Goal: Task Accomplishment & Management: Manage account settings

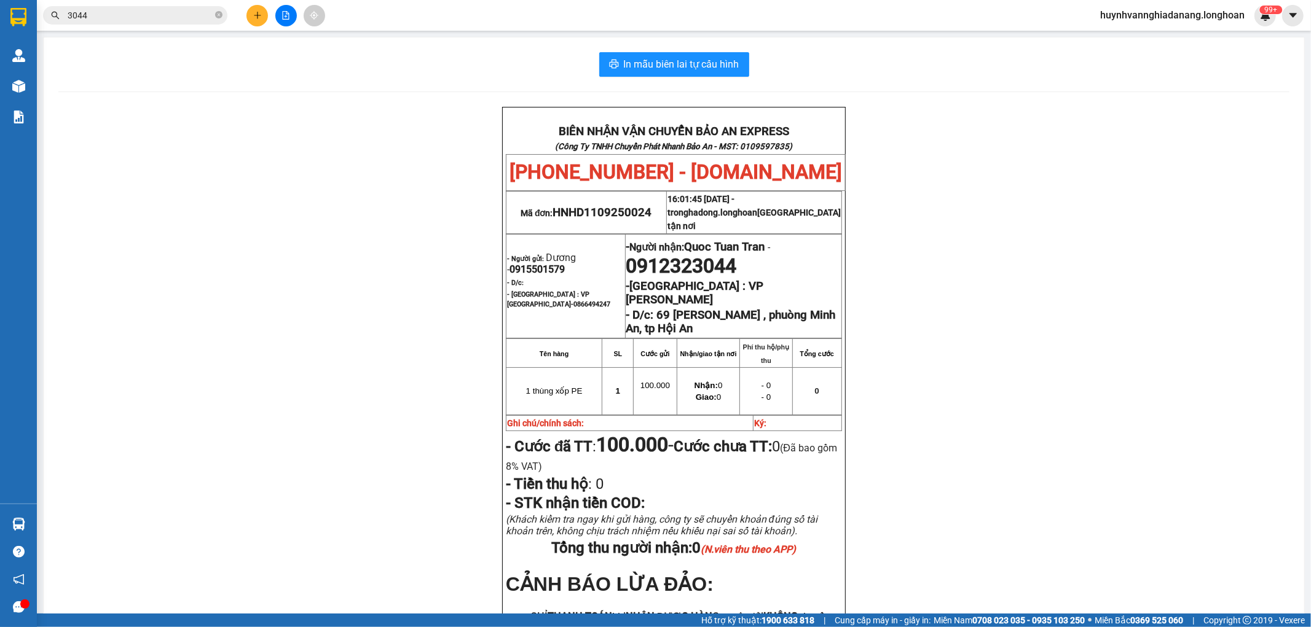
scroll to position [165, 0]
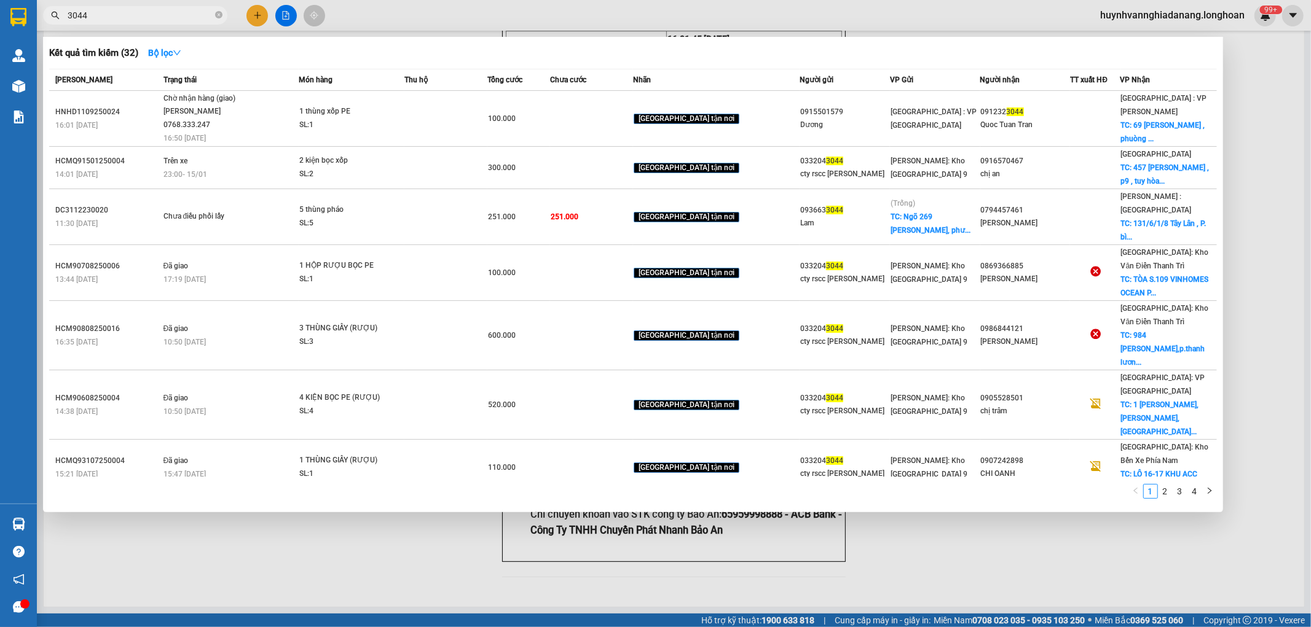
click at [167, 17] on input "3044" at bounding box center [140, 16] width 145 height 14
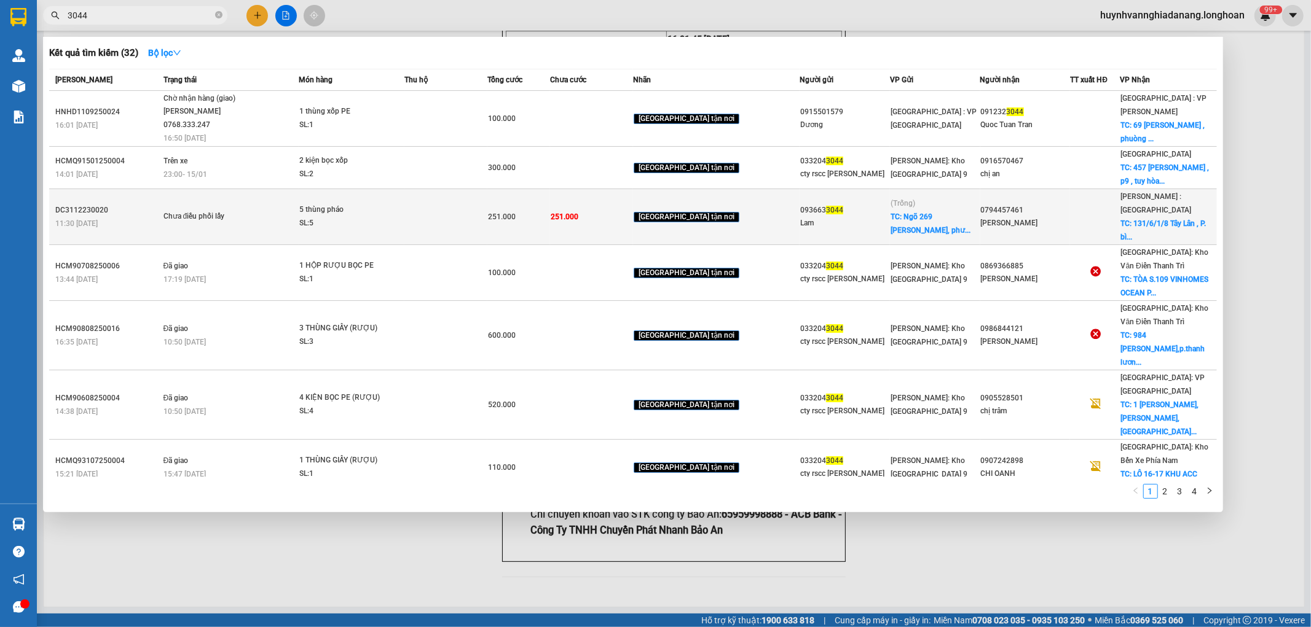
click at [370, 217] on div "SL: 5" at bounding box center [345, 224] width 92 height 14
click at [472, 206] on td at bounding box center [445, 217] width 83 height 56
click at [391, 222] on div "SL: 5" at bounding box center [345, 224] width 92 height 14
click at [334, 217] on div "SL: 5" at bounding box center [345, 224] width 92 height 14
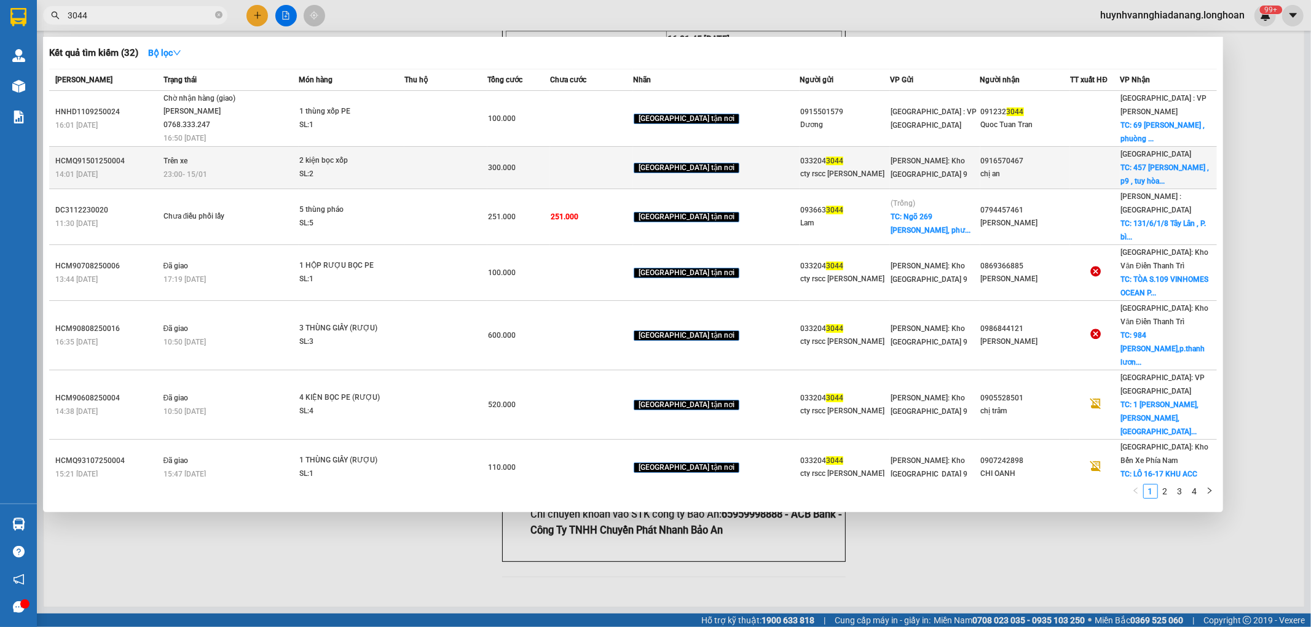
click at [465, 173] on td at bounding box center [445, 168] width 83 height 42
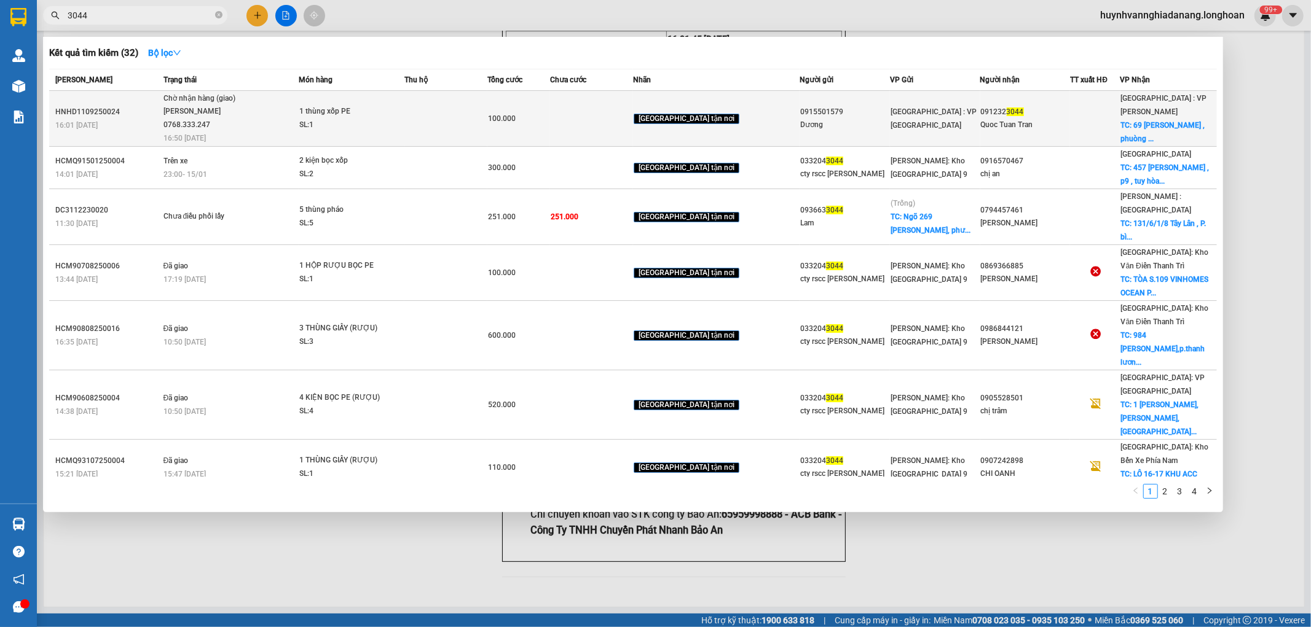
click at [391, 124] on div "SL: 1" at bounding box center [345, 126] width 92 height 14
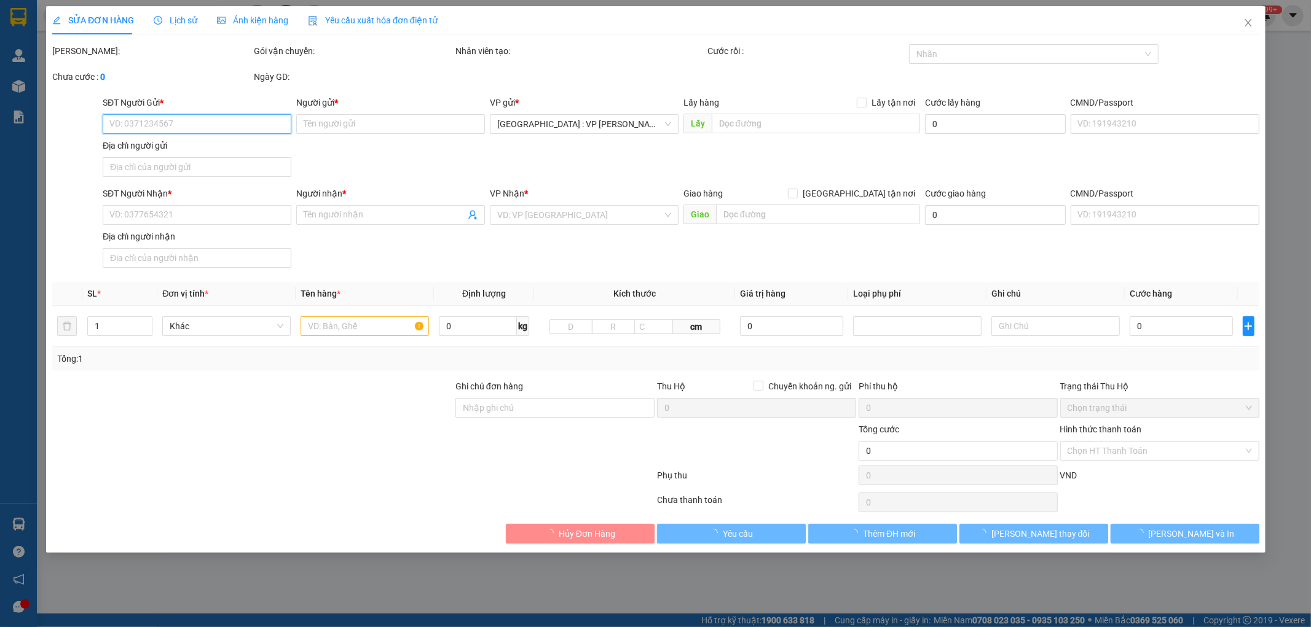
type input "0915501579"
type input "Dương"
type input "0912323044"
type input "Quoc Tuan Tran"
checkbox input "true"
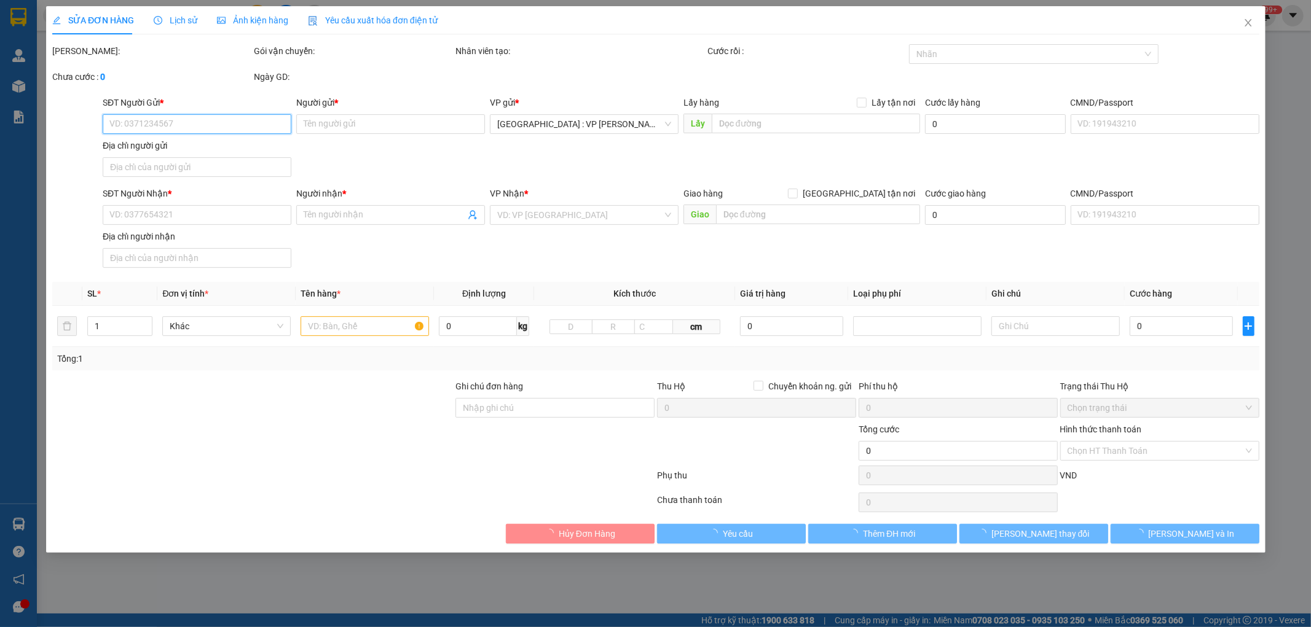
type input "69 Trần Hưng Đạo , phuòng Minh An, tp Hội An"
type input "100.000"
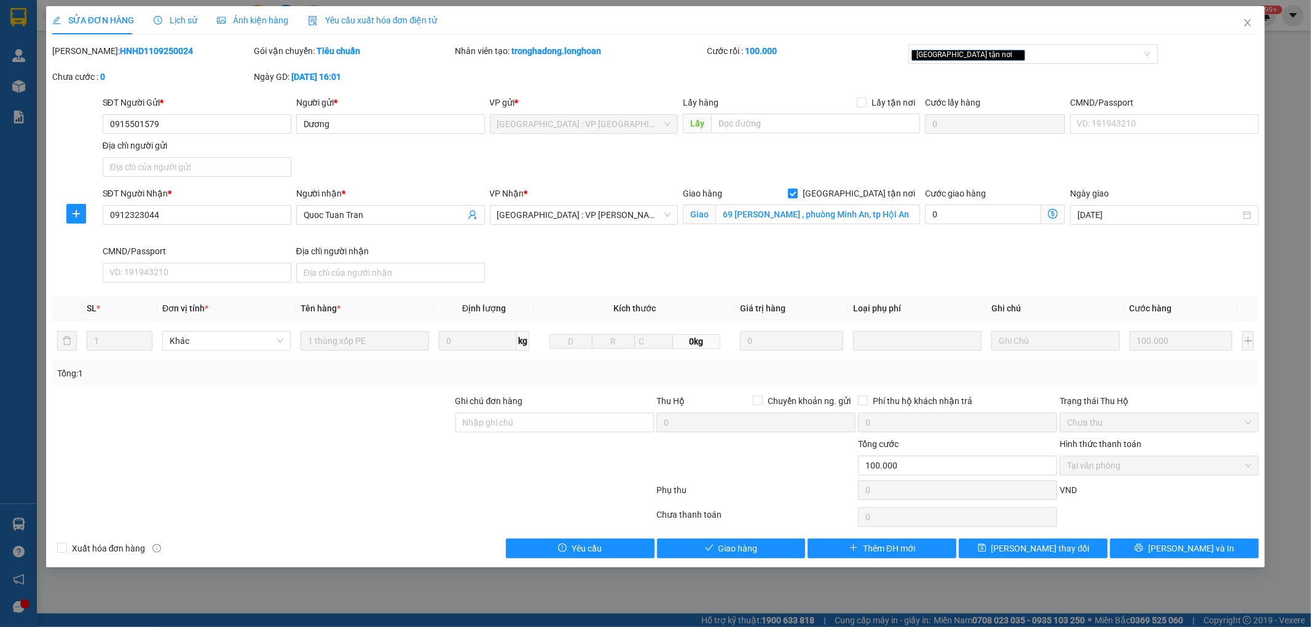
click at [1212, 563] on div "SỬA ĐƠN HÀNG Lịch sử Ảnh kiện hàng Yêu cầu xuất hóa đơn điện tử Total Paid Fee …" at bounding box center [655, 287] width 1219 height 562
click at [1212, 551] on button "[PERSON_NAME] và In" at bounding box center [1184, 549] width 149 height 20
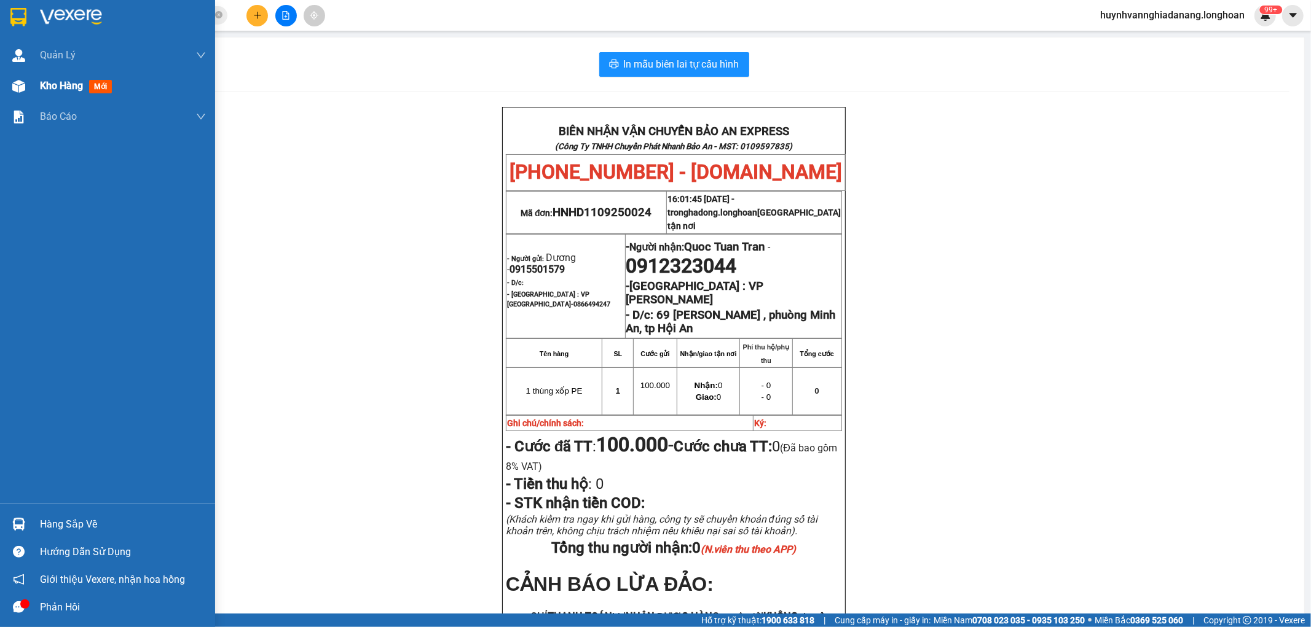
click at [0, 85] on div "Kho hàng mới" at bounding box center [107, 86] width 215 height 31
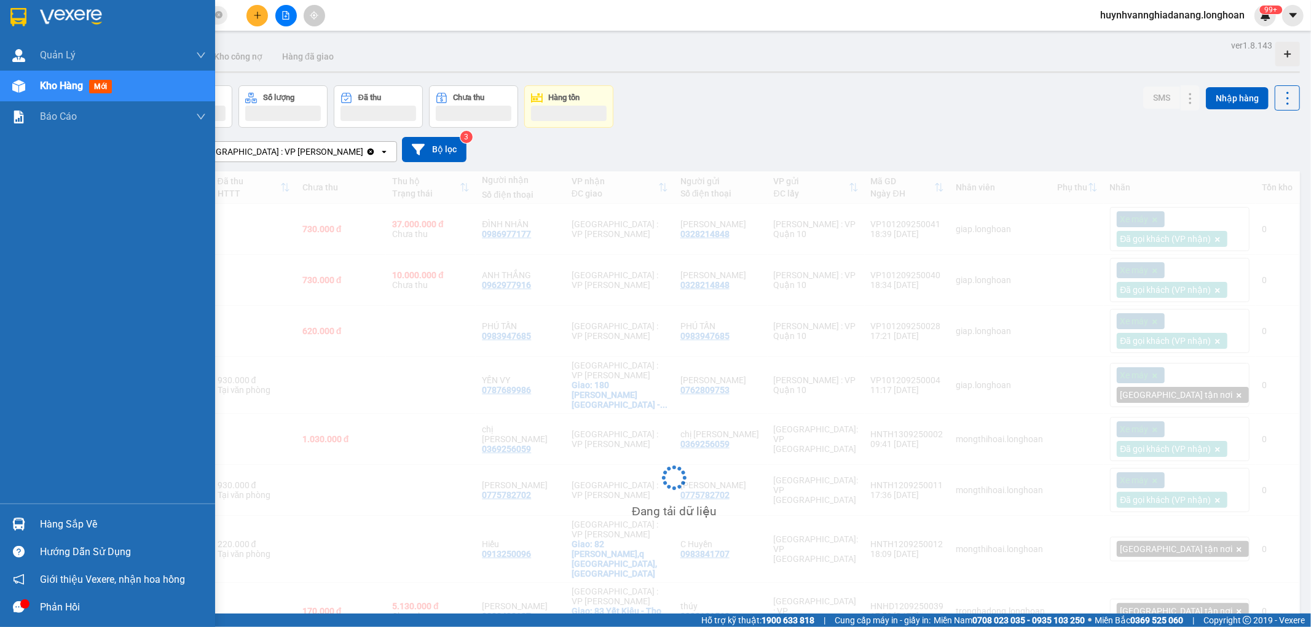
click at [10, 87] on div at bounding box center [19, 87] width 22 height 22
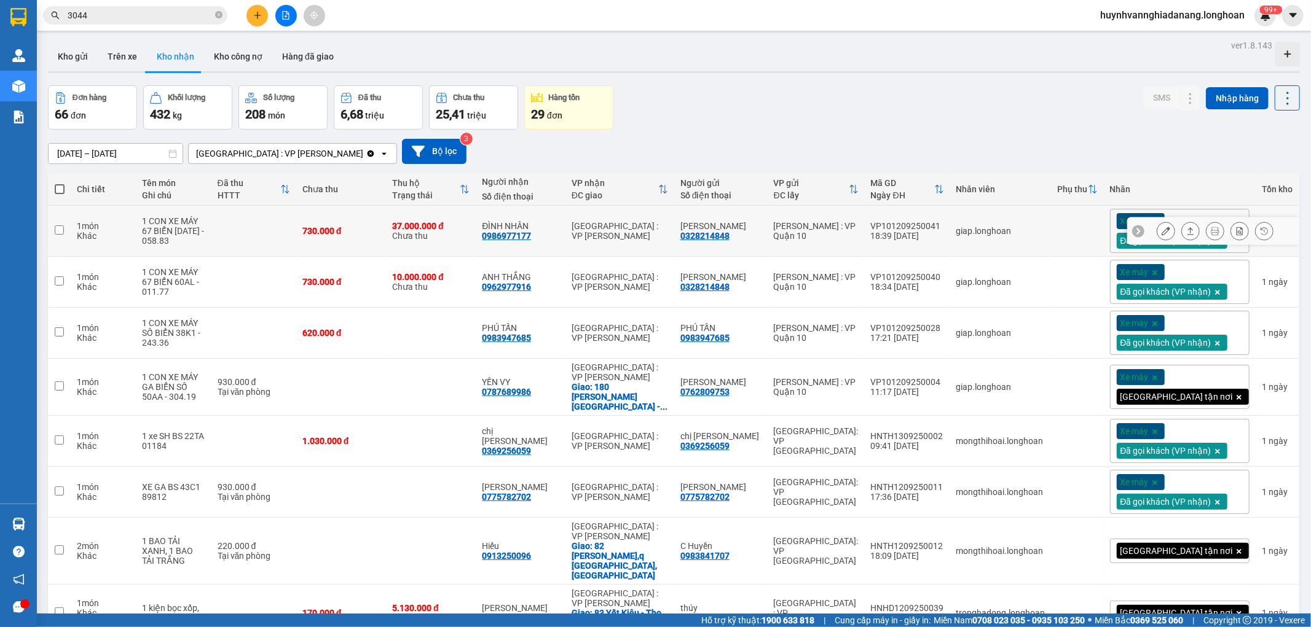
click at [1210, 229] on icon at bounding box center [1214, 231] width 9 height 9
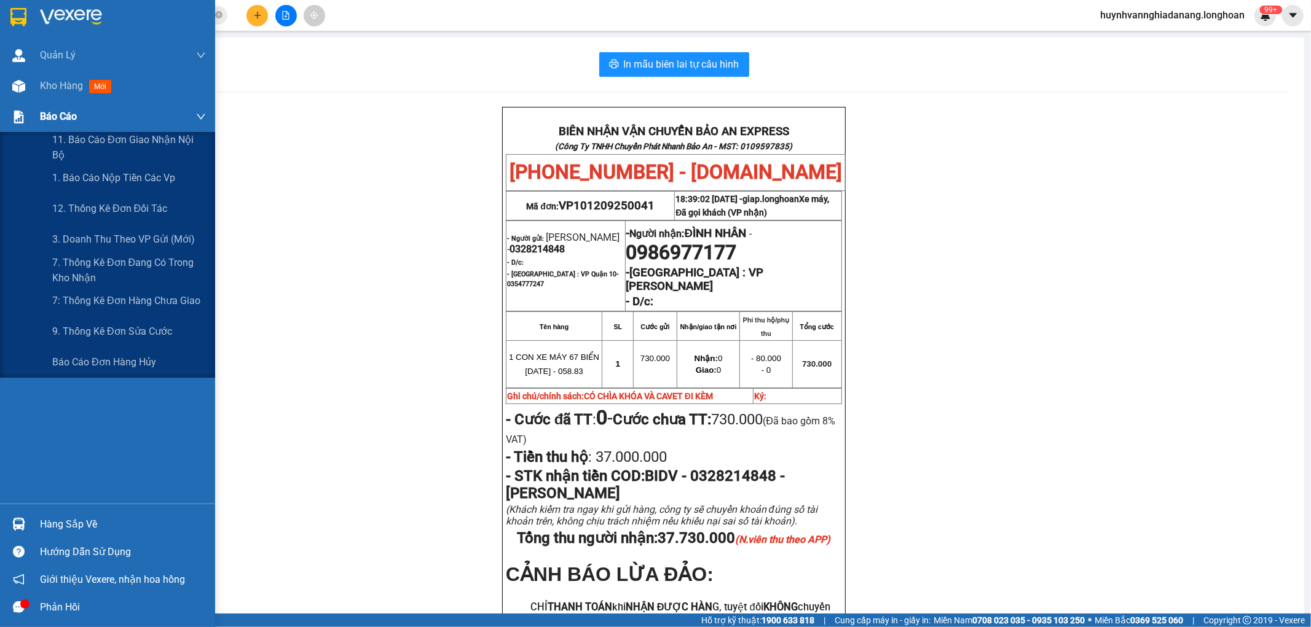
click at [16, 101] on div "Báo cáo" at bounding box center [107, 116] width 215 height 31
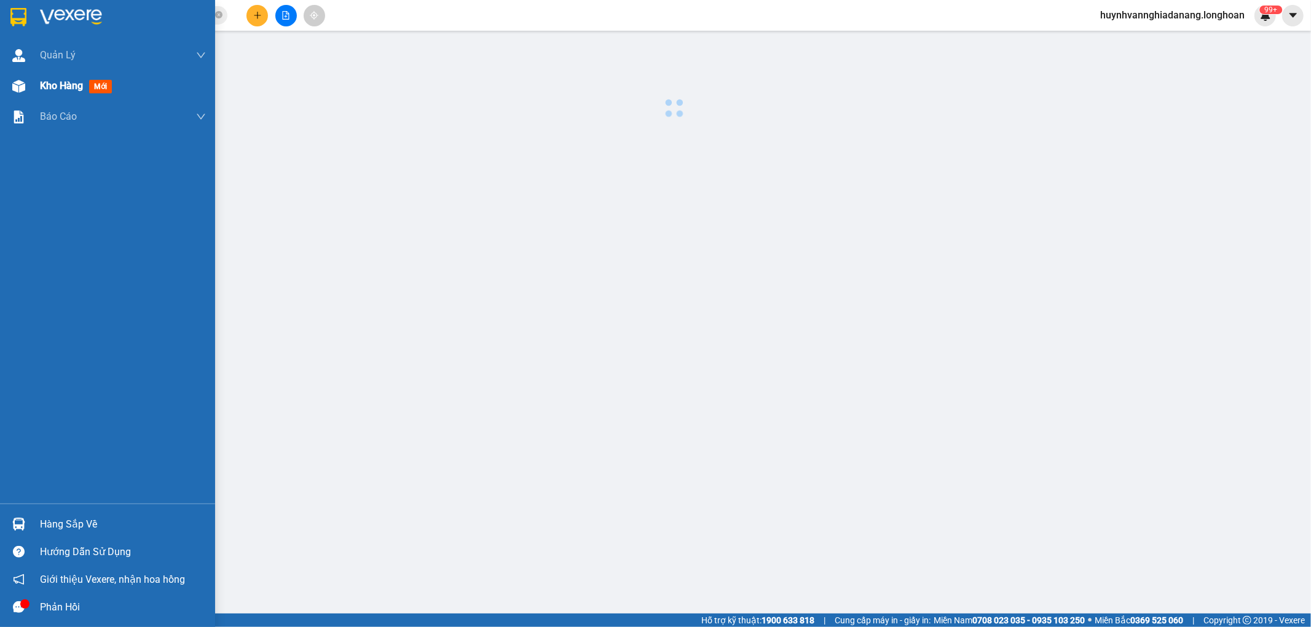
click at [25, 88] on div at bounding box center [19, 87] width 22 height 22
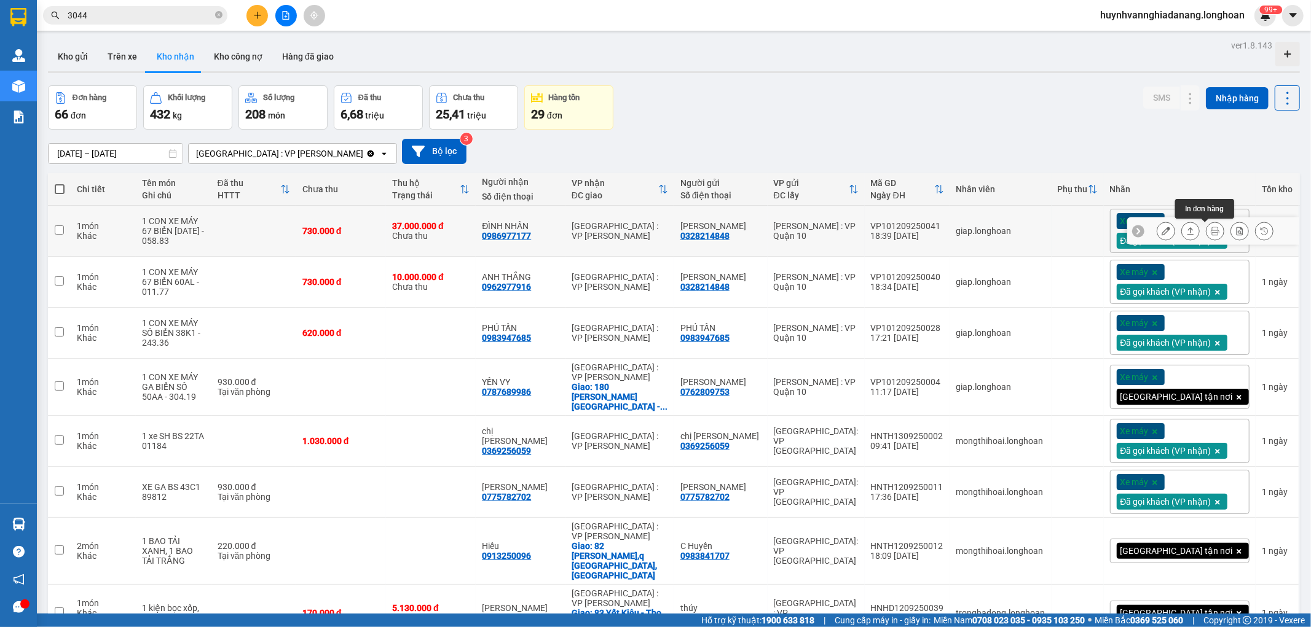
click at [1210, 230] on icon at bounding box center [1214, 231] width 9 height 9
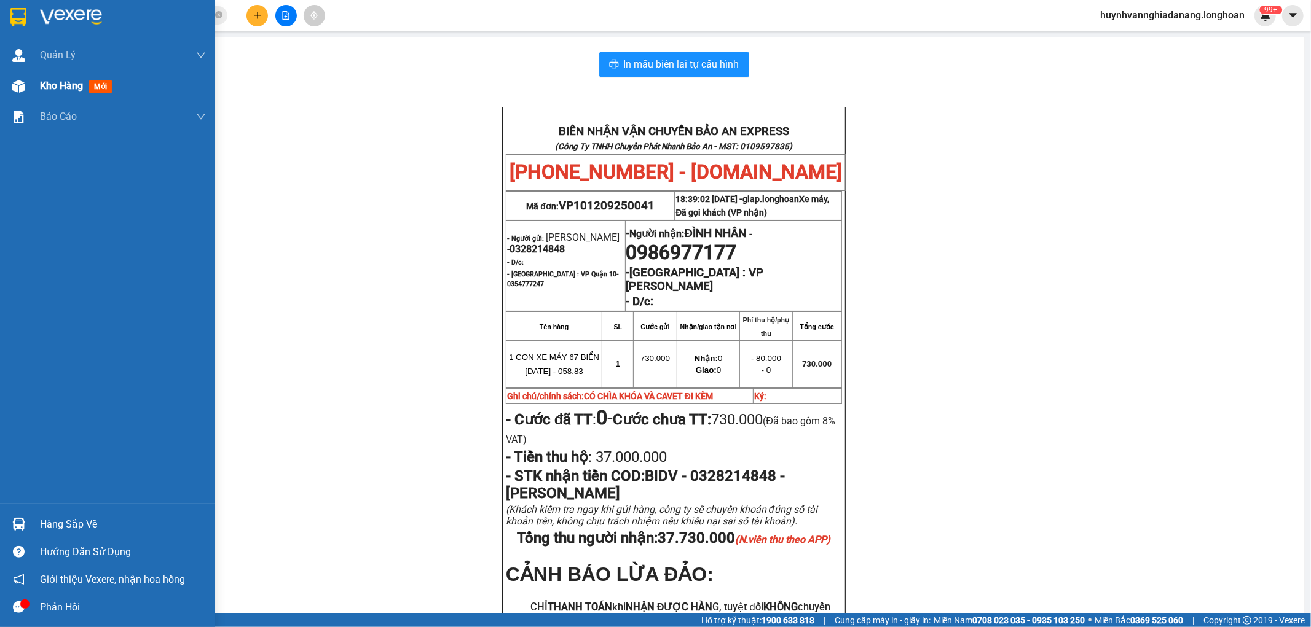
click at [60, 93] on div "Kho hàng mới" at bounding box center [78, 85] width 77 height 15
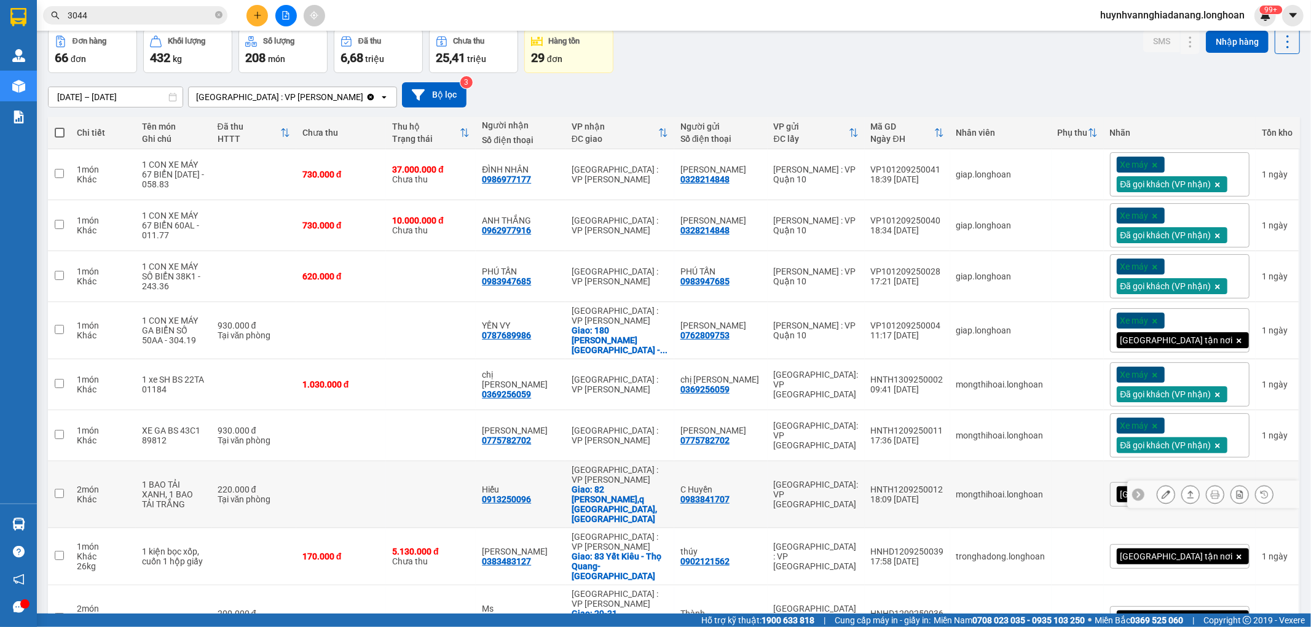
scroll to position [109, 0]
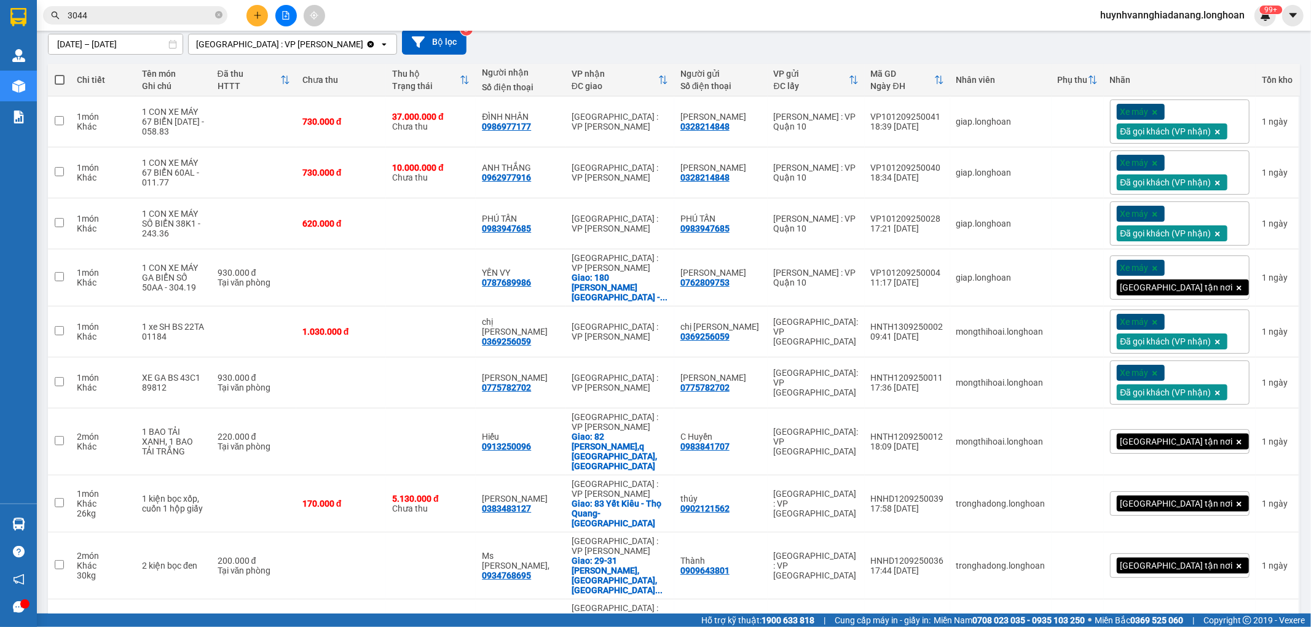
click at [1262, 558] on span "100 / trang" at bounding box center [1242, 557] width 44 height 12
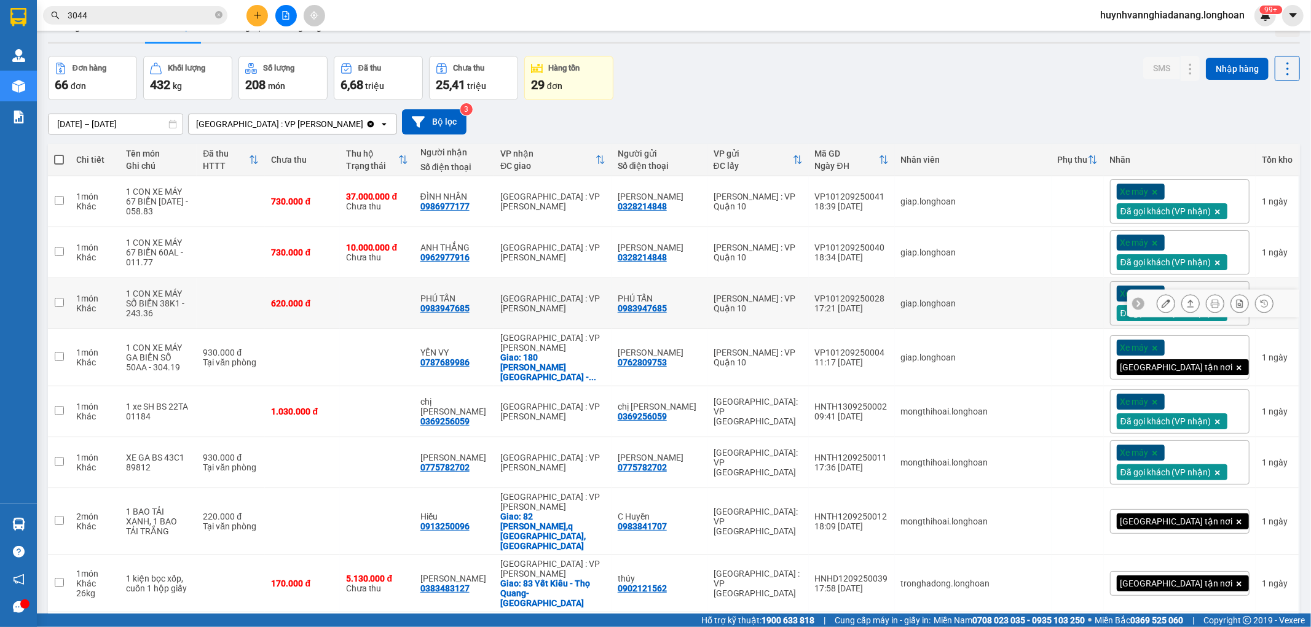
scroll to position [0, 0]
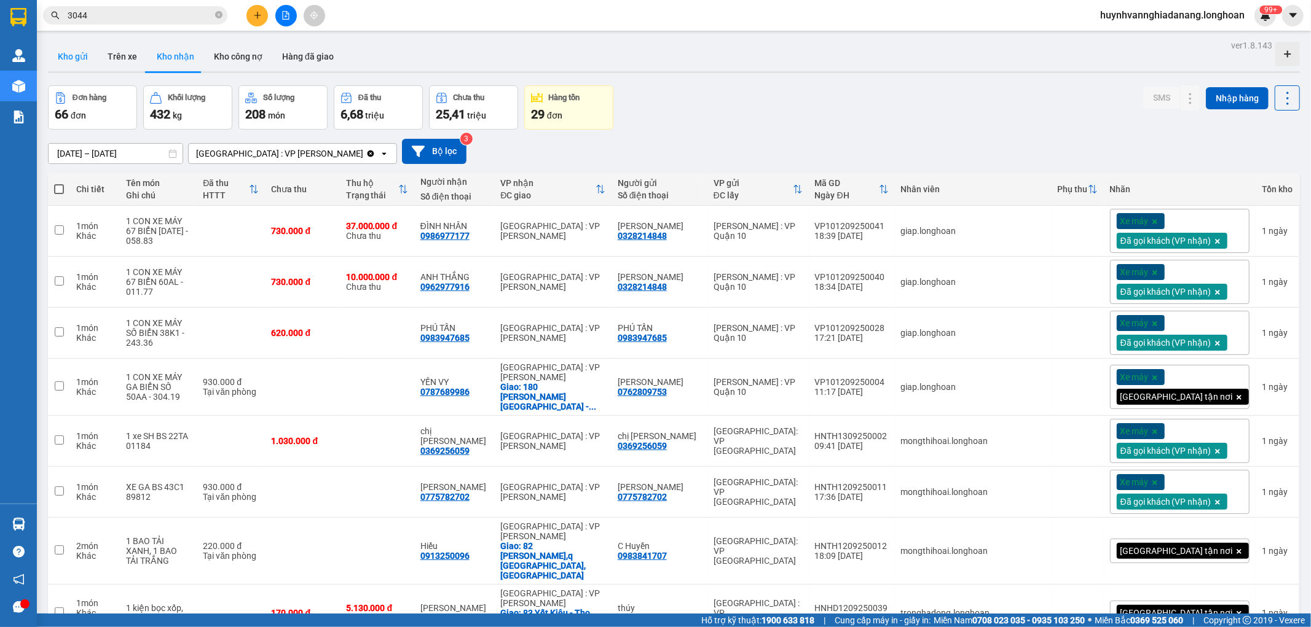
click at [82, 57] on button "Kho gửi" at bounding box center [73, 56] width 50 height 29
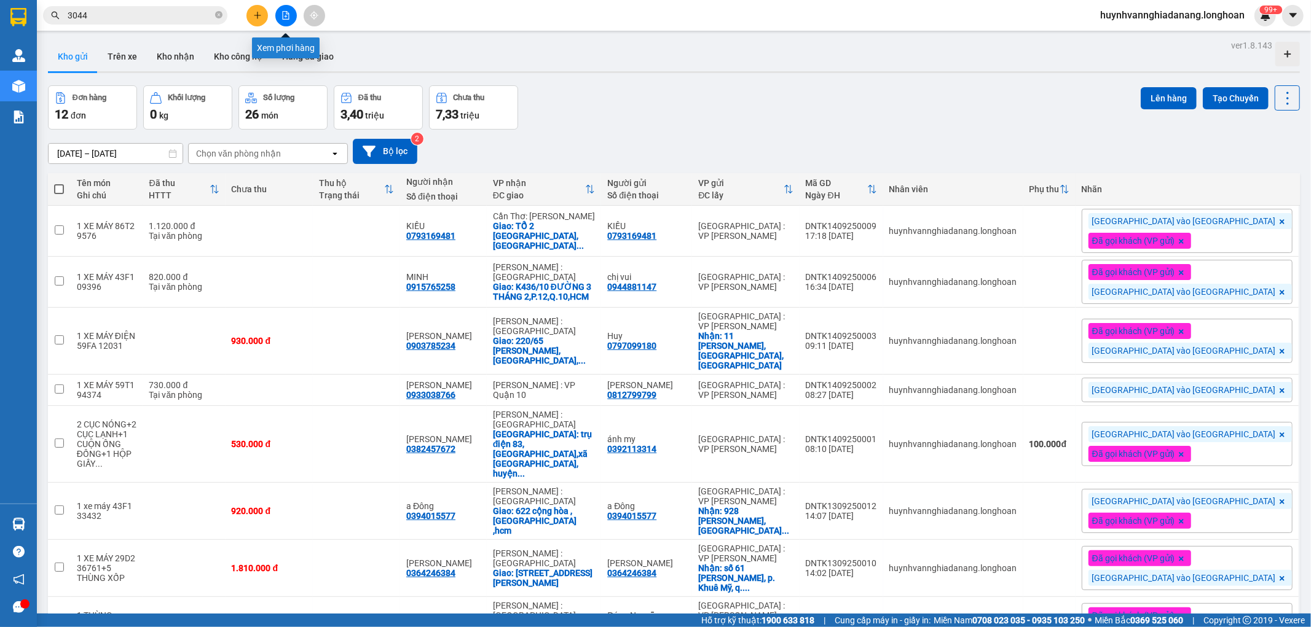
click at [281, 15] on icon "file-add" at bounding box center [285, 15] width 9 height 9
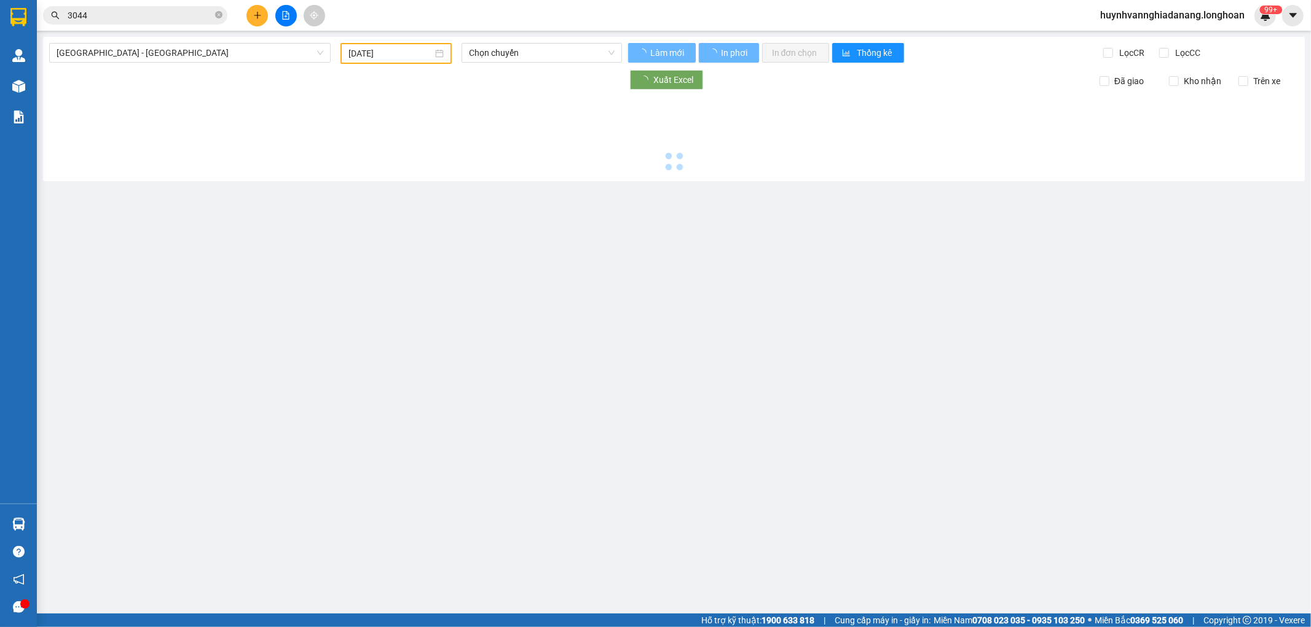
type input "15/09/2025"
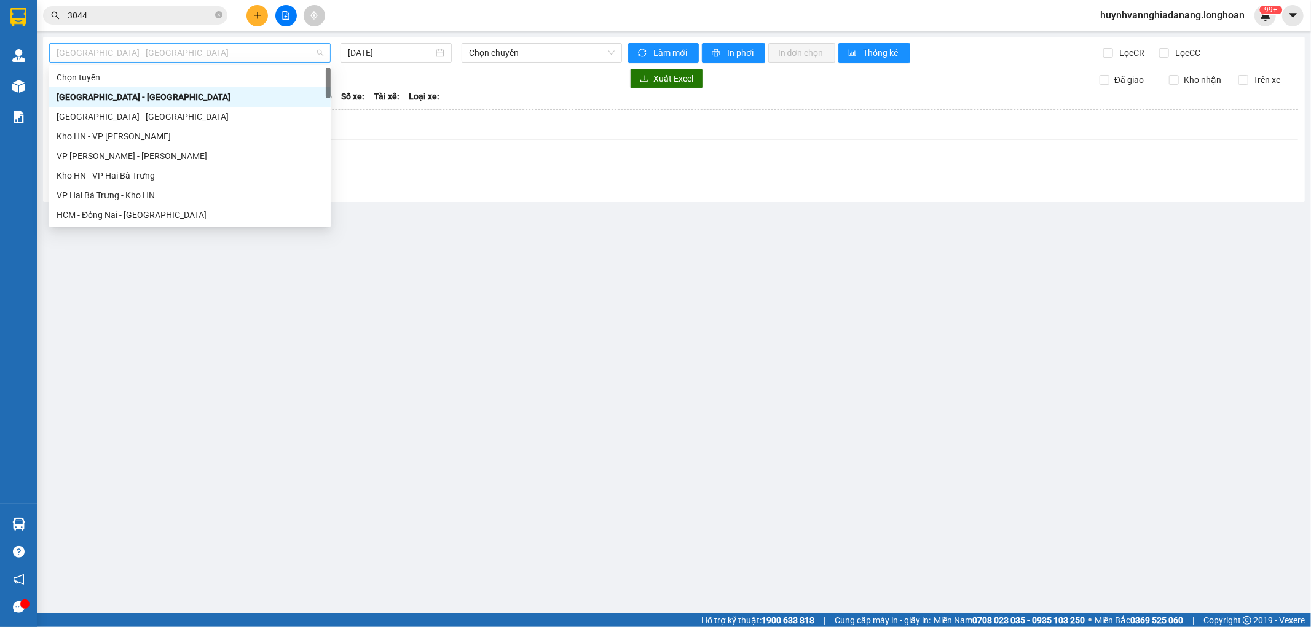
click at [218, 50] on span "Hải Phòng - Hà Nội" at bounding box center [190, 53] width 267 height 18
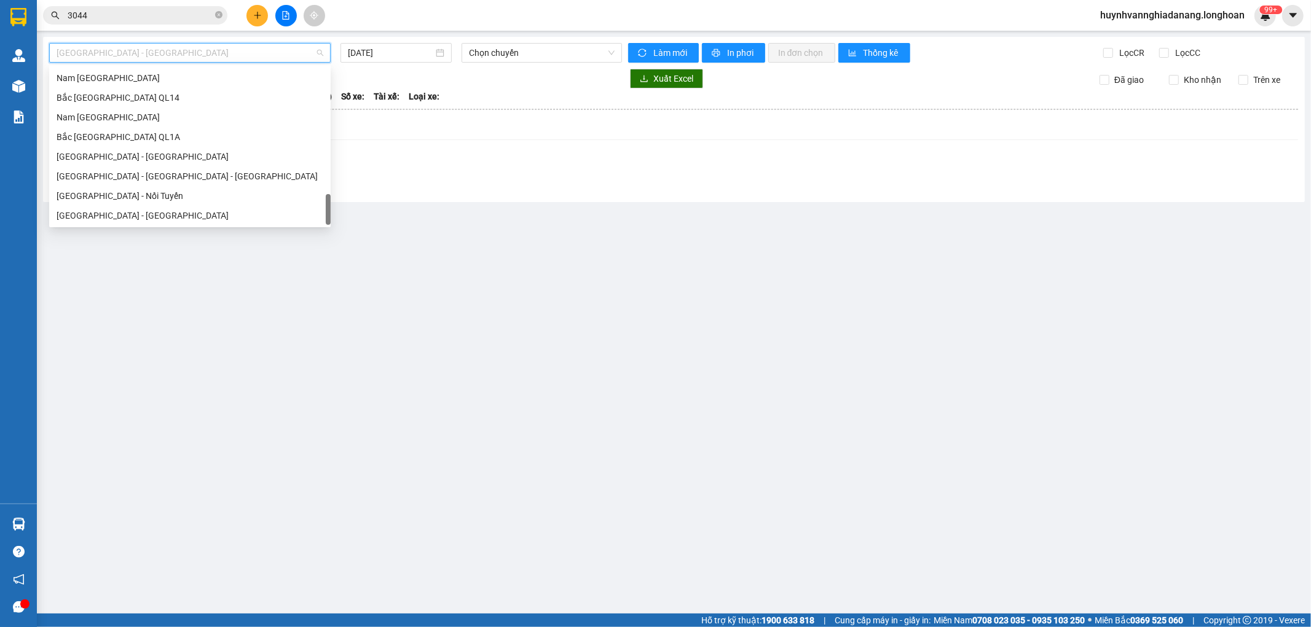
scroll to position [845, 0]
click at [133, 123] on div "Nam Trung Bắc QL1A" at bounding box center [190, 118] width 267 height 14
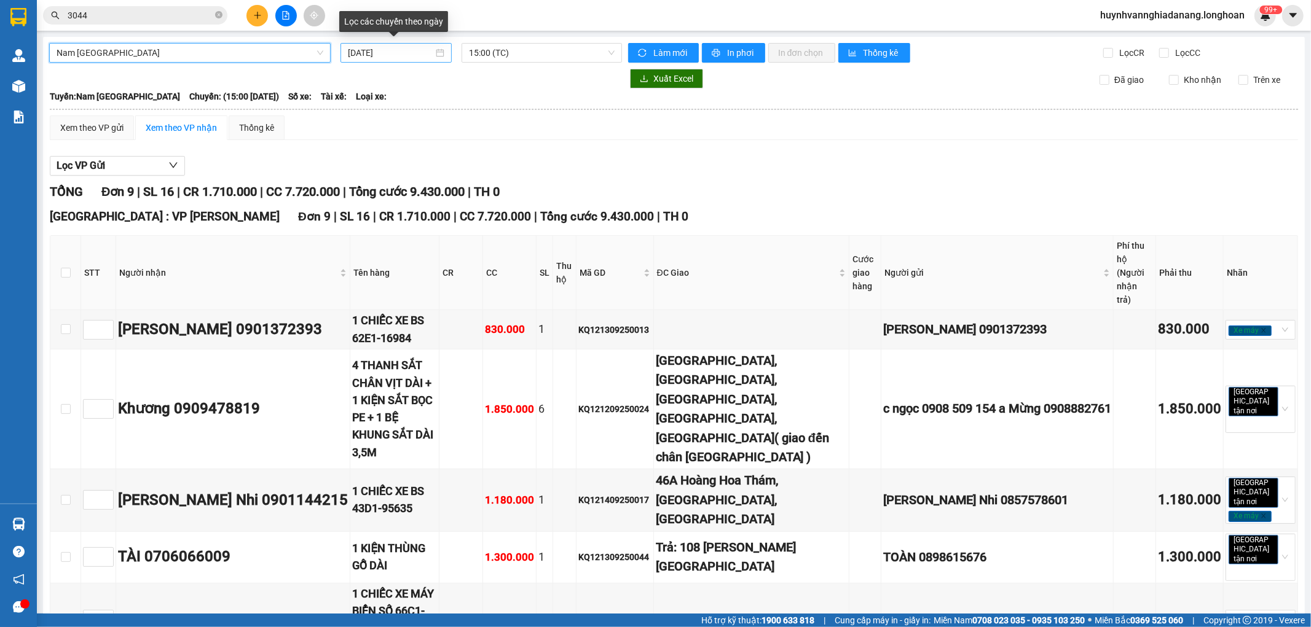
click at [402, 54] on input "15/09/2025" at bounding box center [390, 53] width 85 height 14
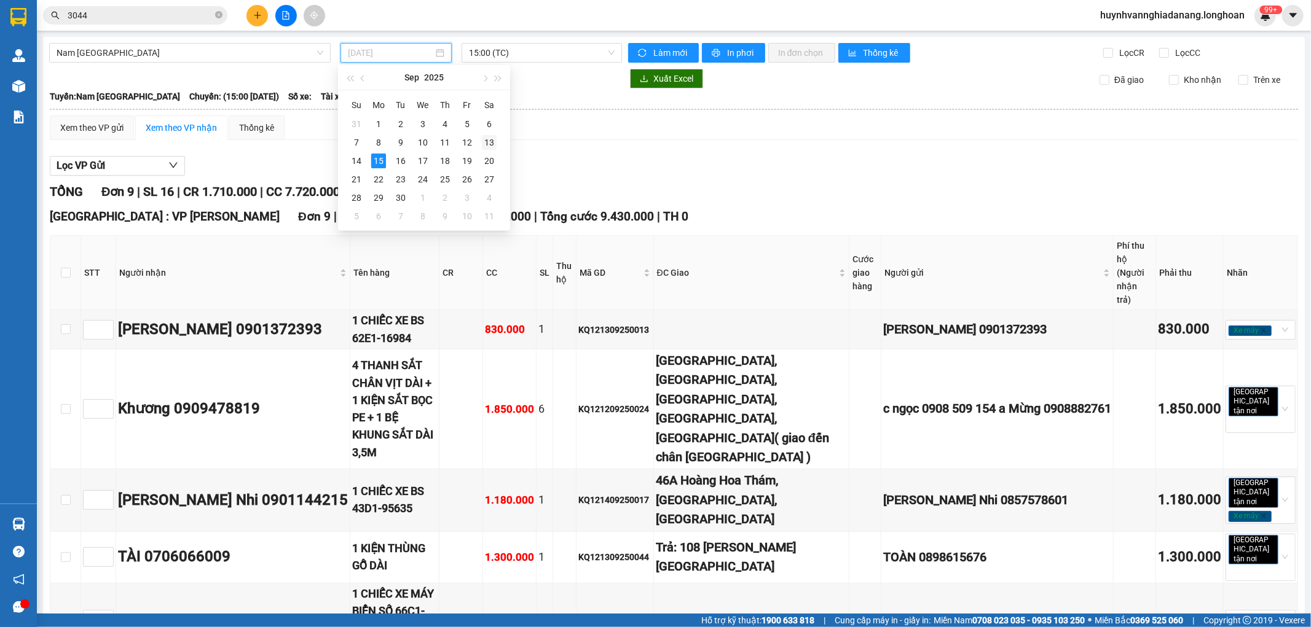
click at [488, 141] on div "13" at bounding box center [489, 142] width 15 height 15
type input "13/09/2025"
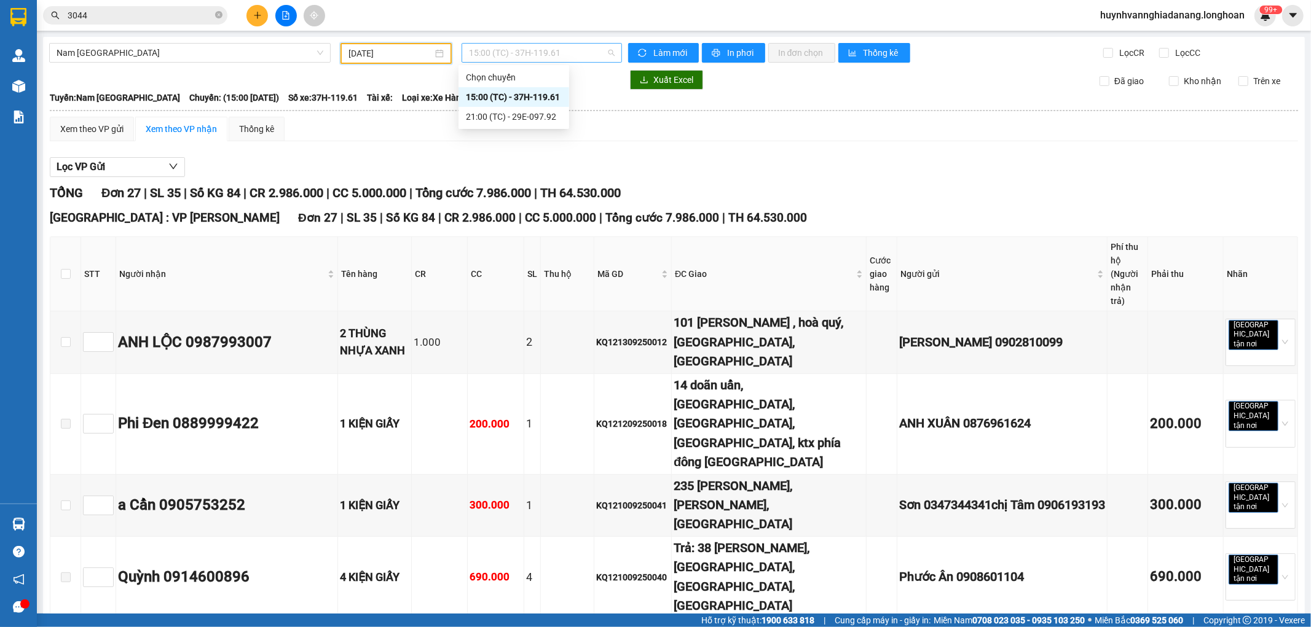
click at [575, 58] on span "15:00 (TC) - 37H-119.61" at bounding box center [541, 53] width 145 height 18
click at [544, 115] on div "21:00 (TC) - 29E-097.92" at bounding box center [514, 117] width 96 height 14
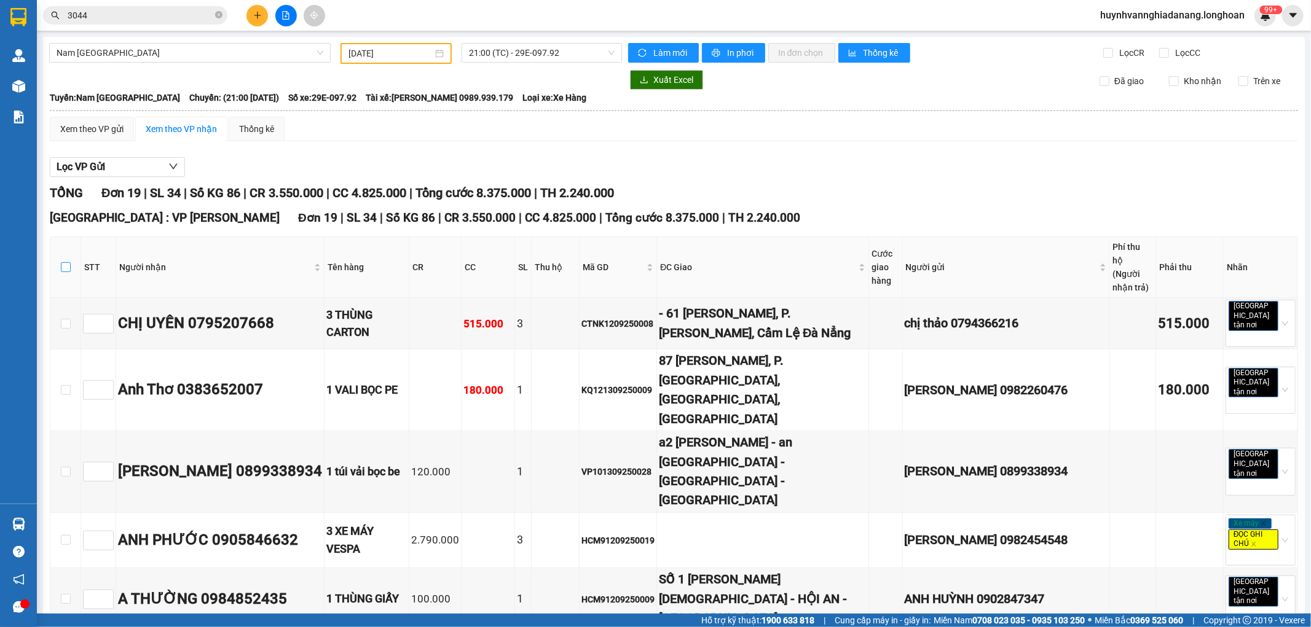
drag, startPoint x: 66, startPoint y: 257, endPoint x: 120, endPoint y: 252, distance: 54.3
click at [66, 262] on input "checkbox" at bounding box center [66, 267] width 10 height 10
checkbox input "true"
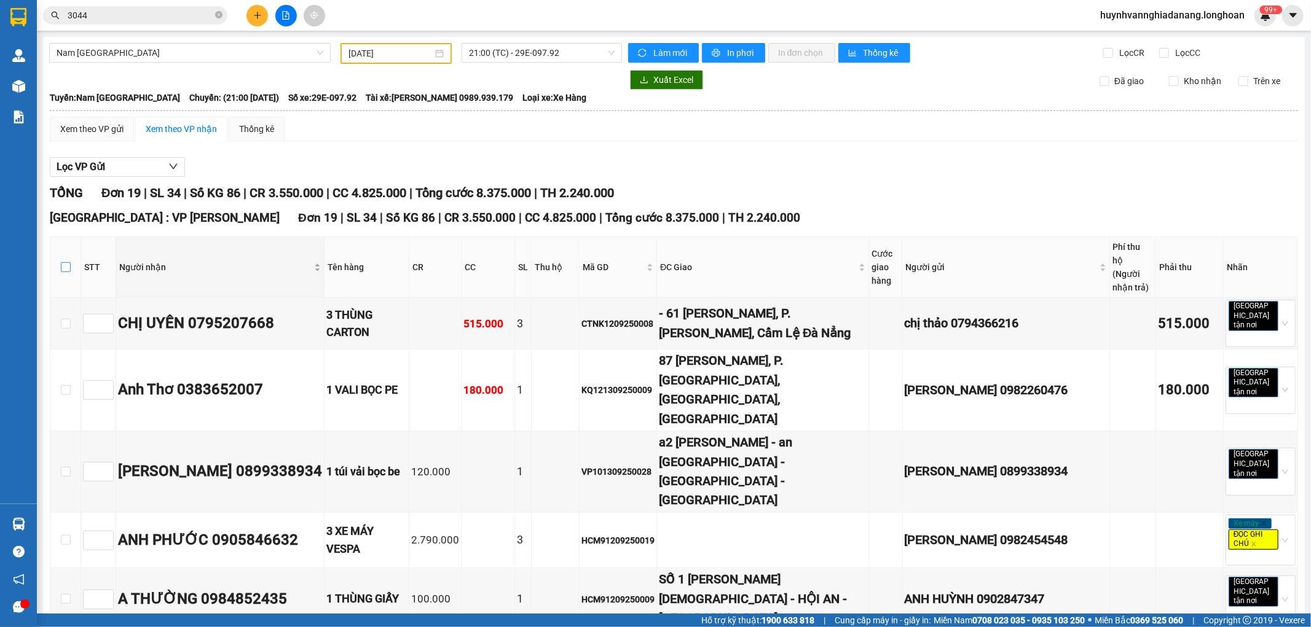
checkbox input "true"
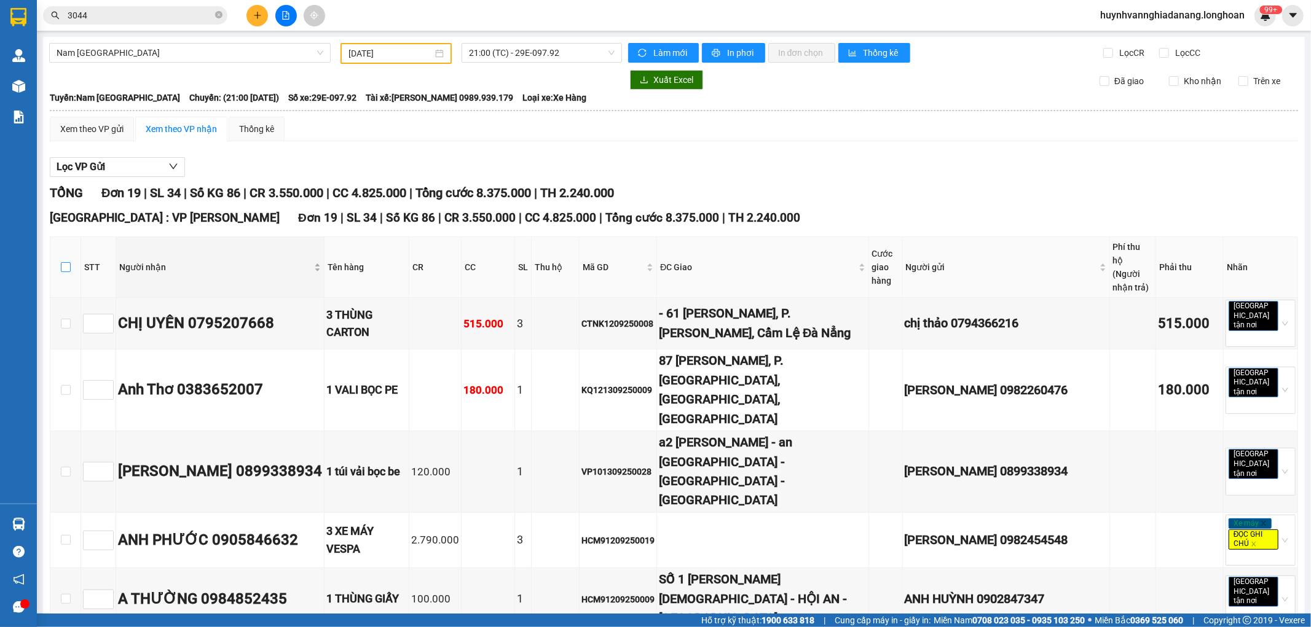
checkbox input "true"
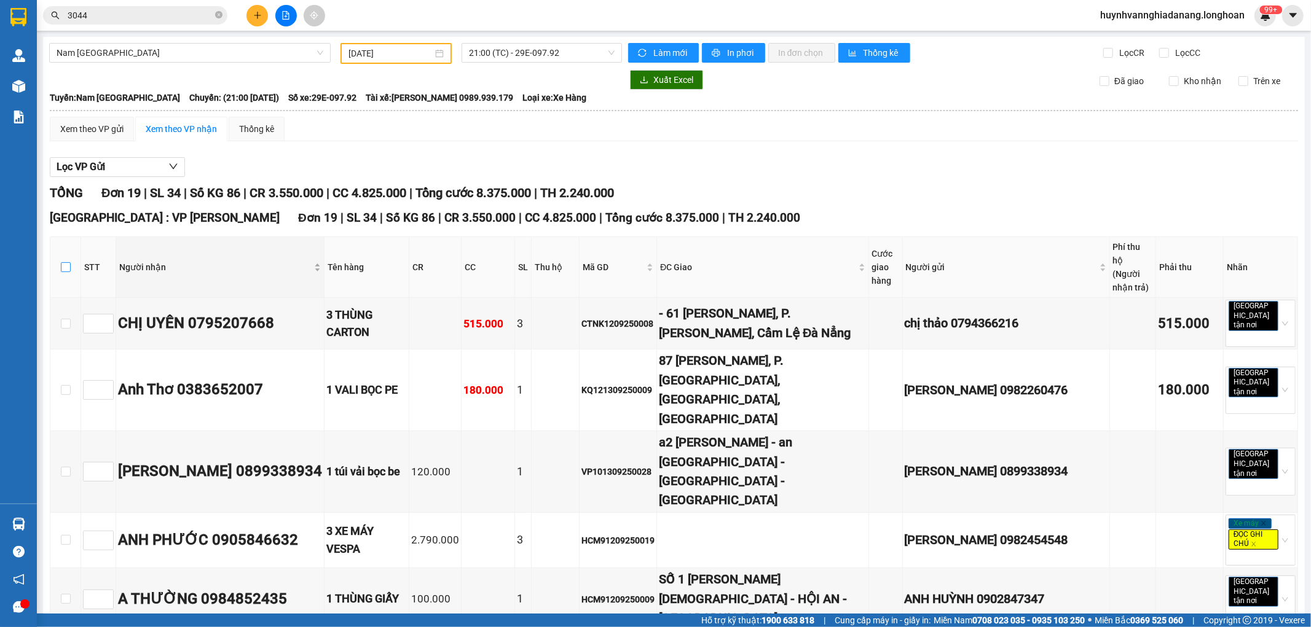
checkbox input "true"
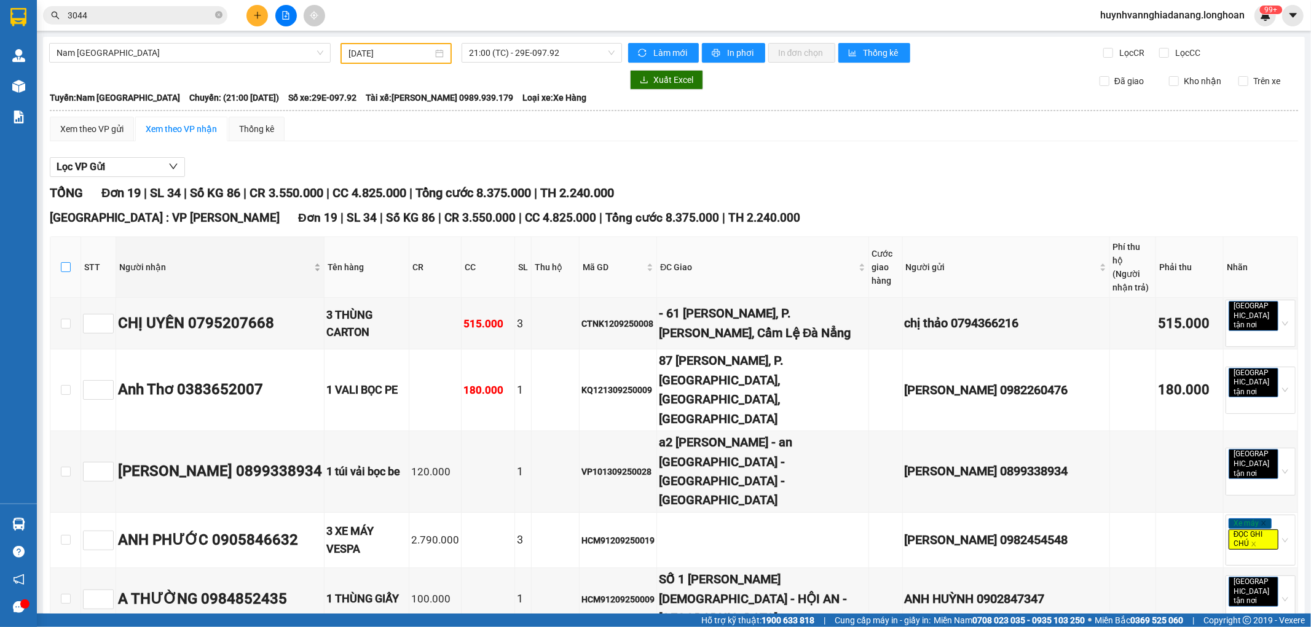
checkbox input "true"
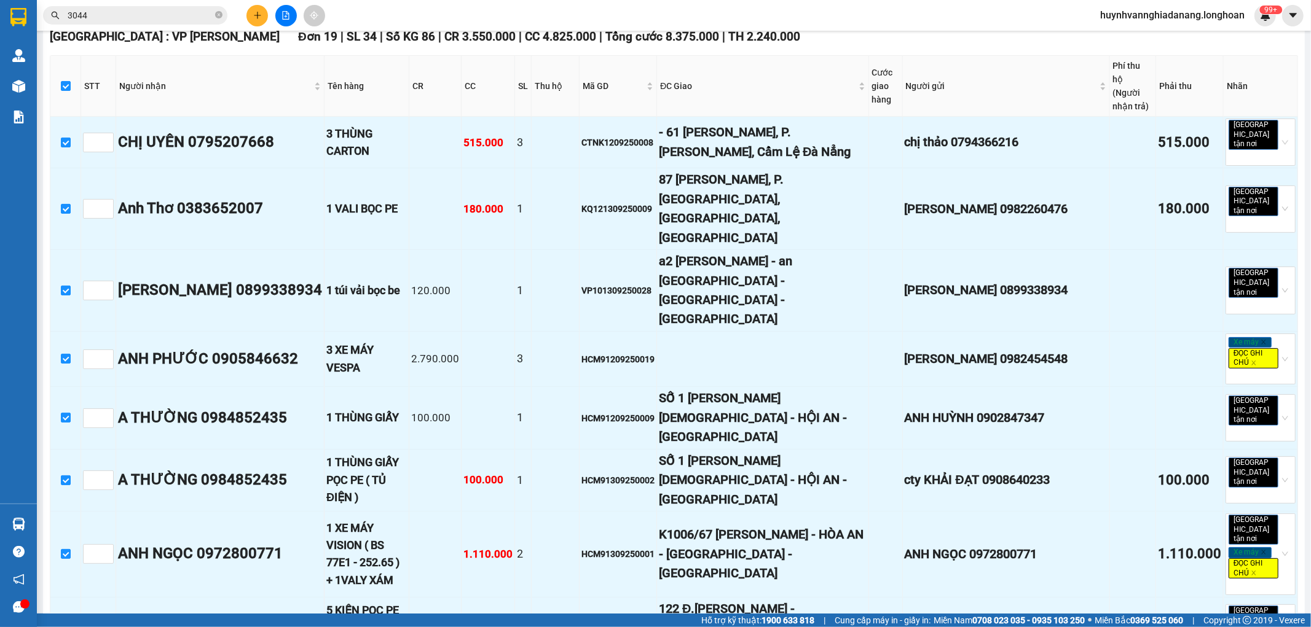
scroll to position [205, 0]
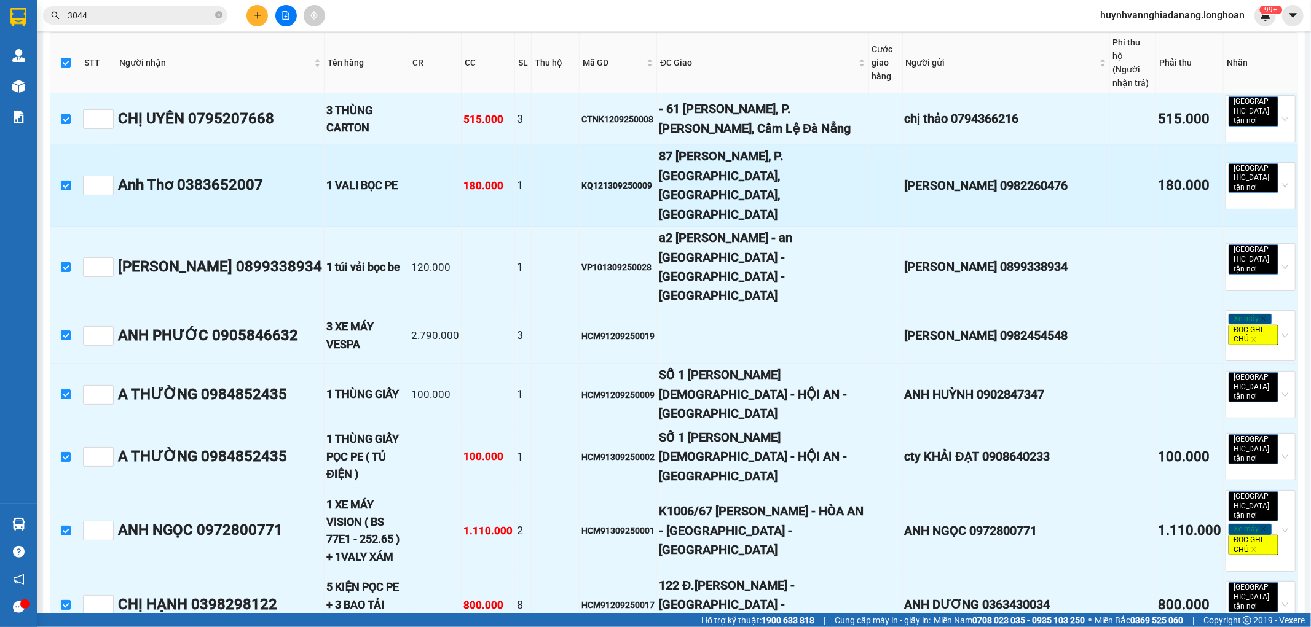
click at [64, 181] on input "checkbox" at bounding box center [66, 186] width 10 height 10
checkbox input "false"
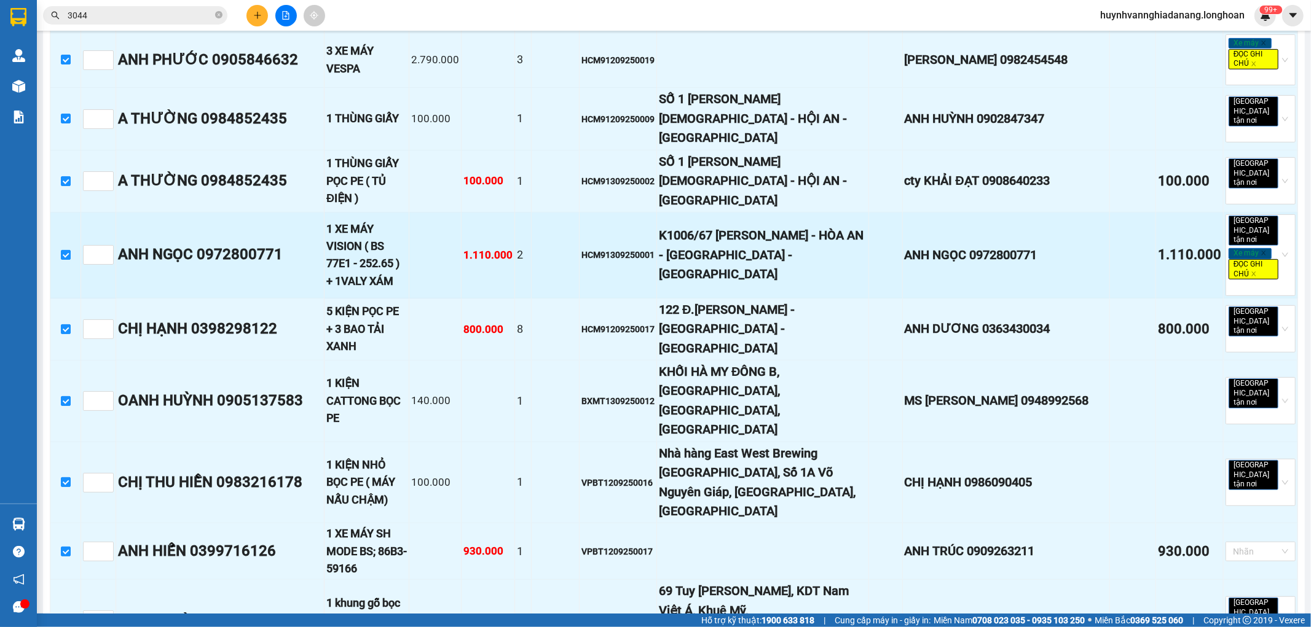
scroll to position [546, 0]
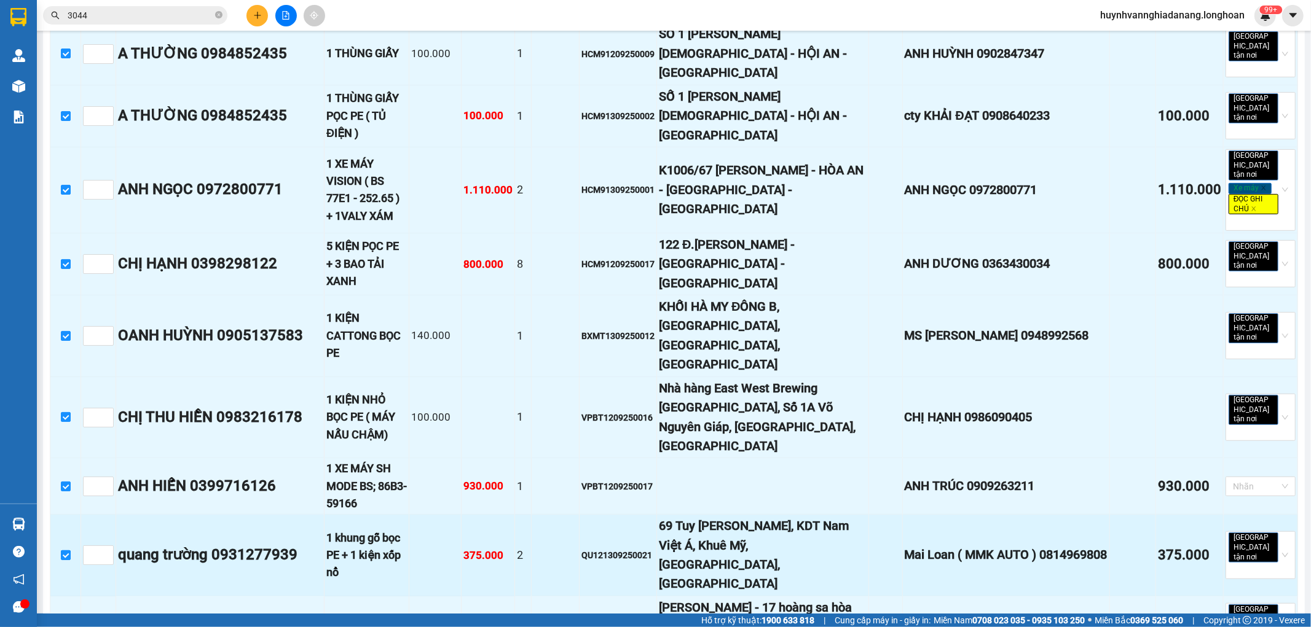
click at [65, 551] on input "checkbox" at bounding box center [66, 556] width 10 height 10
checkbox input "false"
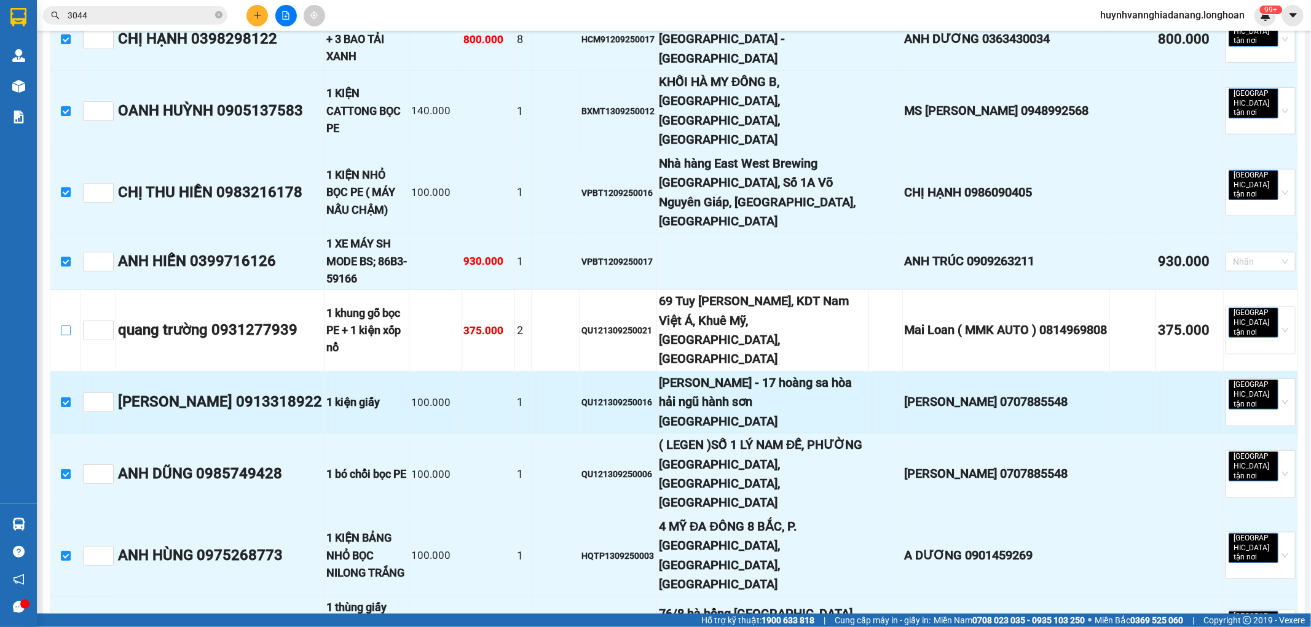
scroll to position [790, 0]
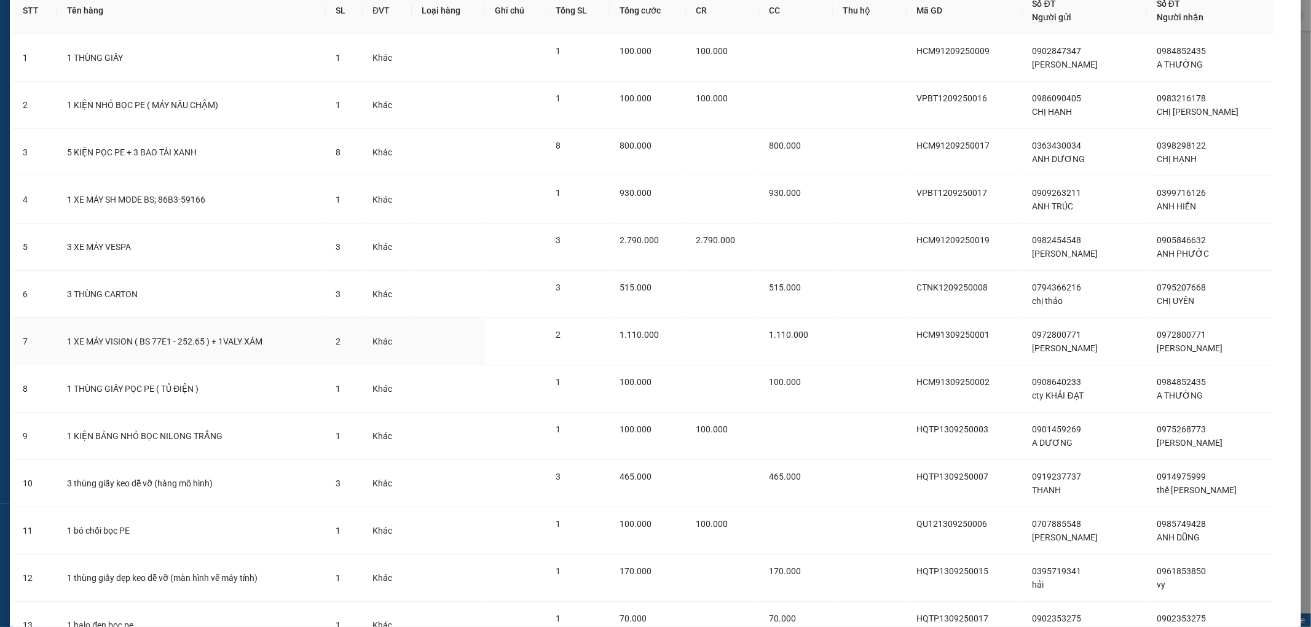
scroll to position [370, 0]
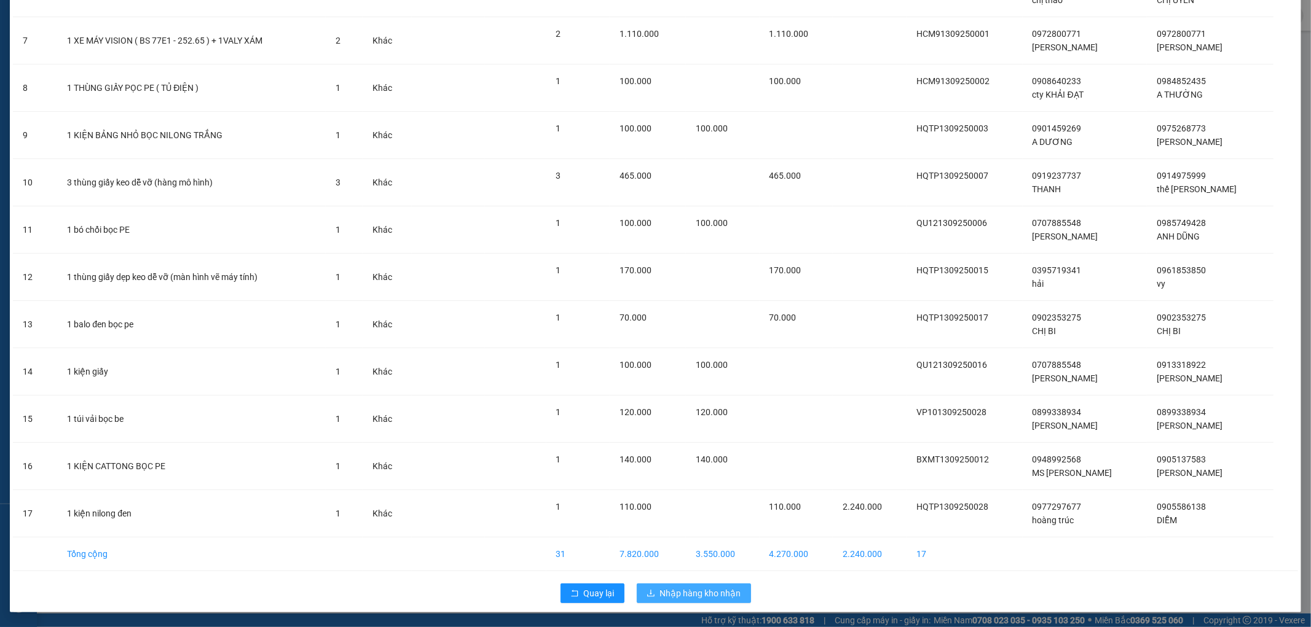
click at [690, 588] on span "Nhập hàng kho nhận" at bounding box center [700, 594] width 81 height 14
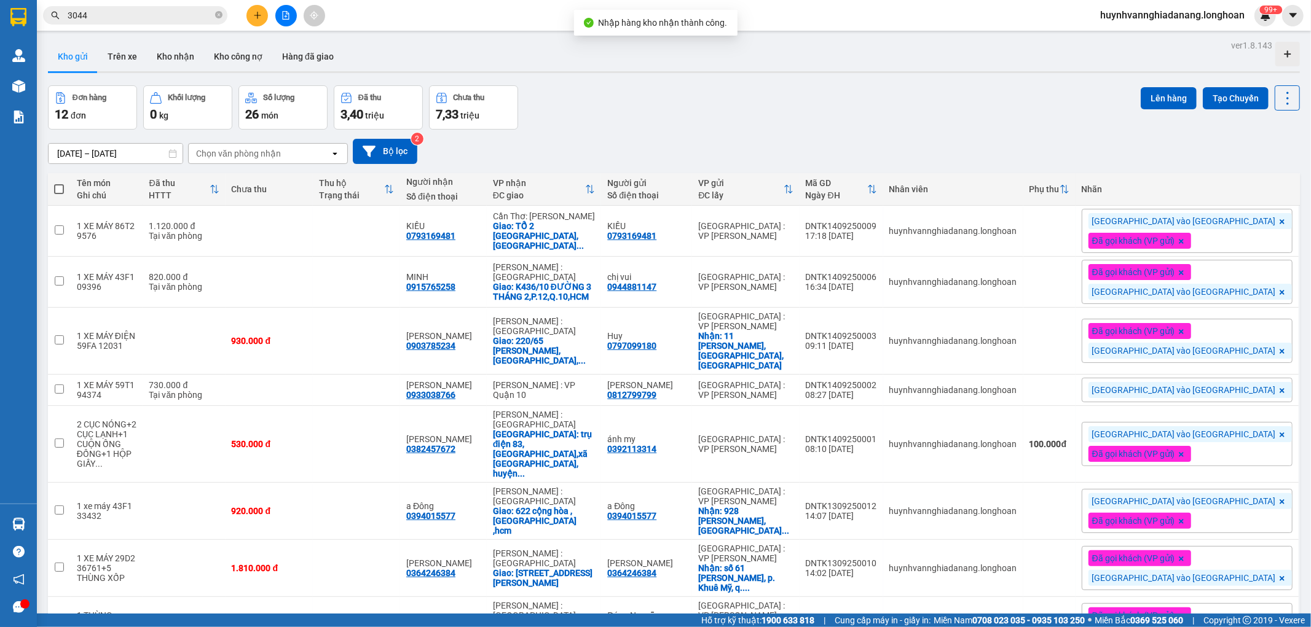
click at [121, 14] on input "3044" at bounding box center [140, 16] width 145 height 14
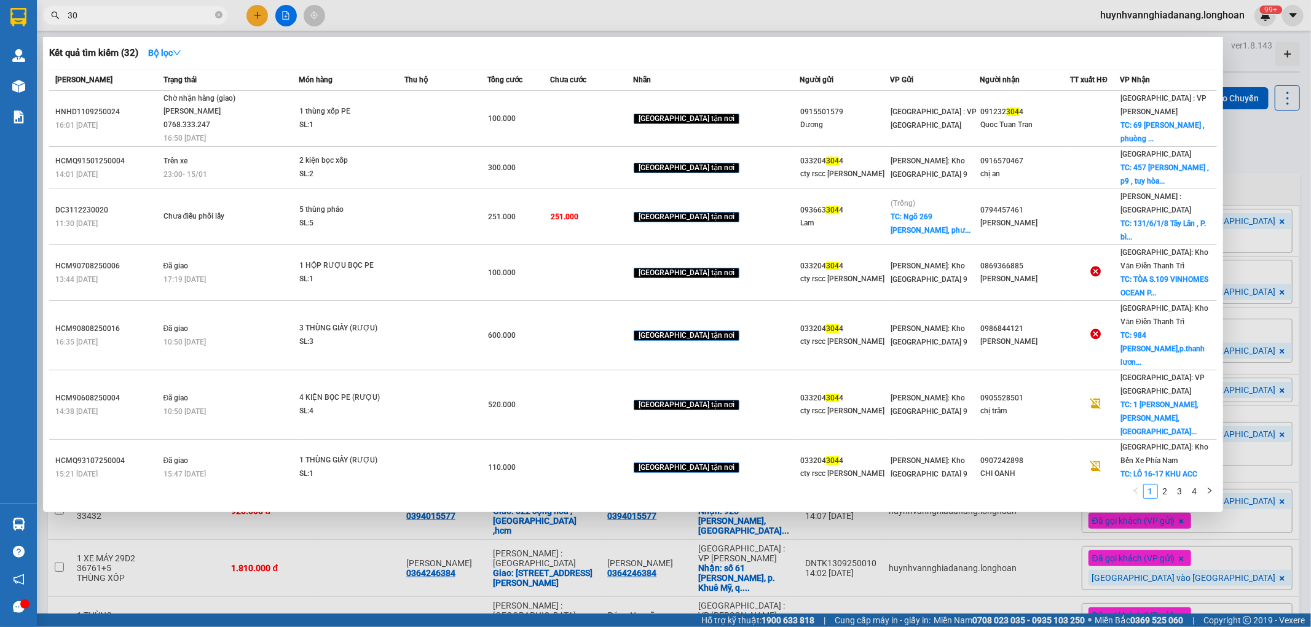
type input "3"
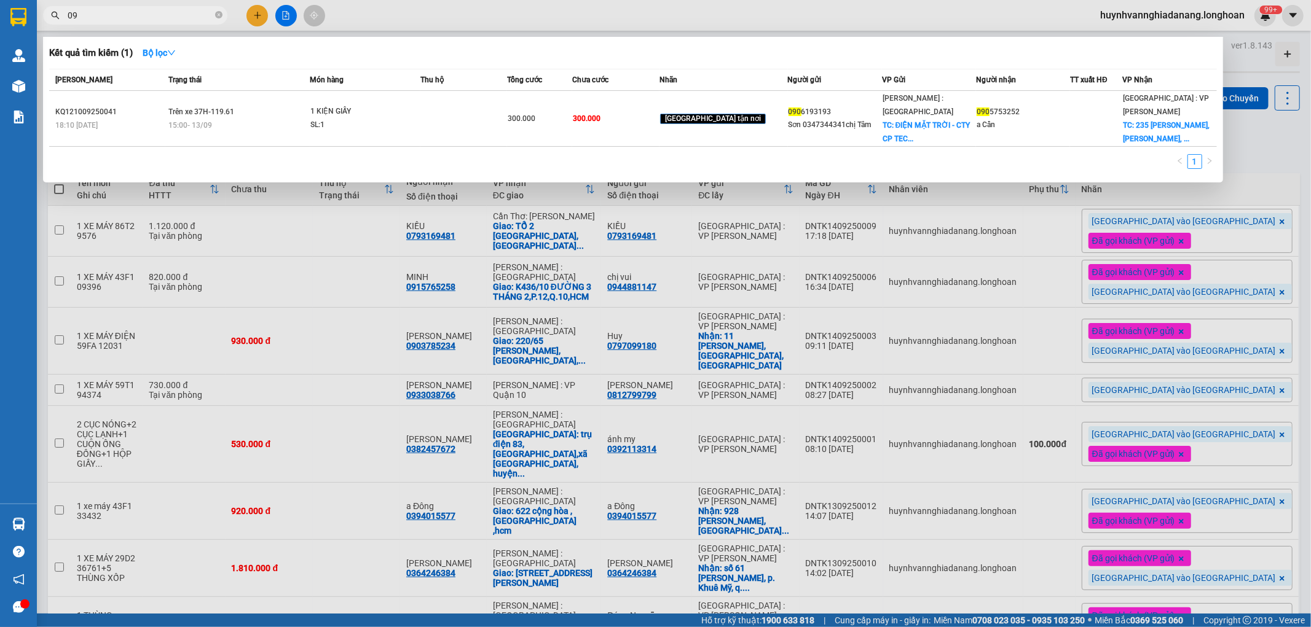
type input "0"
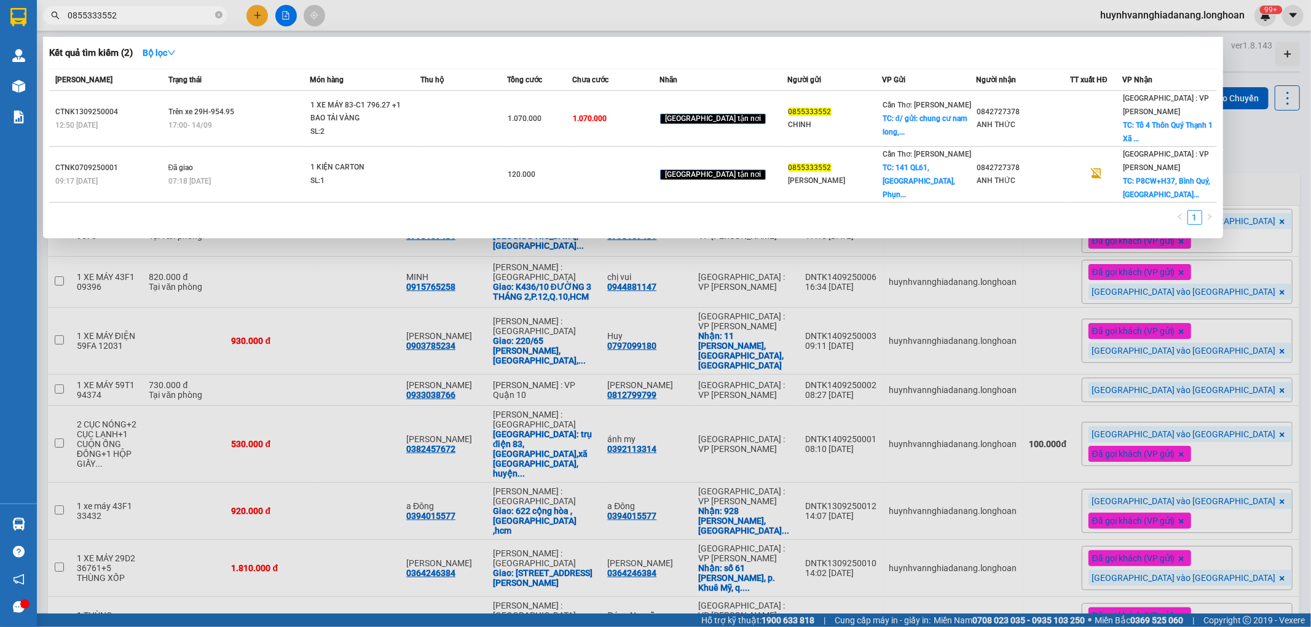
type input "0855333552"
drag, startPoint x: 1300, startPoint y: 155, endPoint x: 1264, endPoint y: 169, distance: 38.7
click at [1300, 155] on div at bounding box center [655, 313] width 1311 height 627
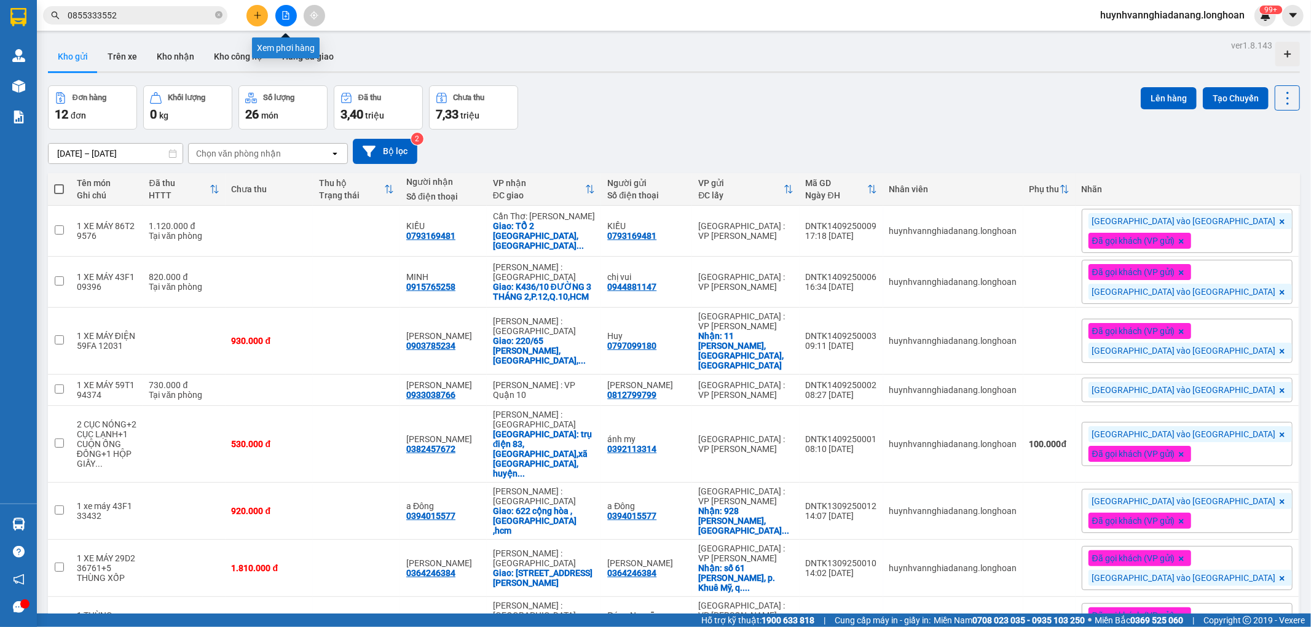
click at [285, 22] on button at bounding box center [286, 16] width 22 height 22
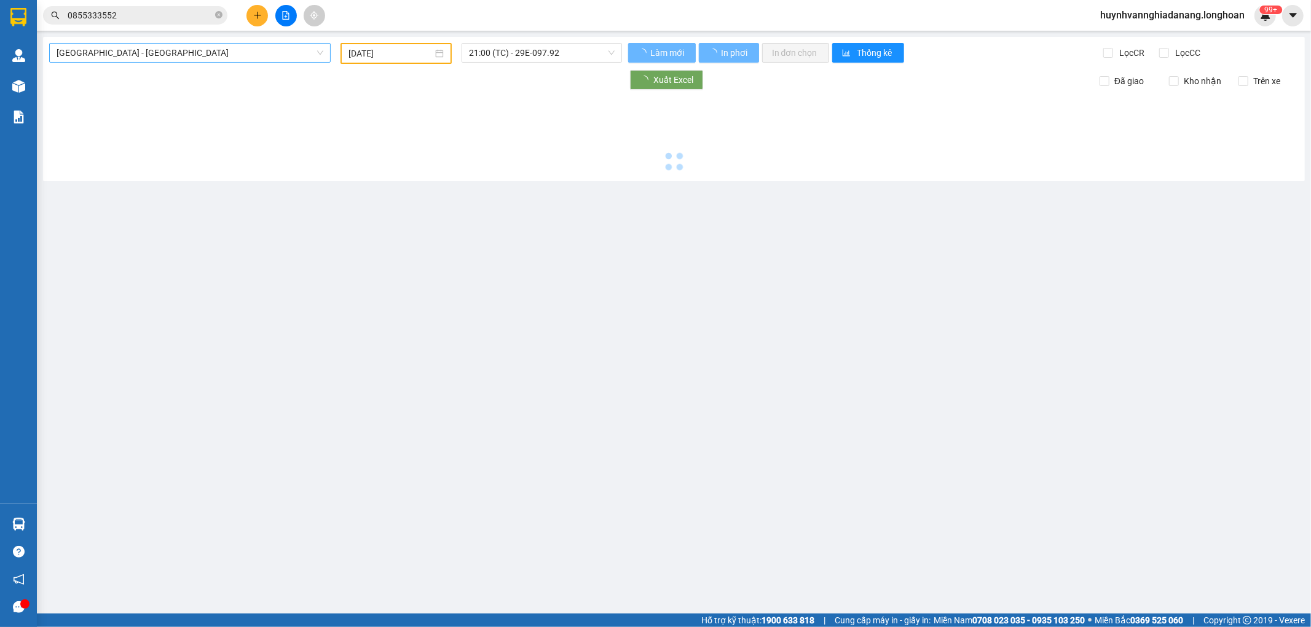
type input "15/09/2025"
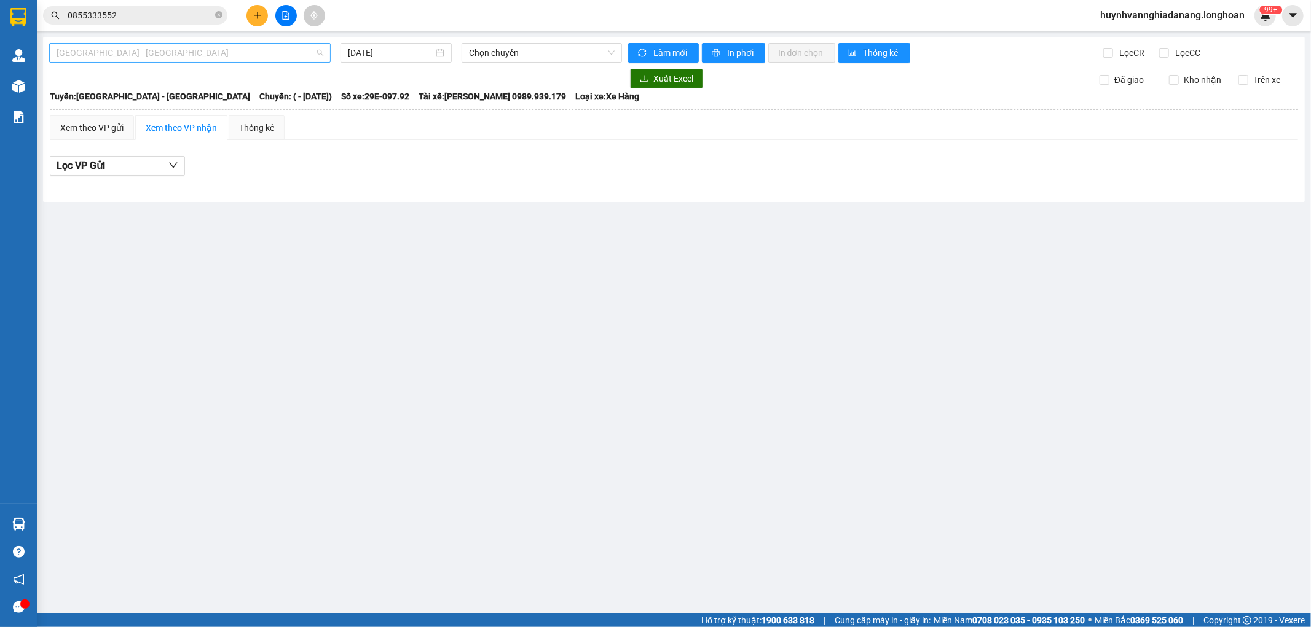
click at [246, 56] on span "Hải Phòng - Hà Nội" at bounding box center [190, 53] width 267 height 18
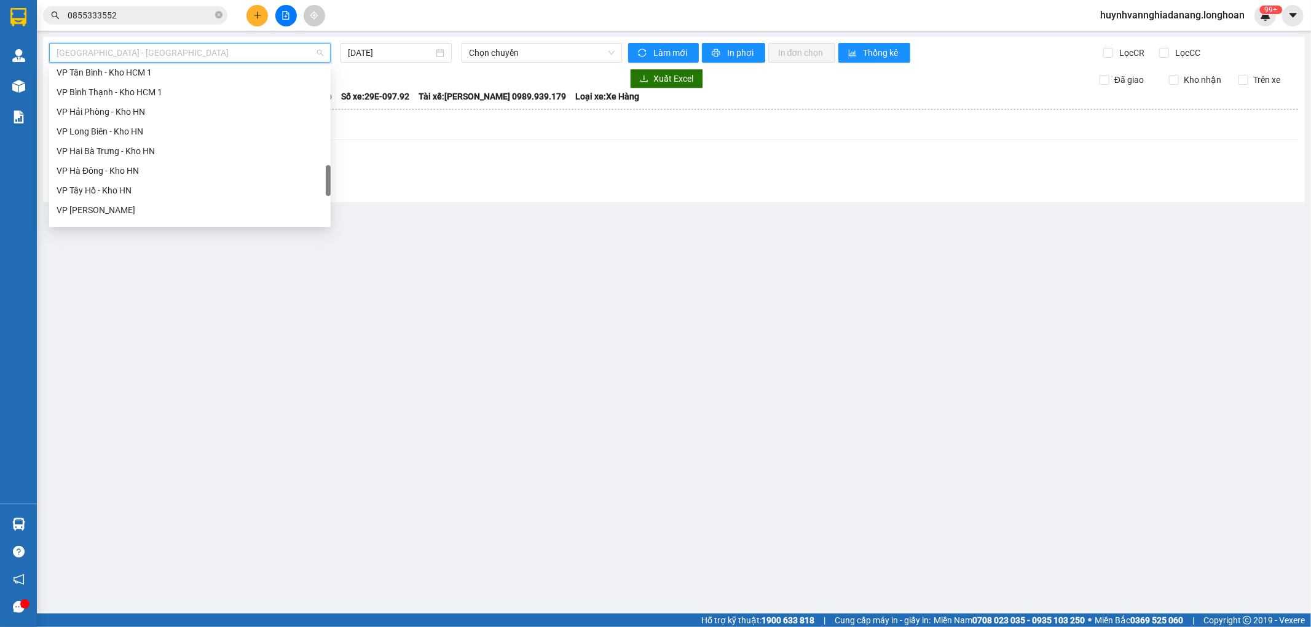
scroll to position [845, 0]
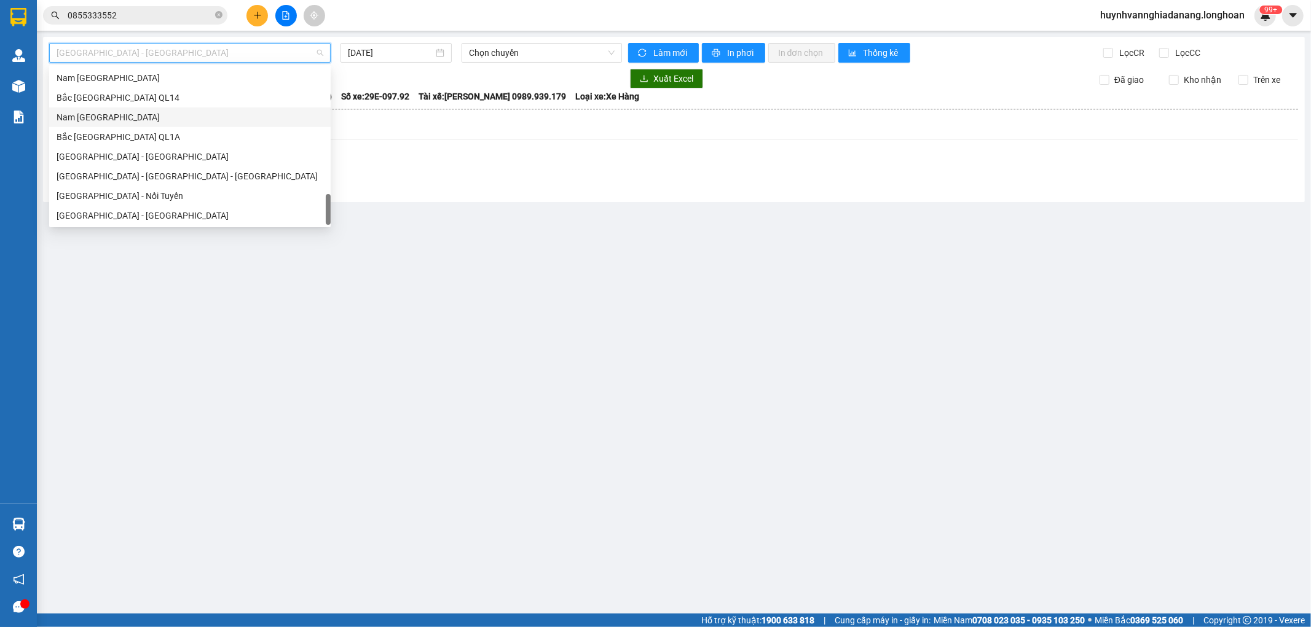
click at [122, 114] on div "Nam Trung Bắc QL1A" at bounding box center [190, 118] width 267 height 14
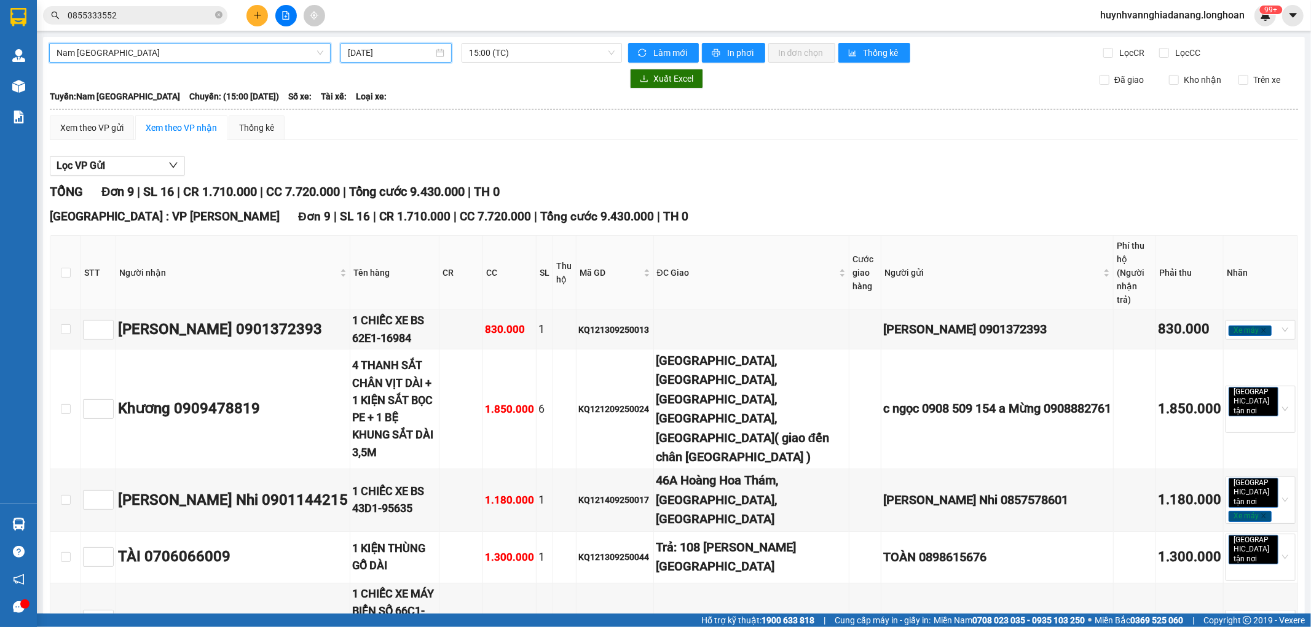
click at [407, 51] on input "15/09/2025" at bounding box center [390, 53] width 85 height 14
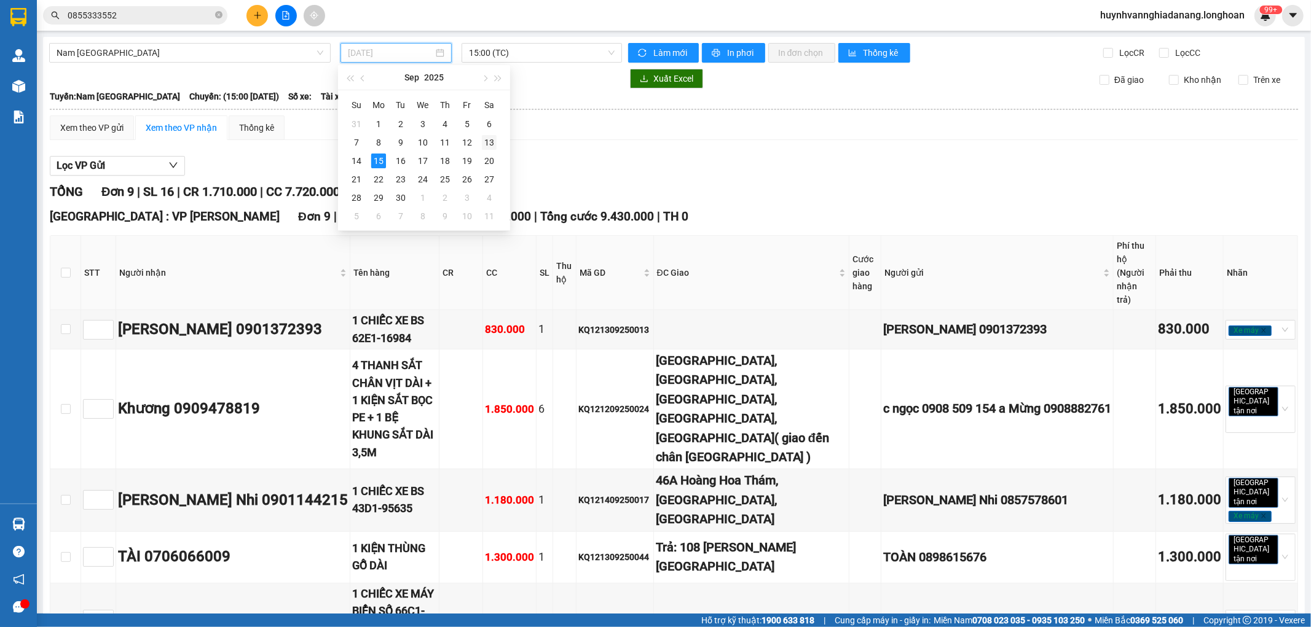
click at [489, 144] on div "13" at bounding box center [489, 142] width 15 height 15
type input "13/09/2025"
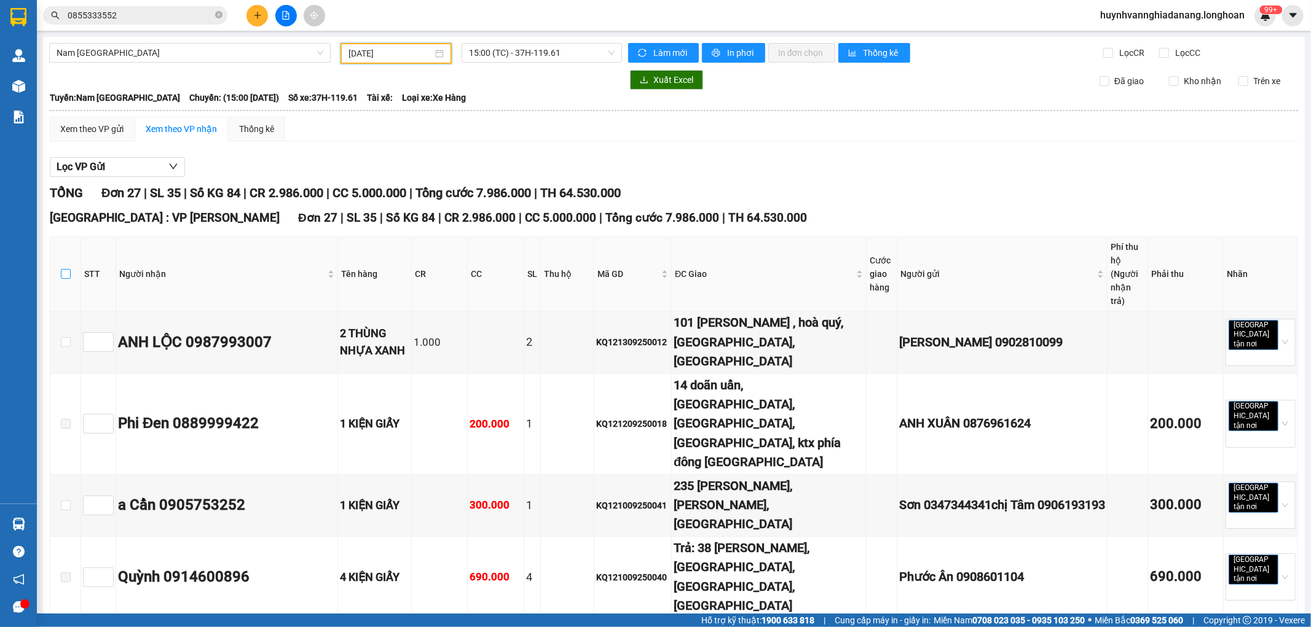
click at [64, 269] on input "checkbox" at bounding box center [66, 274] width 10 height 10
checkbox input "true"
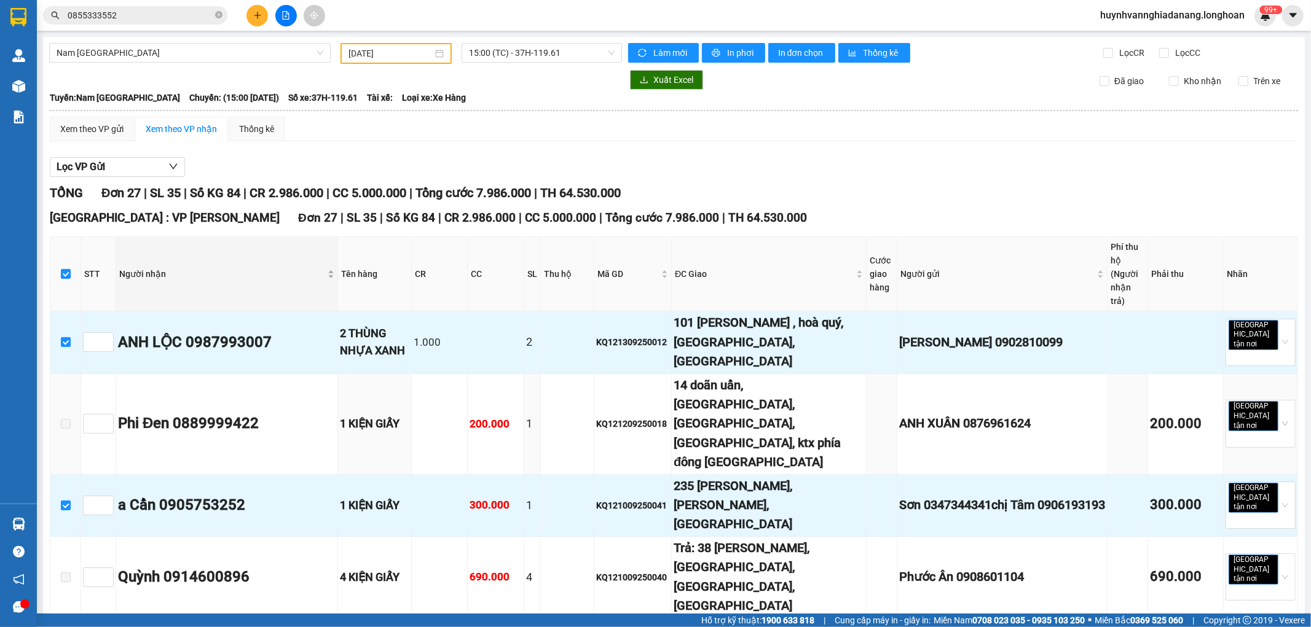
scroll to position [136, 0]
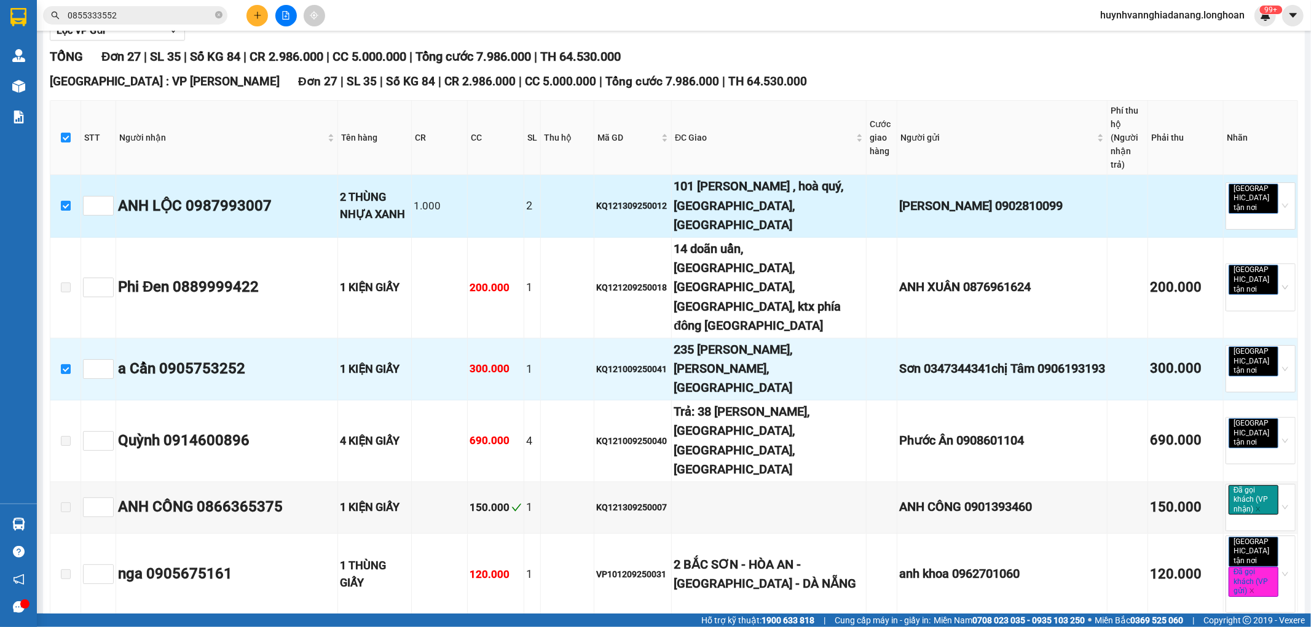
click at [63, 201] on input "checkbox" at bounding box center [66, 206] width 10 height 10
checkbox input "false"
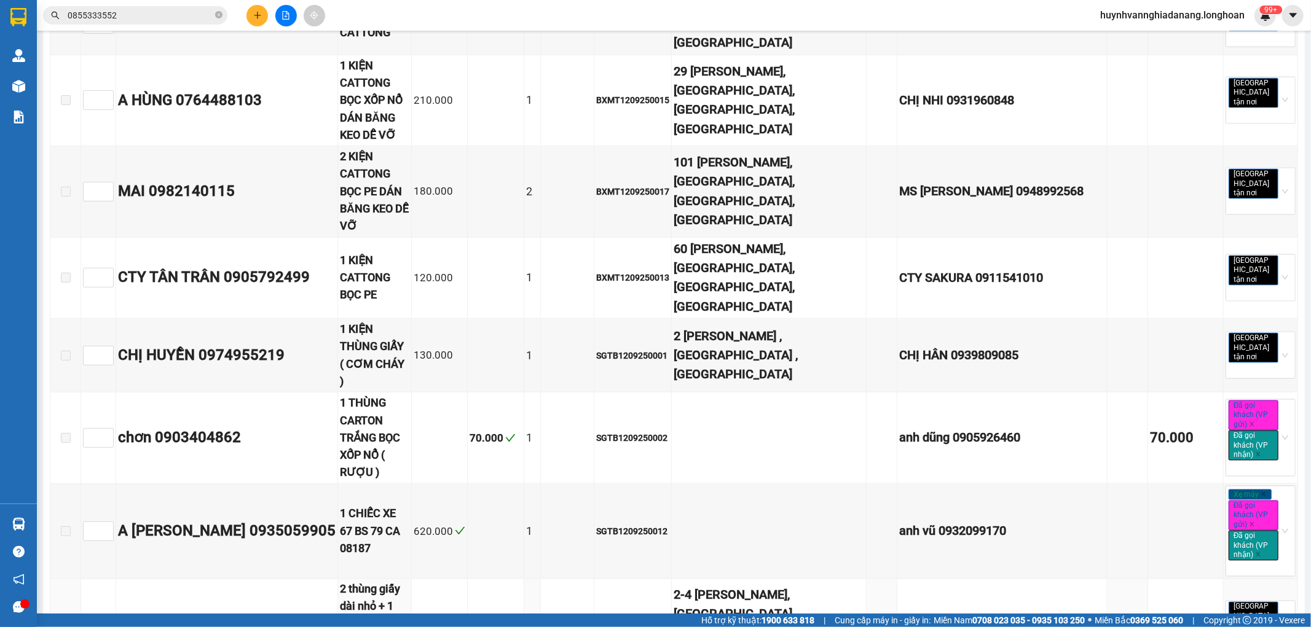
scroll to position [1430, 0]
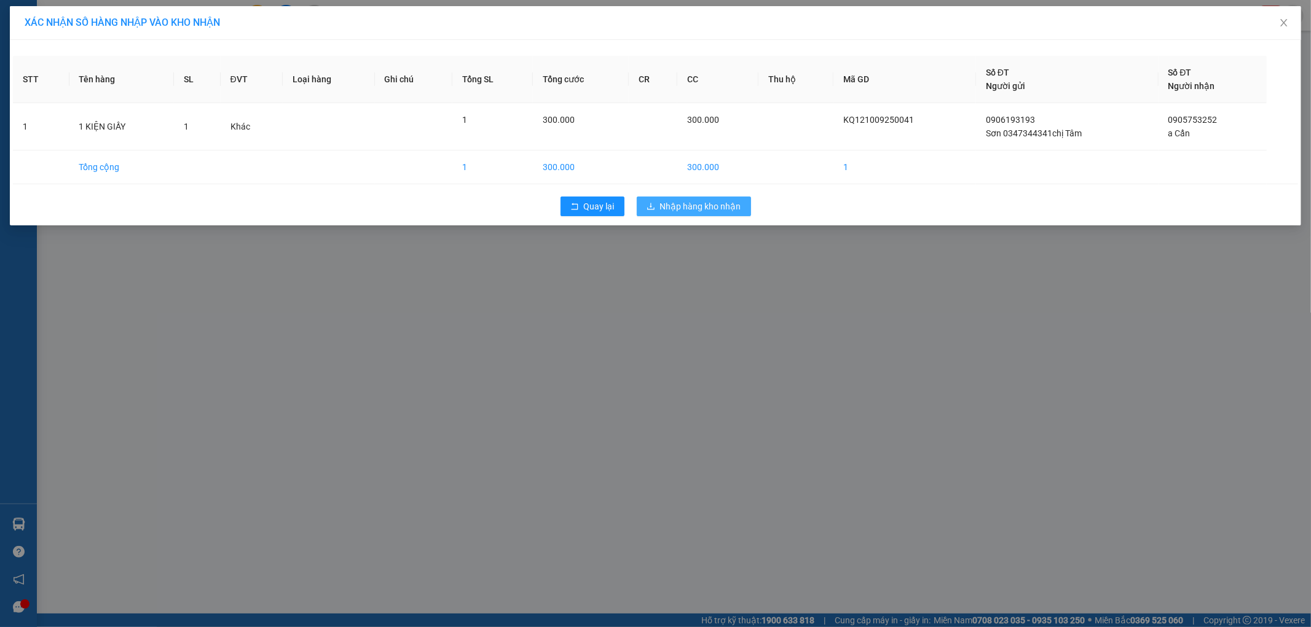
click at [684, 211] on span "Nhập hàng kho nhận" at bounding box center [700, 207] width 81 height 14
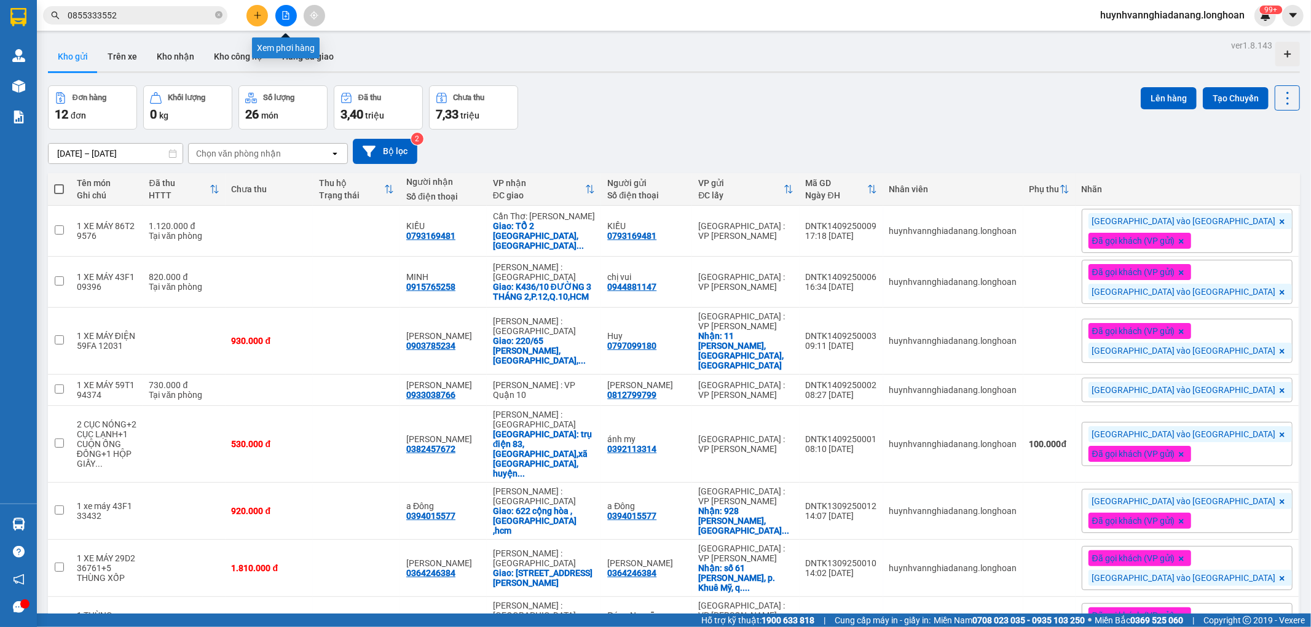
click at [286, 14] on icon "file-add" at bounding box center [286, 15] width 7 height 9
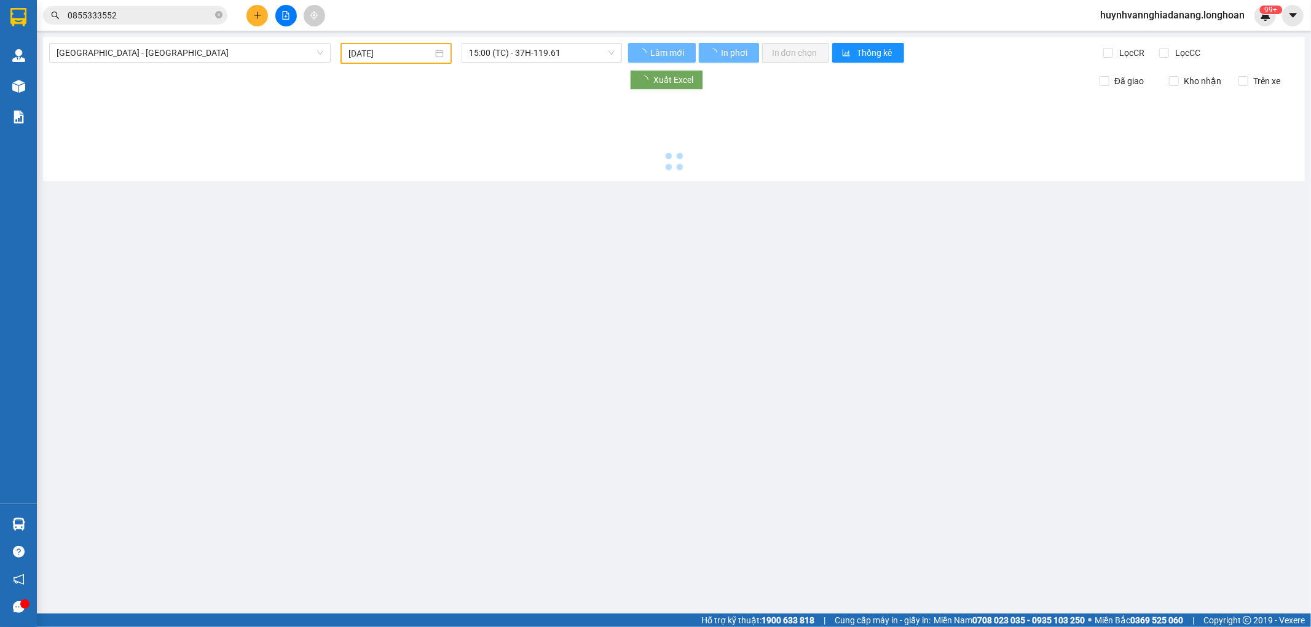
type input "15/09/2025"
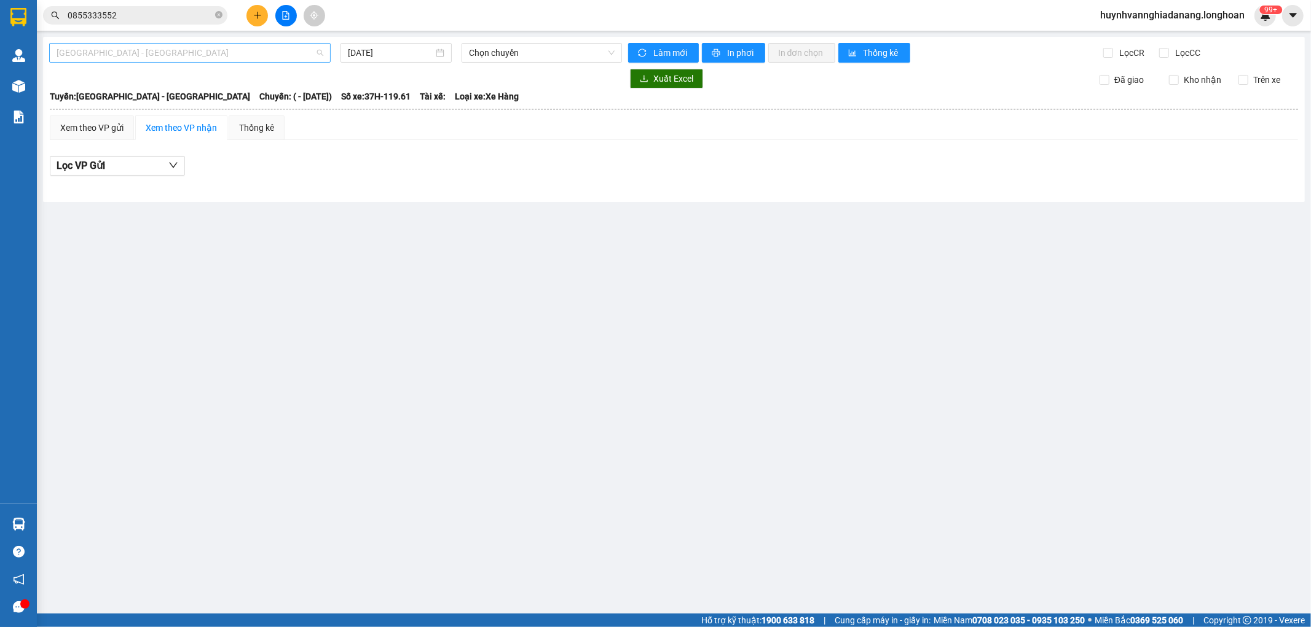
click at [262, 50] on span "Hải Phòng - Hà Nội" at bounding box center [190, 53] width 267 height 18
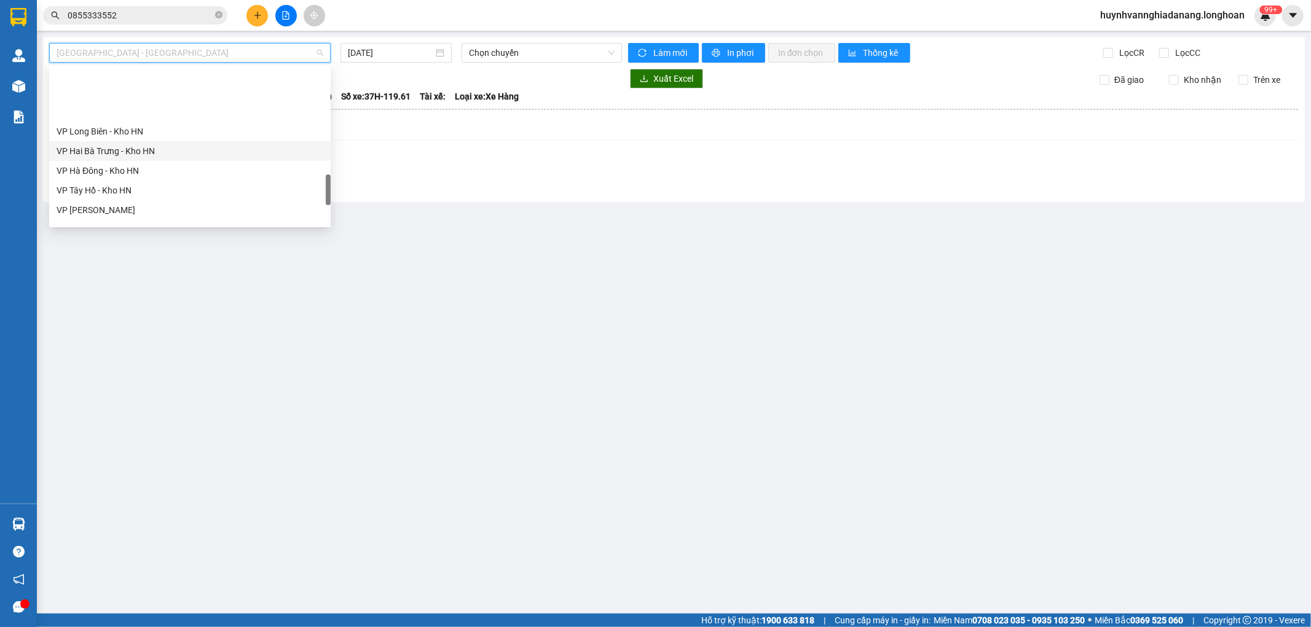
scroll to position [845, 0]
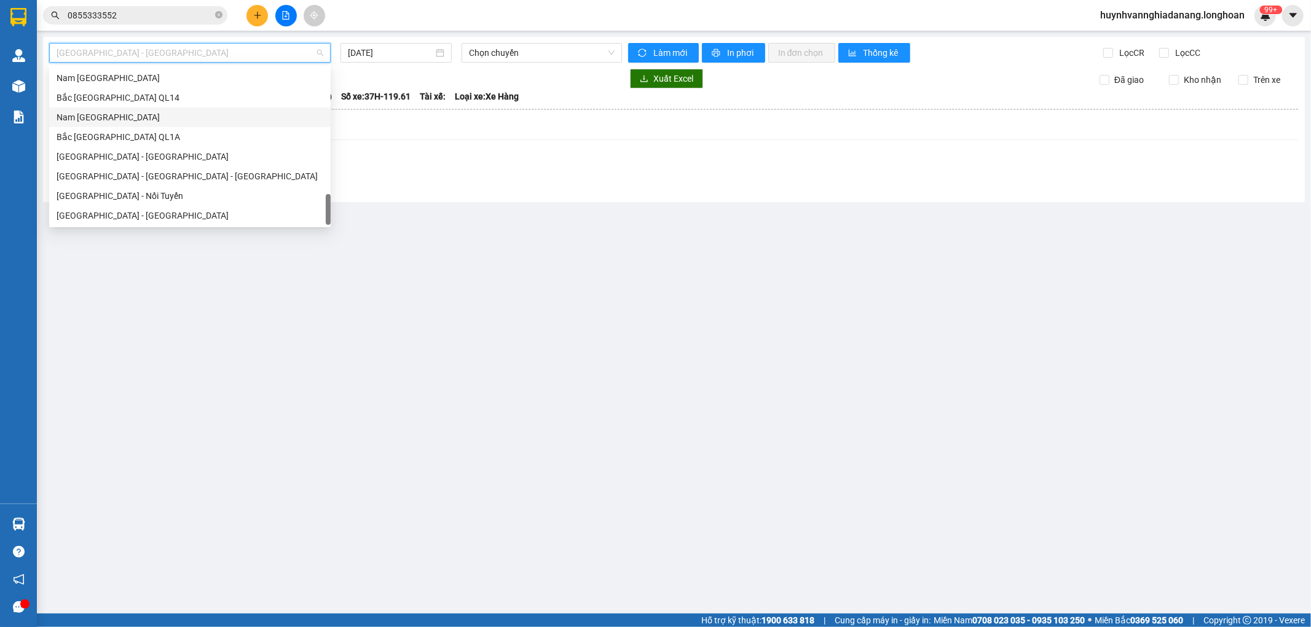
click at [123, 114] on div "Nam Trung Bắc QL1A" at bounding box center [190, 118] width 267 height 14
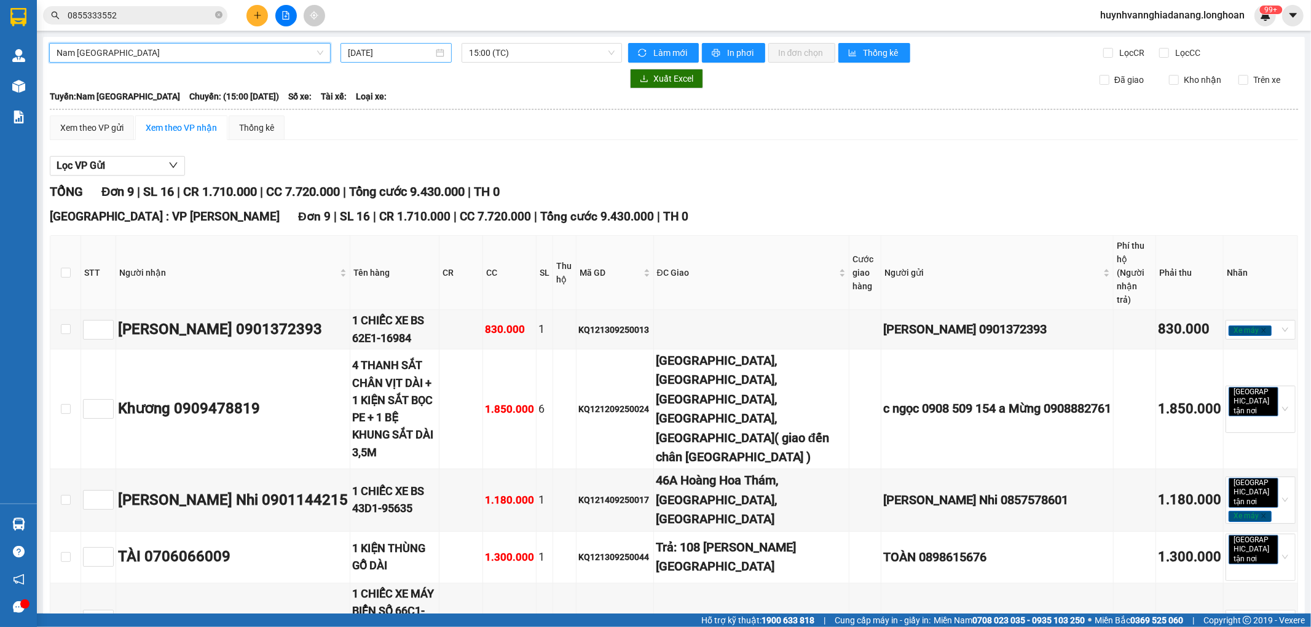
click at [418, 52] on input "15/09/2025" at bounding box center [390, 53] width 85 height 14
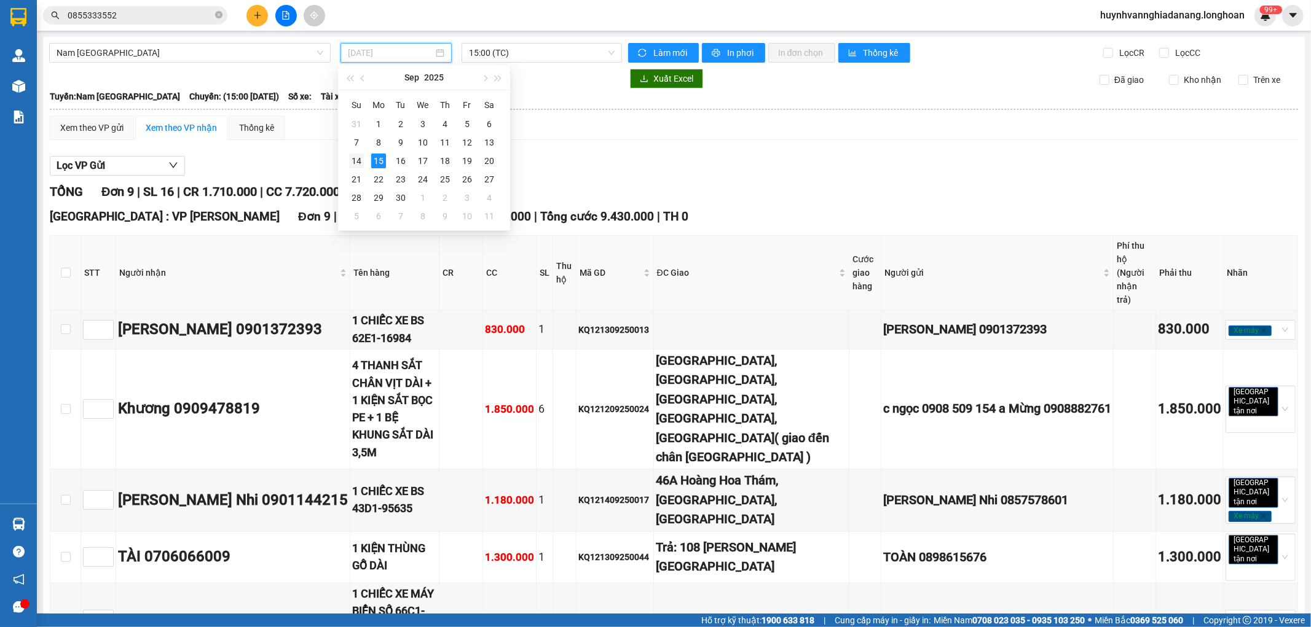
click at [357, 162] on div "14" at bounding box center [356, 161] width 15 height 15
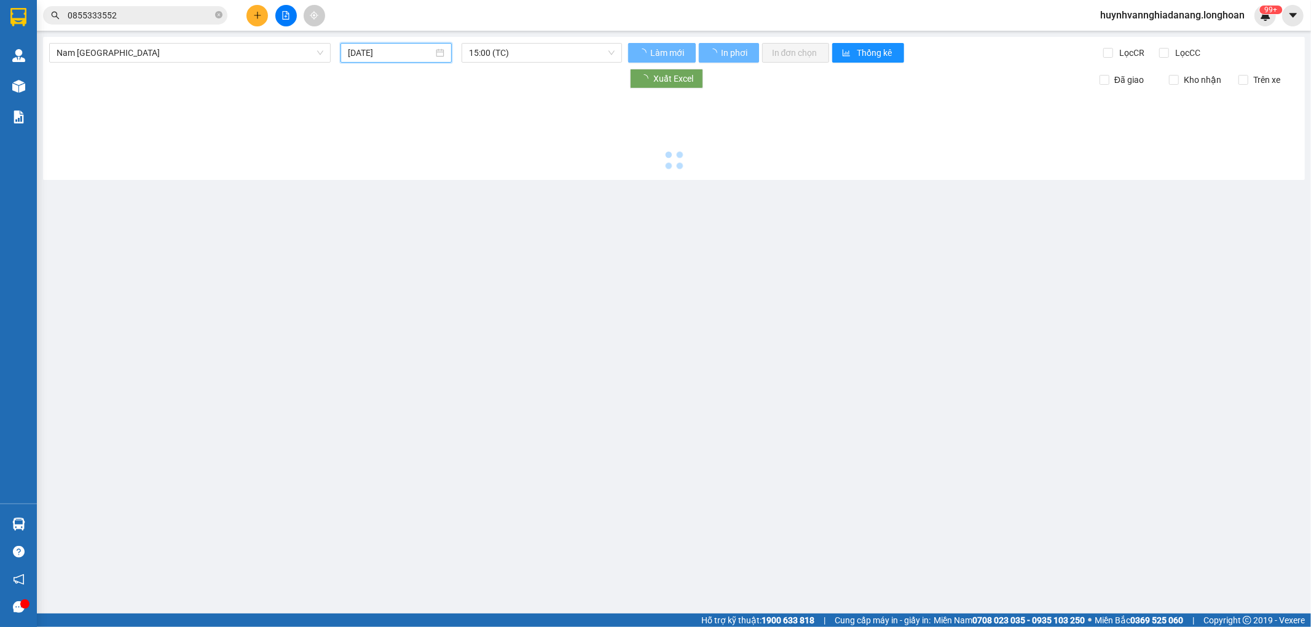
type input "14/09/2025"
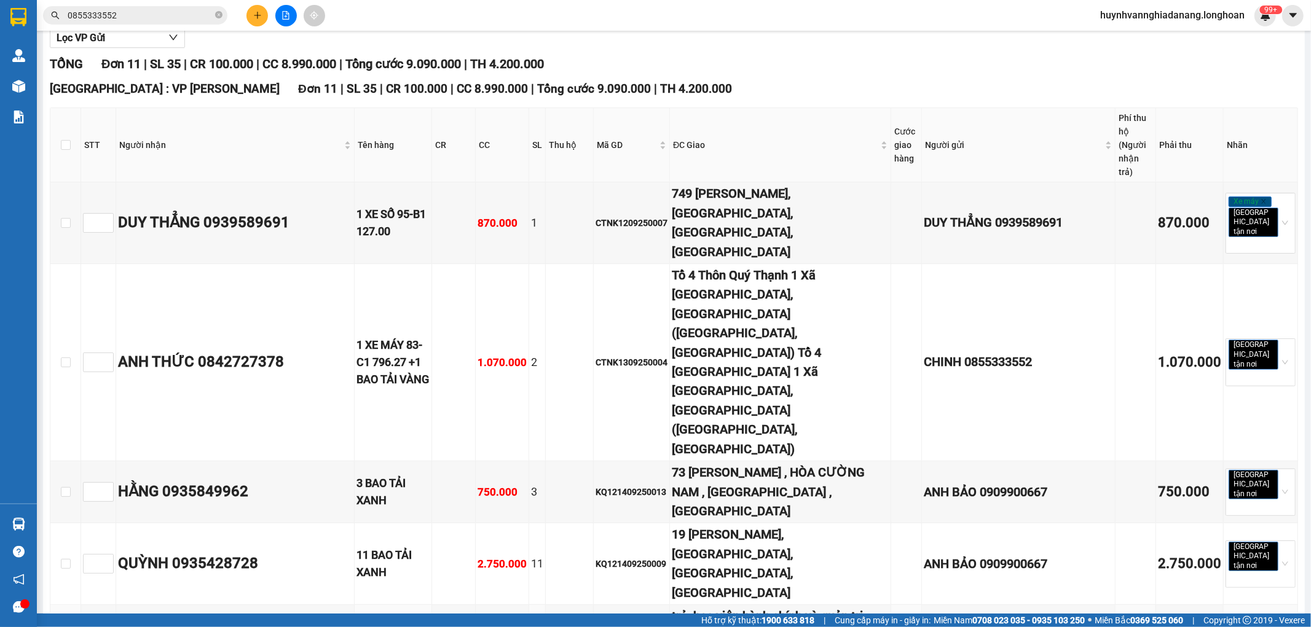
scroll to position [121, 0]
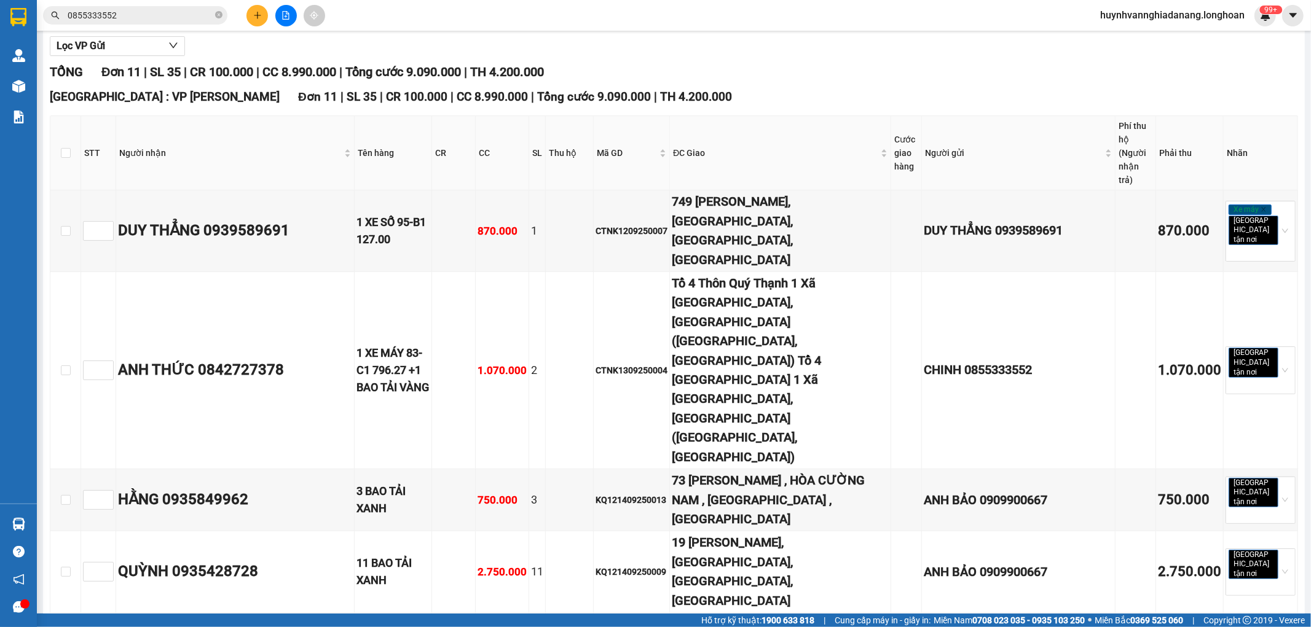
click at [171, 21] on input "0855333552" at bounding box center [140, 16] width 145 height 14
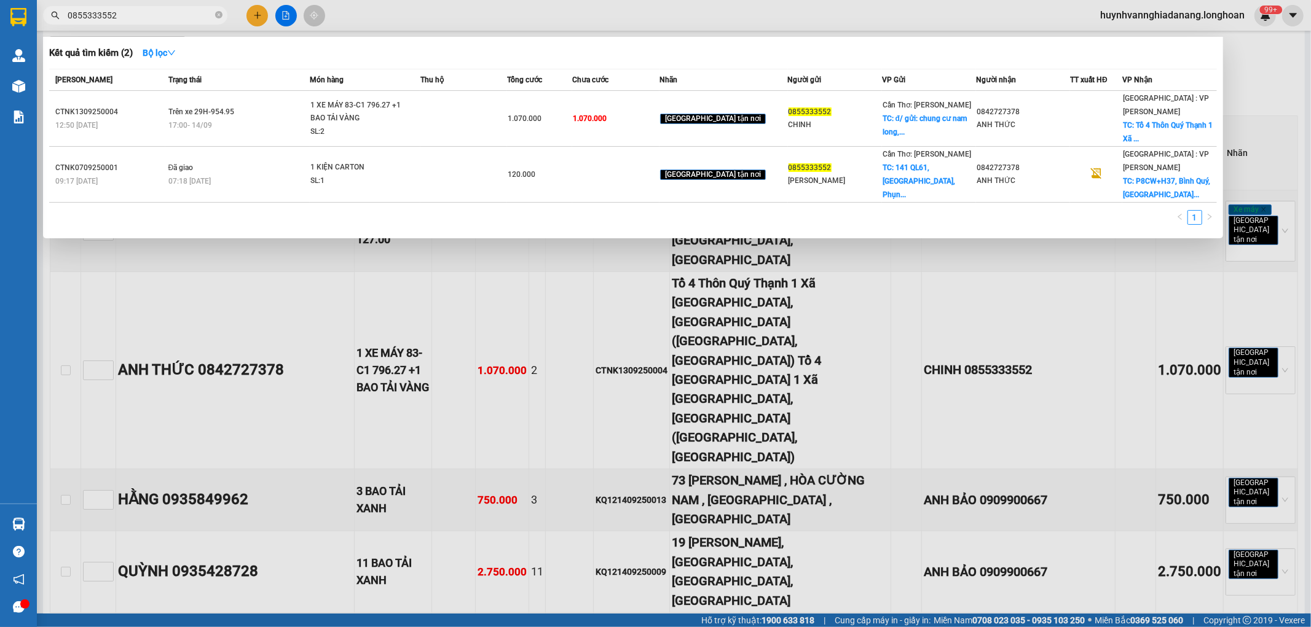
click at [1288, 63] on div at bounding box center [655, 313] width 1311 height 627
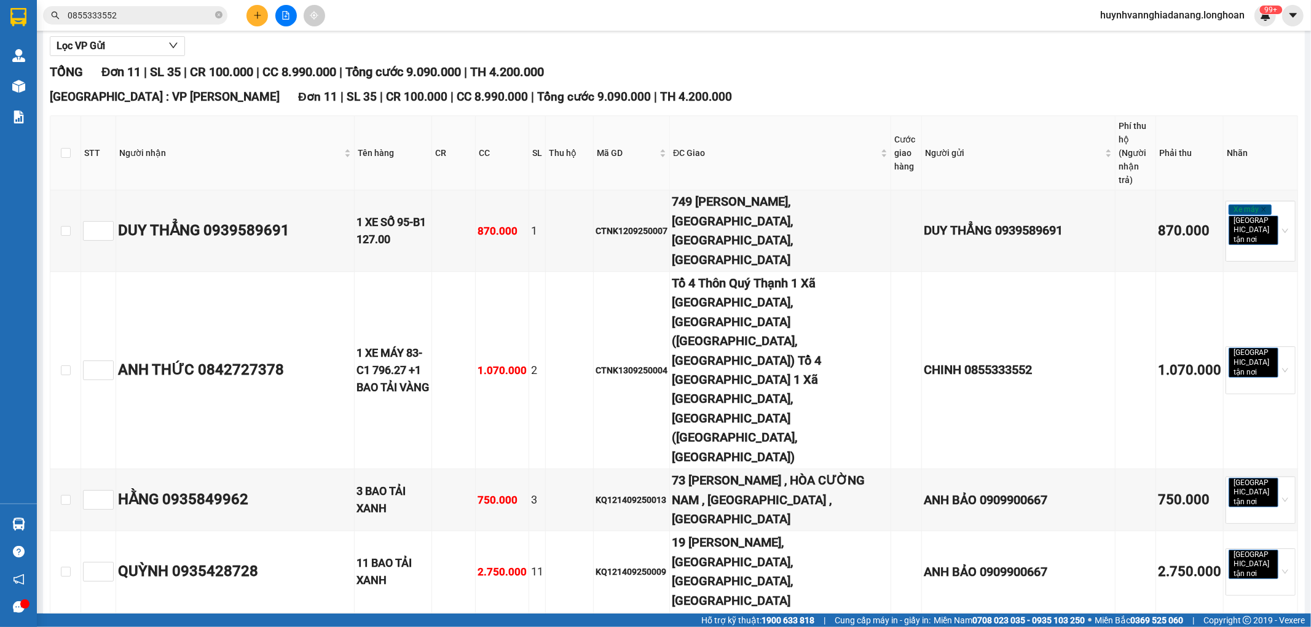
click at [1226, 17] on span "huynhvannghiadanang.longhoan" at bounding box center [1172, 14] width 164 height 15
click at [1158, 39] on span "Đăng xuất" at bounding box center [1176, 38] width 139 height 14
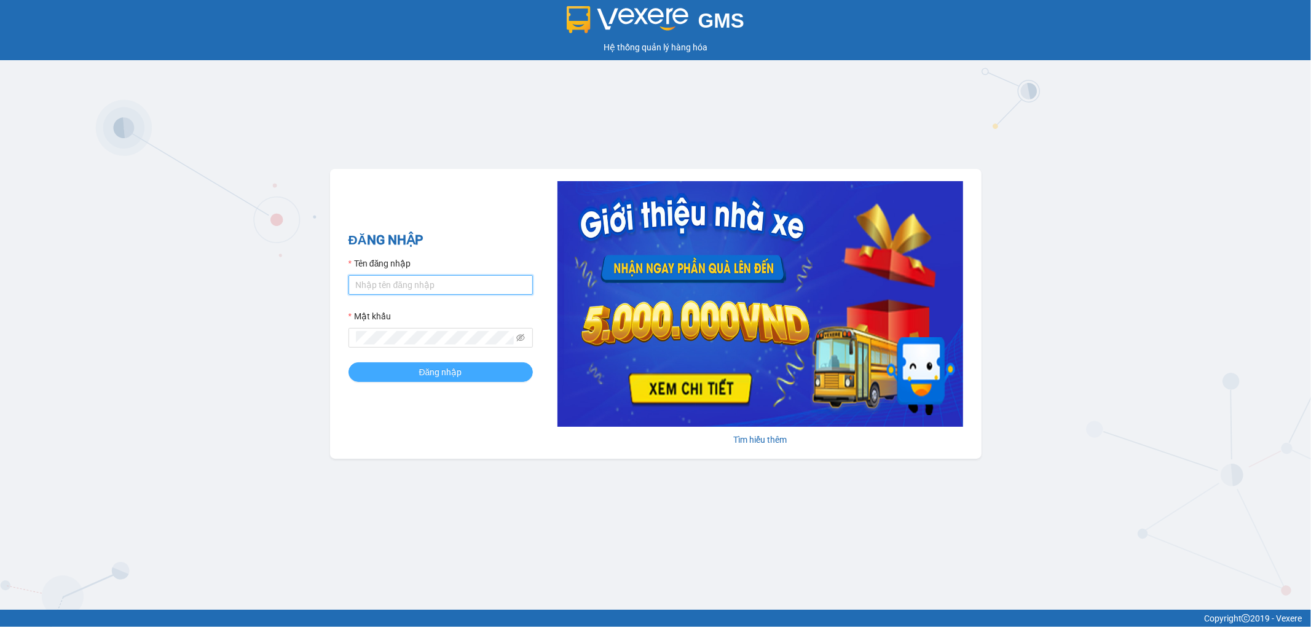
type input "huynhvannghiadanang.longhoan"
click at [476, 369] on button "Đăng nhập" at bounding box center [440, 373] width 184 height 20
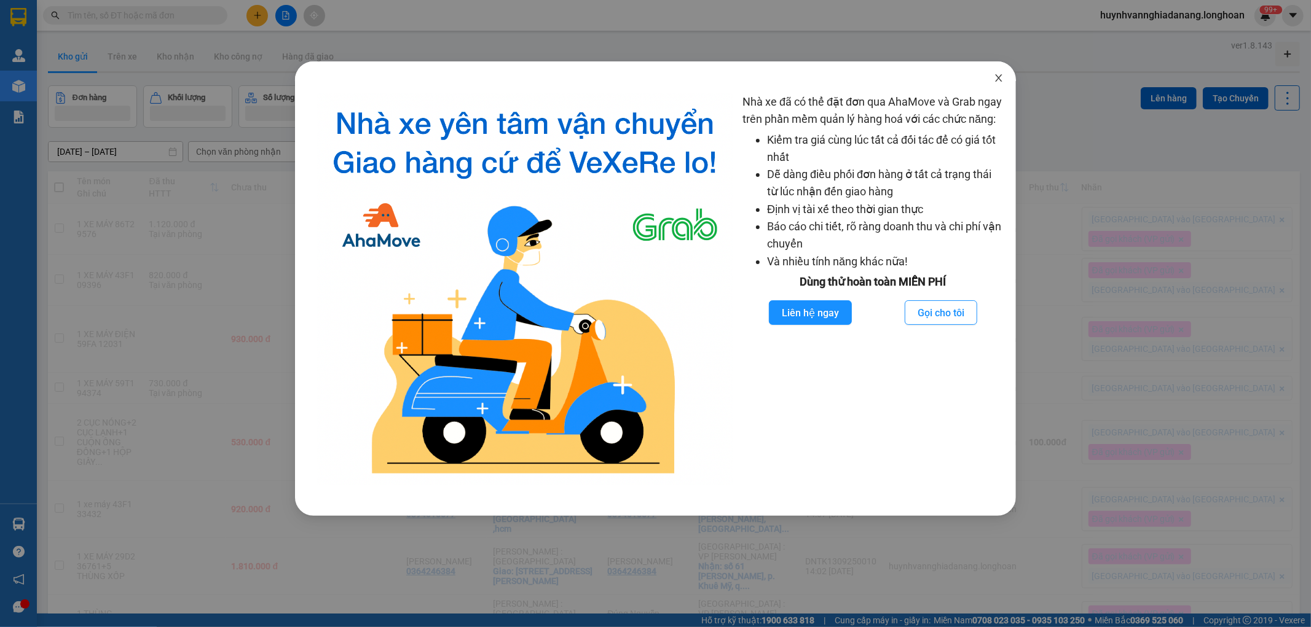
drag, startPoint x: 1003, startPoint y: 76, endPoint x: 998, endPoint y: 82, distance: 7.0
click at [1002, 76] on icon "close" at bounding box center [999, 78] width 10 height 10
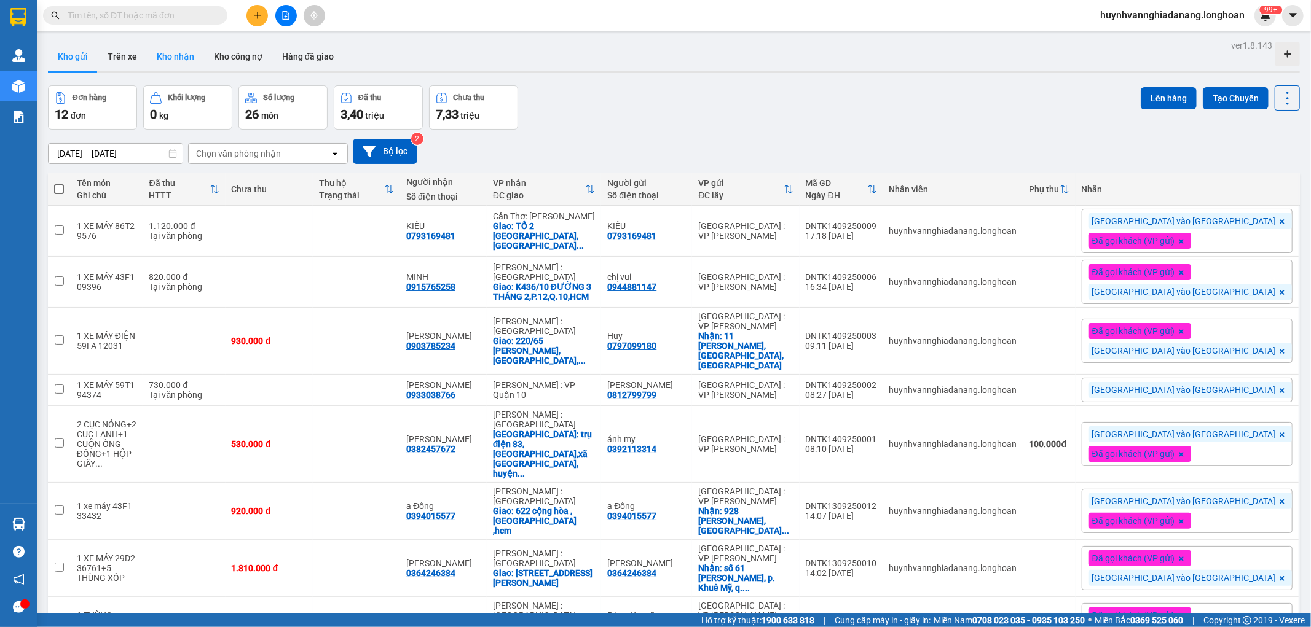
click at [193, 60] on button "Kho nhận" at bounding box center [175, 56] width 57 height 29
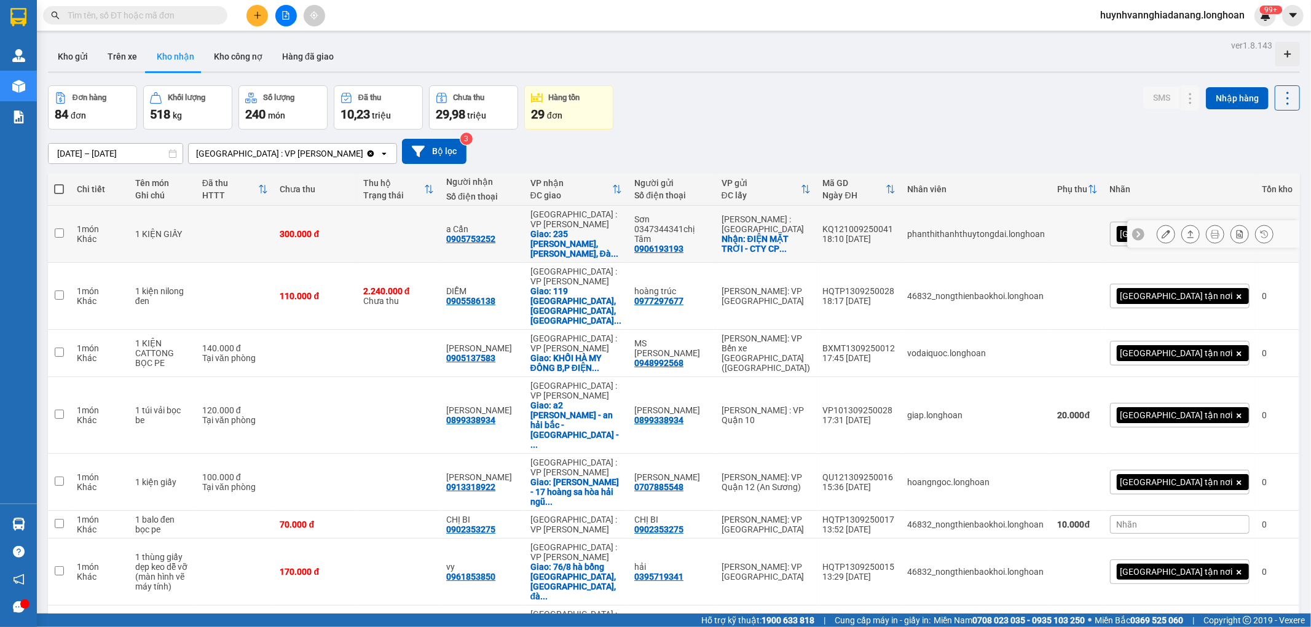
click at [1210, 230] on icon at bounding box center [1214, 234] width 9 height 9
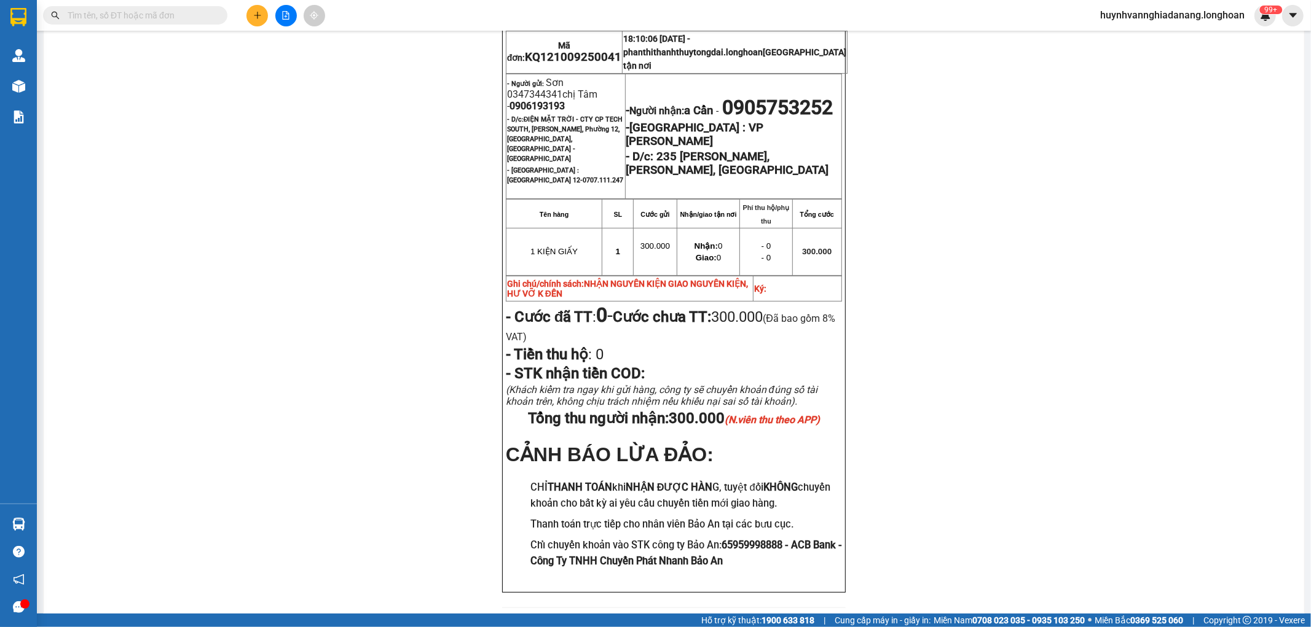
scroll to position [136, 0]
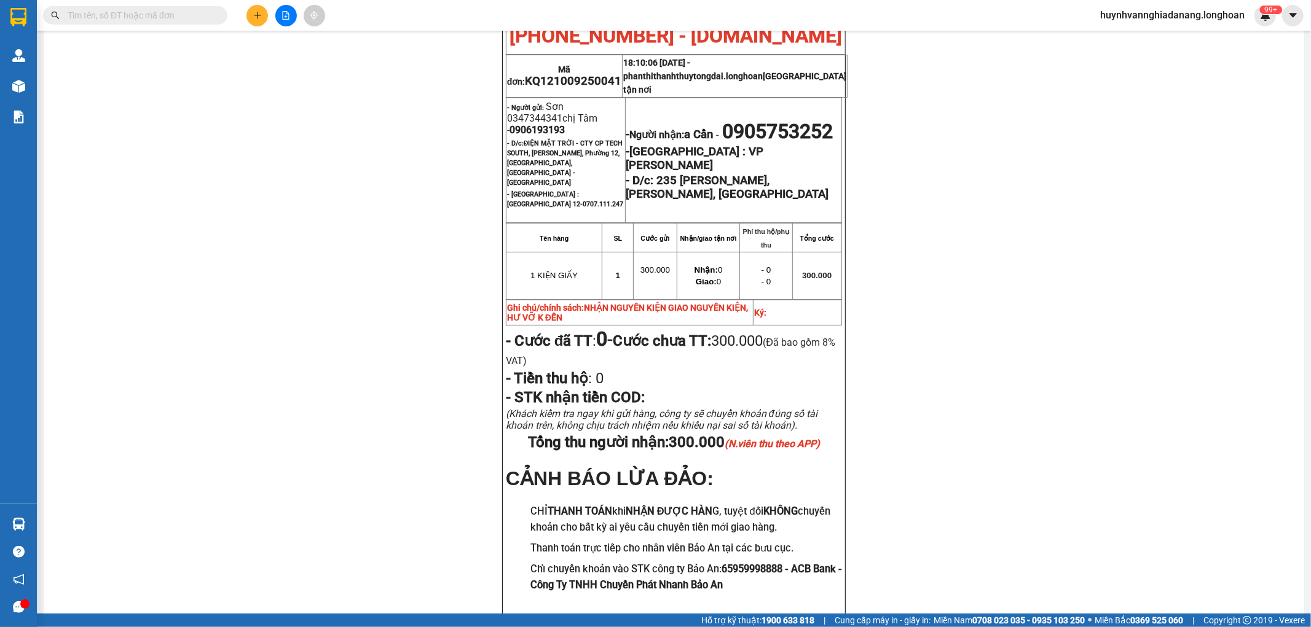
click at [149, 14] on input "text" at bounding box center [140, 16] width 145 height 14
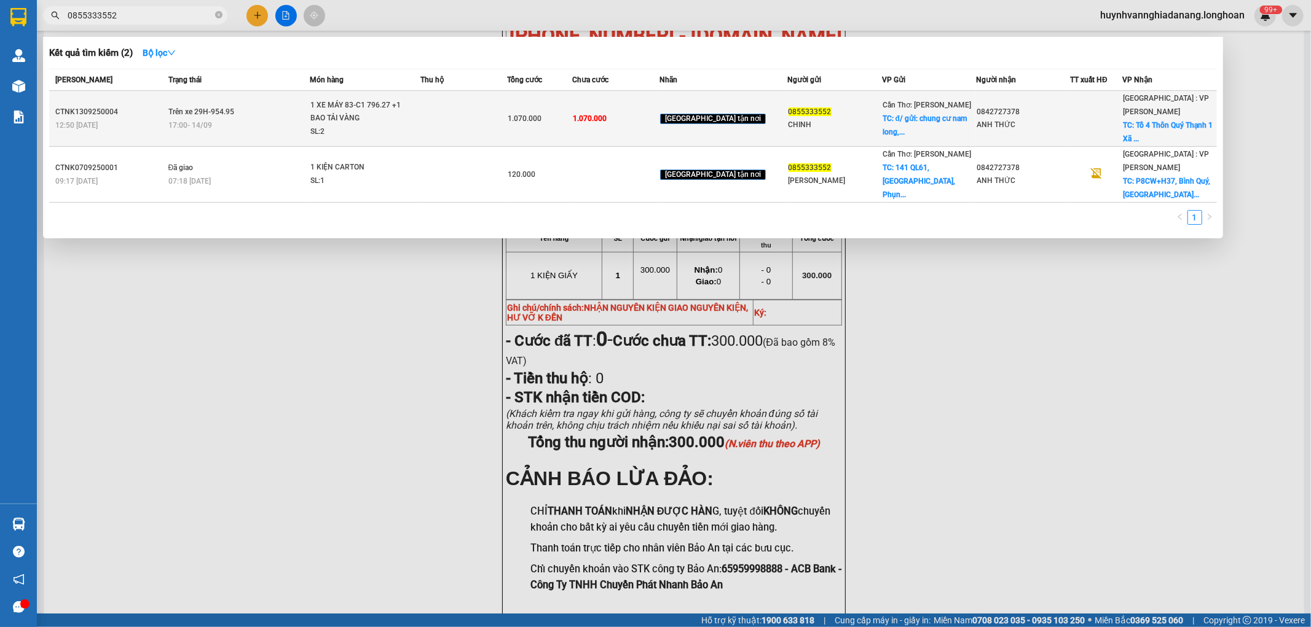
type input "0855333552"
click at [402, 111] on div "1 XE MÁY 83-C1 796.27 +1 BAO TẢI VÀNG" at bounding box center [356, 112] width 92 height 26
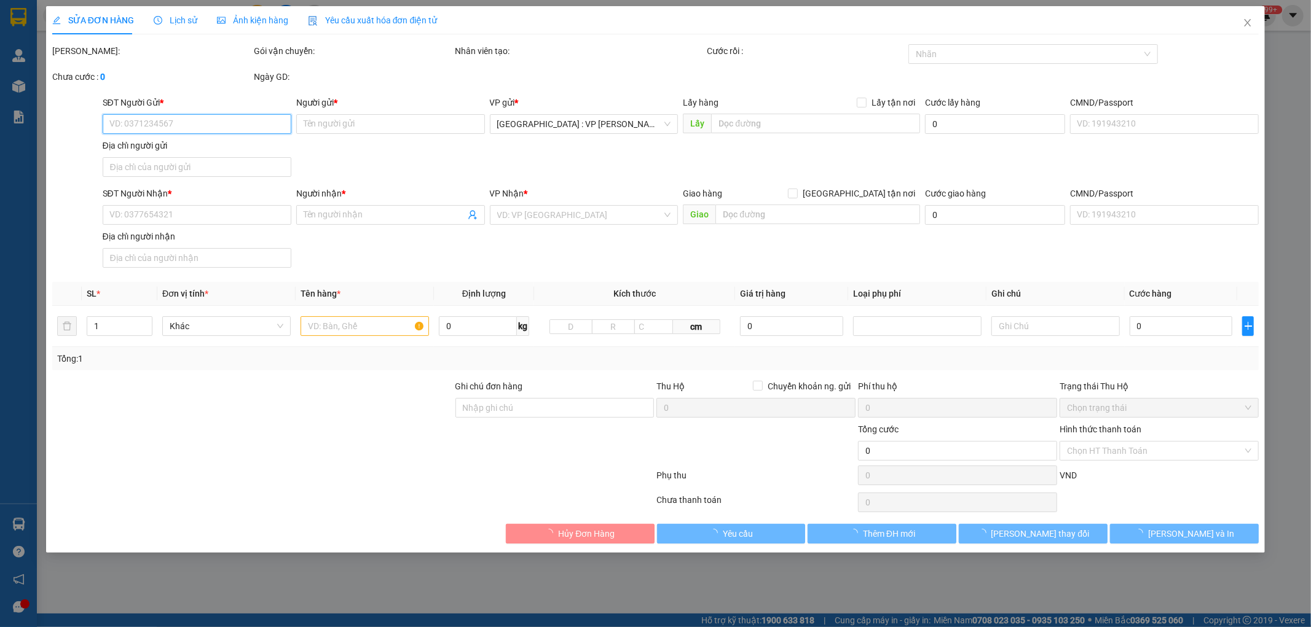
type input "0855333552"
type input "CHINH"
checkbox input "true"
type input "đ/ gửi: chung cư nam long, kv2 phường cái răng, quận cái răng, cần thơ"
type input "0842727378"
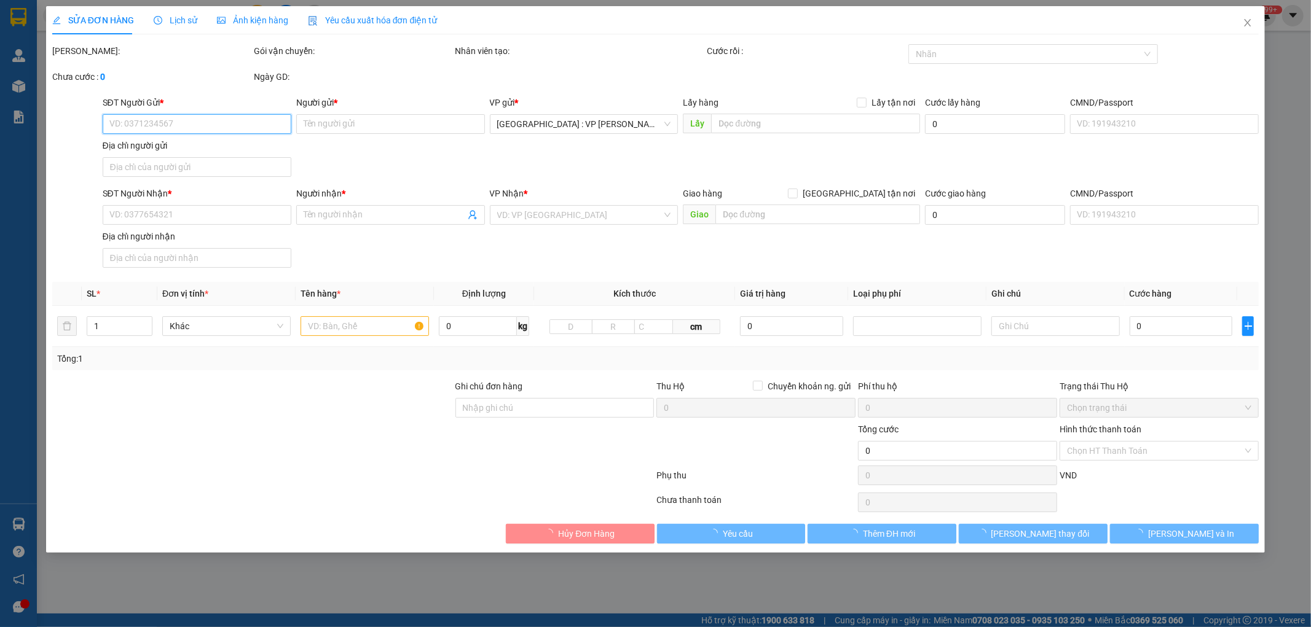
type input "ANH THỨC"
checkbox input "true"
type input "Tổ 4 Thôn Quý Thạnh 1 Xã Thăng Bình, TP Đà Nẵng (Thăng Bình, Quảng Nam) Tổ 4 Th…"
type input "THAY SDT NGƯỜI NHẬN ( 0842727378 A THỨC )"
type input "1.070.000"
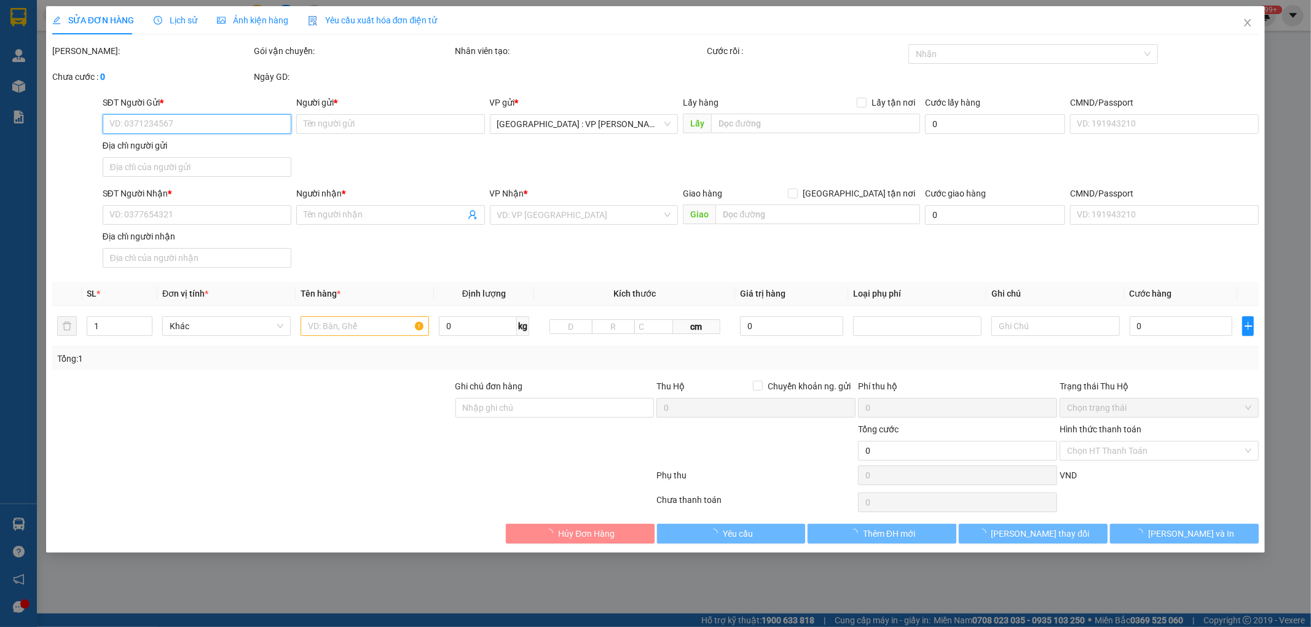
type input "1.070.000"
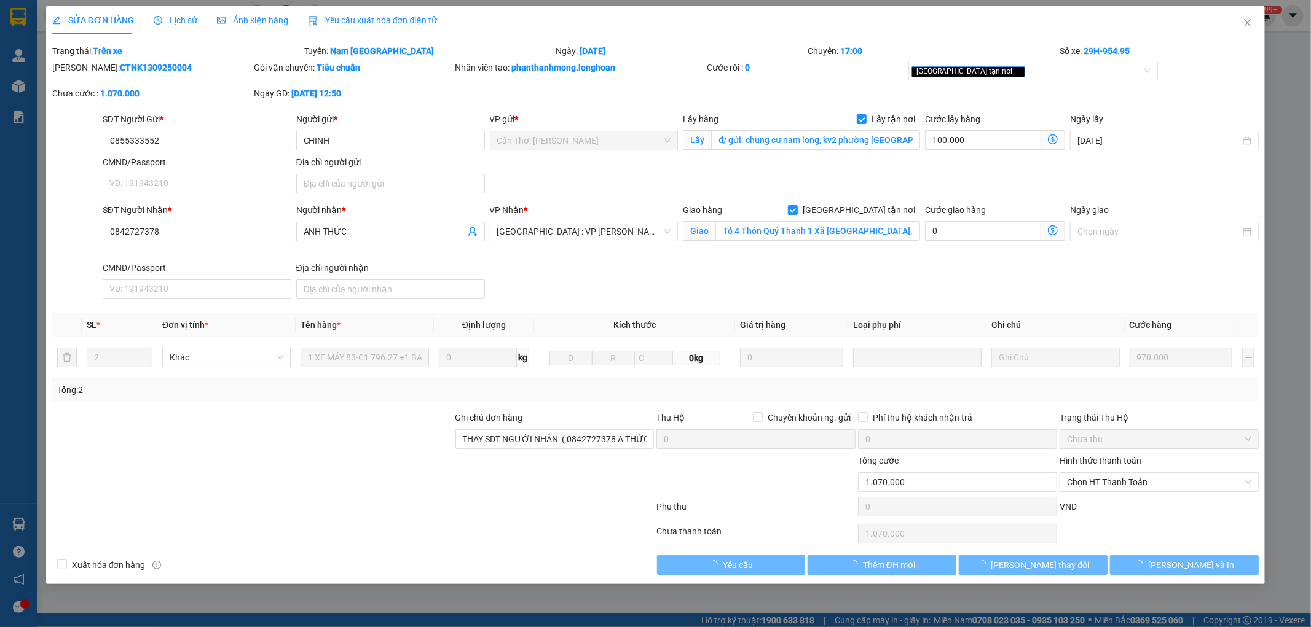
click at [179, 19] on span "Lịch sử" at bounding box center [176, 20] width 44 height 10
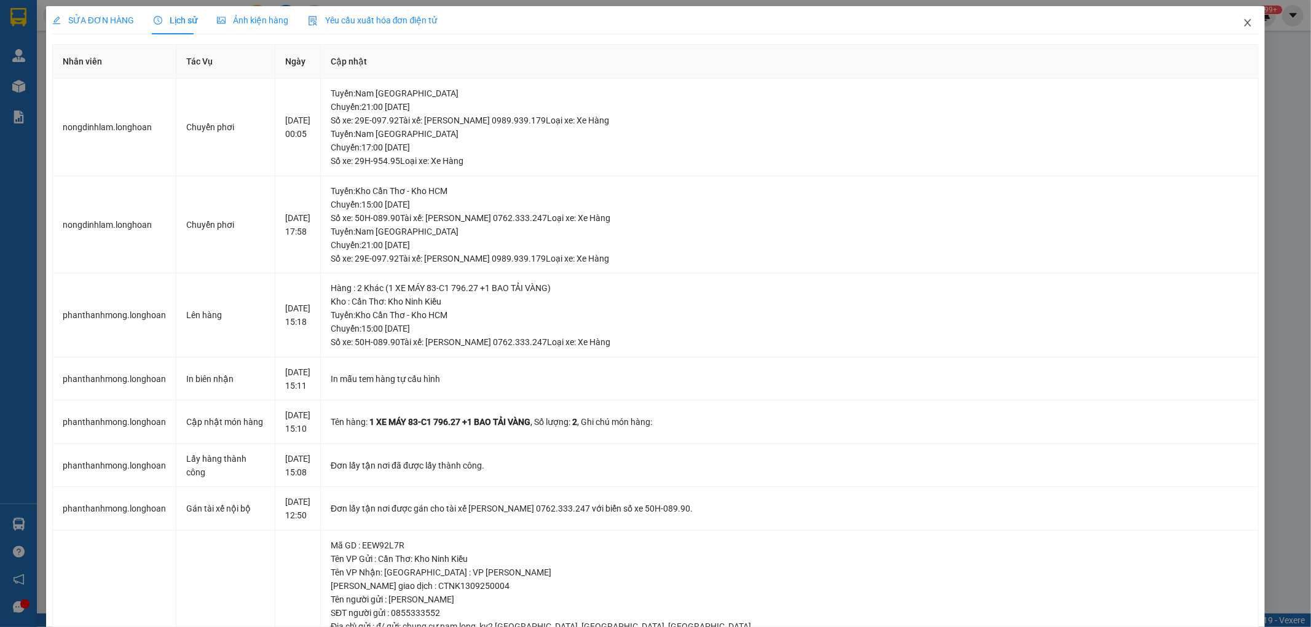
click at [1242, 20] on icon "close" at bounding box center [1247, 23] width 10 height 10
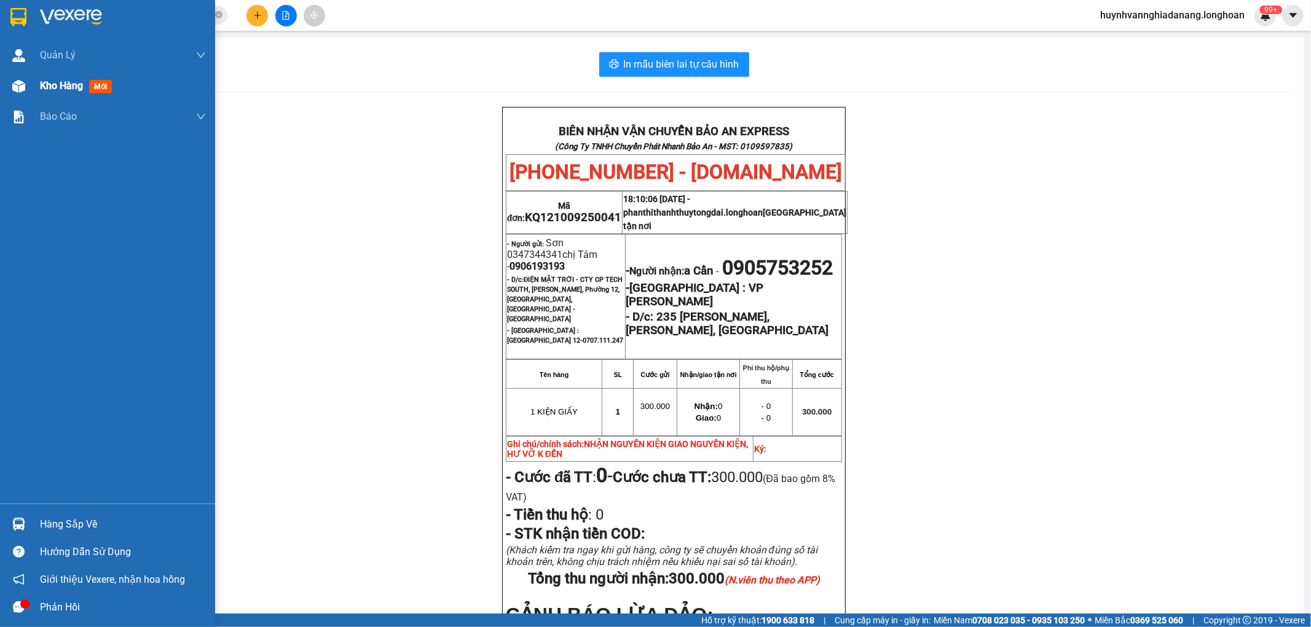
click at [55, 81] on span "Kho hàng" at bounding box center [61, 86] width 43 height 12
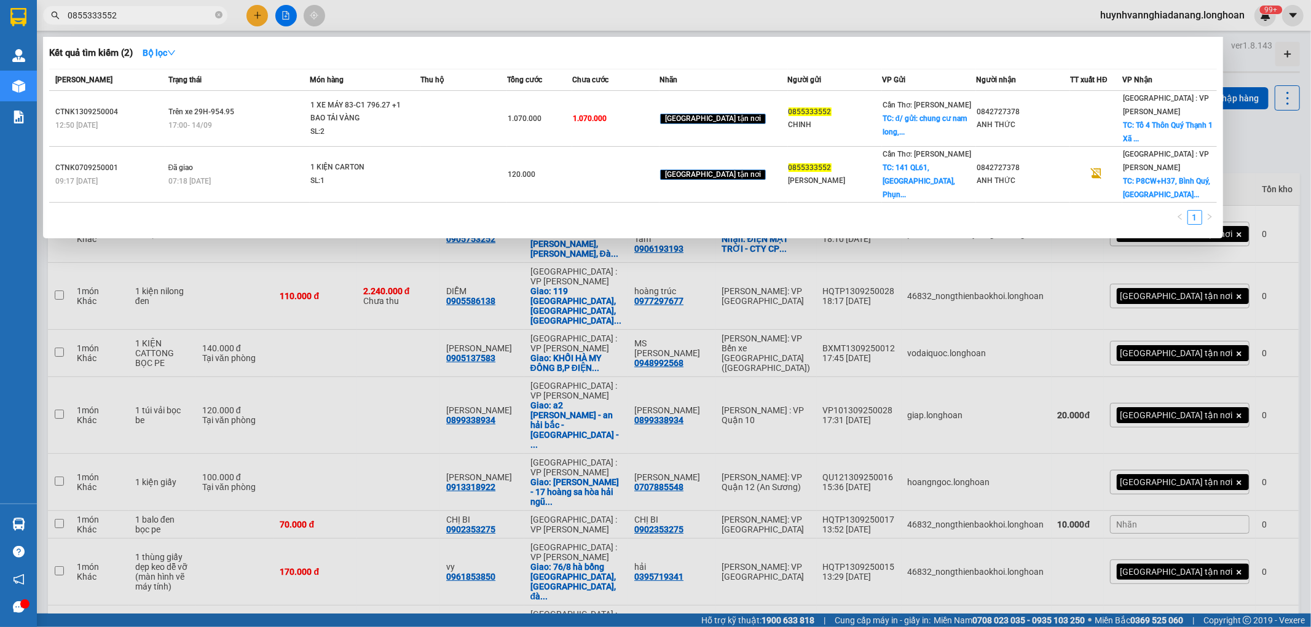
click at [140, 18] on input "0855333552" at bounding box center [140, 16] width 145 height 14
type input "0"
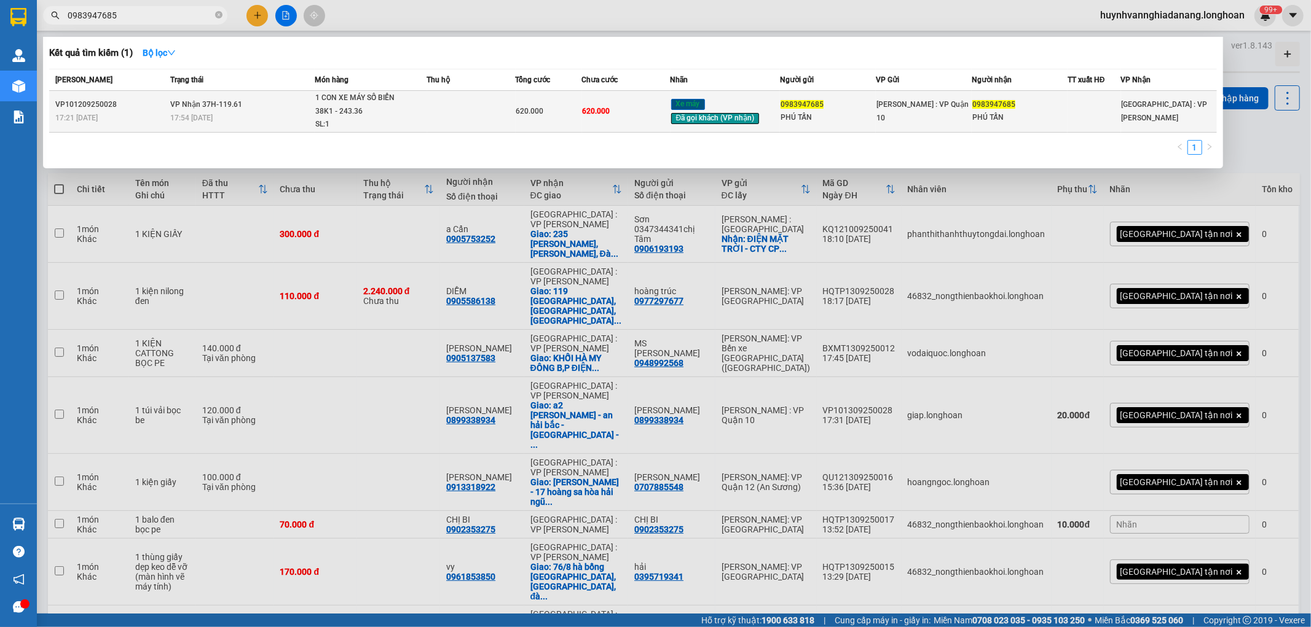
type input "0983947685"
click at [446, 109] on td at bounding box center [471, 112] width 88 height 42
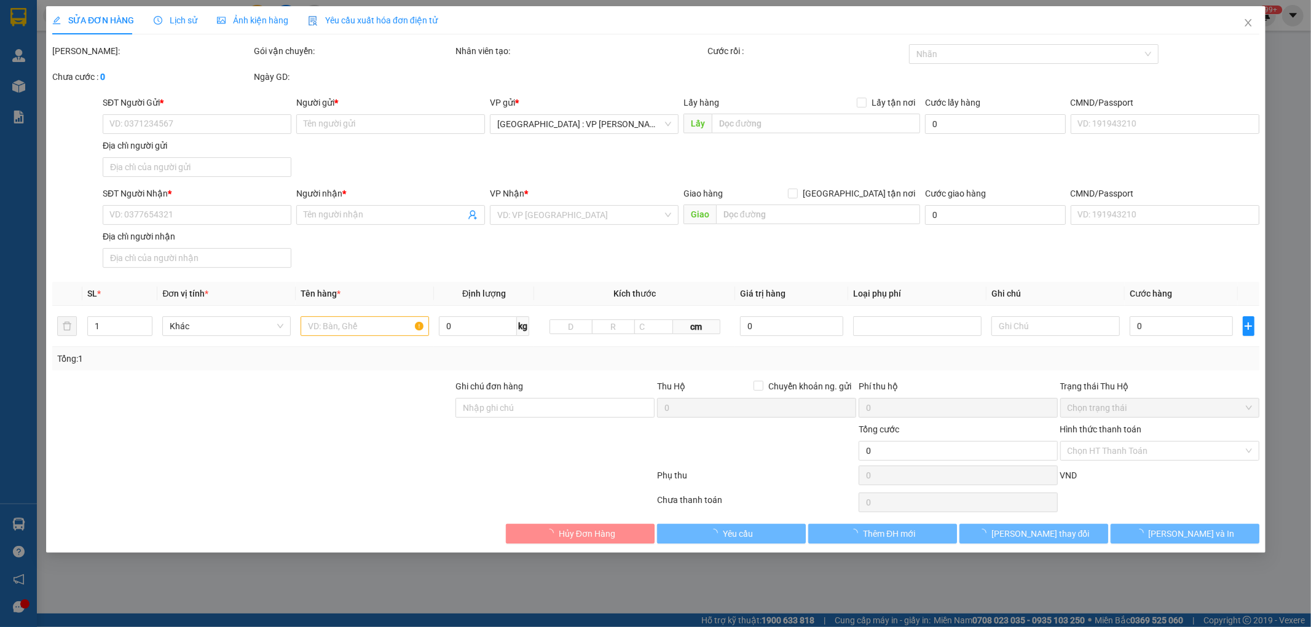
type input "0983947685"
type input "PHÚ TẤN"
type input "0983947685"
type input "PHÚ TẤN"
type input "CÓ CHÌA KHÓA ĐI KÈM"
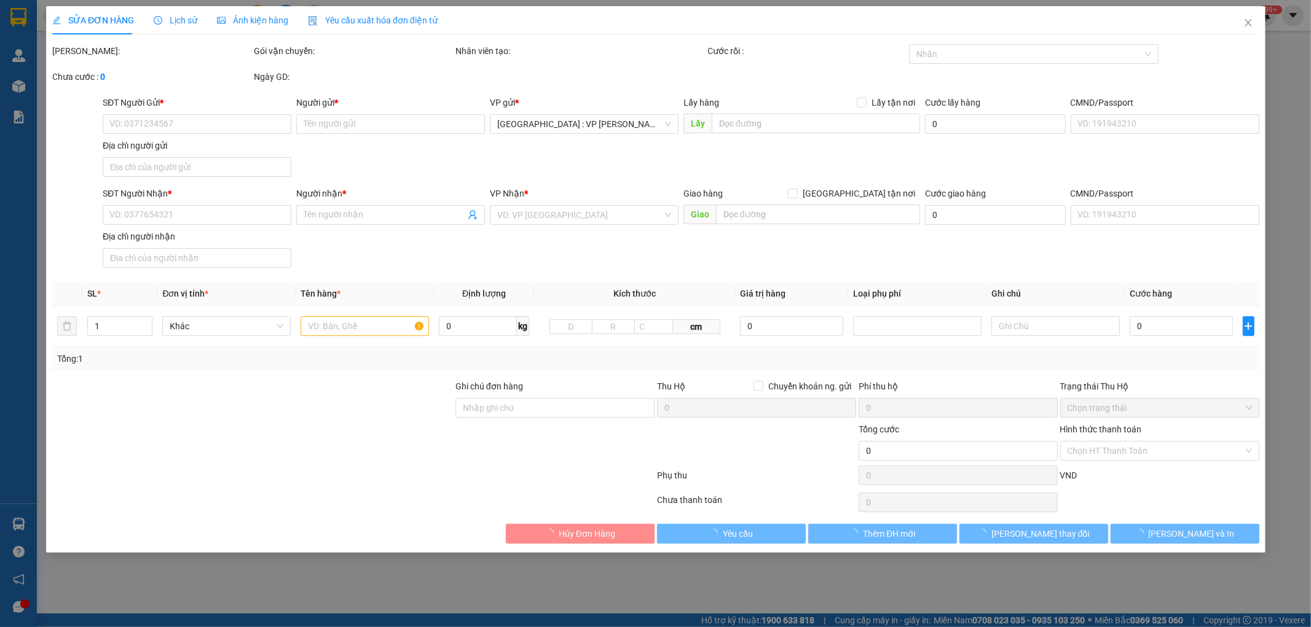
type input "620.000"
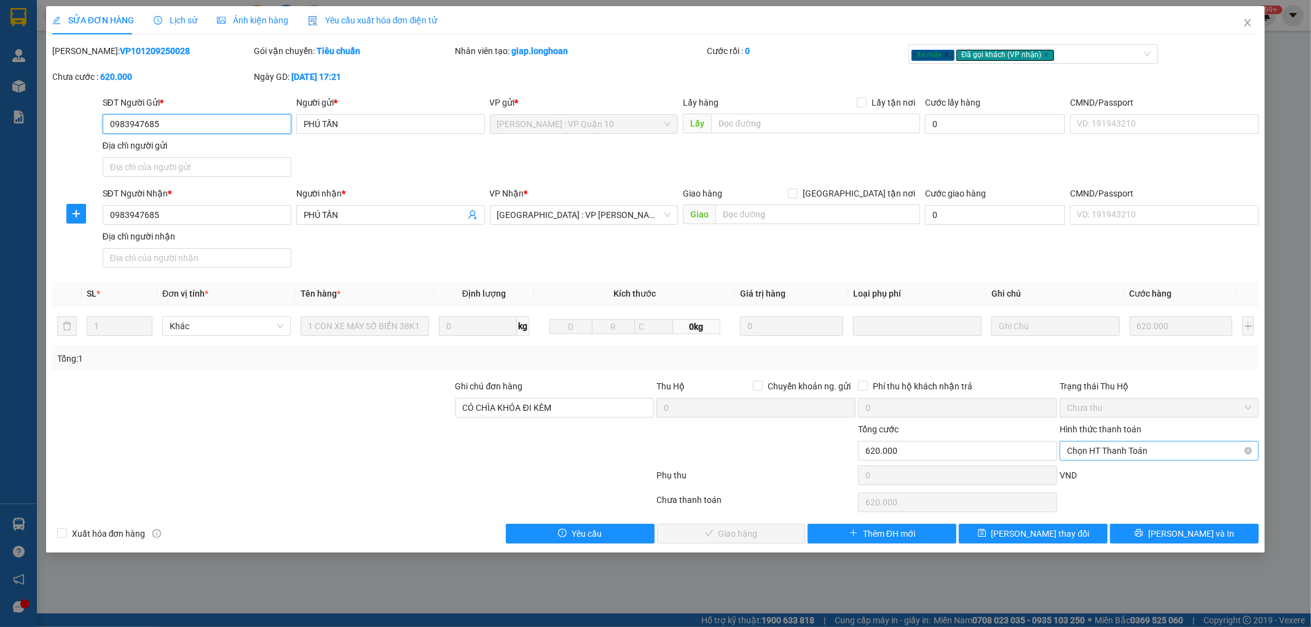
click at [1132, 455] on span "Chọn HT Thanh Toán" at bounding box center [1159, 451] width 184 height 18
click at [1123, 476] on div "Tại văn phòng" at bounding box center [1159, 476] width 184 height 14
type input "0"
click at [764, 531] on span "[PERSON_NAME] và Giao hàng" at bounding box center [739, 534] width 118 height 14
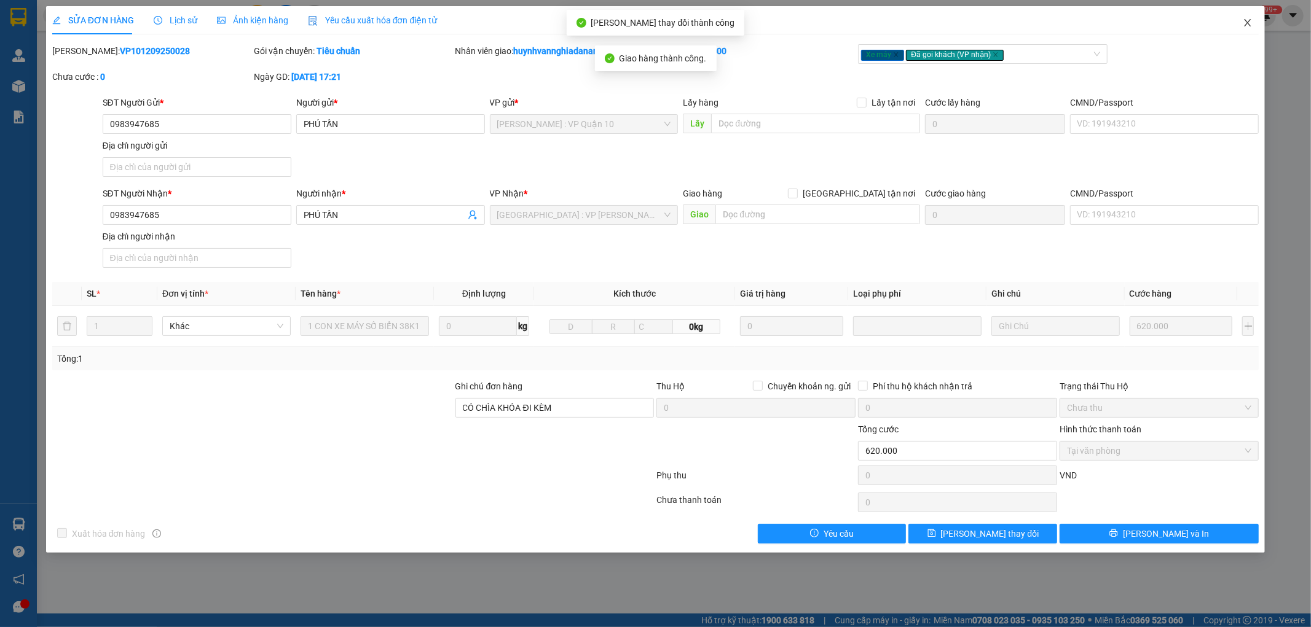
click at [1247, 20] on icon "close" at bounding box center [1247, 23] width 10 height 10
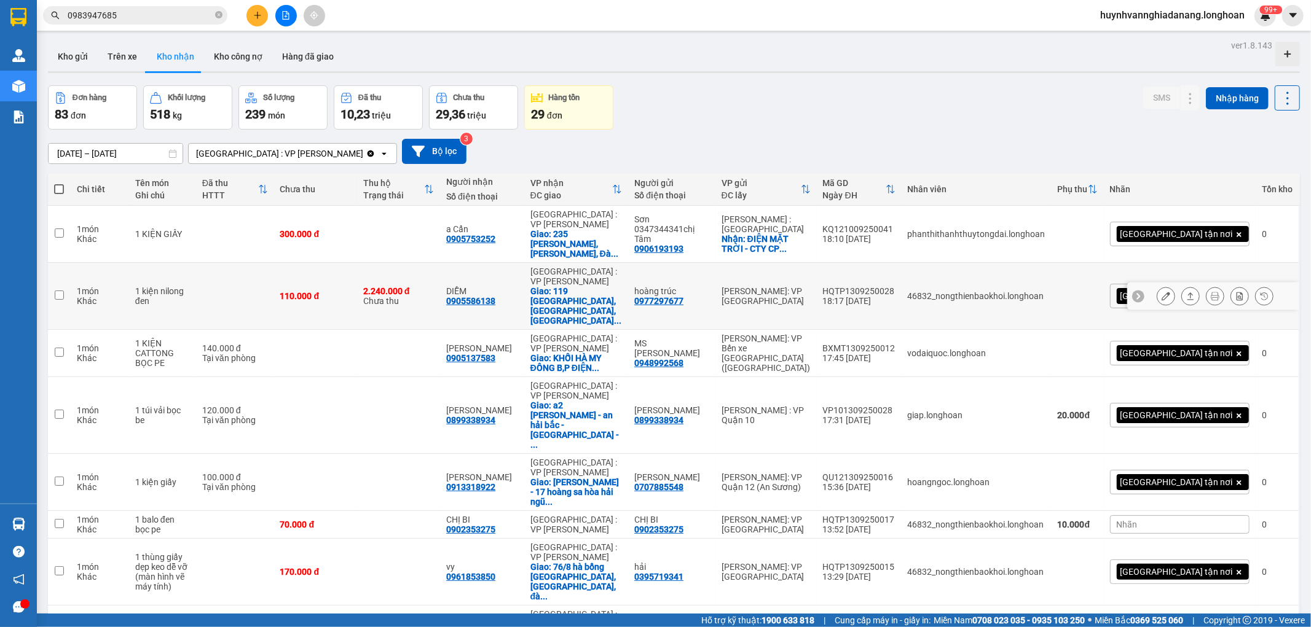
scroll to position [57, 0]
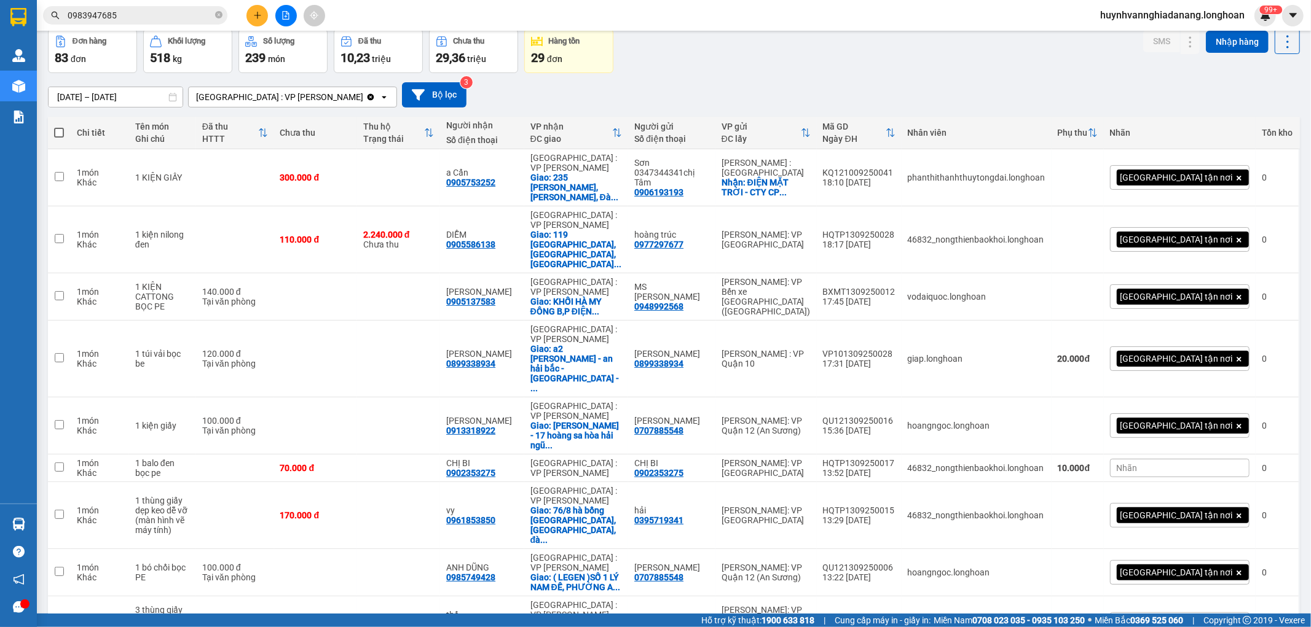
drag, startPoint x: 1226, startPoint y: 555, endPoint x: 1248, endPoint y: 557, distance: 21.6
click at [1255, 532] on span "100 / trang" at bounding box center [1242, 528] width 44 height 12
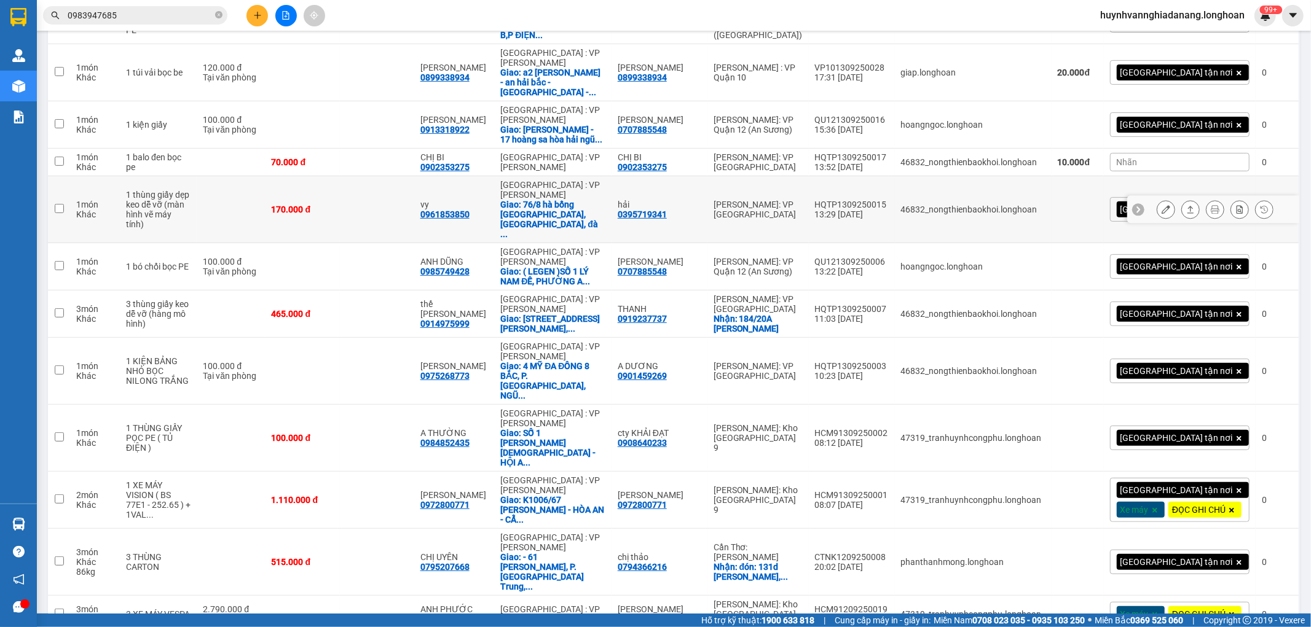
scroll to position [398, 0]
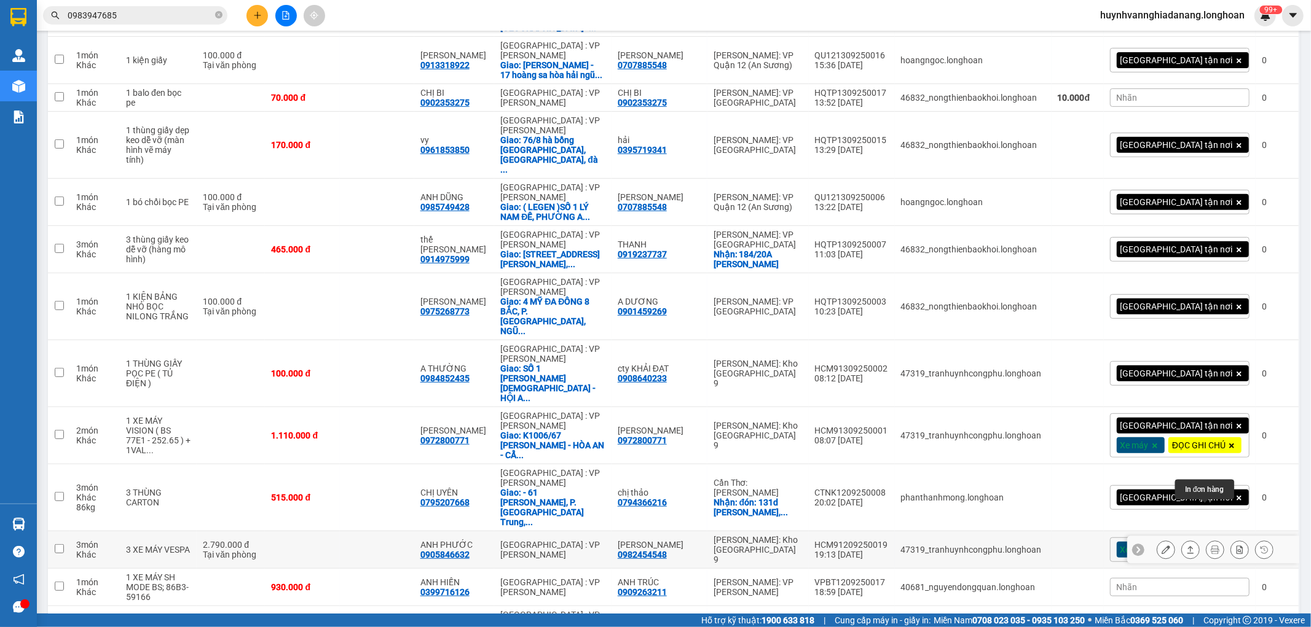
click at [1210, 546] on icon at bounding box center [1214, 550] width 9 height 9
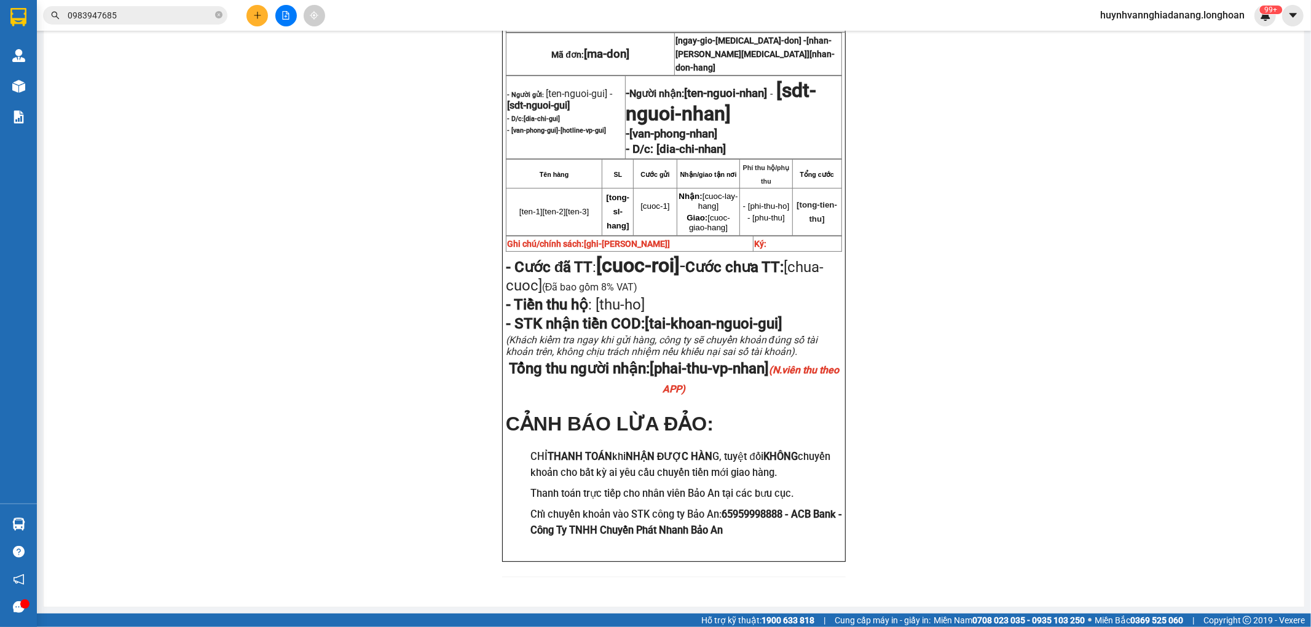
scroll to position [175, 0]
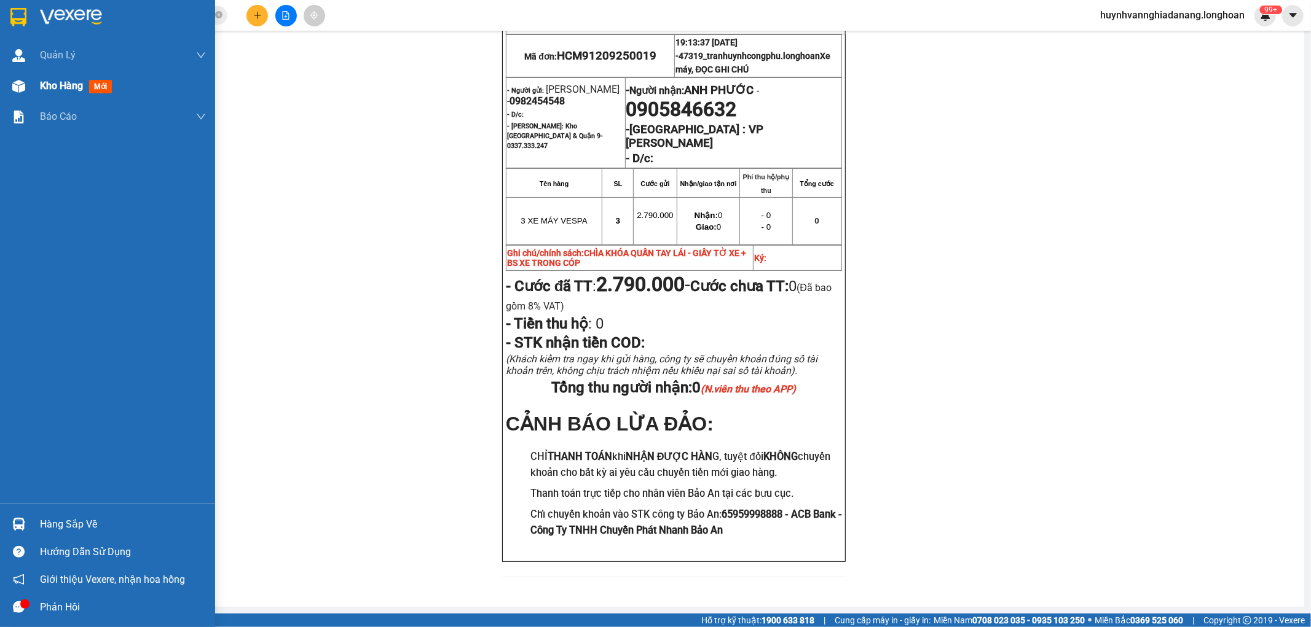
click at [55, 87] on span "Kho hàng" at bounding box center [61, 86] width 43 height 12
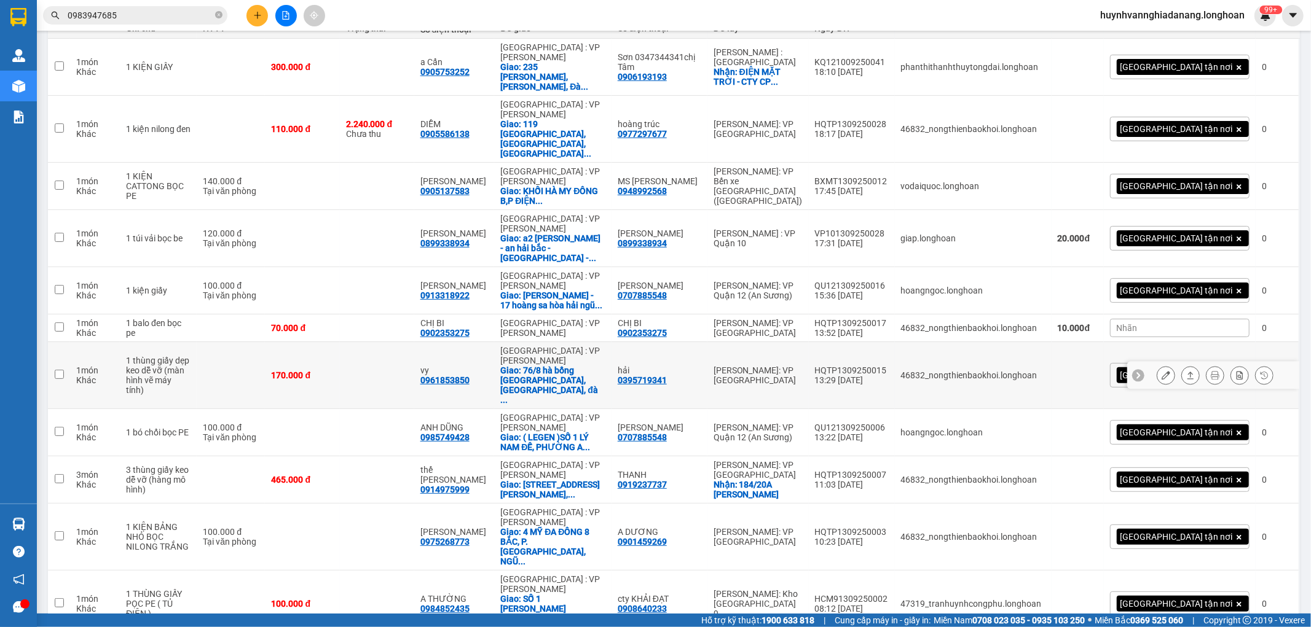
scroll to position [107, 0]
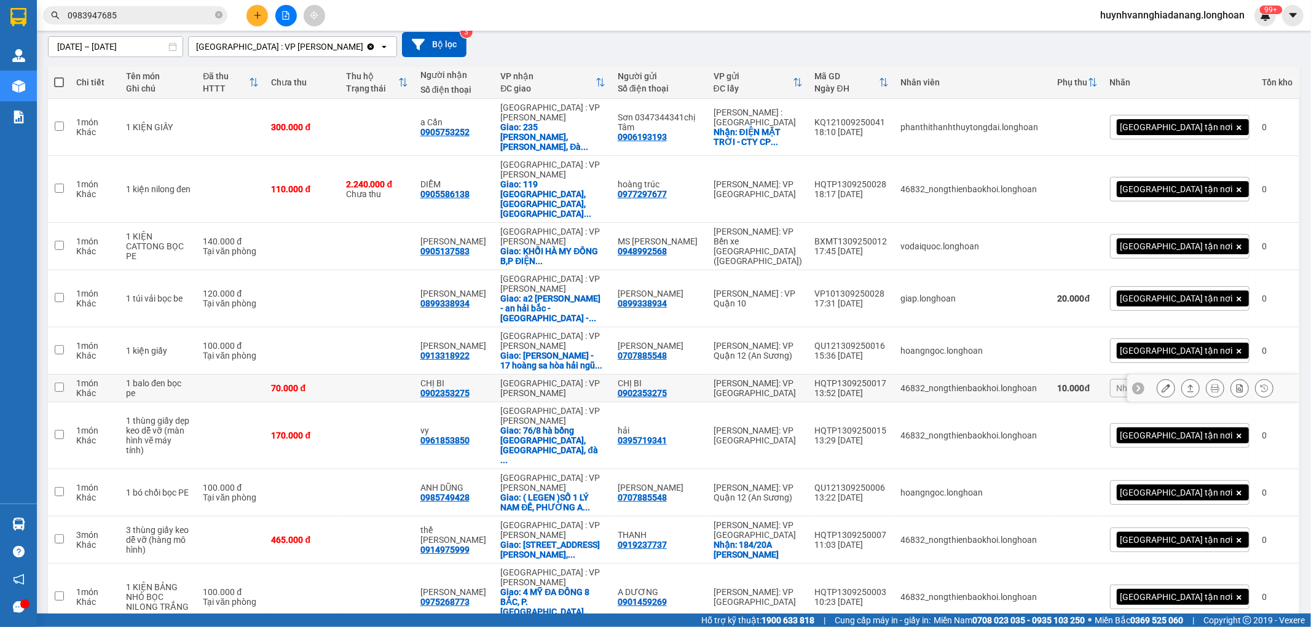
click at [469, 388] on div "0902353275" at bounding box center [444, 393] width 49 height 10
copy div "0902353275"
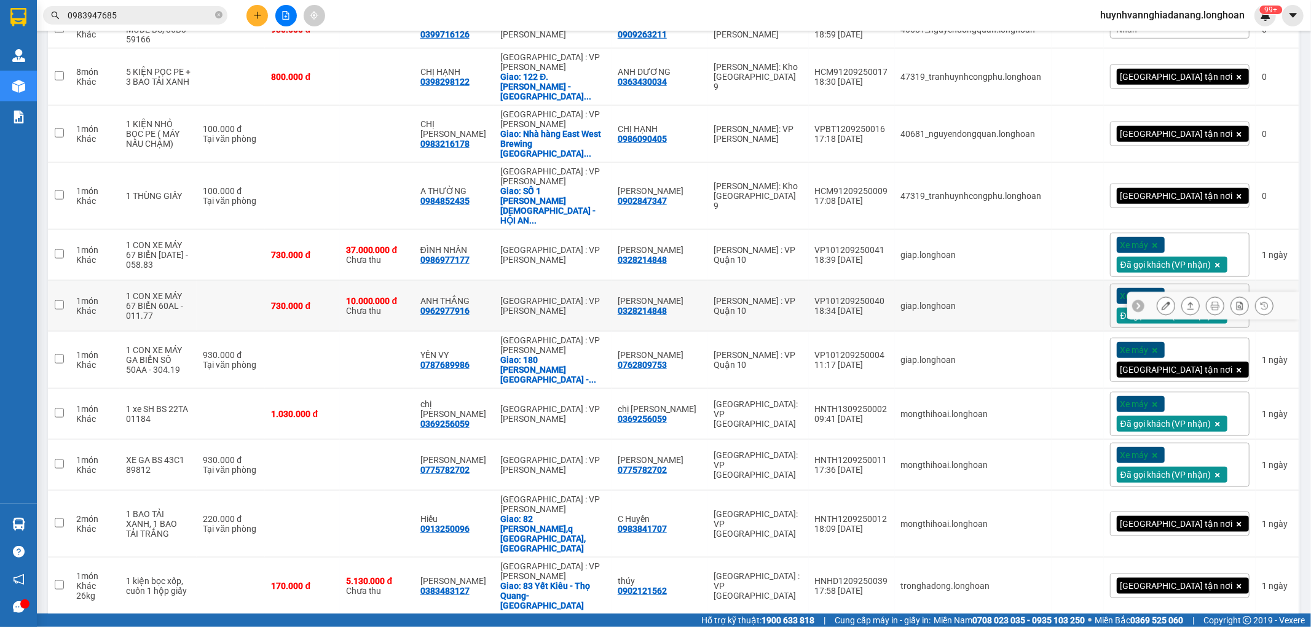
scroll to position [751, 0]
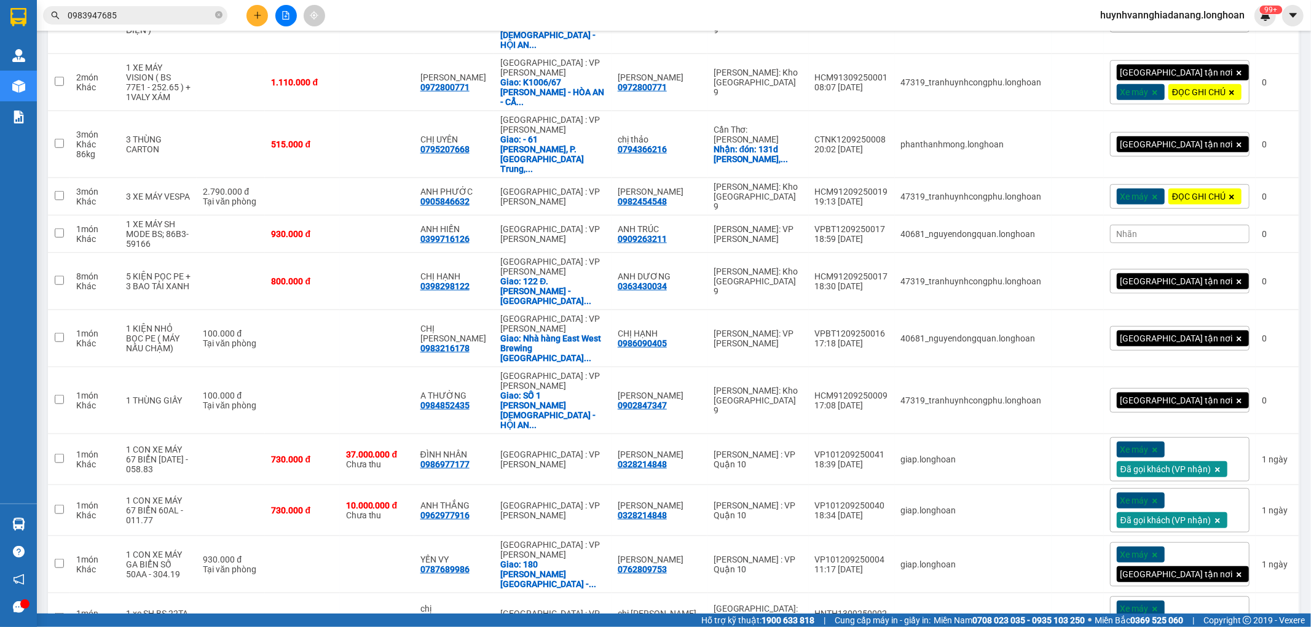
click at [1153, 225] on div "Nhãn" at bounding box center [1179, 234] width 139 height 18
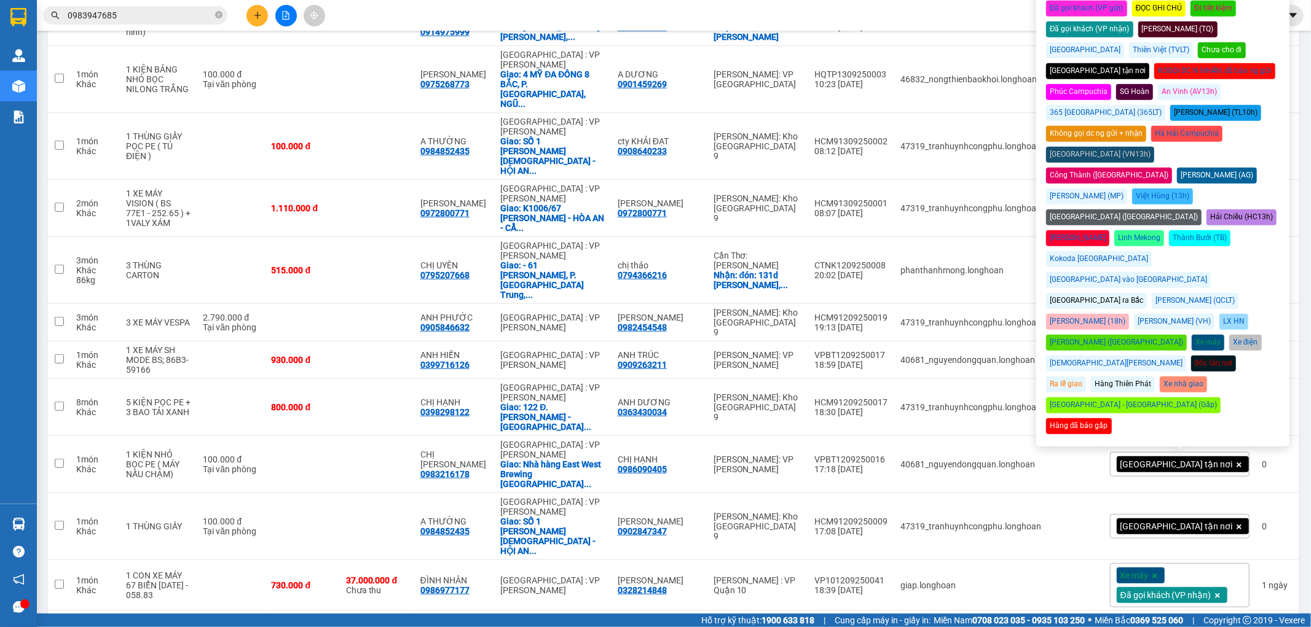
scroll to position [477, 0]
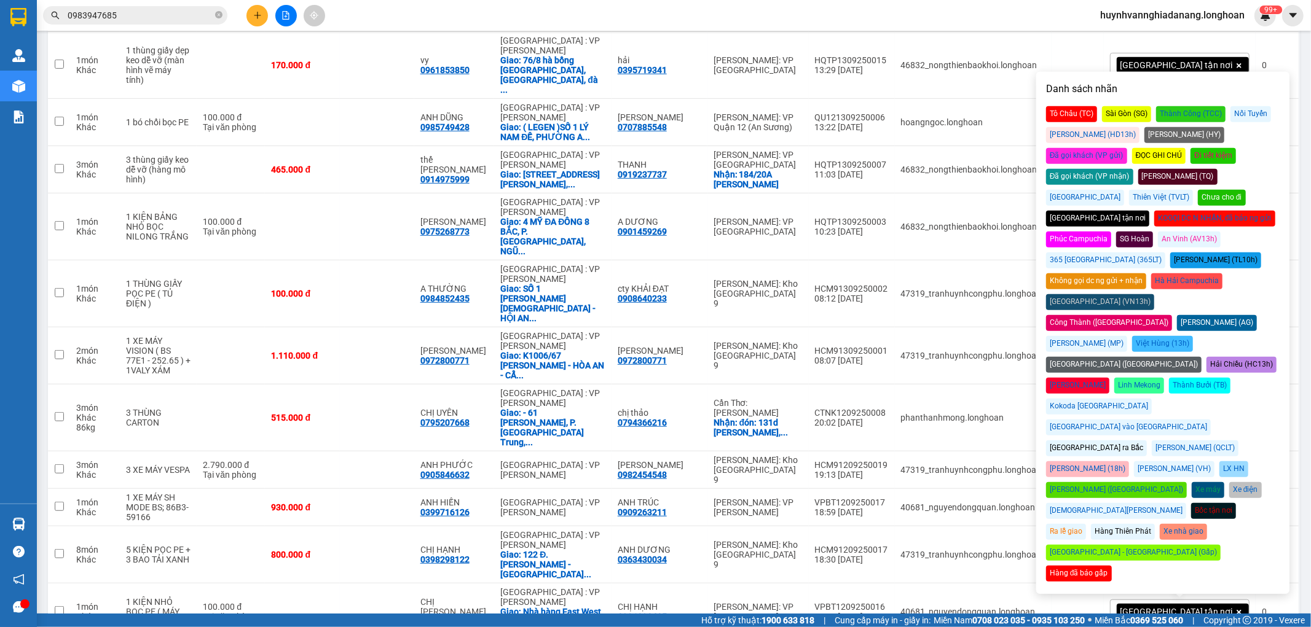
click at [1133, 169] on div "Đã gọi khách (VP nhận)" at bounding box center [1089, 177] width 87 height 16
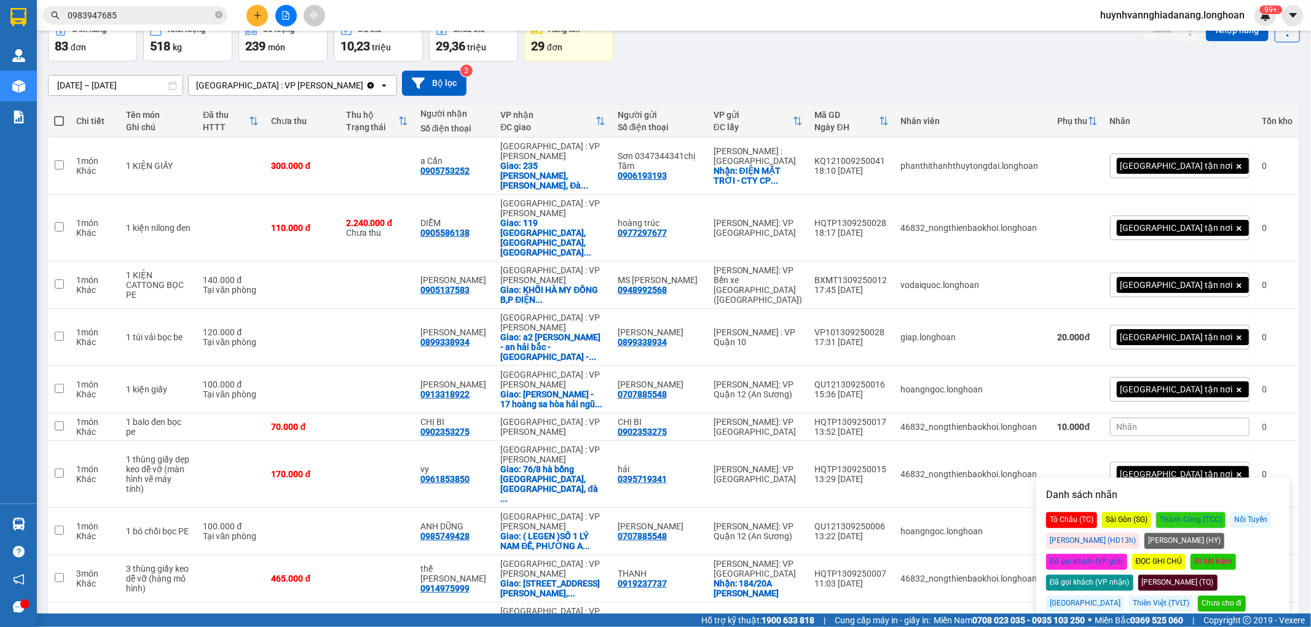
scroll to position [0, 0]
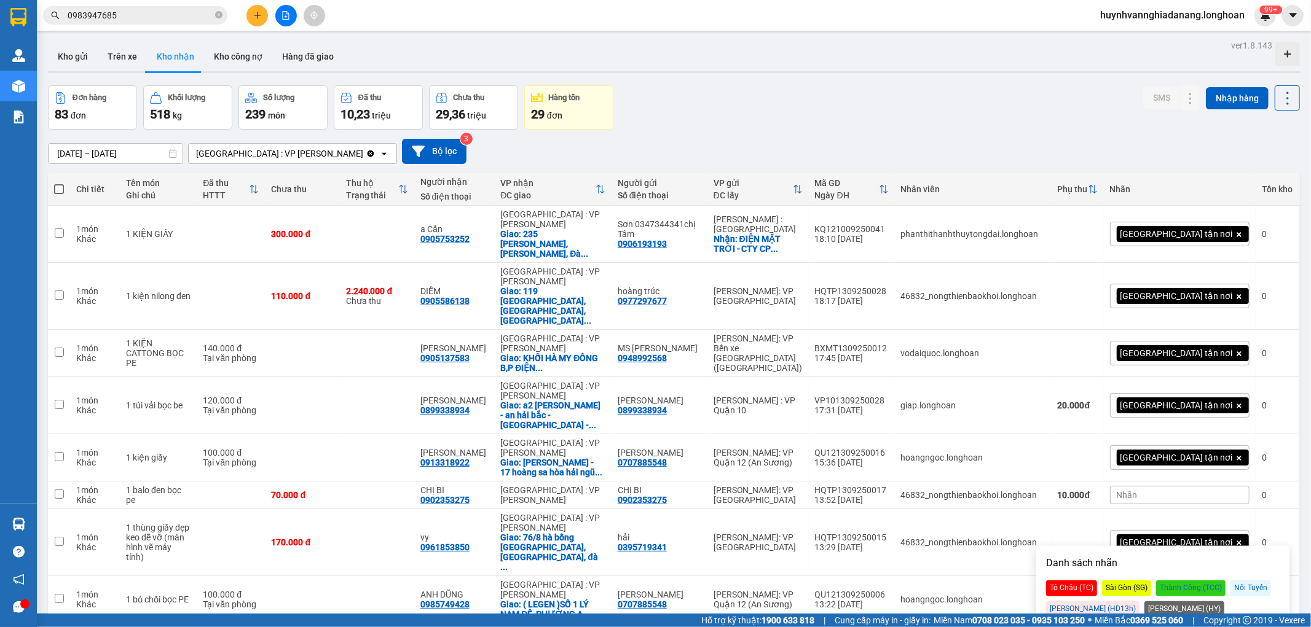
click at [881, 108] on div "Đơn hàng 83 đơn Khối lượng 518 kg Số lượng 239 món Đã thu 10,23 triệu Chưa thu …" at bounding box center [674, 107] width 1252 height 44
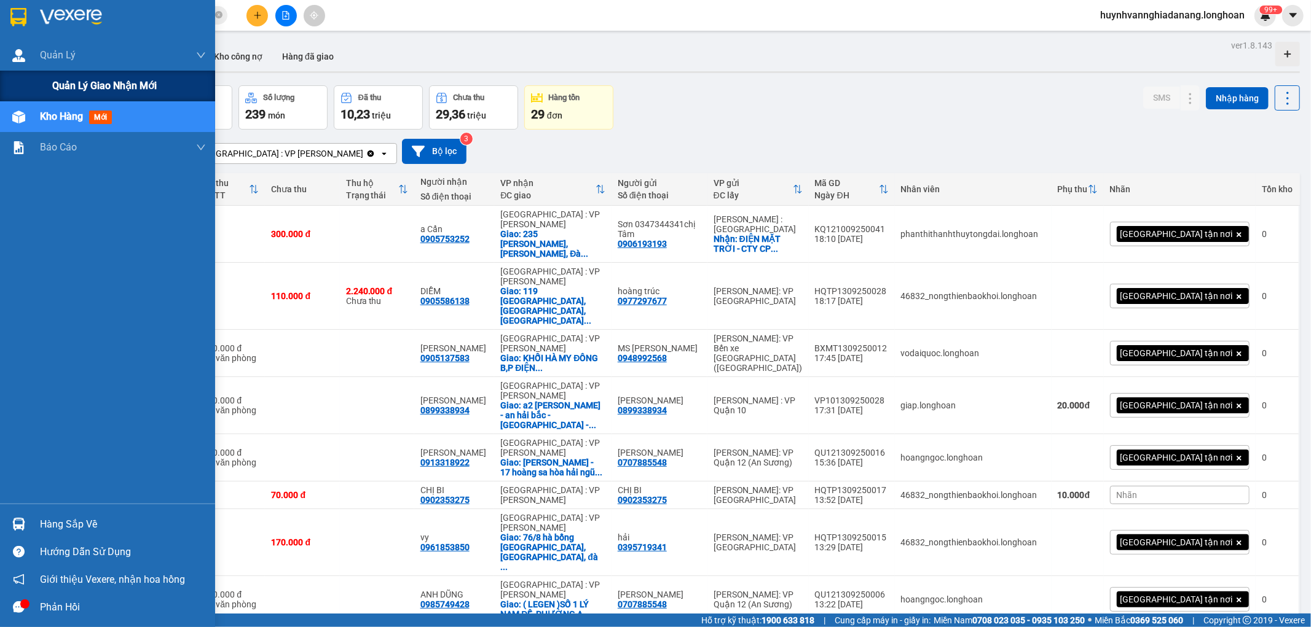
click at [74, 87] on span "Quản lý giao nhận mới" at bounding box center [104, 85] width 104 height 15
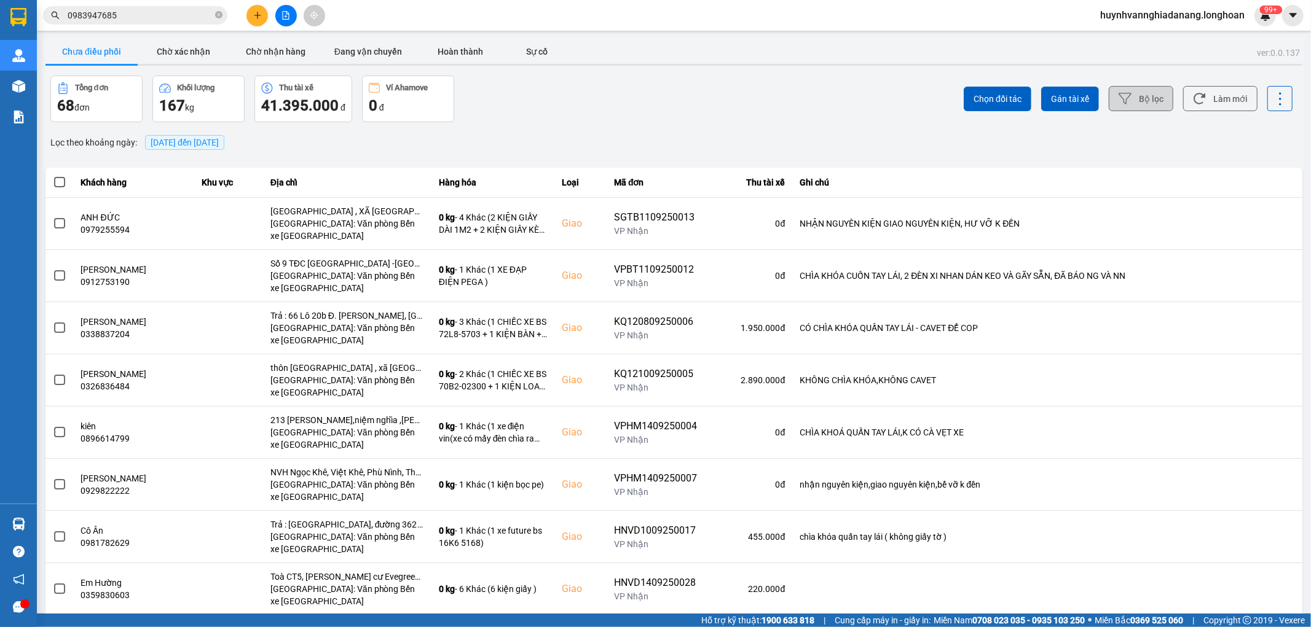
click at [1120, 103] on icon at bounding box center [1124, 98] width 13 height 13
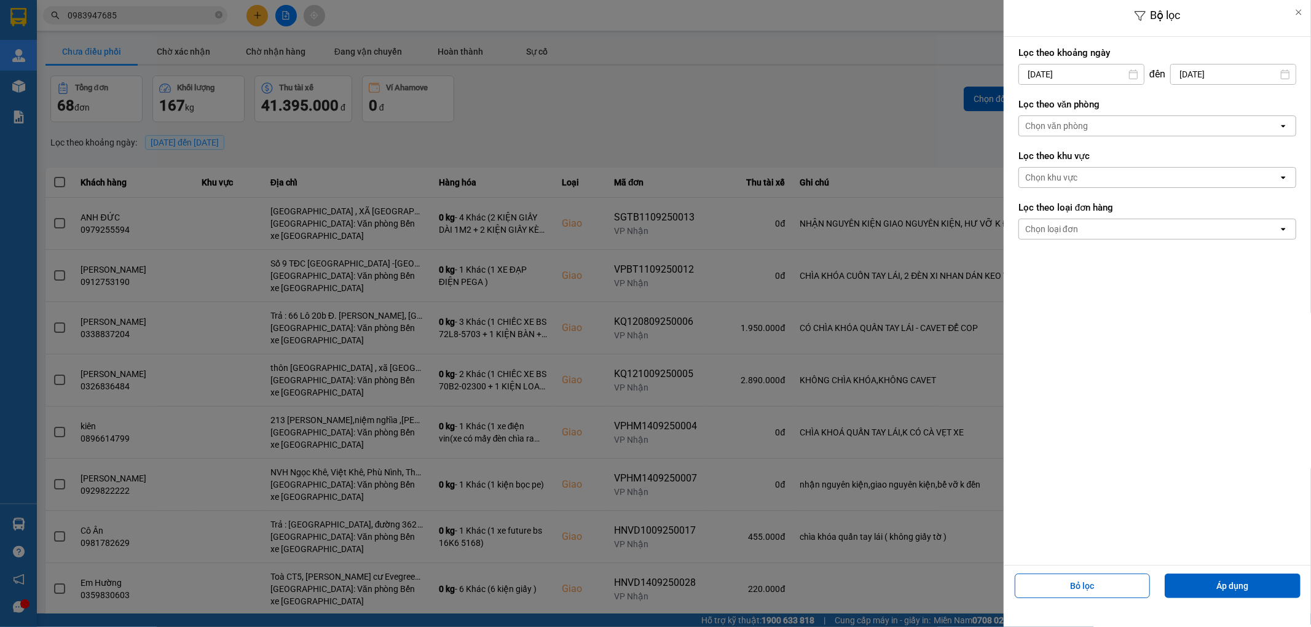
click at [1092, 76] on input "[DATE]" at bounding box center [1081, 75] width 125 height 20
click at [1024, 162] on div "1" at bounding box center [1025, 164] width 17 height 15
type input "[DATE]"
click at [1110, 120] on div "Chọn văn phòng" at bounding box center [1148, 126] width 259 height 20
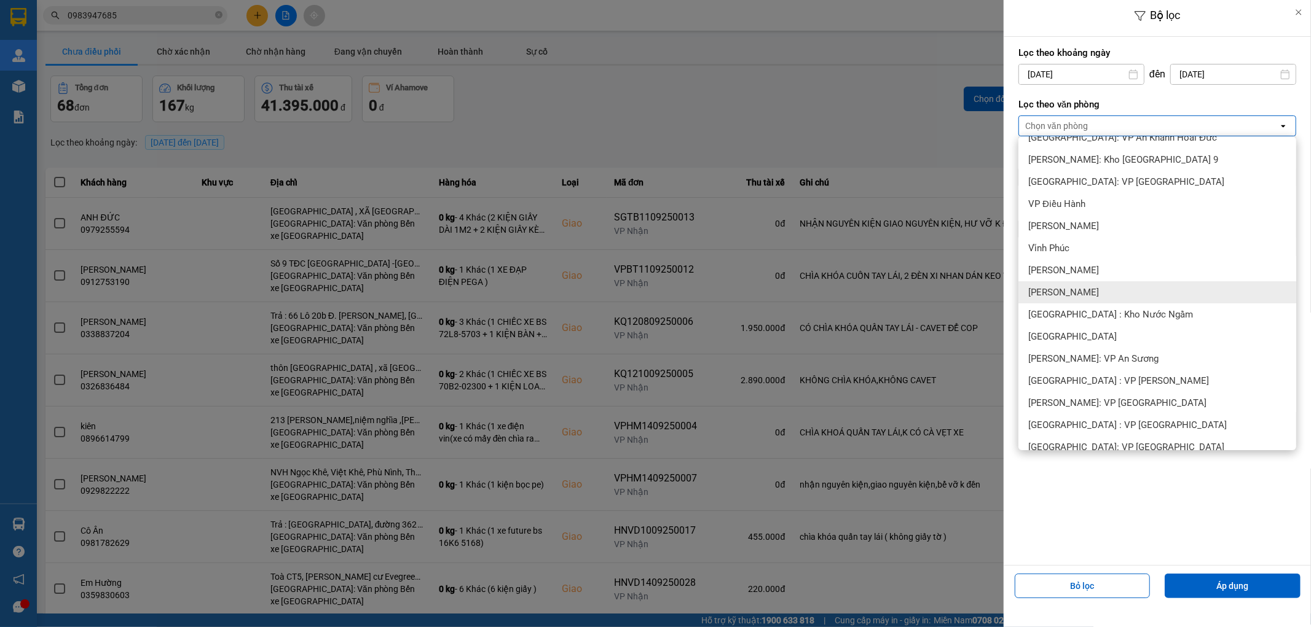
scroll to position [68, 0]
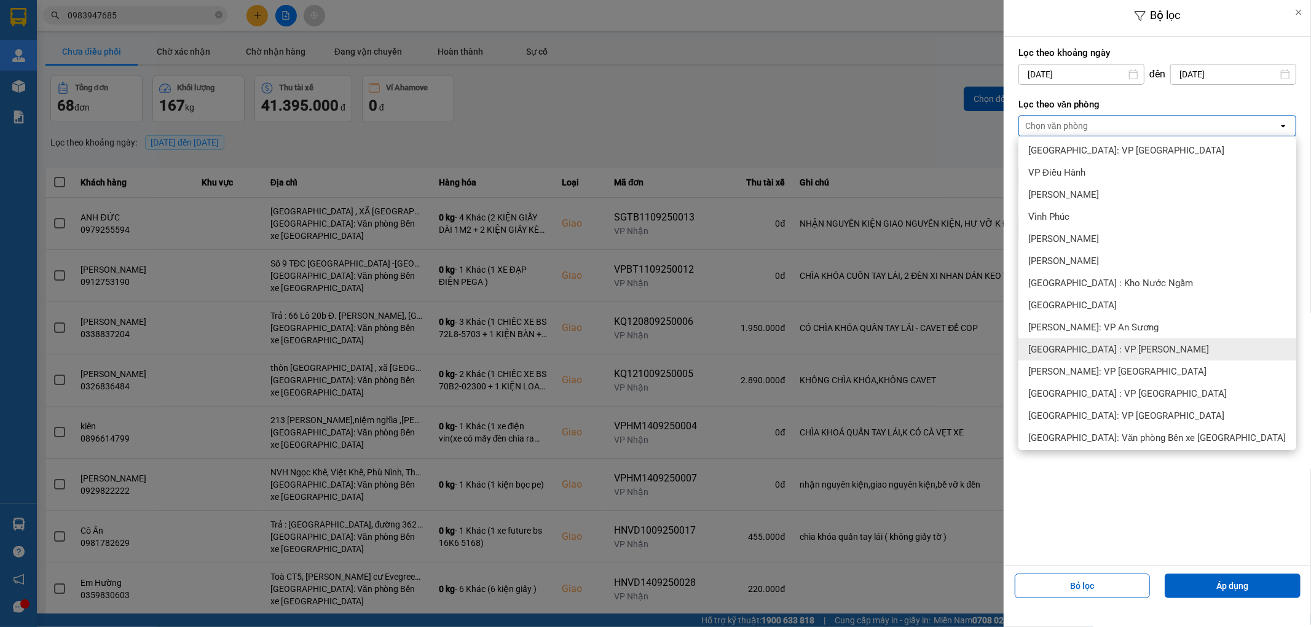
click at [1137, 347] on div "[GEOGRAPHIC_DATA] : VP [PERSON_NAME]" at bounding box center [1157, 350] width 278 height 22
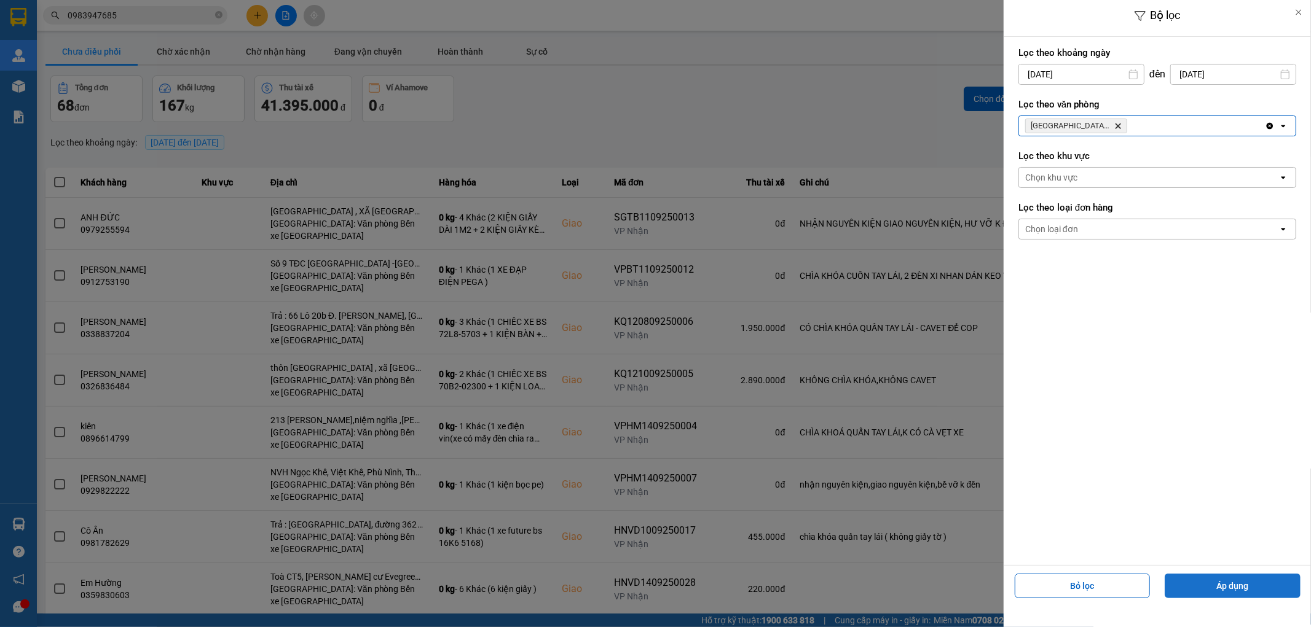
click at [1220, 584] on button "Áp dụng" at bounding box center [1232, 586] width 136 height 25
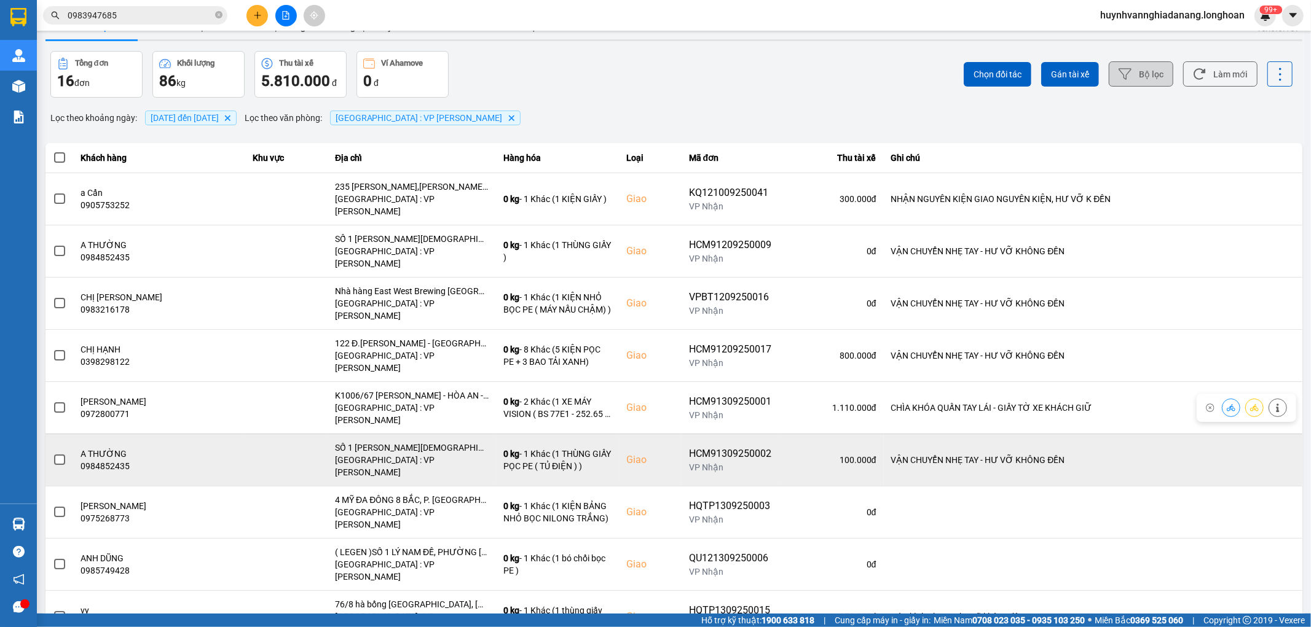
scroll to position [37, 0]
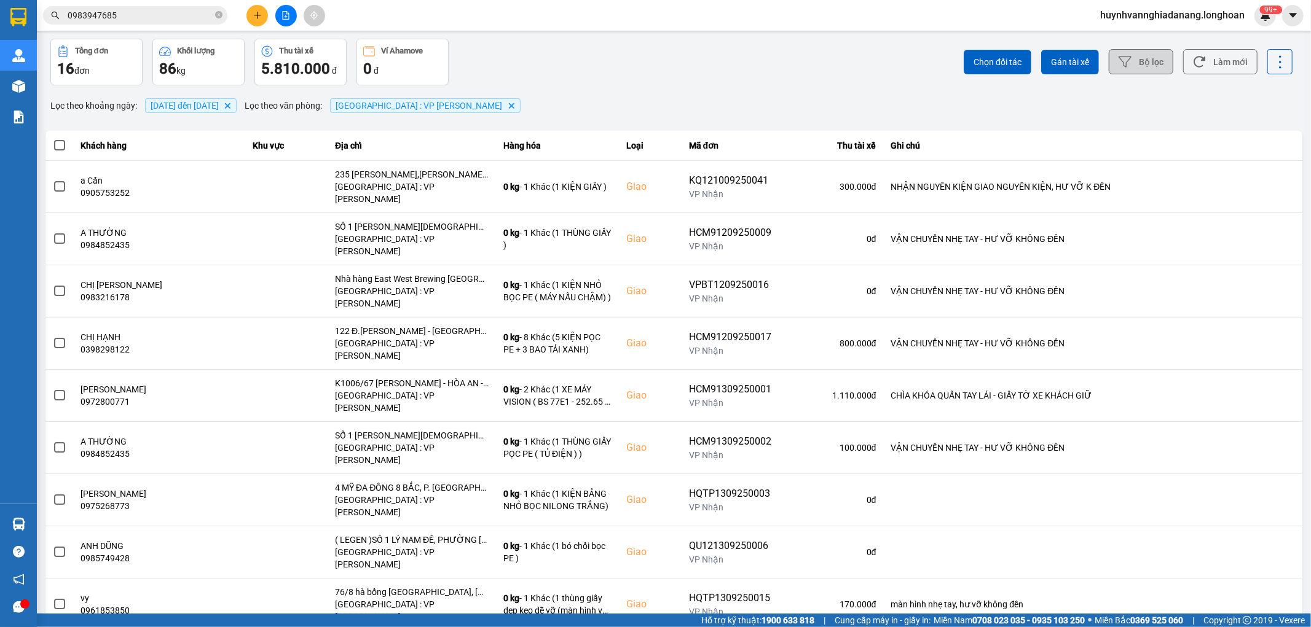
click at [1263, 571] on div "100 / trang" at bounding box center [1259, 569] width 45 height 12
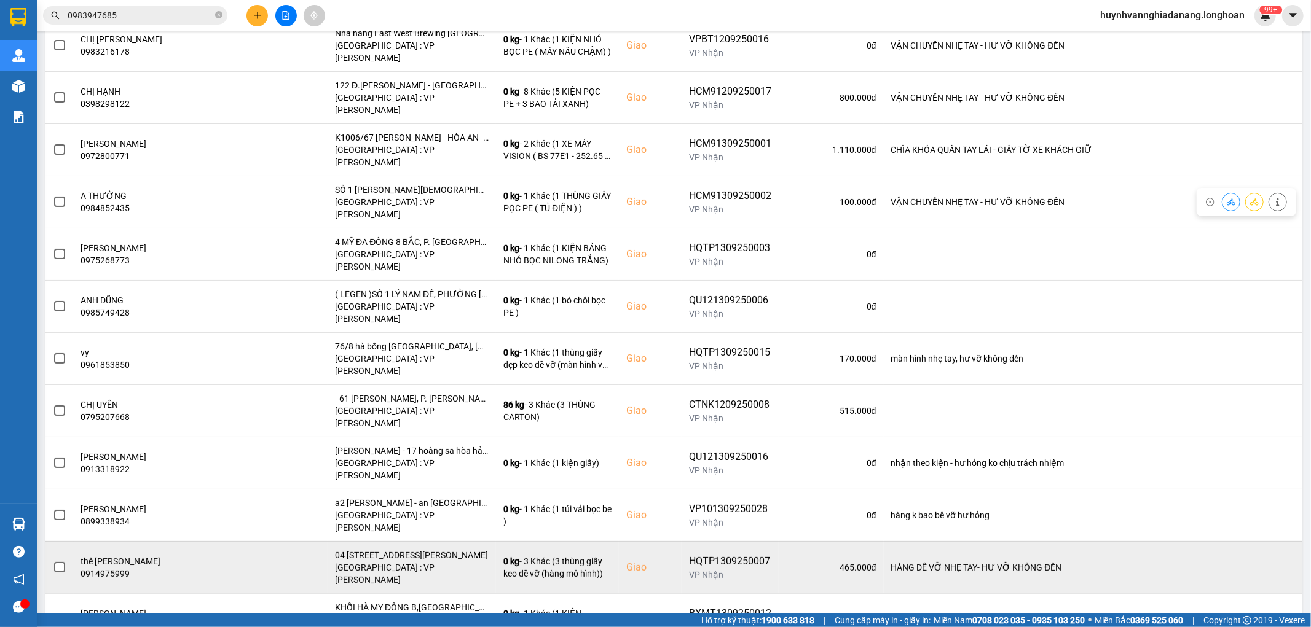
scroll to position [292, 0]
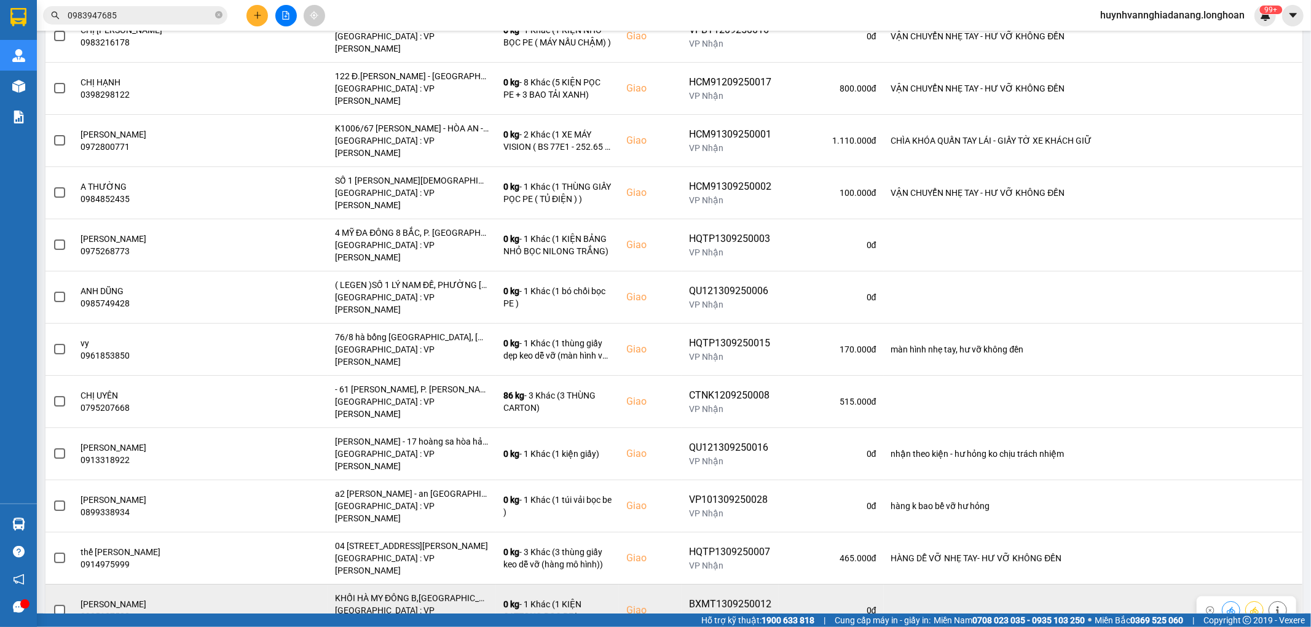
click at [57, 605] on span at bounding box center [59, 610] width 11 height 11
click at [53, 604] on input "checkbox" at bounding box center [53, 604] width 0 height 0
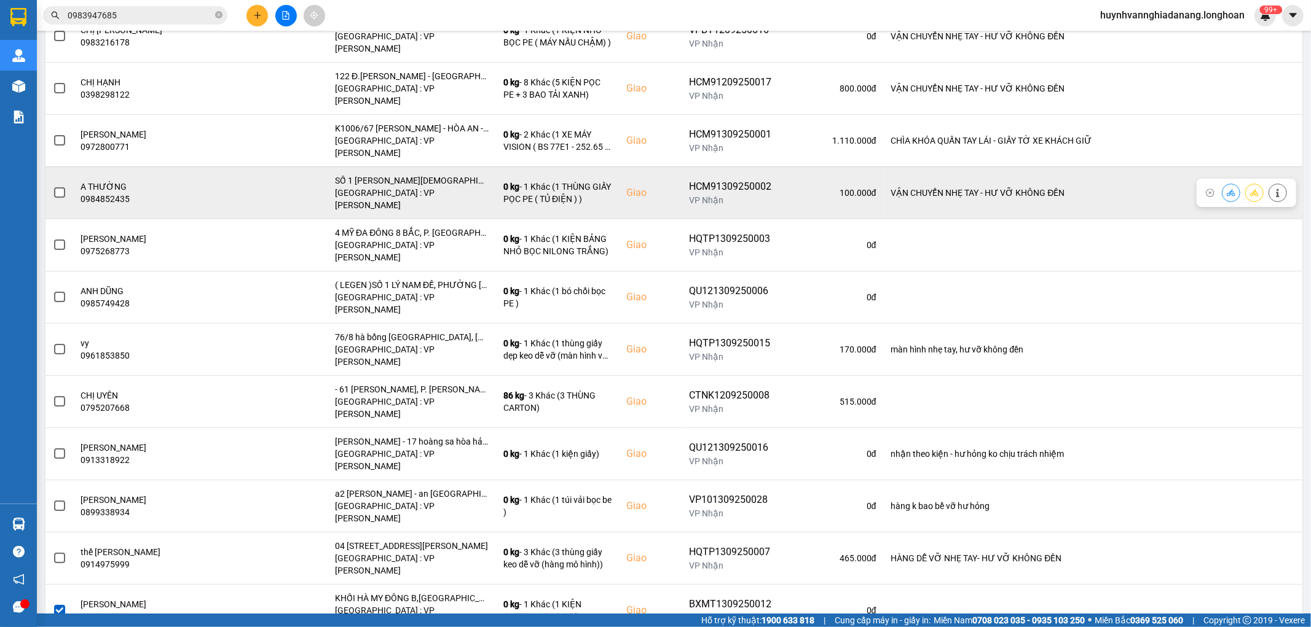
click at [62, 187] on span at bounding box center [59, 192] width 11 height 11
click at [53, 186] on input "checkbox" at bounding box center [53, 186] width 0 height 0
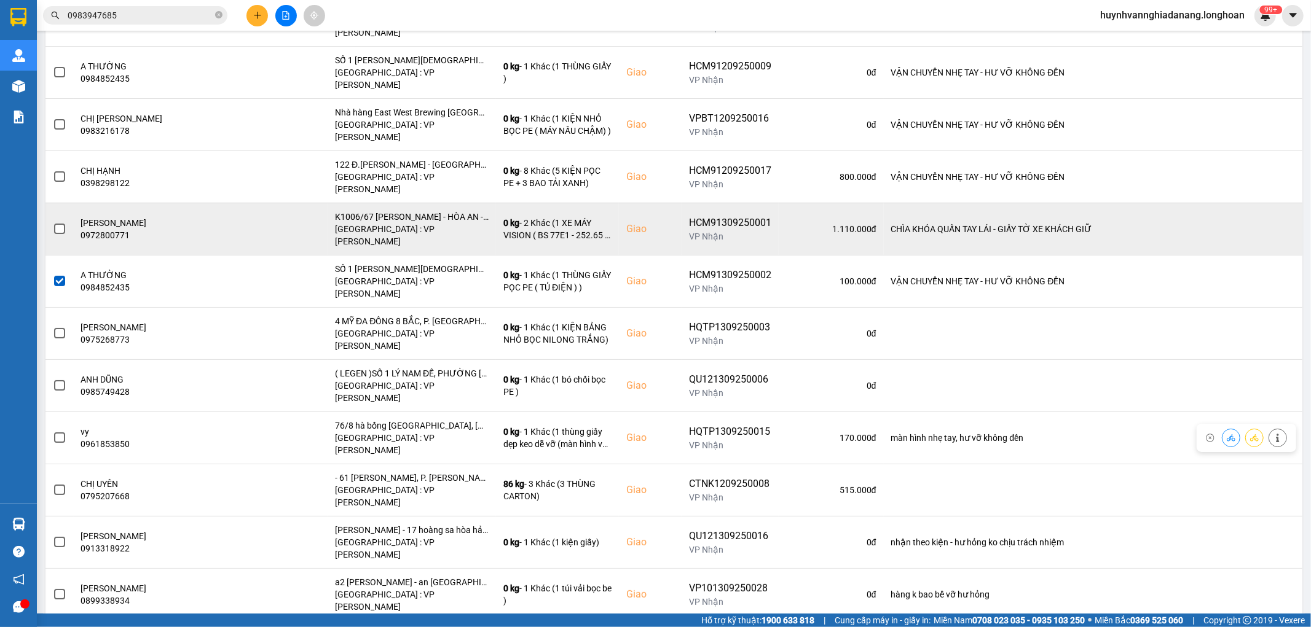
scroll to position [87, 0]
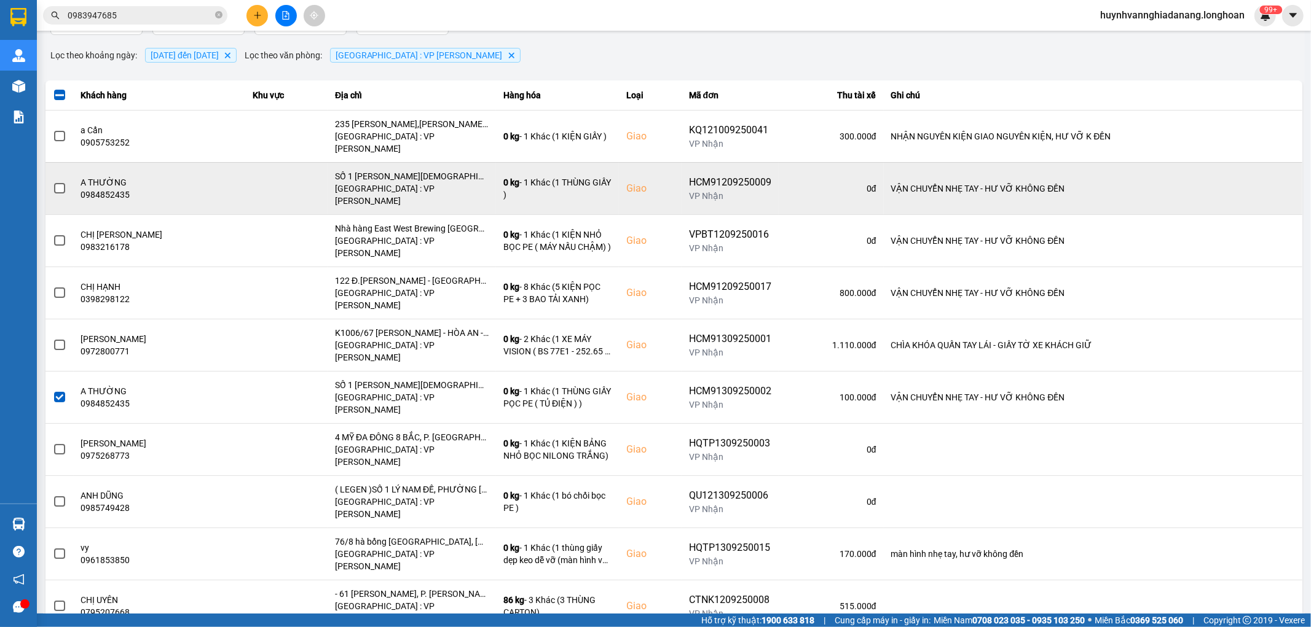
click at [59, 183] on span at bounding box center [59, 188] width 11 height 11
click at [53, 182] on input "checkbox" at bounding box center [53, 182] width 0 height 0
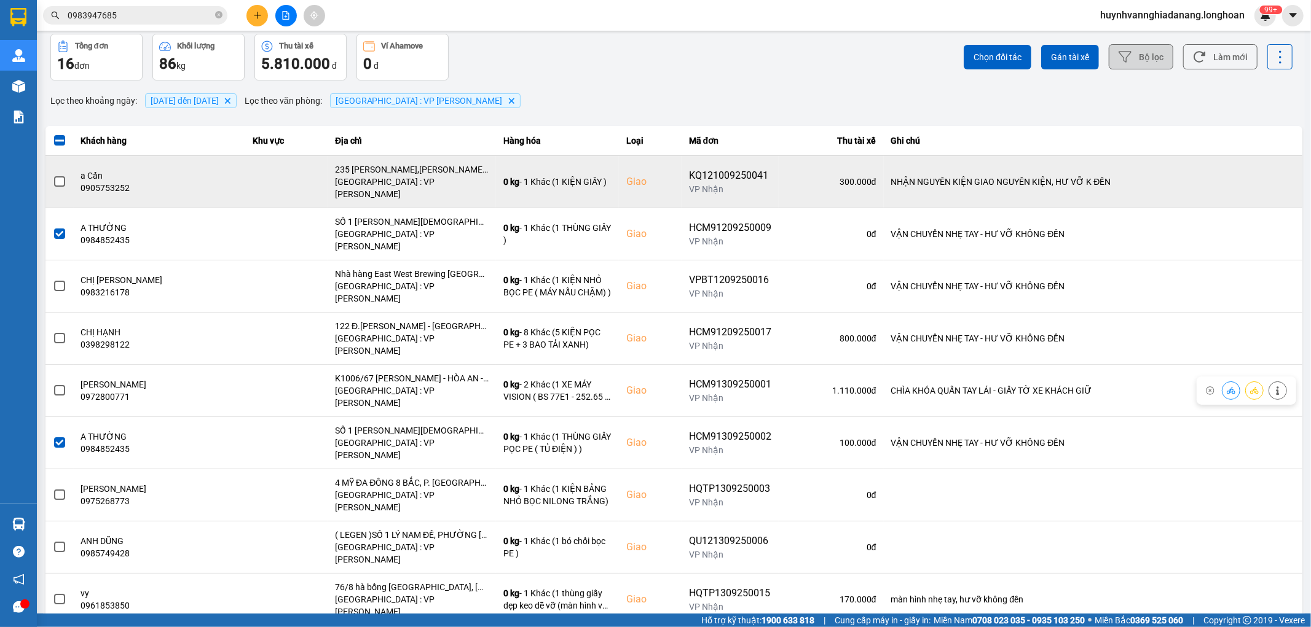
scroll to position [0, 0]
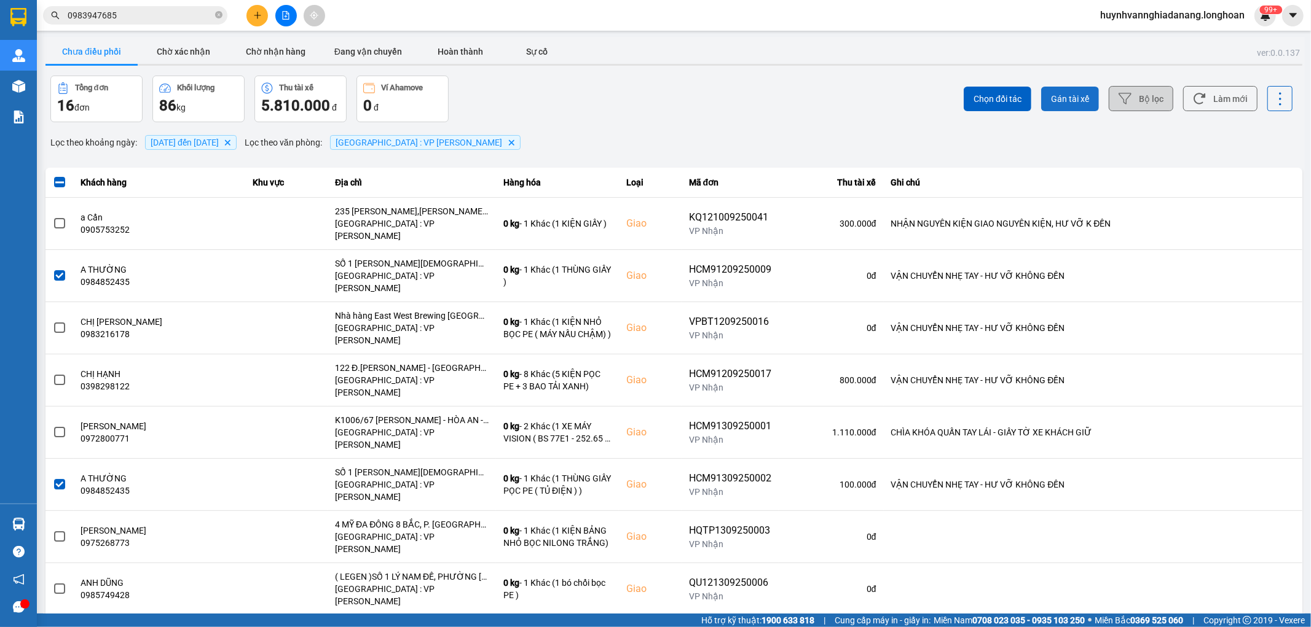
click at [1080, 100] on button "Gán tài xế" at bounding box center [1070, 99] width 58 height 25
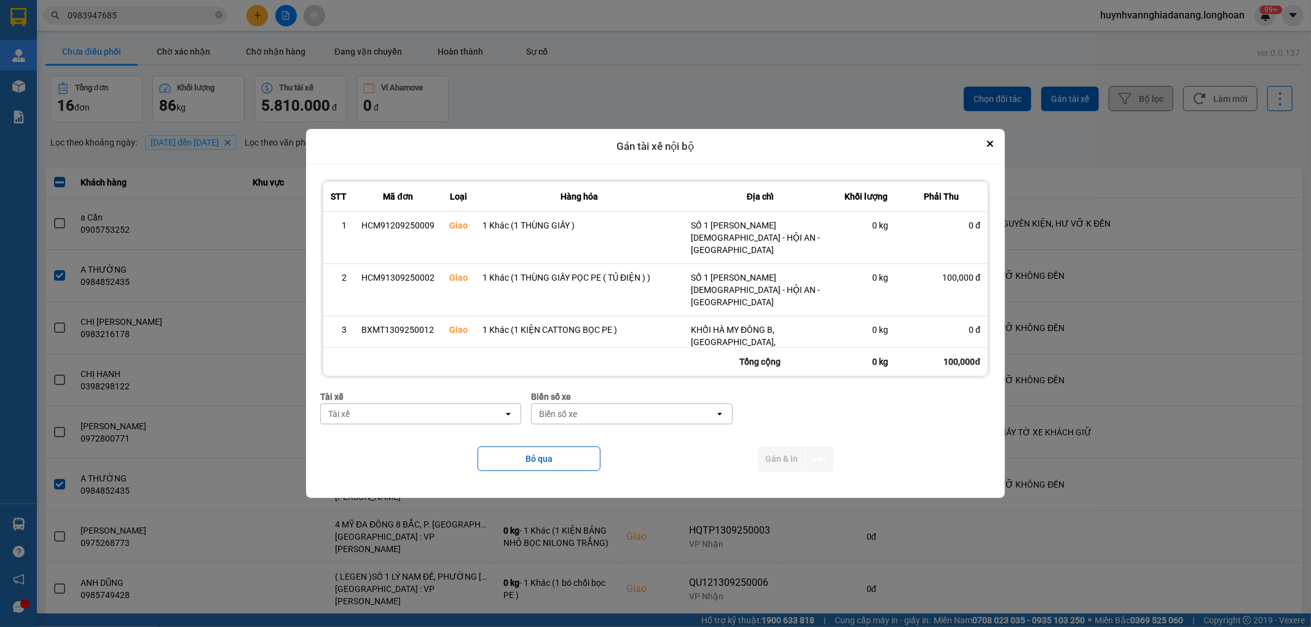
click at [474, 407] on div "Tài xế" at bounding box center [412, 414] width 182 height 20
type input "VI"
click at [439, 465] on span "0768333247 - [PERSON_NAME] 0768.333.247" at bounding box center [417, 463] width 184 height 12
click at [590, 417] on div "Biển số xe" at bounding box center [640, 414] width 182 height 20
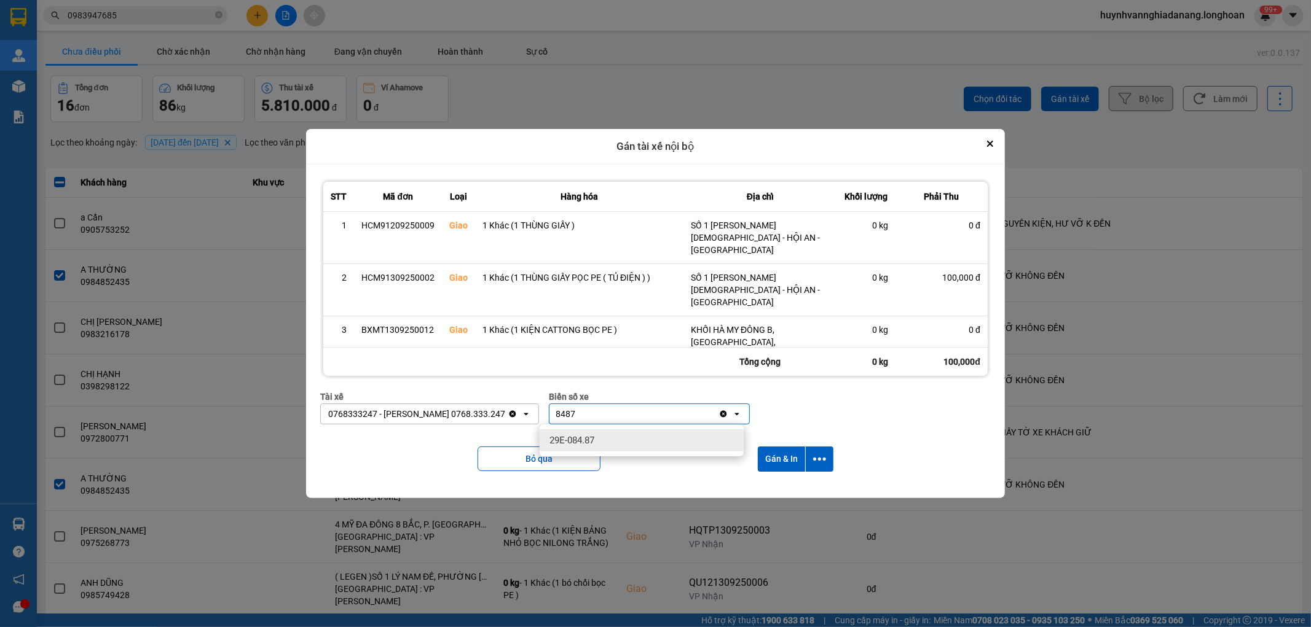
type input "8487"
drag, startPoint x: 600, startPoint y: 439, endPoint x: 621, endPoint y: 441, distance: 20.4
click at [601, 439] on div "29E-084.87" at bounding box center [641, 440] width 204 height 22
click at [825, 458] on icon "dialog" at bounding box center [819, 459] width 13 height 3
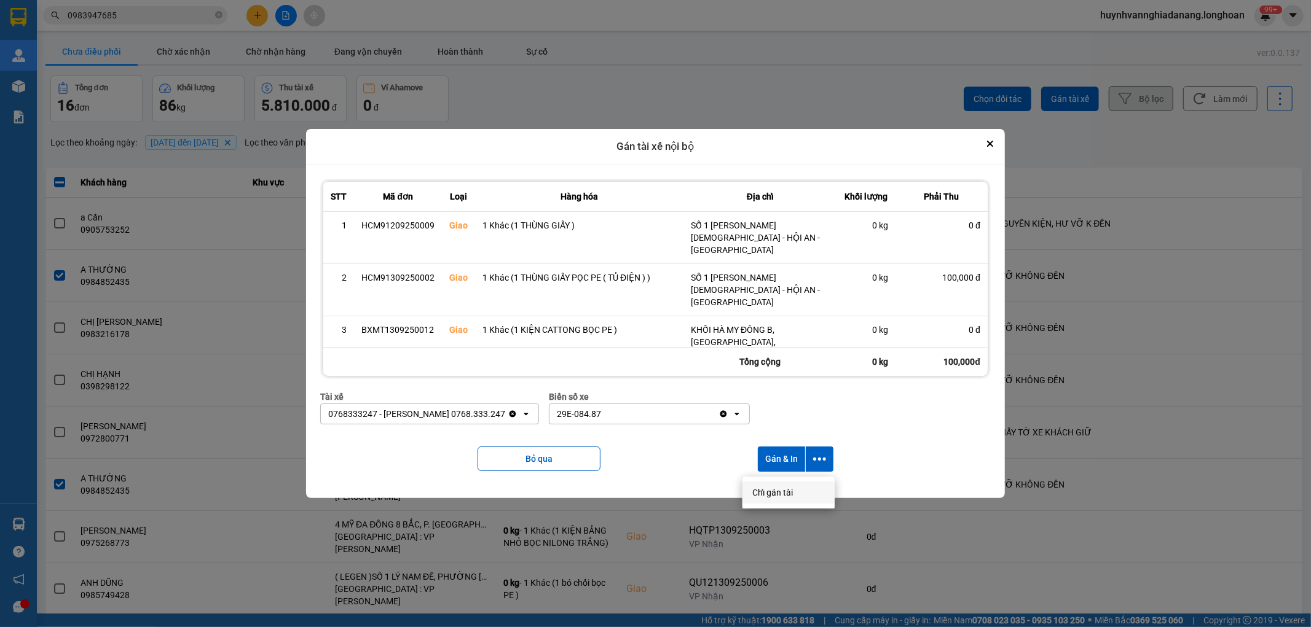
click at [783, 490] on span "Chỉ gán tài" at bounding box center [772, 493] width 41 height 12
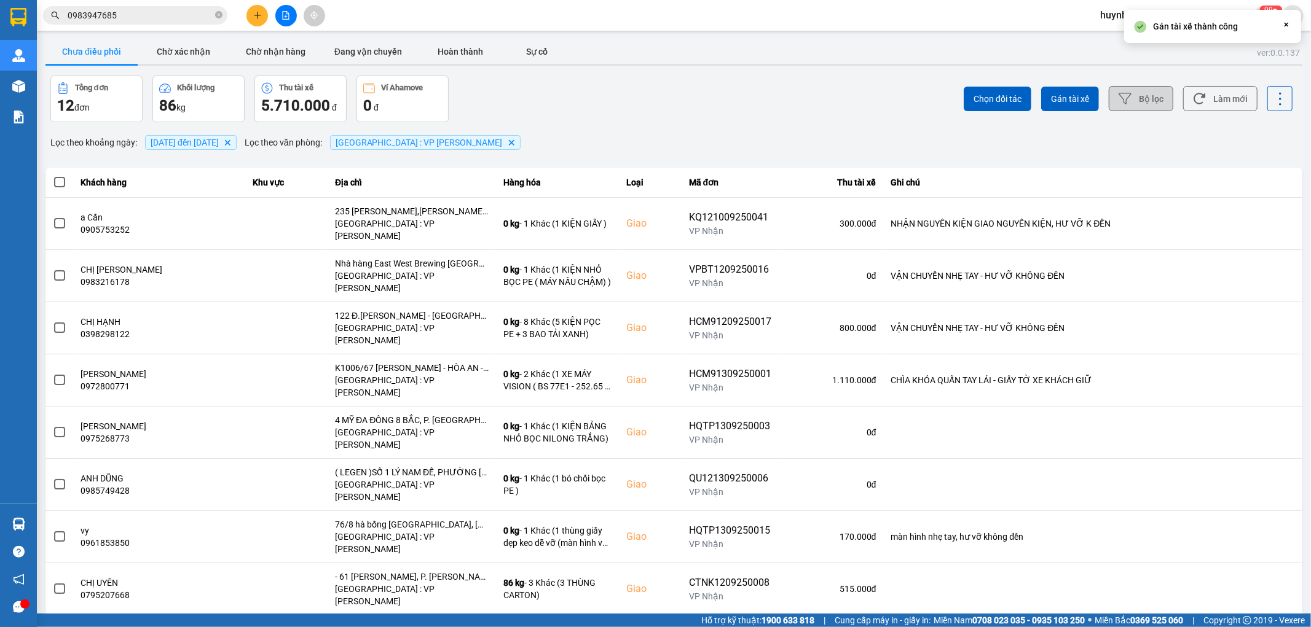
click at [53, 182] on label at bounding box center [60, 183] width 14 height 14
click at [53, 176] on input "checkbox" at bounding box center [53, 176] width 0 height 0
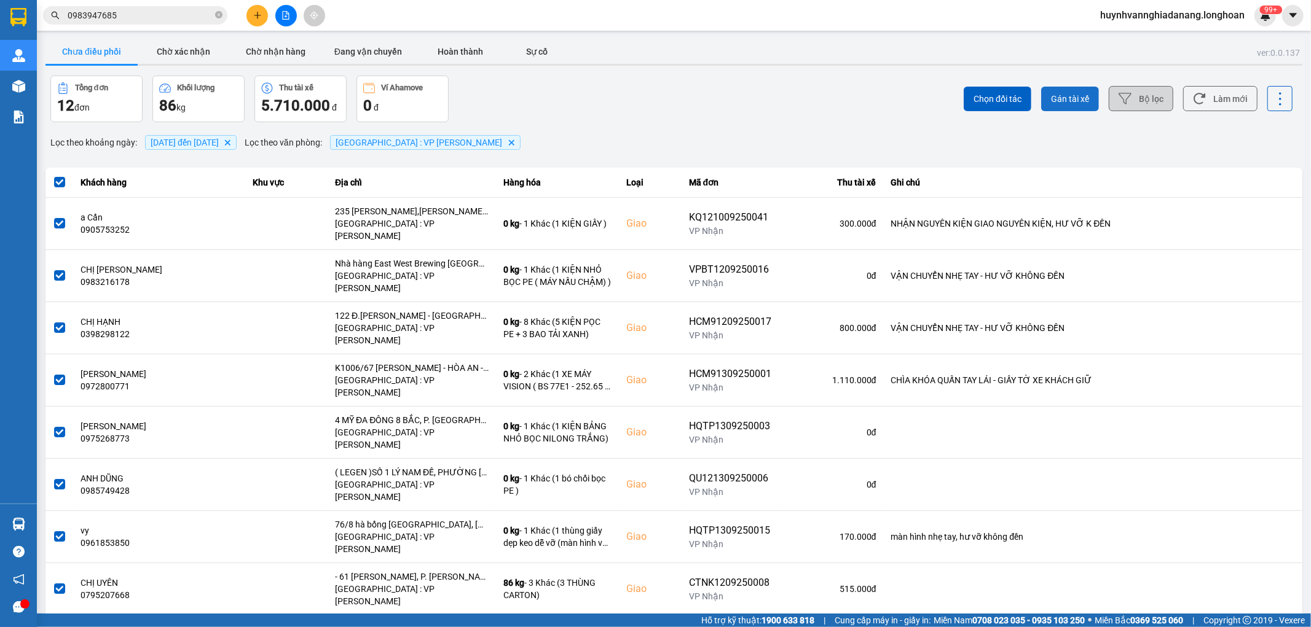
click at [1051, 100] on span "Gán tài xế" at bounding box center [1070, 99] width 38 height 12
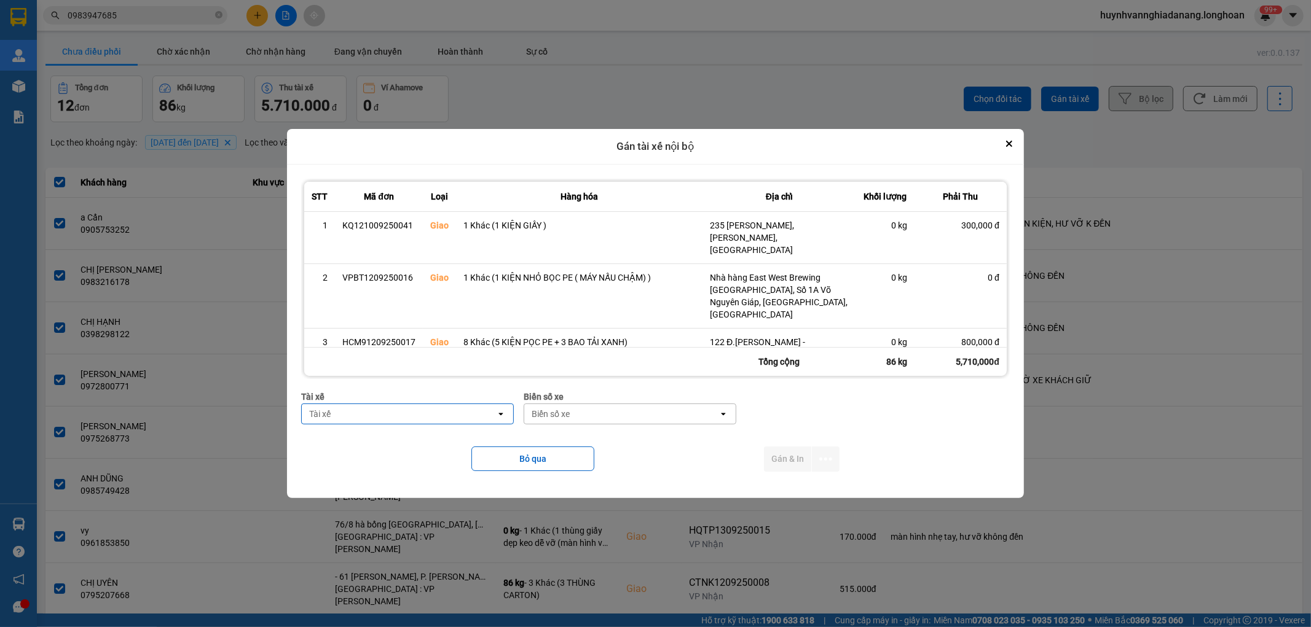
click at [456, 412] on div "Tài xế" at bounding box center [399, 414] width 194 height 20
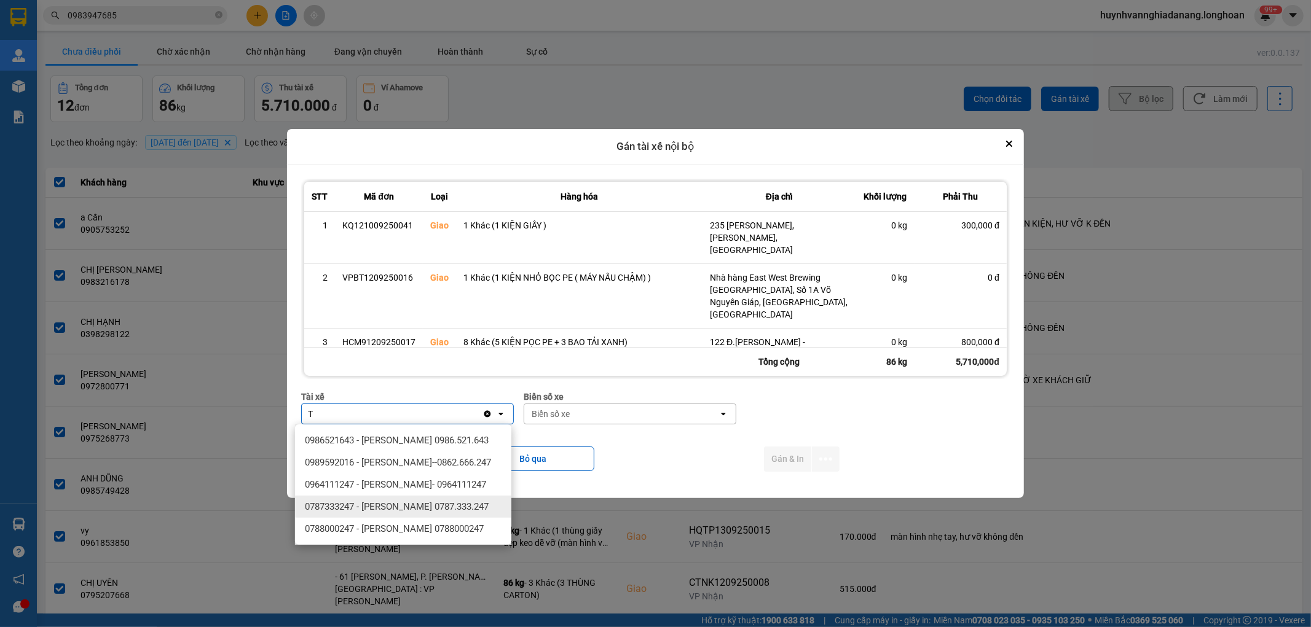
type input "T"
drag, startPoint x: 440, startPoint y: 509, endPoint x: 535, endPoint y: 469, distance: 103.3
click at [441, 509] on span "0787333247 - [PERSON_NAME] 0787.333.247" at bounding box center [397, 507] width 184 height 12
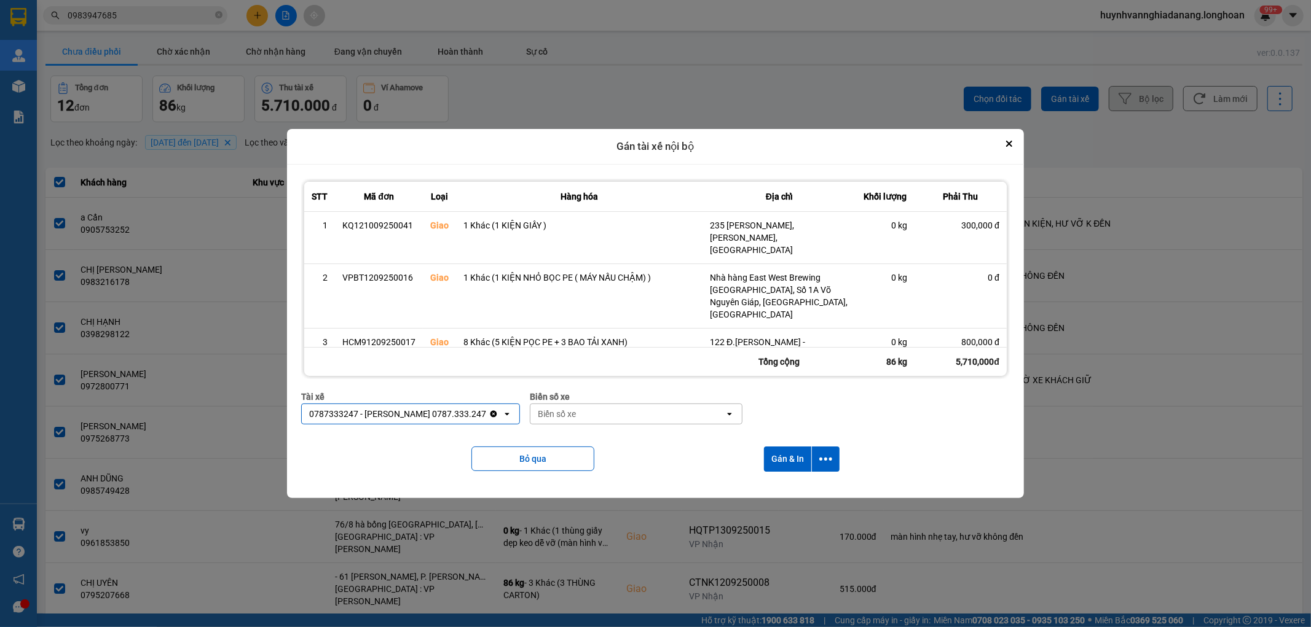
click at [598, 414] on div "Biển số xe" at bounding box center [627, 414] width 194 height 20
type input "6268"
drag, startPoint x: 614, startPoint y: 444, endPoint x: 748, endPoint y: 479, distance: 138.6
click at [615, 443] on div "29H-962.68" at bounding box center [634, 440] width 216 height 22
click at [826, 463] on icon "dialog" at bounding box center [825, 459] width 13 height 13
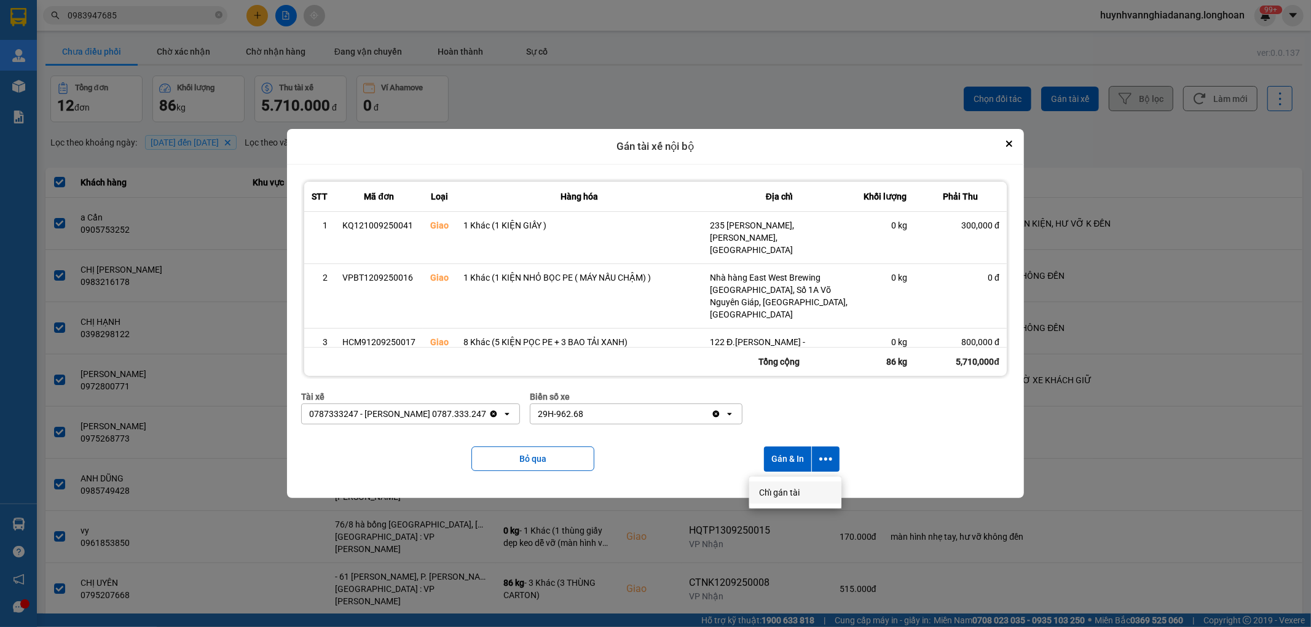
click at [787, 492] on span "Chỉ gán tài" at bounding box center [779, 493] width 41 height 12
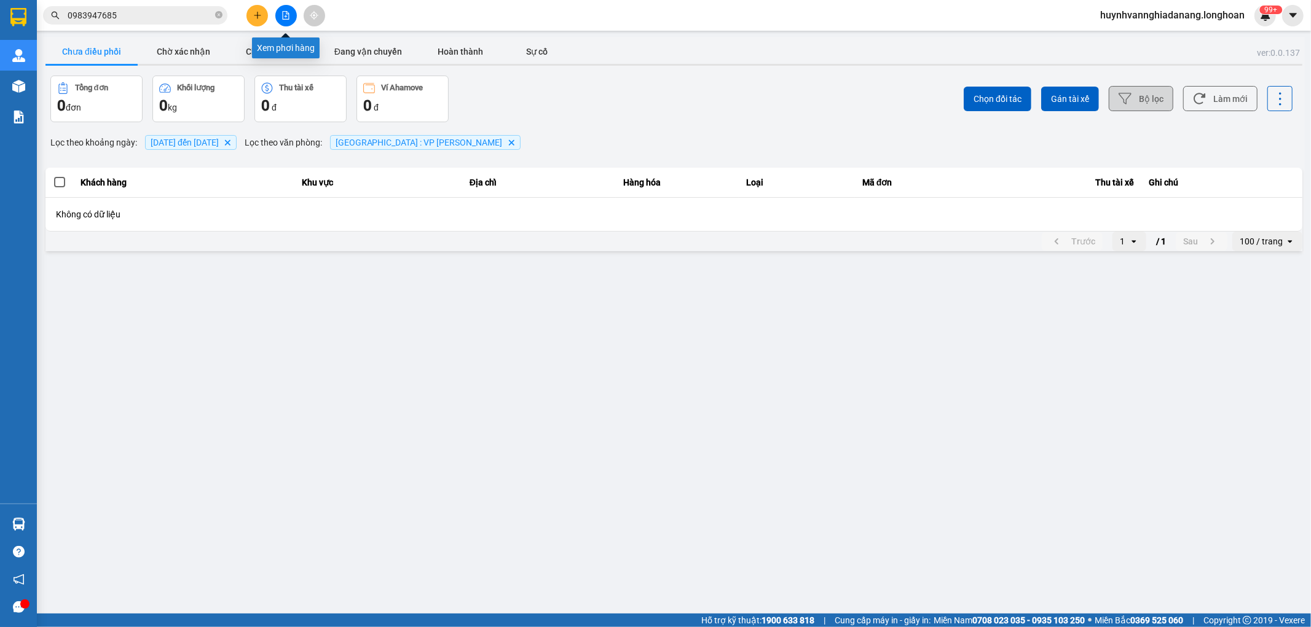
click at [286, 15] on icon "file-add" at bounding box center [285, 15] width 9 height 9
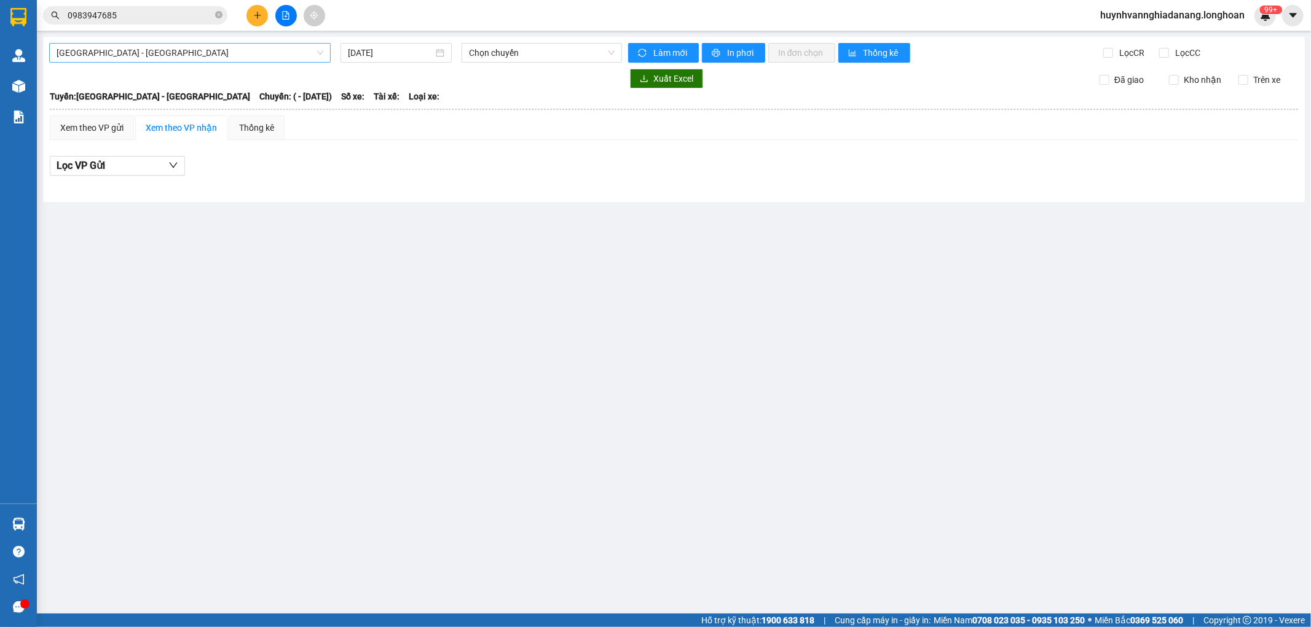
click at [261, 53] on span "[GEOGRAPHIC_DATA] - [GEOGRAPHIC_DATA]" at bounding box center [190, 53] width 267 height 18
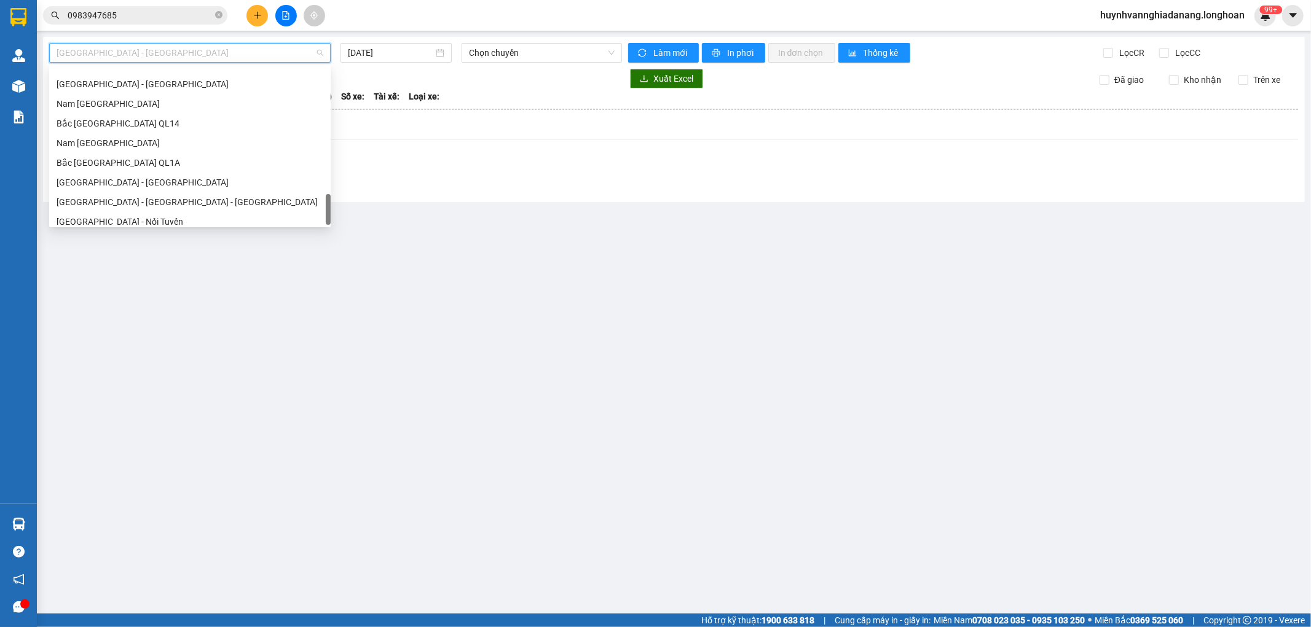
scroll to position [845, 0]
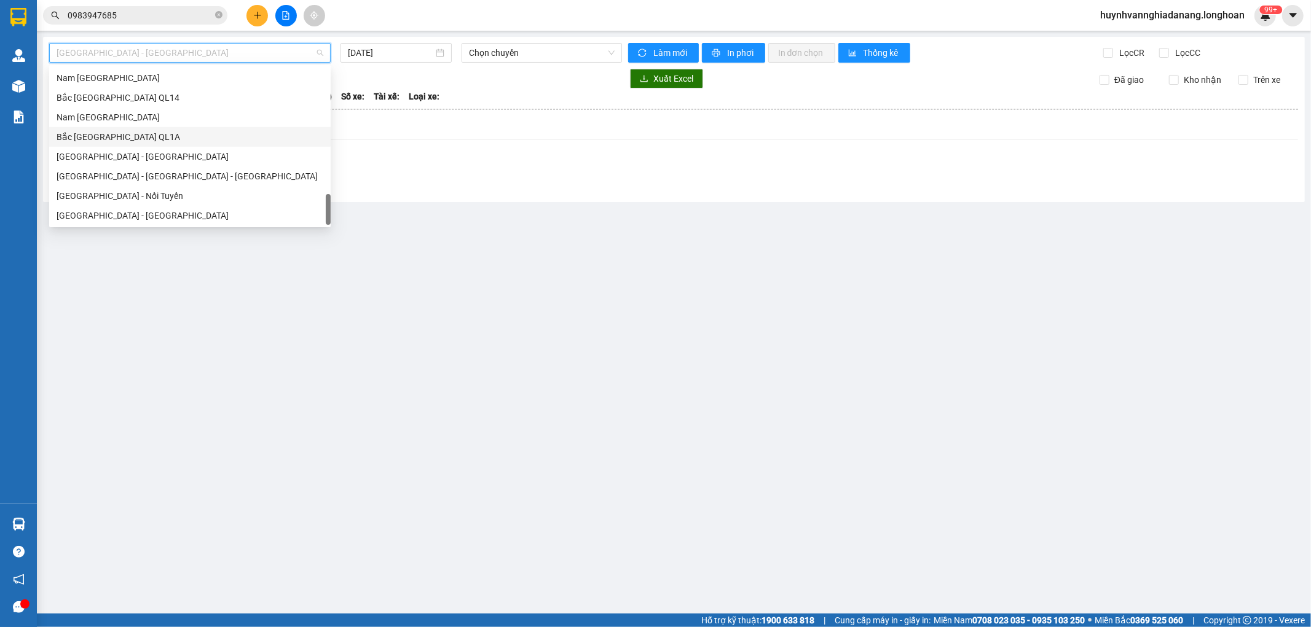
click at [132, 138] on div "Bắc [GEOGRAPHIC_DATA] QL1A" at bounding box center [190, 137] width 267 height 14
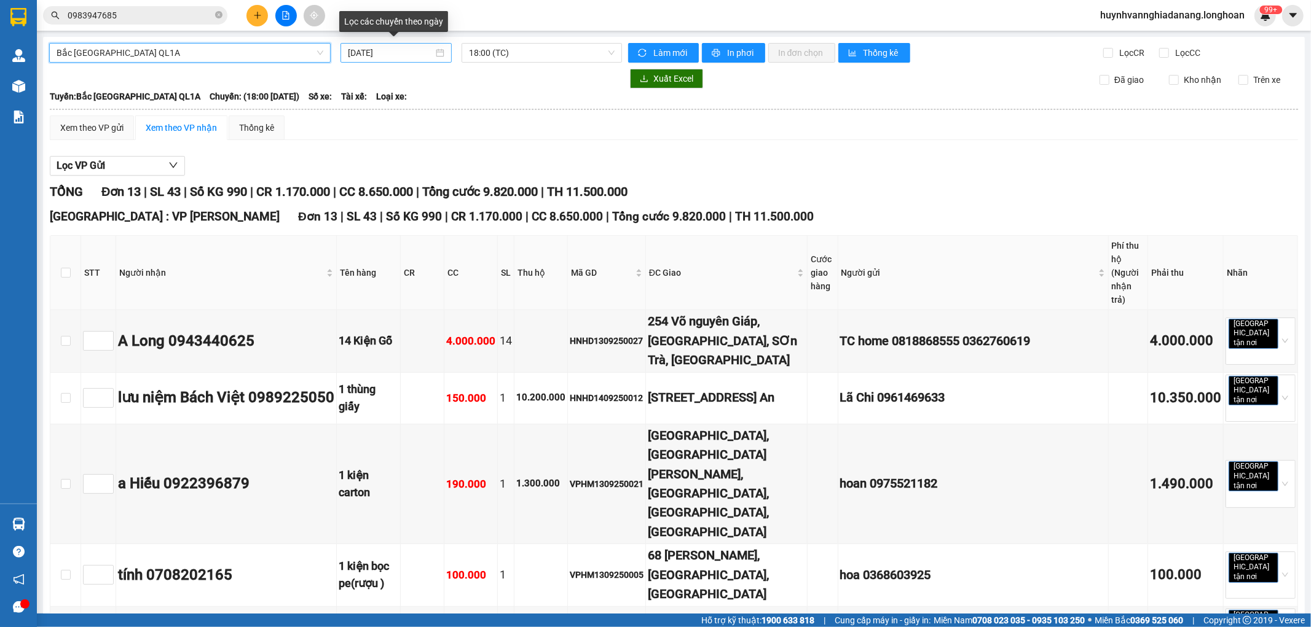
click at [417, 52] on input "[DATE]" at bounding box center [390, 53] width 85 height 14
click at [412, 58] on input "[DATE]" at bounding box center [390, 53] width 85 height 14
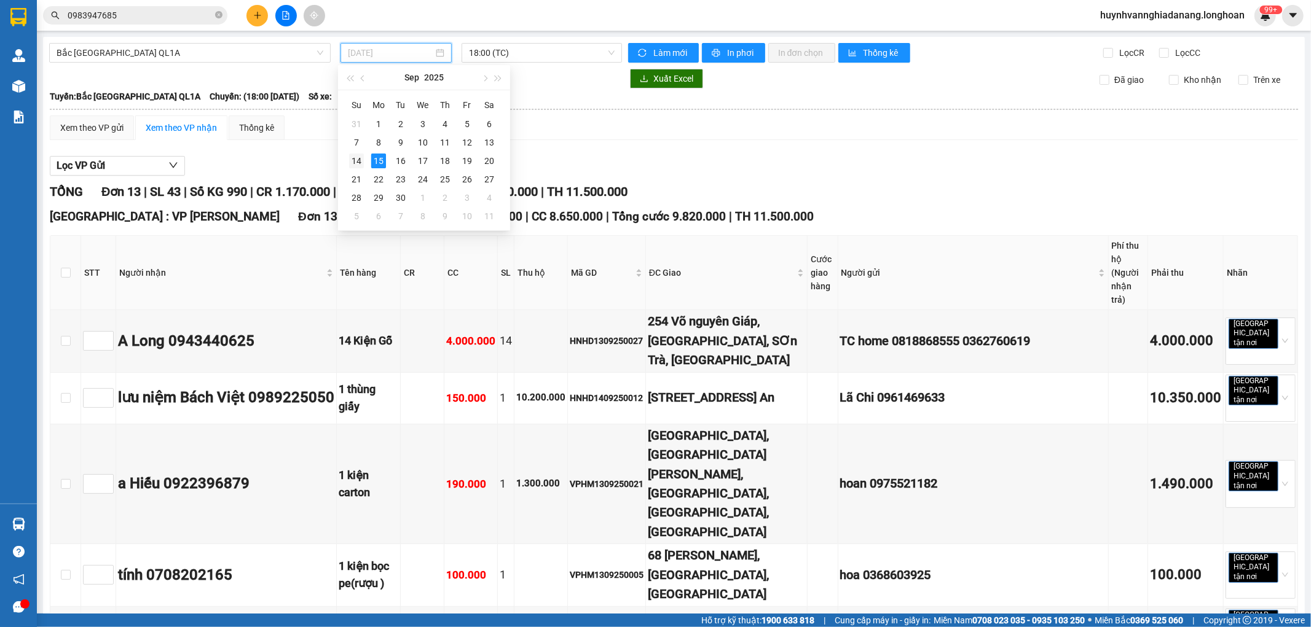
click at [357, 159] on div "14" at bounding box center [356, 161] width 15 height 15
type input "[DATE]"
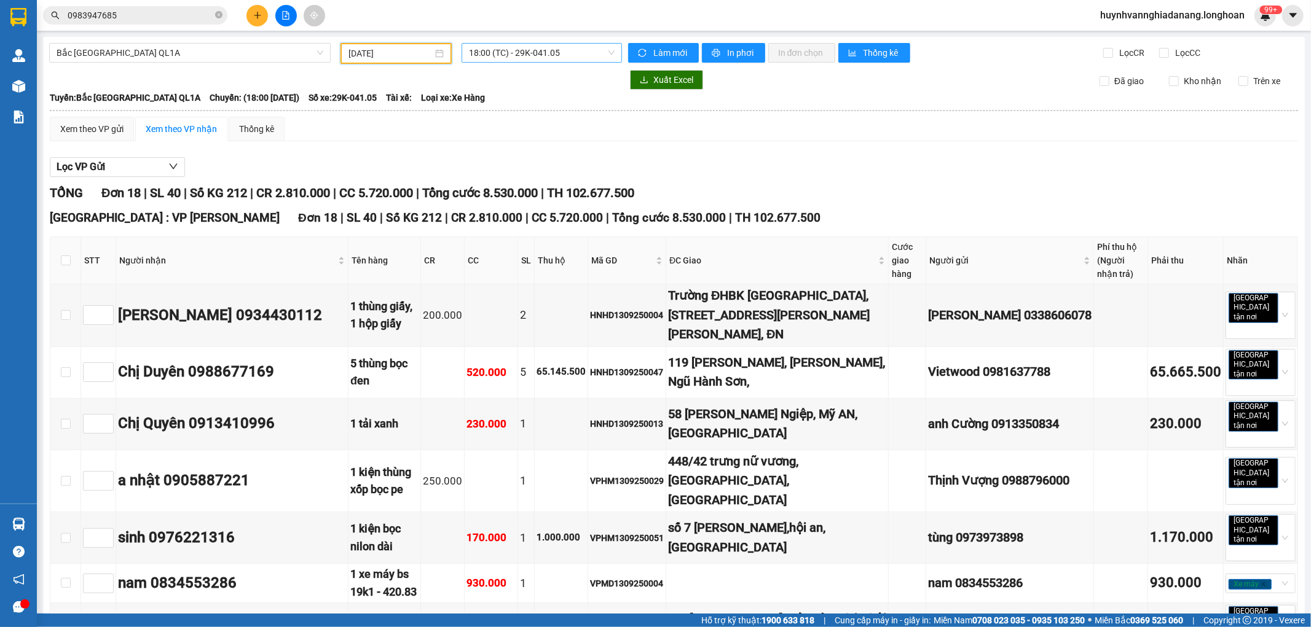
click at [541, 54] on span "18:00 (TC) - 29K-041.05" at bounding box center [541, 53] width 145 height 18
click at [548, 119] on div "20:00 (TC) - 29K-040.98" at bounding box center [514, 117] width 96 height 14
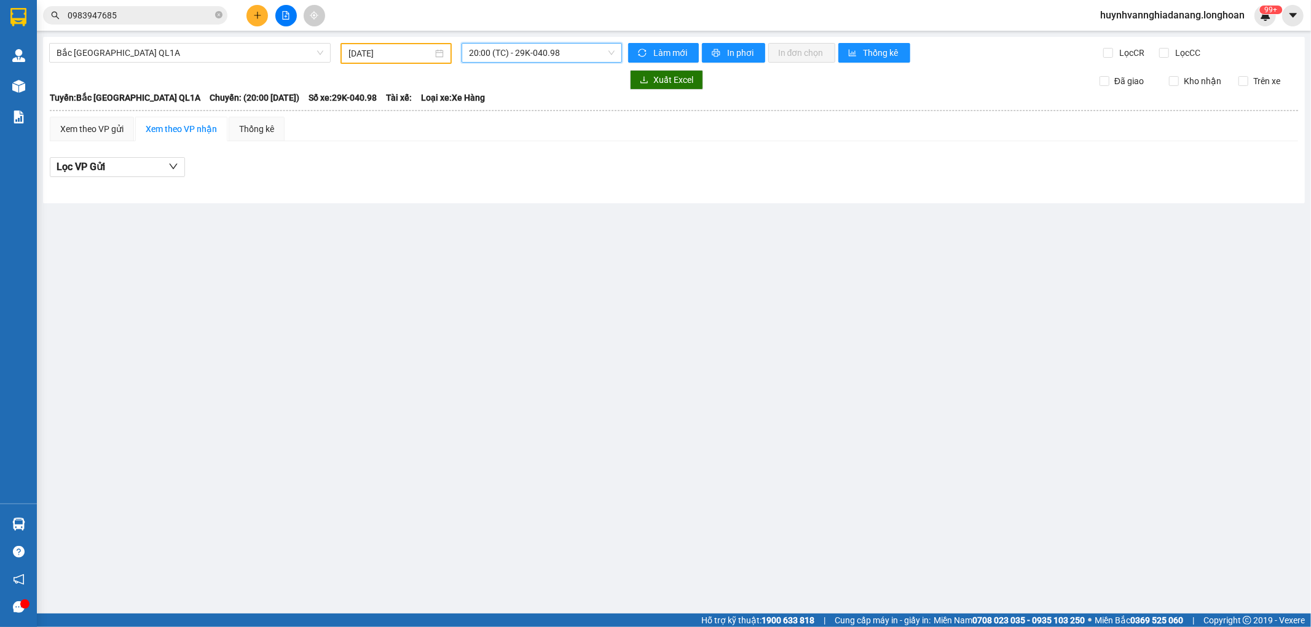
click at [578, 50] on span "20:00 (TC) - 29K-040.98" at bounding box center [541, 53] width 145 height 18
click at [546, 113] on div "20:00 (TC) - 29K-040.98" at bounding box center [517, 117] width 96 height 14
click at [565, 55] on span "20:00 (TC) - 29K-040.98" at bounding box center [541, 53] width 145 height 18
click at [543, 114] on div "20:00 (TC) - 29K-040.98" at bounding box center [517, 117] width 96 height 14
click at [199, 57] on span "Bắc Trung Nam QL1A" at bounding box center [190, 53] width 267 height 18
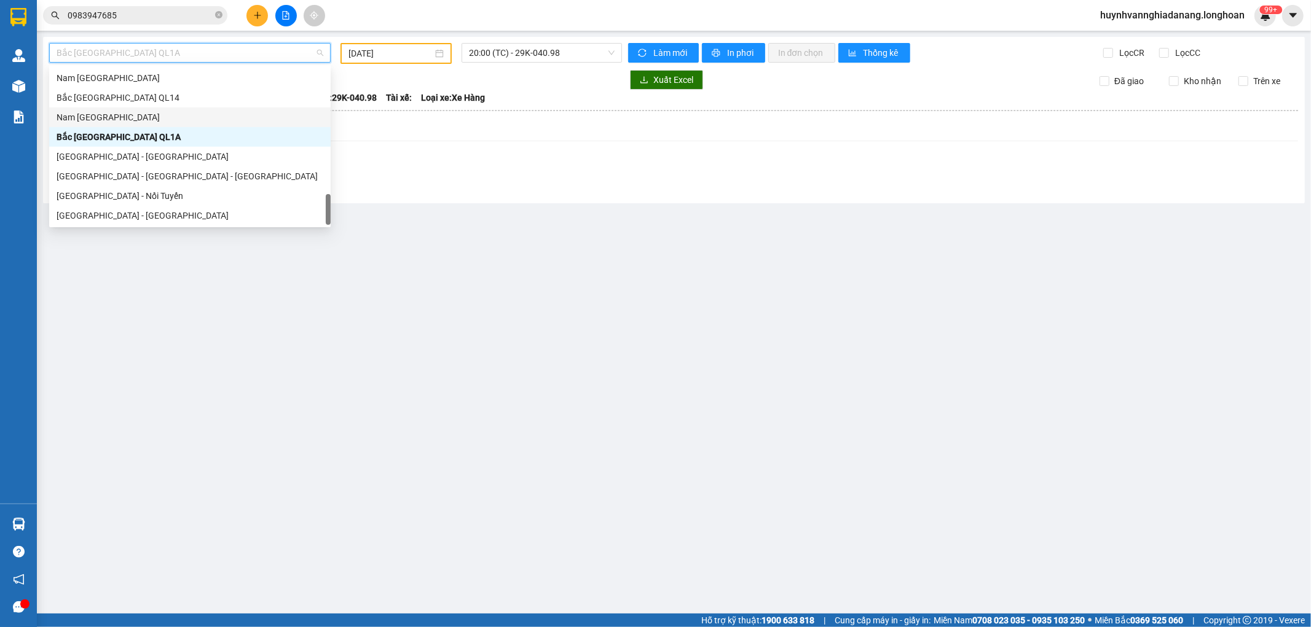
click at [109, 120] on div "Nam [GEOGRAPHIC_DATA]" at bounding box center [190, 118] width 267 height 14
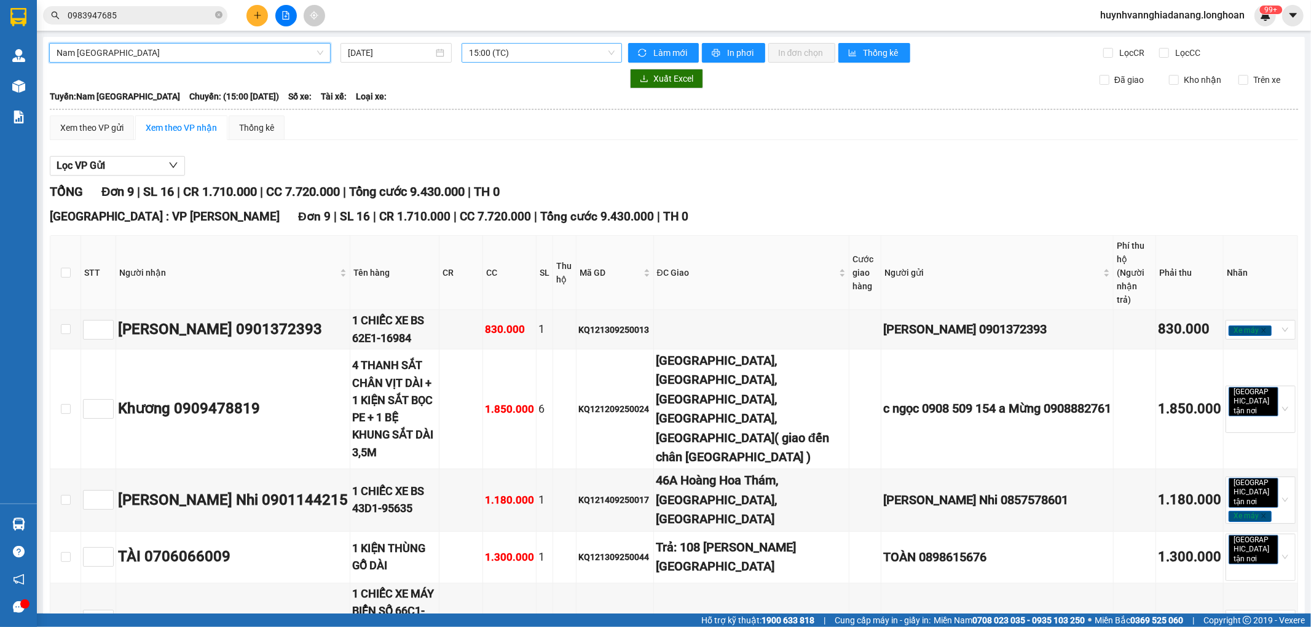
click at [537, 50] on span "15:00 (TC)" at bounding box center [541, 53] width 145 height 18
click at [569, 147] on div "Xem theo VP gửi Xem theo VP nhận Thống kê Lọc VP Gửi TỔNG Đơn 9 | SL 16 | CR 1…" at bounding box center [674, 536] width 1248 height 841
click at [416, 58] on input "[DATE]" at bounding box center [390, 53] width 85 height 14
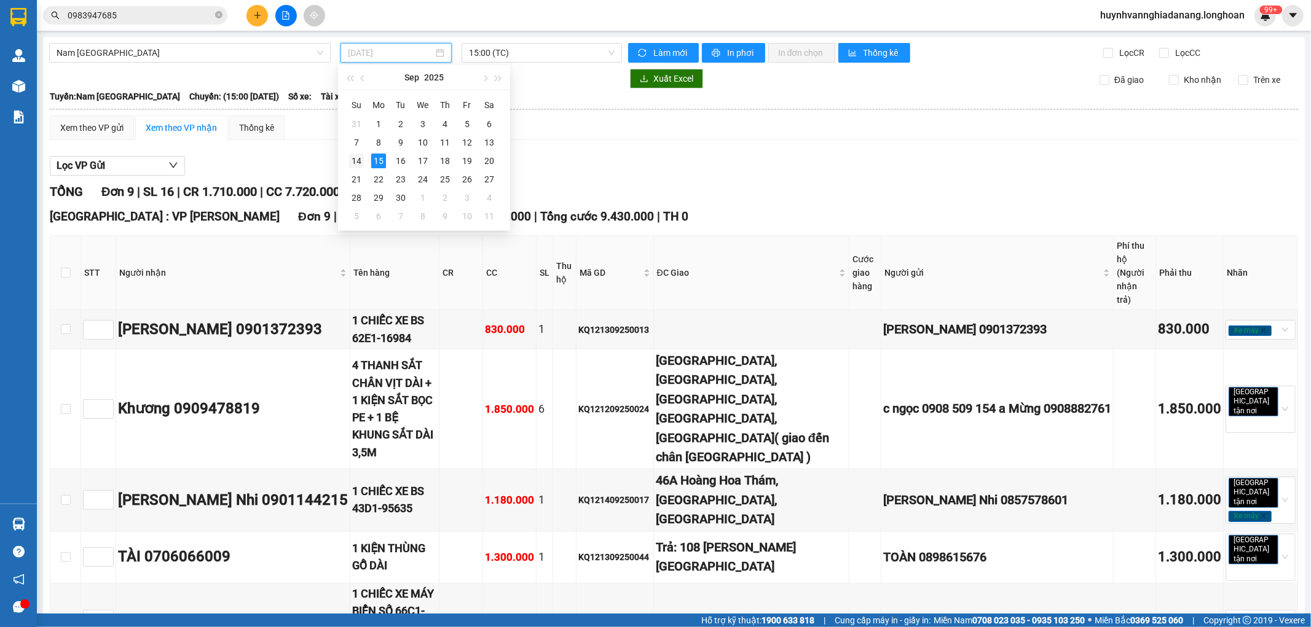
click at [358, 161] on div "14" at bounding box center [356, 161] width 15 height 15
type input "14/09/2025"
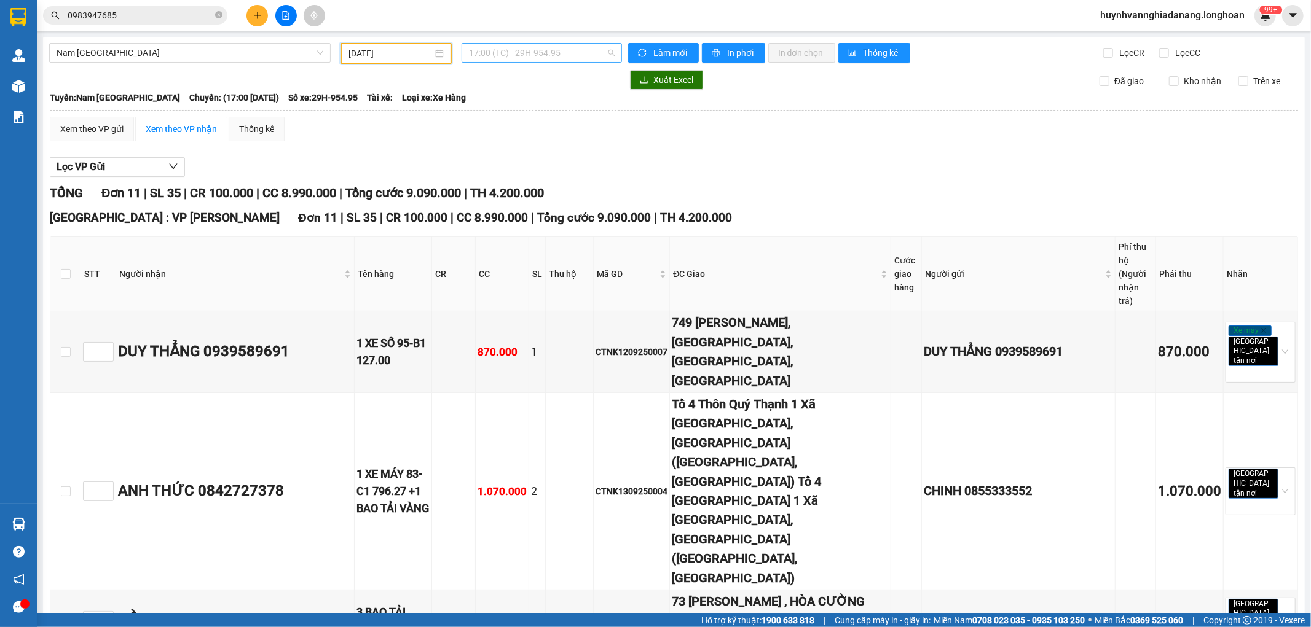
click at [573, 50] on span "17:00 (TC) - 29H-954.95" at bounding box center [541, 53] width 145 height 18
click at [555, 94] on div "17:00 (TC) - 29H-954.95" at bounding box center [514, 97] width 96 height 14
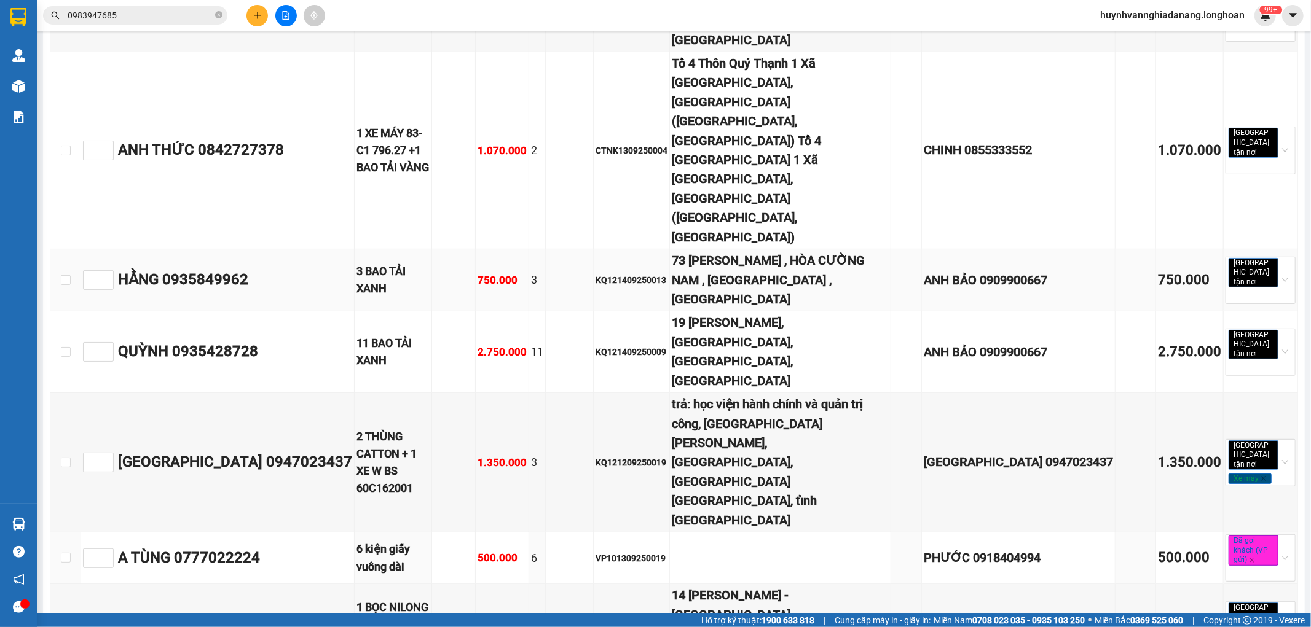
scroll to position [394, 0]
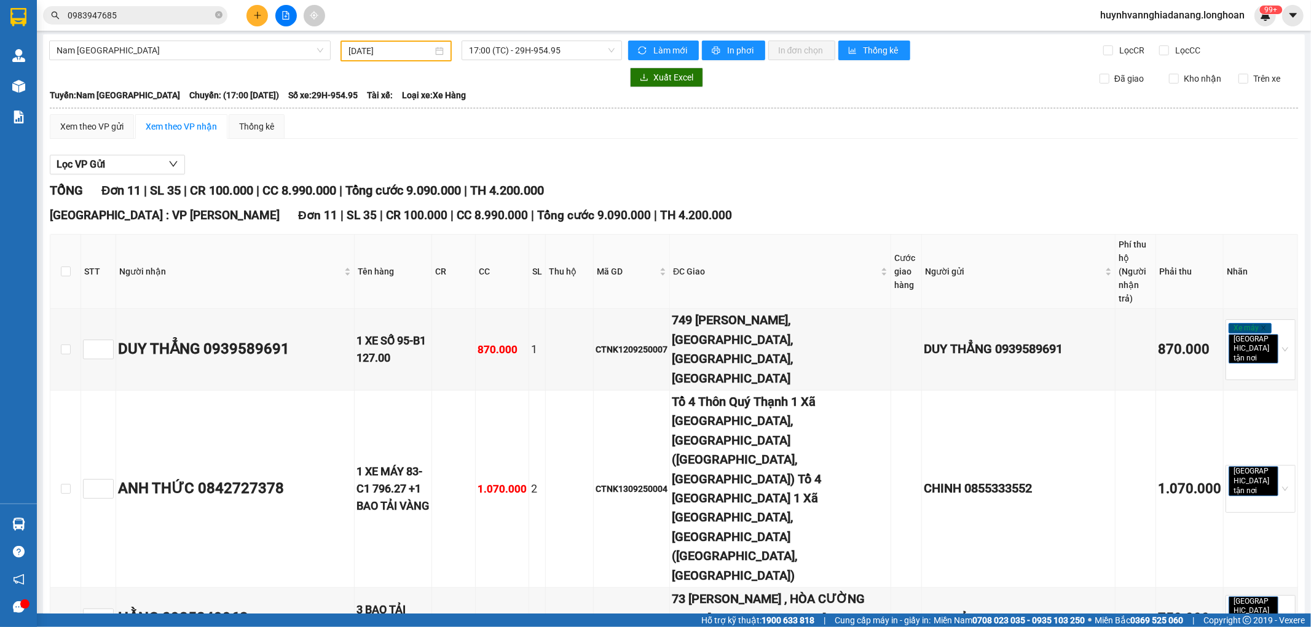
scroll to position [0, 0]
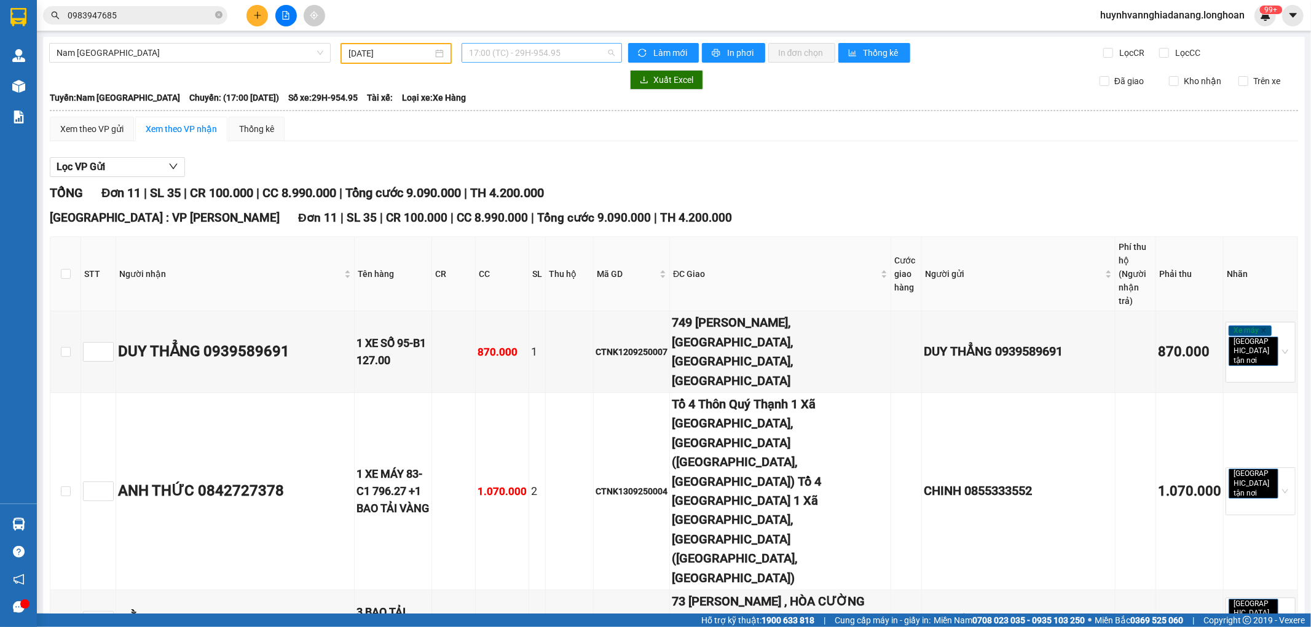
click at [579, 52] on span "17:00 (TC) - 29H-954.95" at bounding box center [541, 53] width 145 height 18
click at [536, 120] on div "21:00 (TC) - 29K-107.57" at bounding box center [514, 117] width 96 height 14
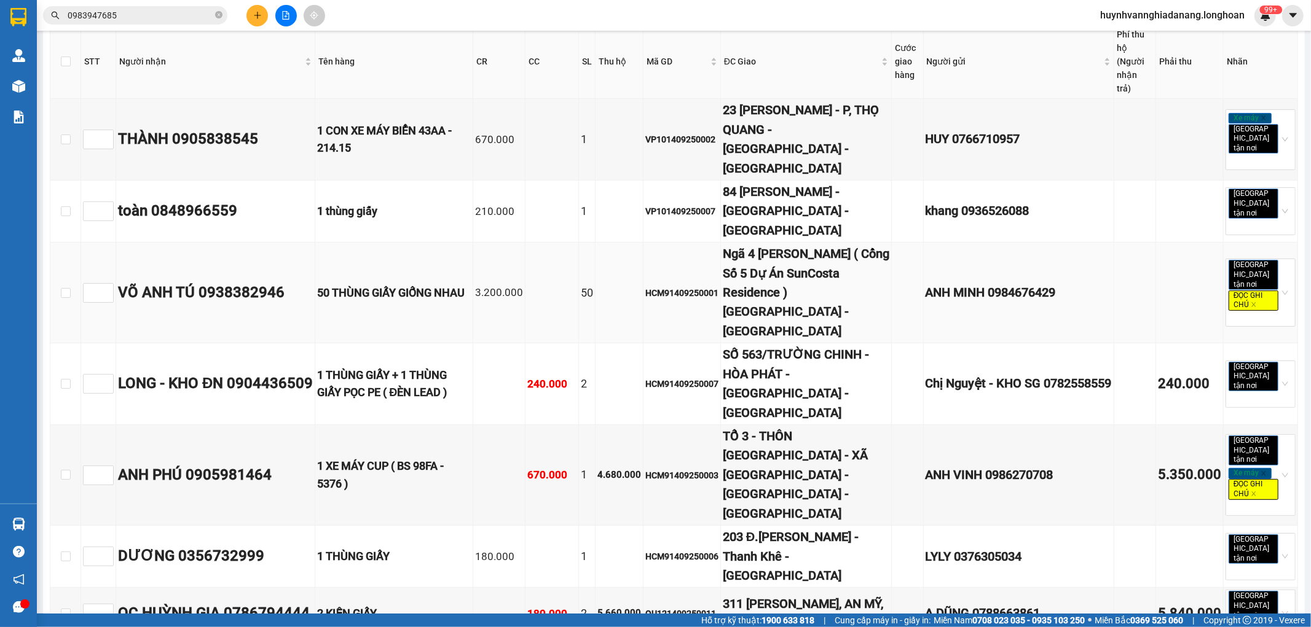
scroll to position [347, 0]
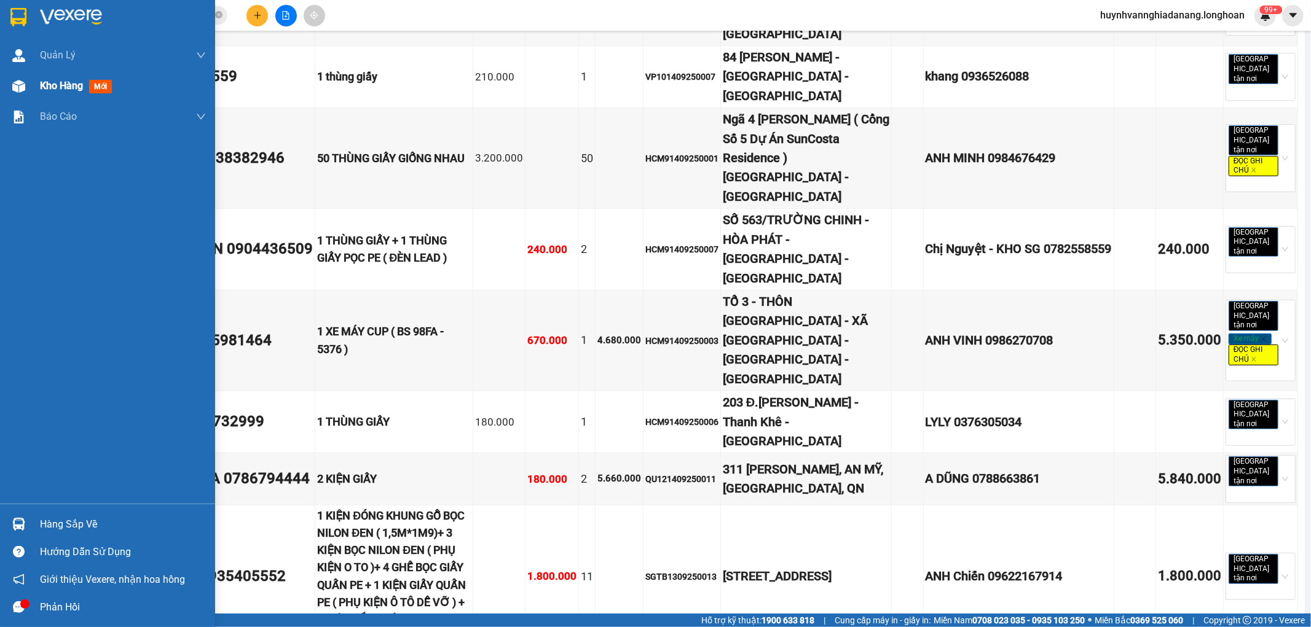
click at [64, 74] on div "Kho hàng mới" at bounding box center [123, 86] width 166 height 31
click at [66, 88] on span "Kho hàng" at bounding box center [61, 86] width 43 height 12
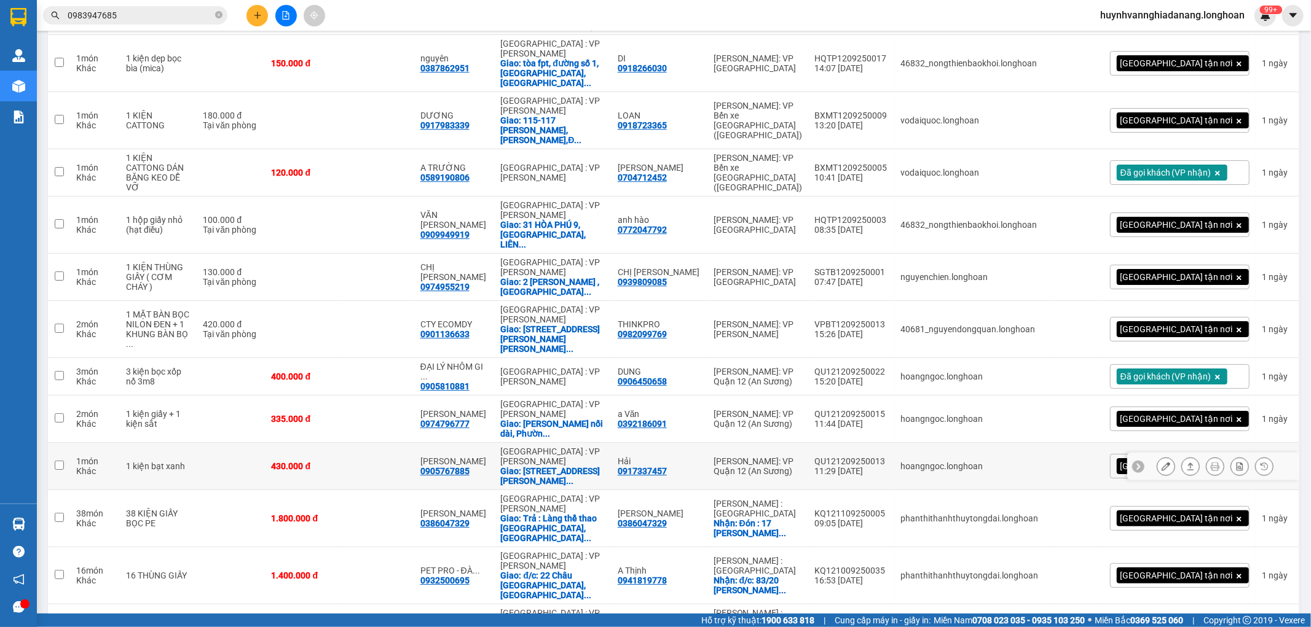
scroll to position [2867, 0]
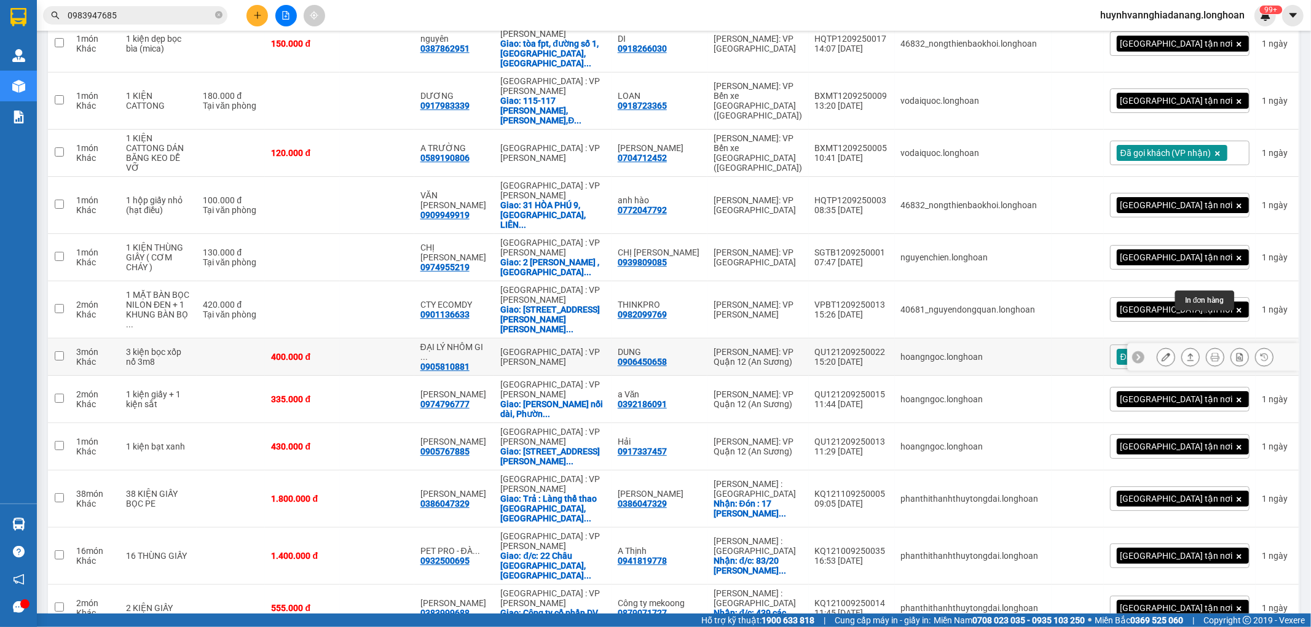
click at [1210, 347] on button at bounding box center [1214, 358] width 17 height 22
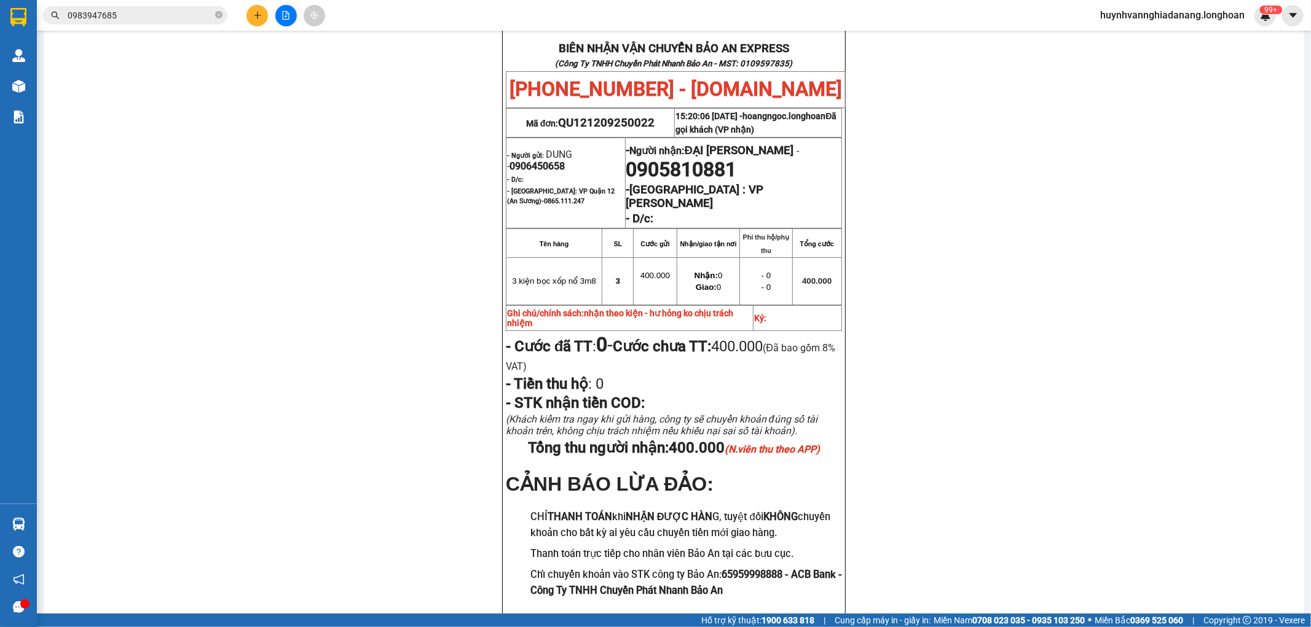
scroll to position [107, 0]
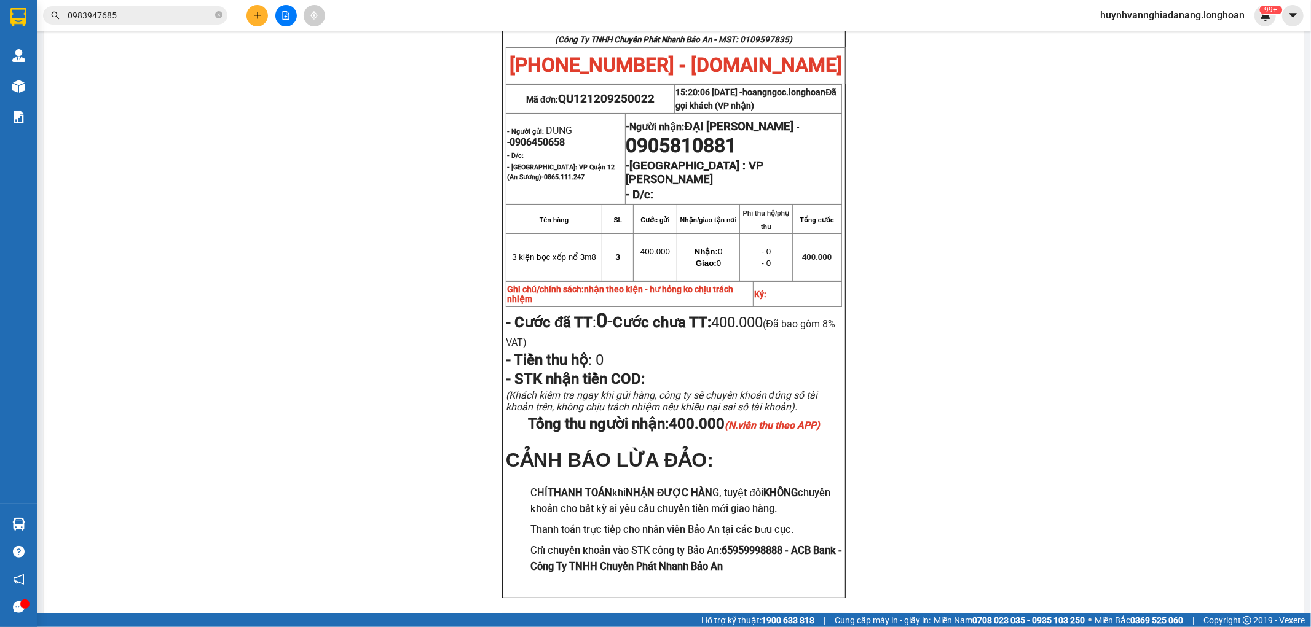
click at [146, 13] on input "0983947685" at bounding box center [140, 16] width 145 height 14
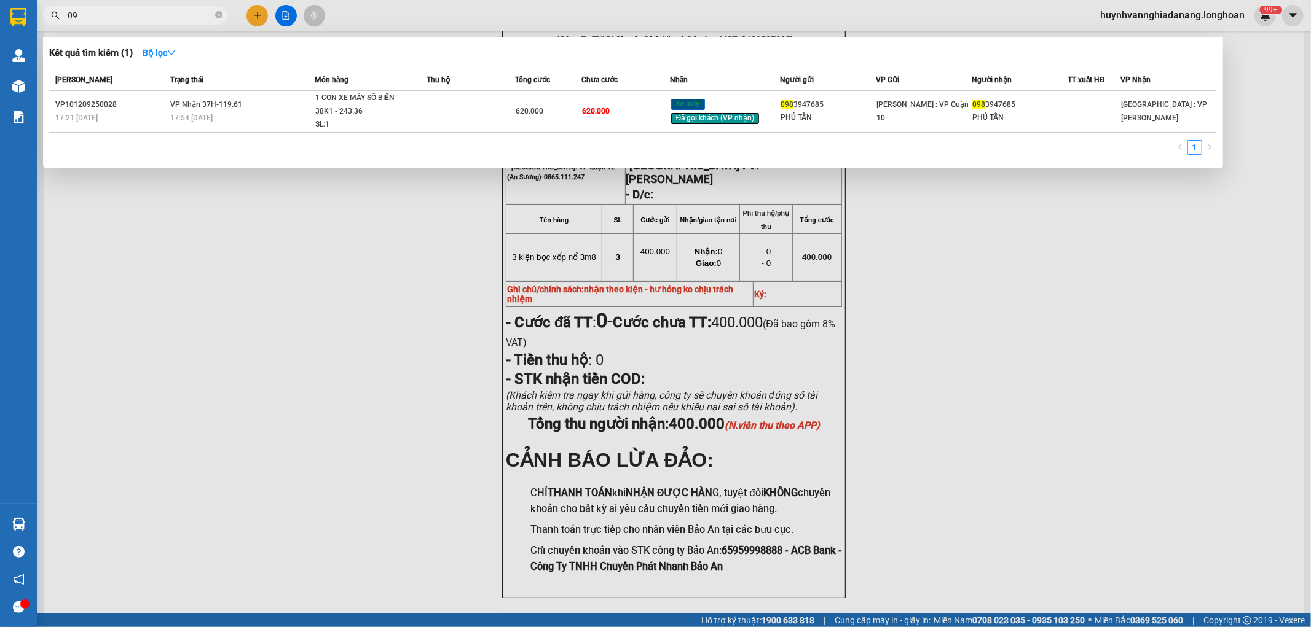
type input "0"
type input "0962977916"
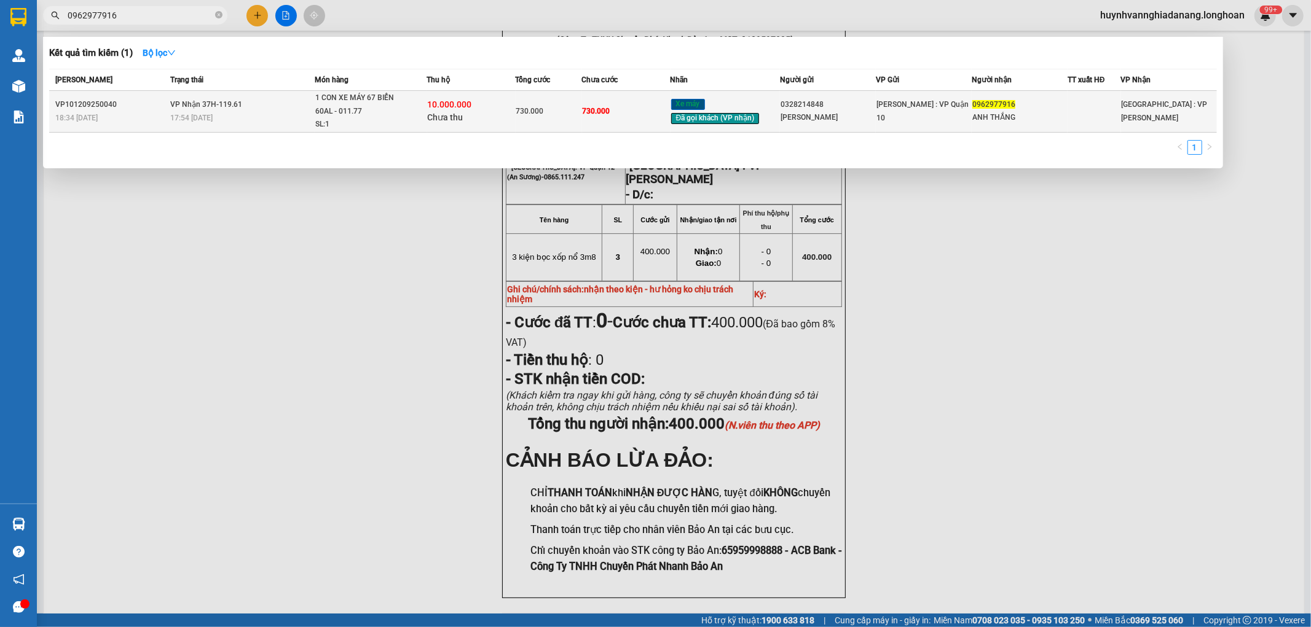
click at [289, 119] on div "17:54 - 14/09" at bounding box center [242, 118] width 144 height 14
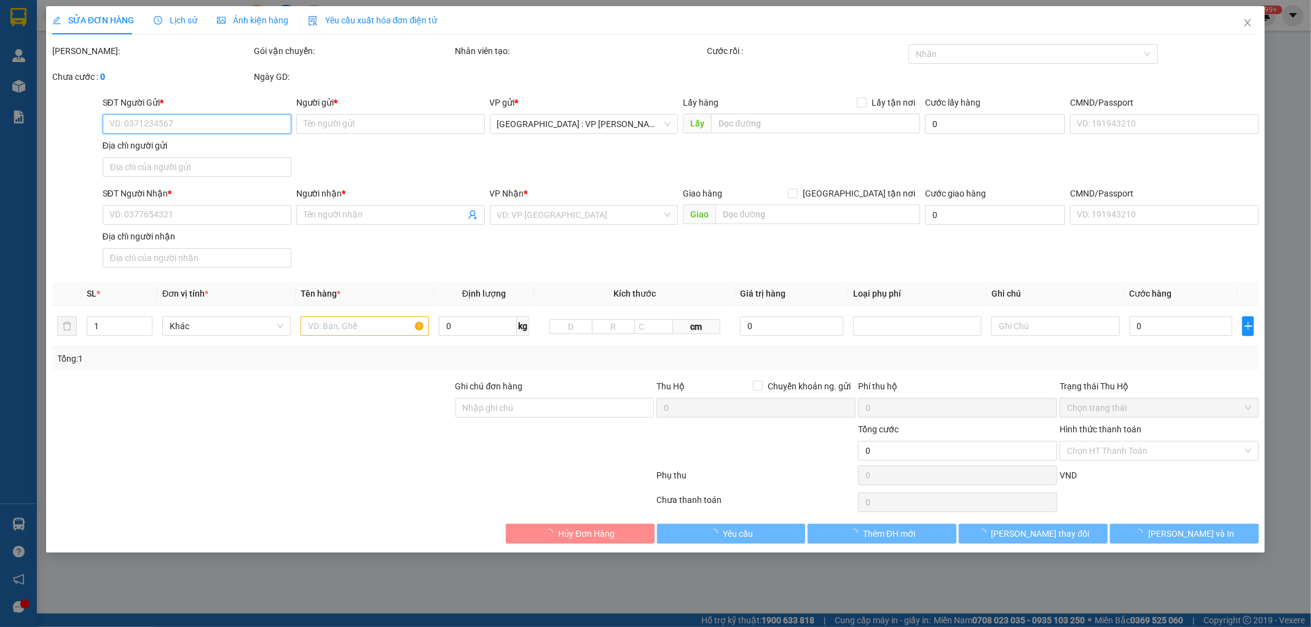
type input "0328214848"
type input "[PERSON_NAME]"
type input "0962977916"
type input "ANH THẮNG"
type input "CÓ CHÌA KHÓA VÀ CAVET ĐI KÈM"
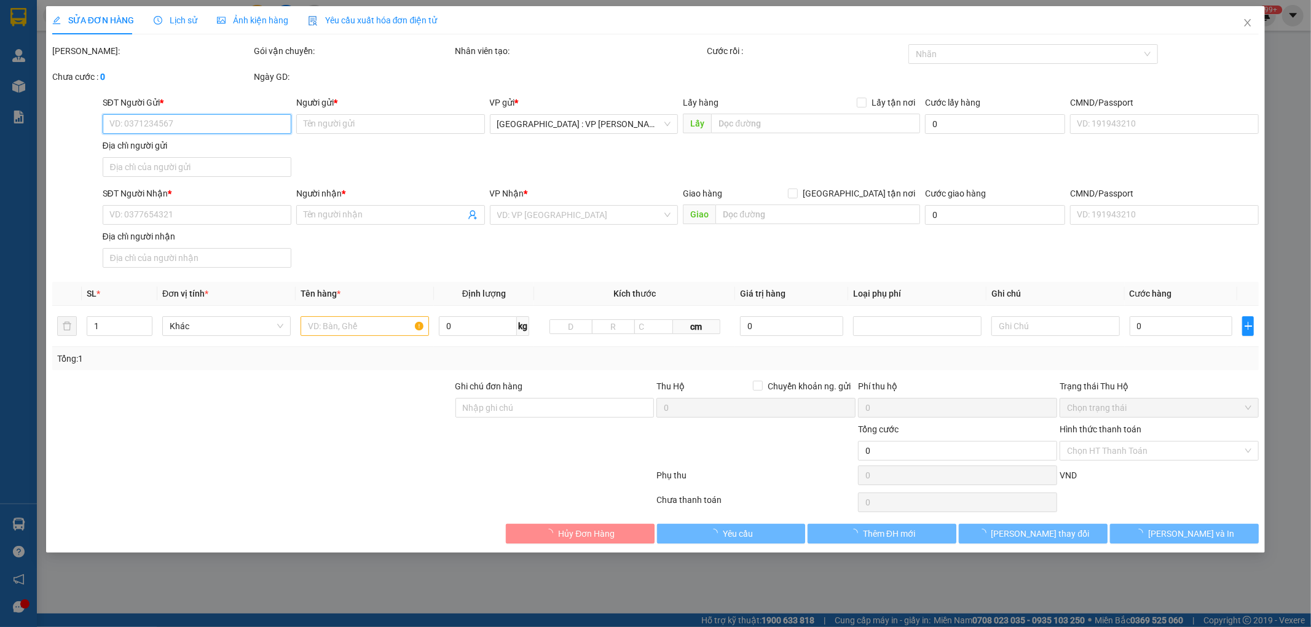
type input "730.000"
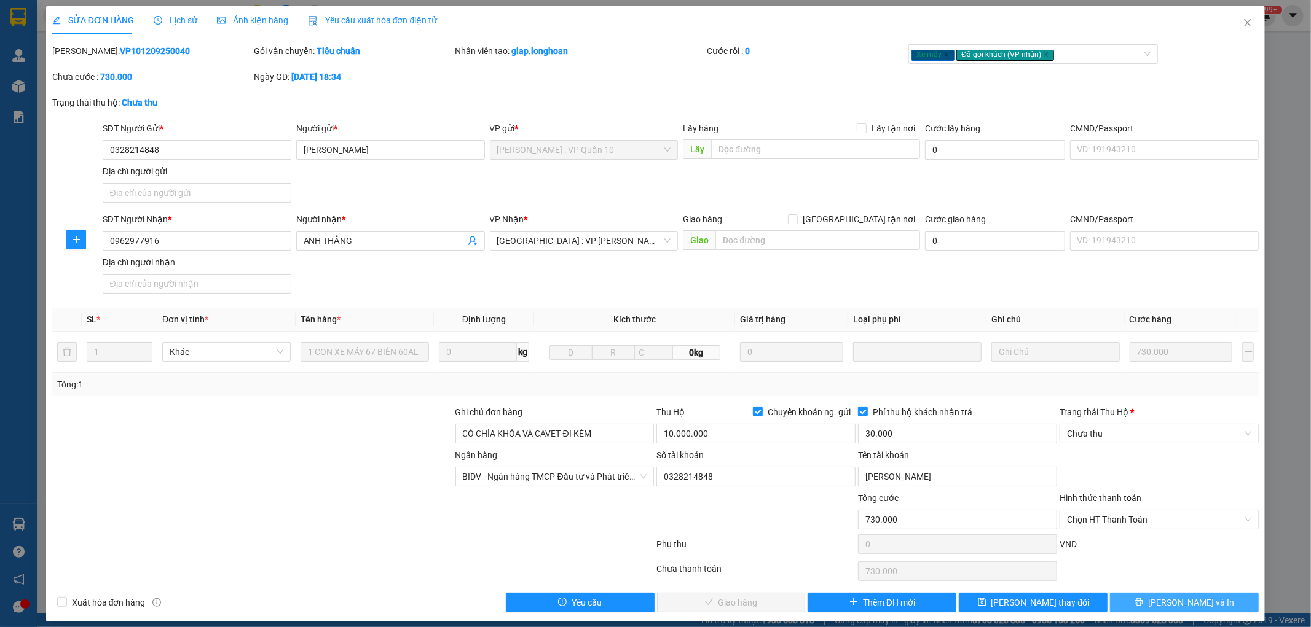
click at [1185, 601] on span "[PERSON_NAME] và In" at bounding box center [1191, 603] width 86 height 14
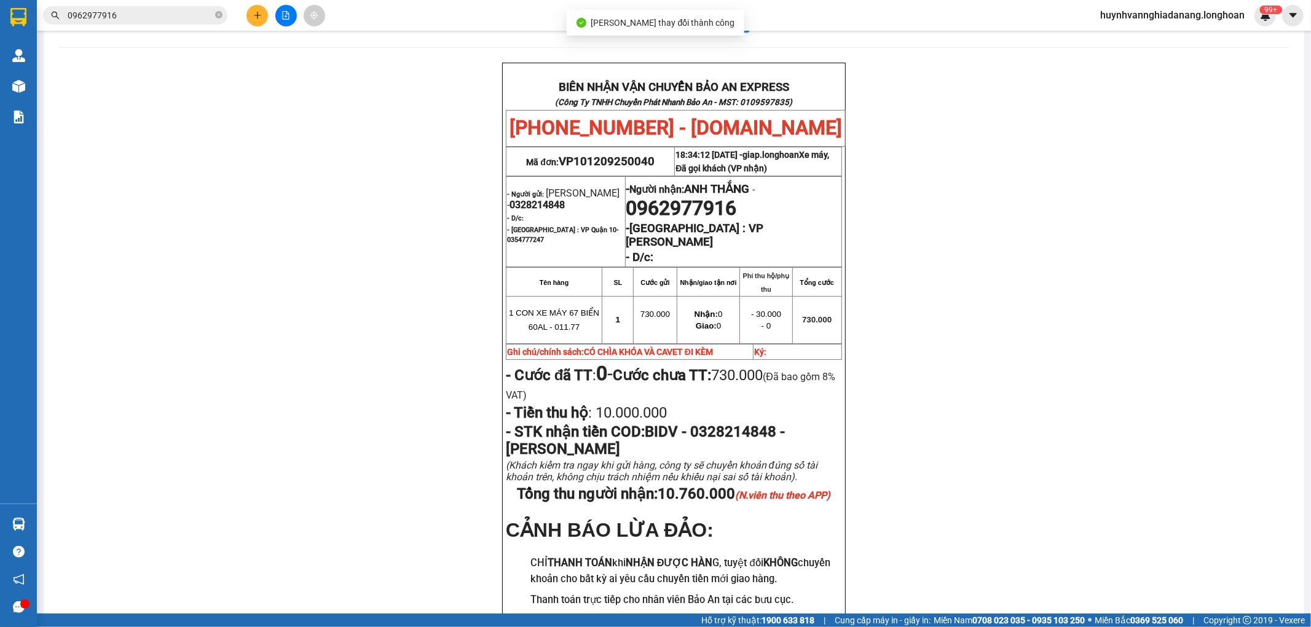
scroll to position [68, 0]
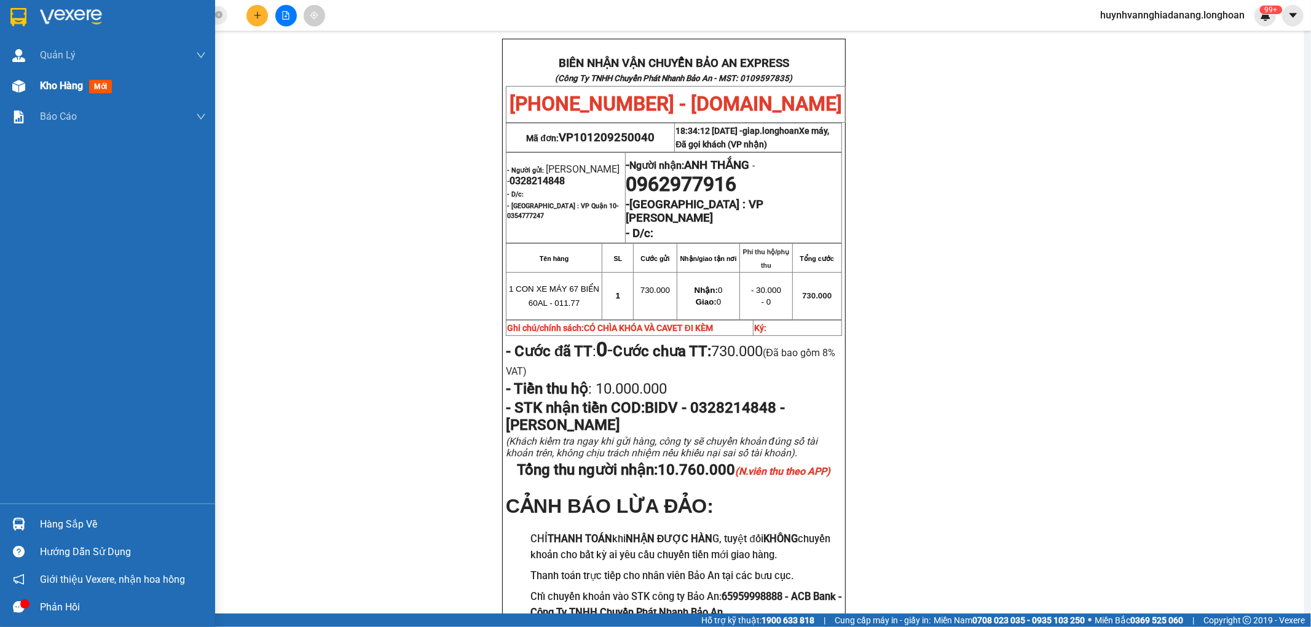
click at [66, 82] on span "Kho hàng" at bounding box center [61, 86] width 43 height 12
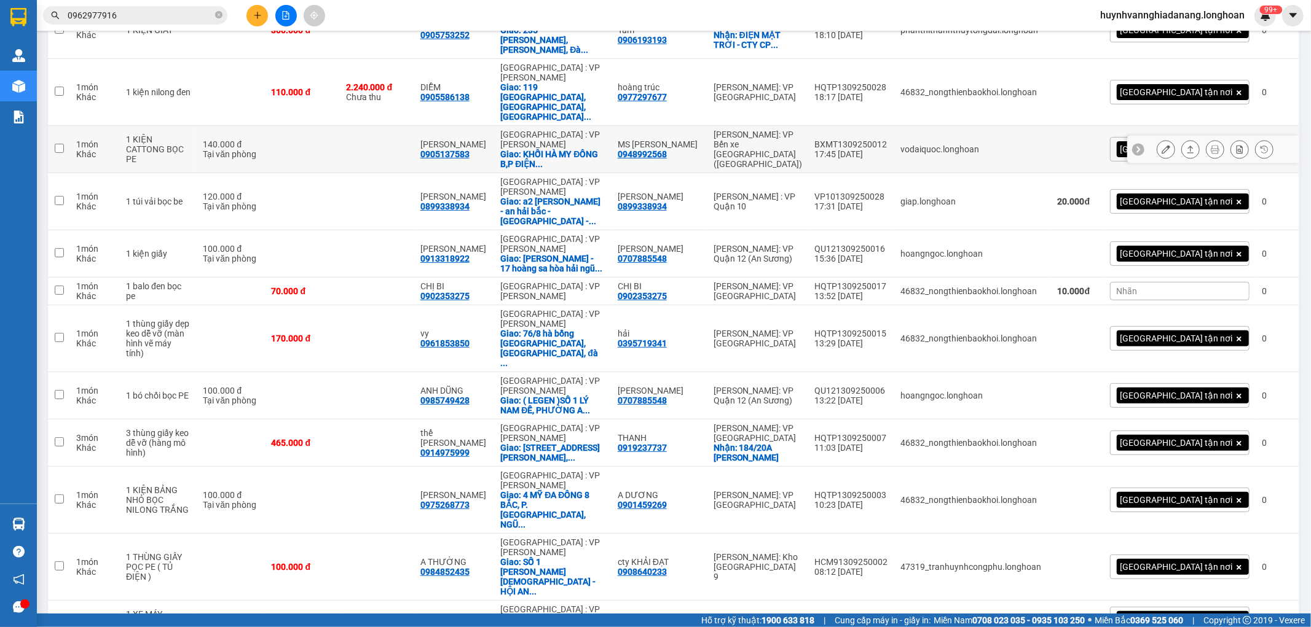
scroll to position [205, 0]
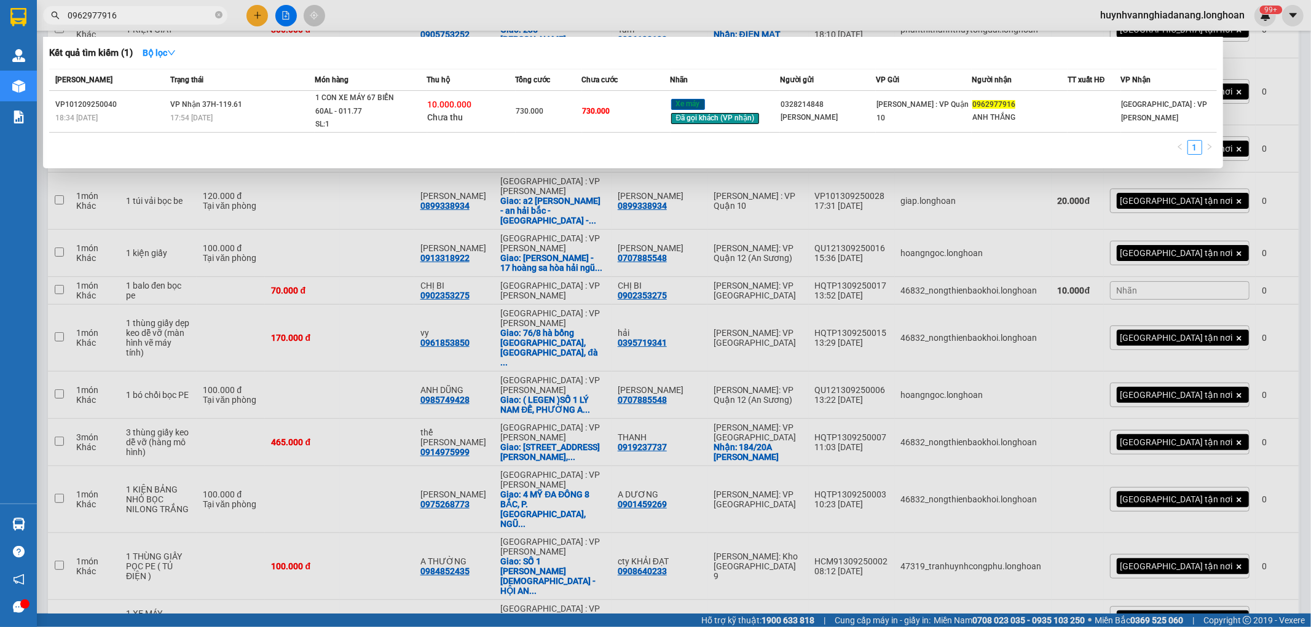
drag, startPoint x: 151, startPoint y: 14, endPoint x: 182, endPoint y: 18, distance: 31.6
click at [151, 14] on input "0962977916" at bounding box center [140, 16] width 145 height 14
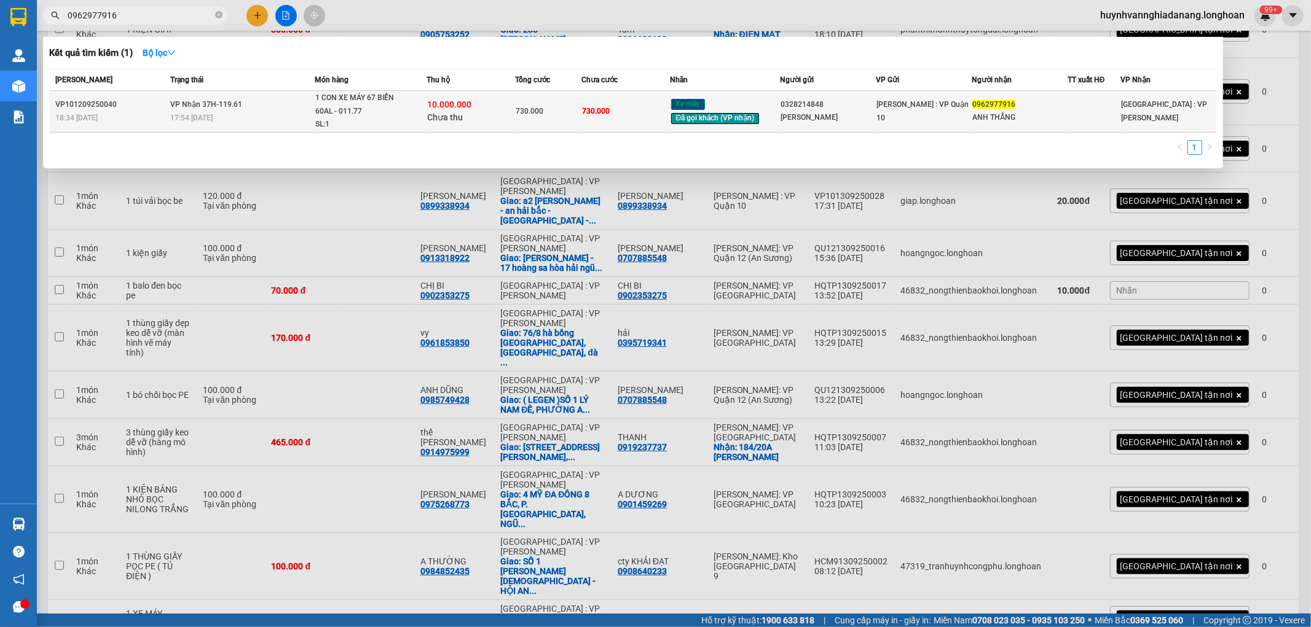
click at [276, 101] on td "VP Nhận 37H-119.61 17:54 - 14/09" at bounding box center [240, 112] width 147 height 42
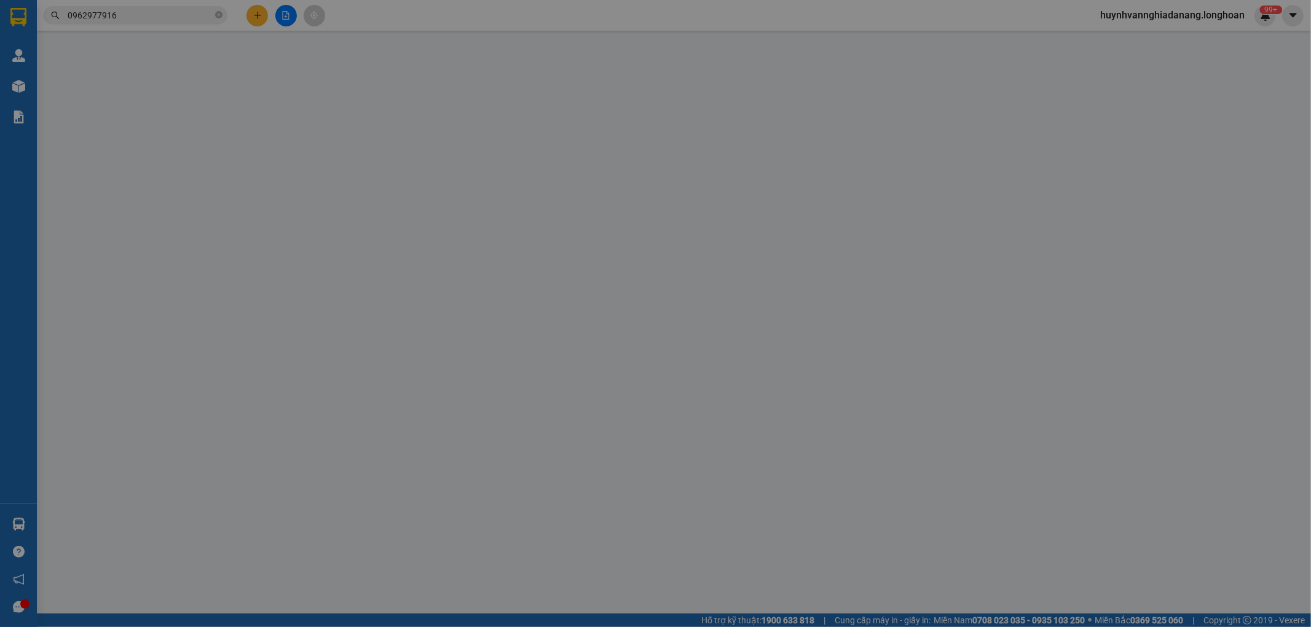
type input "0328214848"
type input "[PERSON_NAME]"
type input "0962977916"
type input "ANH THẮNG"
type input "CÓ CHÌA KHÓA VÀ CAVET ĐI KÈM"
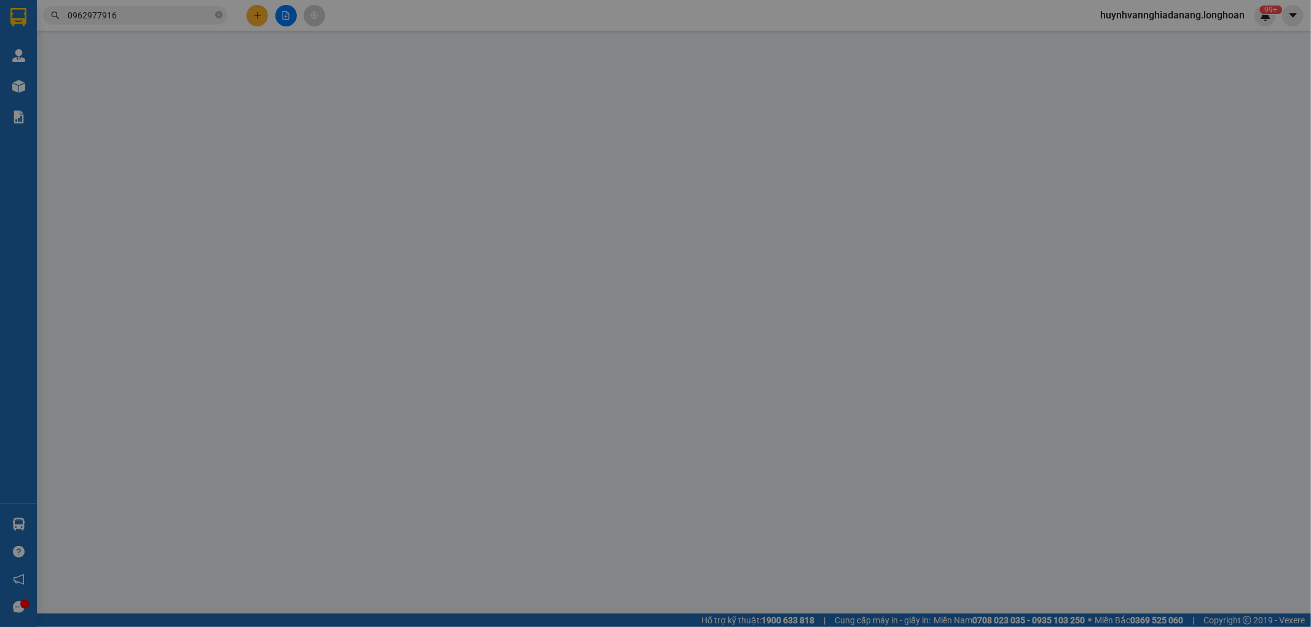
type input "730.000"
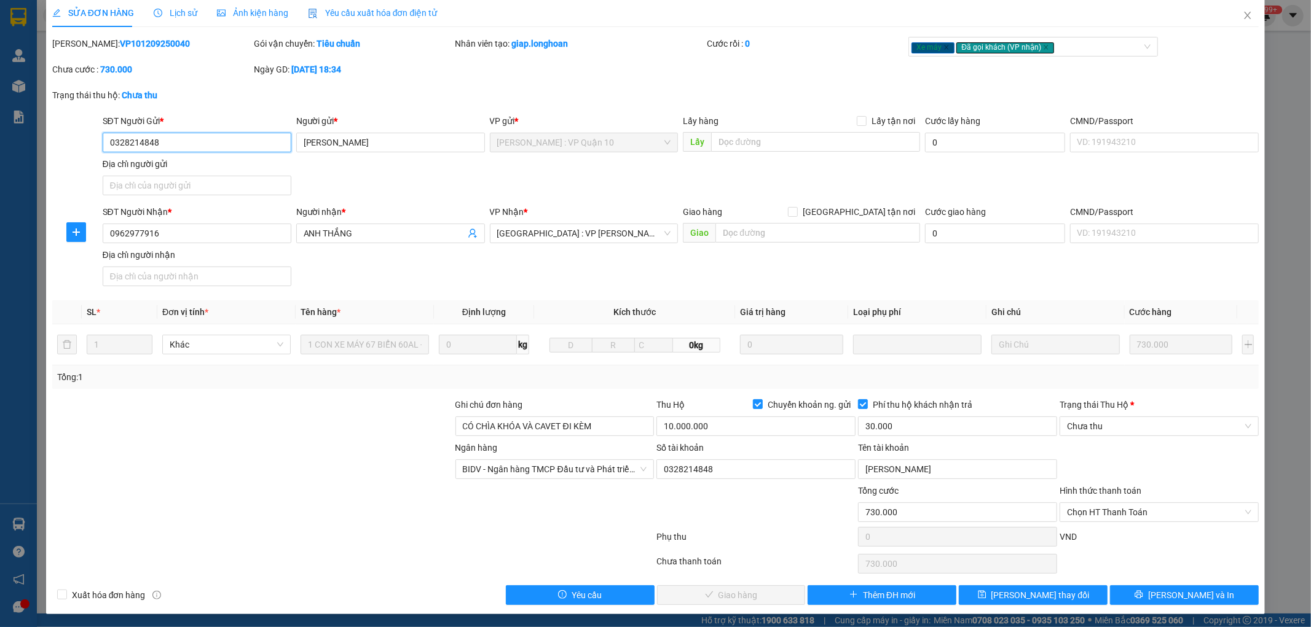
scroll to position [9, 0]
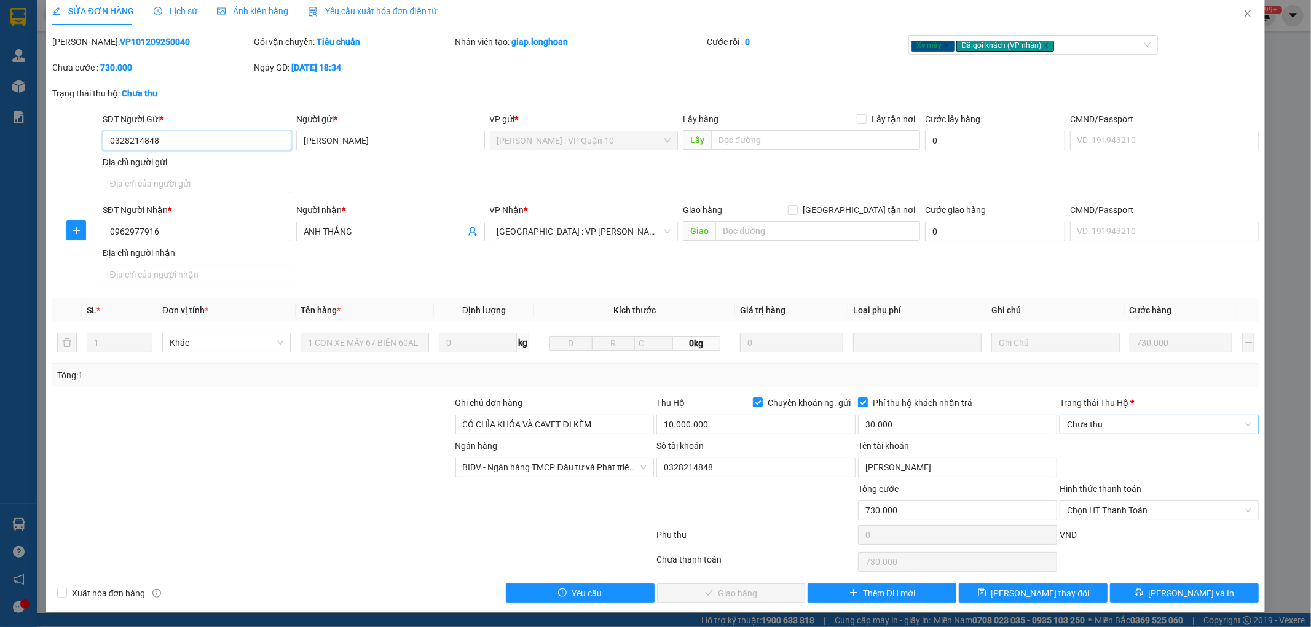
click at [1145, 429] on span "Chưa thu" at bounding box center [1159, 424] width 184 height 18
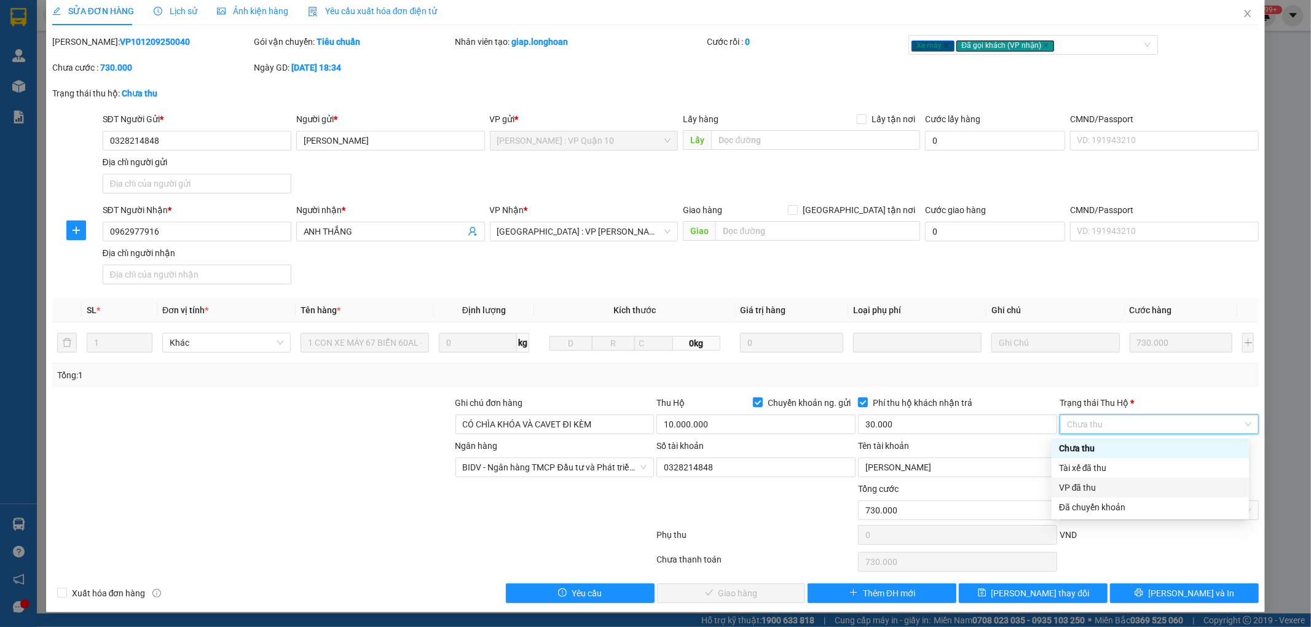
click at [1119, 487] on div "VP đã thu" at bounding box center [1150, 488] width 182 height 14
click at [1127, 509] on span "Chọn HT Thanh Toán" at bounding box center [1159, 510] width 184 height 18
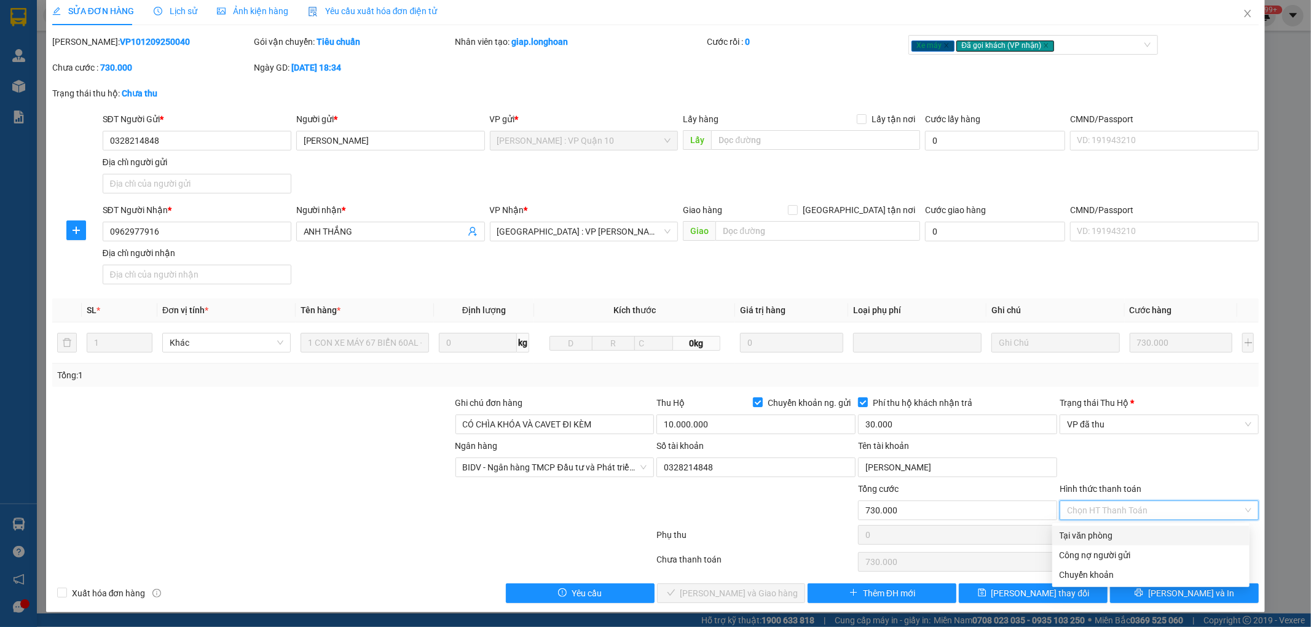
click at [1128, 532] on div "Tại văn phòng" at bounding box center [1150, 536] width 182 height 14
type input "0"
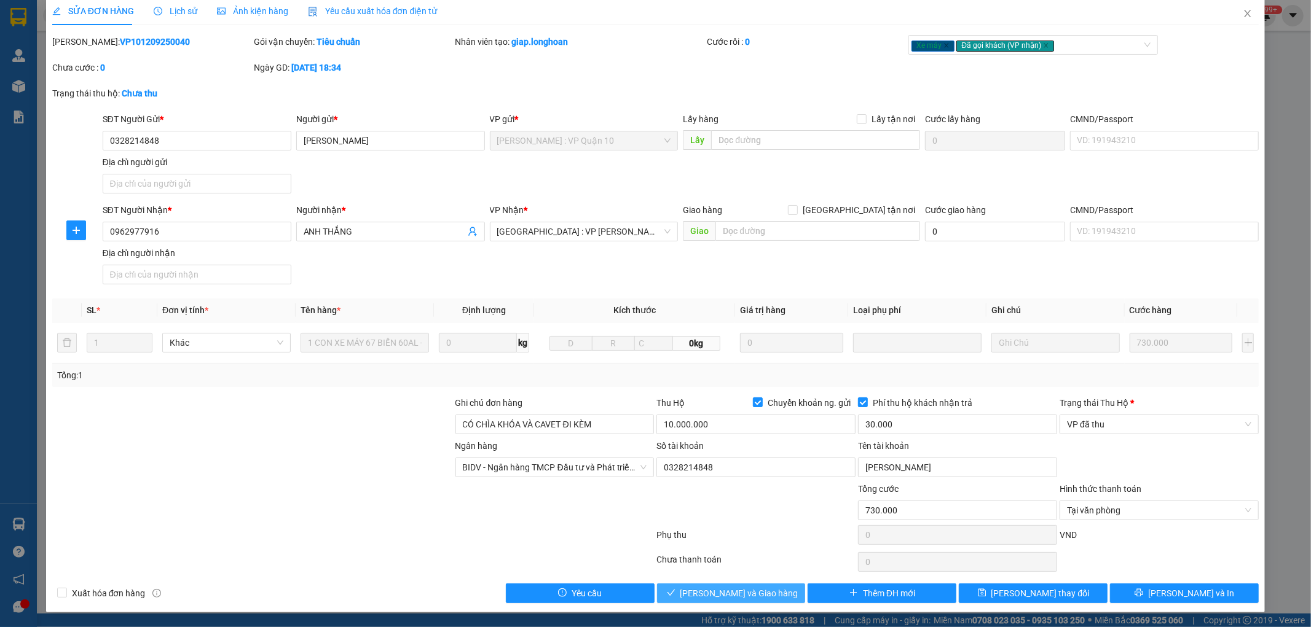
click at [737, 594] on span "[PERSON_NAME] và Giao hàng" at bounding box center [739, 594] width 118 height 14
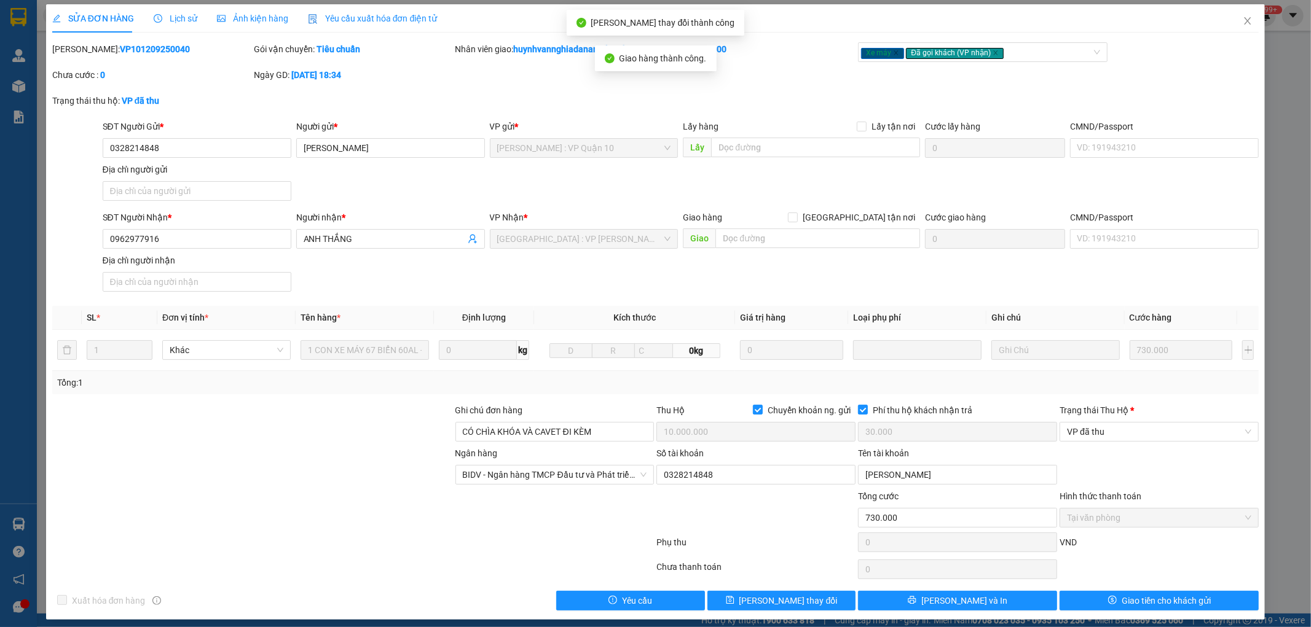
scroll to position [0, 0]
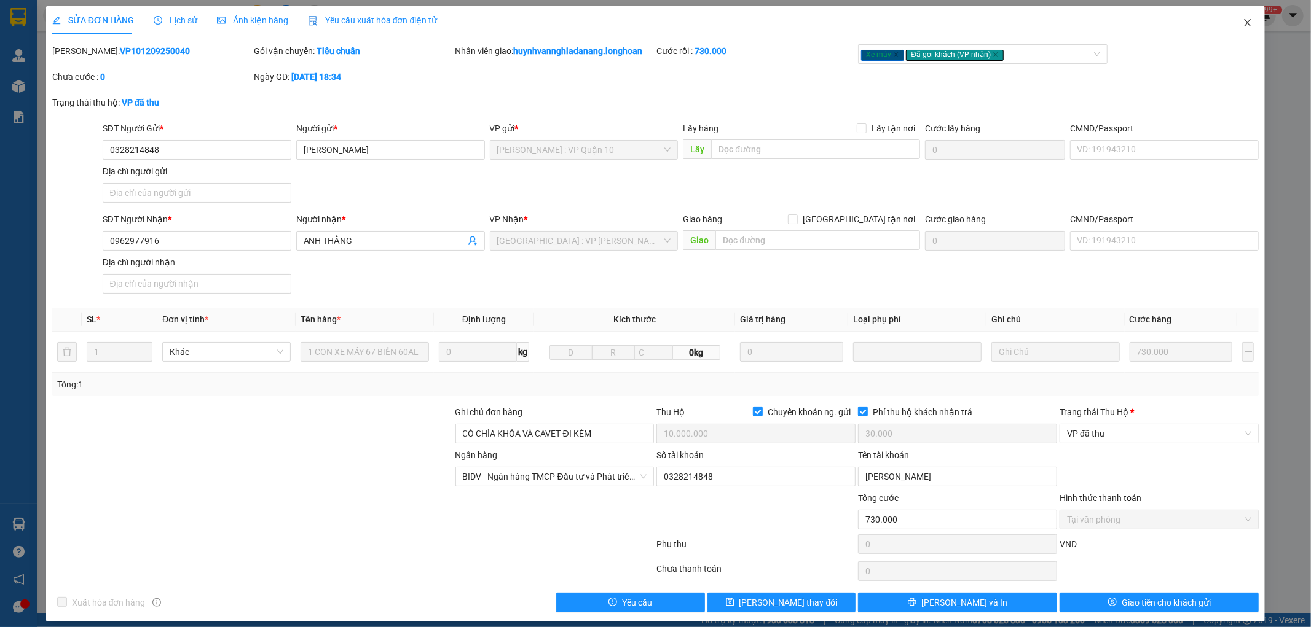
click at [1244, 22] on icon "close" at bounding box center [1247, 22] width 7 height 7
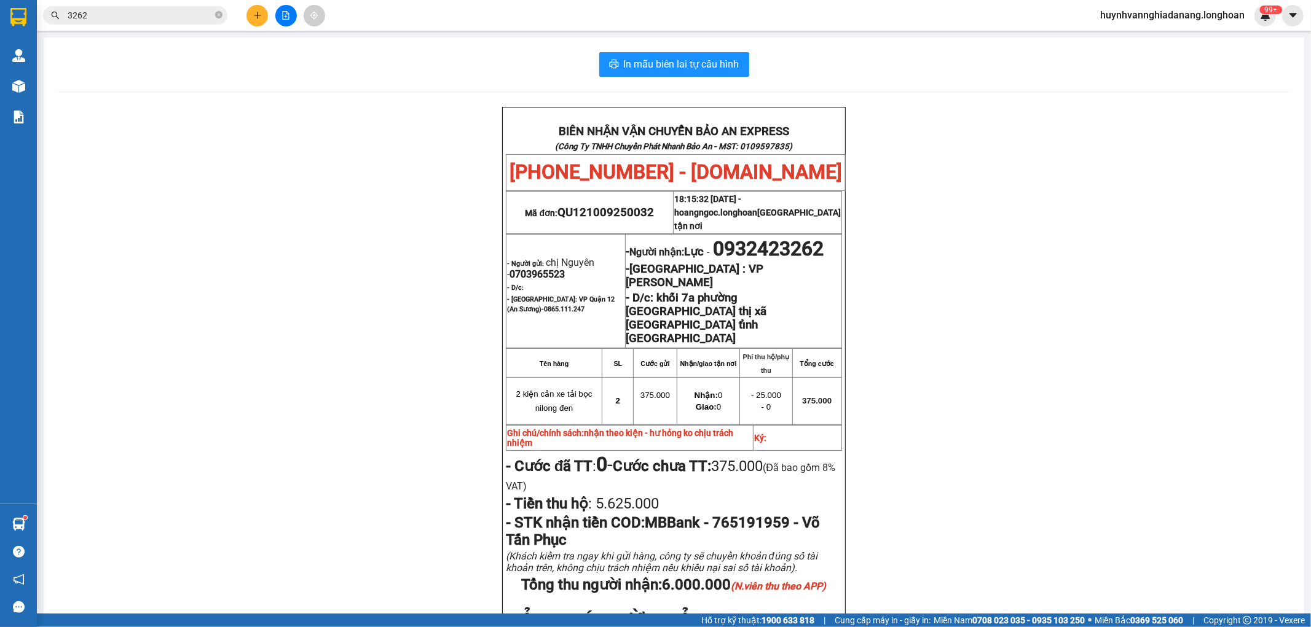
scroll to position [181, 0]
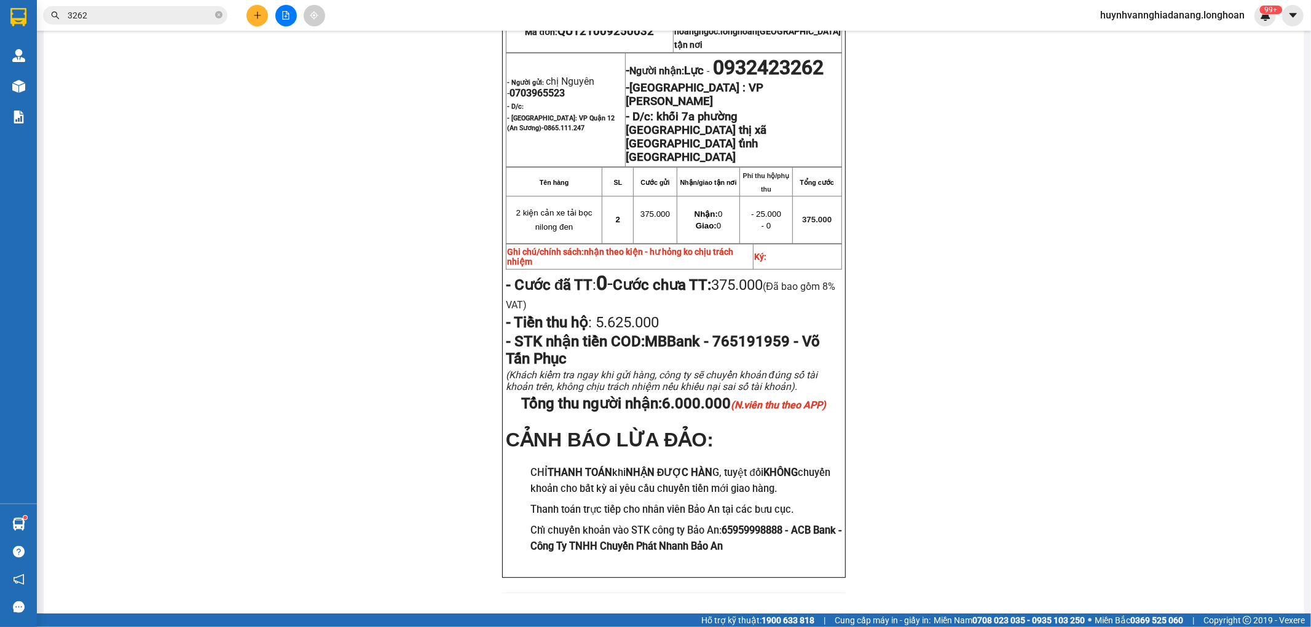
click at [1223, 18] on span "huynhvannghiadanang.longhoan" at bounding box center [1172, 14] width 164 height 15
click at [1162, 38] on span "Đăng xuất" at bounding box center [1176, 38] width 139 height 14
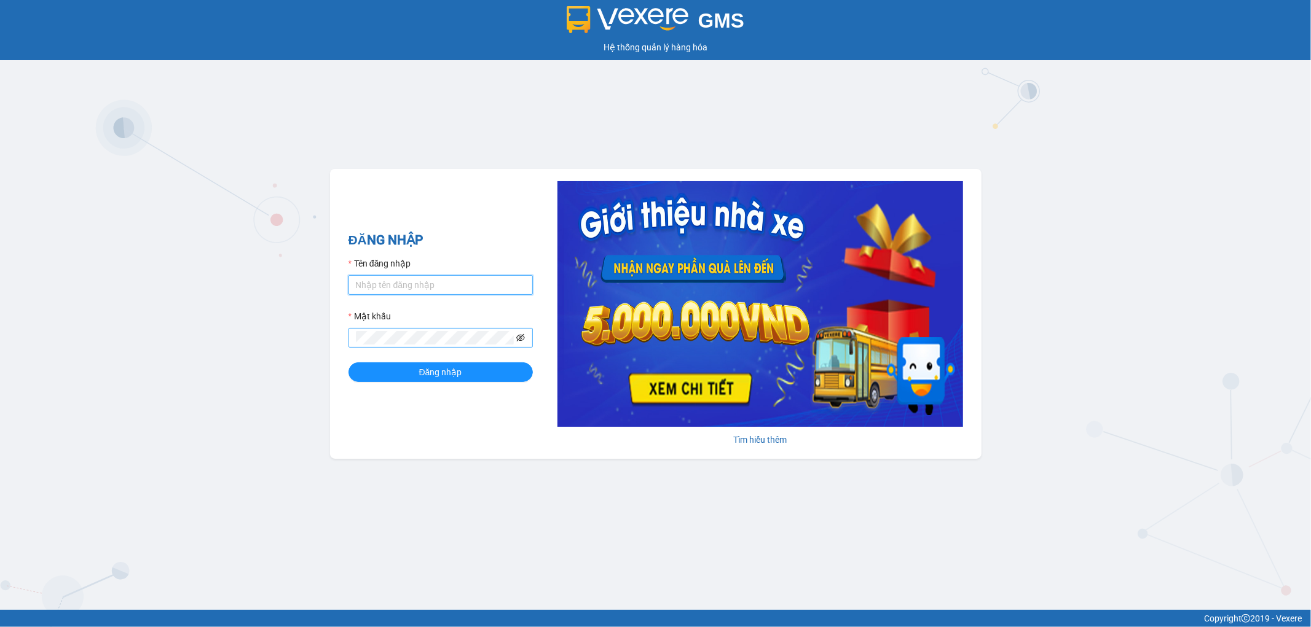
type input "huynhvannghiadanang.longhoan"
click at [521, 339] on icon "eye-invisible" at bounding box center [520, 338] width 9 height 9
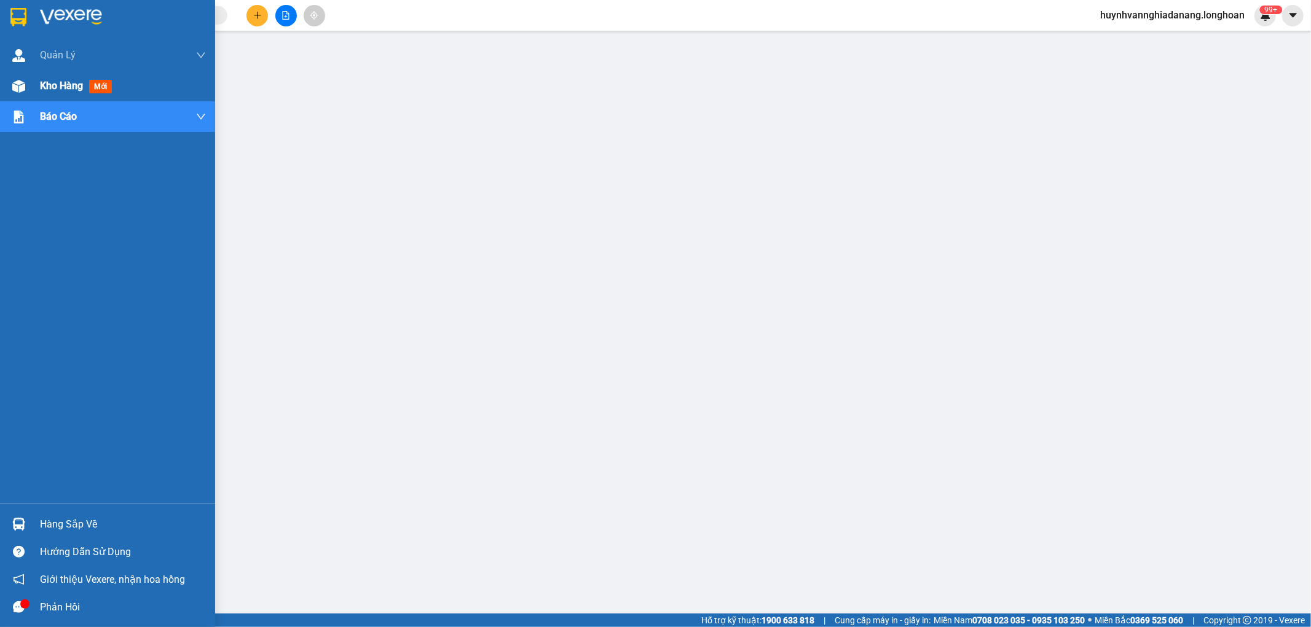
click at [41, 80] on span "Kho hàng" at bounding box center [61, 86] width 43 height 12
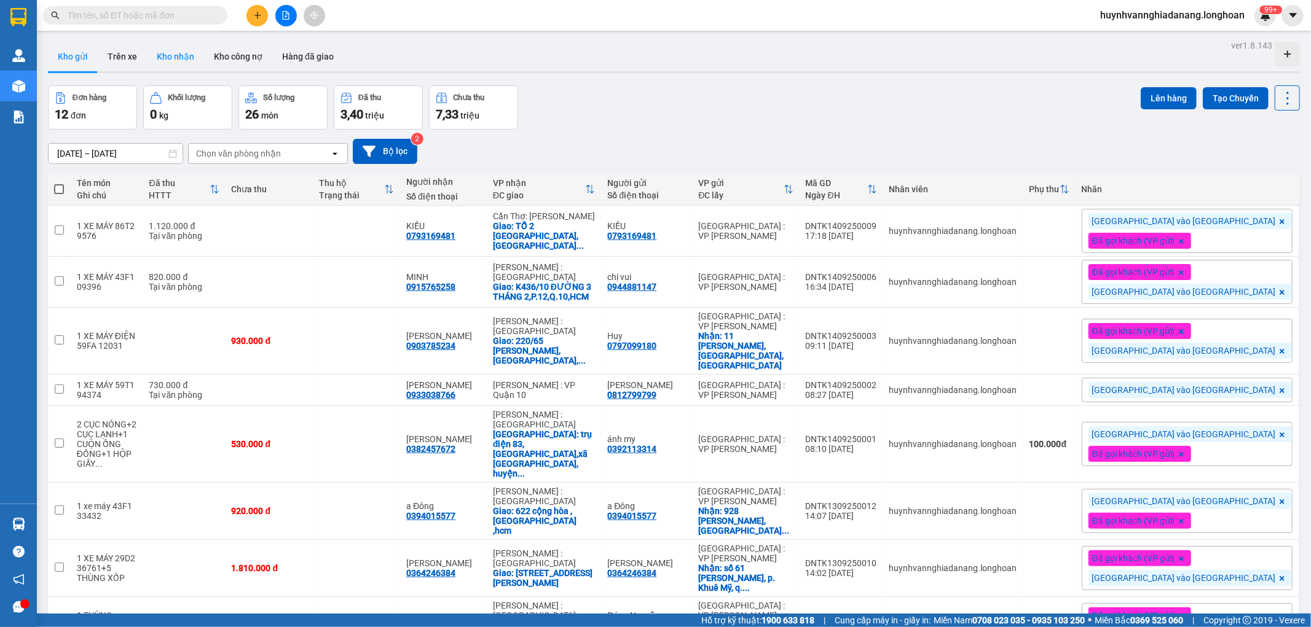
click at [167, 51] on button "Kho nhận" at bounding box center [175, 56] width 57 height 29
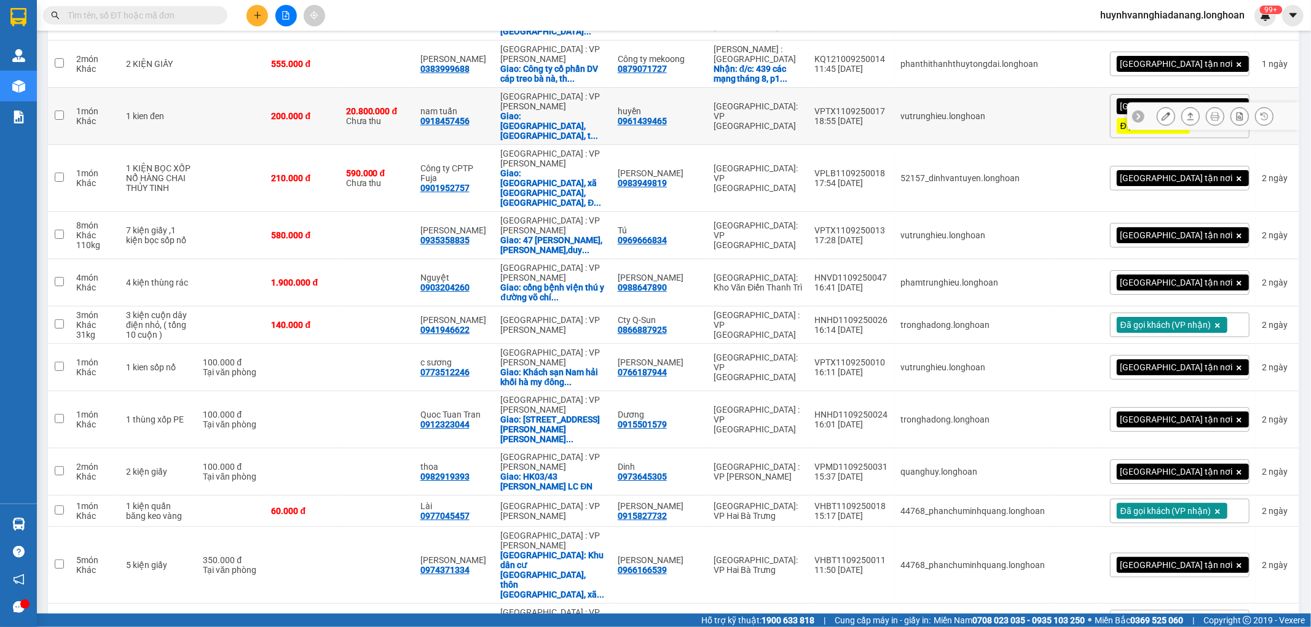
scroll to position [3413, 0]
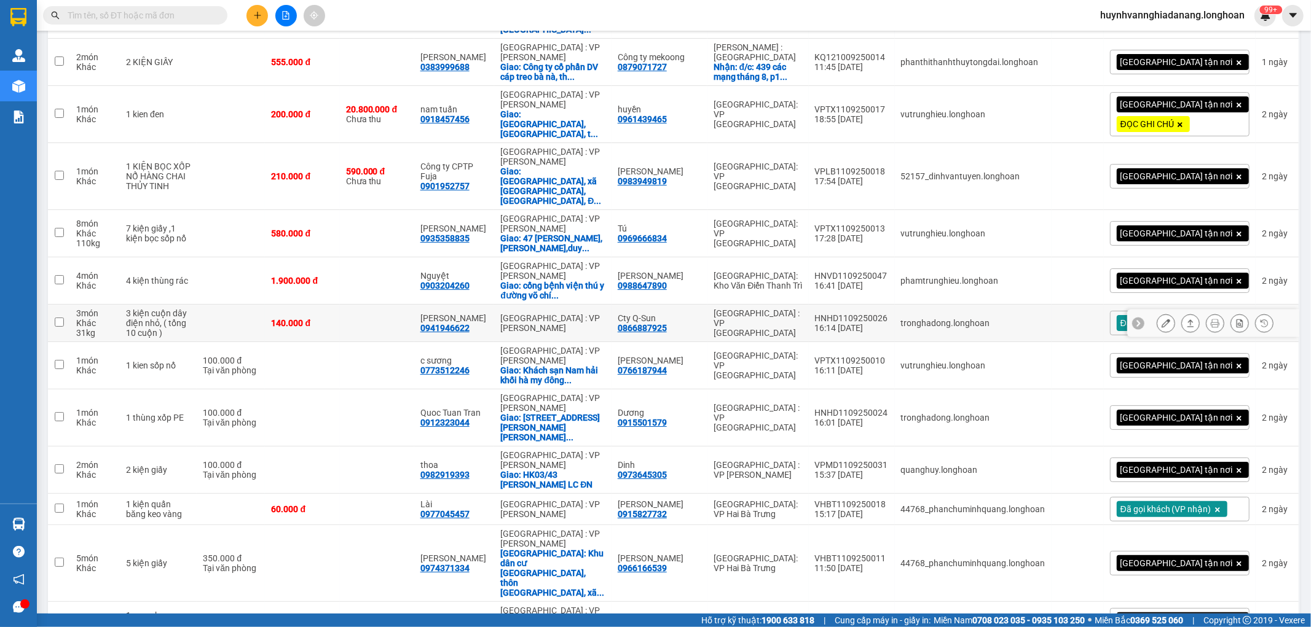
click at [1161, 319] on icon at bounding box center [1165, 323] width 9 height 9
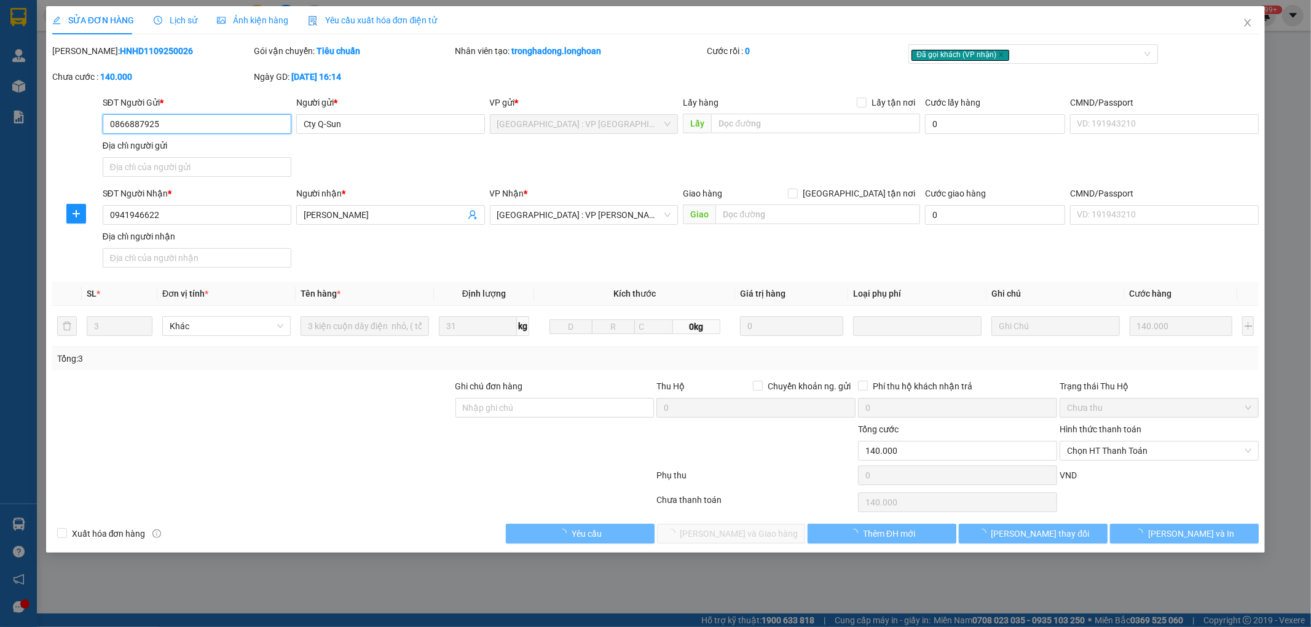
type input "0866887925"
type input "Cty Q-Sun"
type input "0941946622"
type input "[PERSON_NAME]"
type input "140.000"
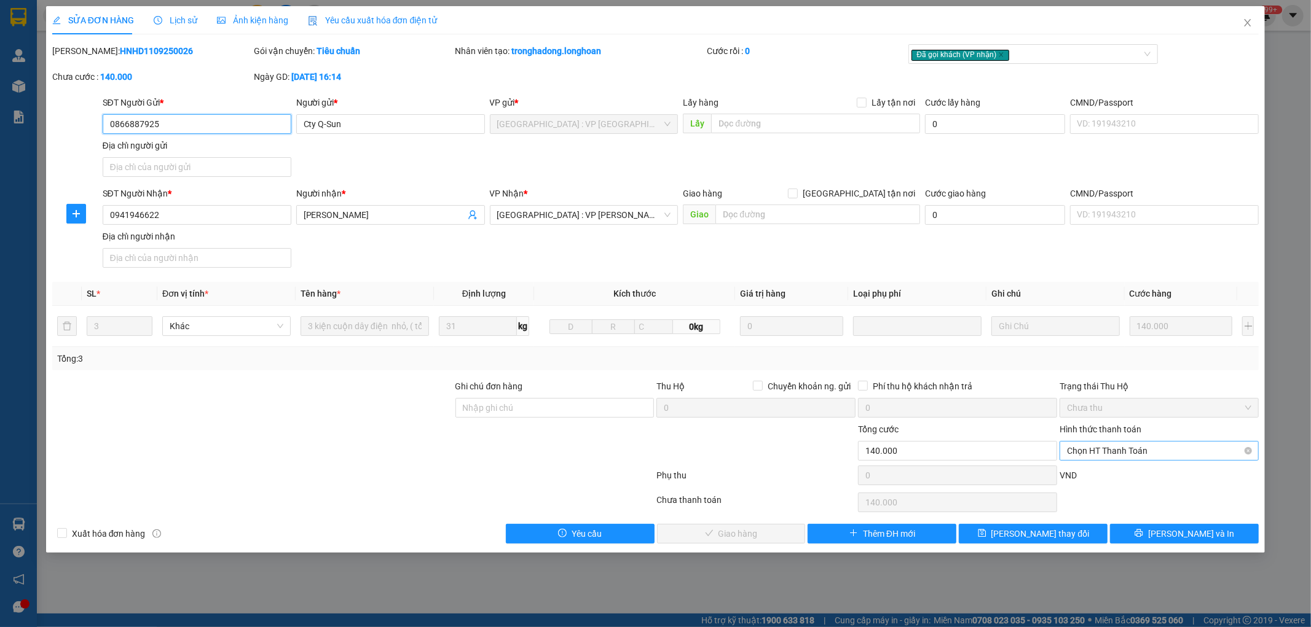
click at [1147, 453] on span "Chọn HT Thanh Toán" at bounding box center [1159, 451] width 184 height 18
click at [1135, 474] on div "Tại văn phòng" at bounding box center [1159, 476] width 184 height 14
type input "0"
click at [743, 533] on span "[PERSON_NAME] và Giao hàng" at bounding box center [739, 534] width 118 height 14
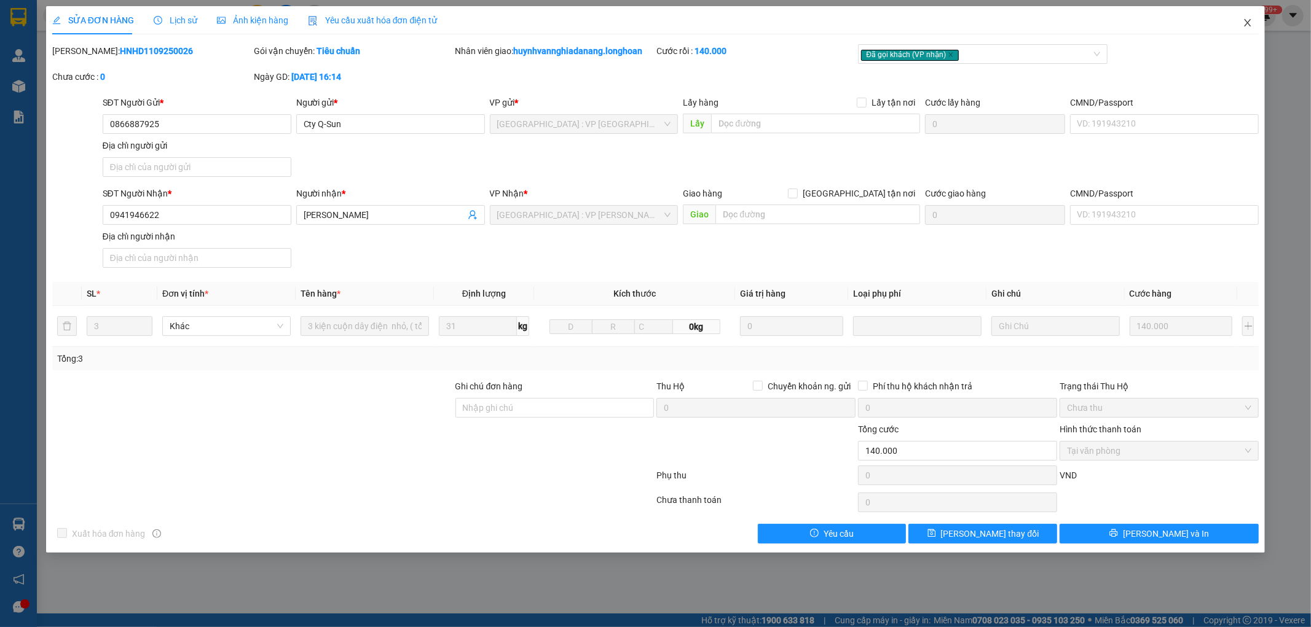
click at [1247, 23] on icon "close" at bounding box center [1247, 22] width 7 height 7
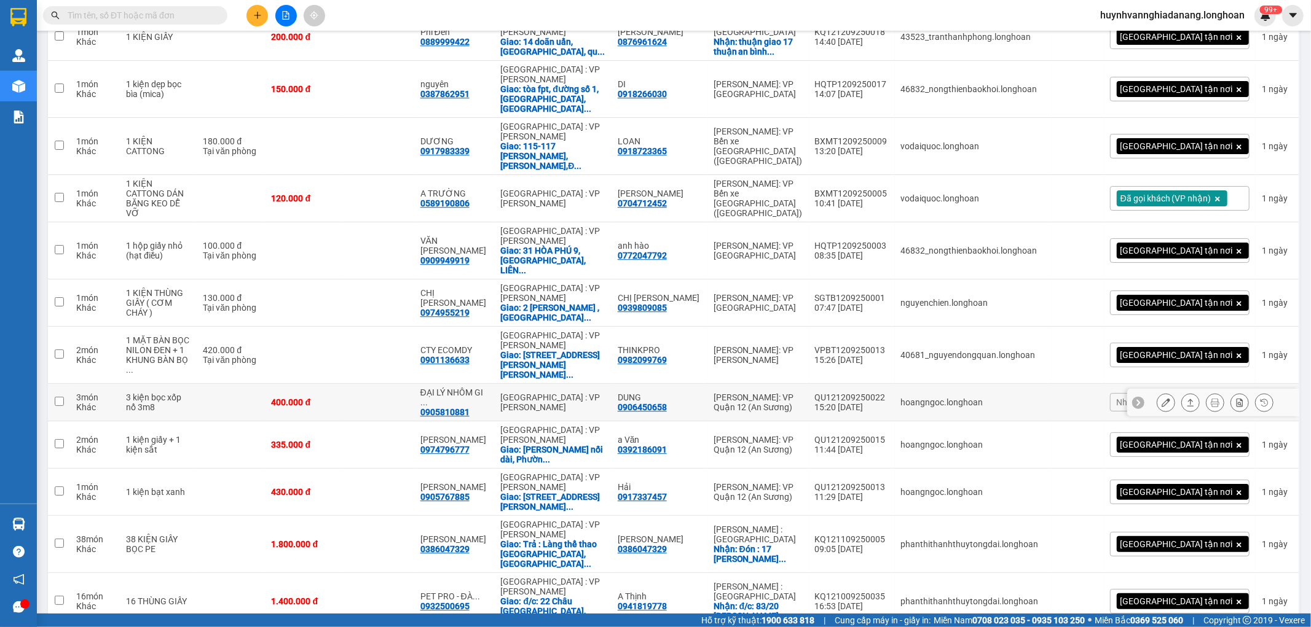
scroll to position [2867, 0]
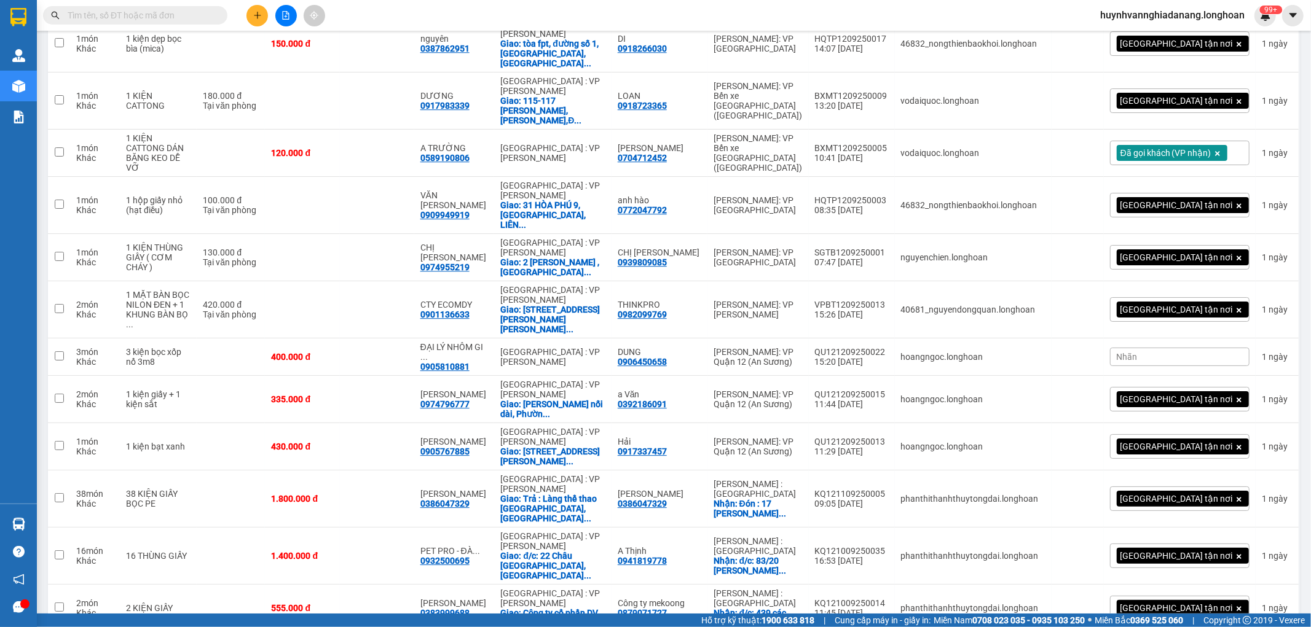
click at [1162, 348] on div "Nhãn" at bounding box center [1179, 357] width 139 height 18
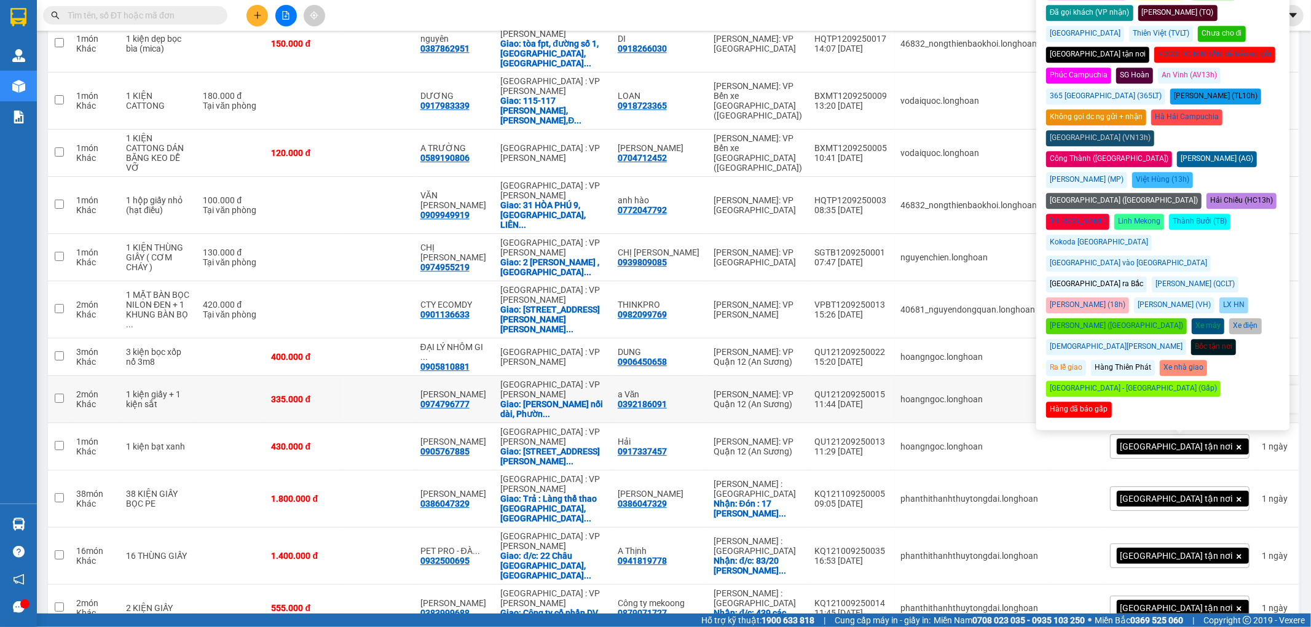
scroll to position [2594, 0]
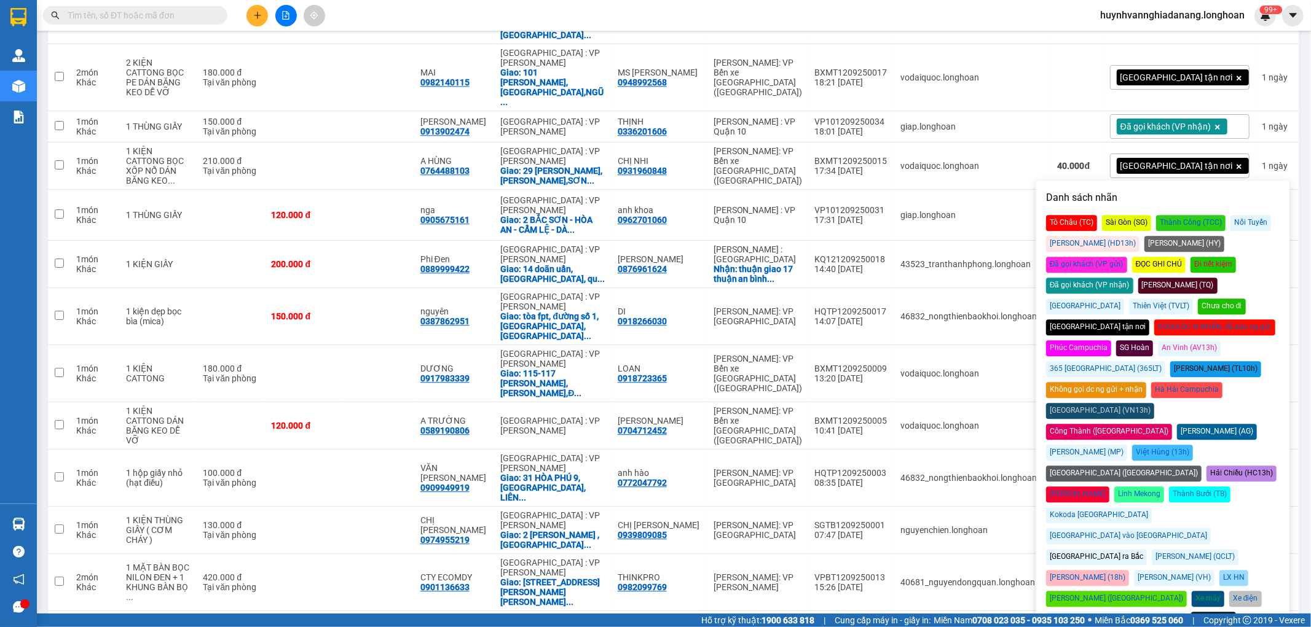
click at [1133, 278] on div "Đã gọi khách (VP nhận)" at bounding box center [1089, 286] width 87 height 16
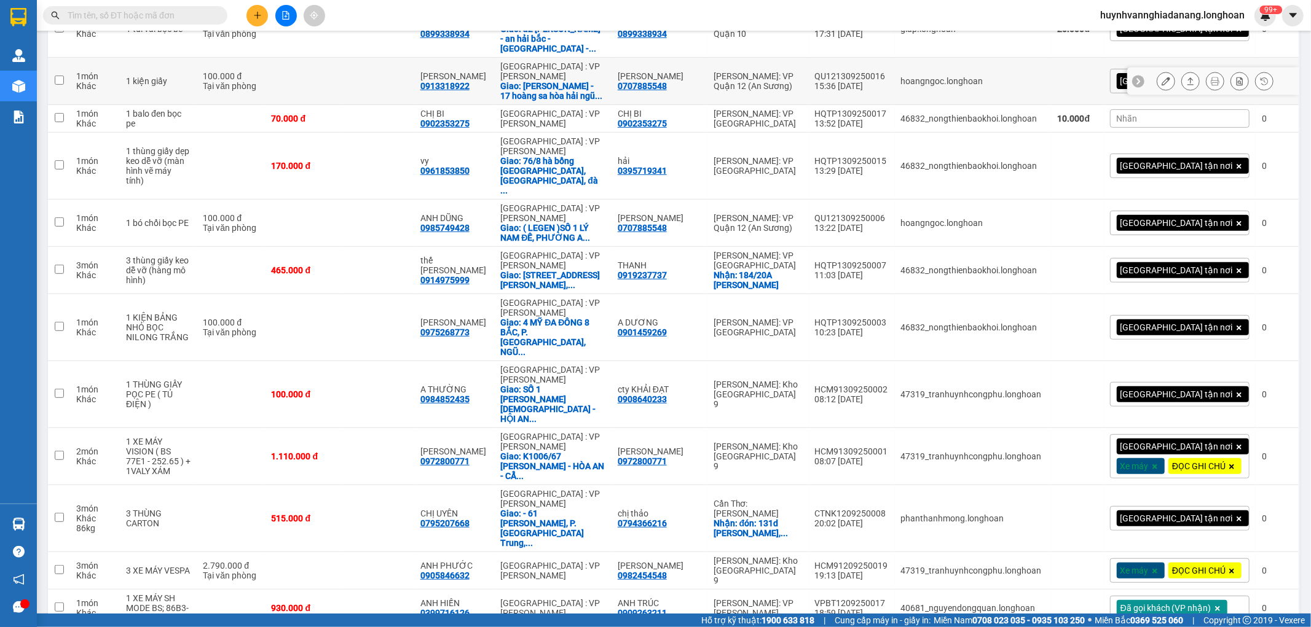
scroll to position [0, 0]
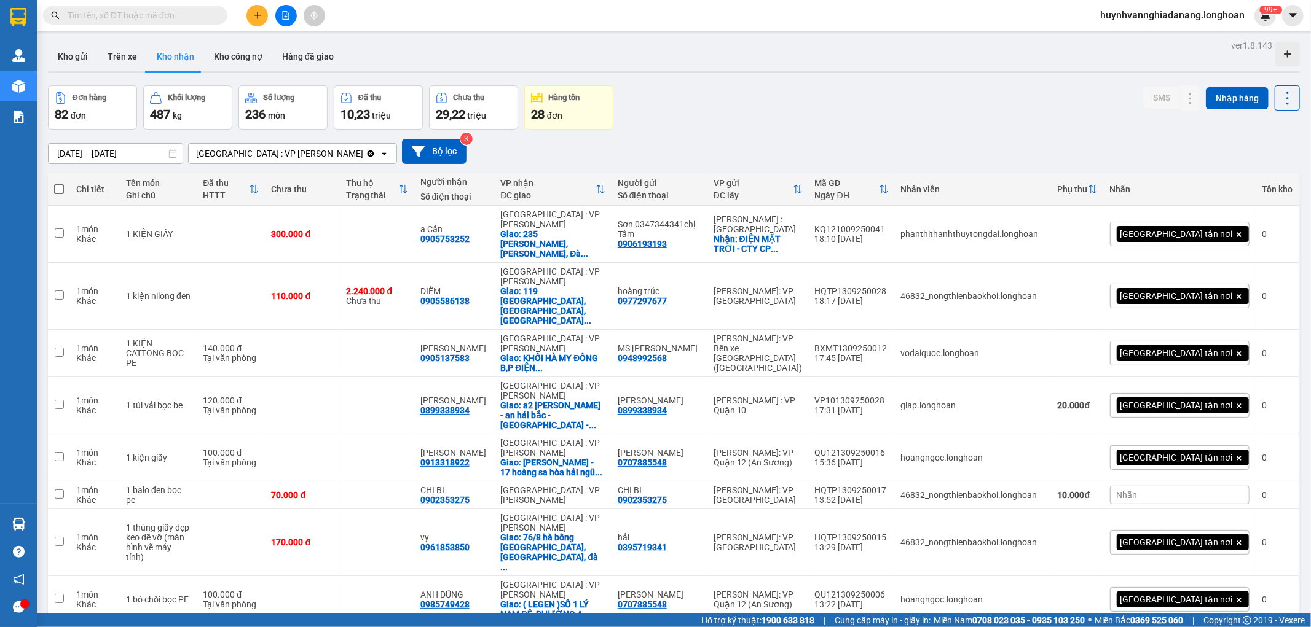
click at [751, 130] on div "17/08/2025 – 15/09/2025 Press the down arrow key to interact with the calendar …" at bounding box center [674, 152] width 1252 height 44
click at [84, 63] on button "Kho gửi" at bounding box center [73, 56] width 50 height 29
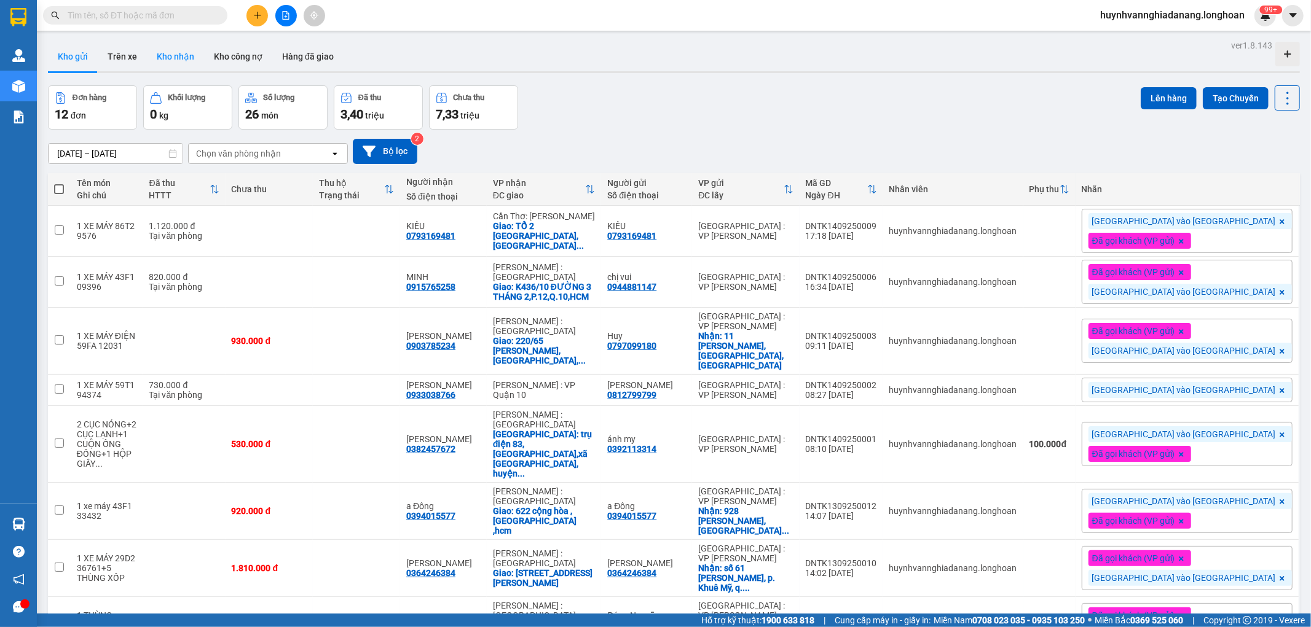
click at [179, 54] on button "Kho nhận" at bounding box center [175, 56] width 57 height 29
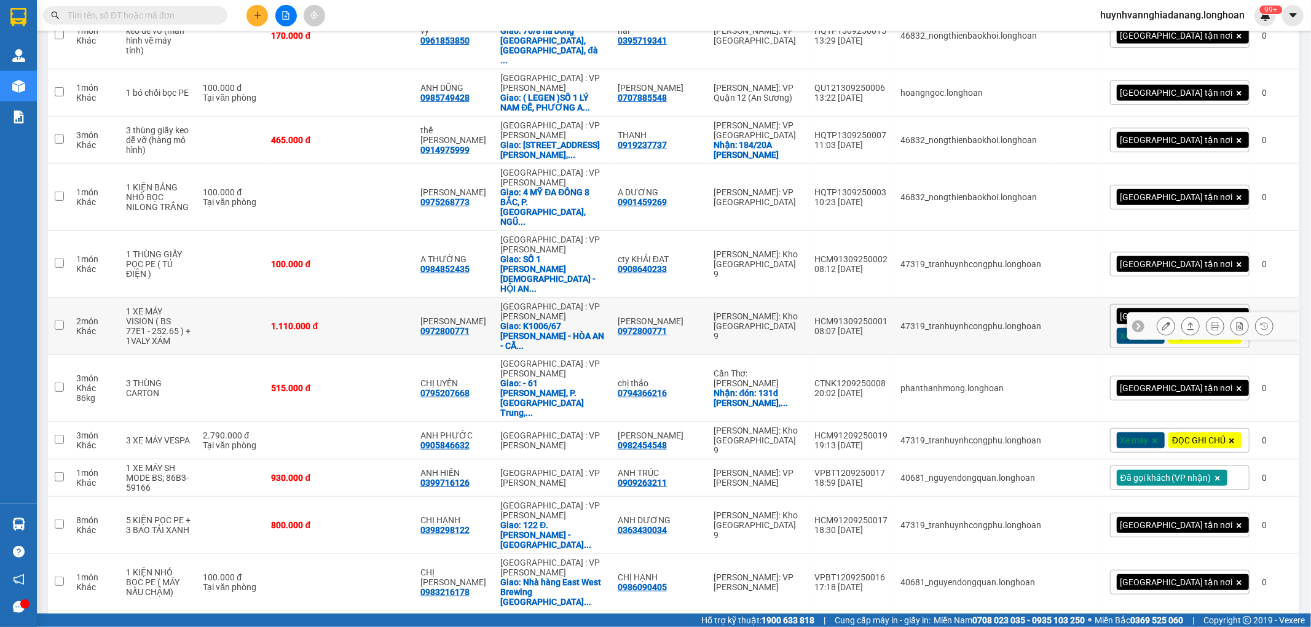
scroll to position [546, 0]
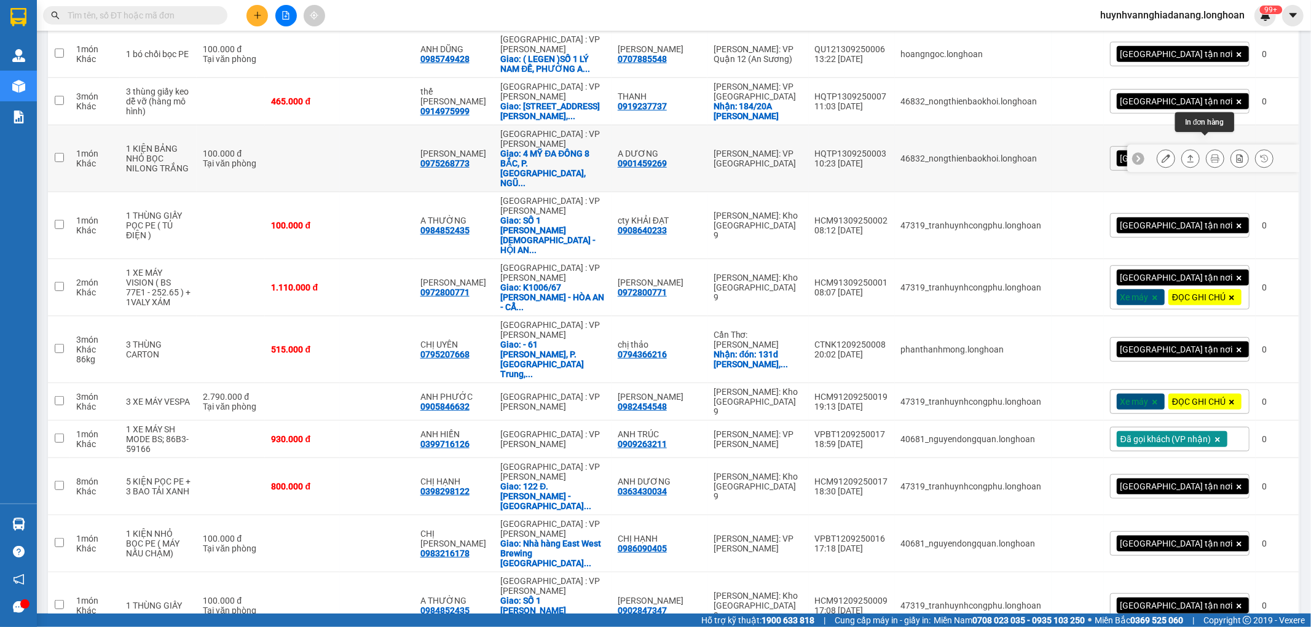
click at [1210, 154] on icon at bounding box center [1214, 158] width 9 height 9
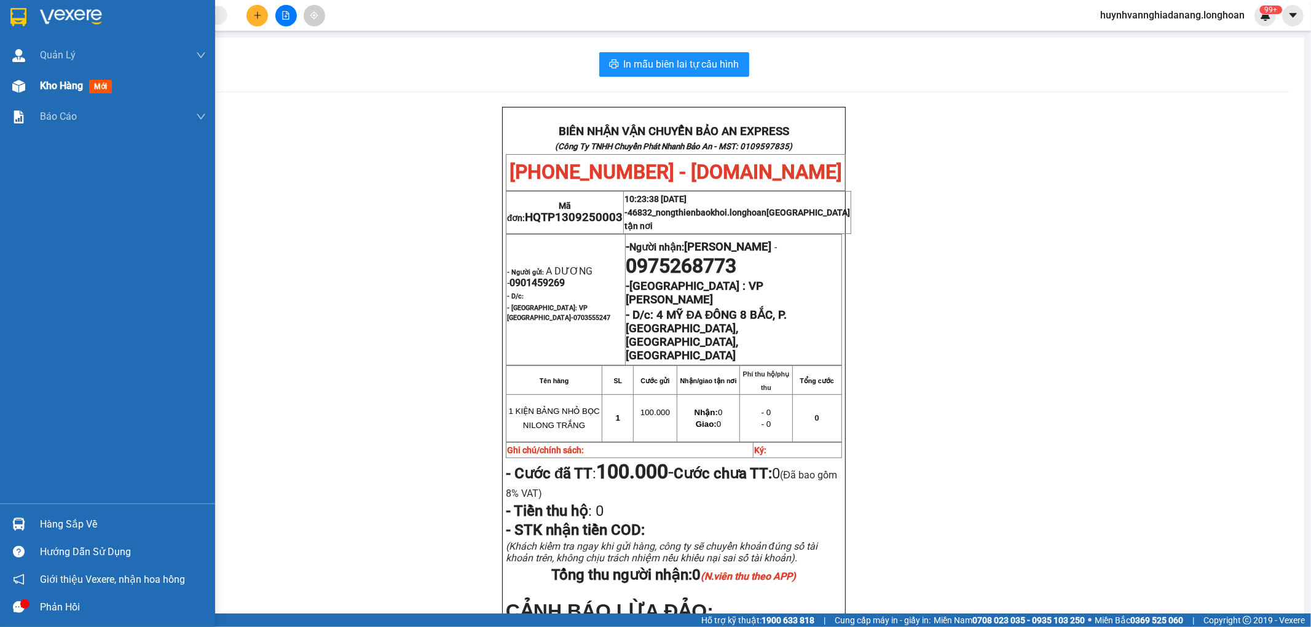
click at [40, 86] on div "Kho hàng mới" at bounding box center [107, 86] width 215 height 31
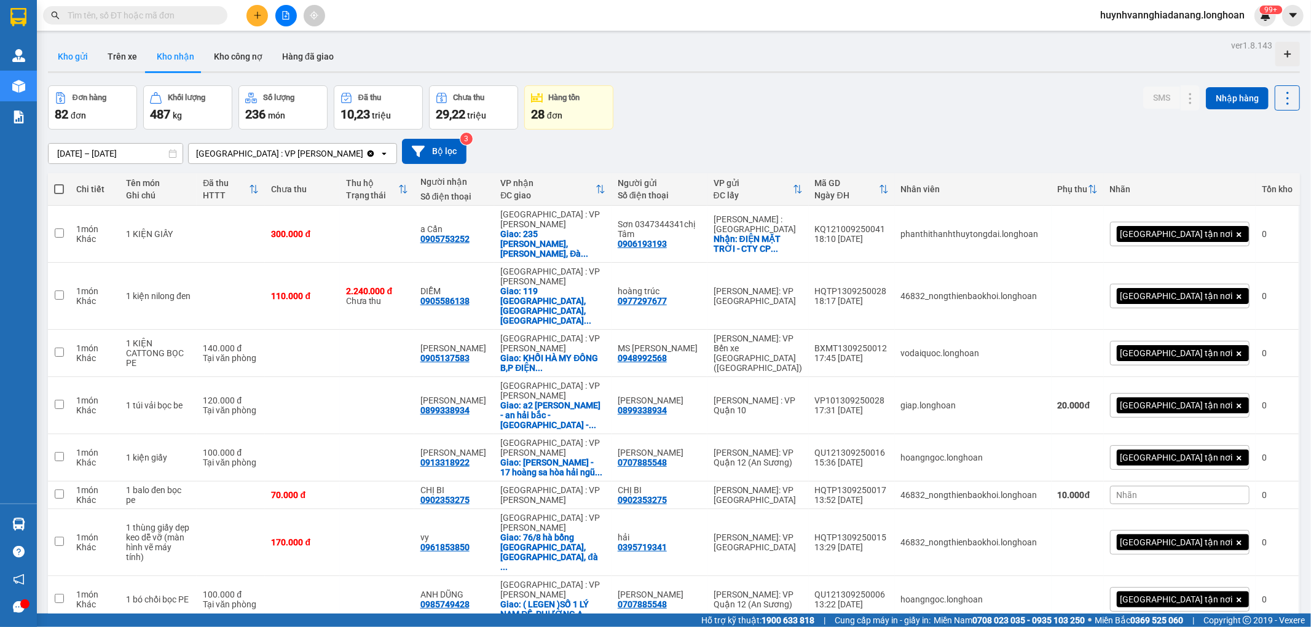
drag, startPoint x: 80, startPoint y: 53, endPoint x: 93, endPoint y: 54, distance: 12.3
click at [80, 52] on button "Kho gửi" at bounding box center [73, 56] width 50 height 29
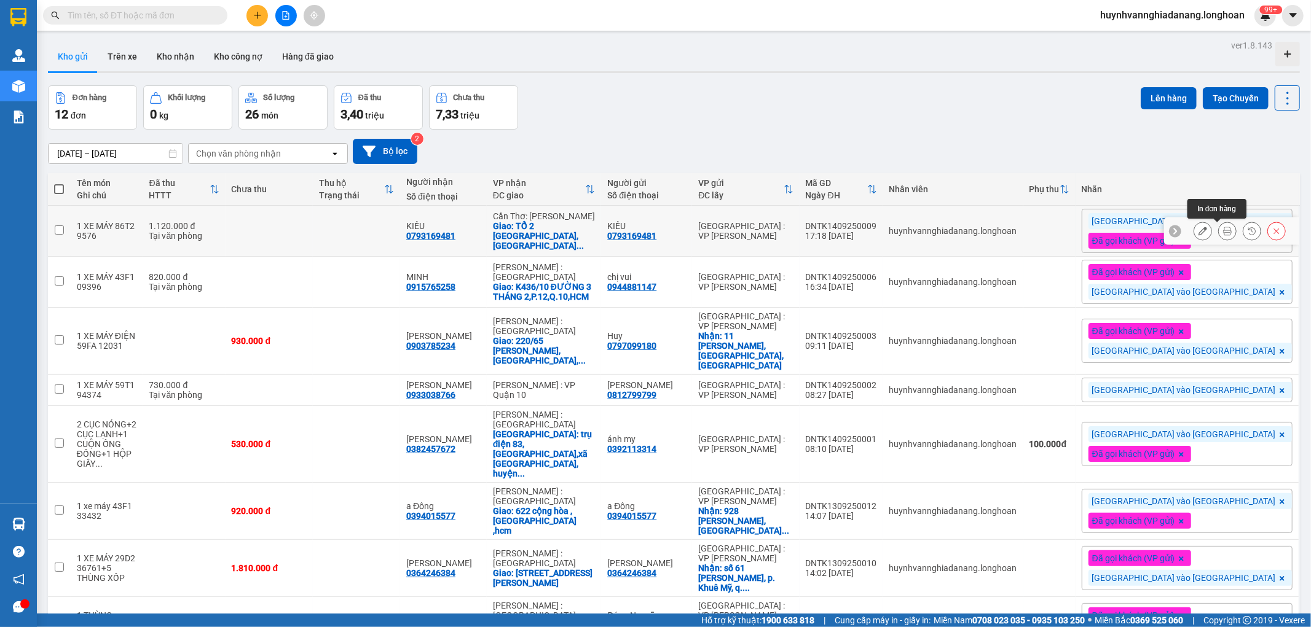
click at [1223, 235] on icon at bounding box center [1227, 231] width 9 height 9
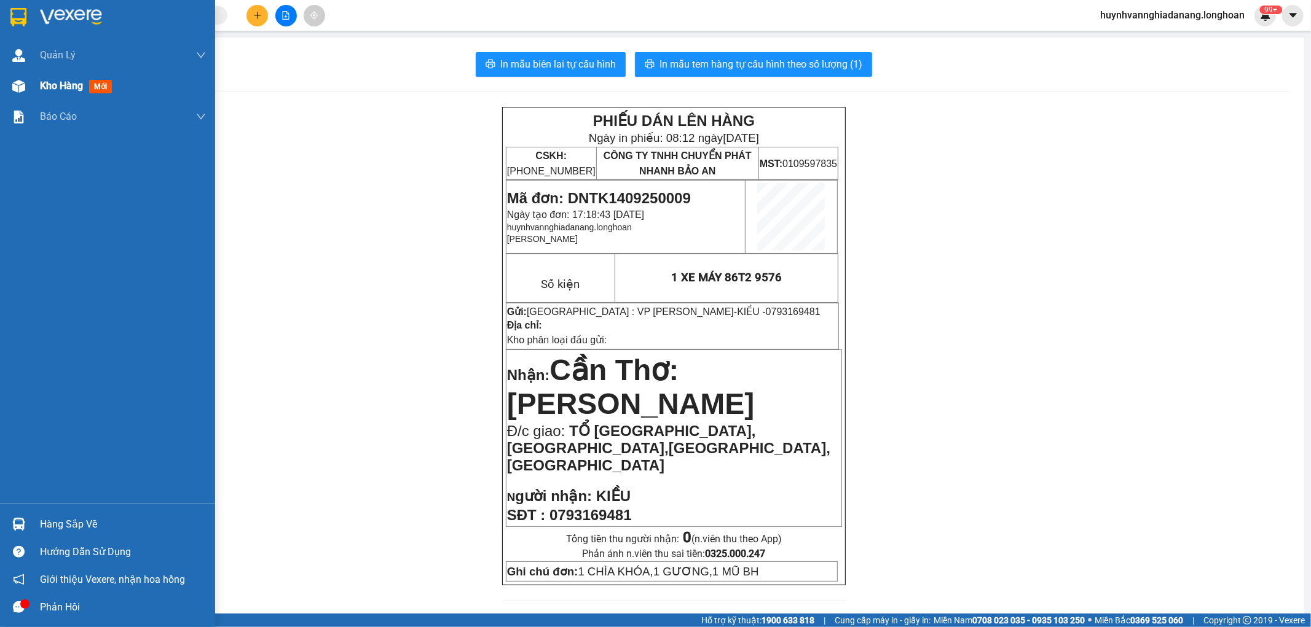
click at [58, 87] on span "Kho hàng" at bounding box center [61, 86] width 43 height 12
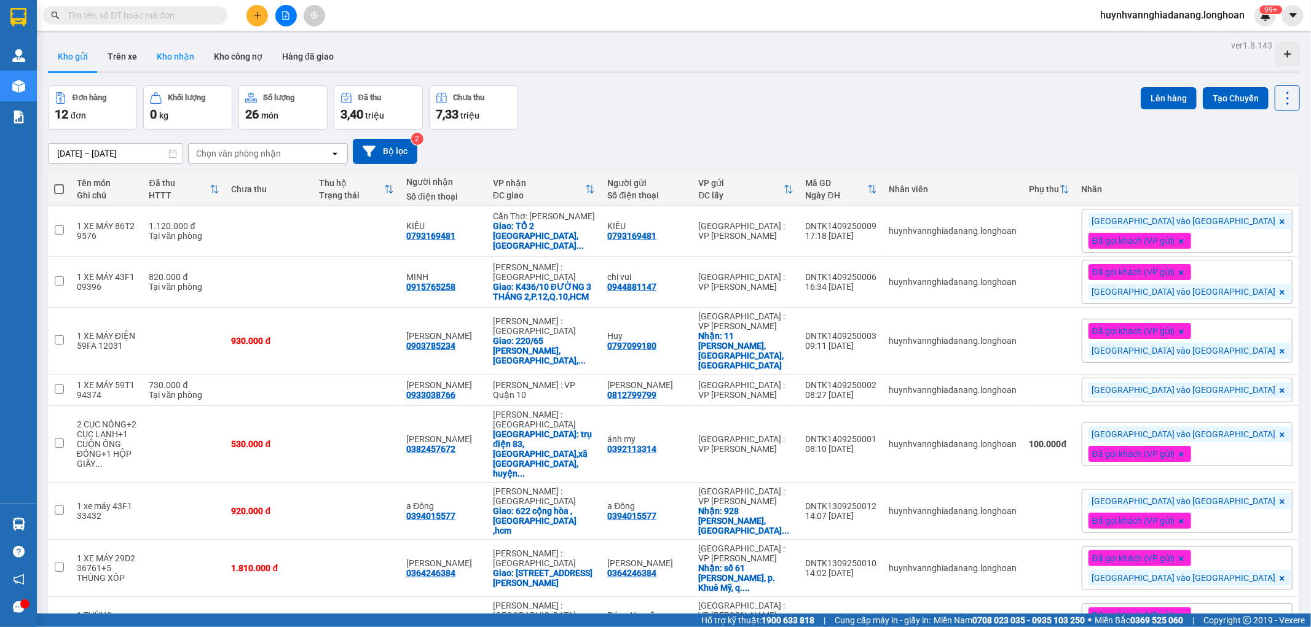
click at [181, 53] on button "Kho nhận" at bounding box center [175, 56] width 57 height 29
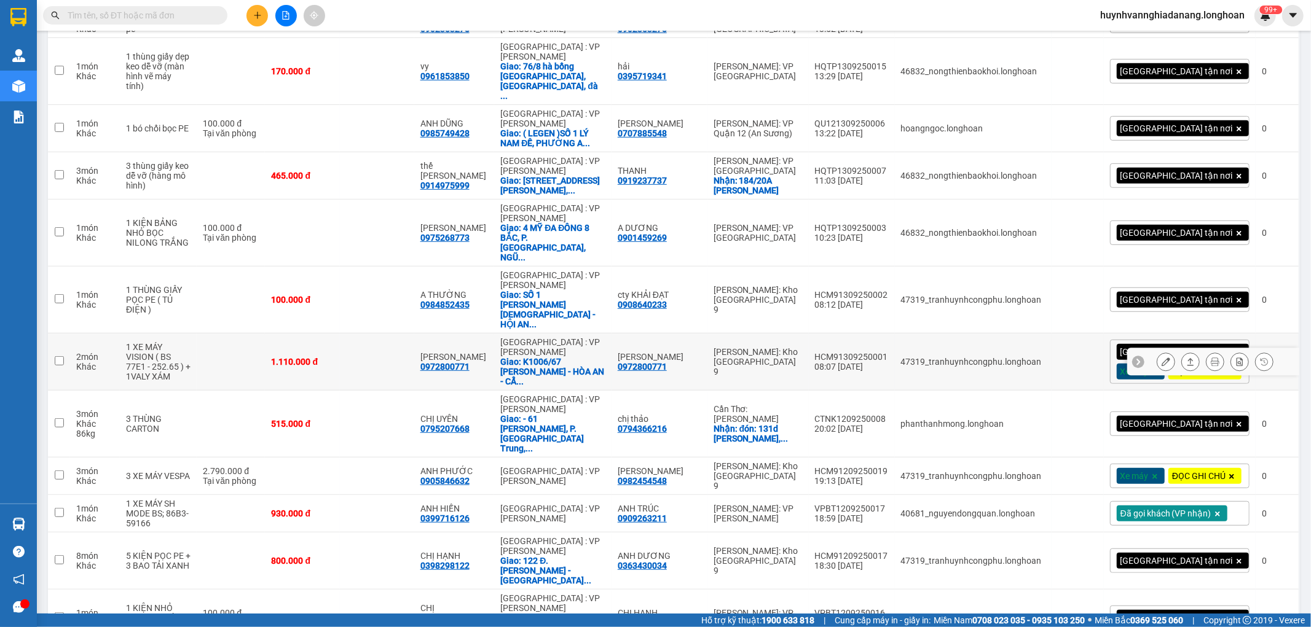
scroll to position [477, 0]
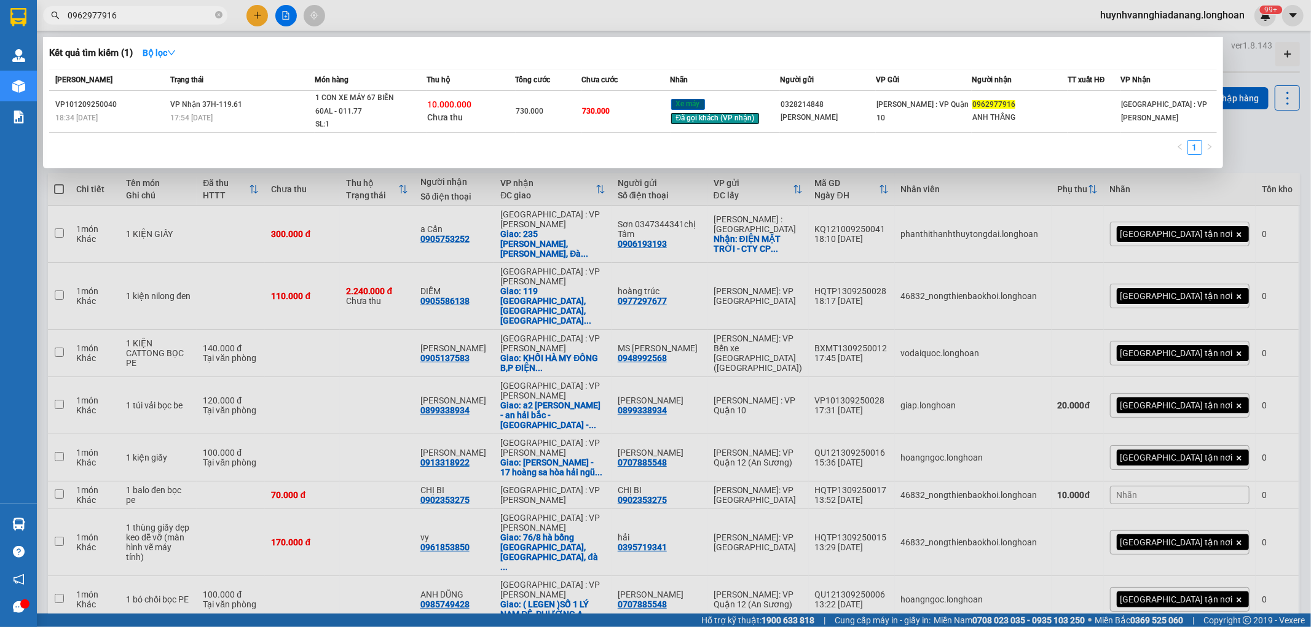
click at [136, 17] on input "0962977916" at bounding box center [140, 16] width 145 height 14
type input "0"
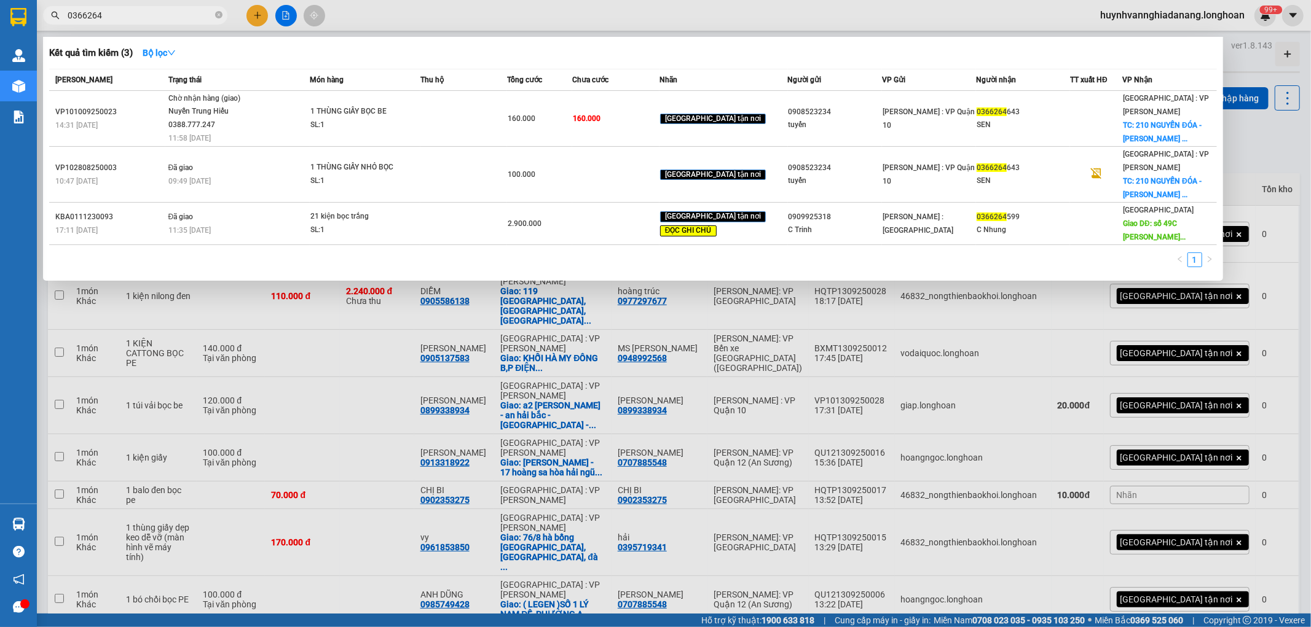
type input "0366264"
click at [1298, 152] on div at bounding box center [655, 313] width 1311 height 627
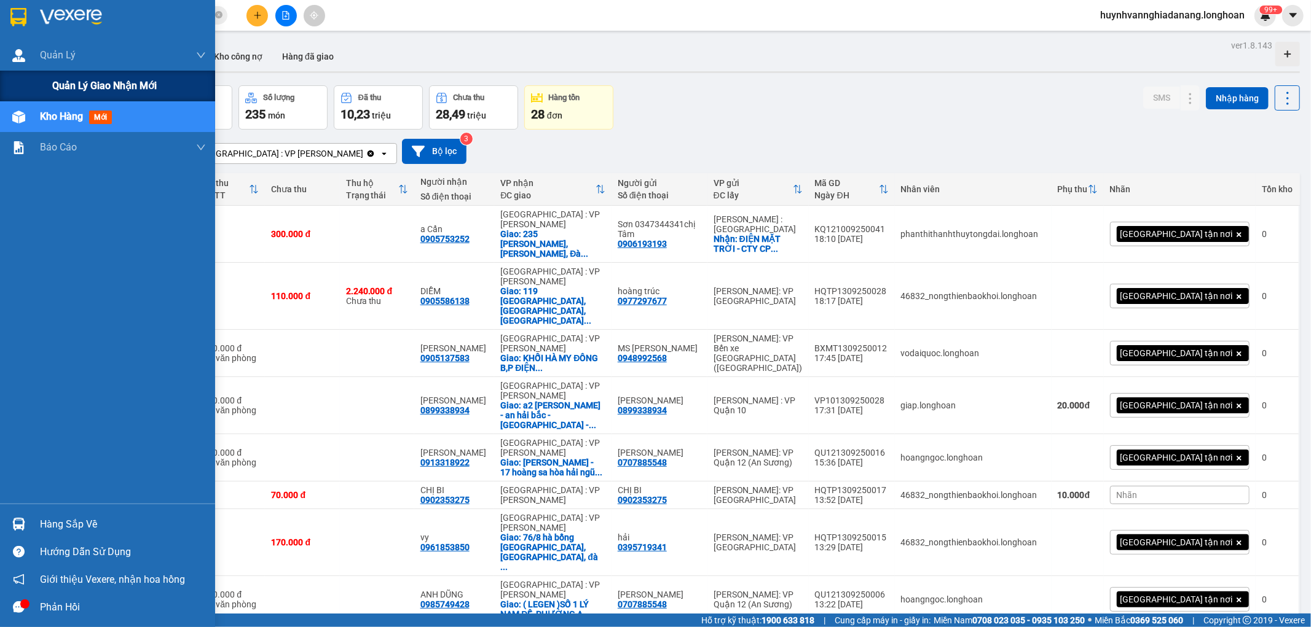
click at [65, 82] on span "Quản lý giao nhận mới" at bounding box center [104, 85] width 104 height 15
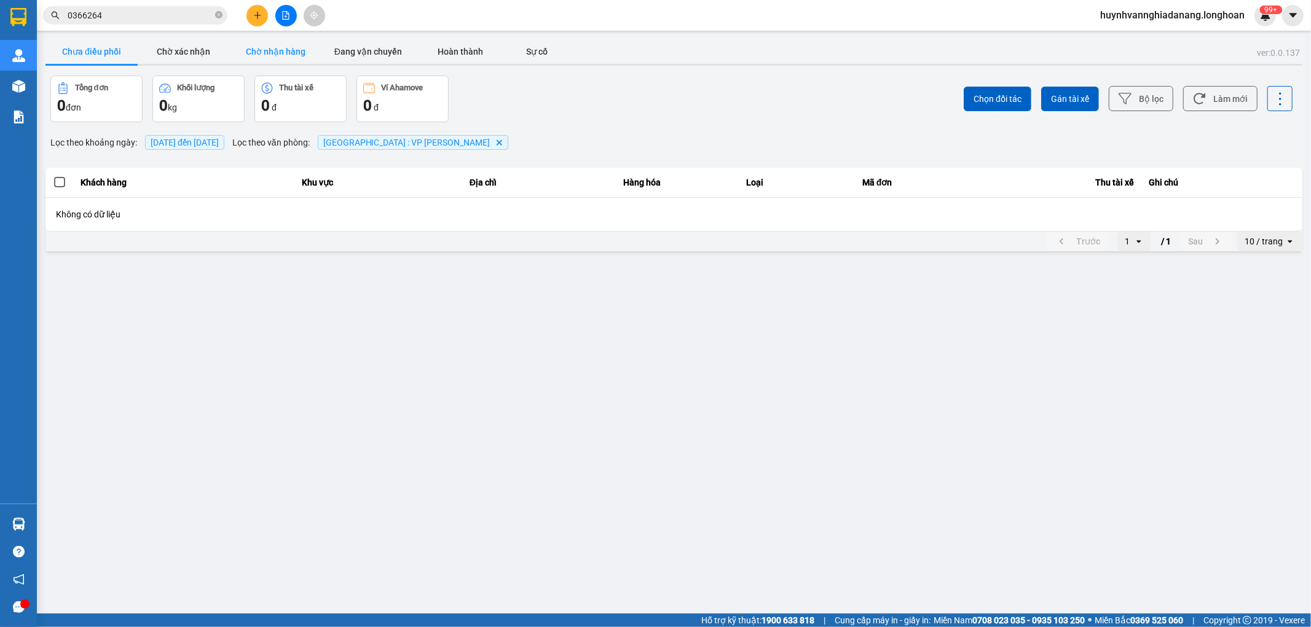
drag, startPoint x: 286, startPoint y: 50, endPoint x: 296, endPoint y: 55, distance: 11.5
click at [285, 50] on button "Chờ nhận hàng" at bounding box center [276, 51] width 92 height 25
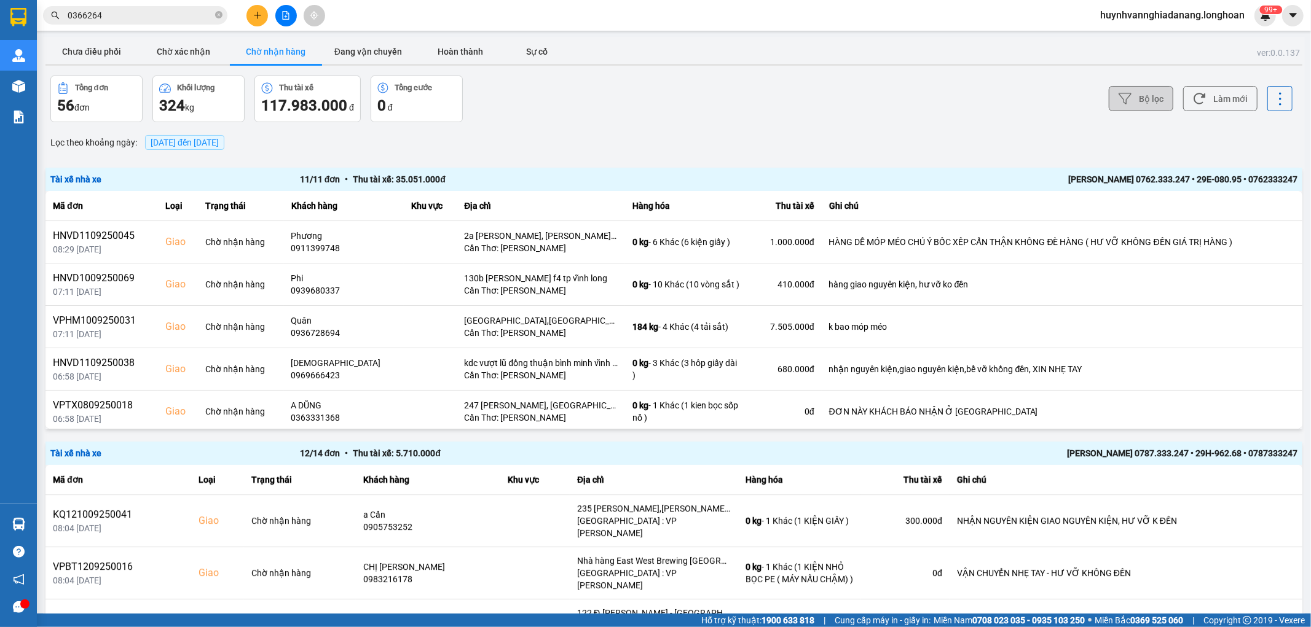
click at [1139, 103] on button "Bộ lọc" at bounding box center [1140, 98] width 65 height 25
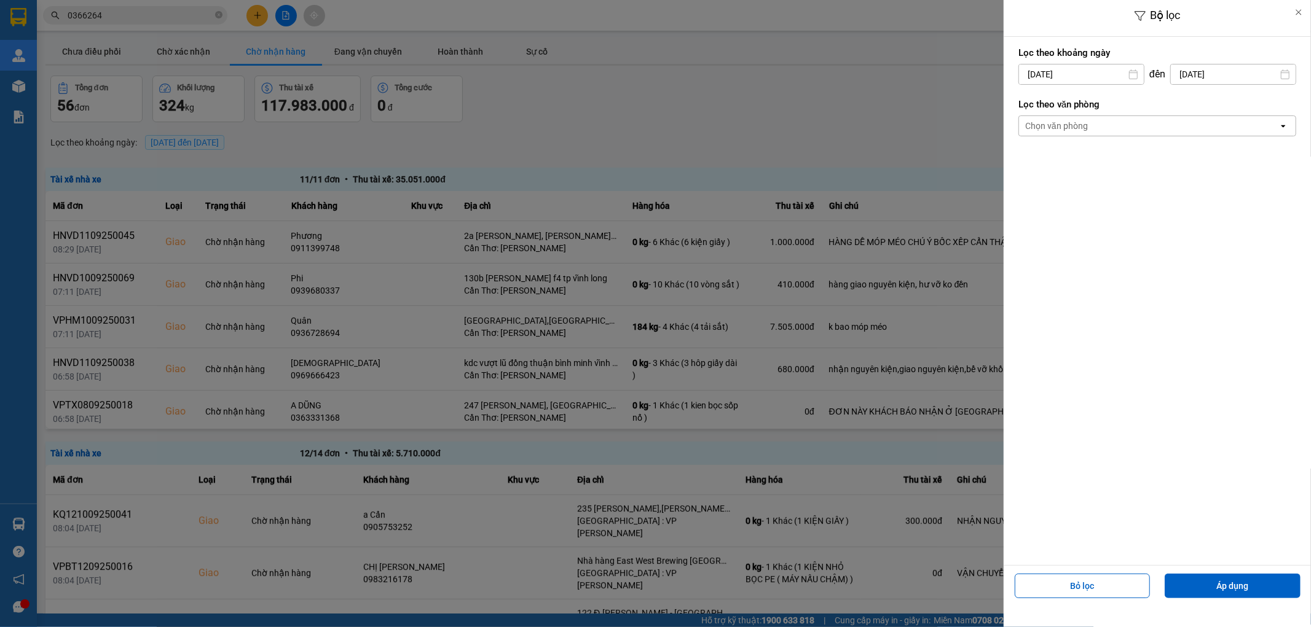
click at [1107, 74] on input "15/09/2025" at bounding box center [1081, 75] width 125 height 20
click at [1017, 165] on div "1" at bounding box center [1025, 164] width 17 height 15
type input "01/09/2025"
click at [1102, 127] on div "Chọn văn phòng" at bounding box center [1148, 126] width 259 height 20
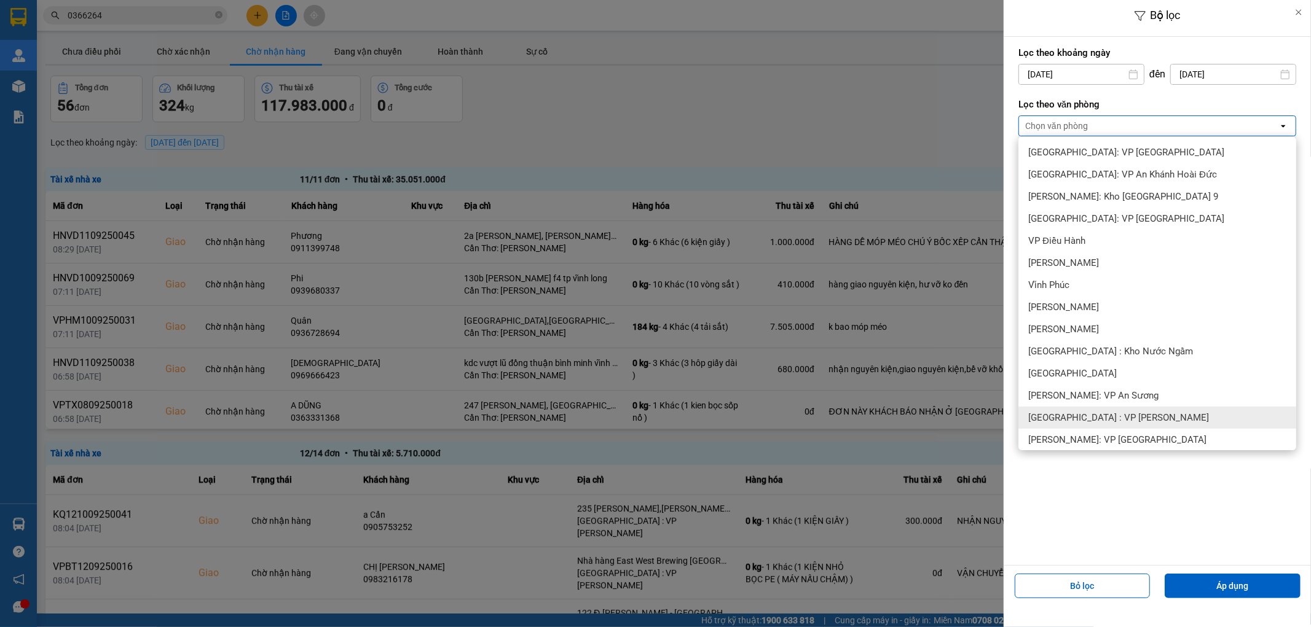
click at [1117, 415] on span "[GEOGRAPHIC_DATA] : VP [PERSON_NAME]" at bounding box center [1118, 418] width 181 height 12
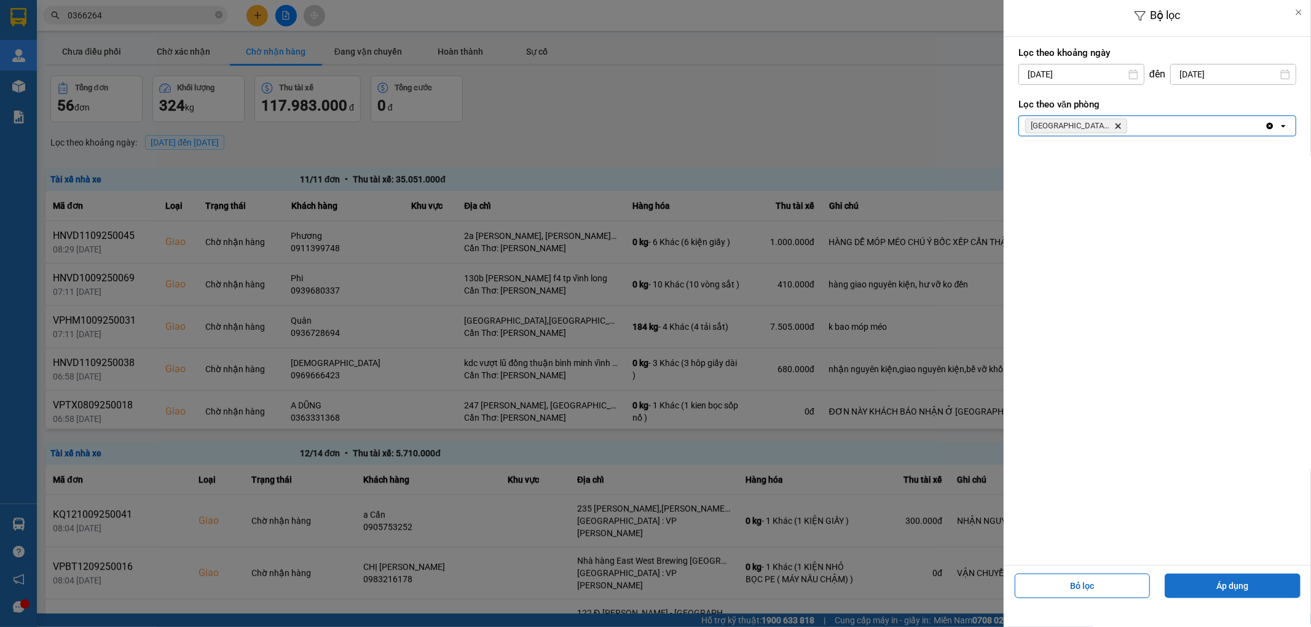
click at [1217, 588] on button "Áp dụng" at bounding box center [1232, 586] width 136 height 25
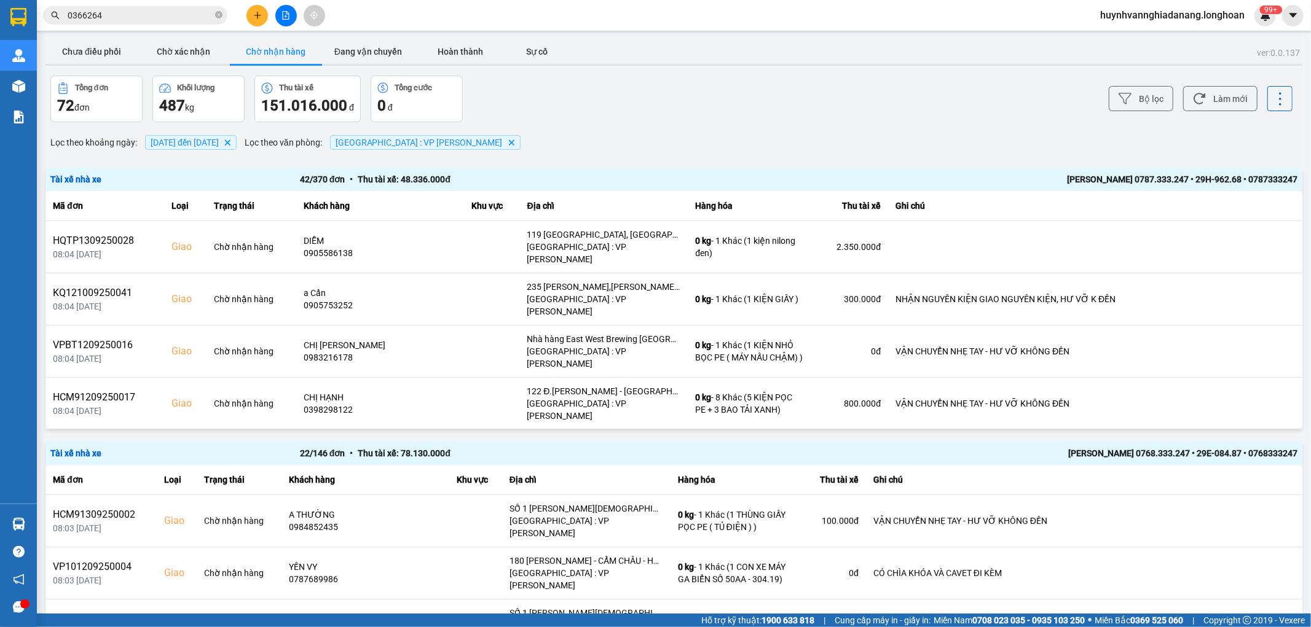
click at [108, 13] on input "0366264" at bounding box center [140, 16] width 145 height 14
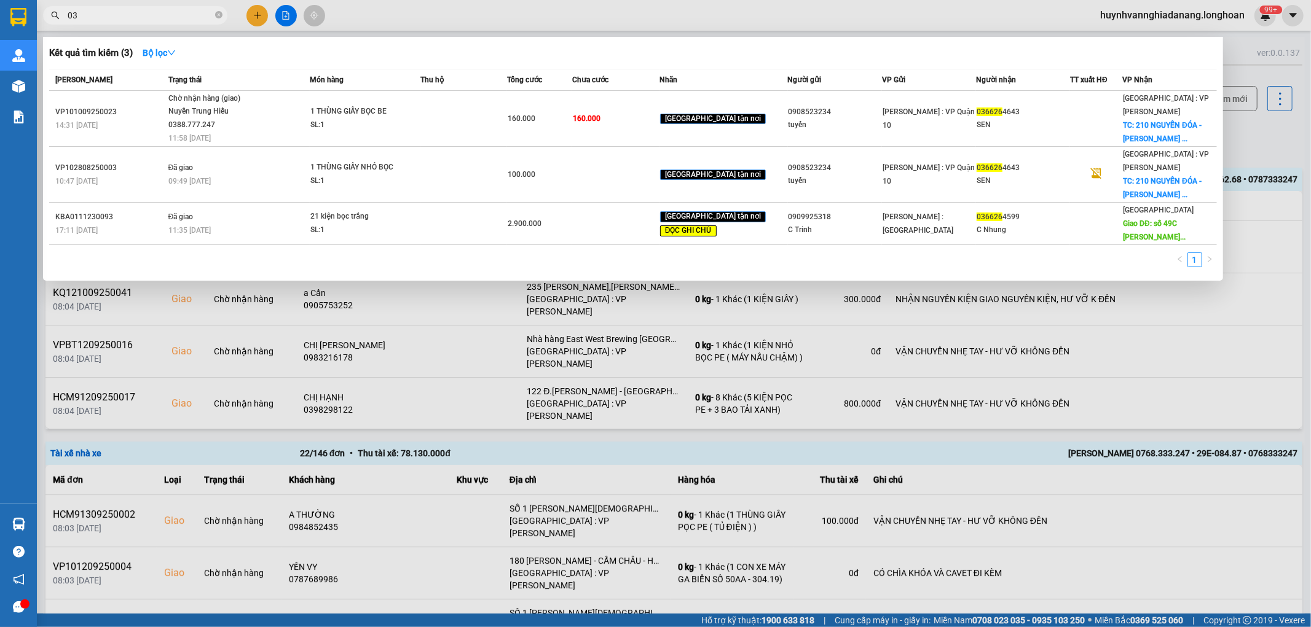
type input "0"
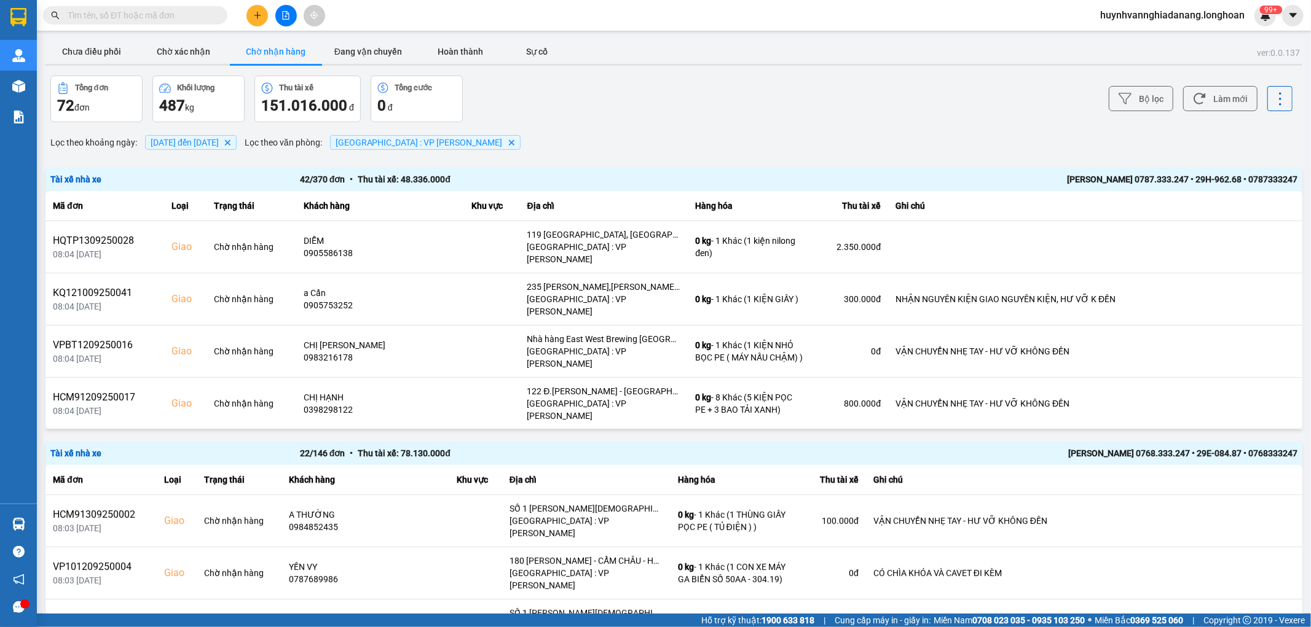
click at [98, 18] on input "text" at bounding box center [140, 16] width 145 height 14
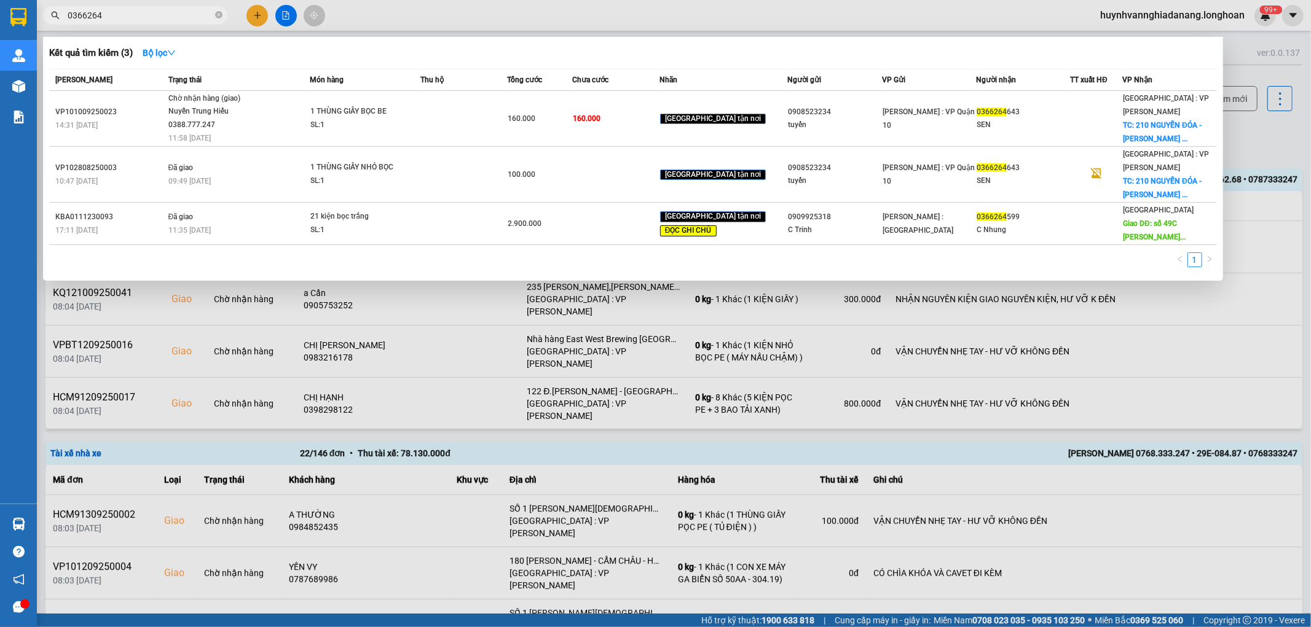
click at [1297, 109] on div at bounding box center [655, 313] width 1311 height 627
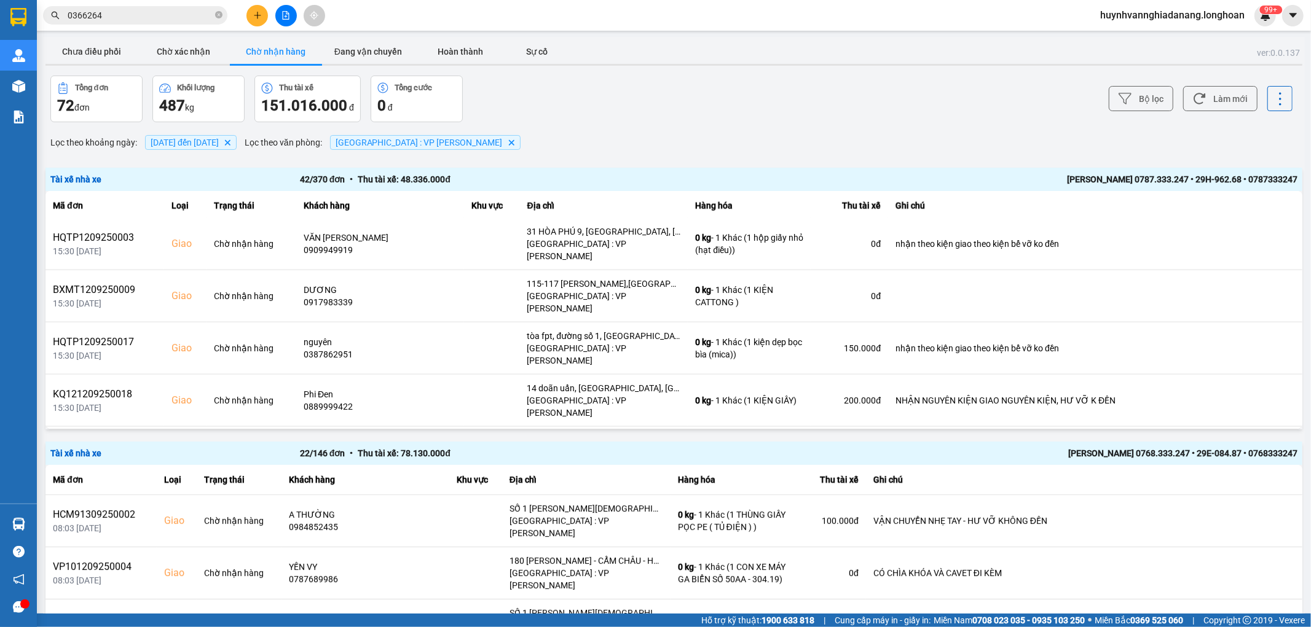
scroll to position [1575, 0]
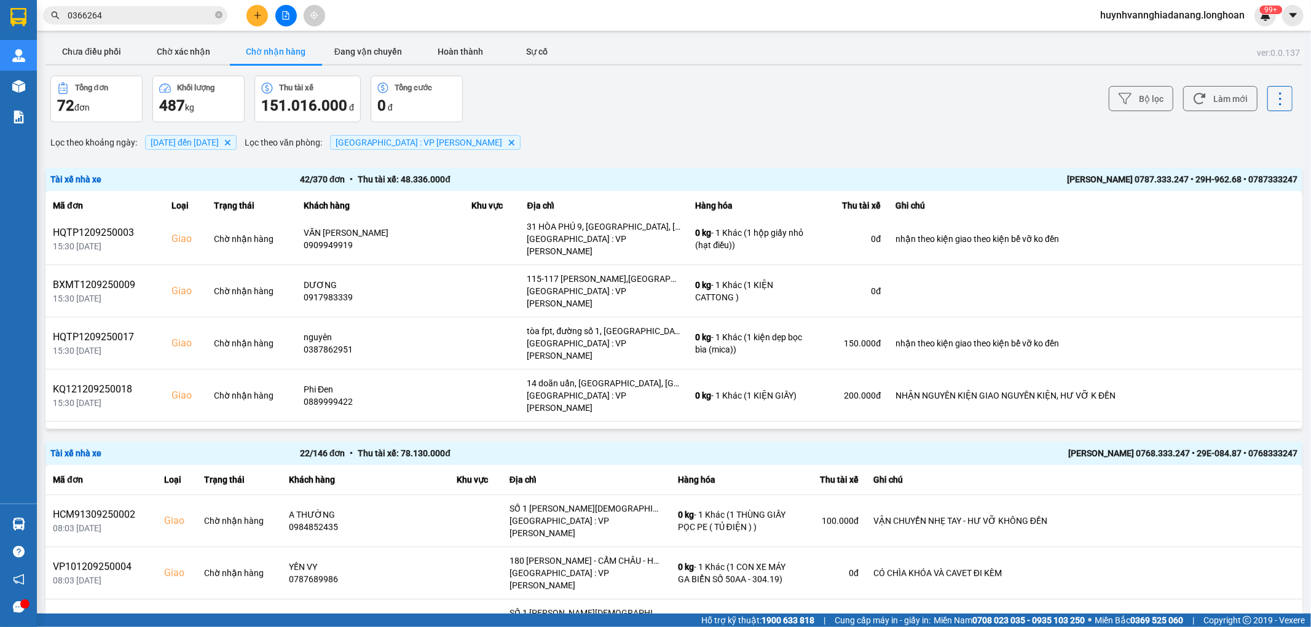
click at [144, 10] on input "0366264" at bounding box center [140, 16] width 145 height 14
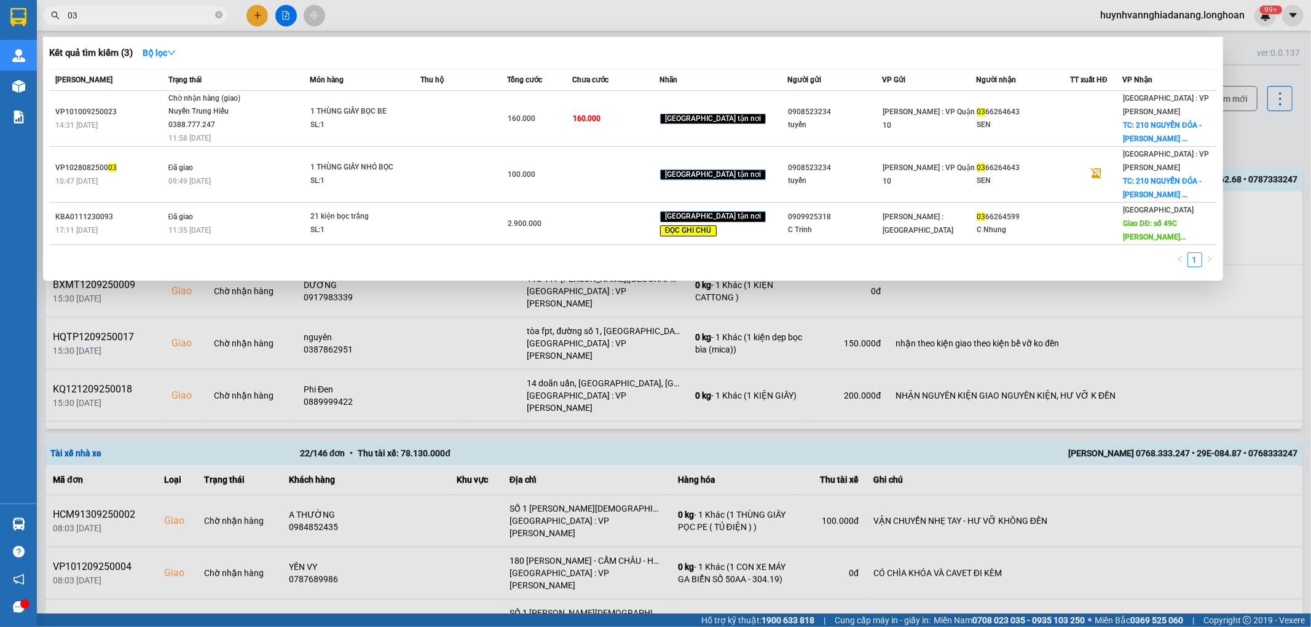
type input "0"
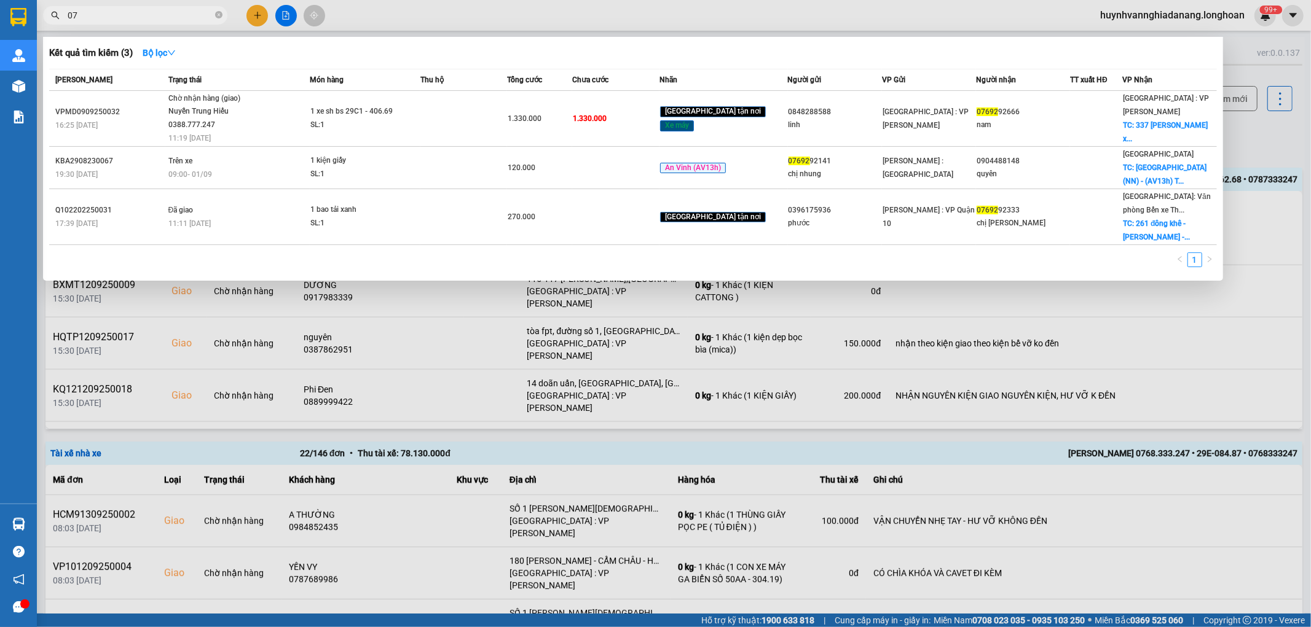
type input "0"
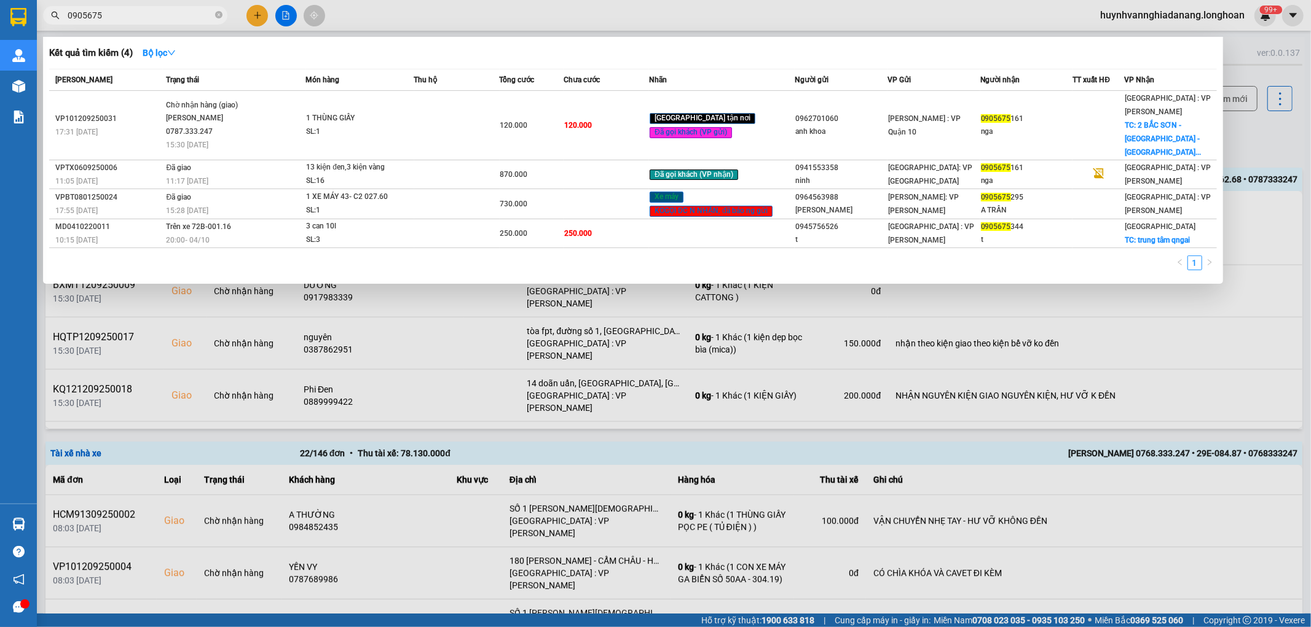
click at [1296, 133] on div at bounding box center [655, 313] width 1311 height 627
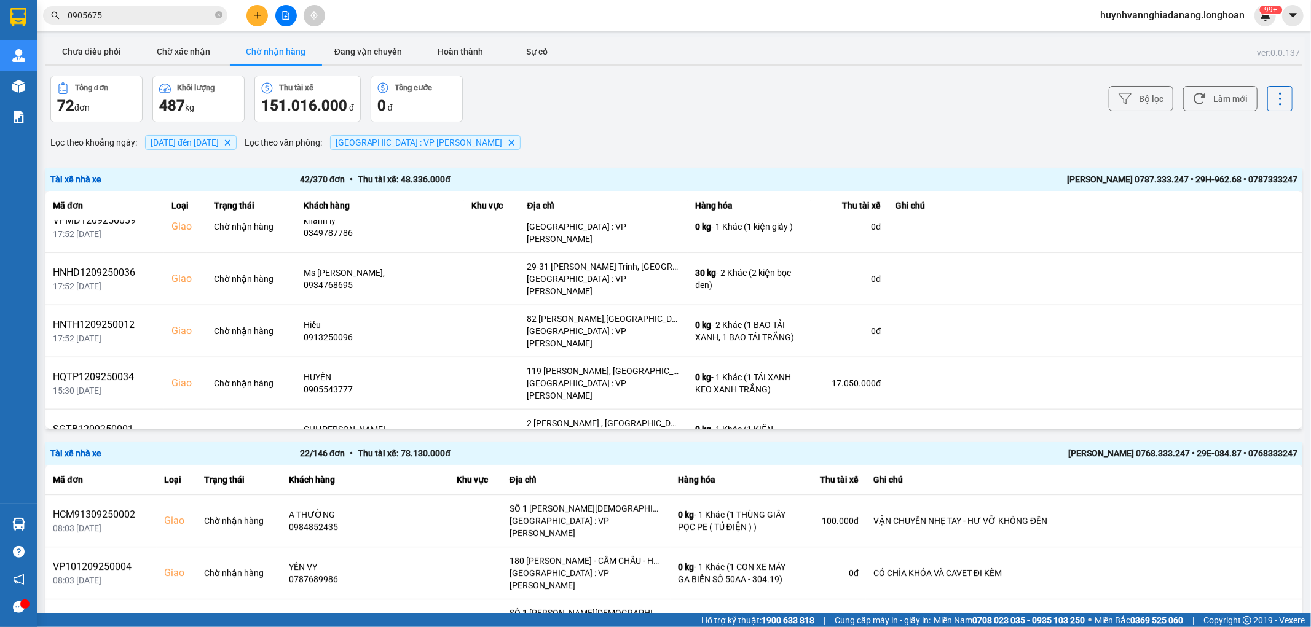
scroll to position [1301, 0]
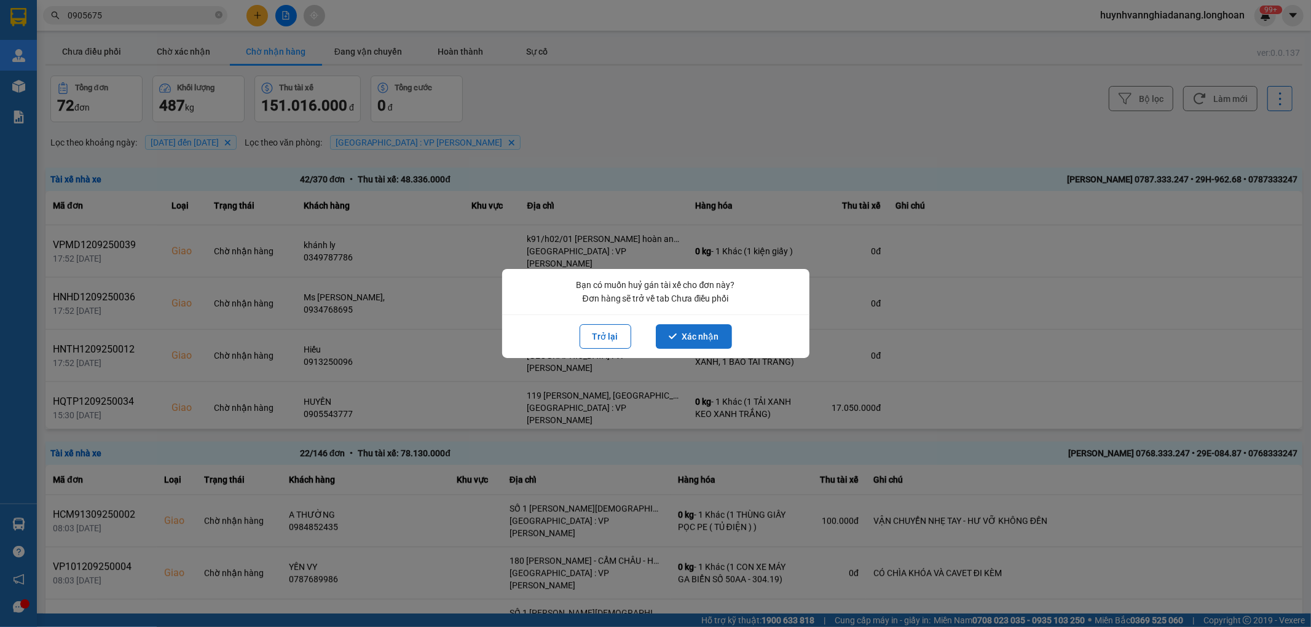
click at [715, 333] on button "Xác nhận" at bounding box center [694, 336] width 76 height 25
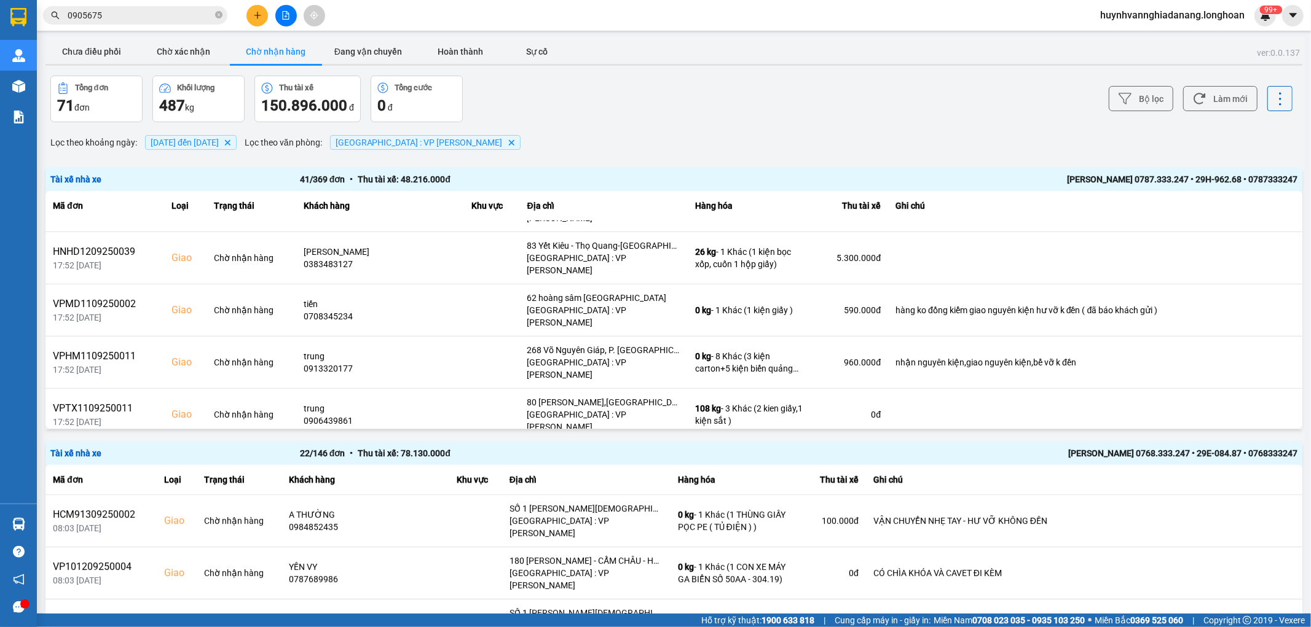
scroll to position [683, 0]
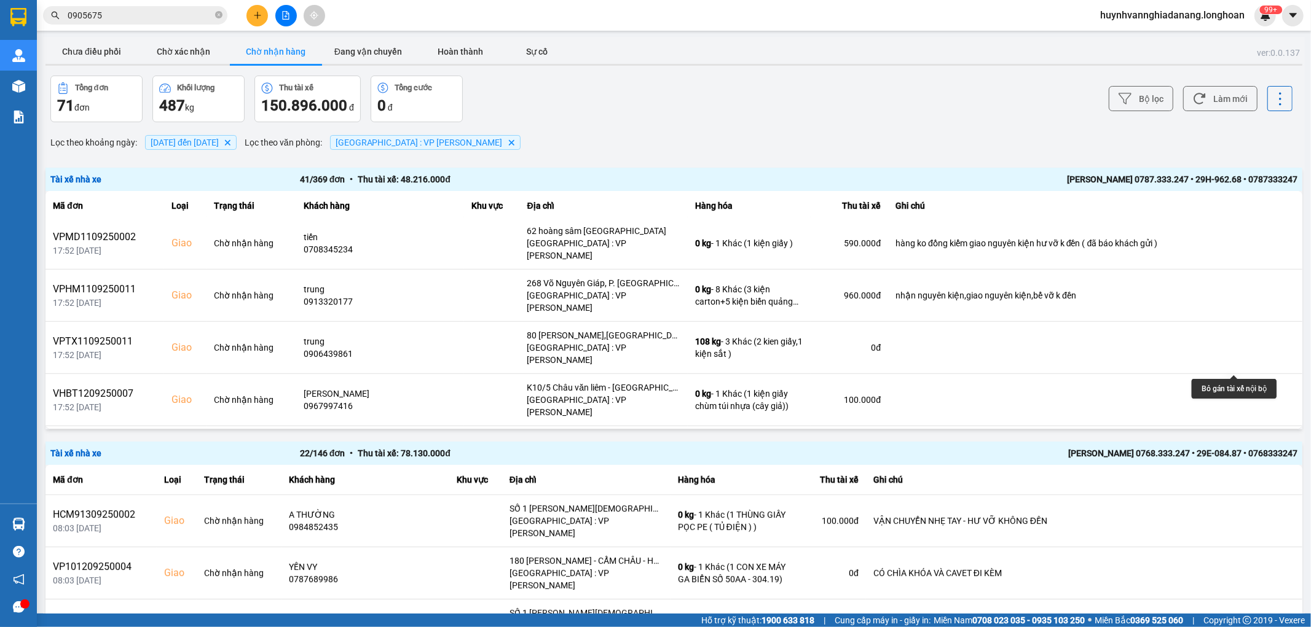
click at [1250, 553] on icon at bounding box center [1254, 556] width 9 height 7
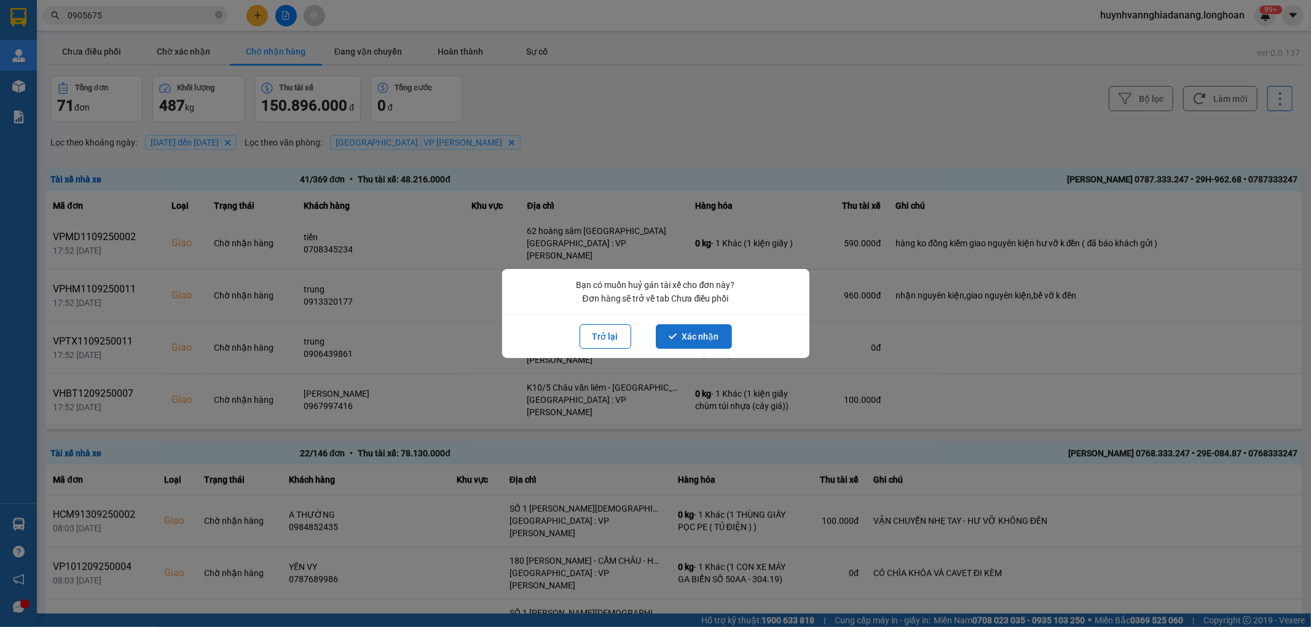
click at [708, 336] on button "Xác nhận" at bounding box center [694, 336] width 76 height 25
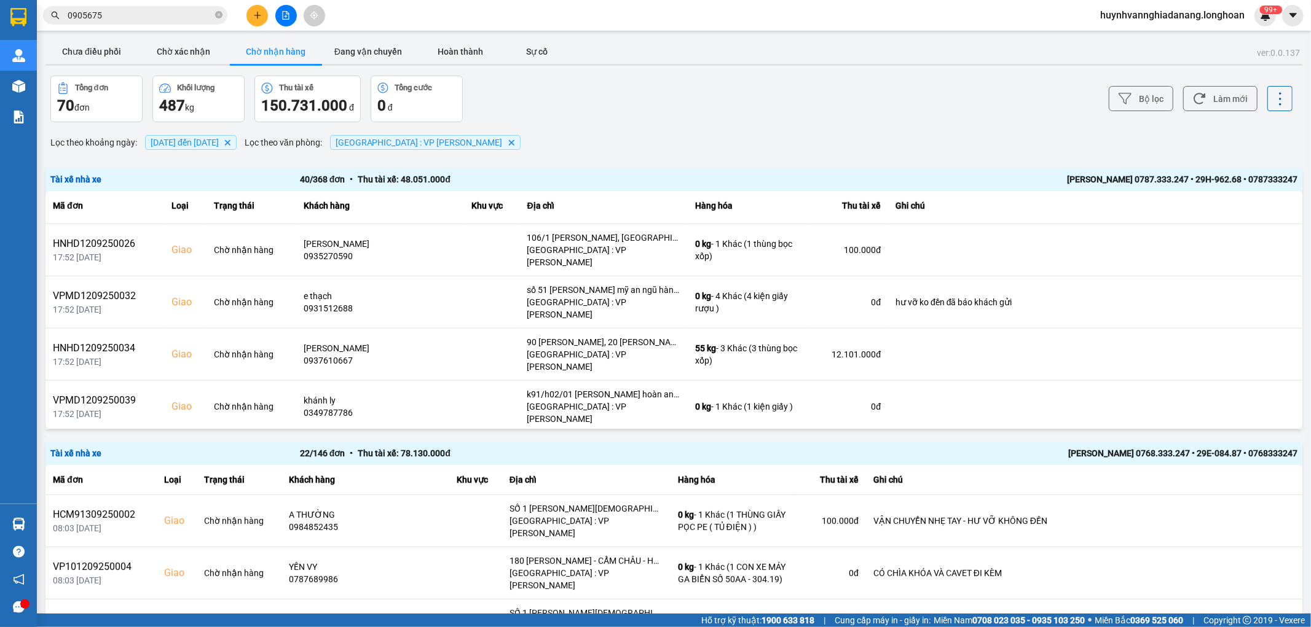
scroll to position [1160, 0]
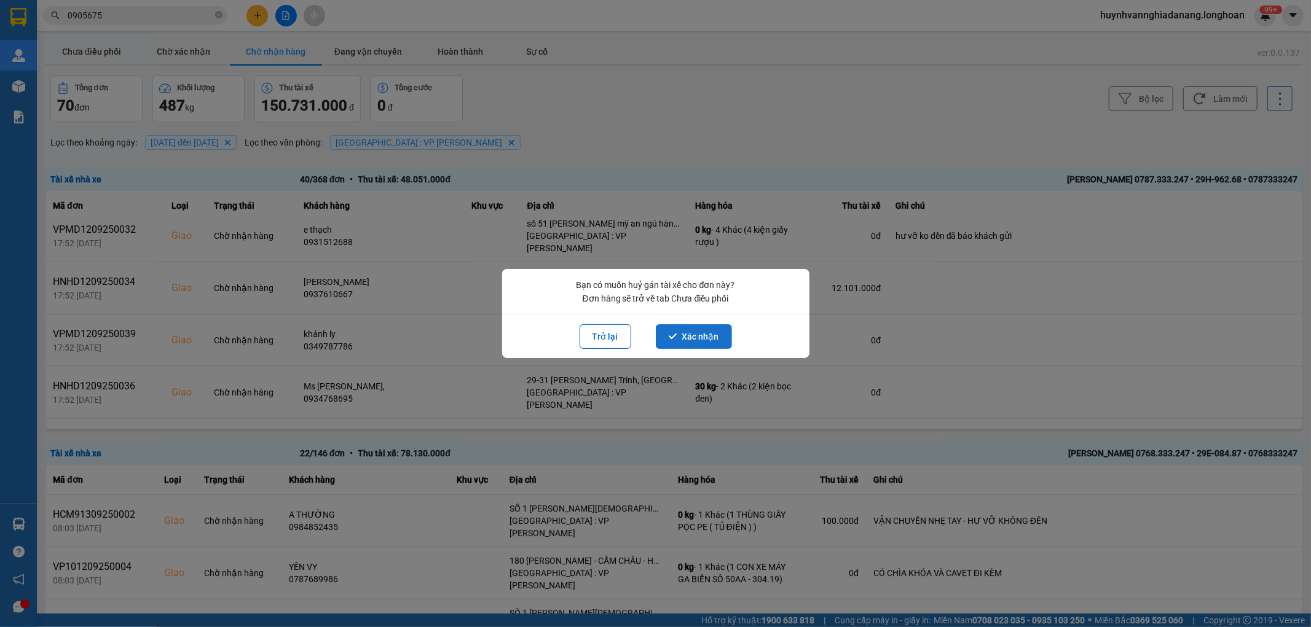
click at [708, 333] on button "Xác nhận" at bounding box center [694, 336] width 76 height 25
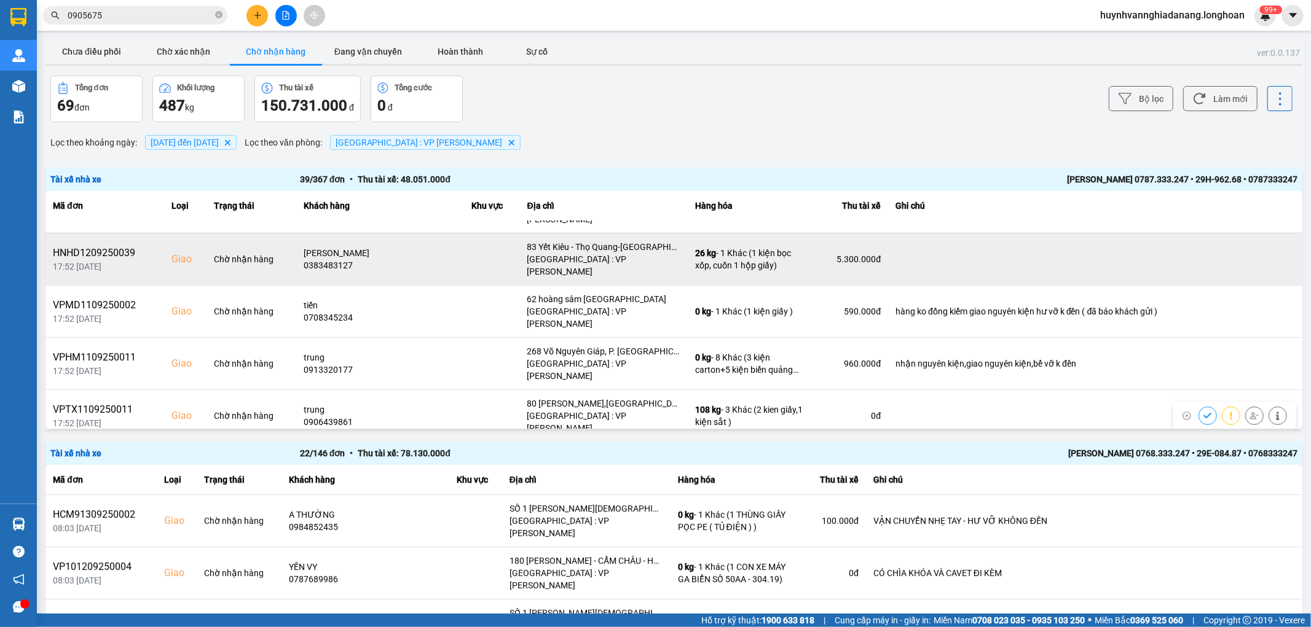
scroll to position [683, 0]
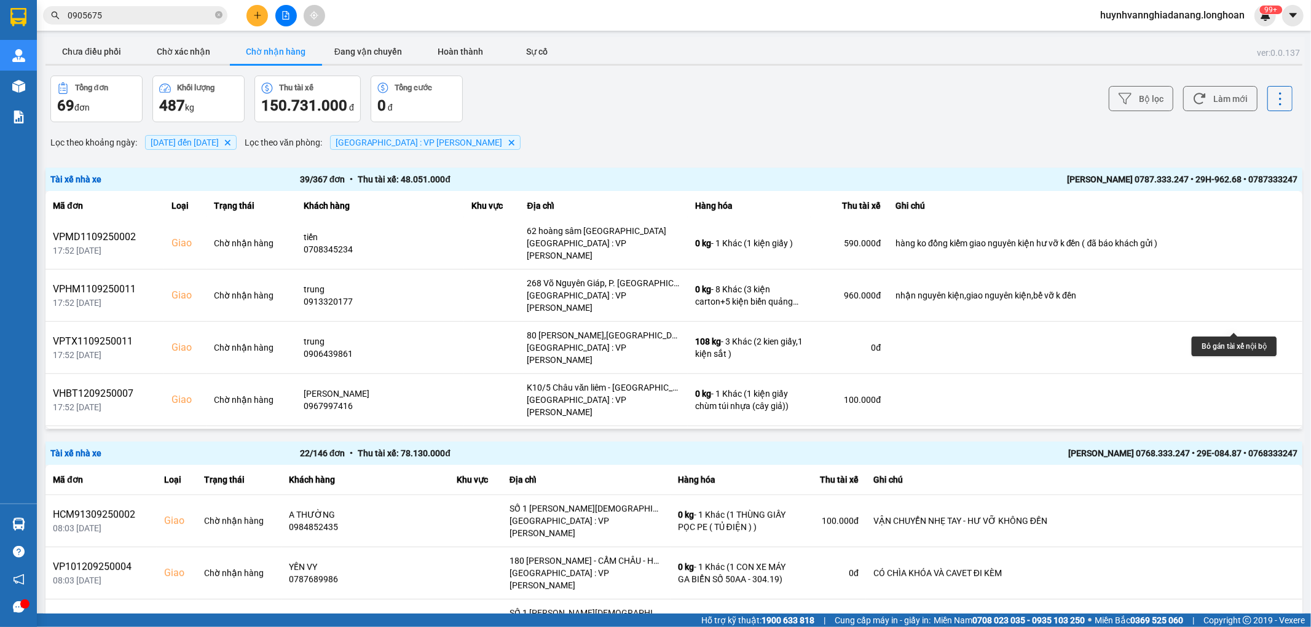
click at [1245, 493] on button at bounding box center [1253, 504] width 17 height 22
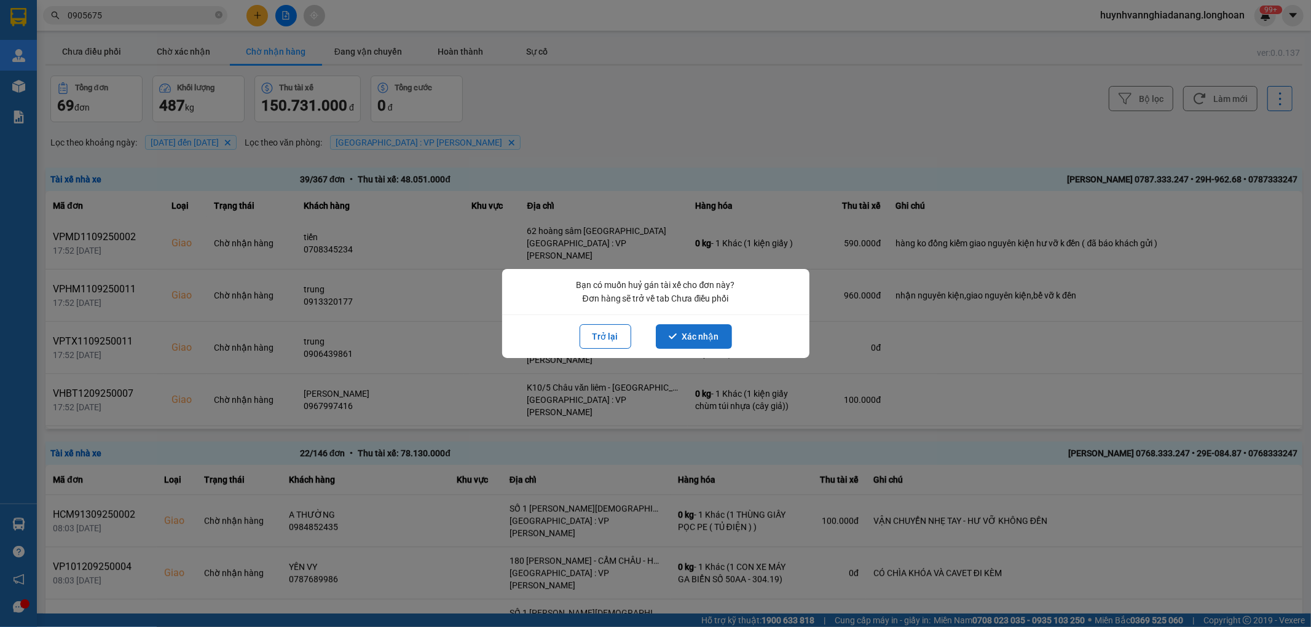
click at [700, 342] on button "Xác nhận" at bounding box center [694, 336] width 76 height 25
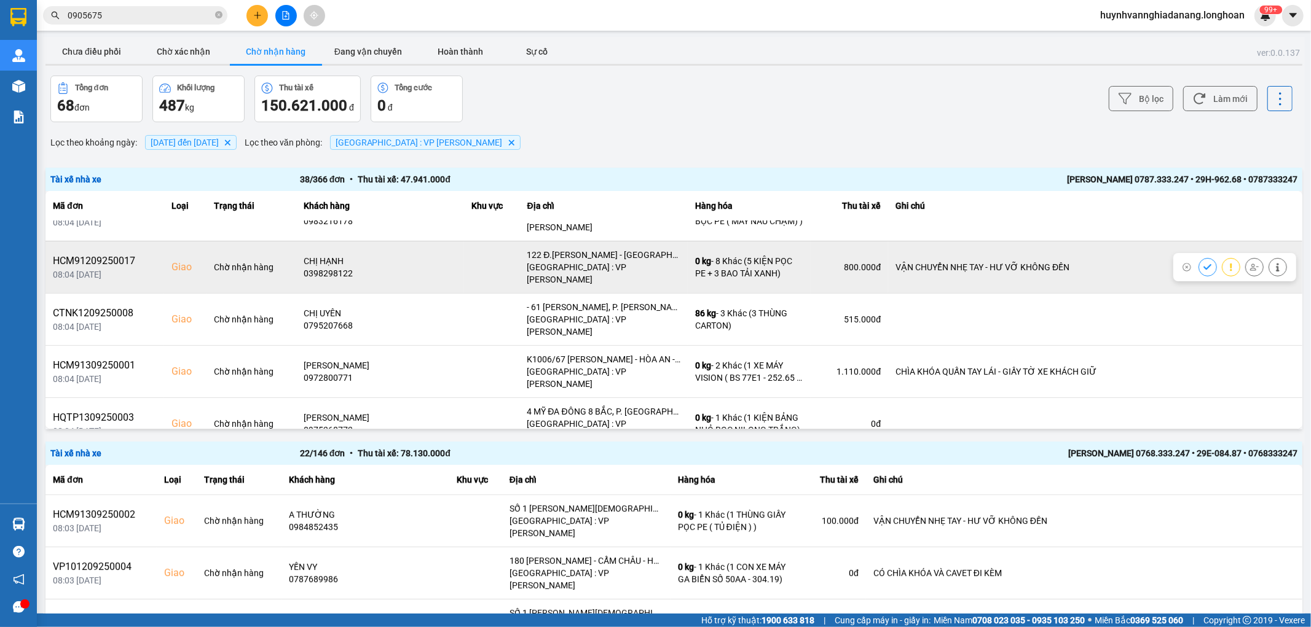
scroll to position [205, 0]
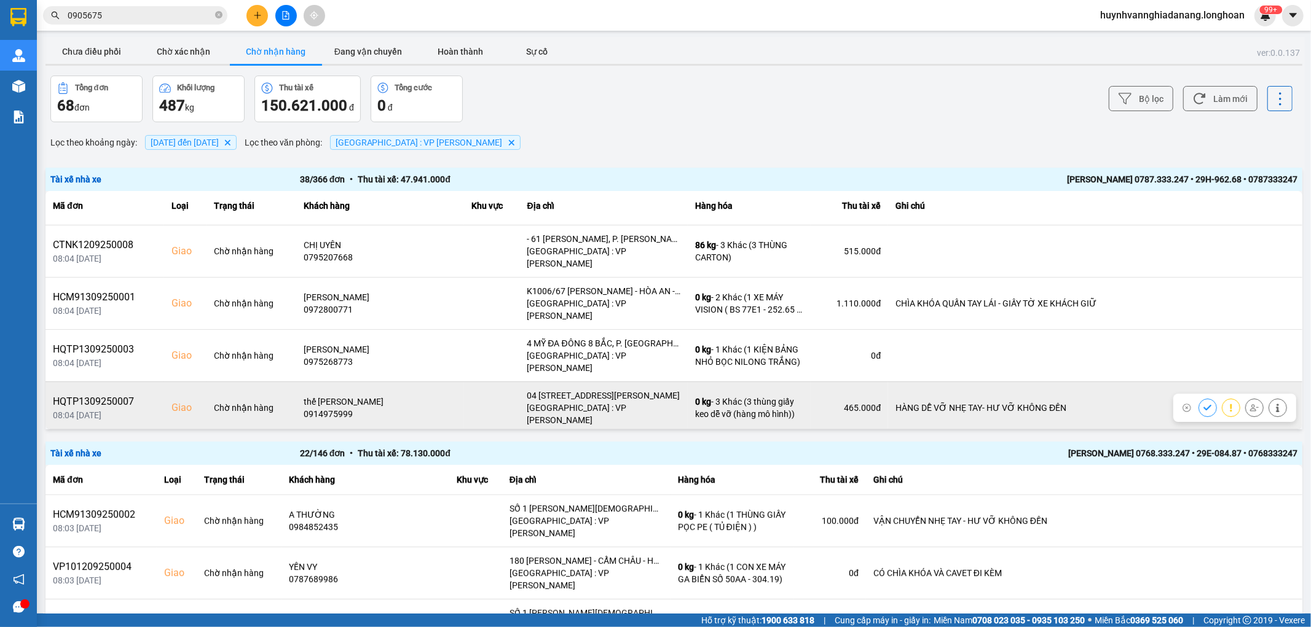
click at [1250, 404] on icon at bounding box center [1254, 408] width 9 height 9
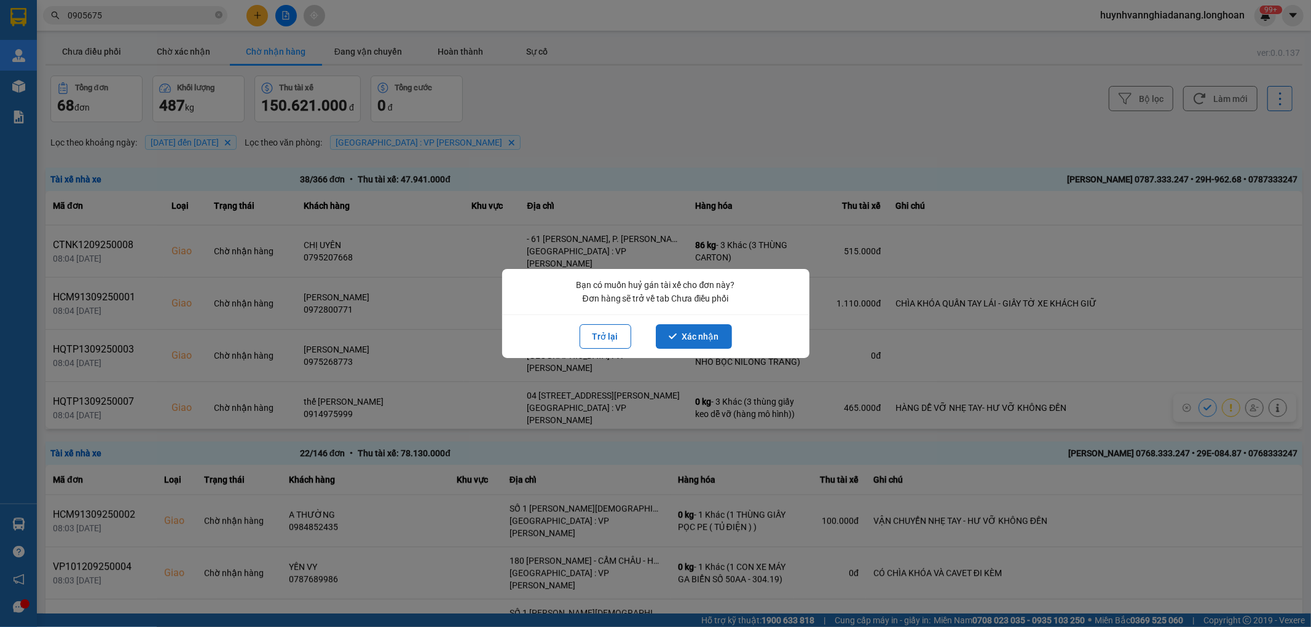
click at [712, 340] on button "Xác nhận" at bounding box center [694, 336] width 76 height 25
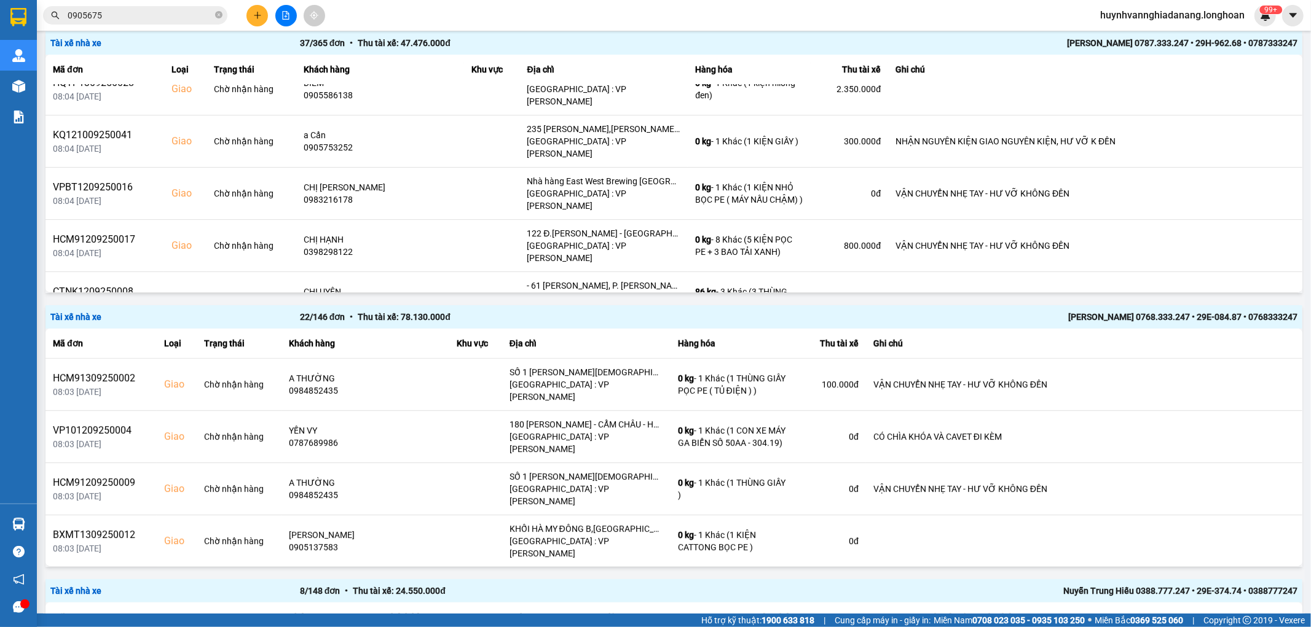
scroll to position [0, 0]
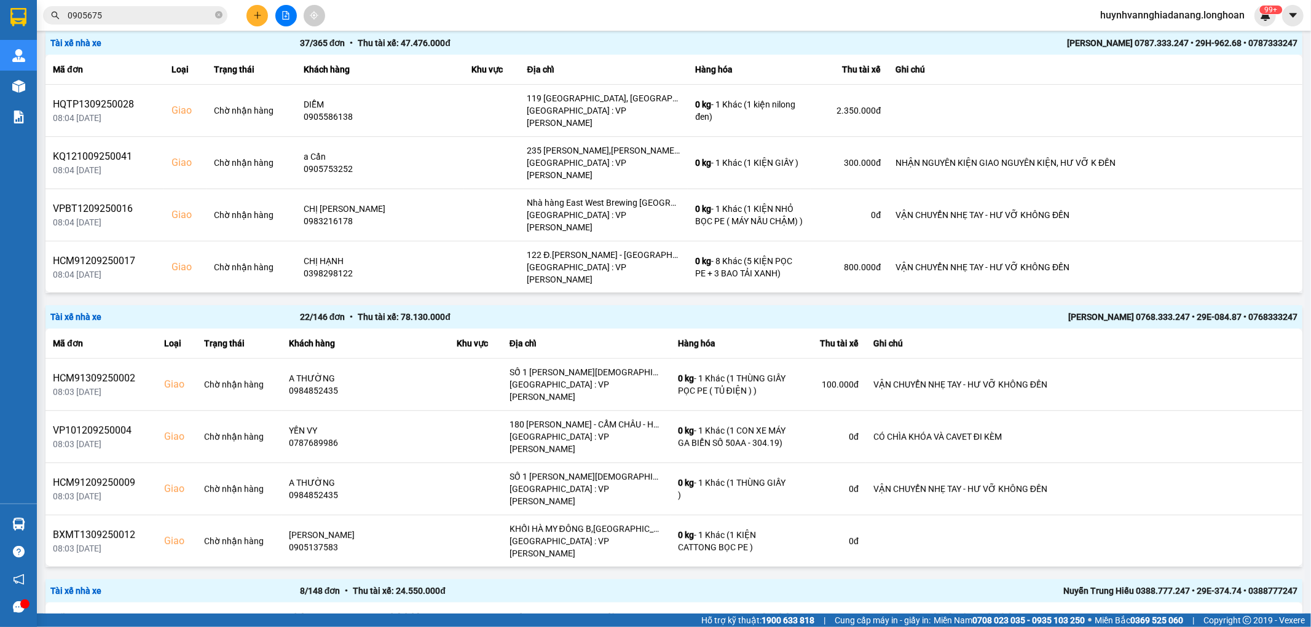
click at [176, 9] on input "0905675" at bounding box center [140, 16] width 145 height 14
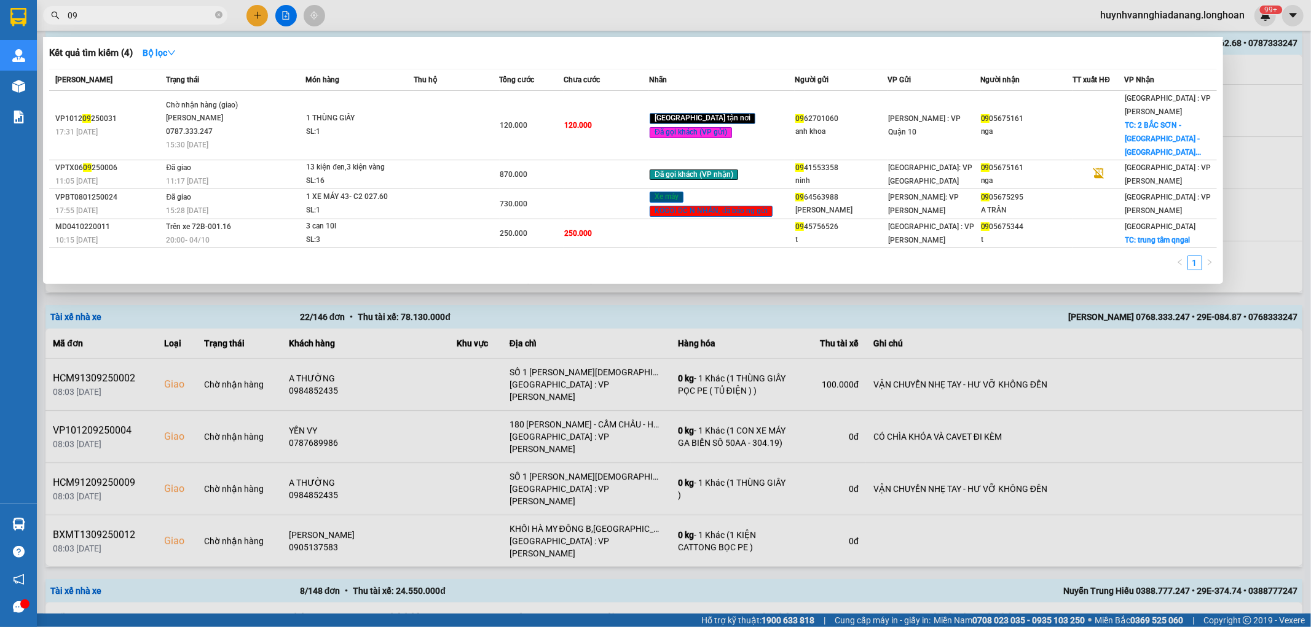
type input "0"
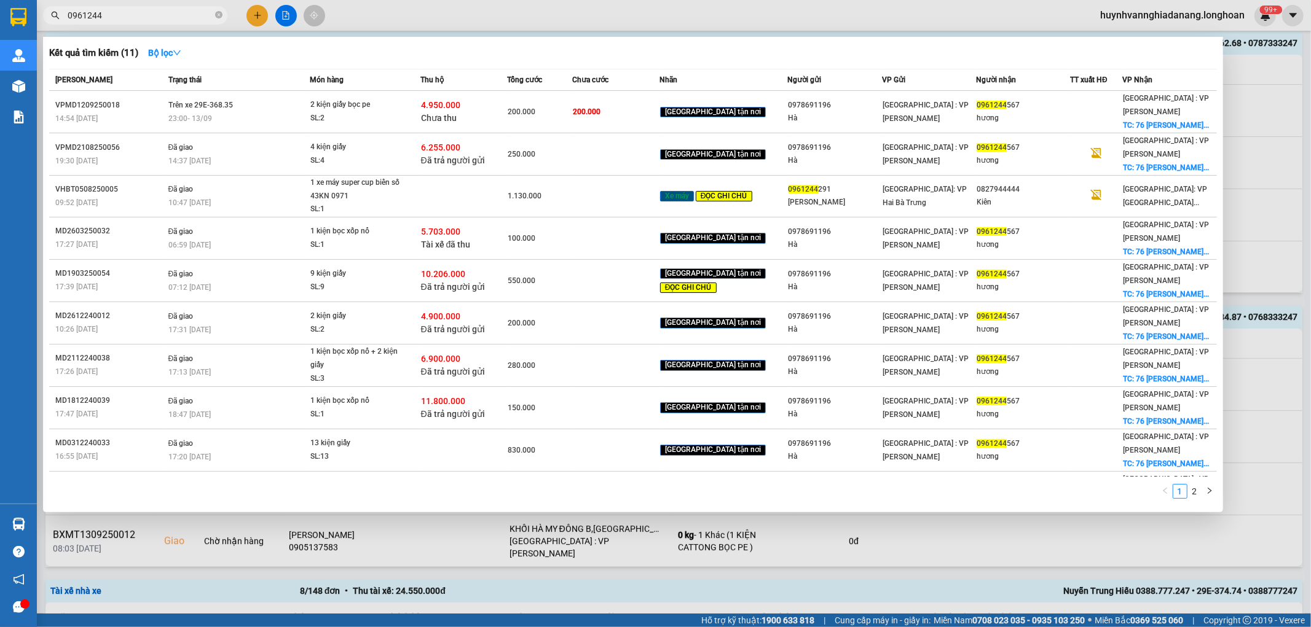
type input "0961244"
drag, startPoint x: 1305, startPoint y: 76, endPoint x: 1269, endPoint y: 106, distance: 46.7
click at [1306, 76] on div at bounding box center [655, 313] width 1311 height 627
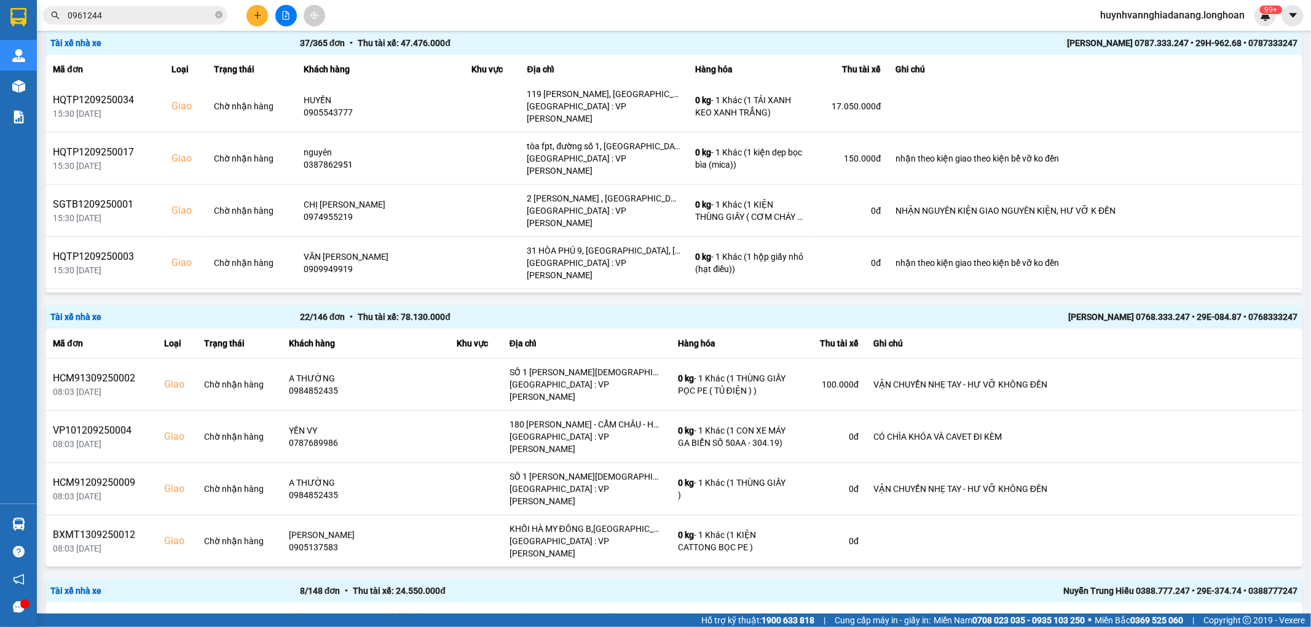
scroll to position [1362, 0]
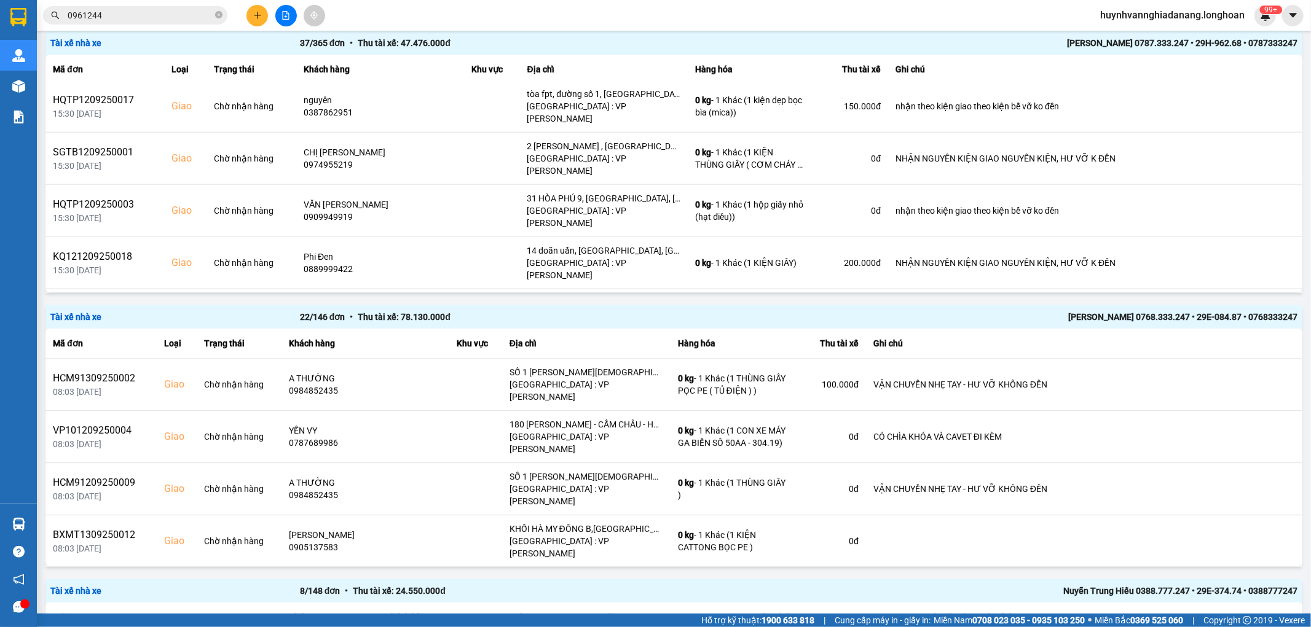
click at [1250, 625] on icon at bounding box center [1254, 628] width 9 height 7
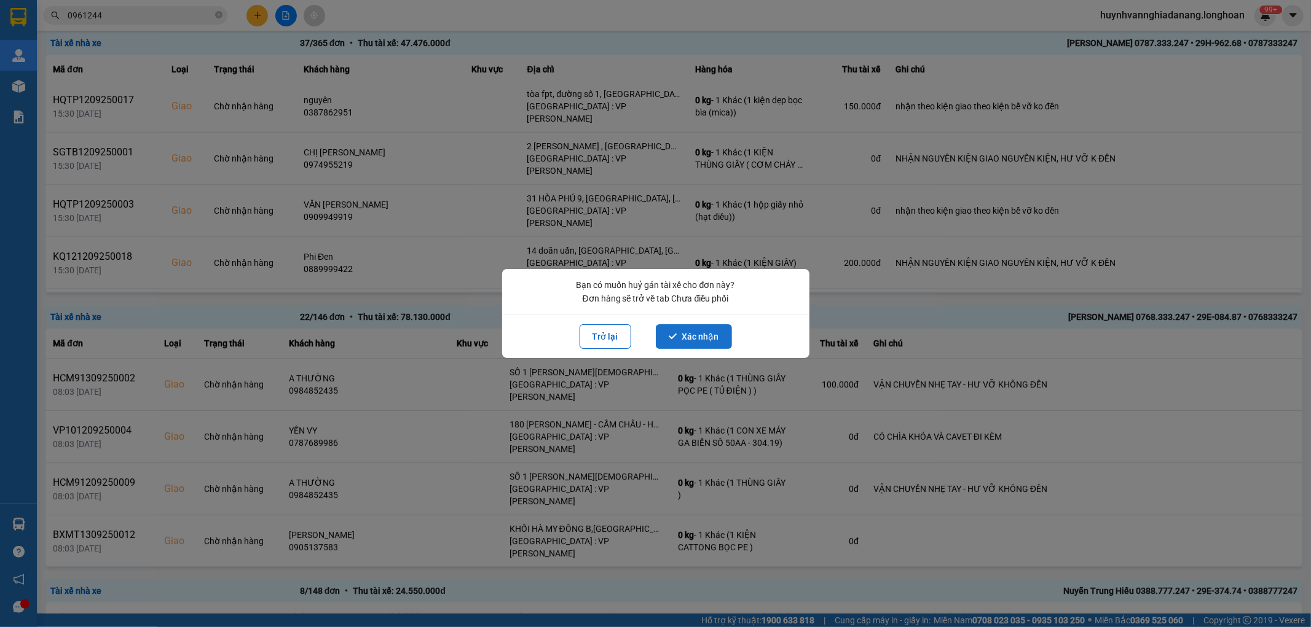
click at [714, 334] on button "Xác nhận" at bounding box center [694, 336] width 76 height 25
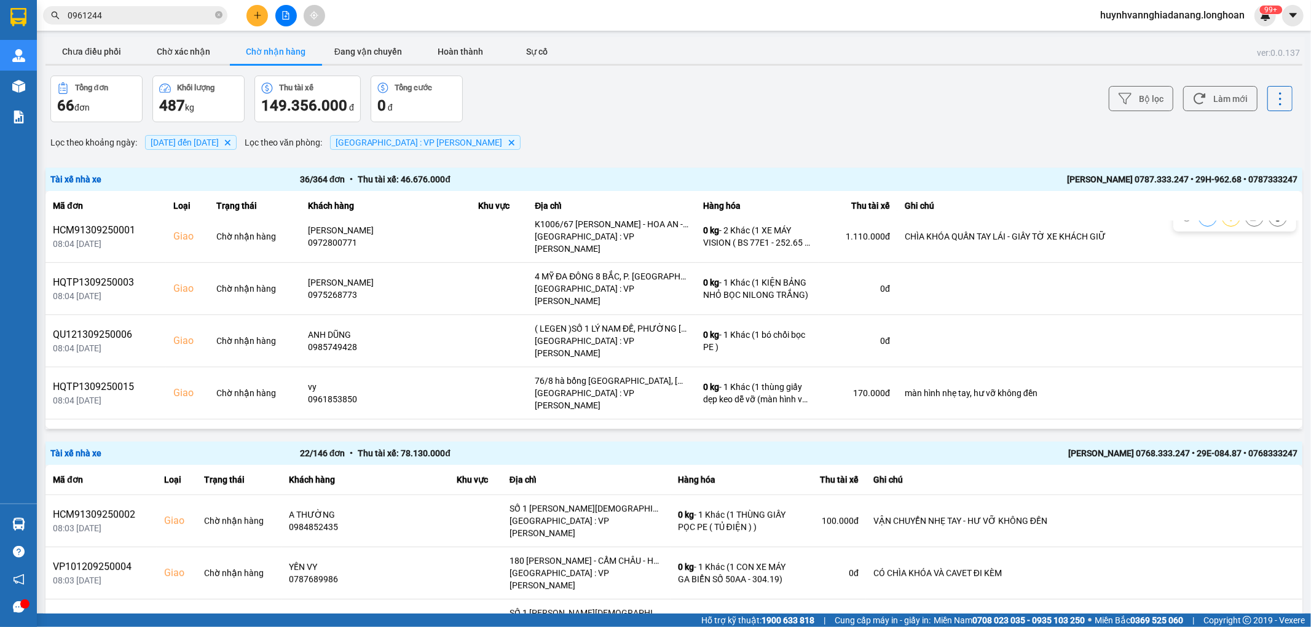
scroll to position [136, 0]
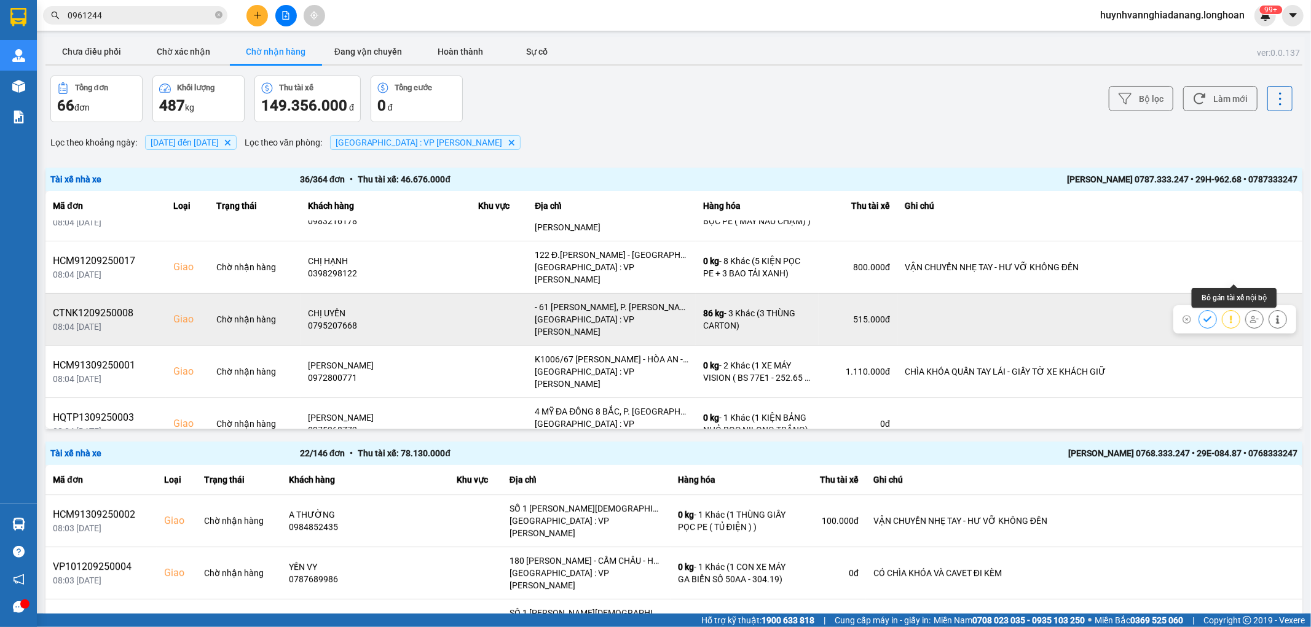
click at [1250, 315] on icon at bounding box center [1254, 319] width 9 height 9
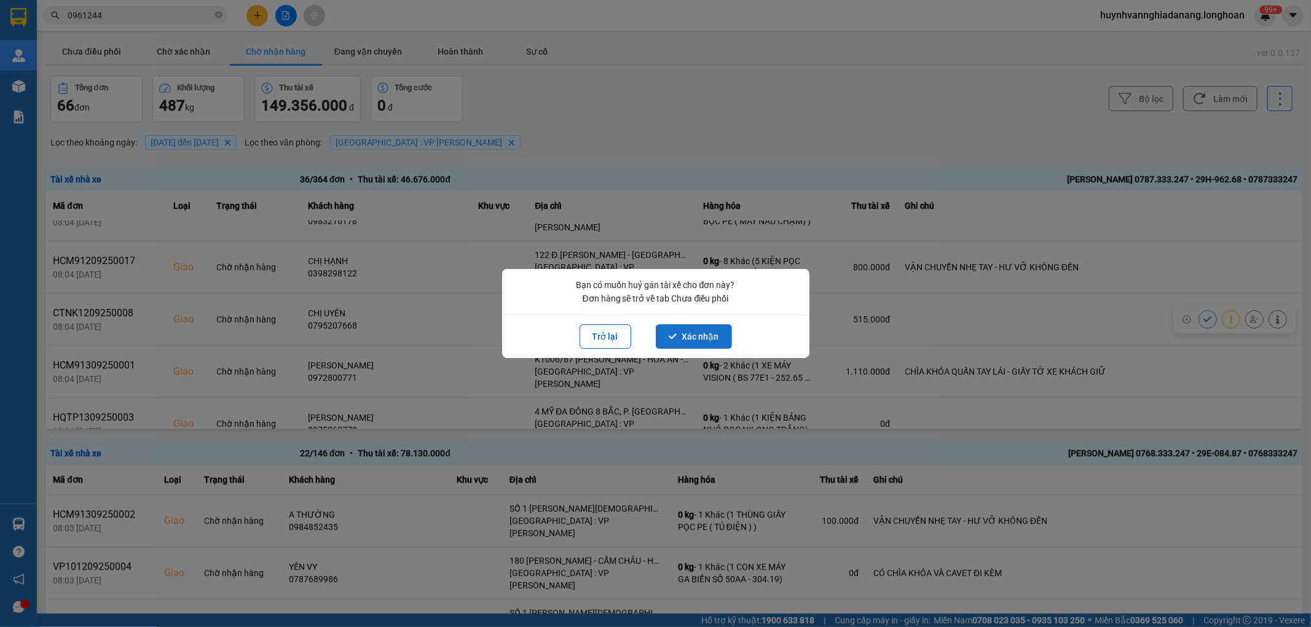
click at [708, 338] on button "Xác nhận" at bounding box center [694, 336] width 76 height 25
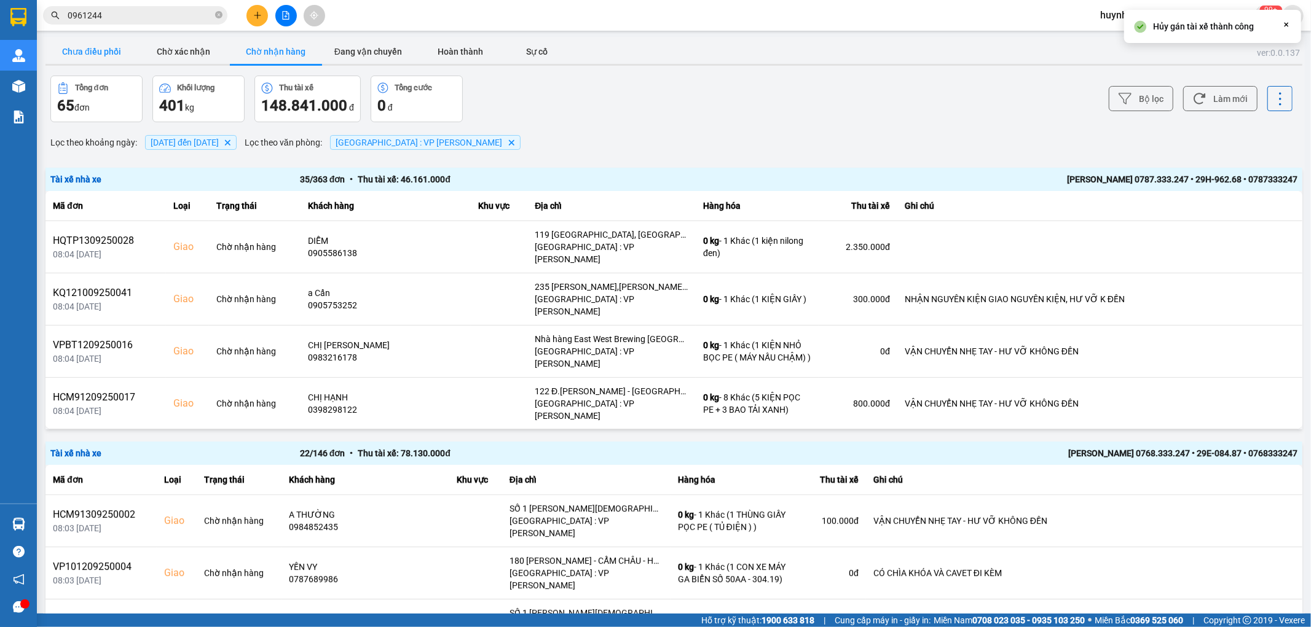
click at [82, 46] on button "Chưa điều phối" at bounding box center [91, 51] width 92 height 25
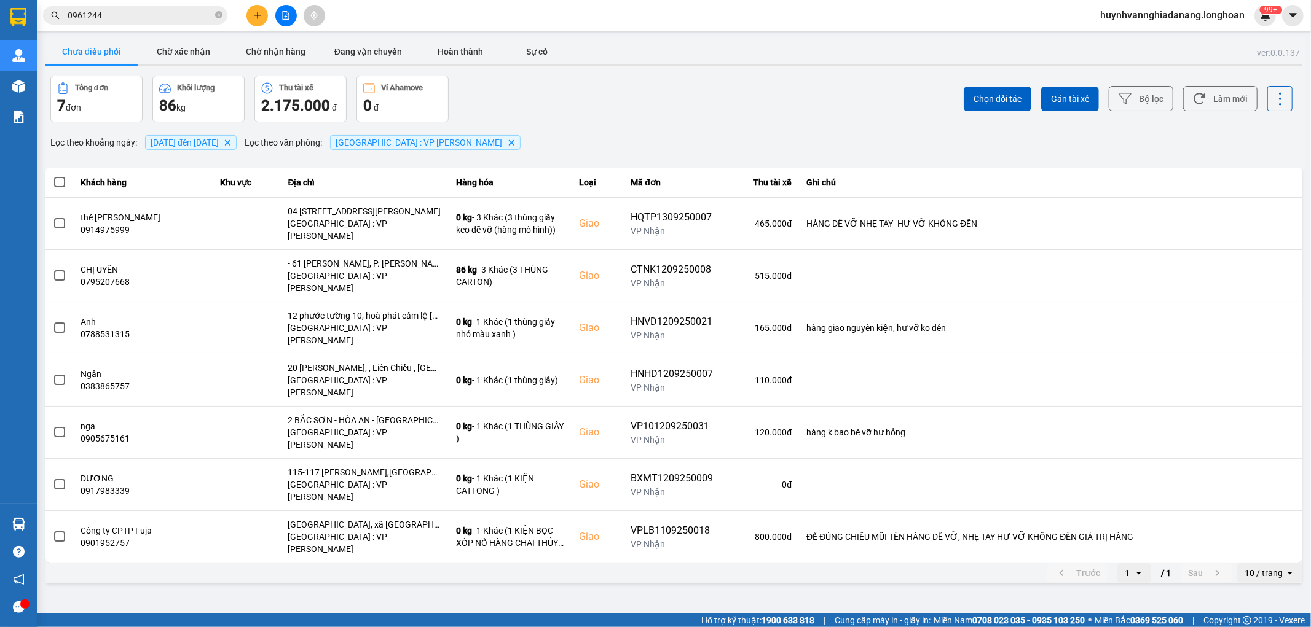
click at [1272, 567] on div "10 / trang" at bounding box center [1263, 573] width 38 height 12
click at [1279, 484] on div "100 / trang" at bounding box center [1269, 479] width 45 height 12
click at [60, 184] on span at bounding box center [59, 182] width 11 height 11
click at [53, 176] on input "checkbox" at bounding box center [53, 176] width 0 height 0
click at [1071, 94] on span "Gán tài xế" at bounding box center [1070, 99] width 38 height 12
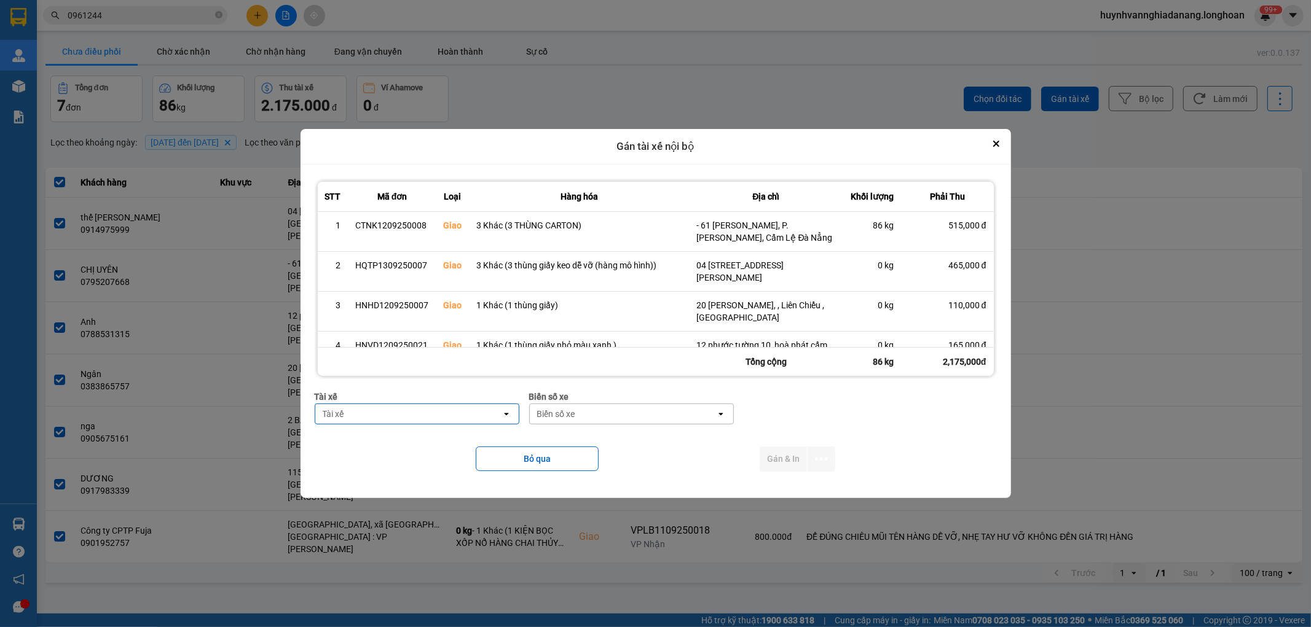
click at [418, 419] on div "Tài xế" at bounding box center [408, 414] width 186 height 20
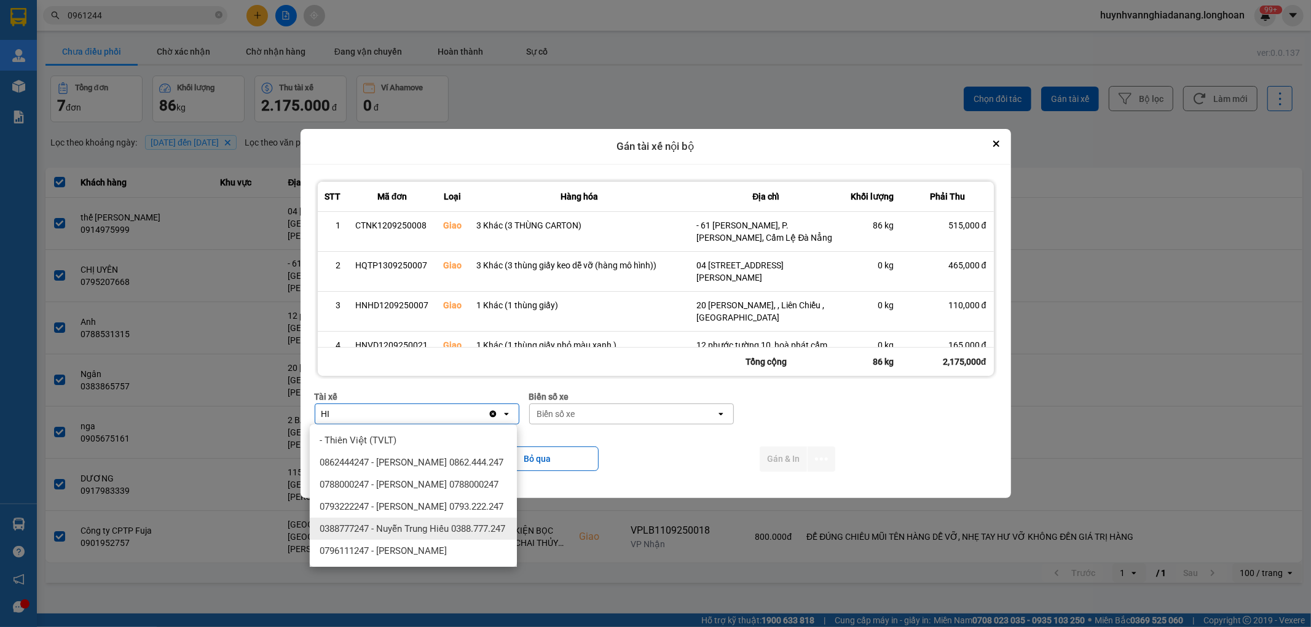
type input "HI"
click at [425, 551] on div "0796111247 - Nguyễn Văn Nghĩa" at bounding box center [413, 551] width 207 height 22
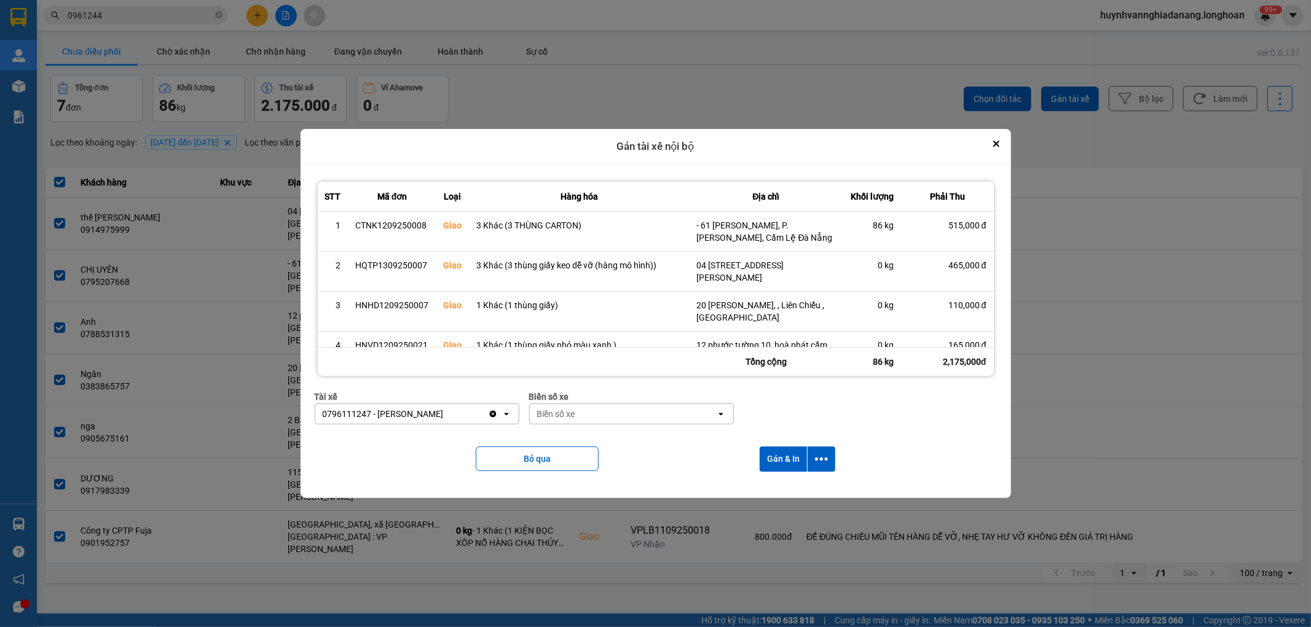
click at [490, 415] on icon "Clear value" at bounding box center [492, 414] width 7 height 7
click at [474, 415] on div "Tài xế" at bounding box center [408, 414] width 186 height 20
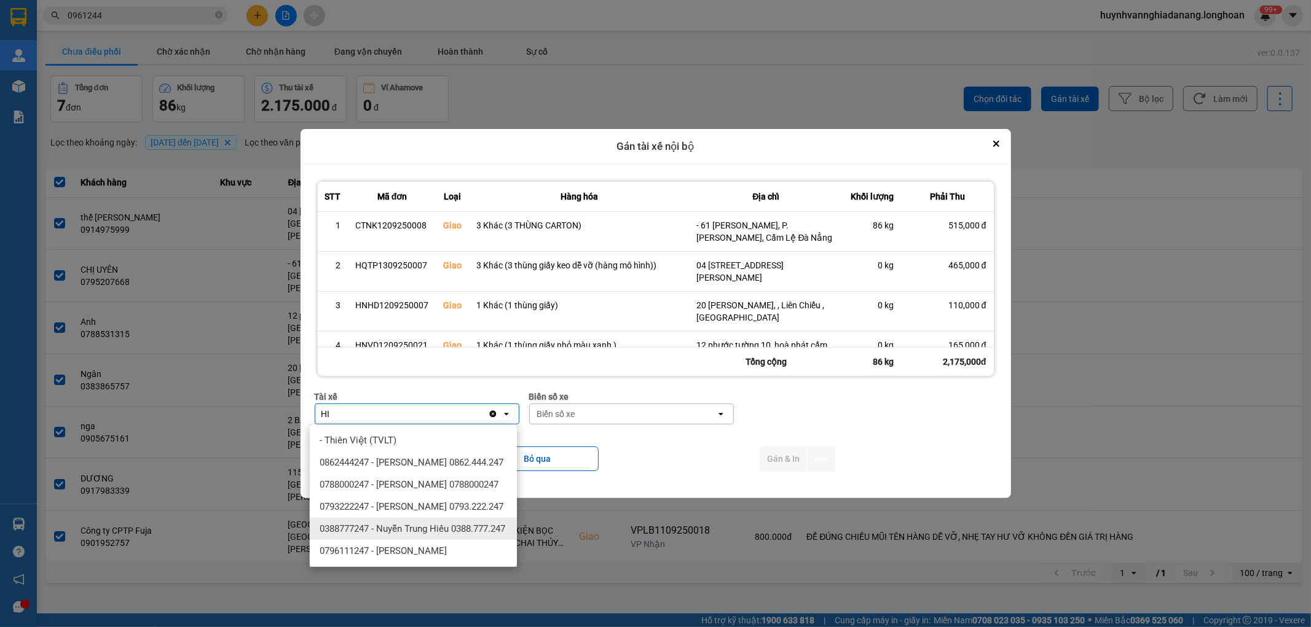
type input "HI"
click at [430, 533] on div "0388777247 - Nuyễn Trung Hiếu 0388.777.247" at bounding box center [413, 529] width 207 height 22
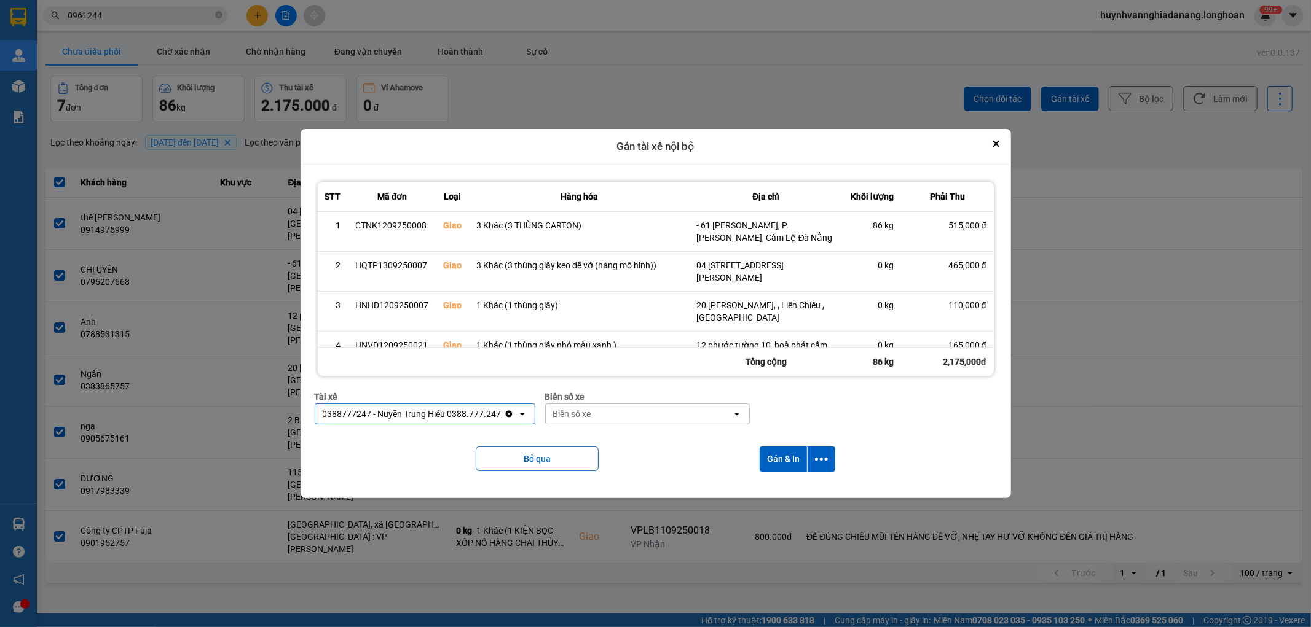
click at [616, 412] on div "Biển số xe" at bounding box center [639, 414] width 186 height 20
type input "7474"
click at [606, 437] on div "29E-374.74" at bounding box center [642, 440] width 207 height 22
click at [822, 458] on icon "dialog" at bounding box center [821, 459] width 13 height 3
click at [798, 492] on div "Chỉ gán tài" at bounding box center [790, 493] width 73 height 12
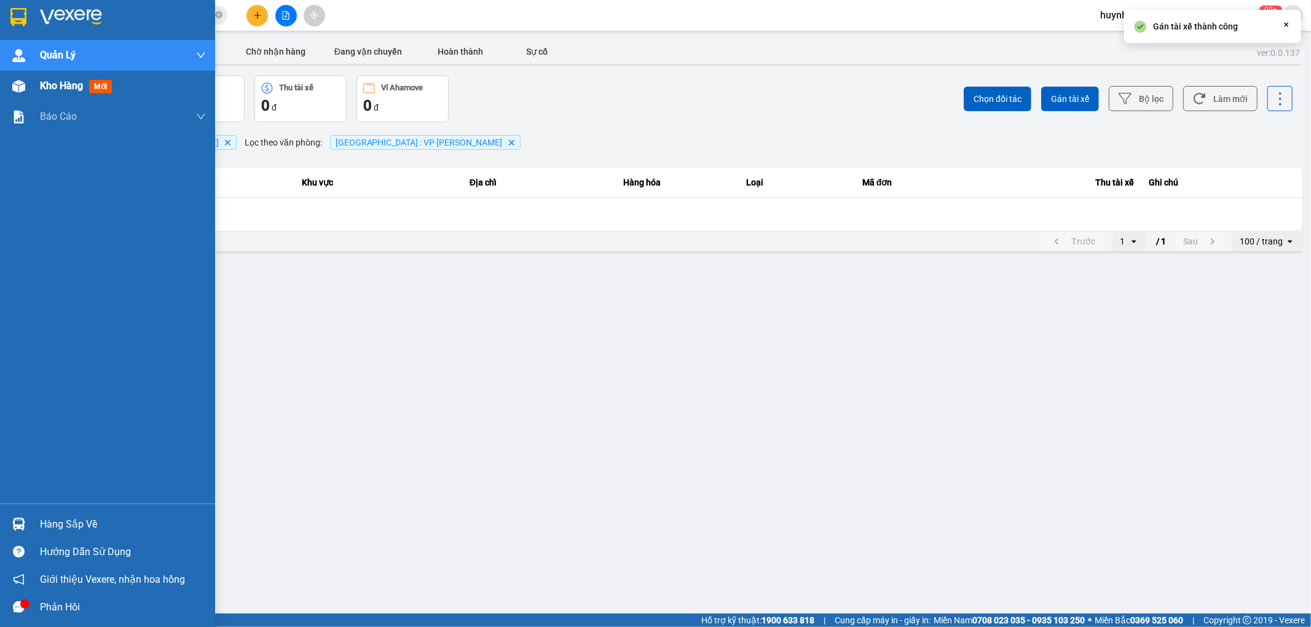
click at [38, 87] on div "Kho hàng mới" at bounding box center [107, 86] width 215 height 31
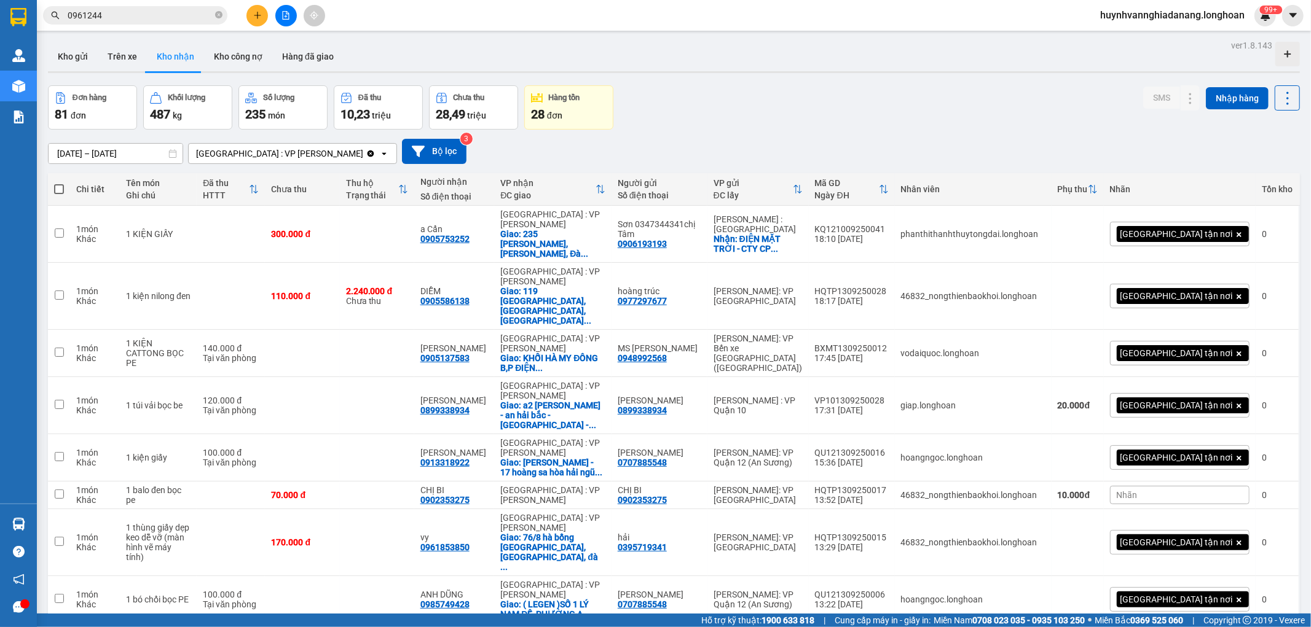
click at [152, 23] on span "0961244" at bounding box center [135, 15] width 184 height 18
click at [111, 9] on input "text" at bounding box center [140, 16] width 145 height 14
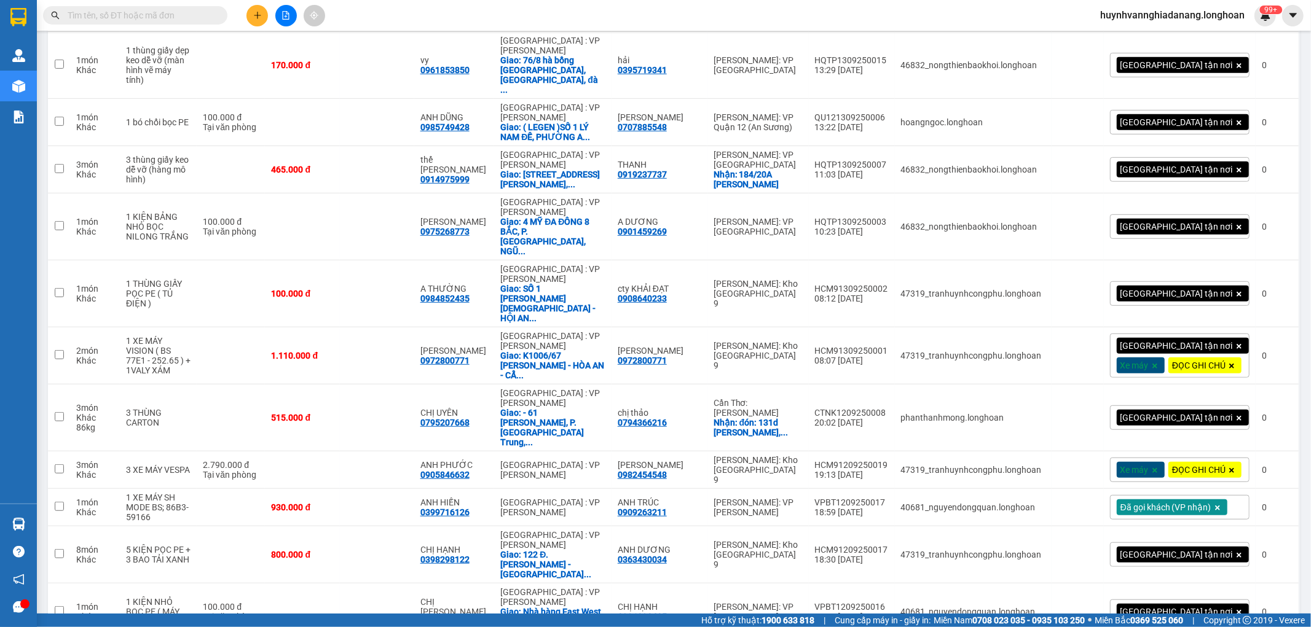
click at [102, 19] on input "text" at bounding box center [140, 16] width 145 height 14
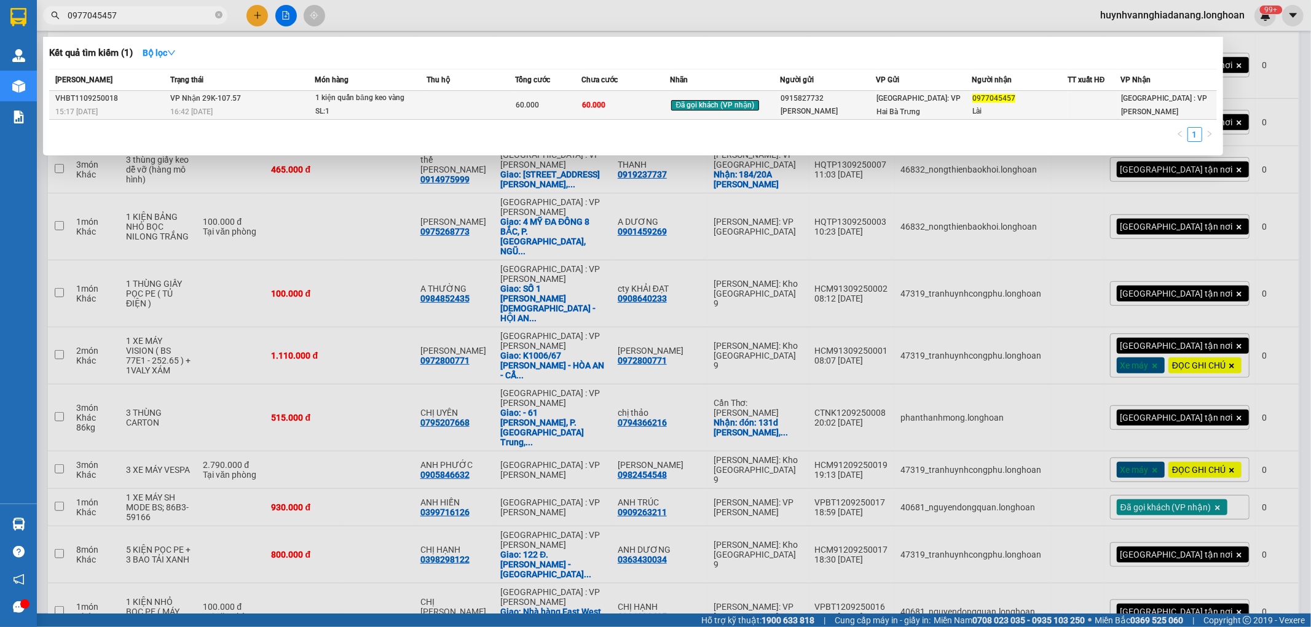
type input "0977045457"
click at [472, 109] on td at bounding box center [471, 105] width 88 height 29
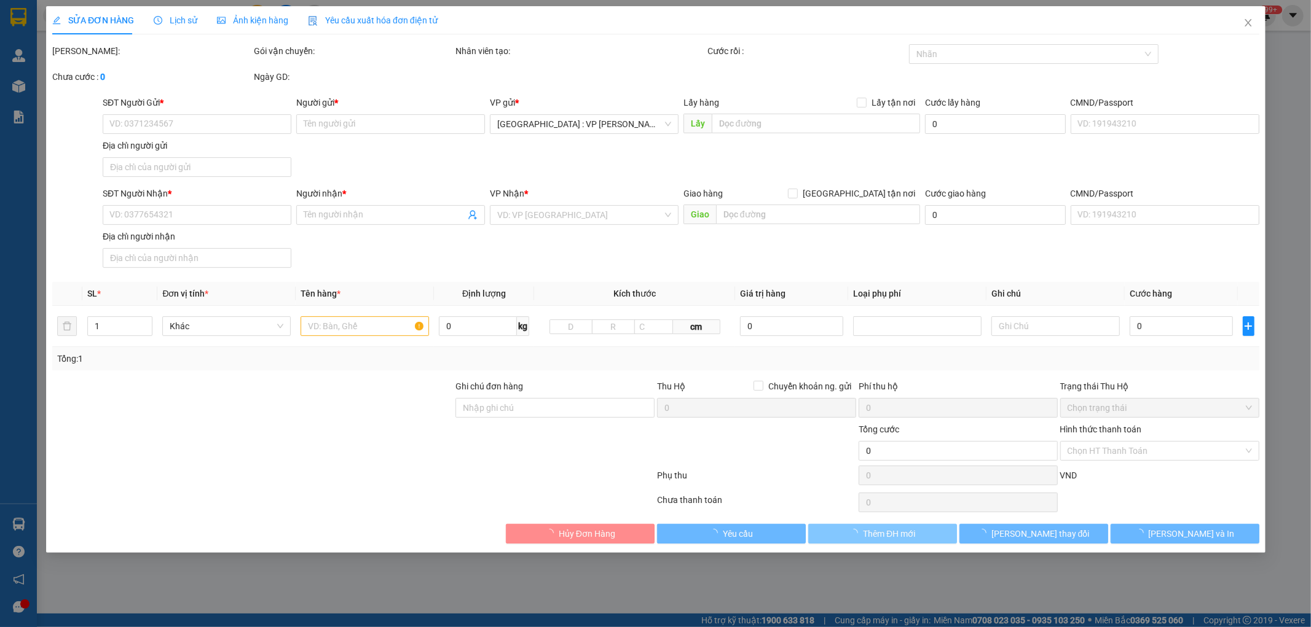
type input "0915827732"
type input "Mai Linh"
type input "0977045457"
type input "Lài"
type input "60.000"
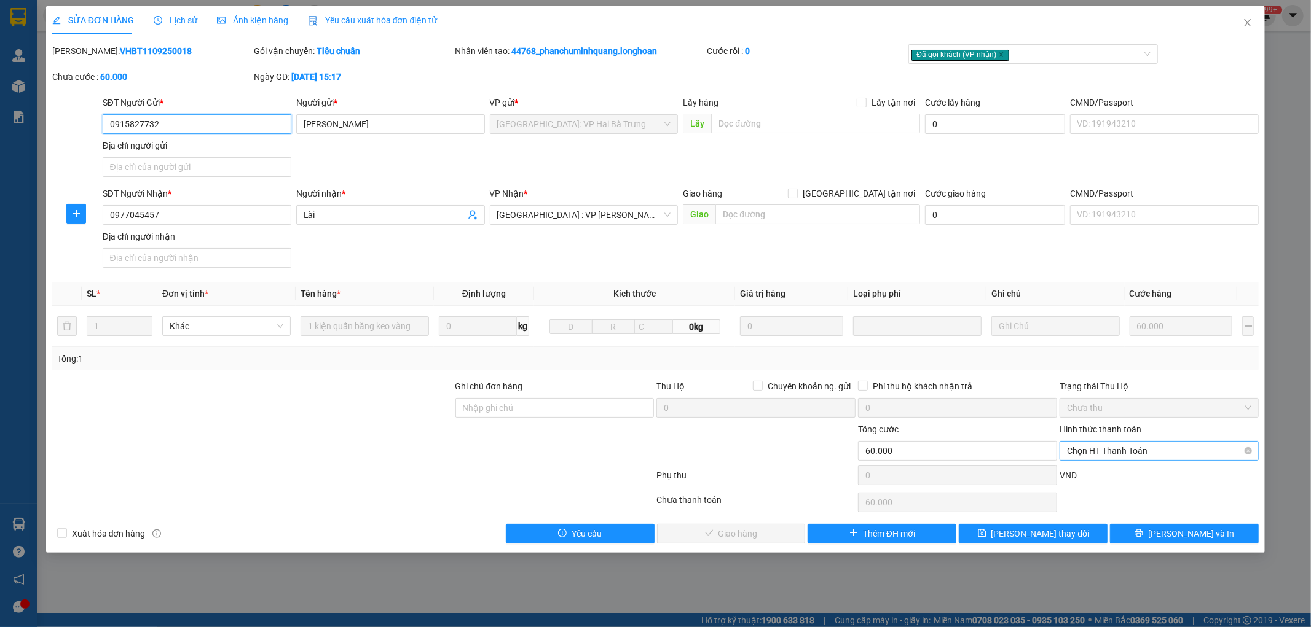
click at [1153, 447] on span "Chọn HT Thanh Toán" at bounding box center [1159, 451] width 184 height 18
click at [1149, 474] on div "Tại văn phòng" at bounding box center [1159, 476] width 184 height 14
type input "0"
click at [777, 537] on button "[PERSON_NAME] và Giao hàng" at bounding box center [731, 534] width 149 height 20
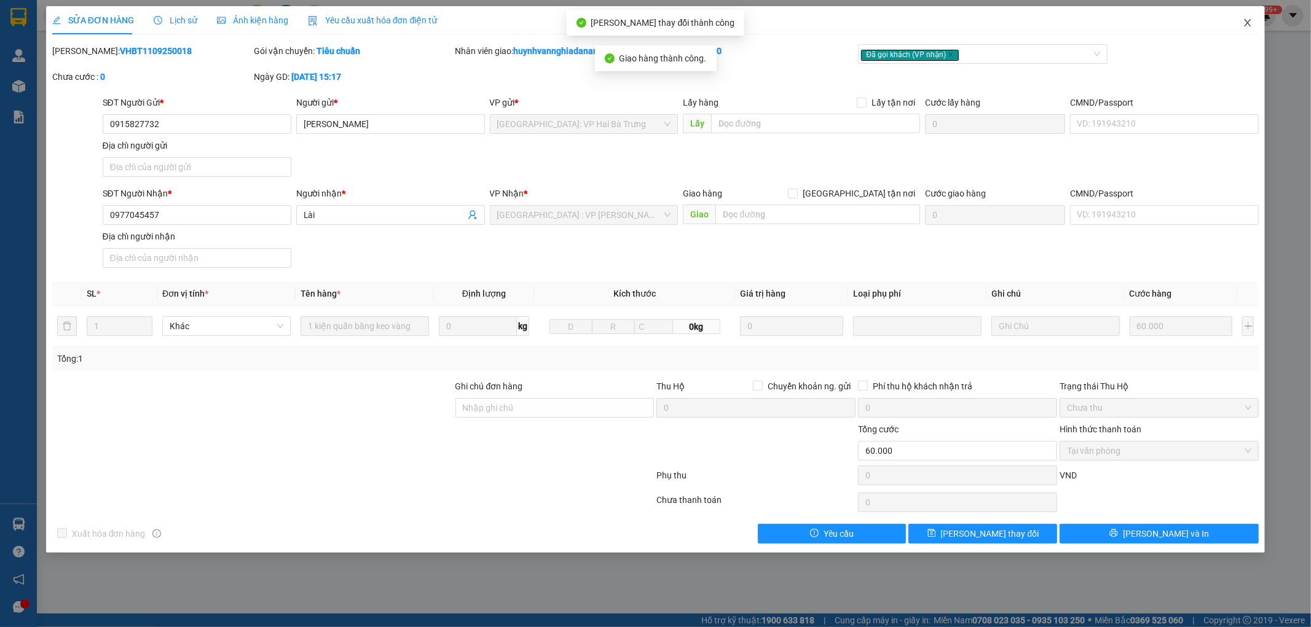
click at [1249, 23] on icon "close" at bounding box center [1247, 23] width 10 height 10
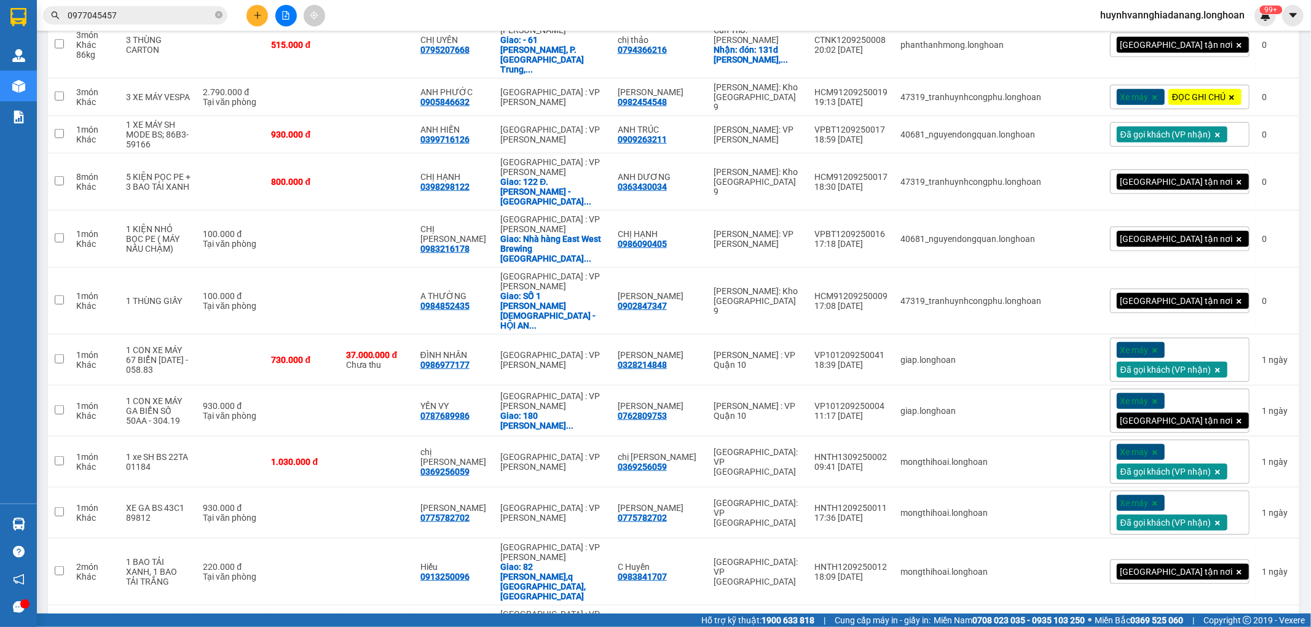
scroll to position [887, 0]
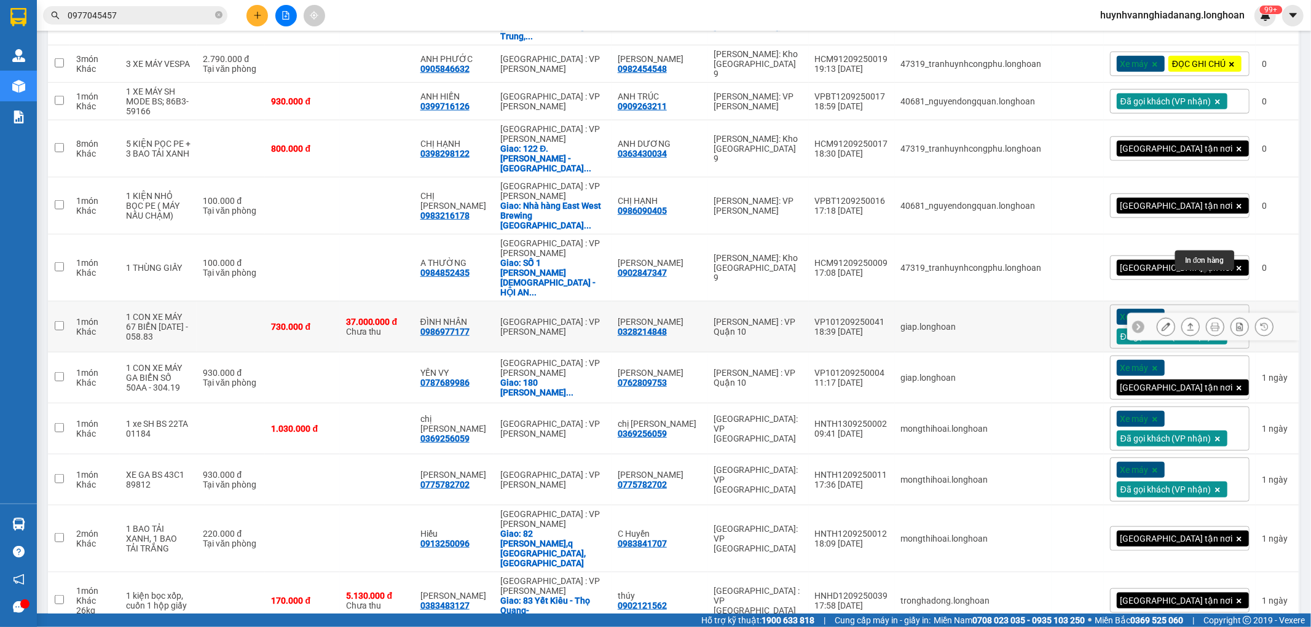
click at [1210, 323] on icon at bounding box center [1214, 327] width 9 height 9
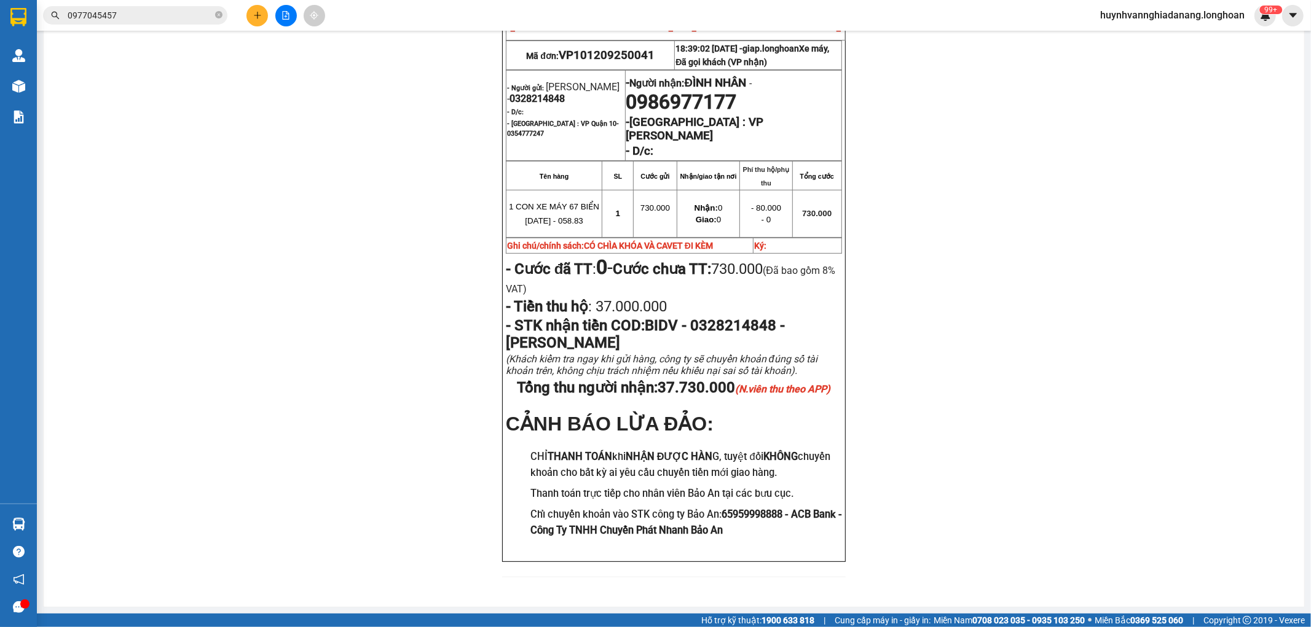
scroll to position [170, 0]
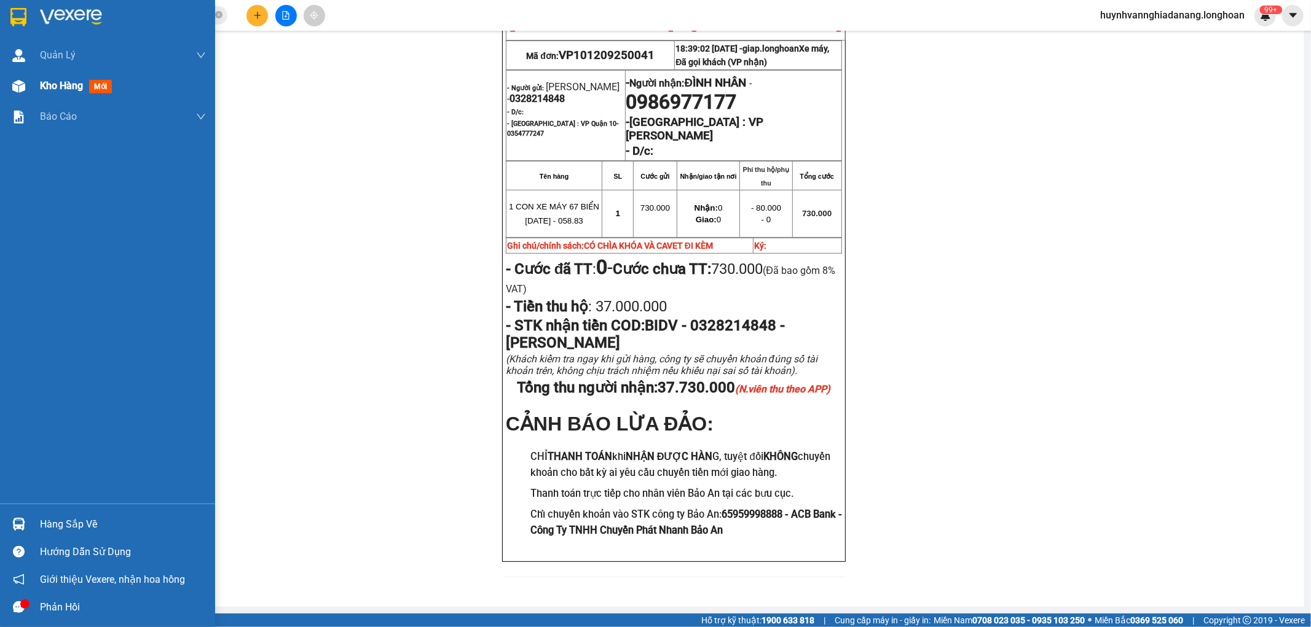
drag, startPoint x: 42, startPoint y: 88, endPoint x: 54, endPoint y: 88, distance: 12.3
click at [43, 88] on span "Kho hàng" at bounding box center [61, 86] width 43 height 12
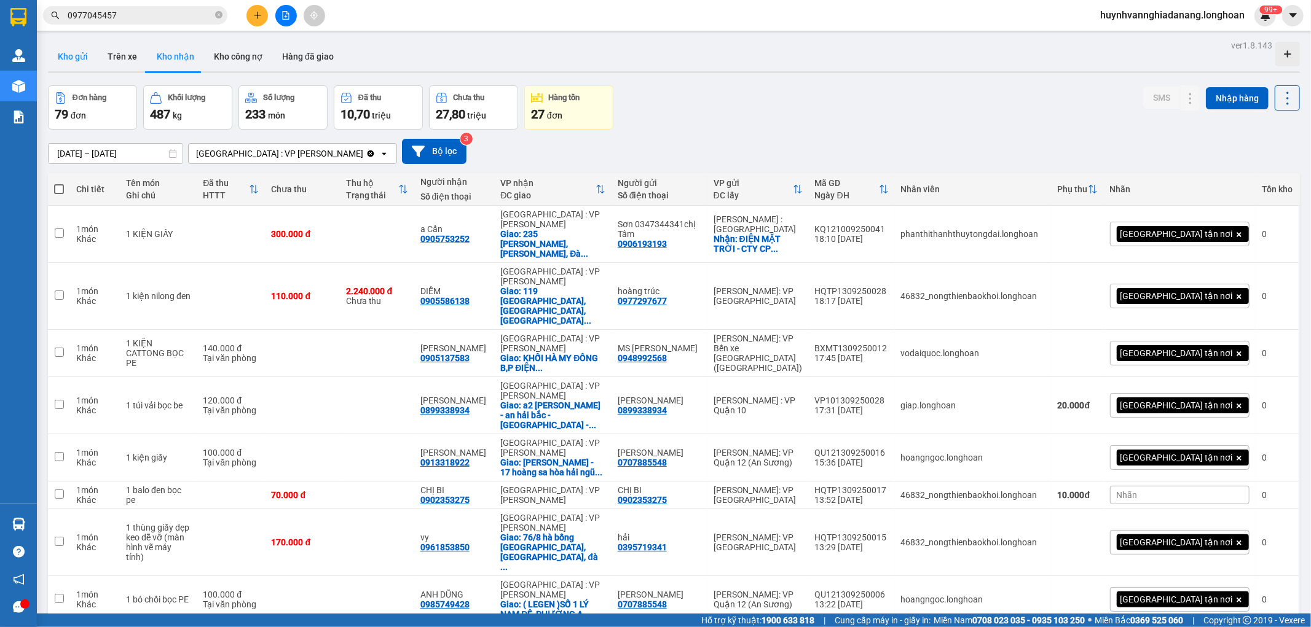
click at [77, 51] on button "Kho gửi" at bounding box center [73, 56] width 50 height 29
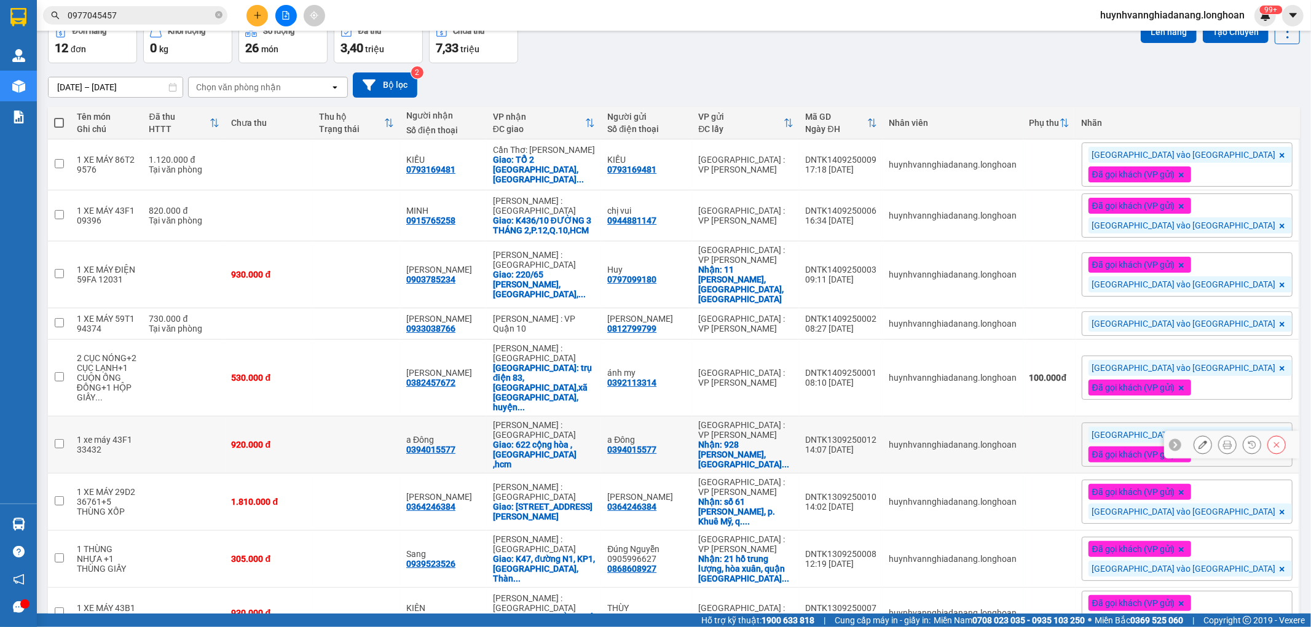
scroll to position [143, 0]
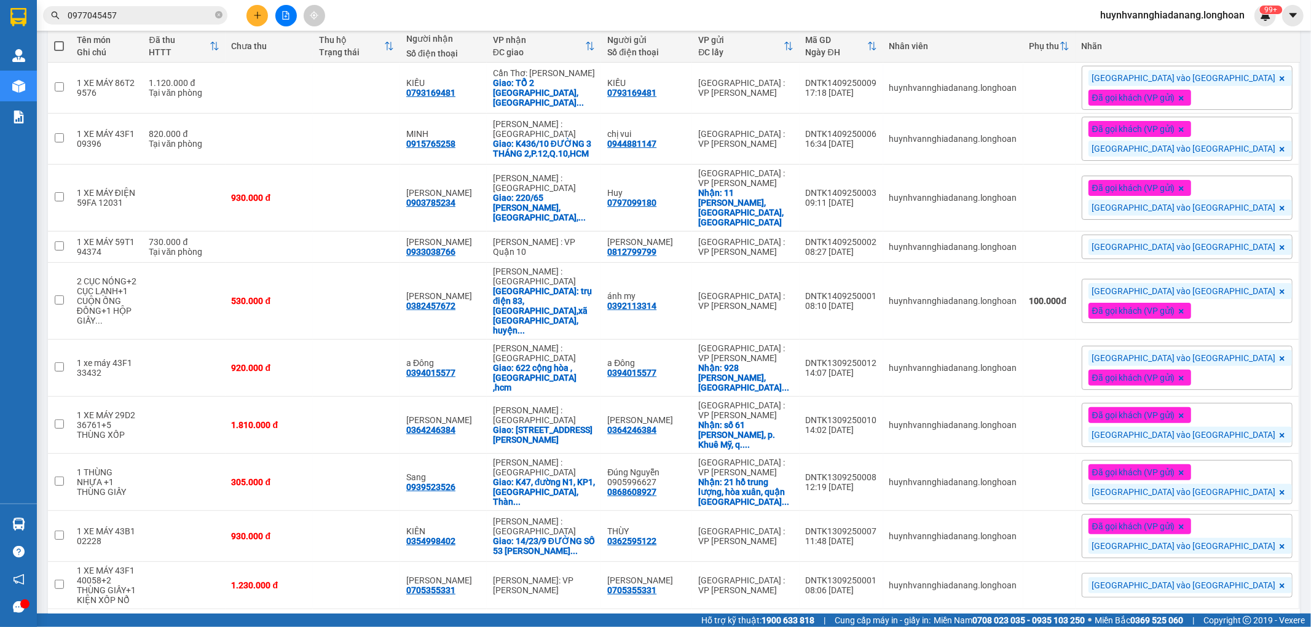
click at [1246, 623] on div "10 / trang" at bounding box center [1248, 629] width 38 height 12
click at [1255, 562] on div "100 / trang" at bounding box center [1247, 556] width 74 height 22
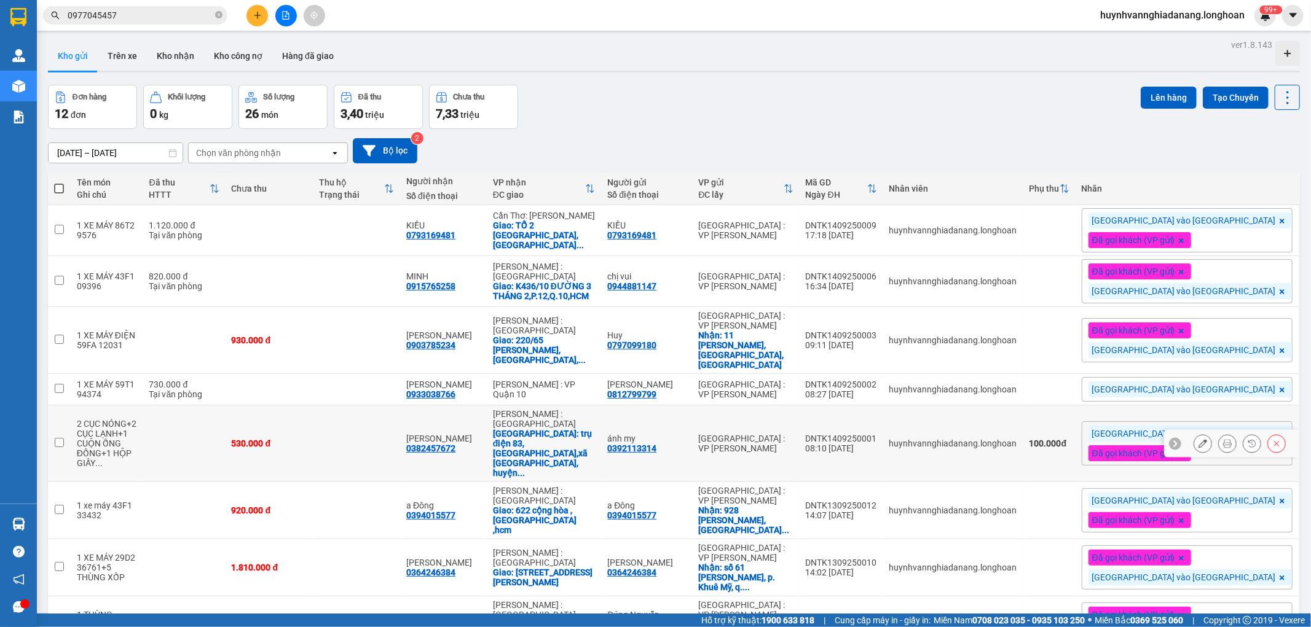
scroll to position [0, 0]
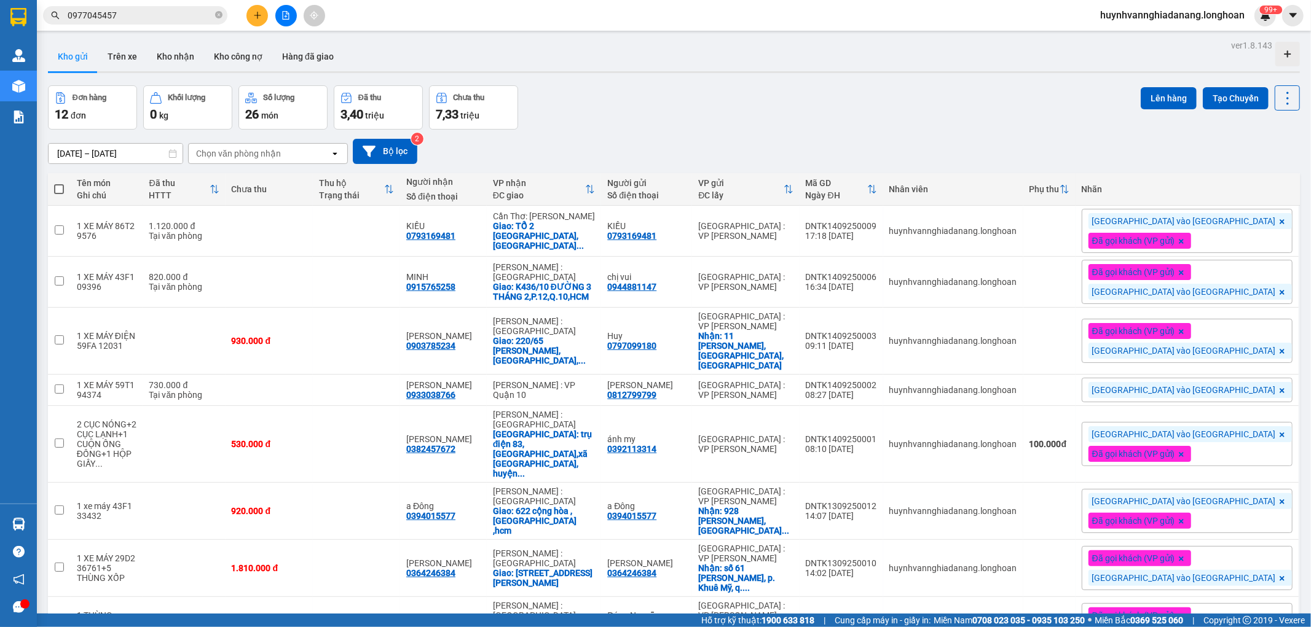
click at [285, 19] on icon "file-add" at bounding box center [286, 15] width 7 height 9
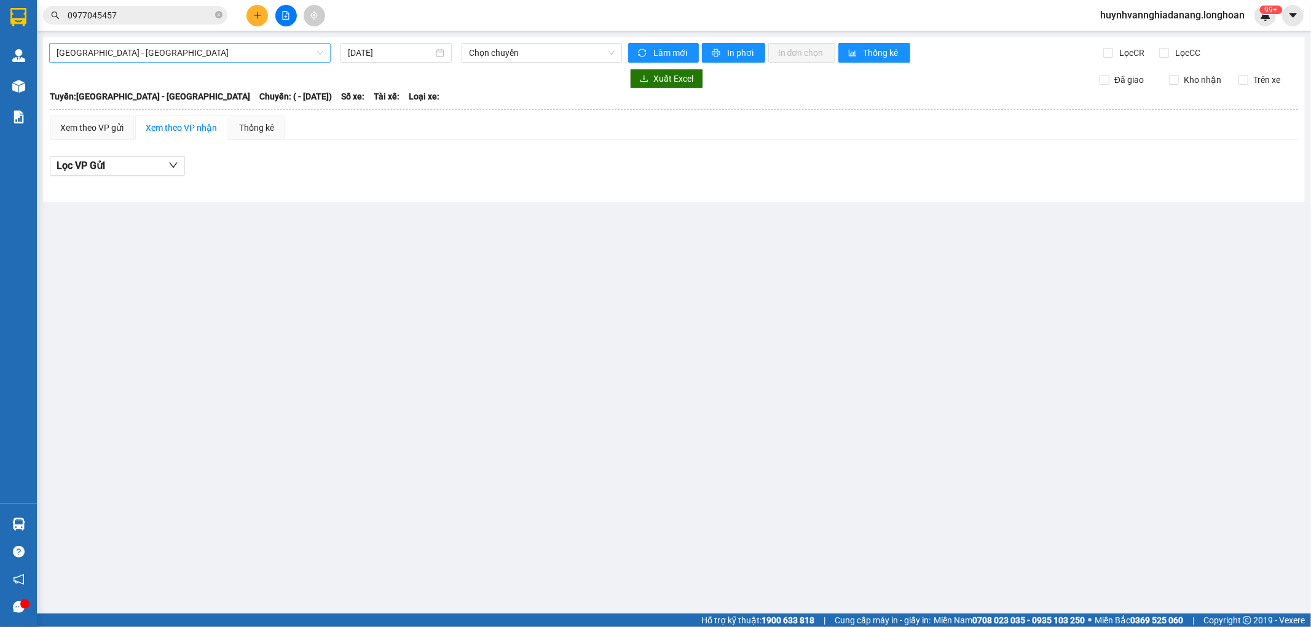
click at [234, 56] on span "[GEOGRAPHIC_DATA] - [GEOGRAPHIC_DATA]" at bounding box center [190, 53] width 267 height 18
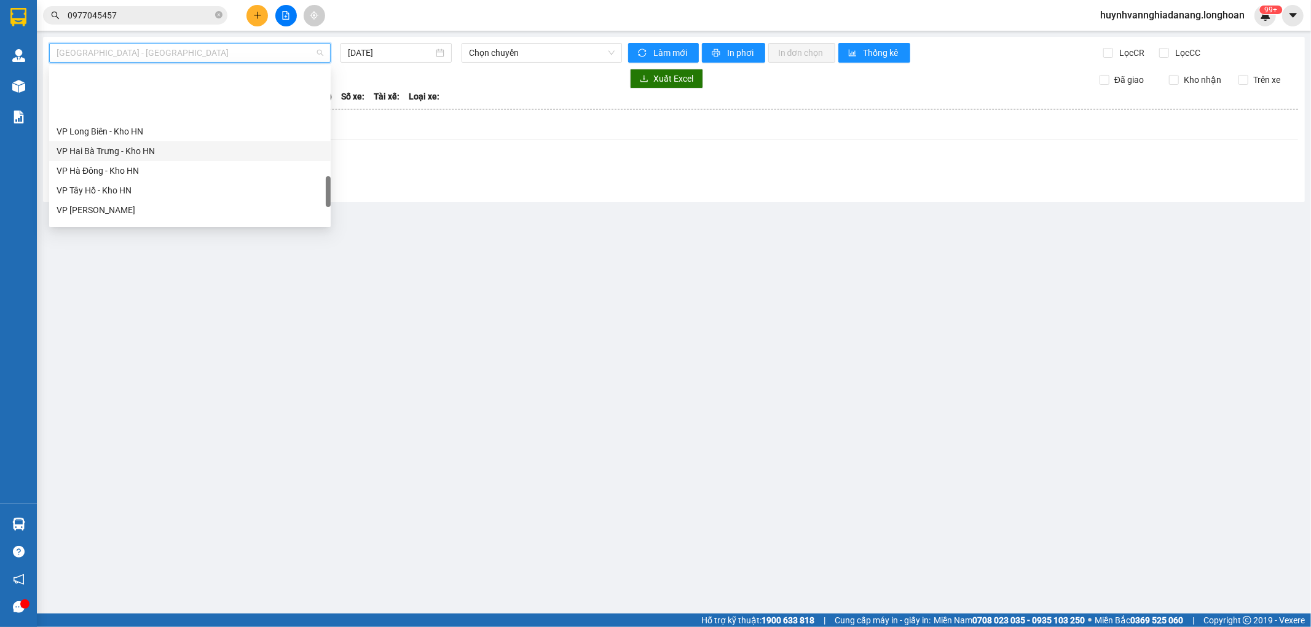
scroll to position [845, 0]
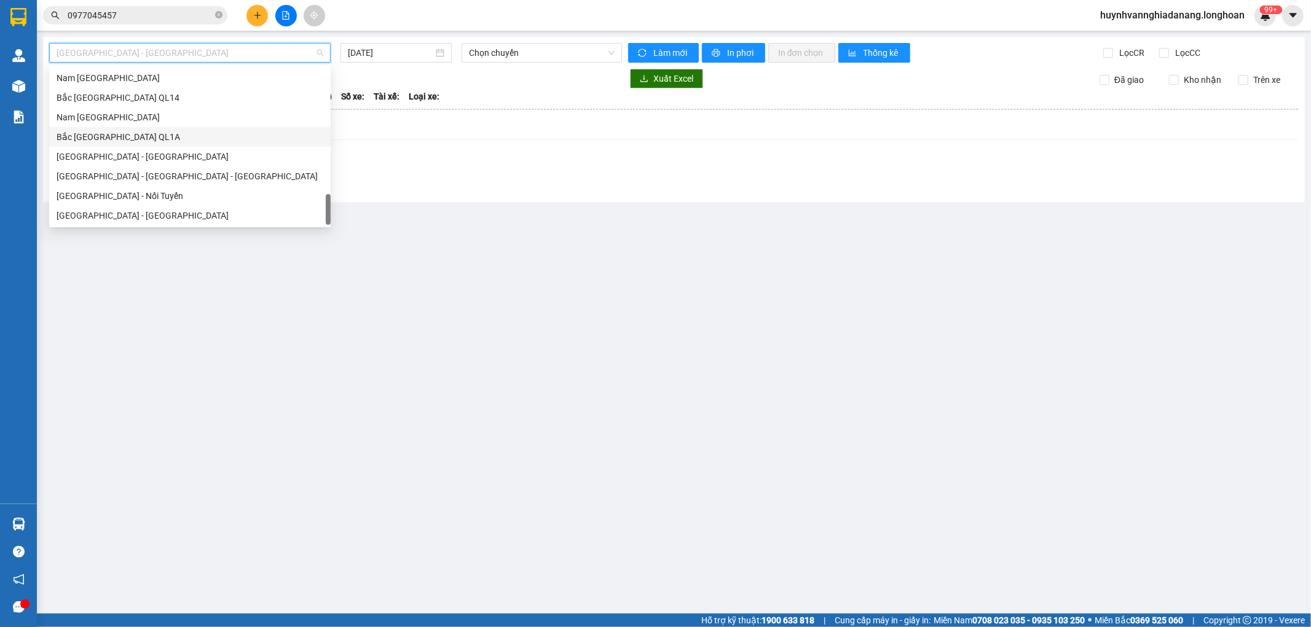
click at [142, 142] on div "Bắc [GEOGRAPHIC_DATA] QL1A" at bounding box center [190, 137] width 267 height 14
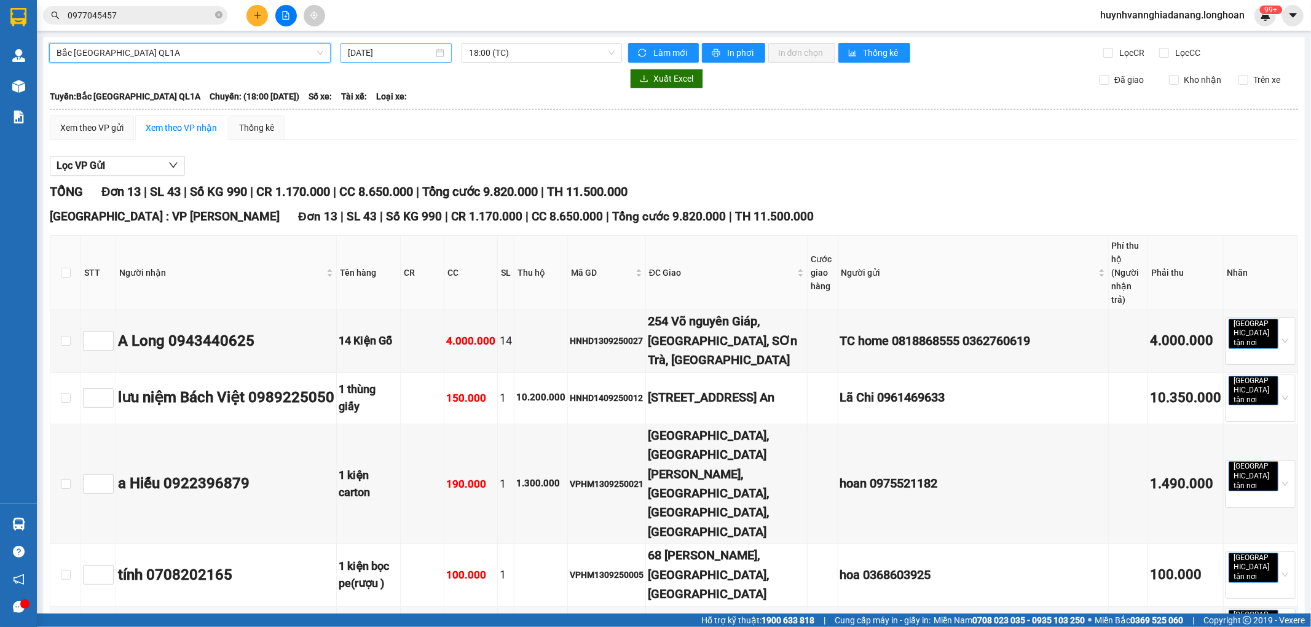
click at [418, 52] on input "[DATE]" at bounding box center [390, 53] width 85 height 14
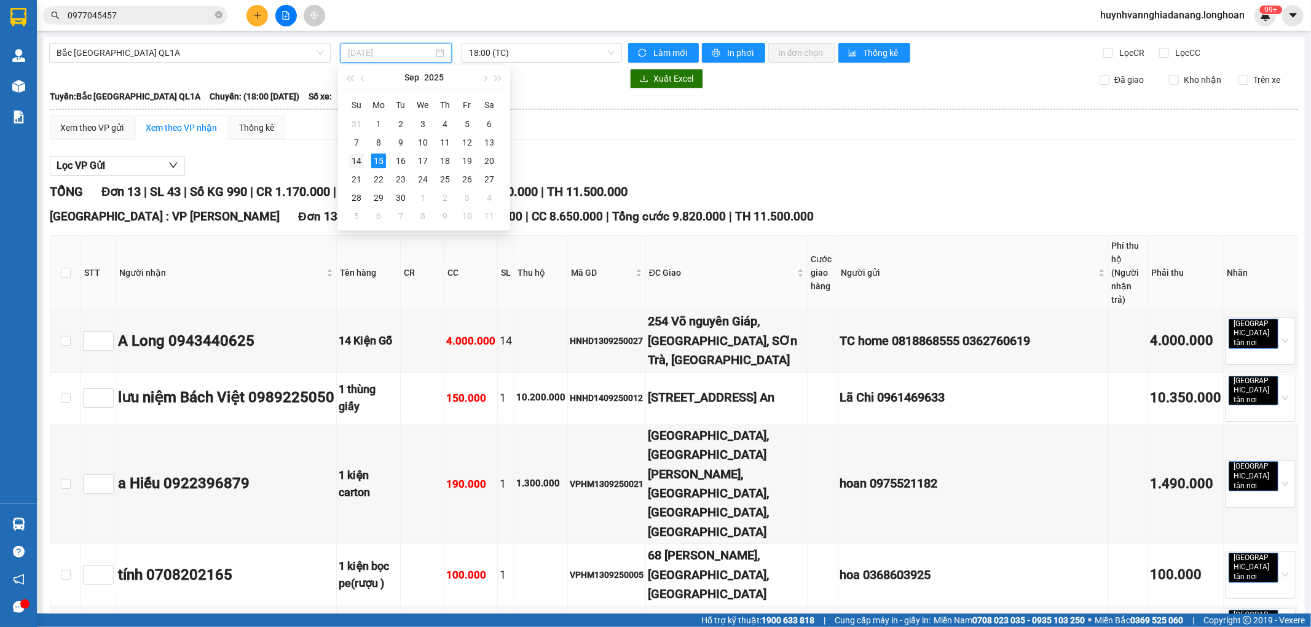
click at [358, 160] on div "14" at bounding box center [356, 161] width 15 height 15
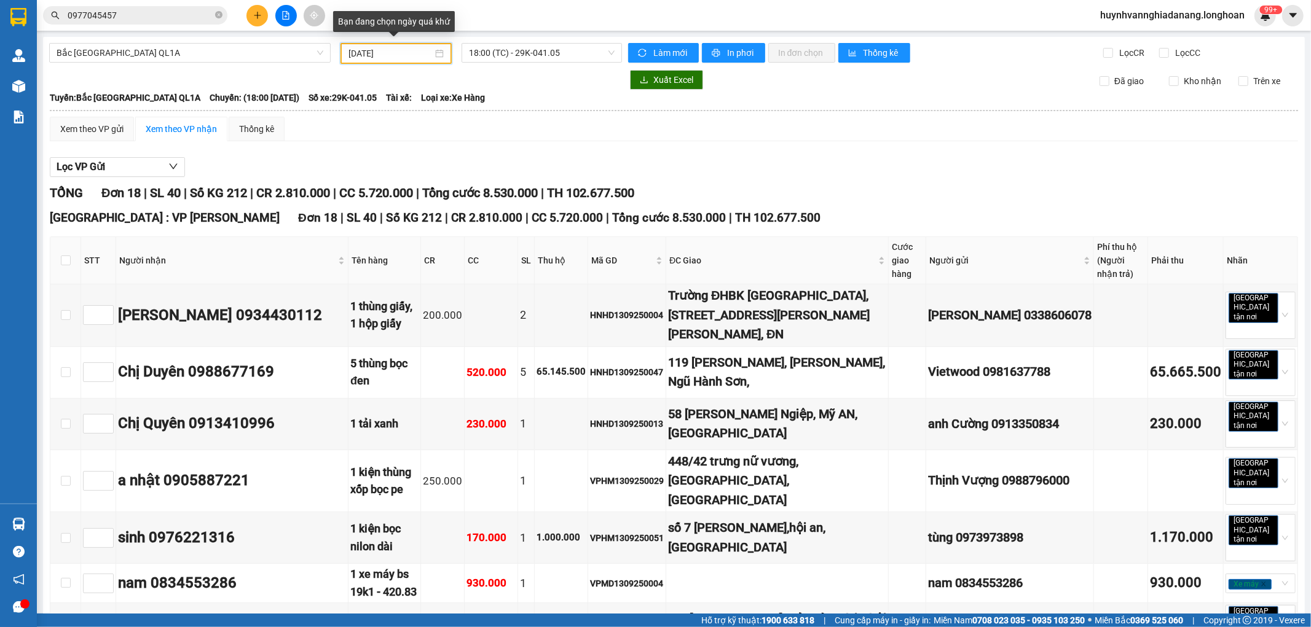
click at [407, 54] on input "[DATE]" at bounding box center [390, 54] width 84 height 14
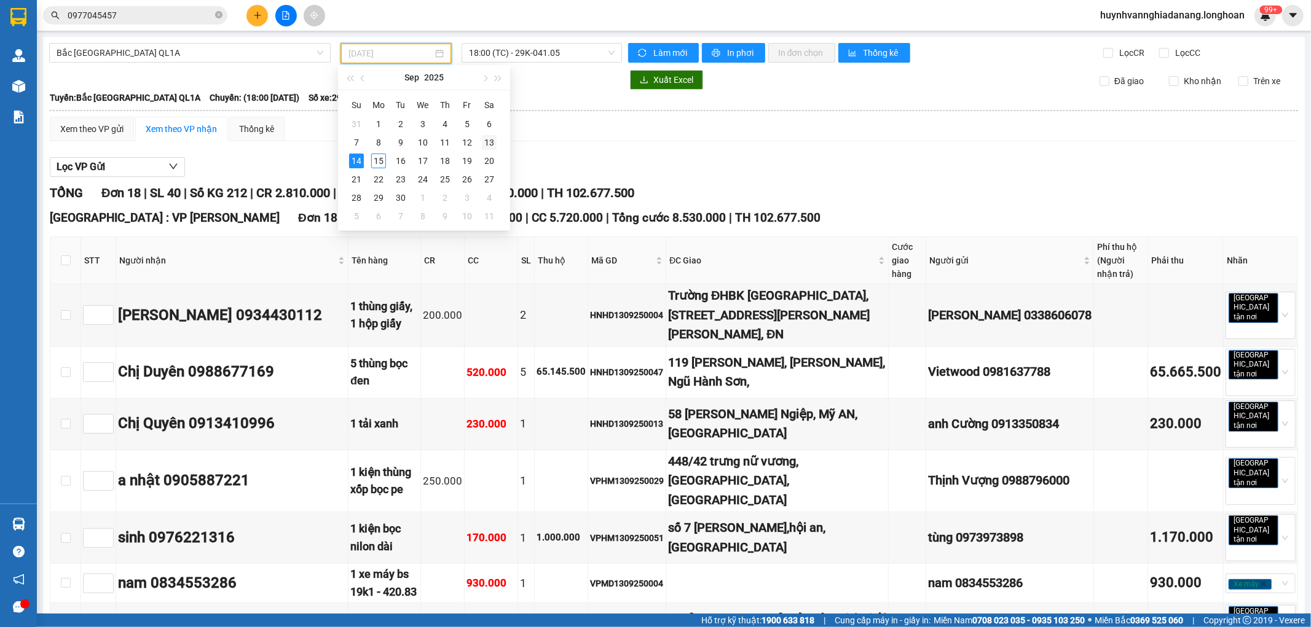
click at [487, 143] on div "13" at bounding box center [489, 142] width 15 height 15
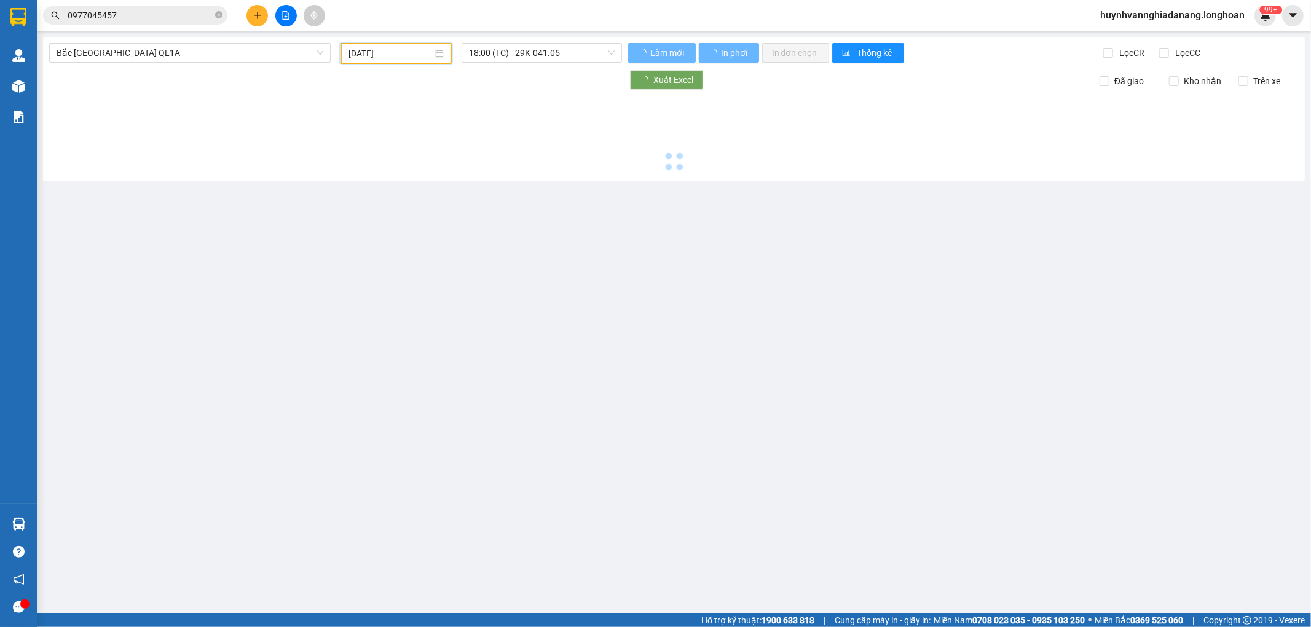
type input "[DATE]"
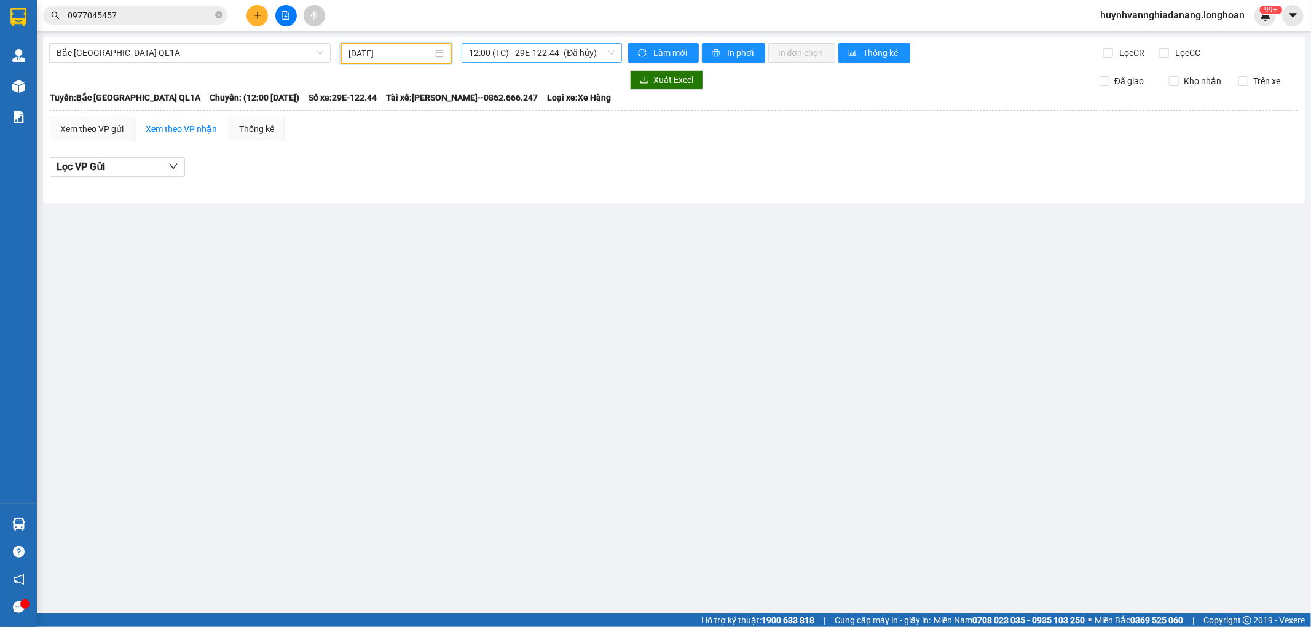
click at [555, 55] on span "12:00 (TC) - 29E-122.44 - (Đã hủy)" at bounding box center [541, 53] width 145 height 18
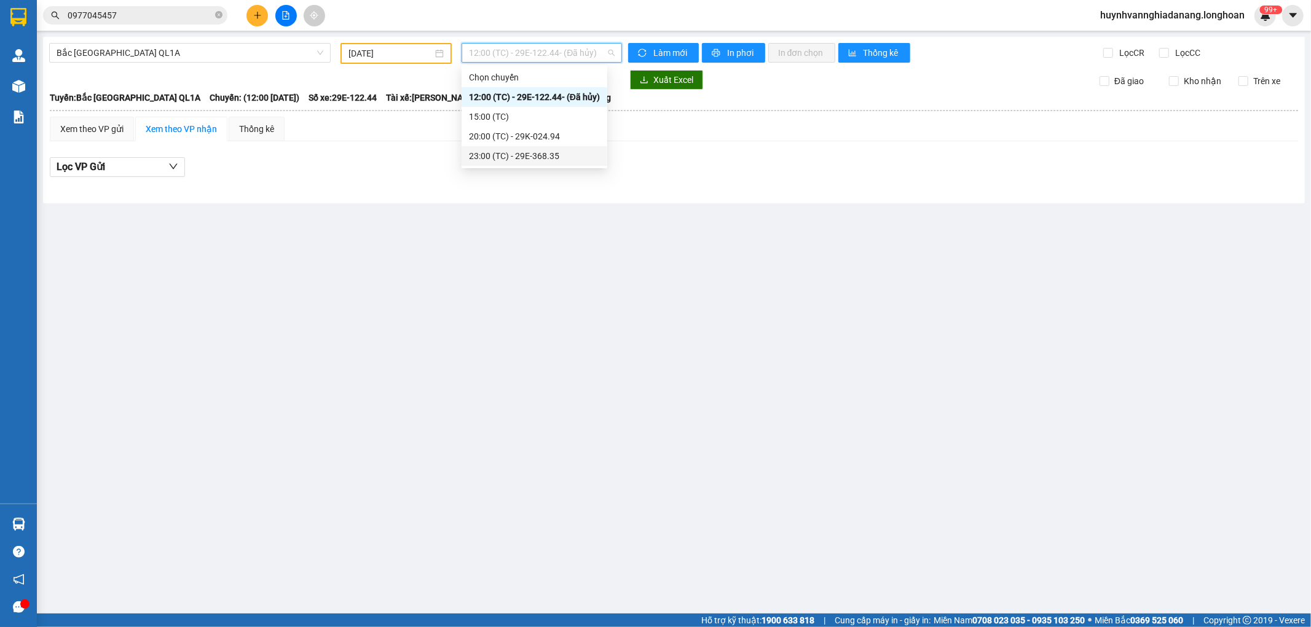
click at [551, 155] on div "23:00 (TC) - 29E-368.35" at bounding box center [534, 156] width 131 height 14
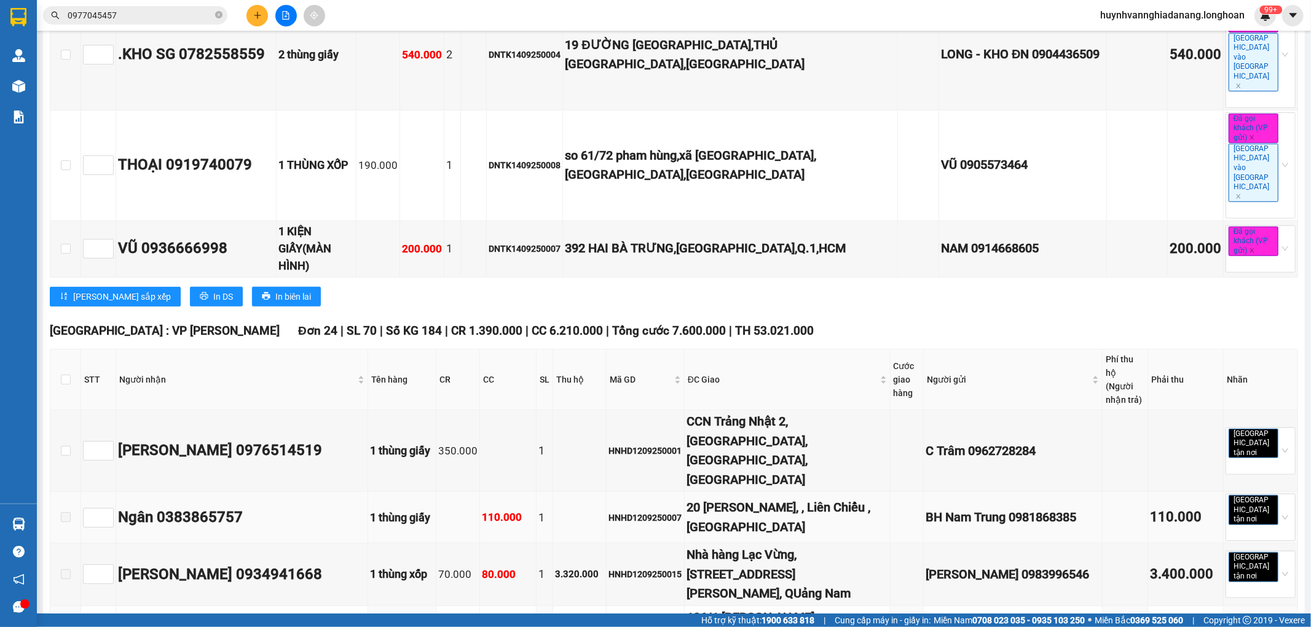
scroll to position [683, 0]
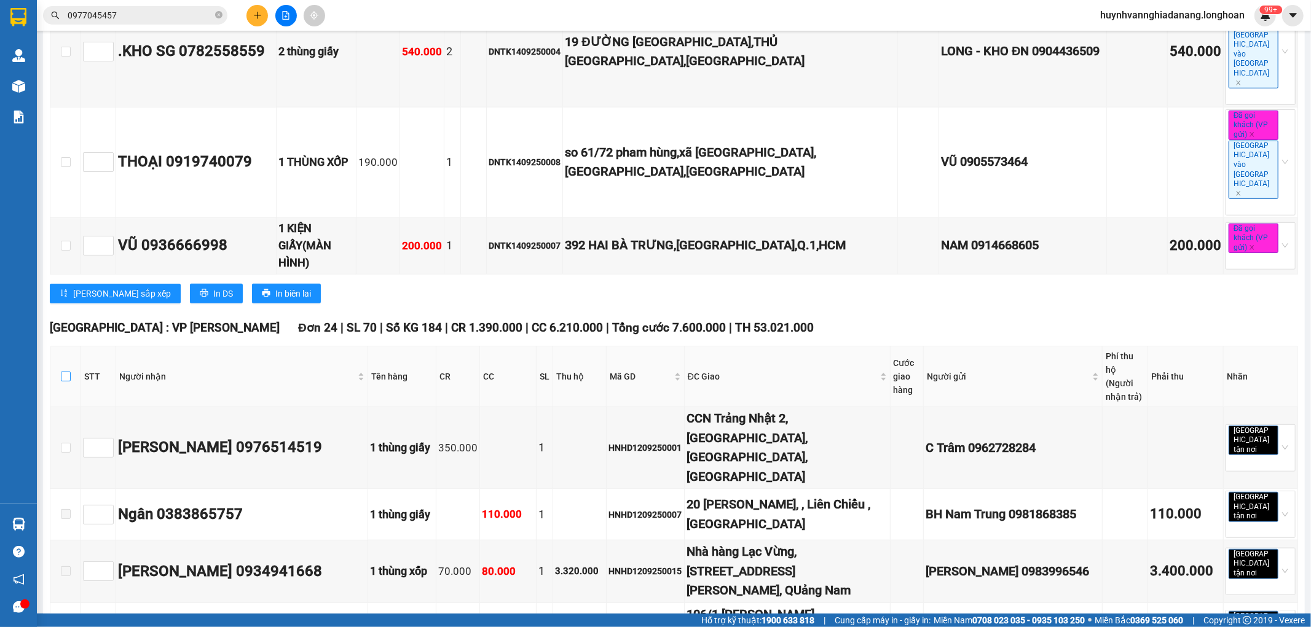
click at [68, 372] on input "checkbox" at bounding box center [66, 377] width 10 height 10
checkbox input "true"
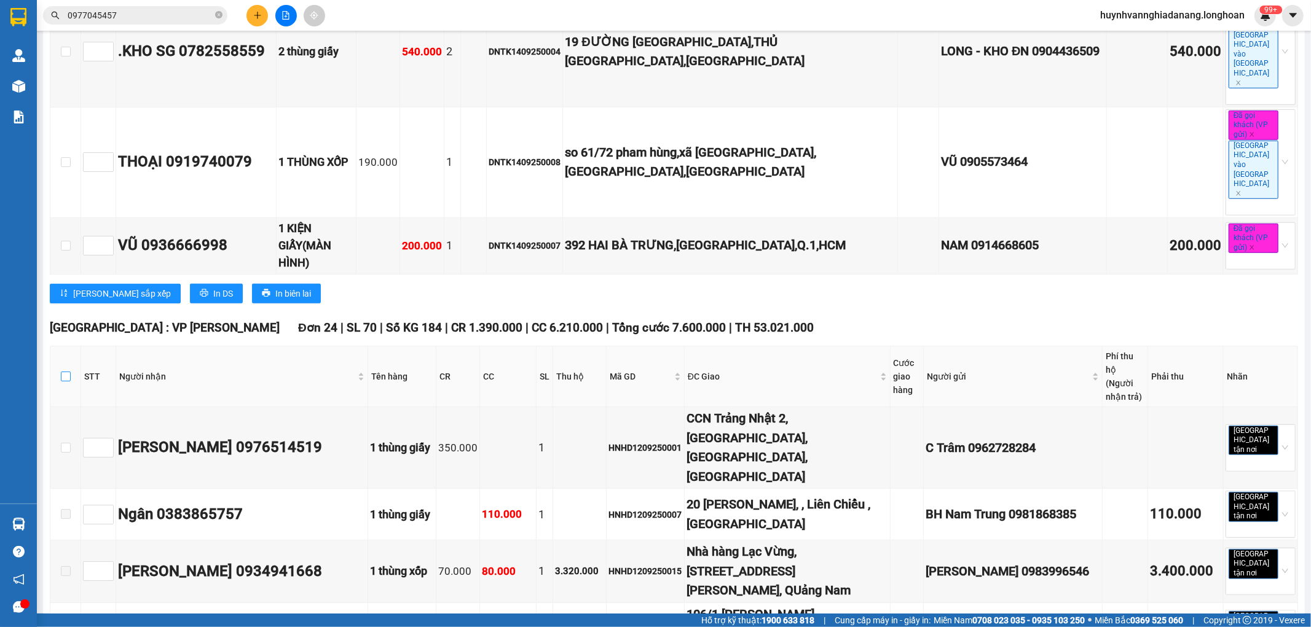
checkbox input "true"
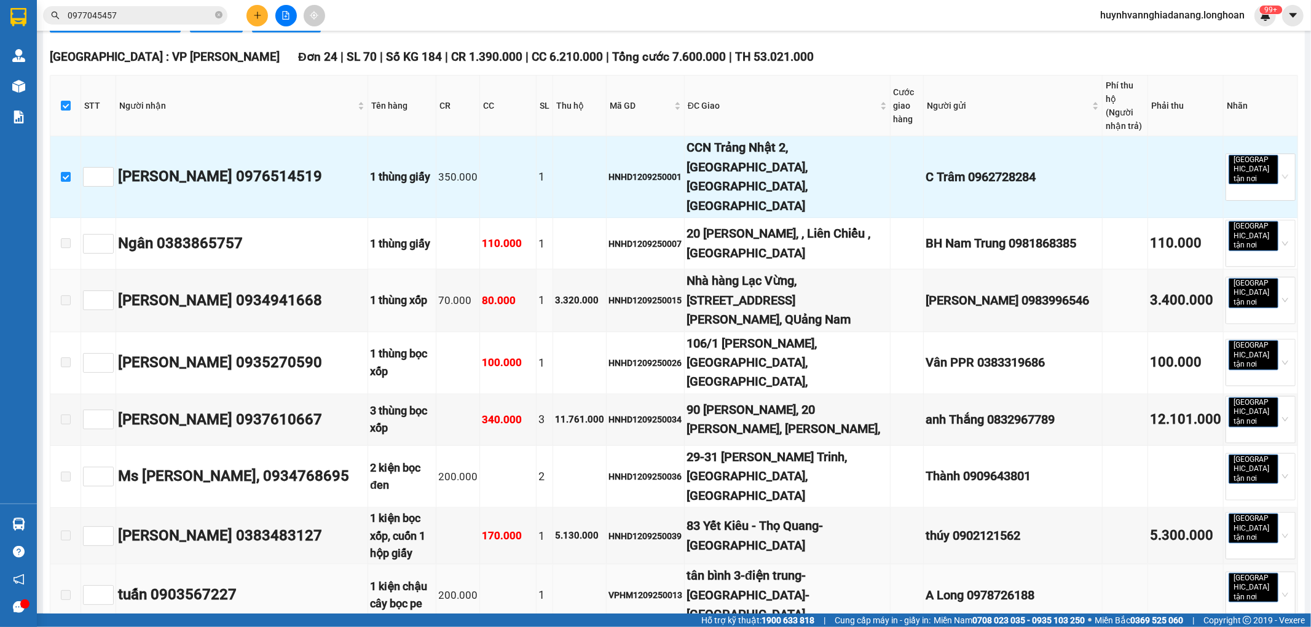
scroll to position [955, 0]
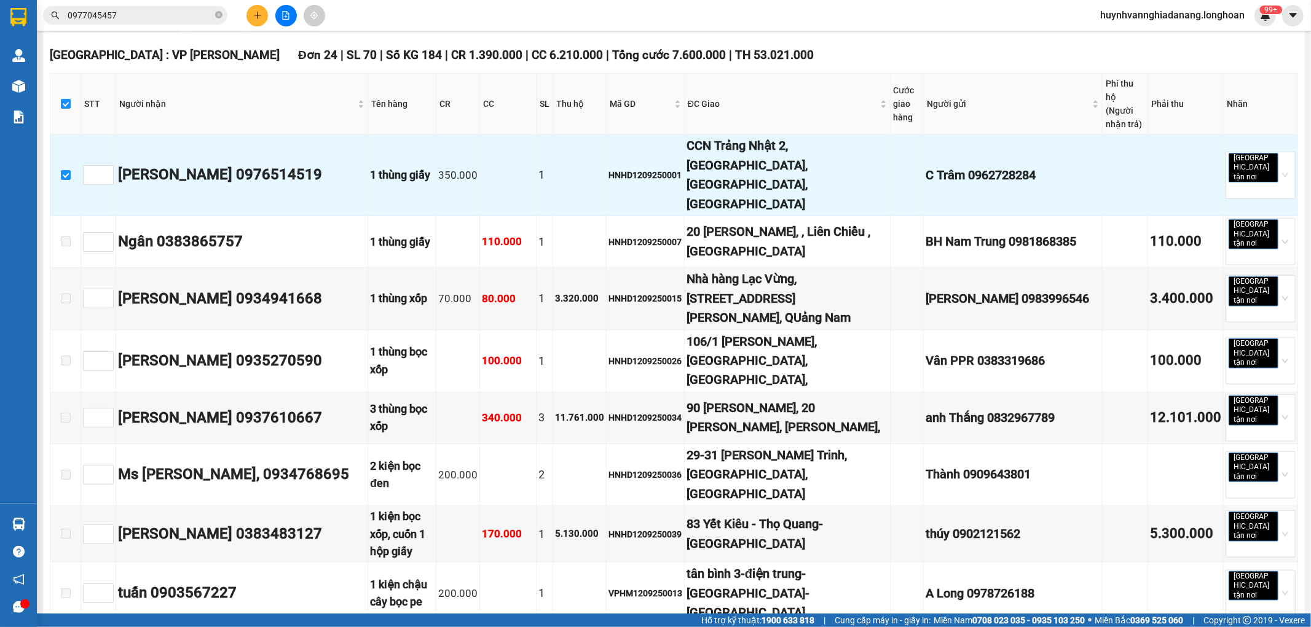
checkbox input "false"
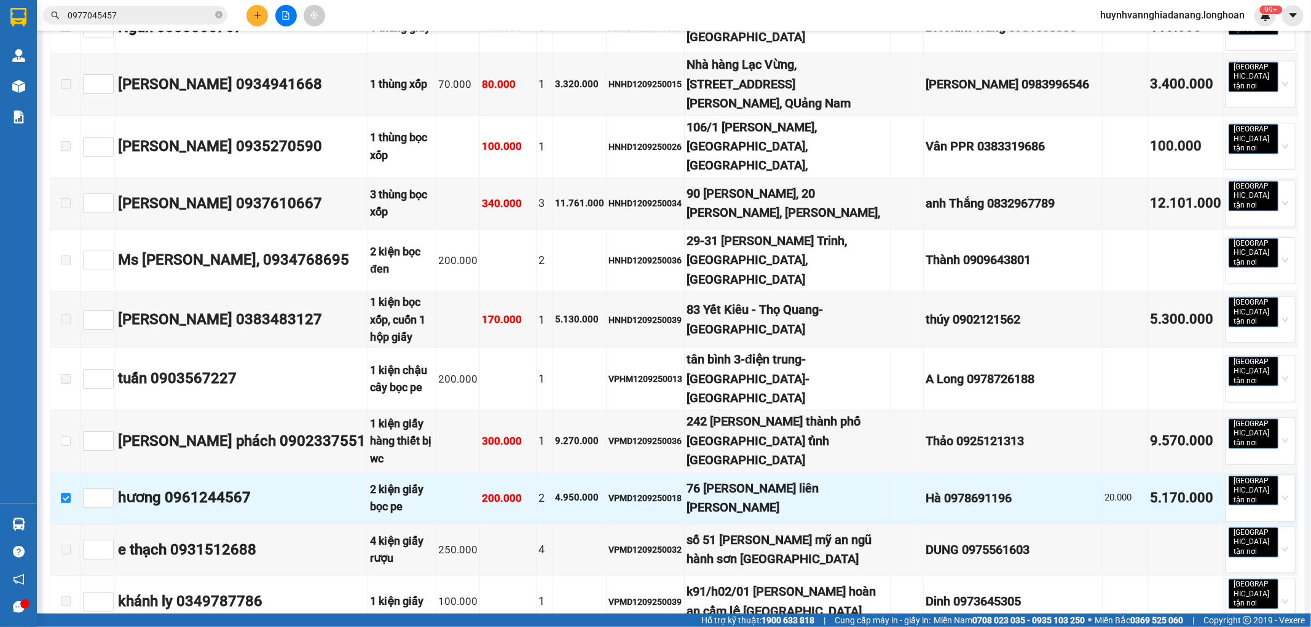
scroll to position [1365, 0]
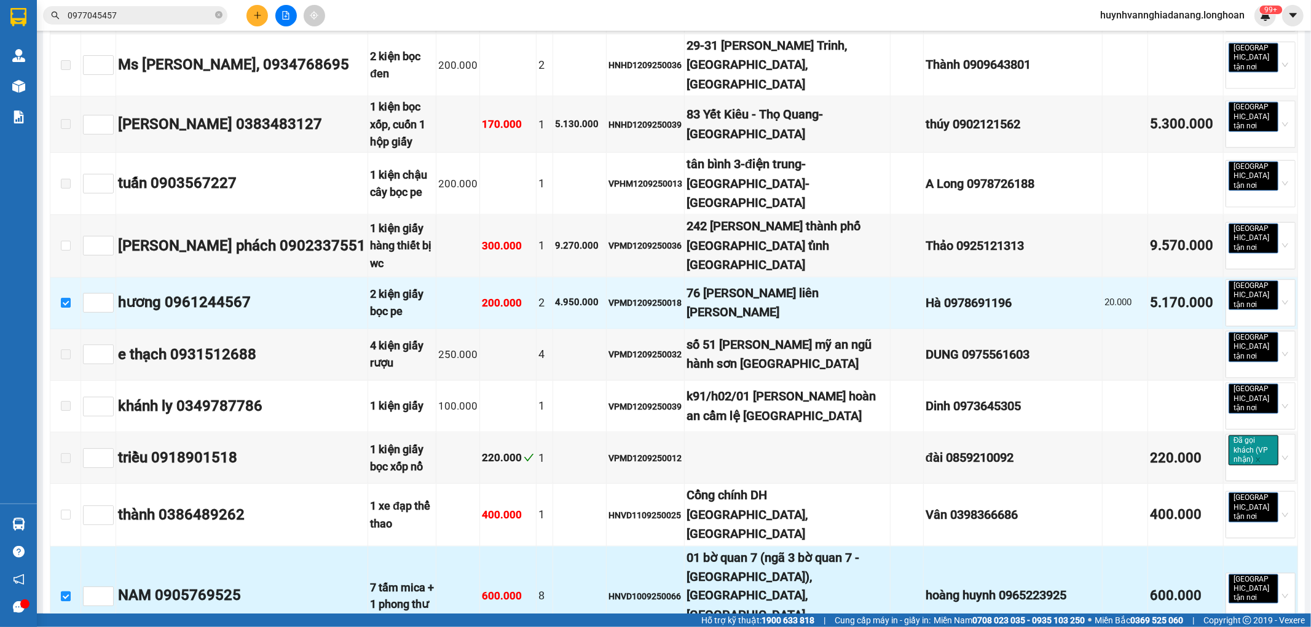
click at [66, 592] on input "checkbox" at bounding box center [66, 597] width 10 height 10
checkbox input "false"
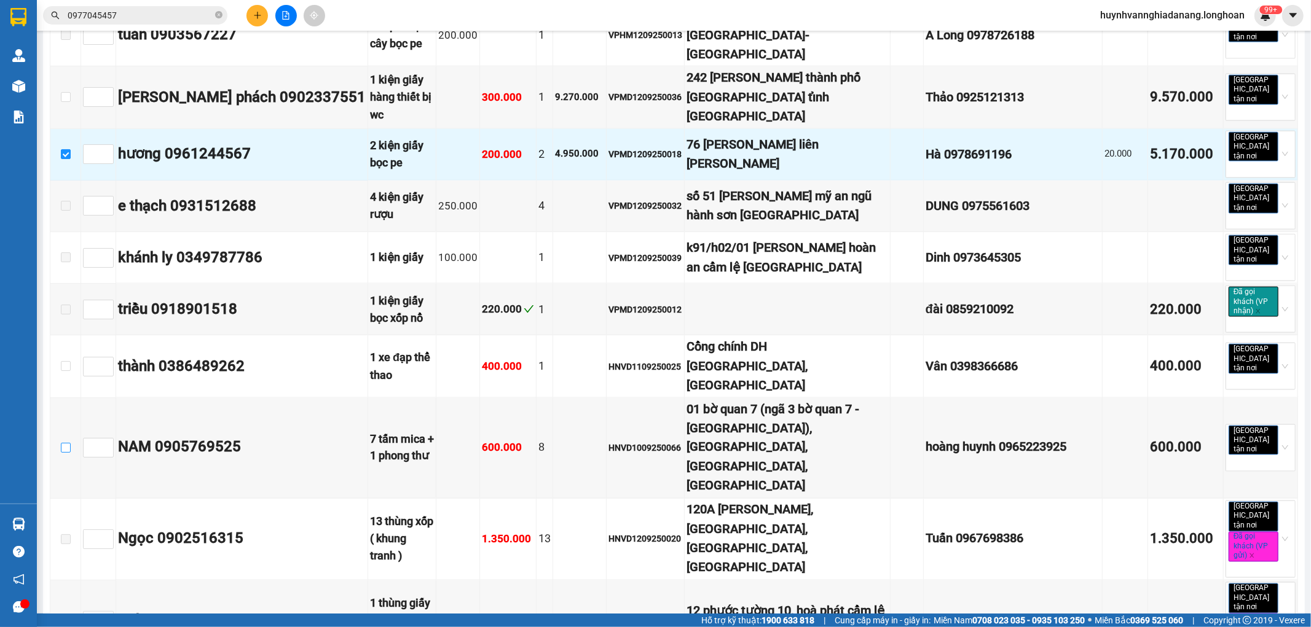
scroll to position [1522, 0]
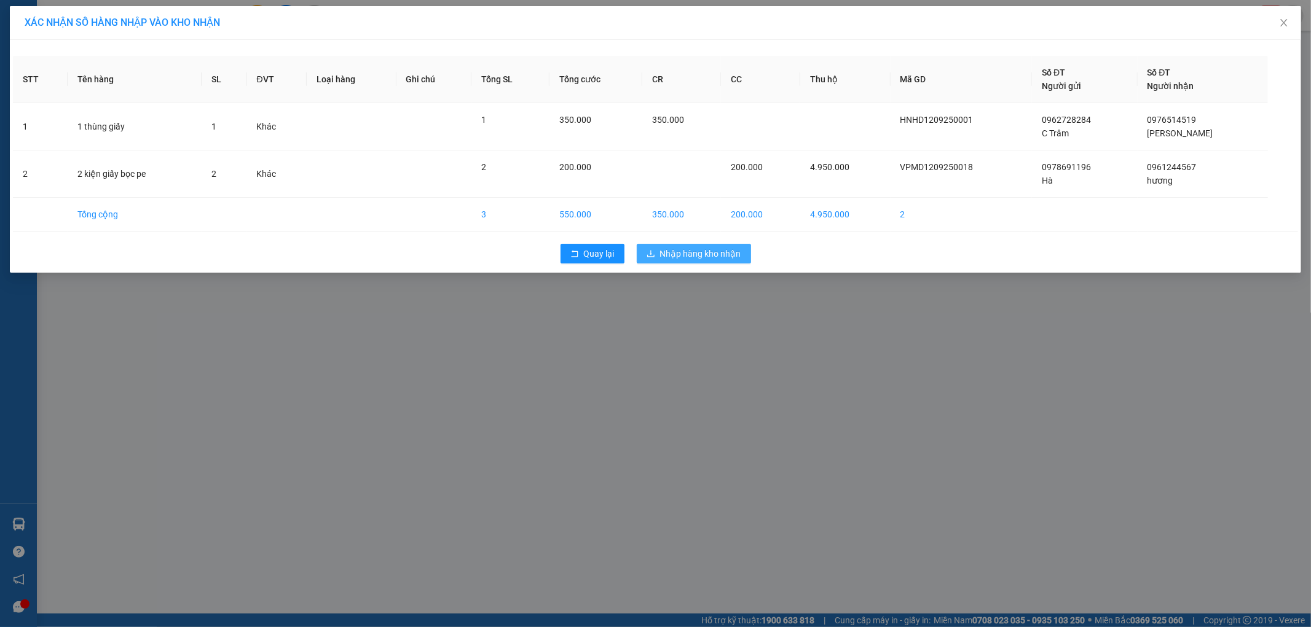
click at [694, 257] on span "Nhập hàng kho nhận" at bounding box center [700, 254] width 81 height 14
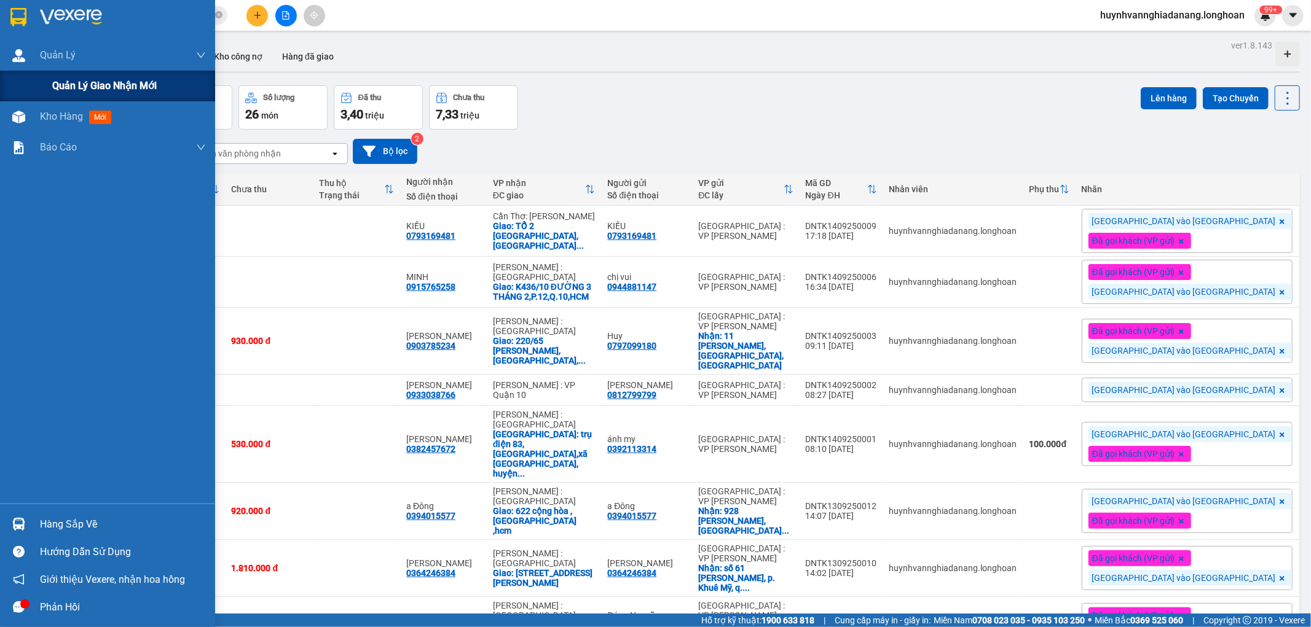
click at [65, 83] on span "Quản lý giao nhận mới" at bounding box center [104, 85] width 104 height 15
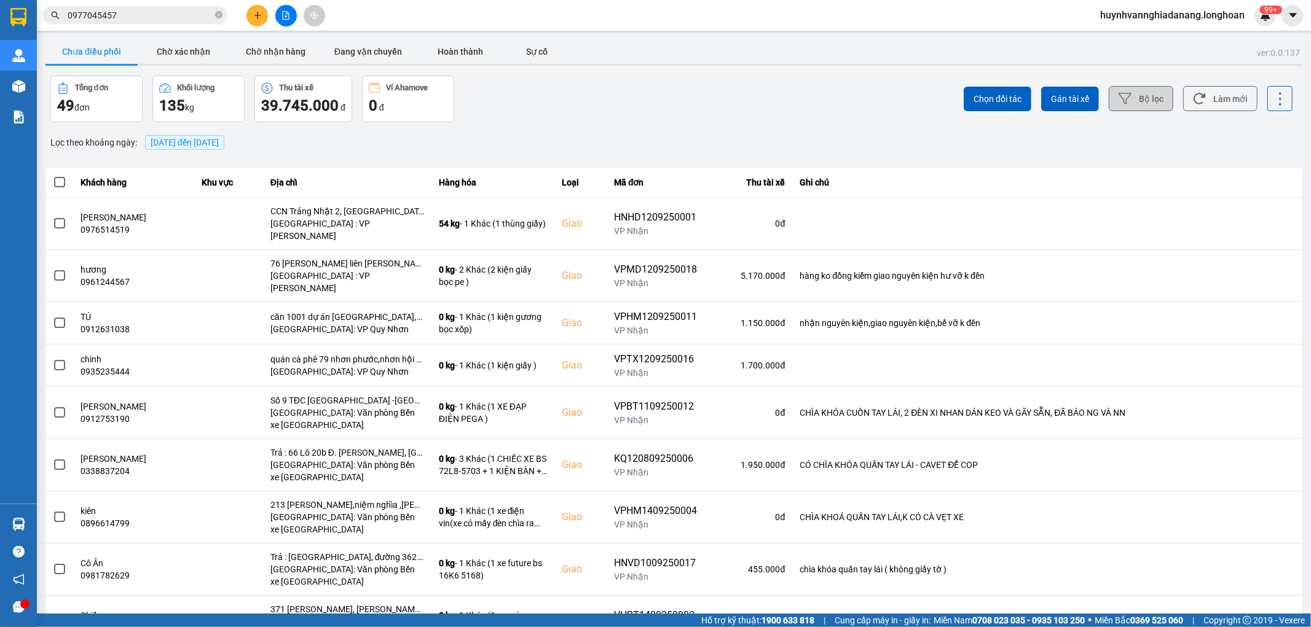
click at [1127, 106] on button "Bộ lọc" at bounding box center [1140, 98] width 65 height 25
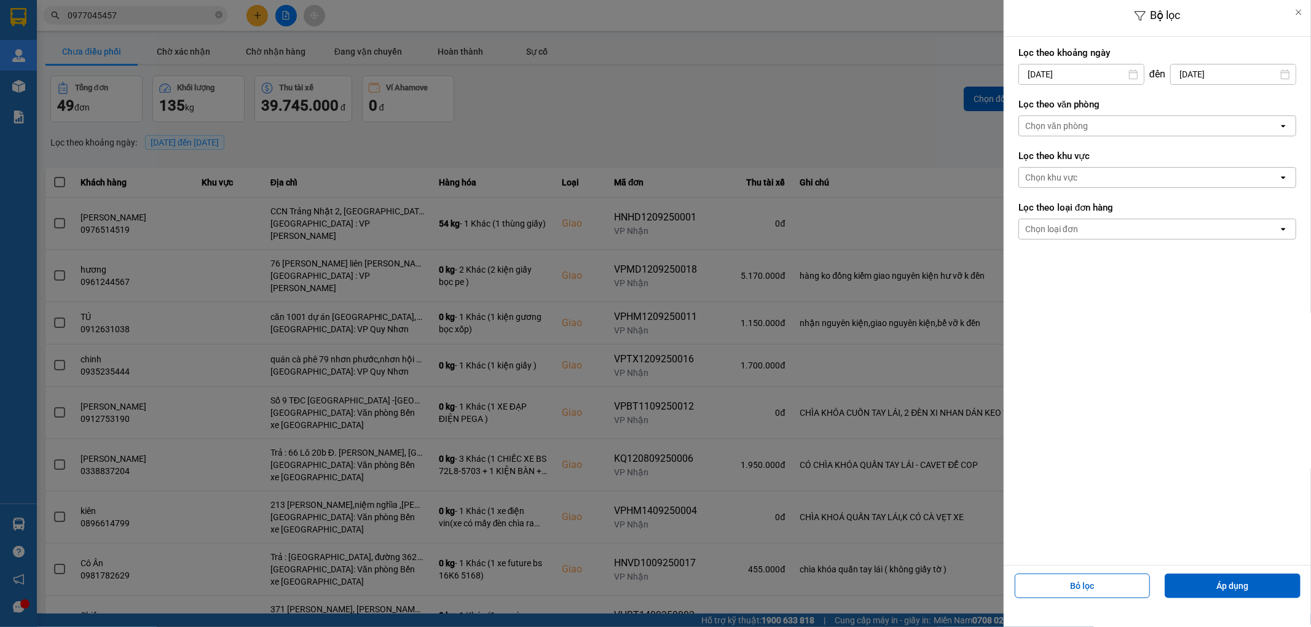
drag, startPoint x: 1009, startPoint y: 175, endPoint x: 1016, endPoint y: 173, distance: 7.8
click at [1009, 175] on div "1 2 3 4 5 6 7 8 9 10 11 12 13 14 15 16 17 18 19 20 21 22 23 24 25 26 27 28 29 30" at bounding box center [1099, 220] width 192 height 149
click at [1021, 166] on div "1" at bounding box center [1025, 164] width 17 height 15
type input "[DATE]"
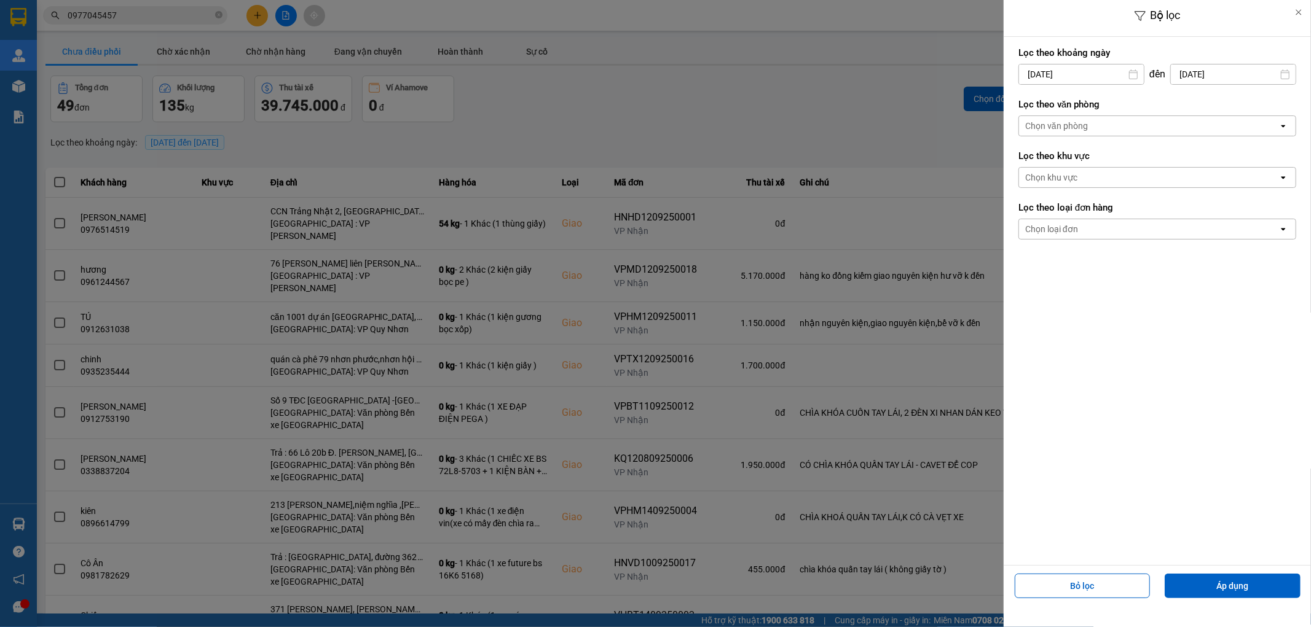
click at [1103, 130] on div "Chọn văn phòng" at bounding box center [1148, 126] width 259 height 20
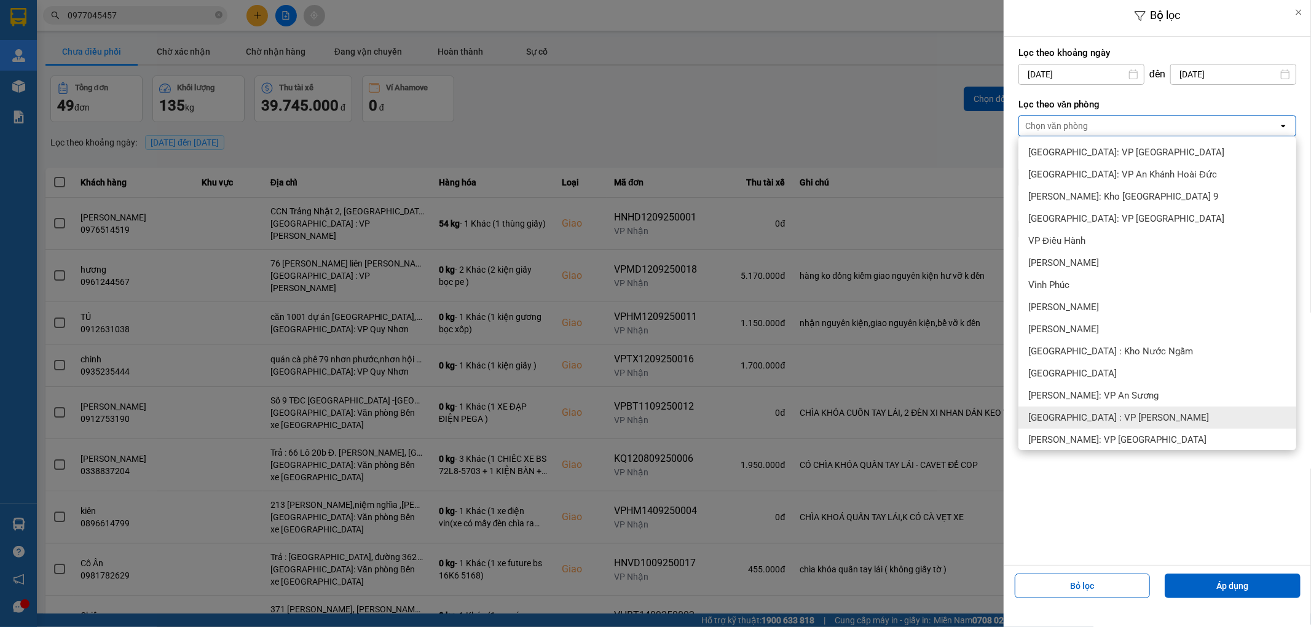
drag, startPoint x: 1123, startPoint y: 410, endPoint x: 1137, endPoint y: 409, distance: 14.1
click at [1123, 410] on div "[GEOGRAPHIC_DATA] : VP [PERSON_NAME]" at bounding box center [1157, 418] width 278 height 22
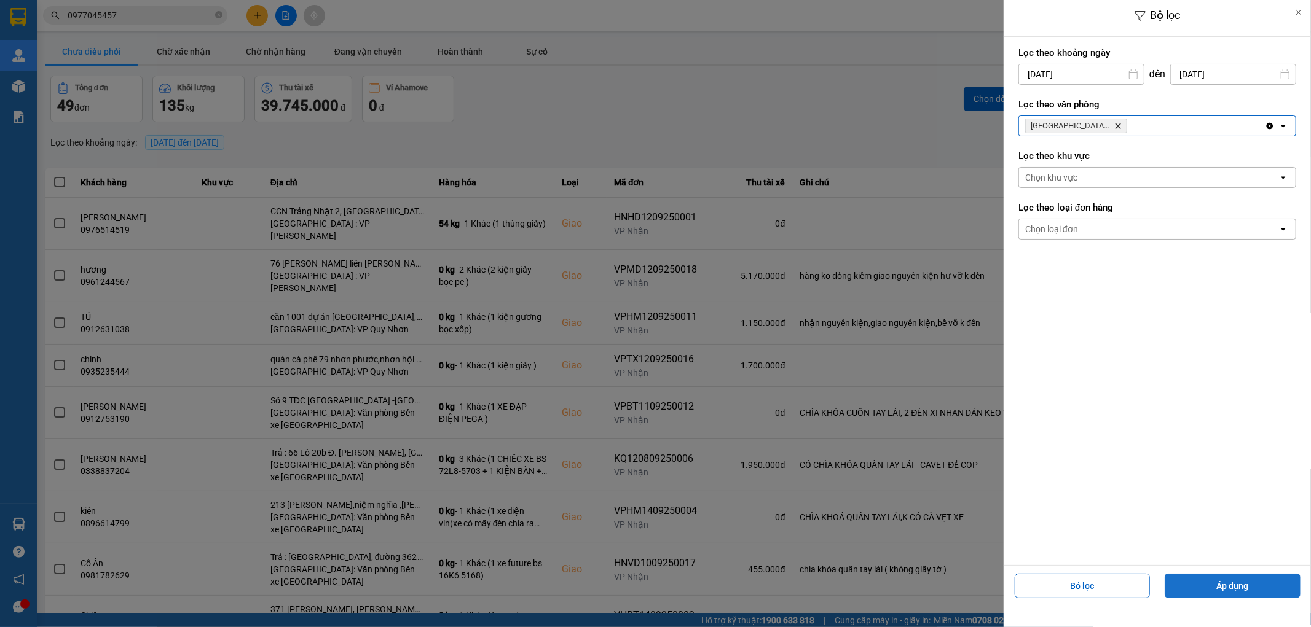
click at [1224, 579] on button "Áp dụng" at bounding box center [1232, 586] width 136 height 25
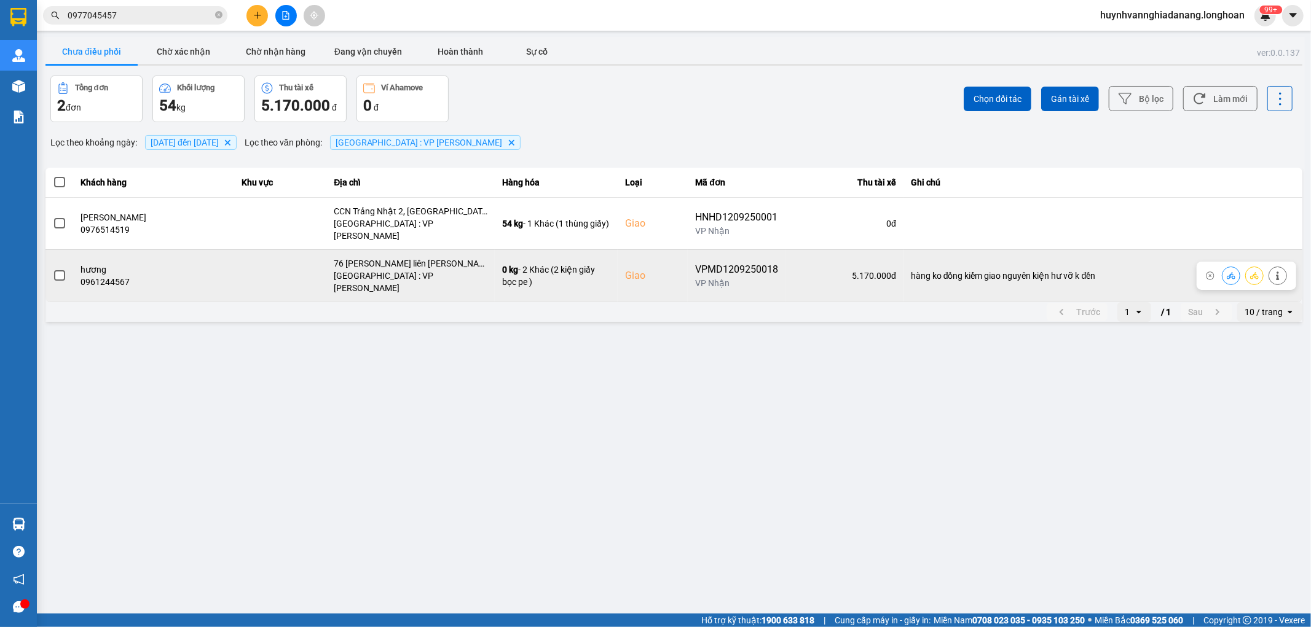
click at [49, 261] on td at bounding box center [59, 275] width 28 height 52
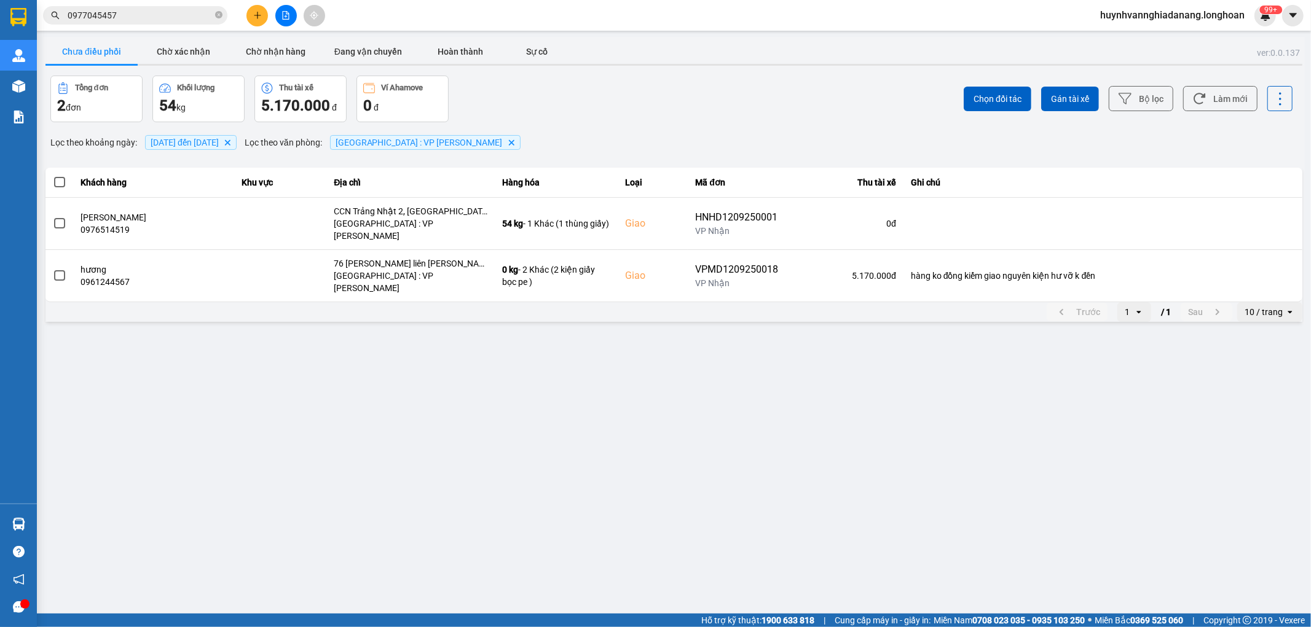
click at [1276, 302] on div "10 / trang" at bounding box center [1261, 312] width 48 height 20
click at [1269, 407] on div "100 / trang" at bounding box center [1269, 407] width 45 height 12
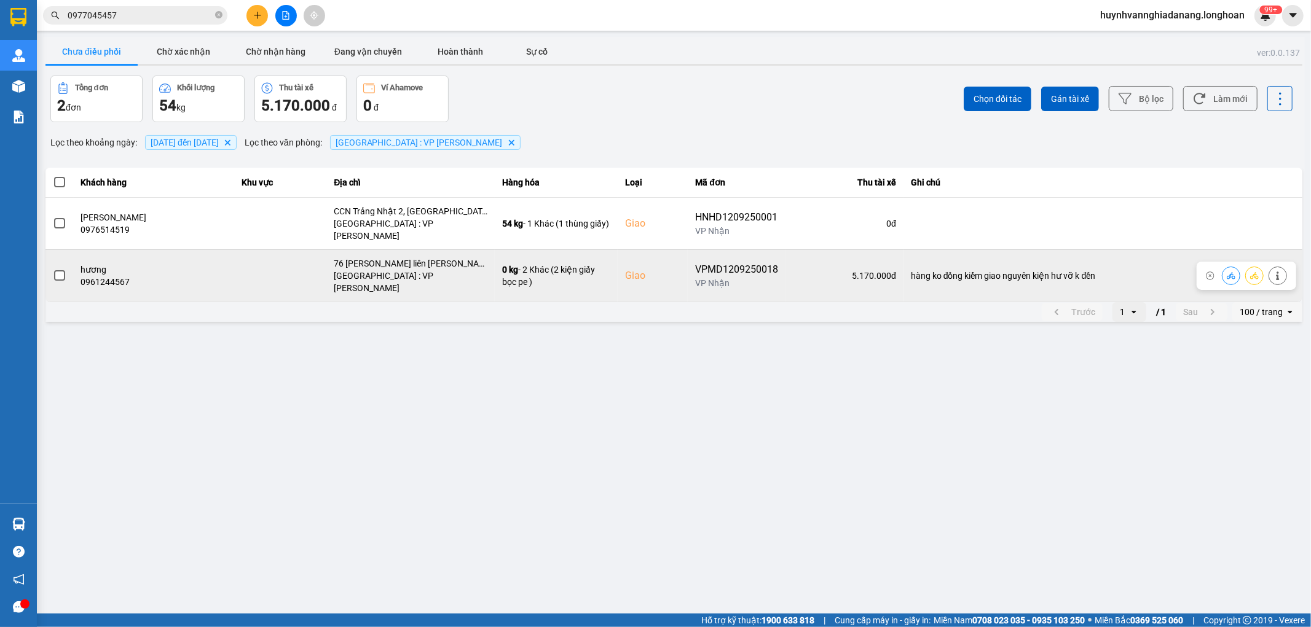
click at [58, 270] on span at bounding box center [59, 275] width 11 height 11
click at [53, 269] on input "checkbox" at bounding box center [53, 269] width 0 height 0
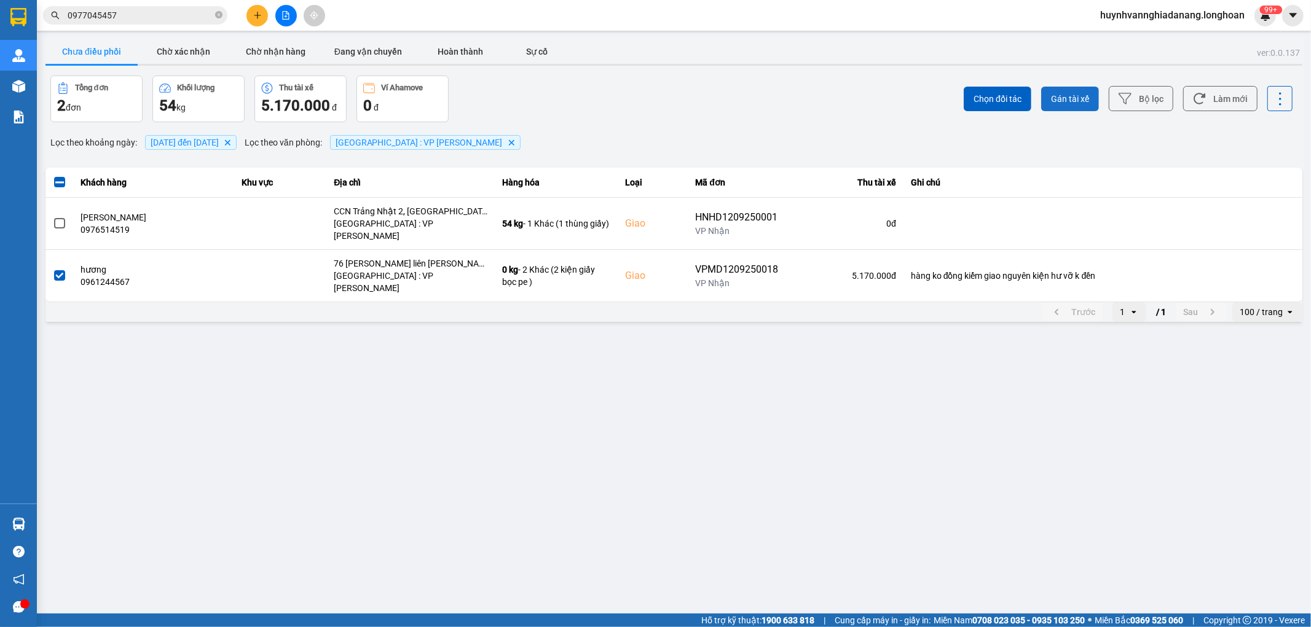
click at [1080, 103] on span "Gán tài xế" at bounding box center [1070, 99] width 38 height 12
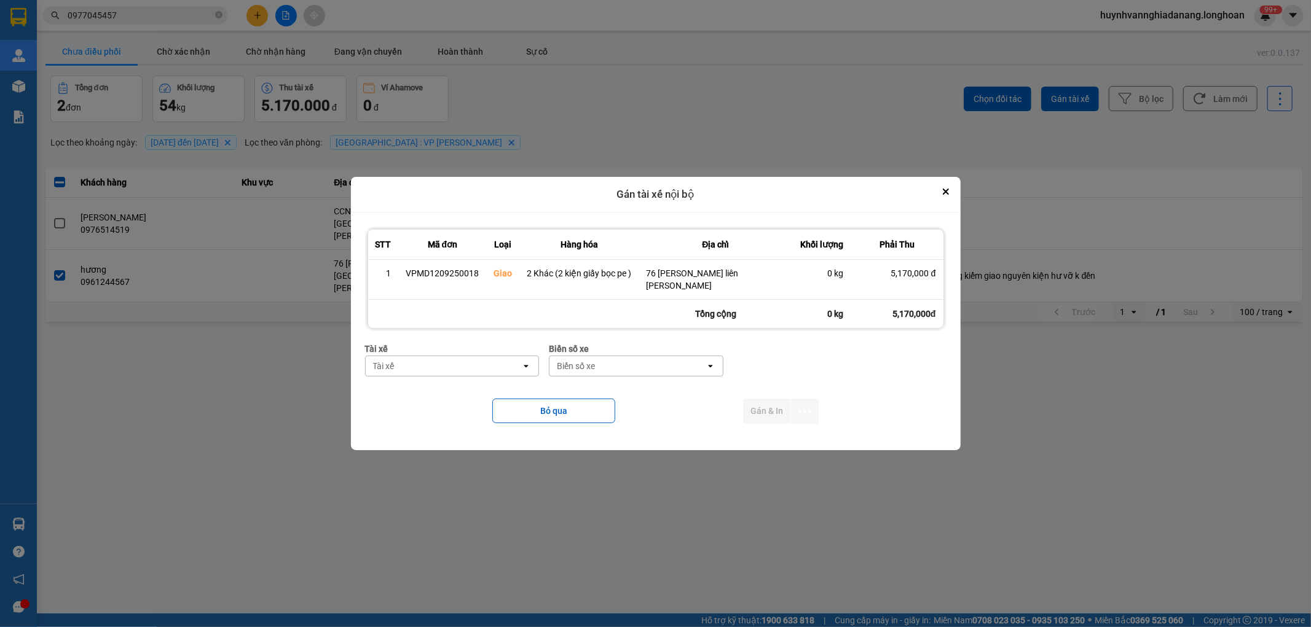
click at [440, 366] on div "Tài xế" at bounding box center [444, 366] width 156 height 20
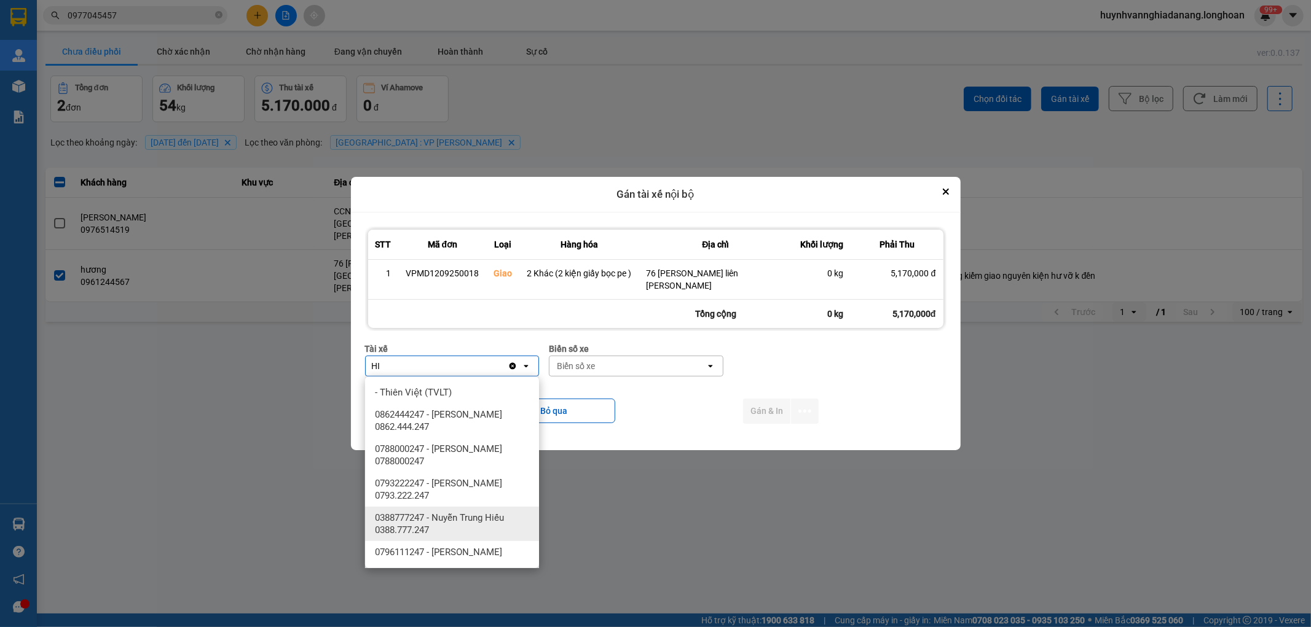
type input "HI"
click at [471, 525] on span "0388777247 - Nuyễn Trung Hiếu 0388.777.247" at bounding box center [454, 524] width 159 height 25
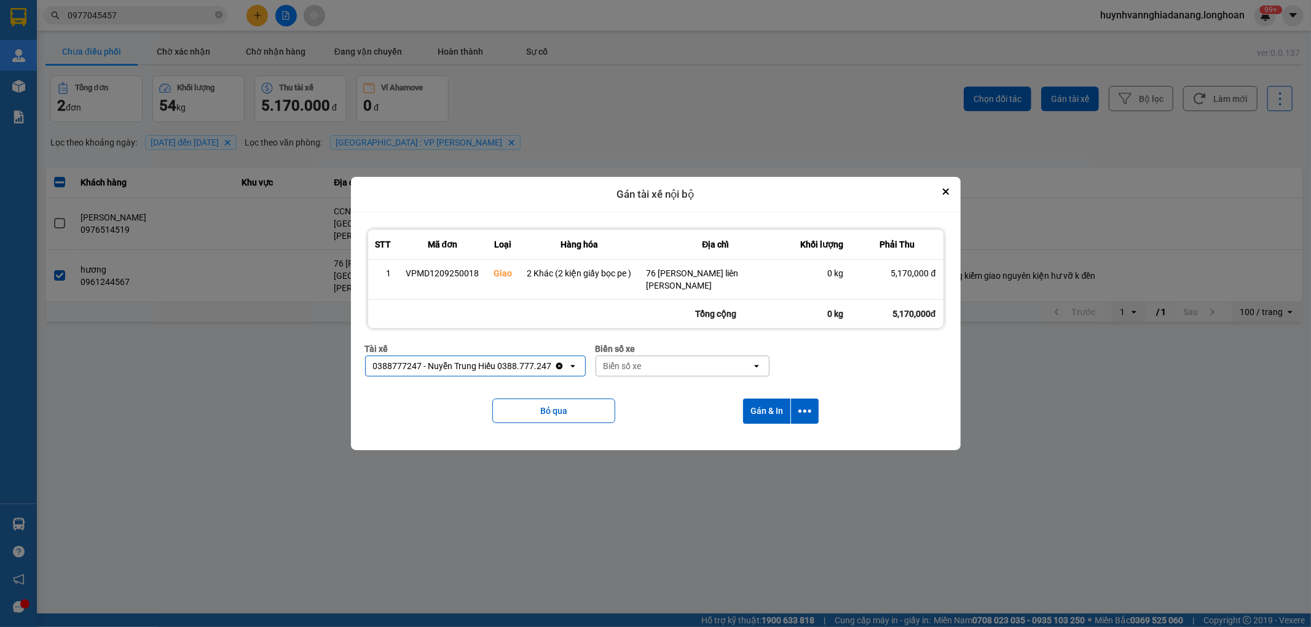
click at [641, 363] on div "Biển số xe" at bounding box center [622, 366] width 38 height 12
type input "7474"
click at [671, 390] on div "29E-374.74" at bounding box center [682, 393] width 174 height 22
click at [798, 413] on icon "dialog" at bounding box center [804, 411] width 13 height 13
click at [763, 442] on span "Chỉ gán tài" at bounding box center [755, 445] width 41 height 12
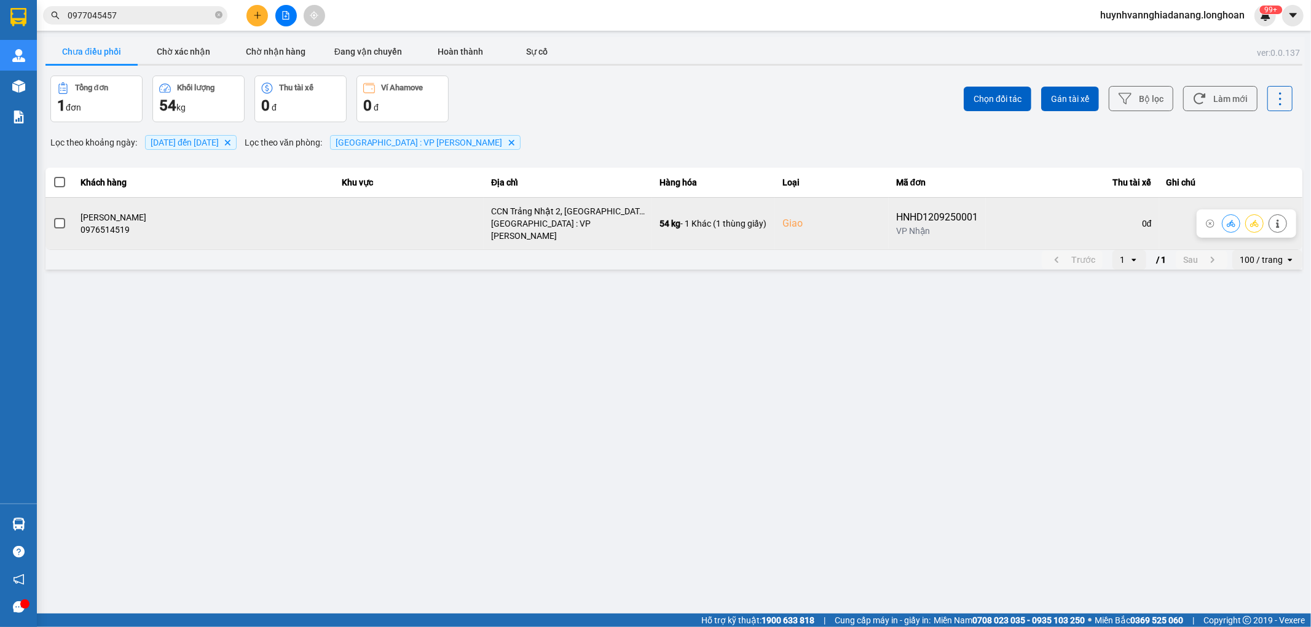
click at [911, 214] on div "HNHD1209250001" at bounding box center [937, 217] width 82 height 15
copy div "HNHD1209250001"
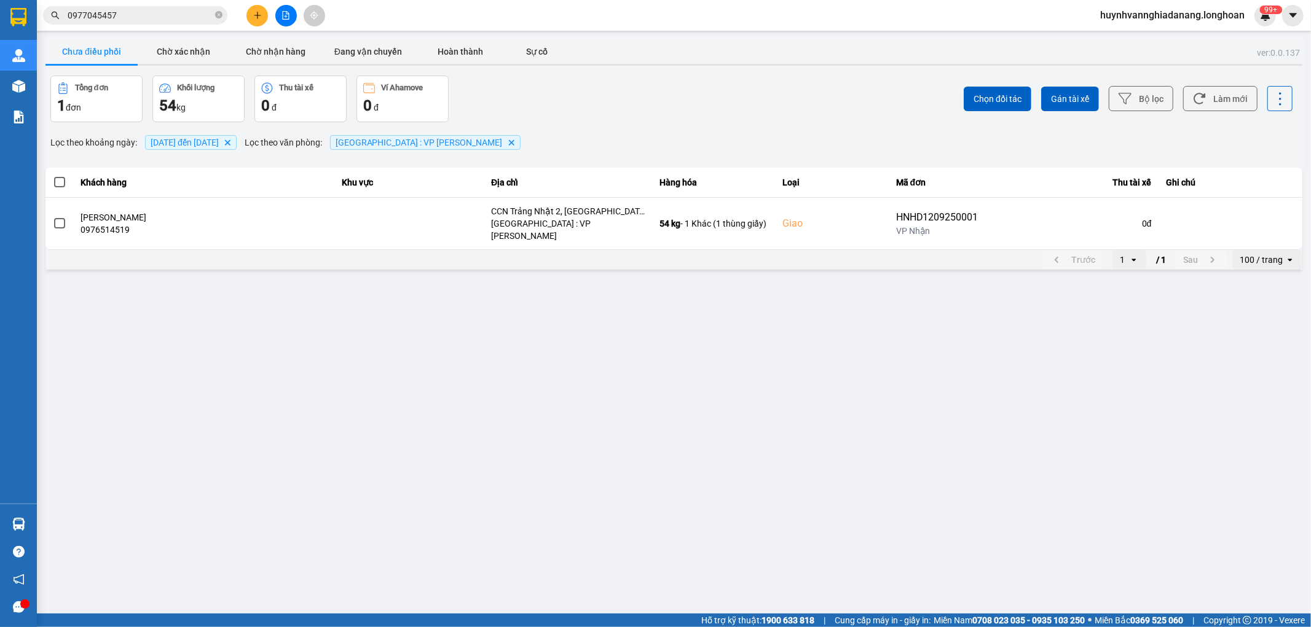
click at [129, 15] on input "0977045457" at bounding box center [140, 16] width 145 height 14
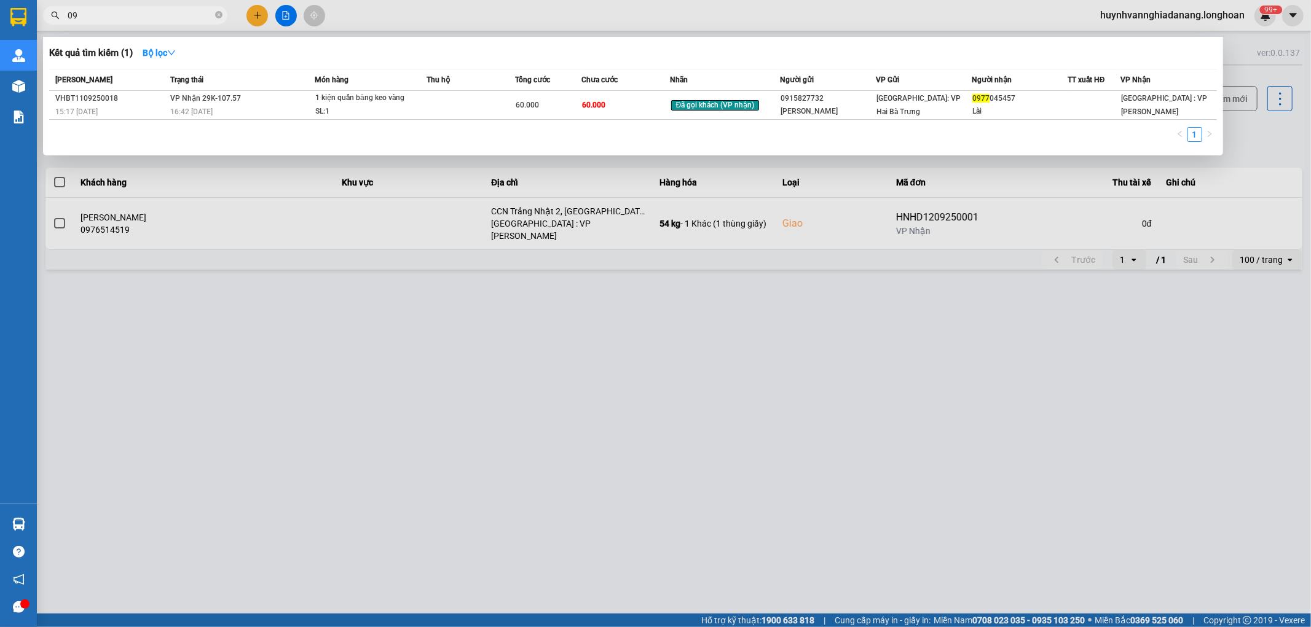
type input "0"
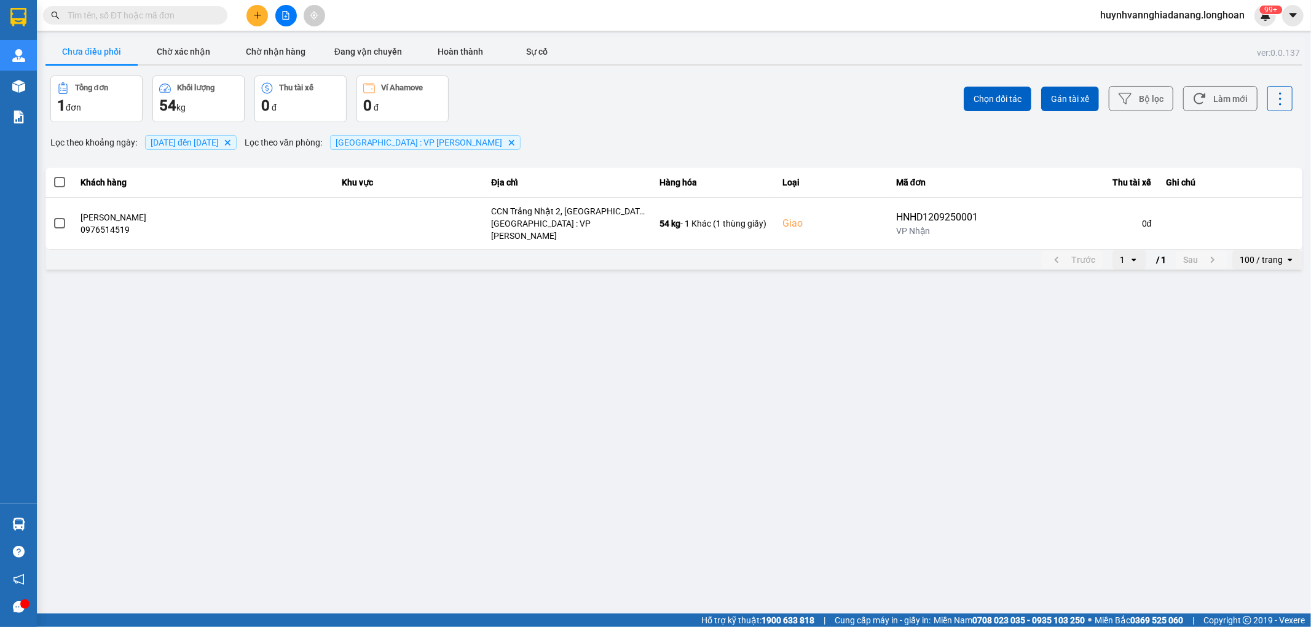
paste input "HNHD1209250001"
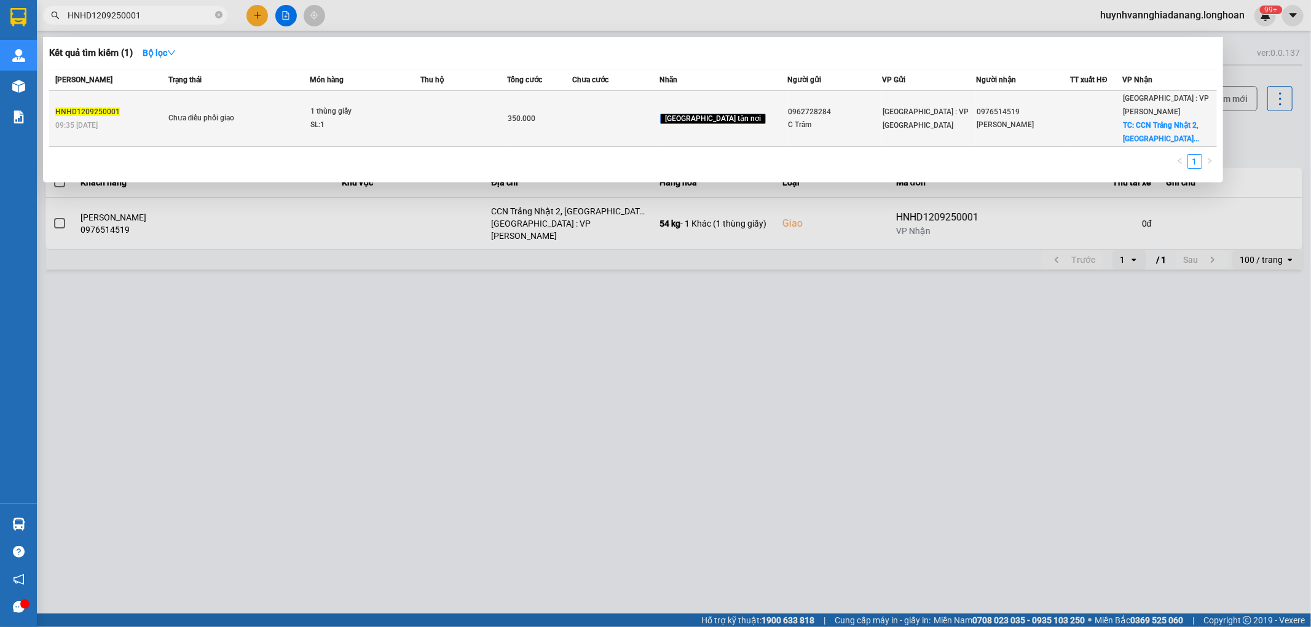
type input "HNHD1209250001"
click at [439, 109] on td at bounding box center [463, 119] width 87 height 56
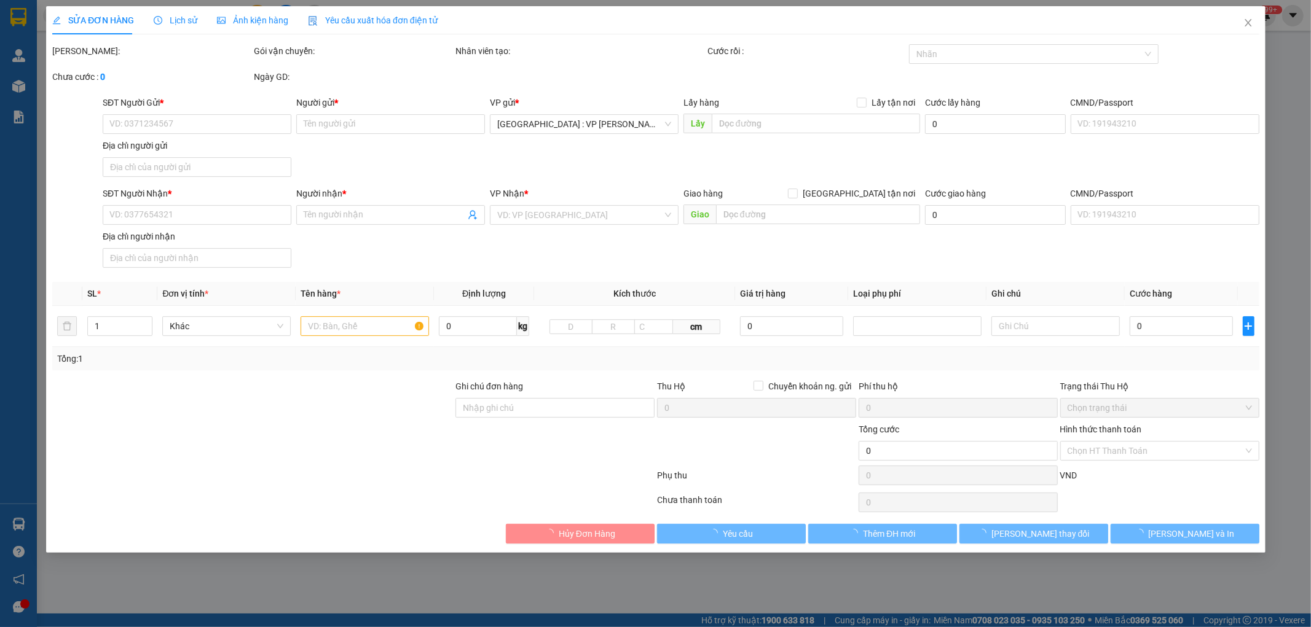
type input "0962728284"
type input "C Trâm"
type input "0976514519"
type input "[PERSON_NAME]"
checkbox input "true"
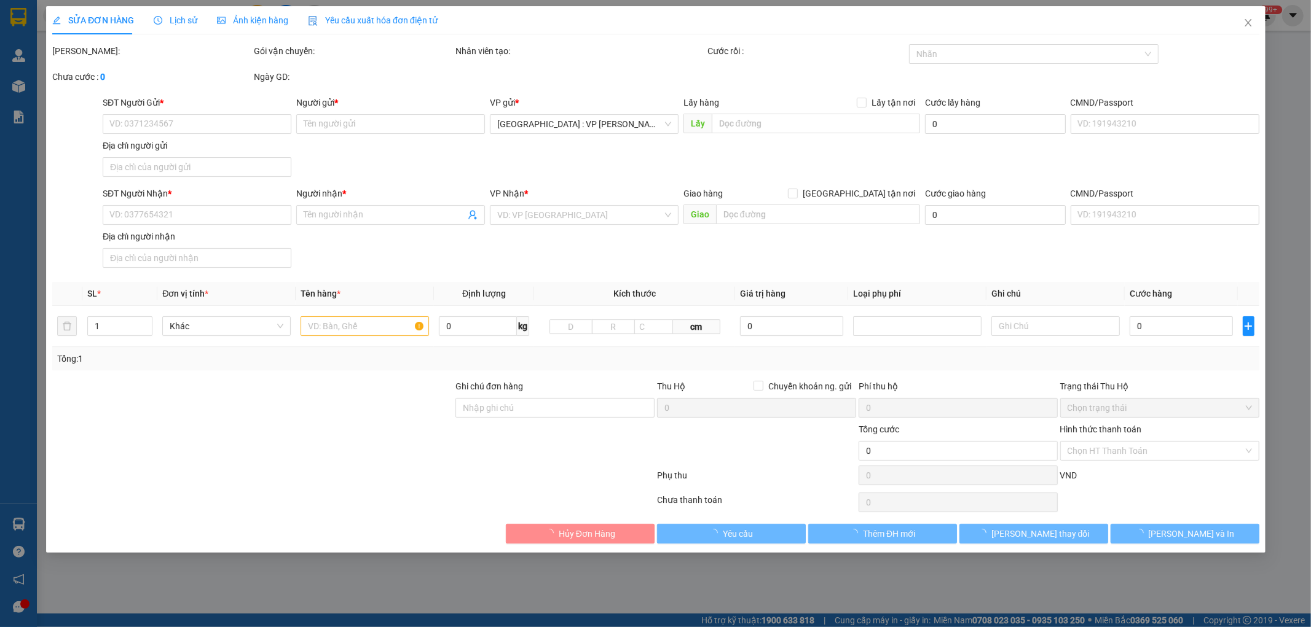
type input "CCN Trảng Nhật 2, Điện Hoà, Điện BÀn, Quảng Nam"
type input "350.000"
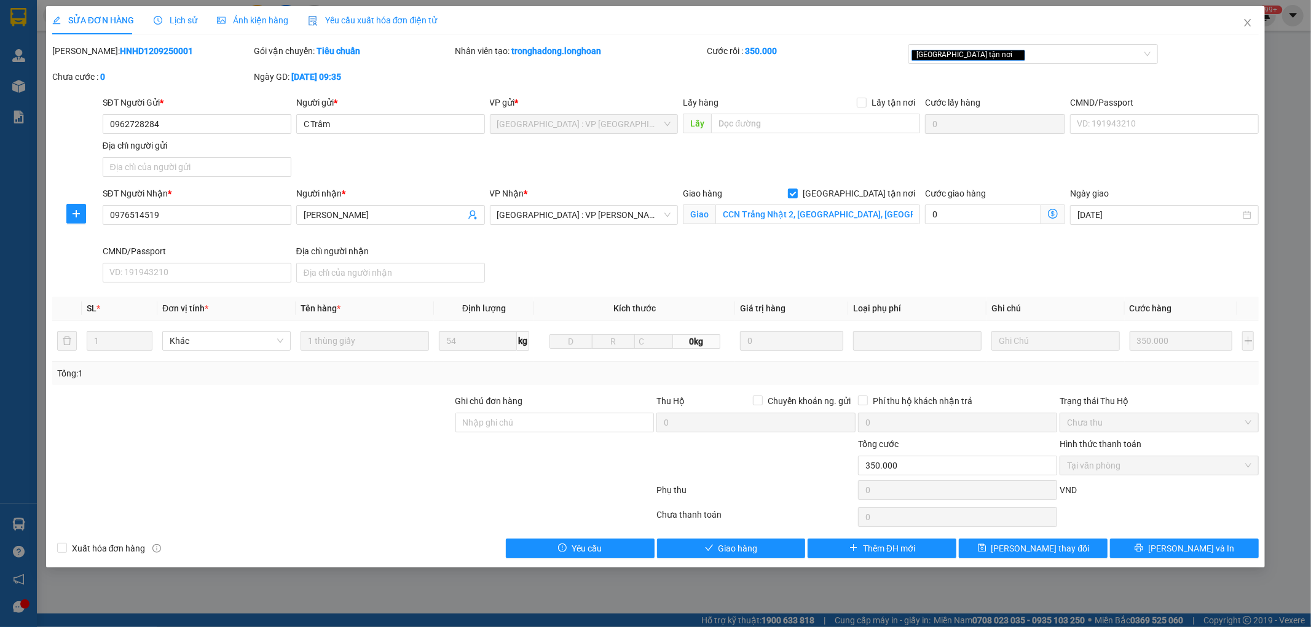
click at [175, 19] on span "Lịch sử" at bounding box center [176, 20] width 44 height 10
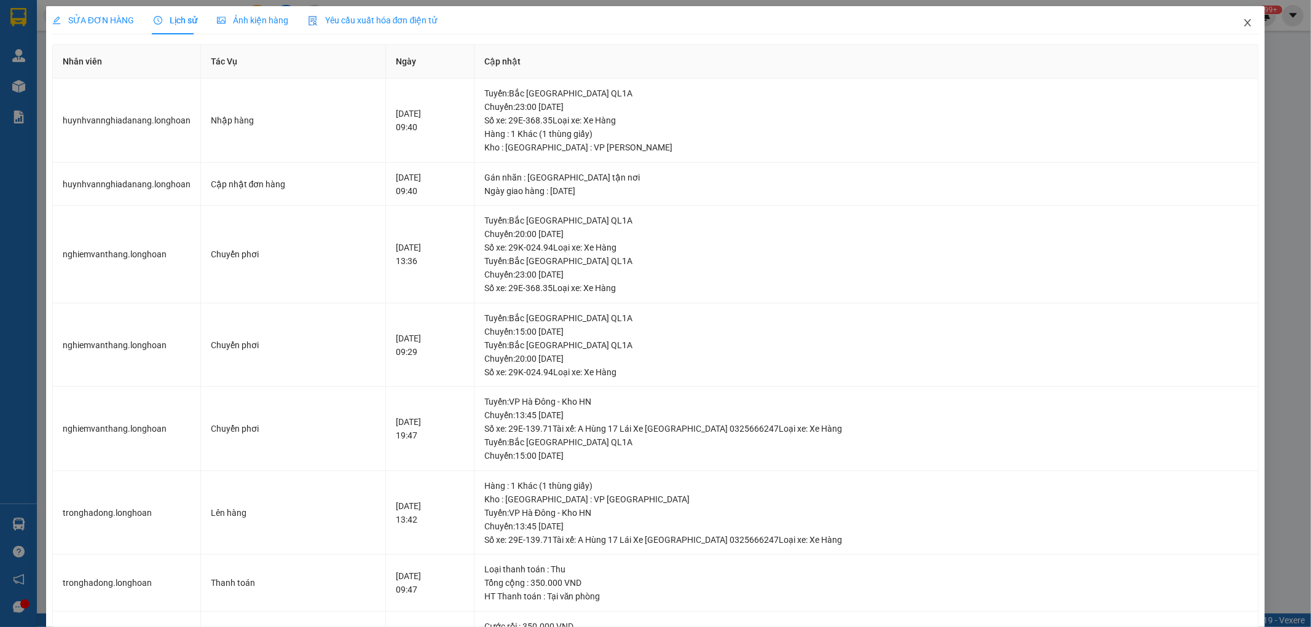
click at [1242, 20] on icon "close" at bounding box center [1247, 23] width 10 height 10
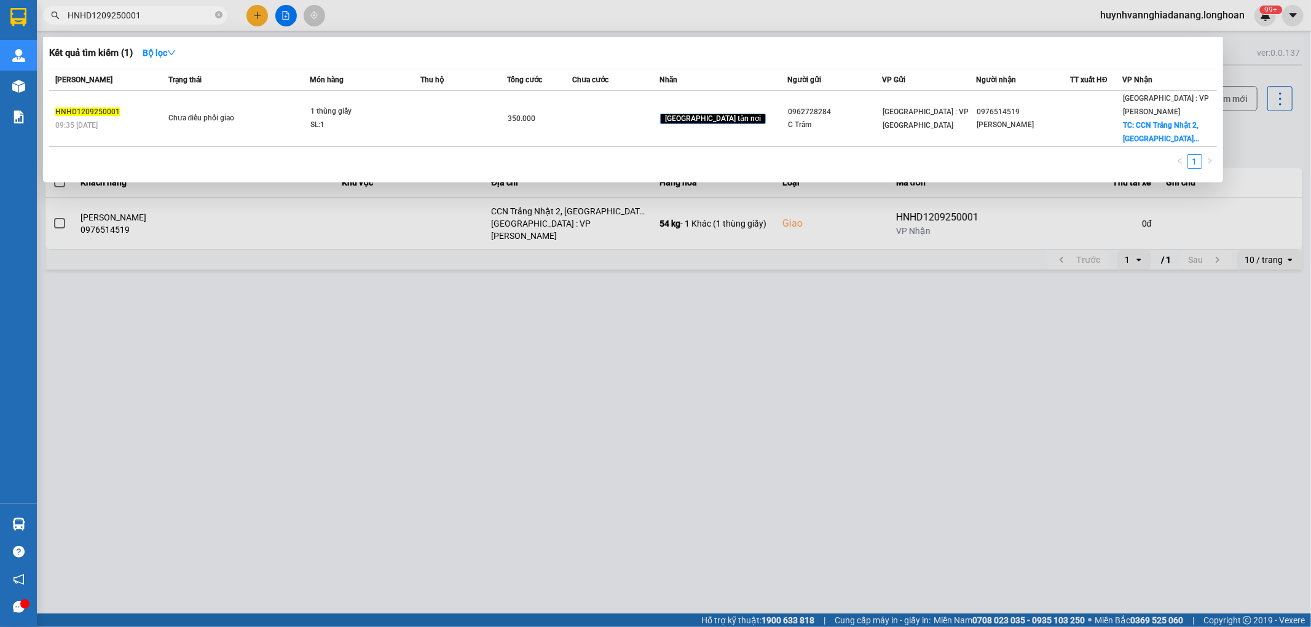
click at [181, 9] on input "HNHD1209250001" at bounding box center [140, 16] width 145 height 14
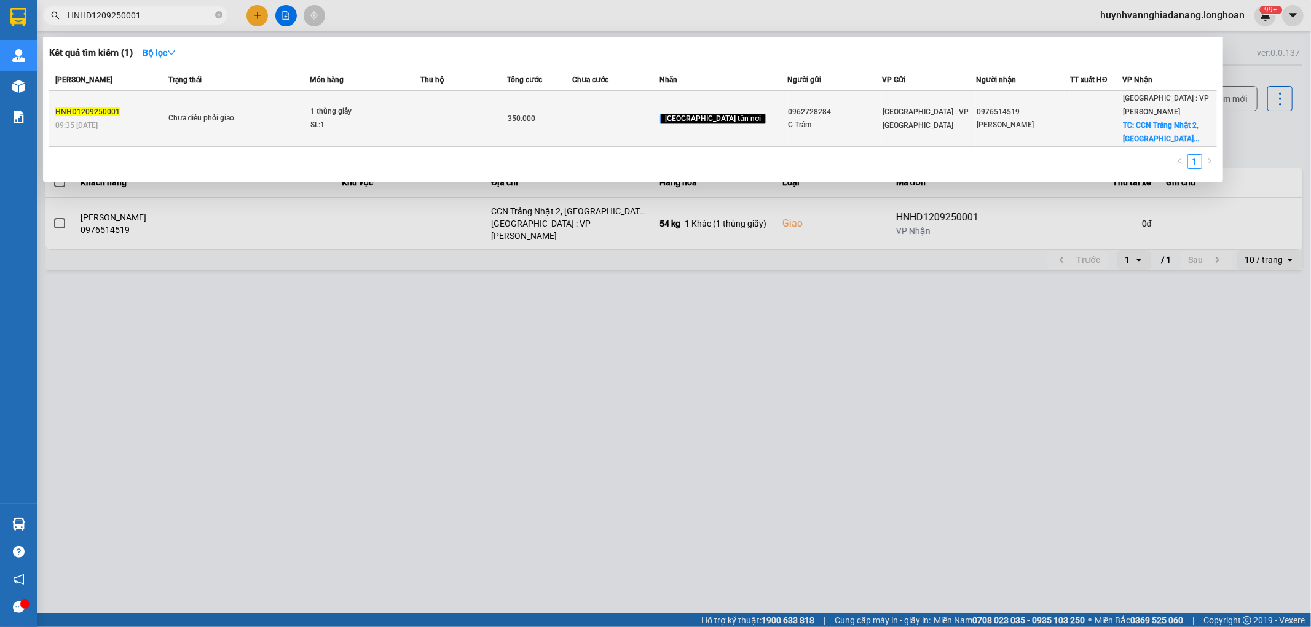
click at [402, 105] on div "1 thùng giấy" at bounding box center [356, 112] width 92 height 14
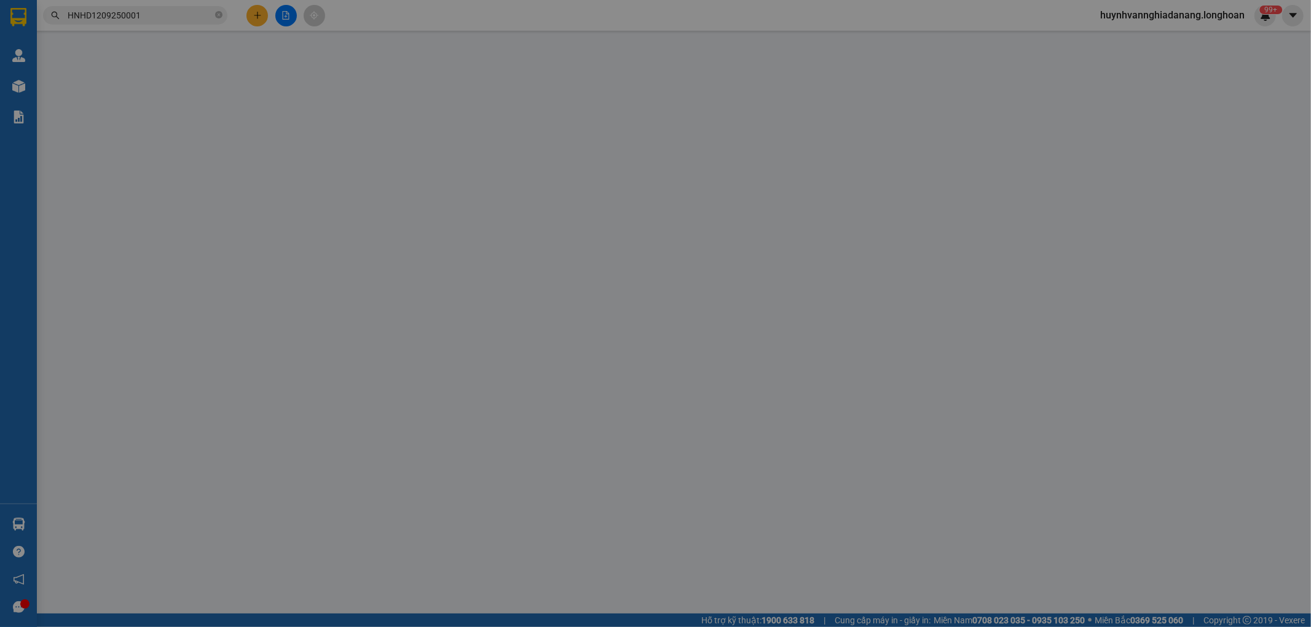
type input "0962728284"
type input "C Trâm"
type input "0976514519"
type input "[PERSON_NAME]"
checkbox input "true"
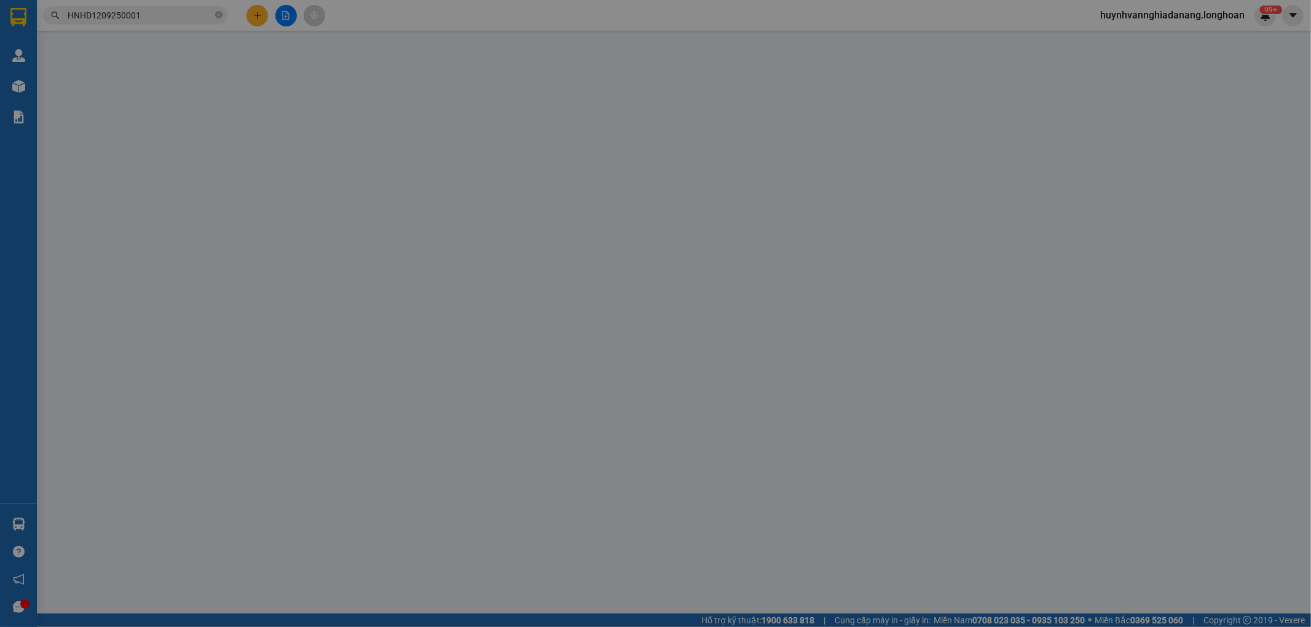
type input "CCN Trảng Nhật 2, Điện Hoà, Điện BÀn, Quảng Nam"
type input "350.000"
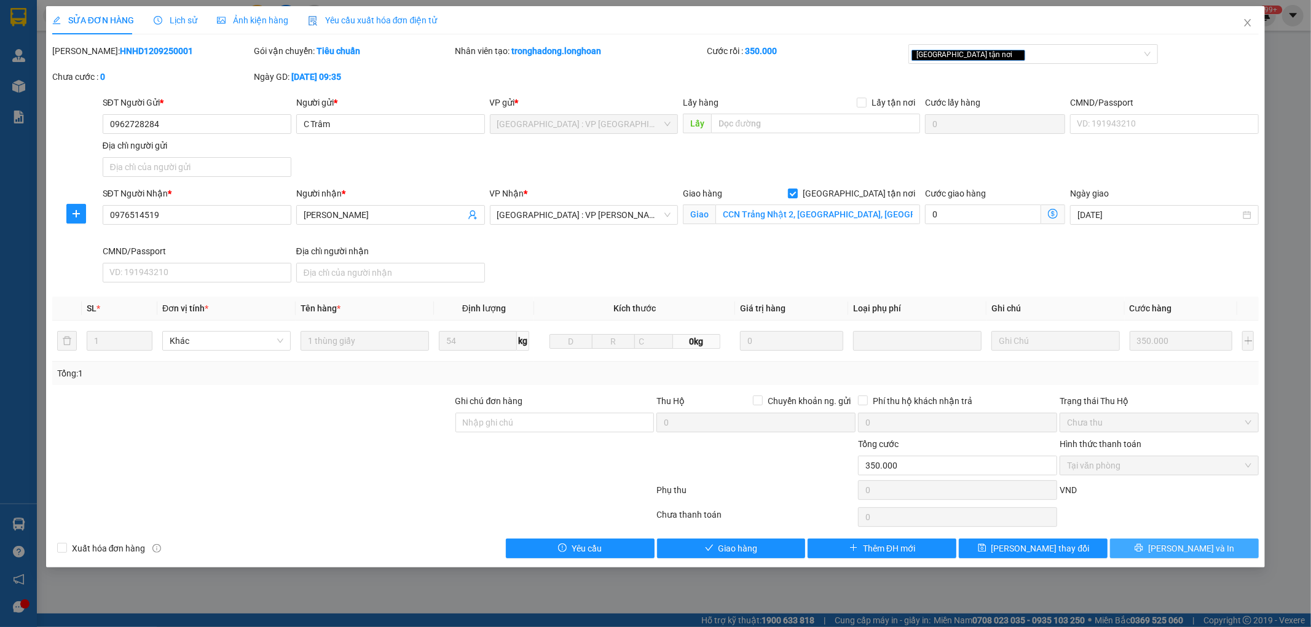
click at [1174, 542] on span "[PERSON_NAME] và In" at bounding box center [1191, 549] width 86 height 14
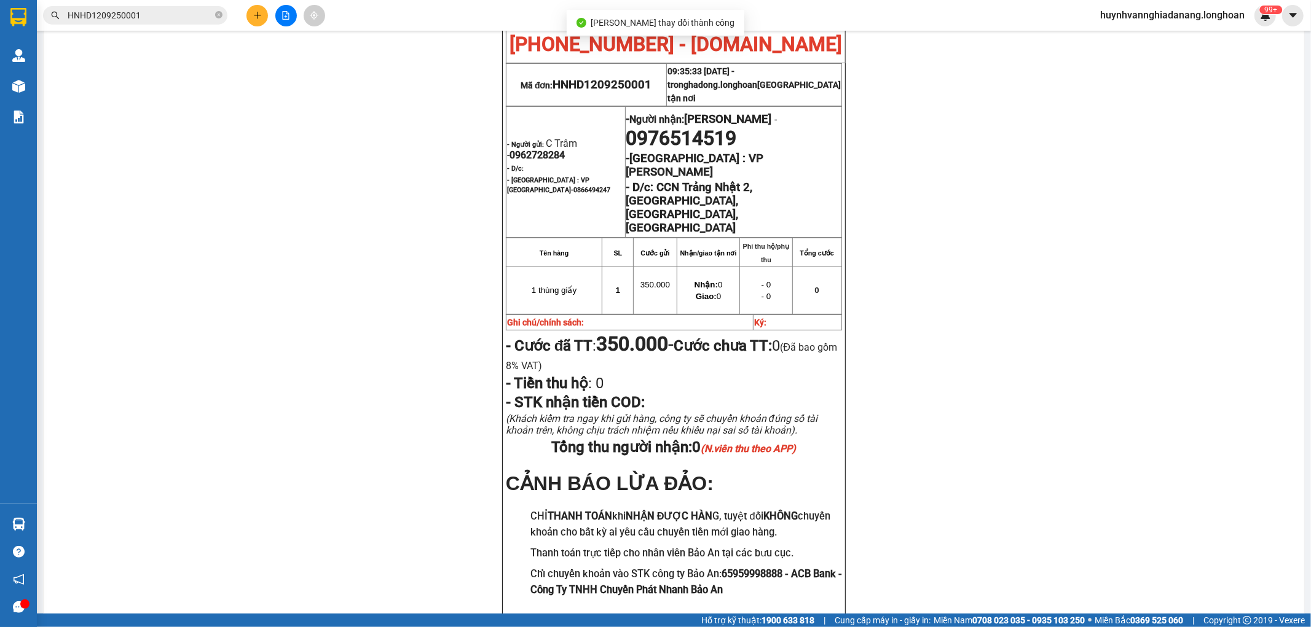
scroll to position [136, 0]
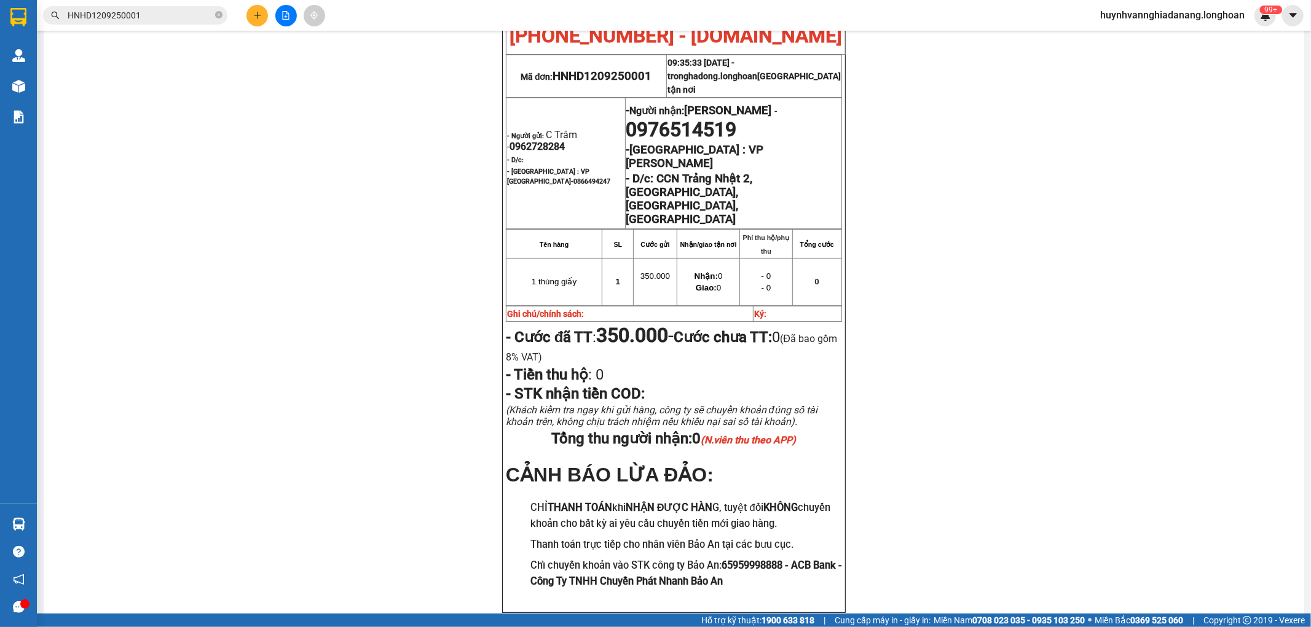
click at [172, 14] on input "HNHD1209250001" at bounding box center [140, 16] width 145 height 14
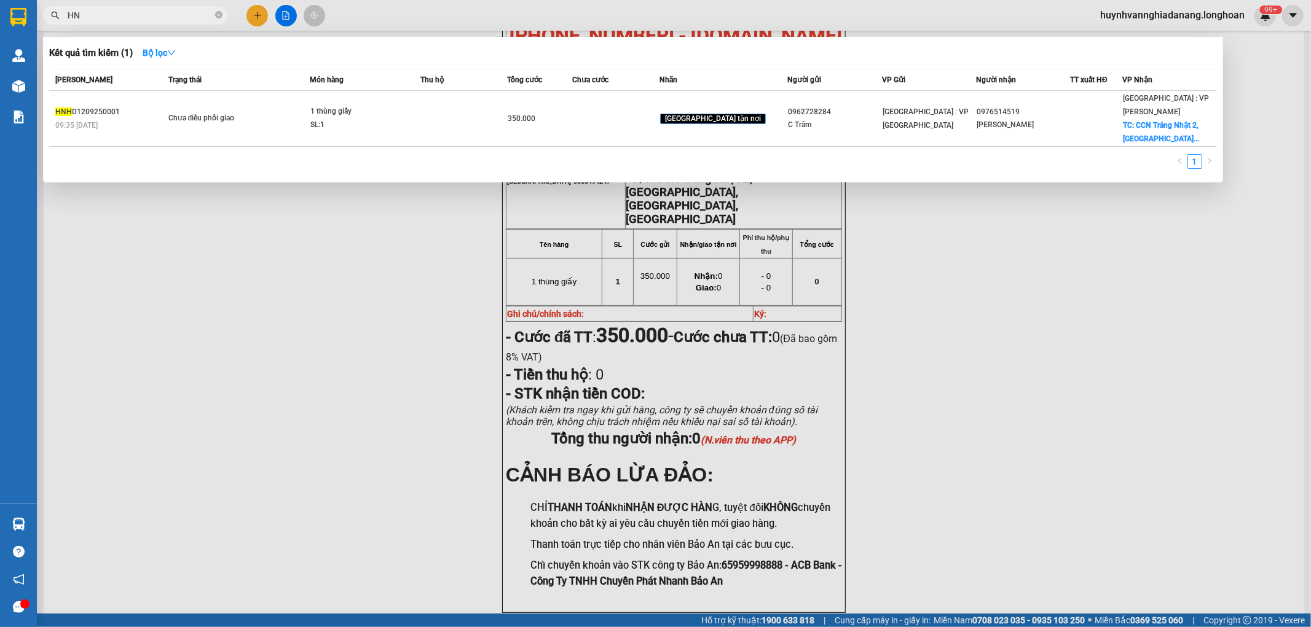
type input "H"
type input "0905776695"
click at [223, 253] on div at bounding box center [655, 313] width 1311 height 627
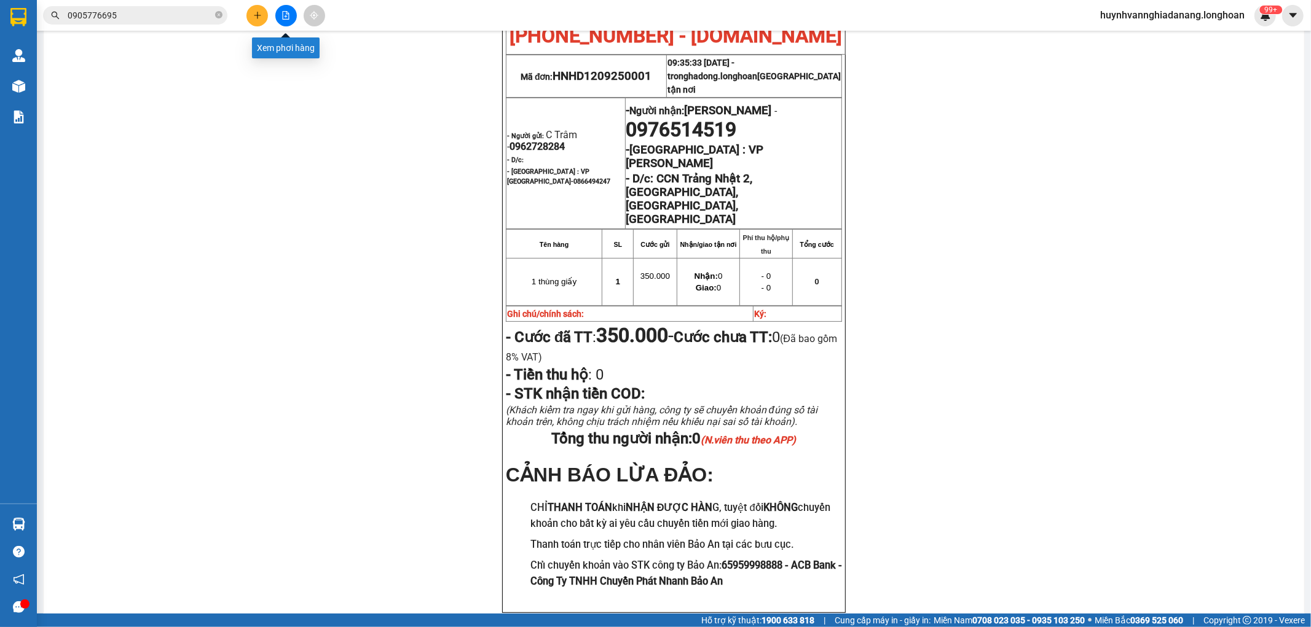
click at [283, 23] on button at bounding box center [286, 16] width 22 height 22
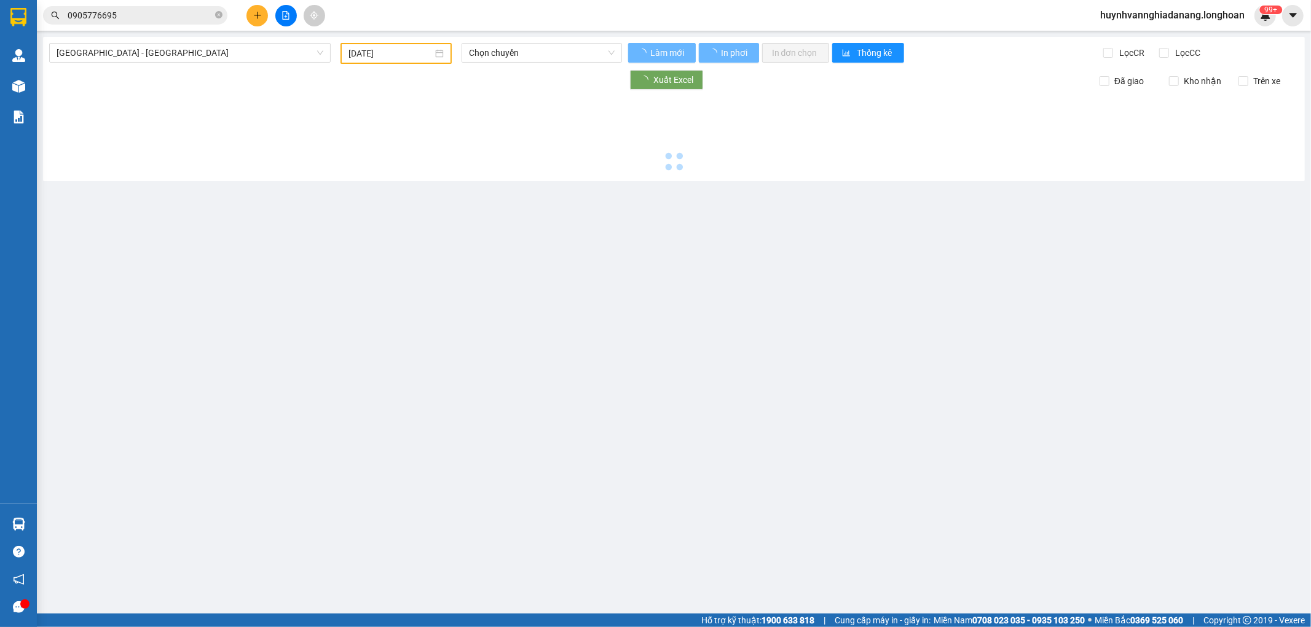
type input "[DATE]"
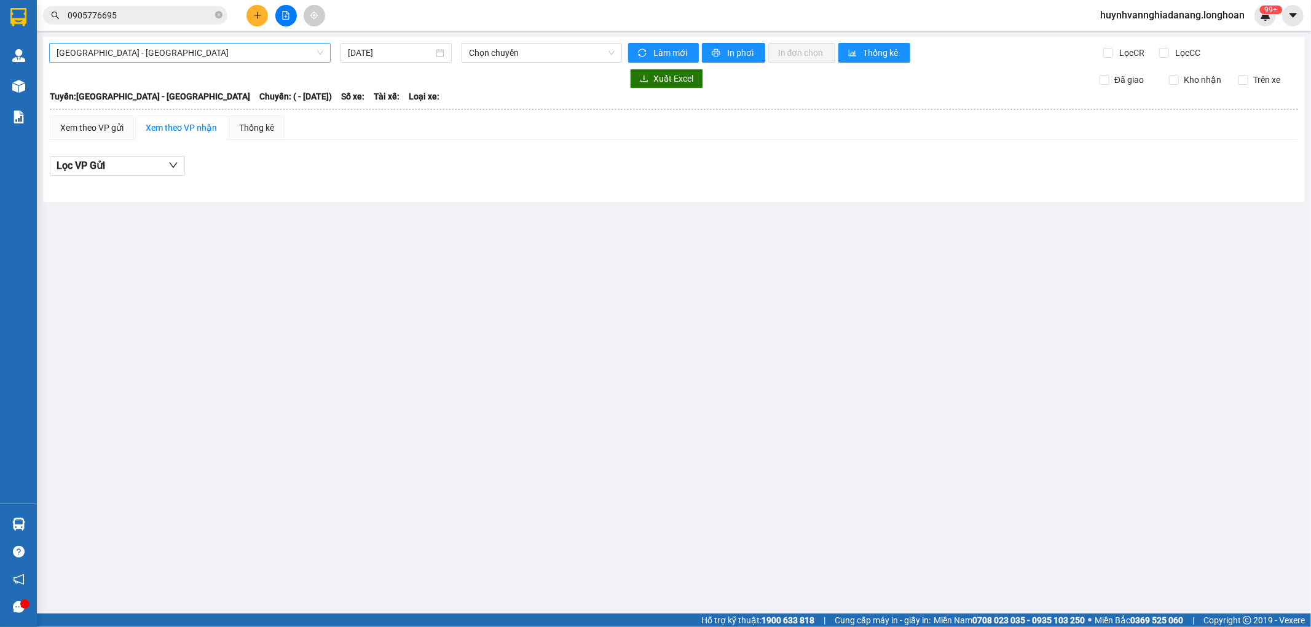
click at [224, 60] on span "Hải Phòng - Hà Nội" at bounding box center [190, 53] width 267 height 18
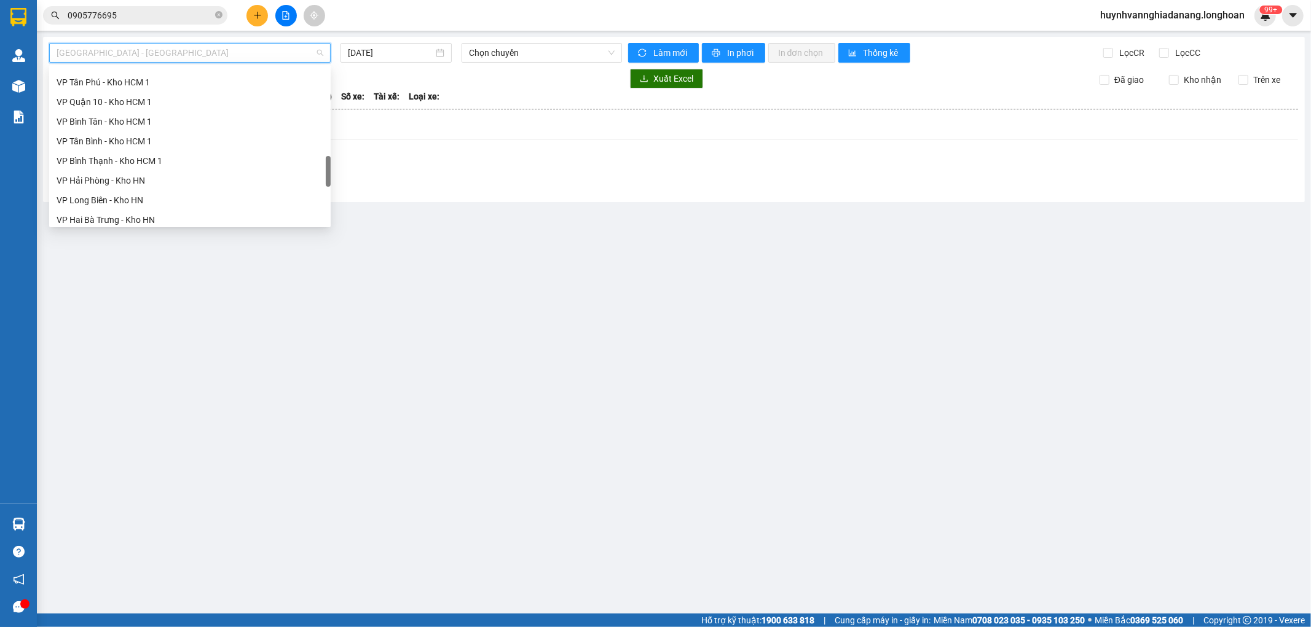
scroll to position [845, 0]
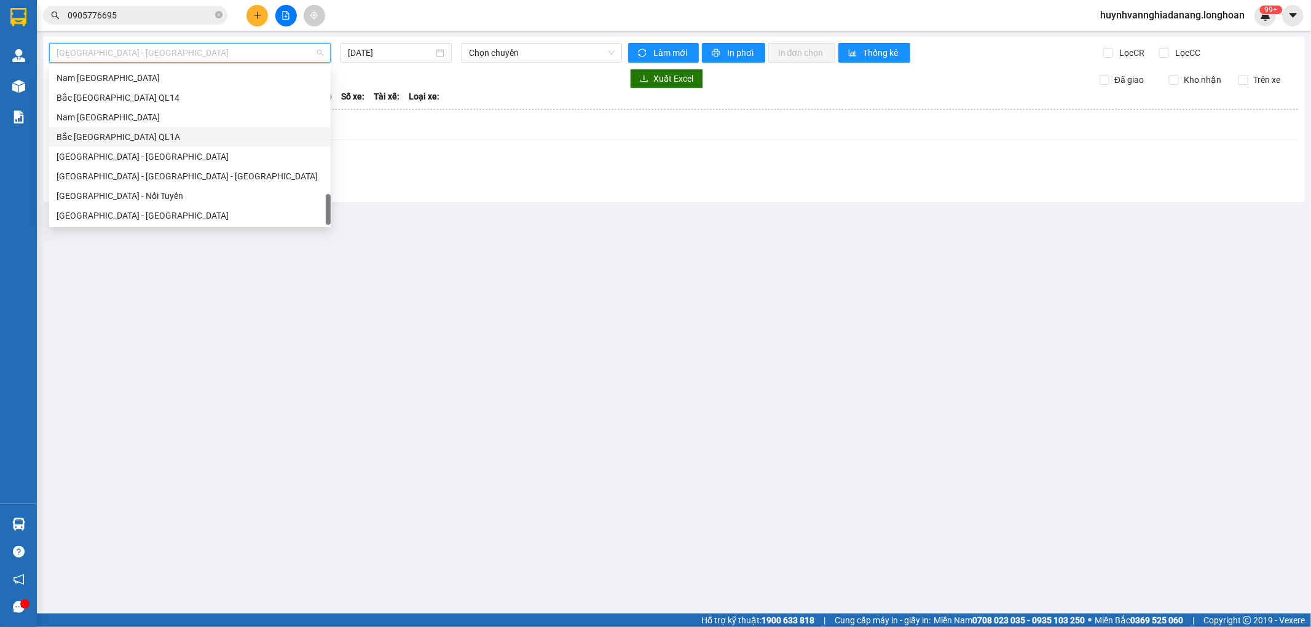
click at [143, 132] on div "Bắc Trung Nam QL1A" at bounding box center [190, 137] width 267 height 14
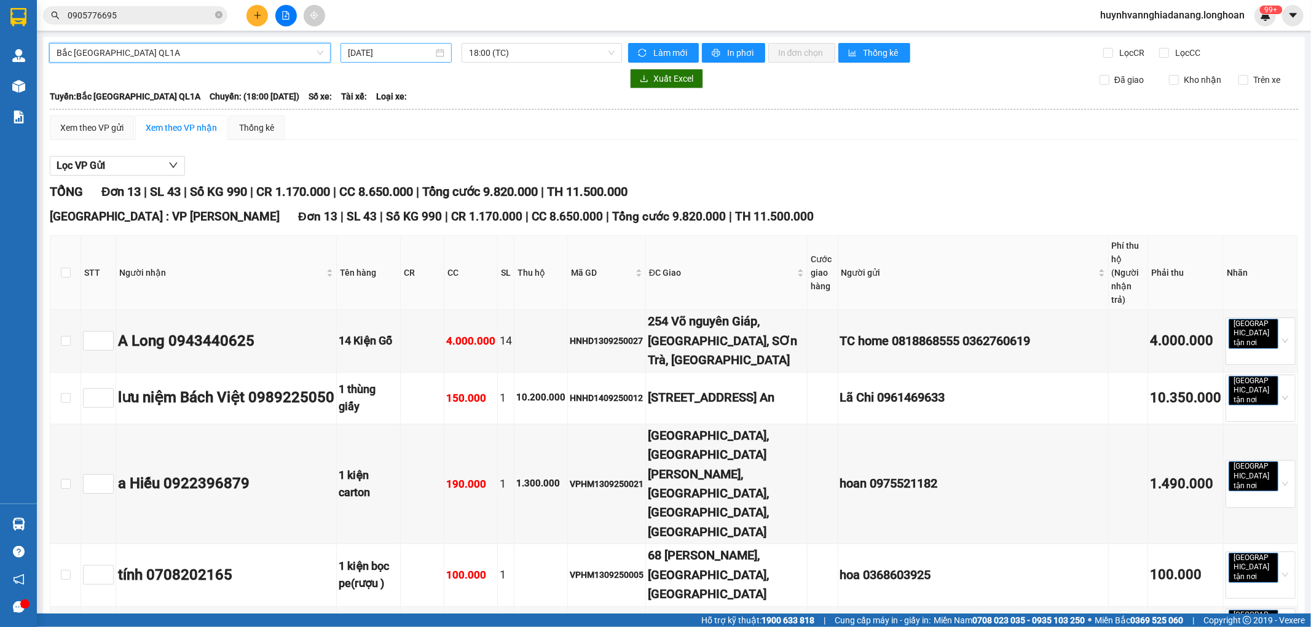
click at [417, 53] on input "[DATE]" at bounding box center [390, 53] width 85 height 14
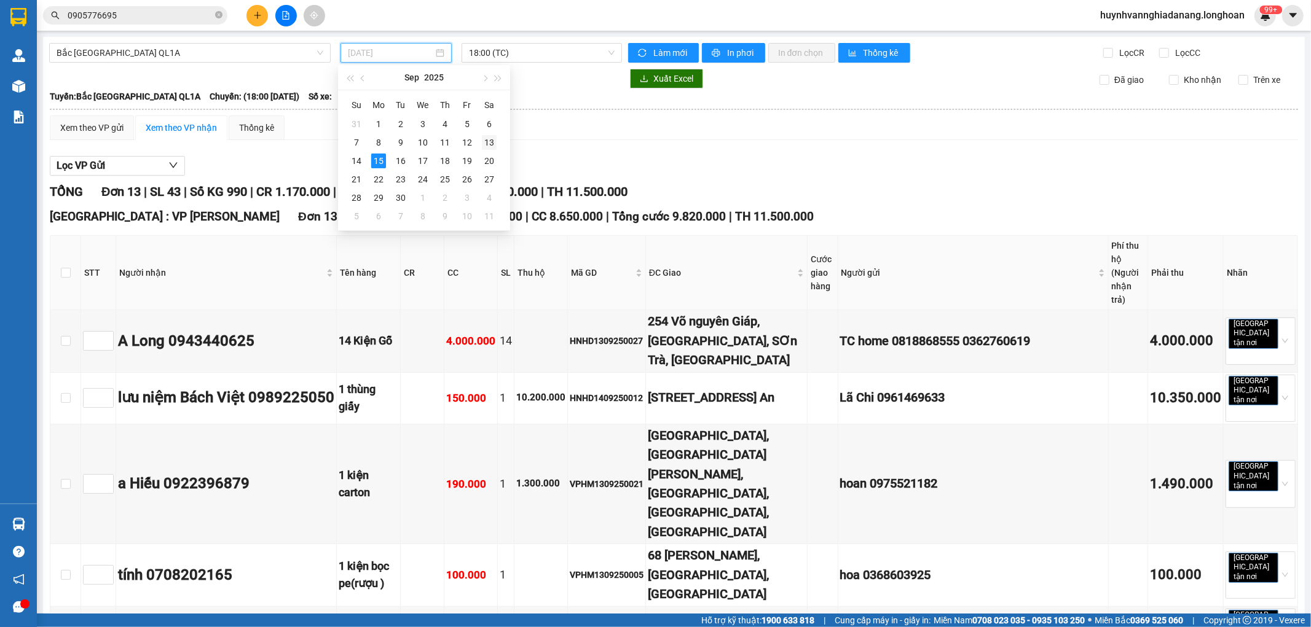
click at [487, 144] on div "13" at bounding box center [489, 142] width 15 height 15
type input "13/09/2025"
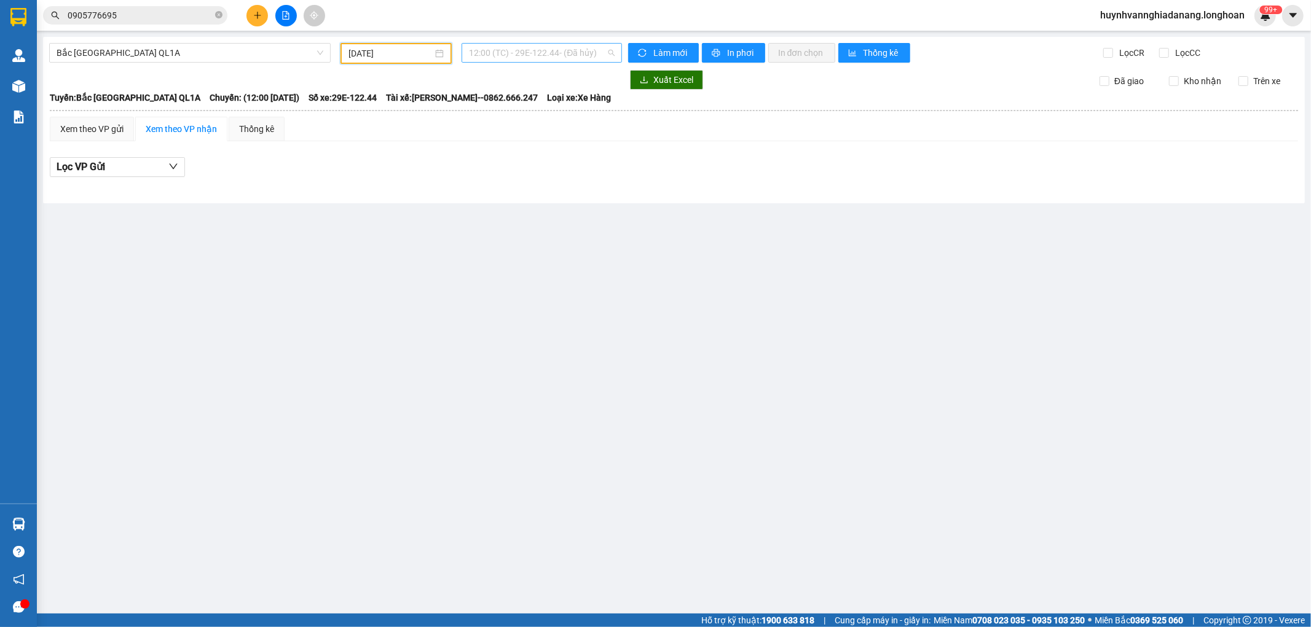
click at [541, 52] on span "12:00 (TC) - 29E-122.44 - (Đã hủy)" at bounding box center [541, 53] width 145 height 18
click at [538, 154] on div "23:00 (TC) - 29E-368.35" at bounding box center [534, 156] width 131 height 14
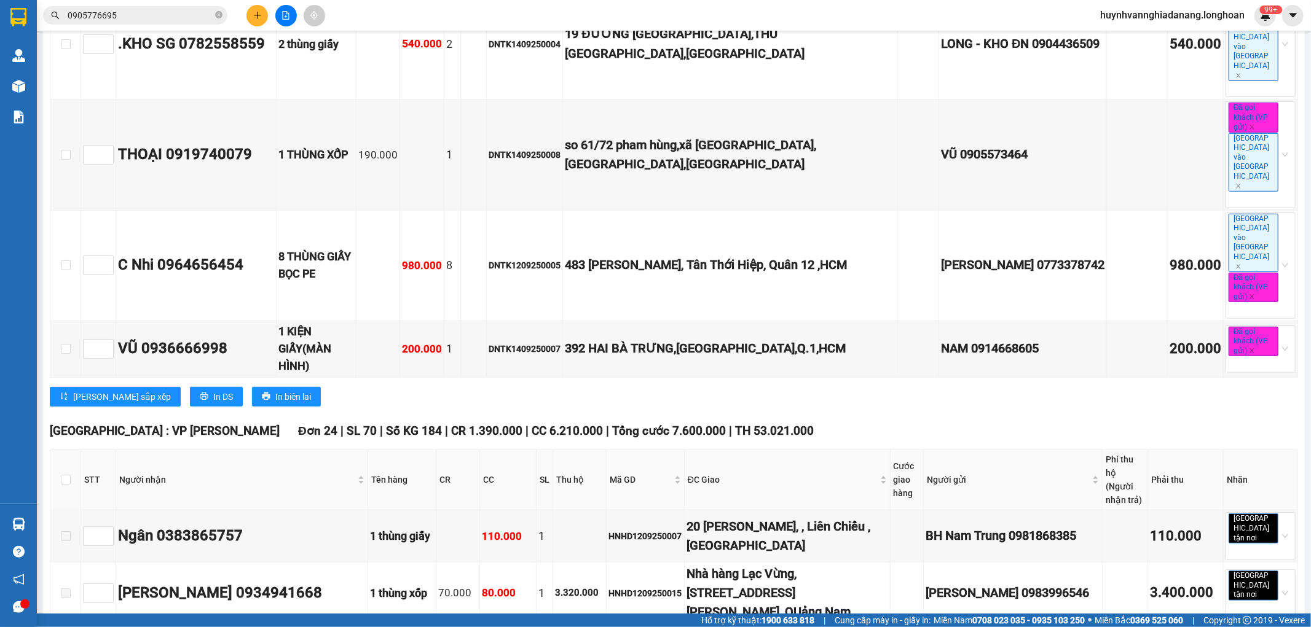
scroll to position [614, 0]
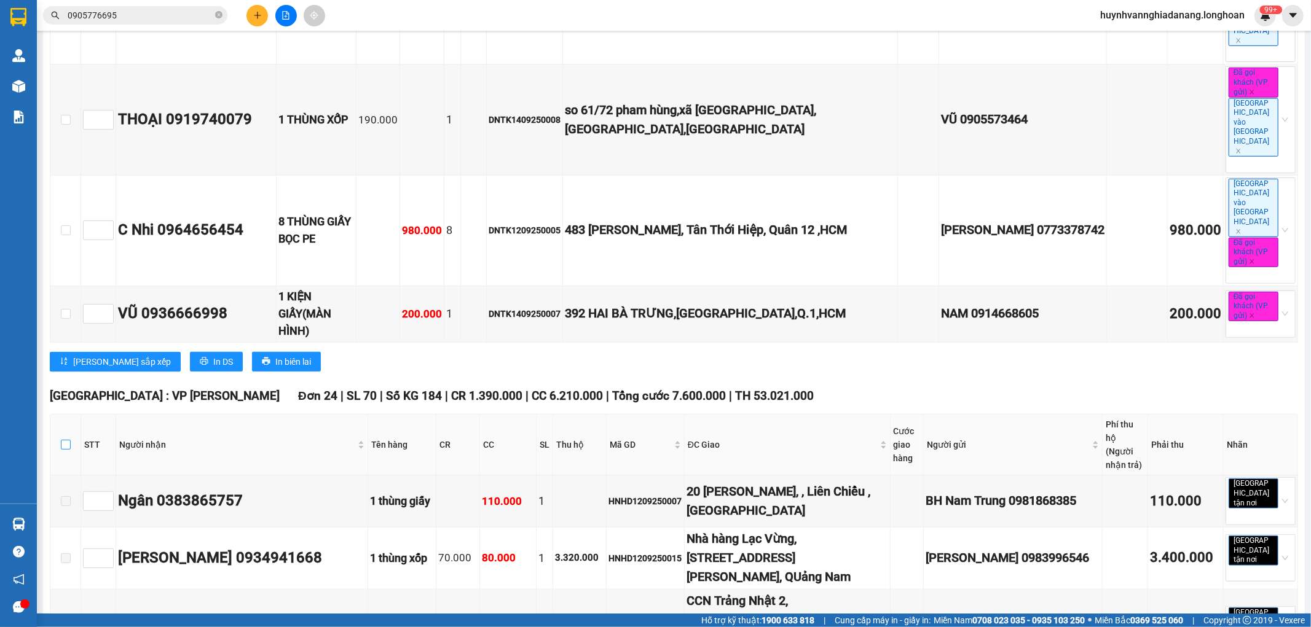
click at [61, 440] on input "checkbox" at bounding box center [66, 445] width 10 height 10
checkbox input "true"
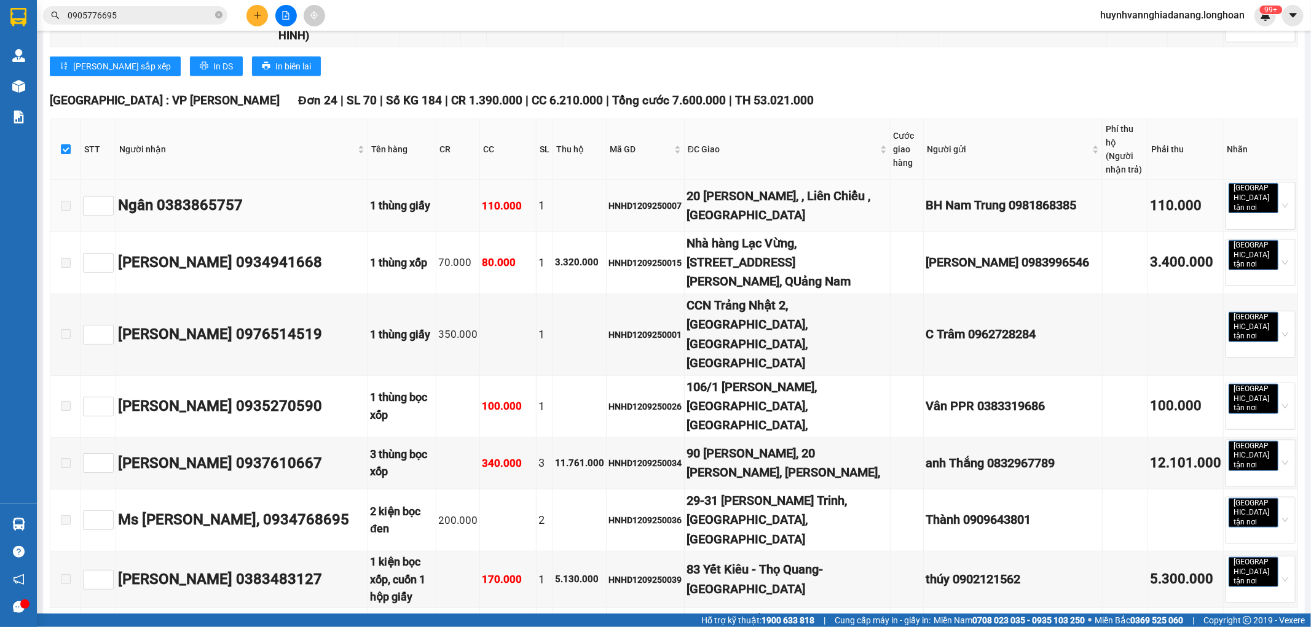
scroll to position [955, 0]
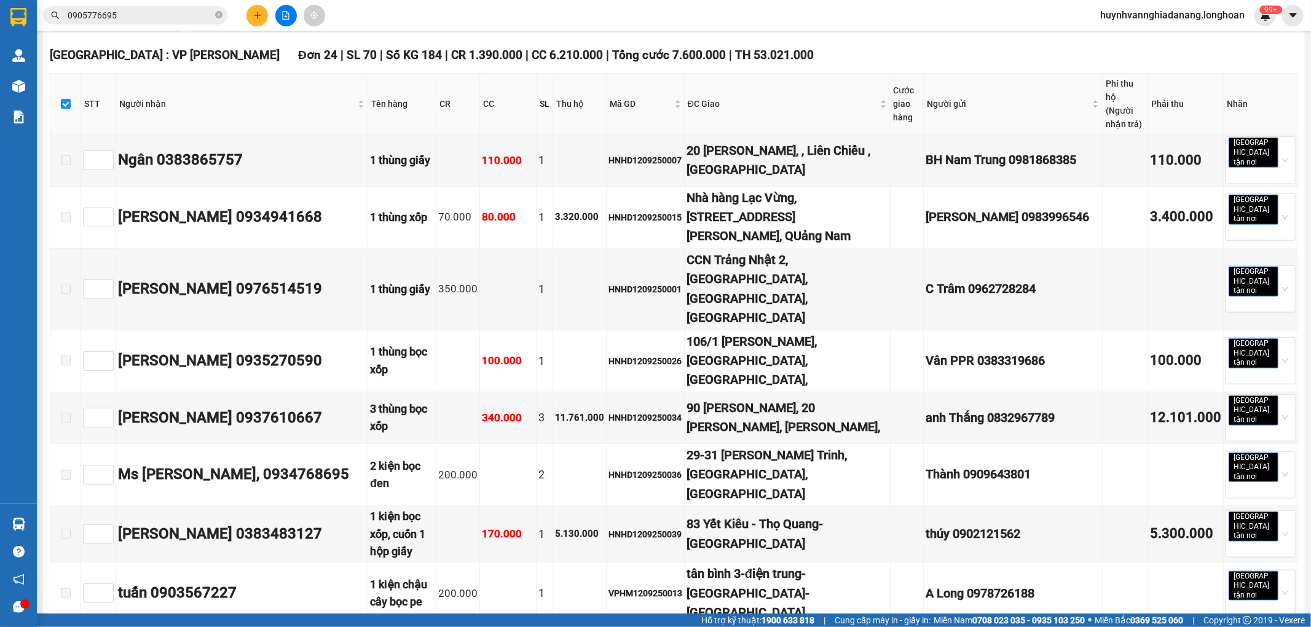
checkbox input "false"
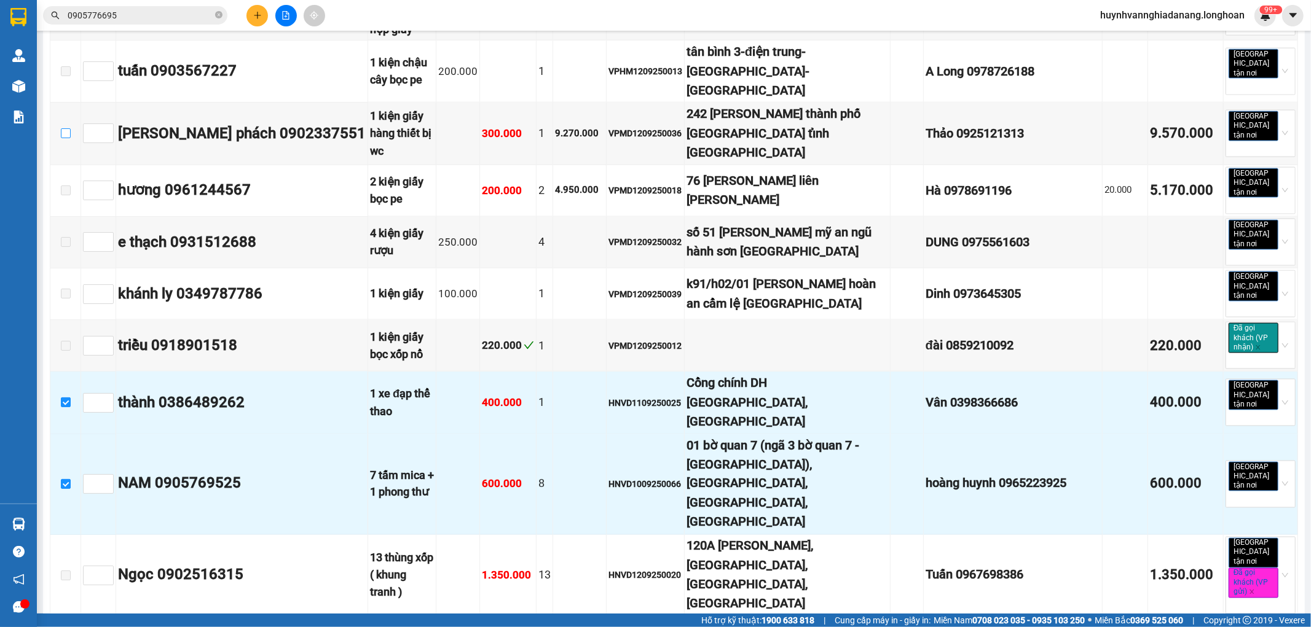
scroll to position [1522, 0]
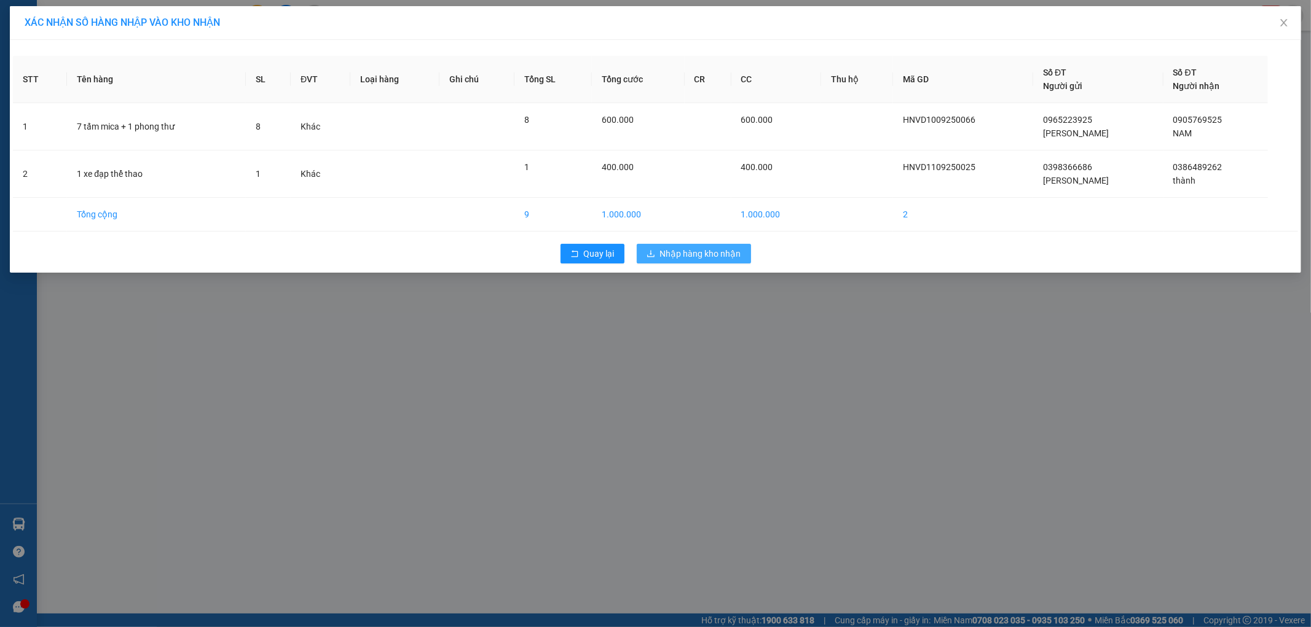
click at [697, 254] on span "Nhập hàng kho nhận" at bounding box center [700, 254] width 81 height 14
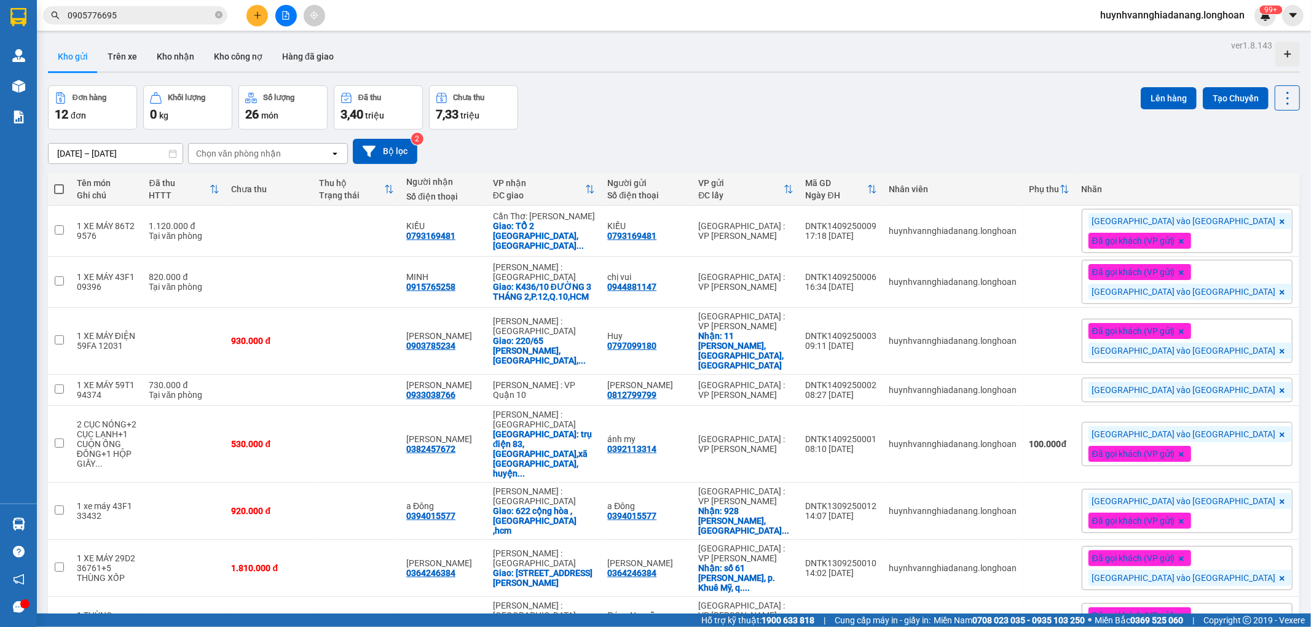
click at [285, 14] on icon "file-add" at bounding box center [285, 15] width 9 height 9
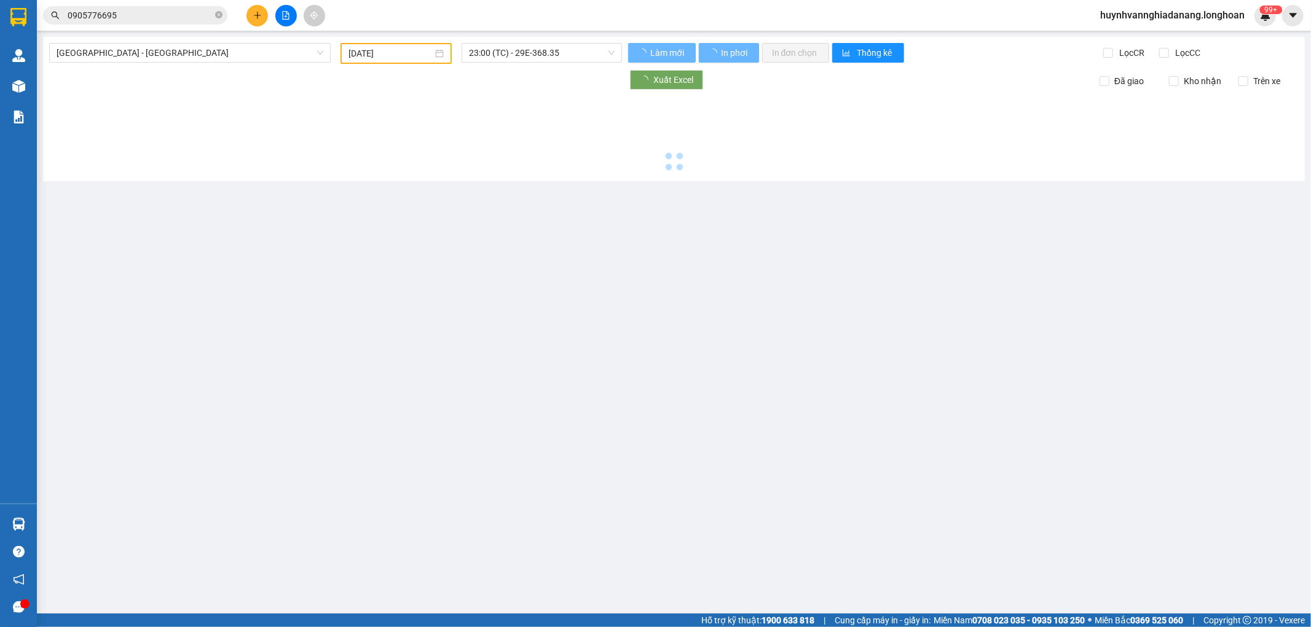
type input "15/09/2025"
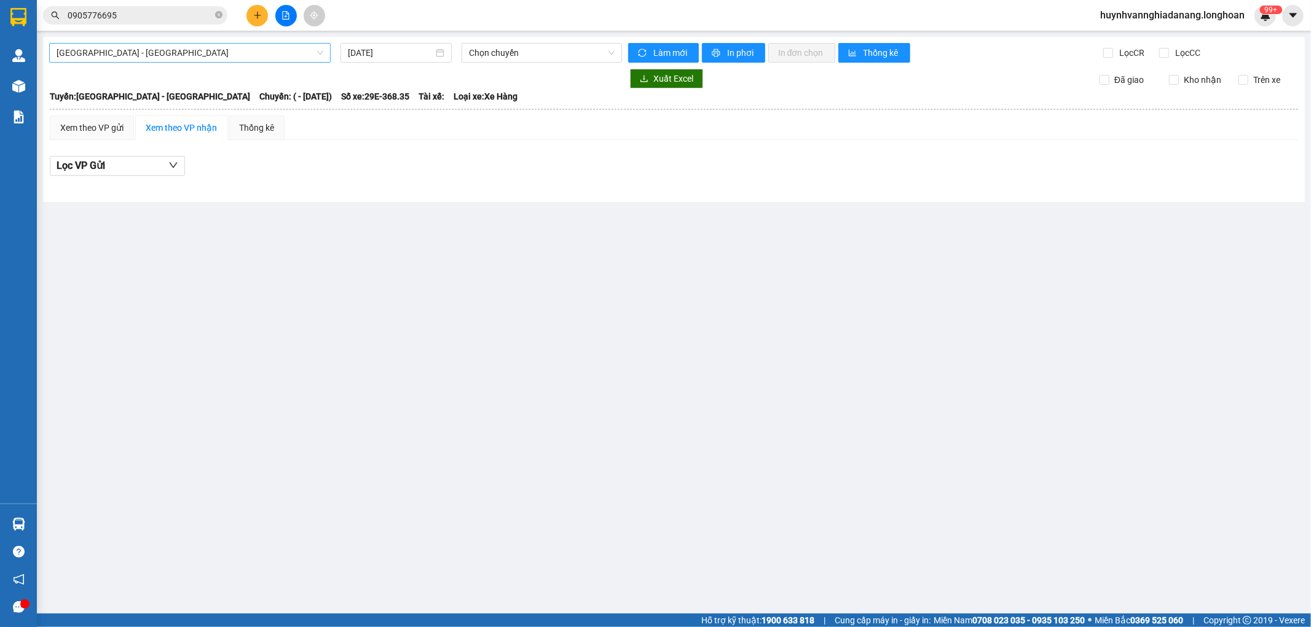
click at [264, 54] on span "Hải Phòng - Hà Nội" at bounding box center [190, 53] width 267 height 18
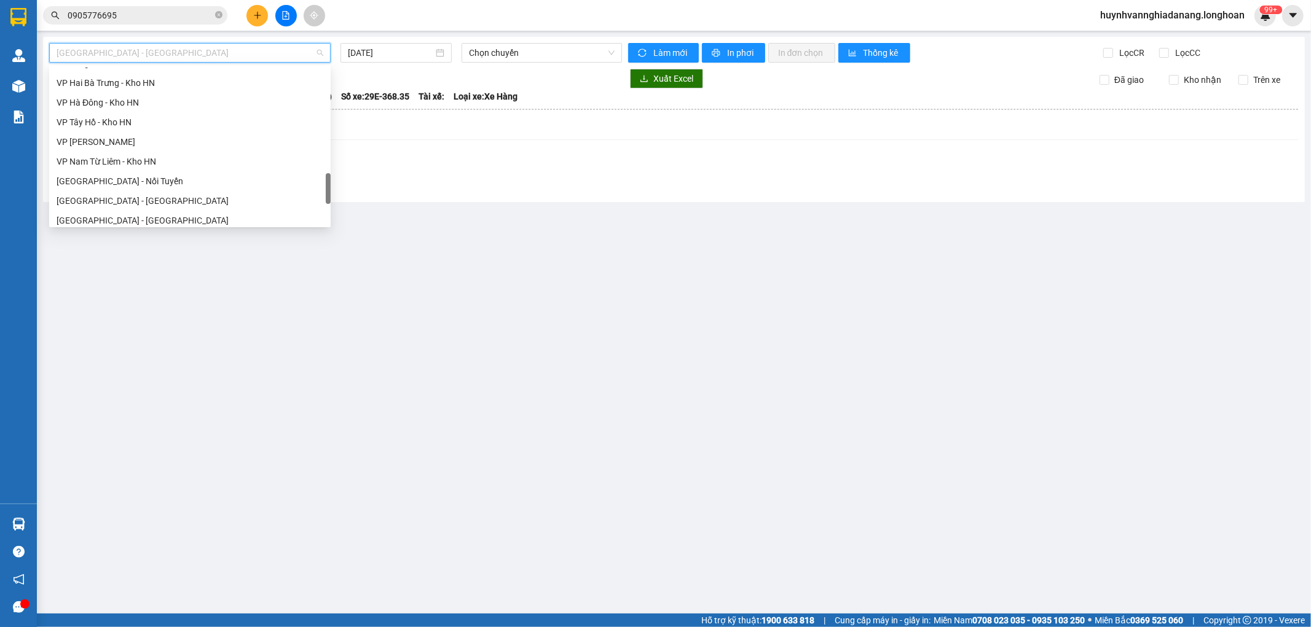
scroll to position [845, 0]
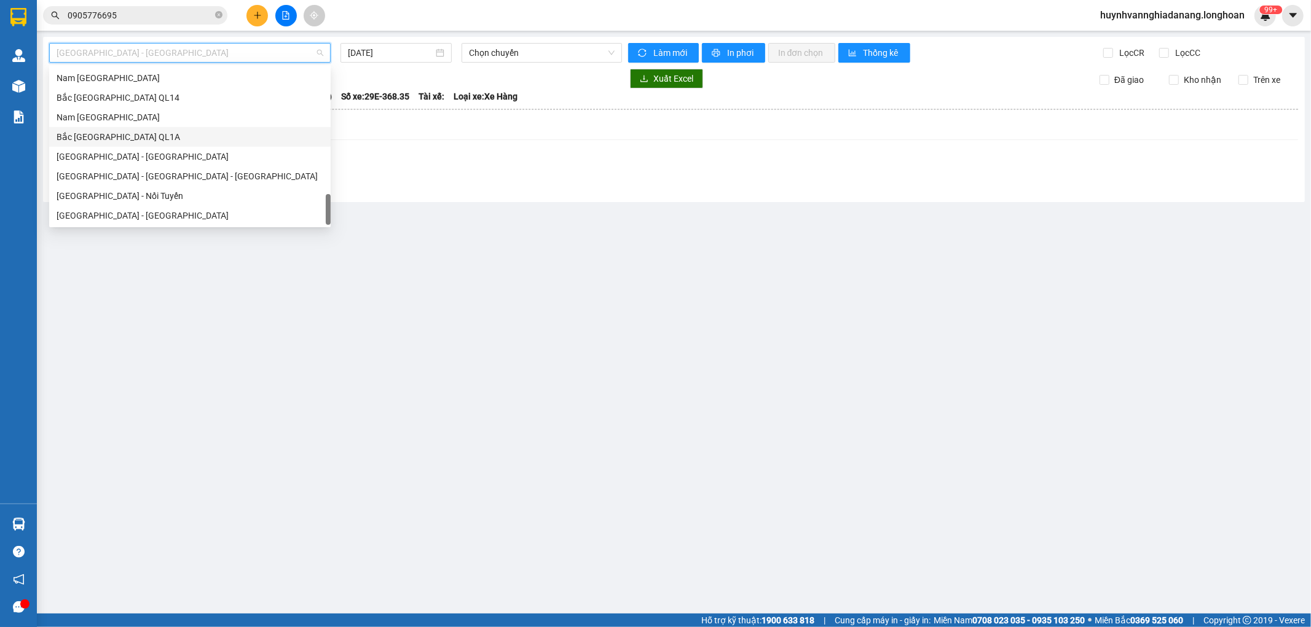
click at [163, 135] on div "Bắc Trung Nam QL1A" at bounding box center [190, 137] width 267 height 14
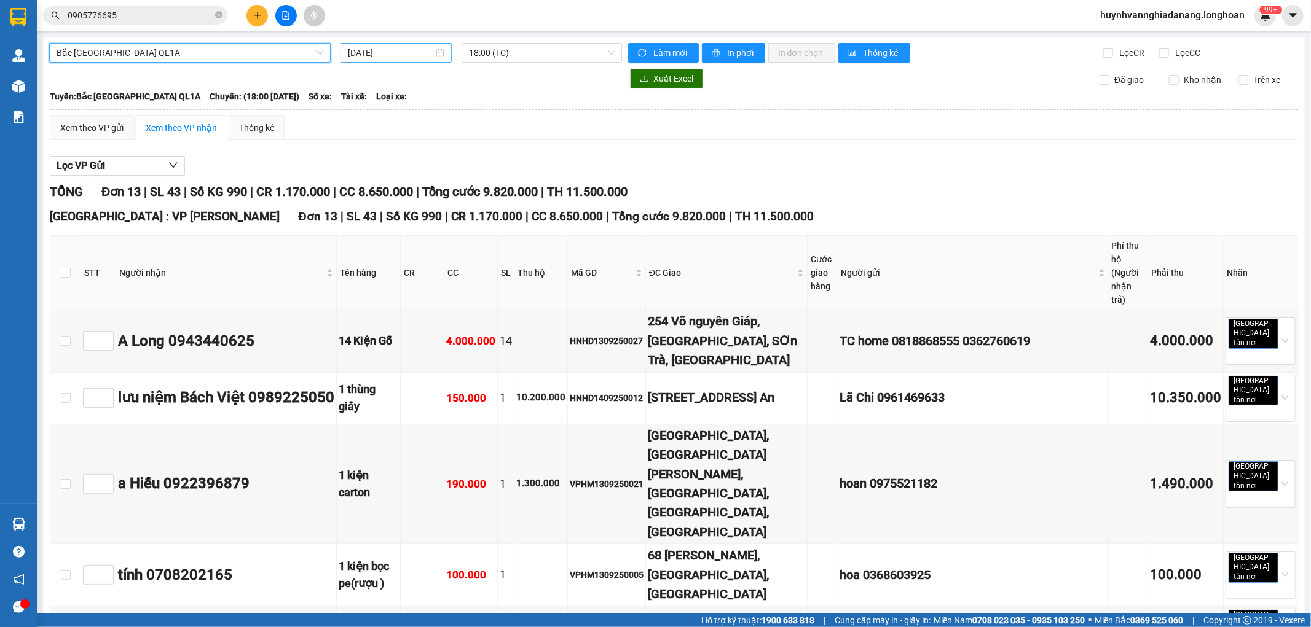
click at [410, 53] on input "15/09/2025" at bounding box center [390, 53] width 85 height 14
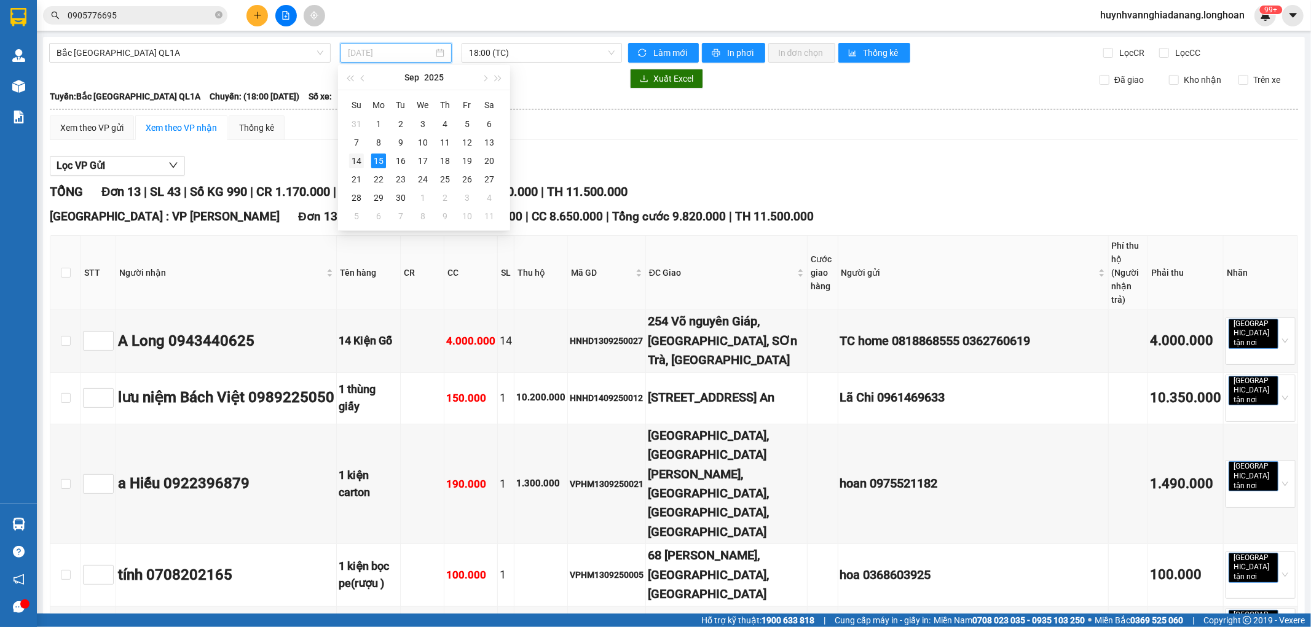
click at [355, 162] on div "14" at bounding box center [356, 161] width 15 height 15
type input "14/09/2025"
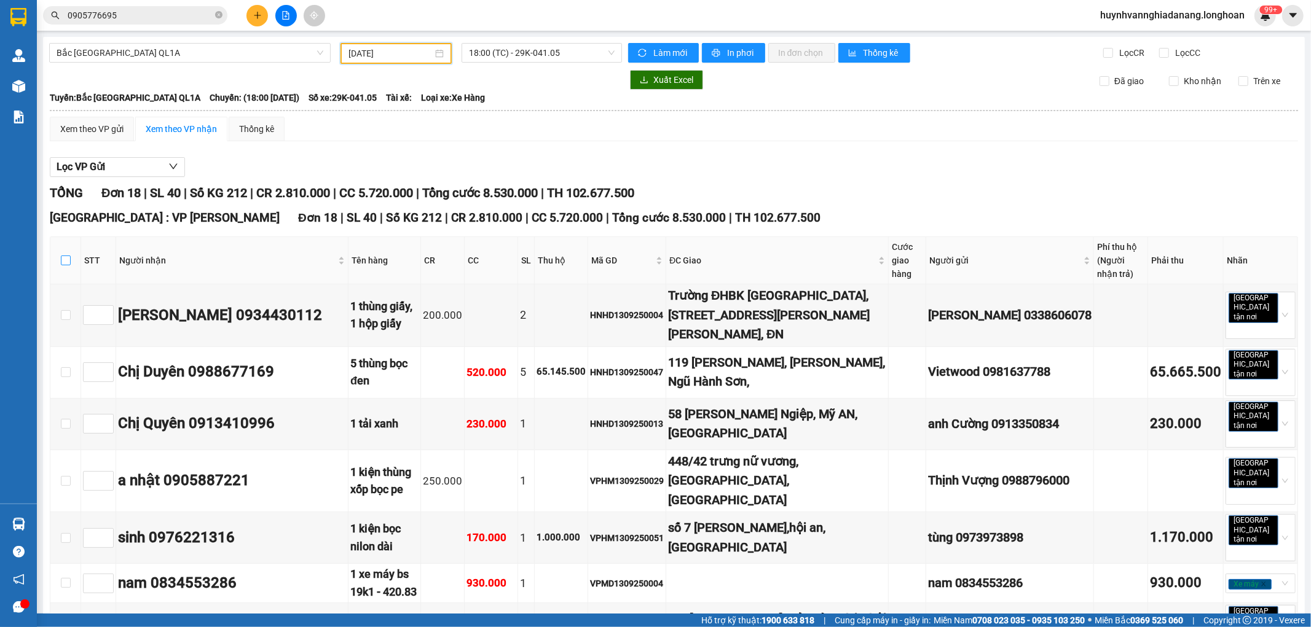
click at [62, 261] on input "checkbox" at bounding box center [66, 261] width 10 height 10
checkbox input "true"
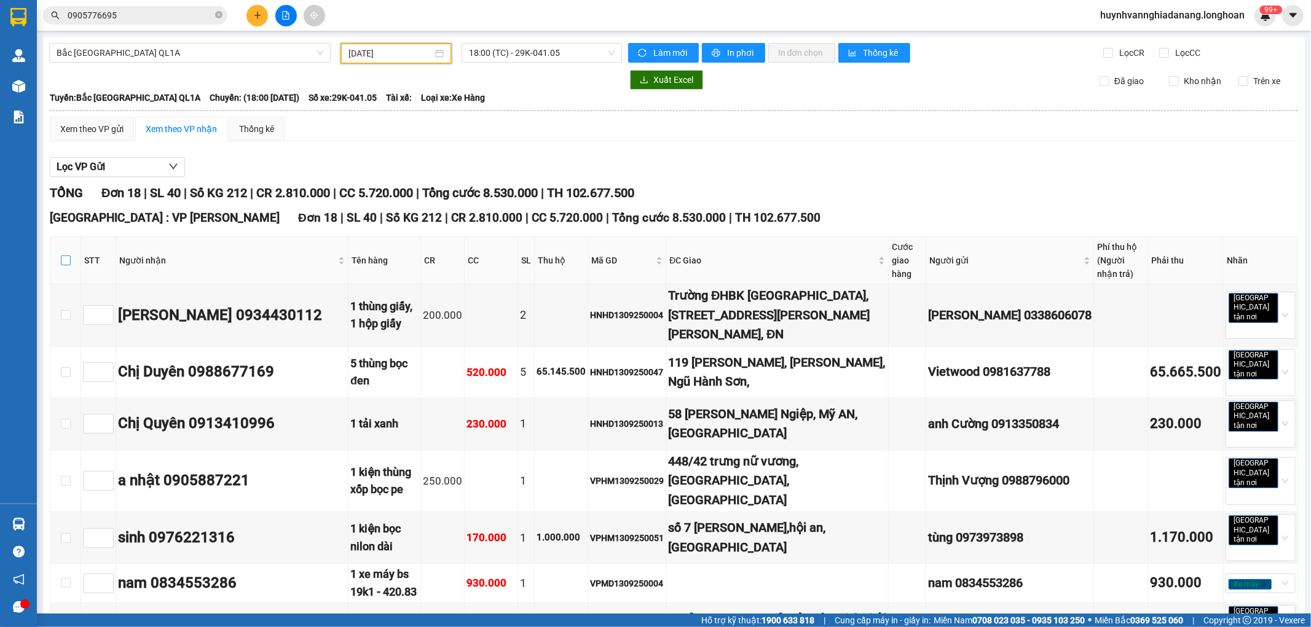
checkbox input "true"
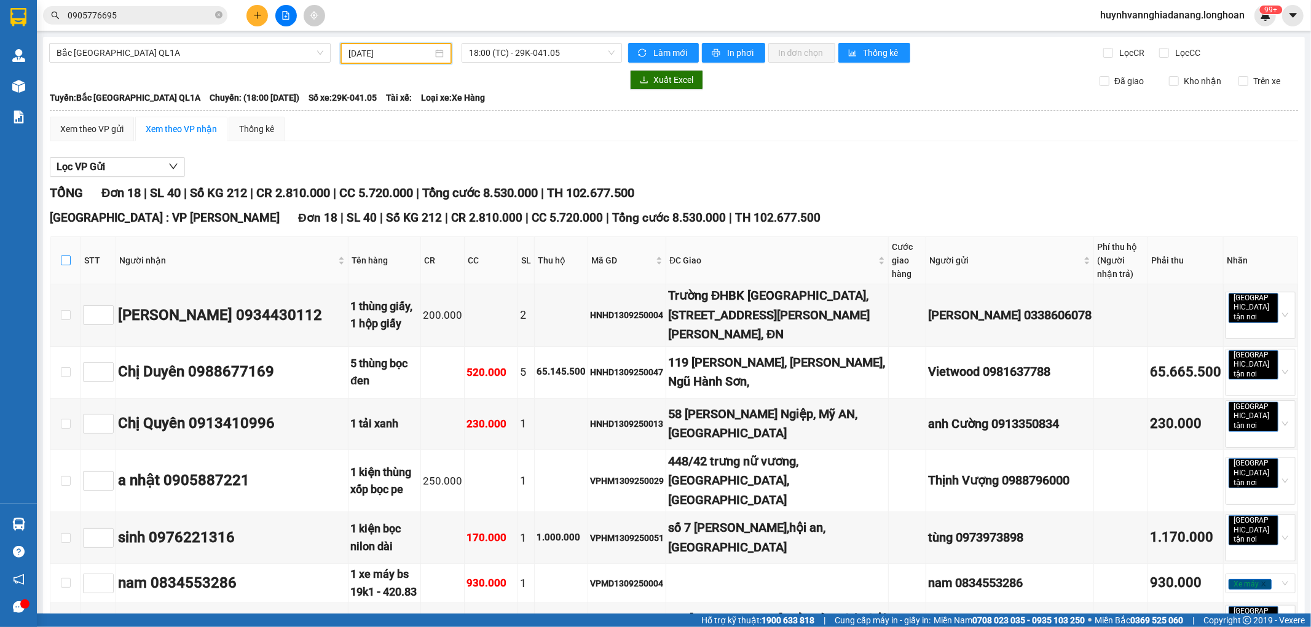
checkbox input "true"
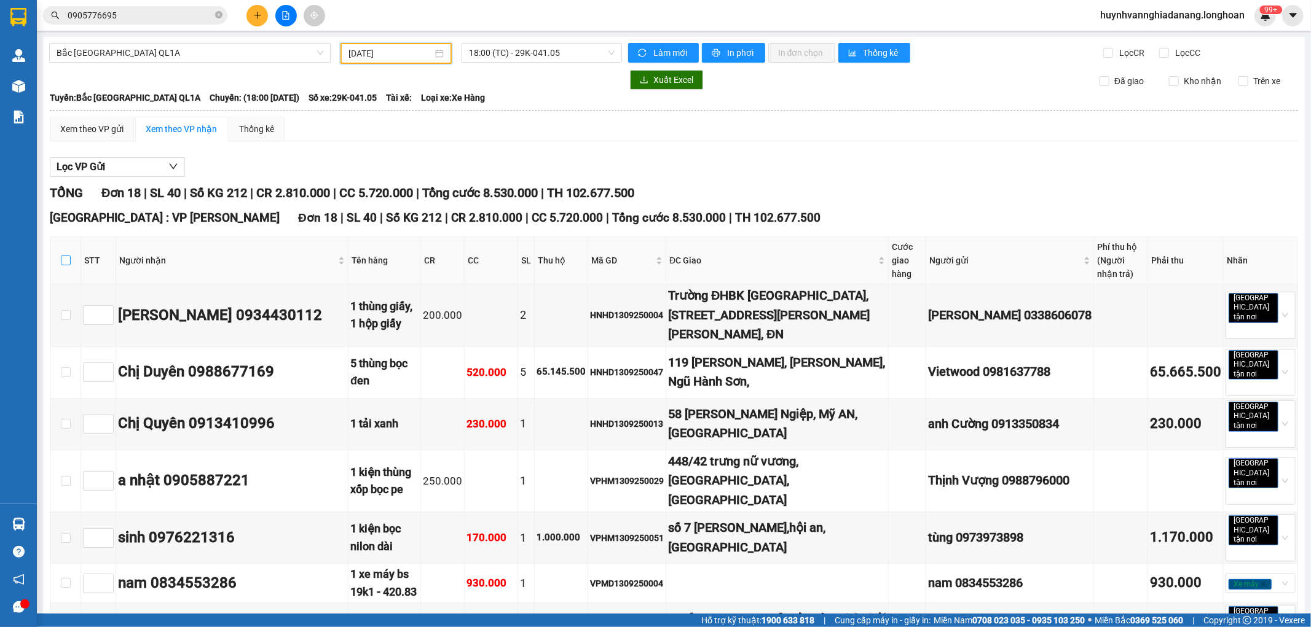
checkbox input "true"
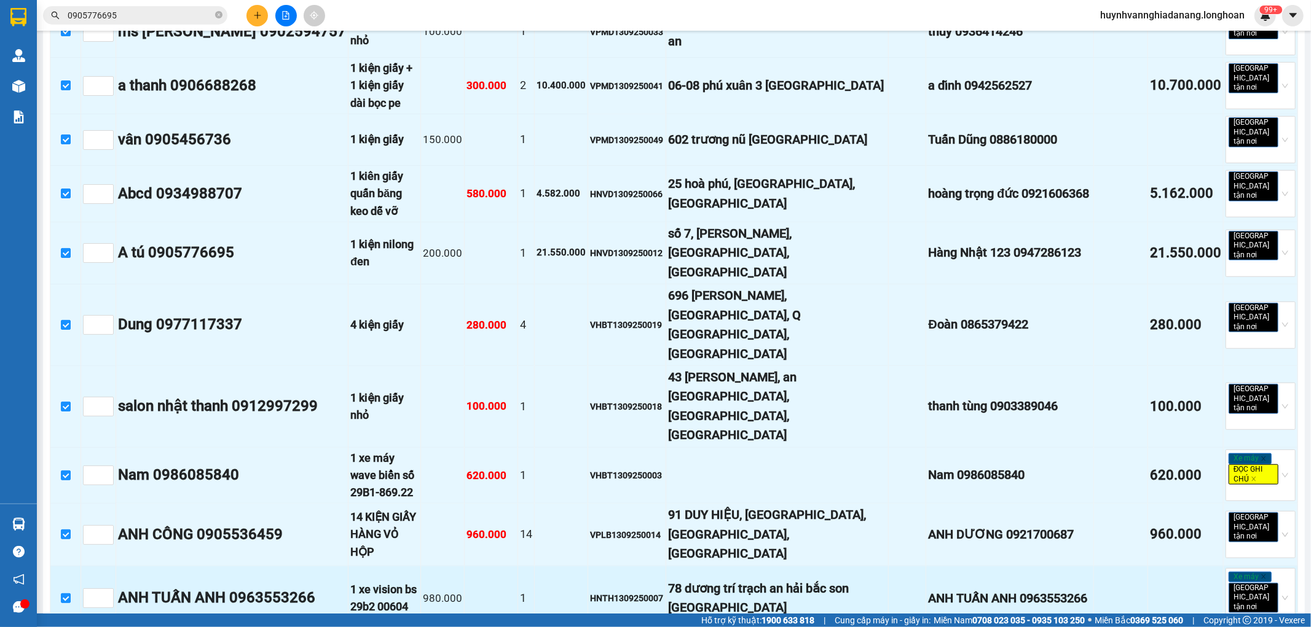
scroll to position [627, 0]
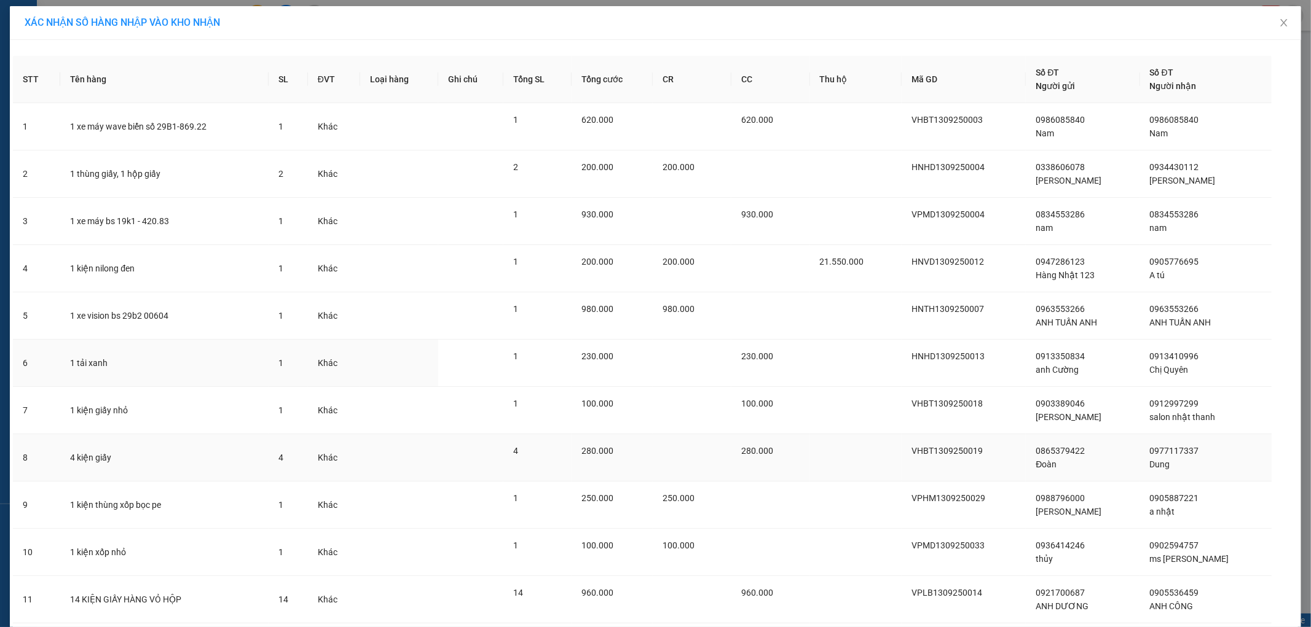
scroll to position [323, 0]
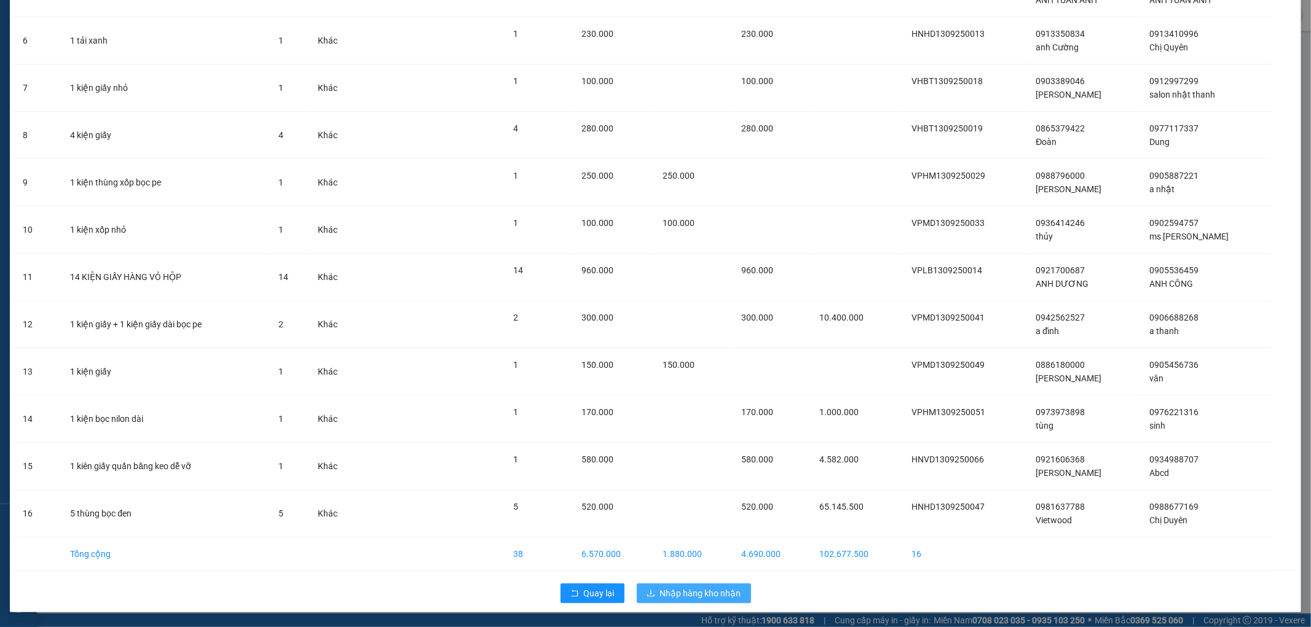
click at [686, 595] on span "Nhập hàng kho nhận" at bounding box center [700, 594] width 81 height 14
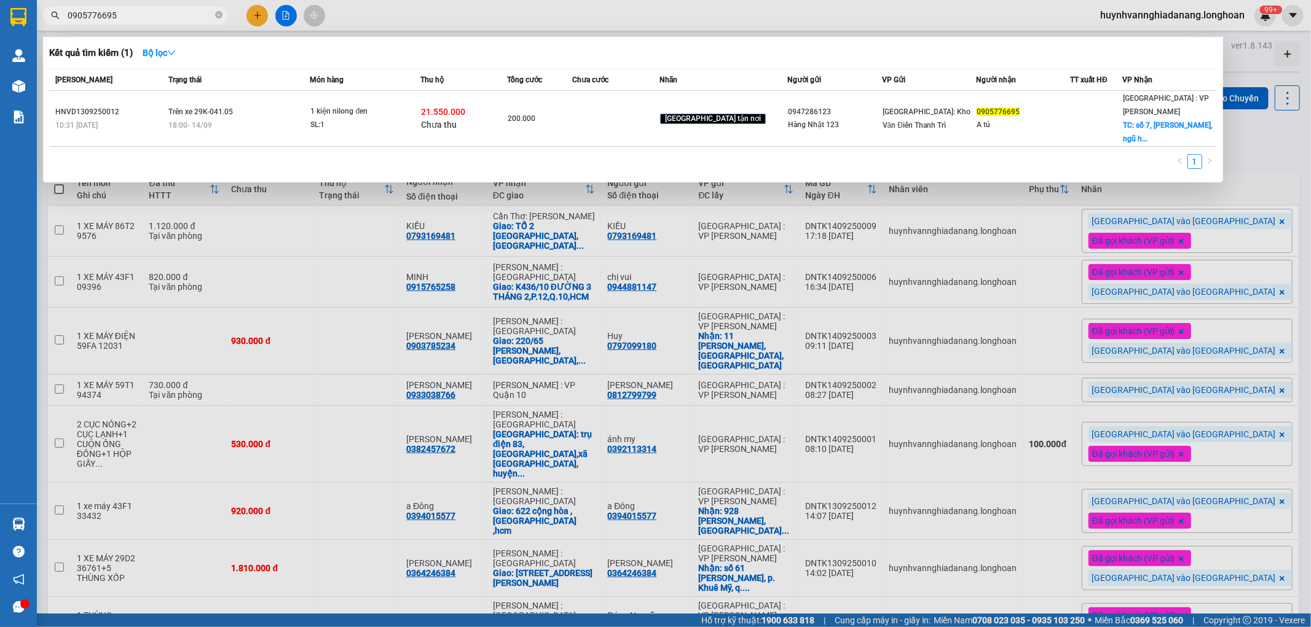
click at [147, 17] on input "0905776695" at bounding box center [140, 16] width 145 height 14
type input "0"
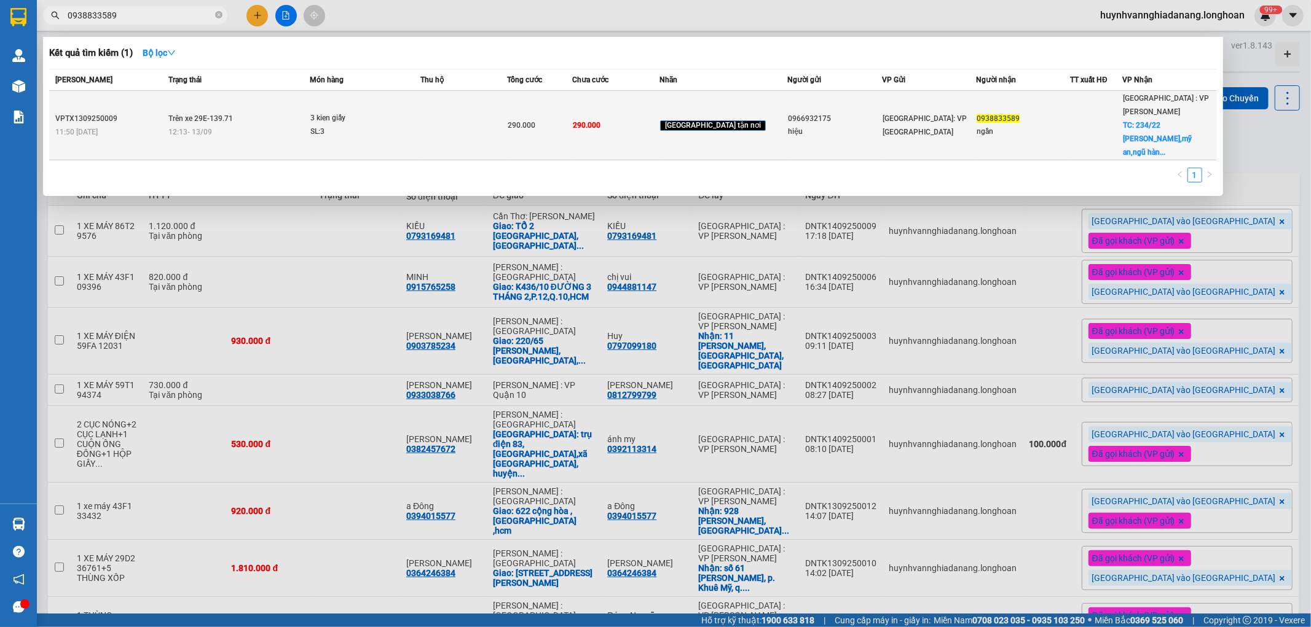
type input "0938833589"
click at [419, 112] on span "3 kien giấy SL: 3" at bounding box center [364, 125] width 109 height 26
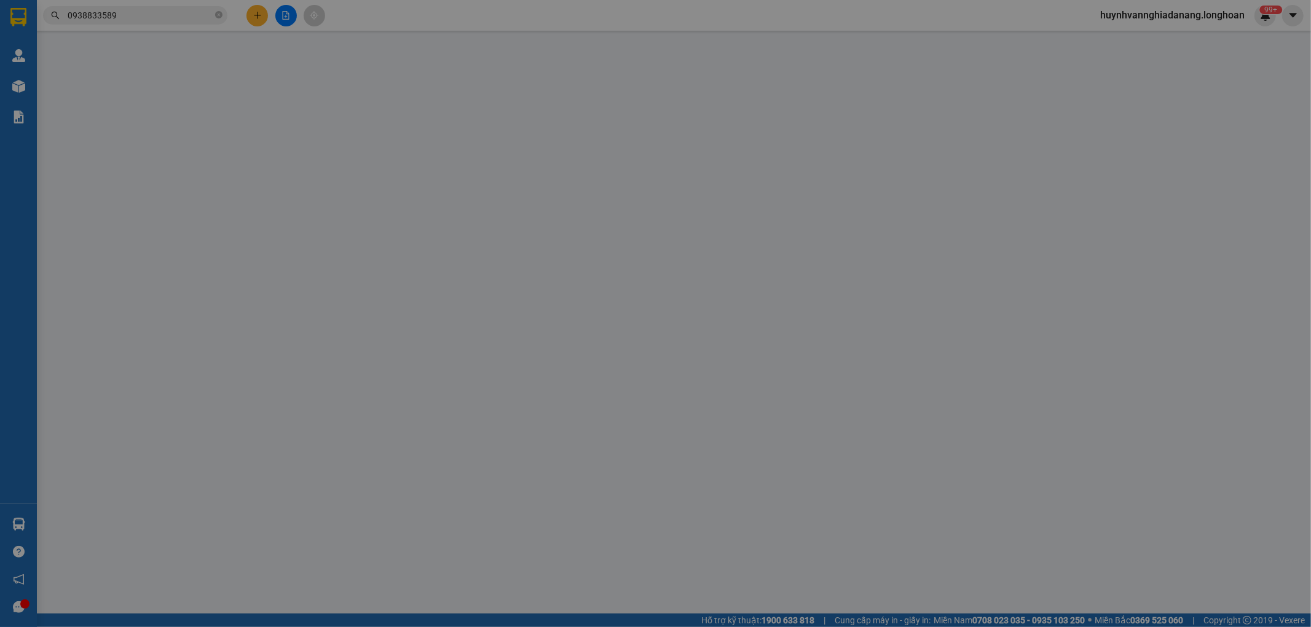
type input "0966932175"
type input "hiệu"
type input "0938833589"
type input "ngần"
checkbox input "true"
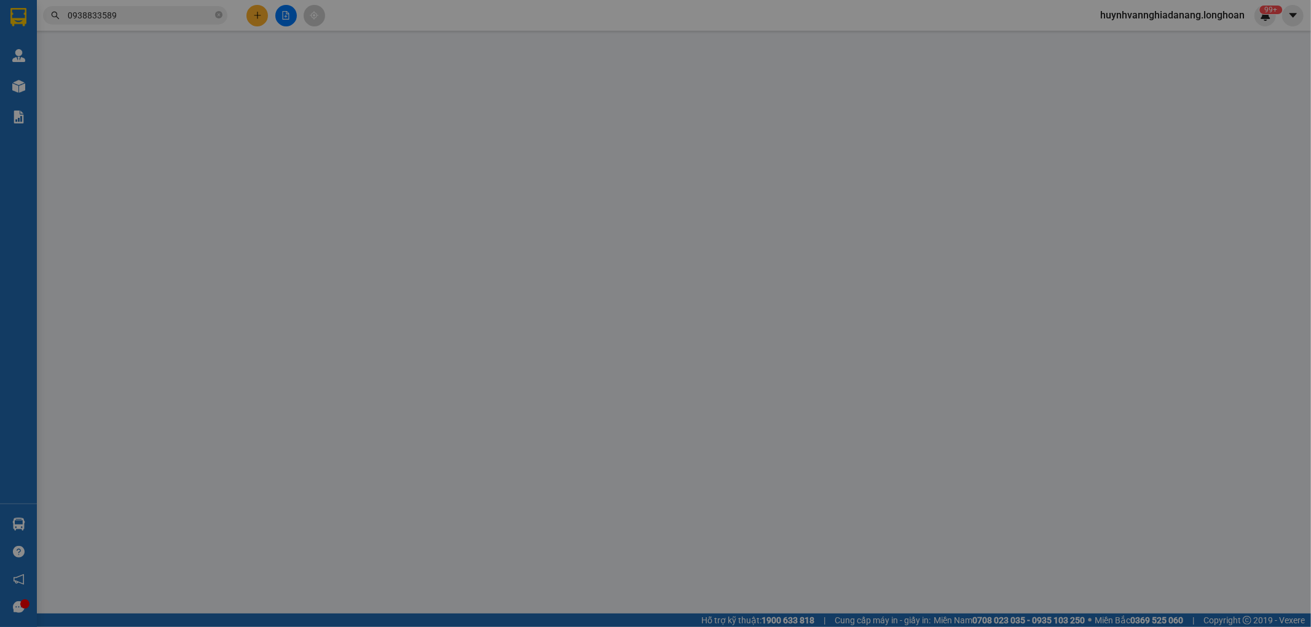
type input "234/22 đỗ bá,mỹ an,ngũ hành sơn,đà nẵng"
type input "290.000"
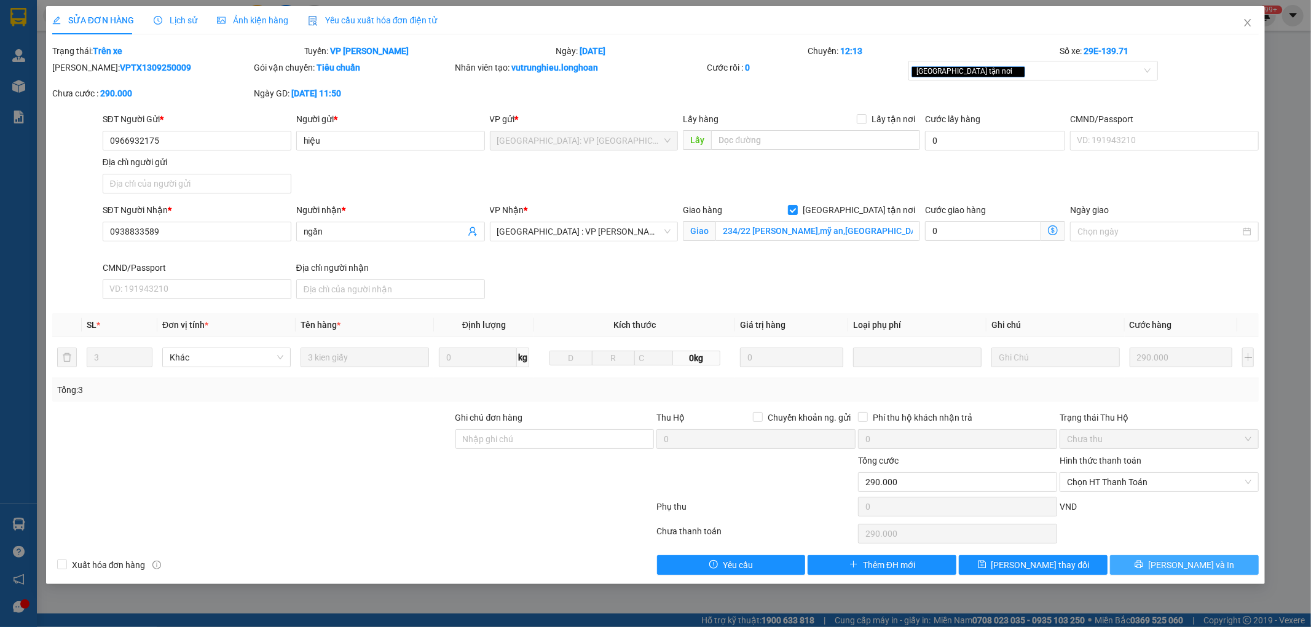
click at [1188, 564] on span "[PERSON_NAME] và In" at bounding box center [1191, 566] width 86 height 14
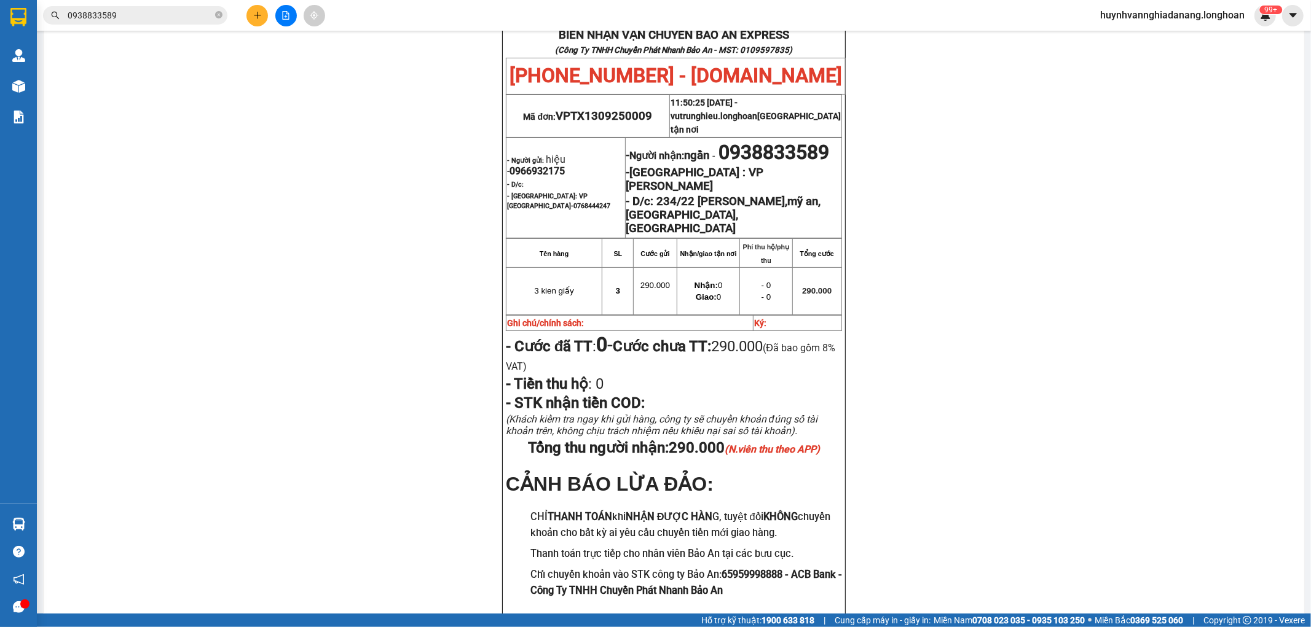
scroll to position [28, 0]
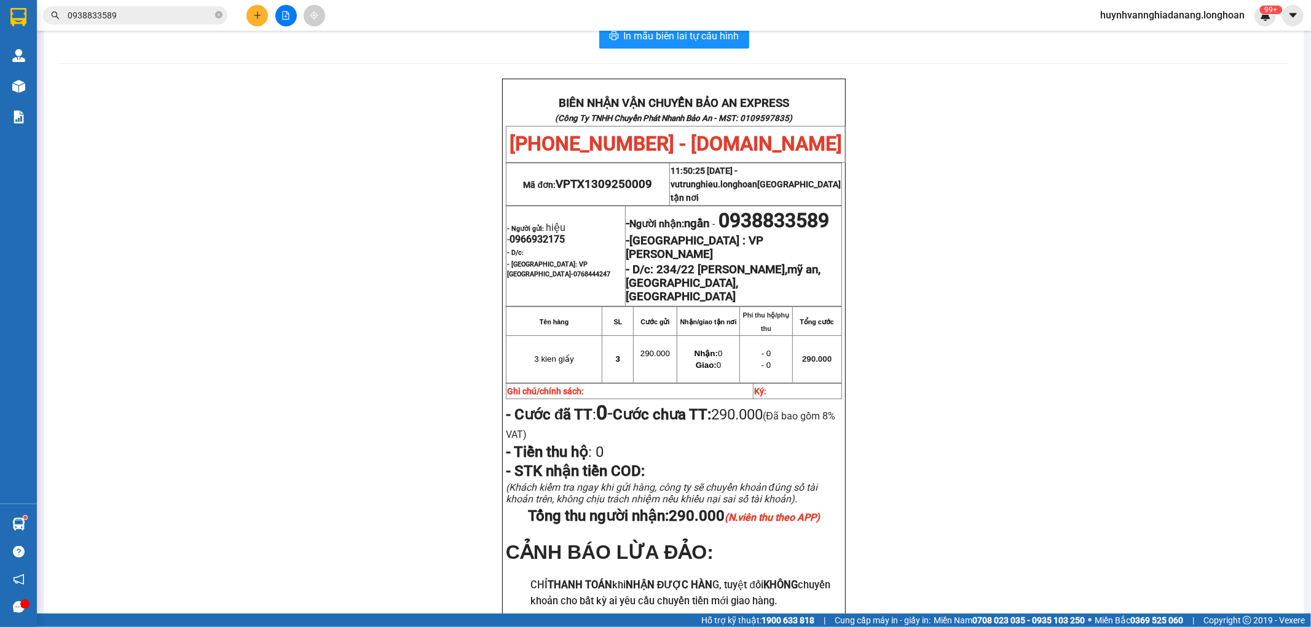
click at [146, 14] on input "0938833589" at bounding box center [140, 16] width 145 height 14
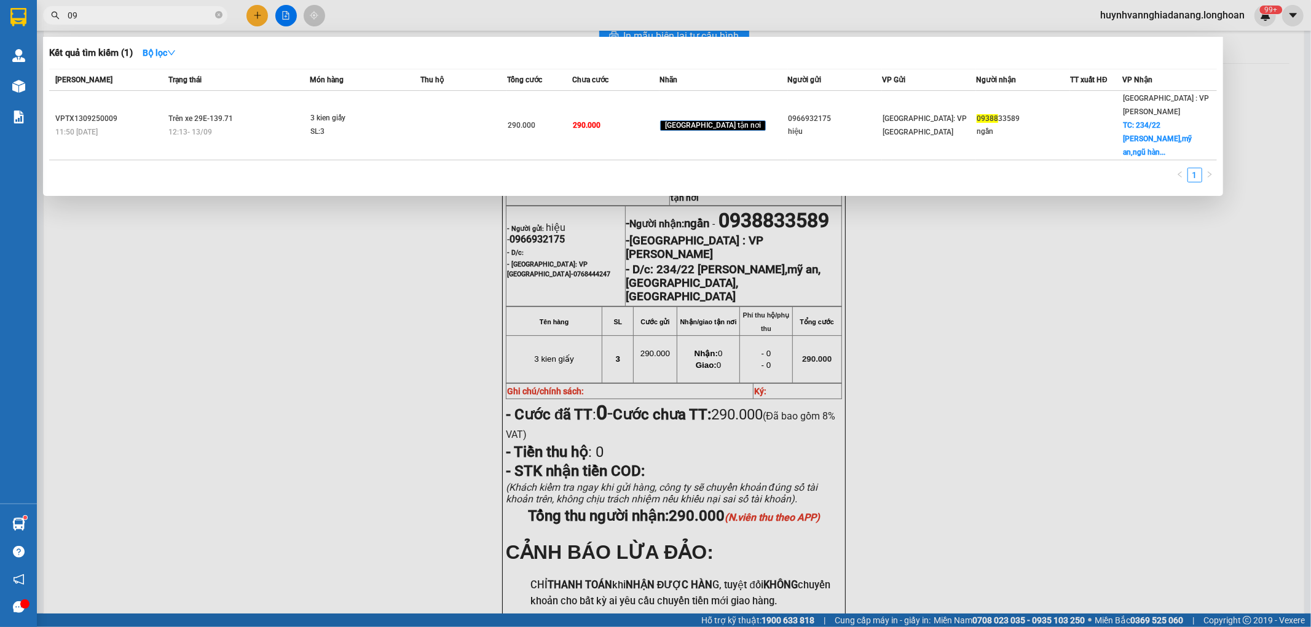
type input "0"
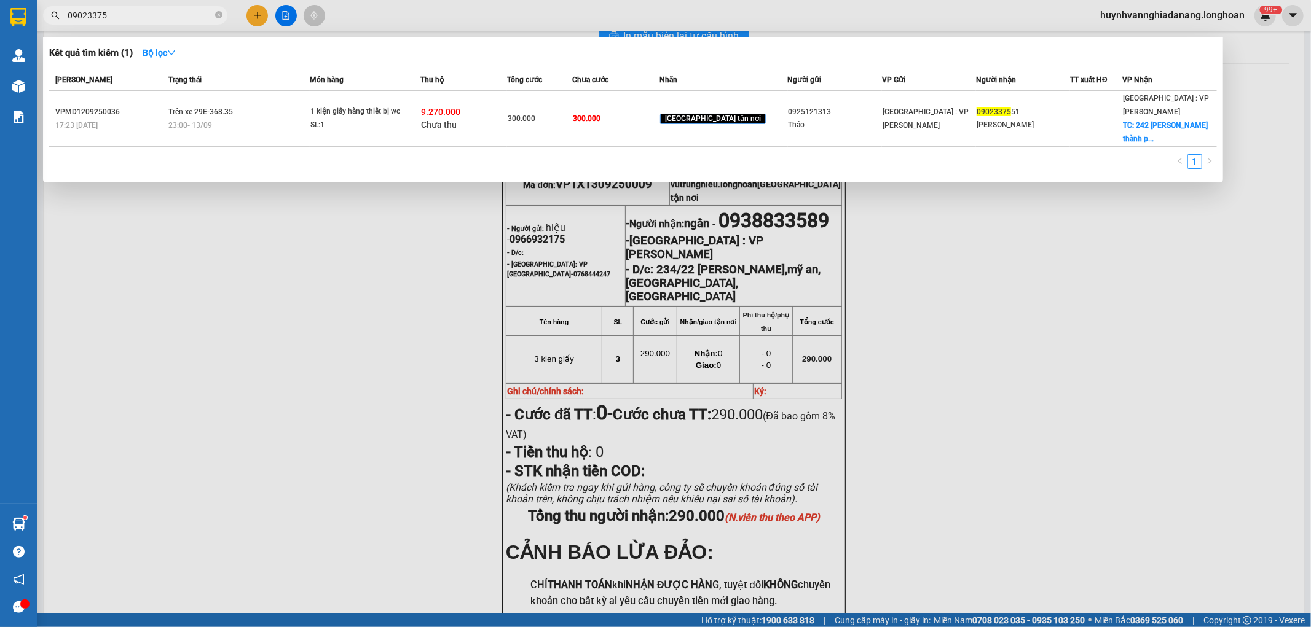
type input "09023375"
click at [335, 219] on div at bounding box center [655, 313] width 1311 height 627
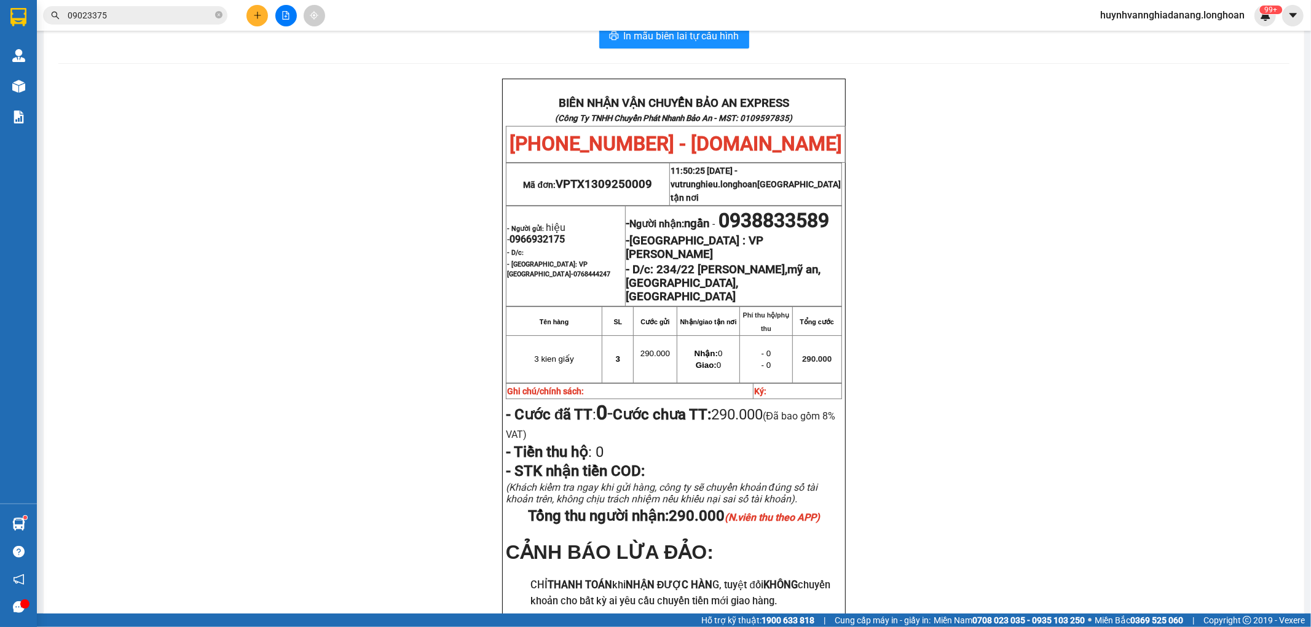
click at [286, 20] on button at bounding box center [286, 16] width 22 height 22
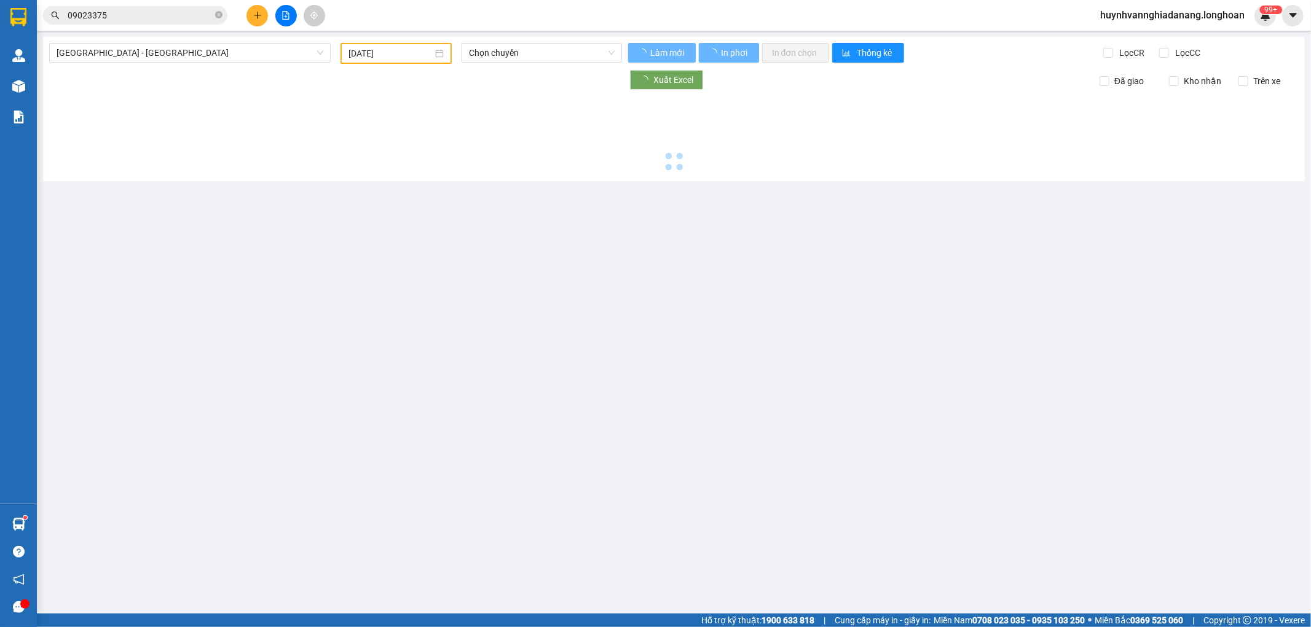
type input "[DATE]"
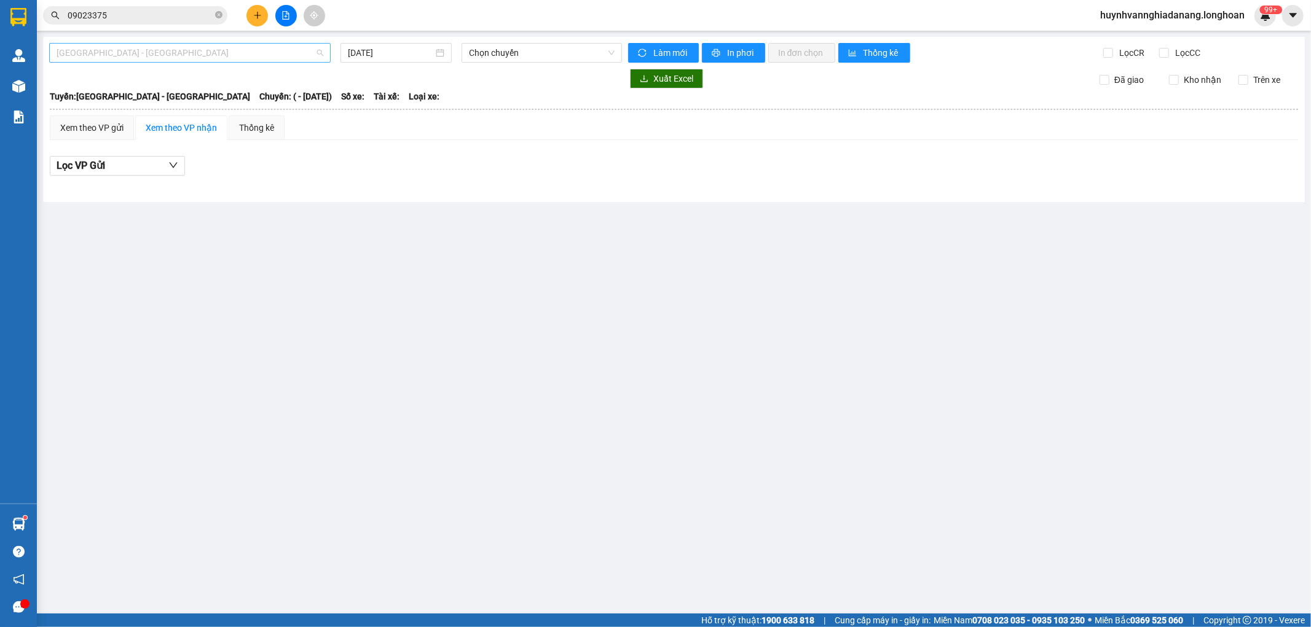
click at [275, 53] on span "Hải Phòng - Hà Nội" at bounding box center [190, 53] width 267 height 18
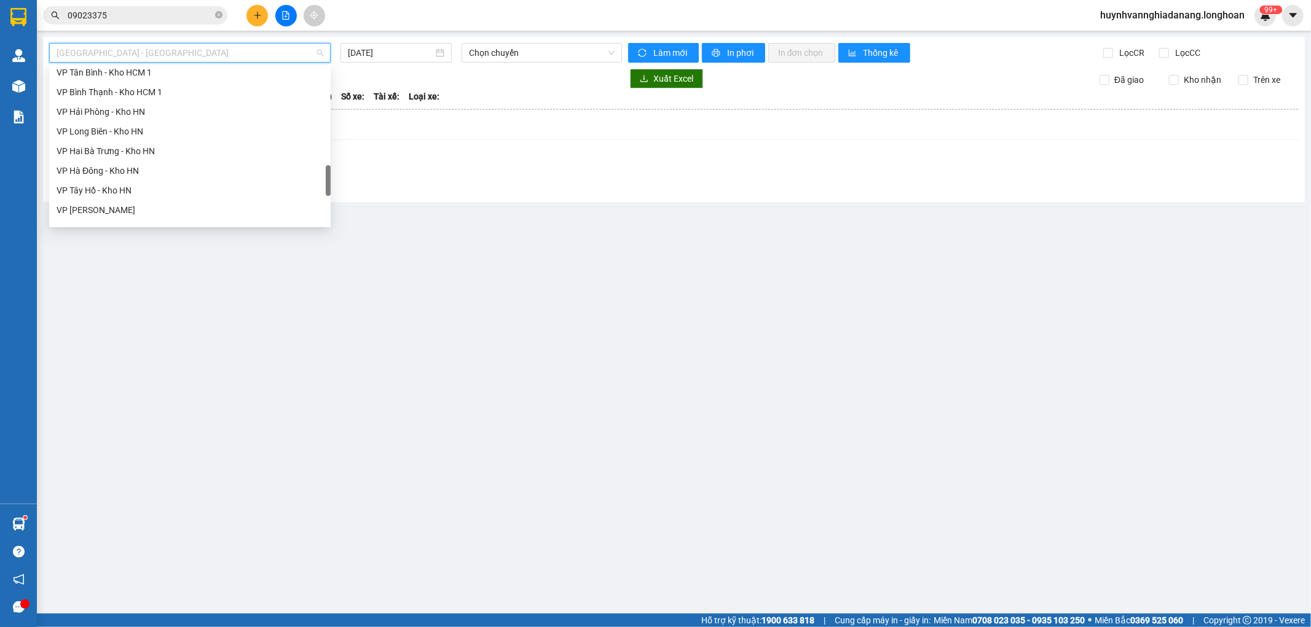
scroll to position [845, 0]
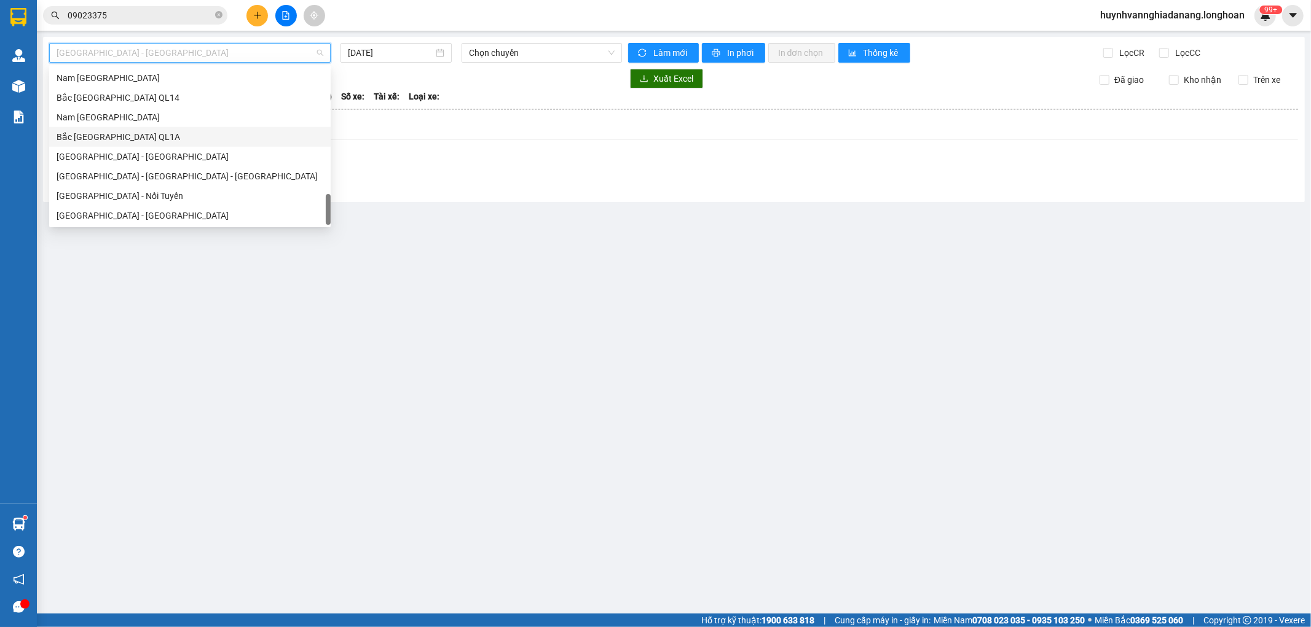
click at [160, 139] on div "Bắc Trung Nam QL1A" at bounding box center [190, 137] width 267 height 14
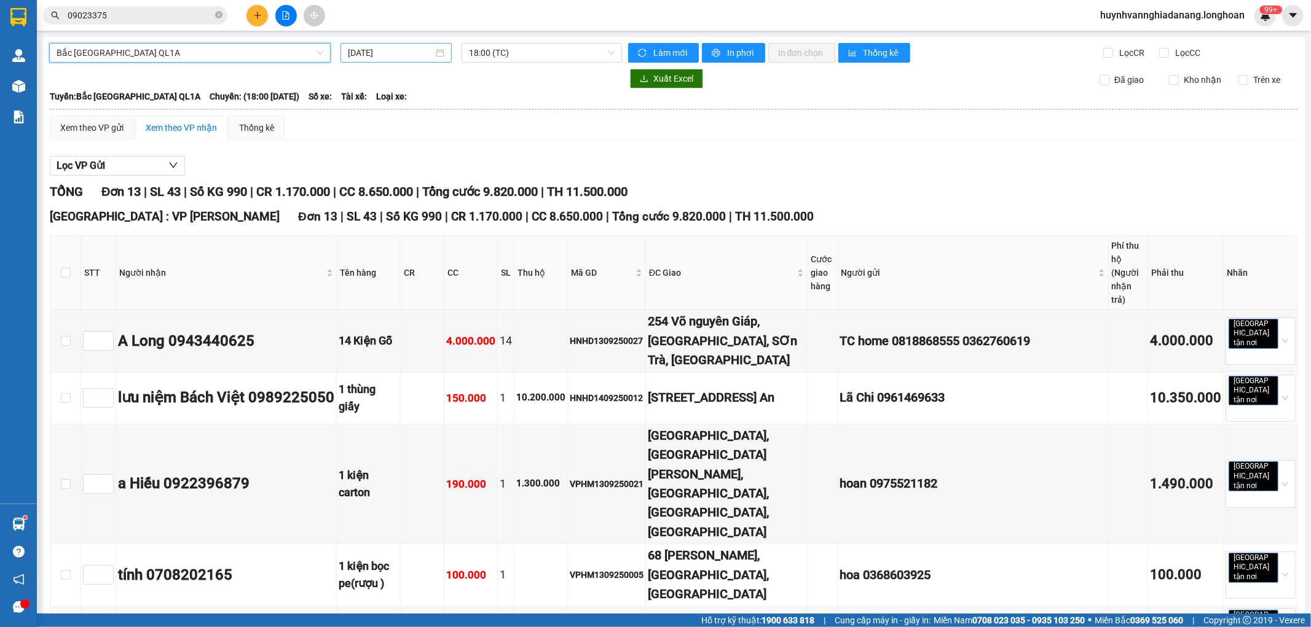
click at [403, 49] on input "[DATE]" at bounding box center [390, 53] width 85 height 14
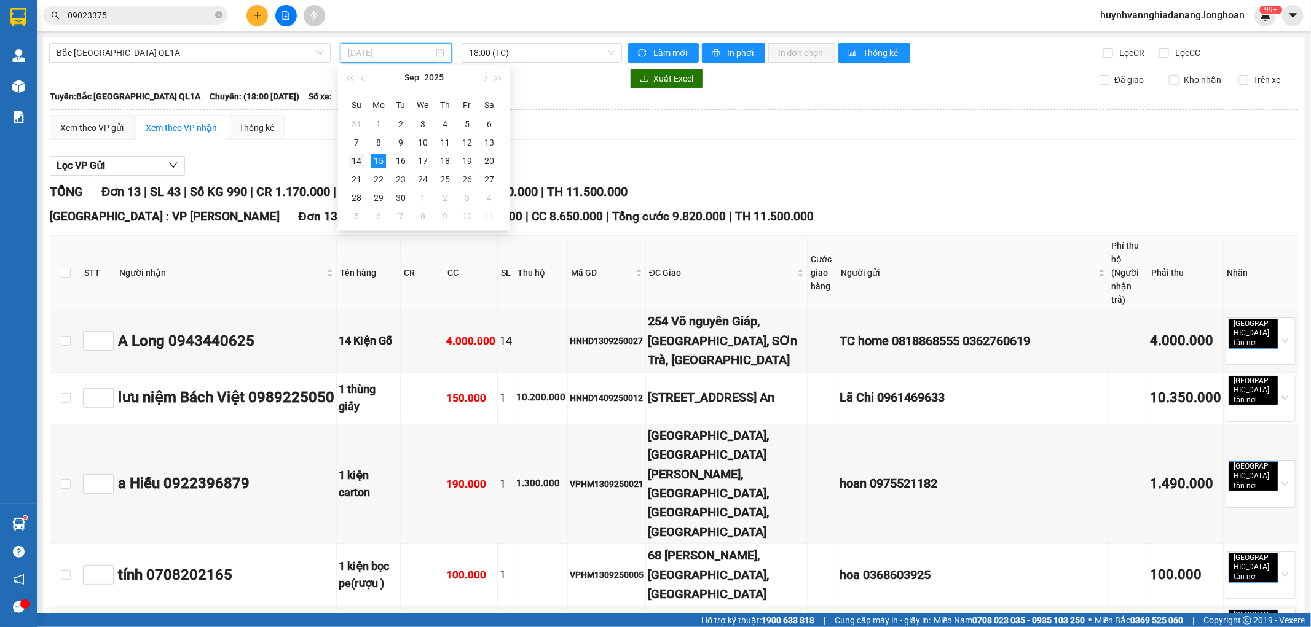
click at [355, 161] on div "14" at bounding box center [356, 161] width 15 height 15
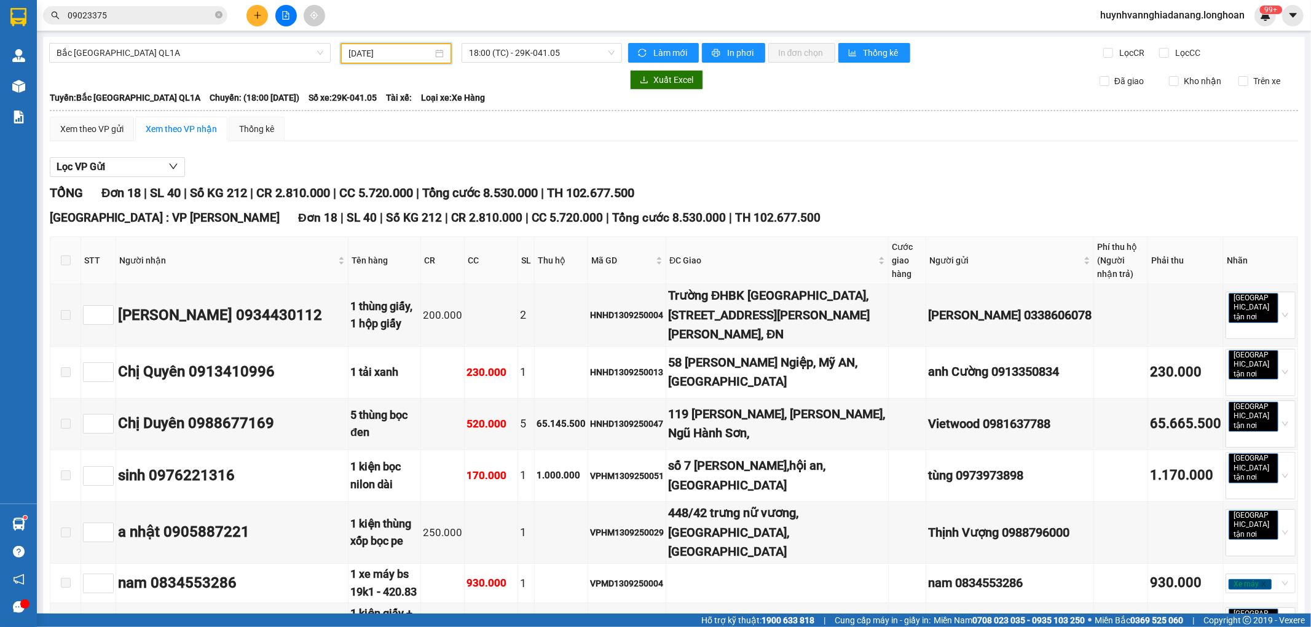
click at [402, 57] on input "14/09/2025" at bounding box center [390, 54] width 84 height 14
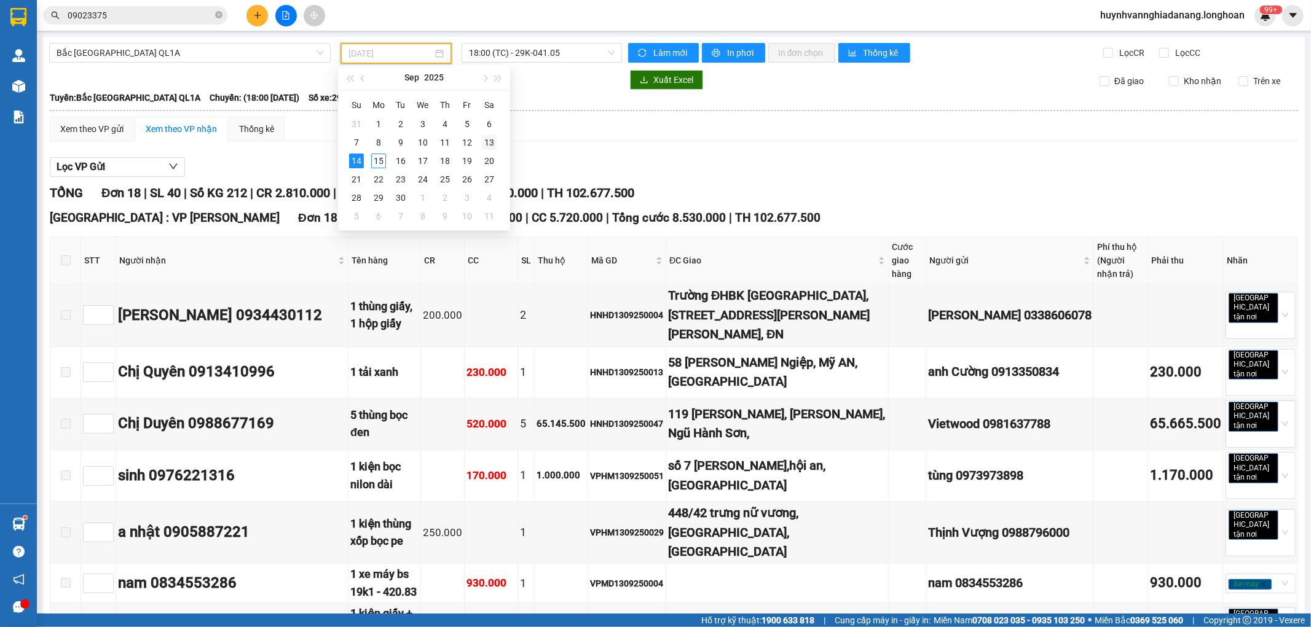
drag, startPoint x: 484, startPoint y: 142, endPoint x: 535, endPoint y: 76, distance: 83.3
click at [485, 142] on div "13" at bounding box center [489, 142] width 15 height 15
type input "13/09/2025"
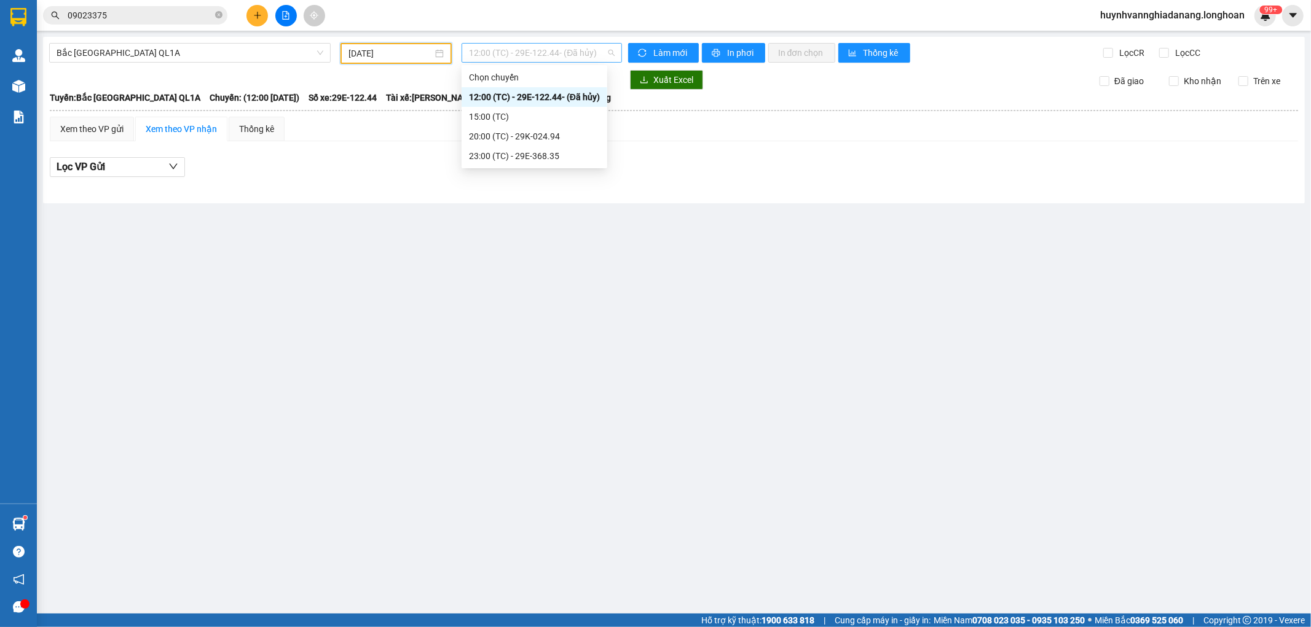
click at [551, 57] on span "12:00 (TC) - 29E-122.44 - (Đã hủy)" at bounding box center [541, 53] width 145 height 18
click at [544, 157] on div "23:00 (TC) - 29E-368.35" at bounding box center [534, 156] width 131 height 14
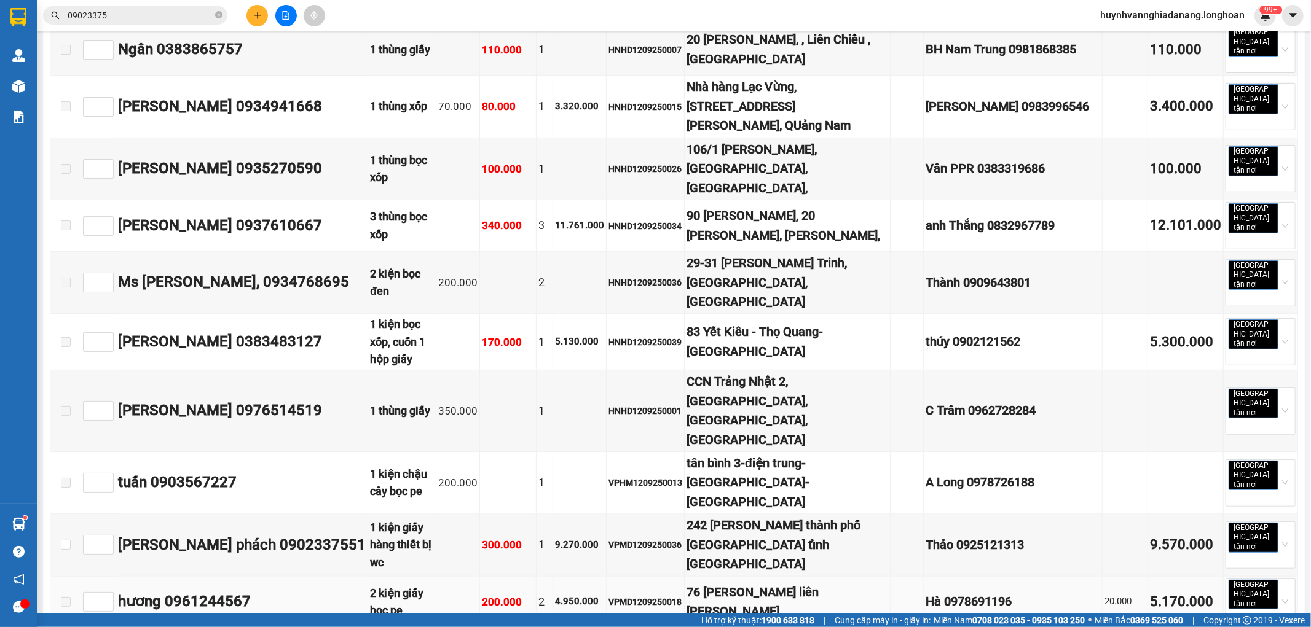
scroll to position [273, 0]
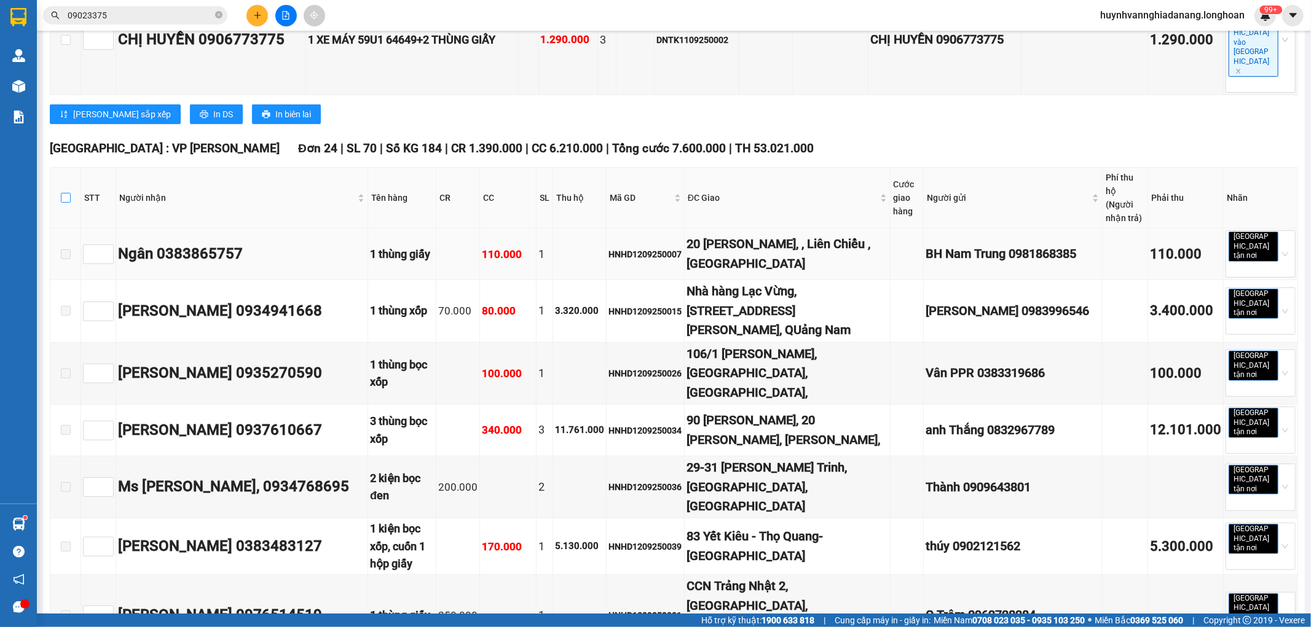
drag, startPoint x: 65, startPoint y: 154, endPoint x: 101, endPoint y: 178, distance: 43.8
click at [65, 193] on input "checkbox" at bounding box center [66, 198] width 10 height 10
checkbox input "true"
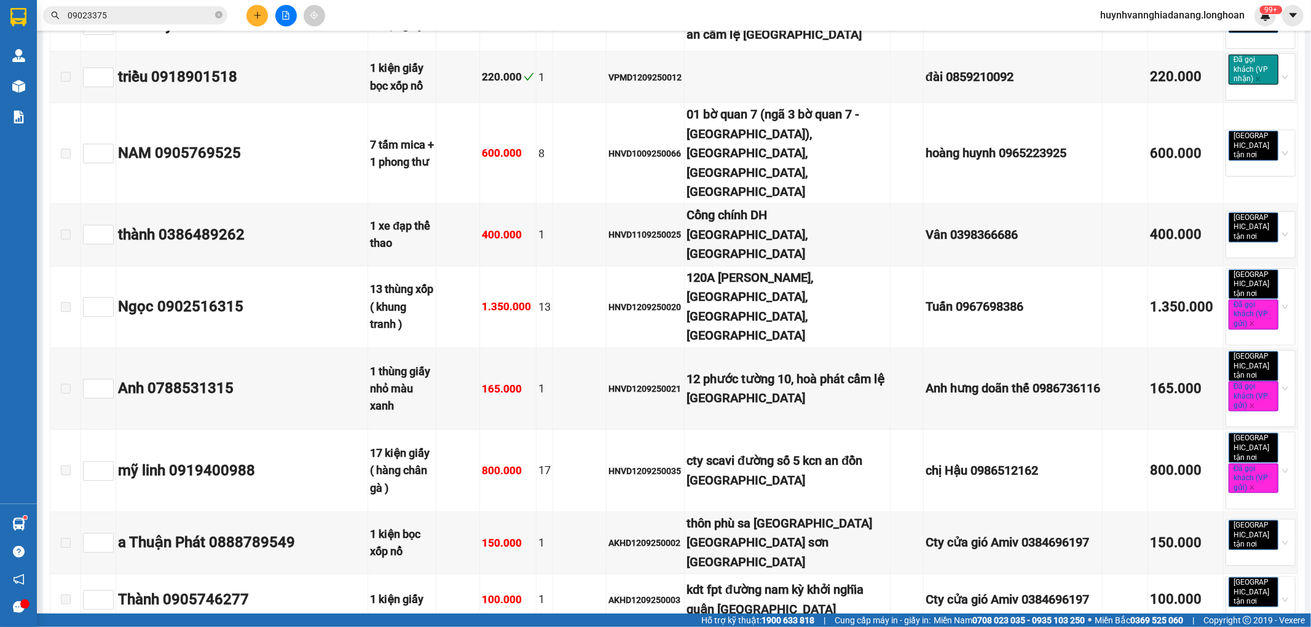
scroll to position [1433, 0]
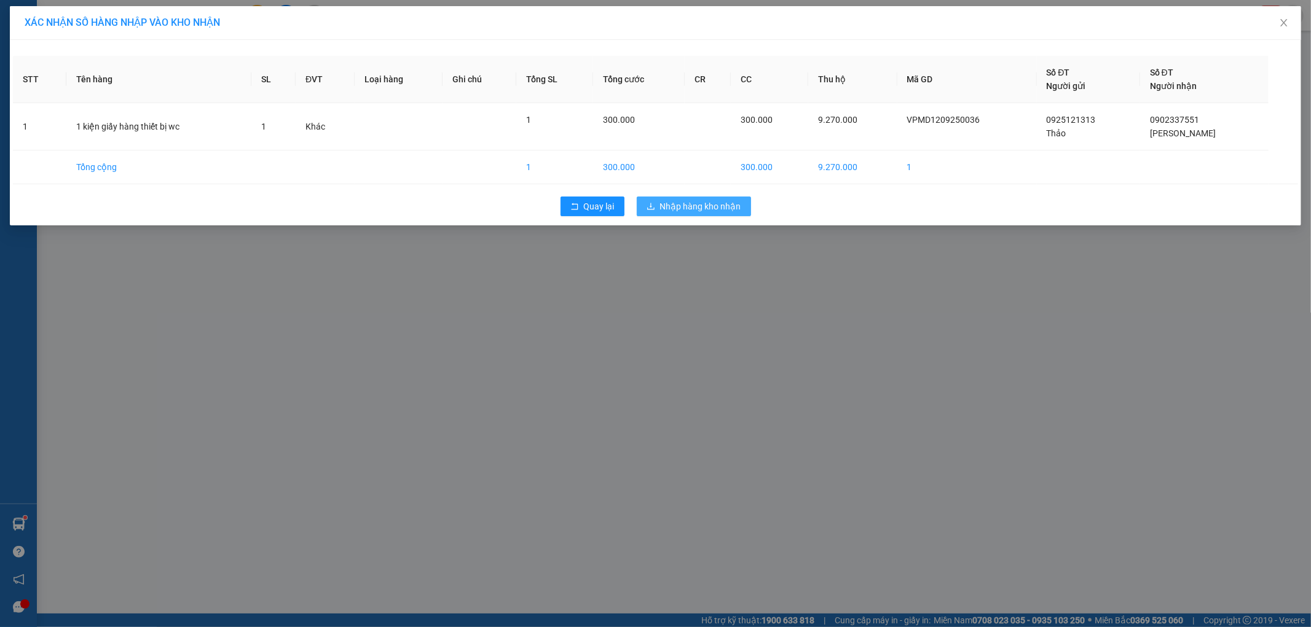
click at [707, 210] on span "Nhập hàng kho nhận" at bounding box center [700, 207] width 81 height 14
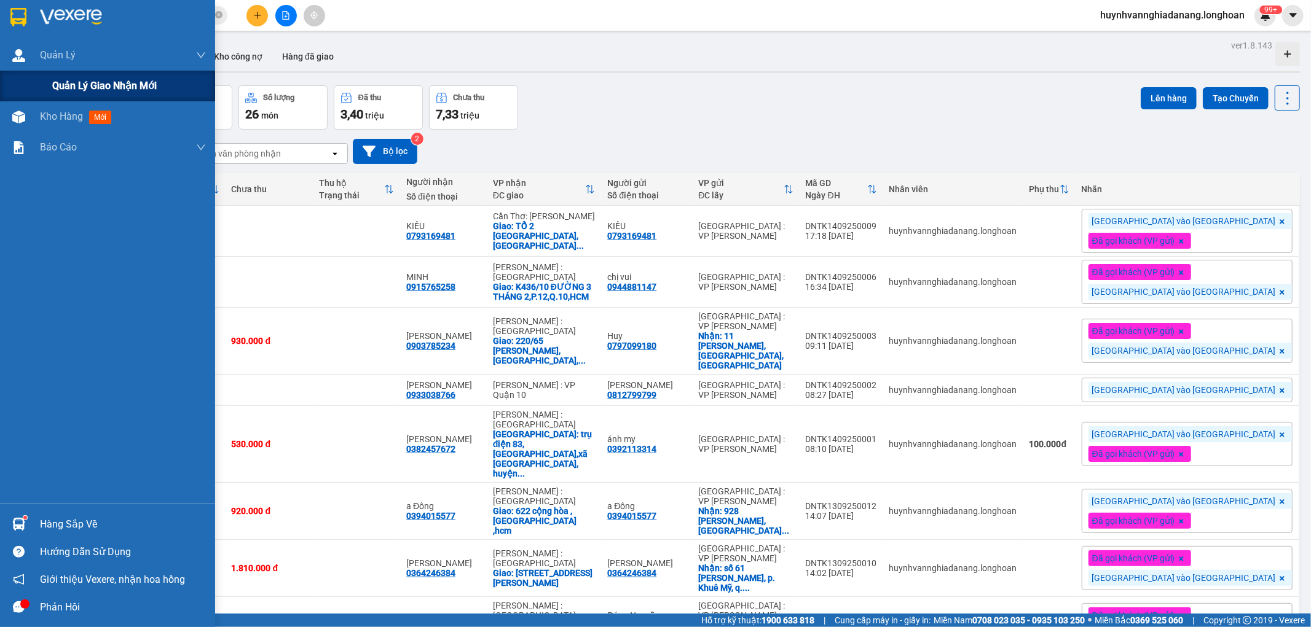
click at [64, 91] on span "Quản lý giao nhận mới" at bounding box center [104, 85] width 104 height 15
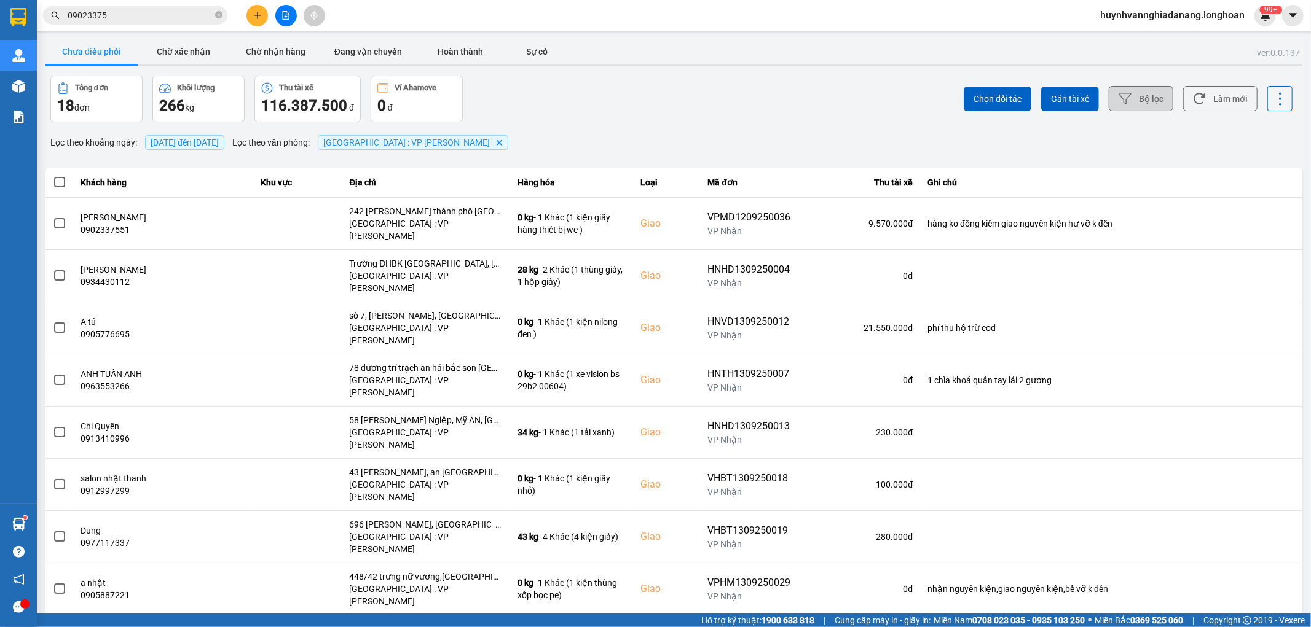
click at [1121, 96] on icon at bounding box center [1124, 98] width 13 height 13
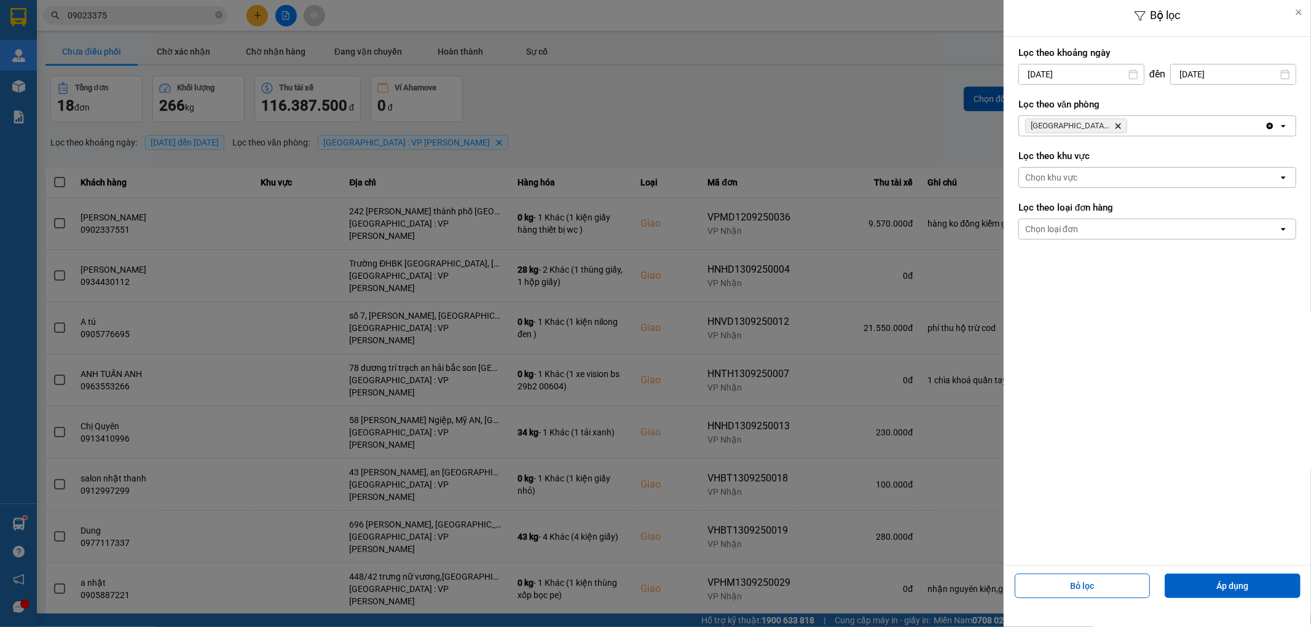
click at [1102, 73] on input "[DATE]" at bounding box center [1081, 75] width 125 height 20
click at [1023, 171] on div "1" at bounding box center [1025, 164] width 17 height 15
type input "[DATE]"
click at [1215, 582] on button "Áp dụng" at bounding box center [1232, 586] width 136 height 25
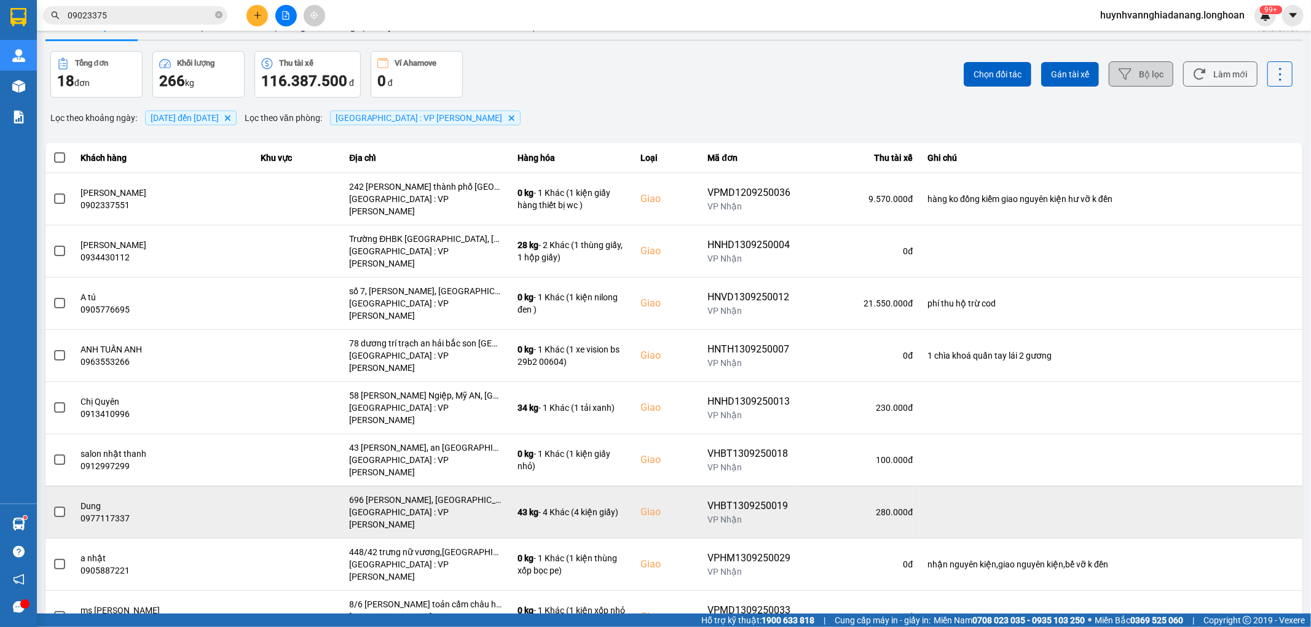
scroll to position [37, 0]
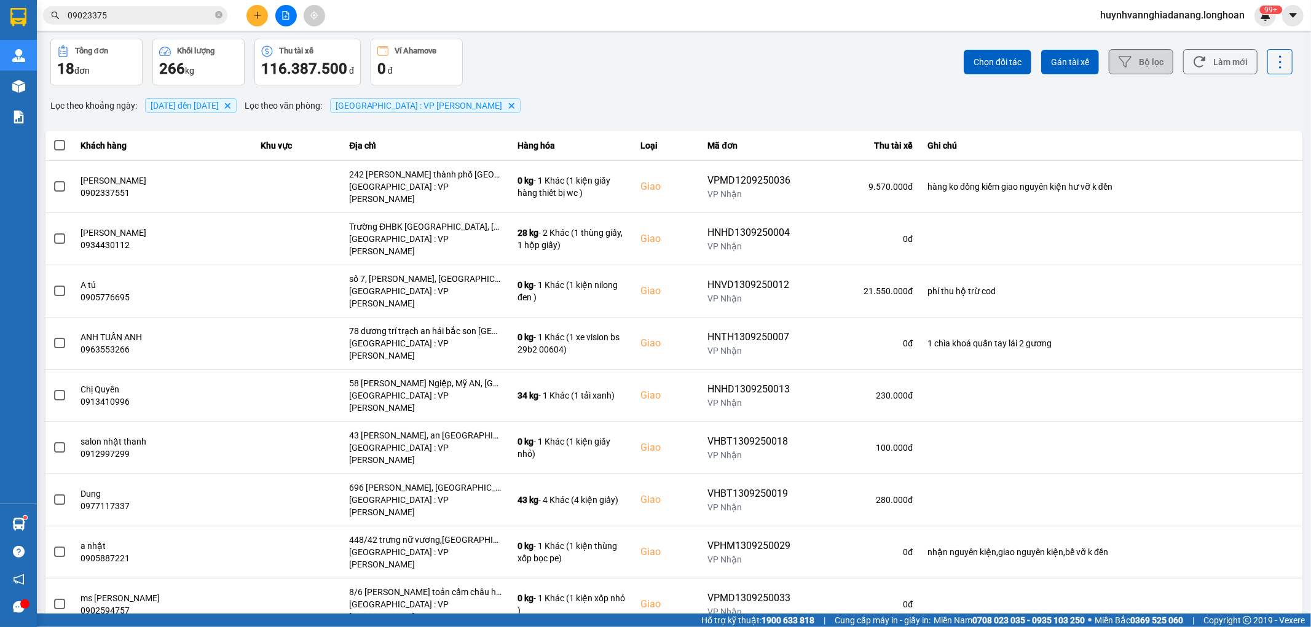
click at [1258, 573] on div "100 / trang" at bounding box center [1259, 569] width 45 height 12
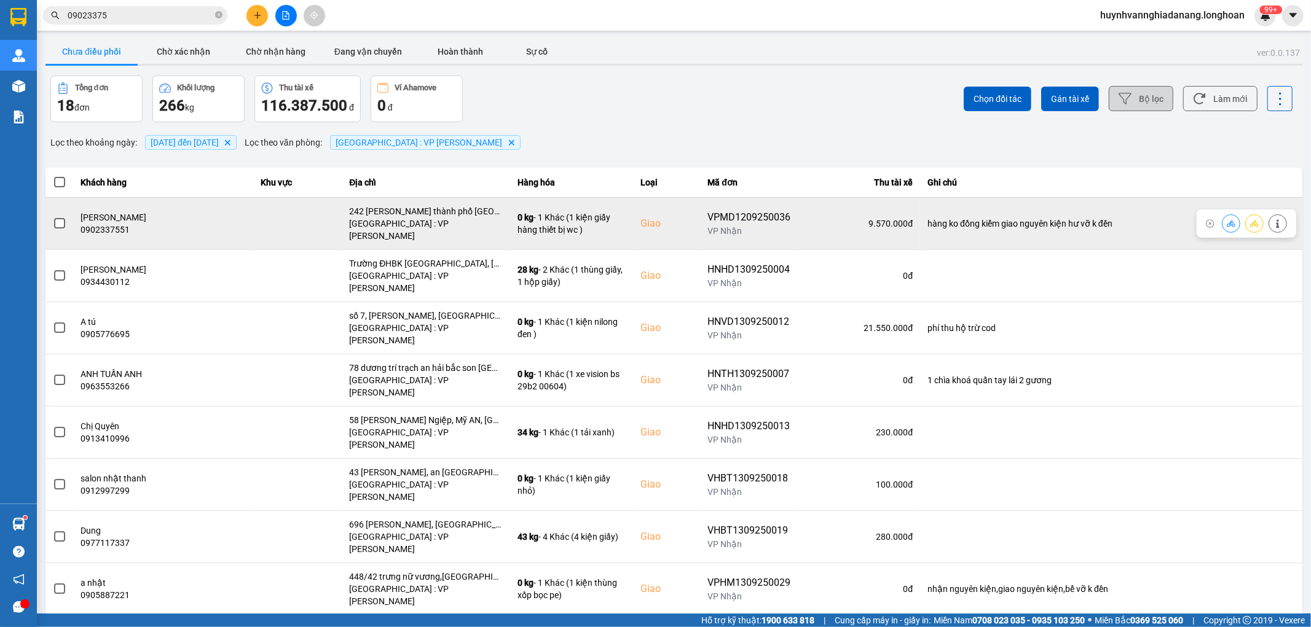
click at [60, 218] on span at bounding box center [59, 223] width 11 height 11
click at [53, 217] on input "checkbox" at bounding box center [53, 217] width 0 height 0
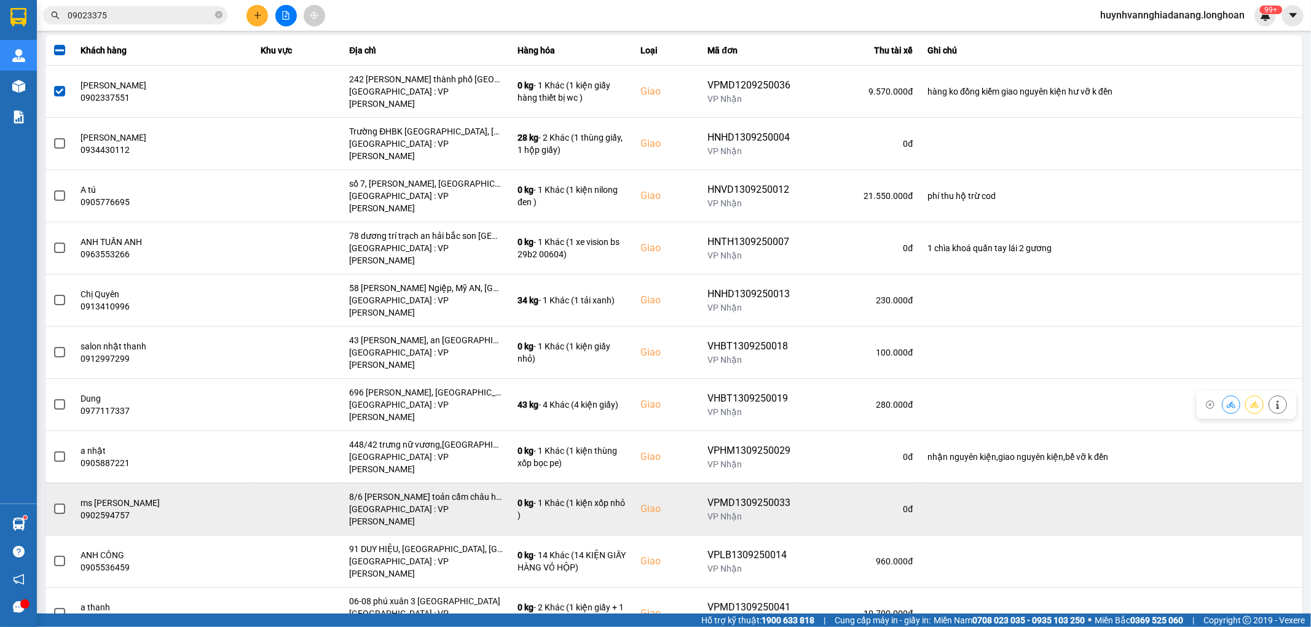
scroll to position [136, 0]
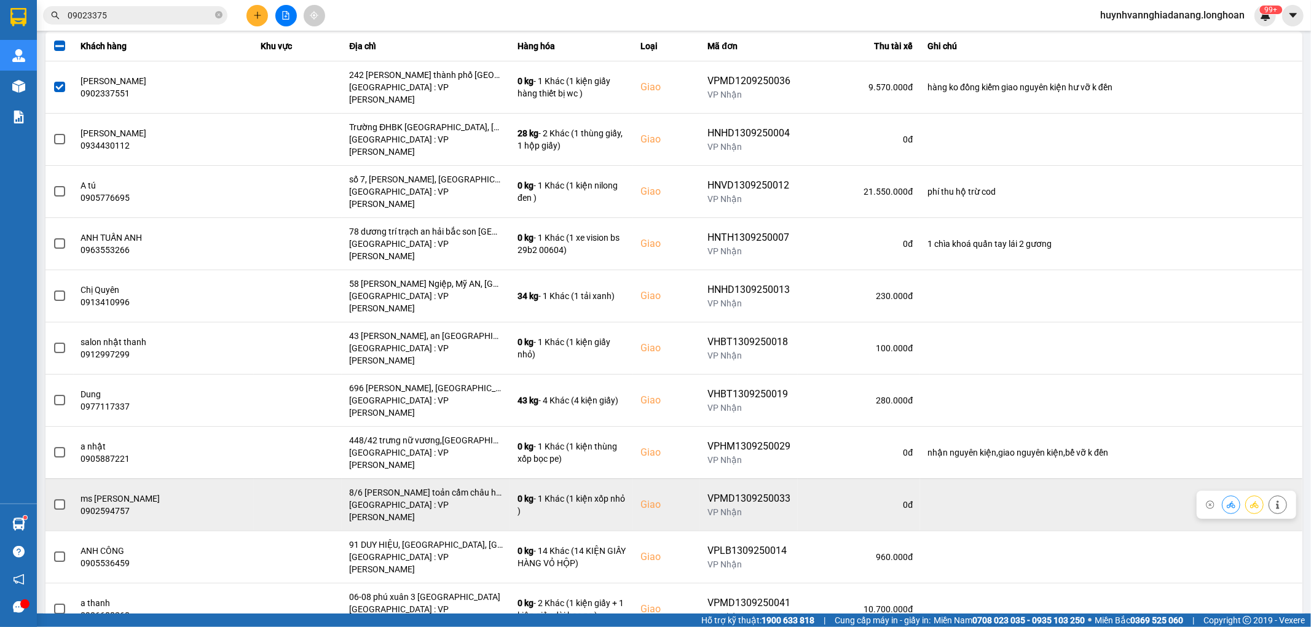
click at [60, 500] on span at bounding box center [59, 505] width 11 height 11
click at [53, 498] on input "checkbox" at bounding box center [53, 498] width 0 height 0
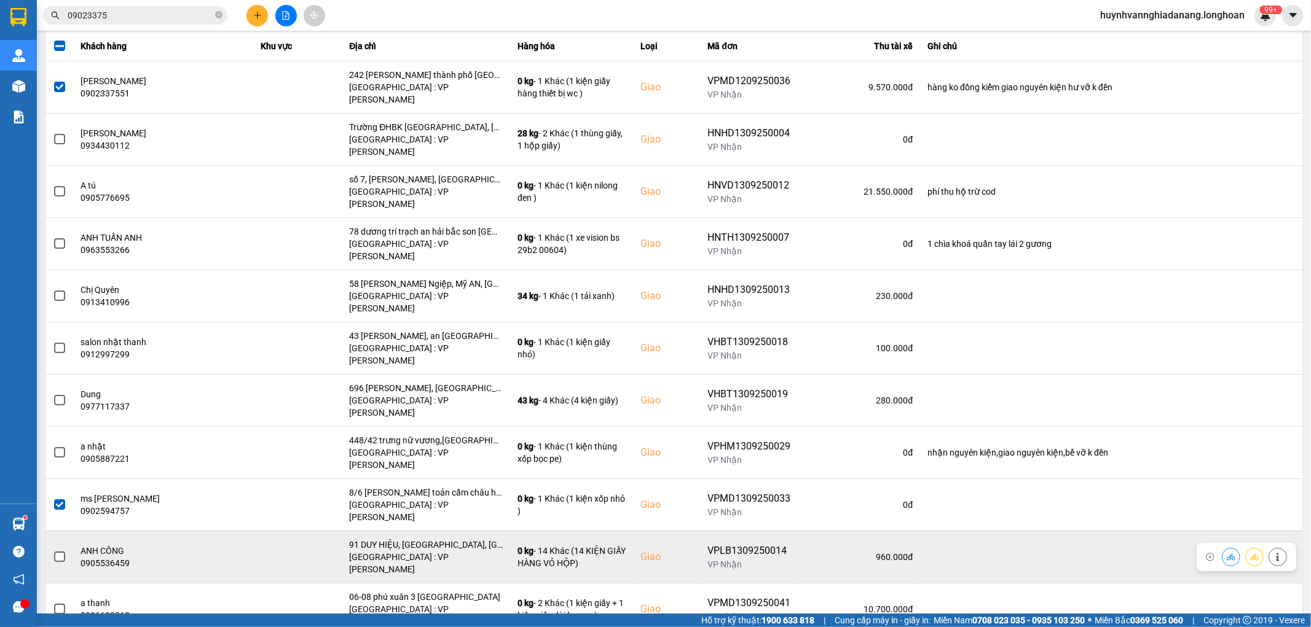
click at [58, 552] on span at bounding box center [59, 557] width 11 height 11
click at [53, 551] on input "checkbox" at bounding box center [53, 551] width 0 height 0
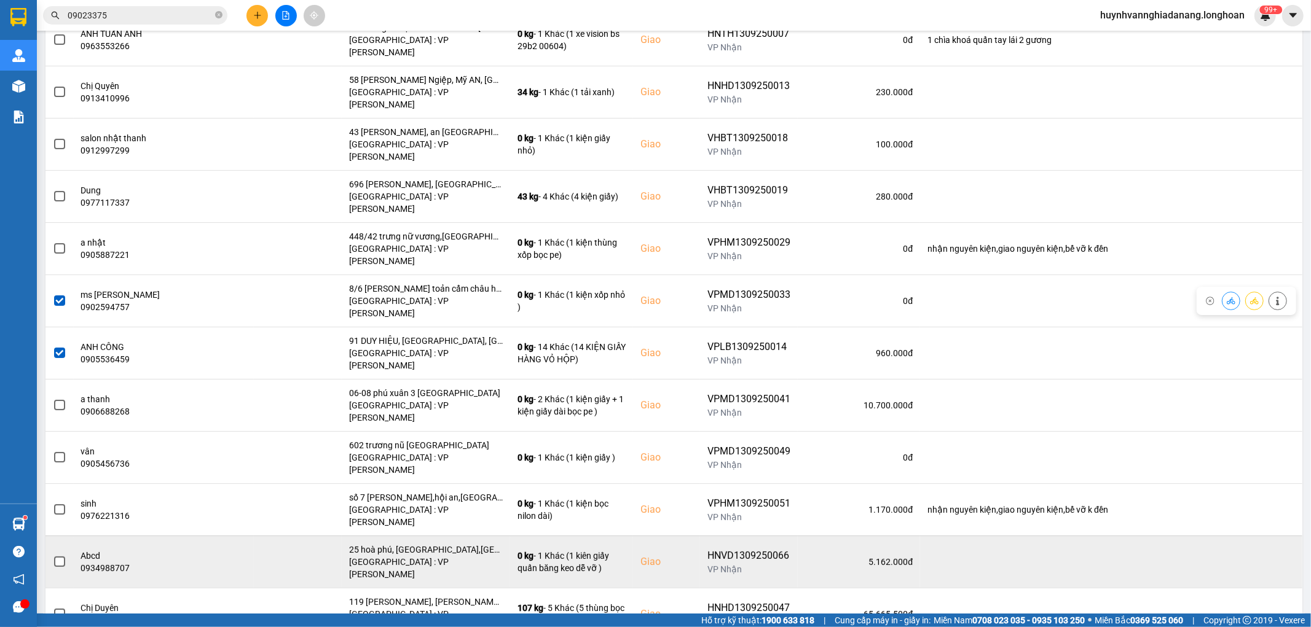
scroll to position [341, 0]
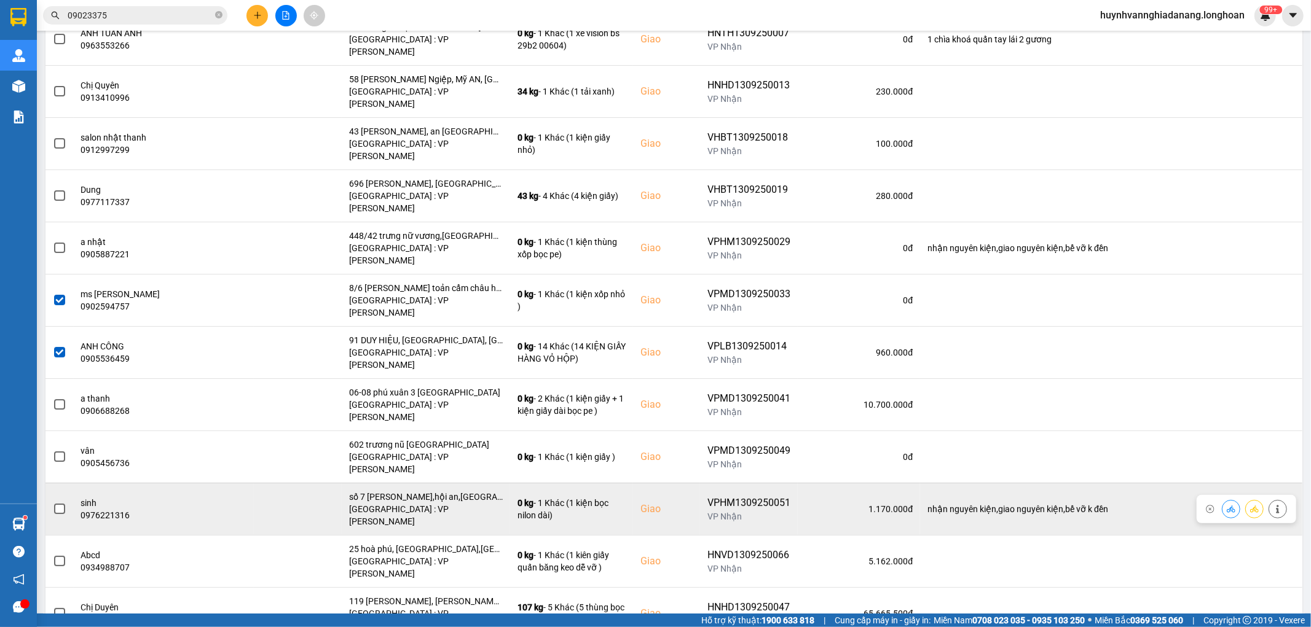
click at [59, 504] on span at bounding box center [59, 509] width 11 height 11
click at [53, 503] on input "checkbox" at bounding box center [53, 503] width 0 height 0
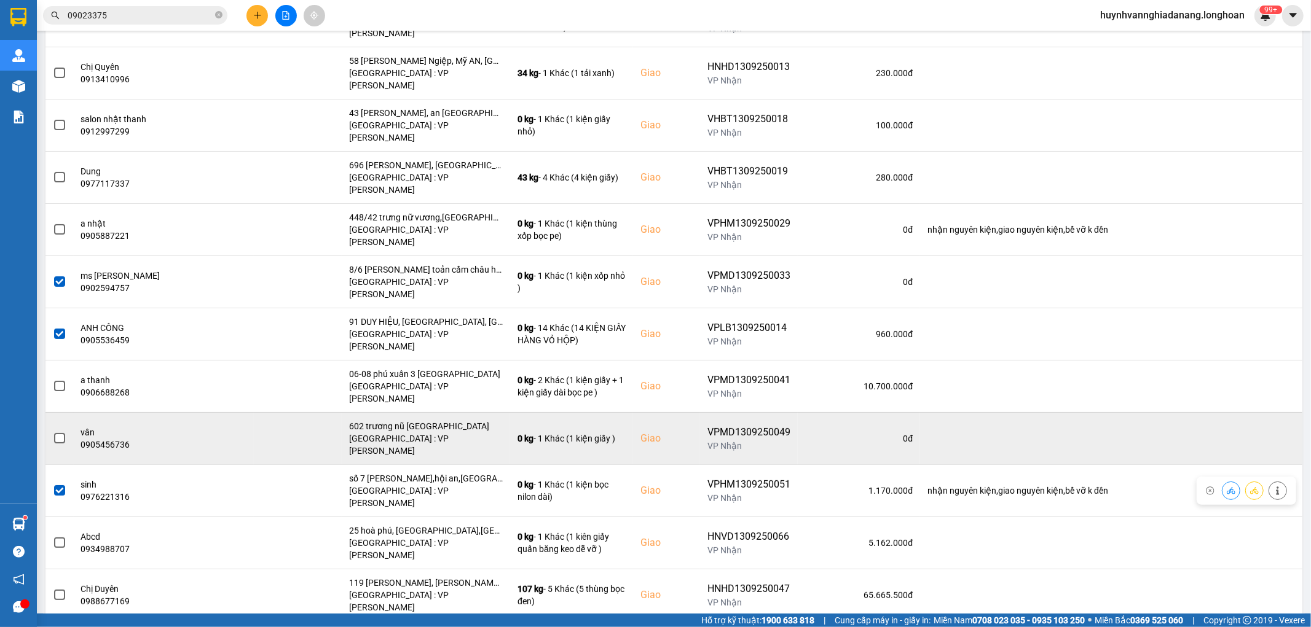
scroll to position [377, 0]
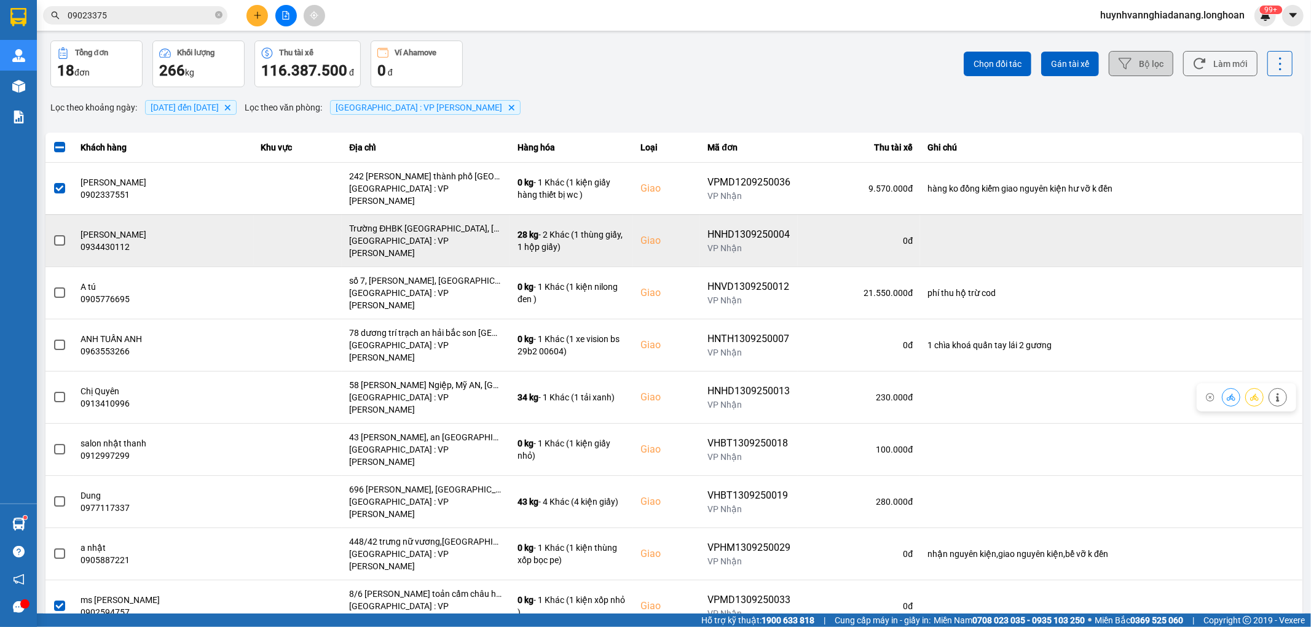
scroll to position [0, 0]
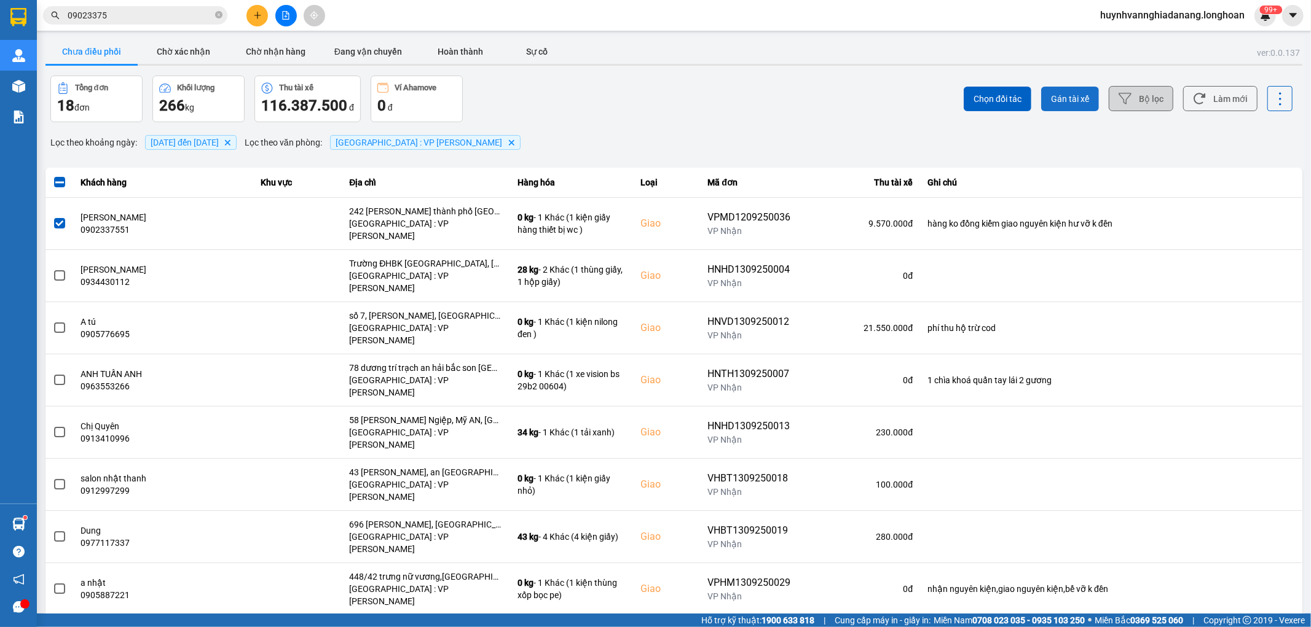
click at [1073, 100] on span "Gán tài xế" at bounding box center [1070, 99] width 38 height 12
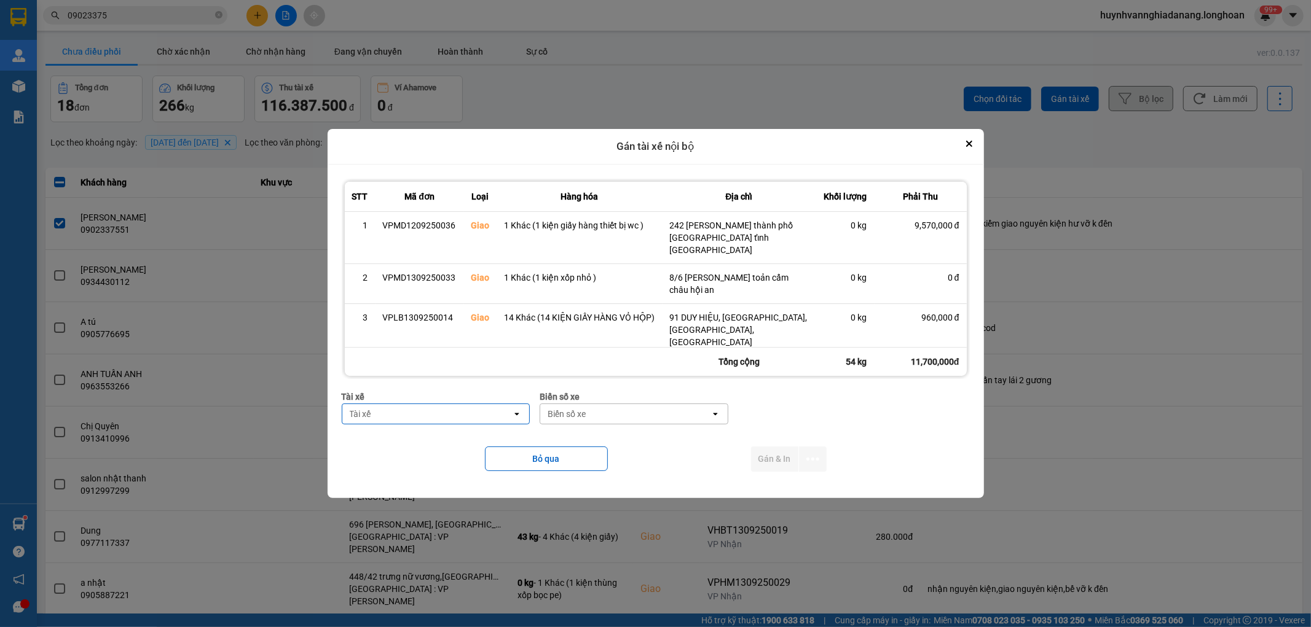
click at [426, 410] on div "Tài xế" at bounding box center [427, 414] width 170 height 20
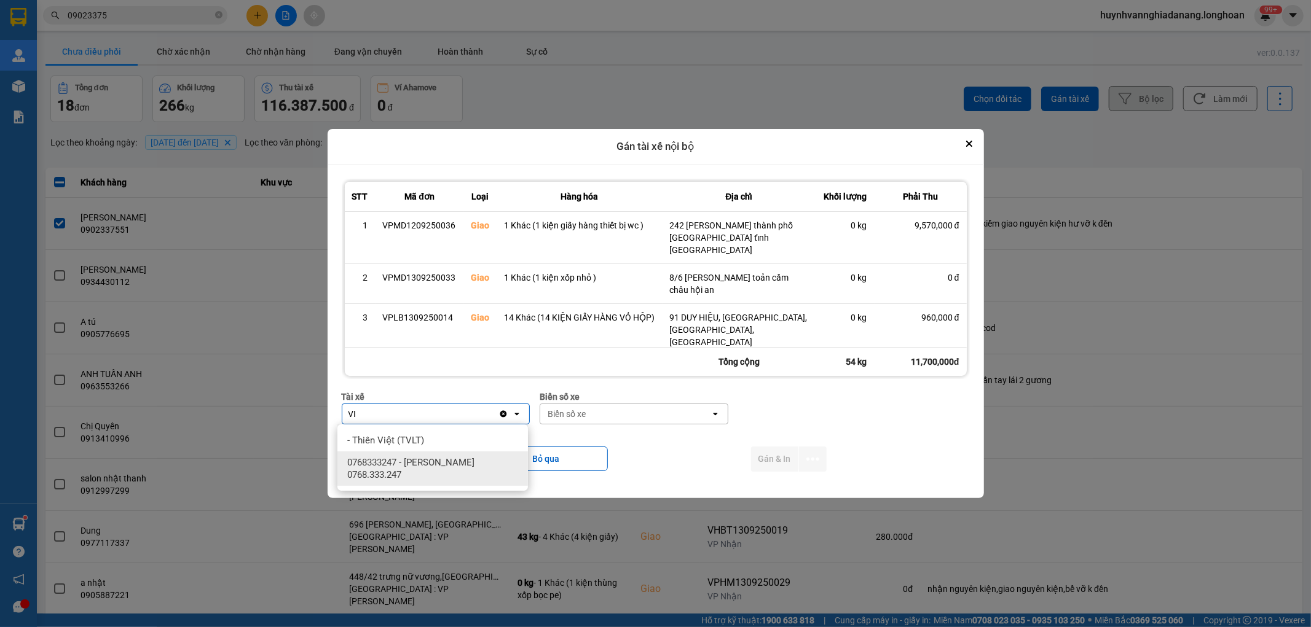
type input "VI"
drag, startPoint x: 445, startPoint y: 470, endPoint x: 523, endPoint y: 457, distance: 79.8
click at [445, 470] on span "0768333247 - [PERSON_NAME] 0768.333.247" at bounding box center [435, 469] width 176 height 25
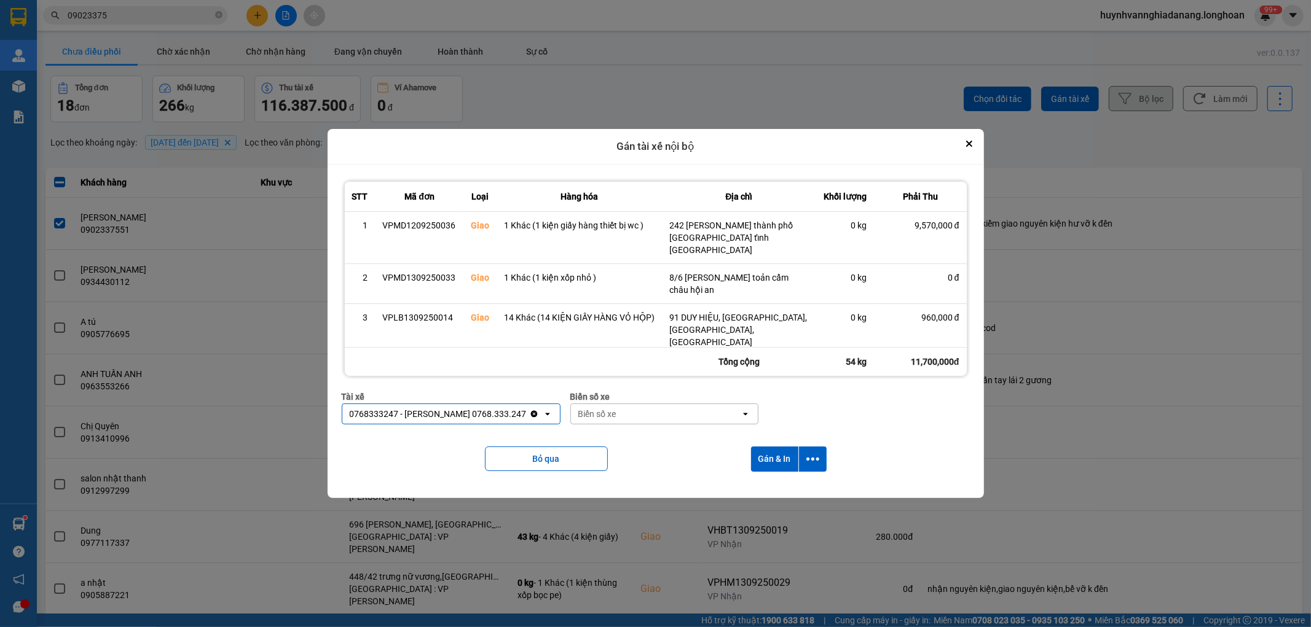
click at [611, 410] on div "Biển số xe" at bounding box center [656, 414] width 170 height 20
type input "8487"
click at [640, 439] on div "29E-084.87" at bounding box center [657, 440] width 190 height 22
click at [813, 458] on icon "dialog" at bounding box center [812, 459] width 13 height 3
click at [782, 492] on span "Chỉ gán tài" at bounding box center [765, 493] width 41 height 12
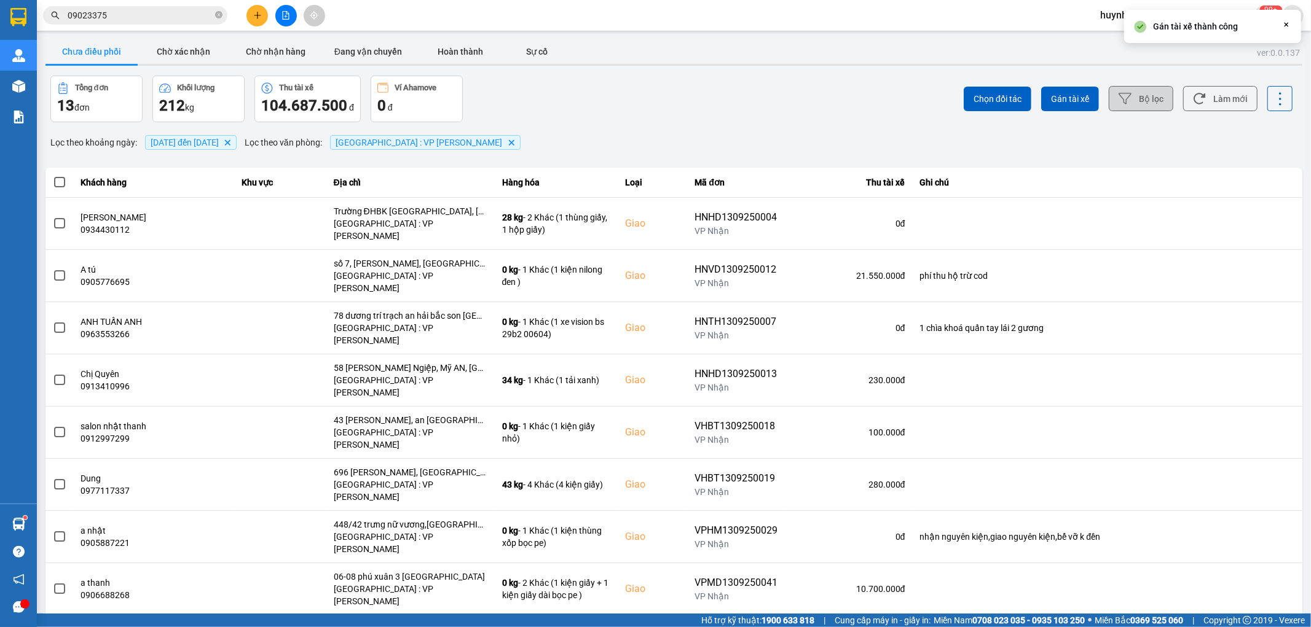
click at [57, 183] on span at bounding box center [59, 182] width 11 height 11
click at [53, 176] on input "checkbox" at bounding box center [53, 176] width 0 height 0
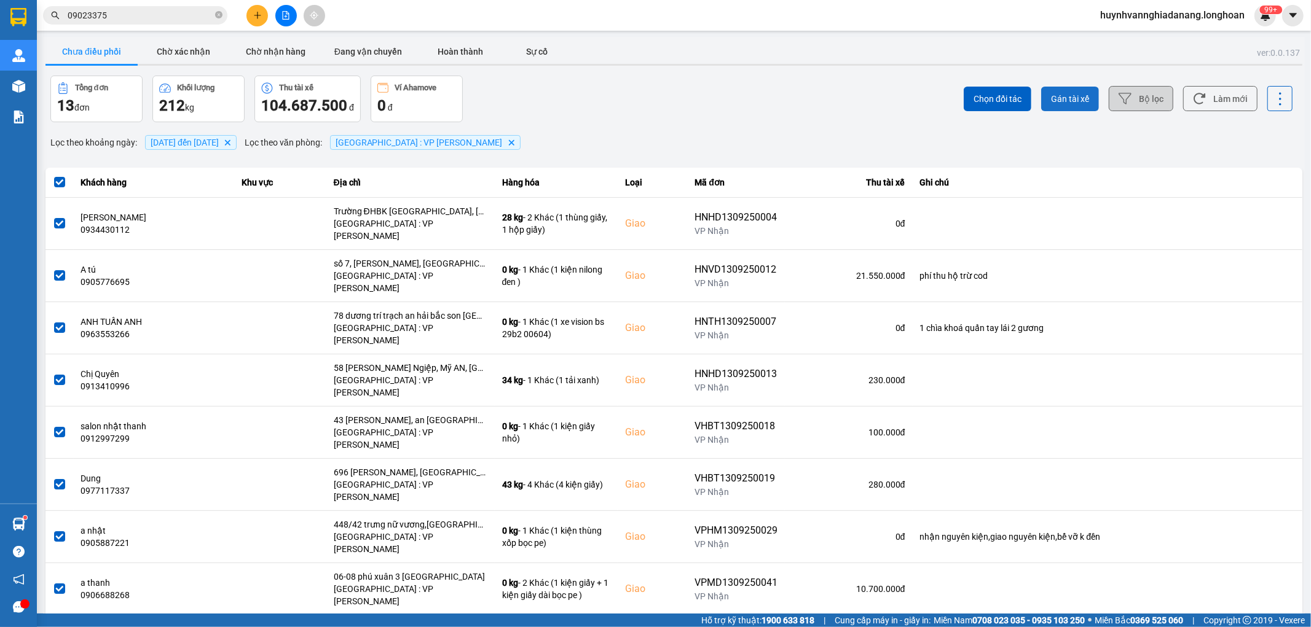
click at [1066, 94] on span "Gán tài xế" at bounding box center [1070, 99] width 38 height 12
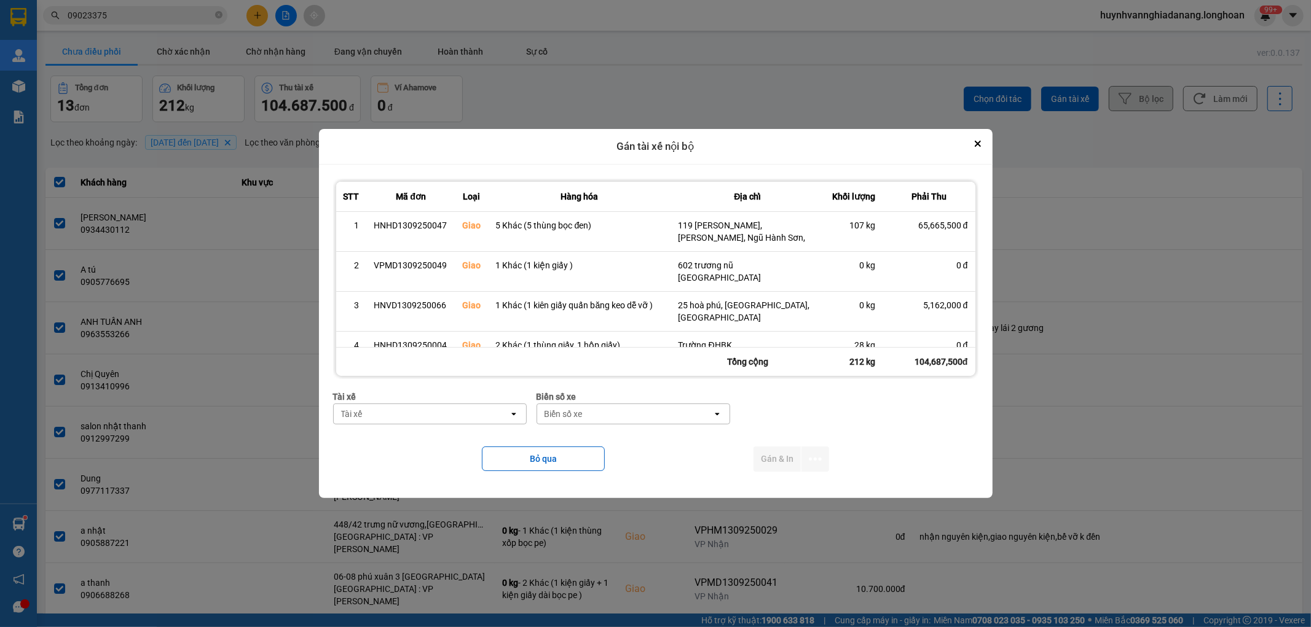
click at [431, 418] on div "Tài xế" at bounding box center [421, 414] width 175 height 20
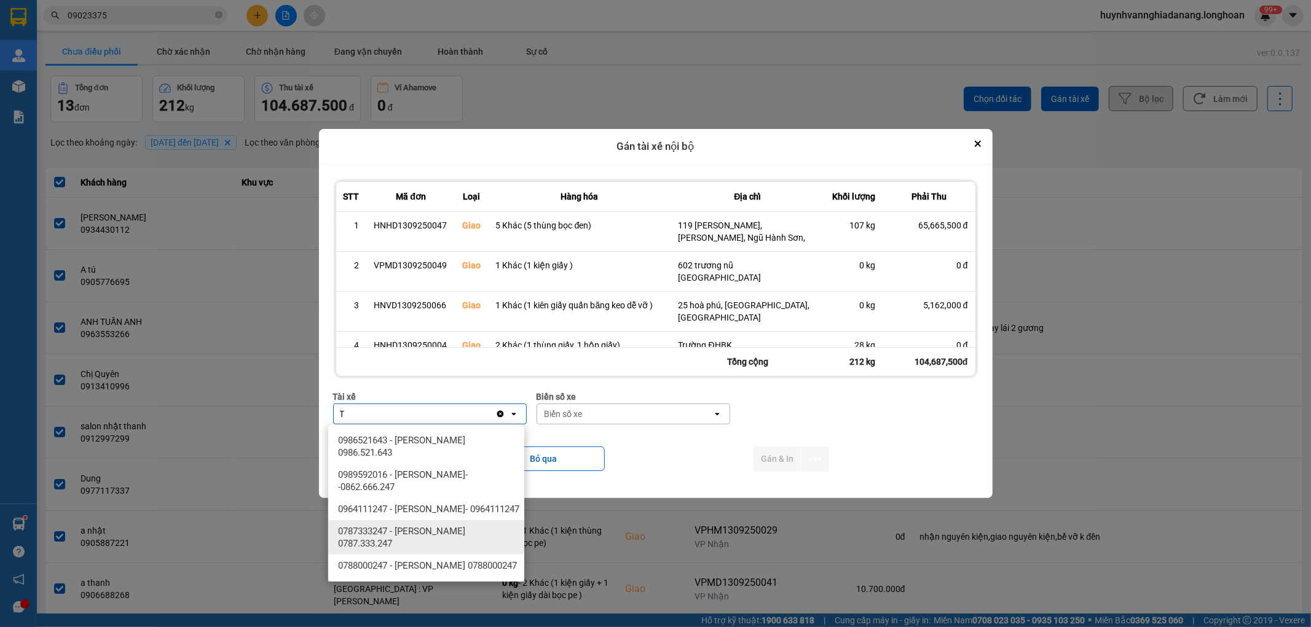
type input "T"
click at [437, 536] on span "0787333247 - [PERSON_NAME] 0787.333.247" at bounding box center [428, 537] width 181 height 25
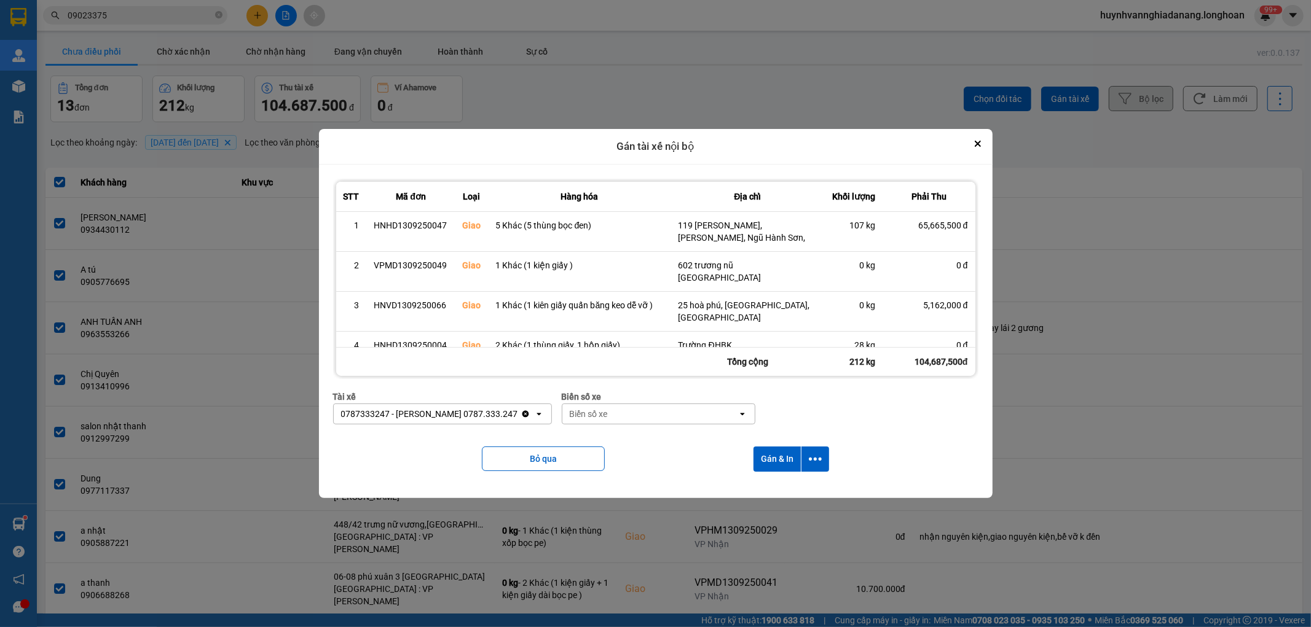
click at [632, 410] on div "Biển số xe" at bounding box center [649, 414] width 175 height 20
type input "6268"
click at [641, 440] on div "29H-962.68" at bounding box center [657, 440] width 196 height 22
click at [813, 462] on icon "dialog" at bounding box center [815, 459] width 13 height 13
click at [782, 490] on span "Chỉ gán tài" at bounding box center [768, 493] width 41 height 12
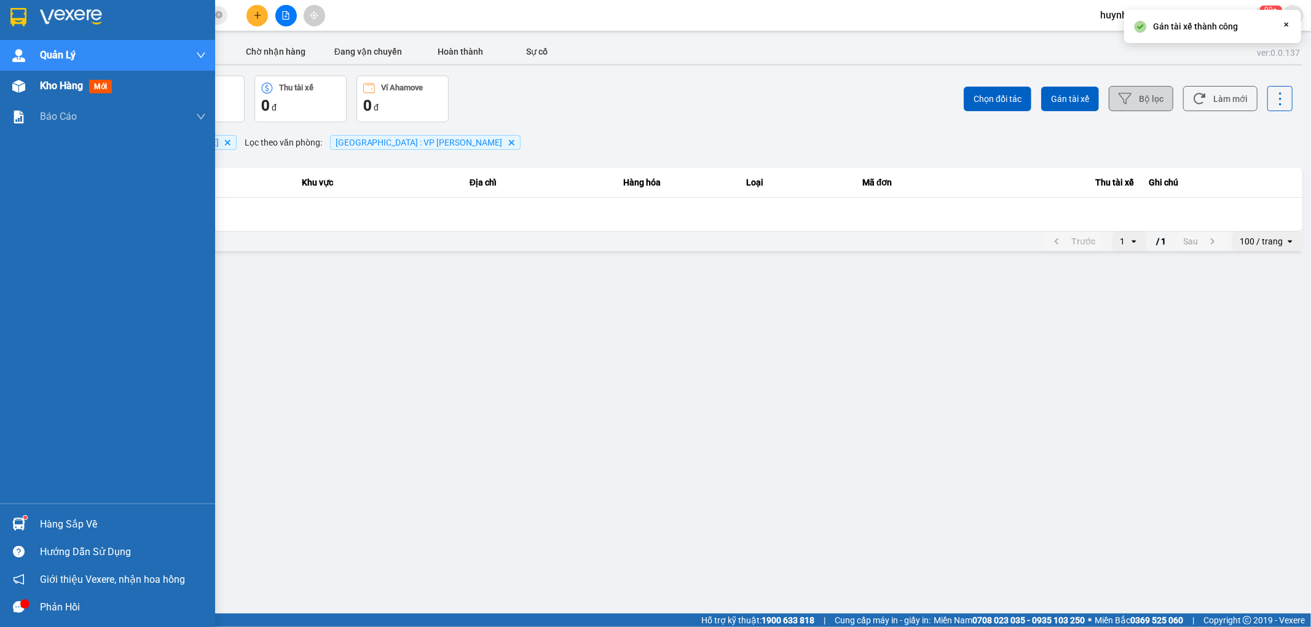
click at [50, 89] on span "Kho hàng" at bounding box center [61, 86] width 43 height 12
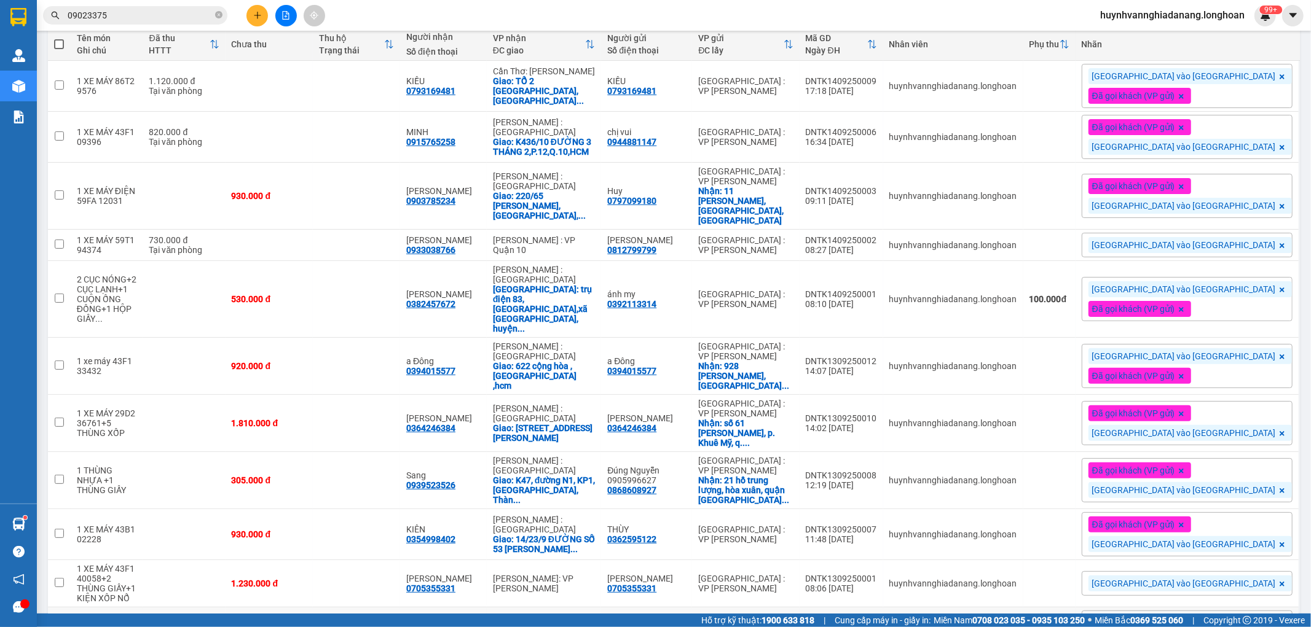
scroll to position [246, 0]
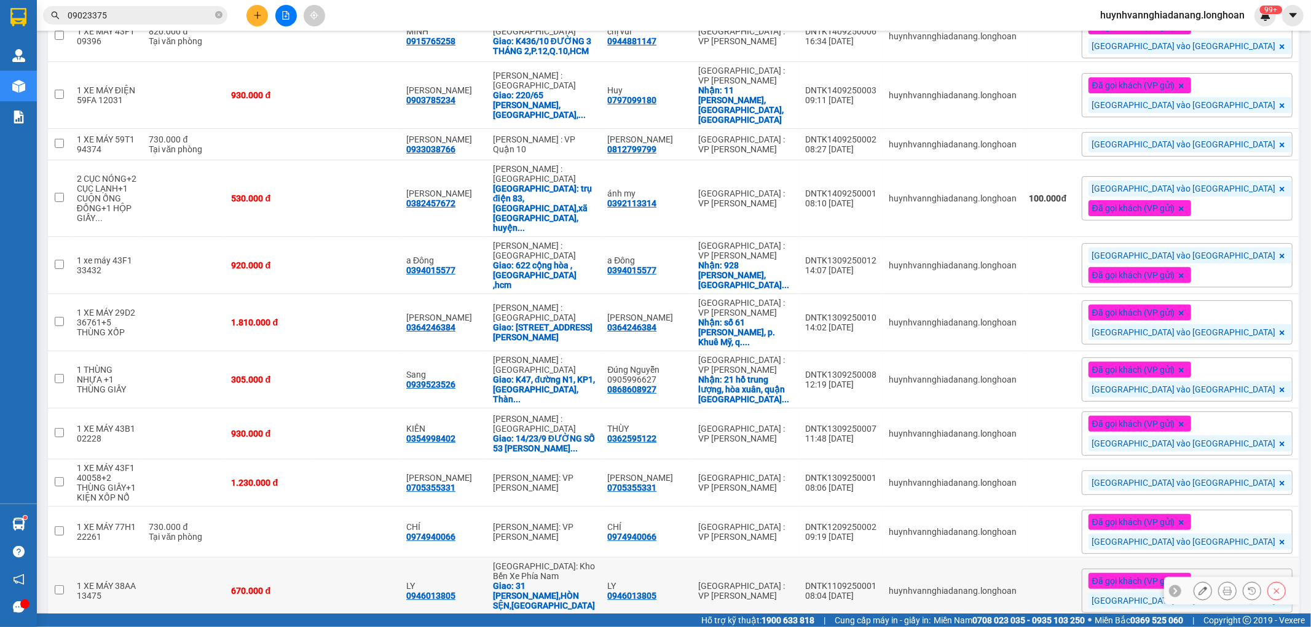
drag, startPoint x: 57, startPoint y: 537, endPoint x: 69, endPoint y: 504, distance: 35.0
click at [57, 586] on input "checkbox" at bounding box center [59, 590] width 9 height 9
checkbox input "true"
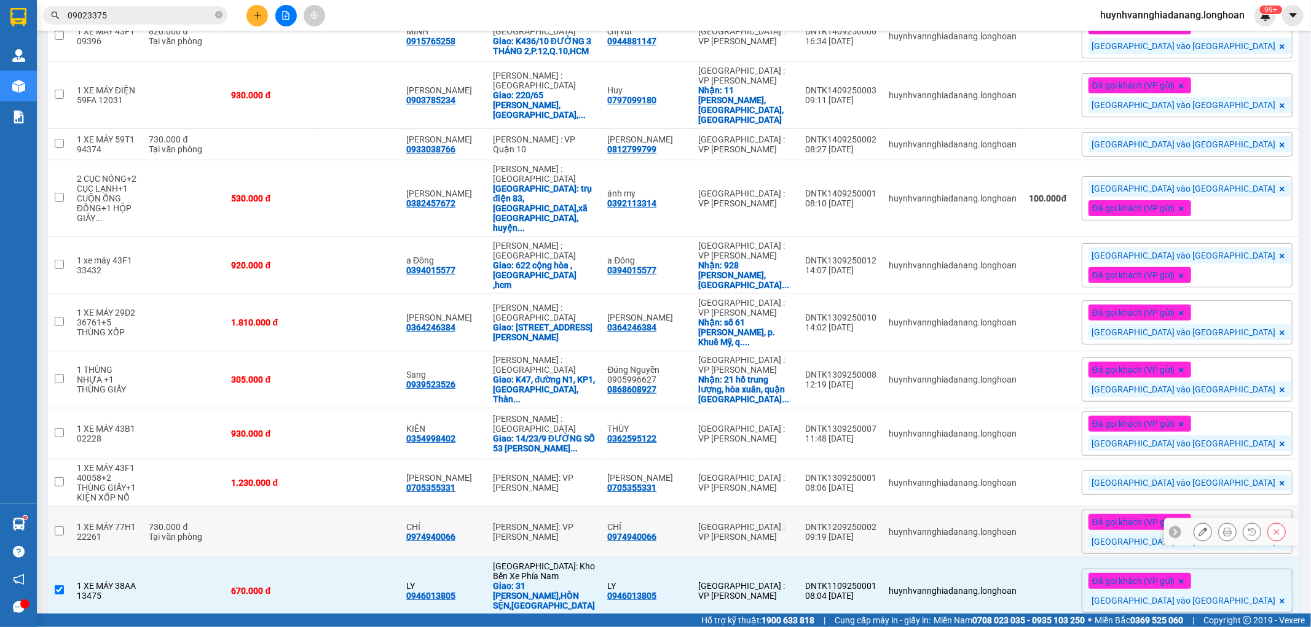
click at [63, 507] on td at bounding box center [59, 532] width 23 height 51
checkbox input "true"
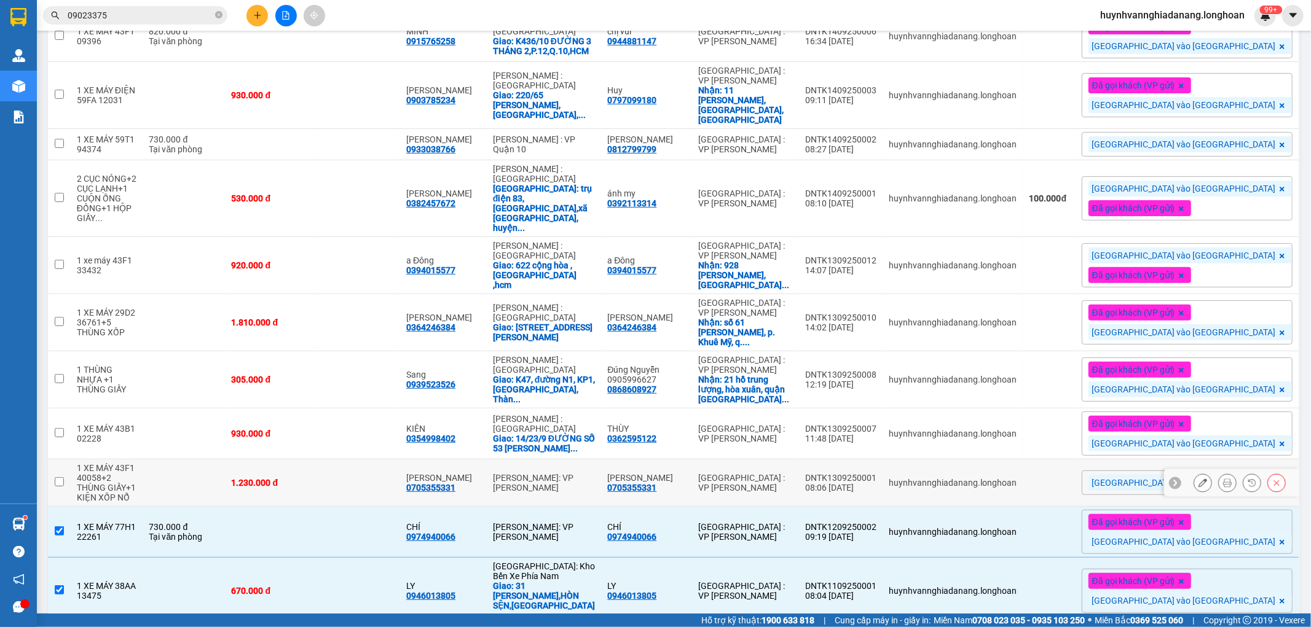
click at [68, 460] on td at bounding box center [59, 483] width 23 height 47
checkbox input "true"
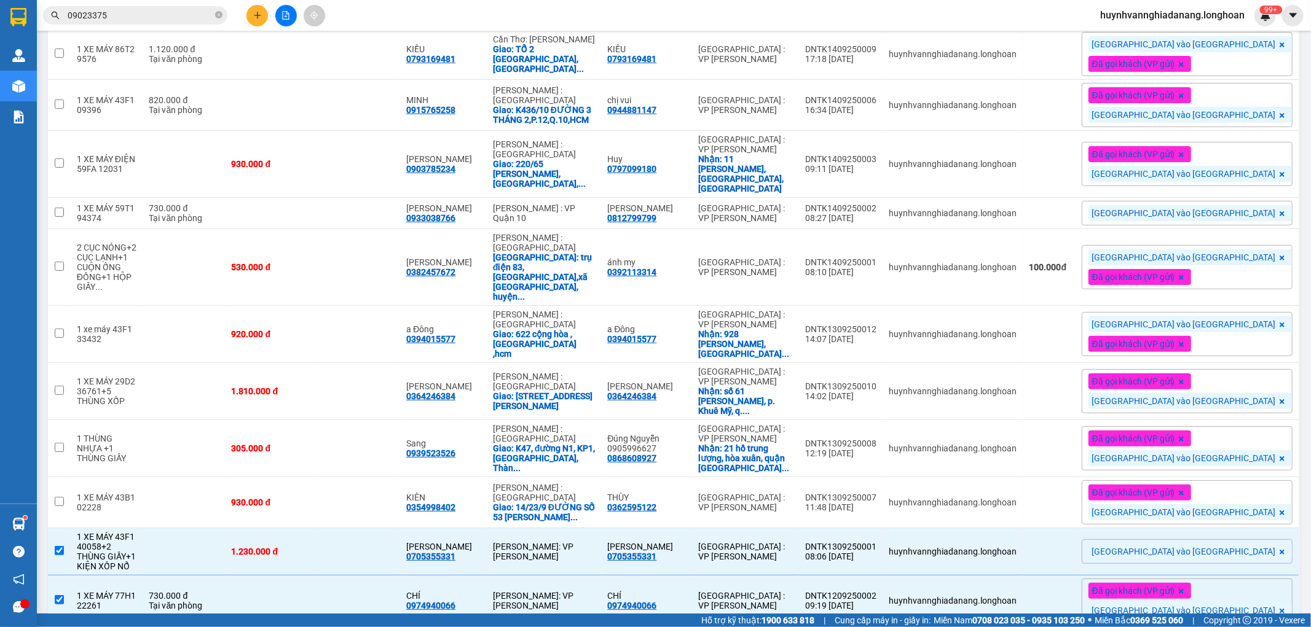
scroll to position [109, 0]
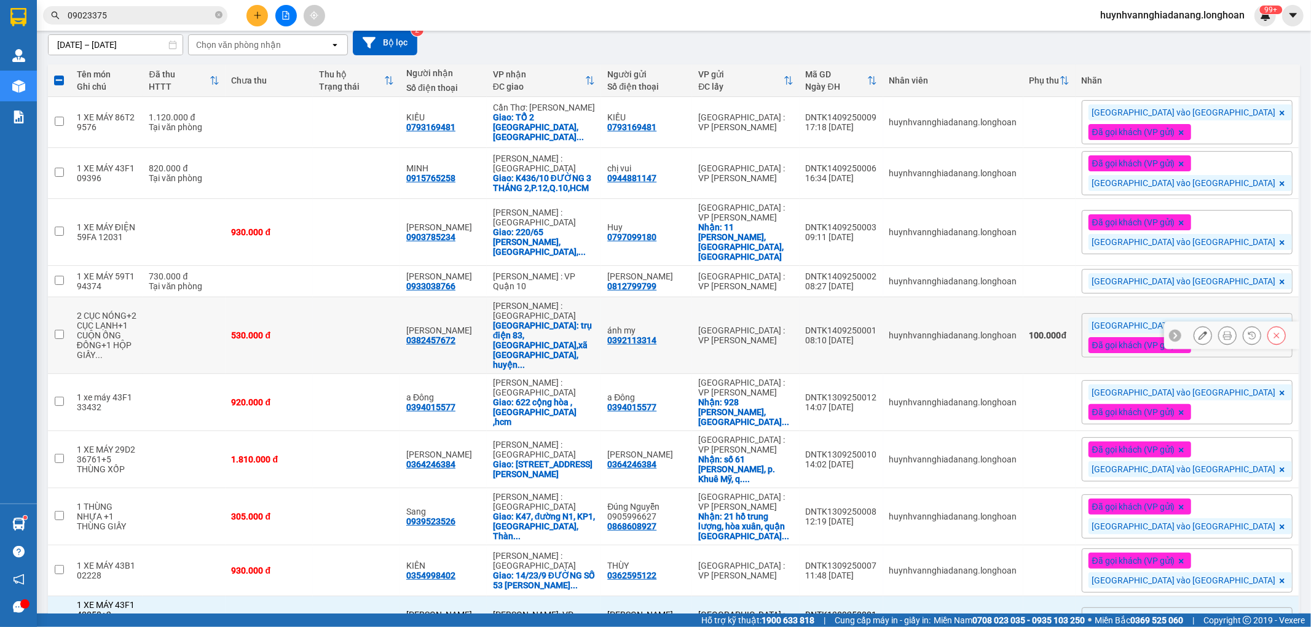
click at [58, 330] on input "checkbox" at bounding box center [59, 334] width 9 height 9
checkbox input "true"
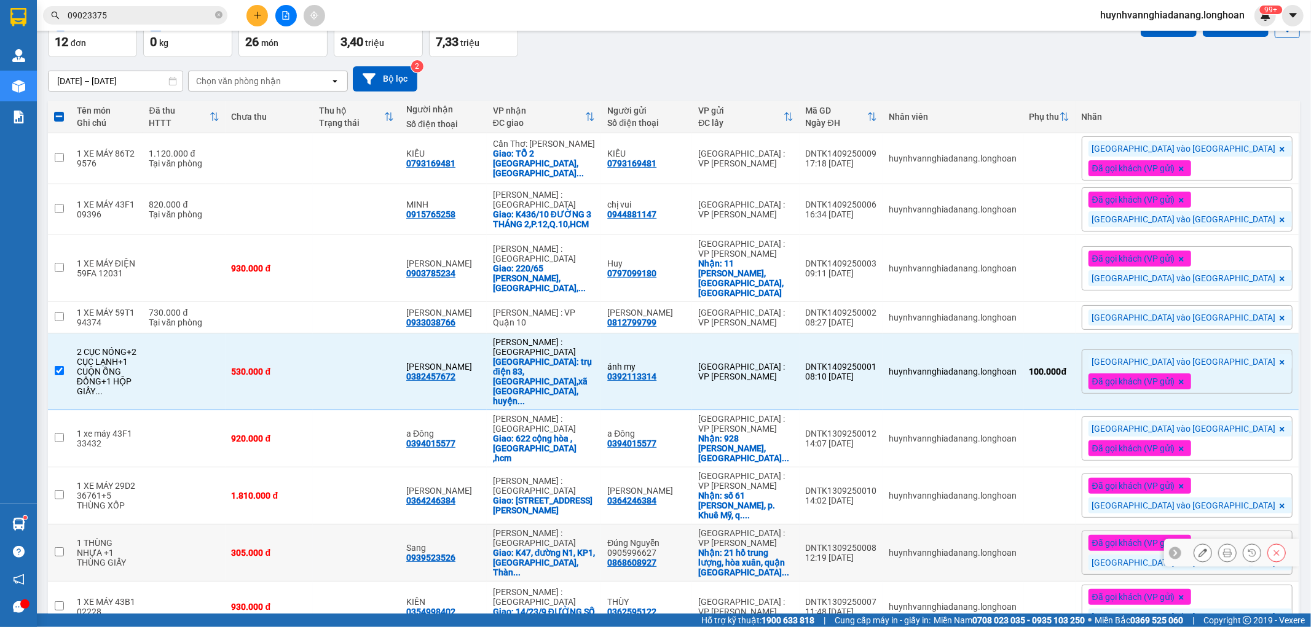
scroll to position [0, 0]
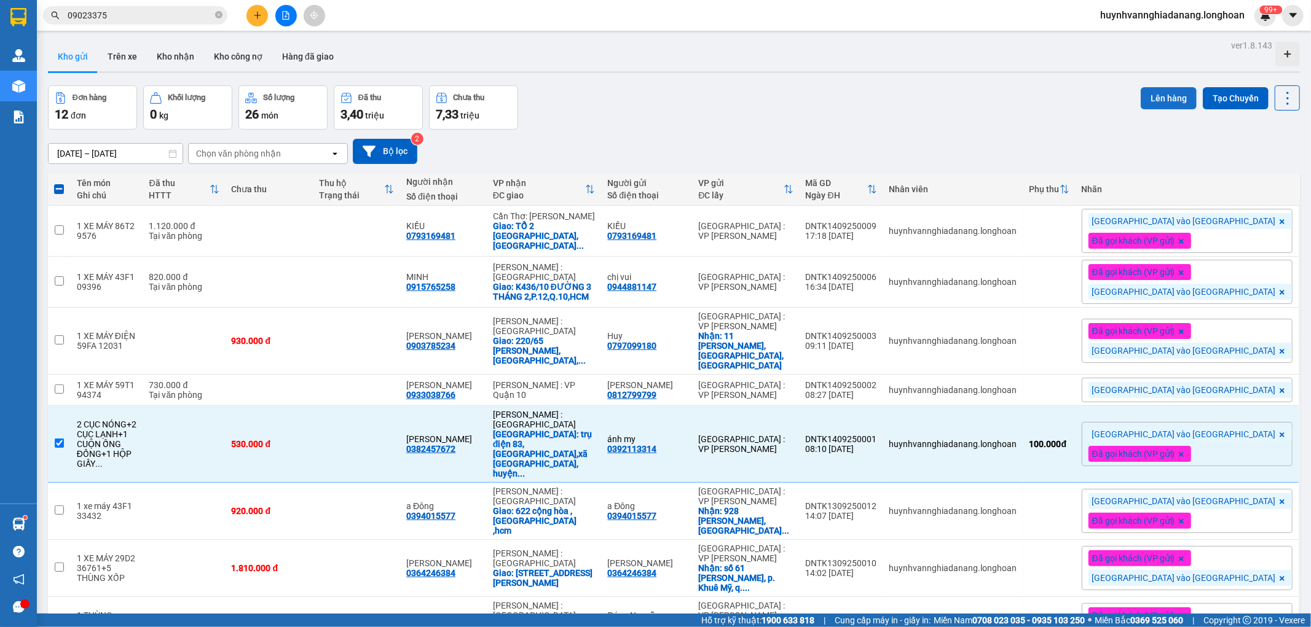
click at [1158, 96] on button "Lên hàng" at bounding box center [1168, 98] width 56 height 22
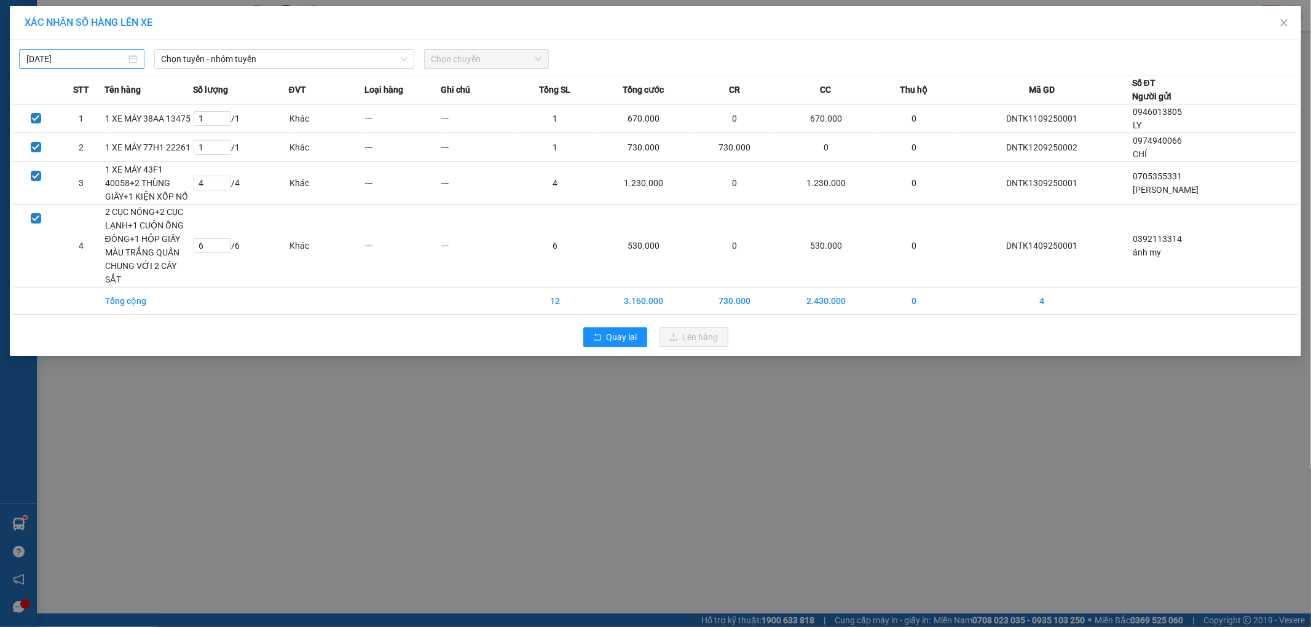
click at [113, 53] on input "[DATE]" at bounding box center [76, 59] width 100 height 14
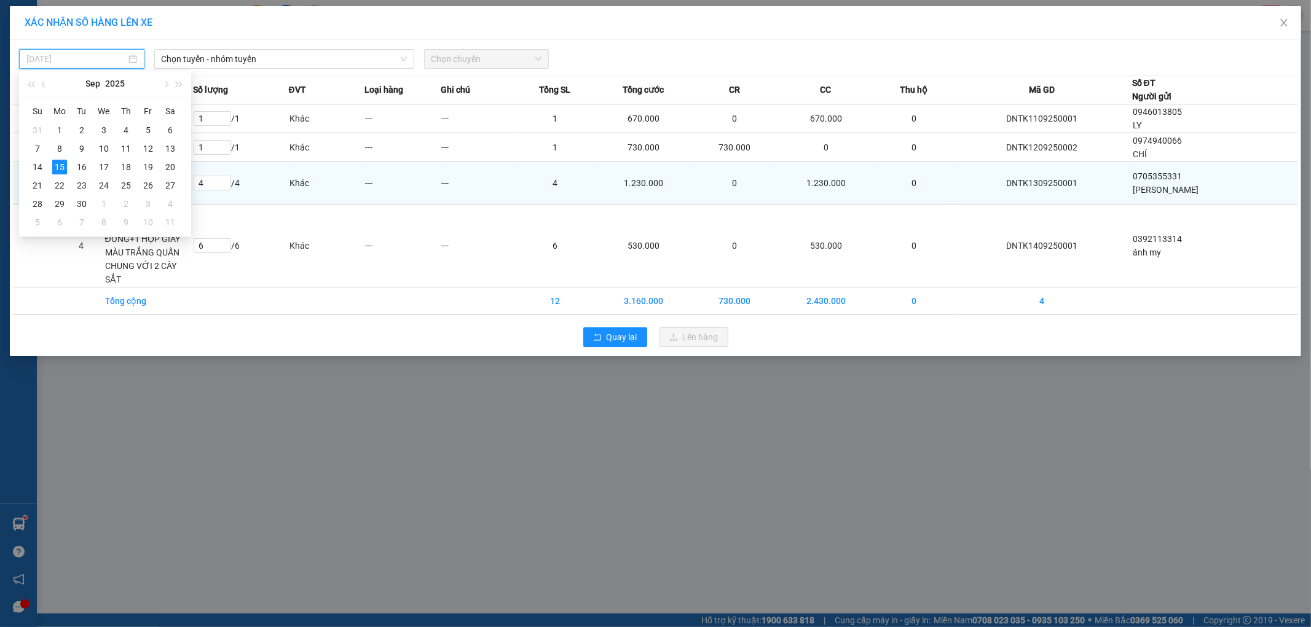
click at [37, 167] on div "14" at bounding box center [37, 167] width 15 height 15
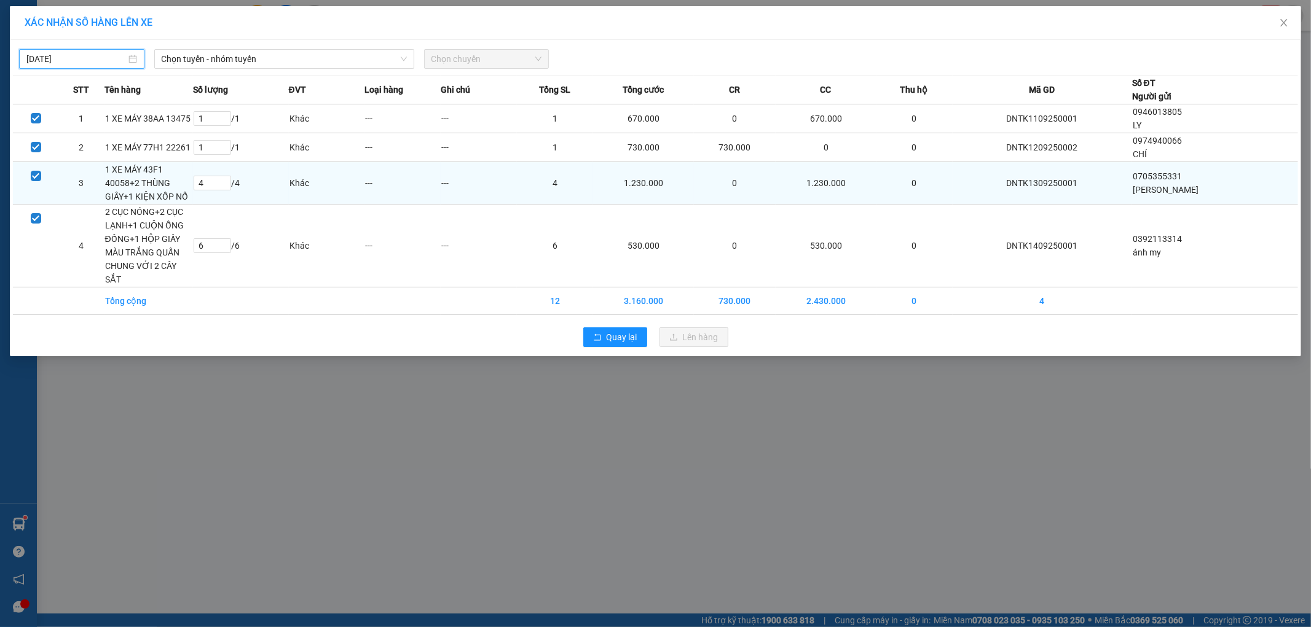
type input "[DATE]"
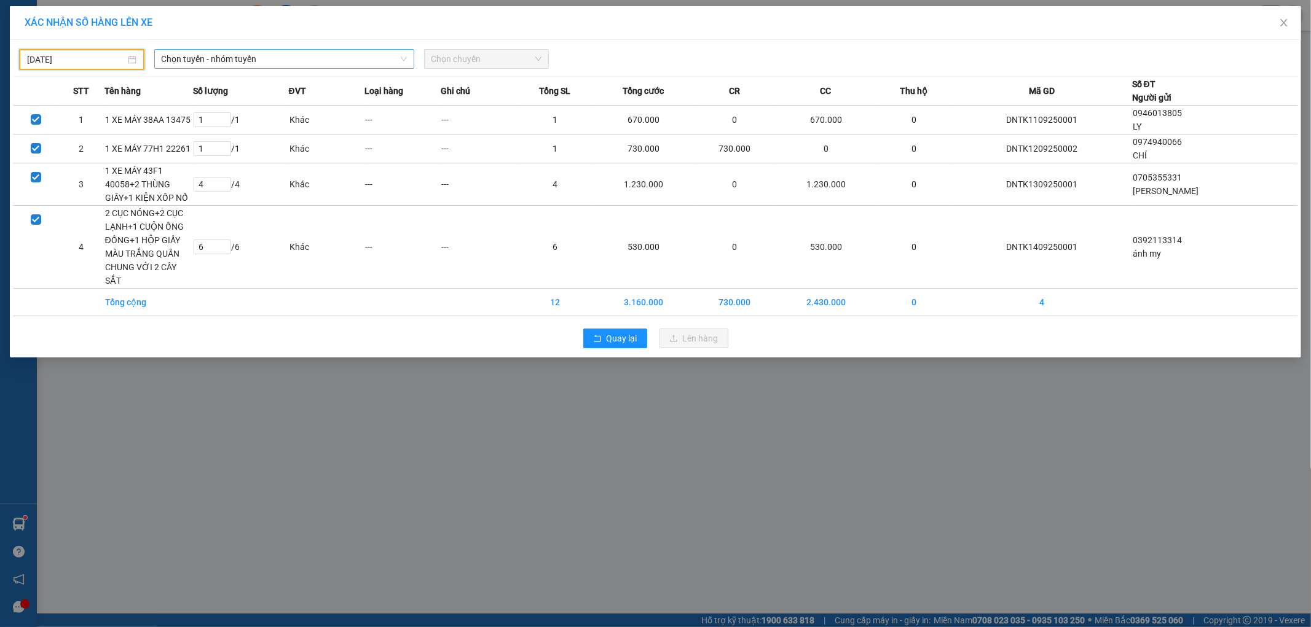
drag, startPoint x: 230, startPoint y: 60, endPoint x: 238, endPoint y: 65, distance: 9.1
click at [231, 60] on span "Chọn tuyến - nhóm tuyến" at bounding box center [284, 59] width 245 height 18
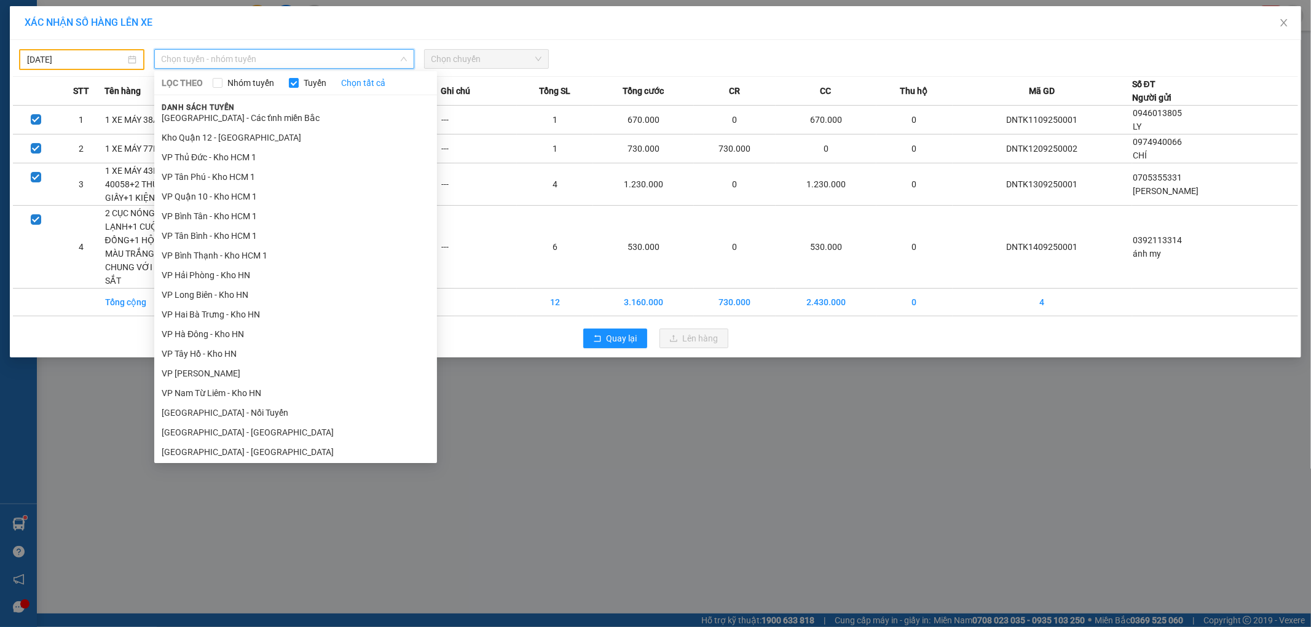
scroll to position [637, 0]
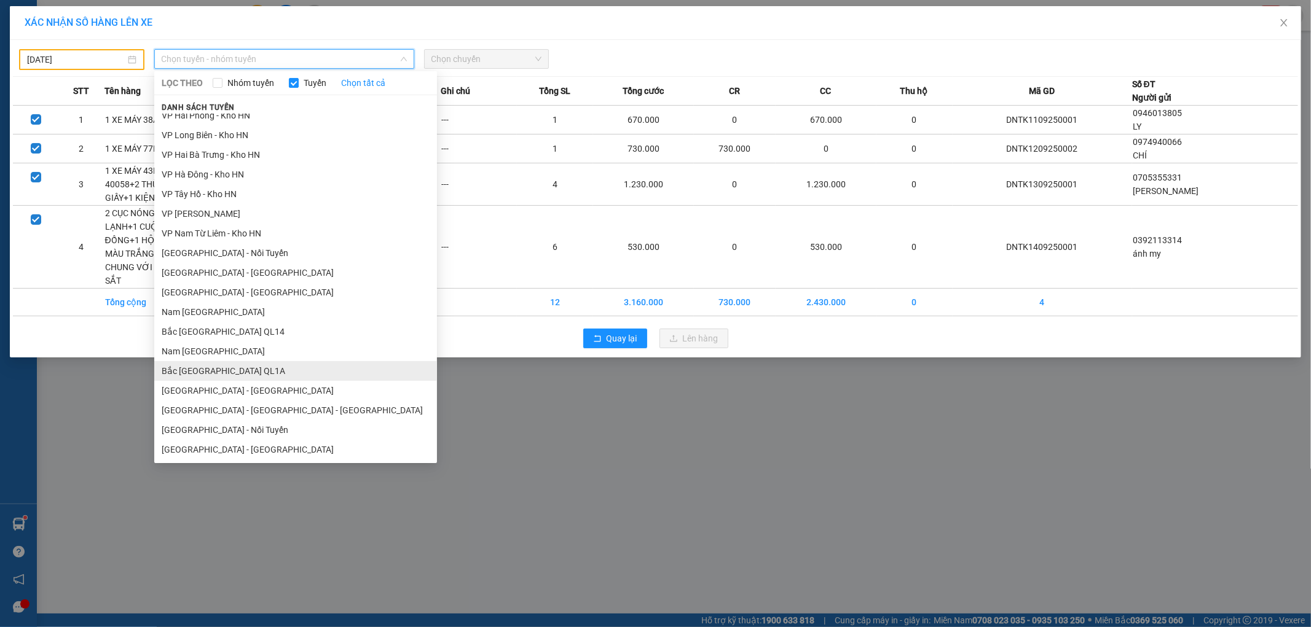
click at [232, 367] on li "Bắc [GEOGRAPHIC_DATA] QL1A" at bounding box center [295, 371] width 283 height 20
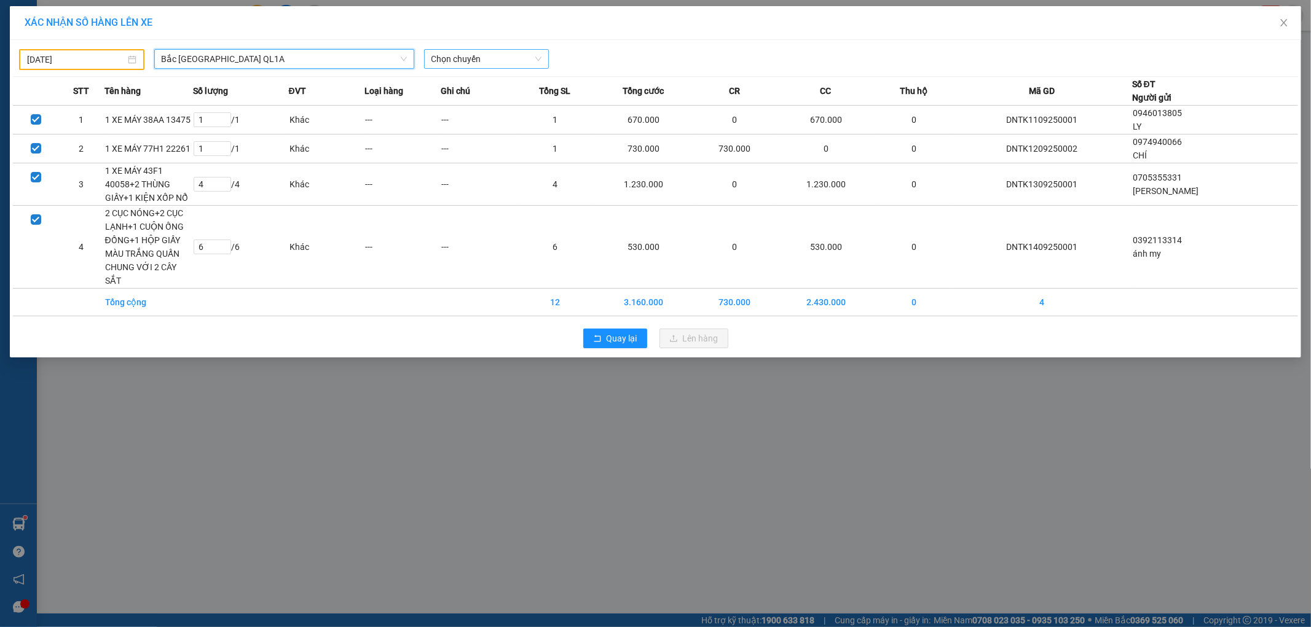
drag, startPoint x: 483, startPoint y: 57, endPoint x: 496, endPoint y: 63, distance: 14.0
click at [484, 57] on span "Chọn chuyến" at bounding box center [486, 59] width 111 height 18
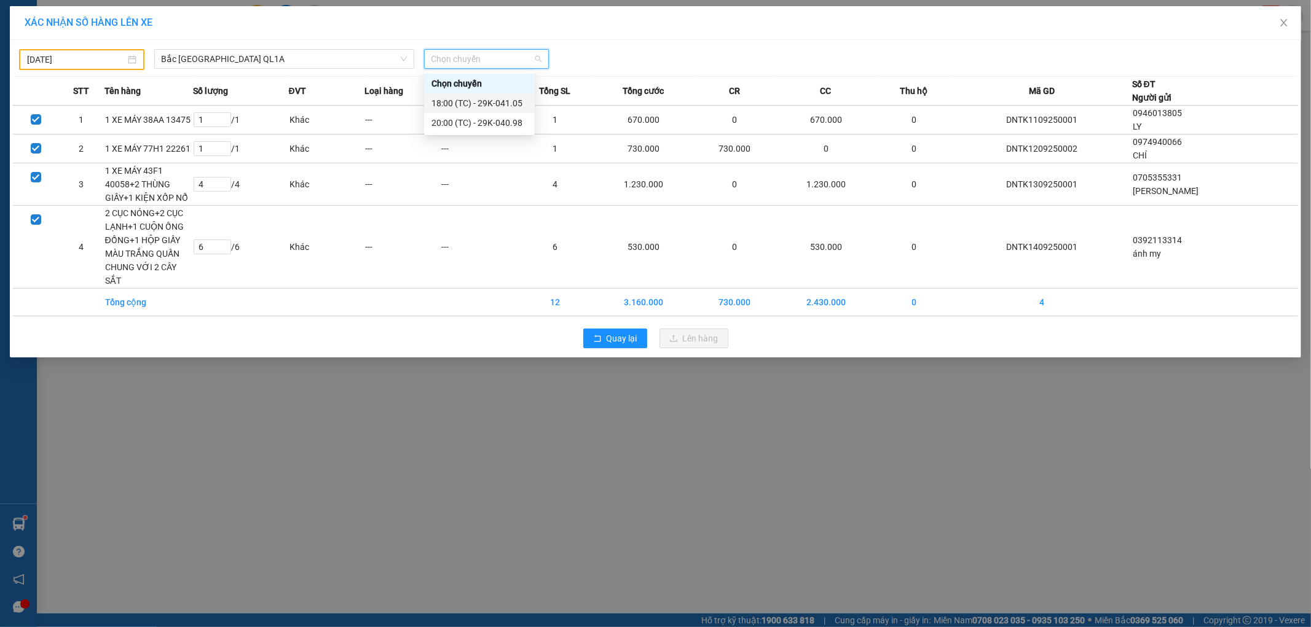
click at [506, 103] on div "18:00 (TC) - 29K-041.05" at bounding box center [479, 103] width 96 height 14
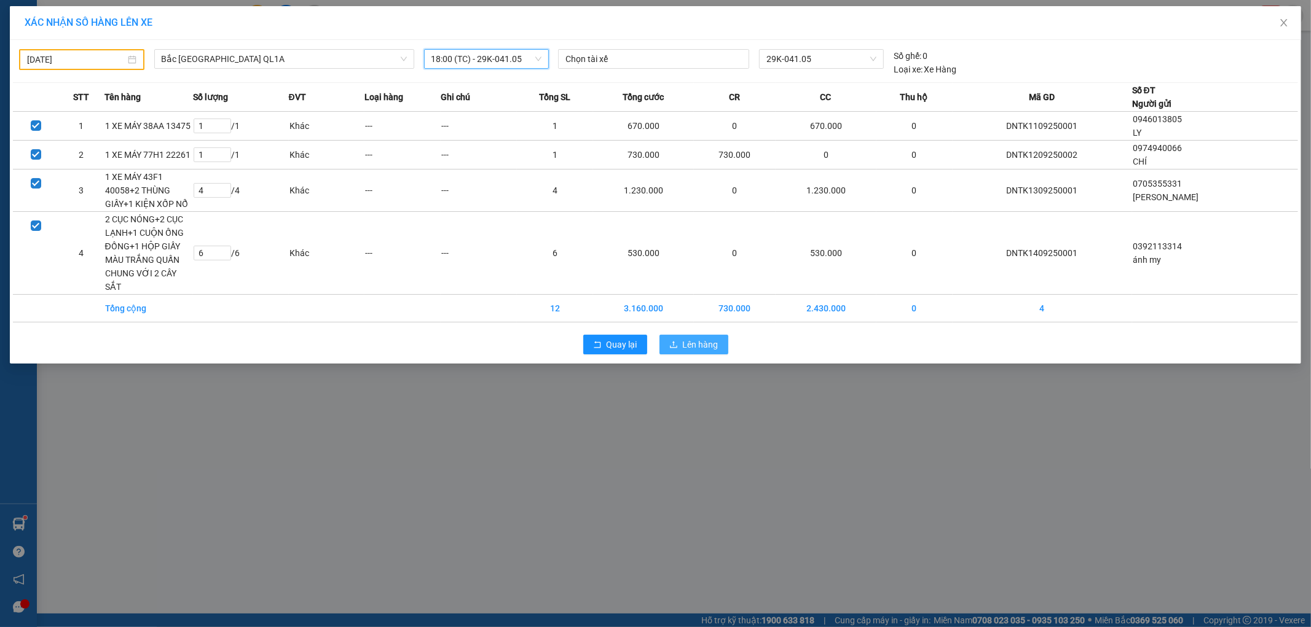
click at [696, 338] on span "Lên hàng" at bounding box center [701, 345] width 36 height 14
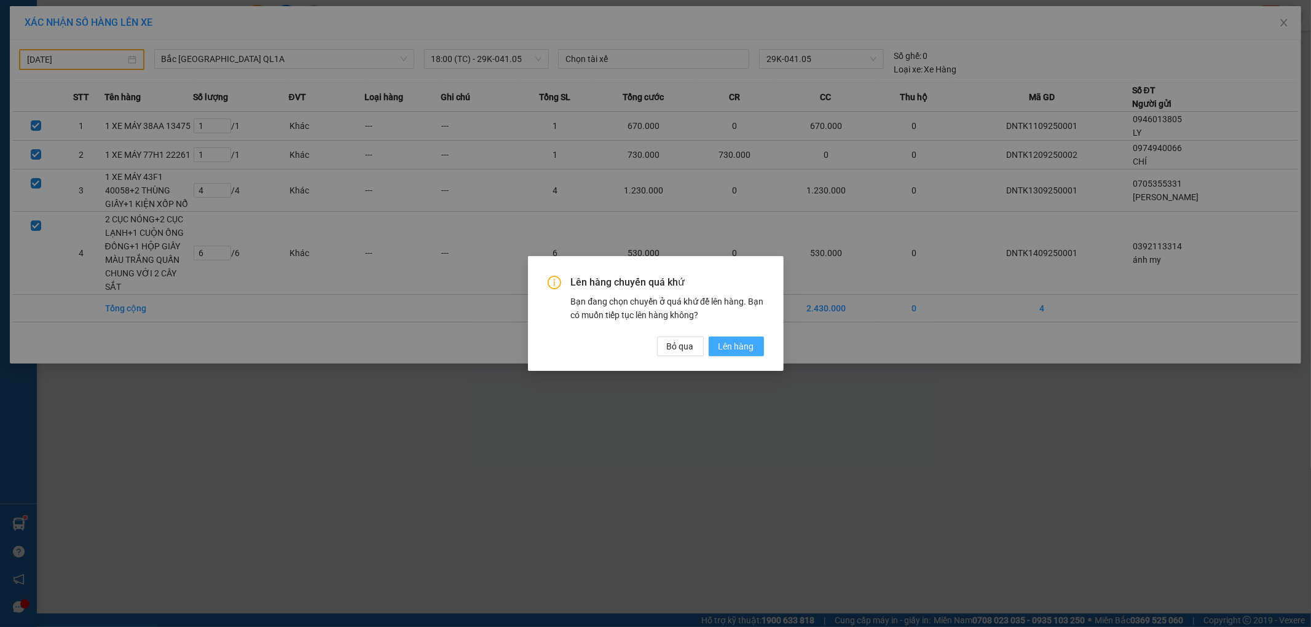
click at [733, 350] on span "Lên hàng" at bounding box center [736, 347] width 36 height 14
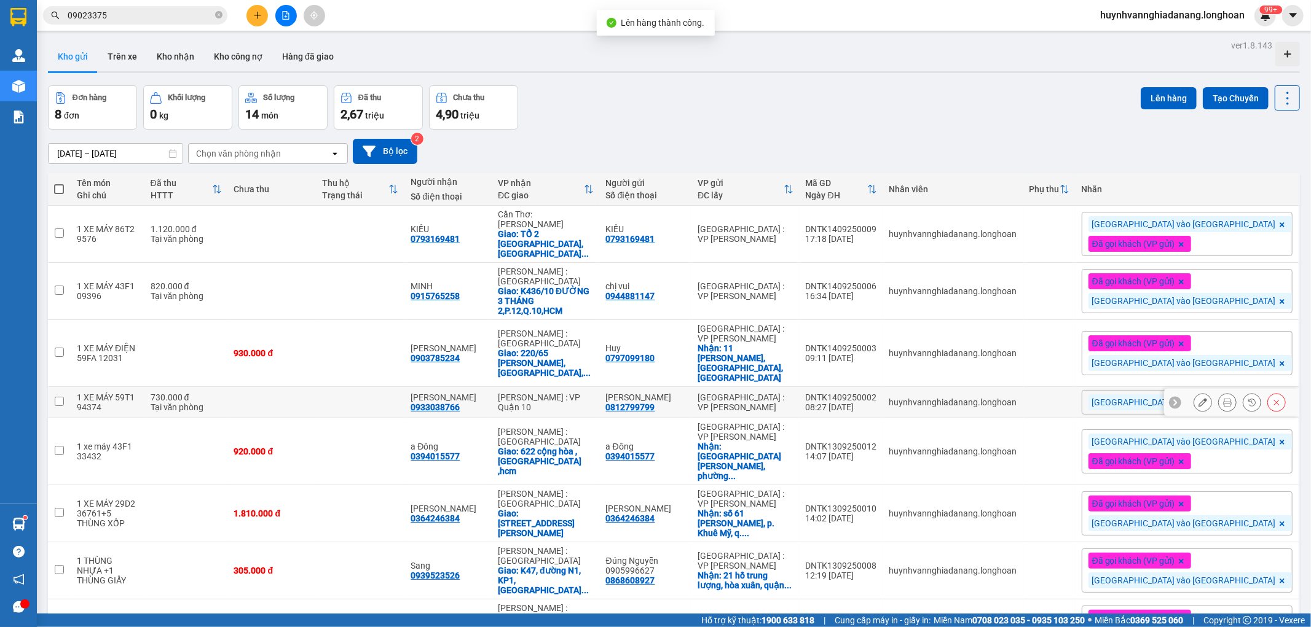
scroll to position [57, 0]
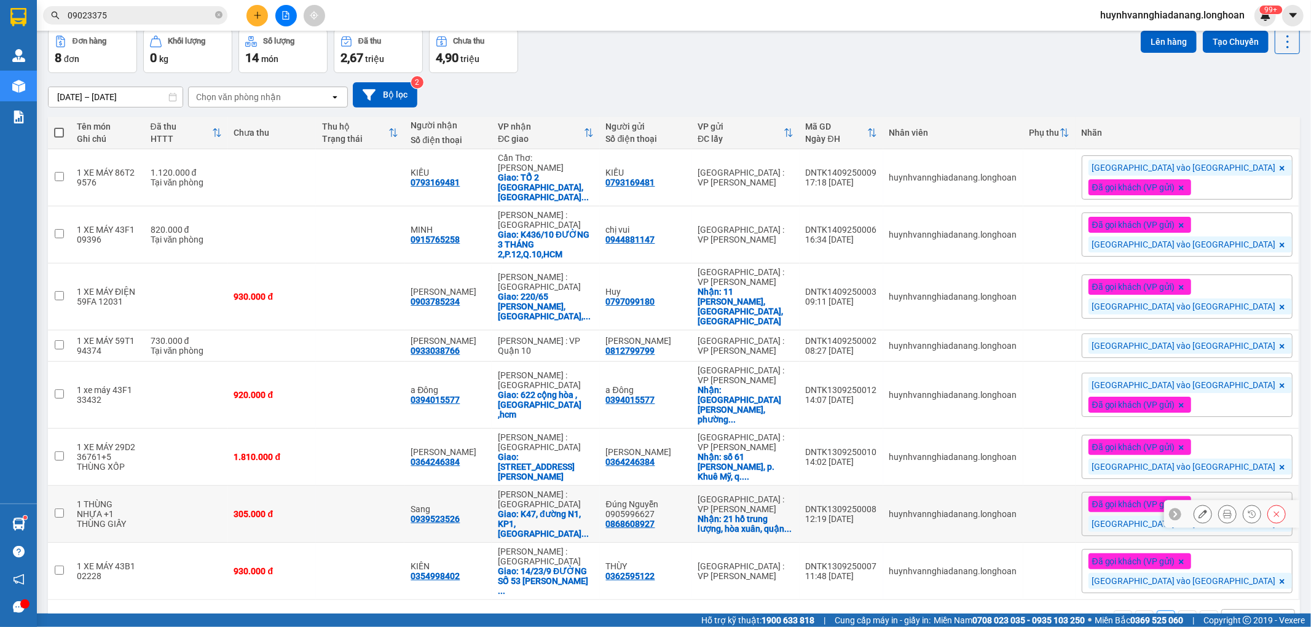
click at [58, 509] on input "checkbox" at bounding box center [59, 513] width 9 height 9
checkbox input "true"
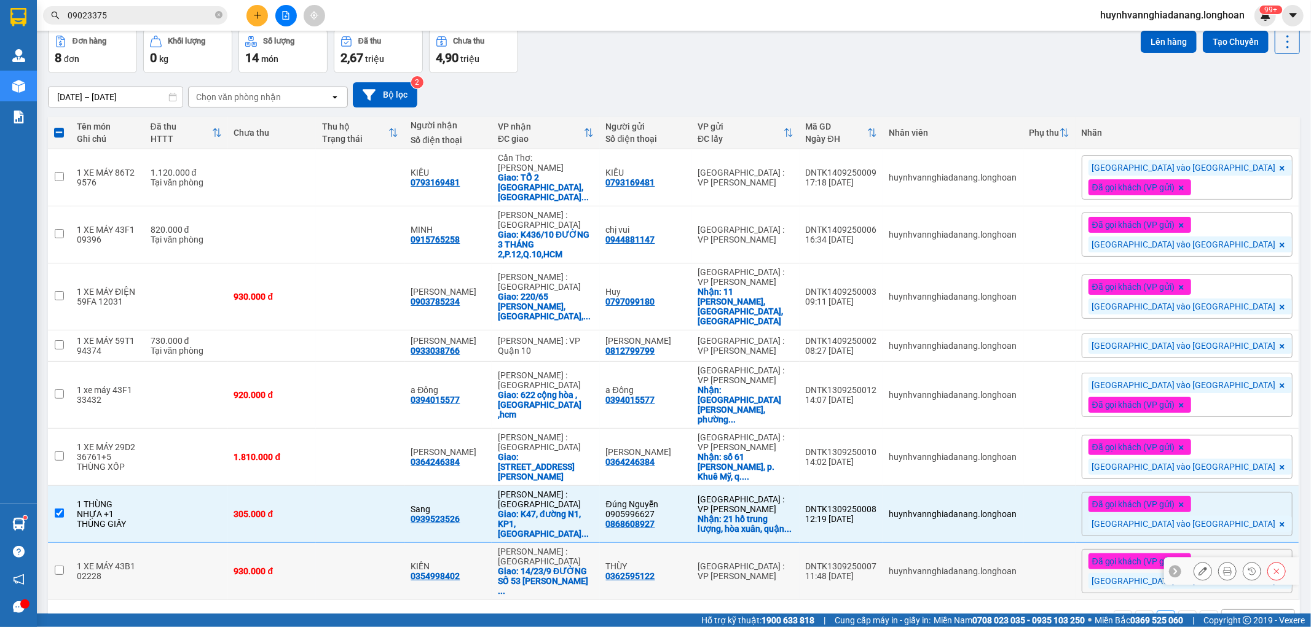
scroll to position [0, 0]
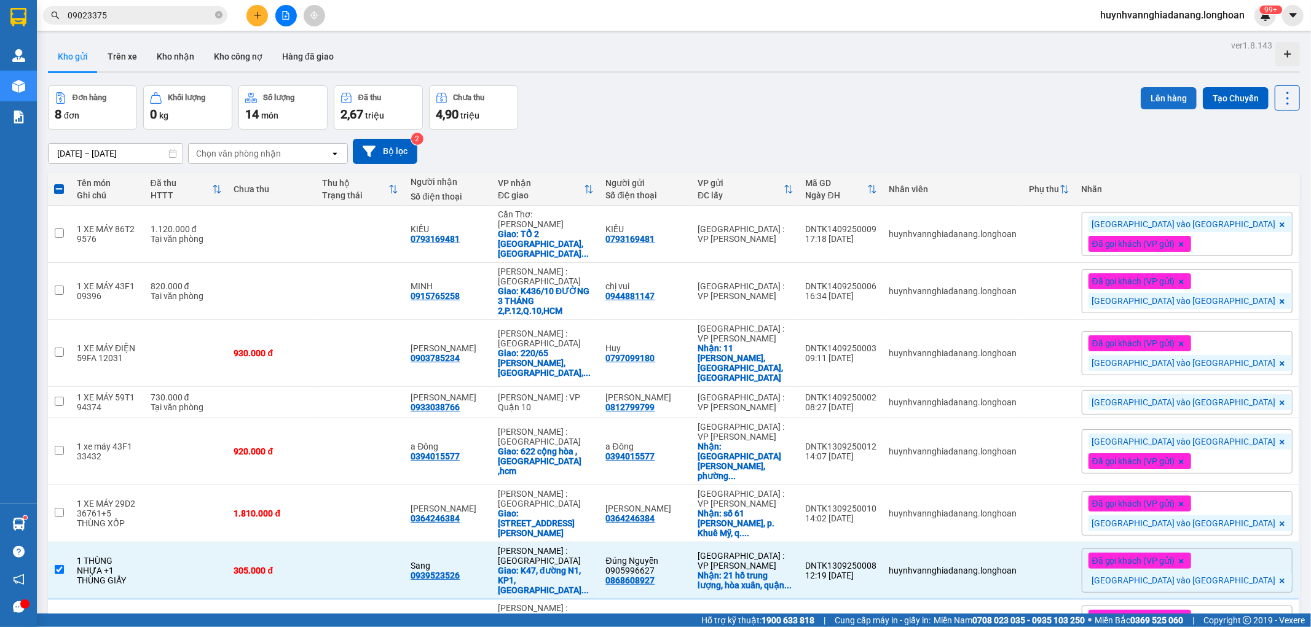
click at [1150, 106] on button "Lên hàng" at bounding box center [1168, 98] width 56 height 22
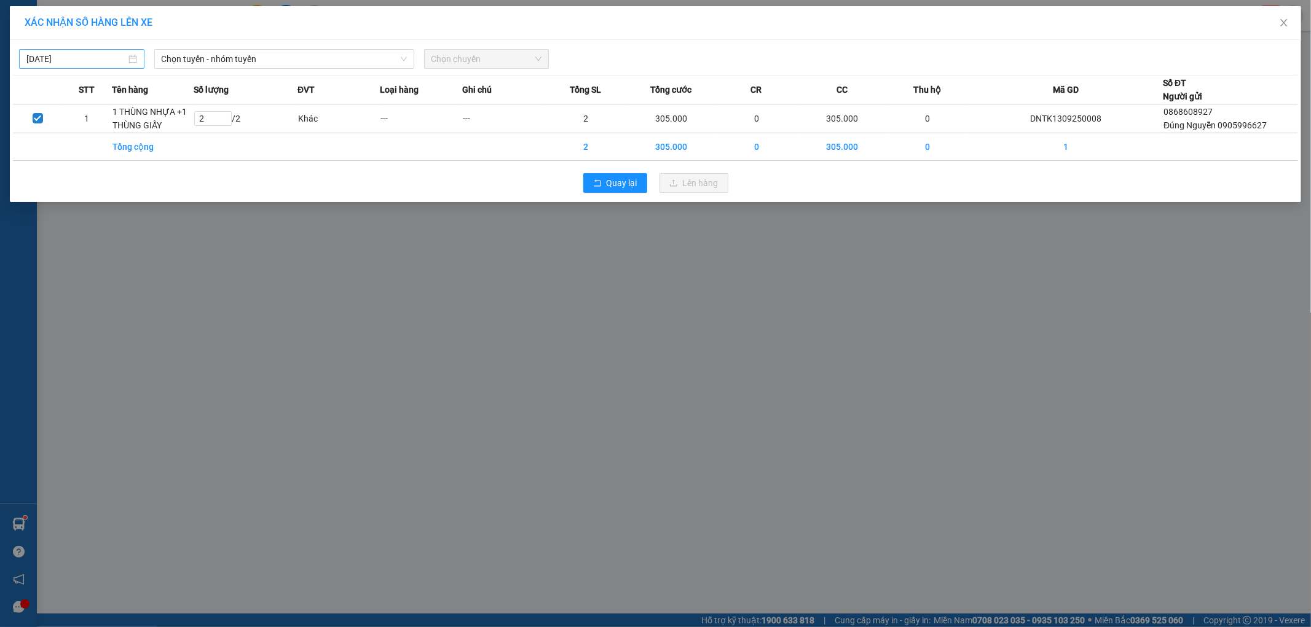
click at [111, 60] on body "Kết quả tìm kiếm ( 1 ) Bộ lọc Mã ĐH Trạng thái Món hàng Thu hộ Tổng cước Chưa c…" at bounding box center [655, 313] width 1311 height 627
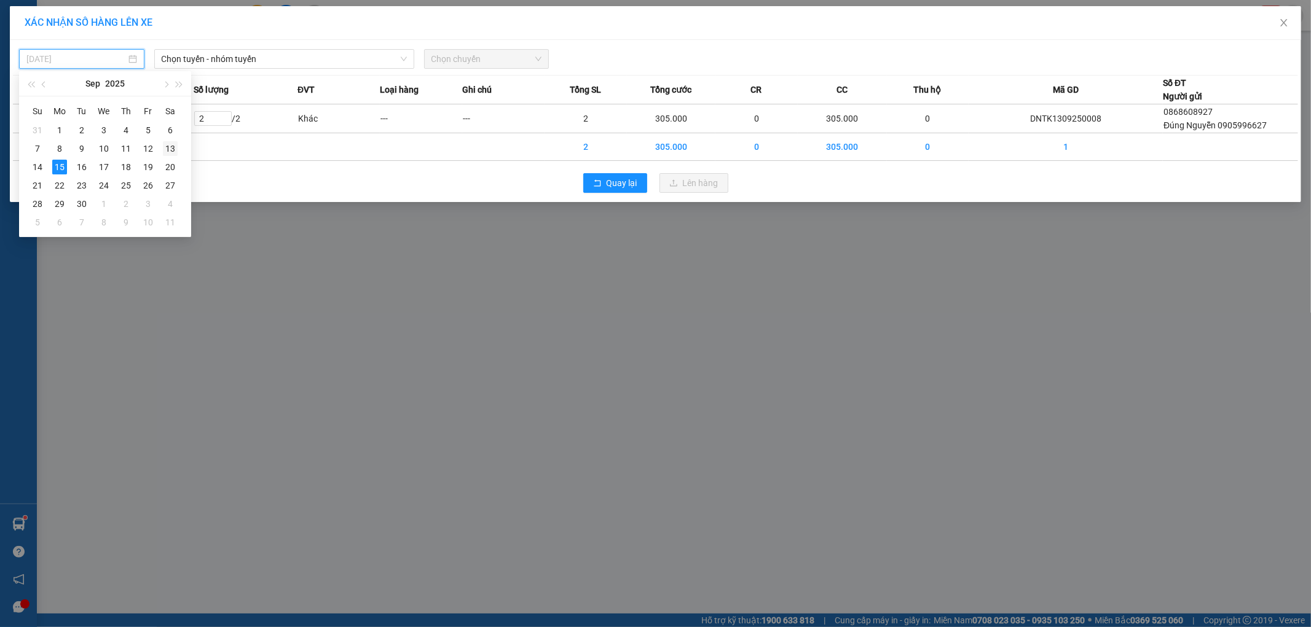
click at [171, 150] on div "13" at bounding box center [170, 148] width 15 height 15
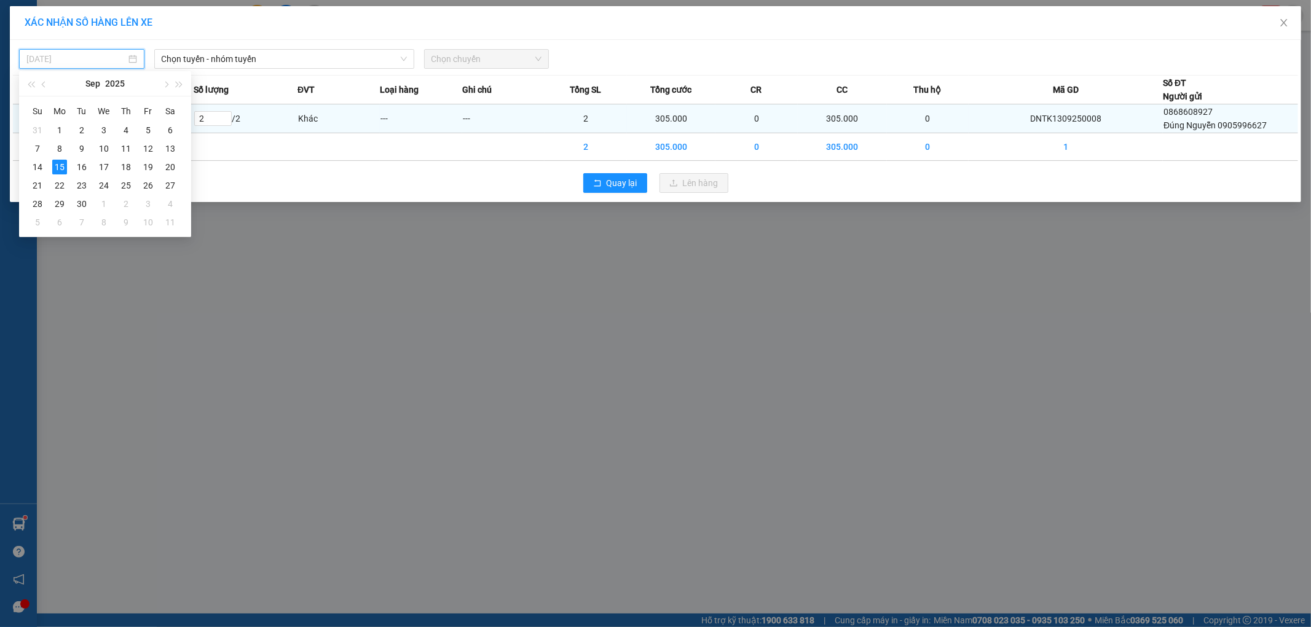
type input "[DATE]"
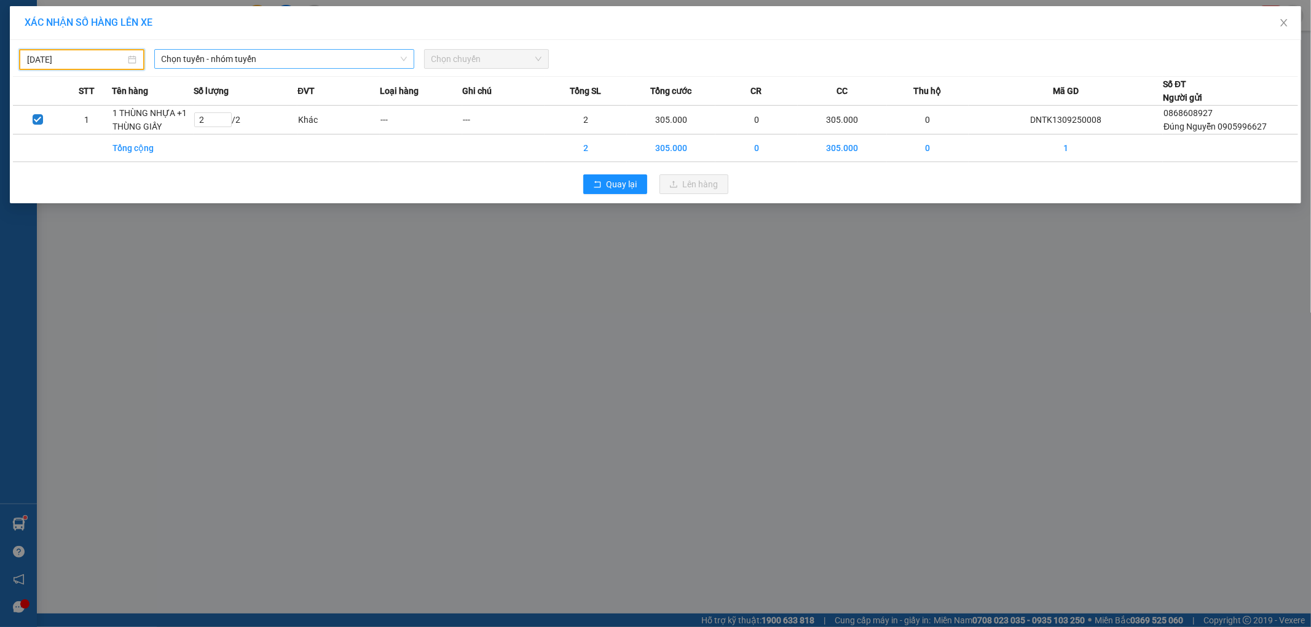
click at [259, 49] on div "Chọn tuyến - nhóm tuyến" at bounding box center [284, 59] width 260 height 20
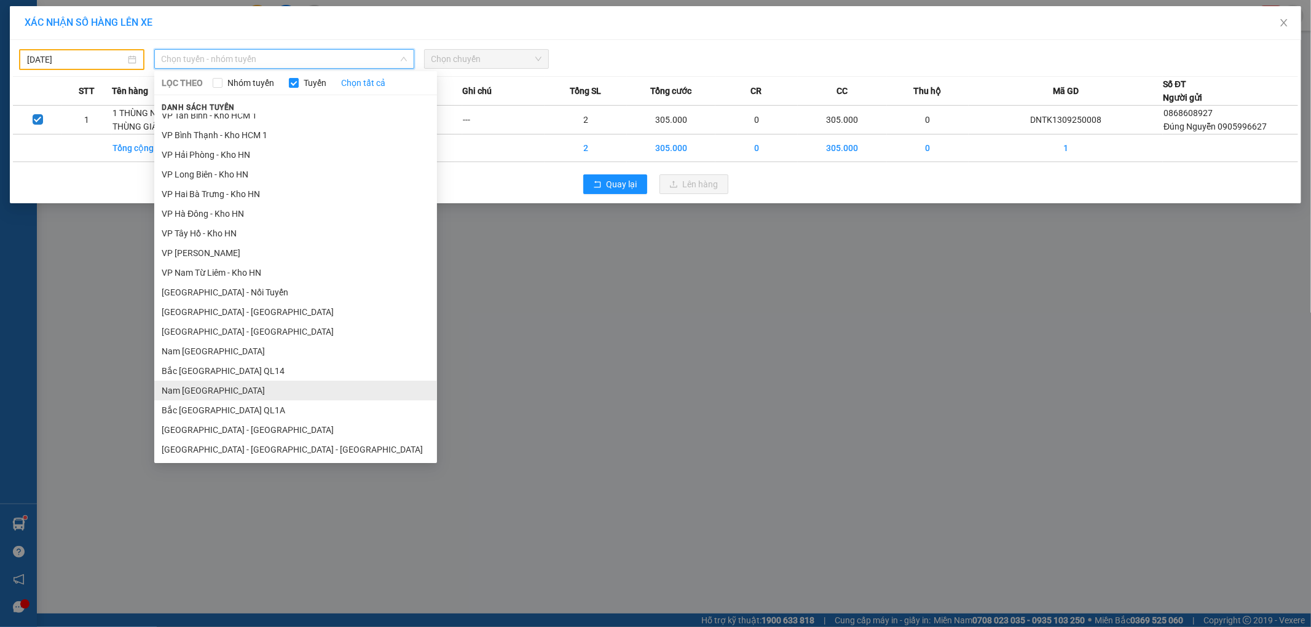
scroll to position [637, 0]
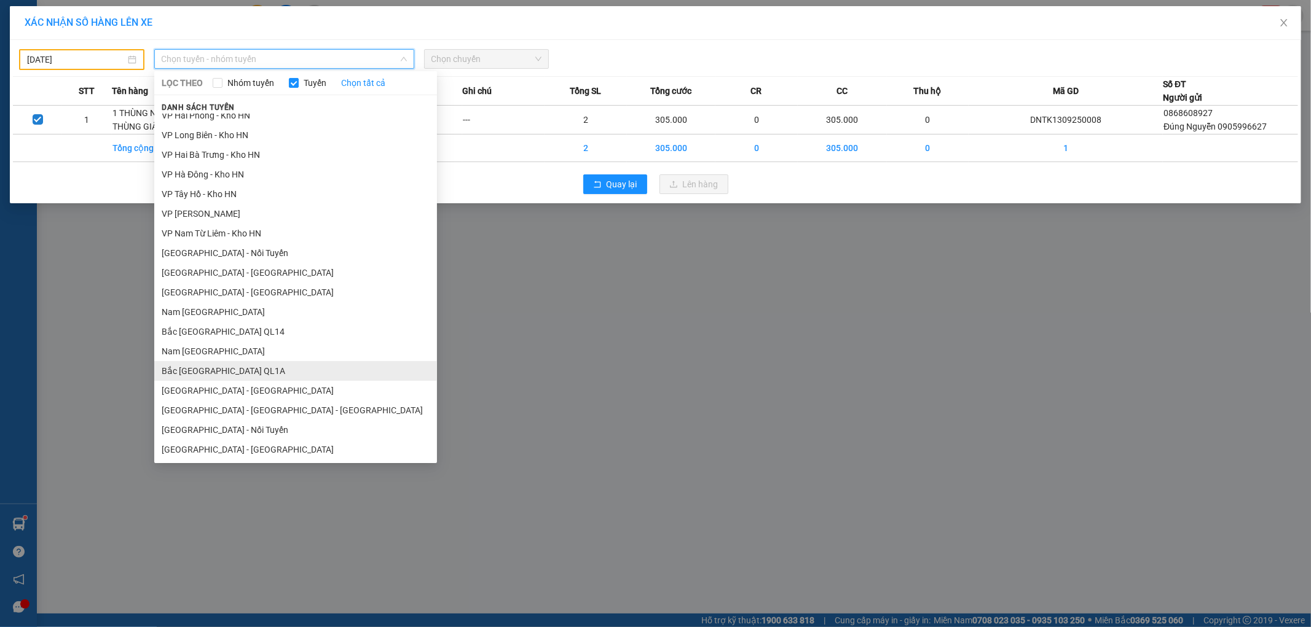
click at [218, 369] on li "Bắc [GEOGRAPHIC_DATA] QL1A" at bounding box center [295, 371] width 283 height 20
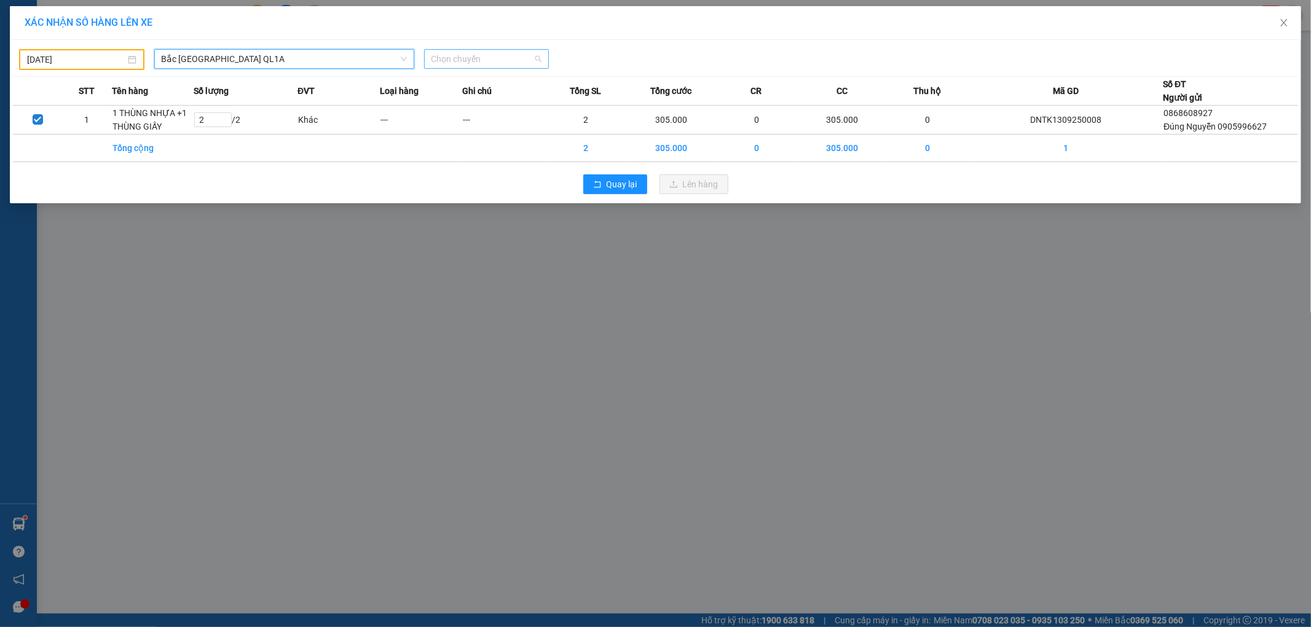
click at [480, 63] on span "Chọn chuyến" at bounding box center [486, 59] width 111 height 18
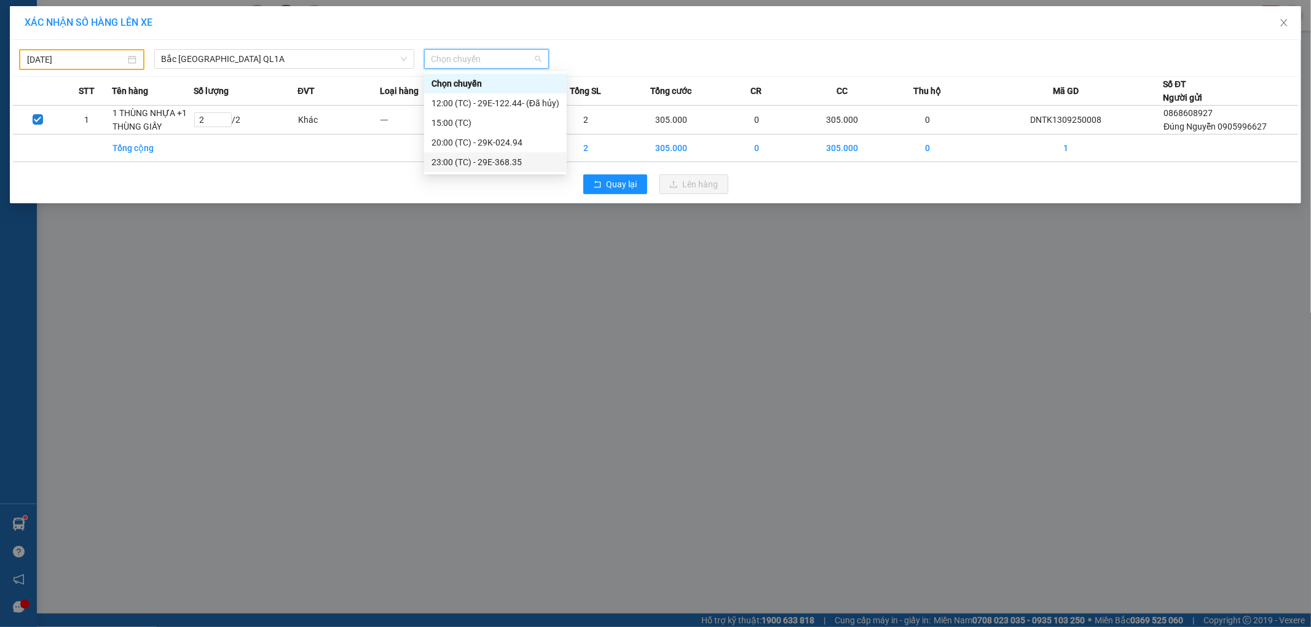
click at [506, 156] on div "23:00 (TC) - 29E-368.35" at bounding box center [495, 162] width 128 height 14
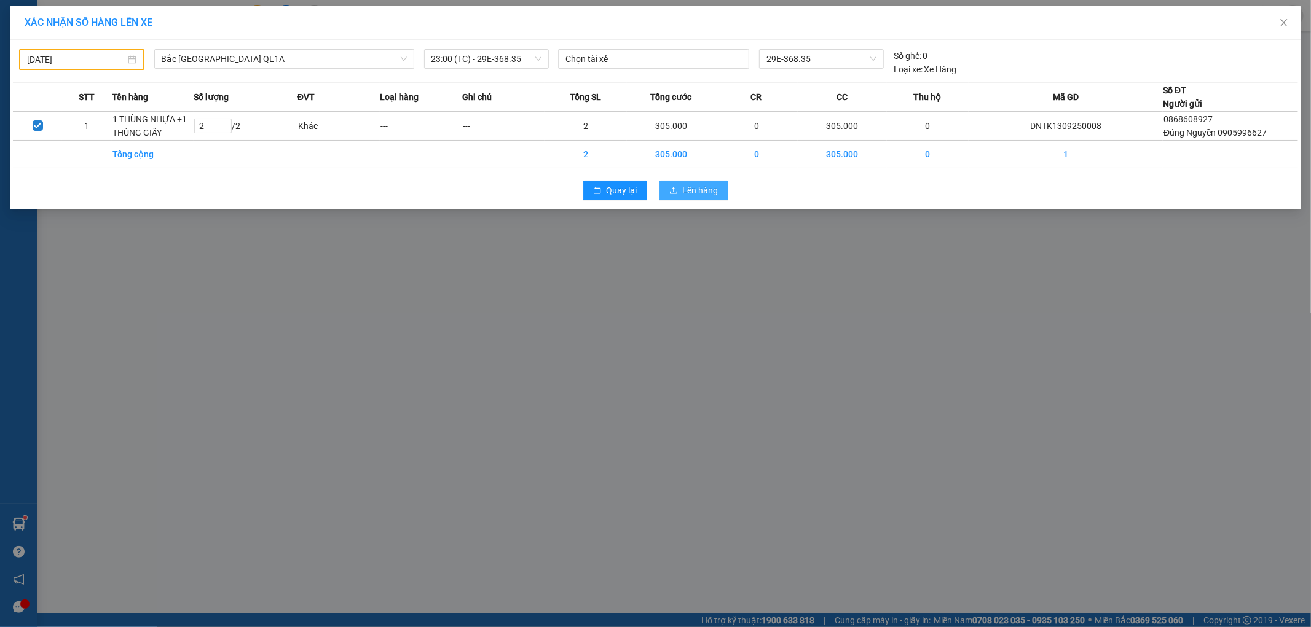
click at [695, 193] on span "Lên hàng" at bounding box center [701, 191] width 36 height 14
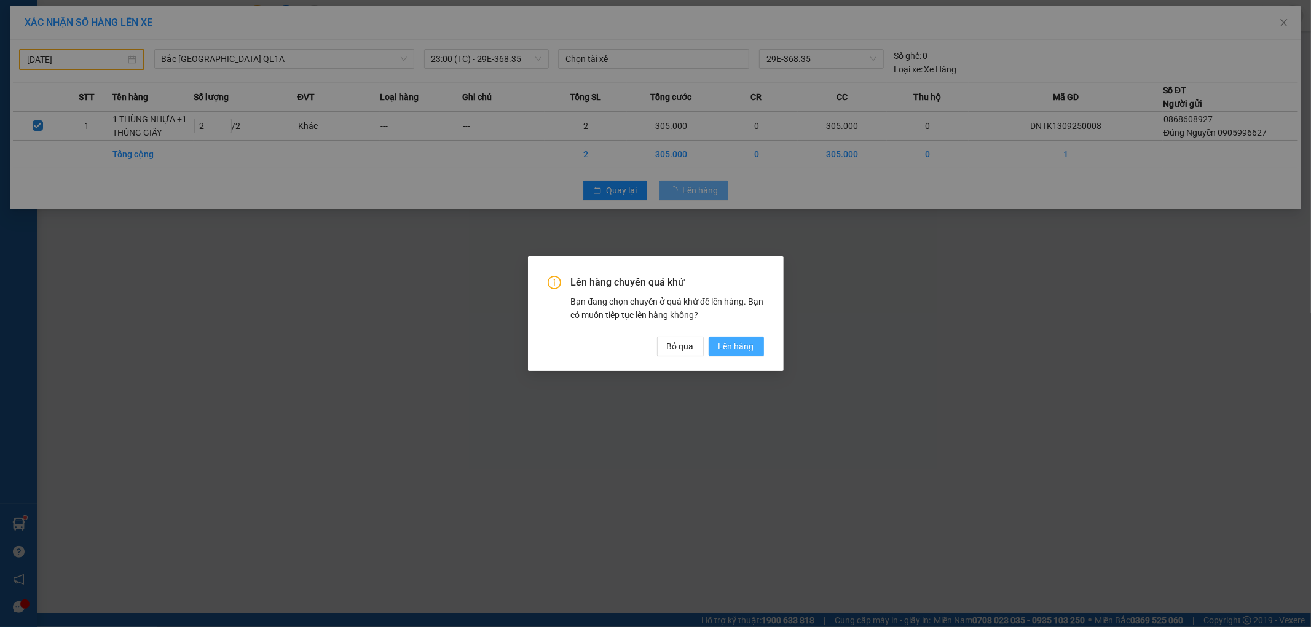
click at [737, 347] on span "Lên hàng" at bounding box center [736, 347] width 36 height 14
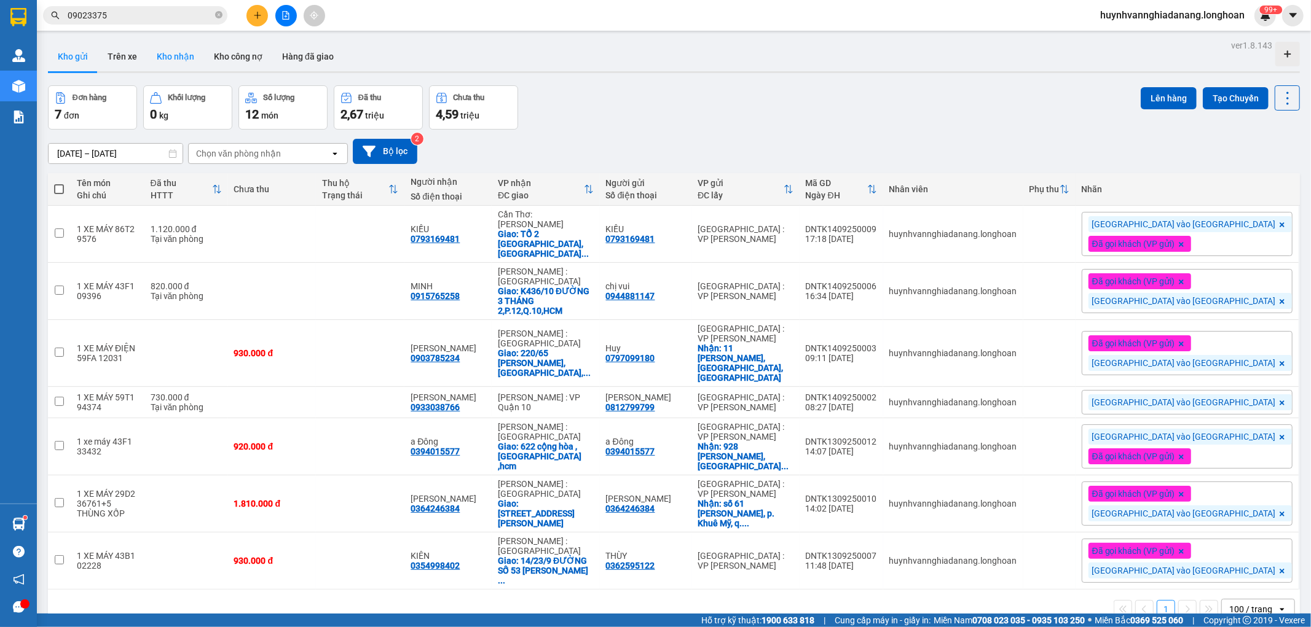
click at [178, 56] on button "Kho nhận" at bounding box center [175, 56] width 57 height 29
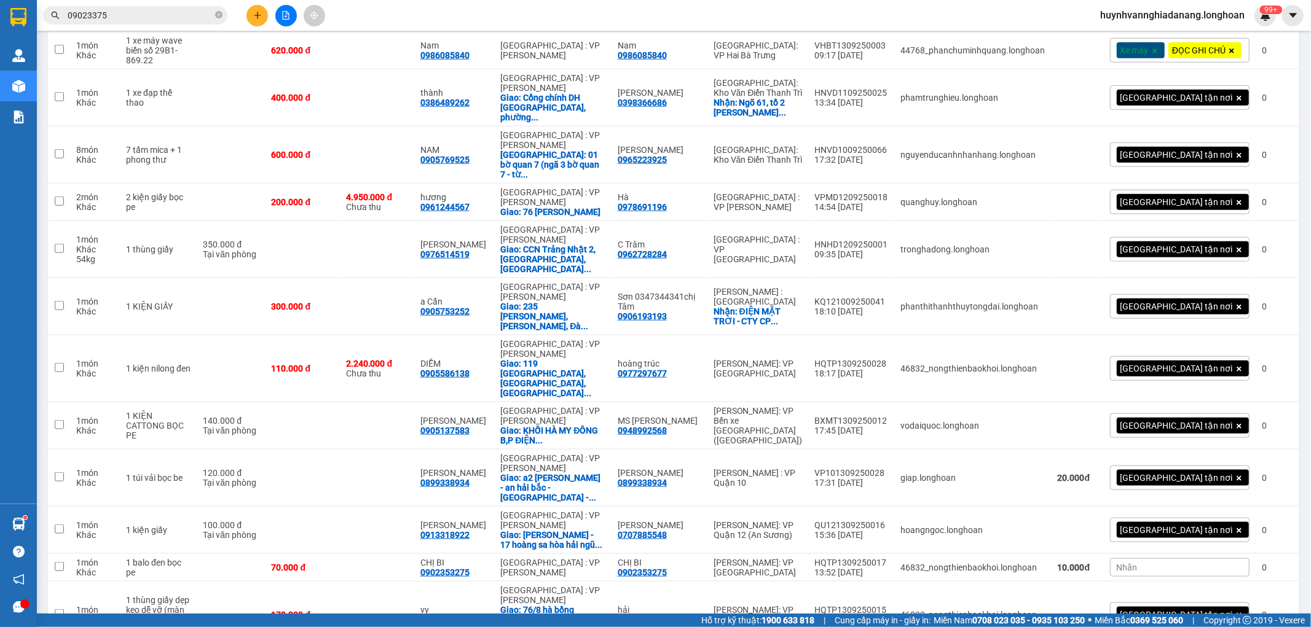
scroll to position [1024, 0]
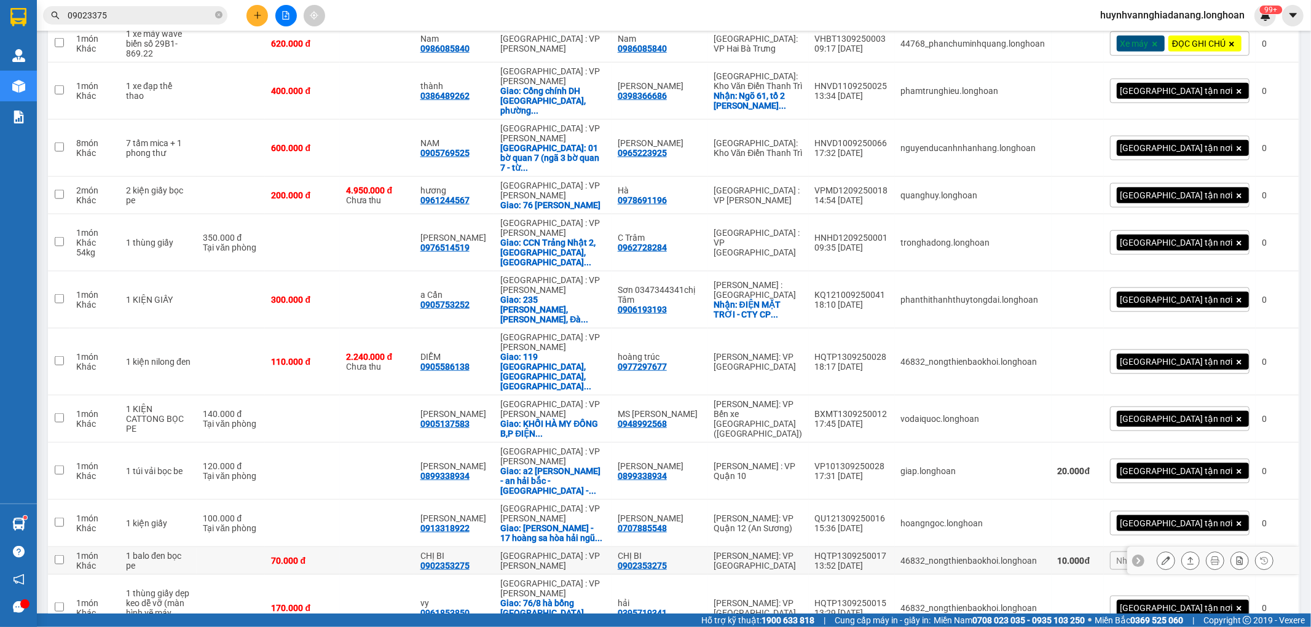
click at [1170, 552] on div at bounding box center [1214, 561] width 117 height 18
click at [1169, 552] on div "Nhãn" at bounding box center [1179, 561] width 139 height 18
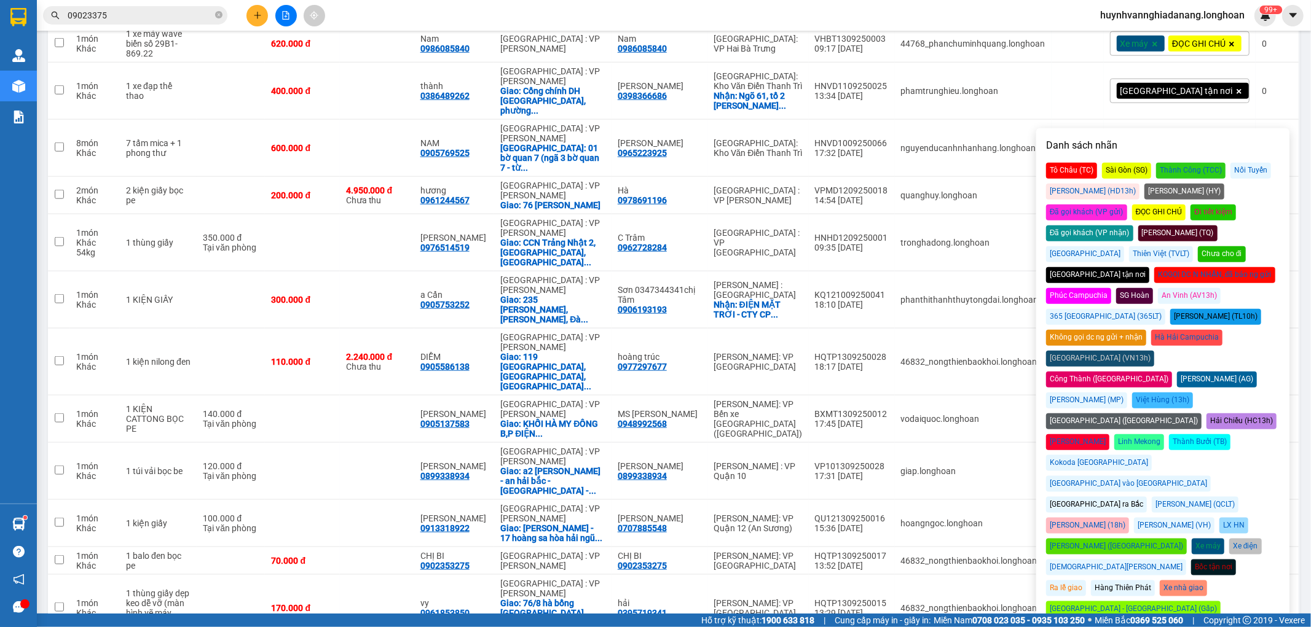
click at [1133, 225] on div "Đã gọi khách (VP nhận)" at bounding box center [1089, 233] width 87 height 16
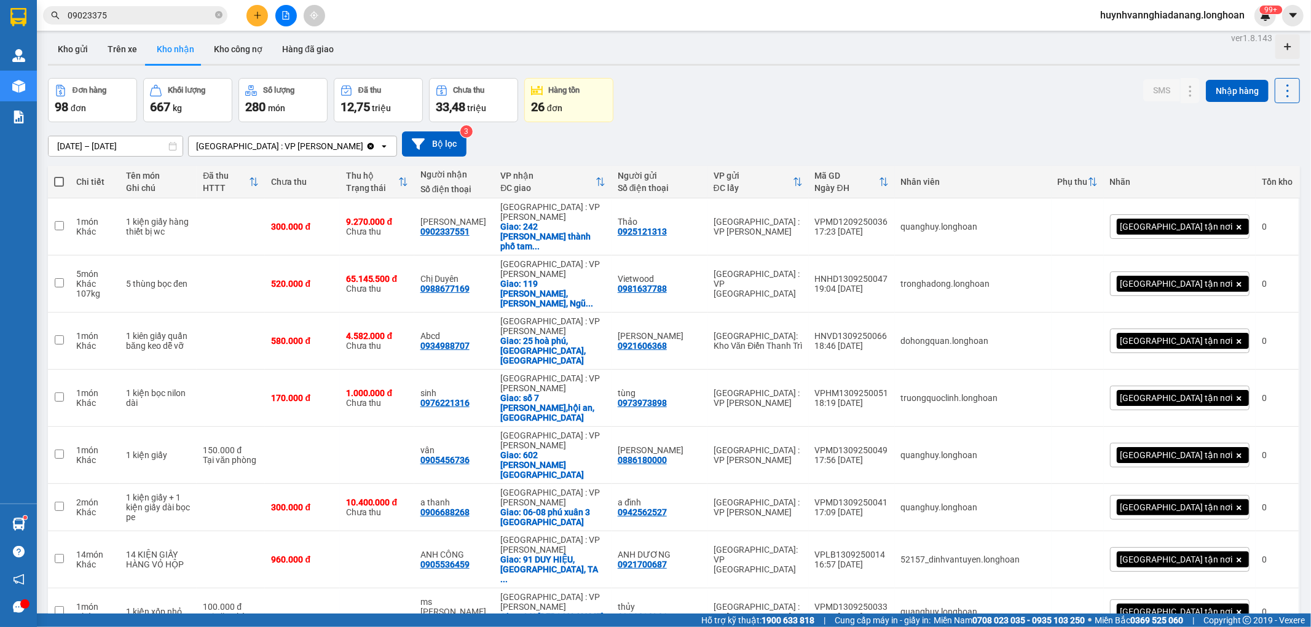
scroll to position [0, 0]
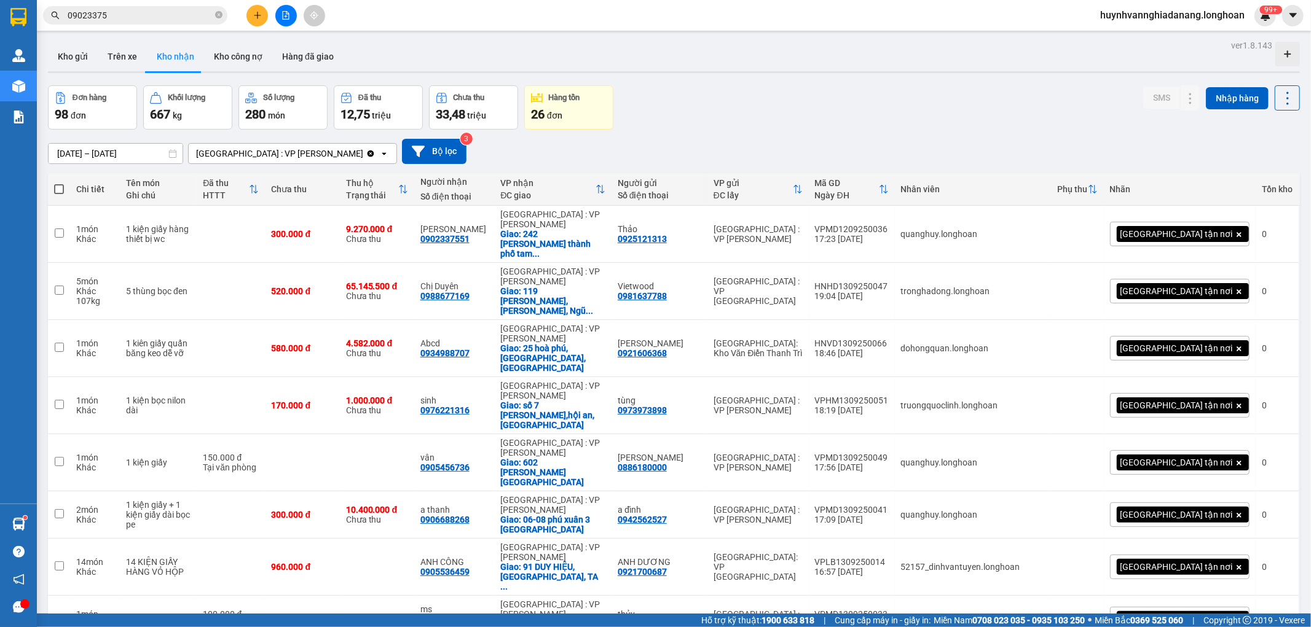
click at [772, 128] on div "Đơn hàng 98 đơn Khối lượng 667 kg Số lượng 280 món Đã thu 12,75 triệu Chưa thu …" at bounding box center [674, 107] width 1252 height 44
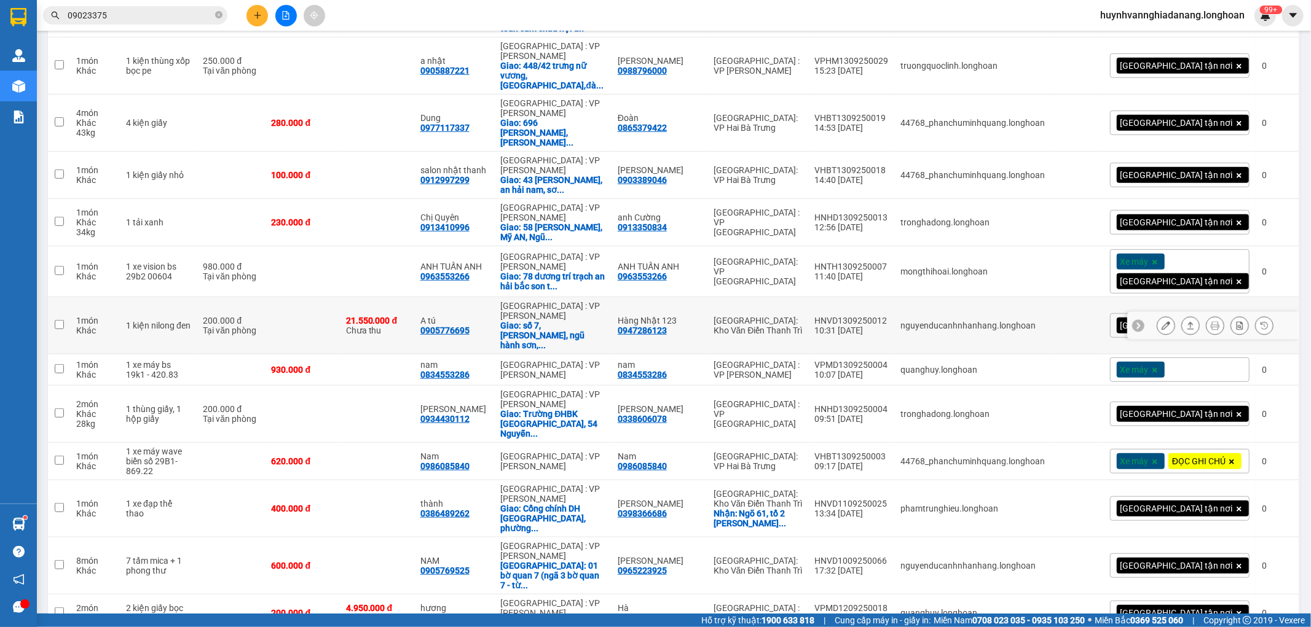
scroll to position [614, 0]
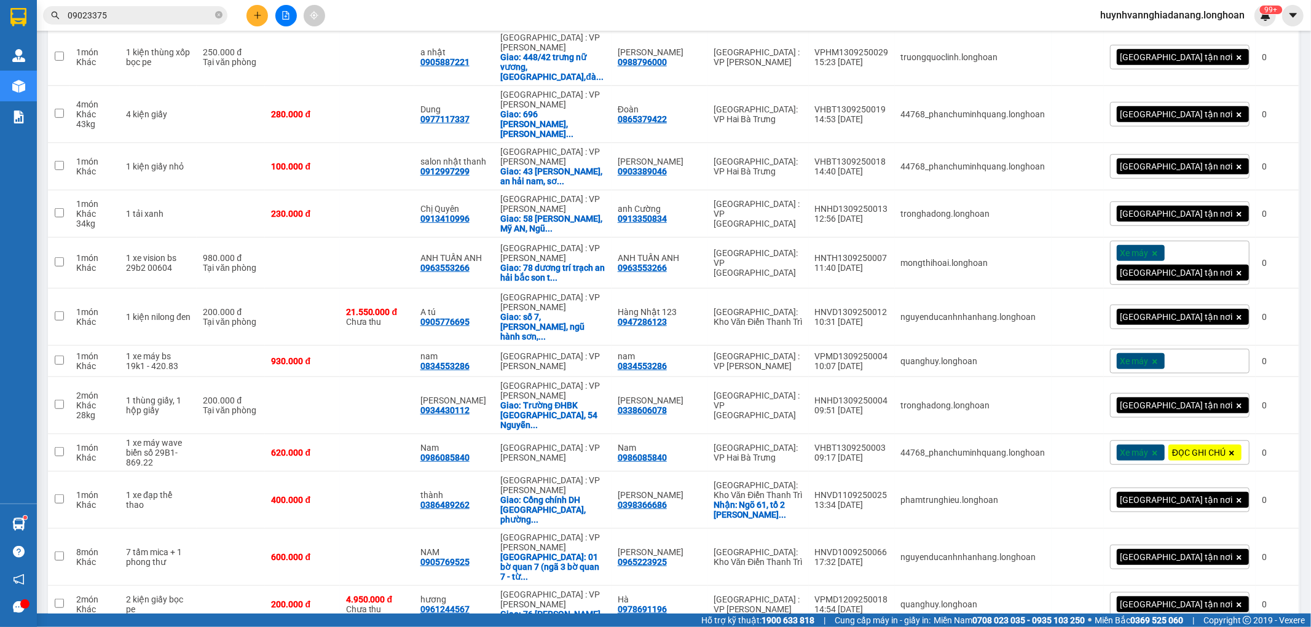
click at [1193, 349] on div "Xe máy" at bounding box center [1179, 361] width 139 height 25
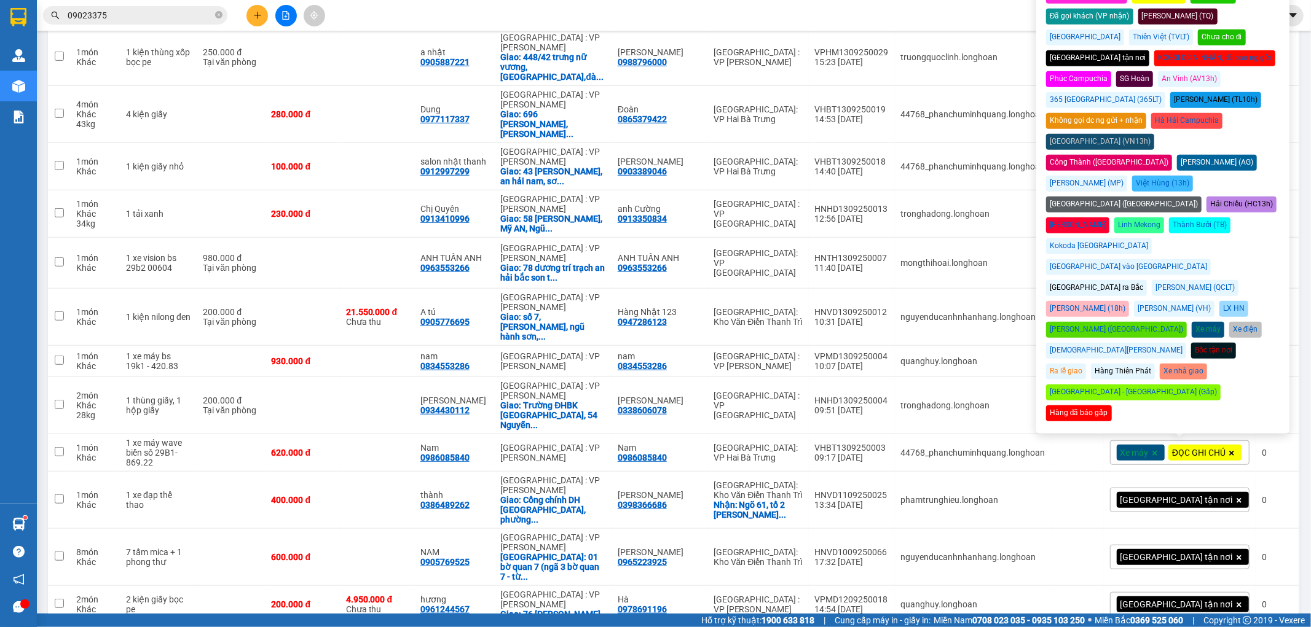
click at [1116, 113] on div "Không gọi dc ng gửi + nhận" at bounding box center [1096, 121] width 100 height 16
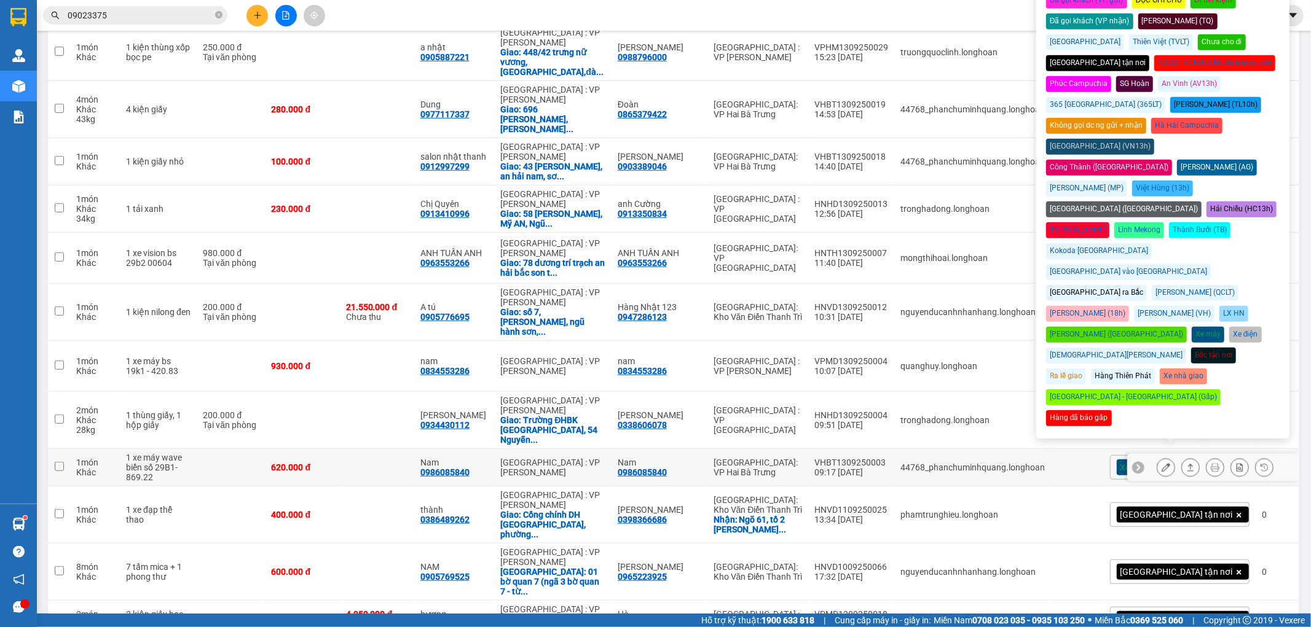
click at [1210, 463] on icon at bounding box center [1214, 467] width 9 height 9
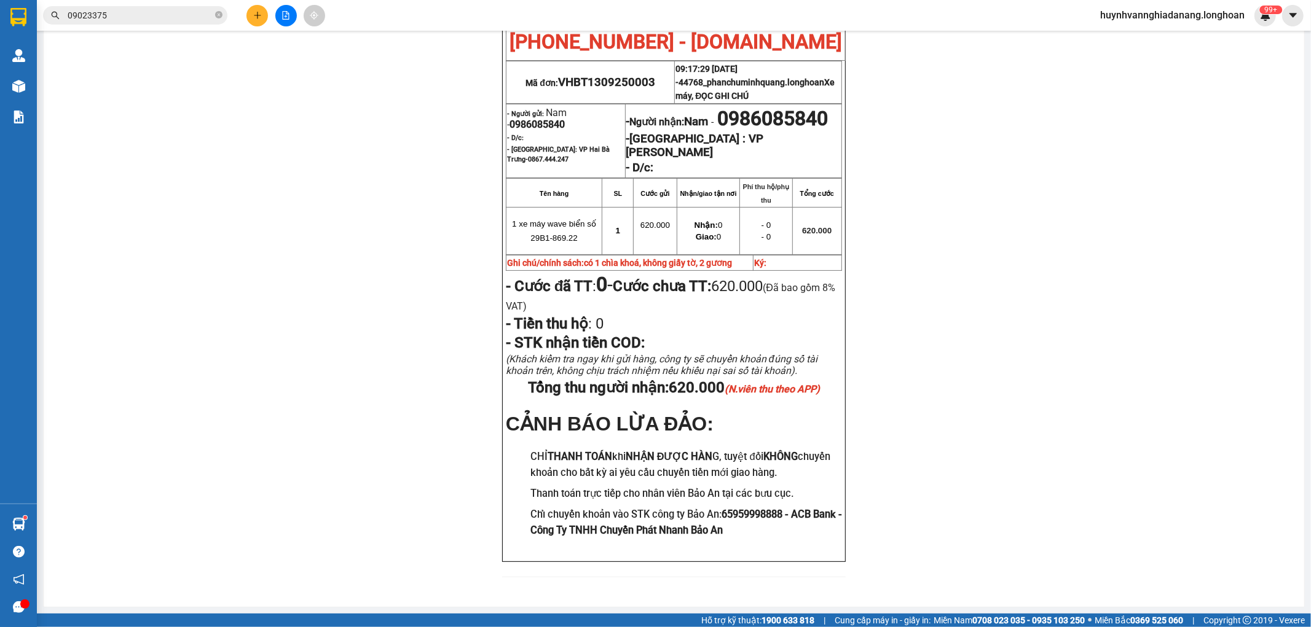
scroll to position [164, 0]
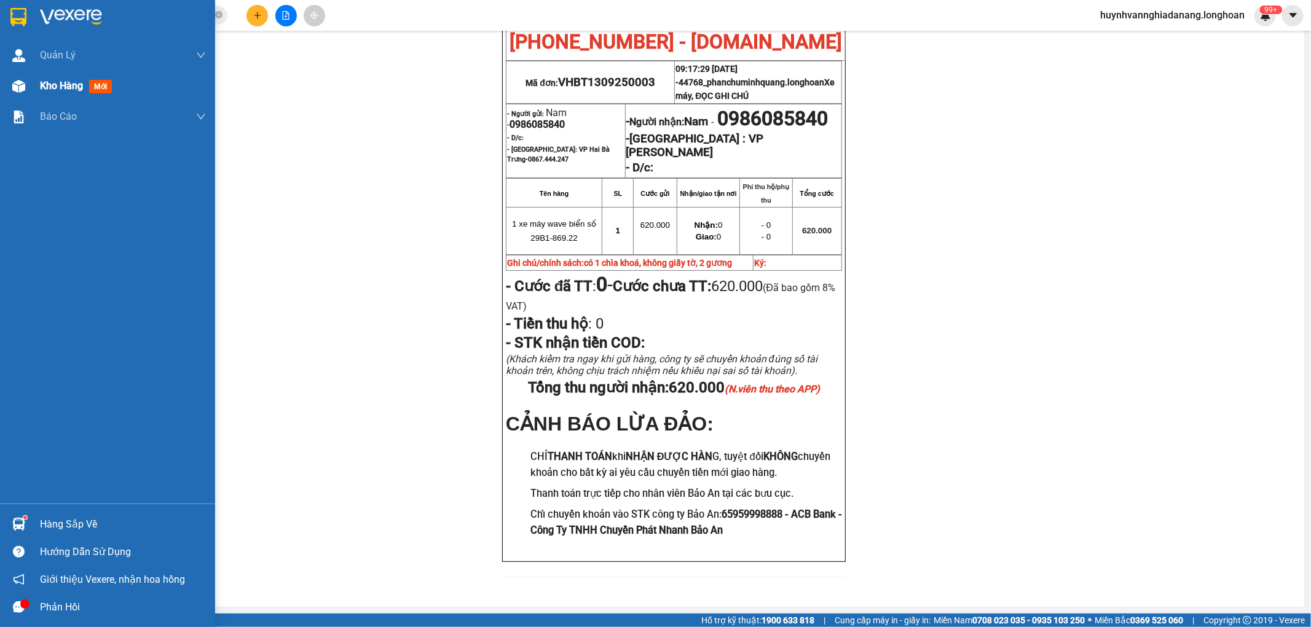
click at [49, 87] on span "Kho hàng" at bounding box center [61, 86] width 43 height 12
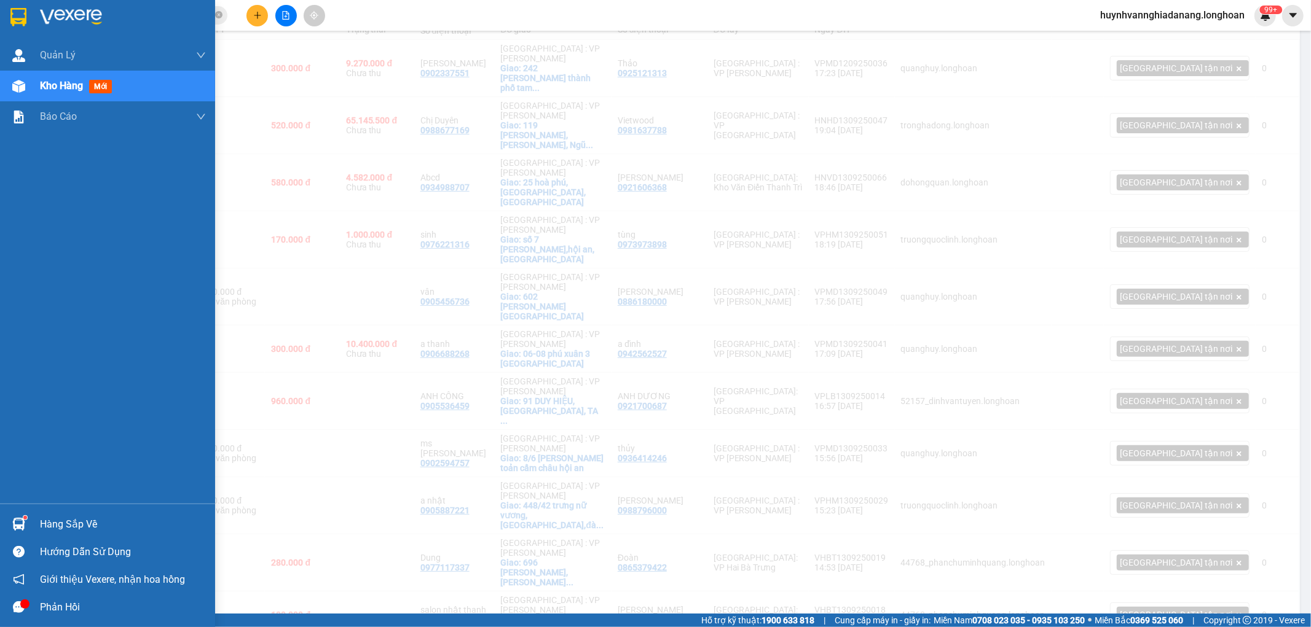
click at [64, 87] on span "Kho hàng" at bounding box center [61, 86] width 43 height 12
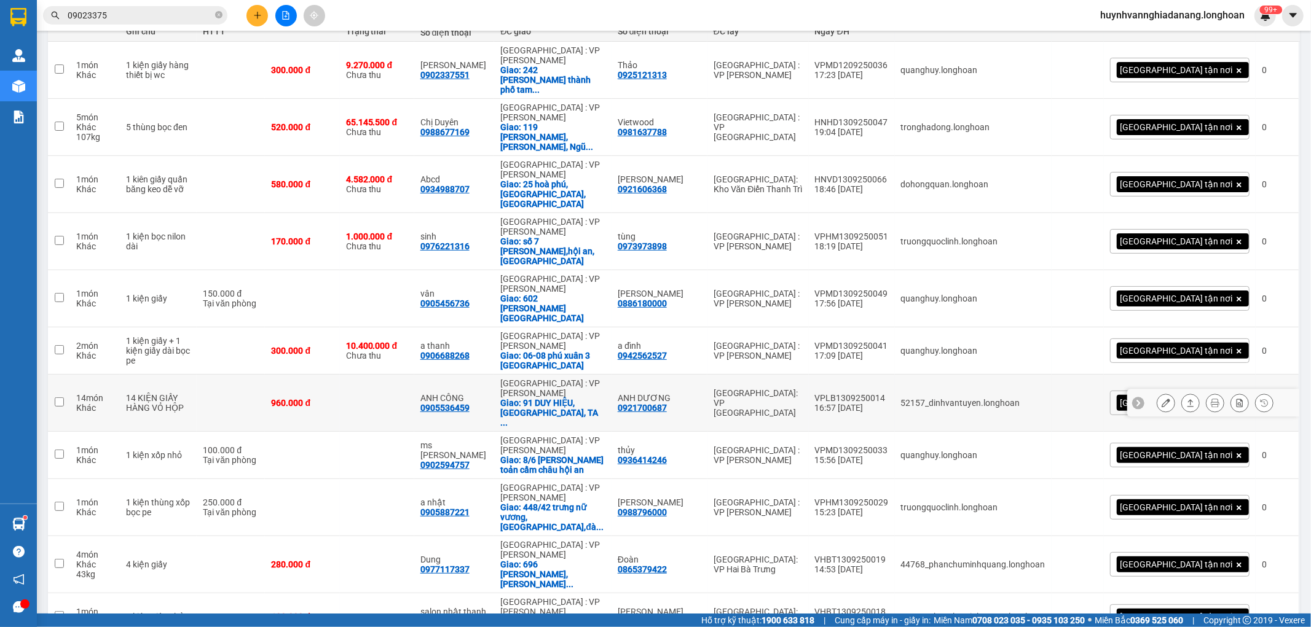
scroll to position [710, 0]
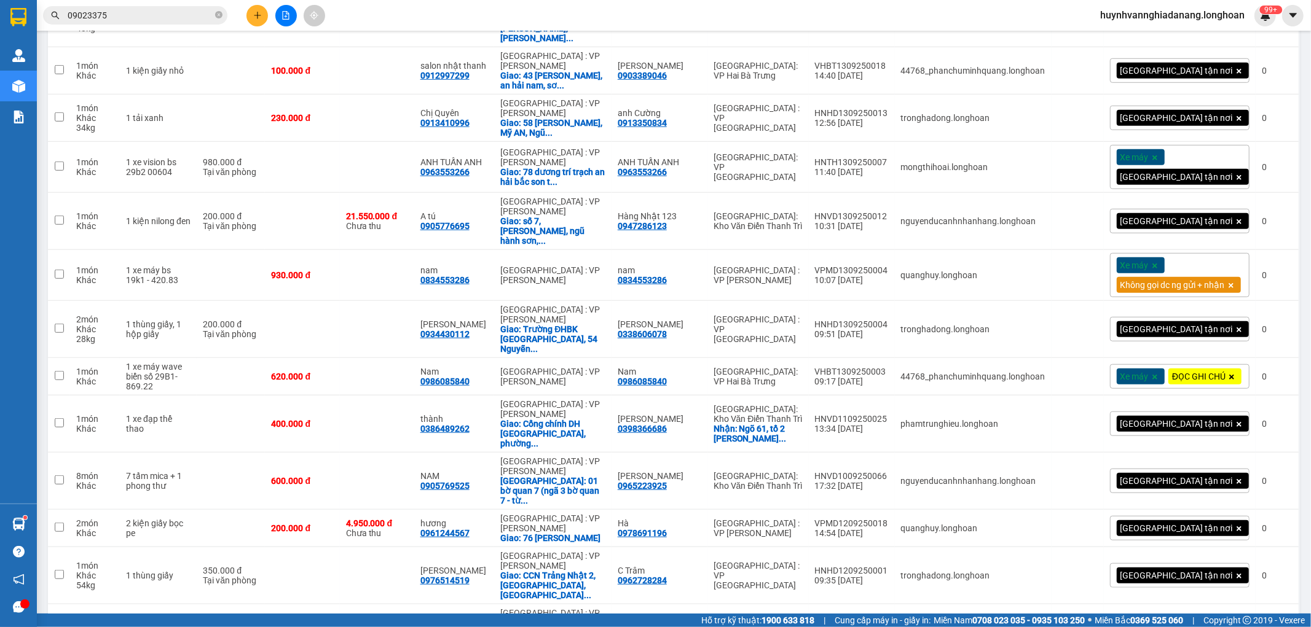
click at [1151, 374] on icon at bounding box center [1154, 377] width 7 height 7
click at [1188, 364] on div "ĐỌC GHI CHÚ" at bounding box center [1179, 376] width 139 height 25
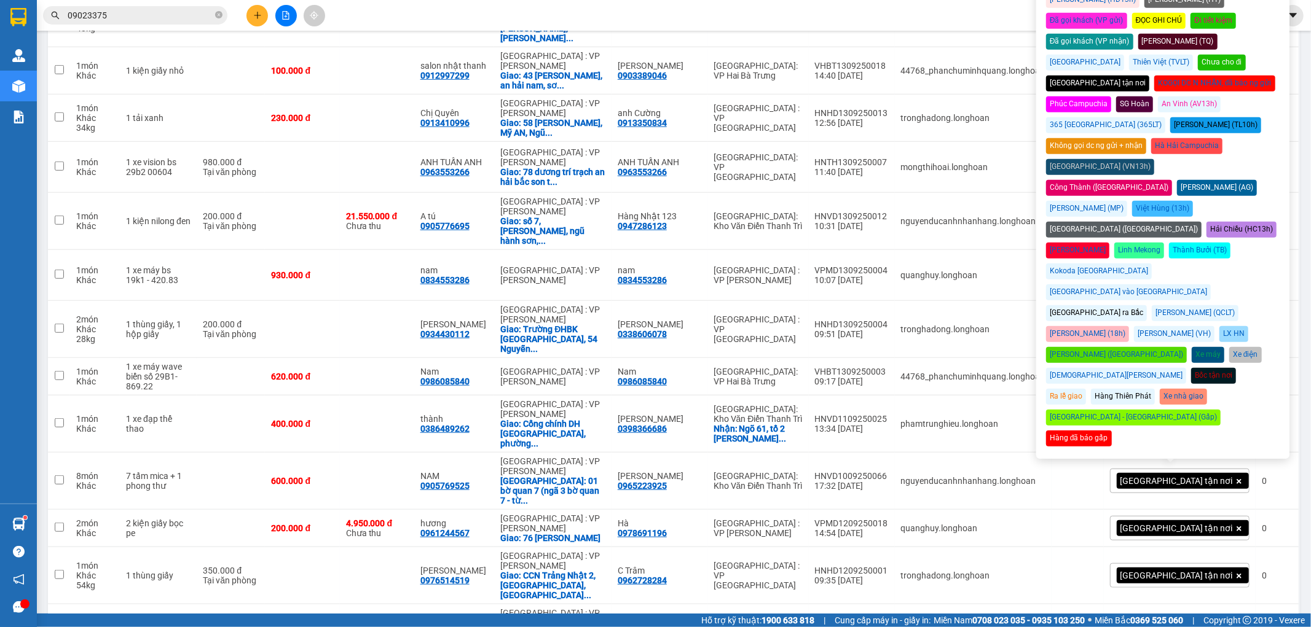
click at [1110, 115] on div "Tô Châu (TC) [GEOGRAPHIC_DATA] (SG) Thành Công (TCC) Nối Tuyến Huy Dương (HD13h…" at bounding box center [1162, 209] width 233 height 476
click at [1113, 138] on div "Không gọi dc ng gửi + nhận" at bounding box center [1096, 146] width 100 height 16
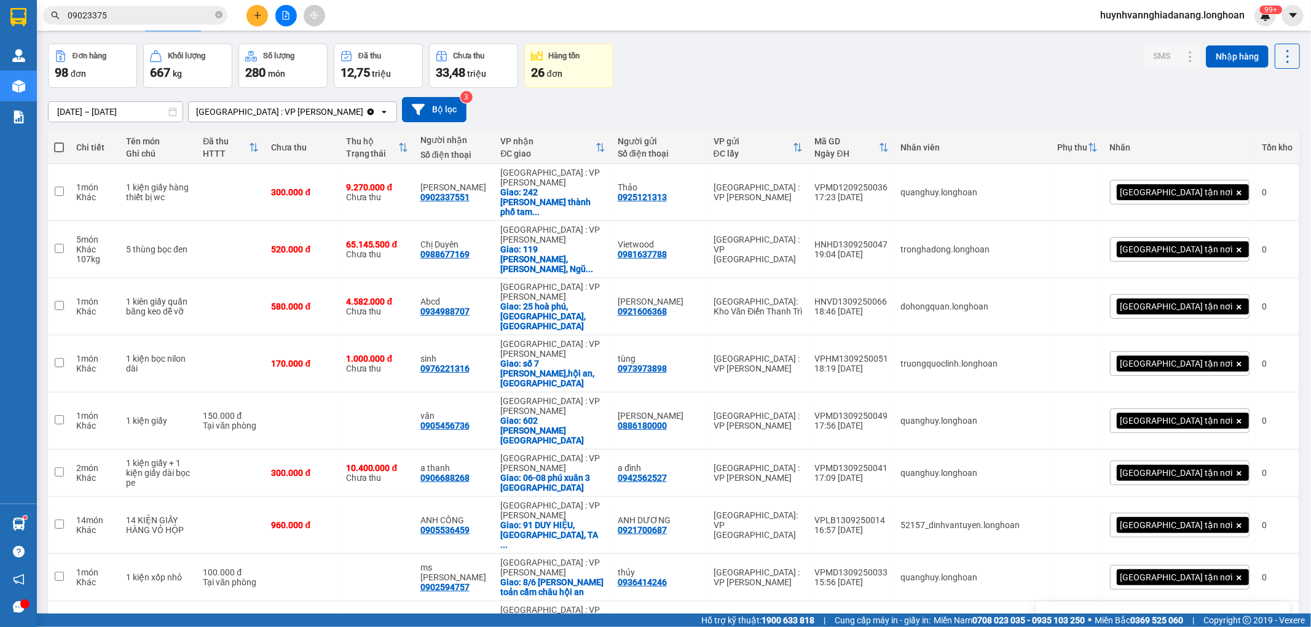
scroll to position [0, 0]
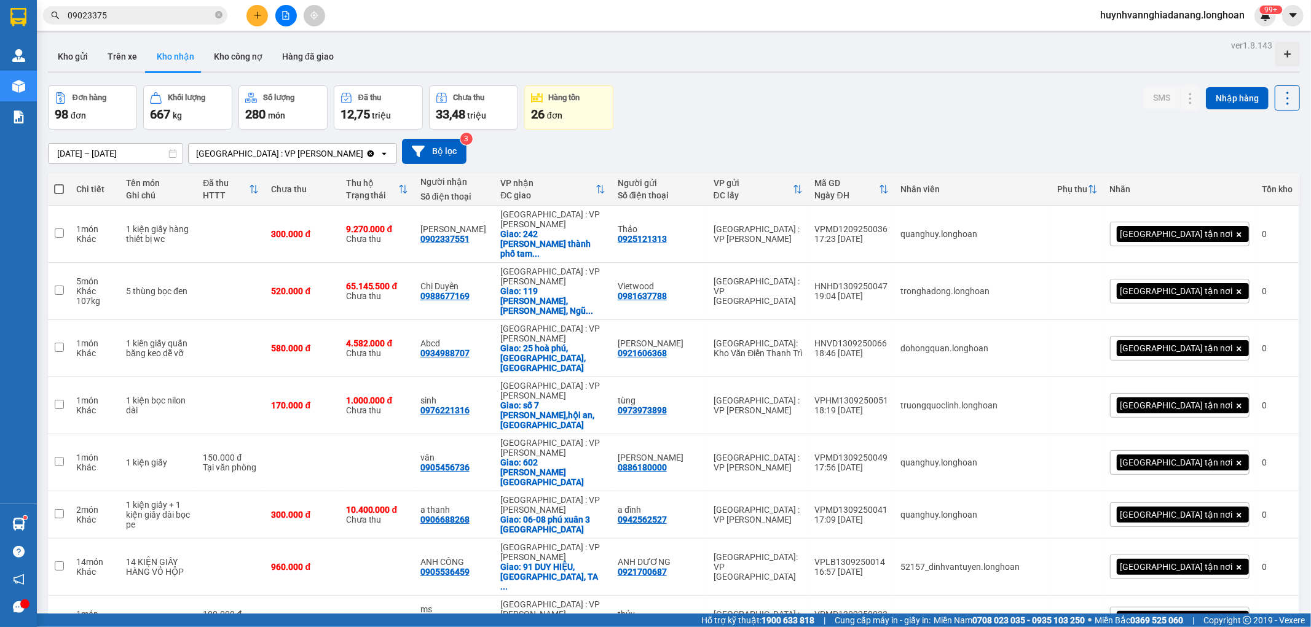
drag, startPoint x: 938, startPoint y: 60, endPoint x: 949, endPoint y: 87, distance: 28.9
click at [939, 64] on div "Kho gửi Trên xe Kho nhận Kho công nợ Hàng đã giao" at bounding box center [674, 58] width 1252 height 33
click at [957, 109] on div "Đơn hàng 98 đơn Khối lượng 667 kg Số lượng 280 món Đã thu 12,75 triệu Chưa thu …" at bounding box center [674, 107] width 1252 height 44
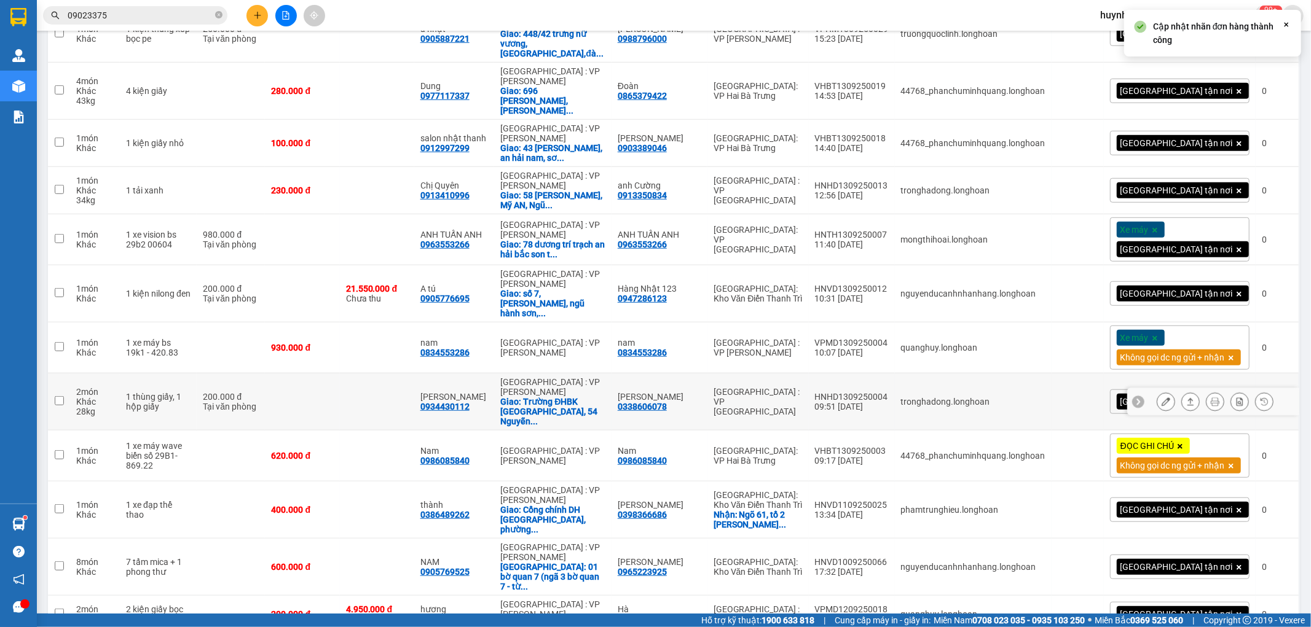
scroll to position [683, 0]
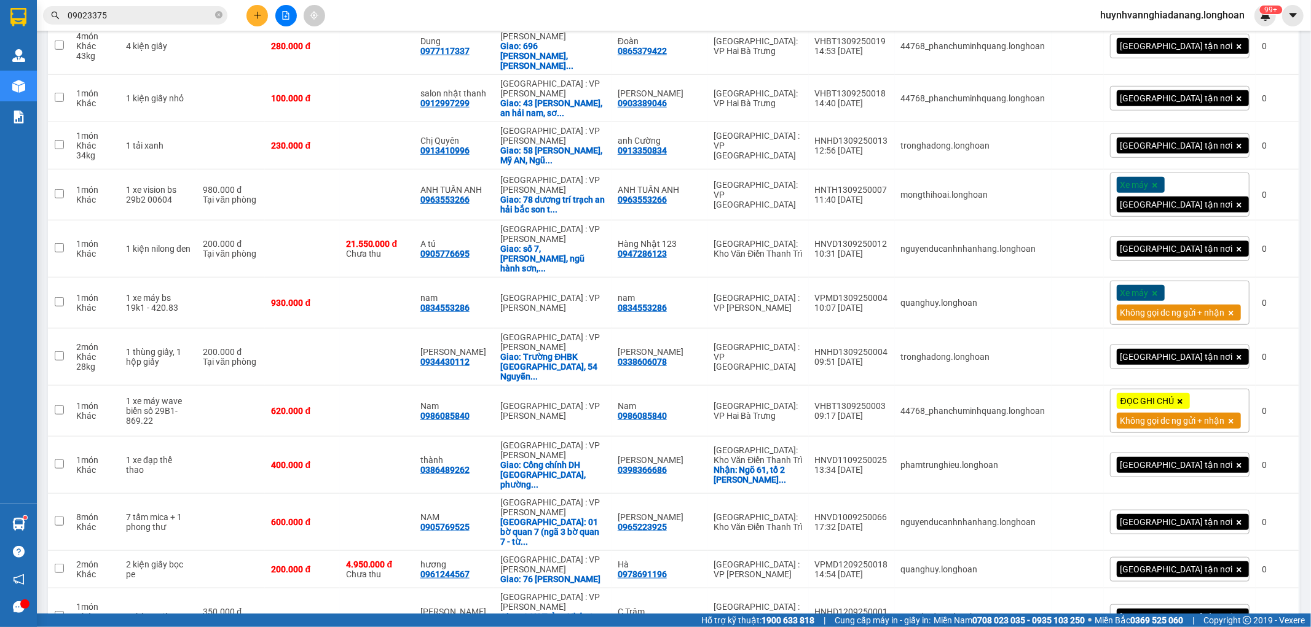
click at [1208, 389] on div "ĐỌC GHI CHÚ Không gọi dc ng gửi + nhận" at bounding box center [1179, 411] width 139 height 44
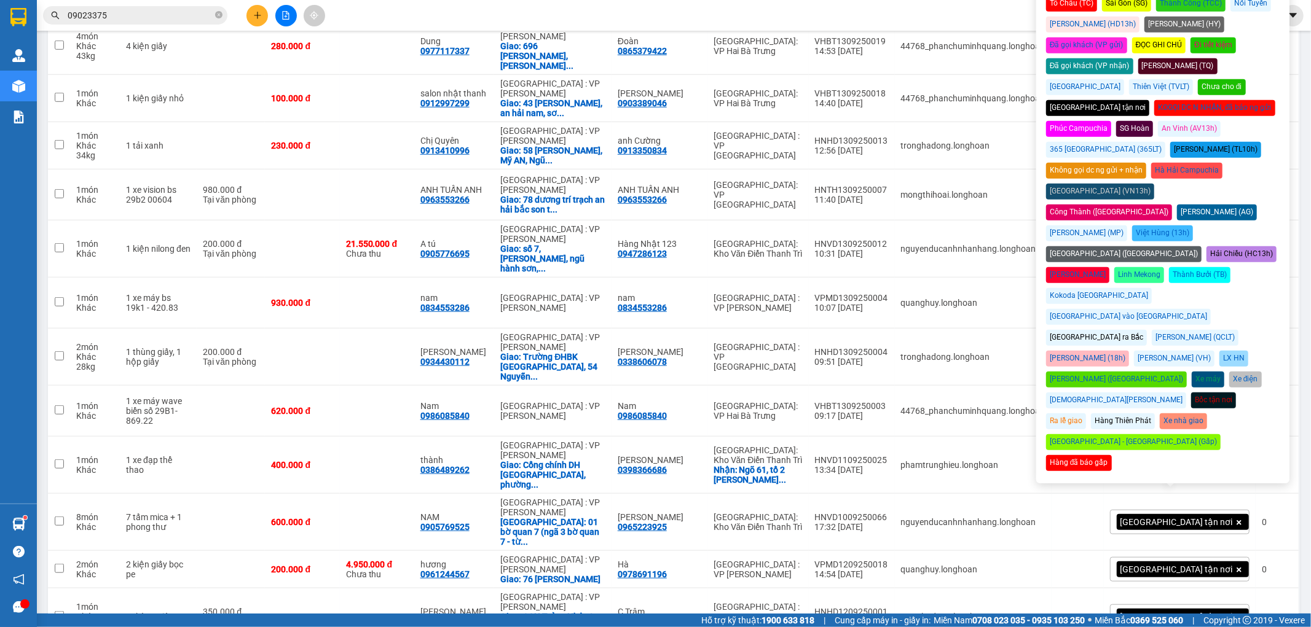
click at [1212, 372] on div "Xe máy" at bounding box center [1207, 380] width 33 height 16
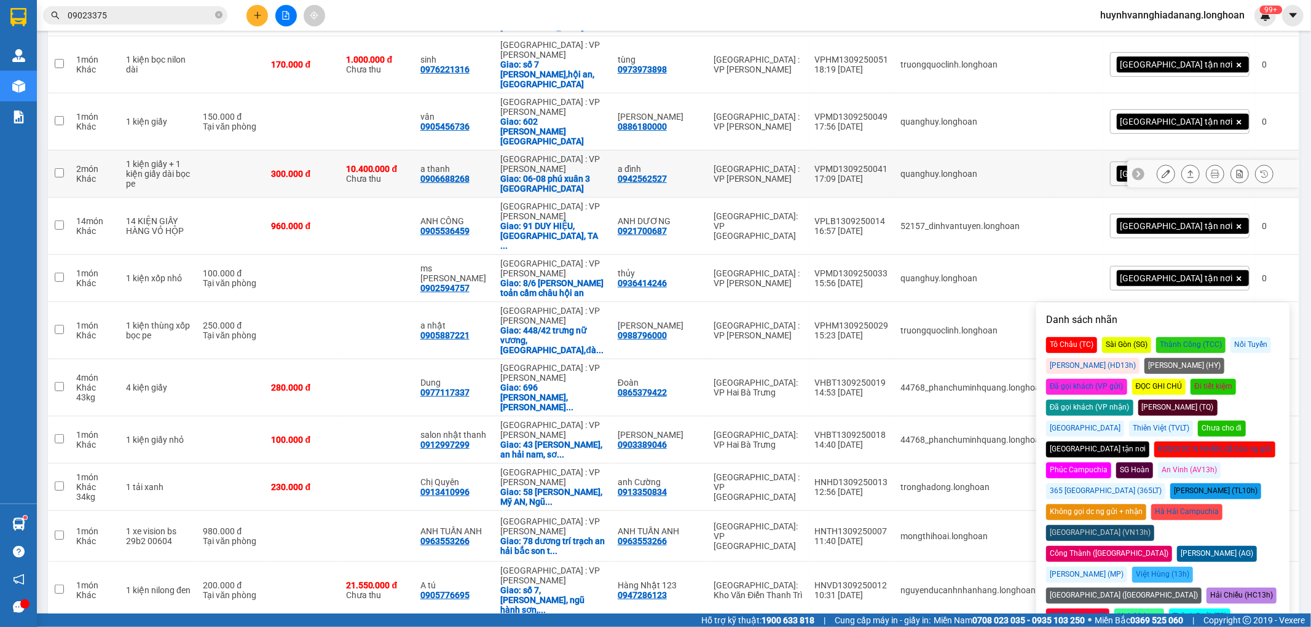
scroll to position [0, 0]
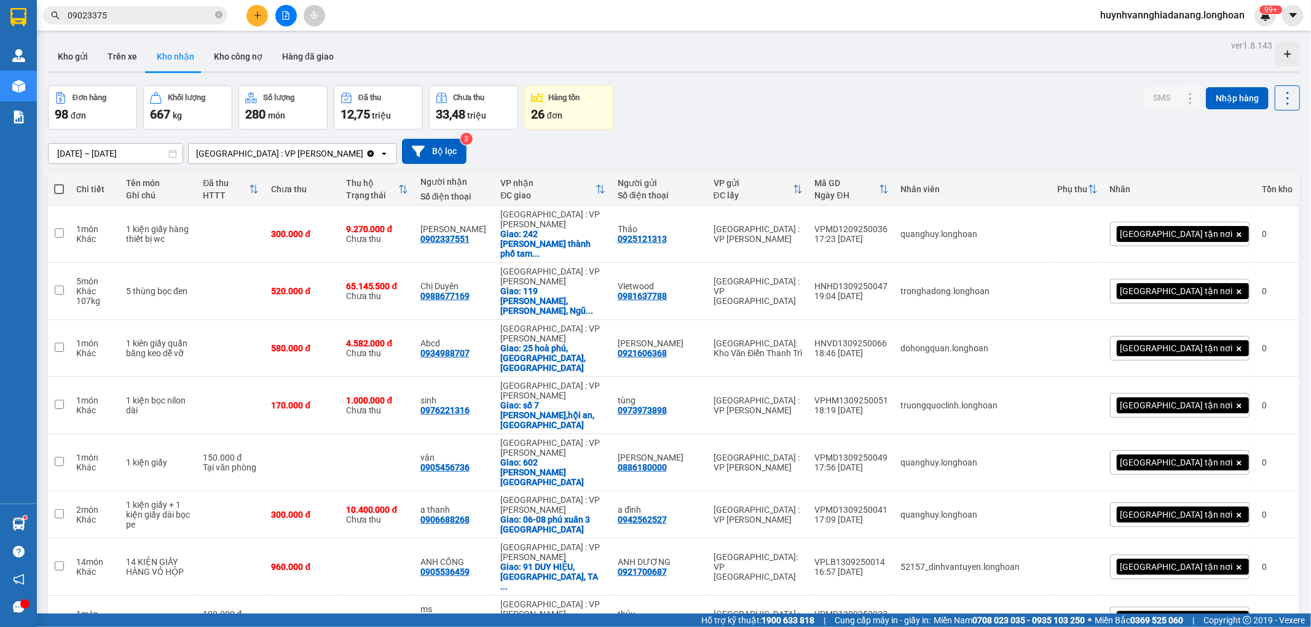
click at [959, 109] on div "Đơn hàng 98 đơn Khối lượng 667 kg Số lượng 280 món Đã thu 12,75 triệu Chưa thu …" at bounding box center [674, 107] width 1252 height 44
click at [144, 11] on input "09023375" at bounding box center [140, 16] width 145 height 14
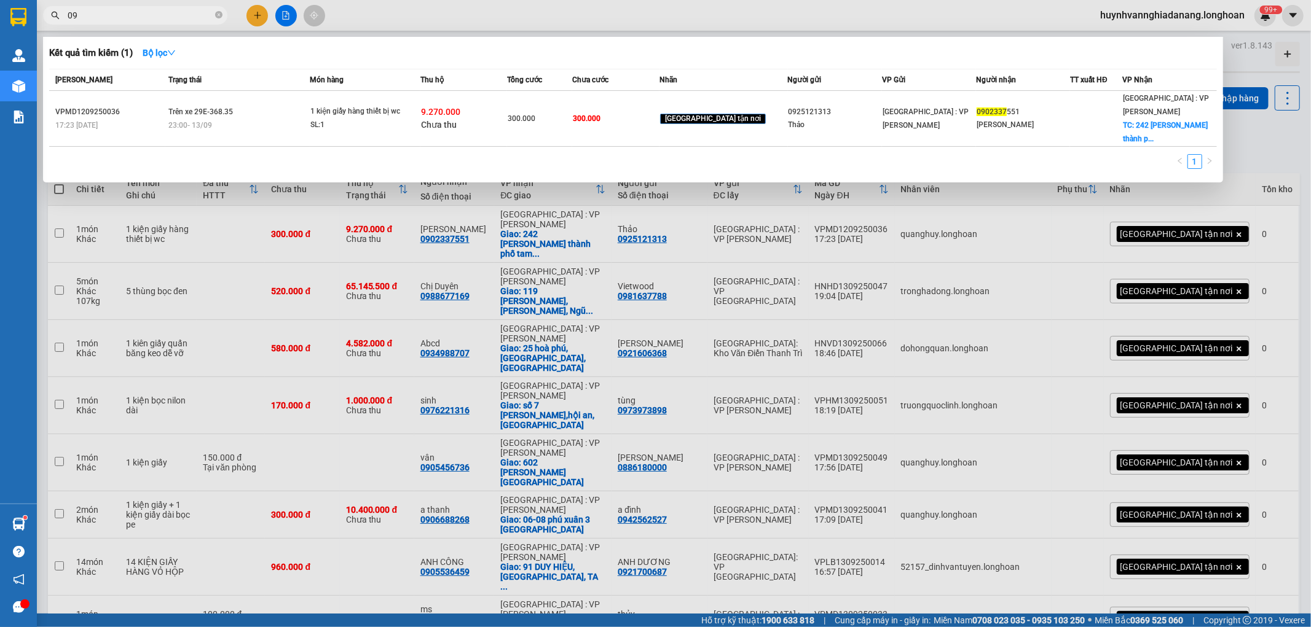
type input "0"
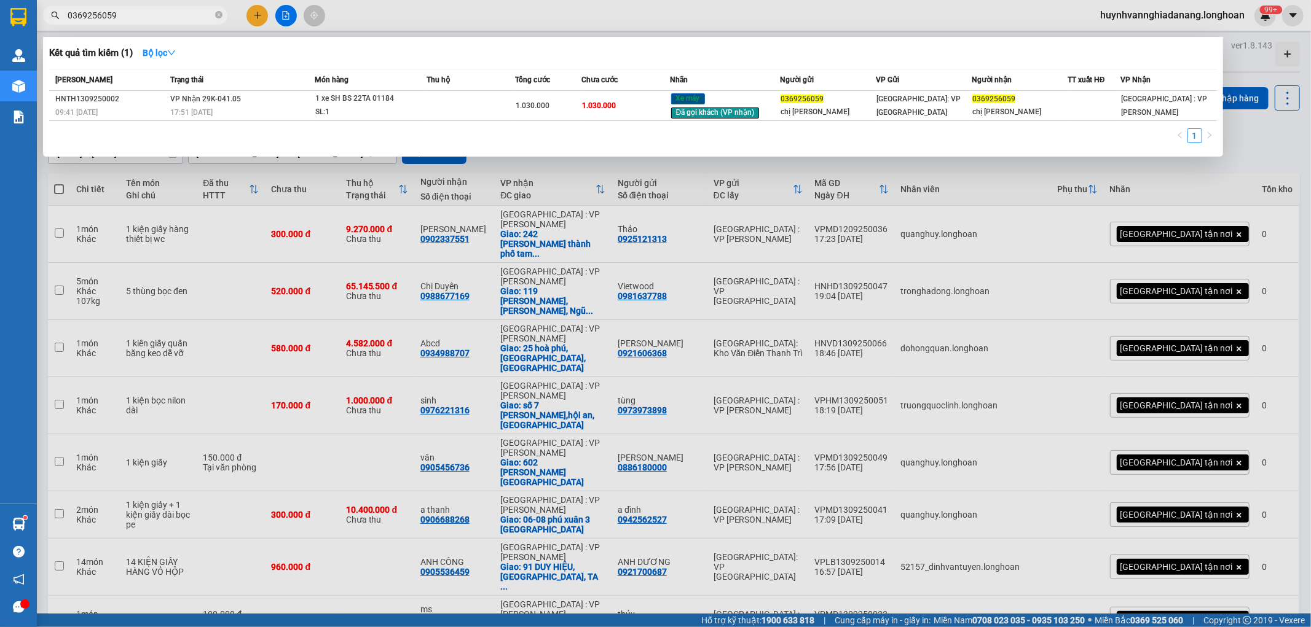
type input "0369256059"
click at [496, 105] on td at bounding box center [471, 106] width 88 height 30
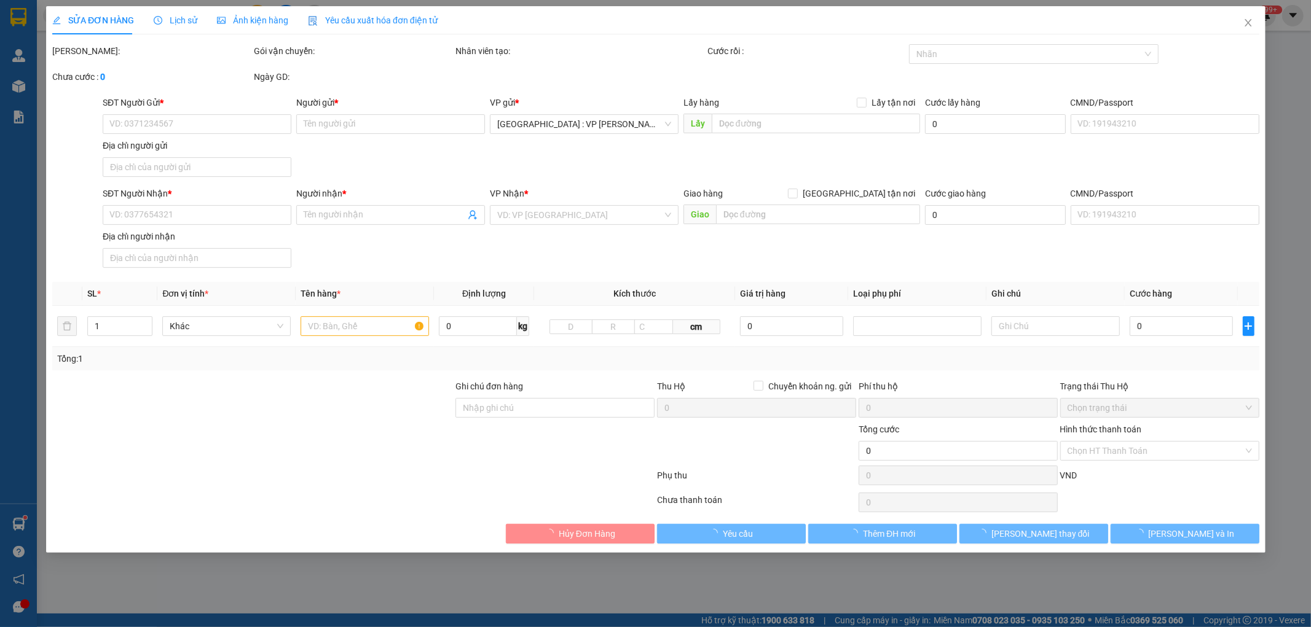
type input "0369256059"
type input "chị [PERSON_NAME]"
type input "0369256059"
type input "chị [PERSON_NAME]"
type input "1 chìa khoá quấn tay lái, 2 gương"
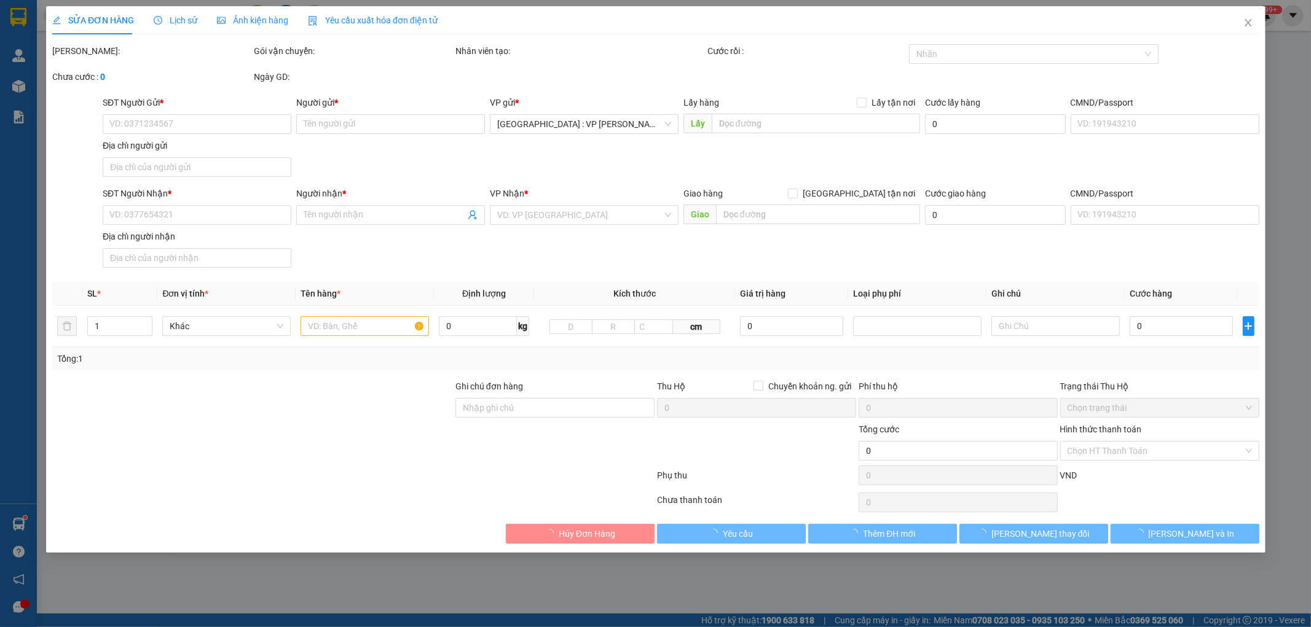
type input "1.030.000"
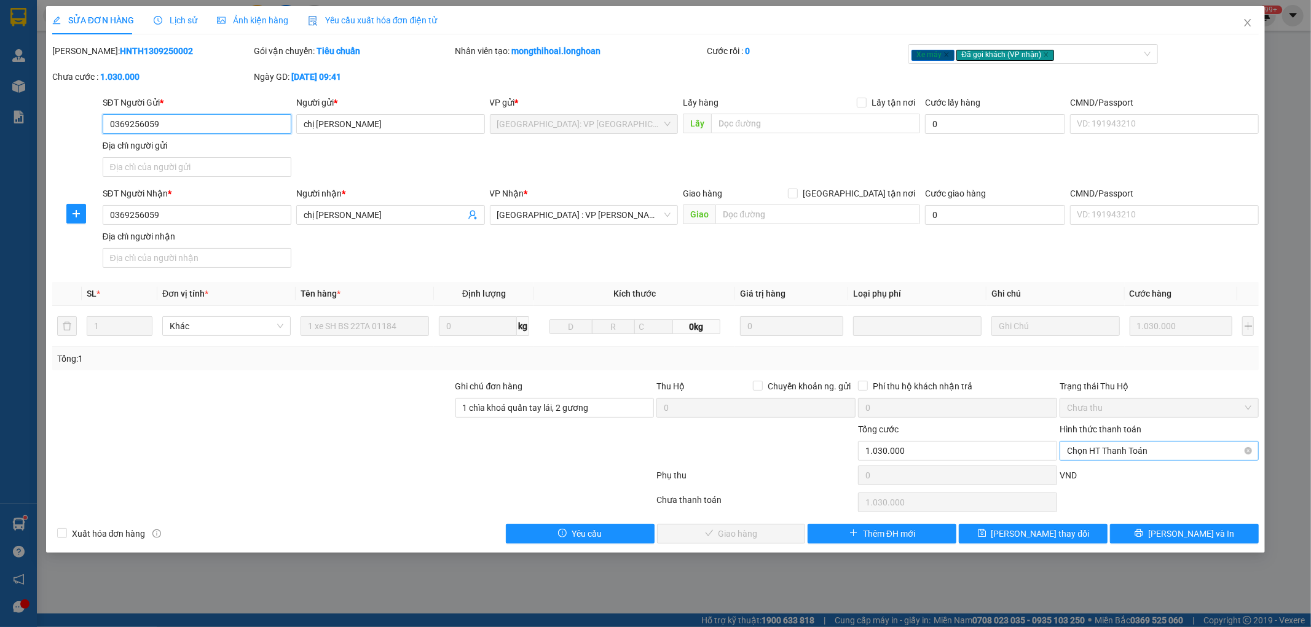
click at [1115, 449] on span "Chọn HT Thanh Toán" at bounding box center [1159, 451] width 184 height 18
click at [1111, 471] on div "Tại văn phòng" at bounding box center [1159, 476] width 184 height 14
type input "0"
click at [743, 527] on span "Lưu và Giao hàng" at bounding box center [739, 534] width 118 height 14
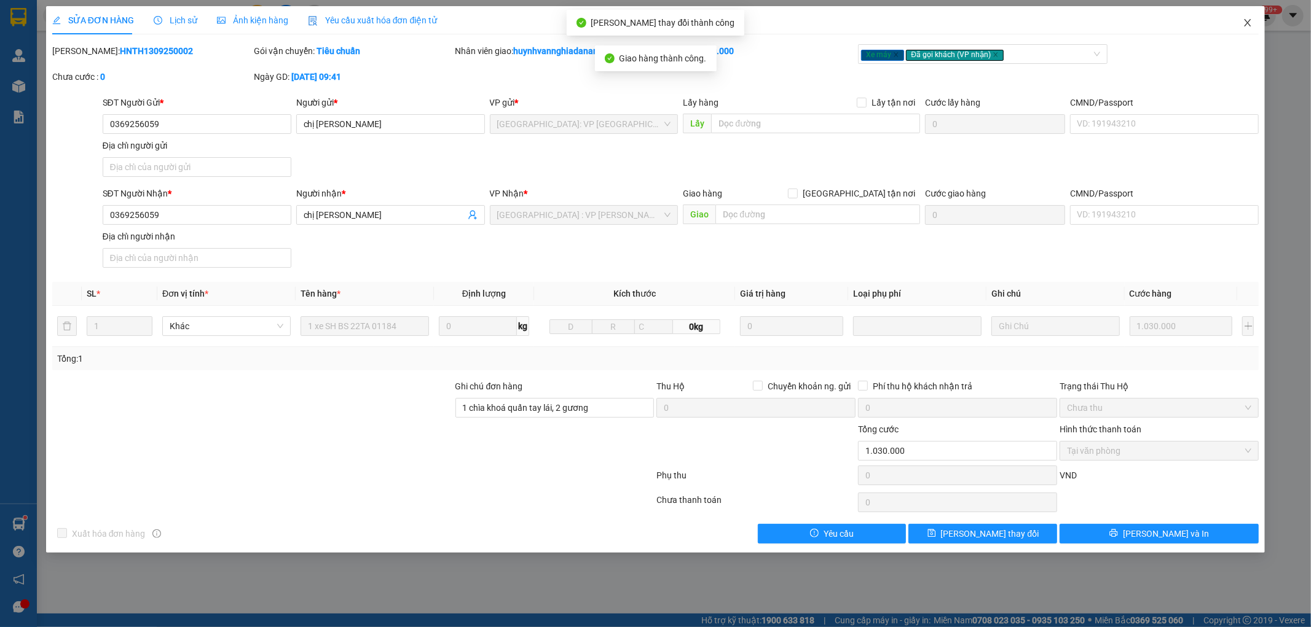
click at [1247, 23] on icon "close" at bounding box center [1247, 22] width 7 height 7
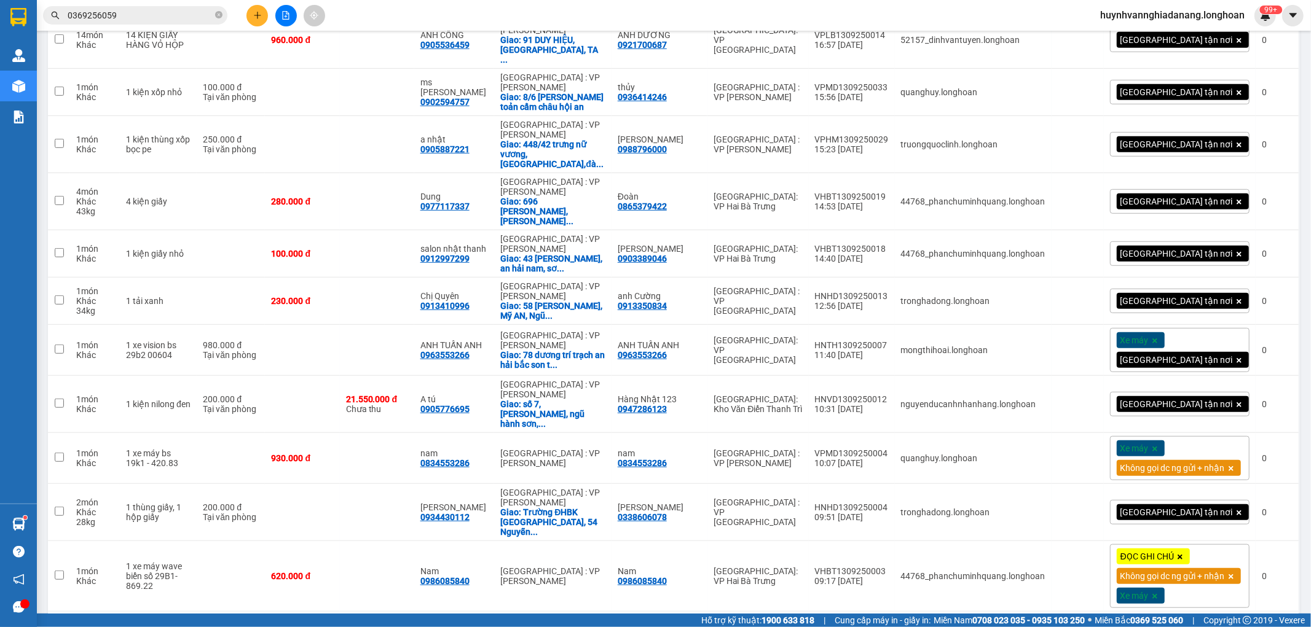
scroll to position [819, 0]
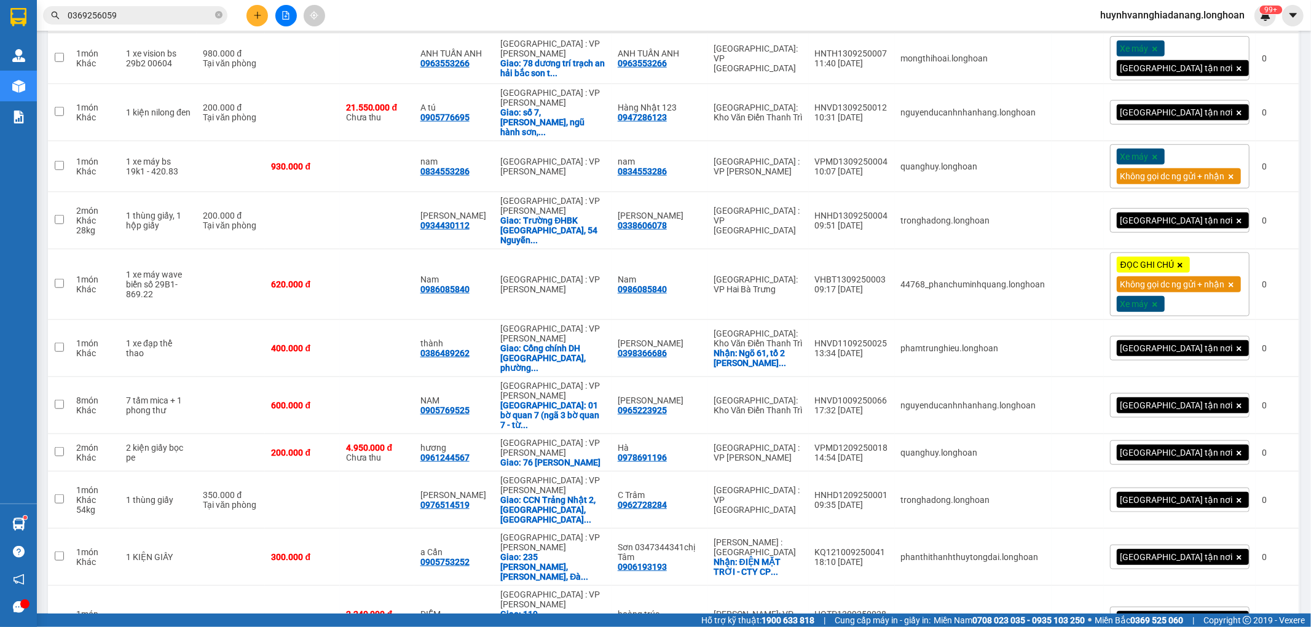
click at [173, 14] on input "0369256059" at bounding box center [140, 16] width 145 height 14
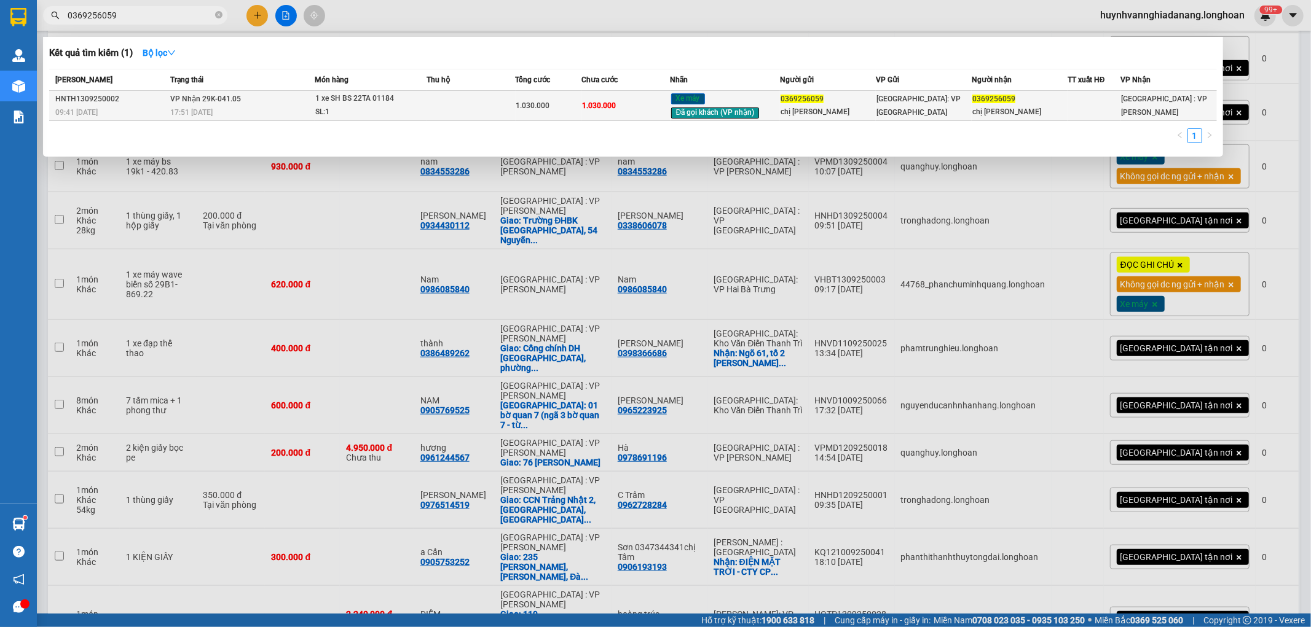
click at [281, 98] on td "VP Nhận 29K-041.05 17:51 - 14/09" at bounding box center [240, 106] width 147 height 30
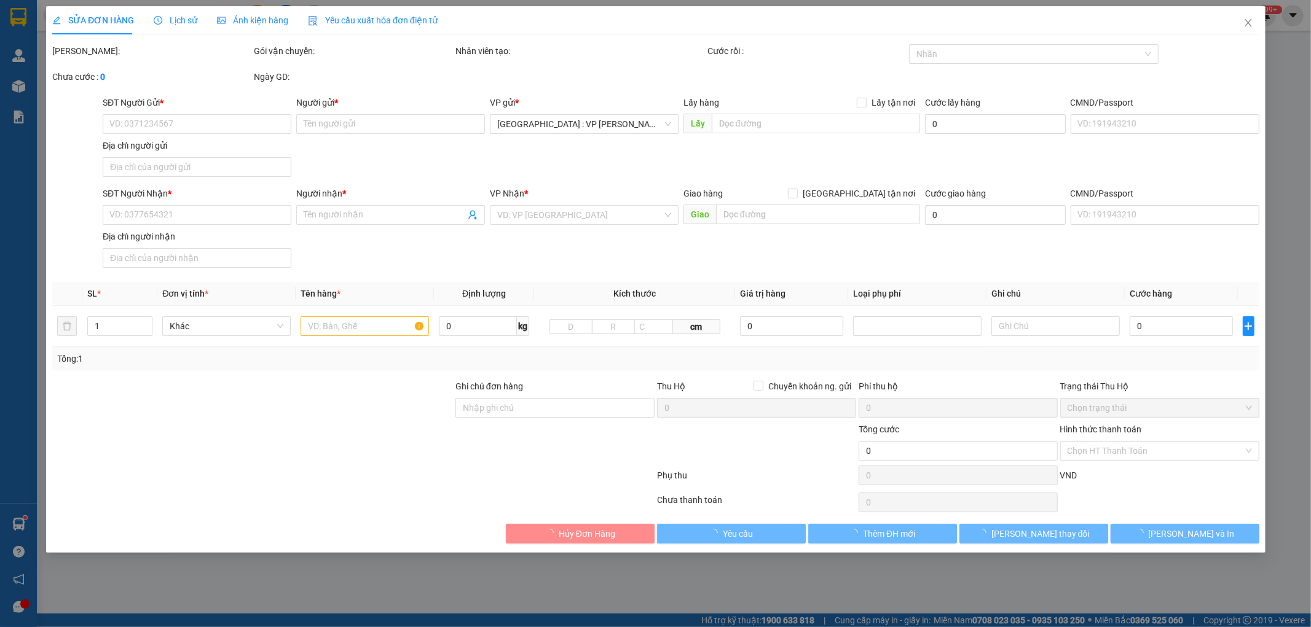
type input "0369256059"
type input "chị [PERSON_NAME]"
type input "0369256059"
type input "chị [PERSON_NAME]"
type input "1 chìa khoá quấn tay lái, 2 gương"
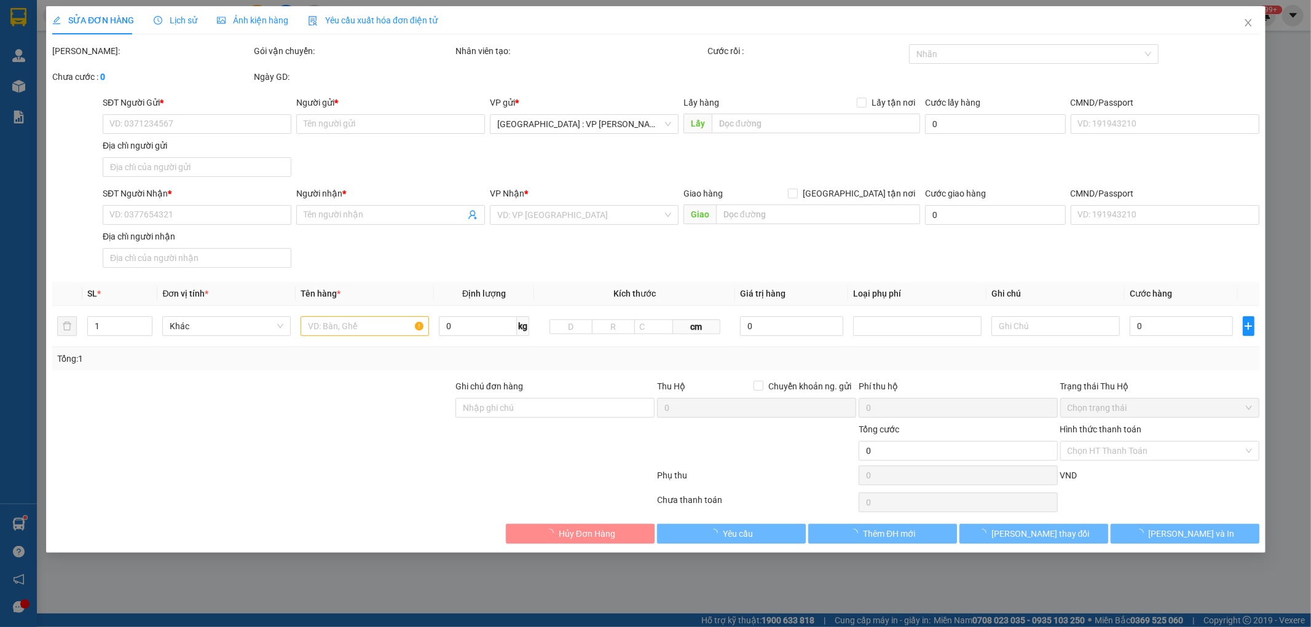
type input "1.030.000"
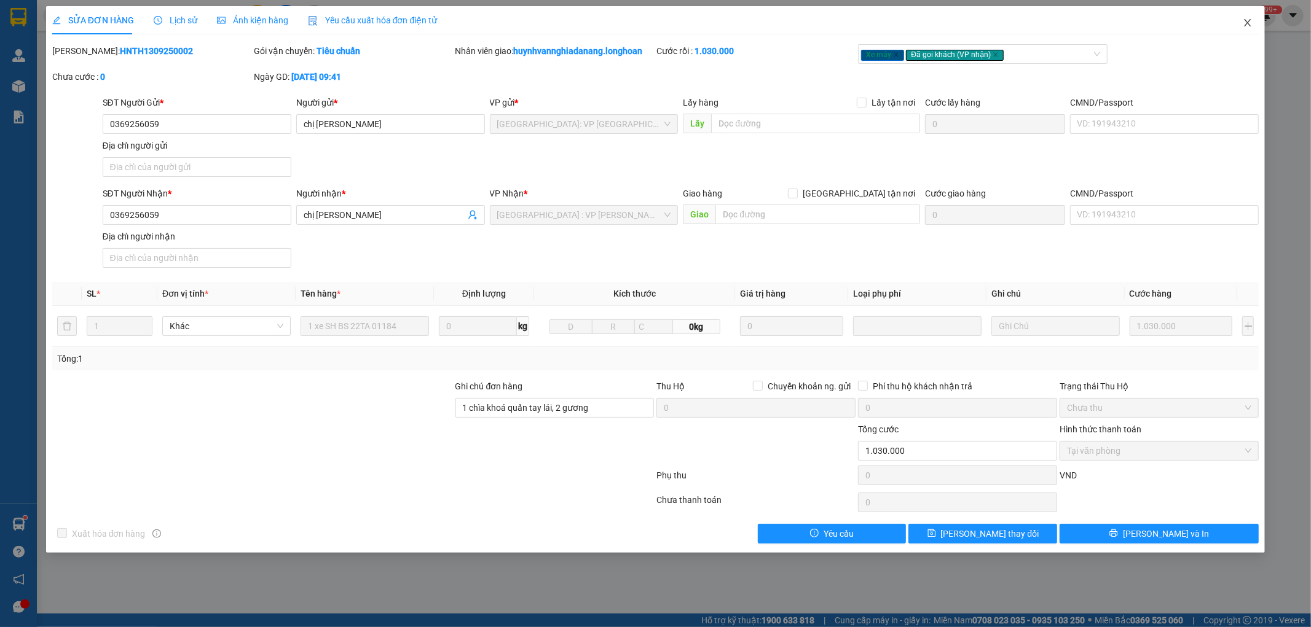
click at [1248, 22] on icon "close" at bounding box center [1247, 23] width 10 height 10
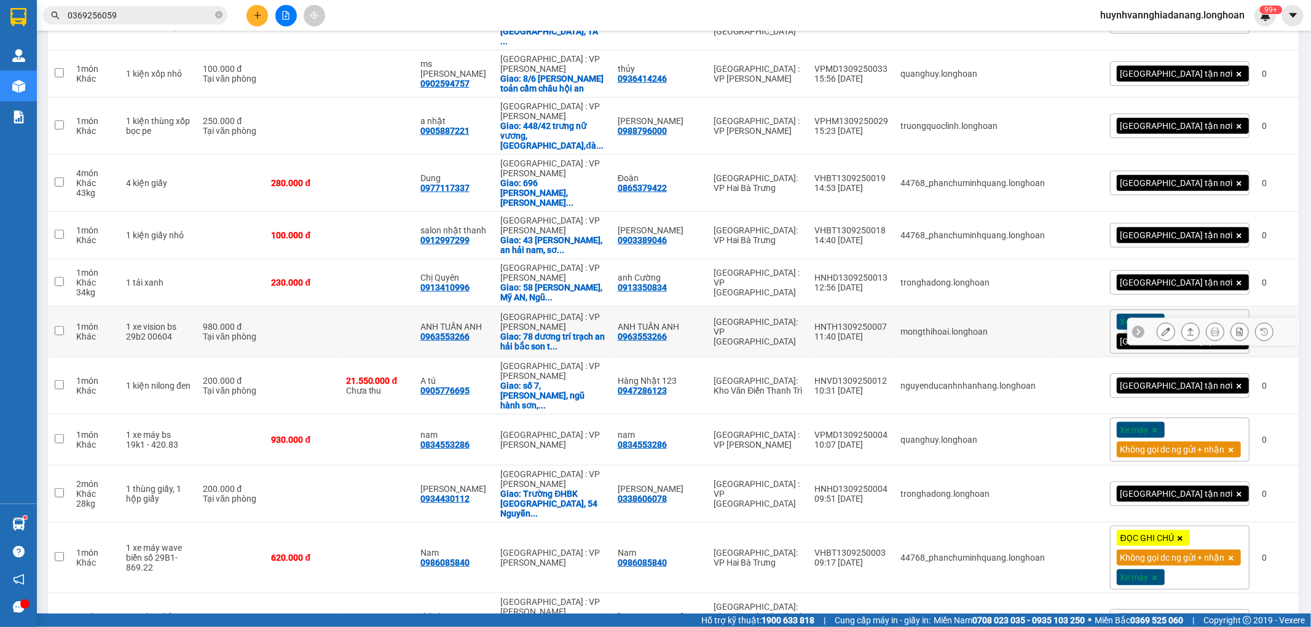
scroll to position [614, 0]
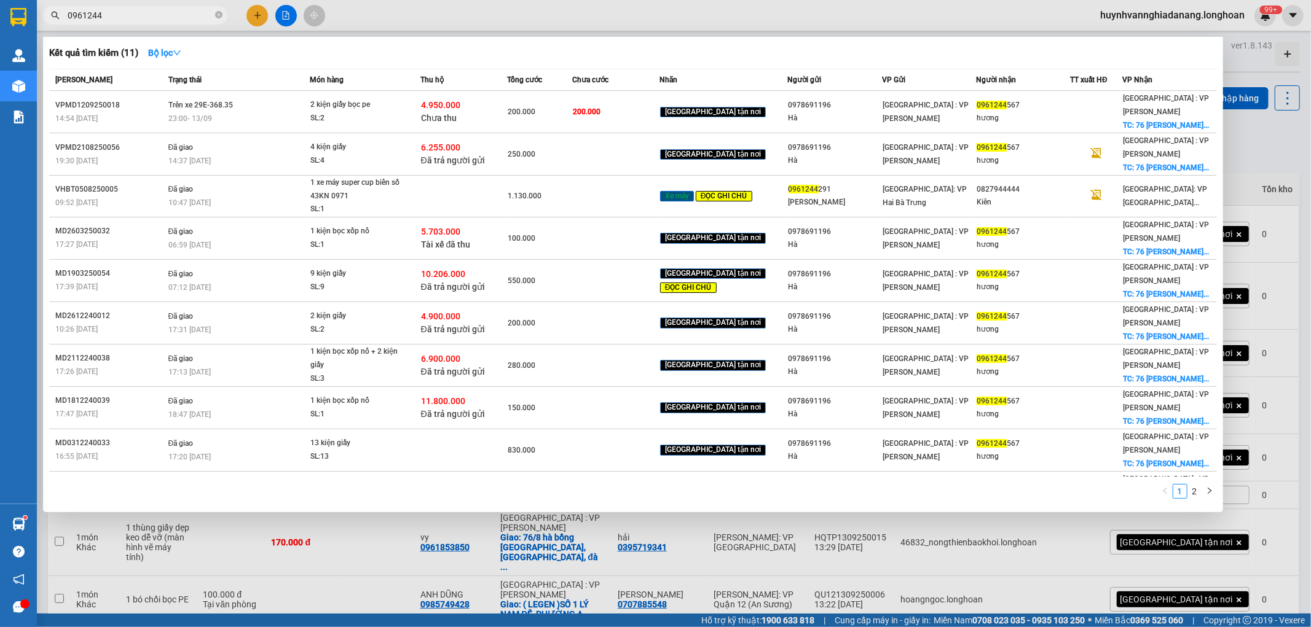
click at [1306, 159] on div at bounding box center [655, 313] width 1311 height 627
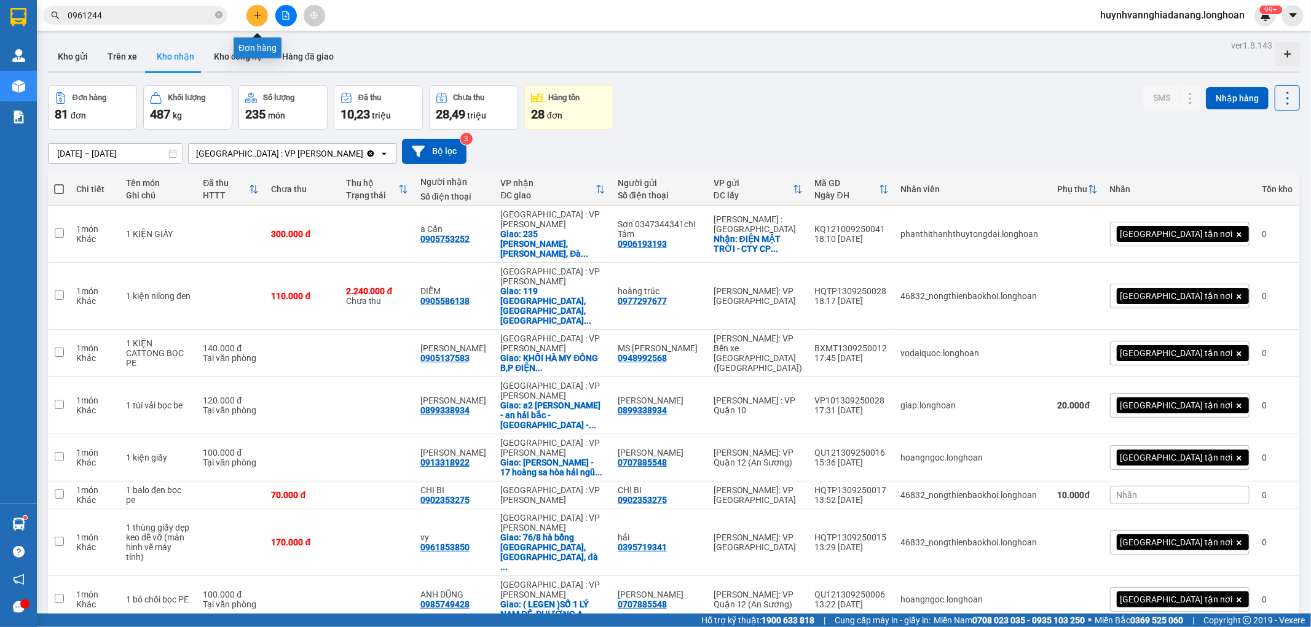
click at [256, 17] on icon "plus" at bounding box center [257, 15] width 9 height 9
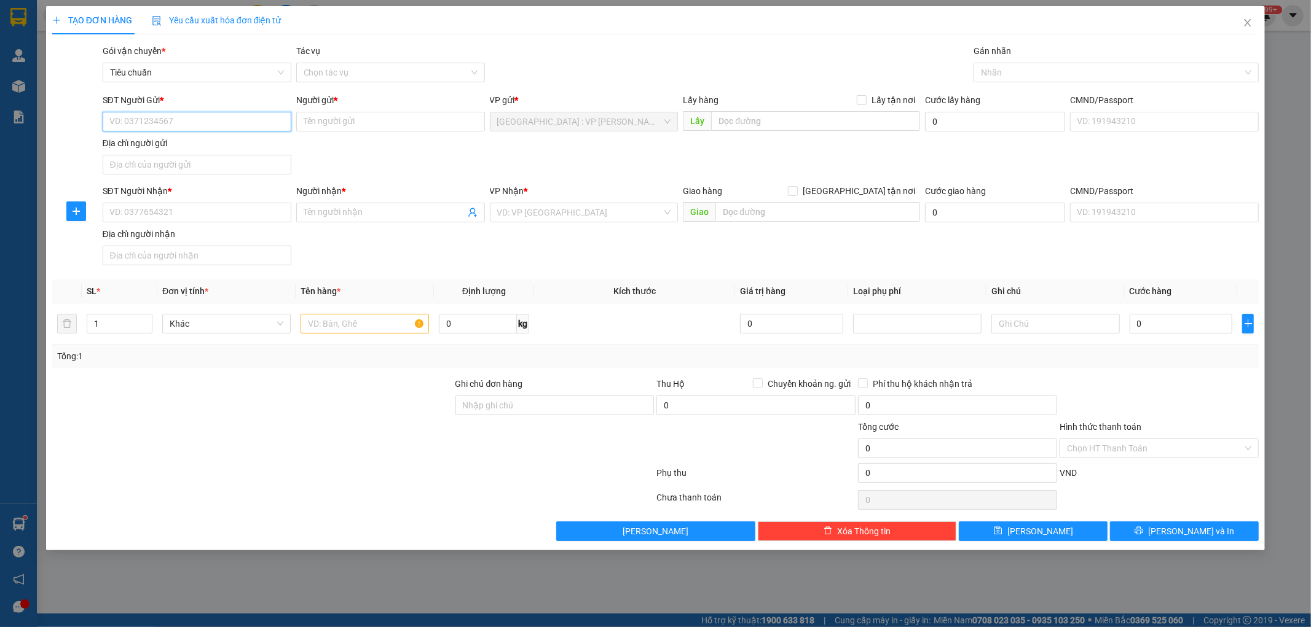
click at [139, 119] on input "SĐT Người Gửi *" at bounding box center [197, 122] width 189 height 20
paste input "0931933599"
type input "0931933599"
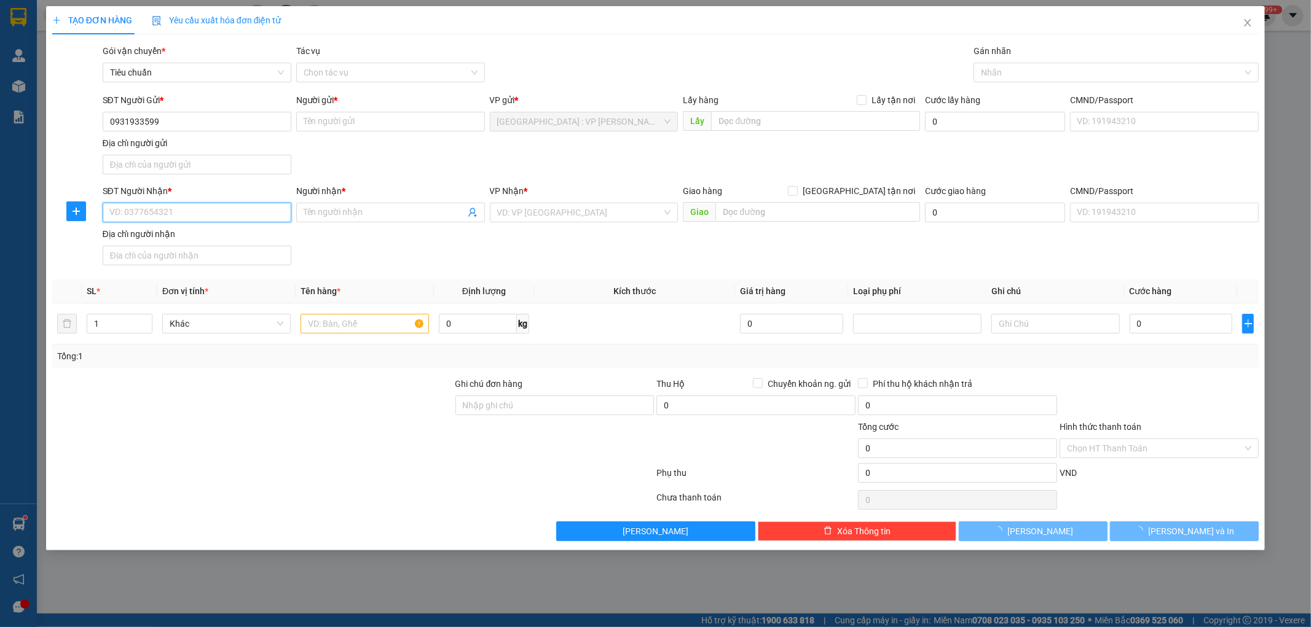
click at [151, 216] on input "SĐT Người Nhận *" at bounding box center [197, 213] width 189 height 20
paste input "0931933599"
type input "0931933599"
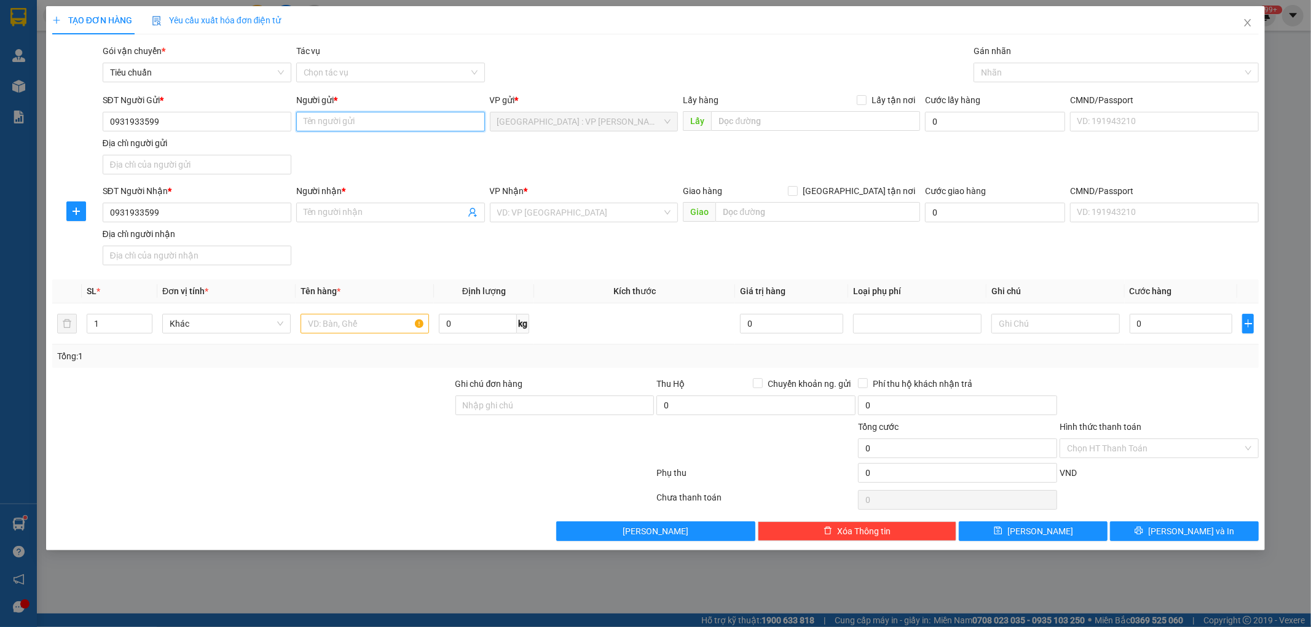
click at [353, 114] on input "Người gửi *" at bounding box center [390, 122] width 189 height 20
click at [333, 123] on input "Người gửi *" at bounding box center [390, 122] width 189 height 20
paste input "[PERSON_NAME]"
type input "[PERSON_NAME]"
click at [334, 216] on input "Người nhận *" at bounding box center [385, 213] width 162 height 14
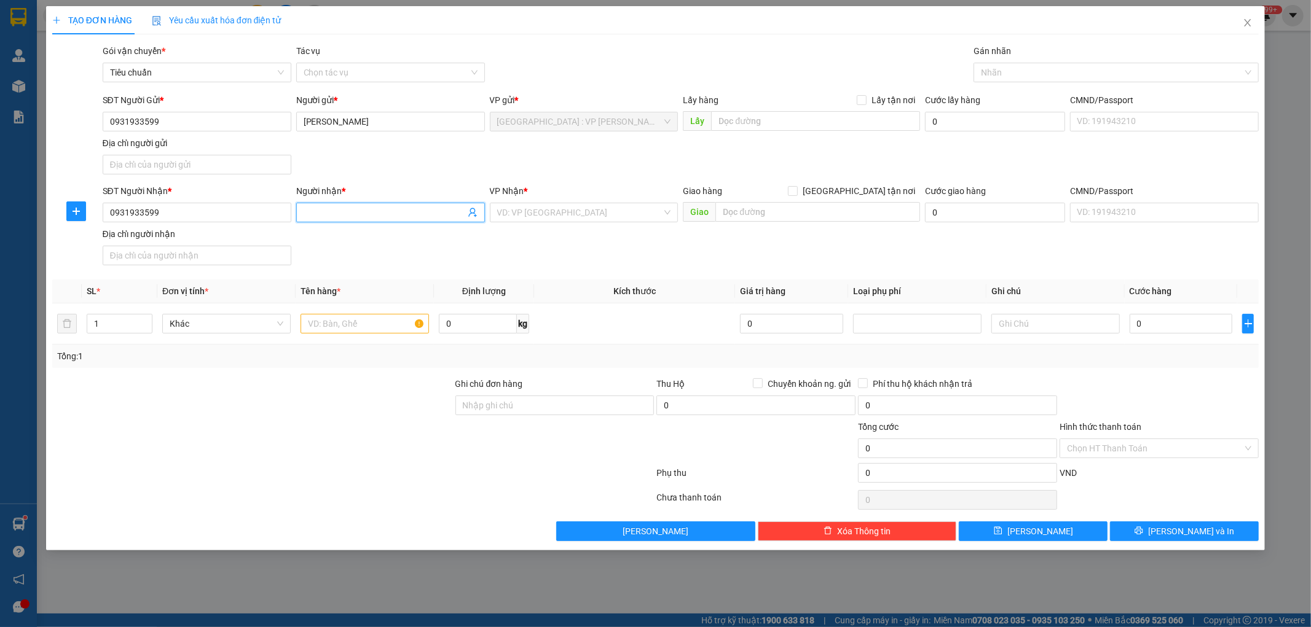
paste input "[PERSON_NAME]"
type input "[PERSON_NAME]"
click at [796, 193] on input "[GEOGRAPHIC_DATA] tận nơi" at bounding box center [792, 190] width 9 height 9
checkbox input "true"
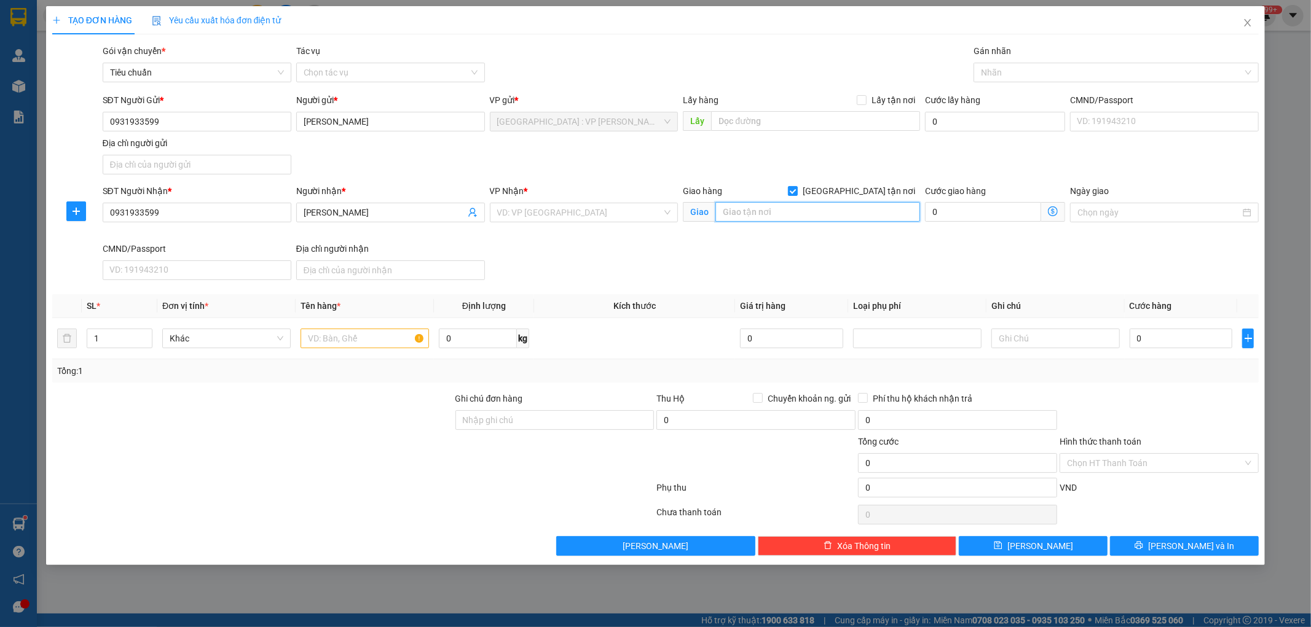
click at [843, 210] on input "text" at bounding box center [817, 212] width 205 height 20
click at [745, 209] on input "text" at bounding box center [817, 212] width 205 height 20
click at [865, 99] on input "Lấy tận nơi" at bounding box center [861, 99] width 9 height 9
checkbox input "true"
click at [832, 116] on input "text" at bounding box center [815, 121] width 209 height 20
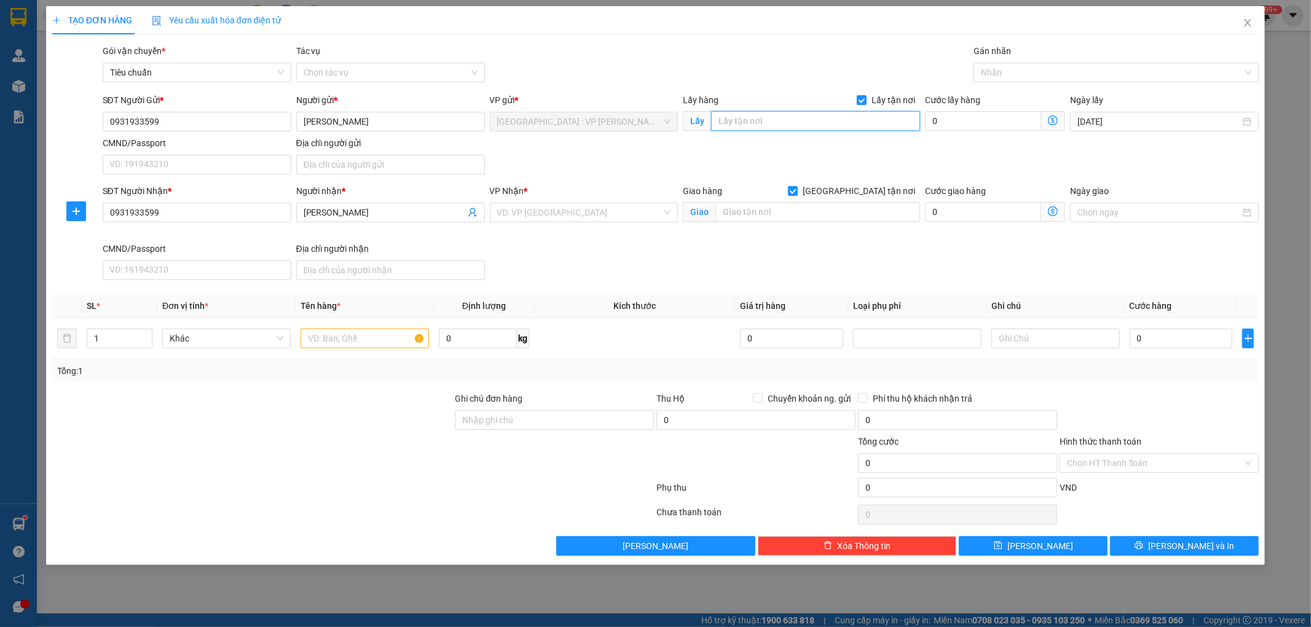
paste input "314 [PERSON_NAME] [GEOGRAPHIC_DATA]"
type input "314 [PERSON_NAME] [GEOGRAPHIC_DATA]"
click at [956, 123] on input "0" at bounding box center [983, 121] width 116 height 20
type input "1"
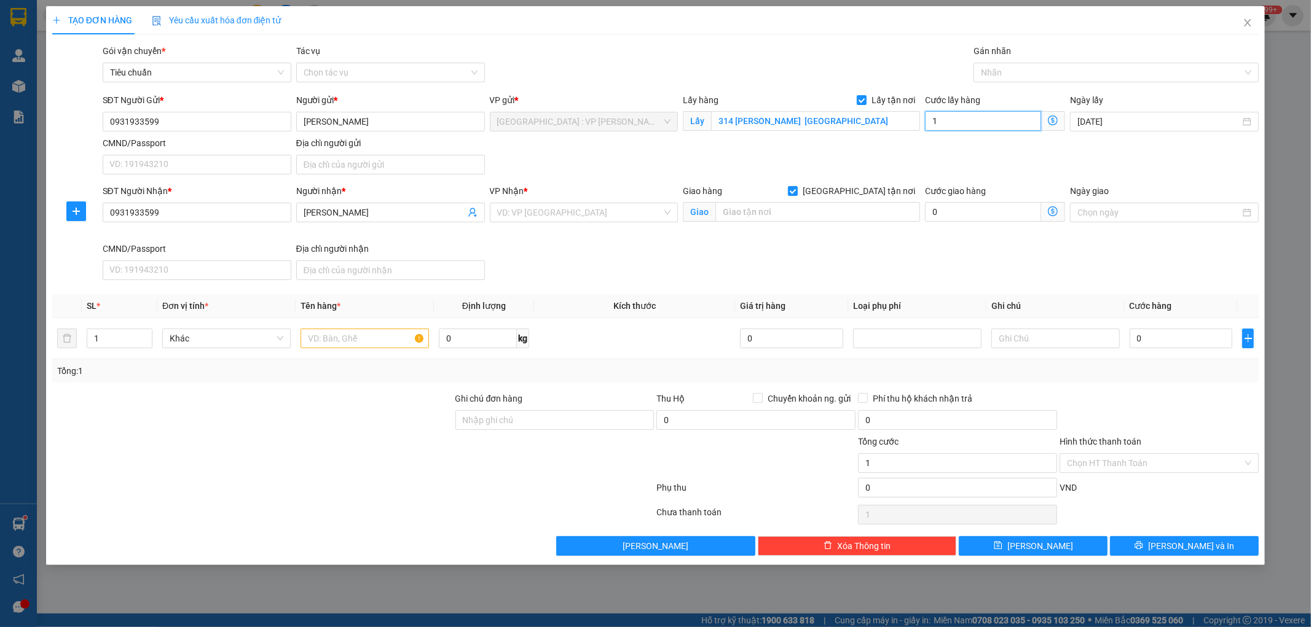
type input "10"
type input "100"
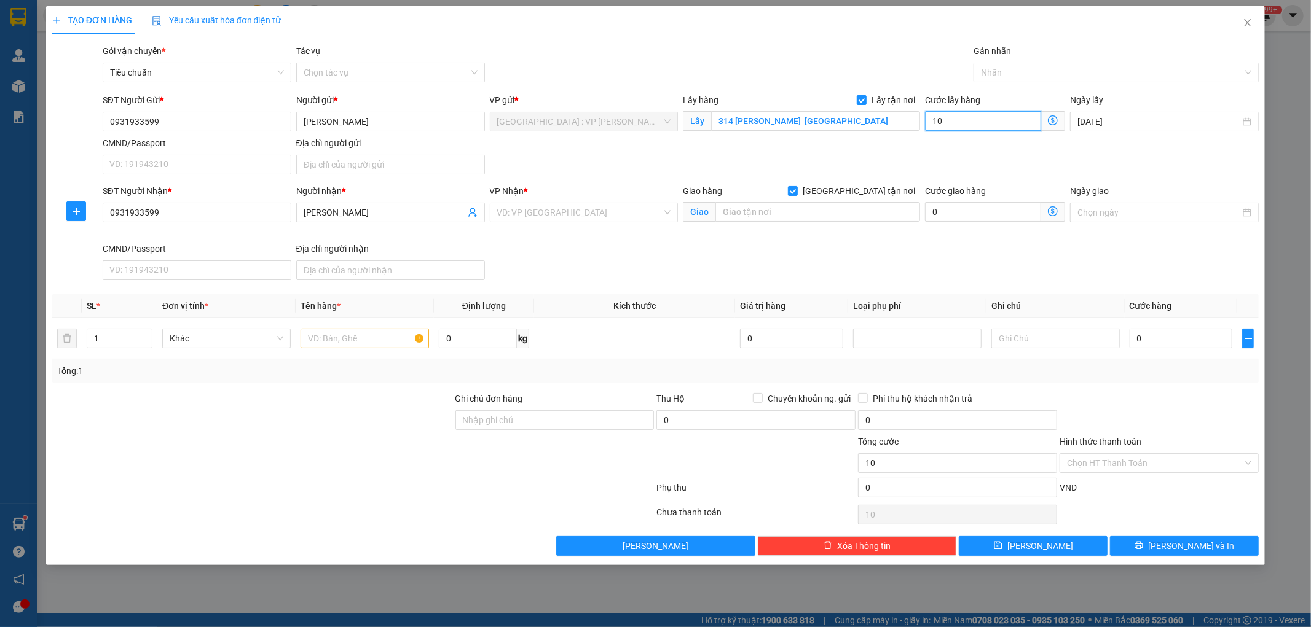
type input "100"
type input "1.000"
type input "10.000"
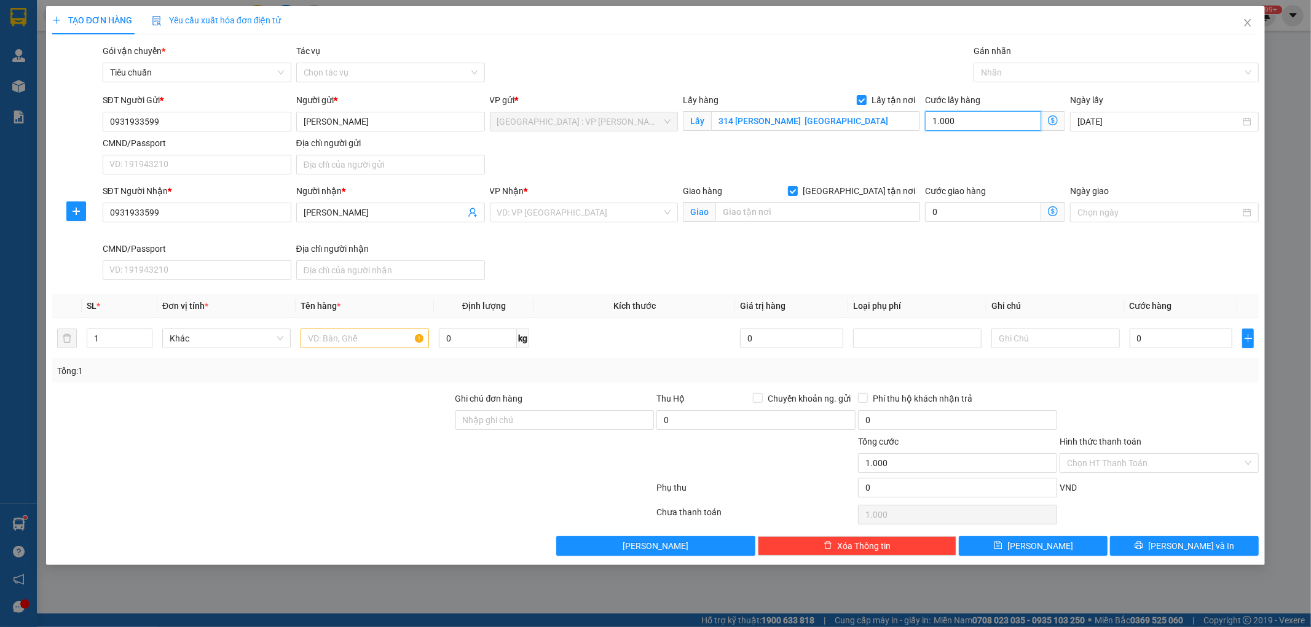
type input "10.000"
type input "100.000"
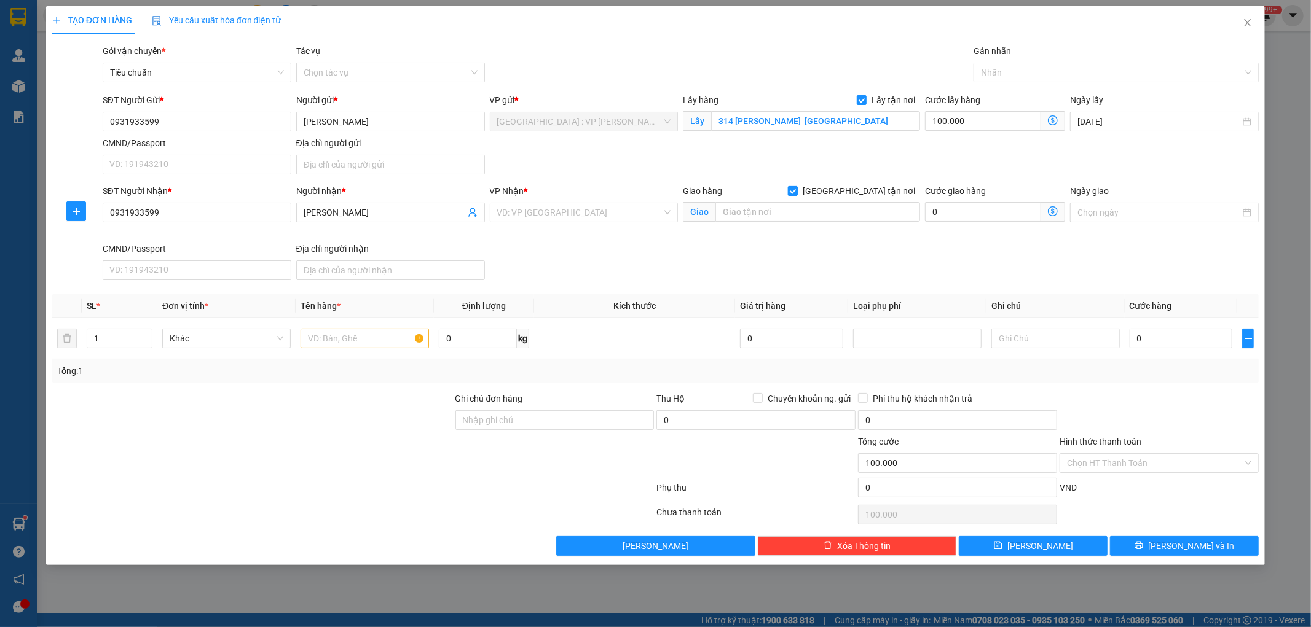
drag, startPoint x: 859, startPoint y: 190, endPoint x: 863, endPoint y: 183, distance: 8.2
click at [796, 190] on input "[GEOGRAPHIC_DATA] tận nơi" at bounding box center [792, 190] width 9 height 9
checkbox input "false"
type input "0"
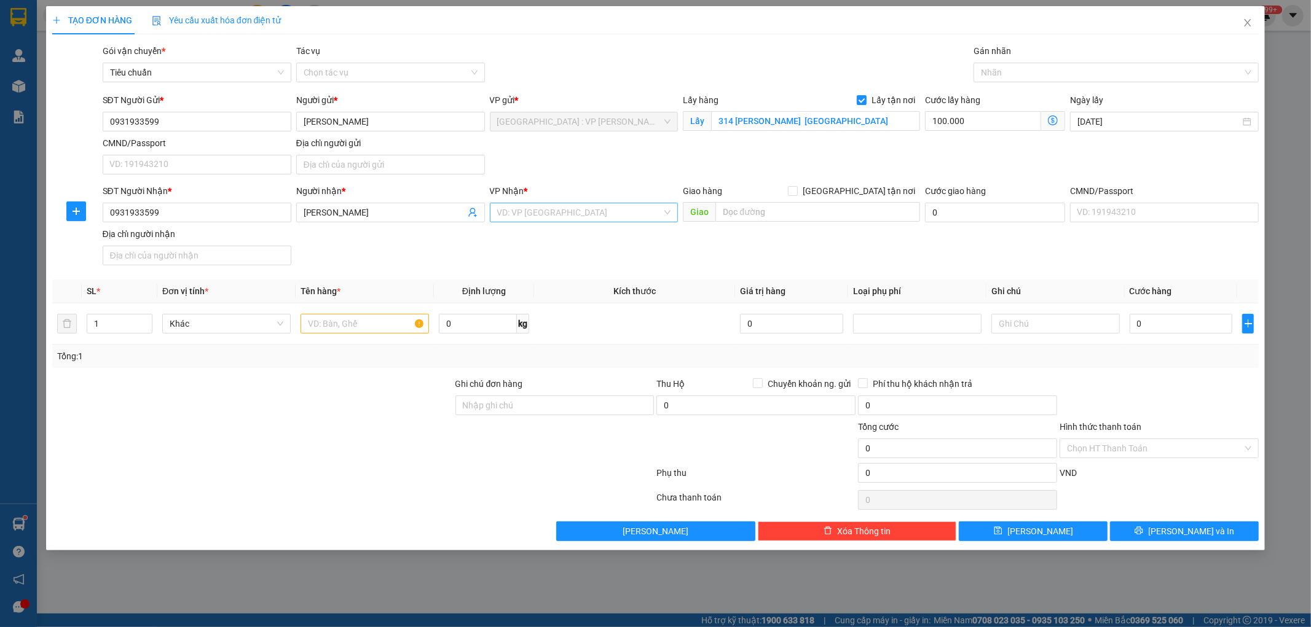
click at [631, 211] on input "search" at bounding box center [579, 212] width 165 height 18
click at [762, 215] on input "text" at bounding box center [817, 212] width 205 height 20
paste input "Thị Xã [GEOGRAPHIC_DATA] [GEOGRAPHIC_DATA]"
type input "Thị Xã [GEOGRAPHIC_DATA] [GEOGRAPHIC_DATA]"
type input "100.000"
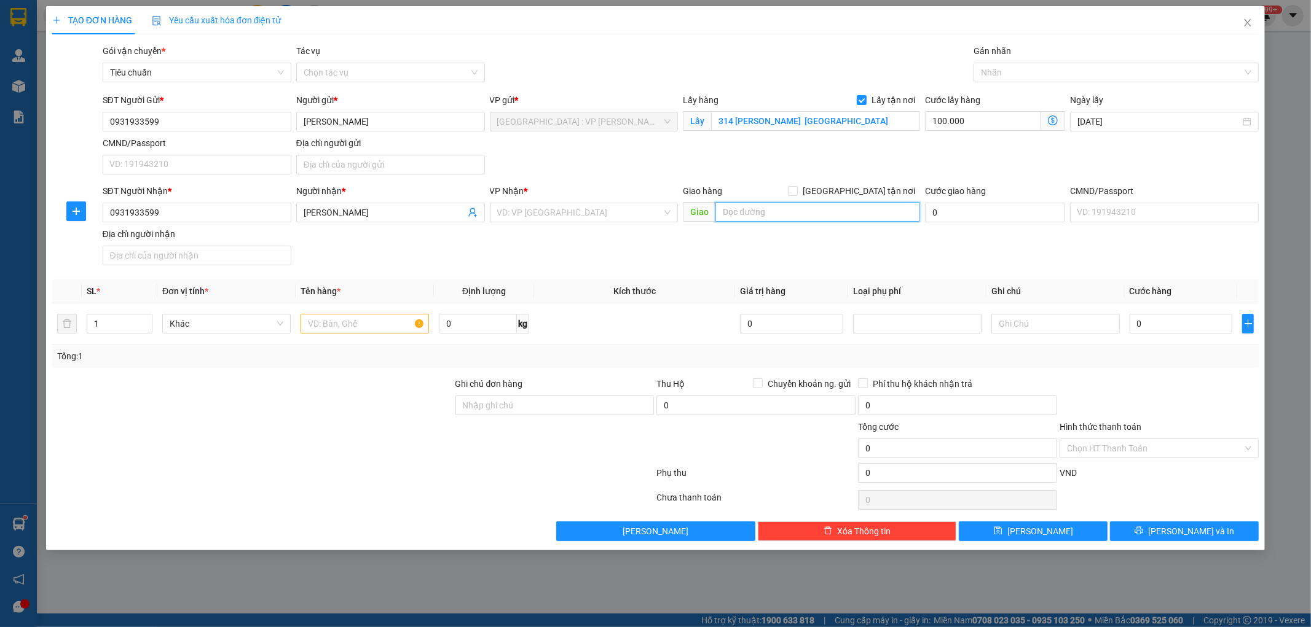
type input "100.000"
type input "Thị Xã [GEOGRAPHIC_DATA] [GEOGRAPHIC_DATA]"
click at [597, 210] on input "search" at bounding box center [579, 212] width 165 height 18
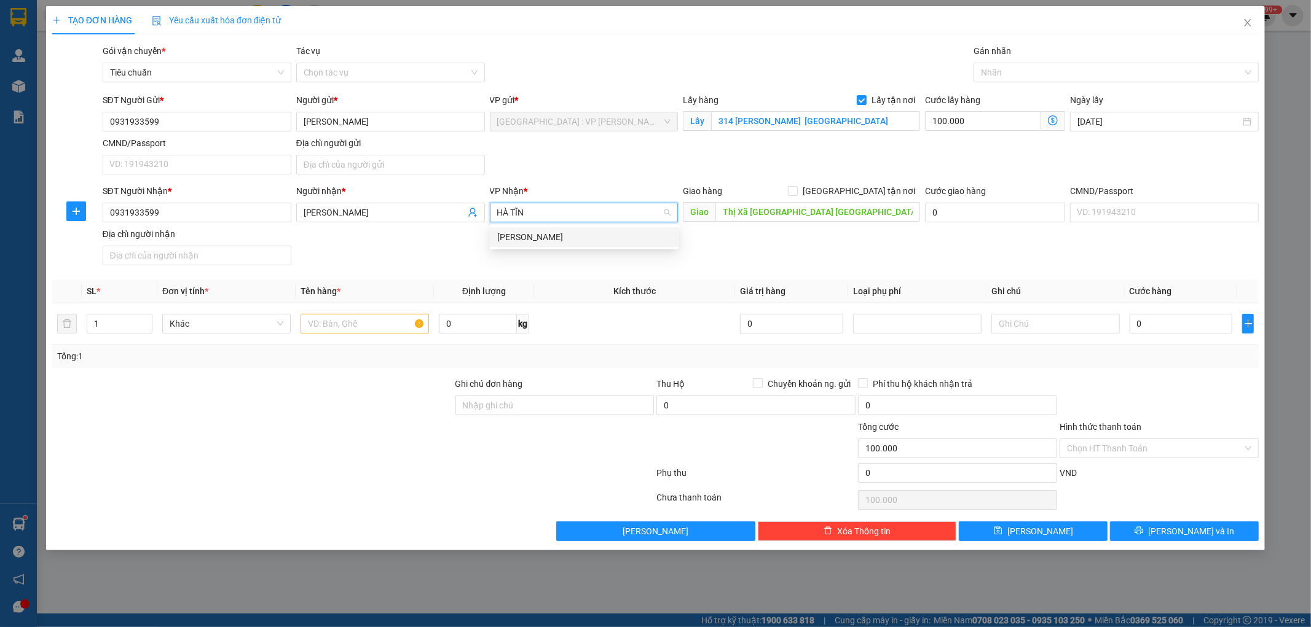
type input "HÀ TĨNH"
click at [582, 236] on div "[PERSON_NAME]" at bounding box center [584, 237] width 174 height 14
click at [344, 328] on input "text" at bounding box center [364, 324] width 128 height 20
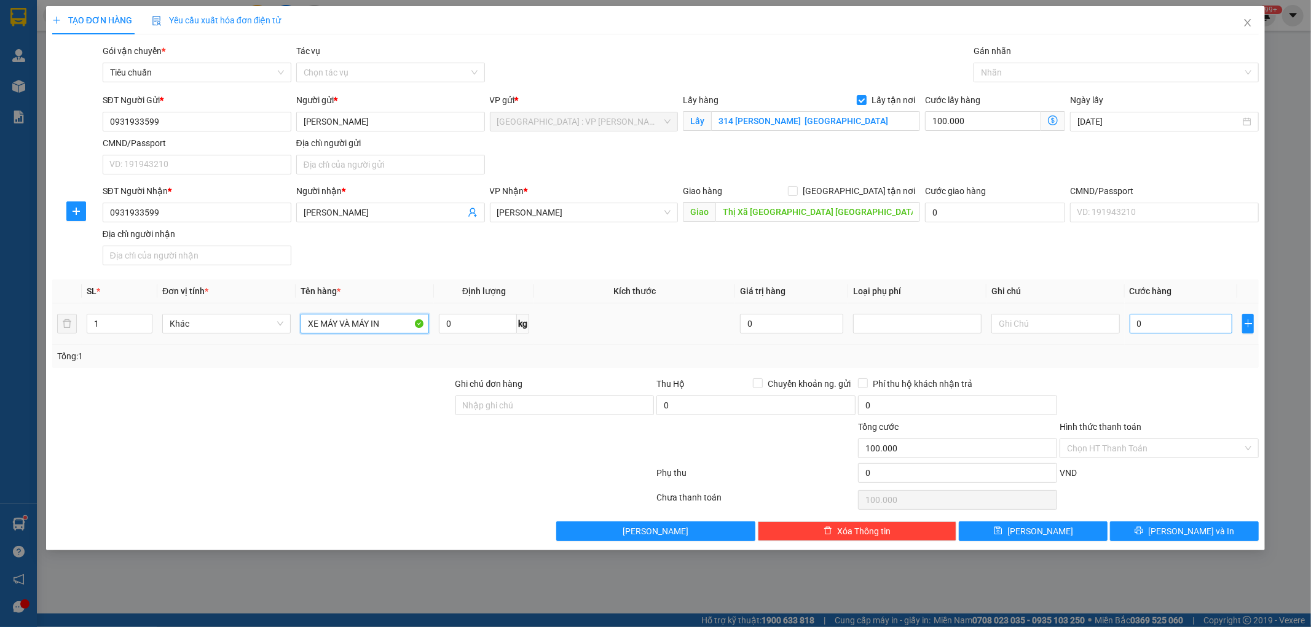
type input "XE MÁY VÀ MÁY IN"
click at [1169, 324] on input "0" at bounding box center [1180, 324] width 103 height 20
type input "1"
type input "100.001"
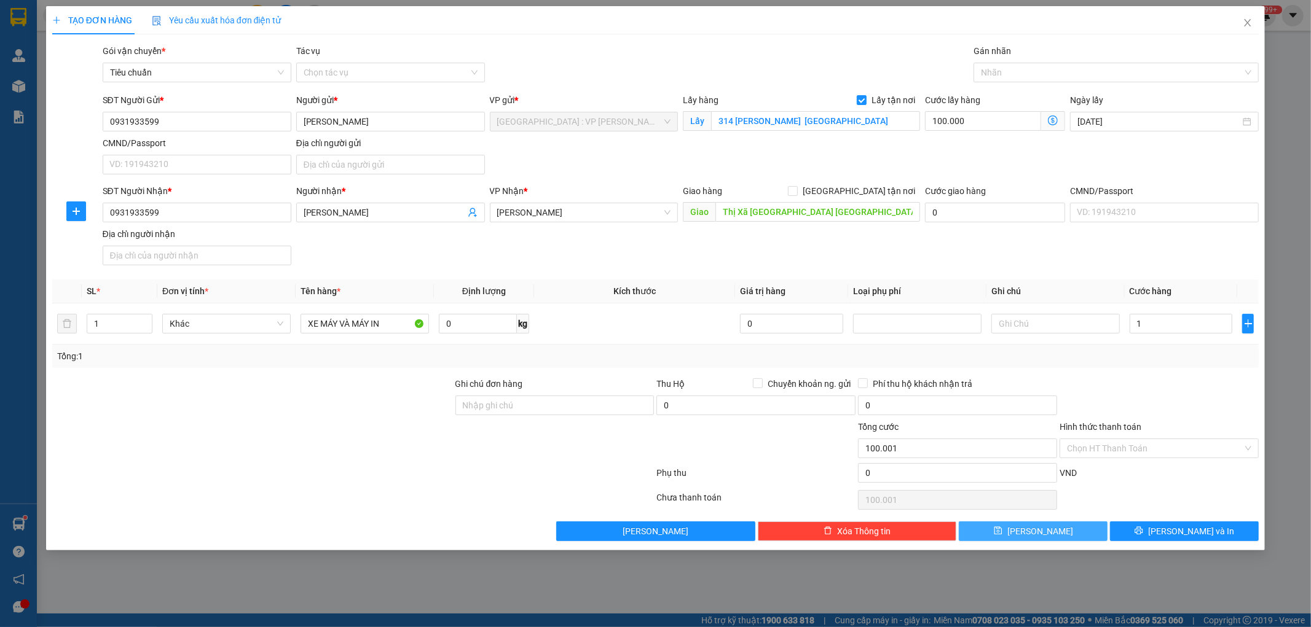
type input "1.000"
type input "101.000"
click at [1053, 536] on button "Lưu" at bounding box center [1032, 532] width 149 height 20
checkbox input "false"
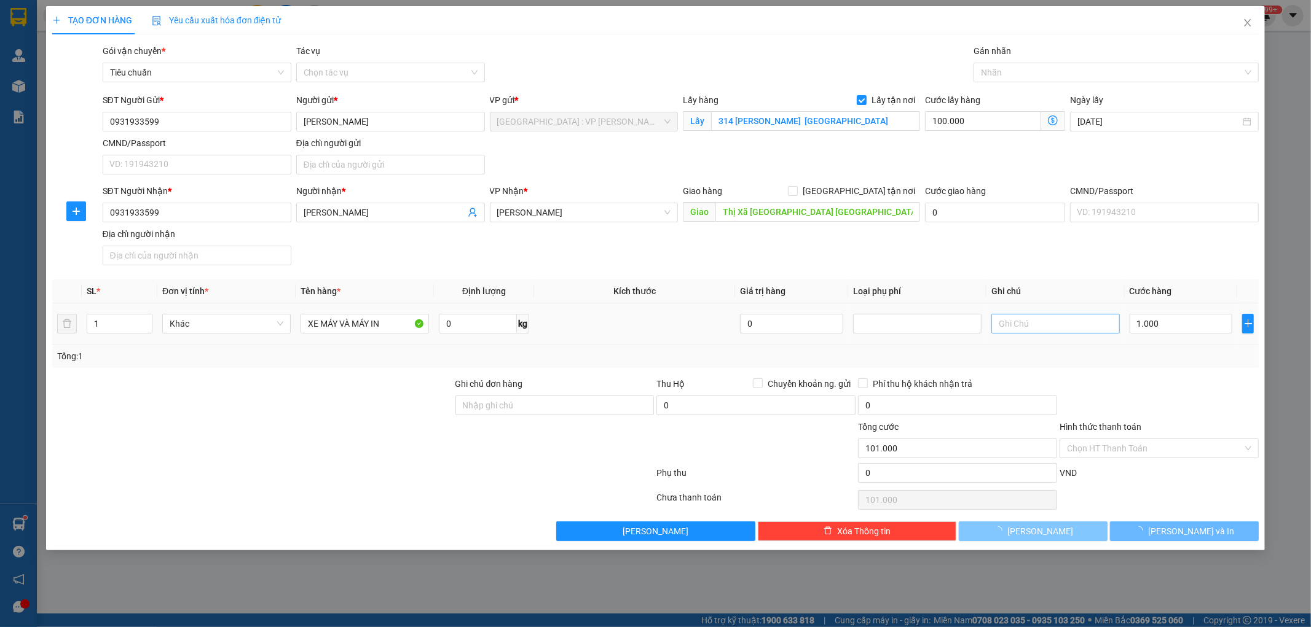
type input "0"
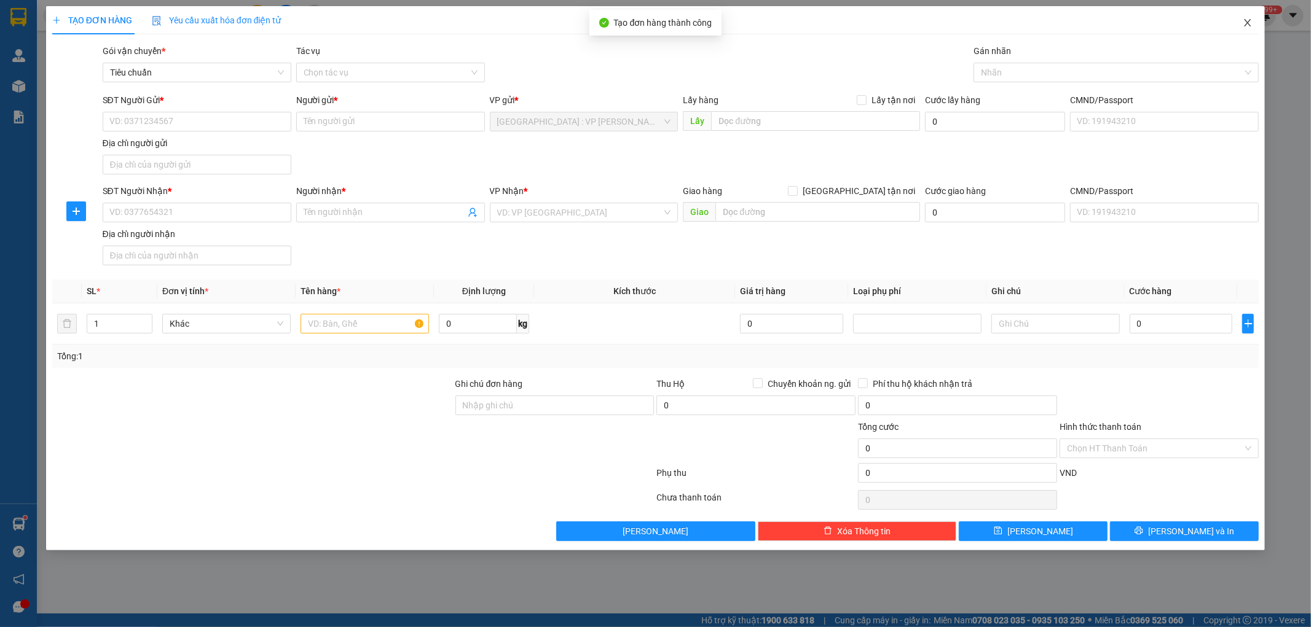
click at [1248, 23] on icon "close" at bounding box center [1247, 22] width 7 height 7
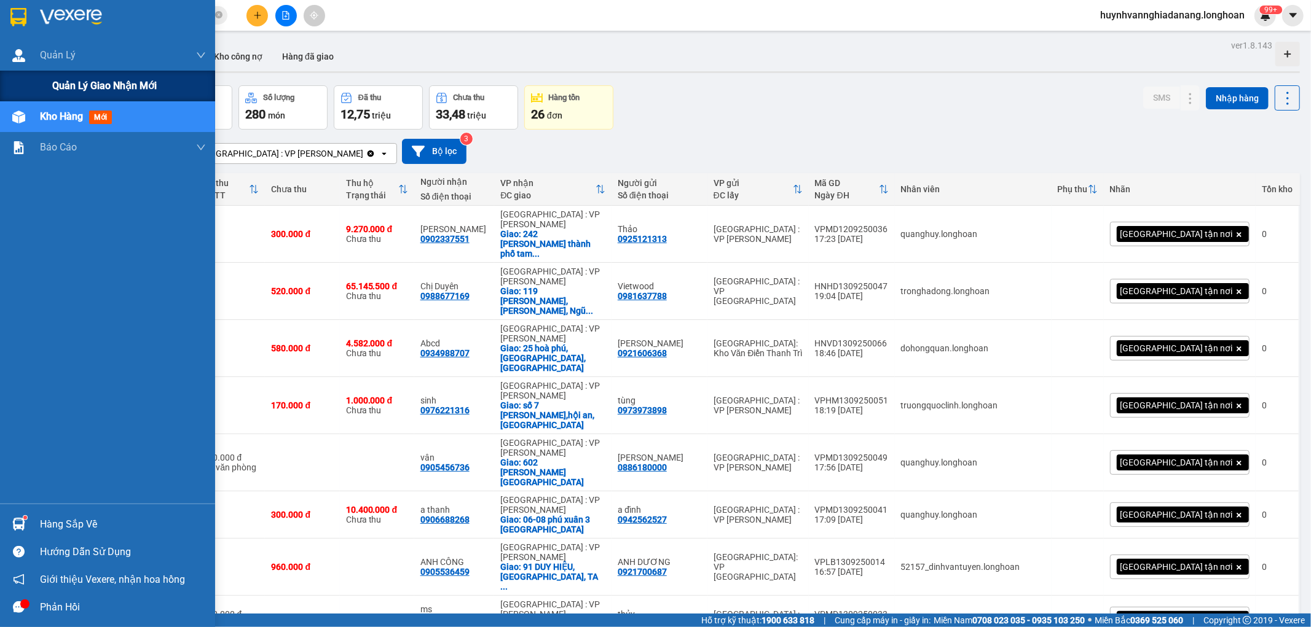
drag, startPoint x: 63, startPoint y: 75, endPoint x: 89, endPoint y: 77, distance: 25.9
click at [64, 75] on div "Quản lý giao nhận mới" at bounding box center [129, 86] width 154 height 31
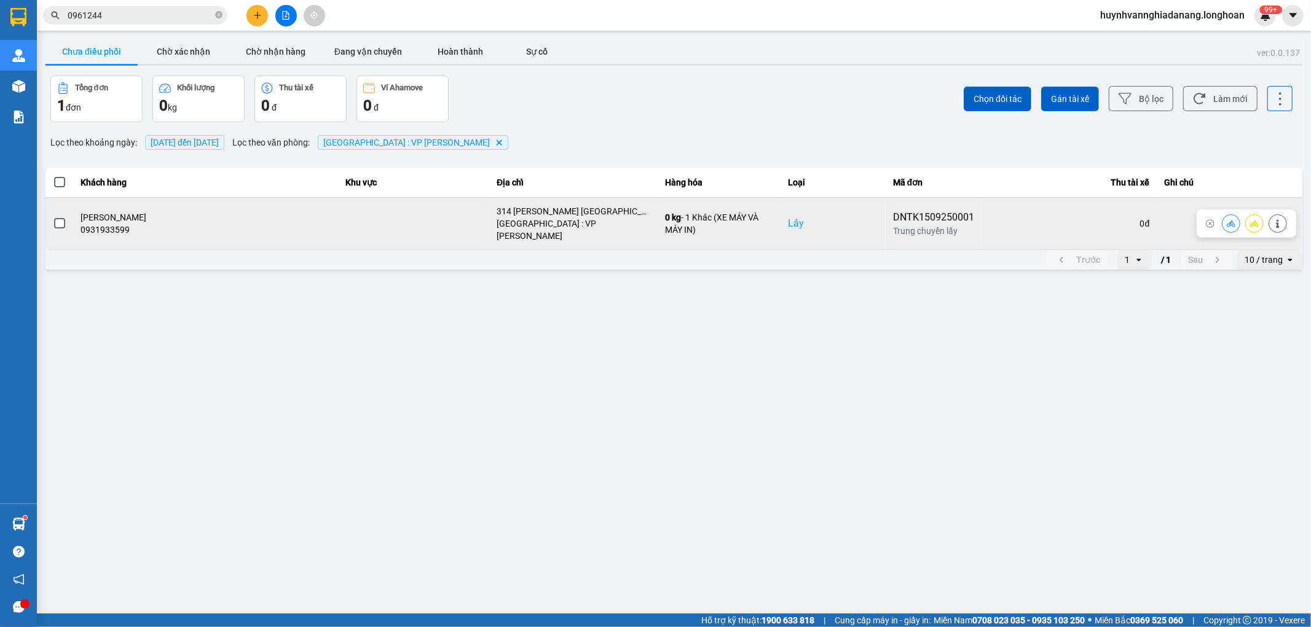
click at [61, 219] on span at bounding box center [59, 223] width 11 height 11
click at [53, 217] on input "checkbox" at bounding box center [53, 217] width 0 height 0
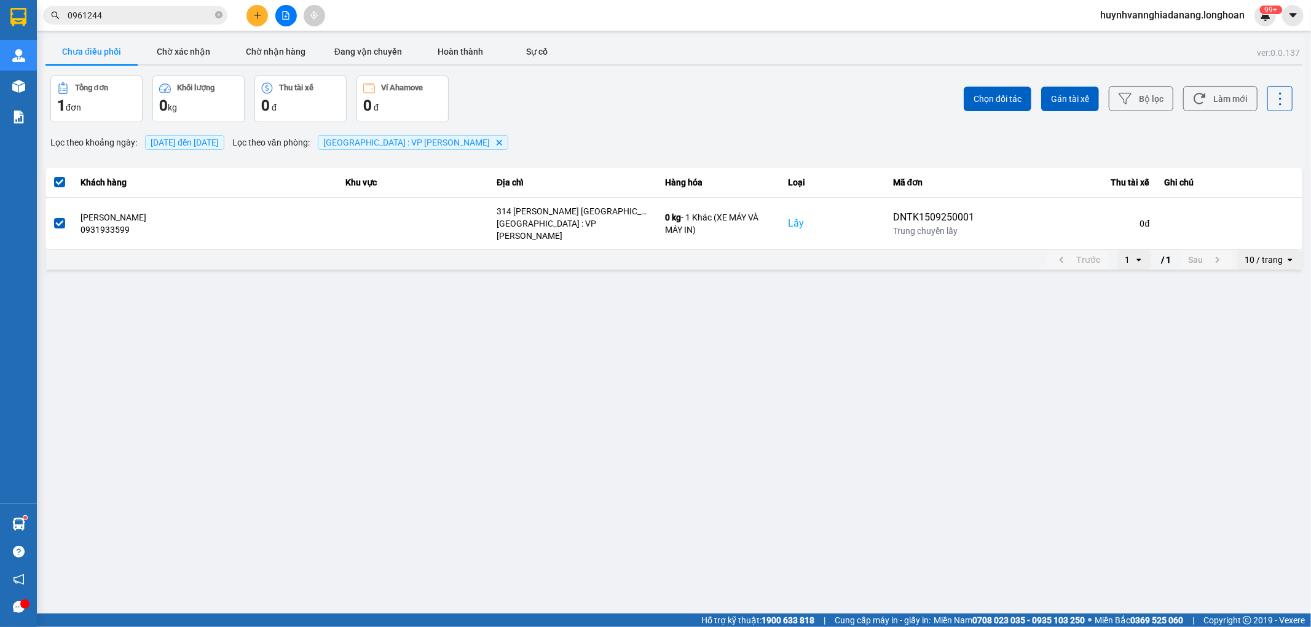
drag, startPoint x: 1072, startPoint y: 95, endPoint x: 1033, endPoint y: 130, distance: 51.3
click at [1073, 95] on span "Gán tài xế" at bounding box center [1070, 99] width 38 height 12
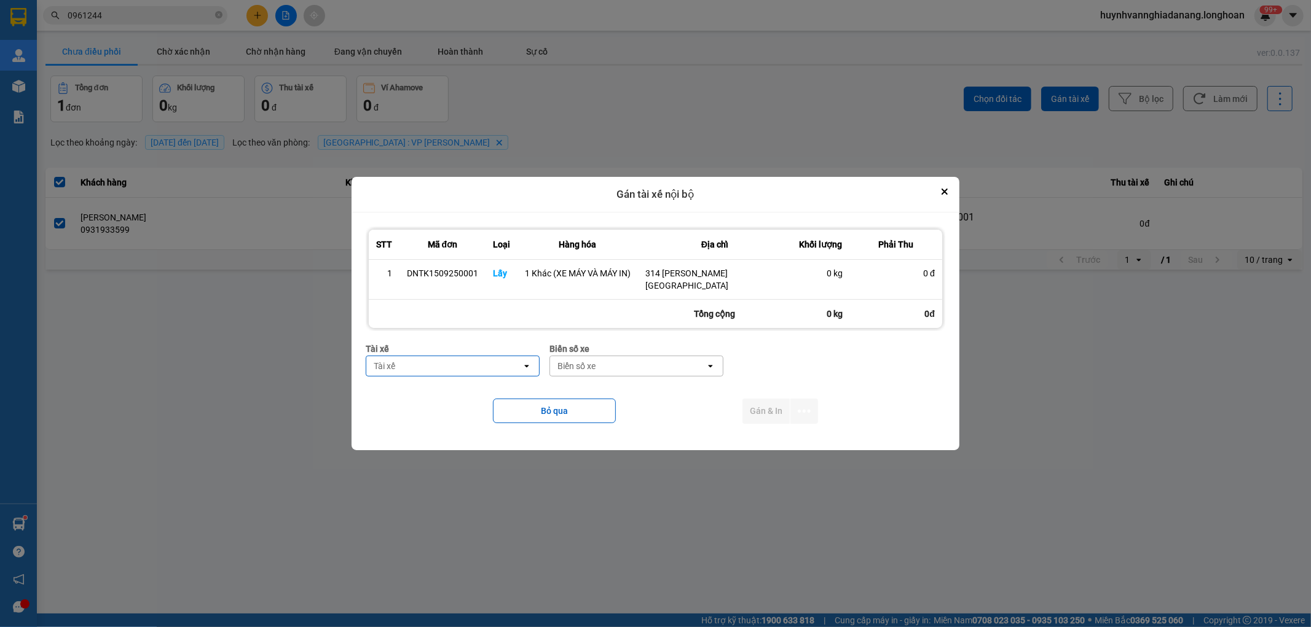
click at [427, 364] on div "Tài xế" at bounding box center [443, 366] width 155 height 20
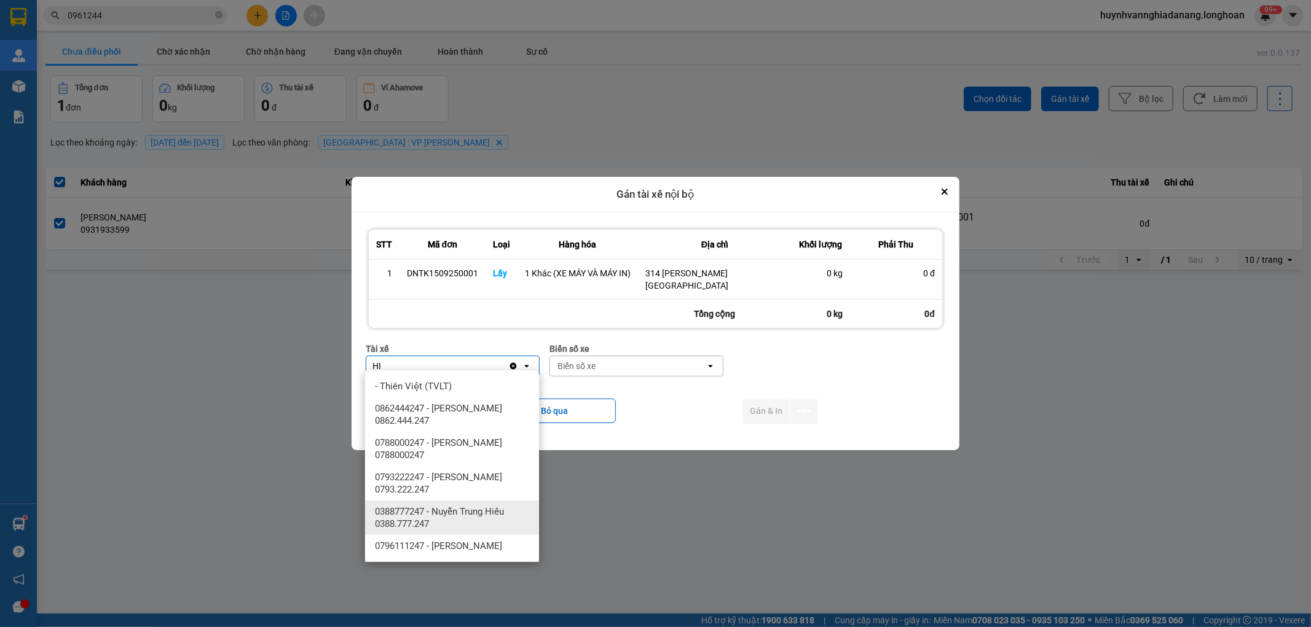
type input "HI"
click at [484, 510] on span "0388777247 - Nuyễn Trung Hiếu 0388.777.247" at bounding box center [454, 518] width 159 height 25
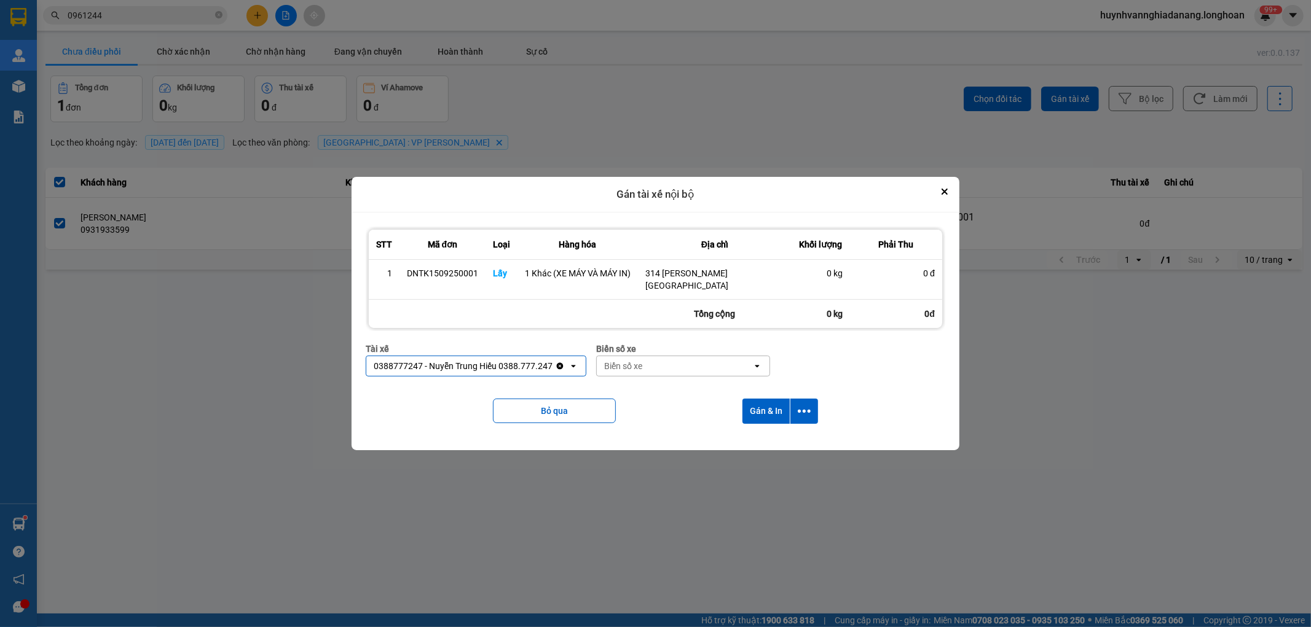
click at [661, 356] on div "Biển số xe" at bounding box center [674, 366] width 155 height 20
type input "7474"
click at [653, 379] on div "29E-374.74" at bounding box center [682, 386] width 174 height 22
click at [802, 410] on icon "dialog" at bounding box center [804, 411] width 13 height 13
click at [770, 442] on span "Chỉ gán tài" at bounding box center [755, 439] width 41 height 12
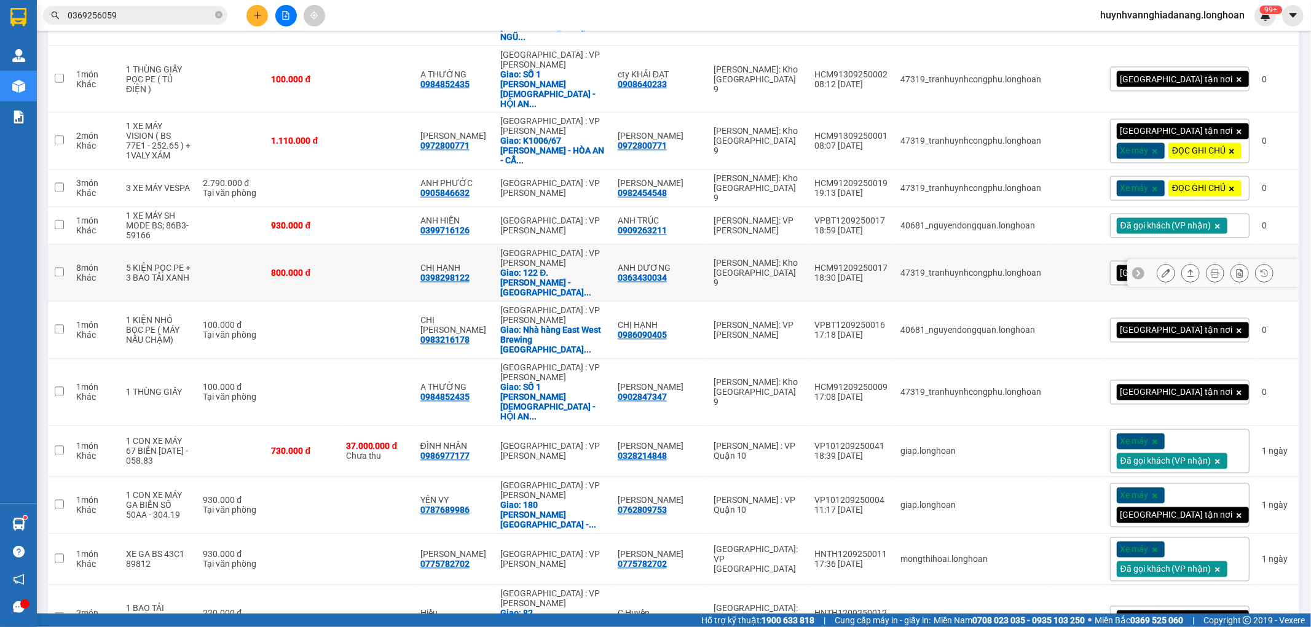
scroll to position [1980, 0]
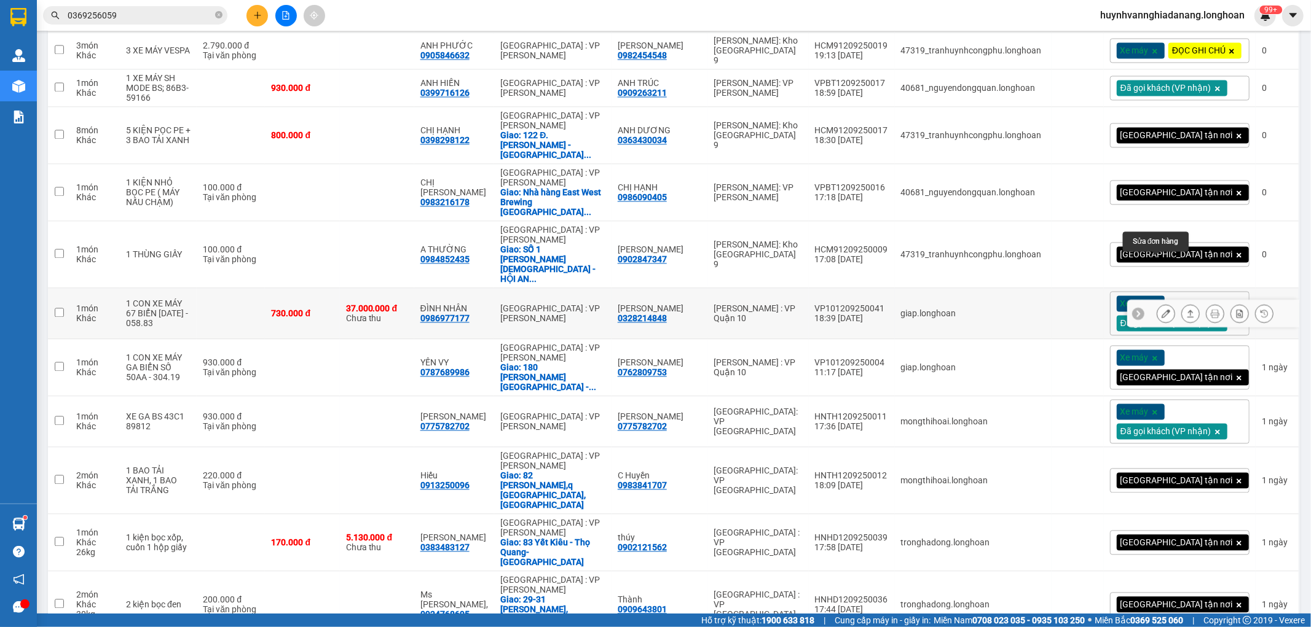
click at [1161, 309] on icon at bounding box center [1165, 313] width 9 height 9
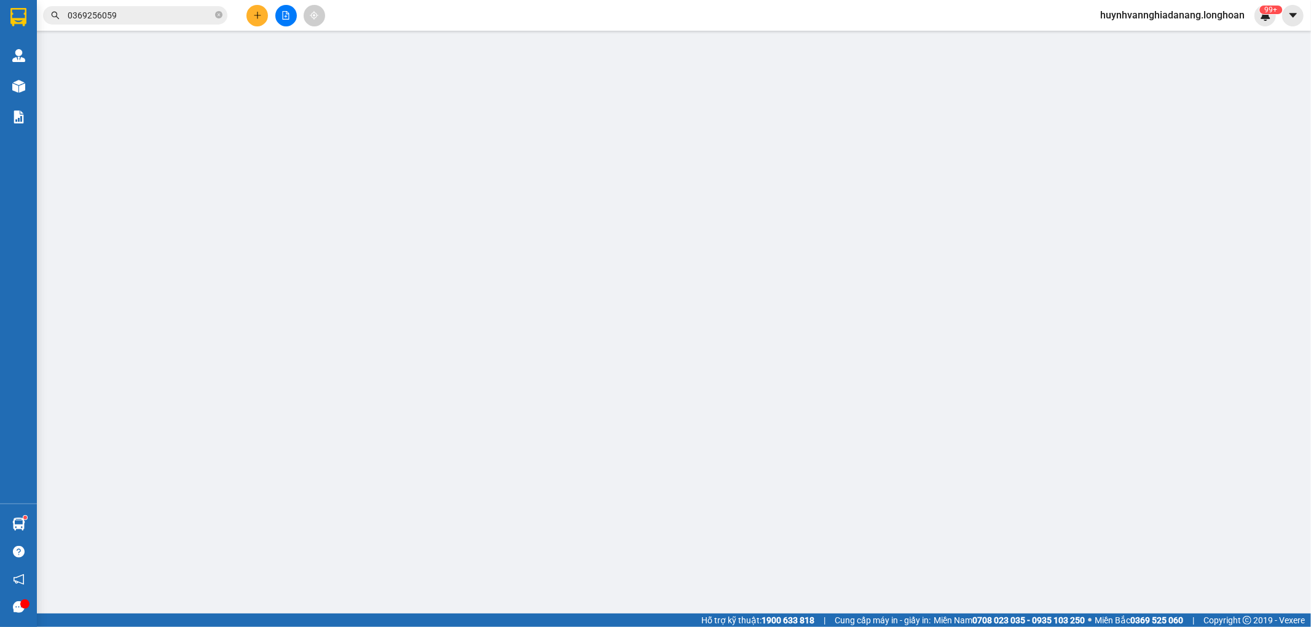
type input "0328214848"
type input "[PERSON_NAME]"
type input "0986977177"
type input "ĐÌNH NHÂN"
type input "CÓ CHÌA KHÓA VÀ CAVET ĐI KÈM"
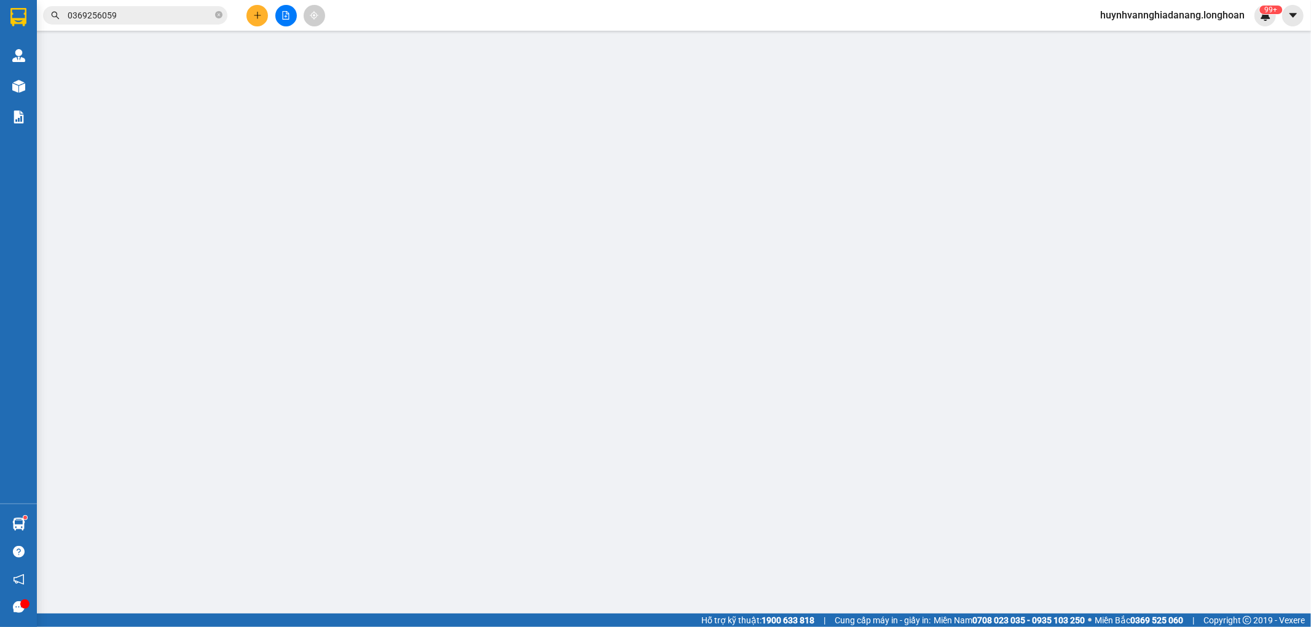
type input "730.000"
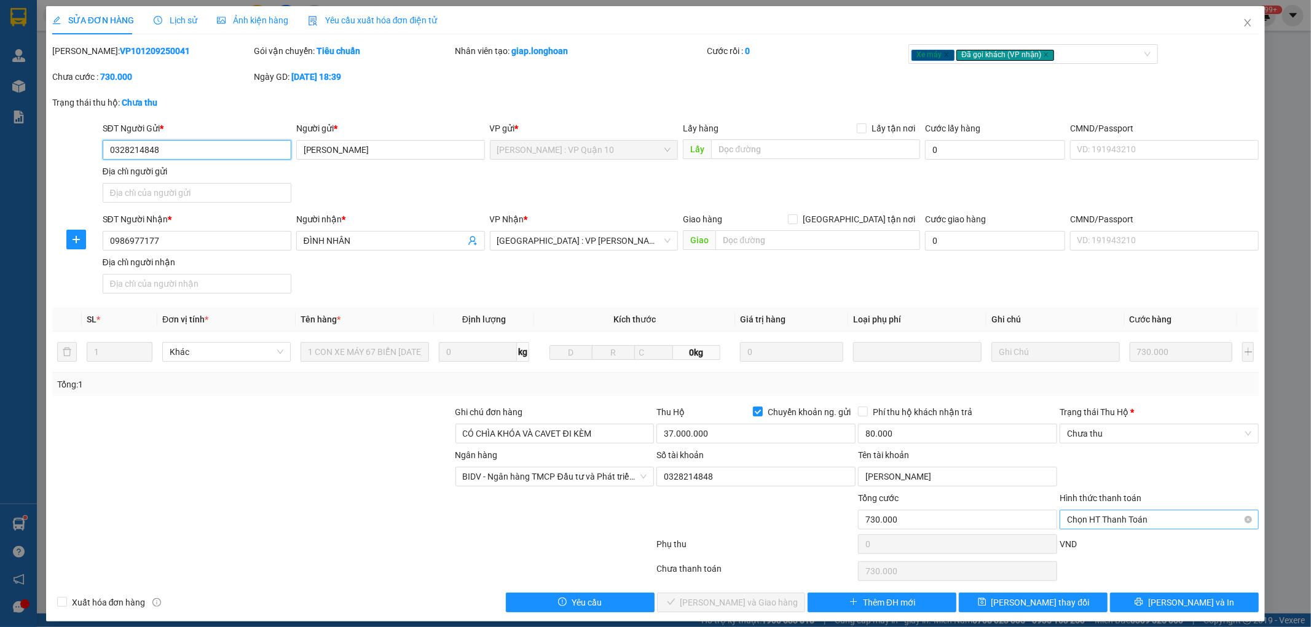
click at [1138, 518] on span "Chọn HT Thanh Toán" at bounding box center [1159, 520] width 184 height 18
click at [1124, 546] on div "Tại văn phòng" at bounding box center [1150, 545] width 182 height 14
type input "0"
click at [1117, 437] on span "Chưa thu" at bounding box center [1159, 434] width 184 height 18
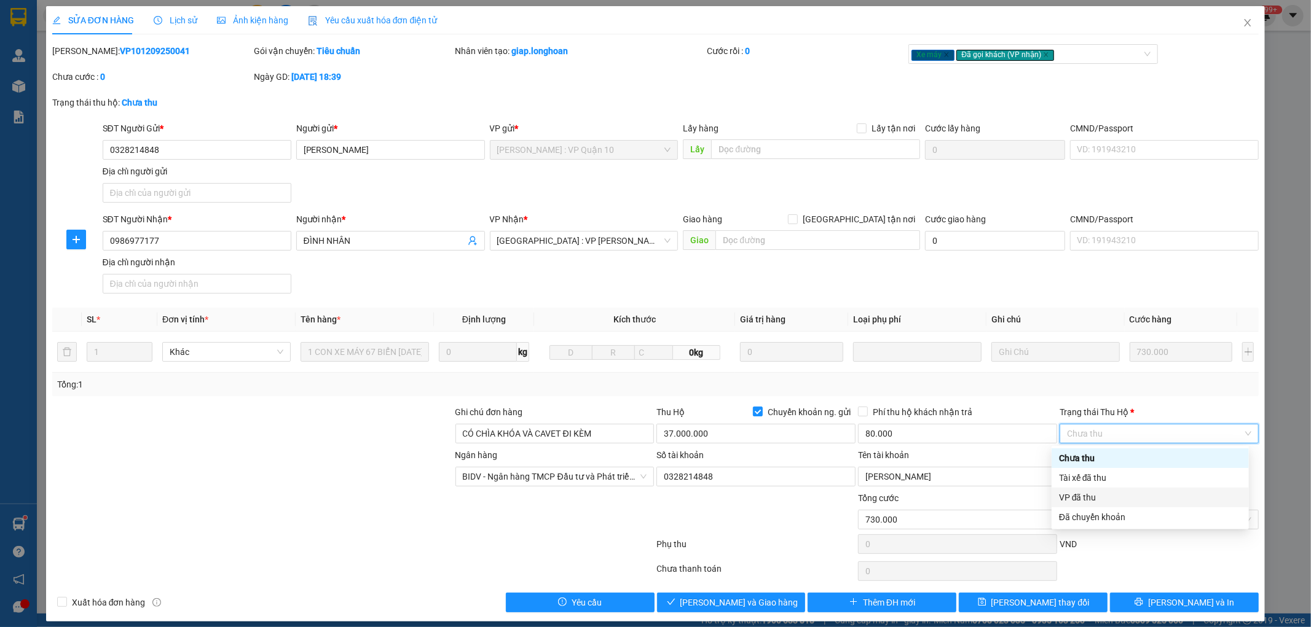
click at [1108, 500] on div "VP đã thu" at bounding box center [1150, 498] width 182 height 14
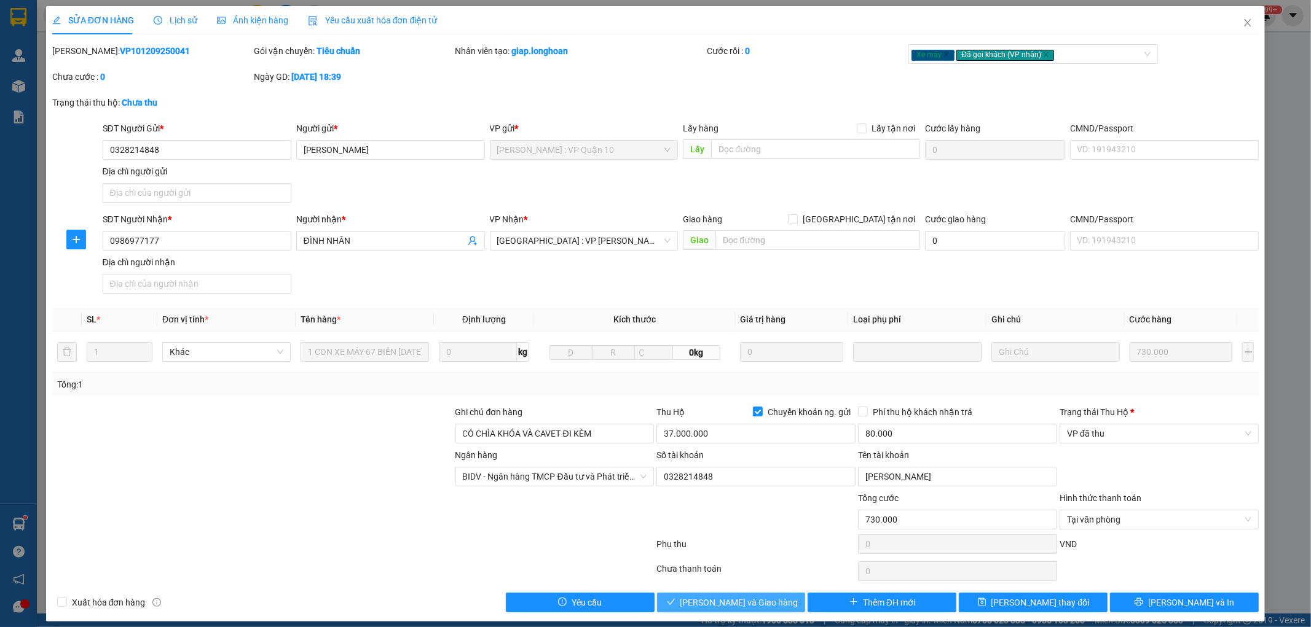
click at [769, 603] on button "[PERSON_NAME] và Giao hàng" at bounding box center [731, 603] width 149 height 20
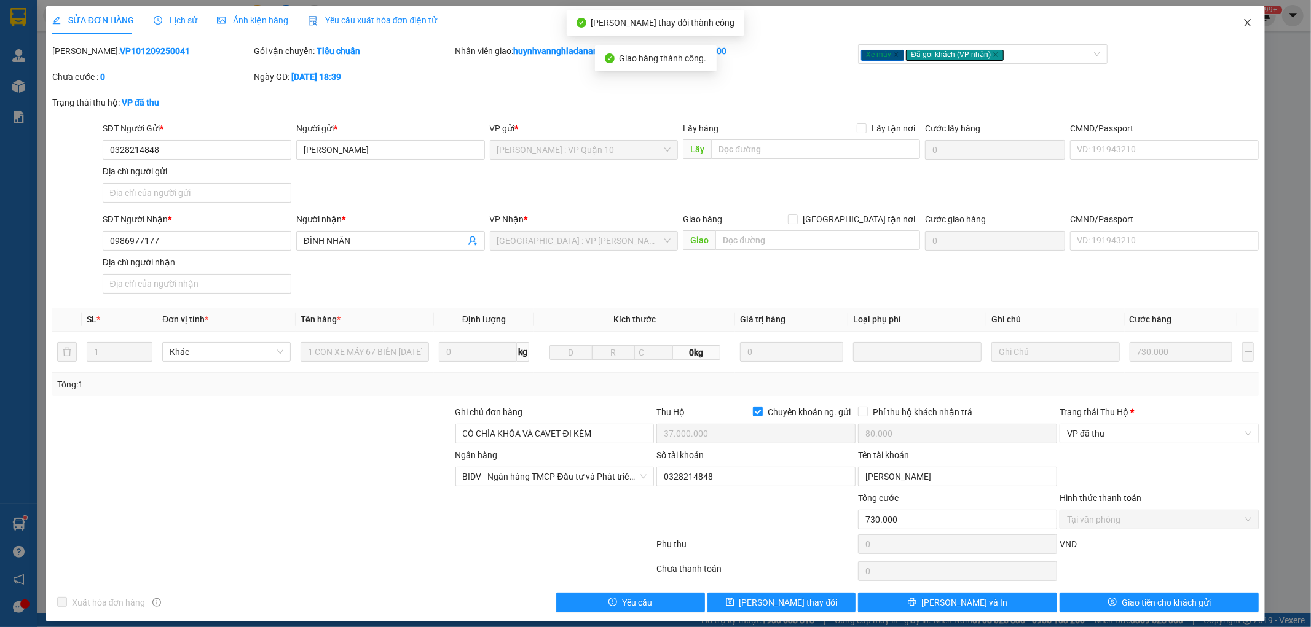
click at [1242, 22] on icon "close" at bounding box center [1247, 23] width 10 height 10
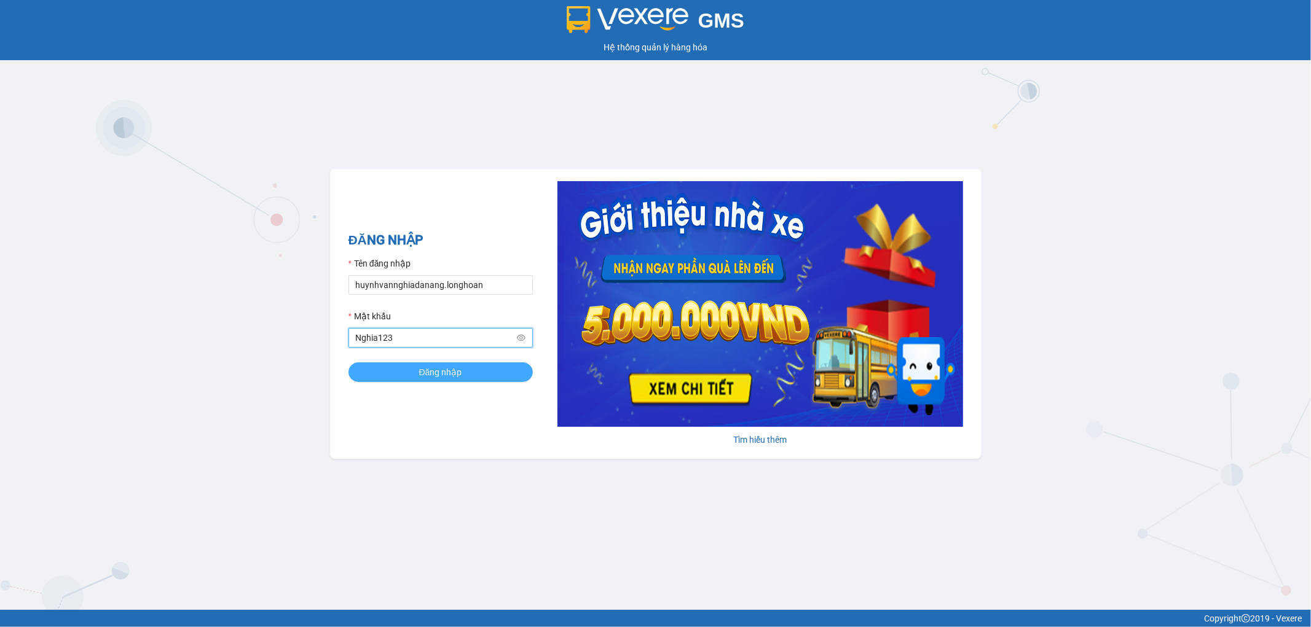
click at [447, 376] on span "Đăng nhập" at bounding box center [440, 373] width 43 height 14
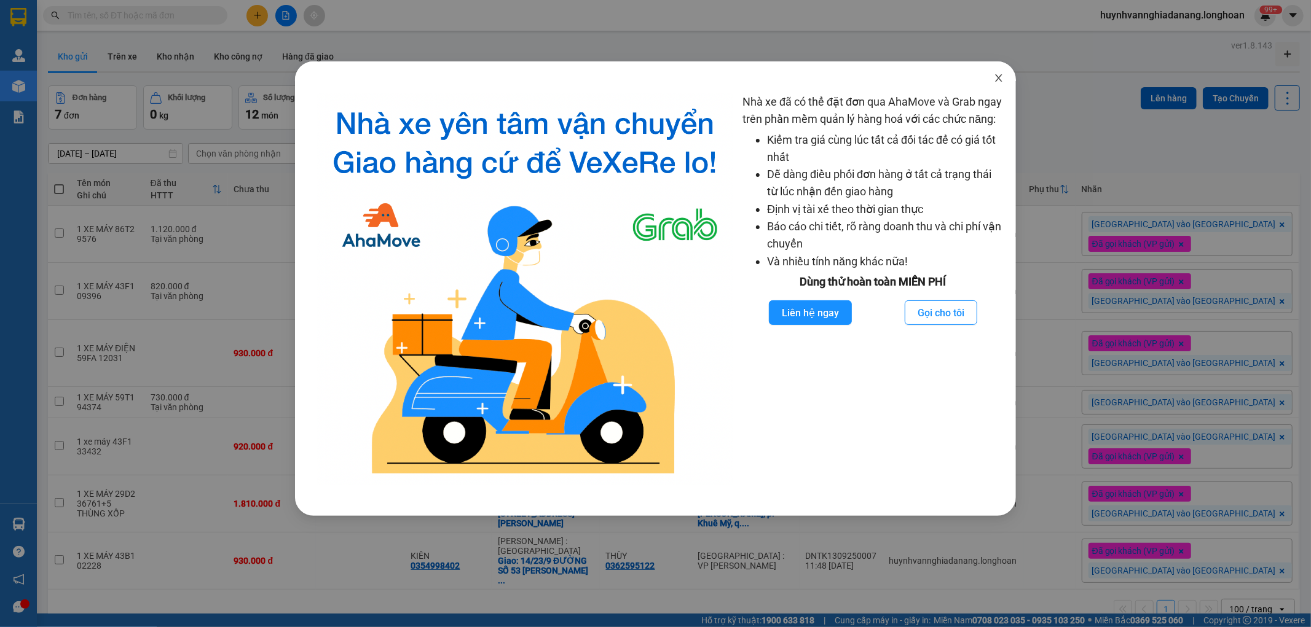
click at [997, 74] on icon "close" at bounding box center [999, 78] width 10 height 10
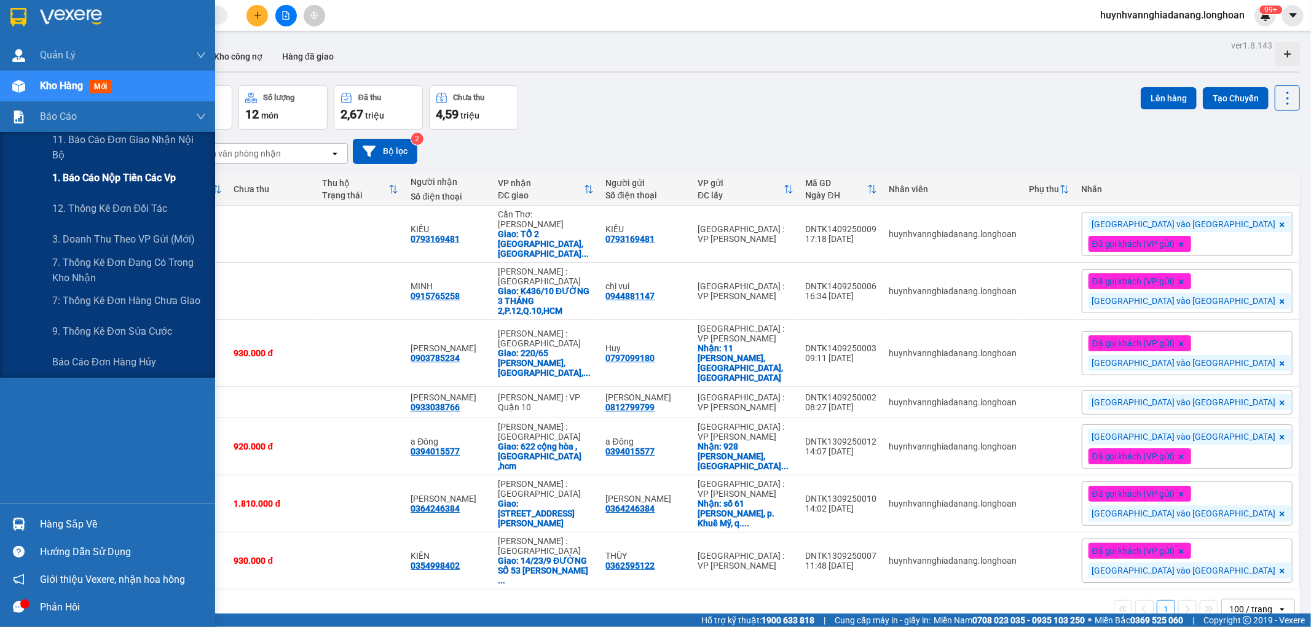
click at [90, 173] on span "1. Báo cáo nộp tiền các vp" at bounding box center [113, 177] width 123 height 15
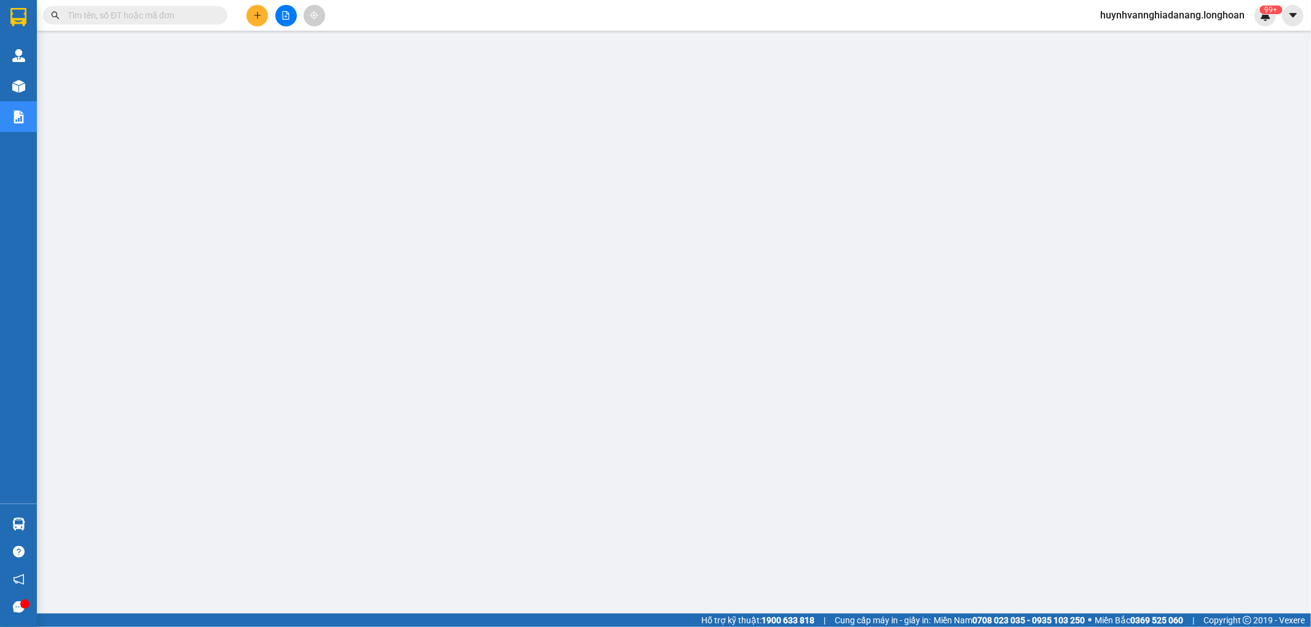
click at [131, 13] on input "text" at bounding box center [140, 16] width 145 height 14
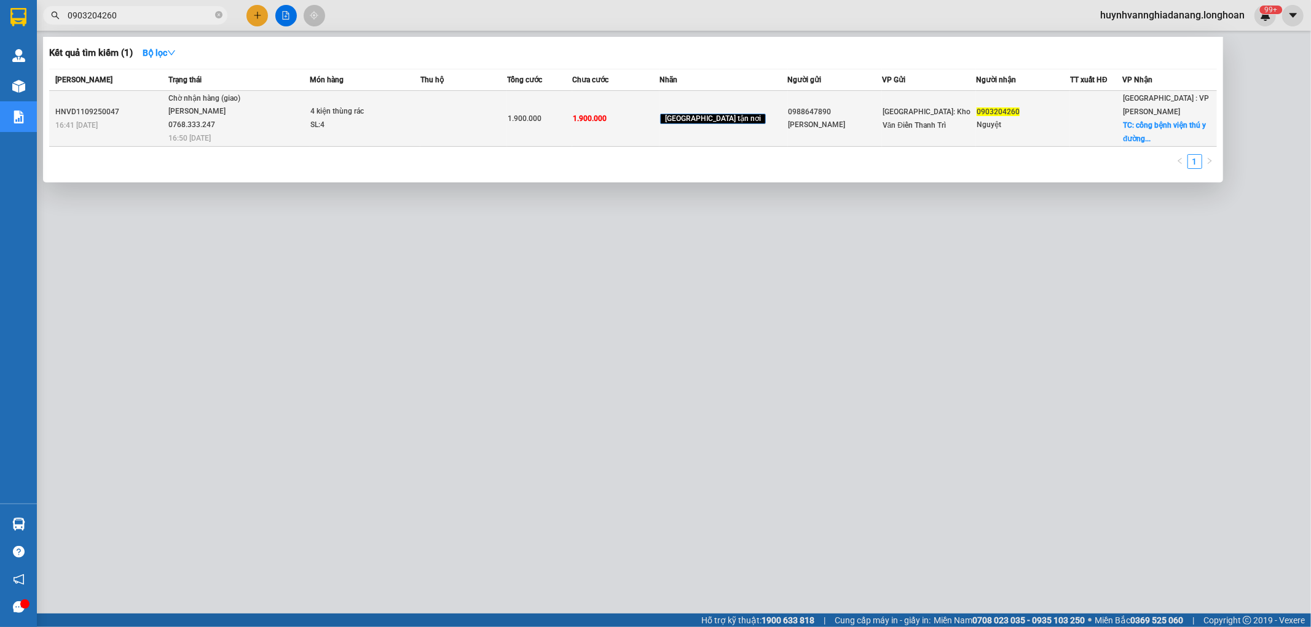
type input "0903204260"
click at [462, 112] on td at bounding box center [463, 119] width 87 height 56
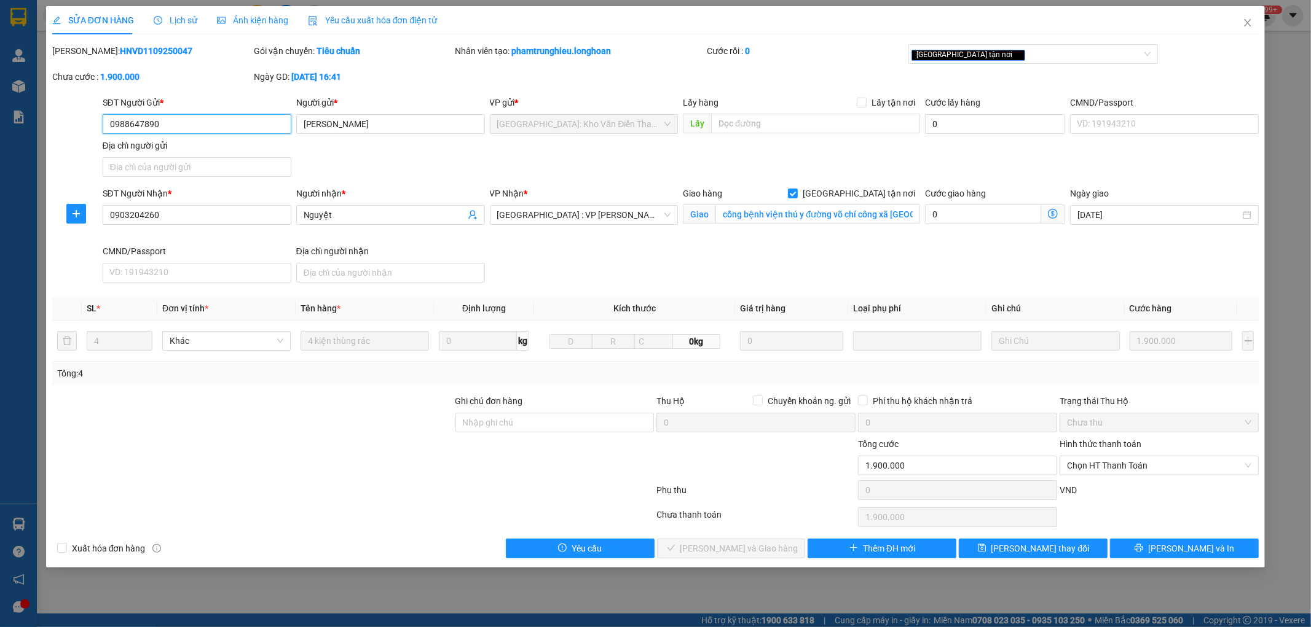
type input "0988647890"
type input "[PERSON_NAME]"
type input "0903204260"
type input "Nguyệt"
checkbox input "true"
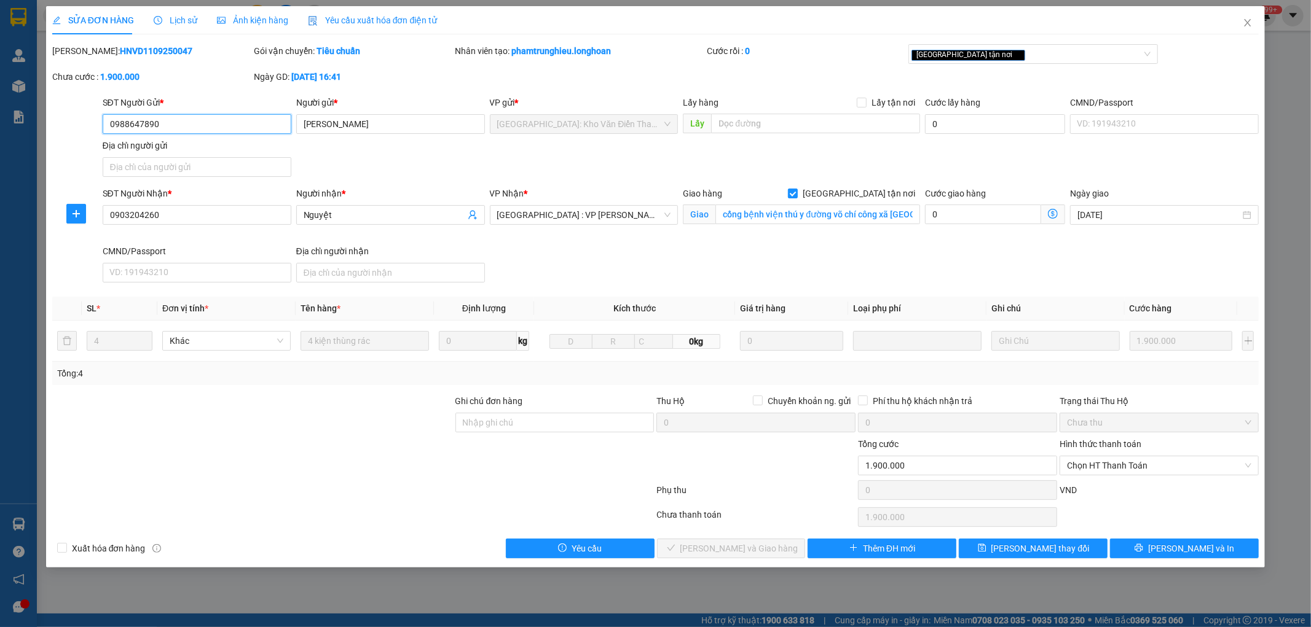
type input "cổng bệnh viện thú y đường võ chí công xã bình minh thăng bình quảng nam"
type input "1.900.000"
click at [1162, 466] on span "Chọn HT Thanh Toán" at bounding box center [1159, 466] width 184 height 18
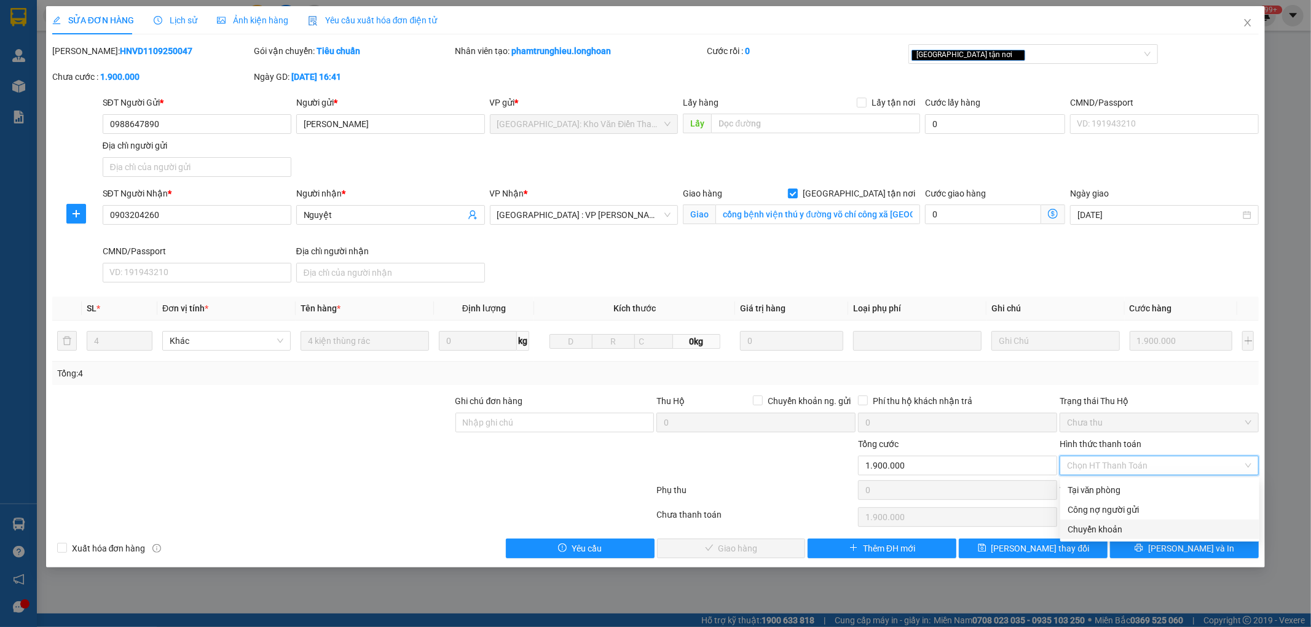
click at [1118, 532] on div "Chuyển khoản" at bounding box center [1159, 530] width 184 height 14
type input "0"
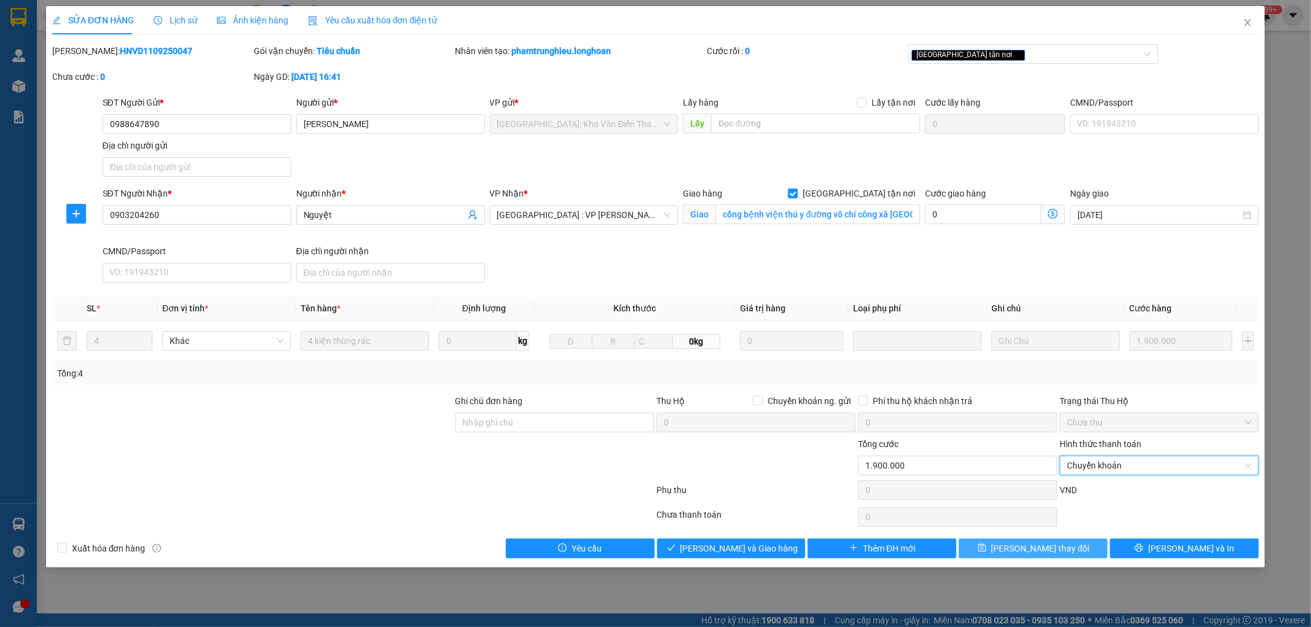
click at [1070, 552] on button "[PERSON_NAME] thay đổi" at bounding box center [1032, 549] width 149 height 20
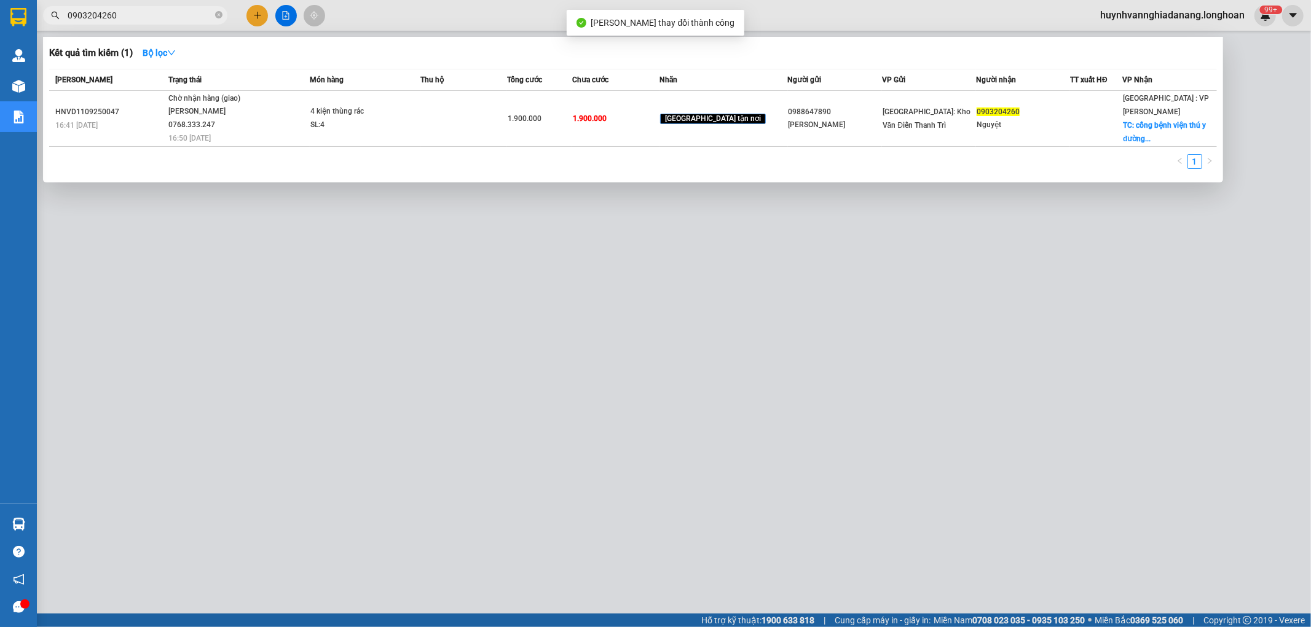
click at [160, 15] on input "0903204260" at bounding box center [140, 16] width 145 height 14
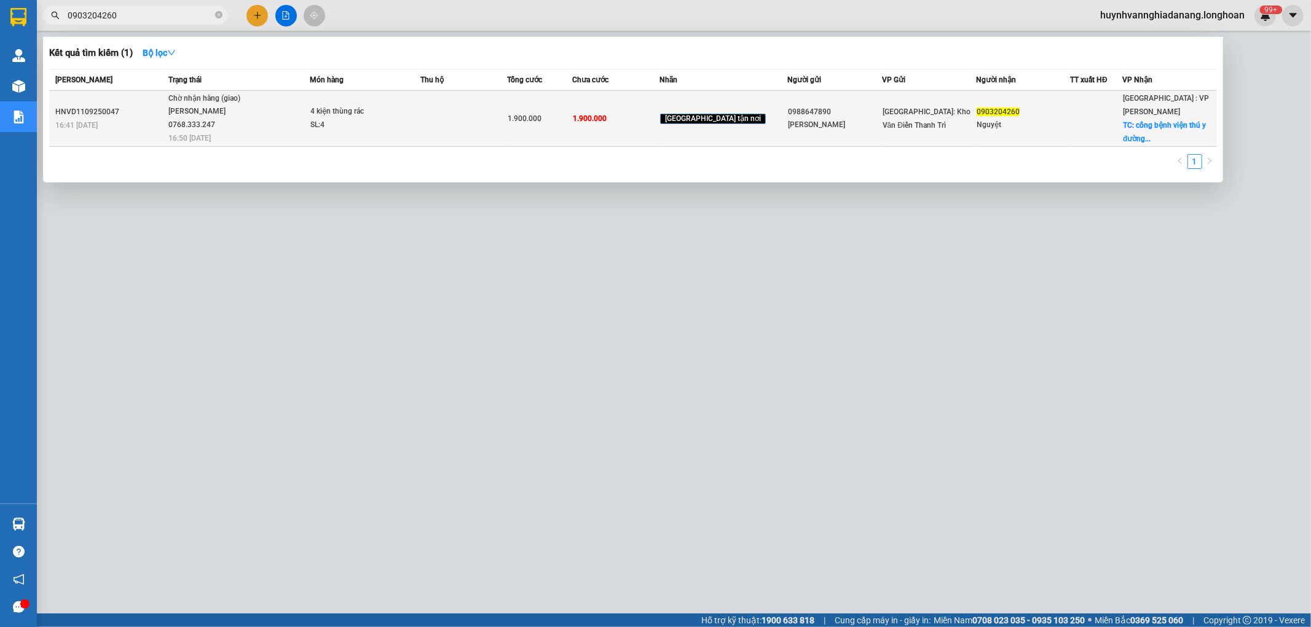
click at [465, 117] on td at bounding box center [463, 119] width 87 height 56
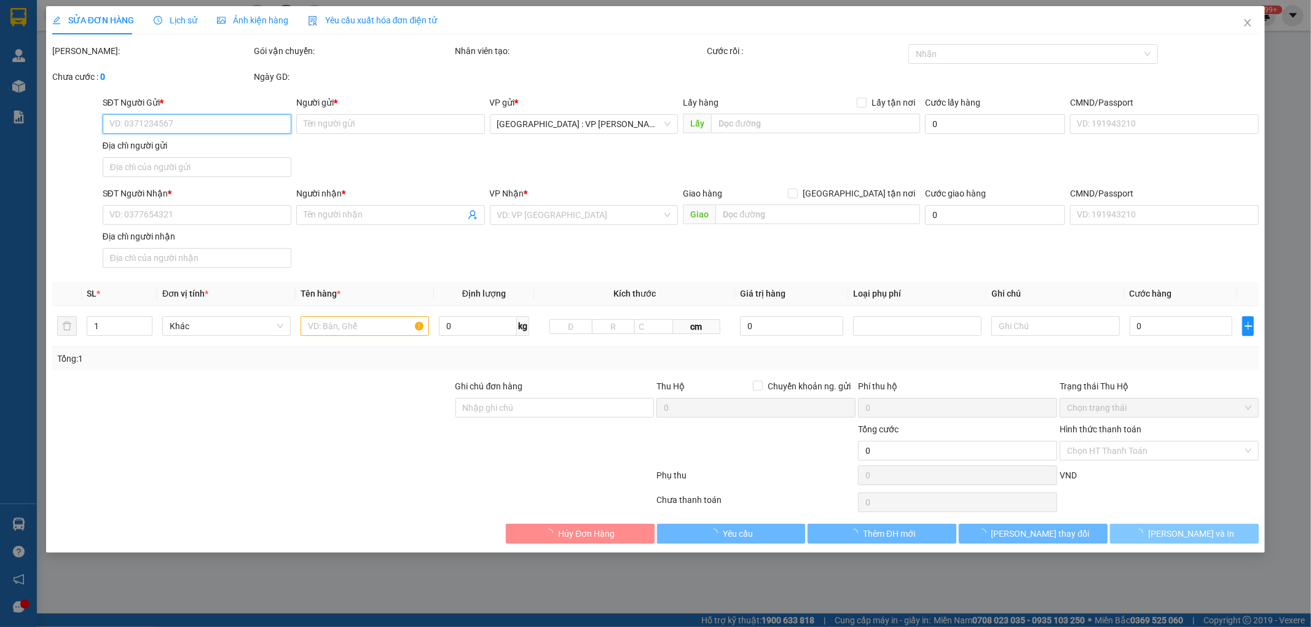
type input "0988647890"
type input "[PERSON_NAME]"
type input "0903204260"
type input "Nguyệt"
checkbox input "true"
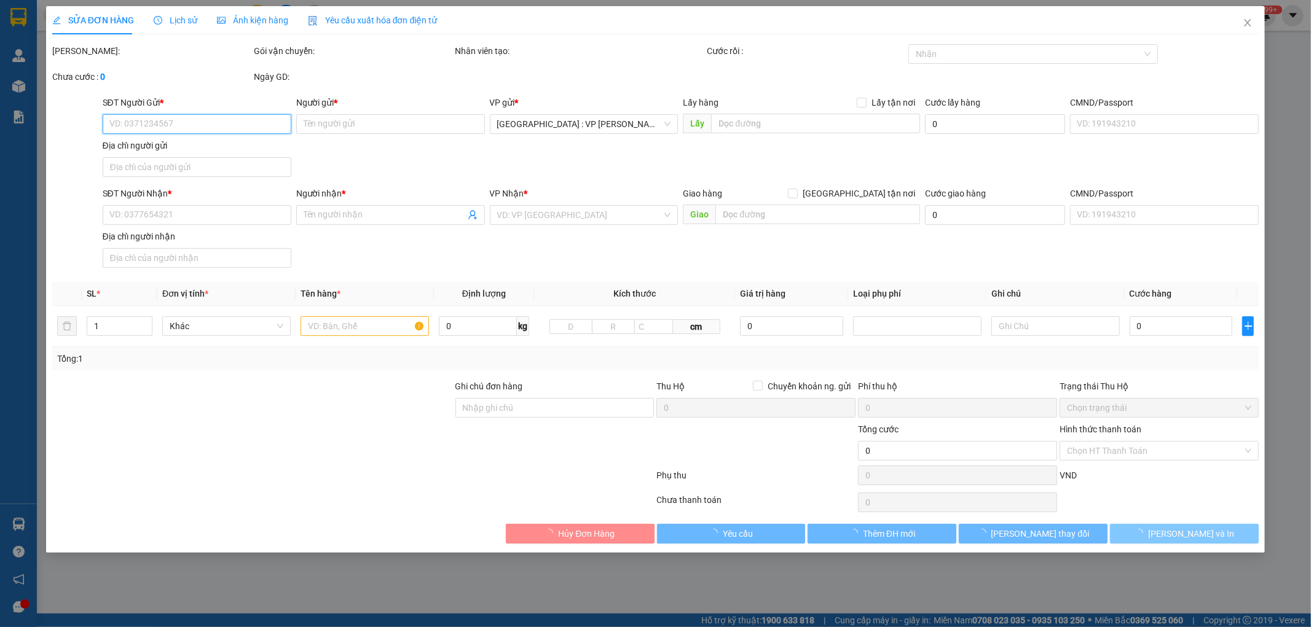
type input "cổng bệnh viện thú y đường võ chí công xã bình minh thăng bình quảng nam"
type input "1.900.000"
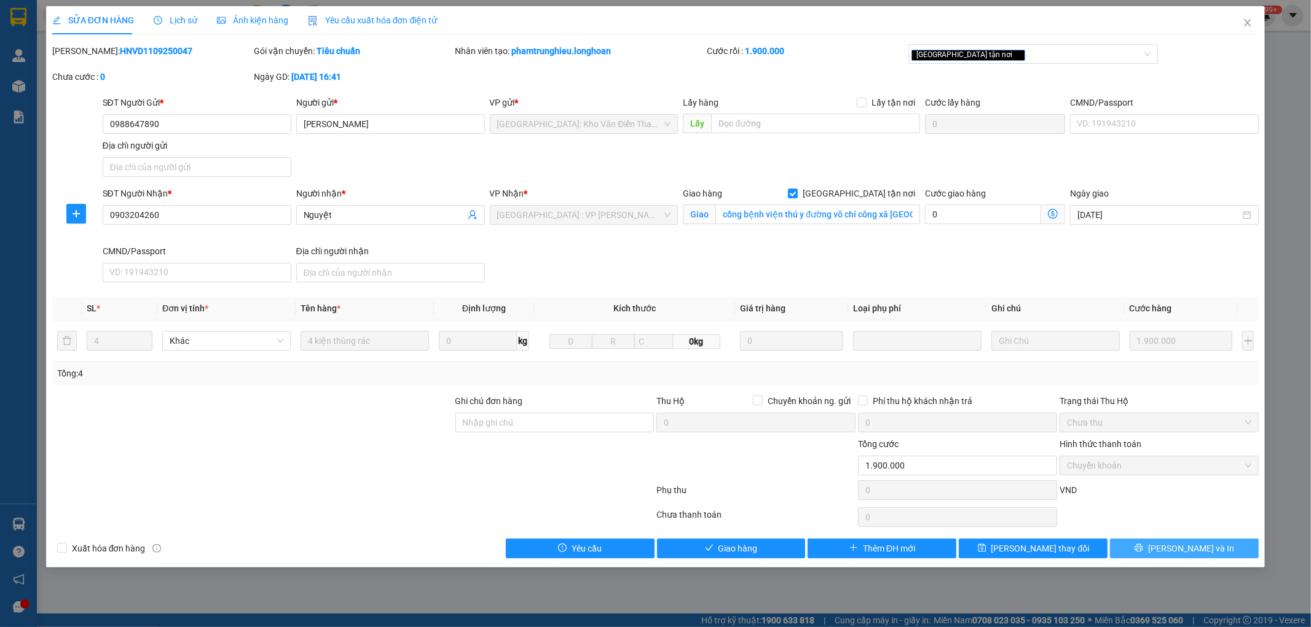
click at [1188, 550] on span "Lưu và In" at bounding box center [1191, 549] width 86 height 14
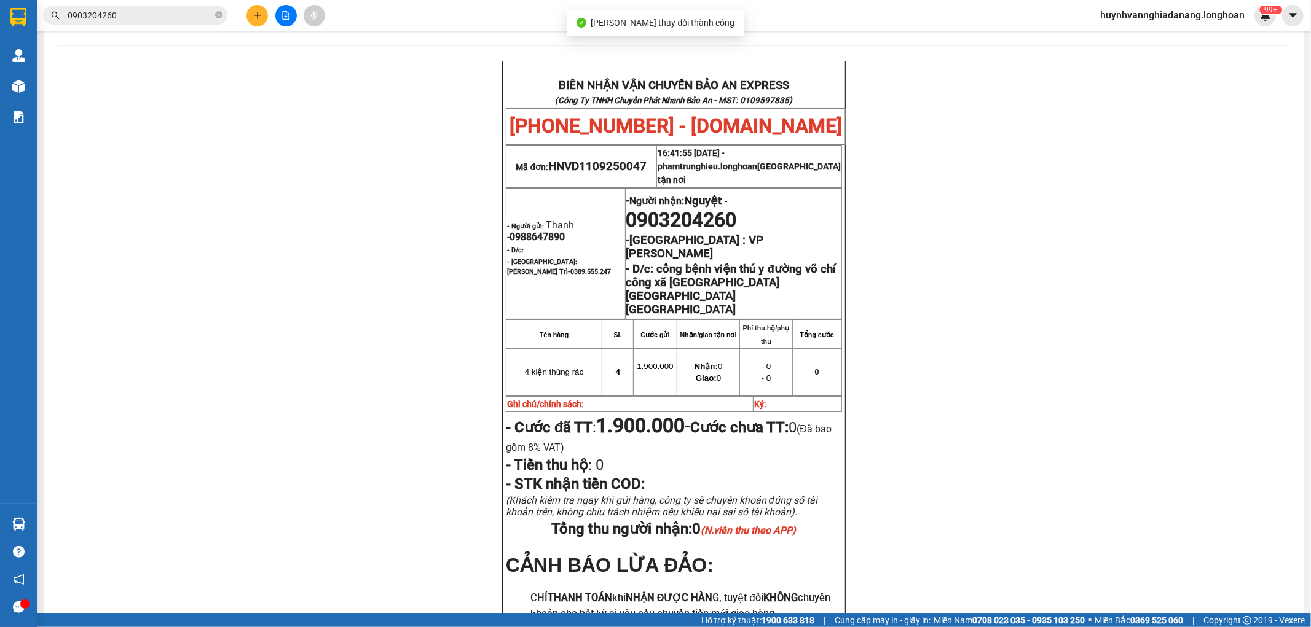
scroll to position [68, 0]
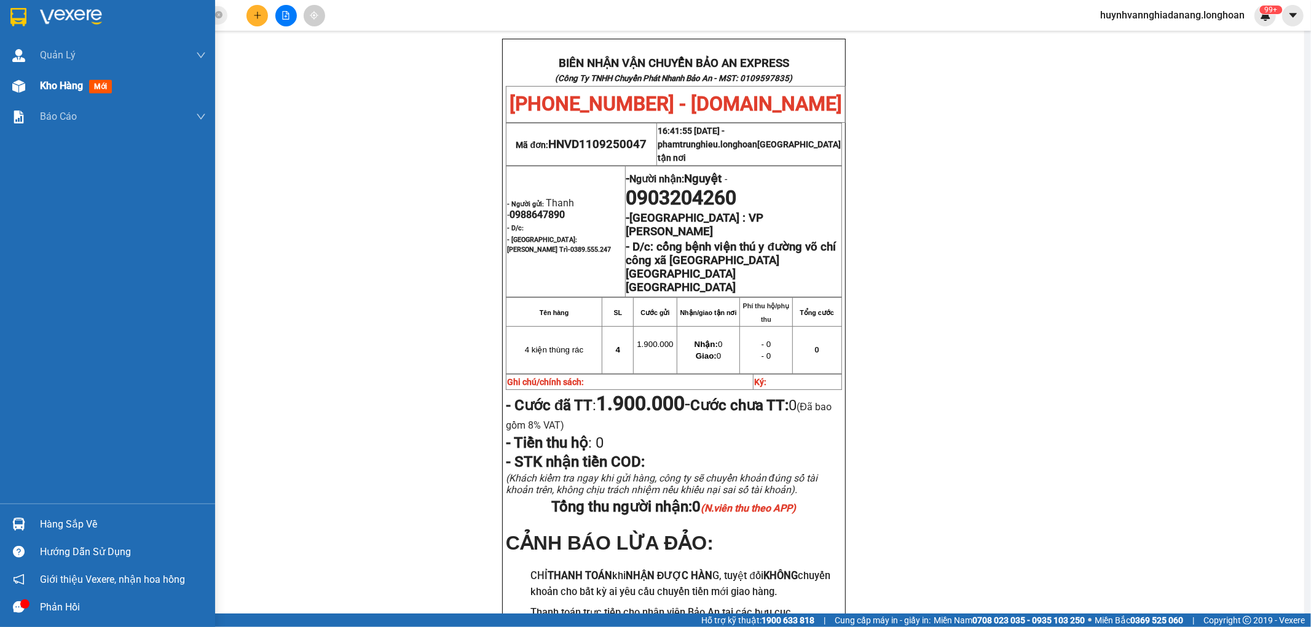
click at [48, 88] on span "Kho hàng" at bounding box center [61, 86] width 43 height 12
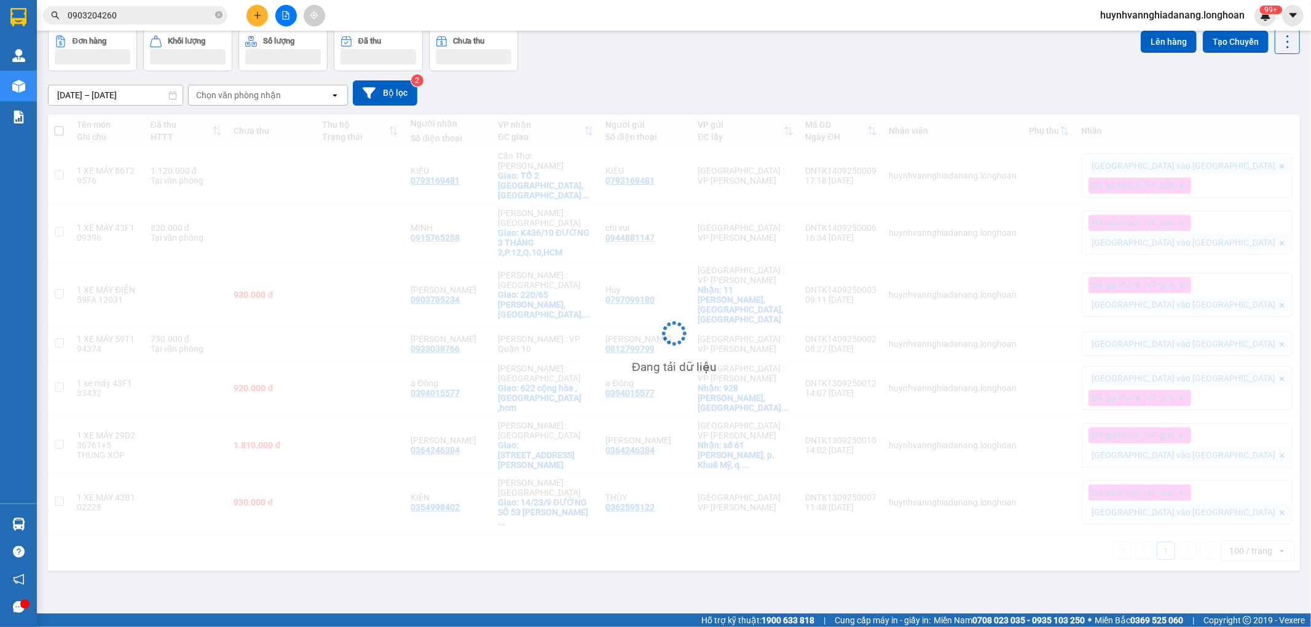
scroll to position [57, 0]
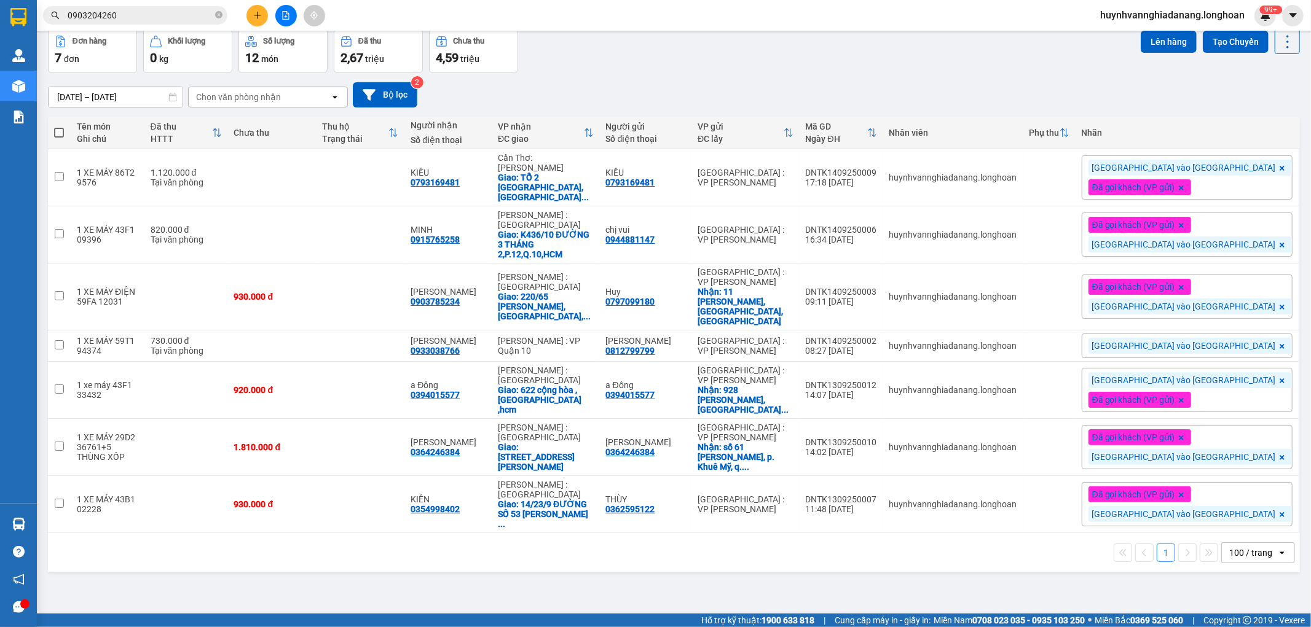
drag, startPoint x: 255, startPoint y: 28, endPoint x: 260, endPoint y: 15, distance: 13.2
click at [256, 25] on div "Kết quả tìm kiếm ( 1 ) Bộ lọc Mã ĐH Trạng thái Món hàng Thu hộ Tổng cước Chưa c…" at bounding box center [655, 15] width 1311 height 31
click at [260, 15] on icon "plus" at bounding box center [257, 15] width 7 height 1
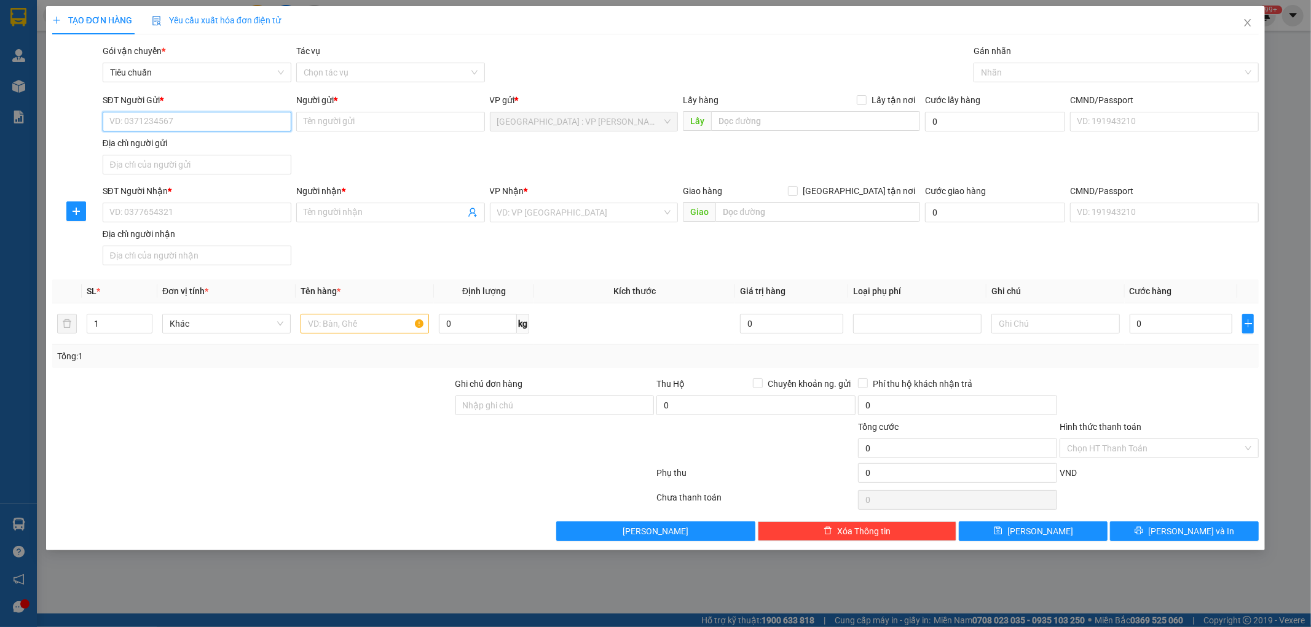
click at [159, 120] on input "SĐT Người Gửi *" at bounding box center [197, 122] width 189 height 20
paste input "0912997299"
type input "0912997299"
click at [331, 117] on input "Người gửi *" at bounding box center [390, 122] width 189 height 20
click at [320, 120] on input "Người gửi *" at bounding box center [390, 122] width 189 height 20
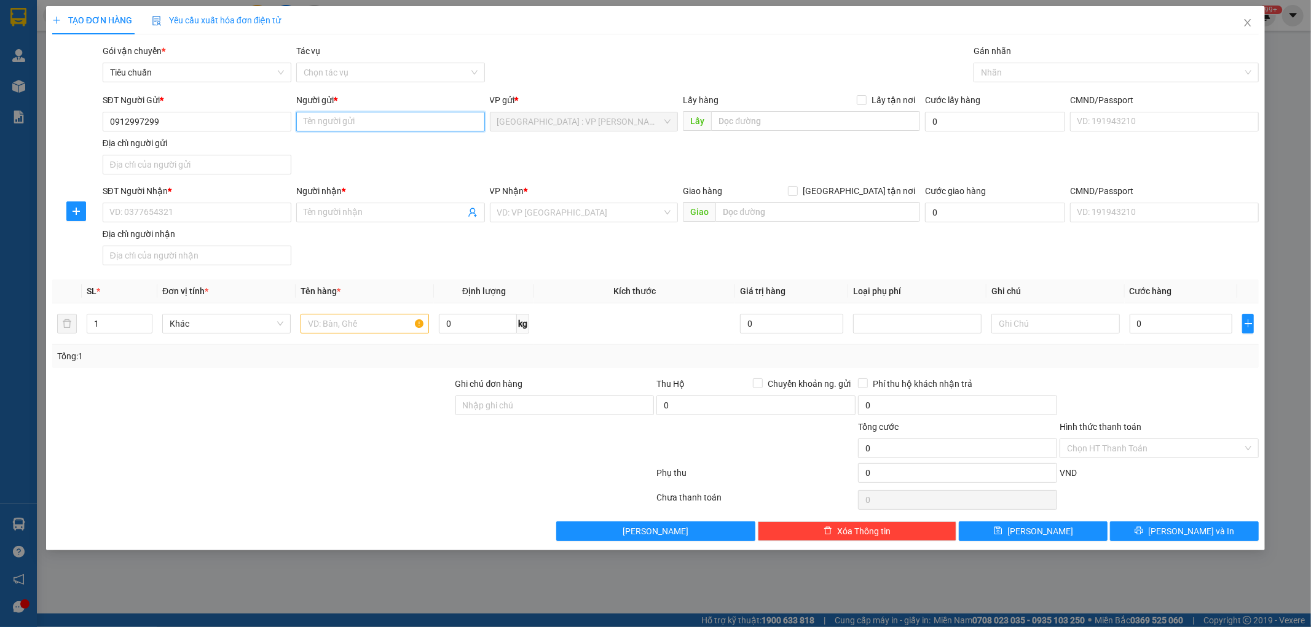
paste input "[PERSON_NAME]"
type input "[PERSON_NAME]"
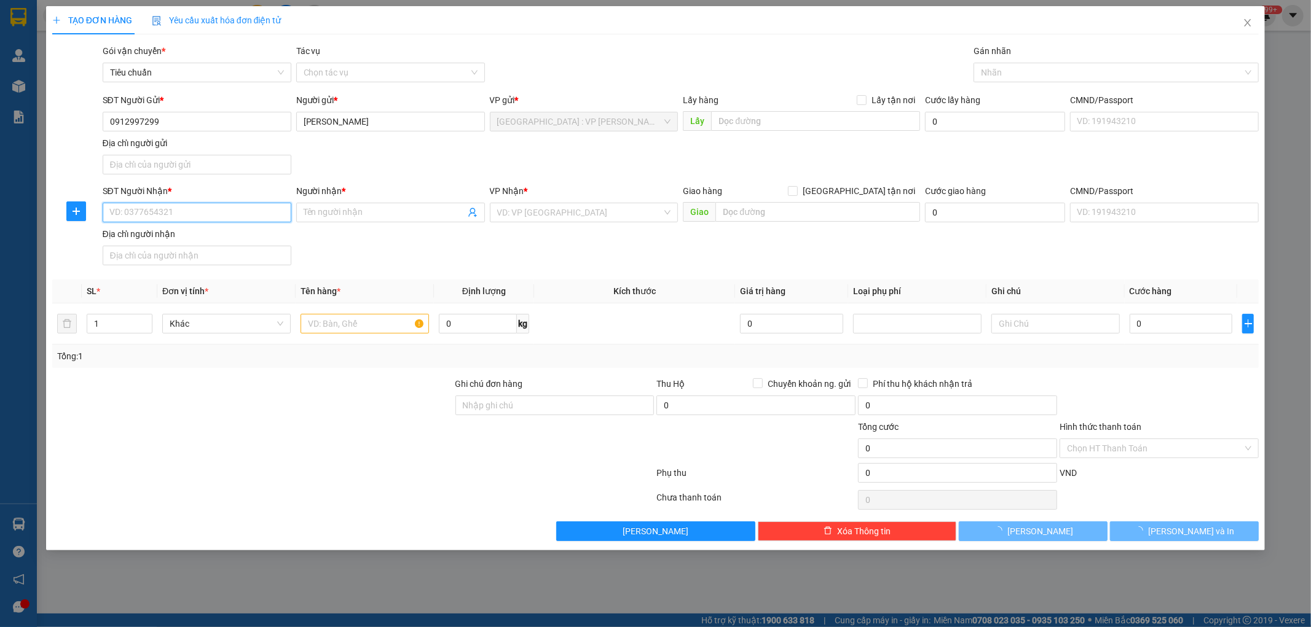
click at [211, 214] on input "SĐT Người Nhận *" at bounding box center [197, 213] width 189 height 20
click at [149, 212] on input "SĐT Người Nhận *" at bounding box center [197, 213] width 189 height 20
paste input "0962860555"
type input "0962860555"
click at [339, 213] on input "Người nhận *" at bounding box center [385, 213] width 162 height 14
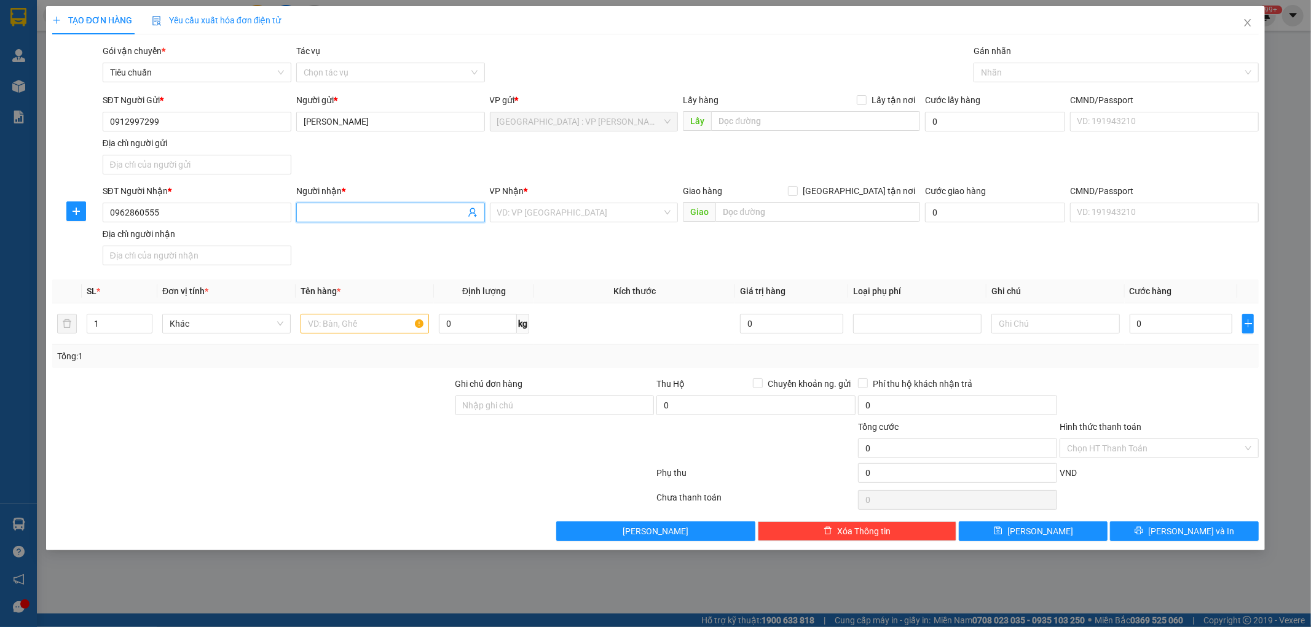
click at [322, 211] on input "Người nhận *" at bounding box center [385, 213] width 162 height 14
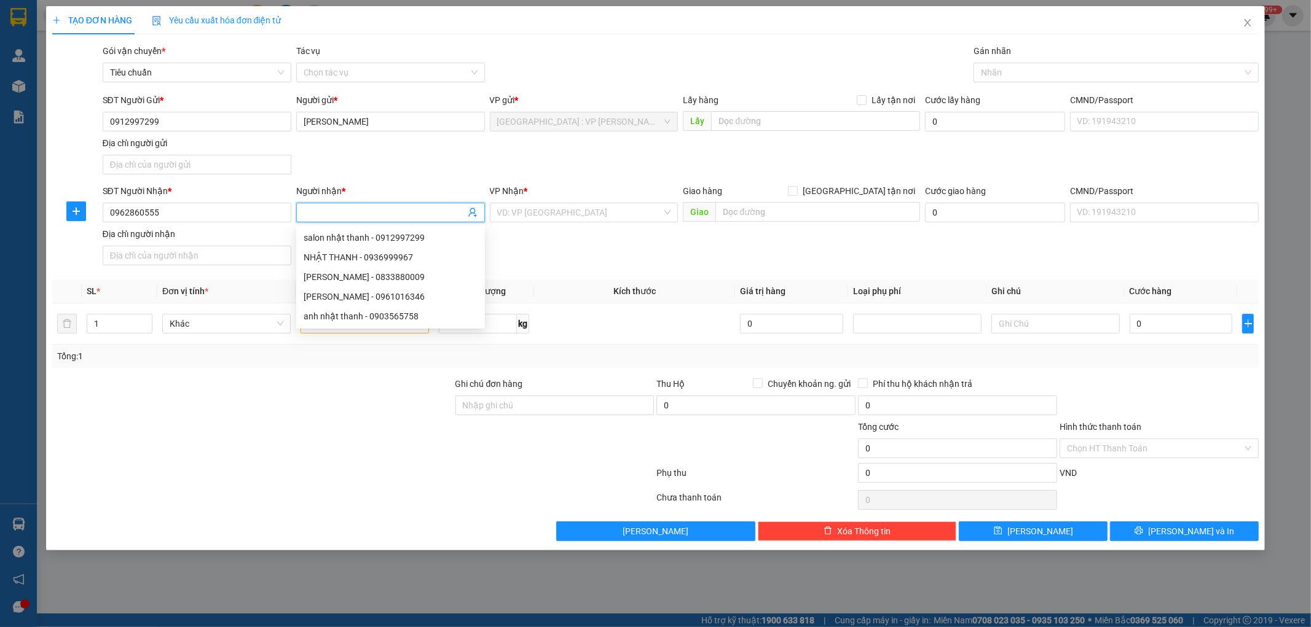
paste input "Tuấn thành"
type input "Tuấn thành"
click at [796, 189] on input "[GEOGRAPHIC_DATA] tận nơi" at bounding box center [792, 190] width 9 height 9
checkbox input "true"
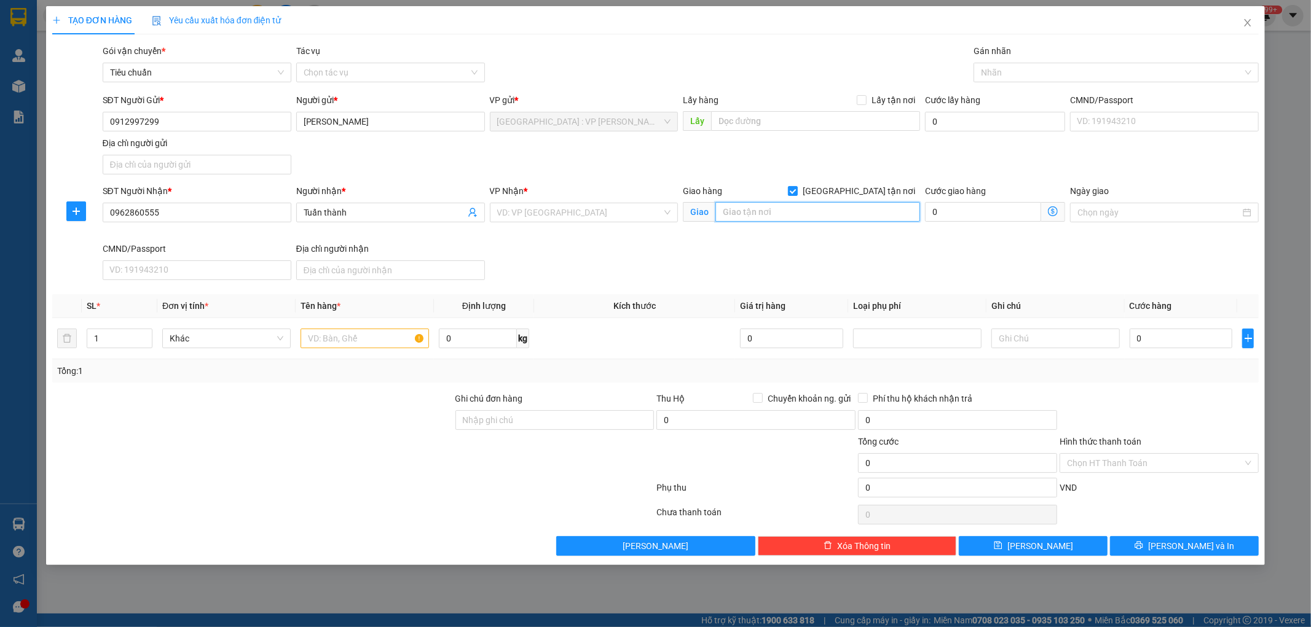
click at [782, 212] on input "text" at bounding box center [817, 212] width 205 height 20
click at [758, 211] on input "text" at bounding box center [817, 212] width 205 height 20
paste input "Địa chỉ nhận toà nhà CT4 Vimeco Nguyễn Chánh trung hoà cầu giấy hà nội"
type input "Địa chỉ nhận toà nhà CT4 Vimeco Nguyễn Chánh trung hoà cầu giấy hà nội"
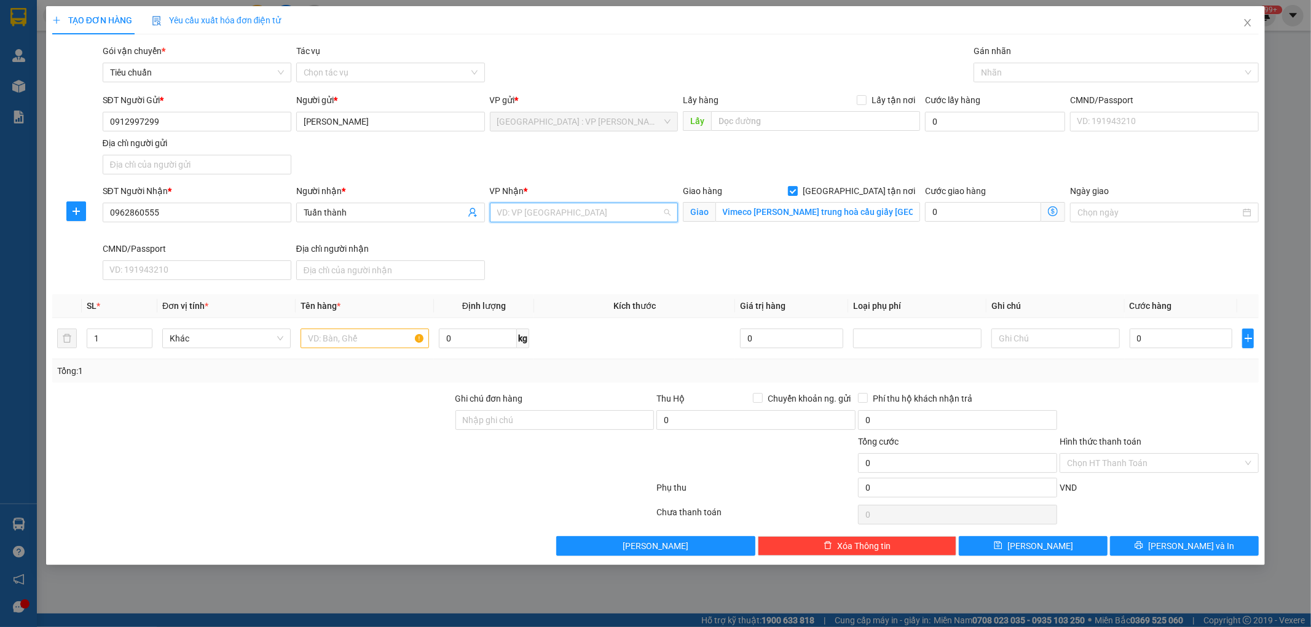
click at [619, 211] on input "search" at bounding box center [579, 212] width 165 height 18
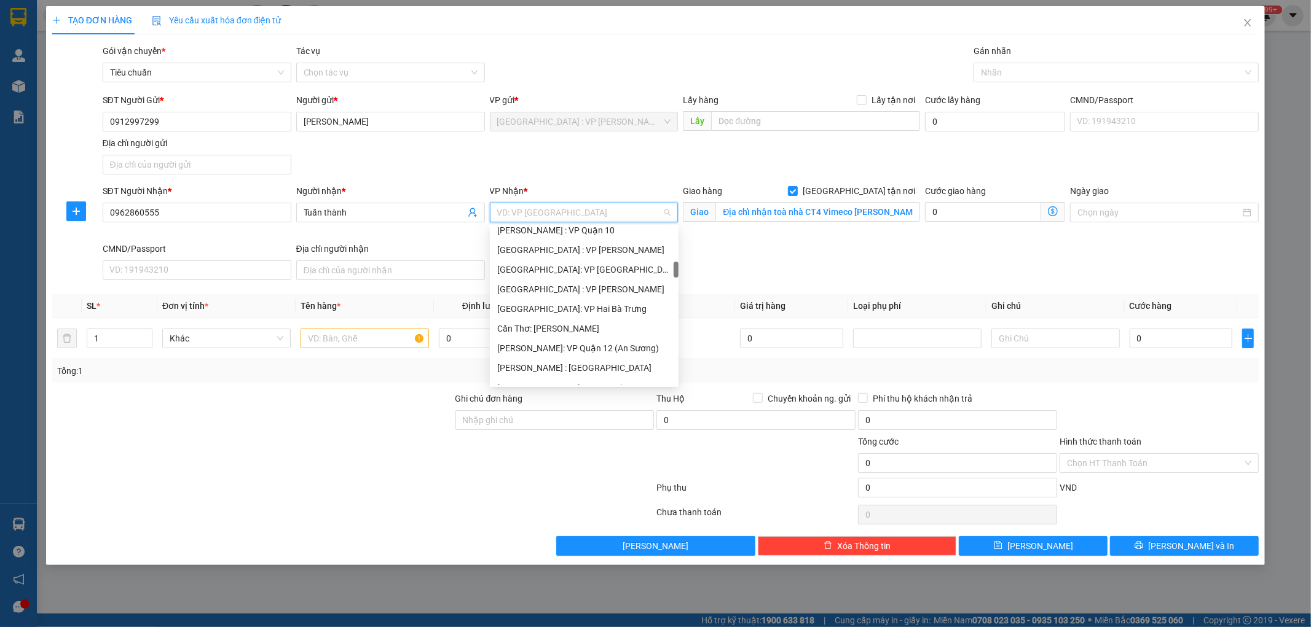
scroll to position [409, 0]
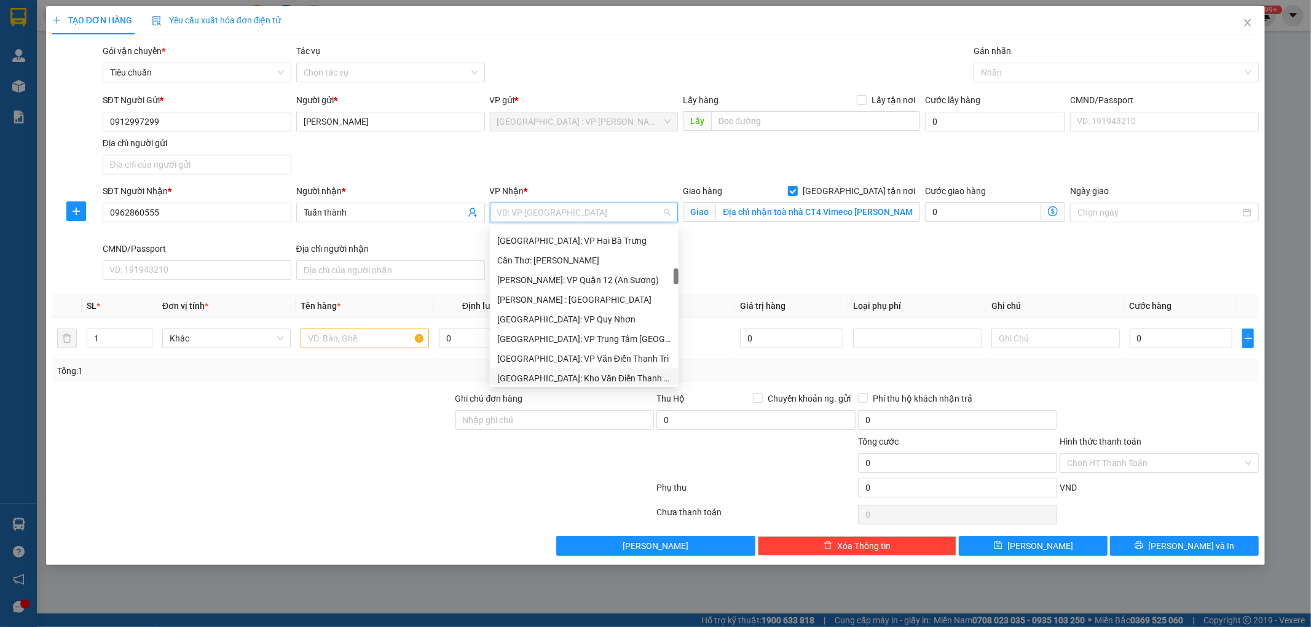
click at [595, 377] on div "[GEOGRAPHIC_DATA]: Kho Văn Điển Thanh Trì" at bounding box center [584, 379] width 174 height 14
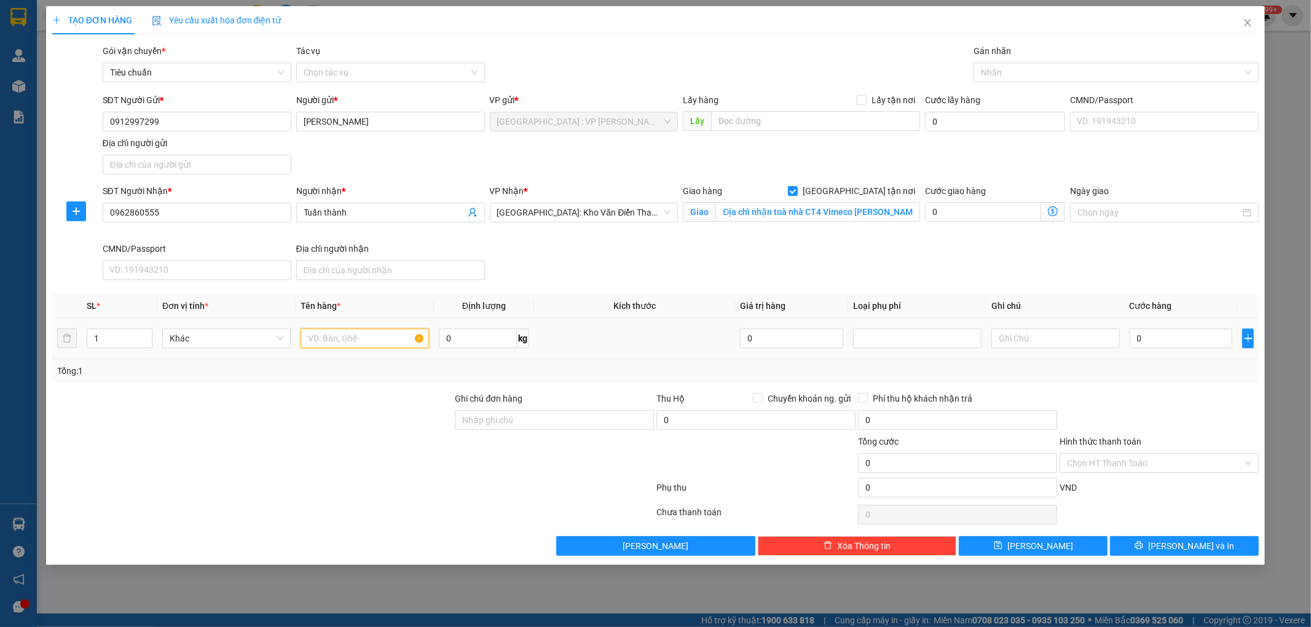
click at [348, 337] on input "text" at bounding box center [364, 339] width 128 height 20
type input "1 THÙNG GIẤY"
drag, startPoint x: 538, startPoint y: 426, endPoint x: 551, endPoint y: 424, distance: 13.1
click at [539, 426] on input "Ghi chú đơn hàng" at bounding box center [554, 420] width 199 height 20
type input "KHÔNG BAO HƯ VỠ,MÓP MÉO"
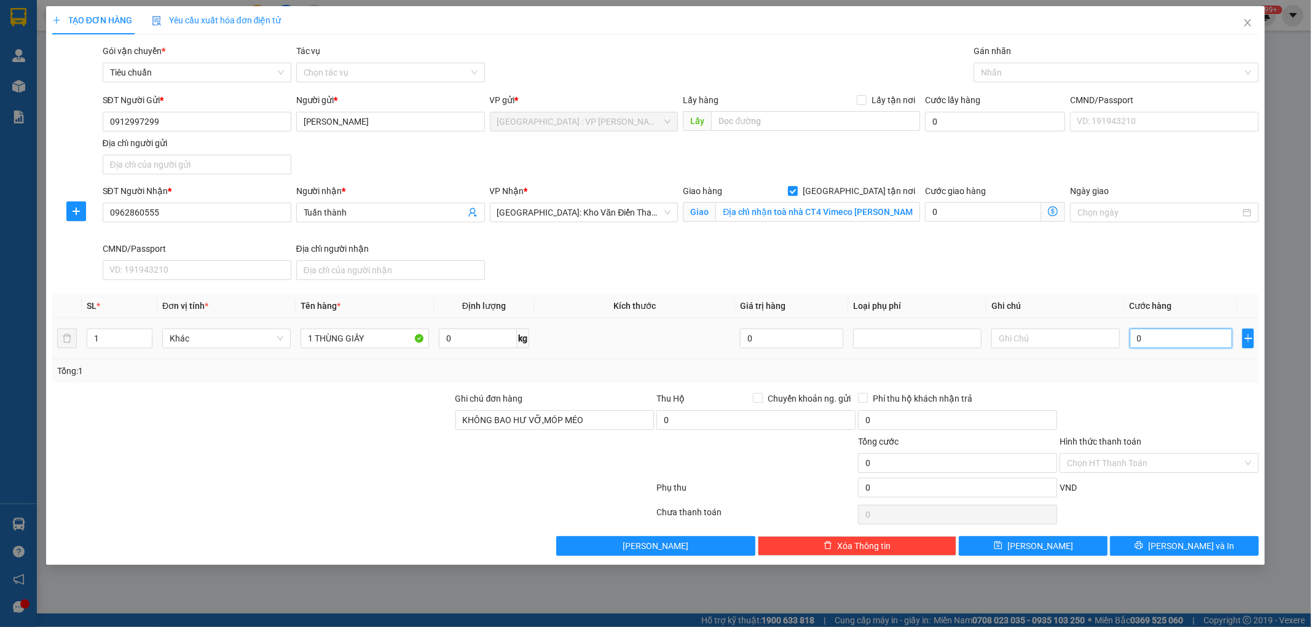
click at [1154, 344] on input "0" at bounding box center [1180, 339] width 103 height 20
type input "1"
type input "16"
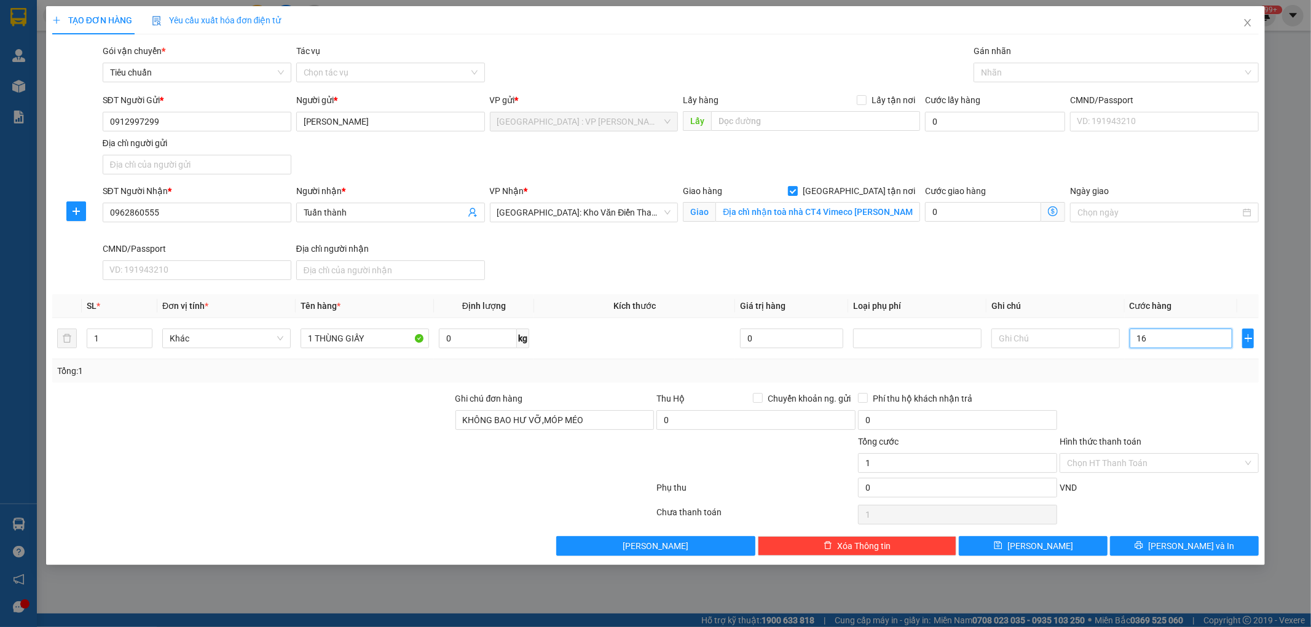
type input "16"
type input "160"
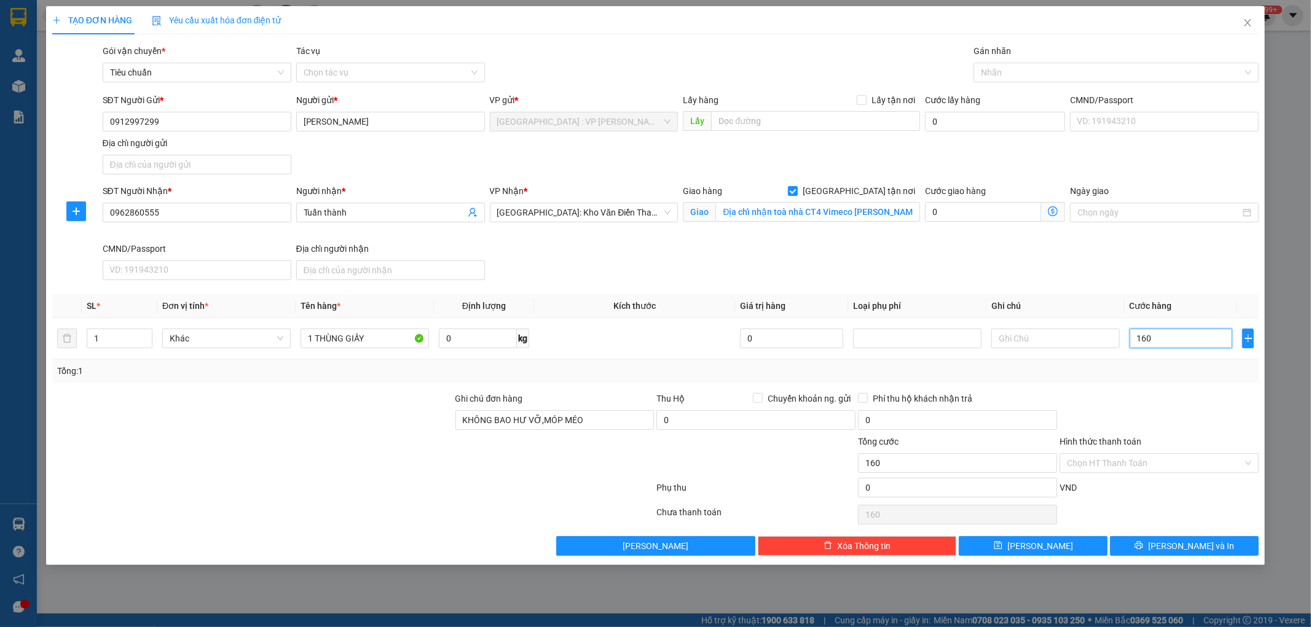
type input "1.600"
type input "16.000"
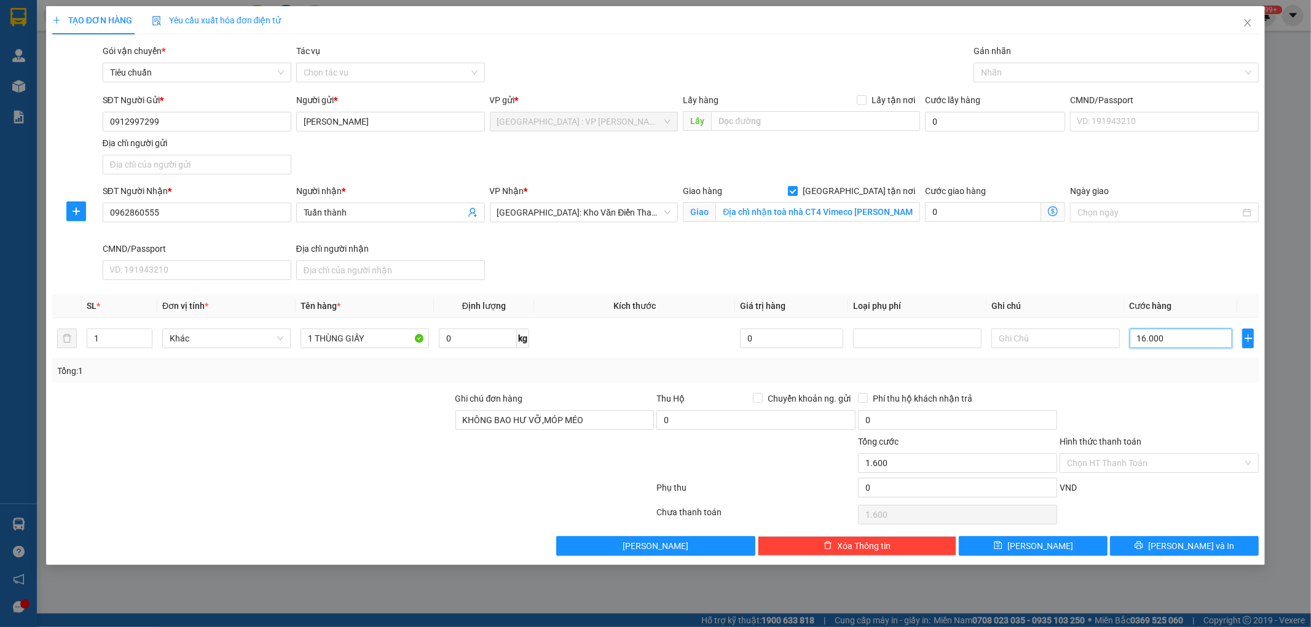
type input "16.000"
type input "160.000"
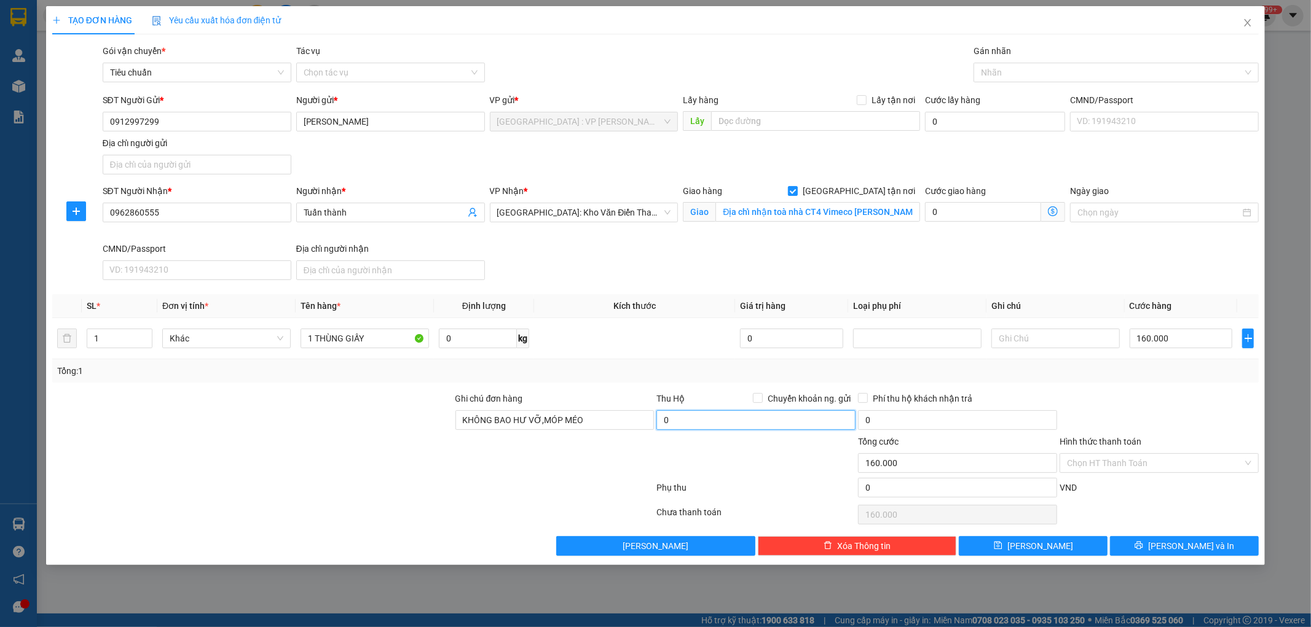
click at [726, 420] on input "0" at bounding box center [755, 420] width 199 height 20
type input "1.000.000"
drag, startPoint x: 756, startPoint y: 397, endPoint x: 768, endPoint y: 398, distance: 11.7
click at [757, 397] on input "Chuyển khoản ng. gửi" at bounding box center [757, 397] width 9 height 9
checkbox input "true"
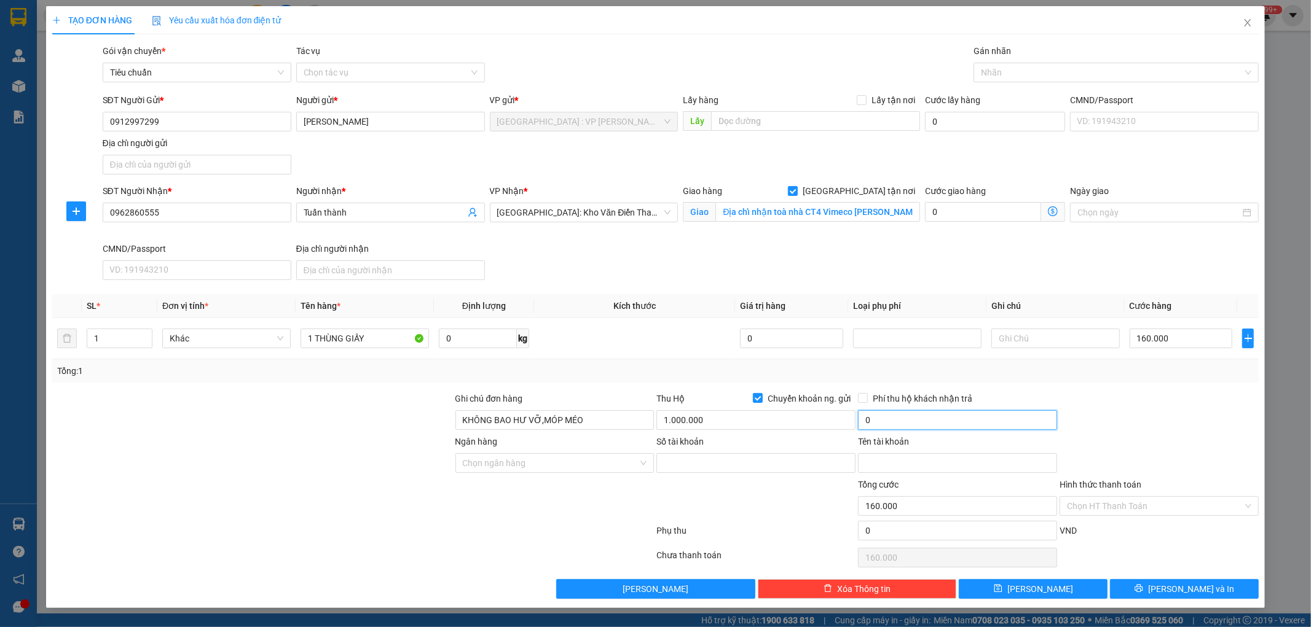
click at [906, 419] on input "0" at bounding box center [957, 420] width 199 height 20
type input "10.000"
click at [707, 465] on input "Số tài khoản" at bounding box center [755, 463] width 199 height 20
paste input "19032897899027"
type input "19032897899027"
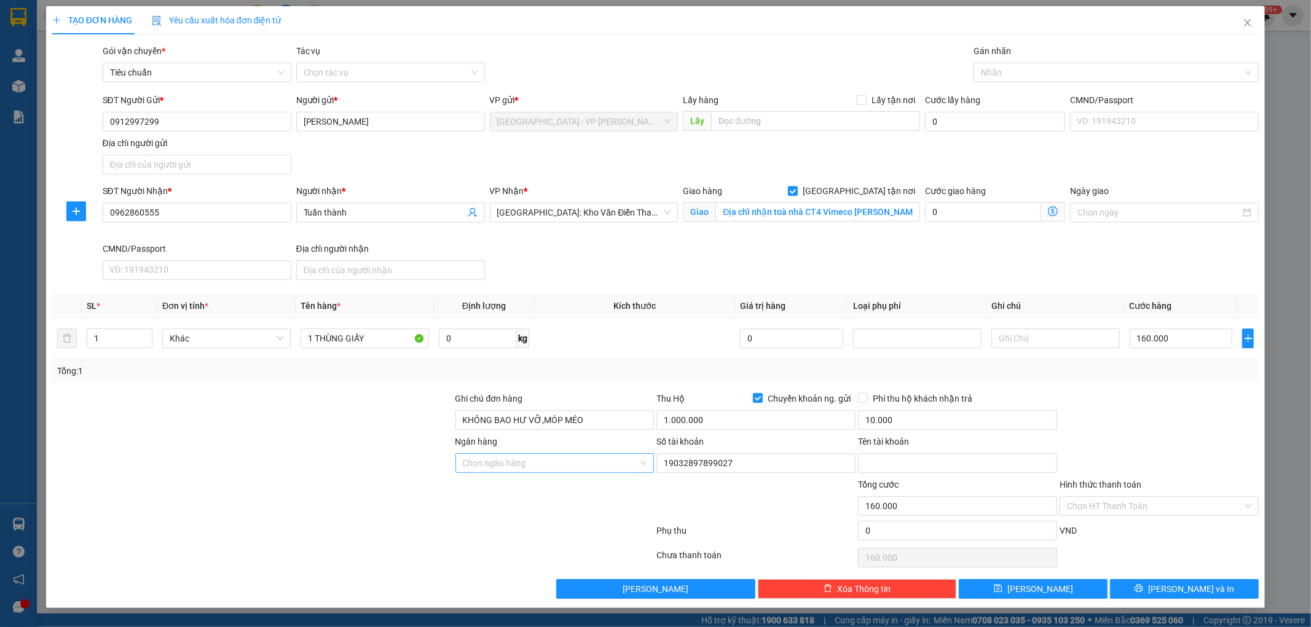
click at [582, 466] on input "Ngân hàng" at bounding box center [551, 463] width 176 height 18
type input "TECH"
click at [581, 483] on div "Techcombank - Ngân hàng TMCP Kỹ thương Việt Nam" at bounding box center [590, 488] width 254 height 14
click at [908, 465] on input "Tên tài khoản" at bounding box center [957, 463] width 199 height 20
click at [901, 465] on input "Tên tài khoản" at bounding box center [957, 463] width 199 height 20
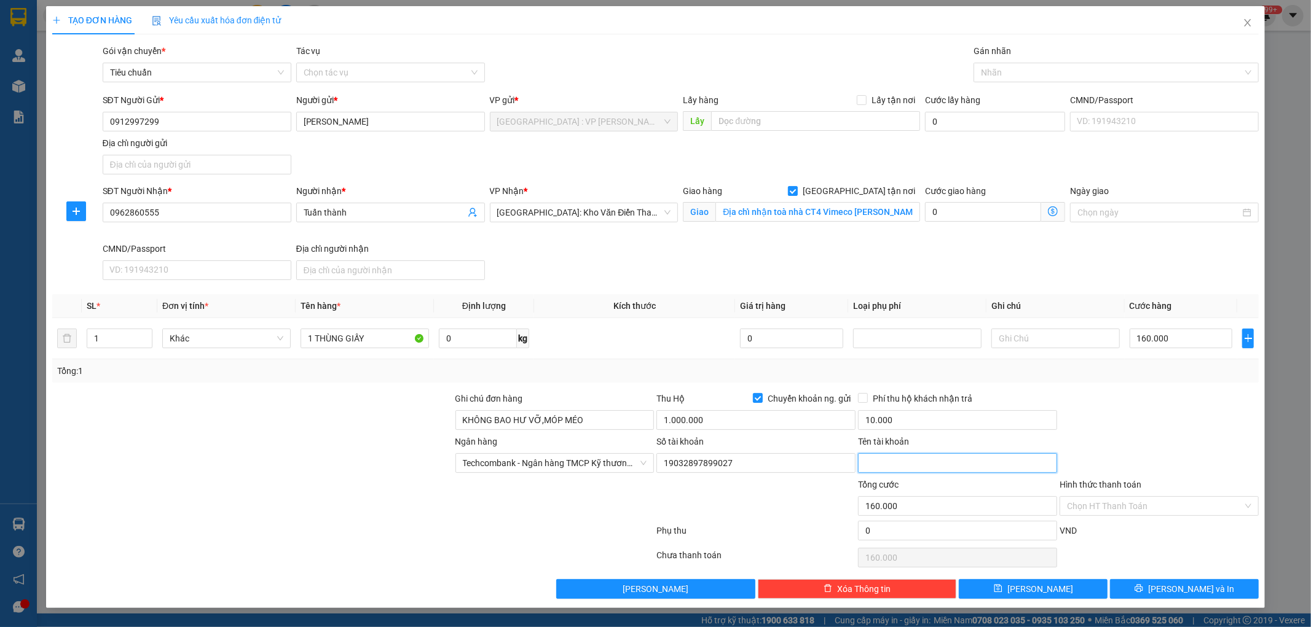
paste input "Lưu Nhật Thanh"
type input "Lưu Nhật Thanh"
click at [1156, 593] on button "Lưu và In" at bounding box center [1184, 589] width 149 height 20
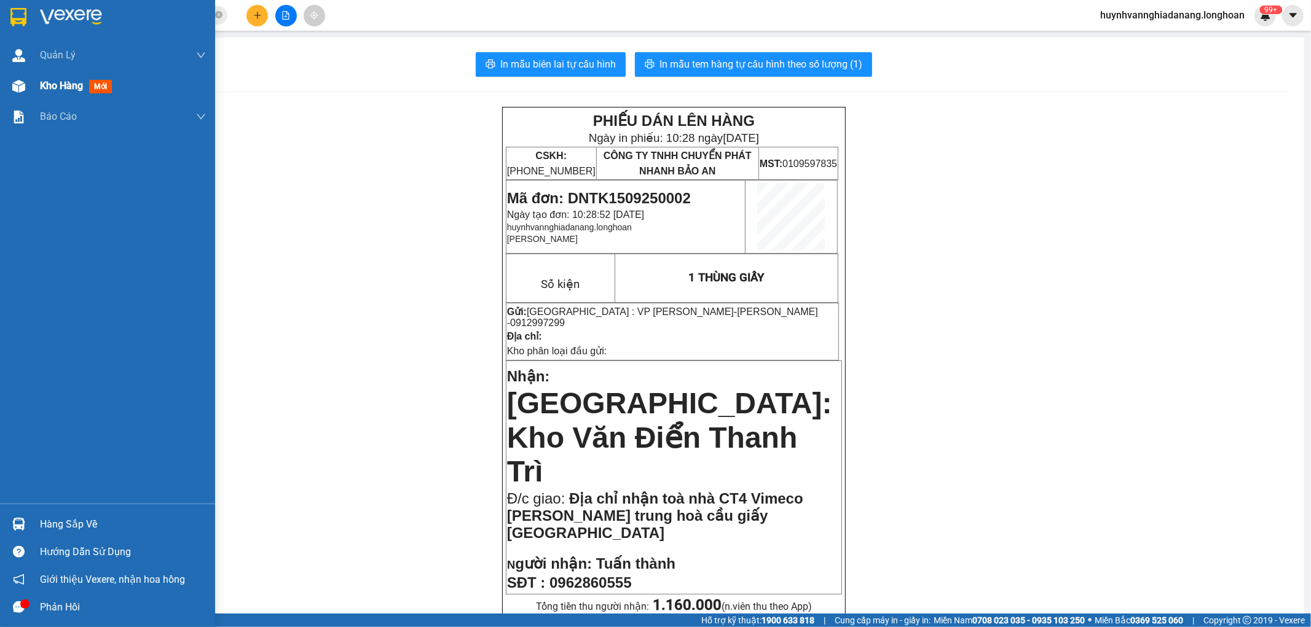
click at [53, 82] on span "Kho hàng" at bounding box center [61, 86] width 43 height 12
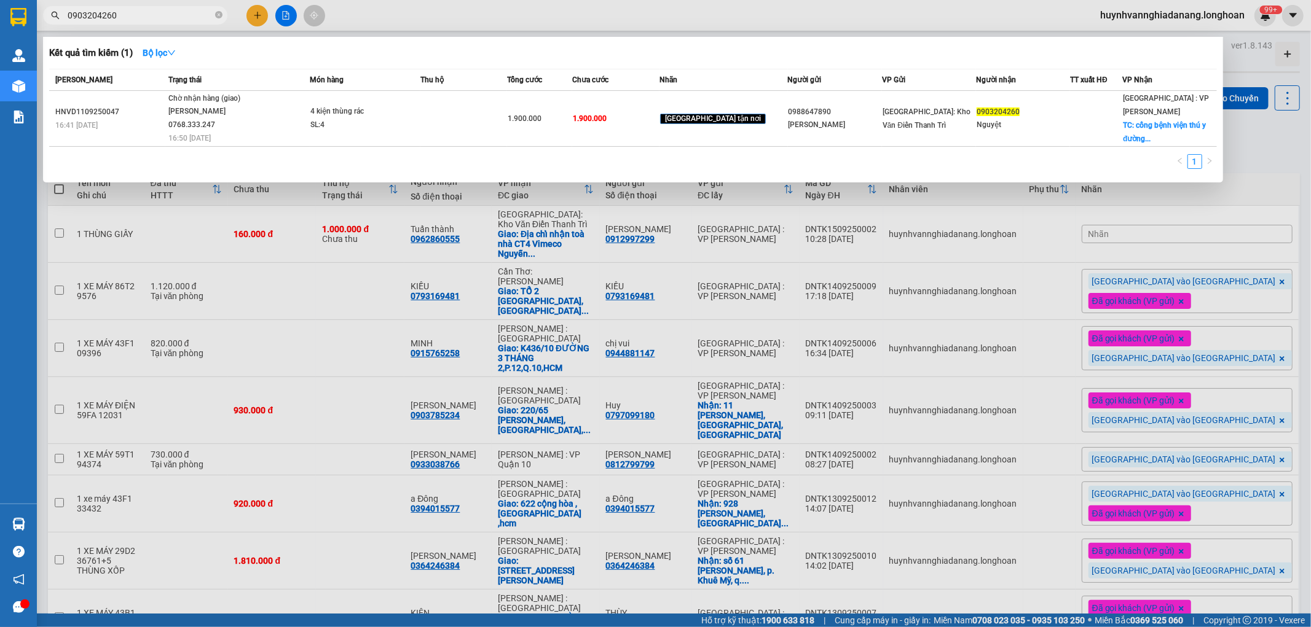
click at [189, 15] on input "0903204260" at bounding box center [140, 16] width 145 height 14
type input "0"
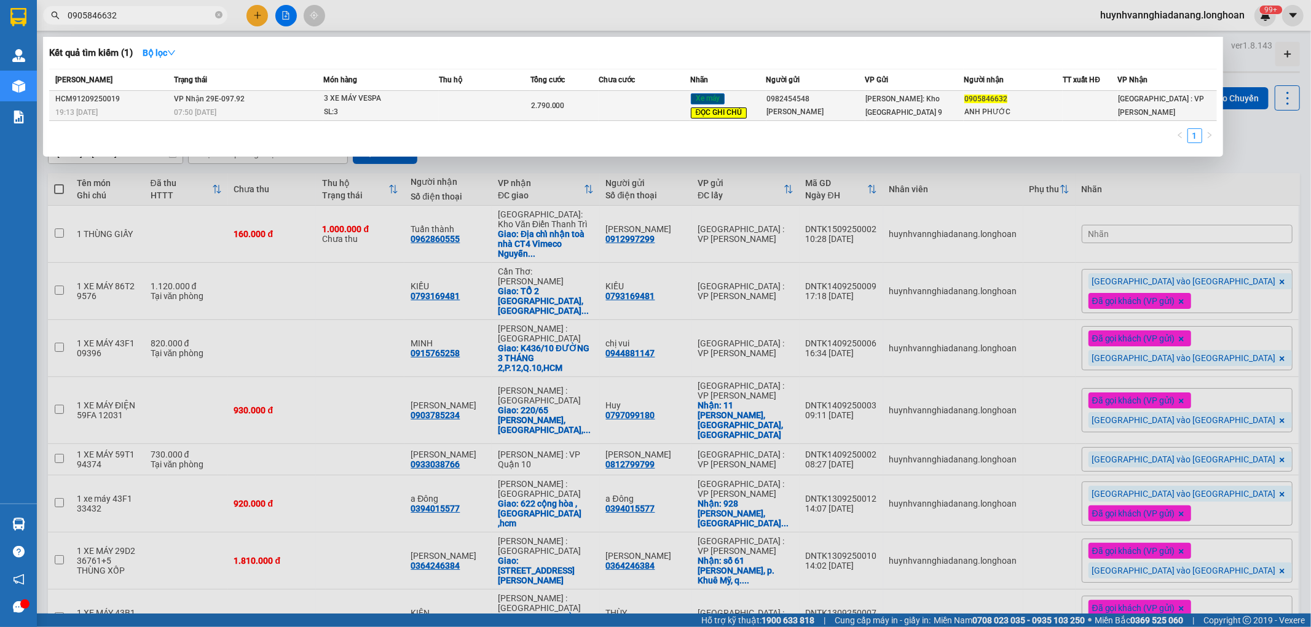
type input "0905846632"
click at [381, 95] on div "3 XE MÁY VESPA" at bounding box center [370, 99] width 92 height 14
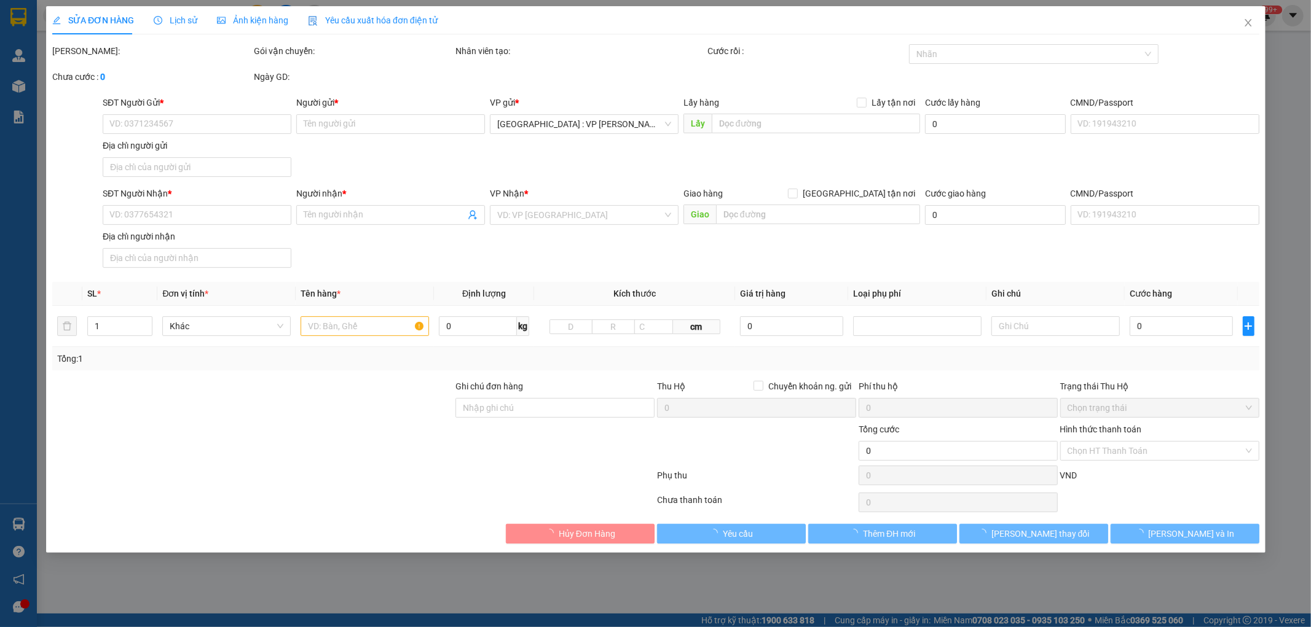
type input "0982454548"
type input "DƯƠNG ĐÌNH HUY"
type input "0905846632"
type input "ANH PHƯỚC"
type input "CHÌA KHÓA QUẤN TAY LÁI - GIẤY TỜ XE + BS XE TRONG CÓP"
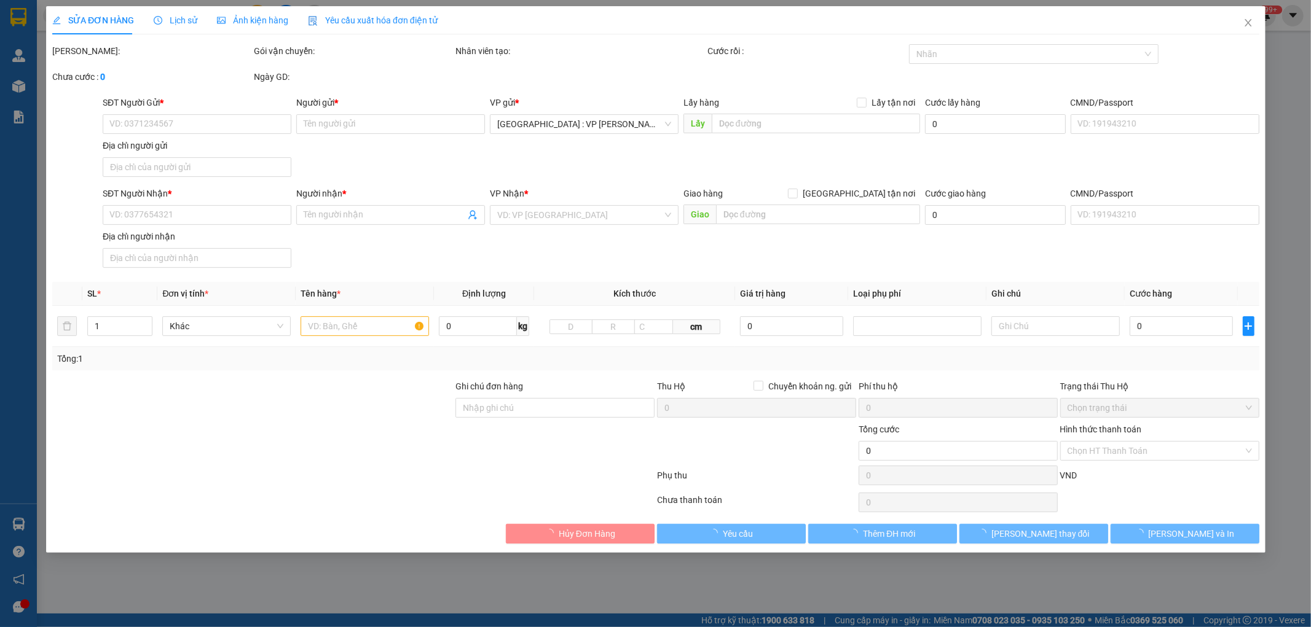
type input "2.790.000"
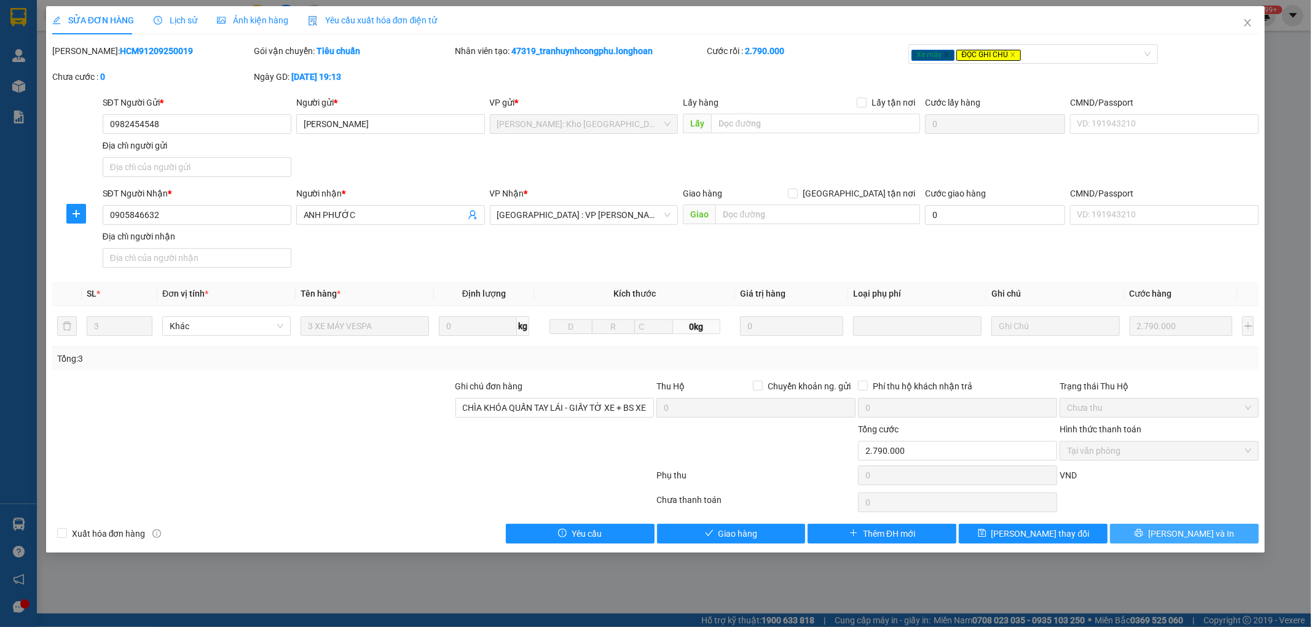
click at [1172, 533] on button "Lưu và In" at bounding box center [1184, 534] width 149 height 20
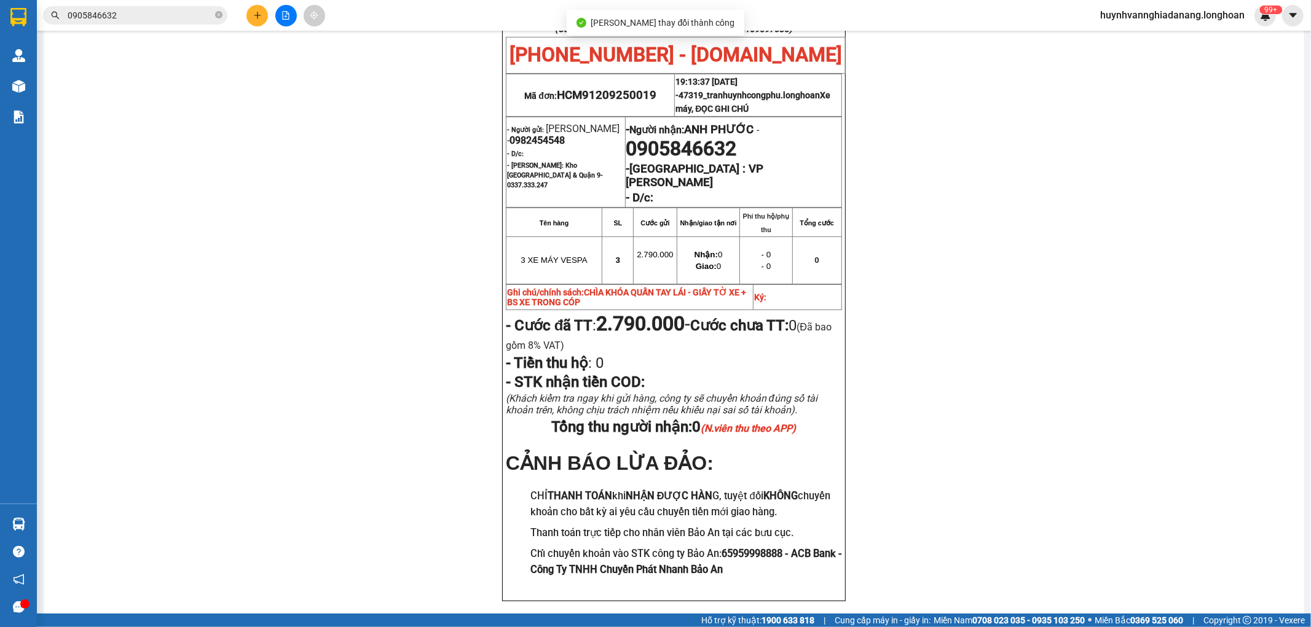
scroll to position [39, 0]
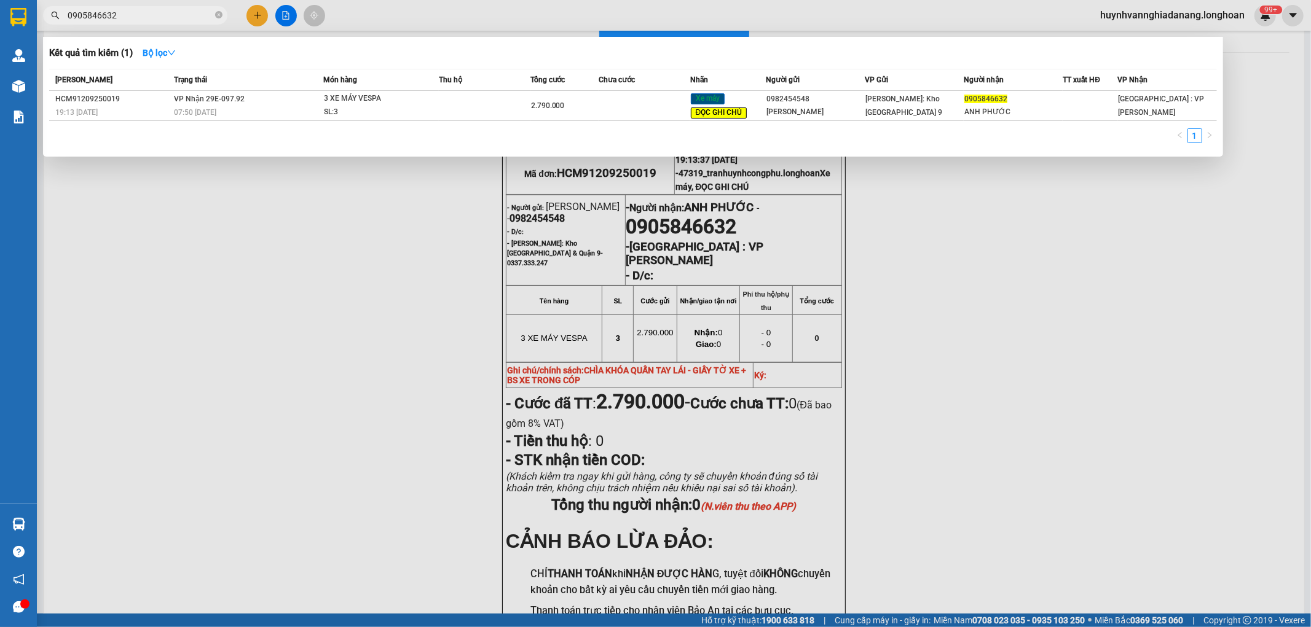
click at [159, 20] on input "0905846632" at bounding box center [140, 16] width 145 height 14
type input "0"
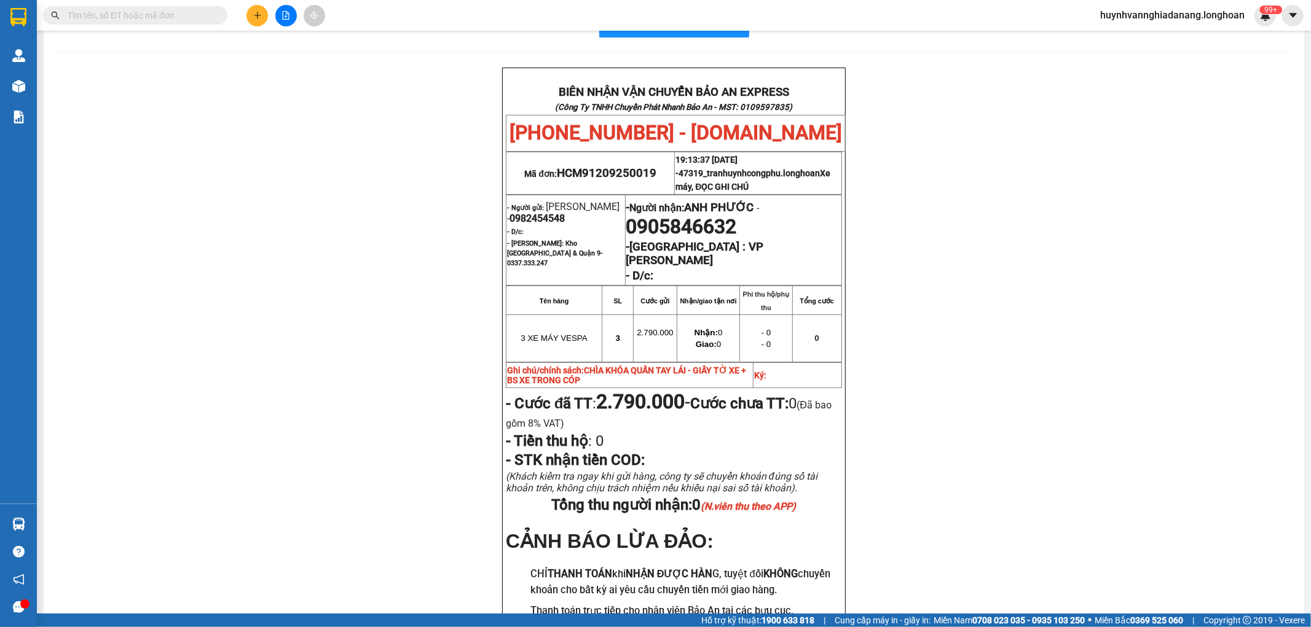
paste input "0398298122"
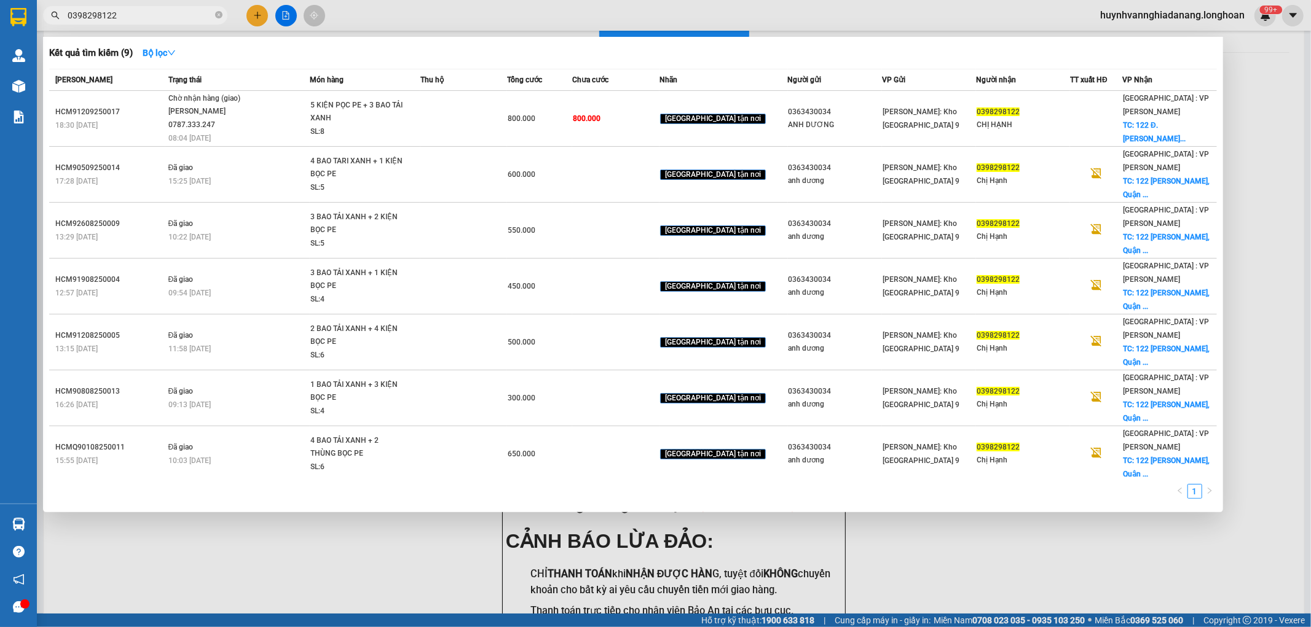
type input "0398298122"
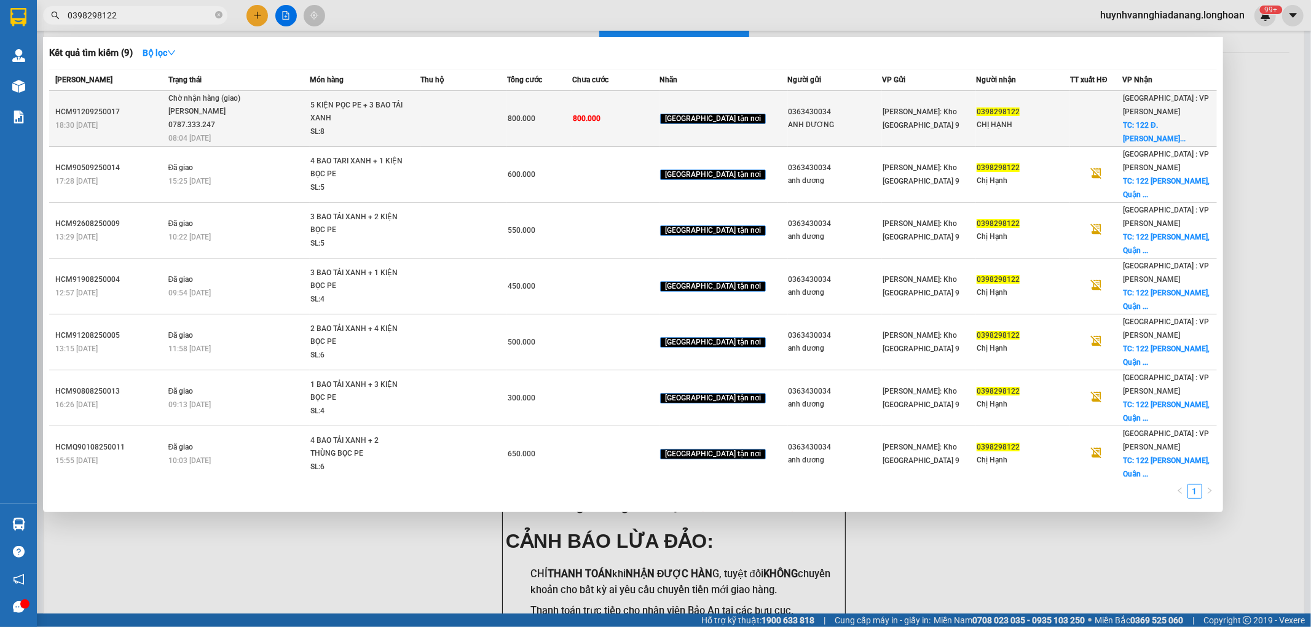
click at [452, 114] on td at bounding box center [463, 119] width 87 height 56
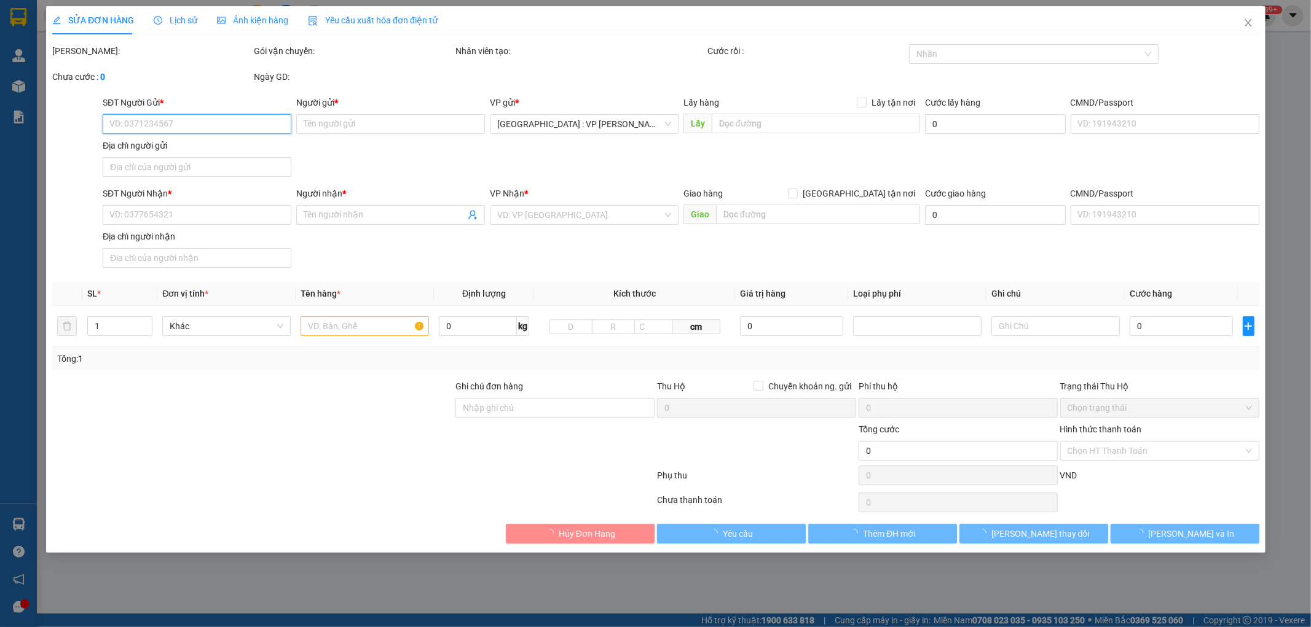
type input "0363430034"
type input "ANH DƯƠNG"
type input "0398298122"
type input "CHỊ HẠNH"
checkbox input "true"
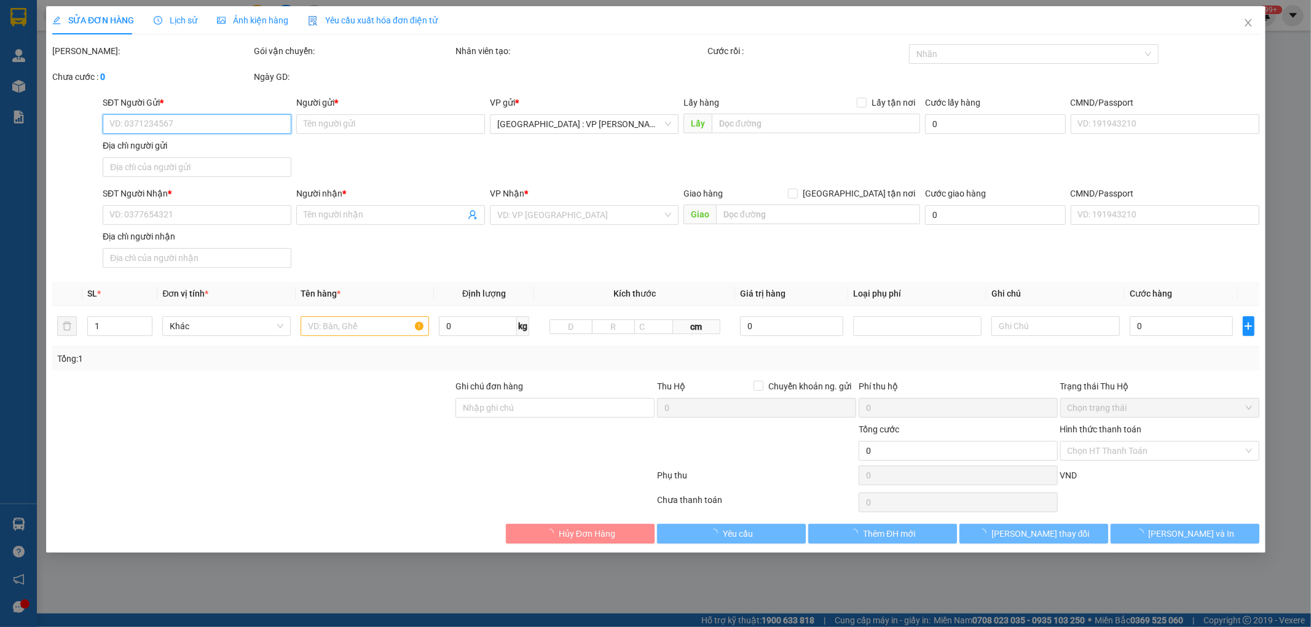
type input "122 Đ.Nguyễn Văn Linh - Quận Hải Châu - Đà Nẵng"
type input "VẬN CHUYỂN NHẸ TAY - HƯ VỠ KHÔNG ĐỀN"
type input "800.000"
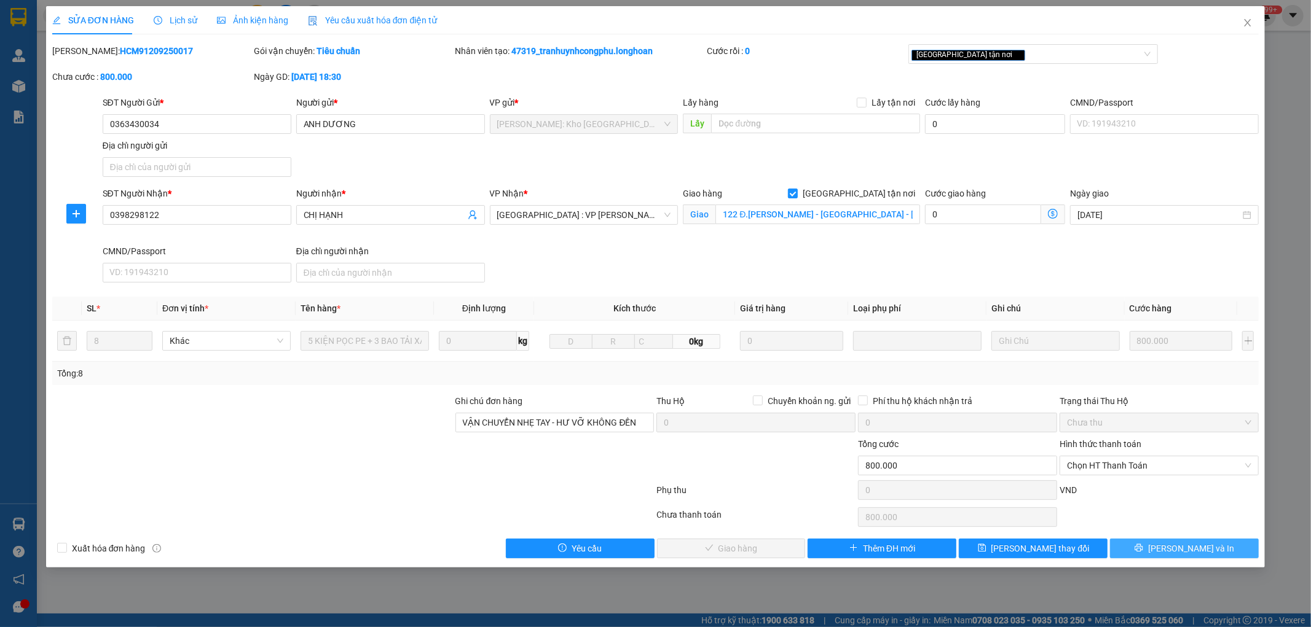
click at [1187, 551] on span "Lưu và In" at bounding box center [1191, 549] width 86 height 14
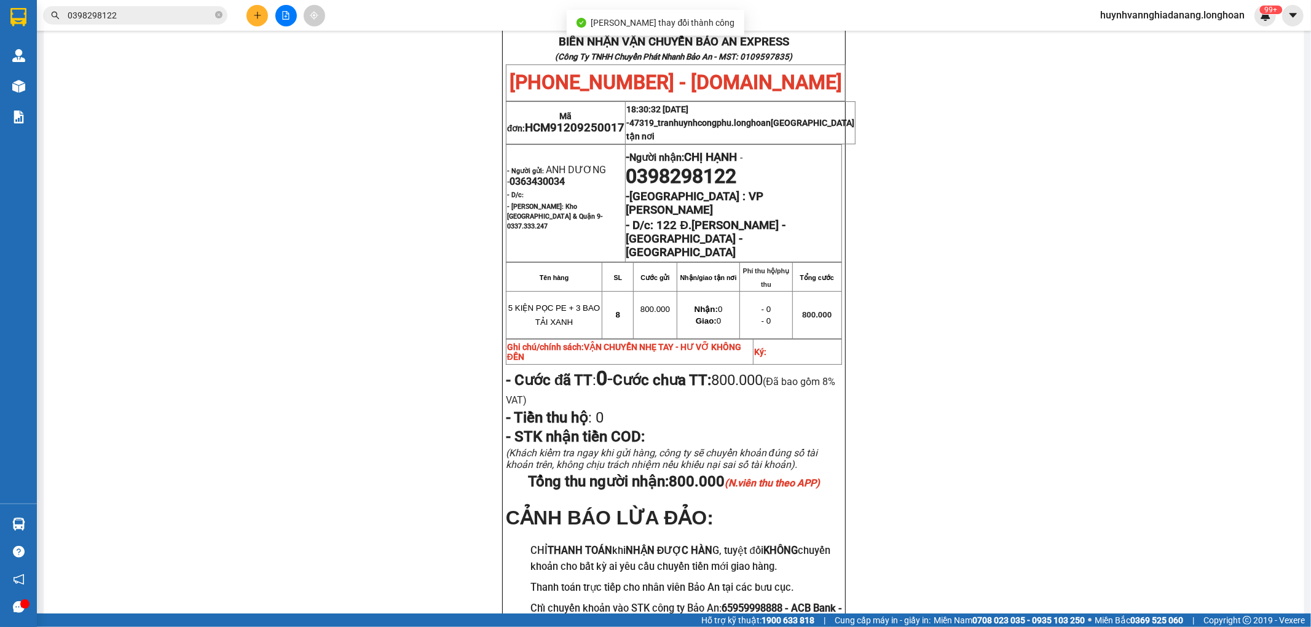
scroll to position [68, 0]
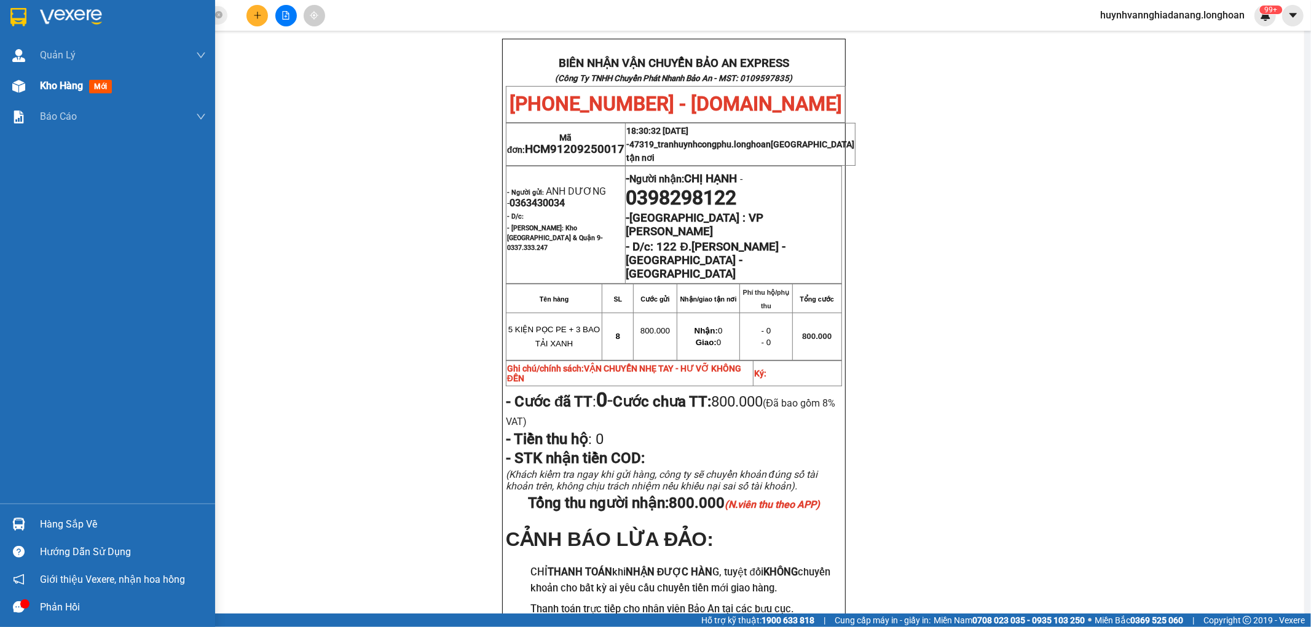
click at [57, 87] on span "Kho hàng" at bounding box center [61, 86] width 43 height 12
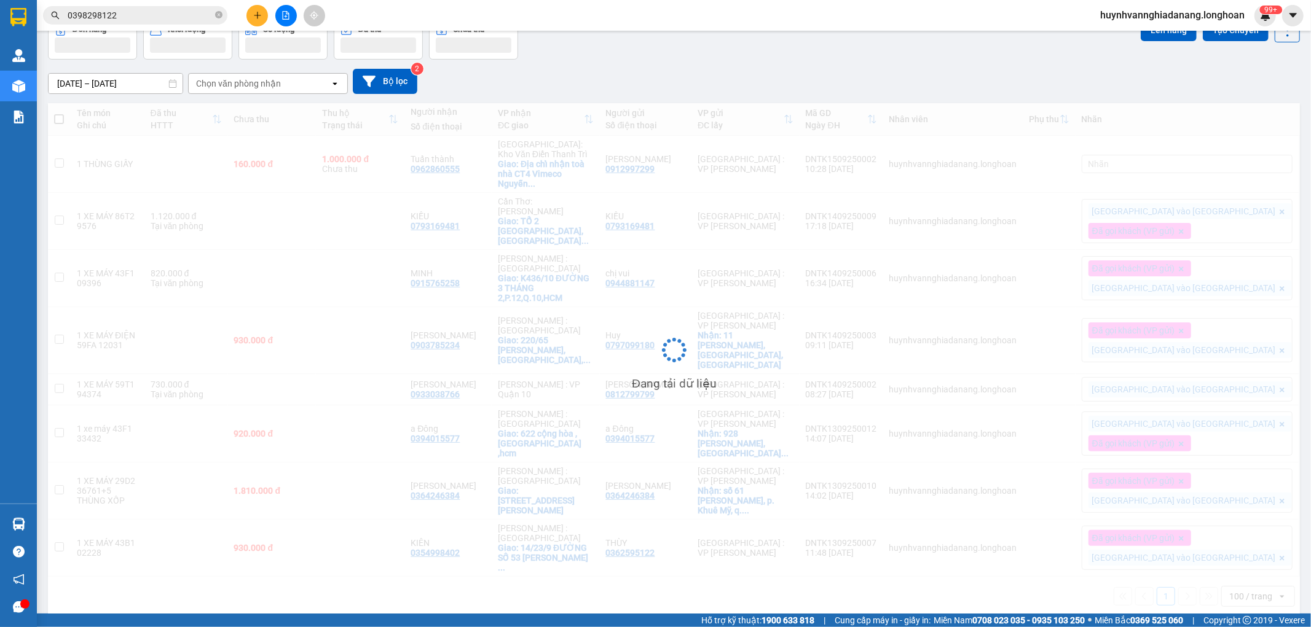
scroll to position [57, 0]
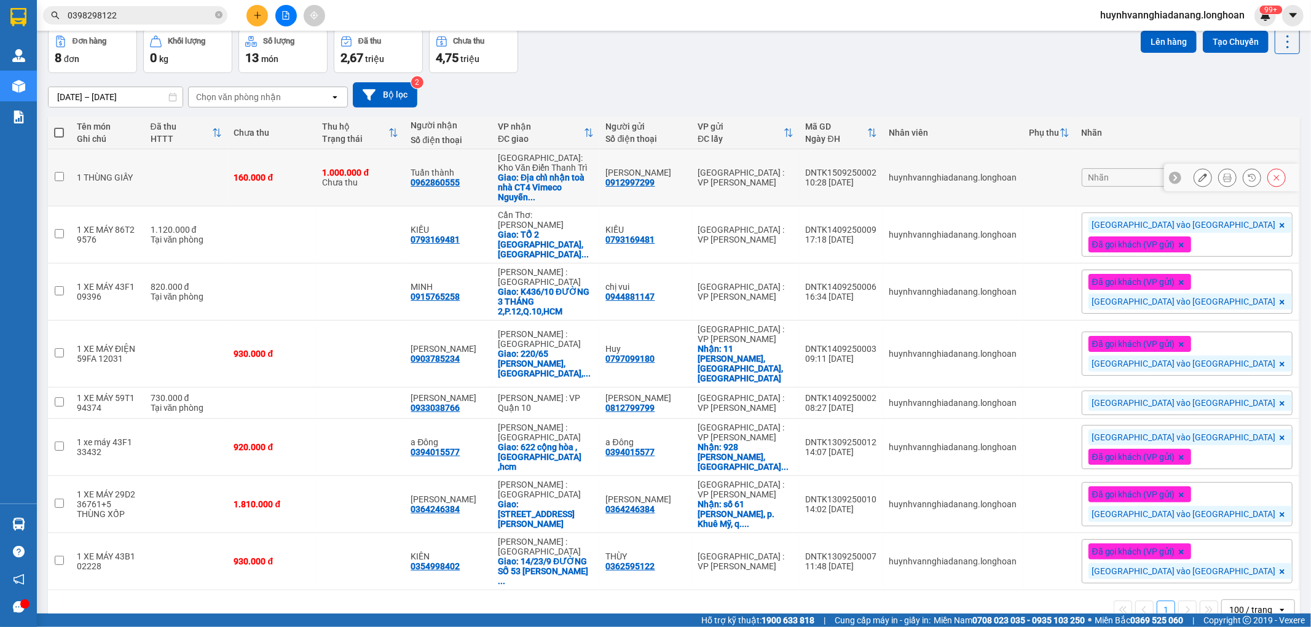
click at [1223, 181] on icon at bounding box center [1227, 177] width 9 height 9
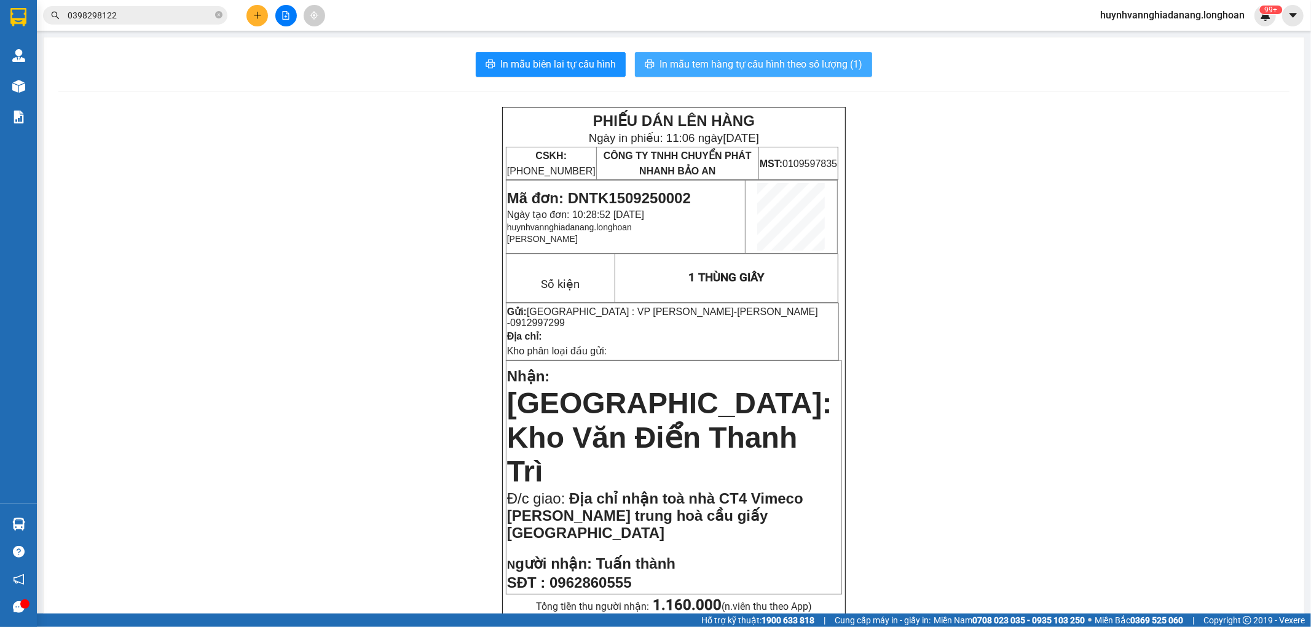
click at [763, 71] on span "In mẫu tem hàng tự cấu hình theo số lượng (1)" at bounding box center [760, 64] width 203 height 15
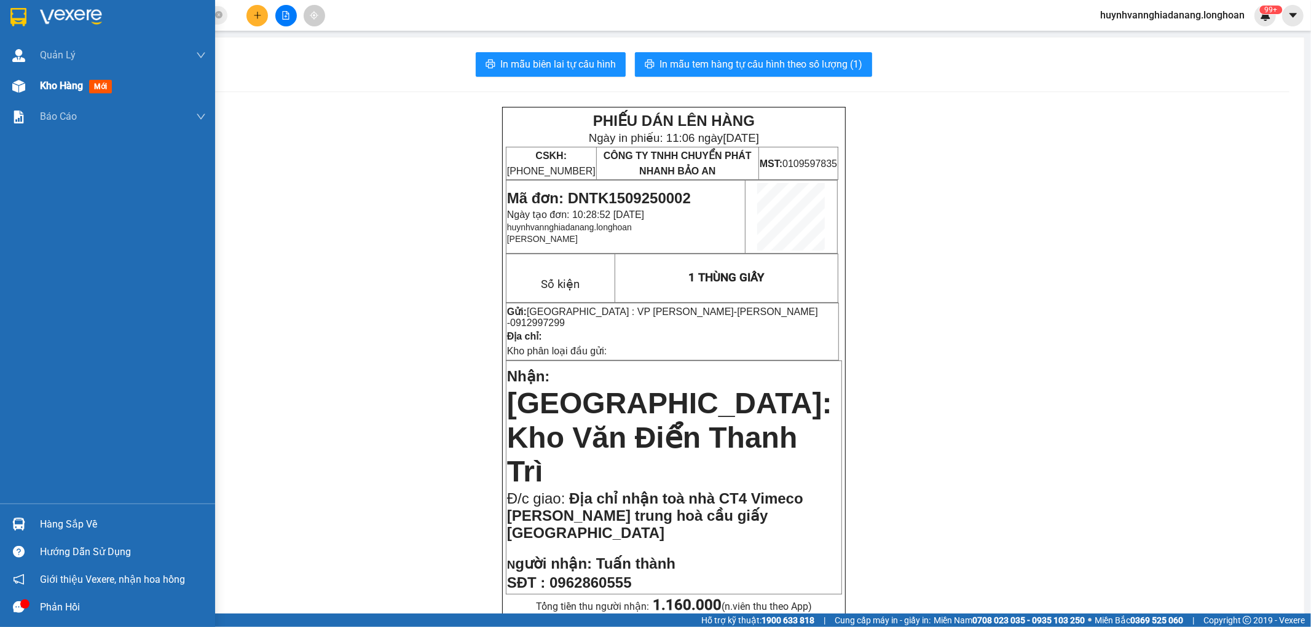
click at [47, 88] on span "Kho hàng" at bounding box center [61, 86] width 43 height 12
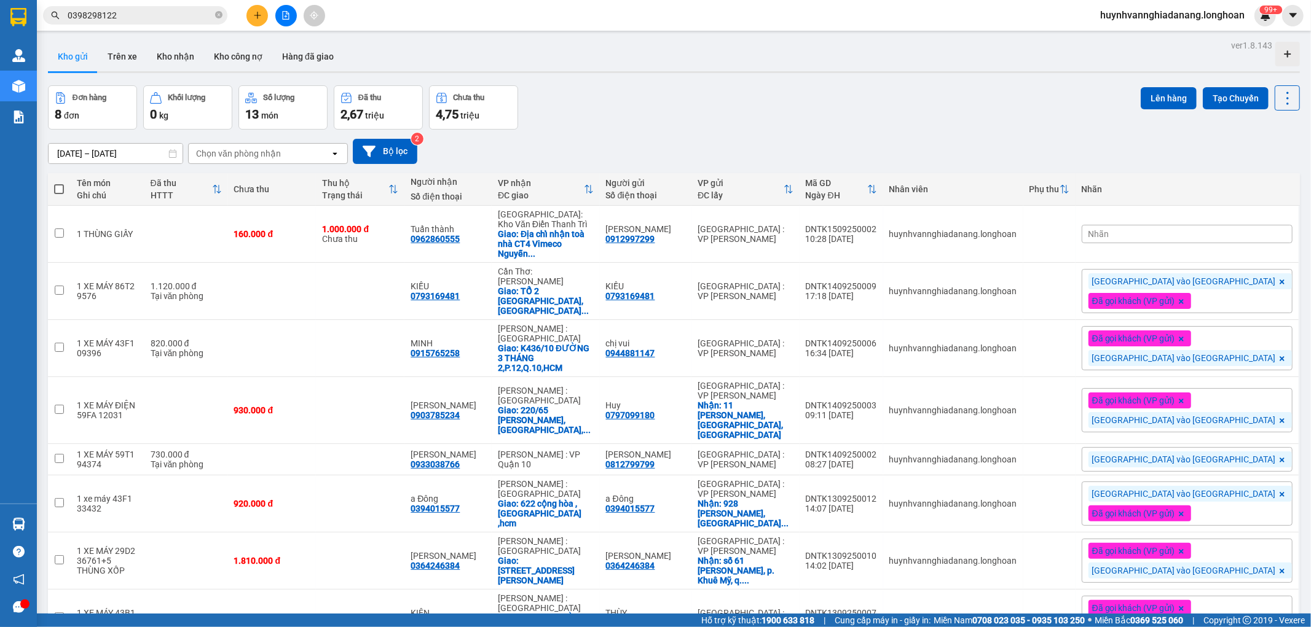
click at [1205, 237] on div "Nhãn" at bounding box center [1186, 234] width 211 height 18
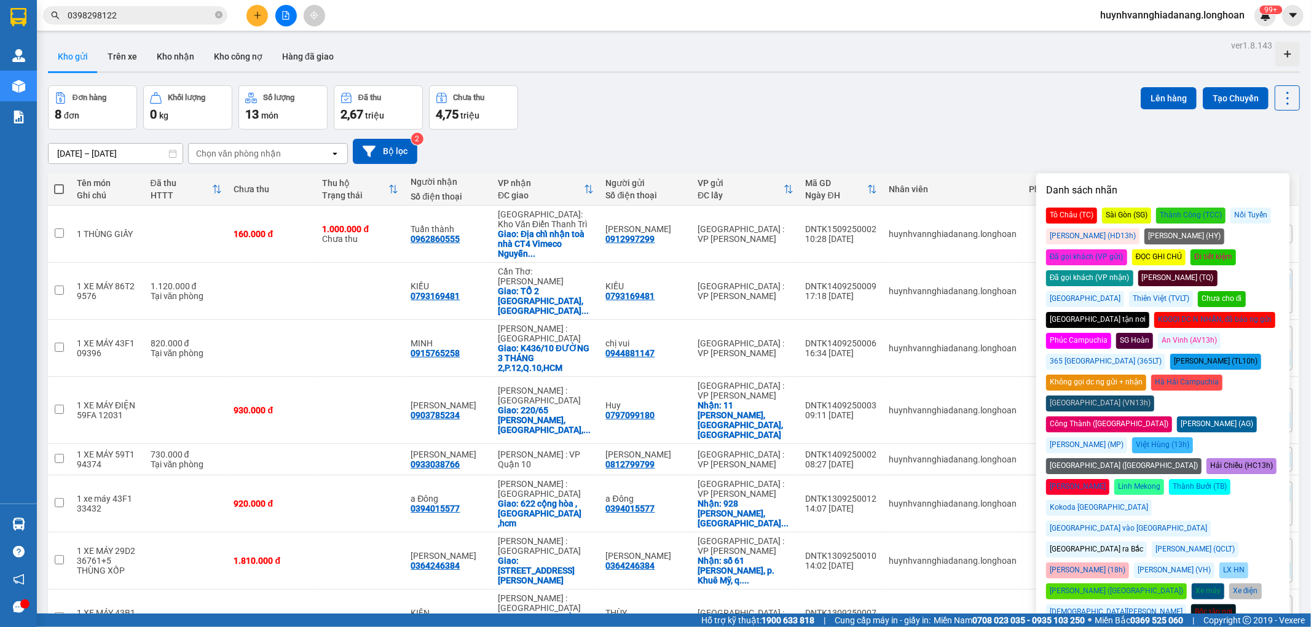
click at [1127, 249] on div "Đã gọi khách (VP gửi)" at bounding box center [1086, 257] width 81 height 16
click at [1091, 542] on div "[GEOGRAPHIC_DATA] ra Bắc" at bounding box center [1096, 550] width 101 height 16
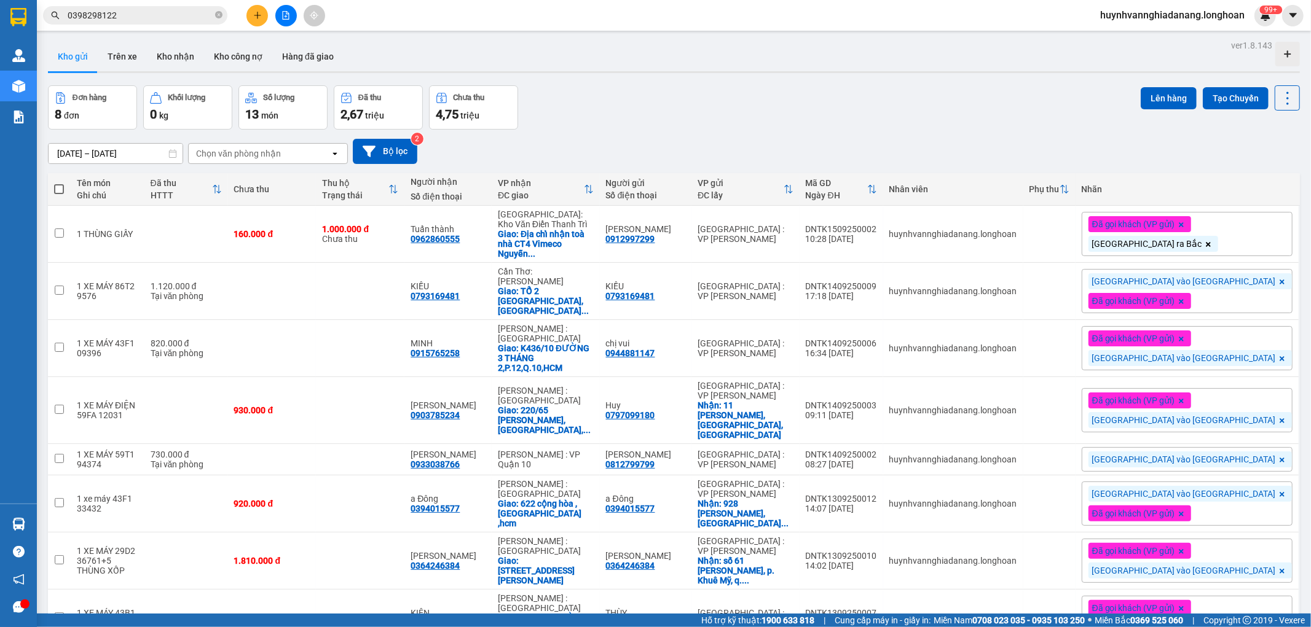
click at [898, 77] on div "ver 1.8.143 Kho gửi Trên xe Kho nhận Kho công nợ Hàng đã giao Đơn hàng 8 đơn Kh…" at bounding box center [673, 364] width 1261 height 654
click at [253, 26] on div at bounding box center [286, 16] width 92 height 22
click at [259, 22] on button at bounding box center [257, 16] width 22 height 22
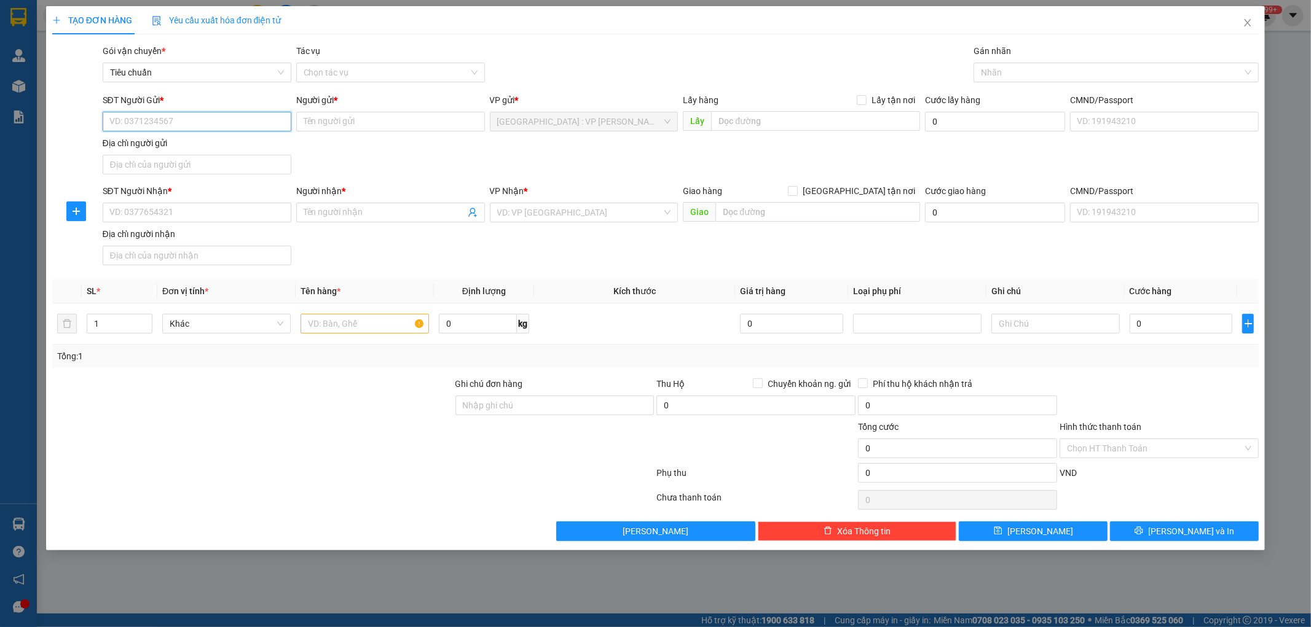
click at [200, 119] on input "SĐT Người Gửi *" at bounding box center [197, 122] width 189 height 20
paste input "0903965385"
type input "0903965385"
click at [317, 124] on input "Người gửi *" at bounding box center [390, 122] width 189 height 20
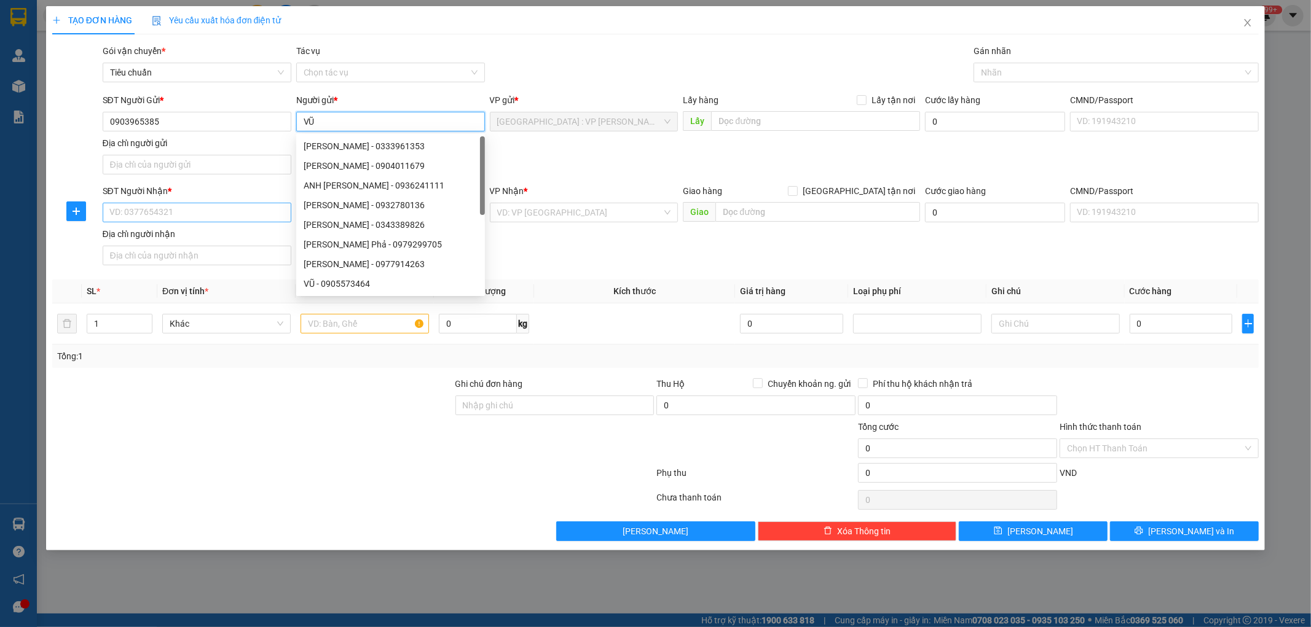
type input "VŨ"
click at [195, 211] on input "SĐT Người Nhận *" at bounding box center [197, 213] width 189 height 20
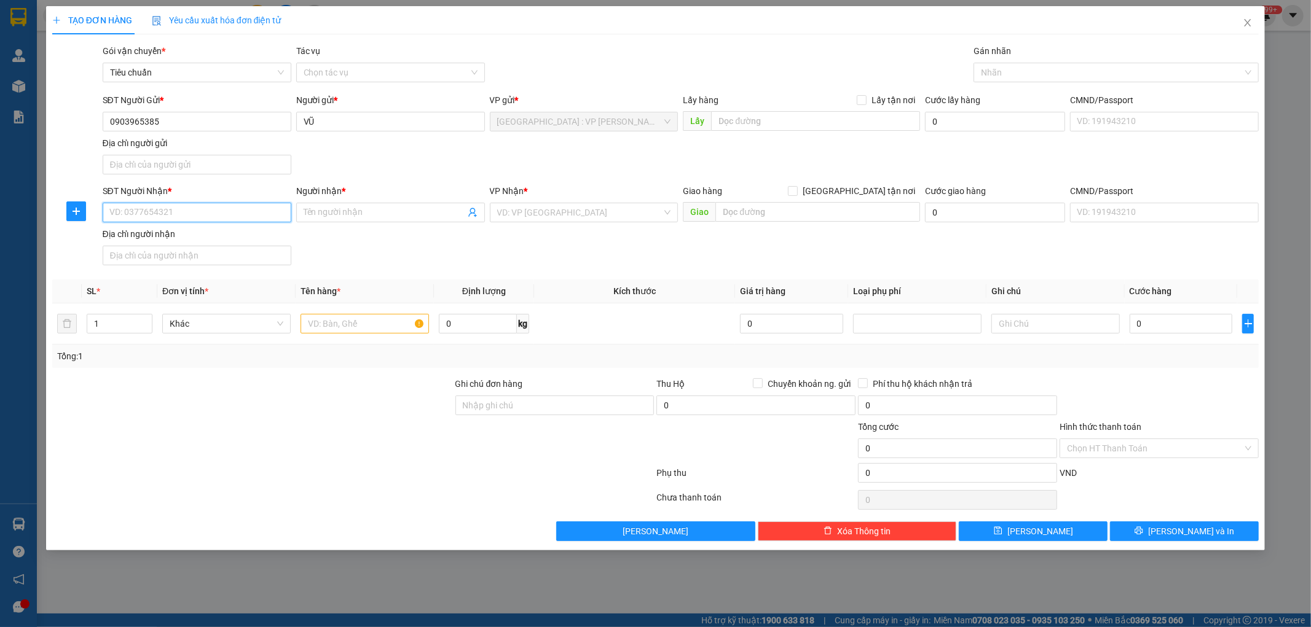
click at [181, 207] on input "SĐT Người Nhận *" at bounding box center [197, 213] width 189 height 20
paste input "0904564638"
type input "0904564638"
click at [349, 215] on input "Người nhận *" at bounding box center [385, 213] width 162 height 14
click at [329, 211] on input "Người nhận *" at bounding box center [385, 213] width 162 height 14
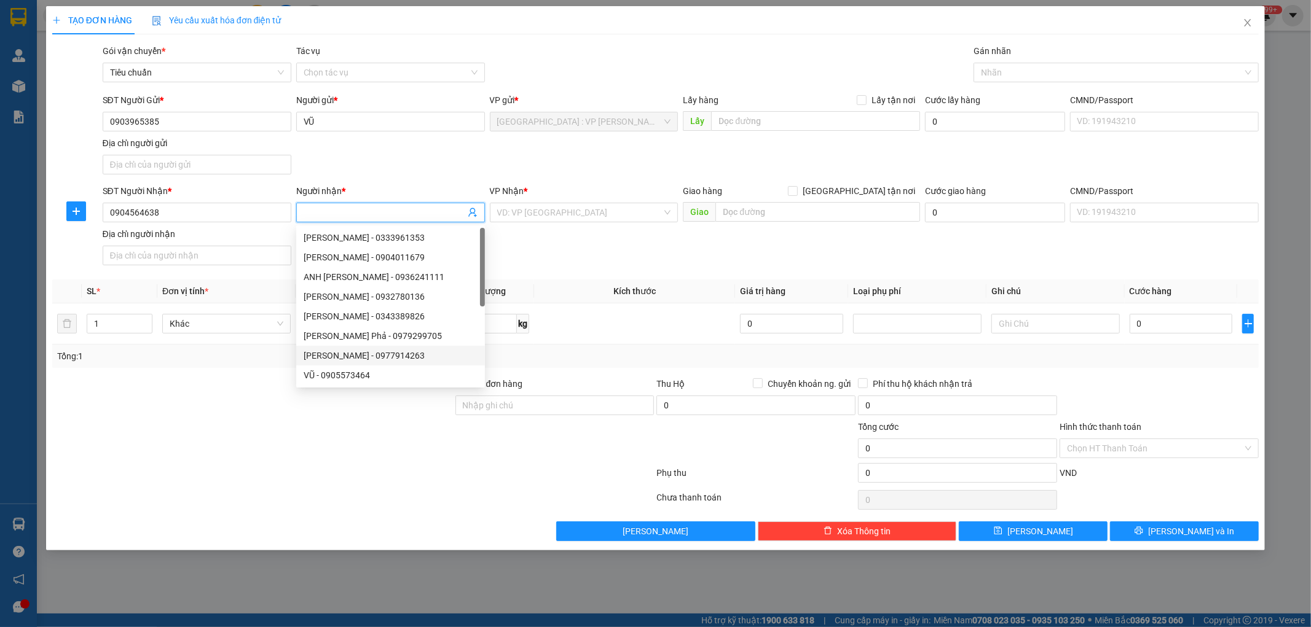
paste input "Minh"
type input "Minh"
click at [551, 210] on input "search" at bounding box center [579, 212] width 165 height 18
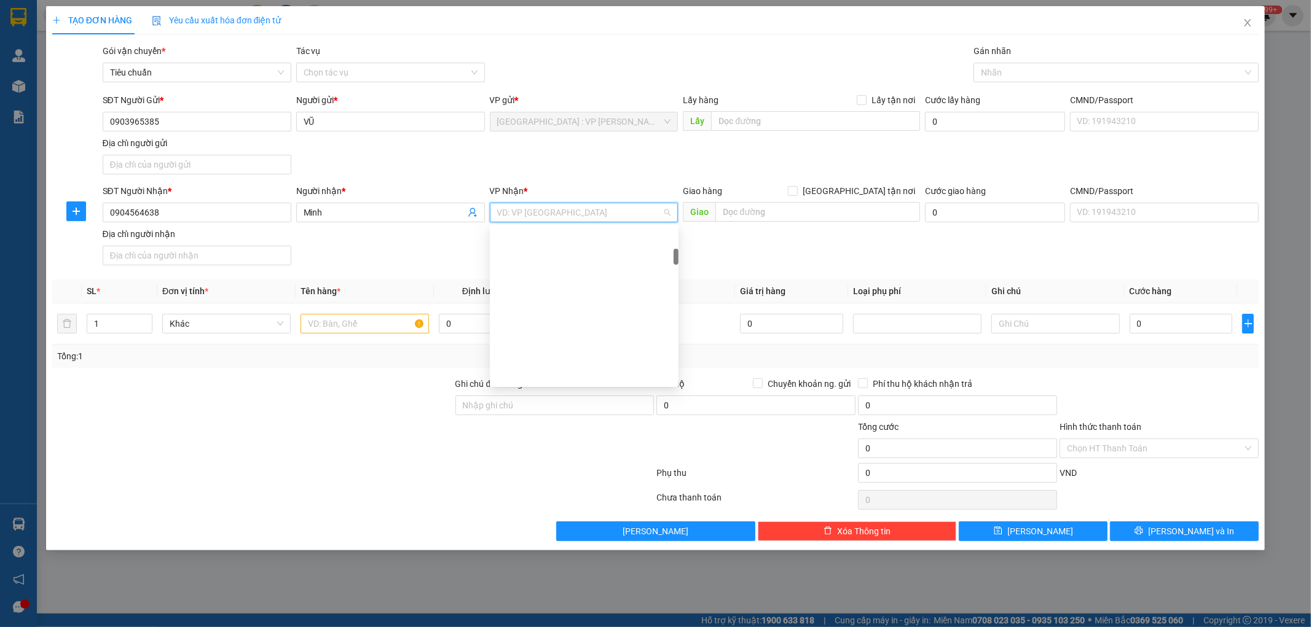
scroll to position [409, 0]
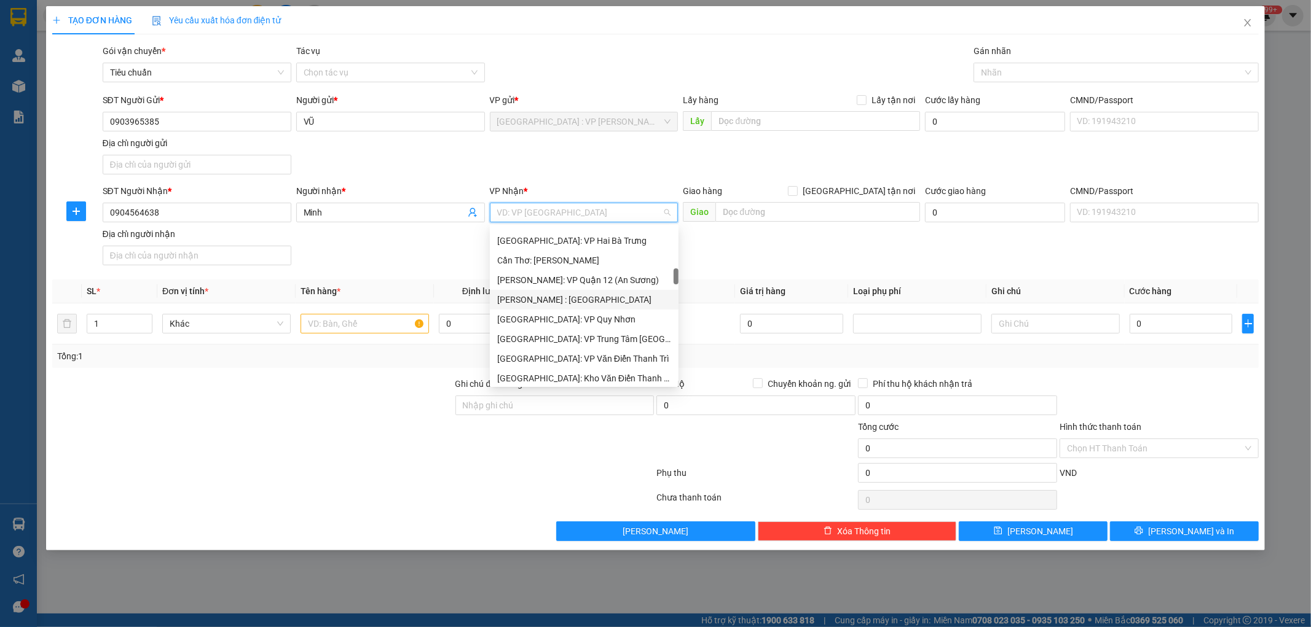
click at [614, 291] on div "[PERSON_NAME] : [GEOGRAPHIC_DATA]" at bounding box center [584, 300] width 189 height 20
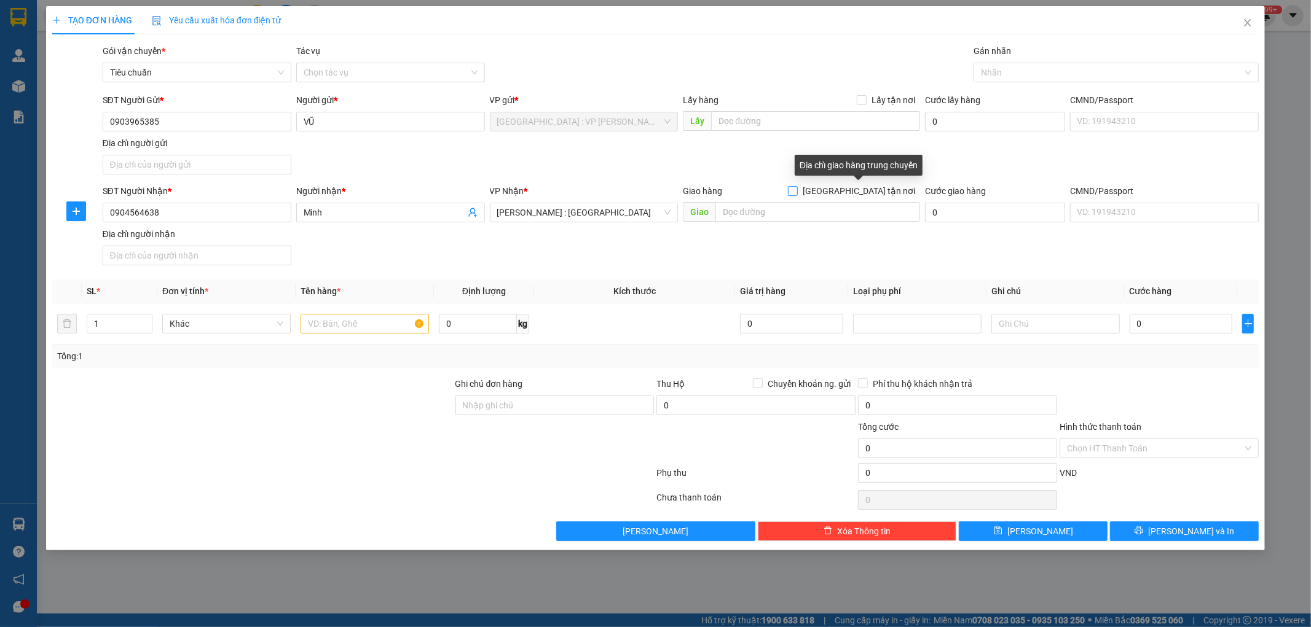
click at [796, 192] on input "Giao tận nơi" at bounding box center [792, 190] width 9 height 9
checkbox input "true"
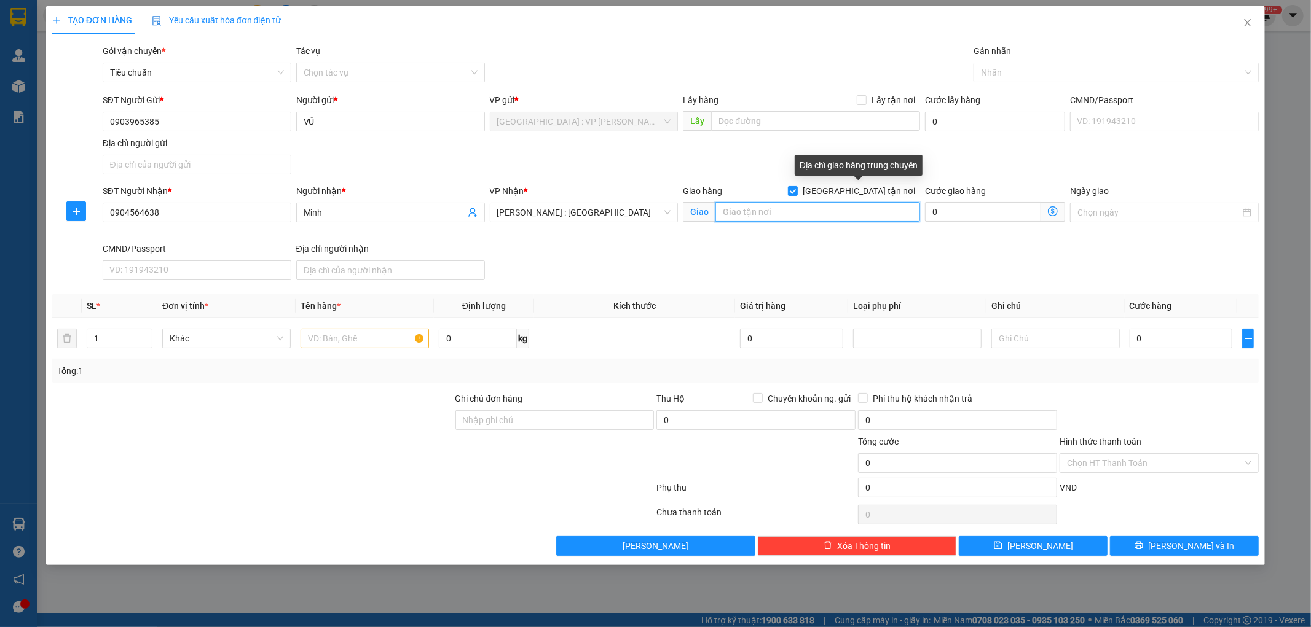
click at [833, 204] on input "text" at bounding box center [817, 212] width 205 height 20
click at [760, 208] on input "text" at bounding box center [817, 212] width 205 height 20
paste input "14A tân thới nhất 8, phường tân thới nhất, quận 12, HCM"
type input "14A tân thới nhất 8, phường tân thới nhất, quận 12, HCM"
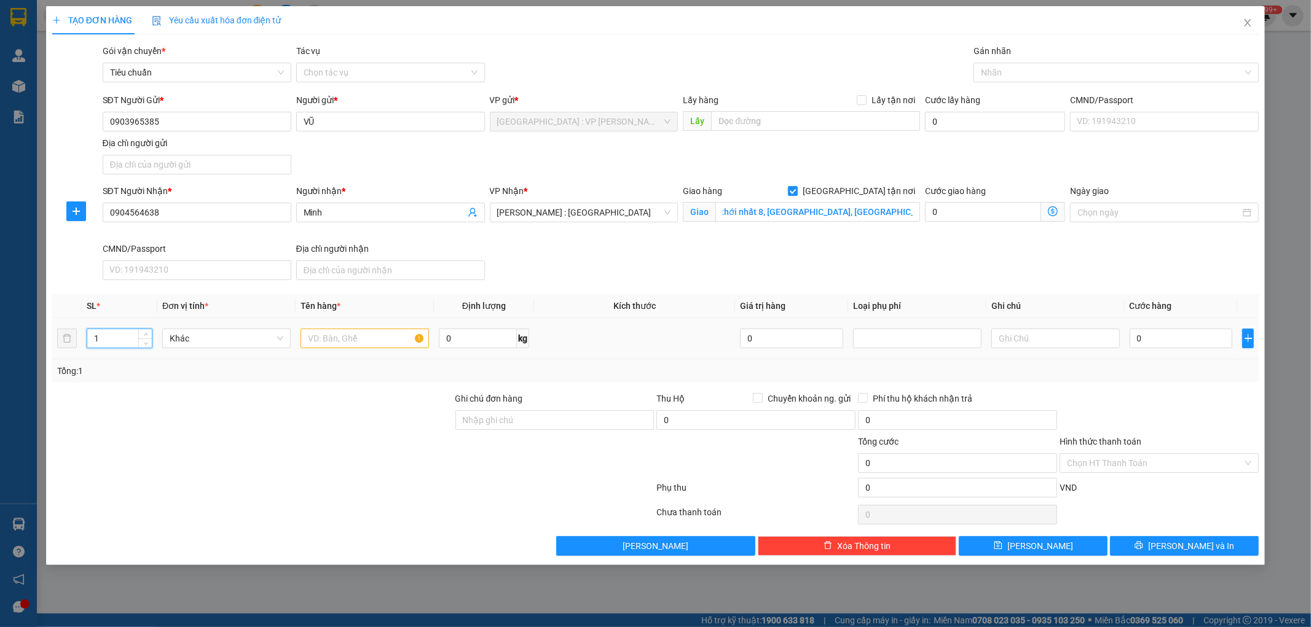
click at [130, 336] on input "1" at bounding box center [119, 338] width 65 height 18
type input "3"
click at [344, 342] on input "text" at bounding box center [364, 339] width 128 height 20
type input "3 KIỆN BỌC XỐP NỔ"
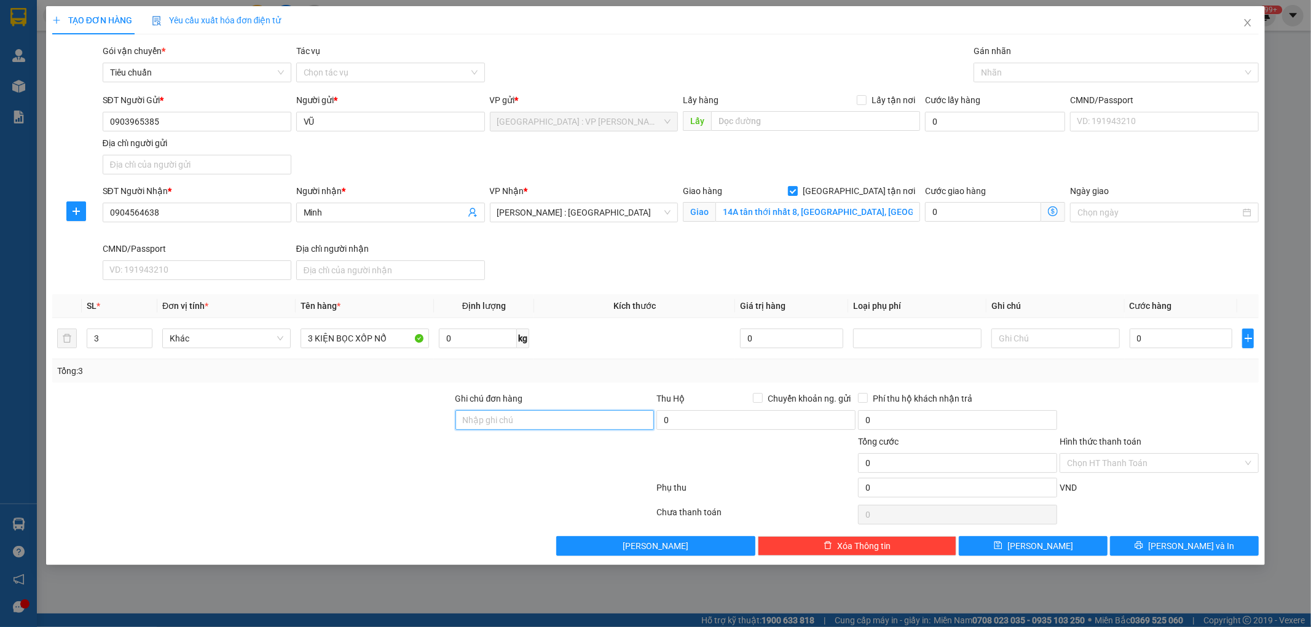
drag, startPoint x: 544, startPoint y: 420, endPoint x: 555, endPoint y: 426, distance: 12.9
click at [545, 421] on input "Ghi chú đơn hàng" at bounding box center [554, 420] width 199 height 20
type input "KHÔNG BAO HƯ VỠ,MÓP MÉO"
click at [1164, 339] on input "0" at bounding box center [1180, 339] width 103 height 20
type input "1"
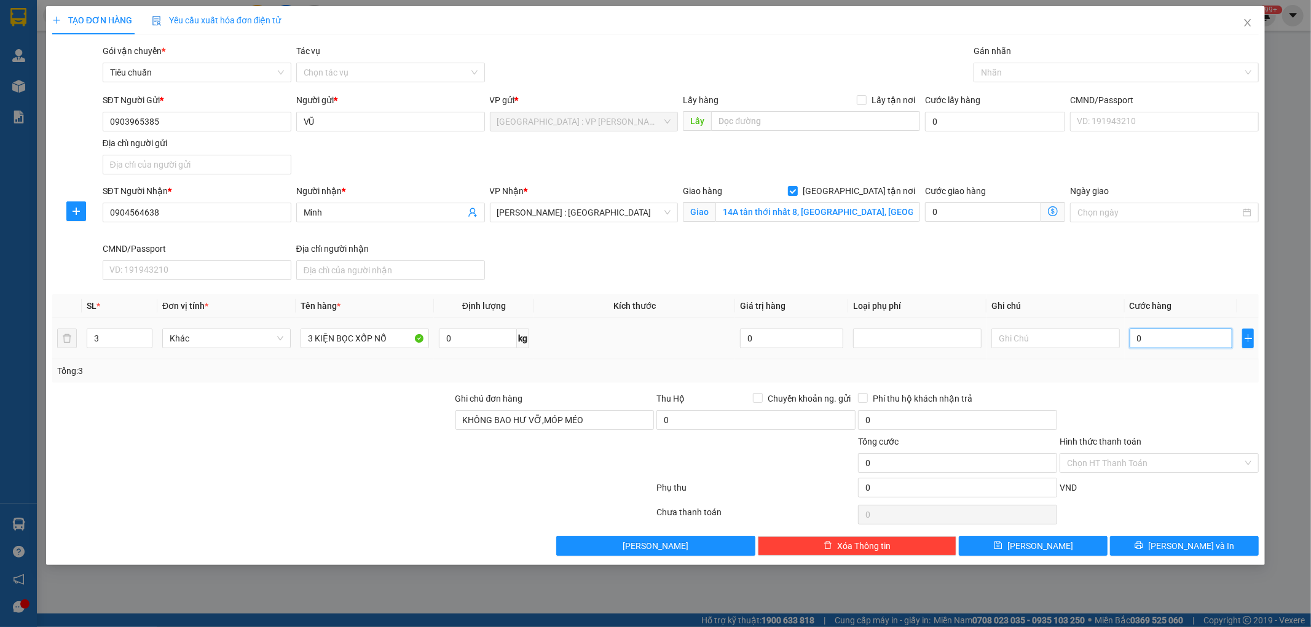
type input "1"
type input "15"
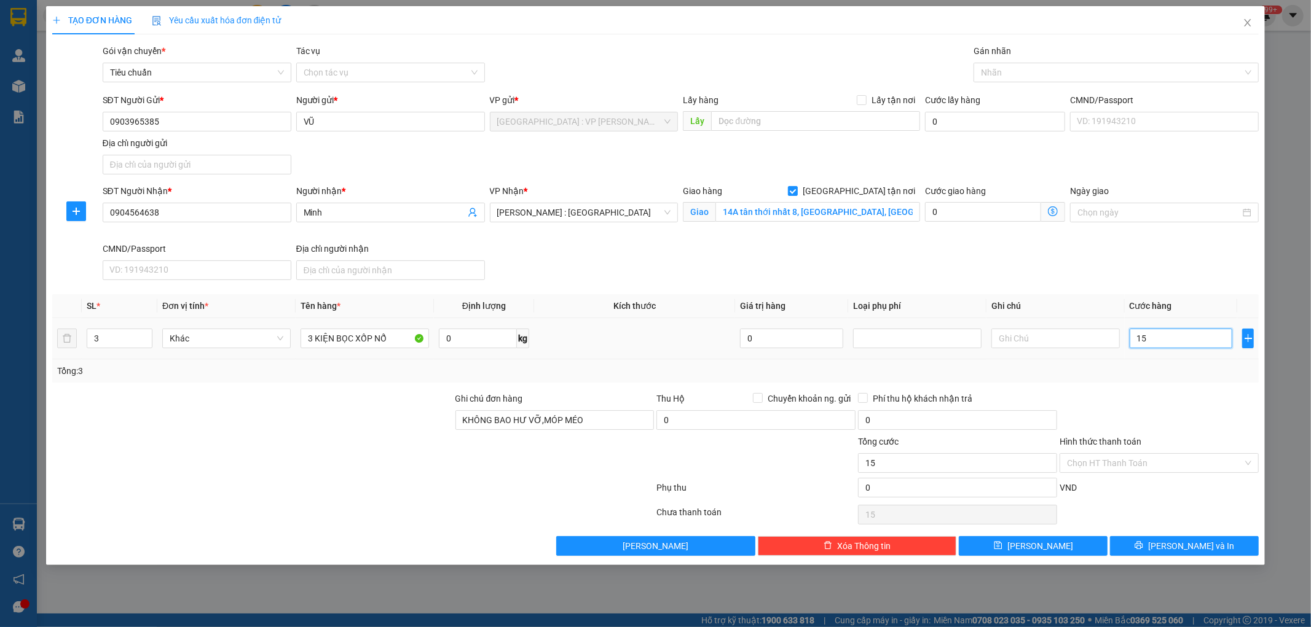
type input "150"
type input "1.500"
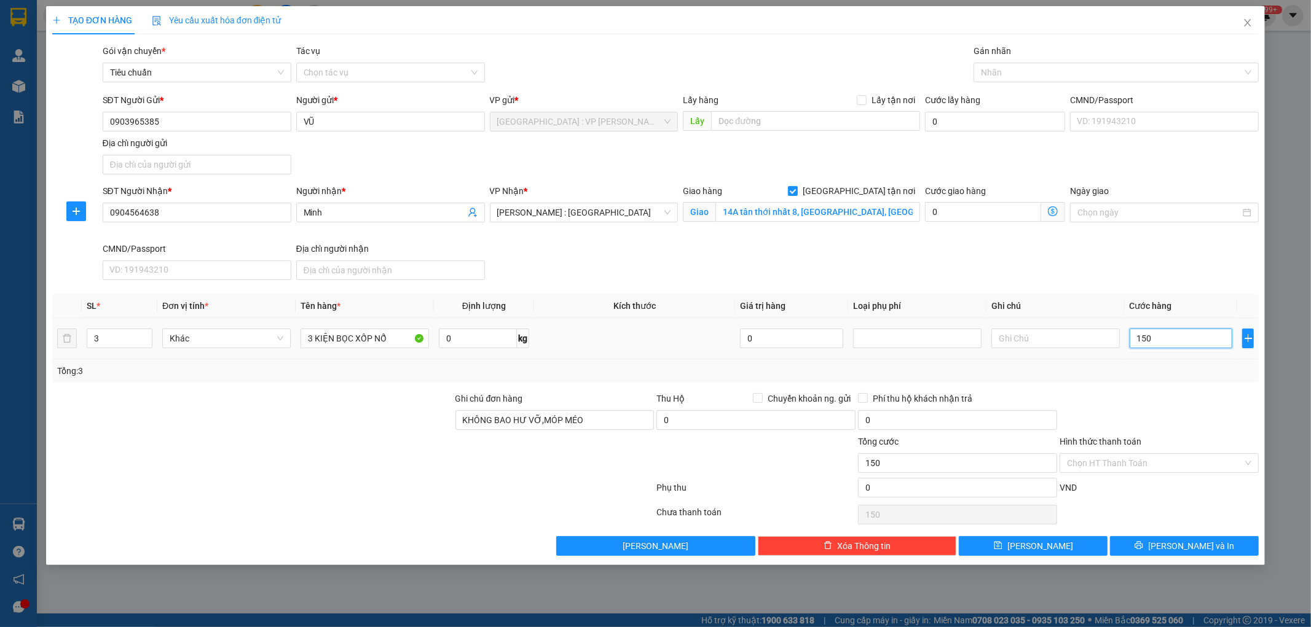
type input "1.500"
type input "15.000"
type input "150.000"
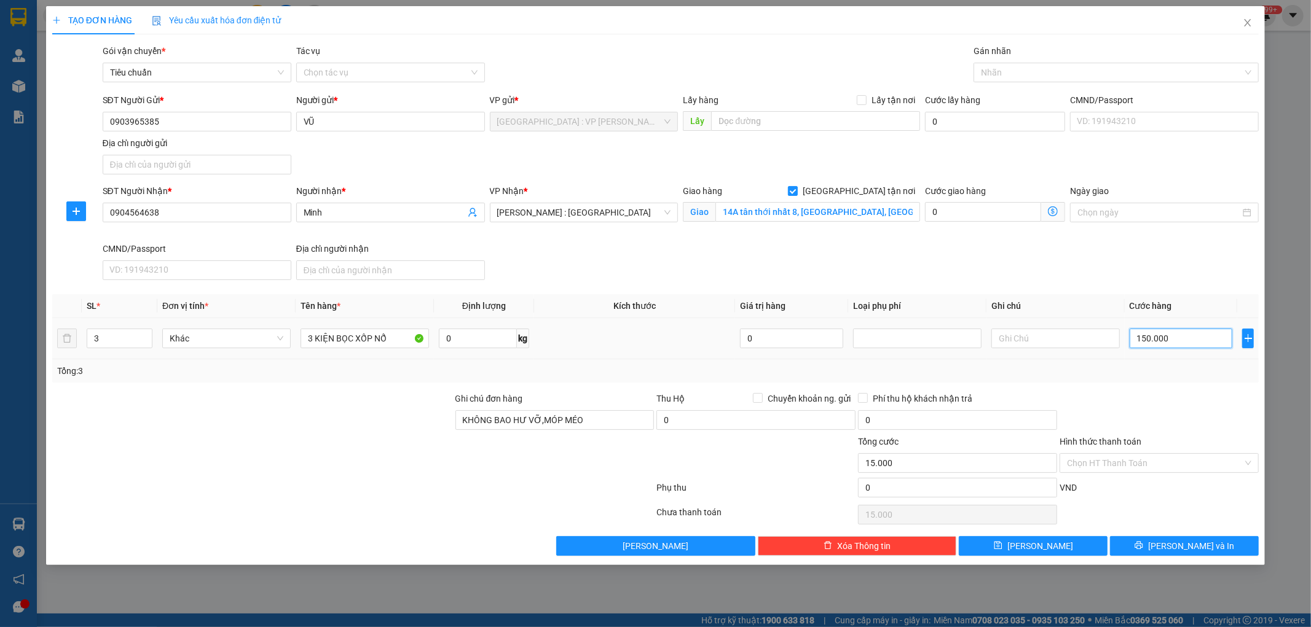
type input "150.000"
click at [926, 487] on input "0" at bounding box center [957, 488] width 199 height 20
type input "2"
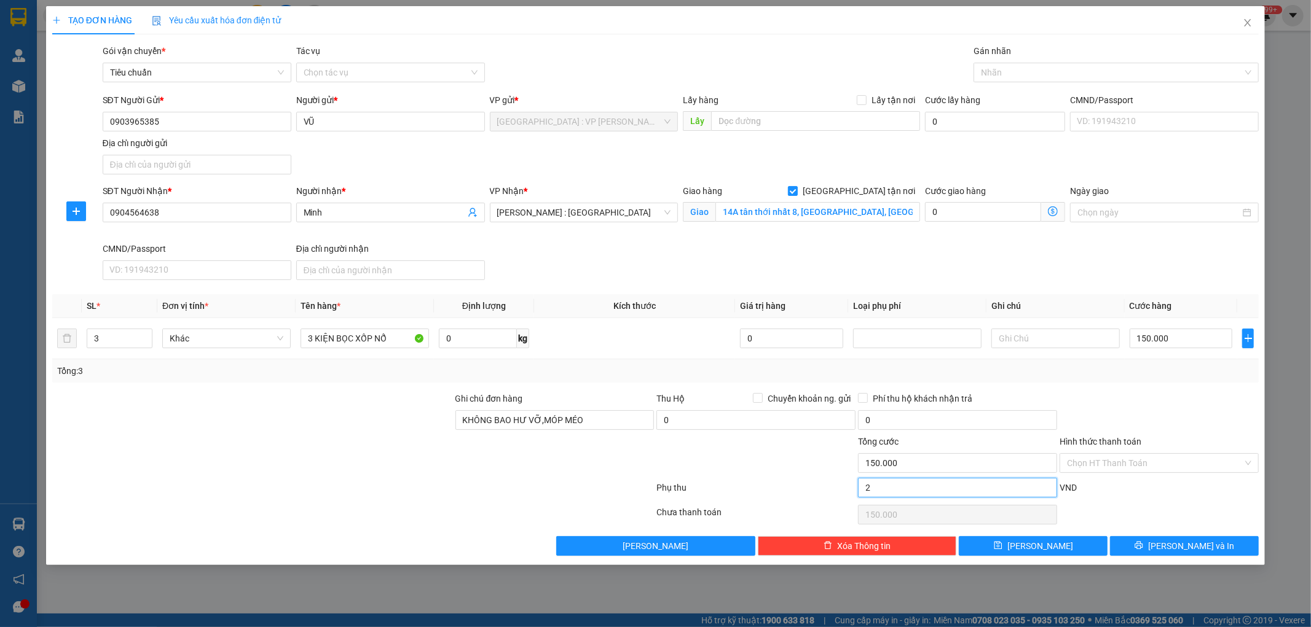
type input "150.002"
type input "20"
type input "150.020"
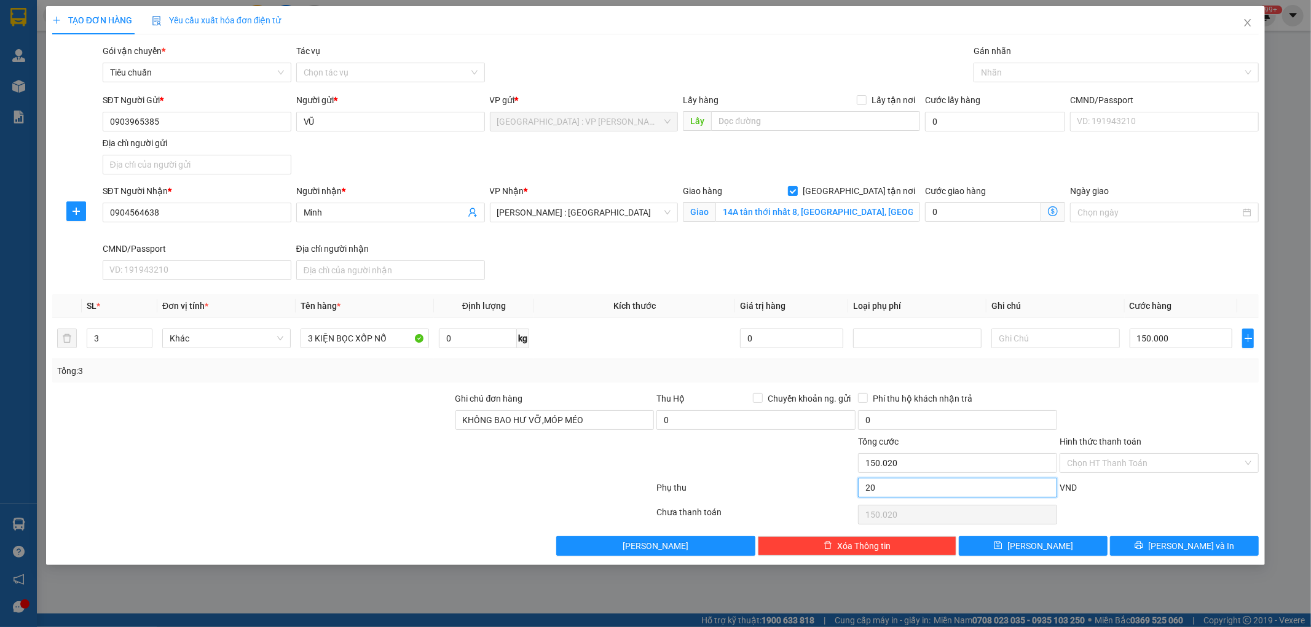
type input "2"
type input "150.002"
type input "150.000"
type input "0"
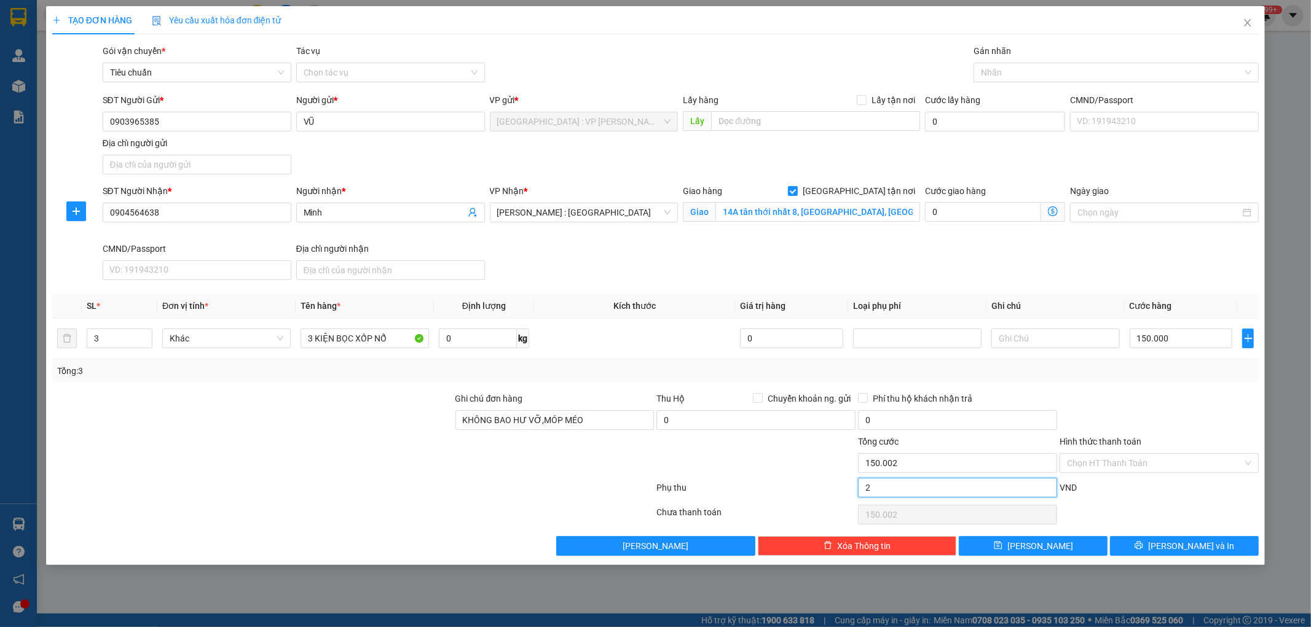
type input "150.000"
click at [905, 498] on input "0" at bounding box center [957, 488] width 199 height 20
type input "5"
type input "150.005"
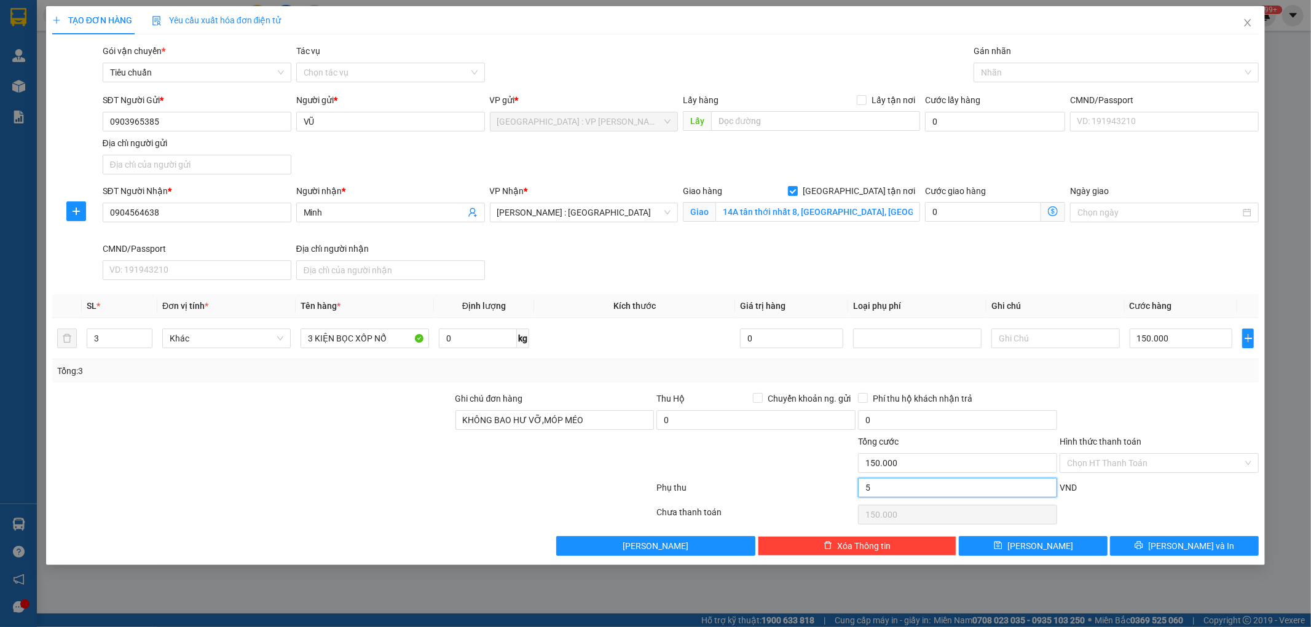
type input "150.005"
type input "50"
type input "150.050"
type input "150.500"
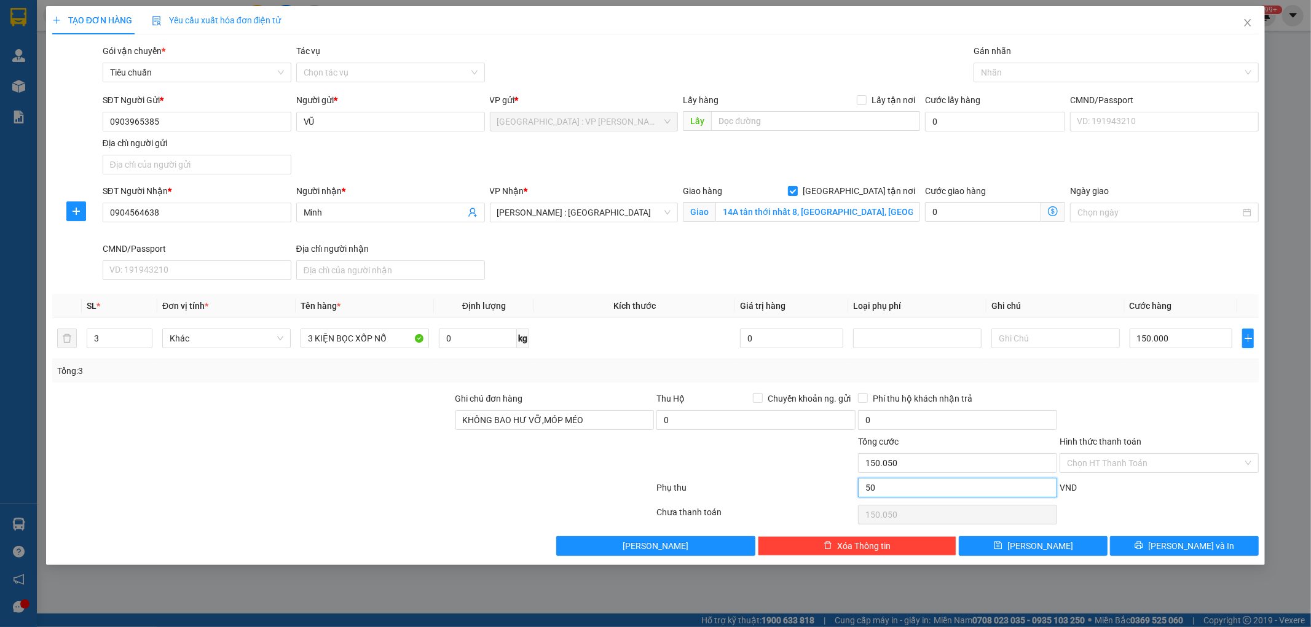
type input "500"
type input "150.500"
type input "5.000"
type input "155.000"
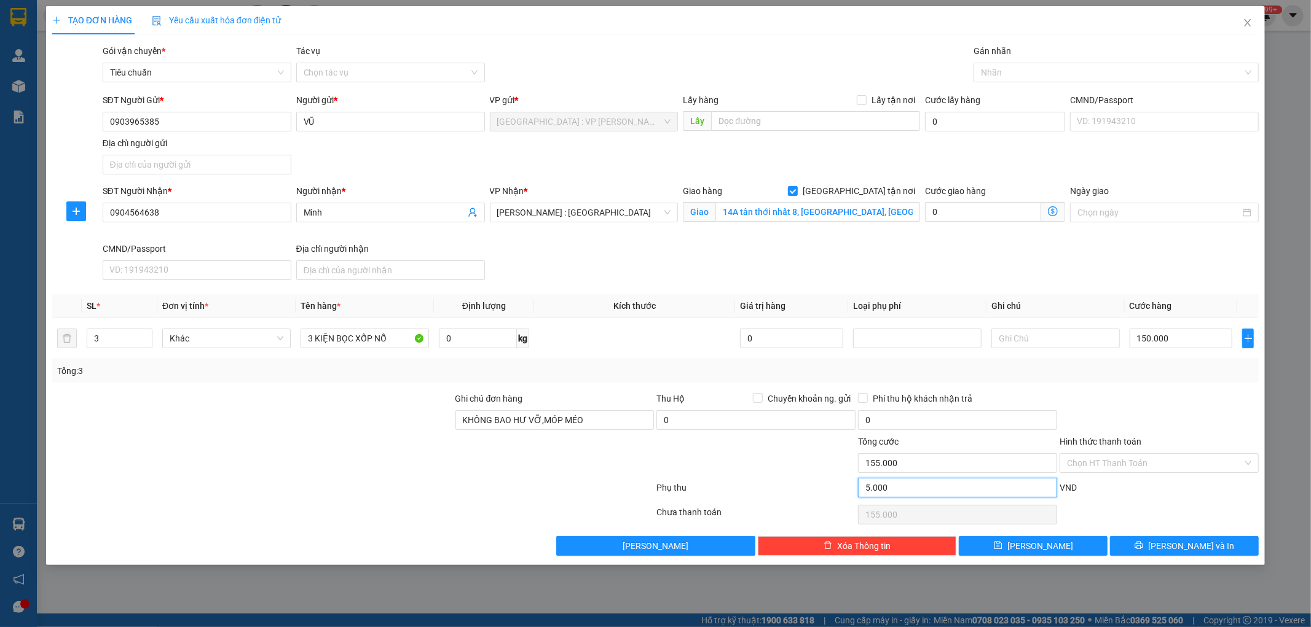
type input "200.000"
type input "50.000"
type input "200.000"
type input "50.000"
click at [1204, 550] on span "Lưu và In" at bounding box center [1191, 546] width 86 height 14
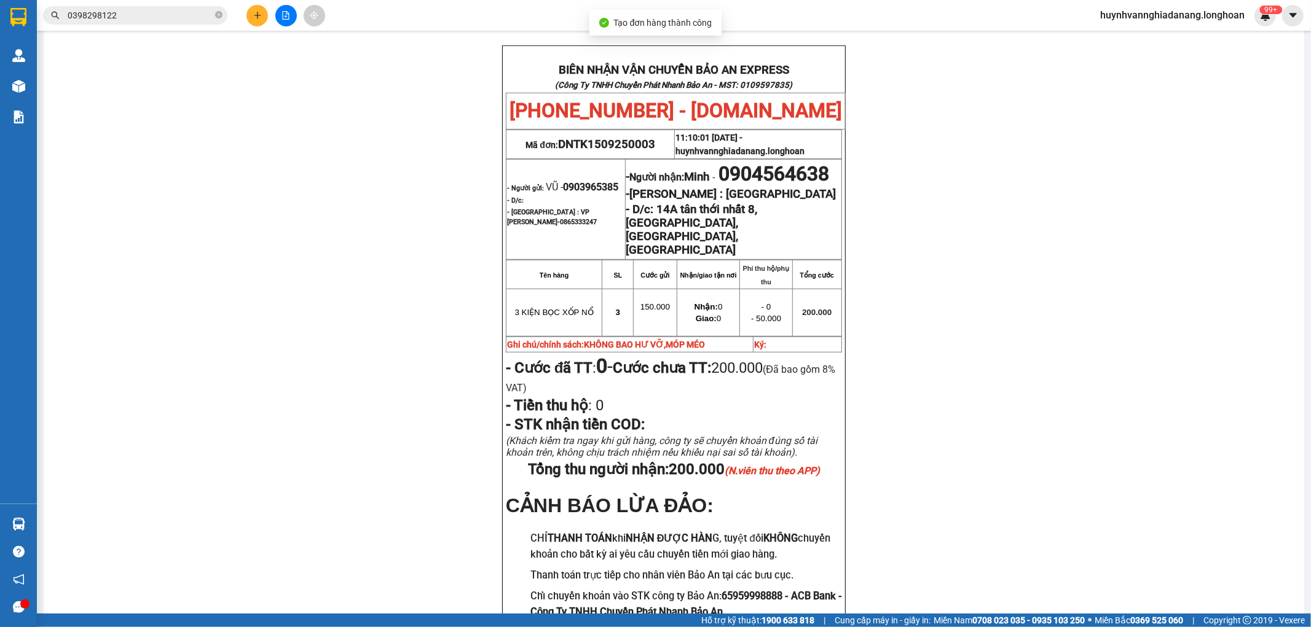
scroll to position [546, 0]
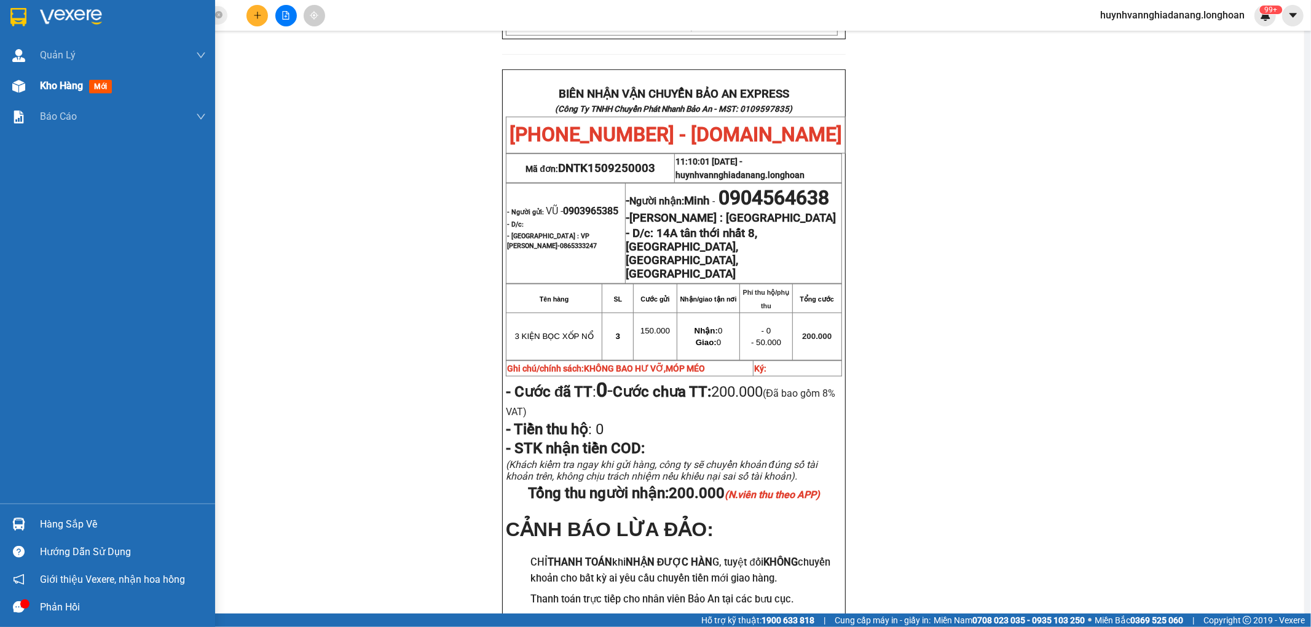
click at [37, 84] on div "Kho hàng mới" at bounding box center [107, 86] width 215 height 31
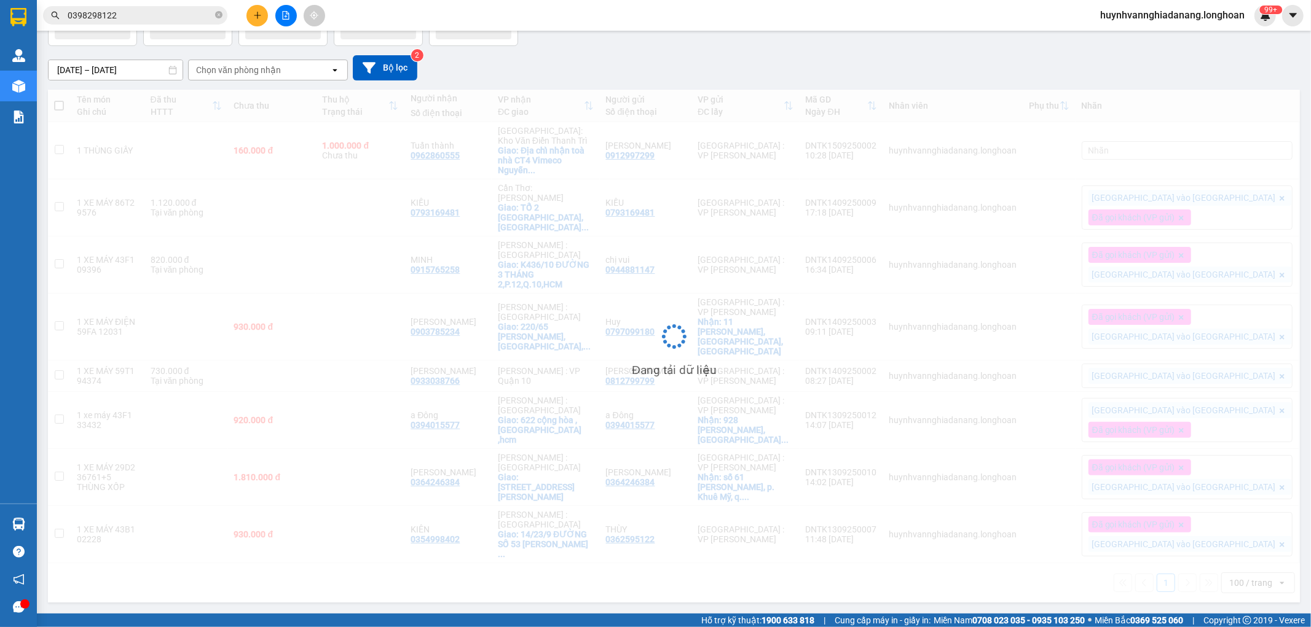
scroll to position [57, 0]
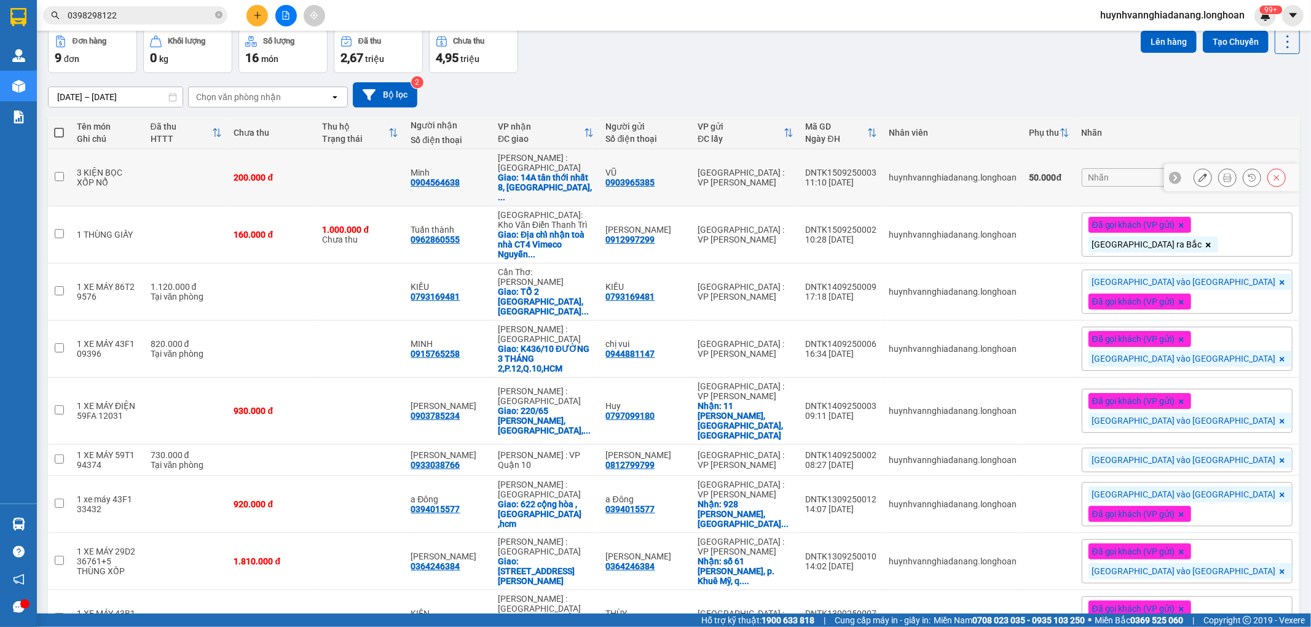
click at [1198, 179] on icon at bounding box center [1202, 177] width 9 height 9
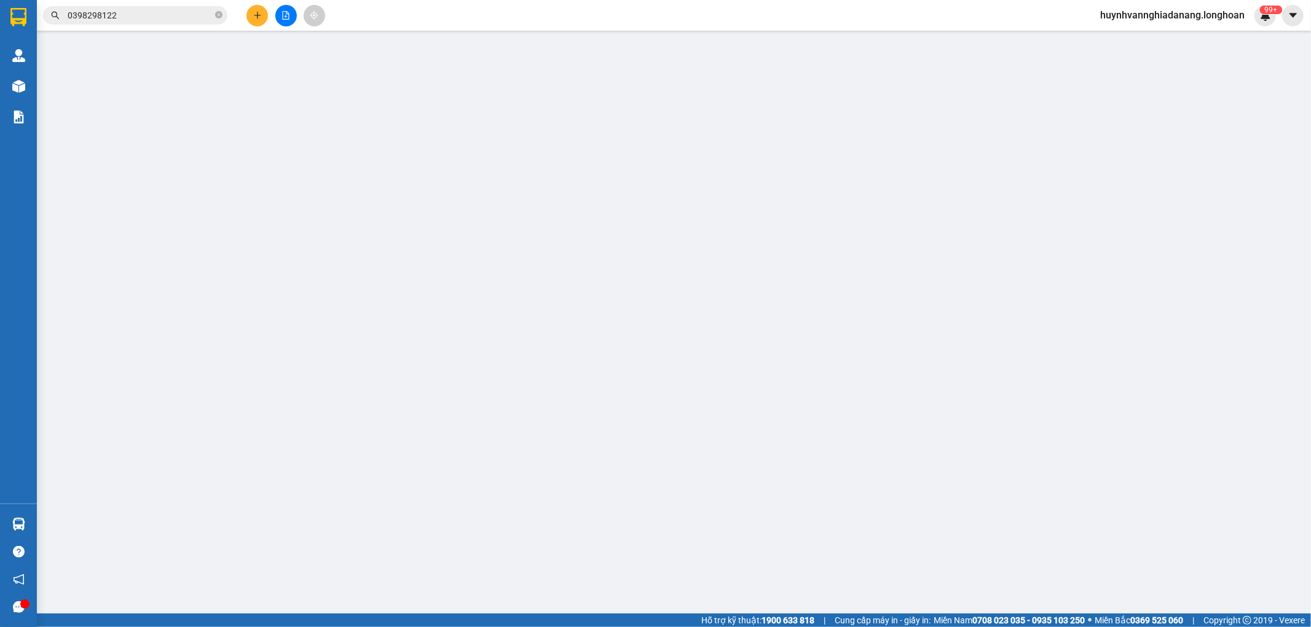
type input "0903965385"
type input "VŨ"
type input "0904564638"
type input "Minh"
checkbox input "true"
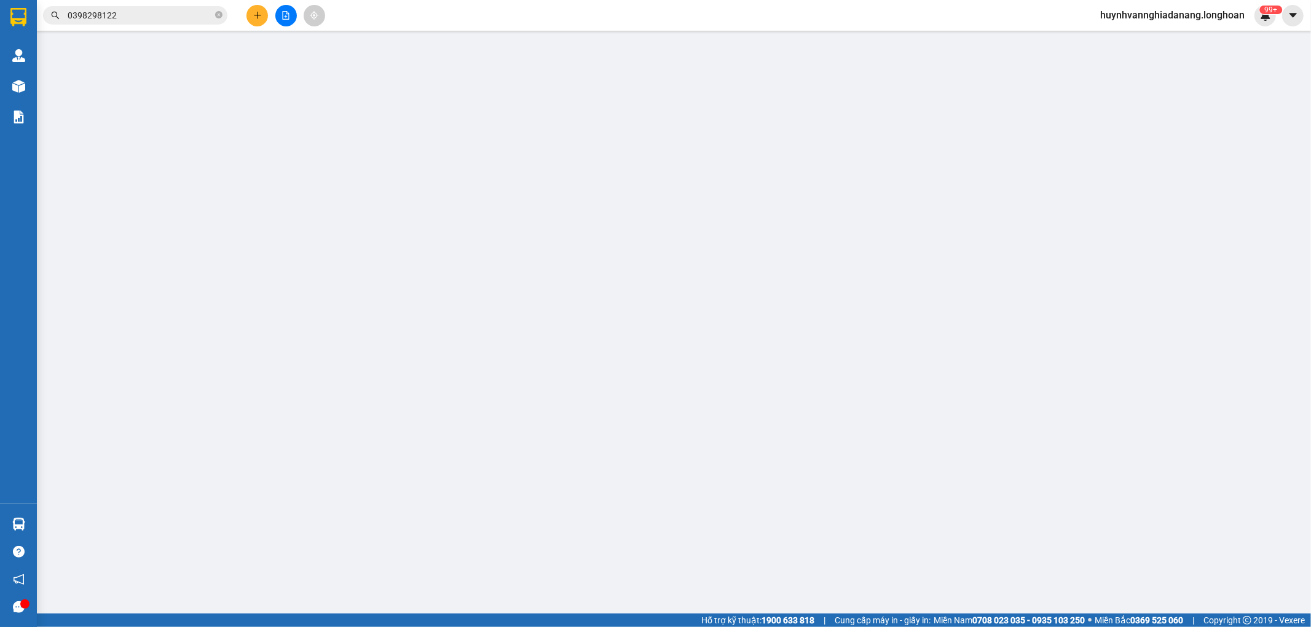
type input "14A tân thới nhất 8, phường tân thới nhất, quận 12, HCM"
type input "KHÔNG BAO HƯ VỠ,MÓP MÉO"
type input "200.000"
type input "50.000"
type input "200.000"
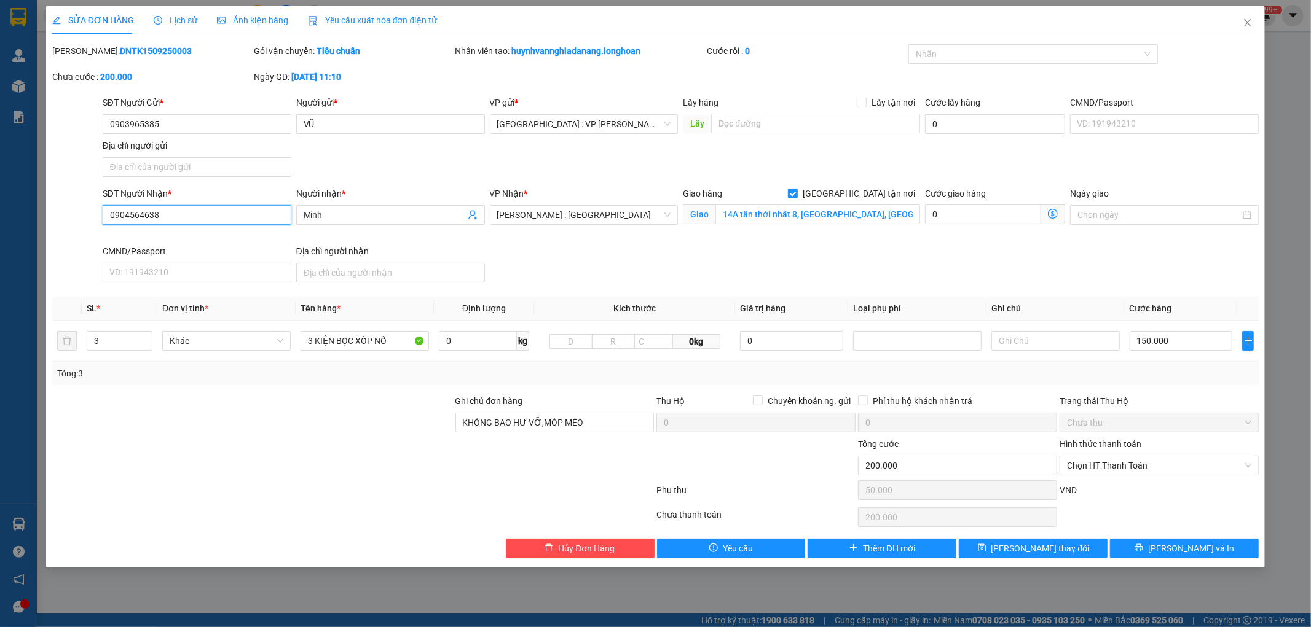
drag, startPoint x: 166, startPoint y: 213, endPoint x: 94, endPoint y: 212, distance: 71.9
click at [95, 212] on div "SĐT Người Nhận * 0904564638 0904564638 Người nhận * Minh VP Nhận * Hồ Chí Minh …" at bounding box center [655, 237] width 1209 height 101
drag, startPoint x: 170, startPoint y: 118, endPoint x: 84, endPoint y: 119, distance: 85.4
click at [84, 119] on div "SĐT Người Gửi * 0903965385 0903965385 Người gửi * VŨ VP gửi * Đà Nẵng : VP Than…" at bounding box center [655, 139] width 1209 height 86
paste input "0904564638"
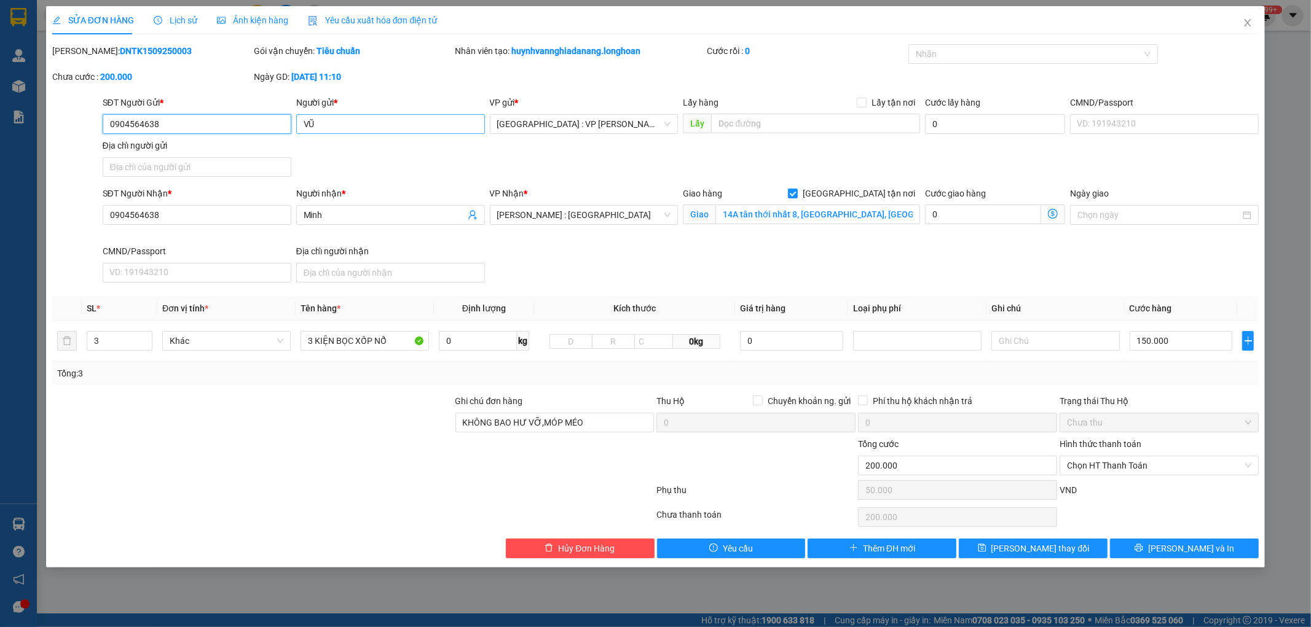
type input "0904564638"
drag, startPoint x: 321, startPoint y: 119, endPoint x: 289, endPoint y: 126, distance: 32.2
click at [289, 126] on div "SĐT Người Gửi * 0904564638 Người gửi * VŨ VŨ VP gửi * Đà Nẵng : VP Thanh Khê Lấ…" at bounding box center [680, 139] width 1161 height 86
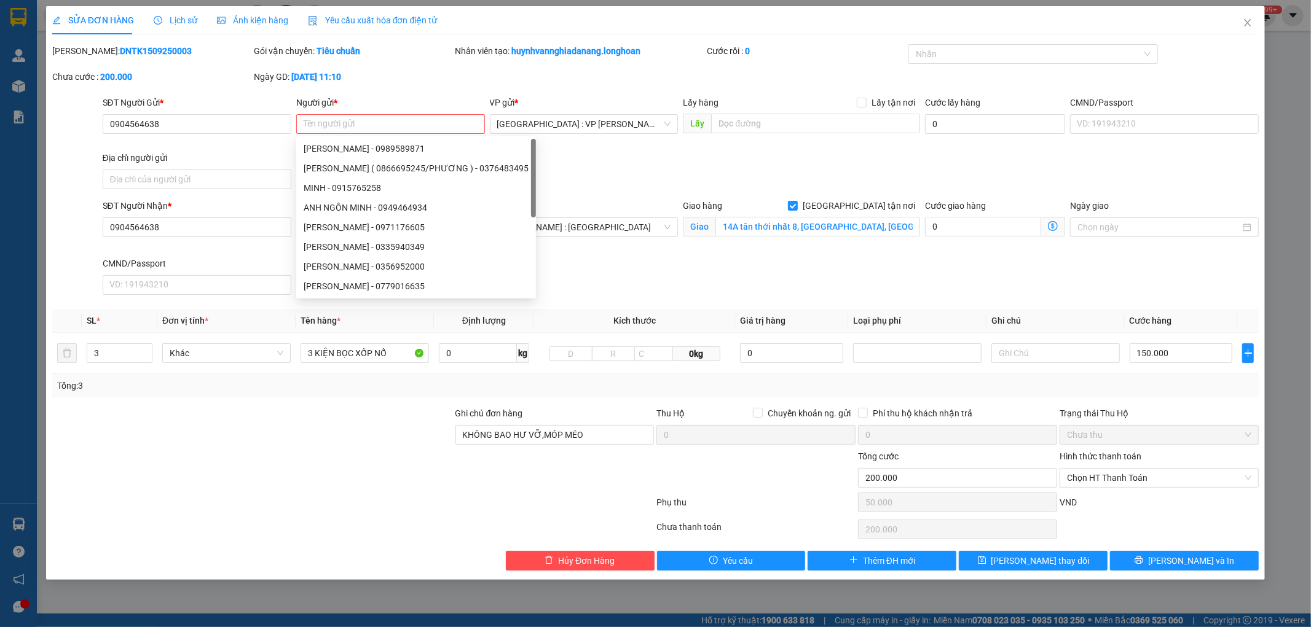
click at [324, 407] on div at bounding box center [252, 428] width 403 height 43
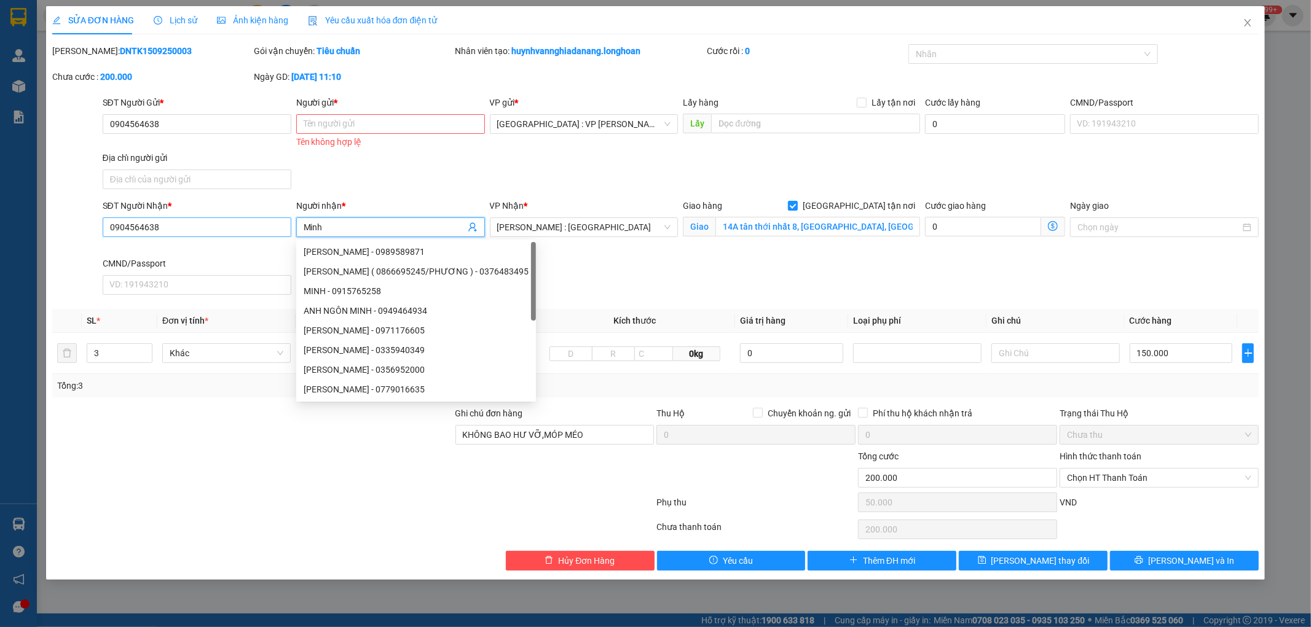
drag, startPoint x: 335, startPoint y: 230, endPoint x: 287, endPoint y: 236, distance: 48.9
click at [287, 236] on div "SĐT Người Nhận * 0904564638 Người nhận * Minh VP Nhận * Hồ Chí Minh : Kho Quận …" at bounding box center [680, 249] width 1161 height 101
click at [324, 122] on input "Người gửi *" at bounding box center [390, 124] width 189 height 20
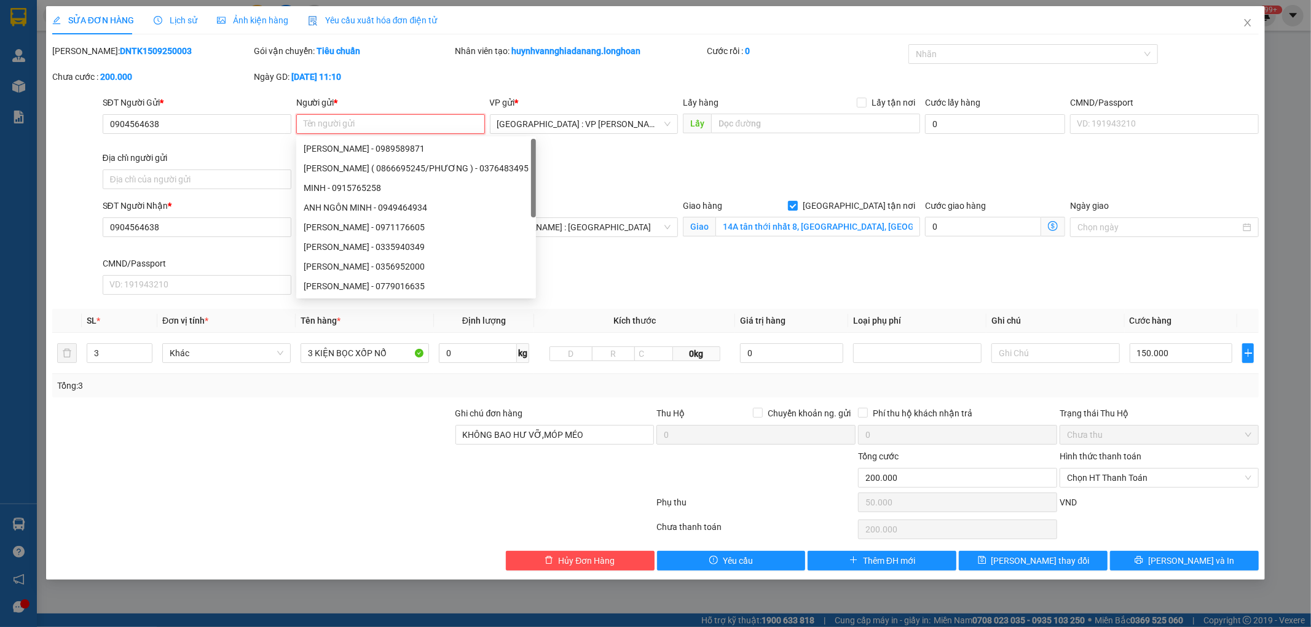
paste input "Minh"
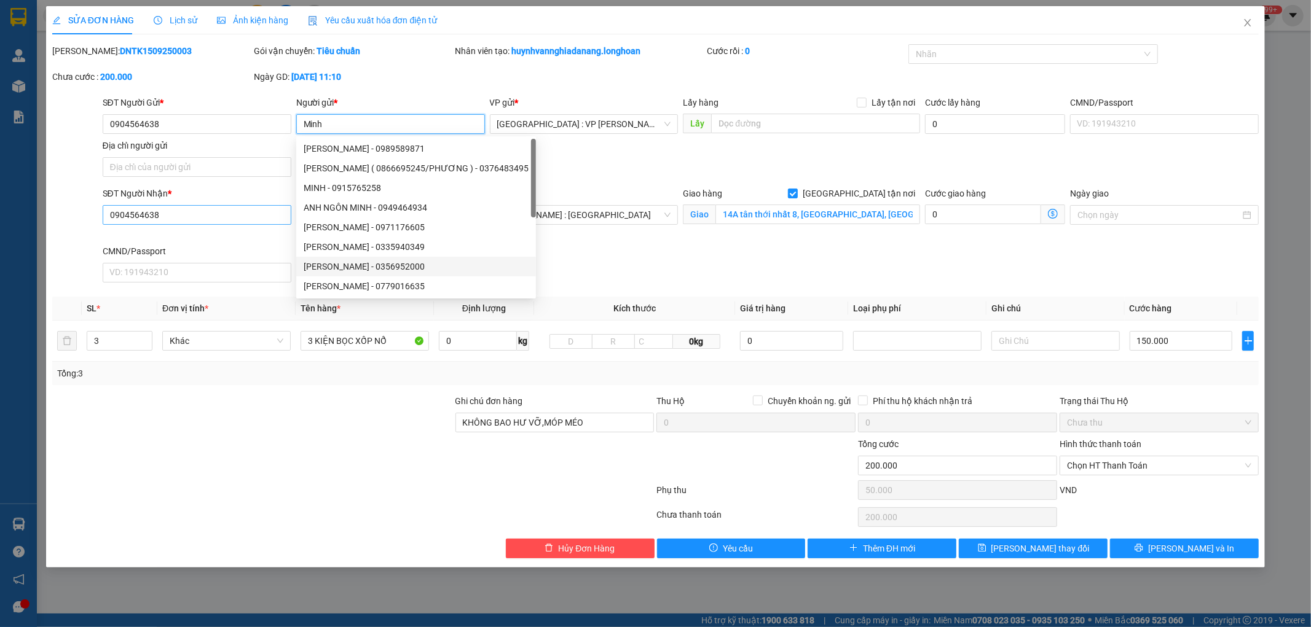
type input "Minh"
drag, startPoint x: 172, startPoint y: 222, endPoint x: 98, endPoint y: 223, distance: 73.7
click at [99, 223] on div "SĐT Người Nhận * 0904564638 0904564638 Người nhận * Minh VP Nhận * Hồ Chí Minh …" at bounding box center [655, 237] width 1209 height 101
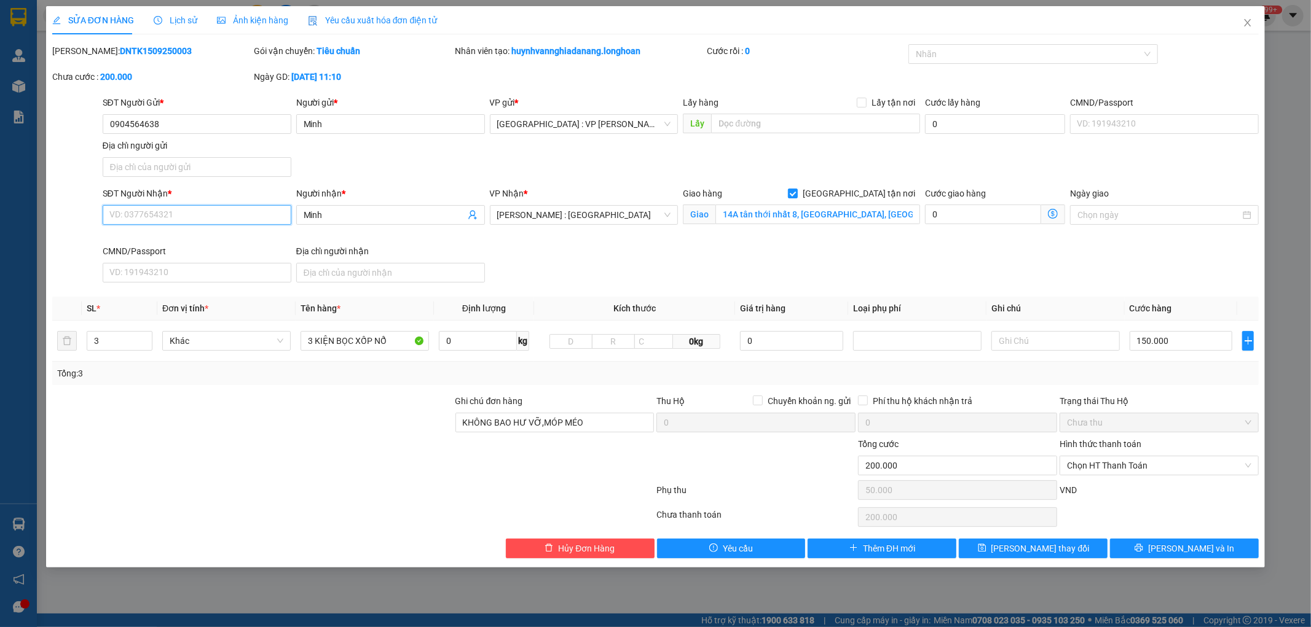
click at [131, 218] on input "SĐT Người Nhận *" at bounding box center [197, 215] width 189 height 20
paste input "0903965385"
type input "0903965385"
click at [332, 213] on input "Người nhận *" at bounding box center [385, 215] width 162 height 14
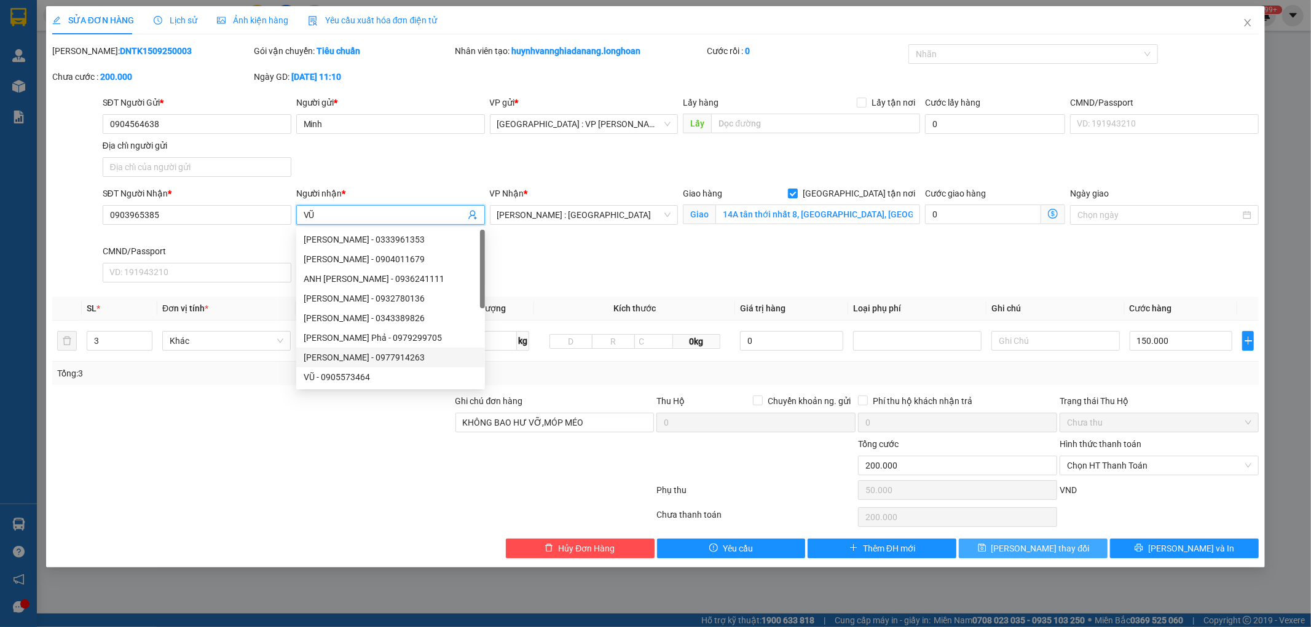
type input "VŨ"
click at [1048, 550] on span "Lưu thay đổi" at bounding box center [1040, 549] width 98 height 14
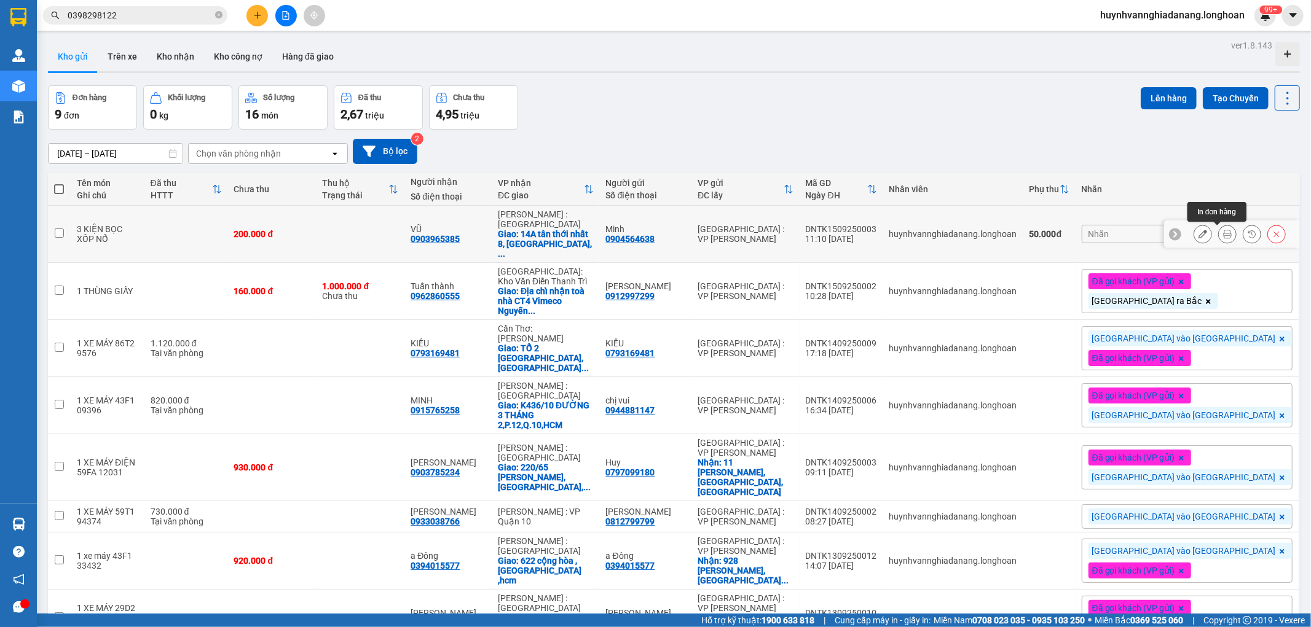
click at [1223, 233] on icon at bounding box center [1227, 234] width 9 height 9
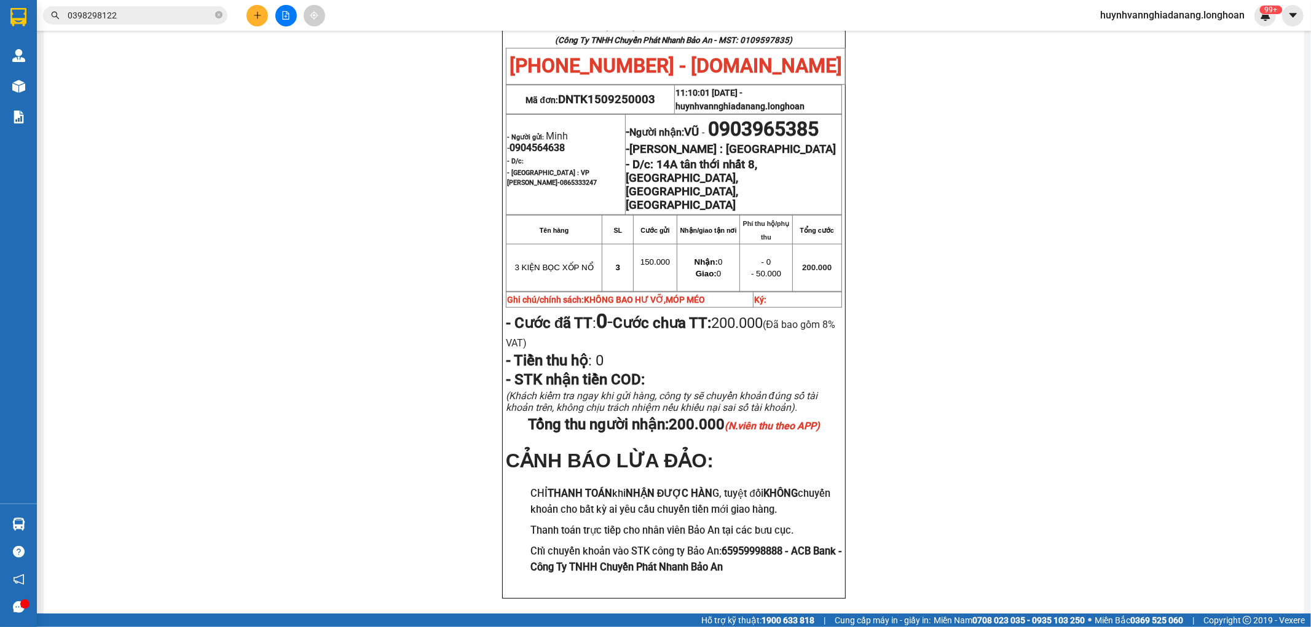
scroll to position [546, 0]
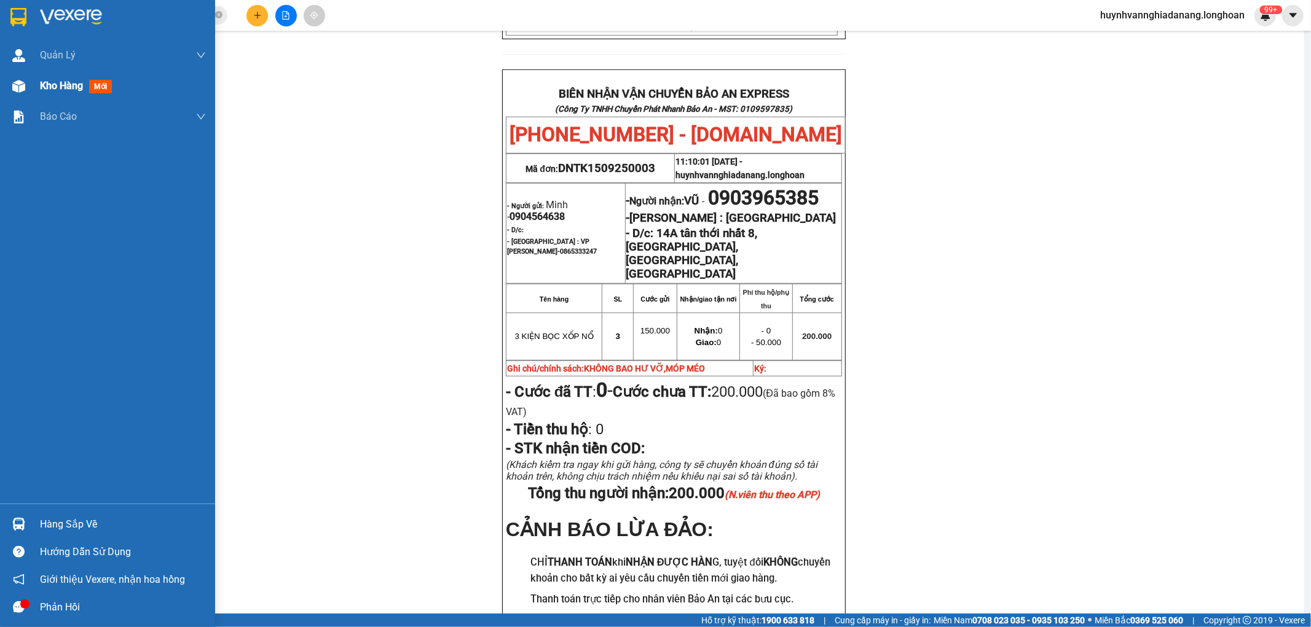
click at [43, 80] on span "Kho hàng" at bounding box center [61, 86] width 43 height 12
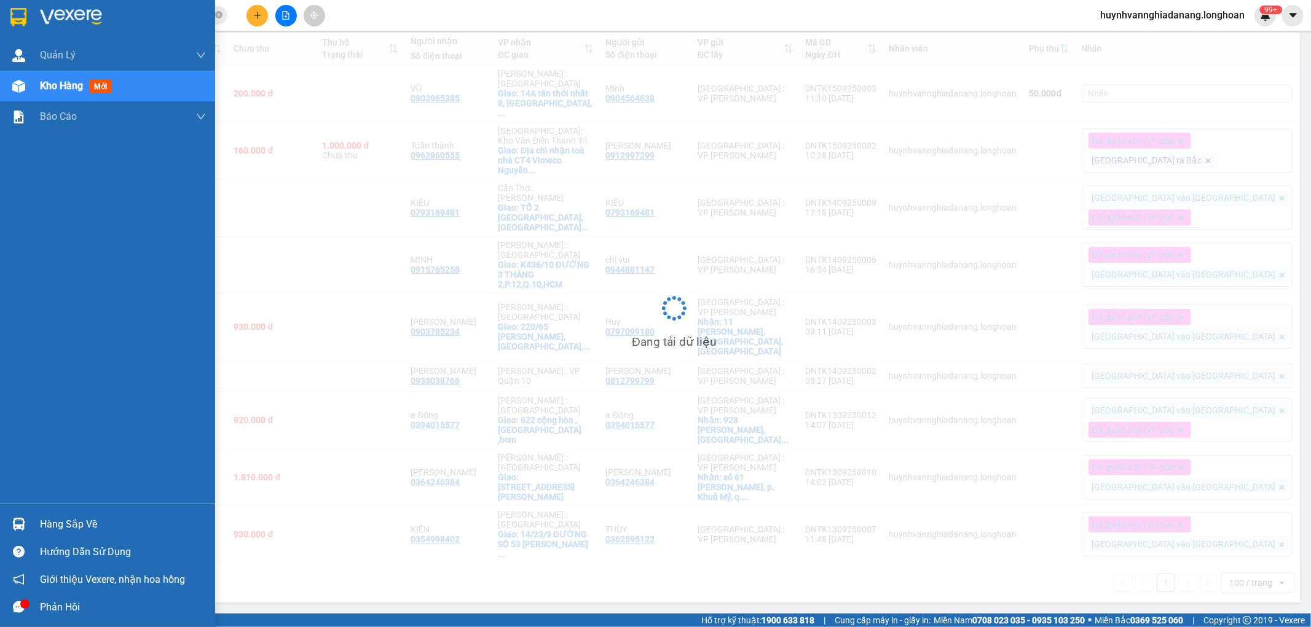
scroll to position [59, 0]
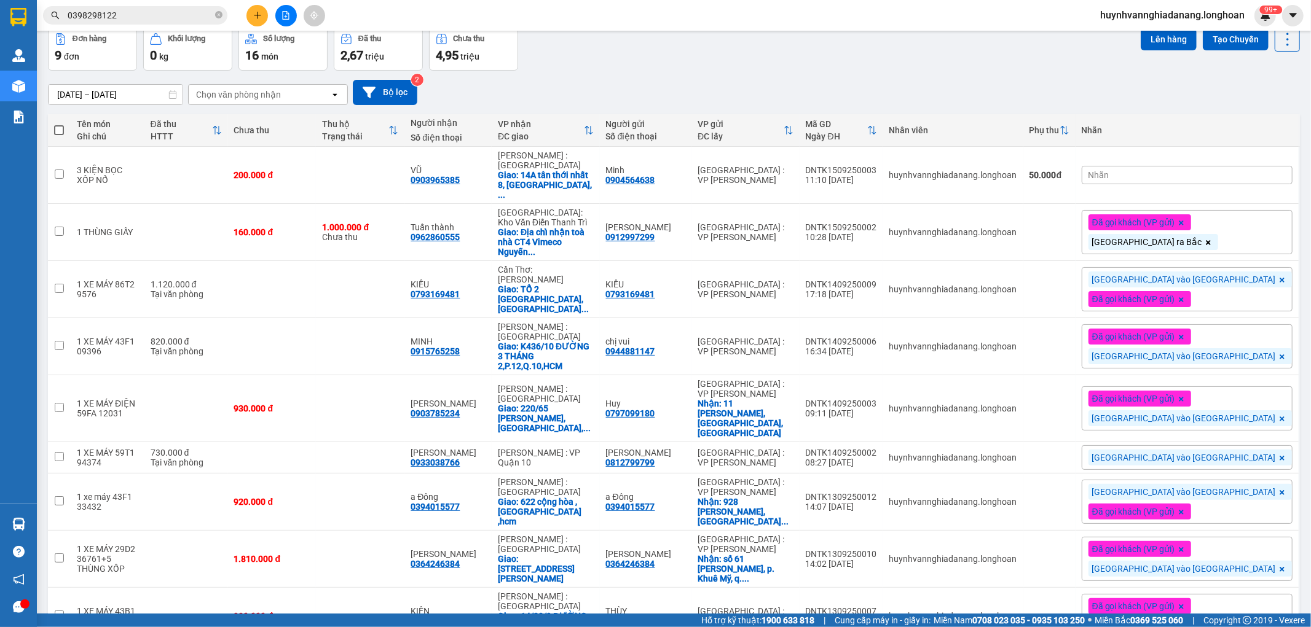
click at [1211, 179] on div "Nhãn" at bounding box center [1186, 175] width 211 height 18
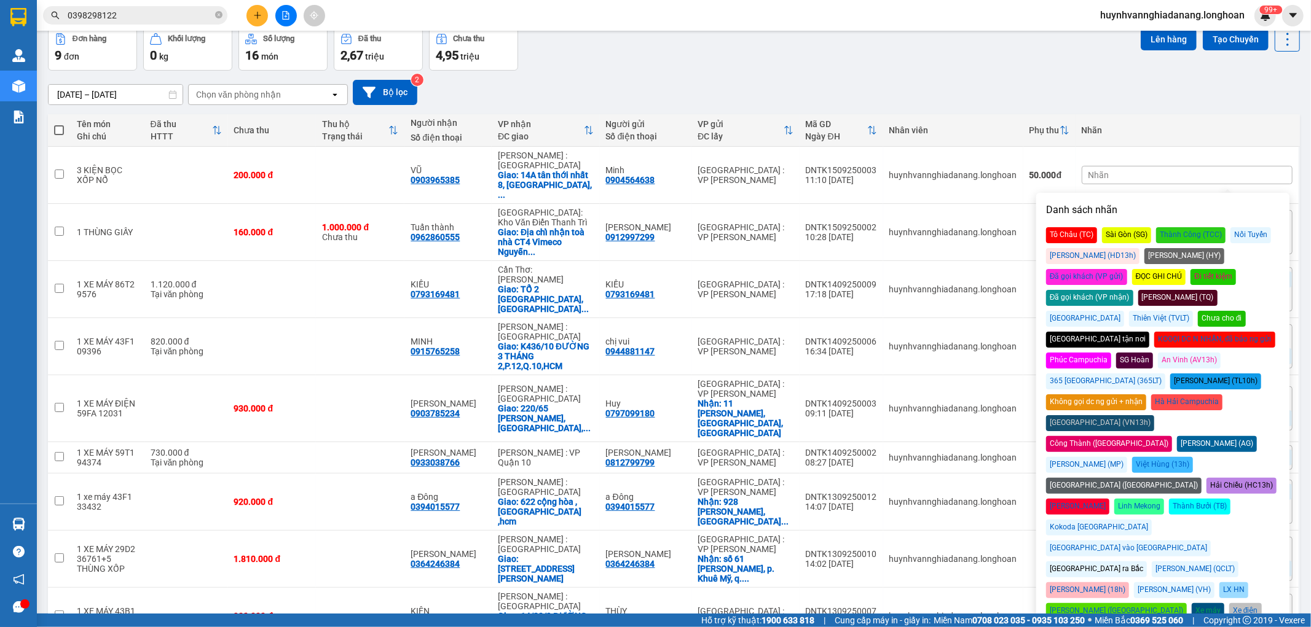
click at [1127, 269] on div "Đã gọi khách (VP gửi)" at bounding box center [1086, 277] width 81 height 16
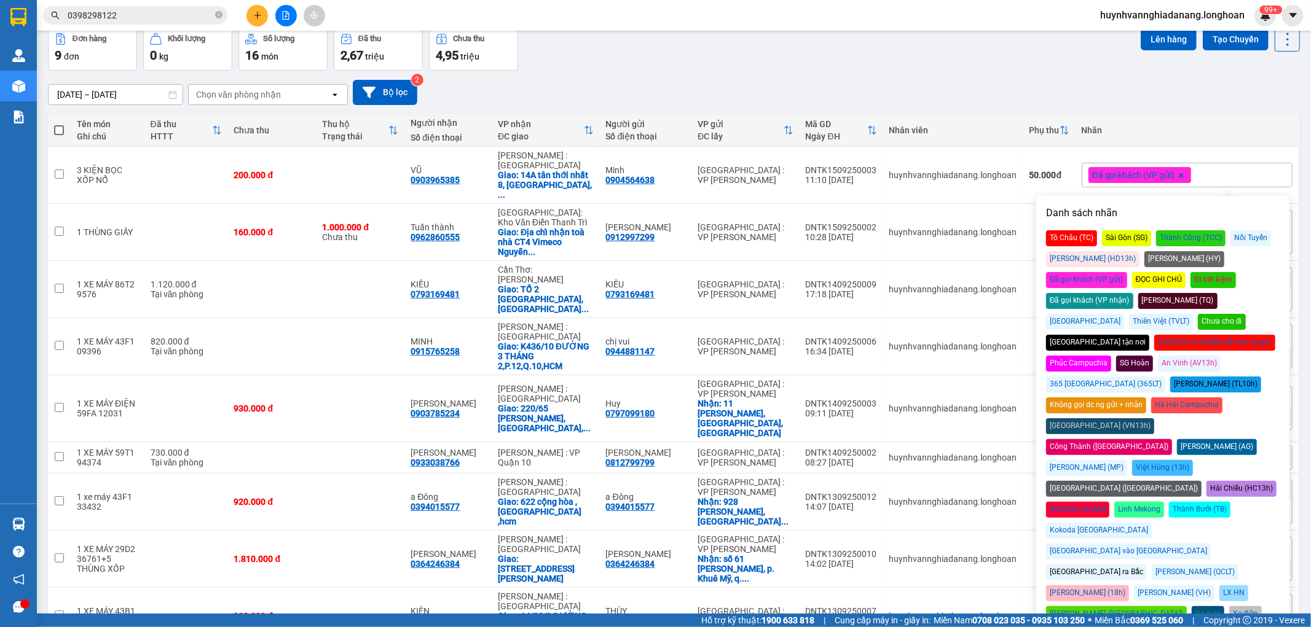
click at [1210, 544] on div "[GEOGRAPHIC_DATA] vào [GEOGRAPHIC_DATA]" at bounding box center [1128, 552] width 165 height 16
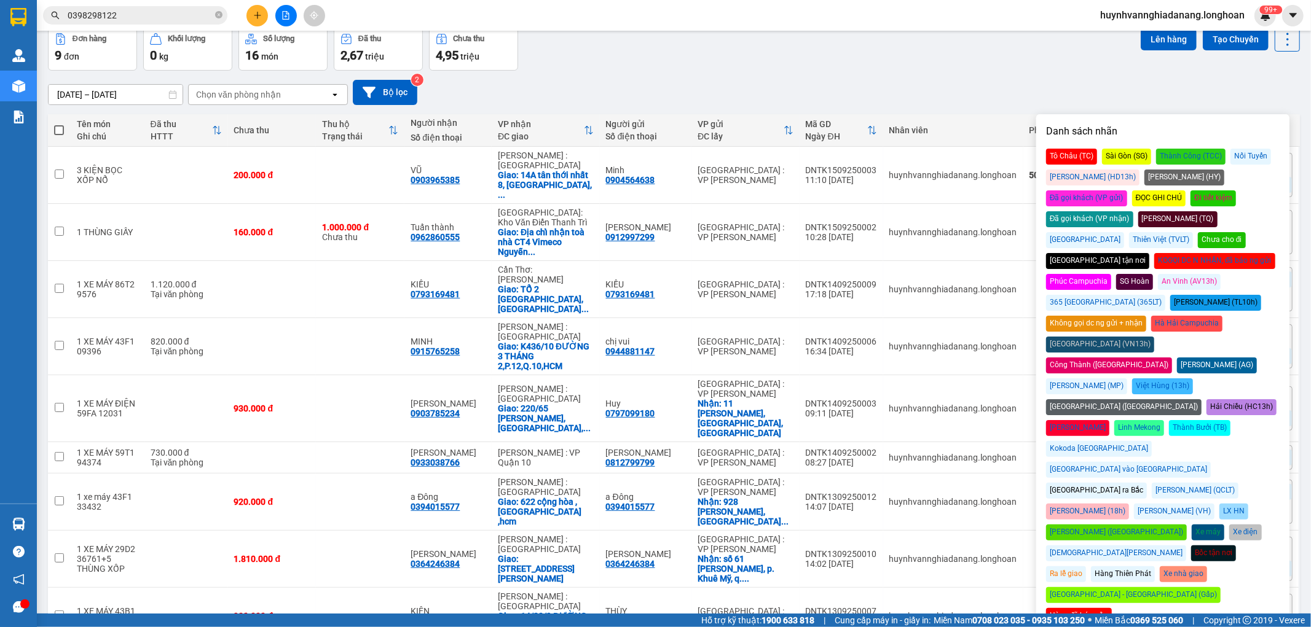
click at [975, 84] on div "17/08/2025 – 15/09/2025 Press the down arrow key to interact with the calendar …" at bounding box center [674, 92] width 1252 height 25
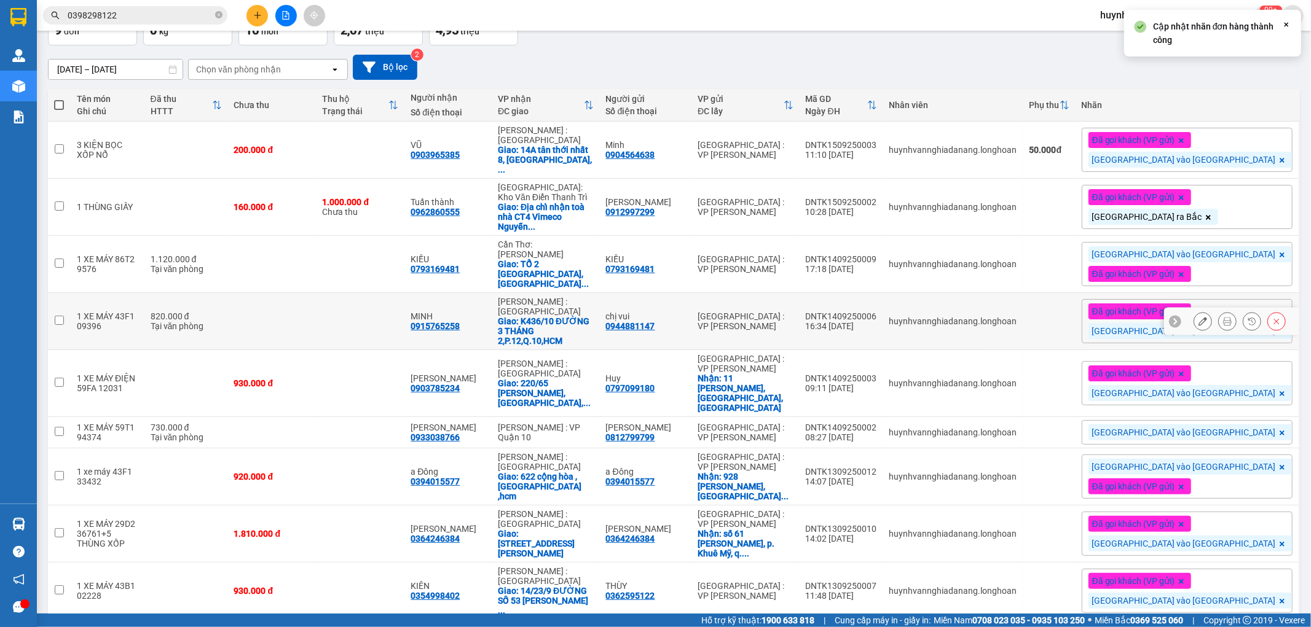
scroll to position [96, 0]
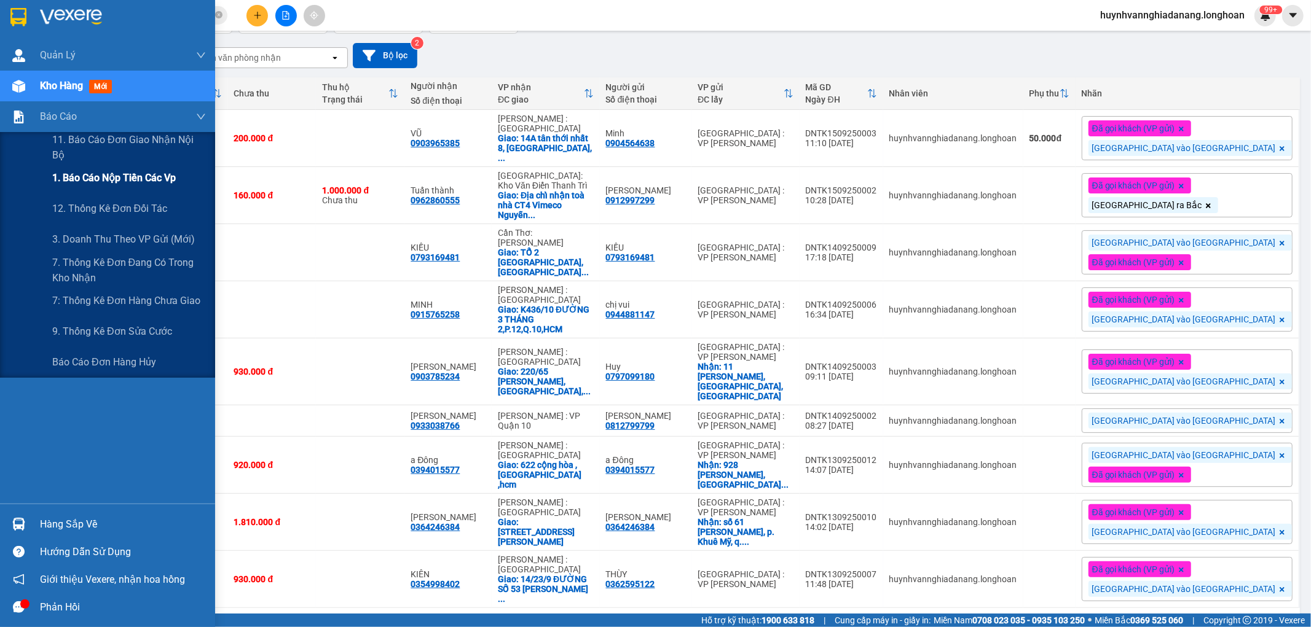
click at [99, 176] on span "1. Báo cáo nộp tiền các vp" at bounding box center [113, 177] width 123 height 15
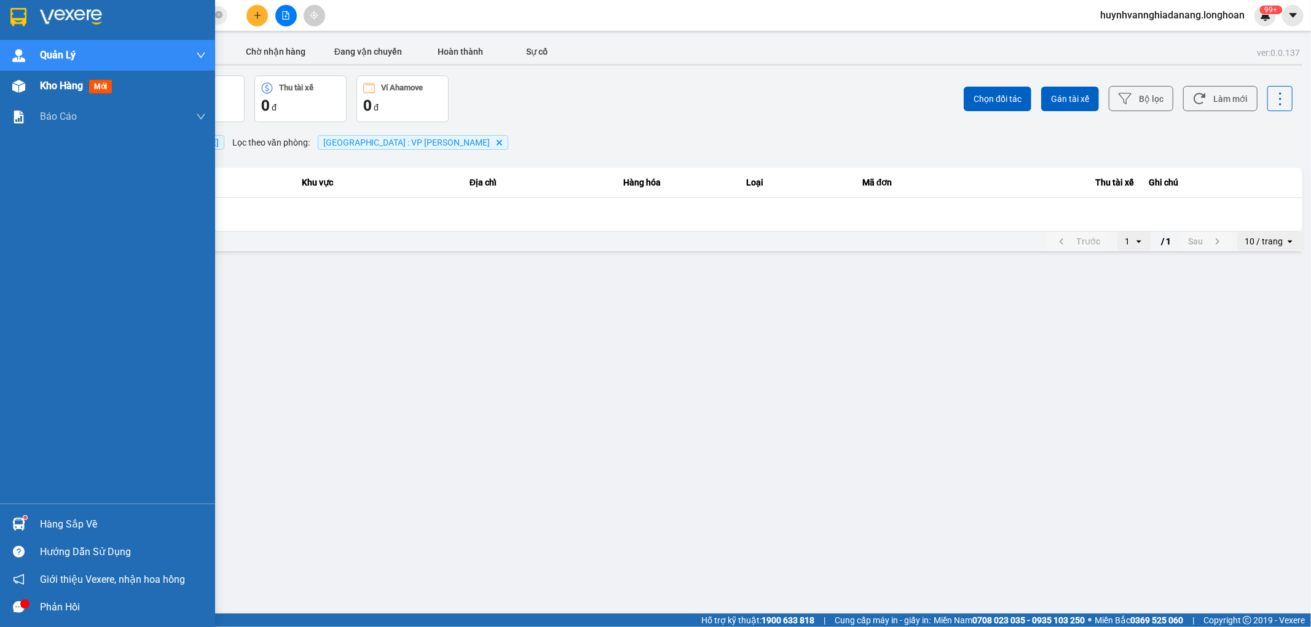
click at [48, 88] on span "Kho hàng" at bounding box center [61, 86] width 43 height 12
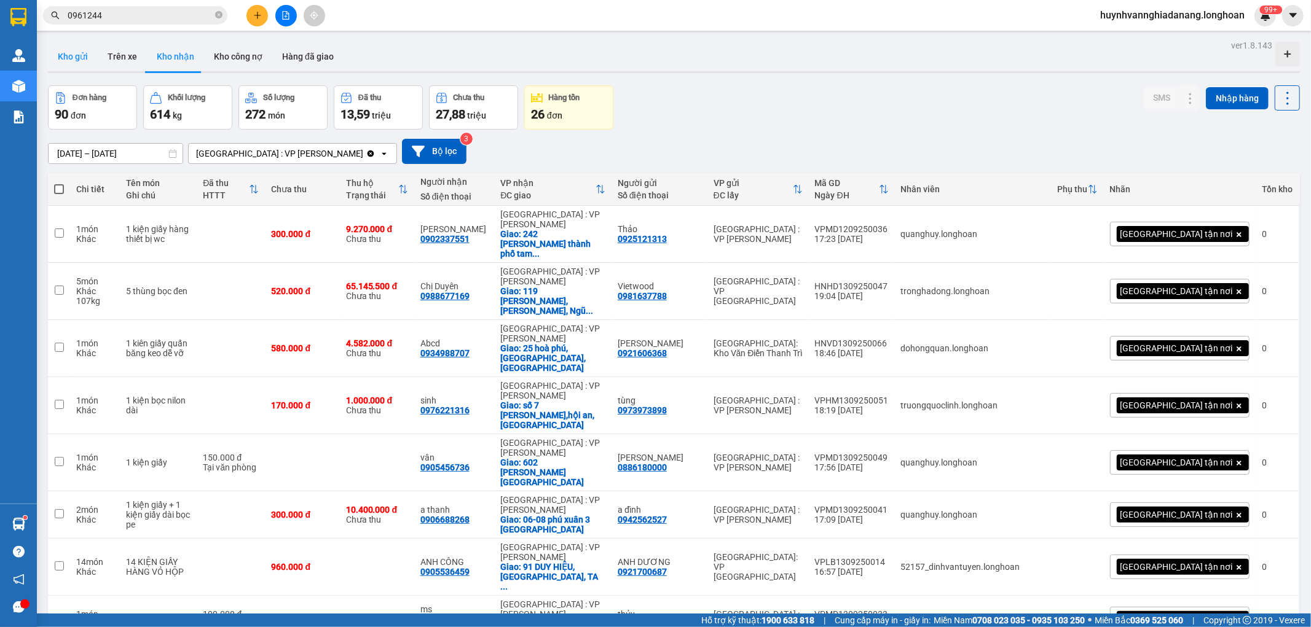
click at [87, 59] on button "Kho gửi" at bounding box center [73, 56] width 50 height 29
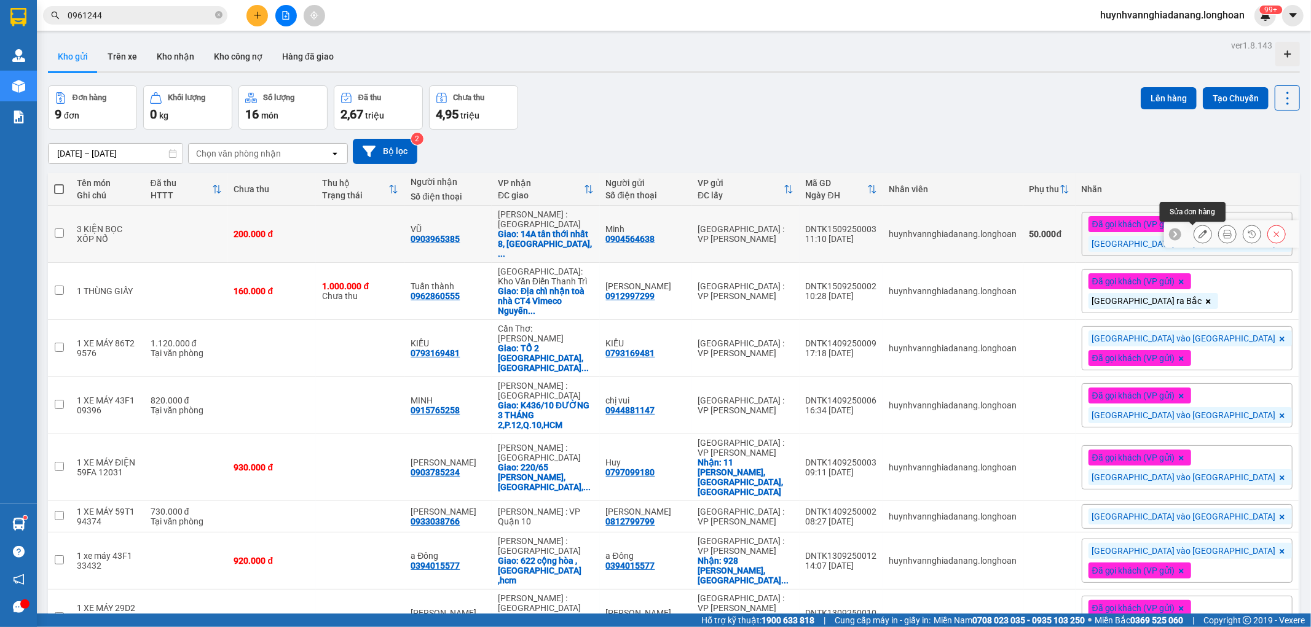
click at [1198, 235] on icon at bounding box center [1202, 234] width 9 height 9
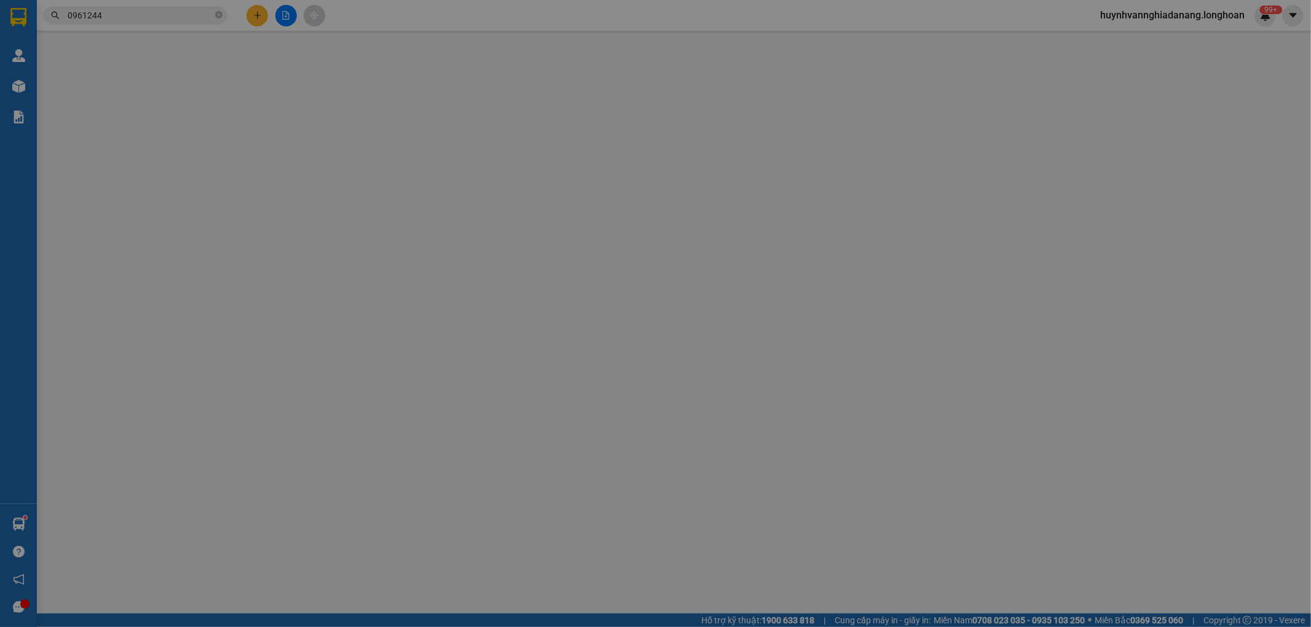
type input "0904564638"
type input "Minh"
type input "0903965385"
type input "VŨ"
checkbox input "true"
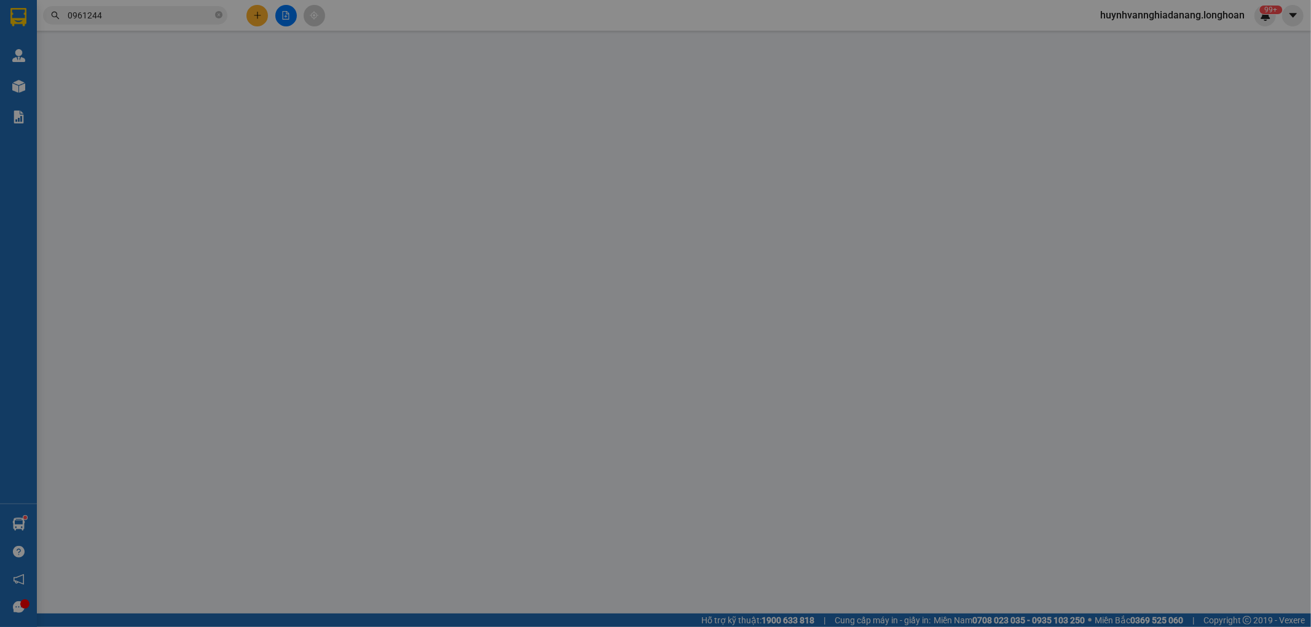
type input "14A tân thới nhất 8, [GEOGRAPHIC_DATA], [GEOGRAPHIC_DATA], [GEOGRAPHIC_DATA]"
type input "KHÔNG BAO HƯ VỠ,MÓP MÉO"
type input "200.000"
type input "50.000"
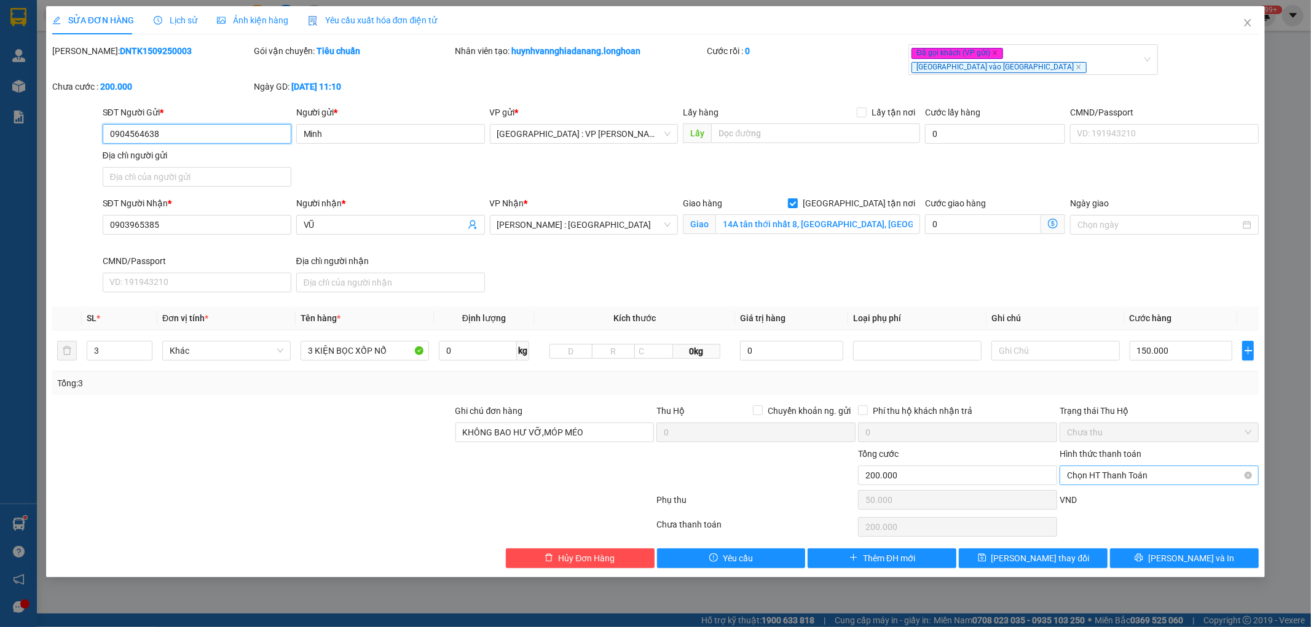
click at [1140, 466] on span "Chọn HT Thanh Toán" at bounding box center [1159, 475] width 184 height 18
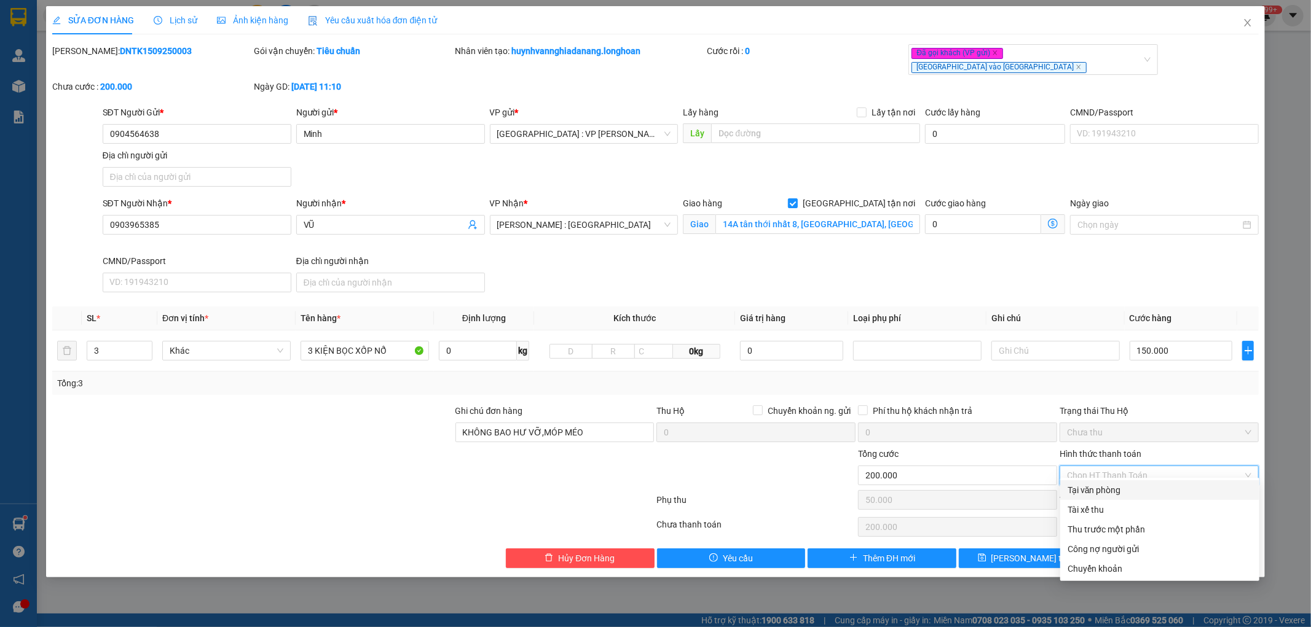
click at [1131, 486] on div "Tại văn phòng" at bounding box center [1159, 491] width 184 height 14
type input "0"
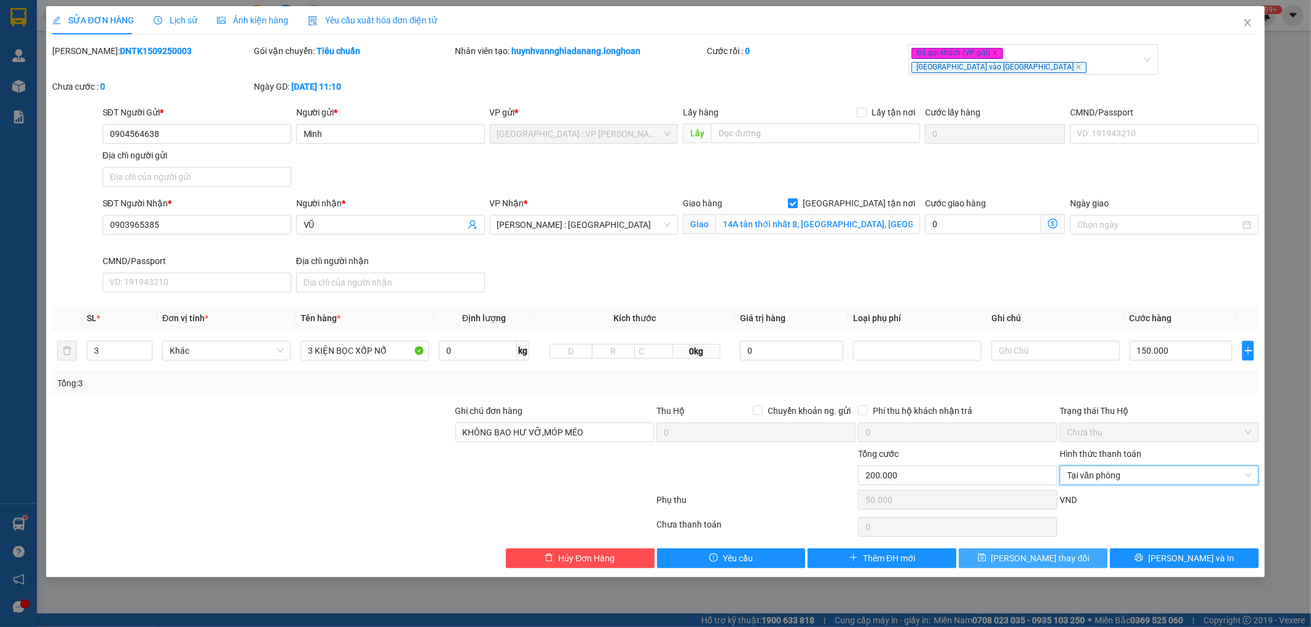
click at [1043, 552] on span "[PERSON_NAME] thay đổi" at bounding box center [1040, 559] width 98 height 14
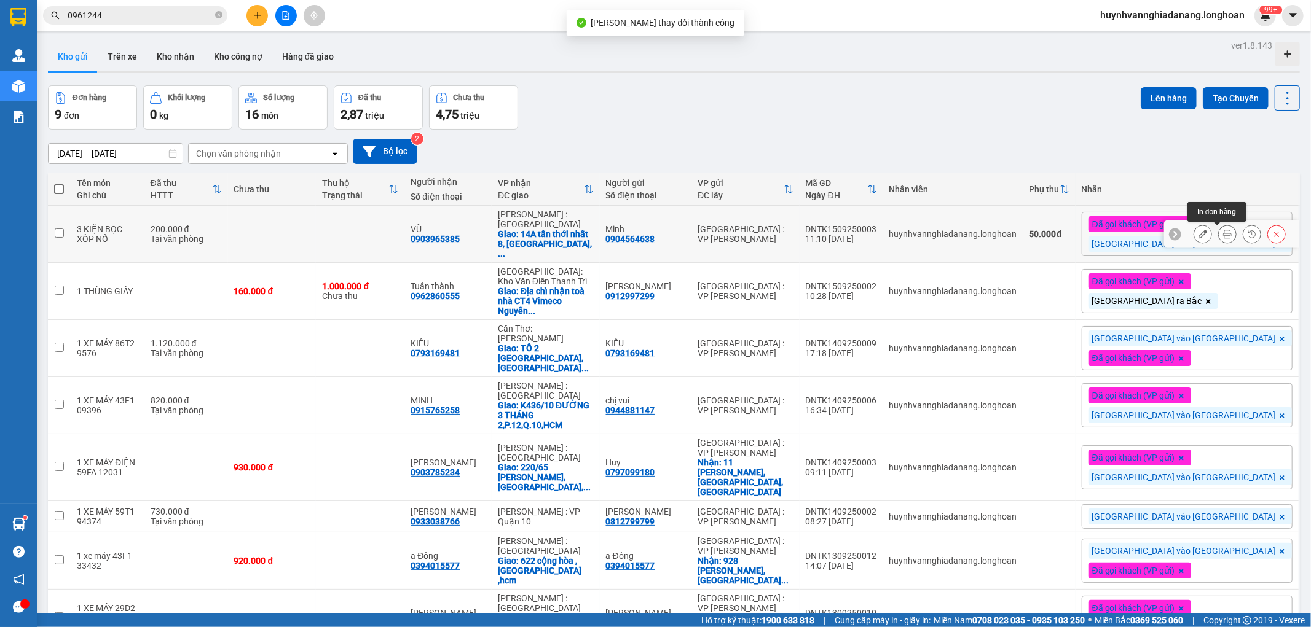
click at [1223, 236] on icon at bounding box center [1227, 234] width 9 height 9
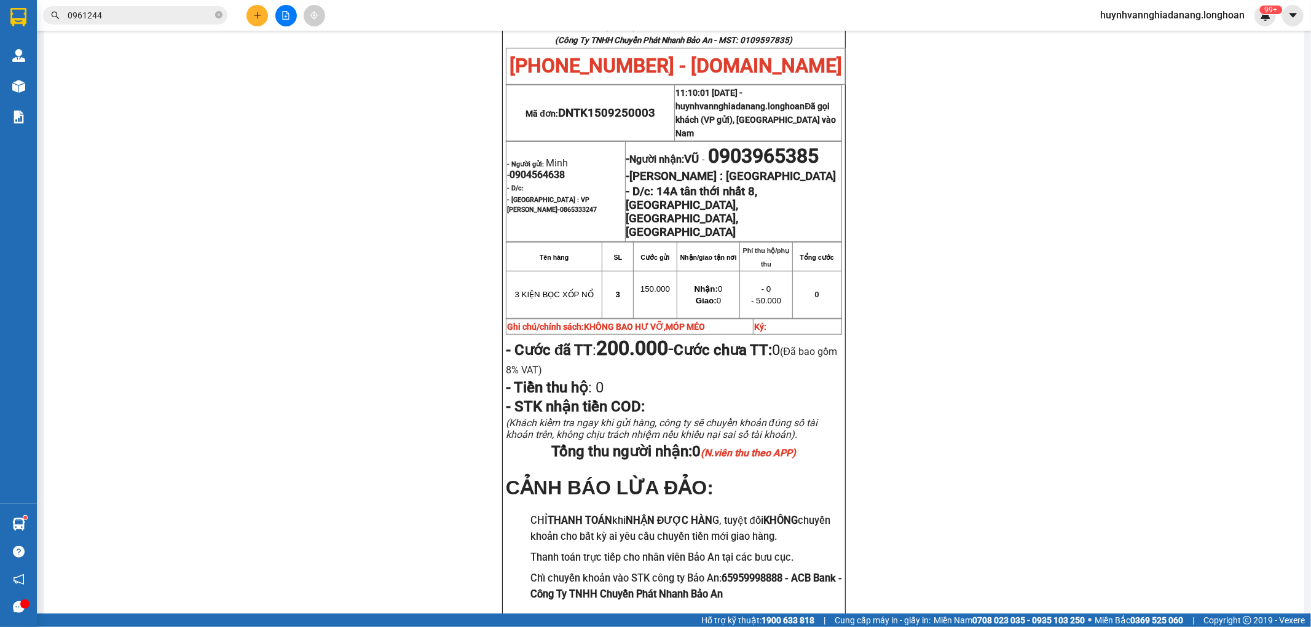
scroll to position [546, 0]
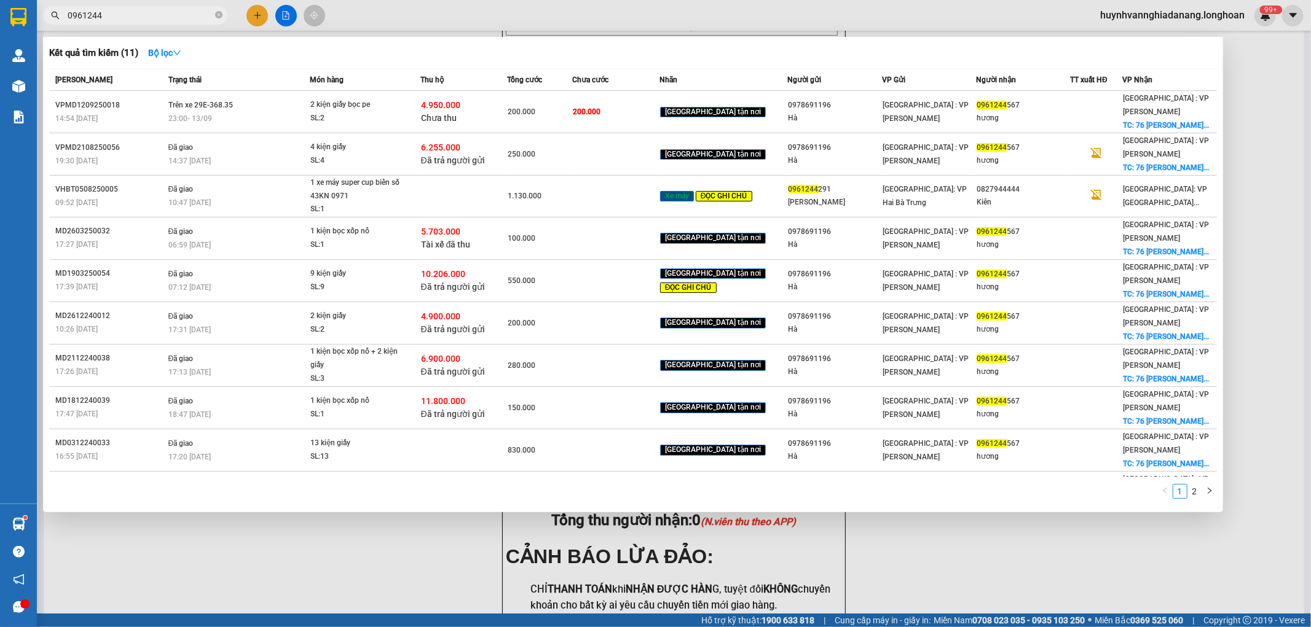
click at [143, 14] on input "0961244" at bounding box center [140, 16] width 145 height 14
type input "0"
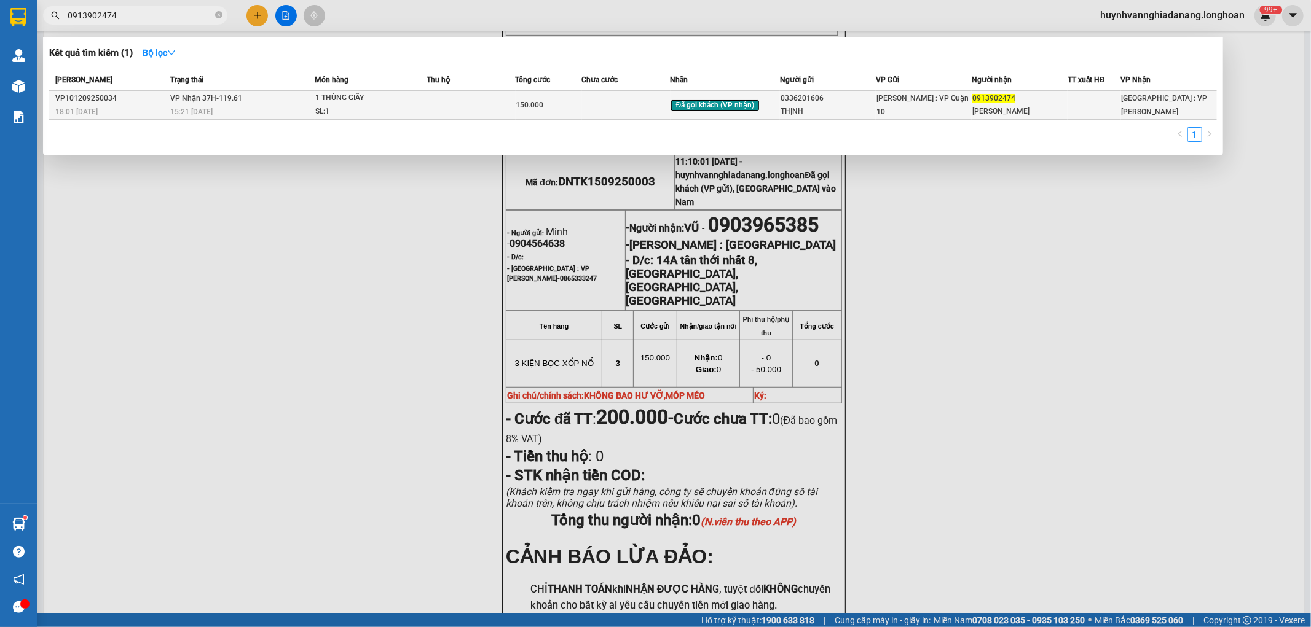
type input "0913902474"
click at [442, 99] on td at bounding box center [471, 105] width 88 height 29
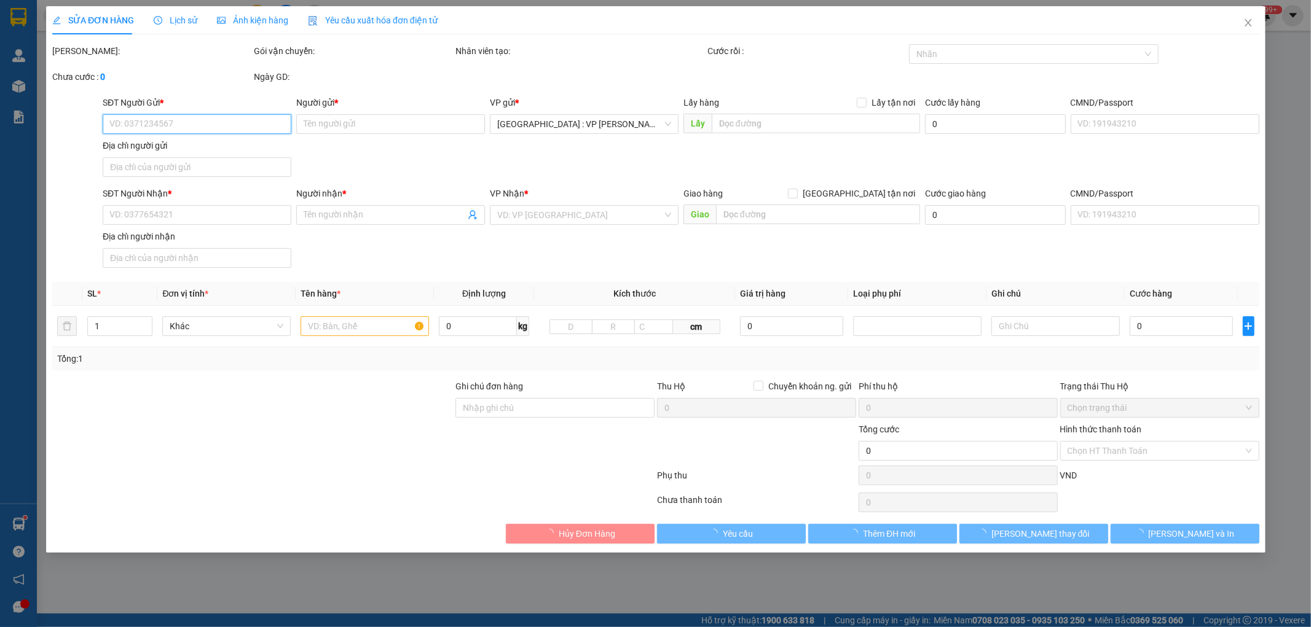
type input "0336201606"
type input "THỊNH"
type input "0913902474"
type input "[PERSON_NAME]"
type input "hàng k bao bể vỡ hư hỏng"
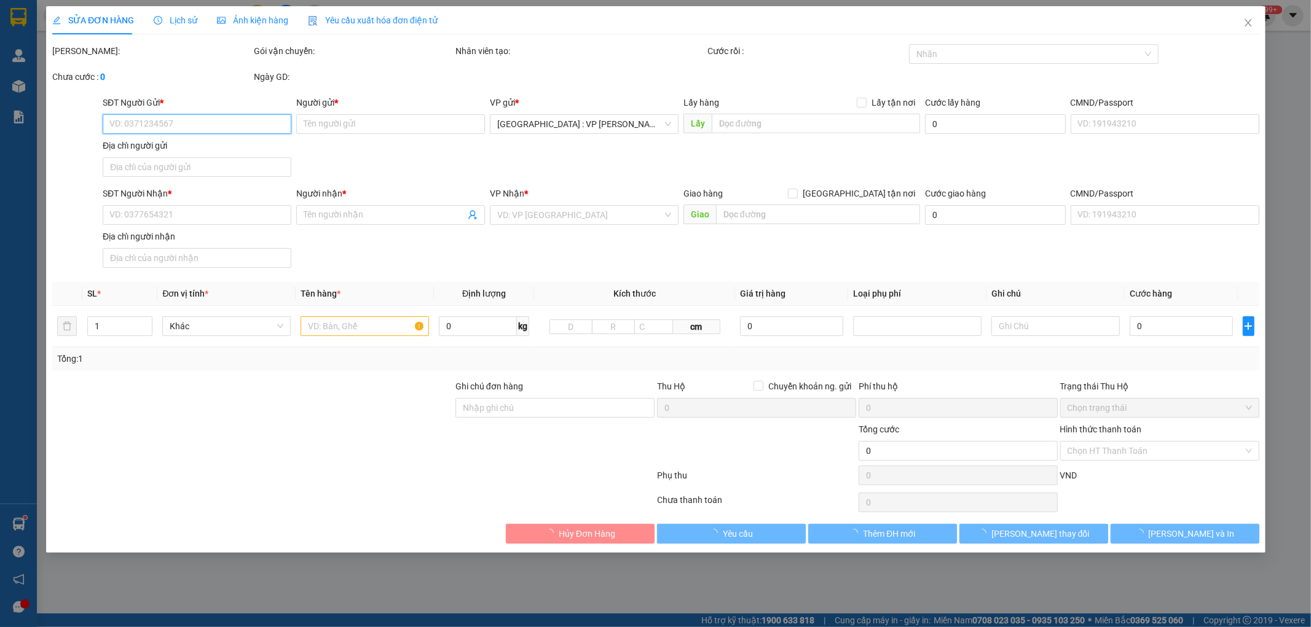
type input "150.000"
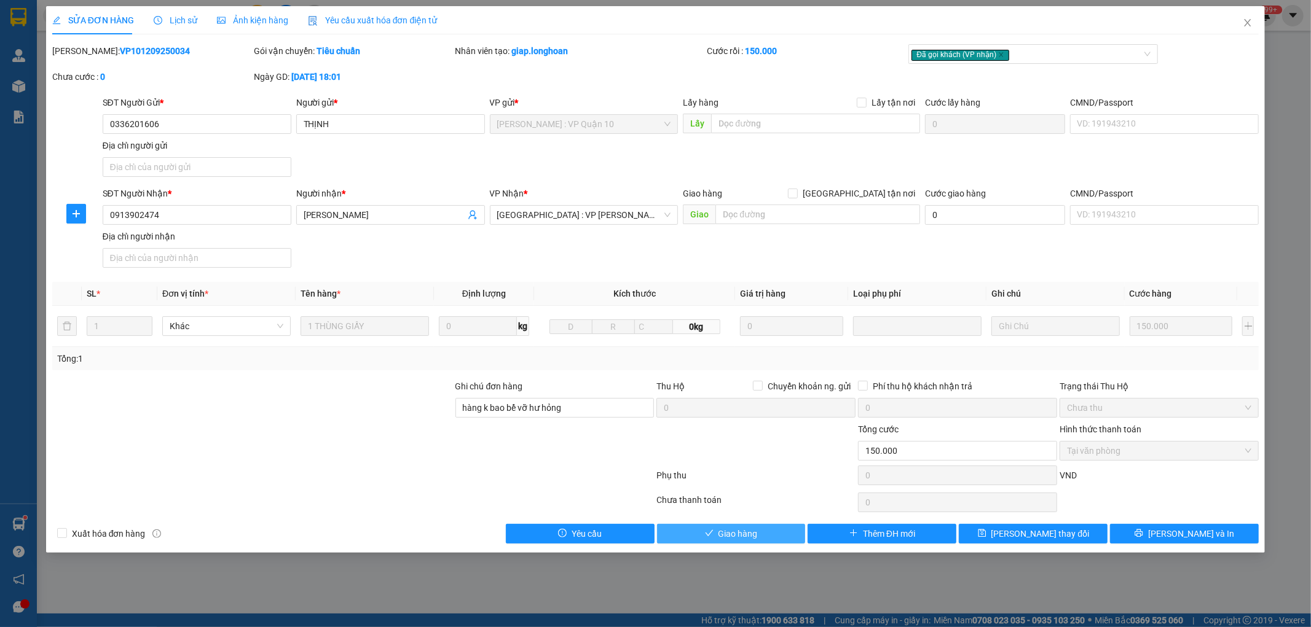
click at [726, 538] on span "Giao hàng" at bounding box center [737, 534] width 39 height 14
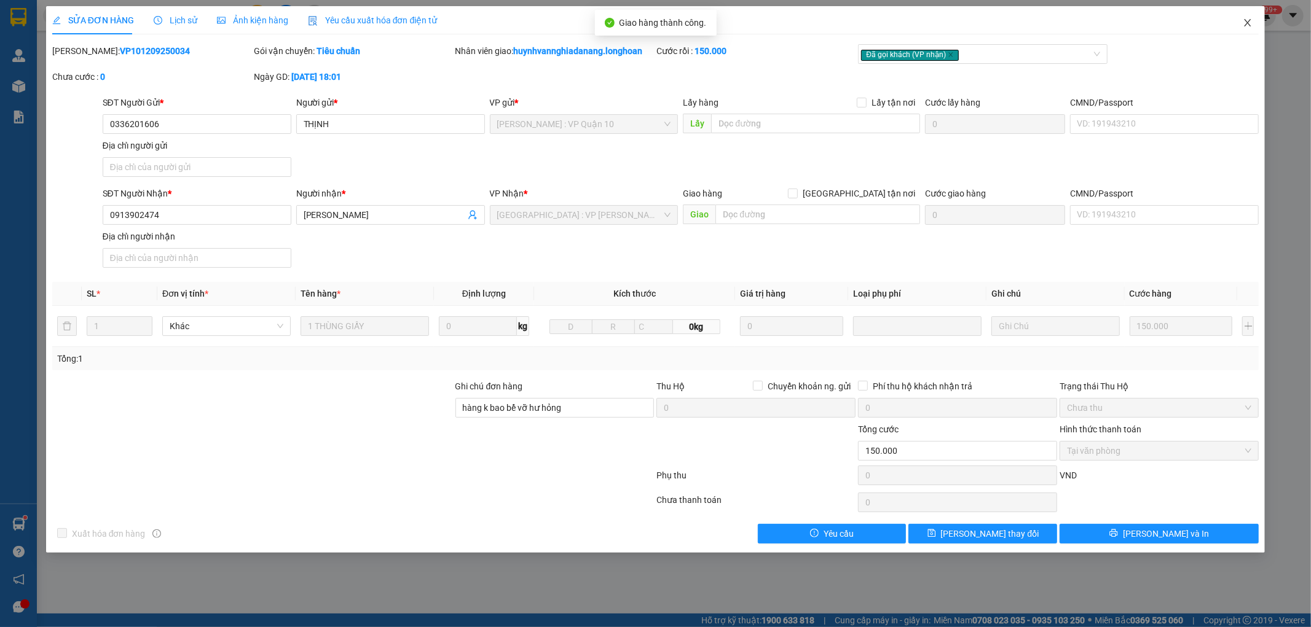
click at [1248, 22] on icon "close" at bounding box center [1247, 23] width 10 height 10
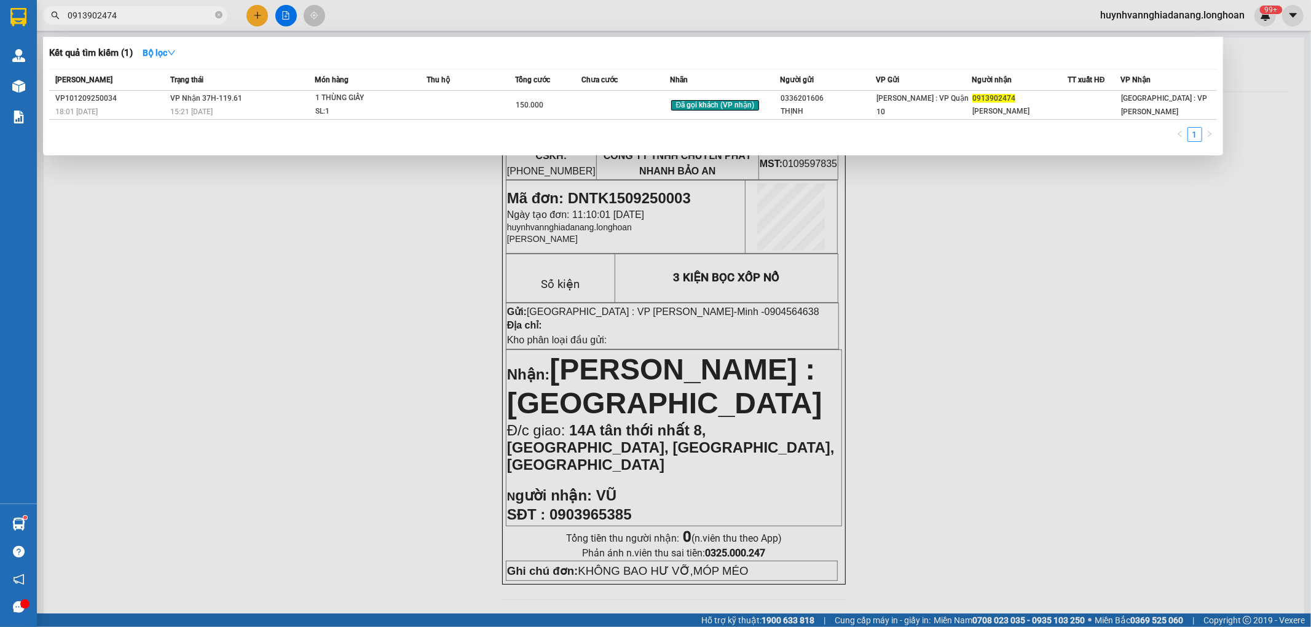
click at [152, 17] on input "0913902474" at bounding box center [140, 16] width 145 height 14
type input "0"
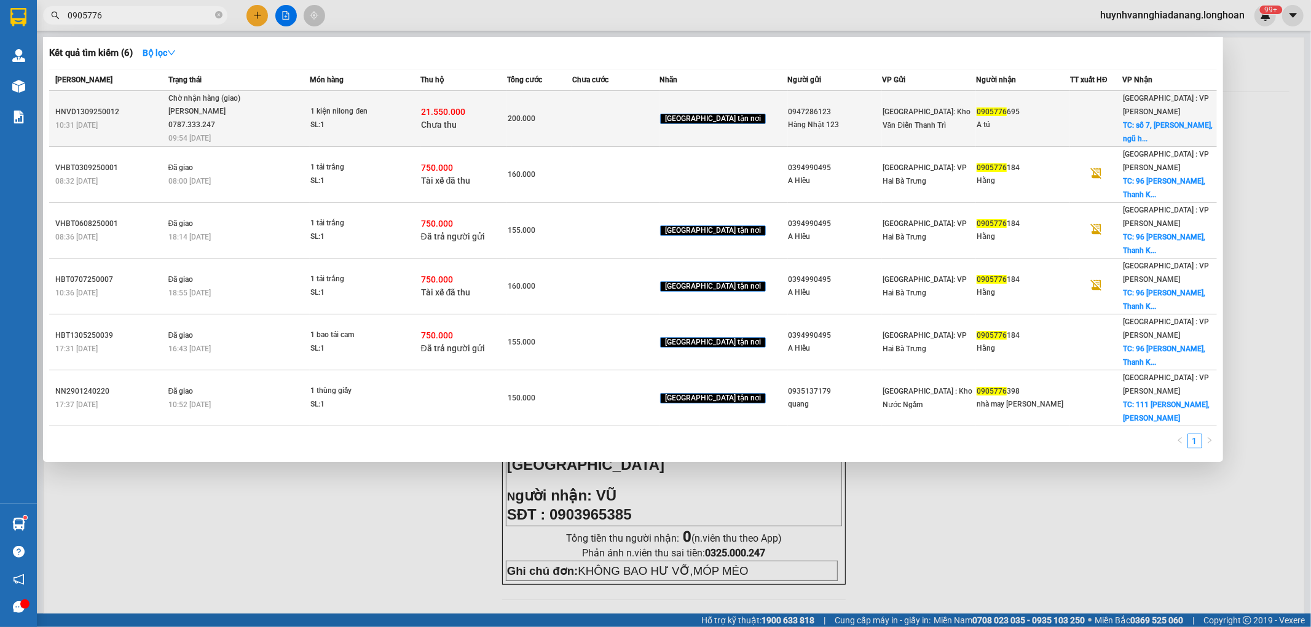
type input "0905776"
click at [281, 117] on span "Chờ nhận hàng (giao) Phạm Thanh Tuấn 0787.333.247 09:54 - 15/09" at bounding box center [238, 117] width 141 height 51
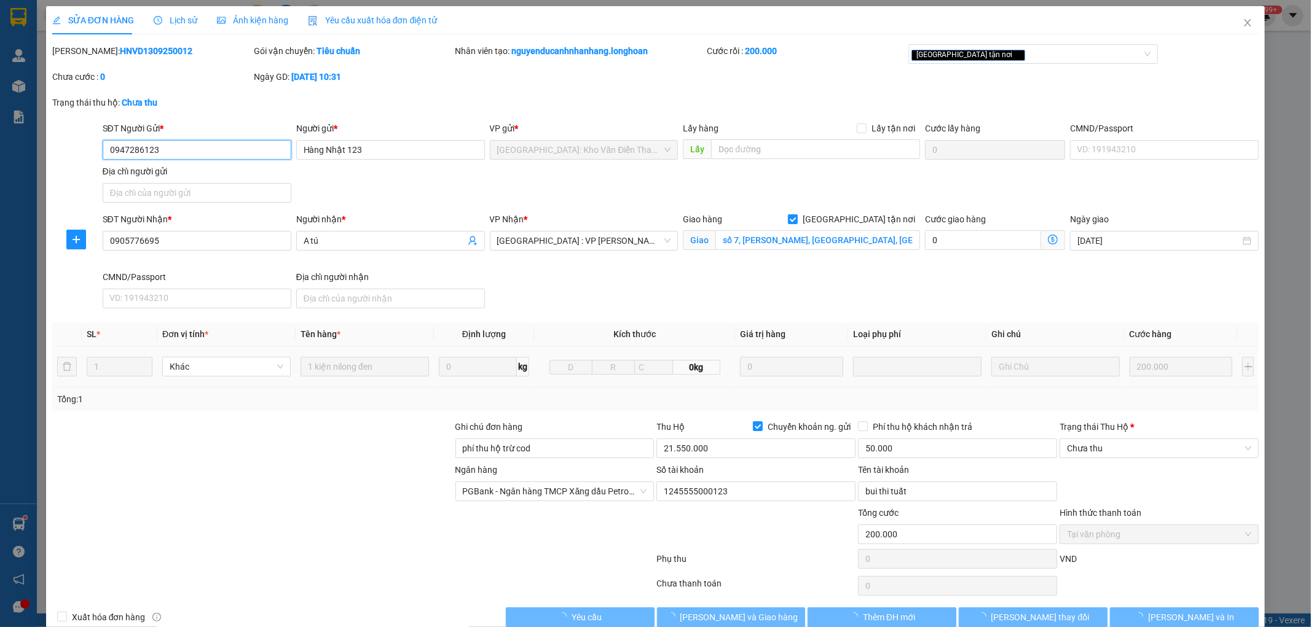
type input "0947286123"
type input "Hàng Nhật 123"
type input "0905776695"
type input "A tú"
checkbox input "true"
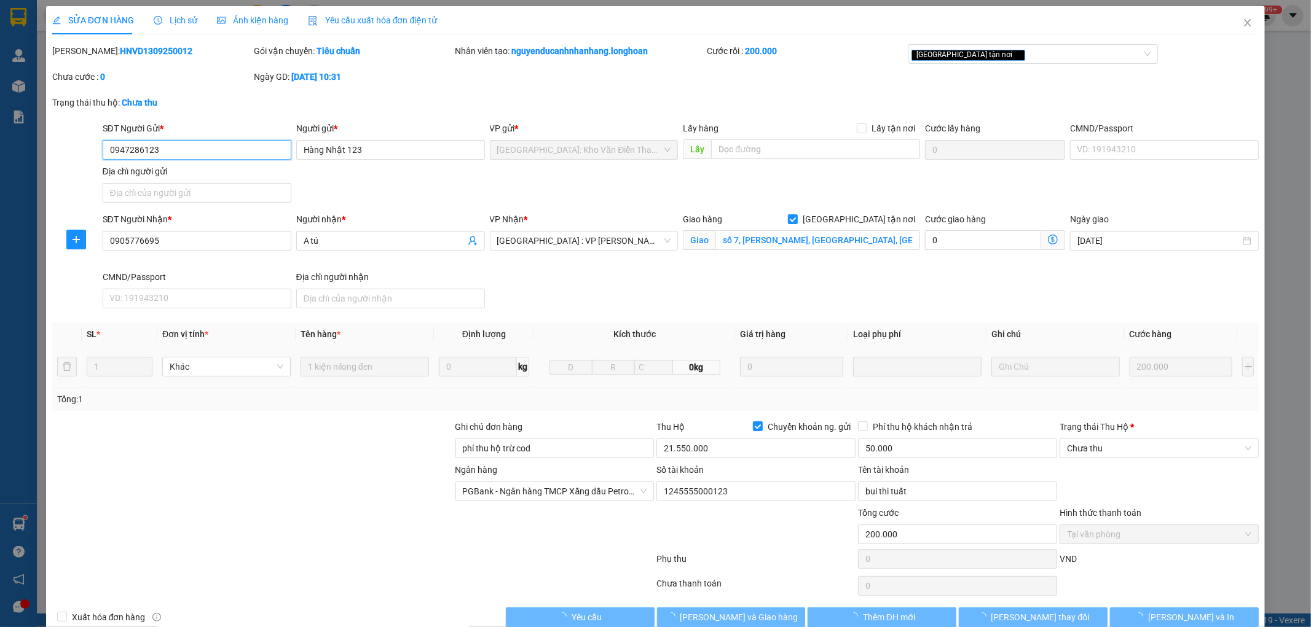
type input "số 7, ung văn khiêm, ngũ hành sơn, đà nẵng"
type input "phí thu hộ trừ cod"
type input "200.000"
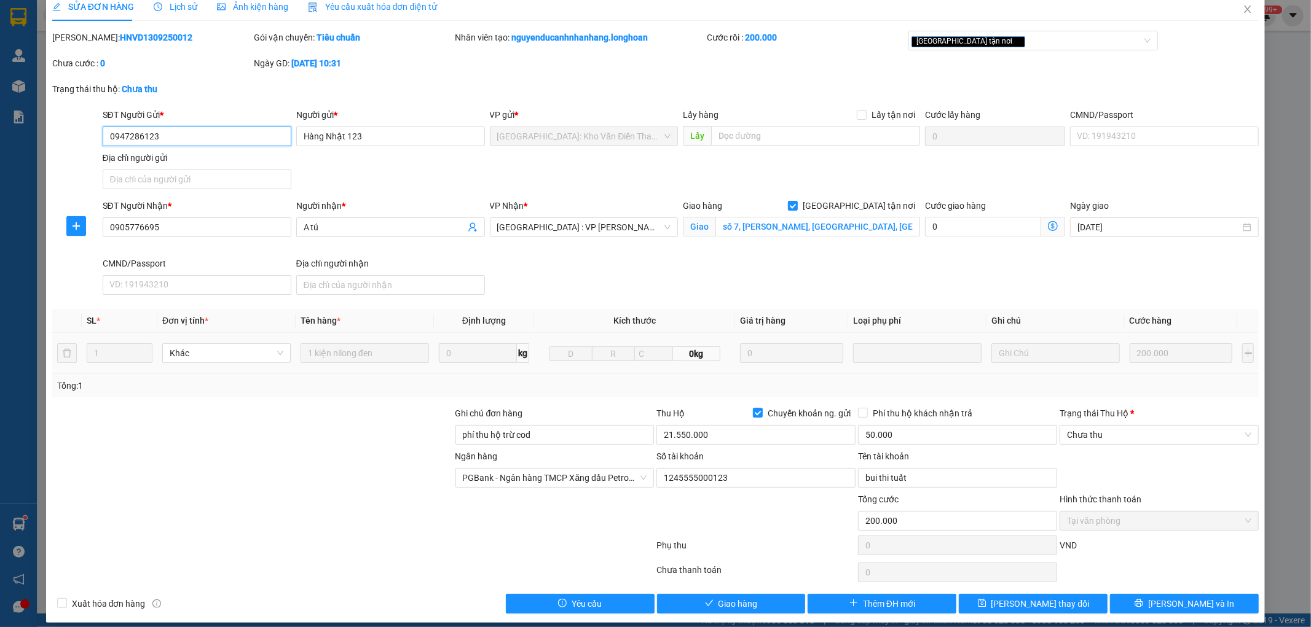
scroll to position [25, 0]
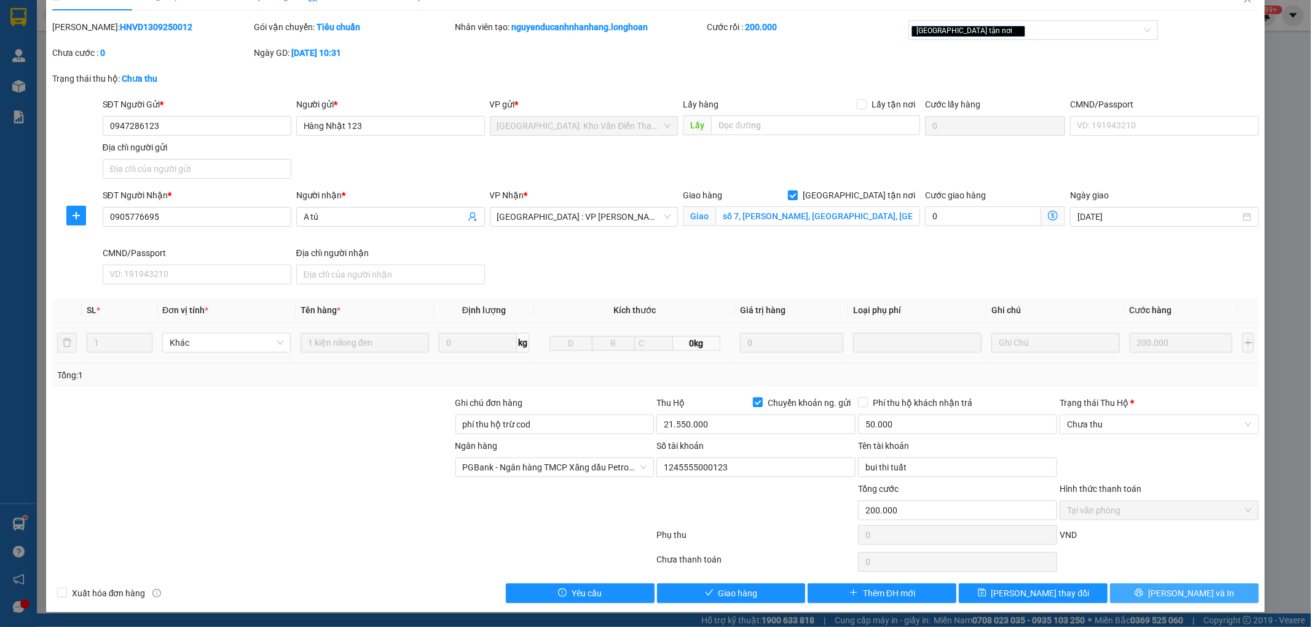
click at [1175, 596] on span "[PERSON_NAME] và In" at bounding box center [1191, 594] width 86 height 14
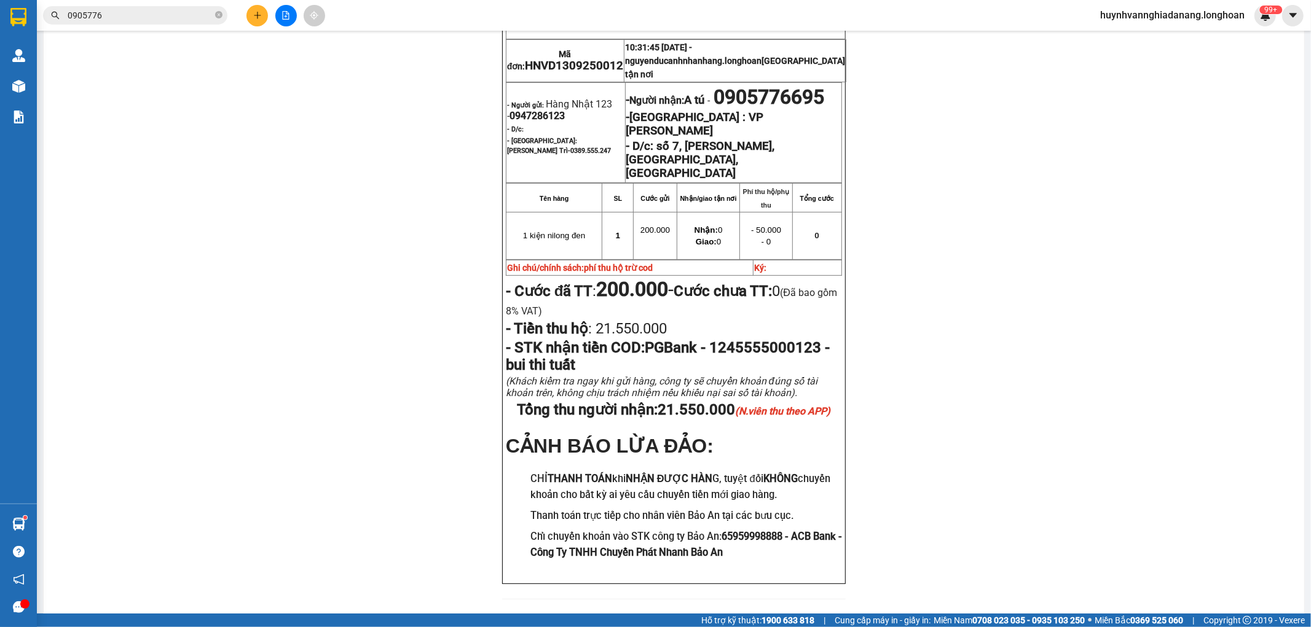
scroll to position [130, 0]
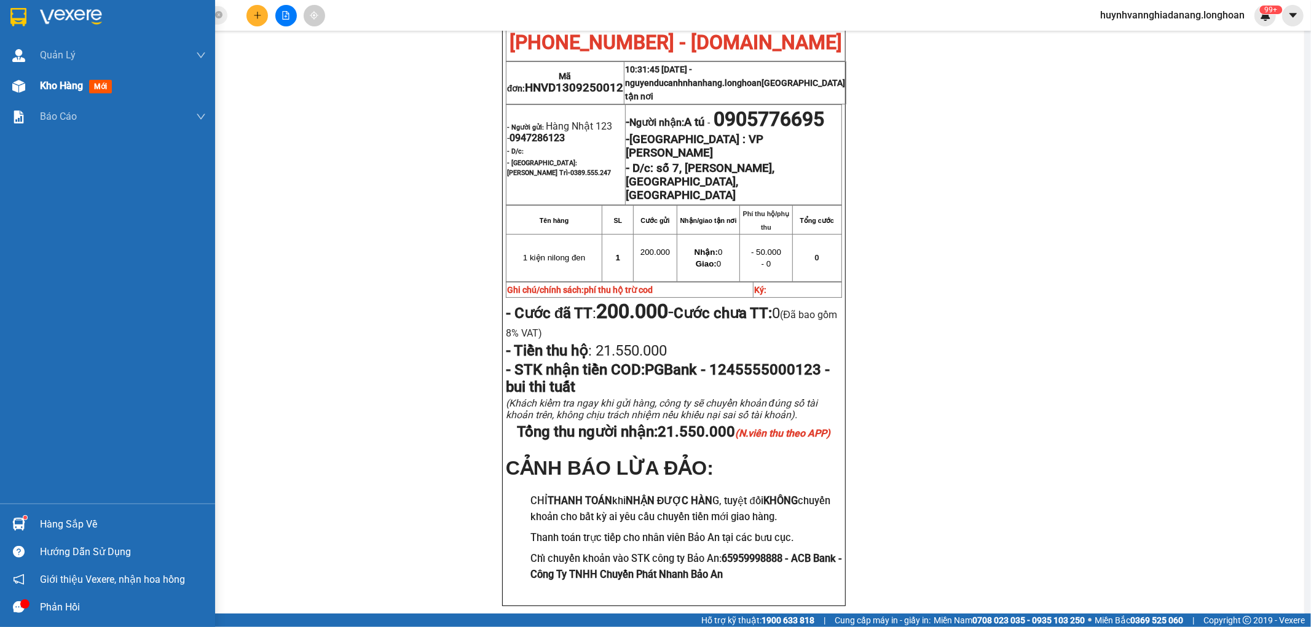
click at [37, 84] on div "Kho hàng mới" at bounding box center [107, 86] width 215 height 31
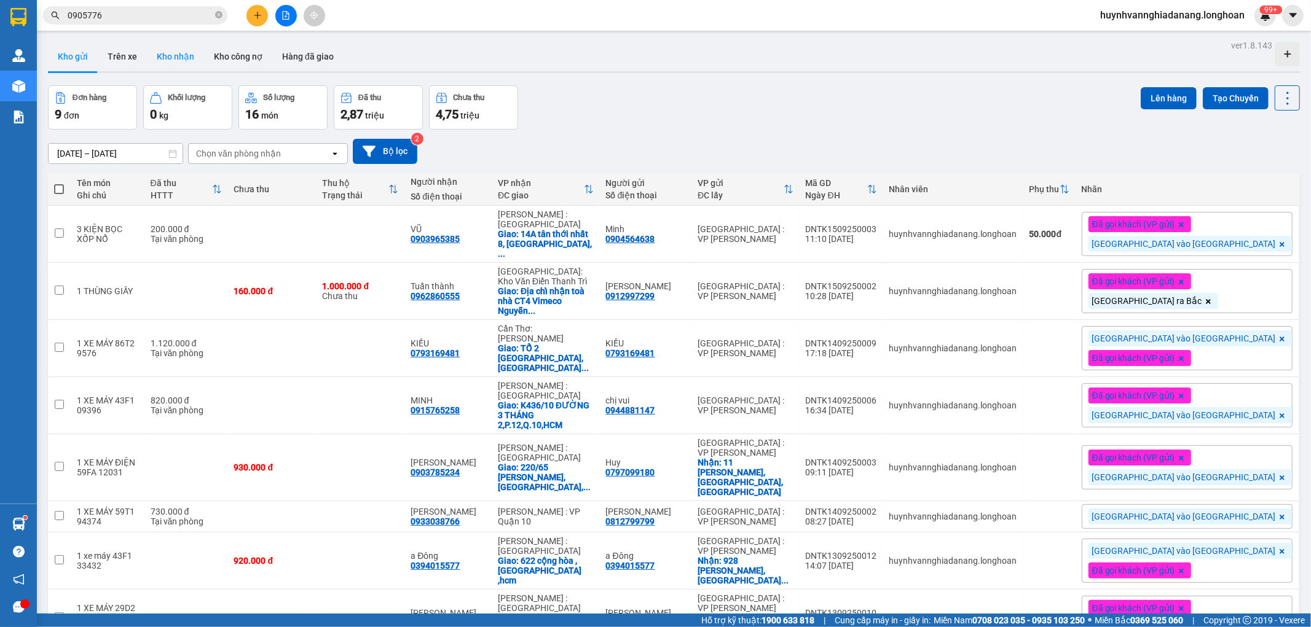
click at [177, 62] on button "Kho nhận" at bounding box center [175, 56] width 57 height 29
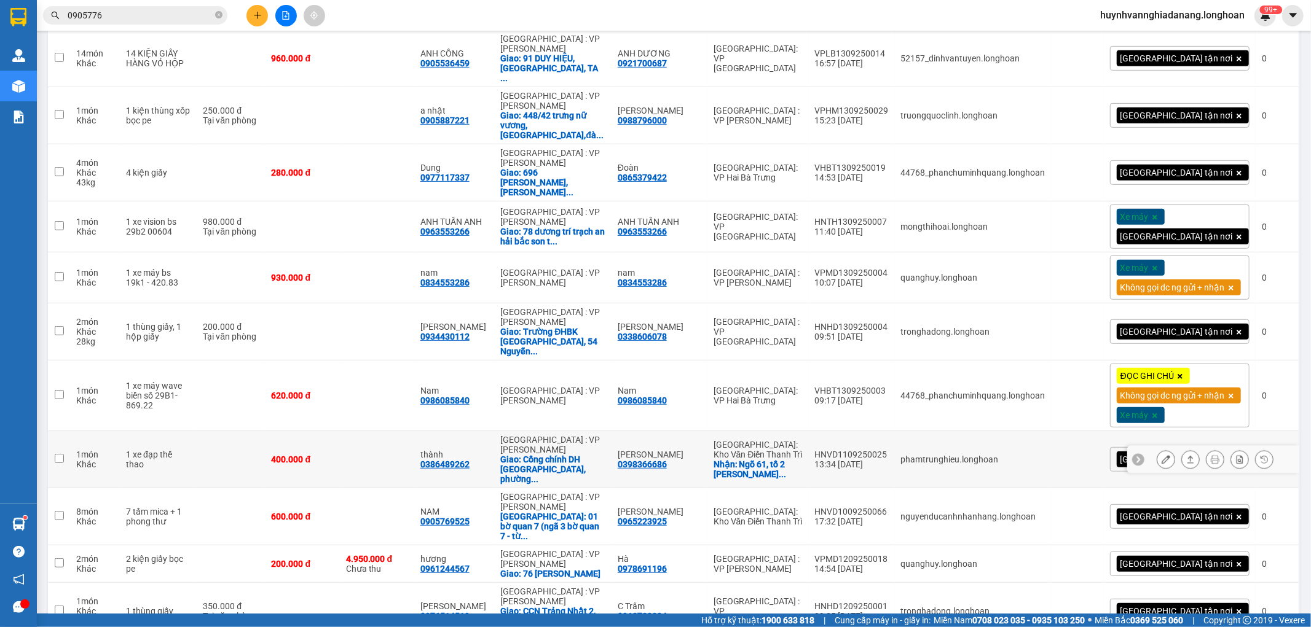
scroll to position [477, 0]
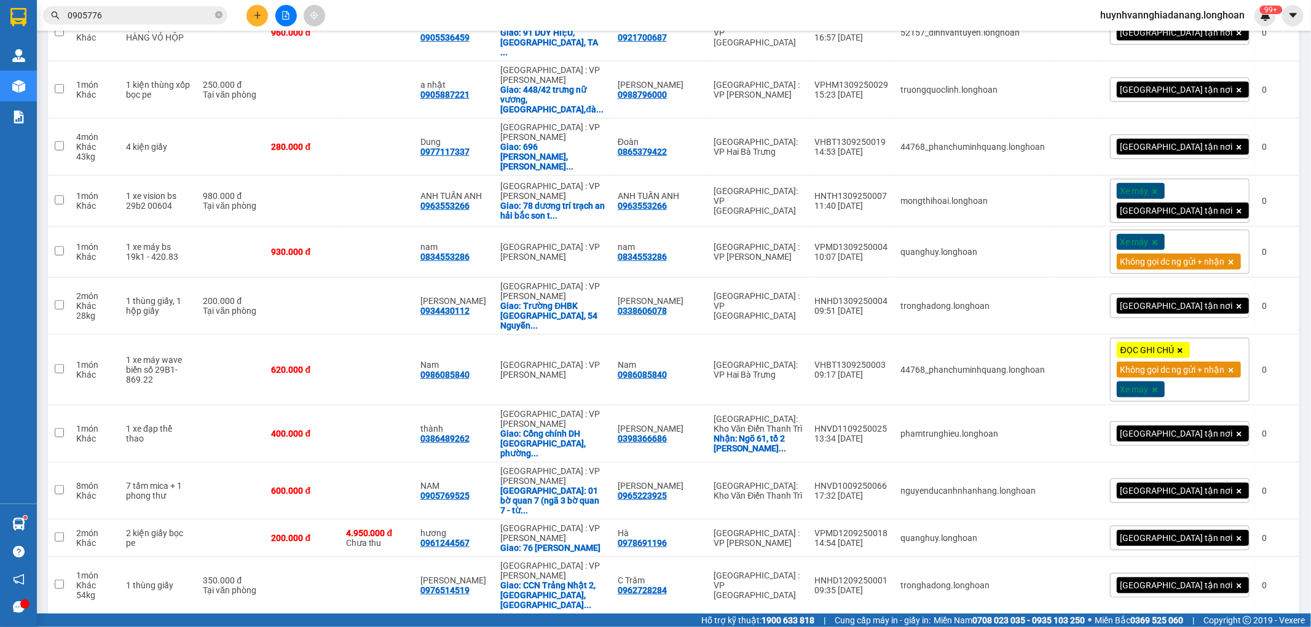
click at [1229, 368] on icon at bounding box center [1230, 370] width 5 height 5
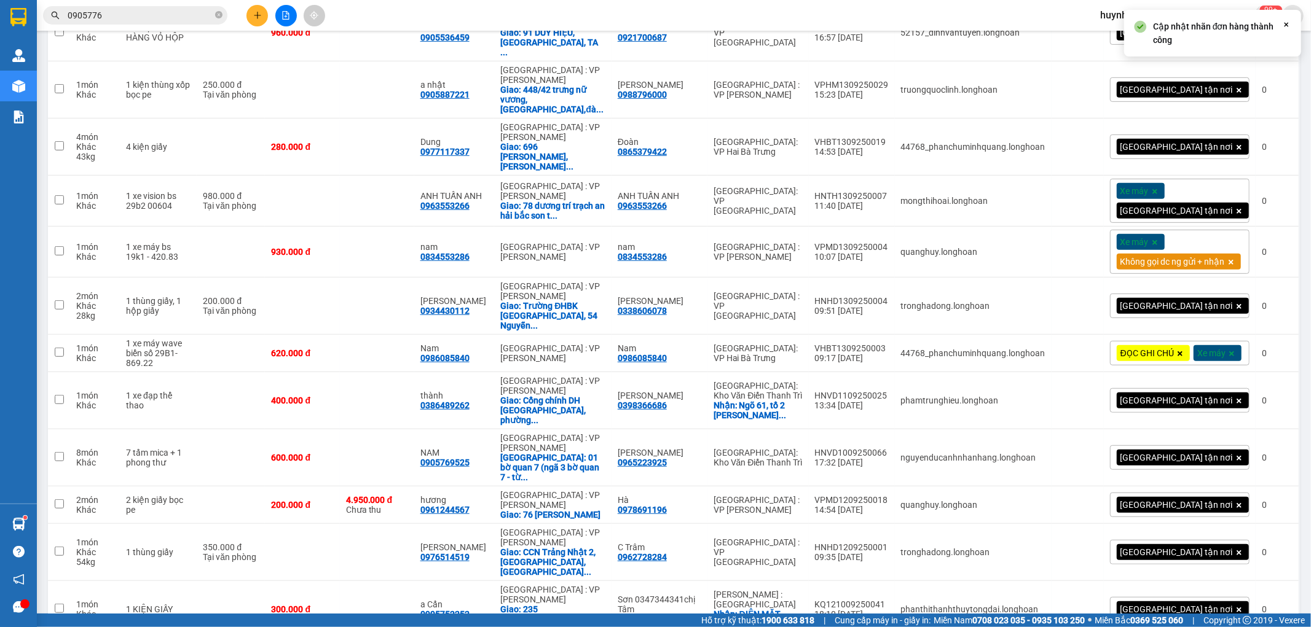
click at [1144, 348] on span "ĐỌC GHI CHÚ" at bounding box center [1146, 353] width 53 height 11
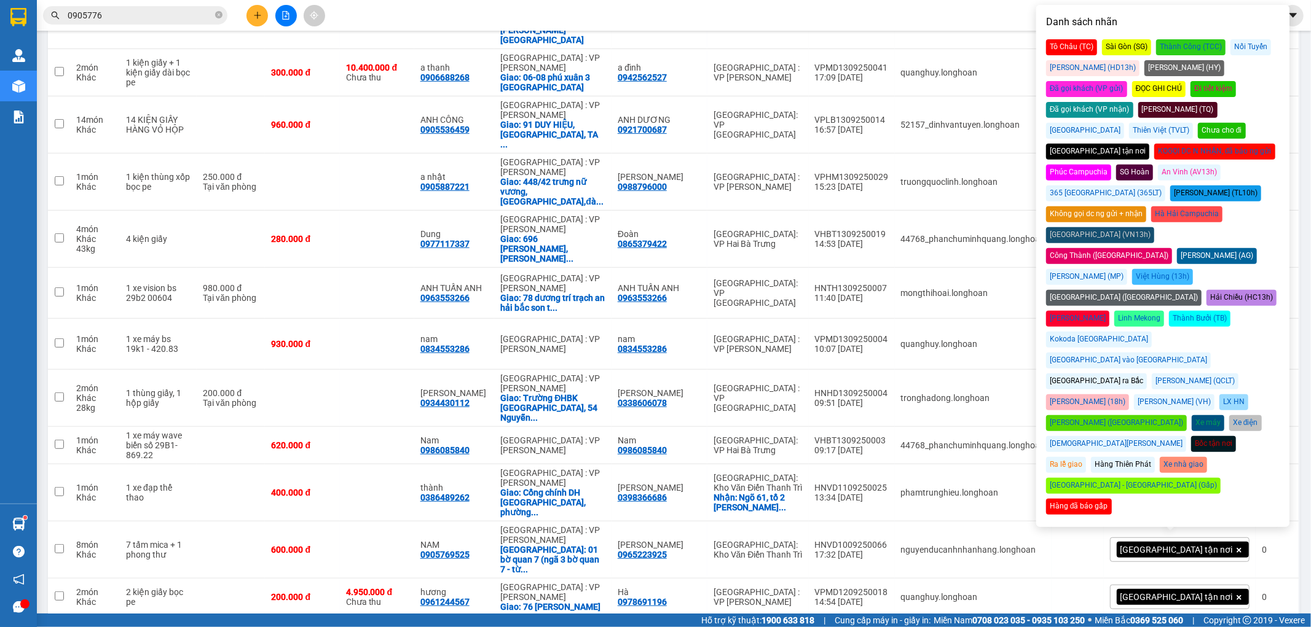
scroll to position [273, 0]
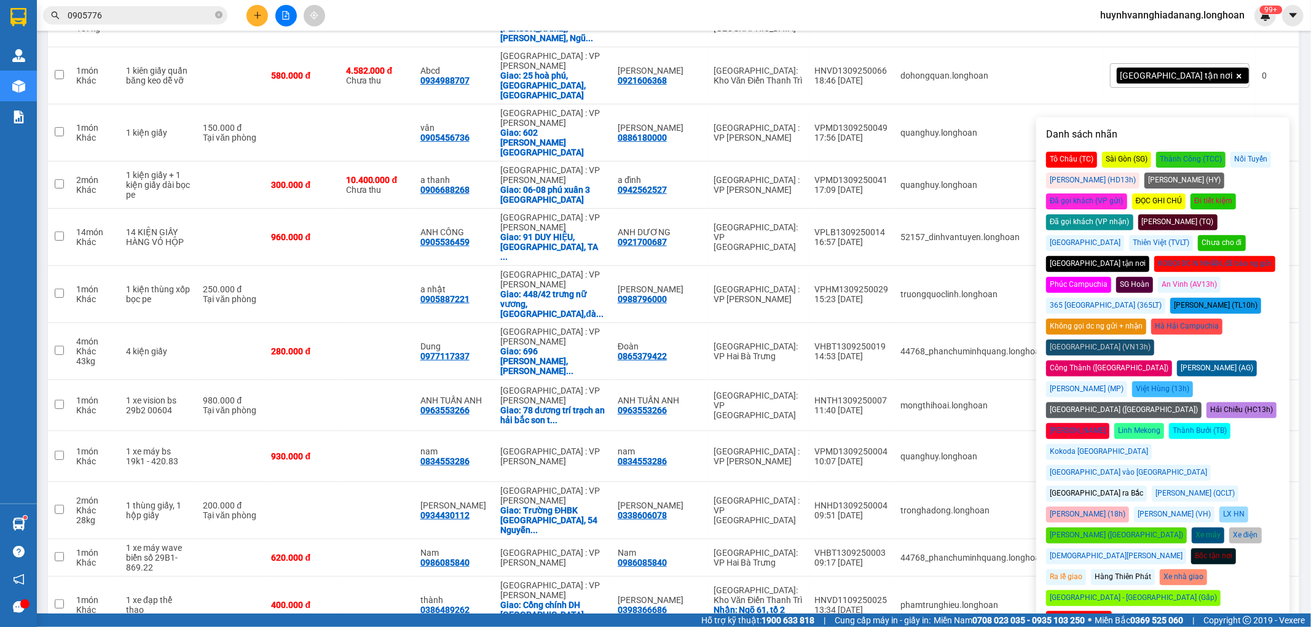
click at [1133, 214] on div "Đã gọi khách (VP nhận)" at bounding box center [1089, 222] width 87 height 16
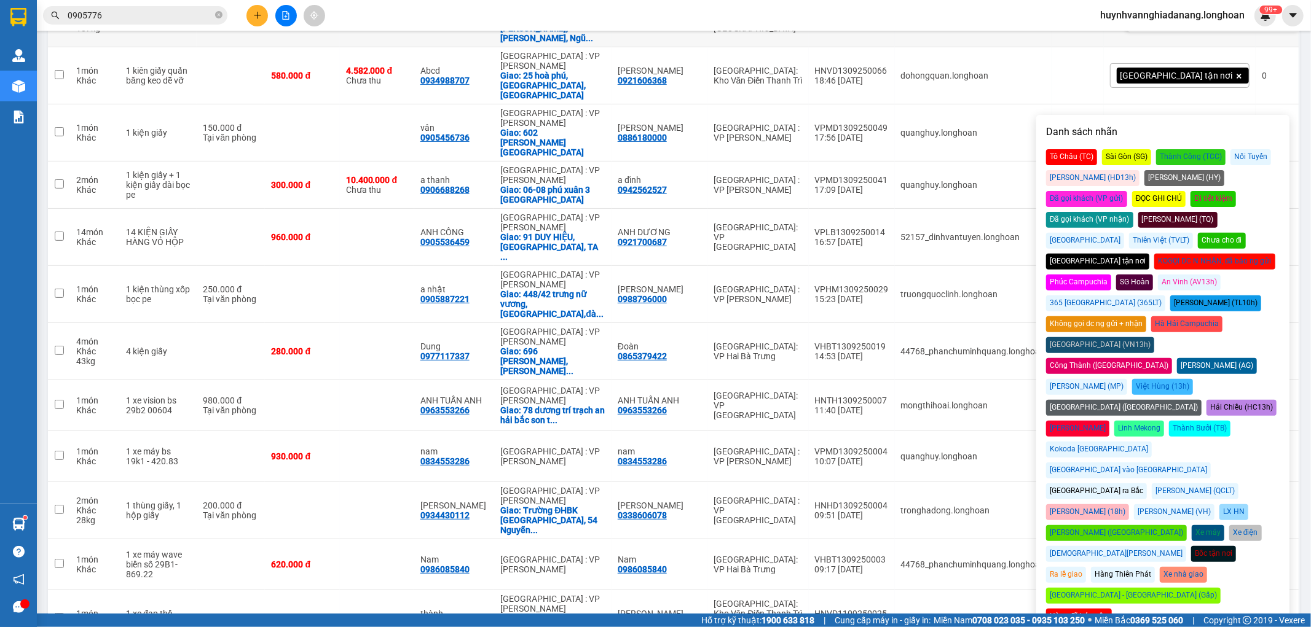
scroll to position [0, 0]
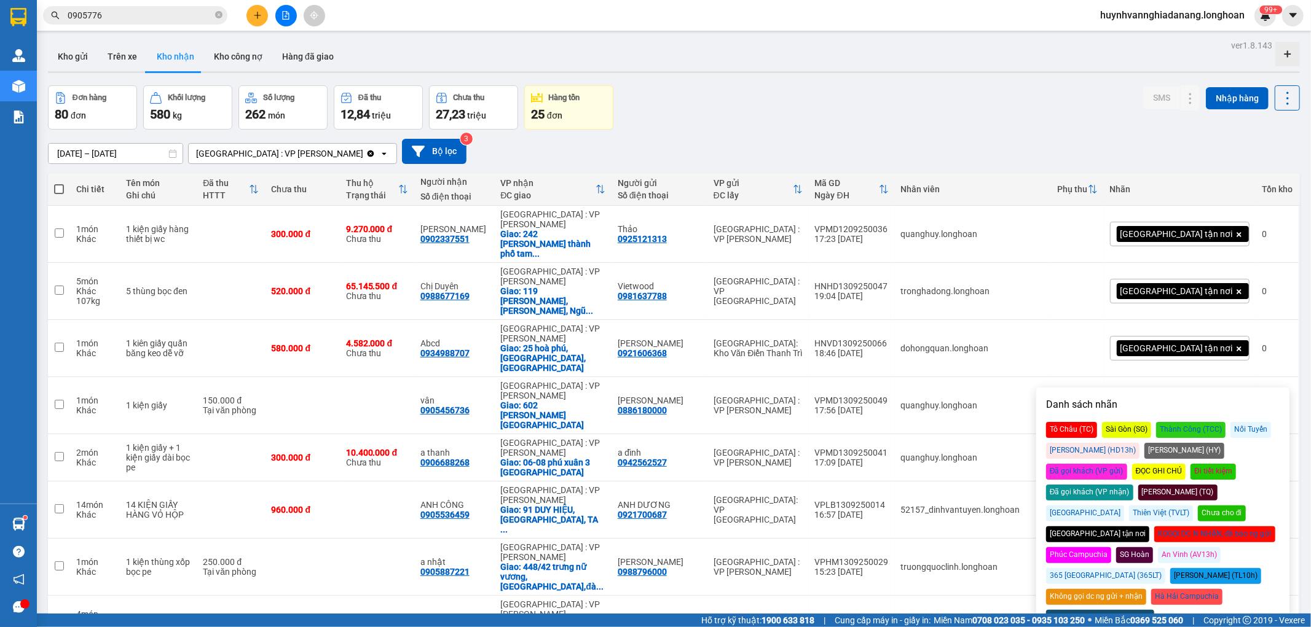
click at [880, 146] on div "17/08/2025 – 15/09/2025 Press the down arrow key to interact with the calendar …" at bounding box center [674, 151] width 1252 height 25
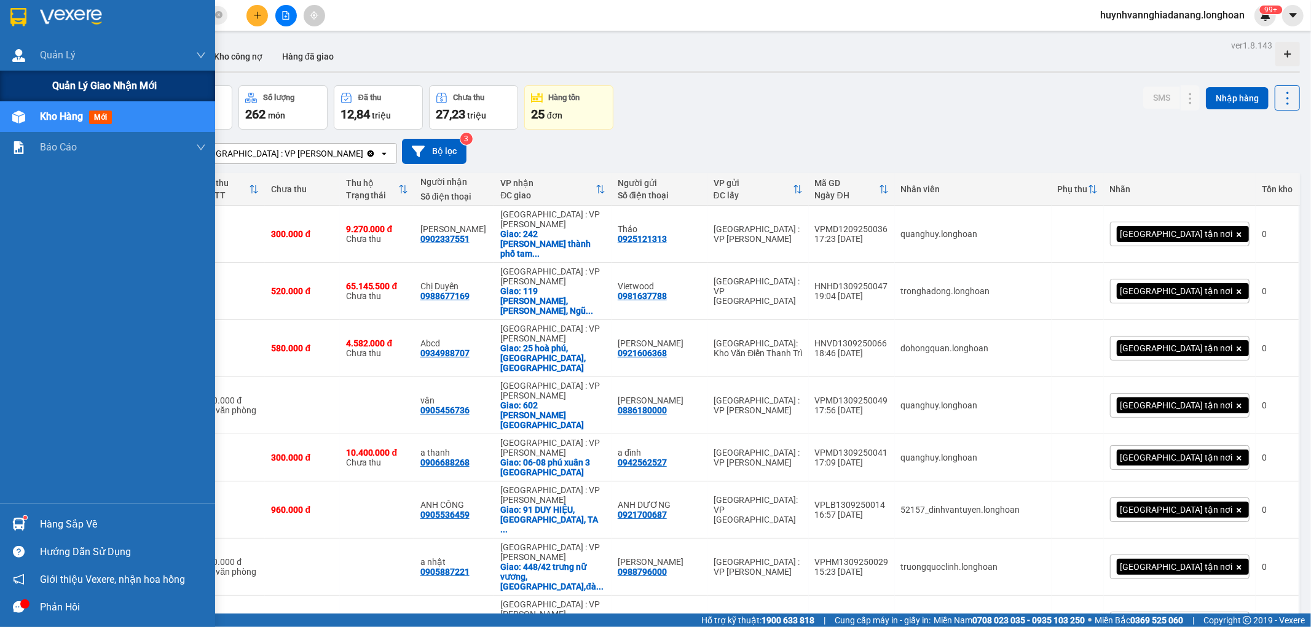
drag, startPoint x: 107, startPoint y: 87, endPoint x: 151, endPoint y: 99, distance: 45.8
click at [108, 87] on span "Quản lý giao nhận mới" at bounding box center [104, 85] width 104 height 15
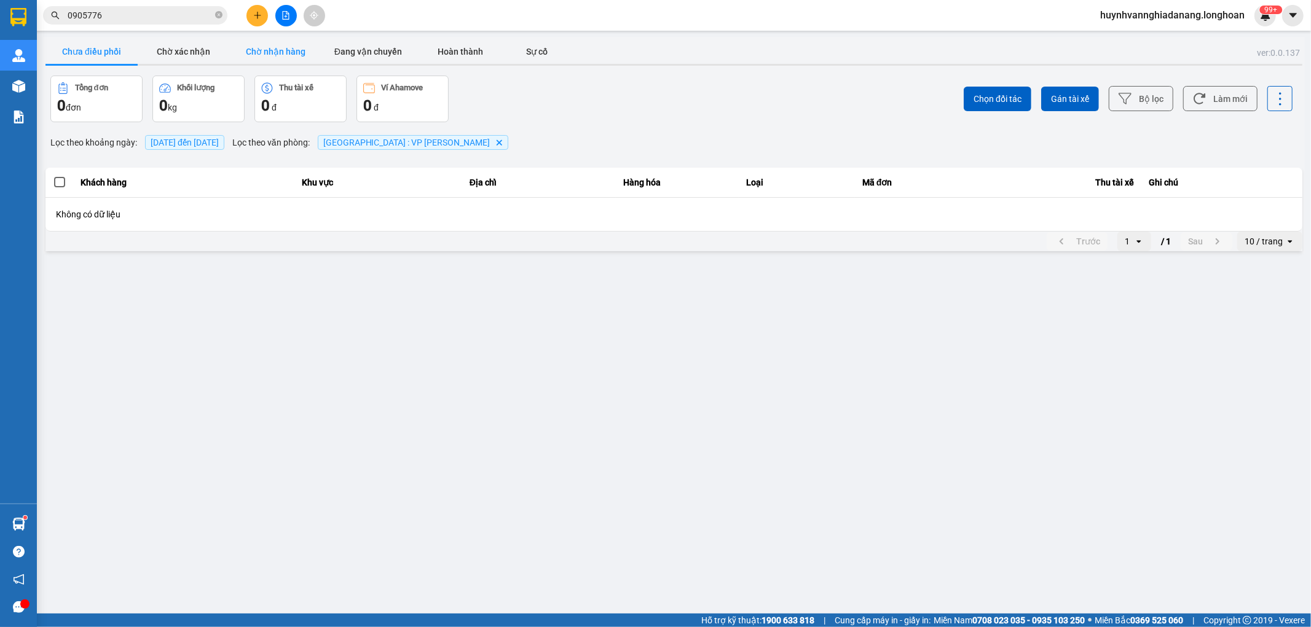
click at [295, 53] on button "Chờ nhận hàng" at bounding box center [276, 51] width 92 height 25
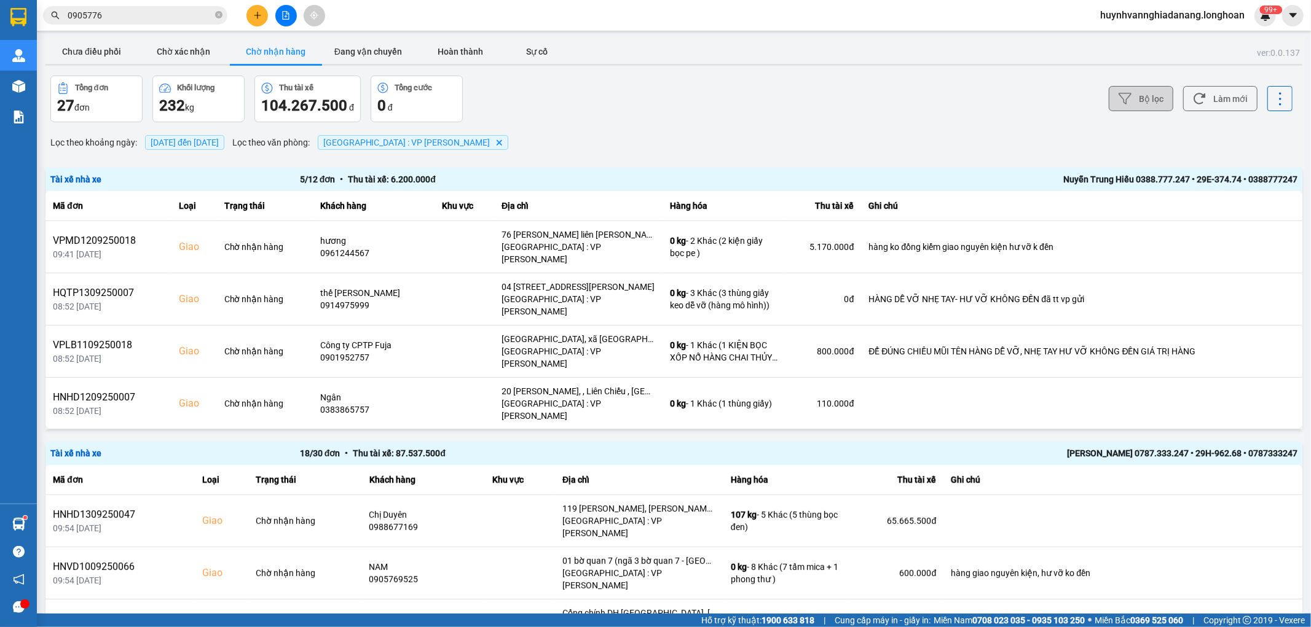
click at [1118, 100] on icon at bounding box center [1124, 98] width 13 height 13
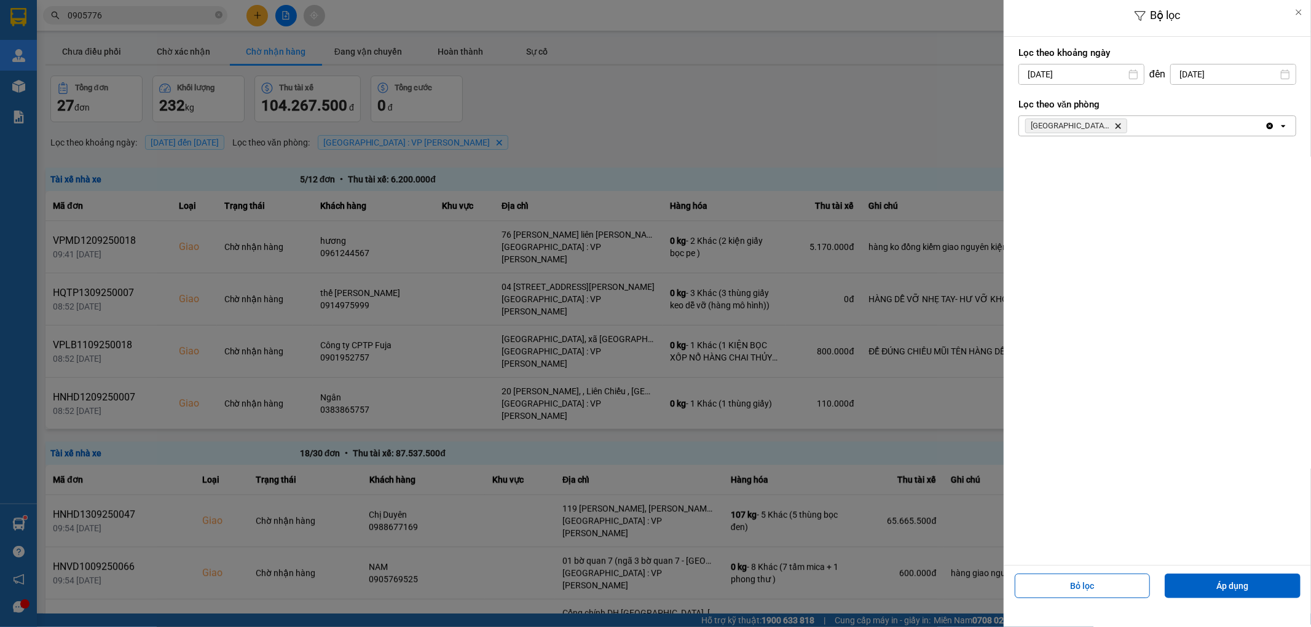
click at [1092, 78] on input "[DATE]" at bounding box center [1081, 75] width 125 height 20
click at [1025, 163] on div "1" at bounding box center [1025, 164] width 17 height 15
type input "01/09/2025"
click at [1246, 586] on button "Áp dụng" at bounding box center [1232, 586] width 136 height 25
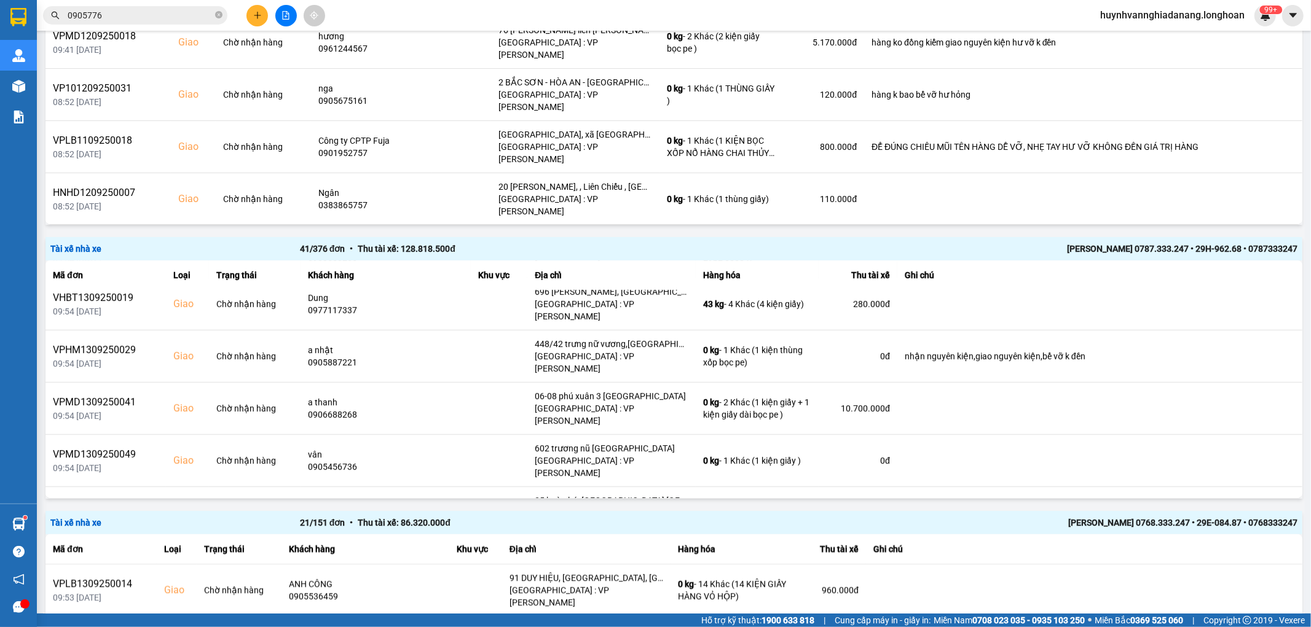
scroll to position [341, 0]
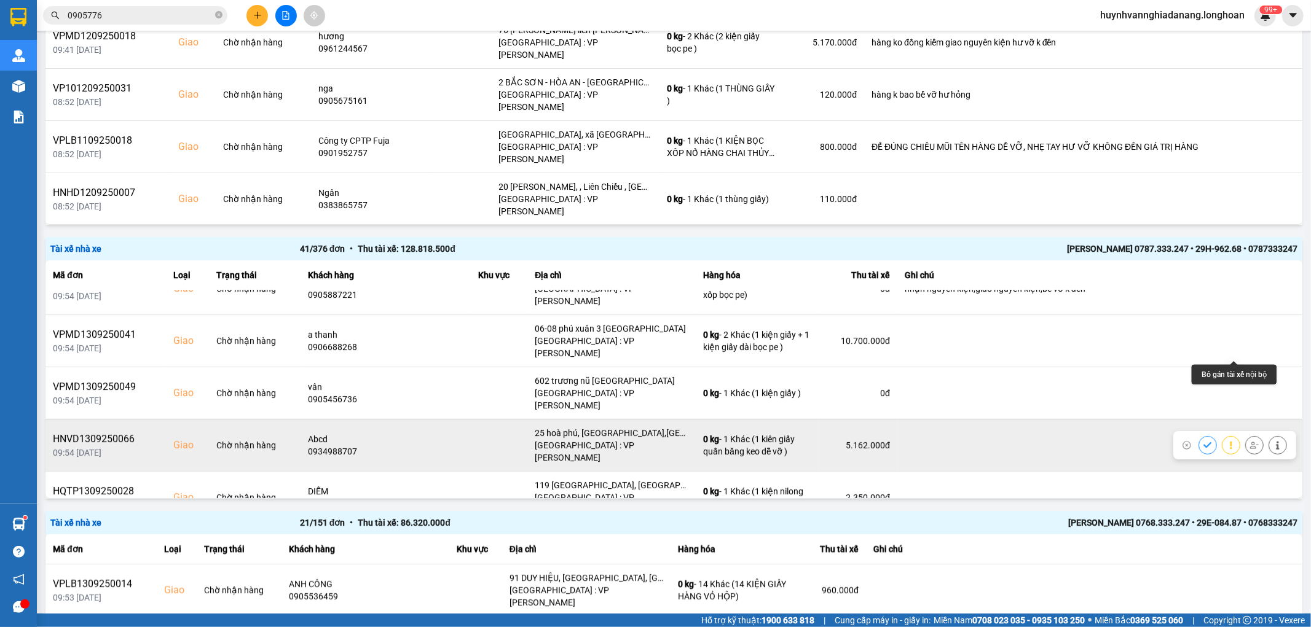
click at [1250, 442] on icon at bounding box center [1254, 445] width 9 height 7
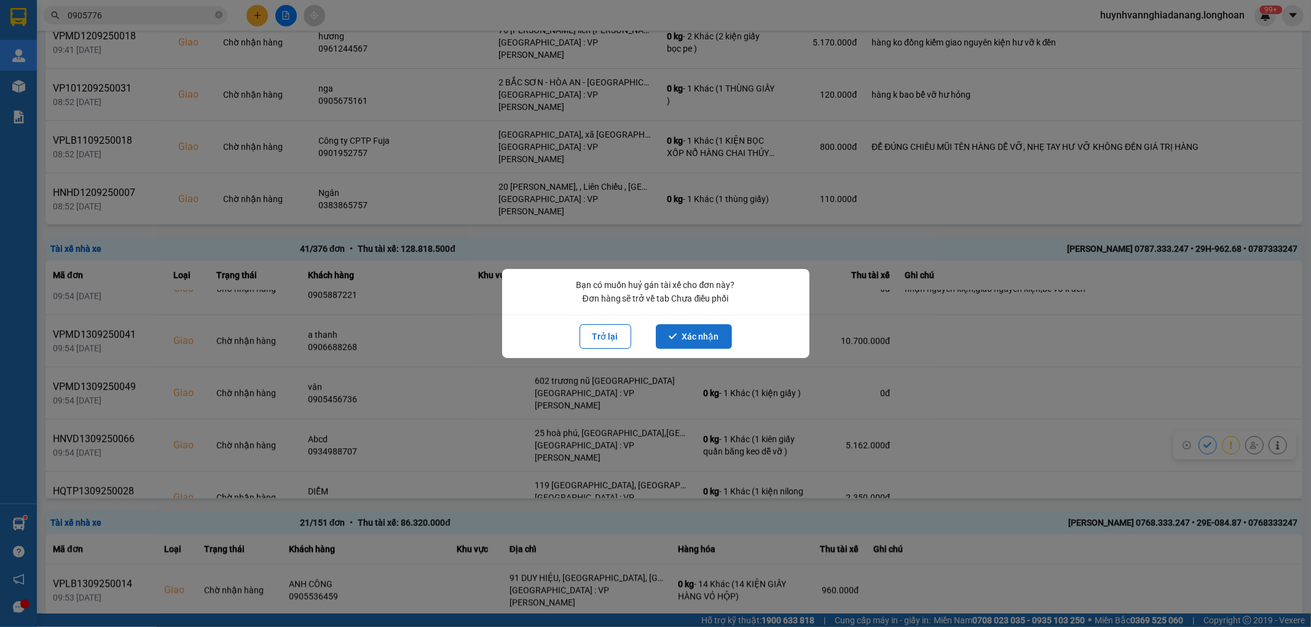
click at [710, 333] on button "Xác nhận" at bounding box center [694, 336] width 76 height 25
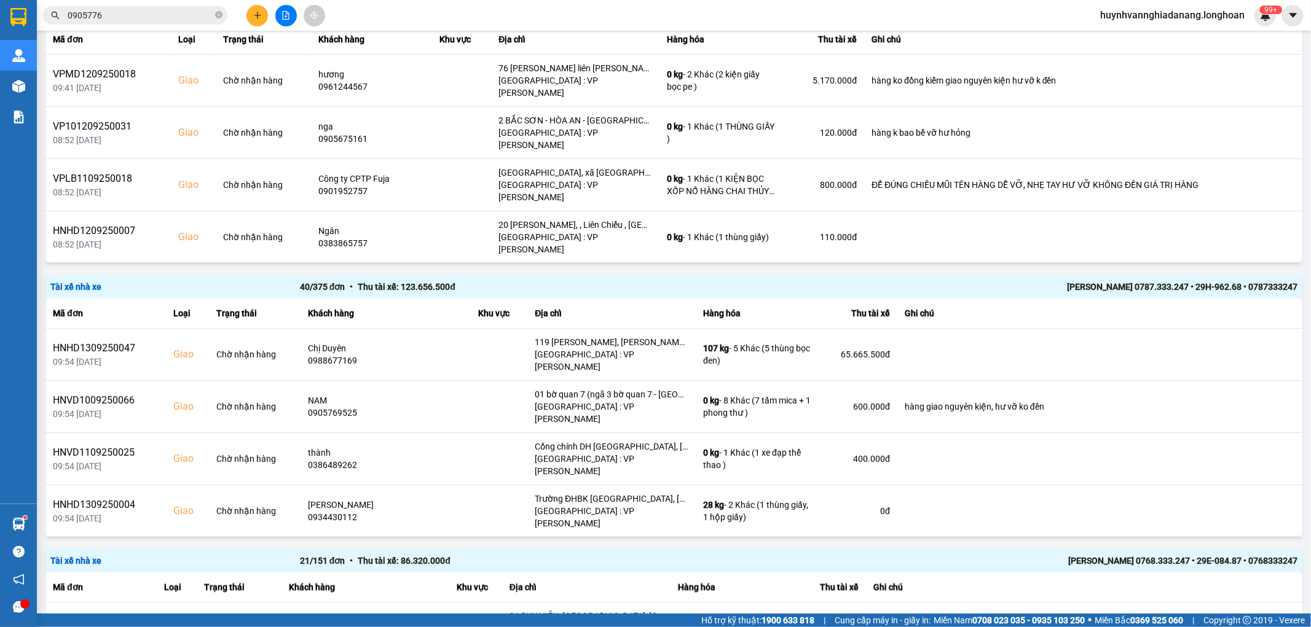
scroll to position [205, 0]
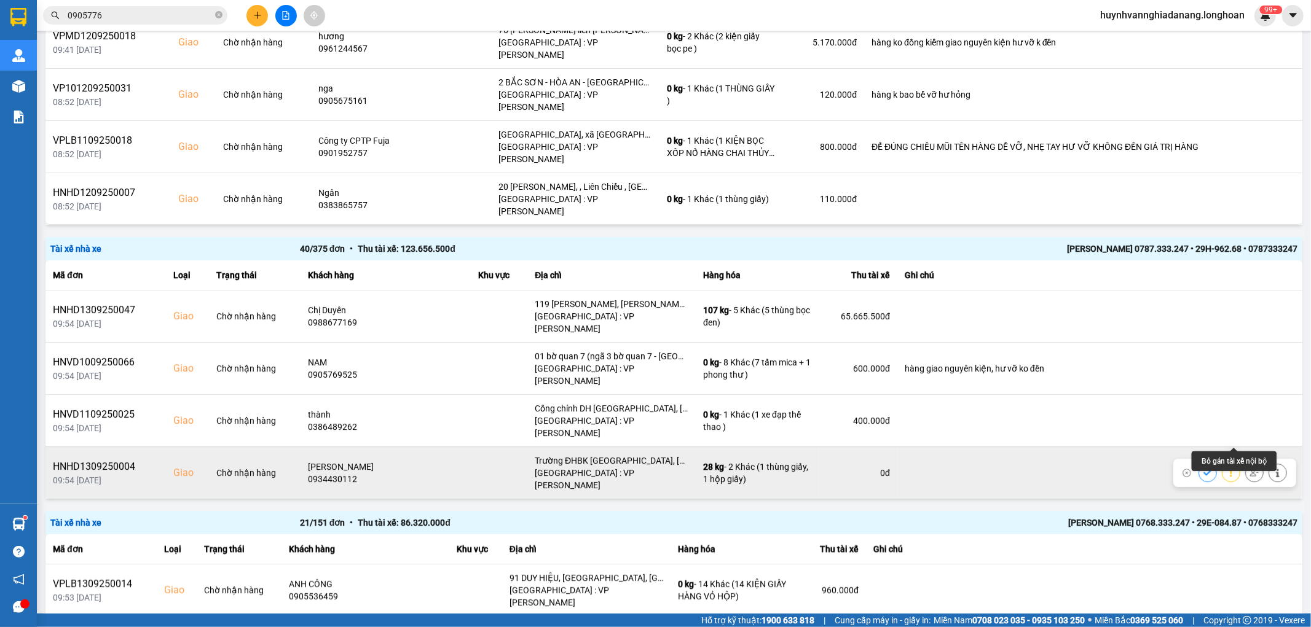
click at [1250, 469] on icon at bounding box center [1254, 473] width 9 height 9
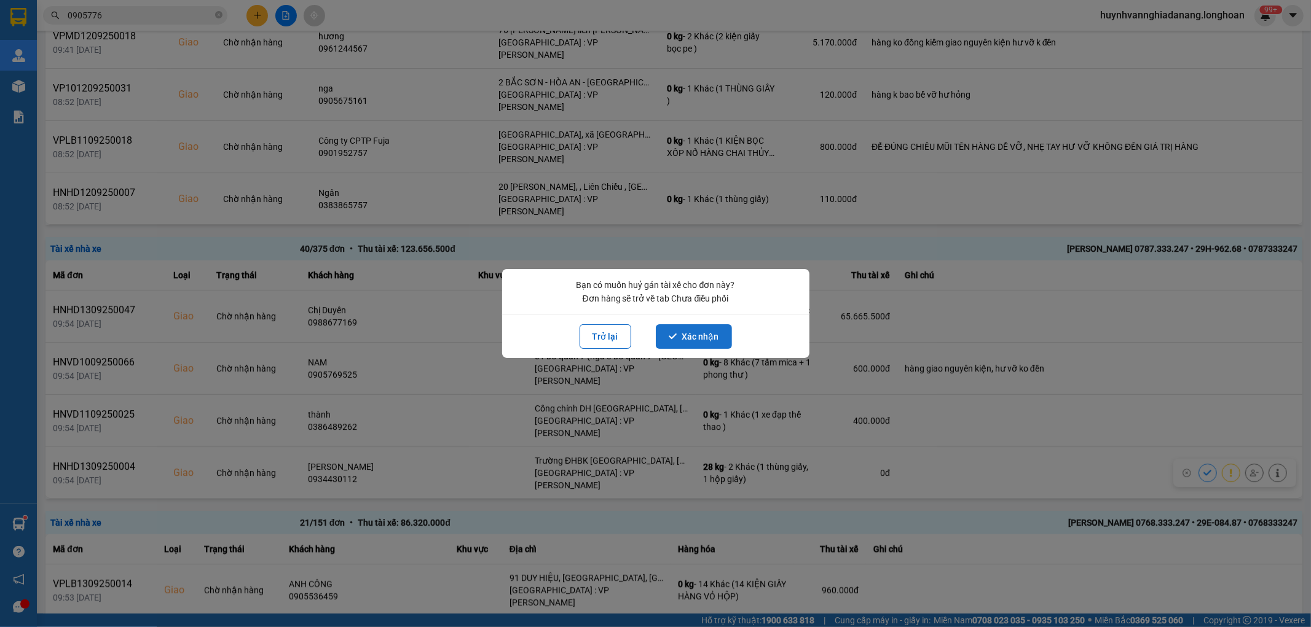
click at [708, 334] on button "Xác nhận" at bounding box center [694, 336] width 76 height 25
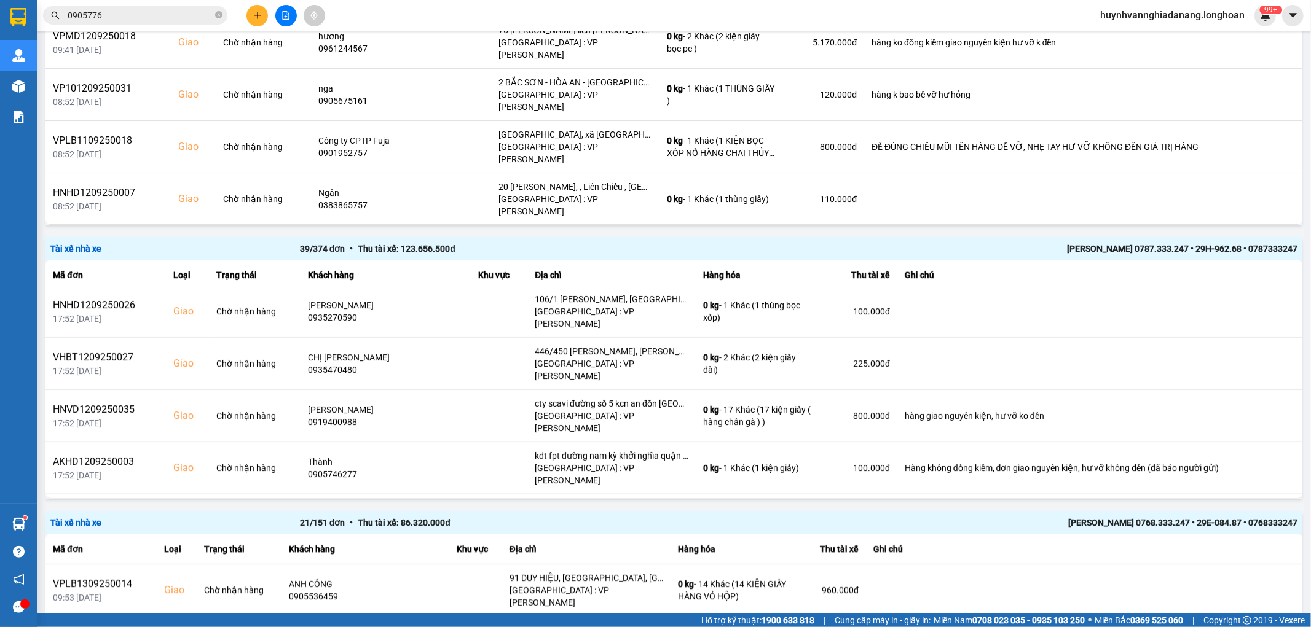
scroll to position [1229, 0]
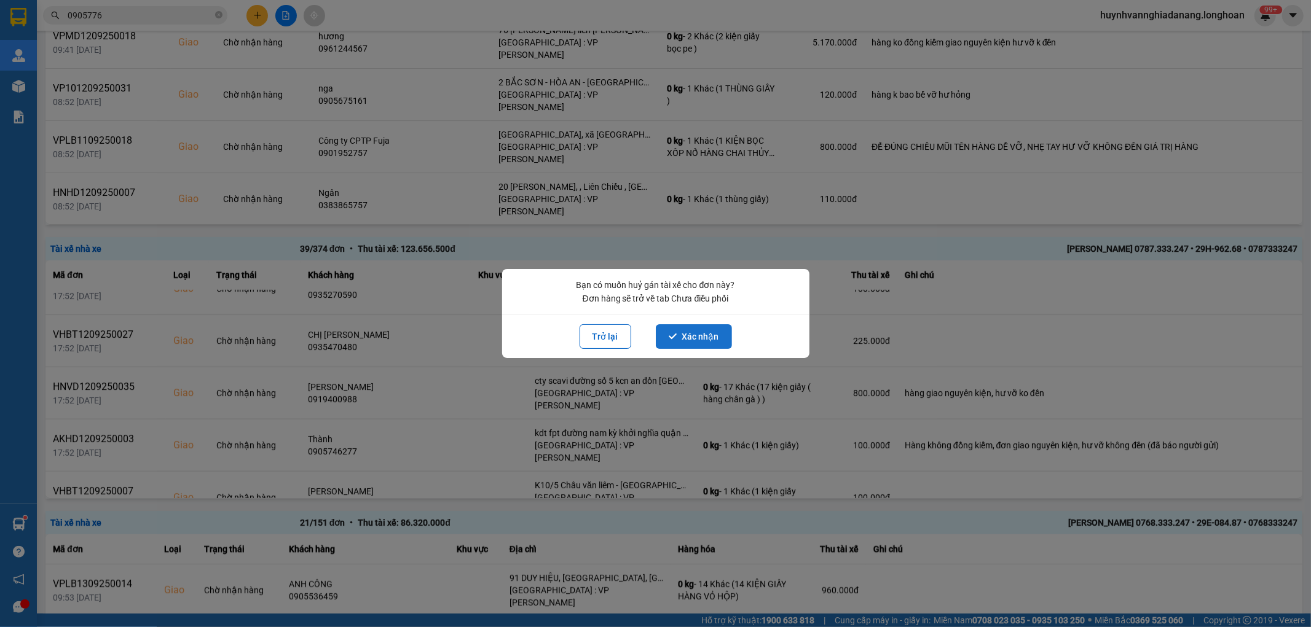
click at [684, 340] on button "Xác nhận" at bounding box center [694, 336] width 76 height 25
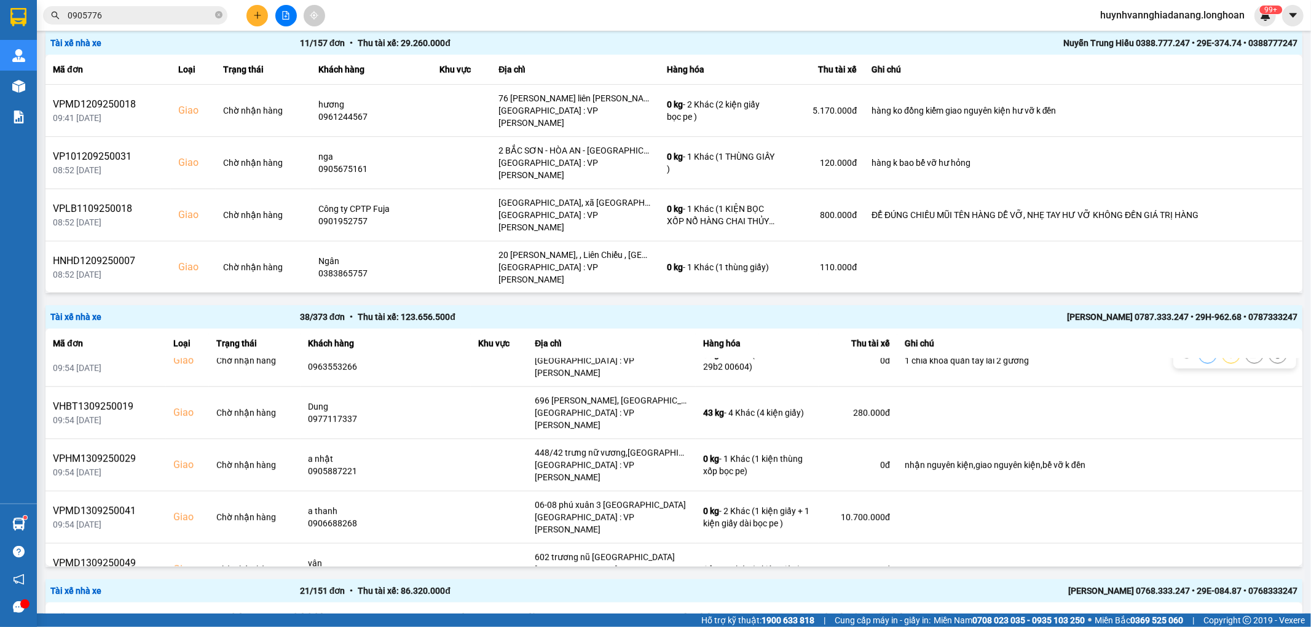
scroll to position [205, 0]
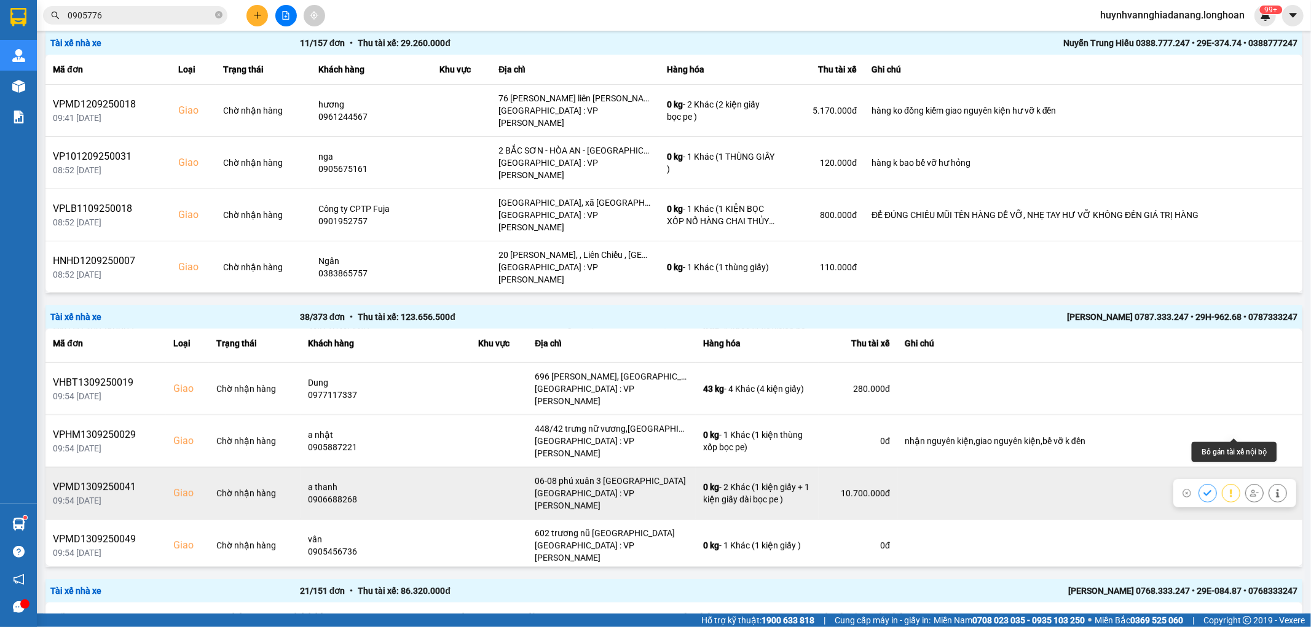
click at [1250, 489] on icon at bounding box center [1254, 493] width 9 height 9
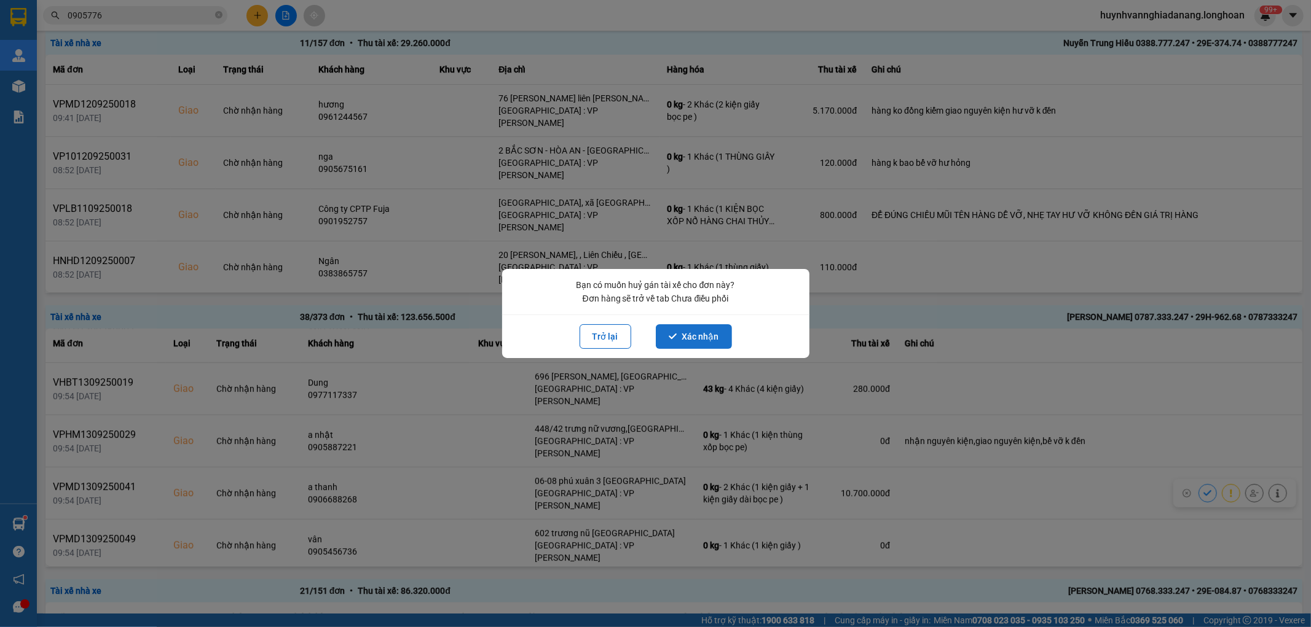
click at [699, 333] on button "Xác nhận" at bounding box center [694, 336] width 76 height 25
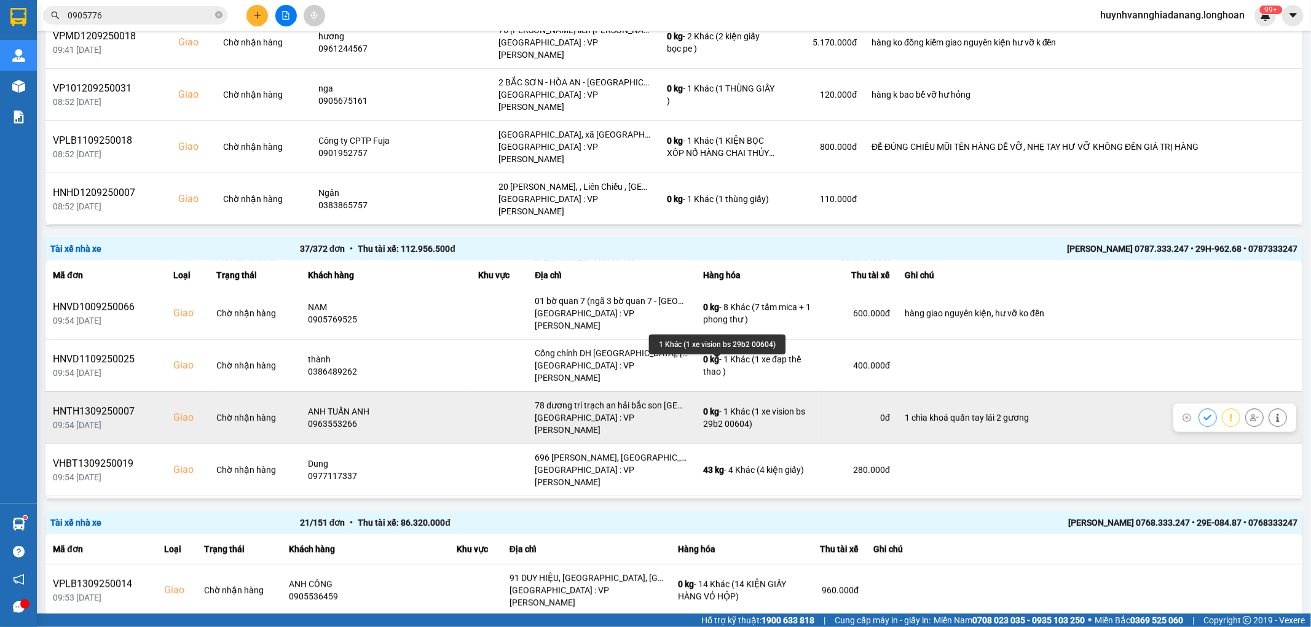
scroll to position [68, 0]
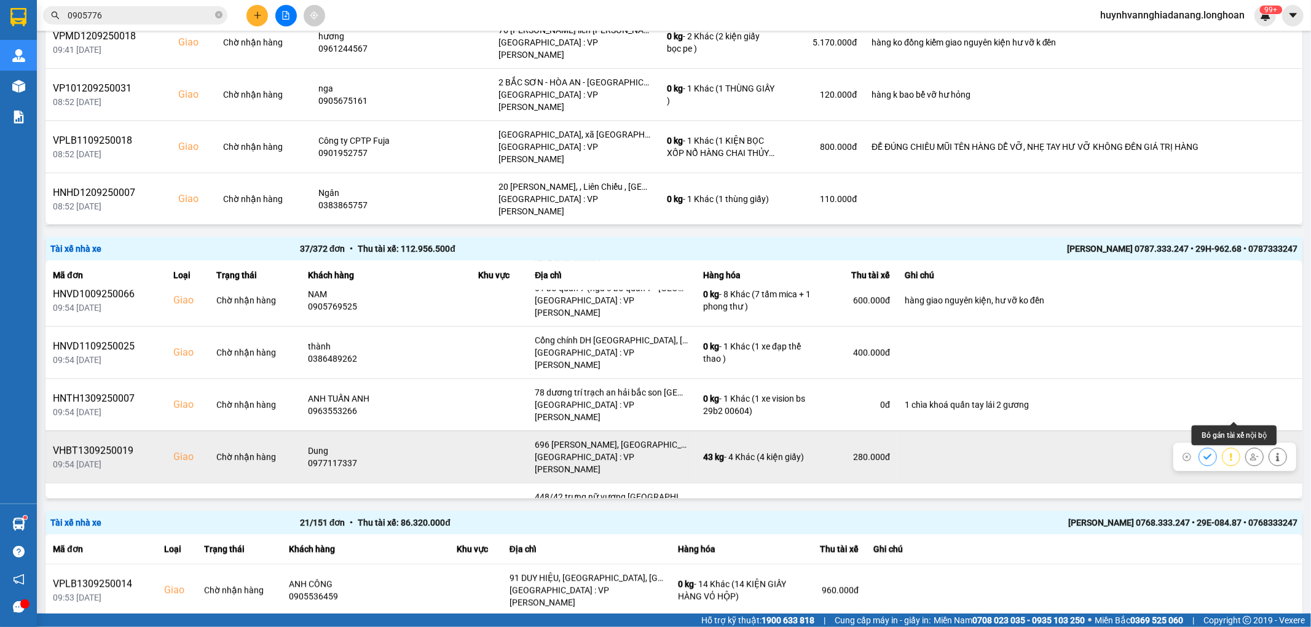
click at [1250, 453] on icon at bounding box center [1254, 457] width 9 height 9
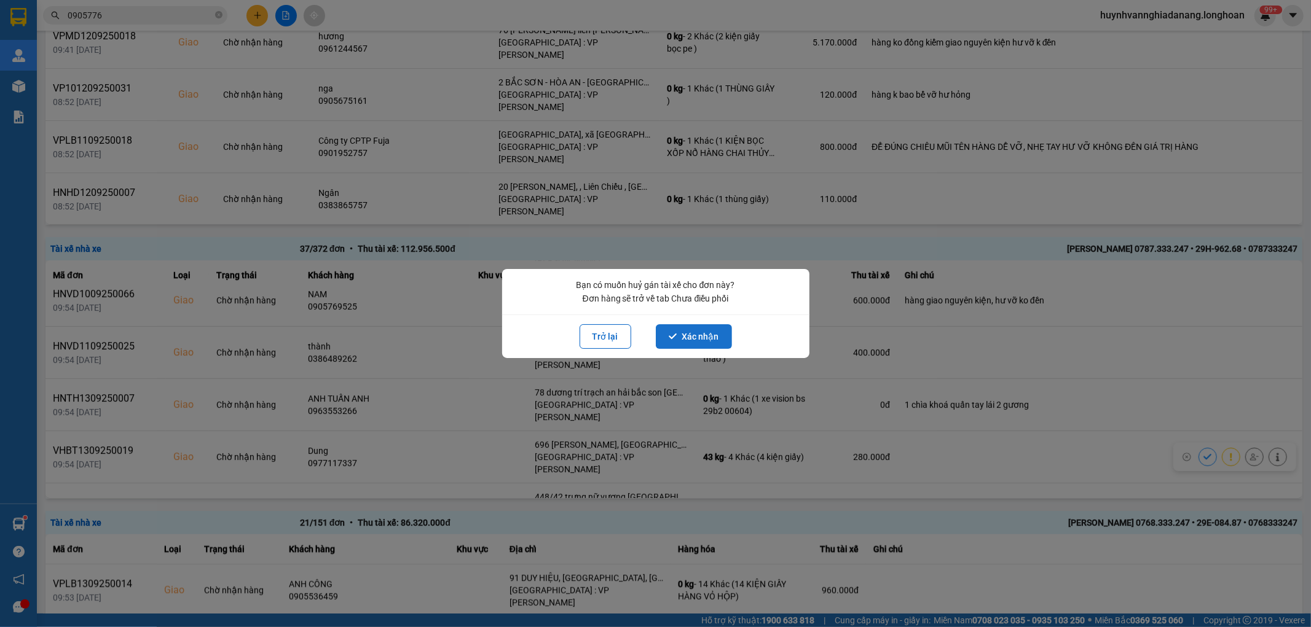
click at [714, 335] on button "Xác nhận" at bounding box center [694, 336] width 76 height 25
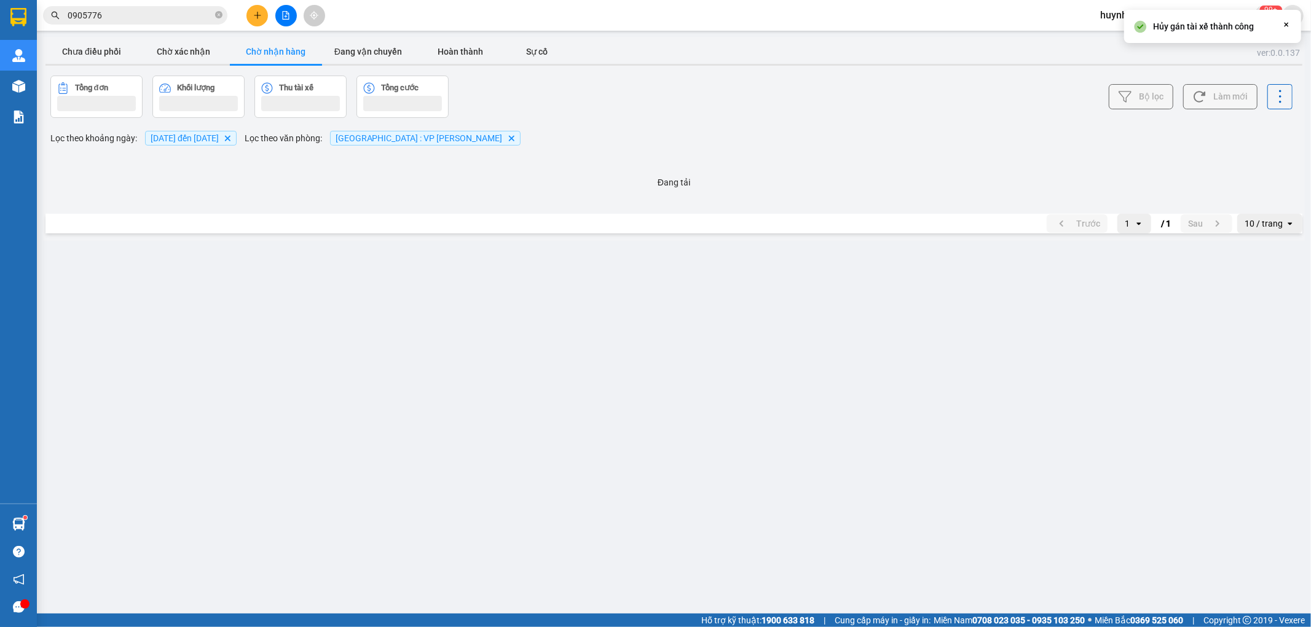
scroll to position [0, 0]
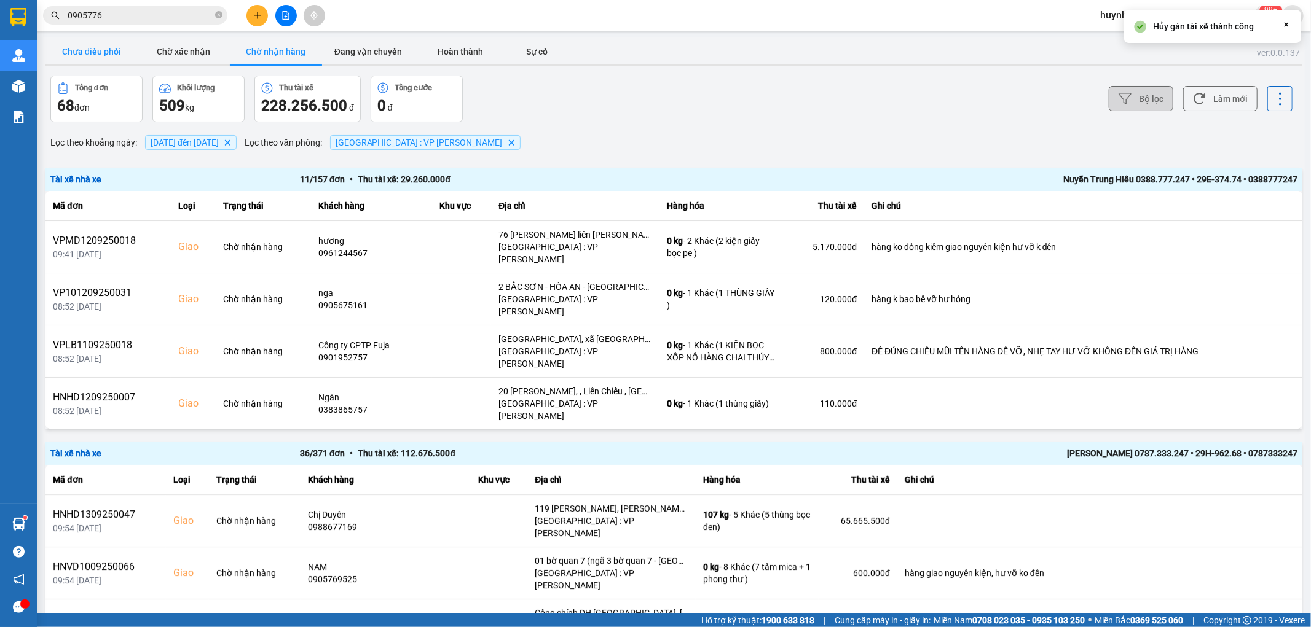
click at [119, 55] on button "Chưa điều phối" at bounding box center [91, 51] width 92 height 25
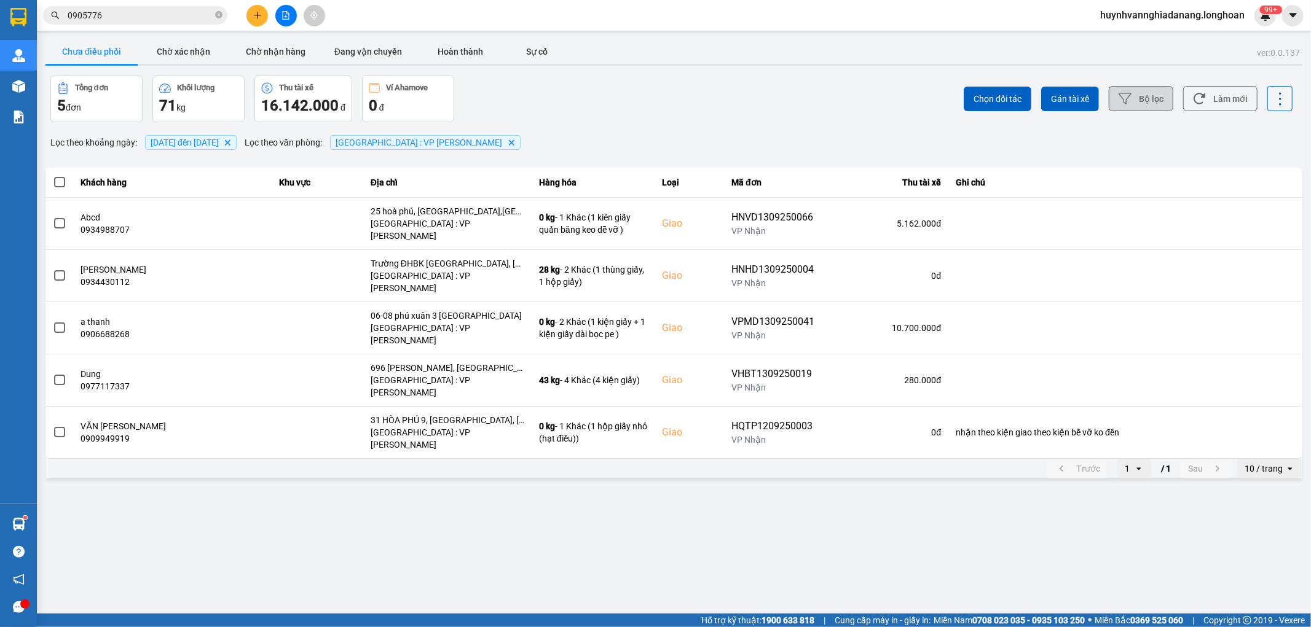
click at [1272, 463] on div "10 / trang" at bounding box center [1263, 469] width 38 height 12
click at [1281, 530] on div "100 / trang" at bounding box center [1269, 534] width 45 height 12
click at [57, 186] on span at bounding box center [59, 182] width 11 height 11
click at [53, 176] on input "checkbox" at bounding box center [53, 176] width 0 height 0
click at [1074, 101] on span "Gán tài xế" at bounding box center [1070, 99] width 38 height 12
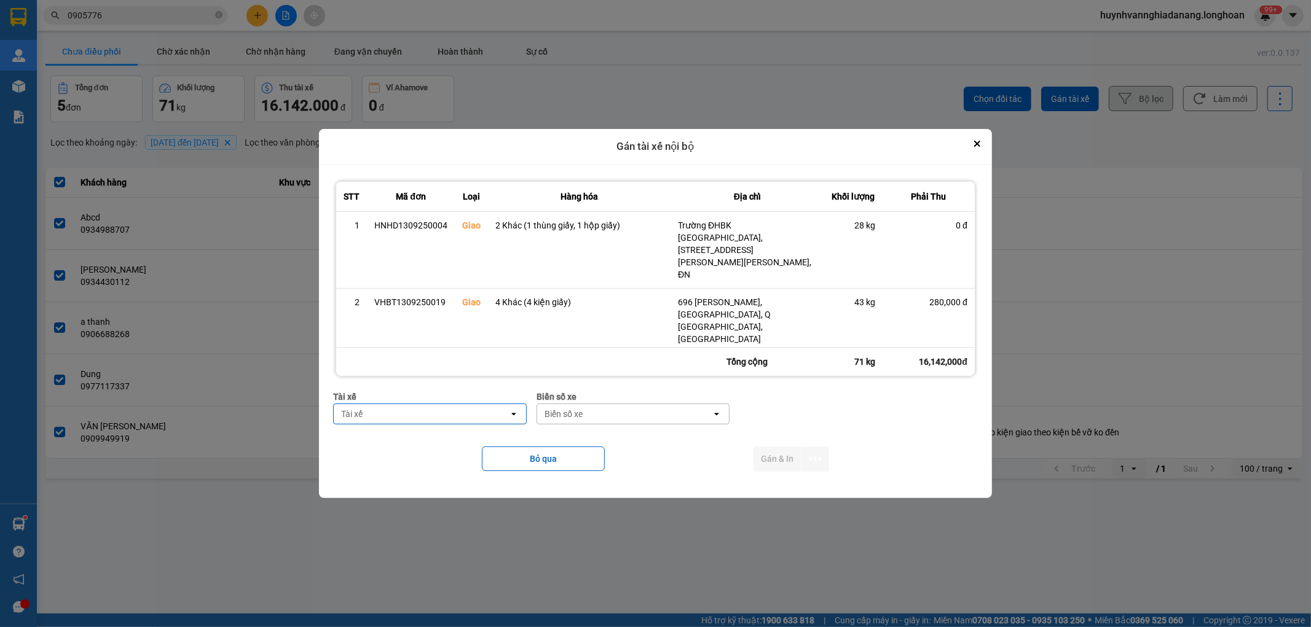
click at [430, 416] on div "Tài xế" at bounding box center [421, 414] width 175 height 20
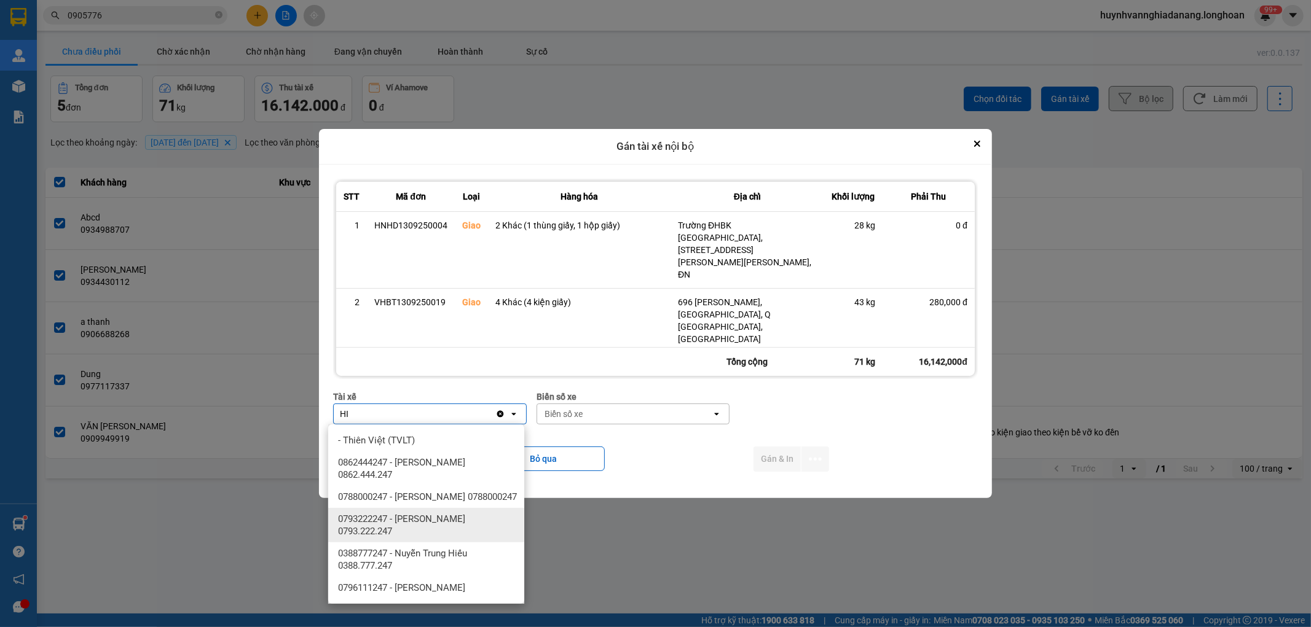
type input "HI"
click at [445, 546] on div "0388777247 - Nuyễn Trung Hiếu 0388.777.247" at bounding box center [426, 560] width 196 height 34
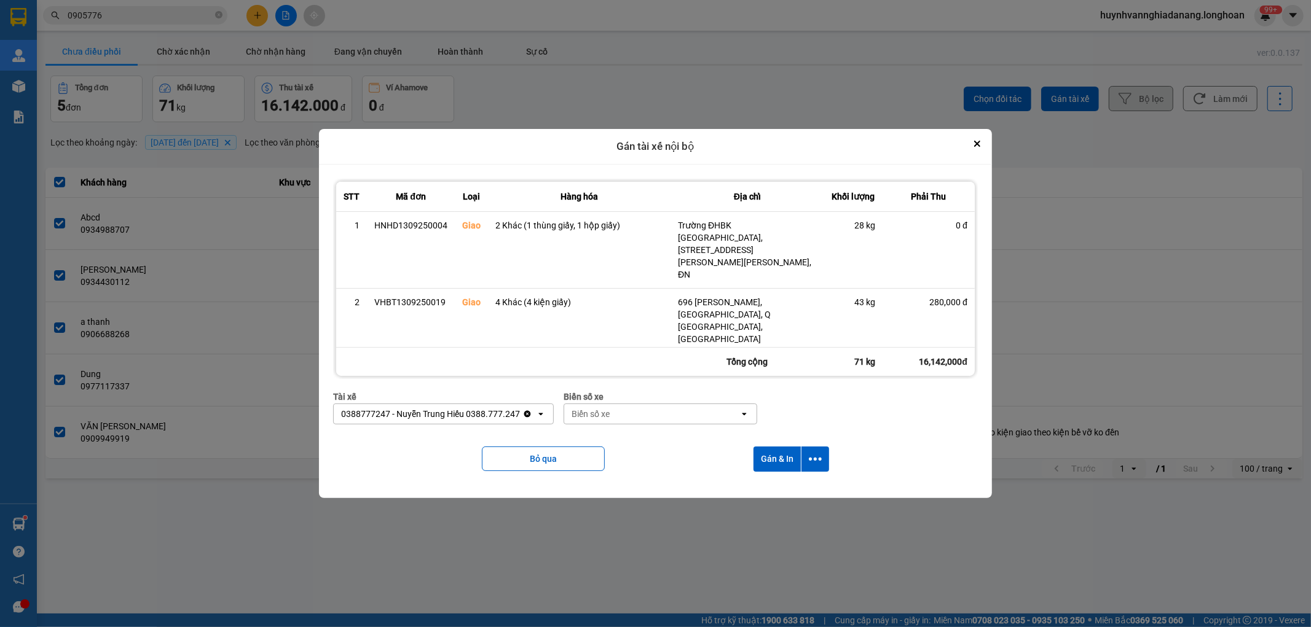
click at [622, 414] on div "Biển số xe" at bounding box center [651, 414] width 175 height 20
type input "7474"
drag, startPoint x: 648, startPoint y: 441, endPoint x: 667, endPoint y: 440, distance: 19.1
click at [648, 440] on div "29E-374.74" at bounding box center [656, 440] width 196 height 22
click at [811, 462] on icon "dialog" at bounding box center [815, 459] width 13 height 13
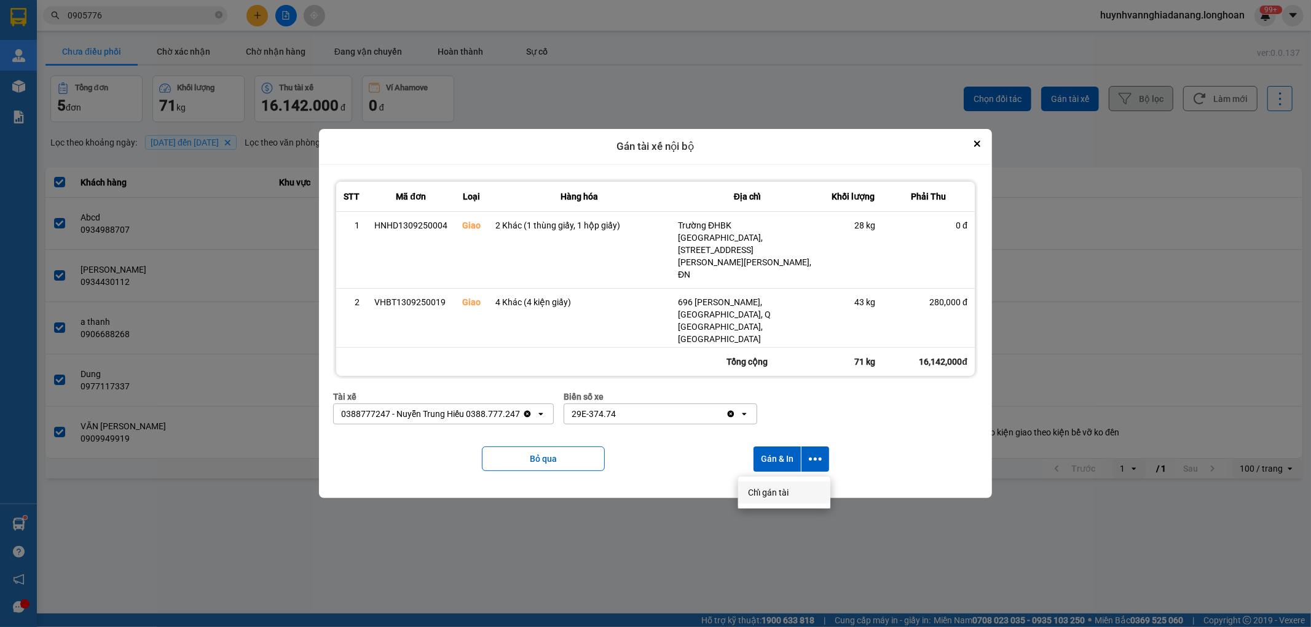
click at [780, 490] on span "Chỉ gán tài" at bounding box center [768, 493] width 41 height 12
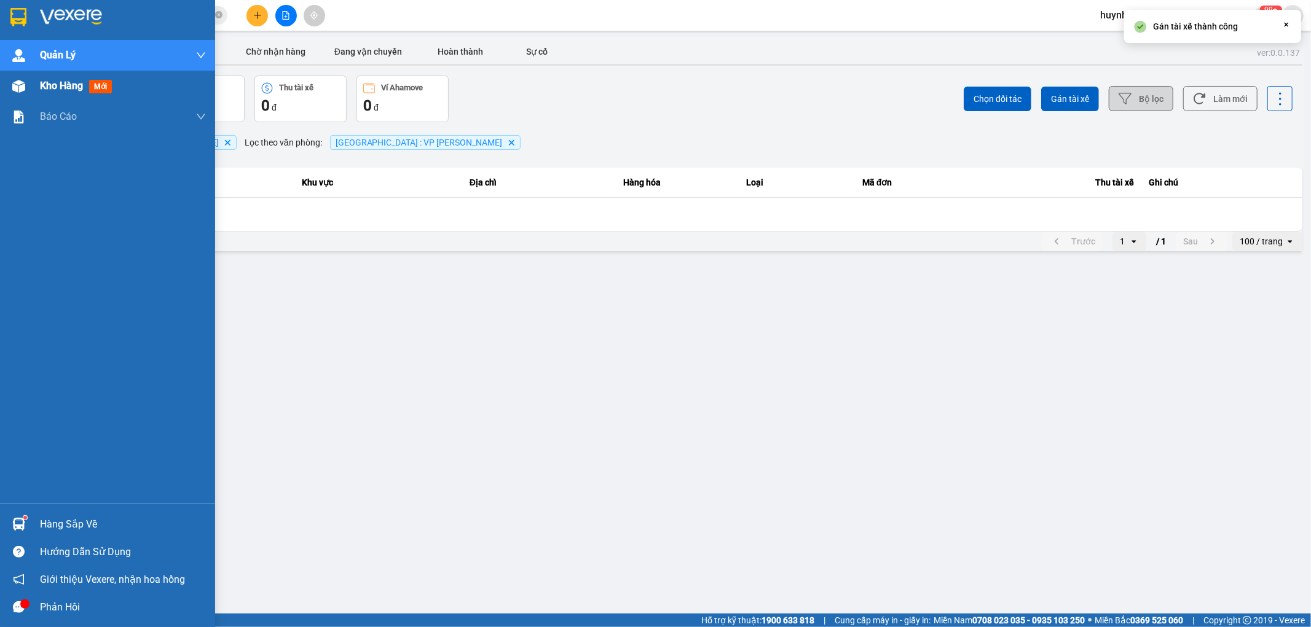
click at [47, 84] on span "Kho hàng" at bounding box center [61, 86] width 43 height 12
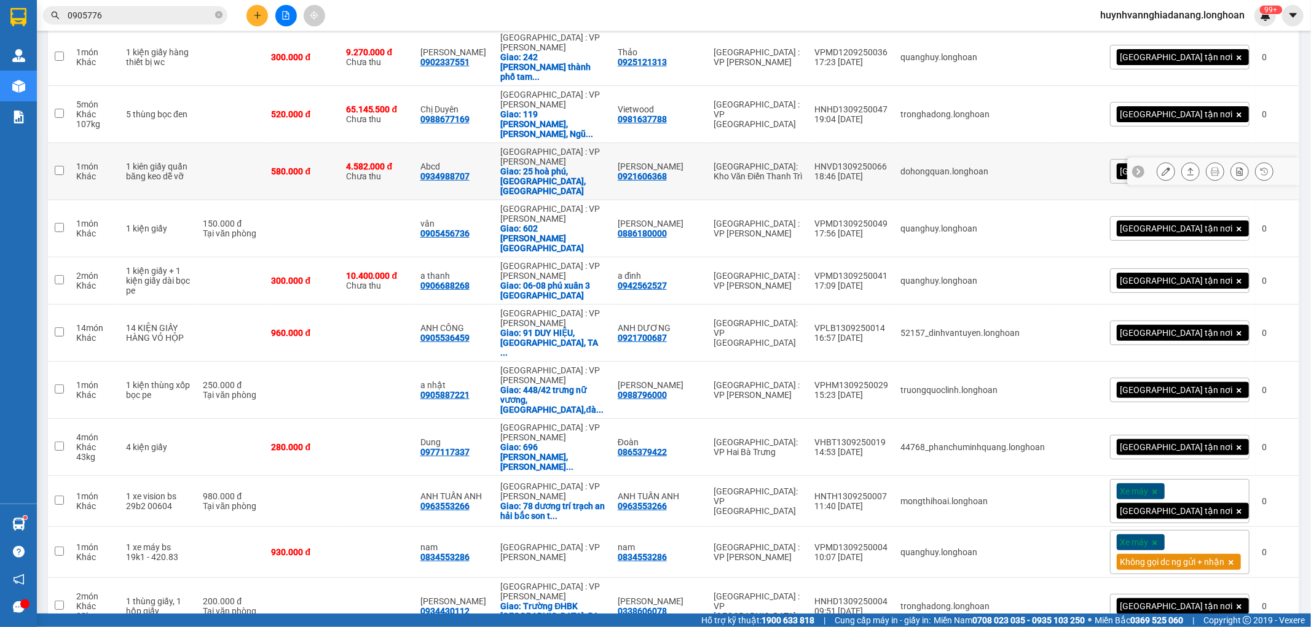
scroll to position [341, 0]
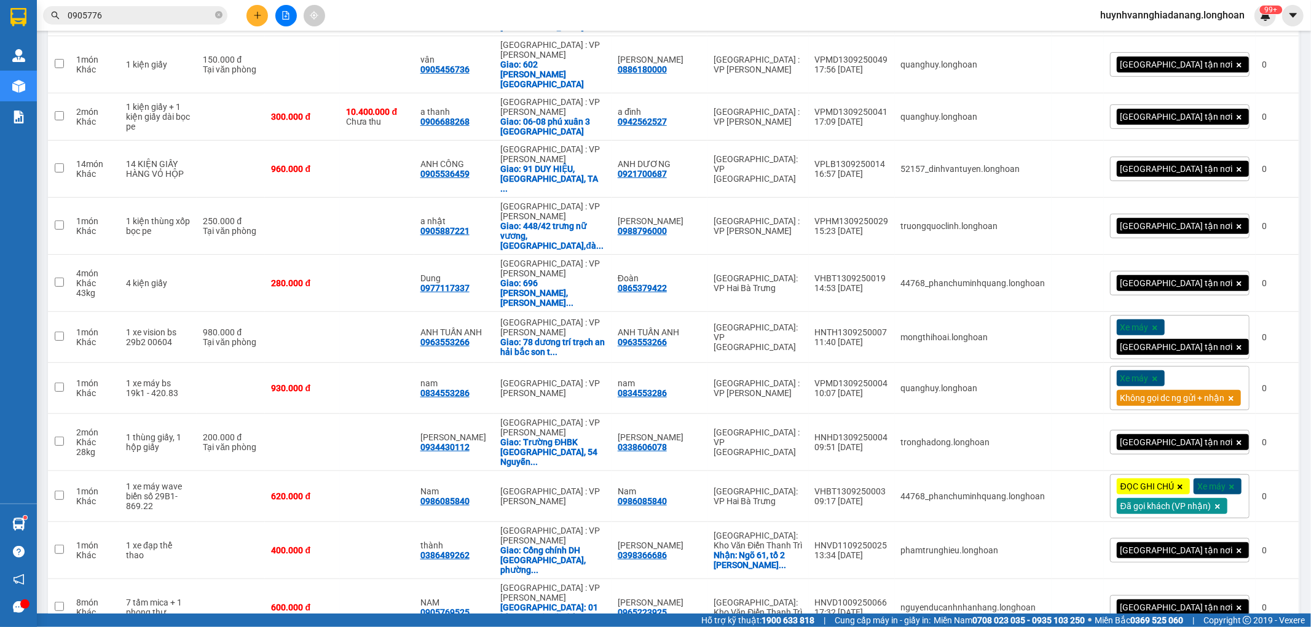
click at [1227, 395] on icon at bounding box center [1230, 398] width 7 height 7
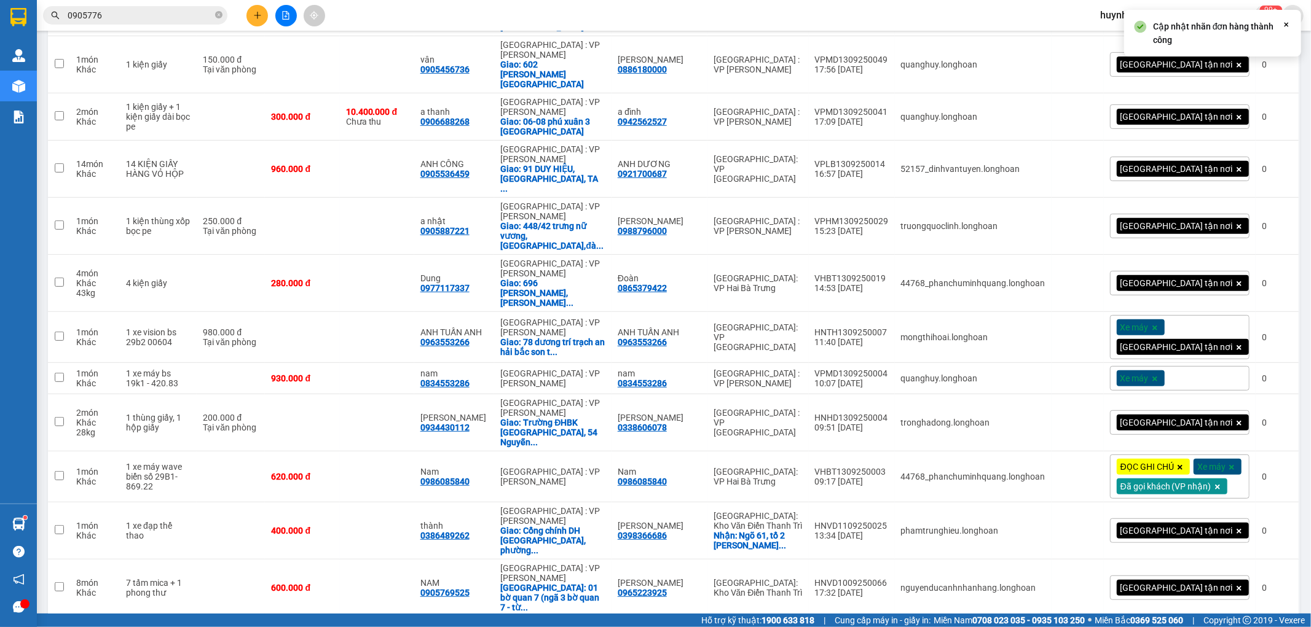
click at [1196, 366] on div "Xe máy" at bounding box center [1179, 378] width 139 height 25
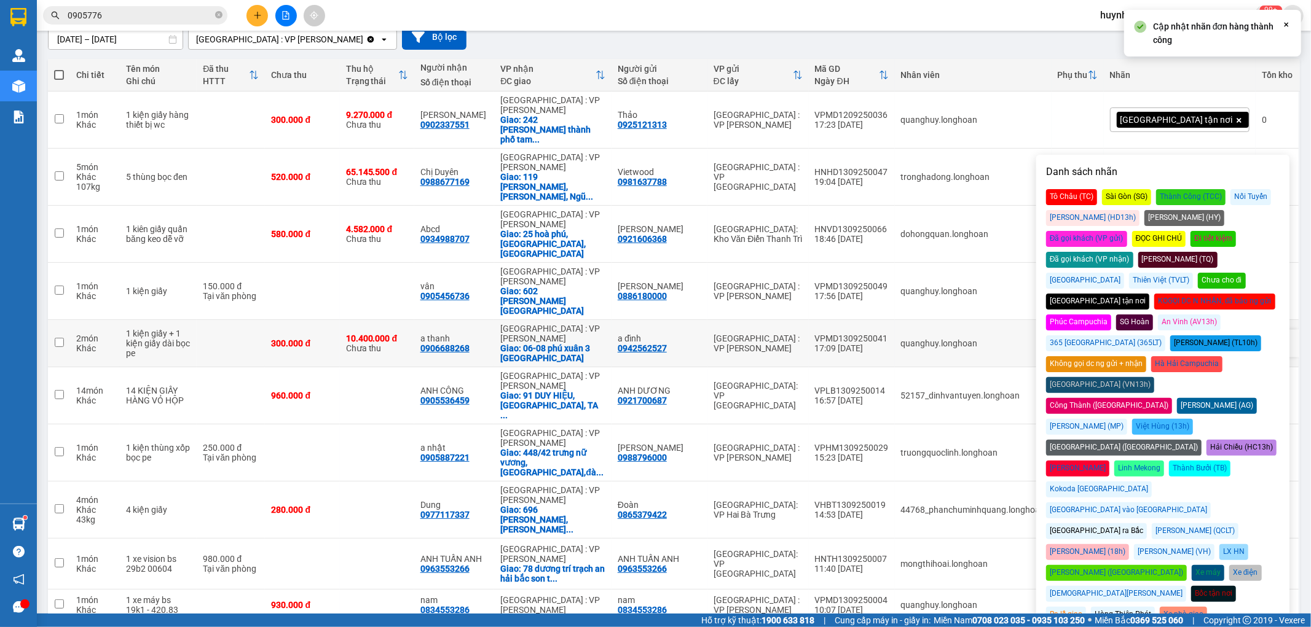
scroll to position [68, 0]
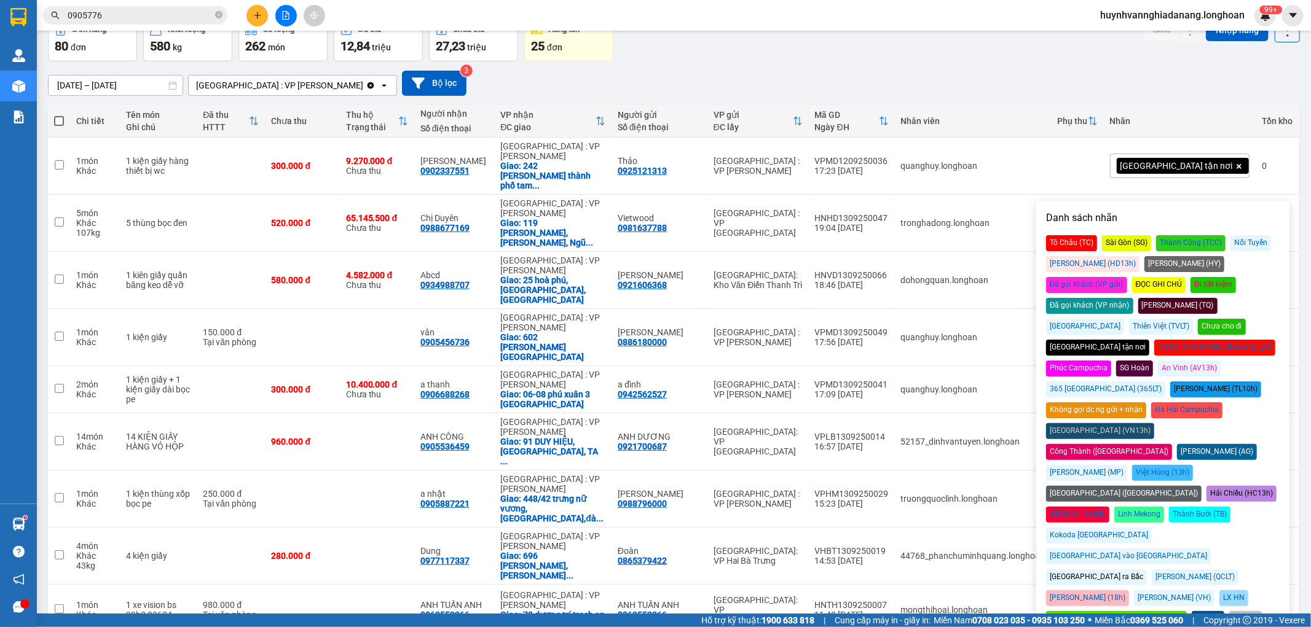
click at [1133, 298] on div "Đã gọi khách (VP nhận)" at bounding box center [1089, 306] width 87 height 16
click at [922, 71] on div "17/08/2025 – 15/09/2025 Press the down arrow key to interact with the calendar …" at bounding box center [674, 83] width 1252 height 25
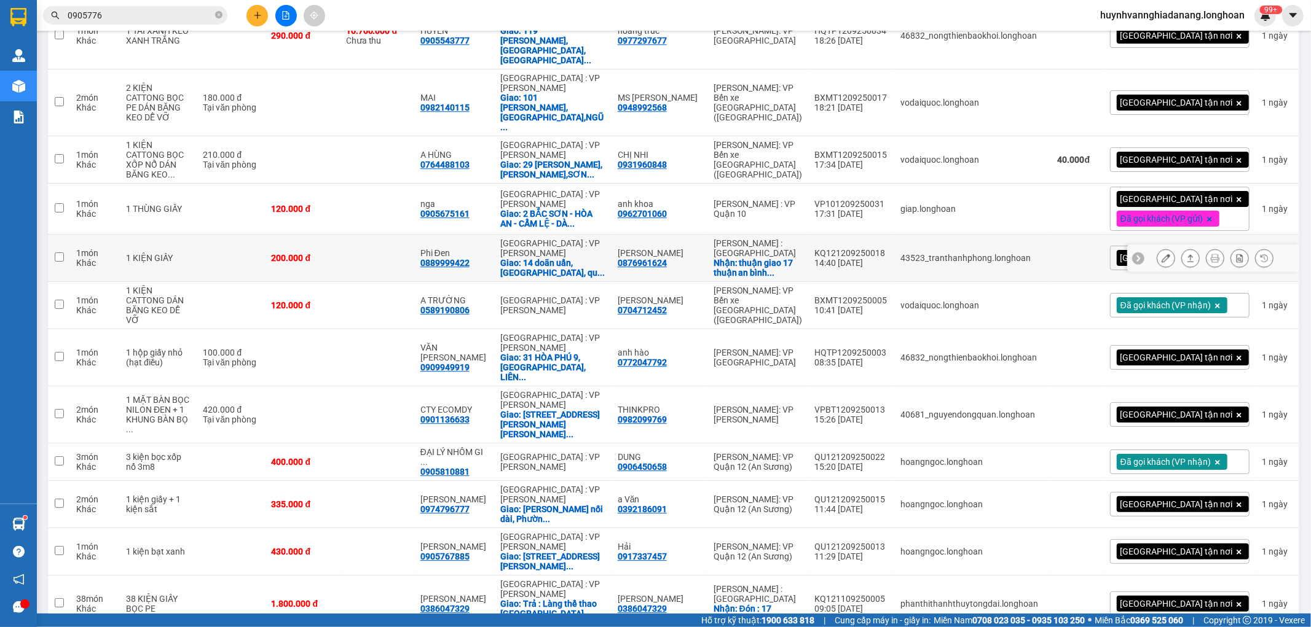
scroll to position [2799, 0]
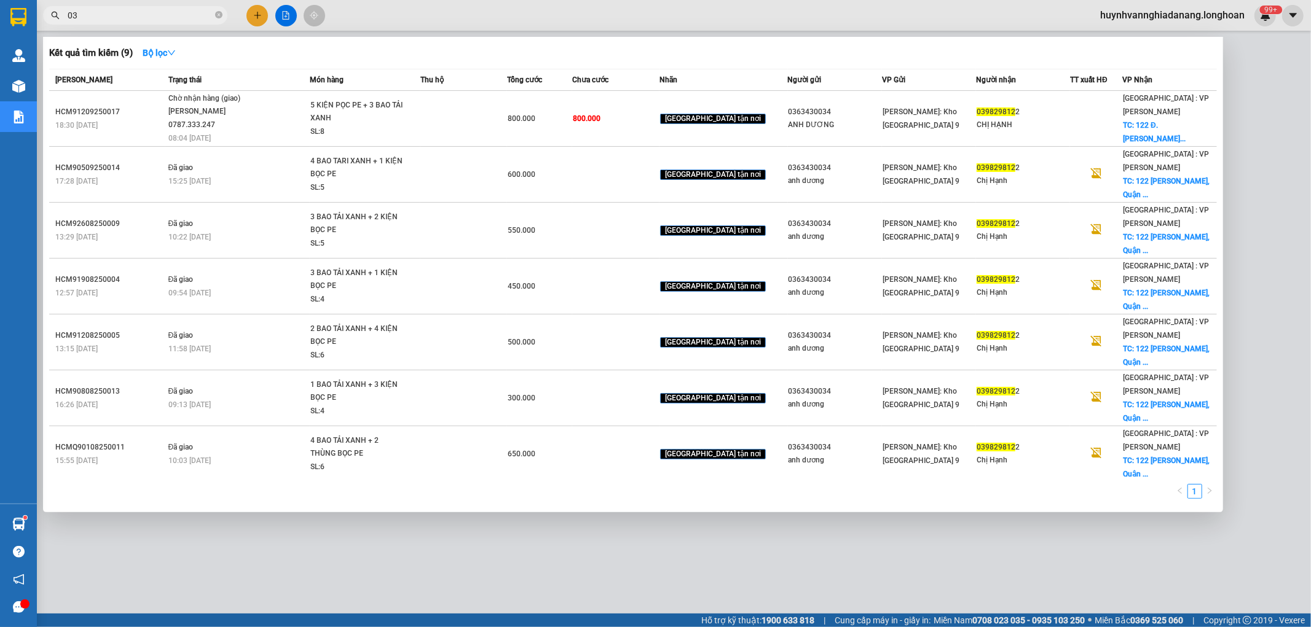
type input "0"
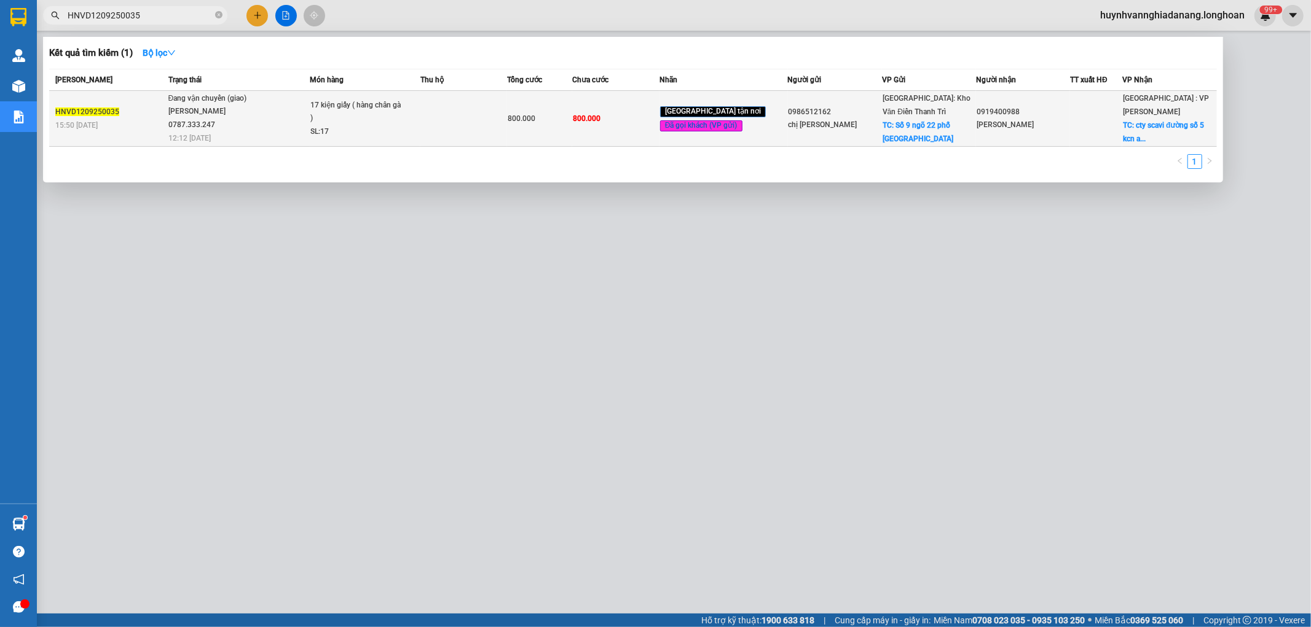
type input "HNVD1209250035"
click at [458, 117] on td at bounding box center [463, 119] width 87 height 56
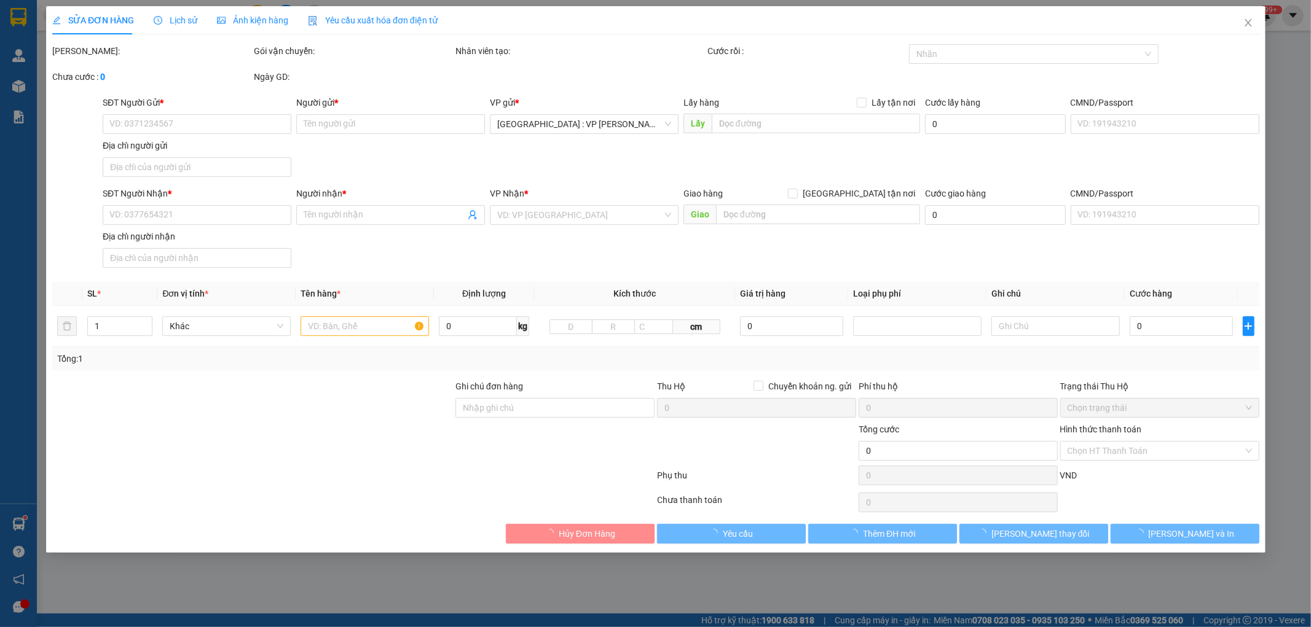
type input "0986512162"
type input "chị Hậu"
checkbox input "true"
type input "Số 9 ngõ 22 phố nghĩa đô"
type input "0919400988"
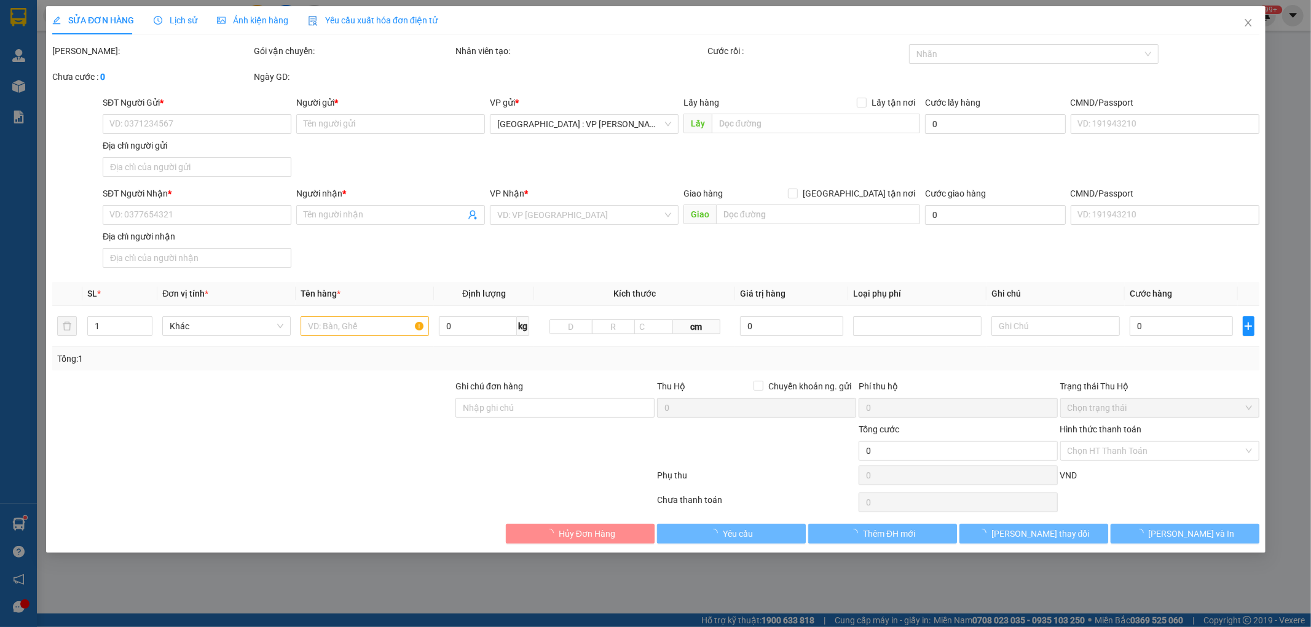
type input "mỹ linh"
checkbox input "true"
type input "cty scavi đường số 5 kcn an đồn quận sơn trà đà nẵng"
type input "hàng giao nguyên kiện, hư vỡ ko đền"
type input "800.000"
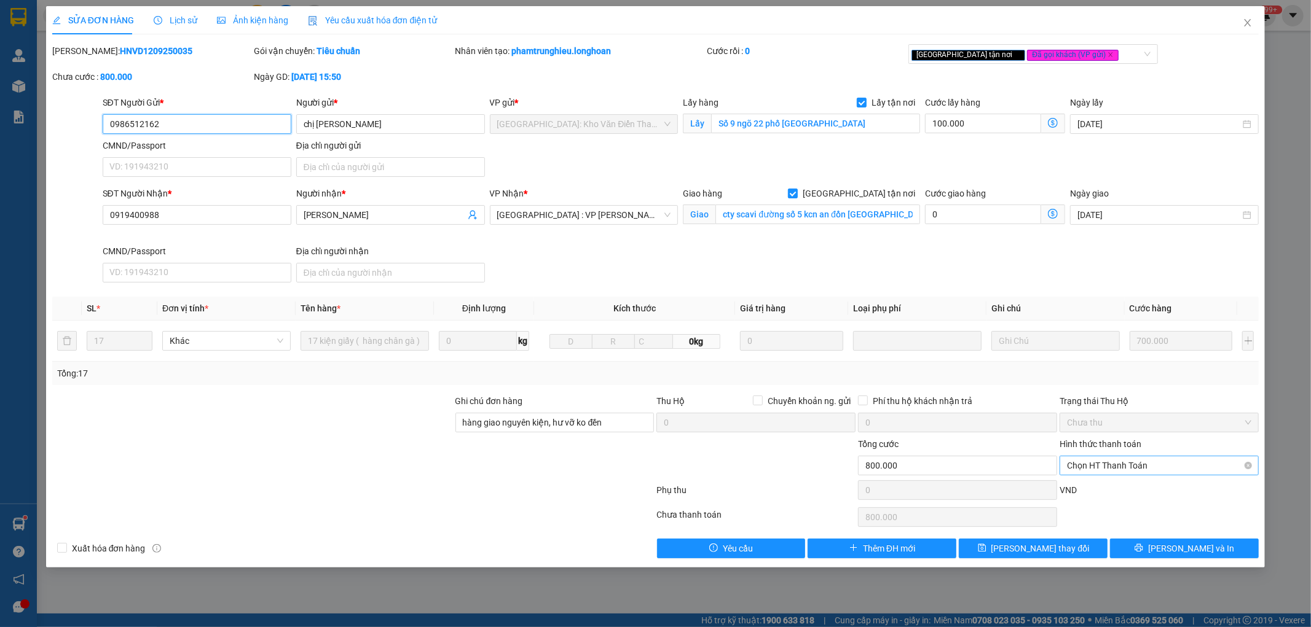
click at [1154, 469] on span "Chọn HT Thanh Toán" at bounding box center [1159, 466] width 184 height 18
click at [1132, 531] on div "Chuyển khoản" at bounding box center [1159, 530] width 184 height 14
type input "0"
click at [1074, 546] on button "[PERSON_NAME] thay đổi" at bounding box center [1032, 549] width 149 height 20
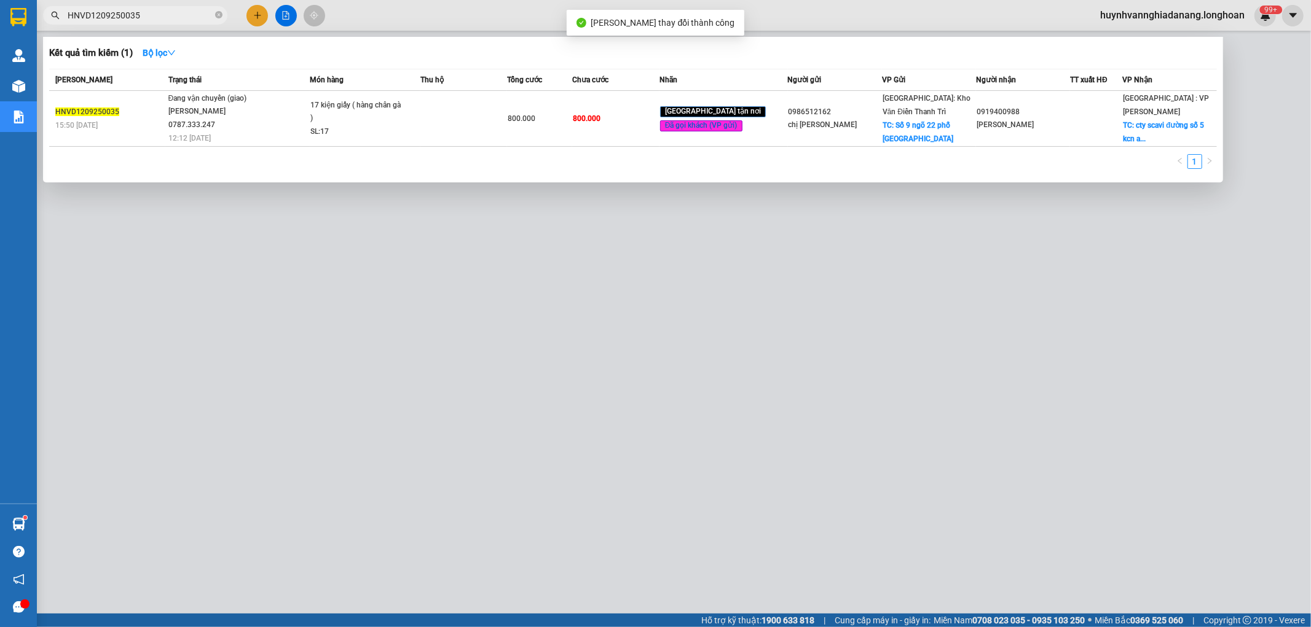
click at [168, 17] on input "HNVD1209250035" at bounding box center [140, 16] width 145 height 14
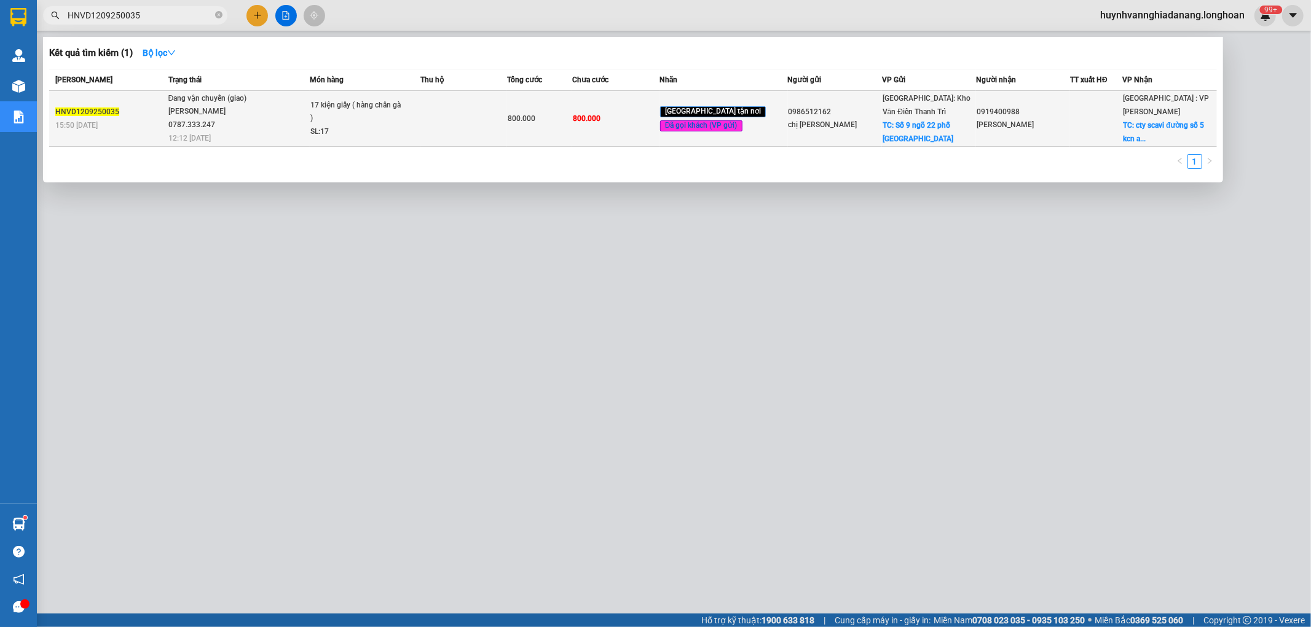
click at [431, 128] on td at bounding box center [463, 119] width 87 height 56
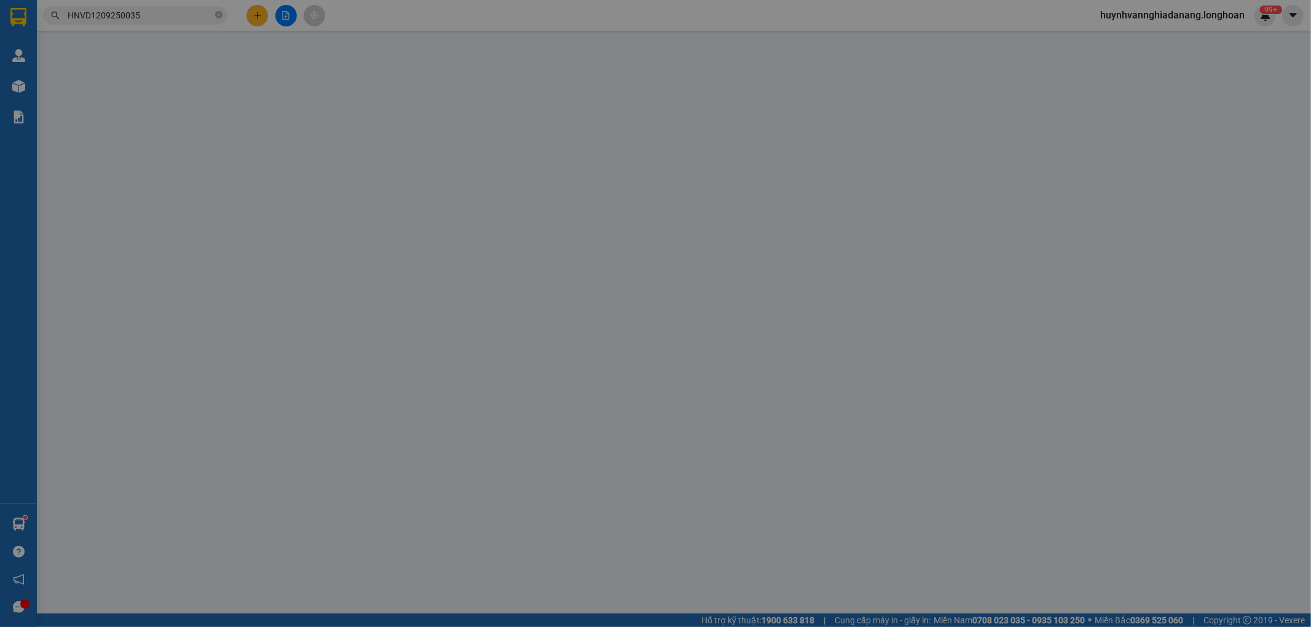
type input "0986512162"
type input "chị [PERSON_NAME]"
checkbox input "true"
type input "Số 9 ngõ 22 phố nghĩa đô"
type input "100.000"
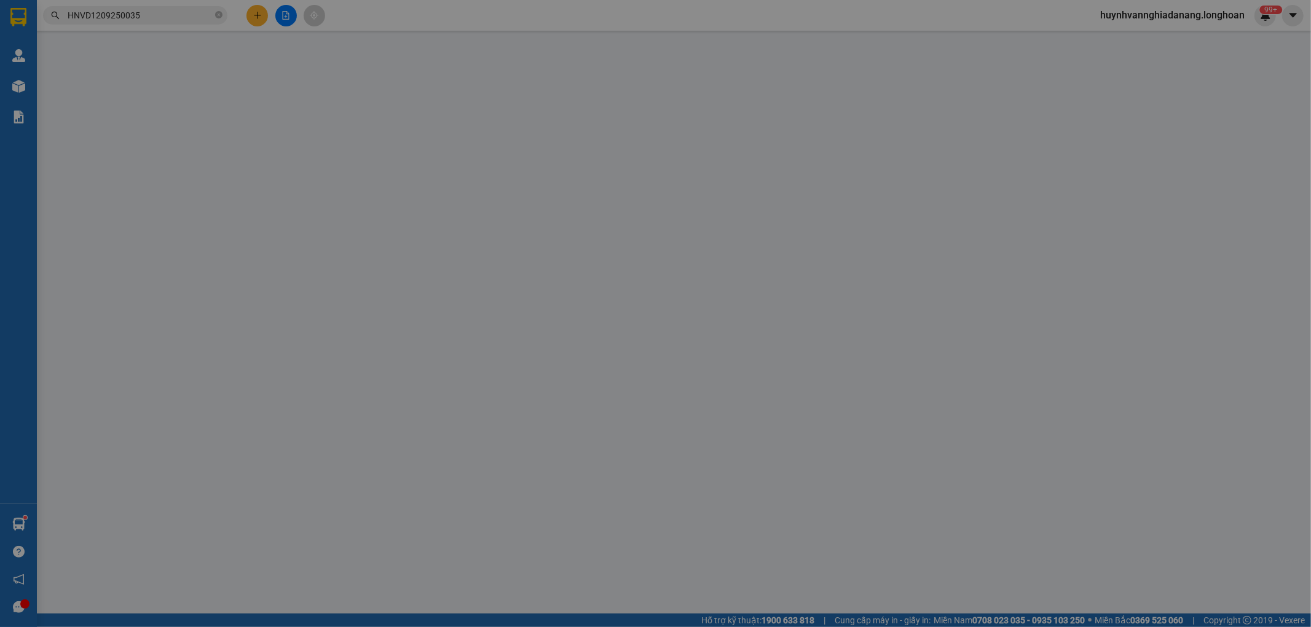
type input "0919400988"
type input "[PERSON_NAME]"
checkbox input "true"
type input "cty scavi đường số 5 kcn an đồn [GEOGRAPHIC_DATA]"
type input "hàng giao nguyên kiện, hư vỡ ko đền"
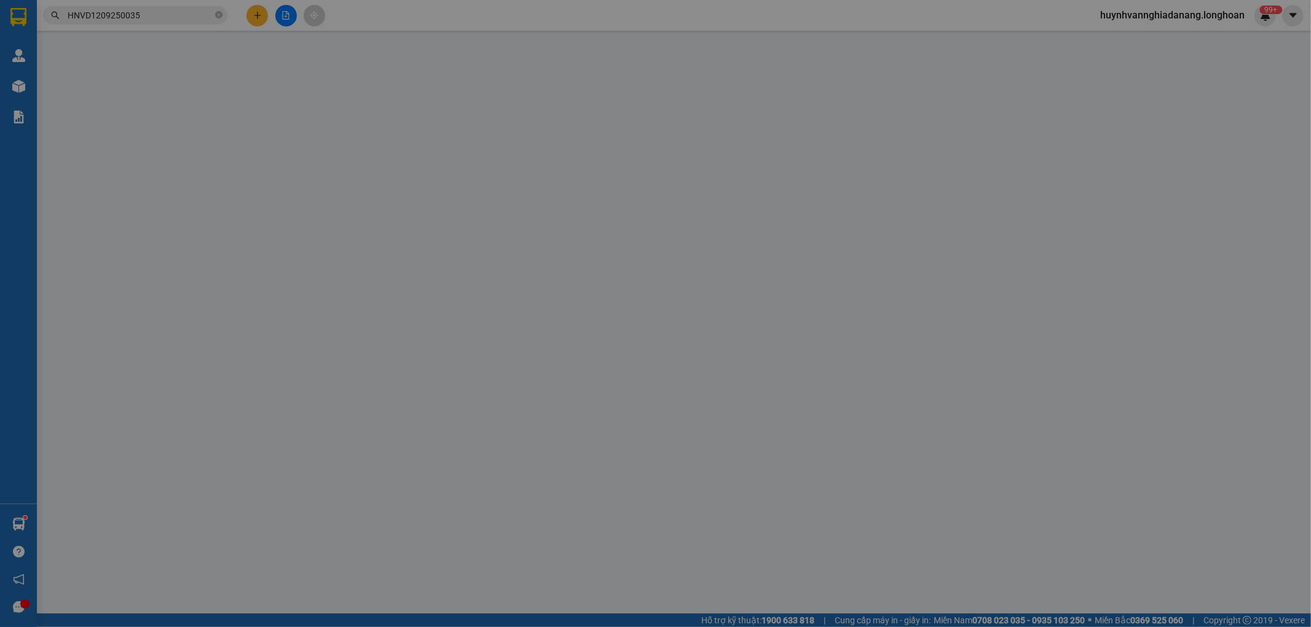
type input "800.000"
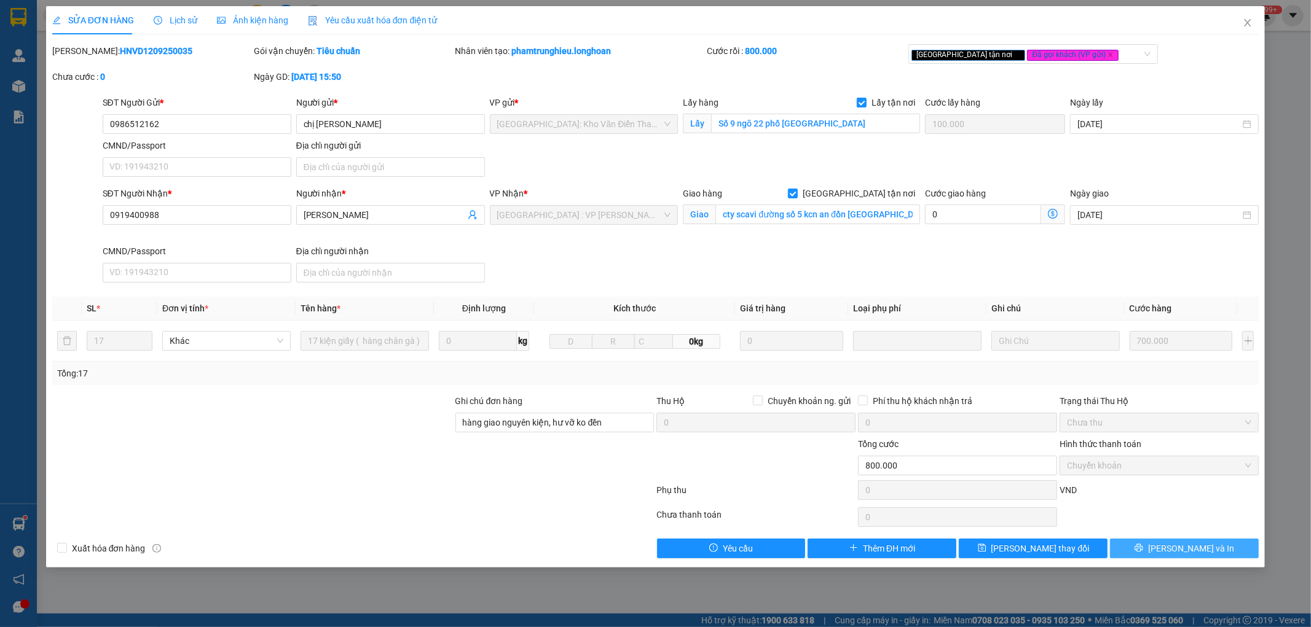
click at [1143, 548] on icon "printer" at bounding box center [1139, 548] width 8 height 8
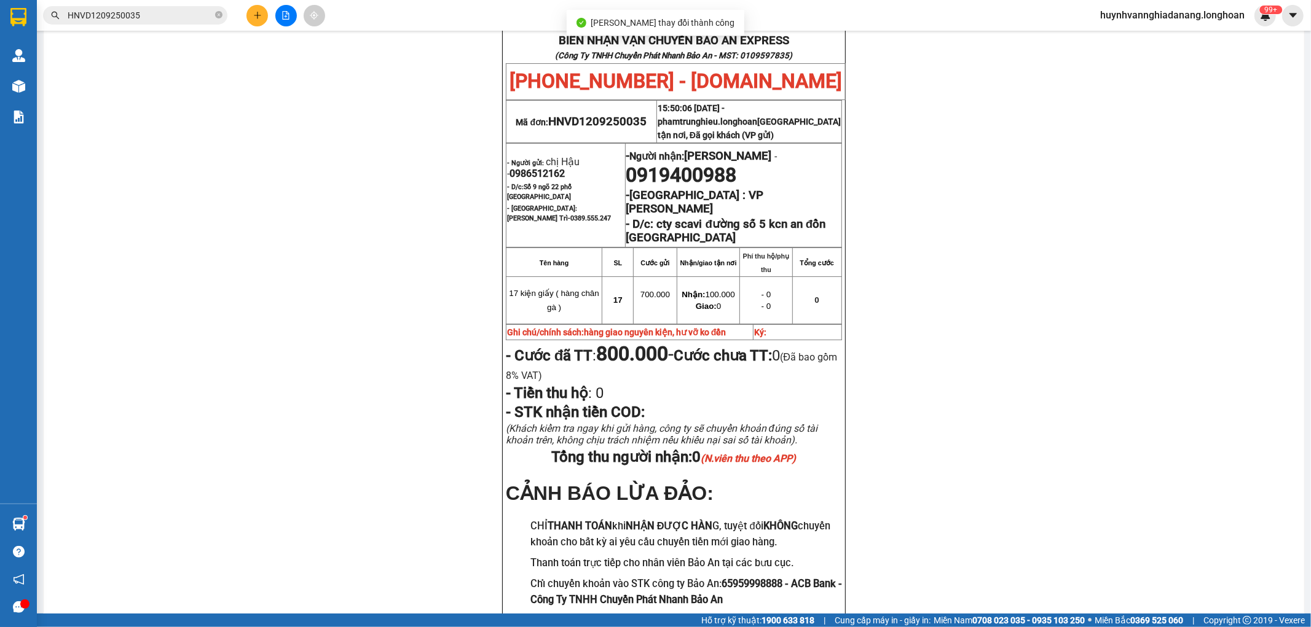
scroll to position [68, 0]
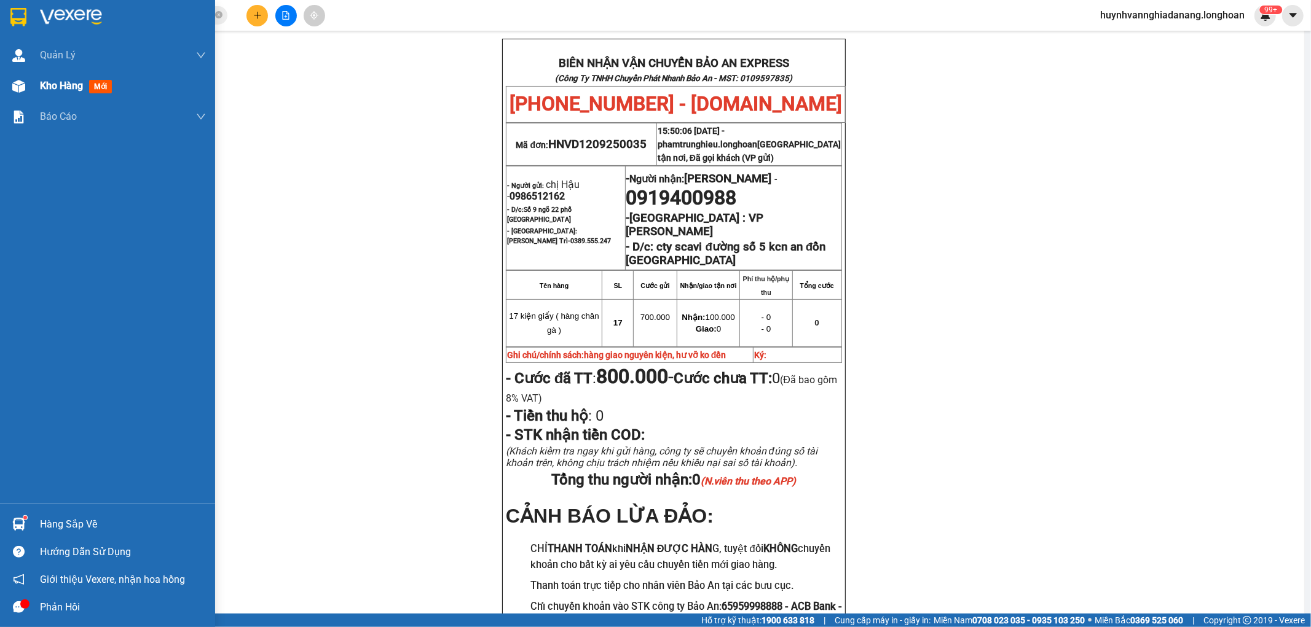
click at [44, 86] on span "Kho hàng" at bounding box center [61, 86] width 43 height 12
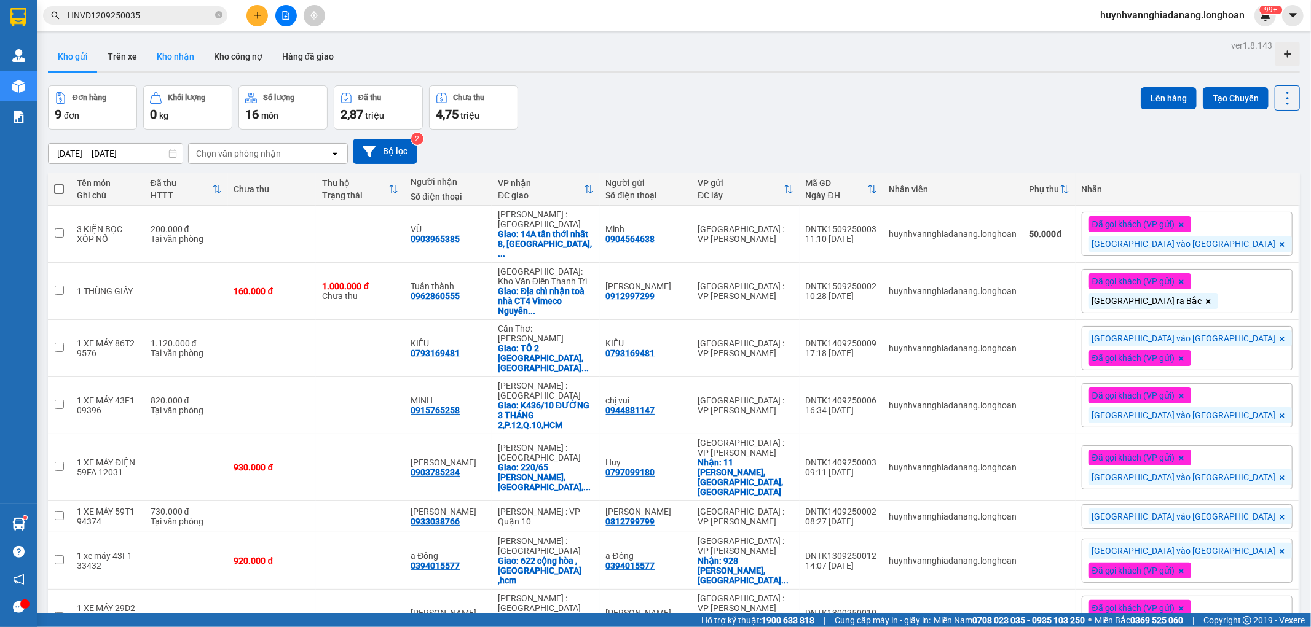
click at [189, 57] on button "Kho nhận" at bounding box center [175, 56] width 57 height 29
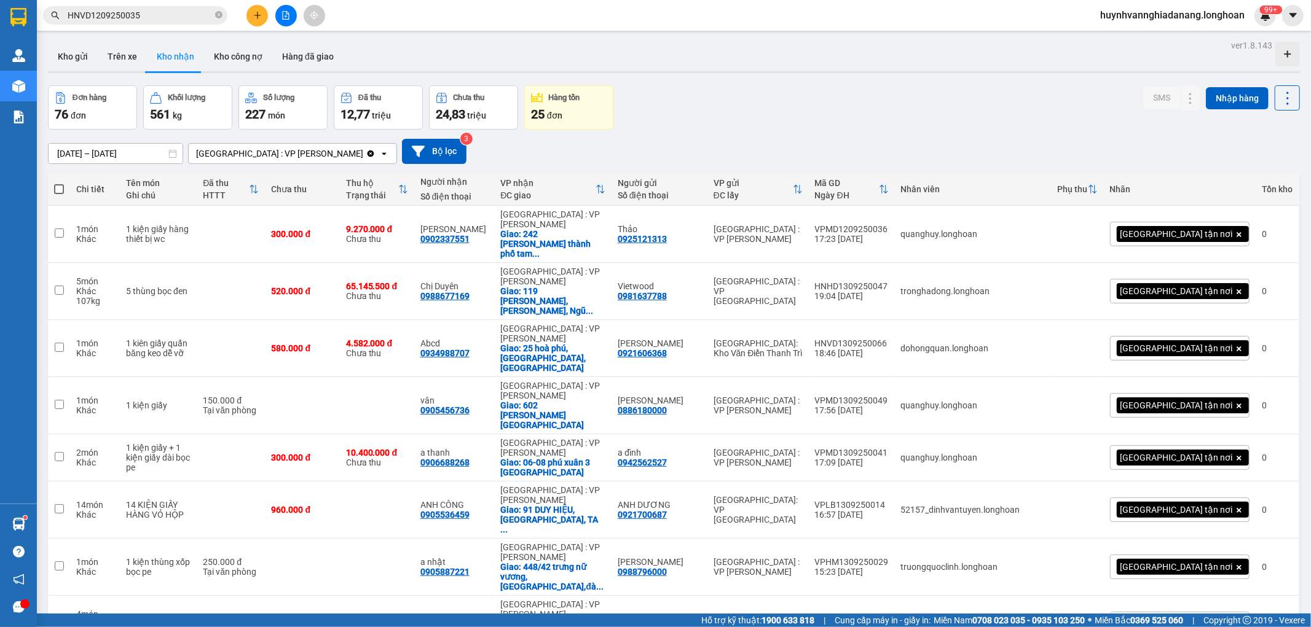
click at [1205, 15] on span "huynhvannghiadanang.longhoan" at bounding box center [1172, 14] width 164 height 15
click at [1147, 39] on span "Đăng xuất" at bounding box center [1176, 38] width 139 height 14
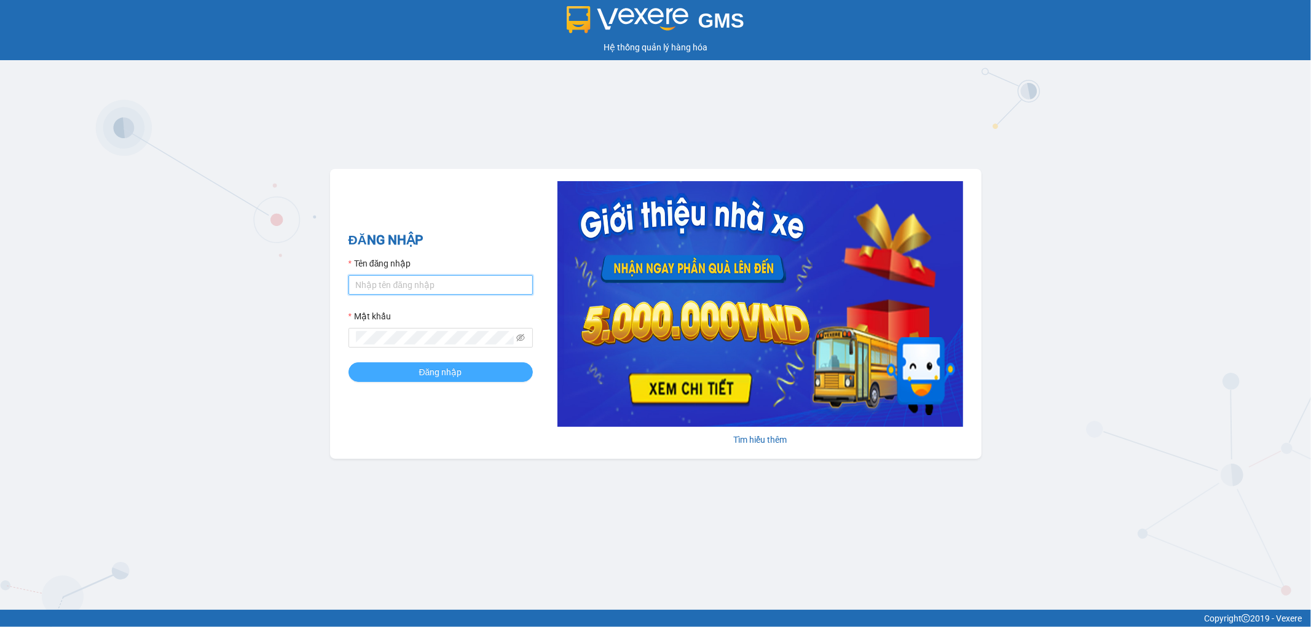
type input "huynhvannghiadanang.longhoan"
click at [439, 375] on span "Đăng nhập" at bounding box center [440, 373] width 43 height 14
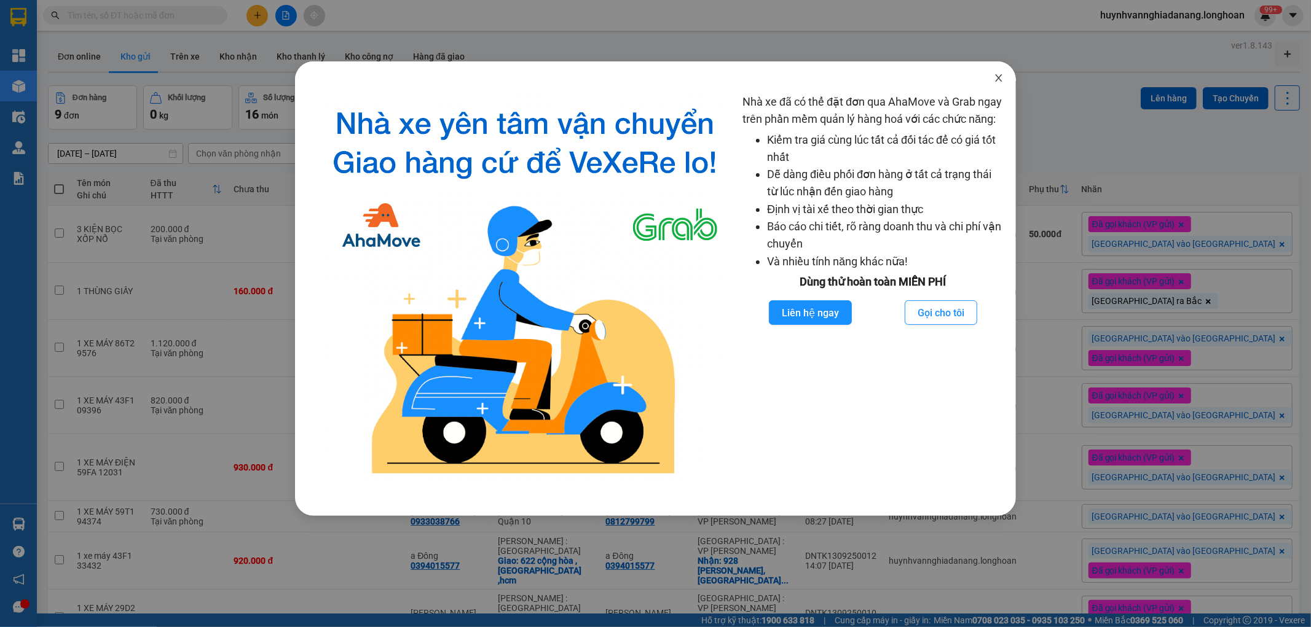
click at [998, 80] on icon "close" at bounding box center [999, 78] width 10 height 10
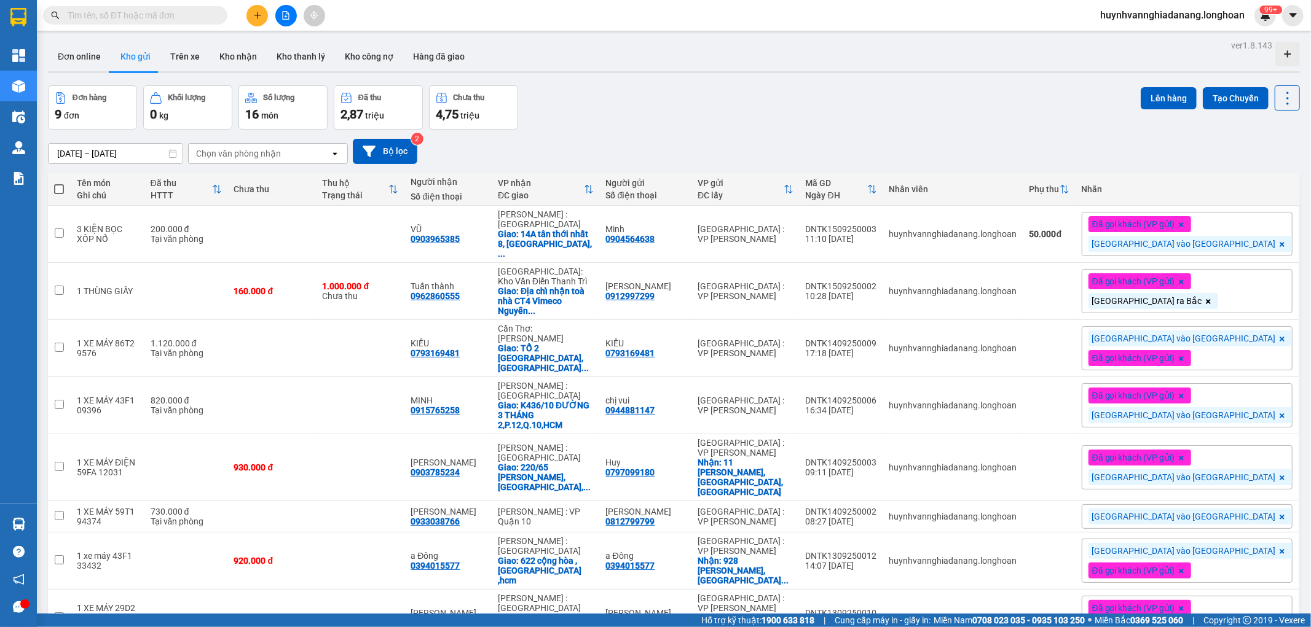
click at [157, 16] on input "text" at bounding box center [140, 16] width 145 height 14
click at [187, 21] on input "text" at bounding box center [140, 16] width 145 height 14
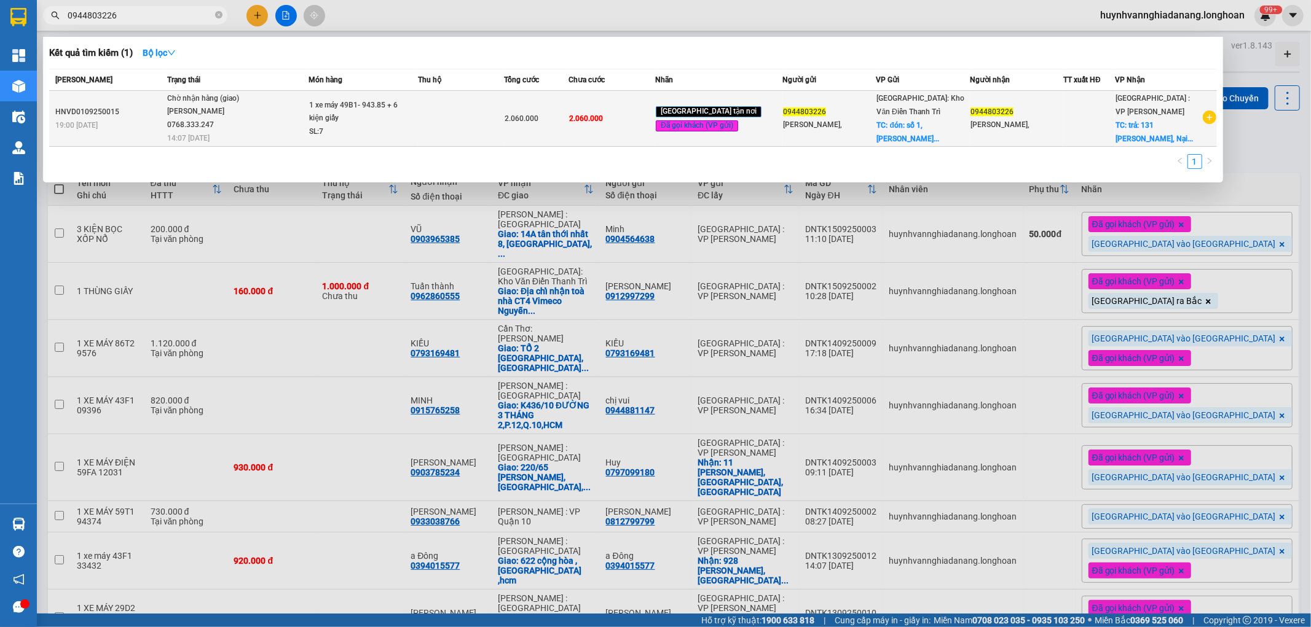
type input "0944803226"
click at [433, 112] on td at bounding box center [461, 119] width 87 height 56
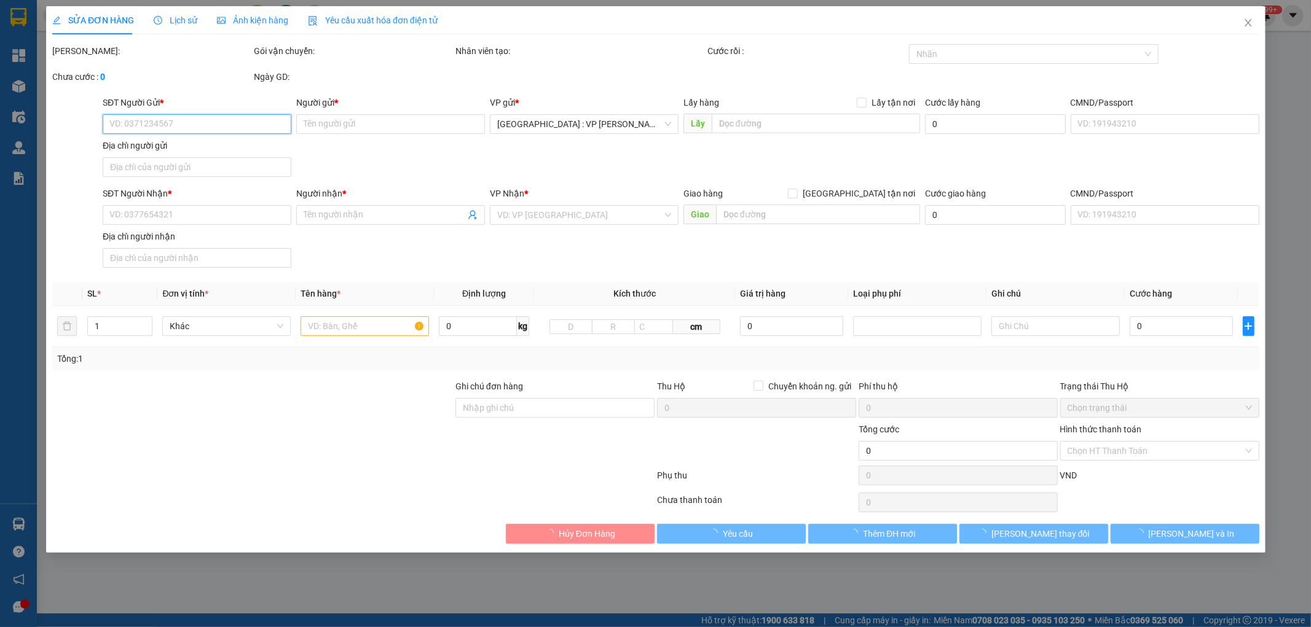
type input "0944803226"
type input "[PERSON_NAME],"
checkbox input "true"
type input "đón: [STREET_ADDRESS][PERSON_NAME]"
type input "0944803226"
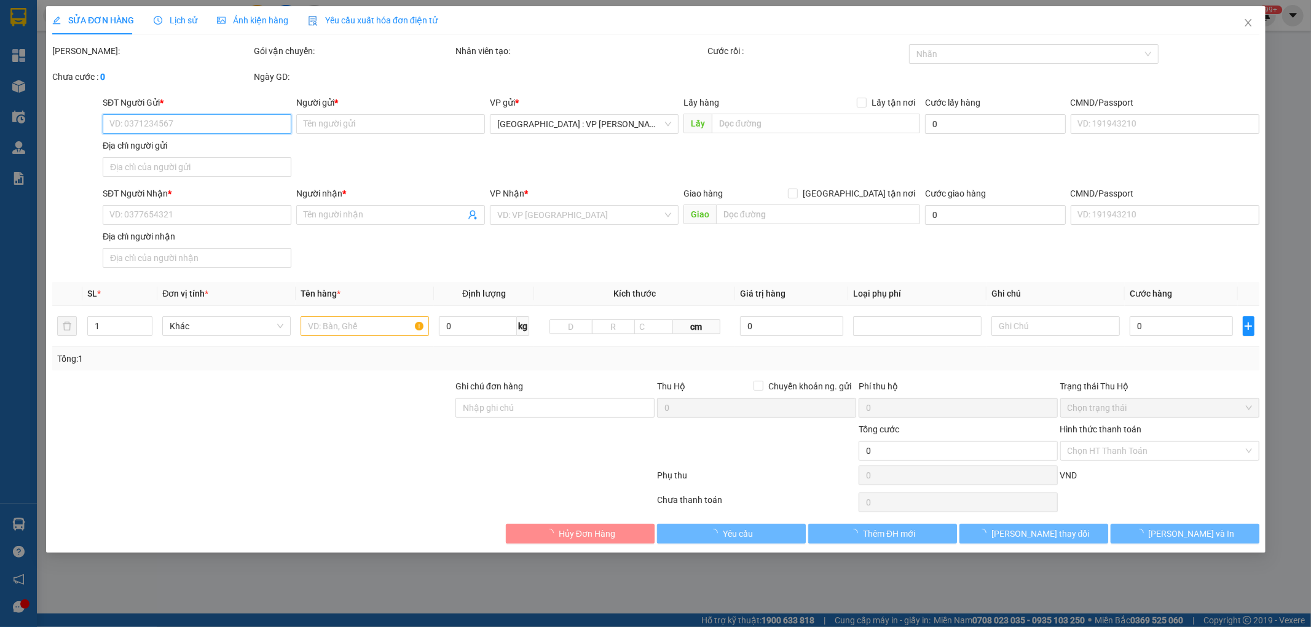
type input "[PERSON_NAME],"
checkbox input "true"
type input "trả: 131 [PERSON_NAME], [GEOGRAPHIC_DATA], [GEOGRAPHIC_DATA], [GEOGRAPHIC_DATA]"
type input "ko chìa khóa, ko đăng ký"
type input "2.060.000"
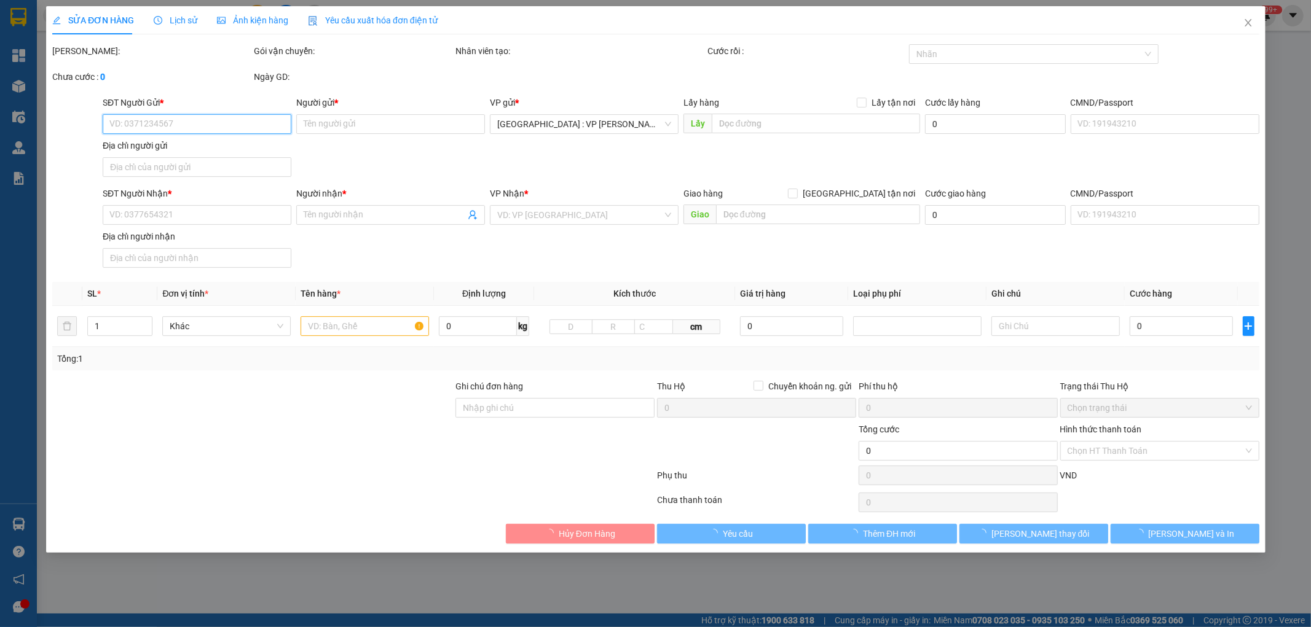
type input "2.060.000"
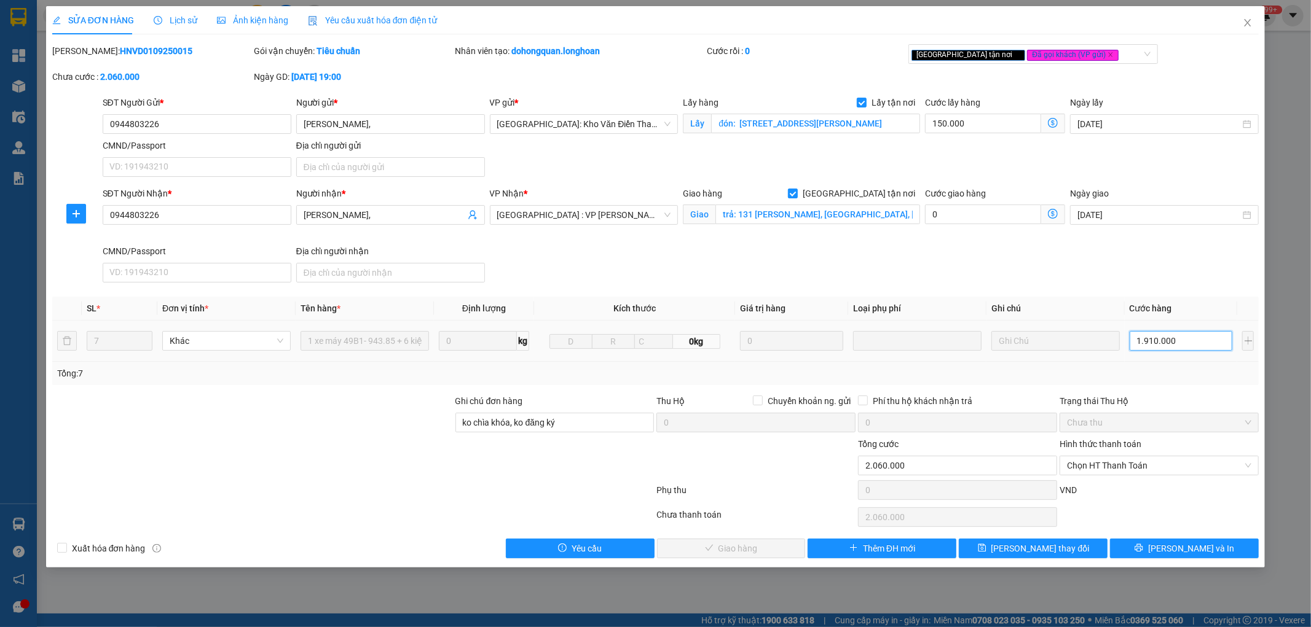
click at [1192, 339] on input "1.910.000" at bounding box center [1180, 341] width 103 height 20
type input "1"
type input "150.001"
type input "17"
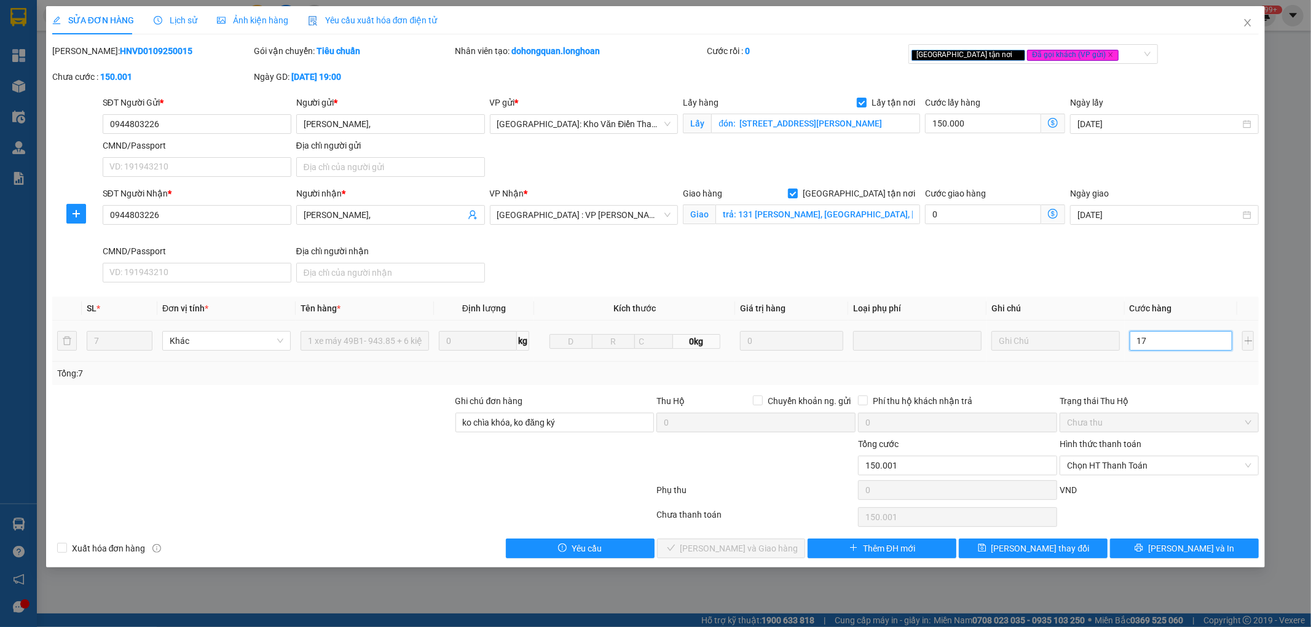
type input "150.017"
type input "171"
type input "150.171"
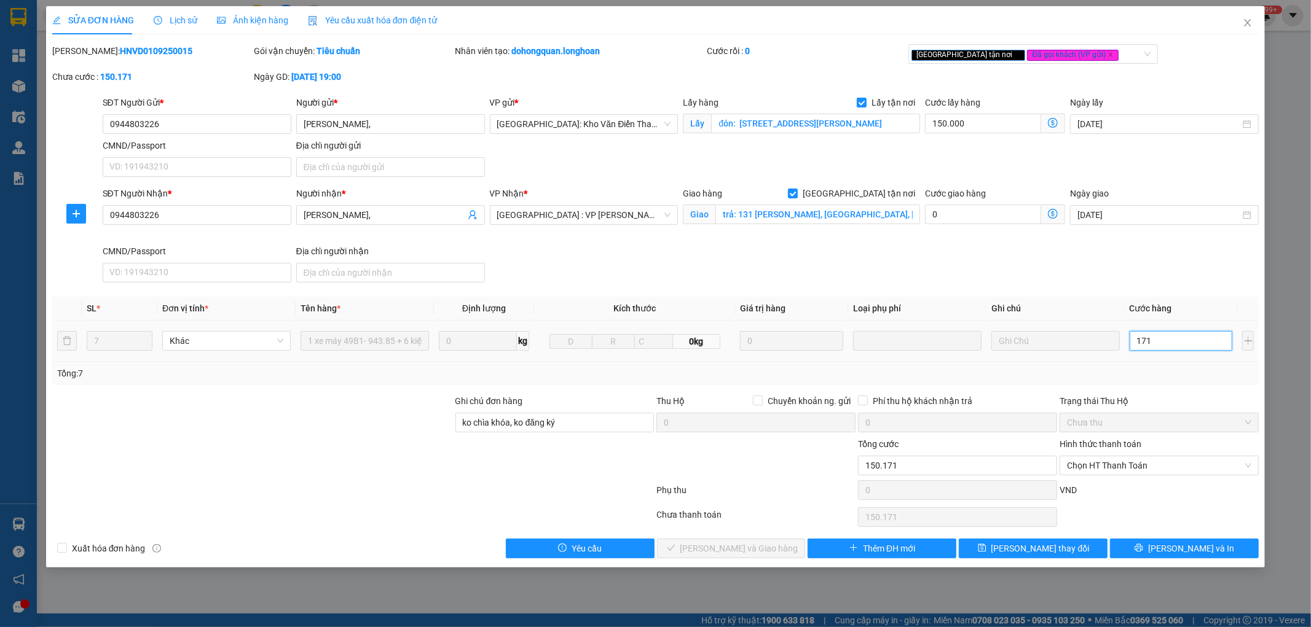
type input "1.710"
type input "151.710"
type input "17.100"
type input "167.100"
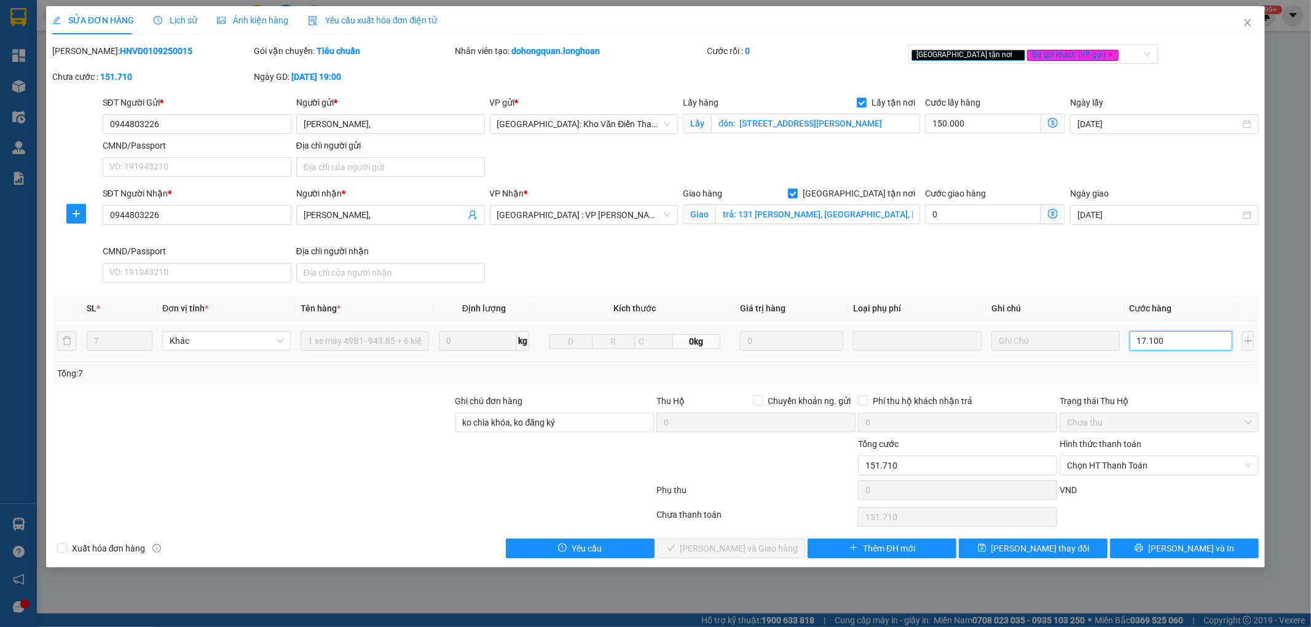
type input "167.100"
type input "171.000"
type input "321.000"
type input "1.710.000"
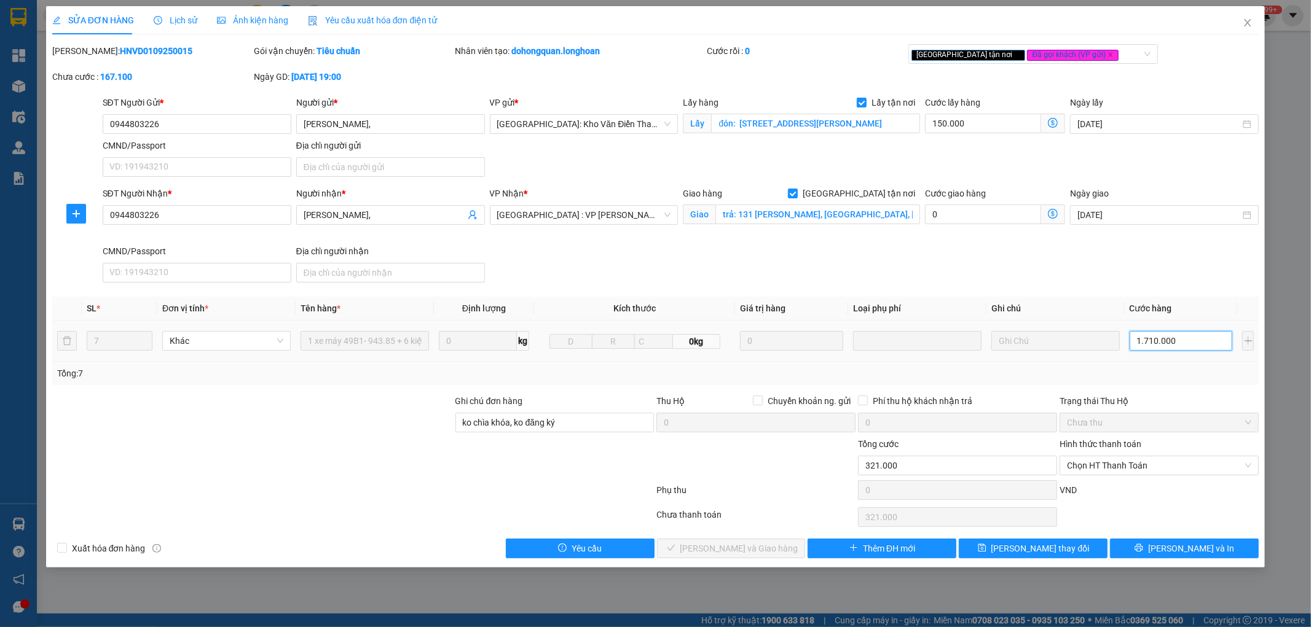
type input "1.860.000"
type input "1.710.000"
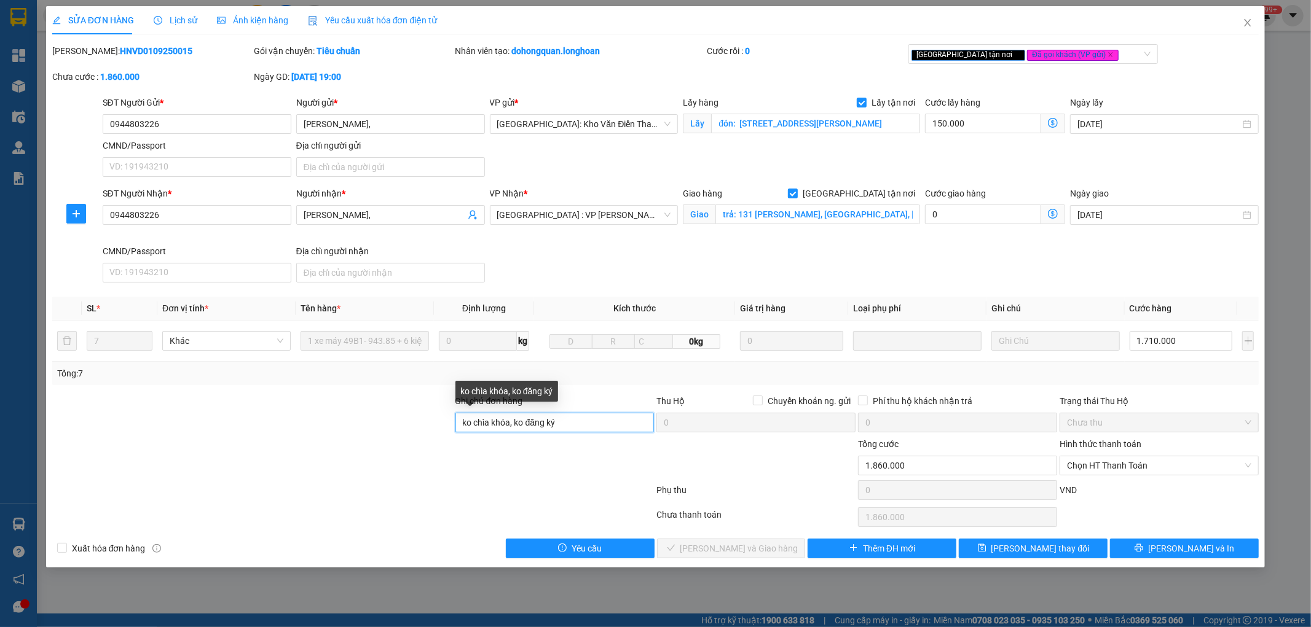
click at [463, 426] on input "ko chìa khóa, ko đăng ký" at bounding box center [554, 423] width 199 height 20
click at [1078, 48] on div "[GEOGRAPHIC_DATA] tận nơi Đã gọi khách (VP gửi)" at bounding box center [1026, 54] width 231 height 15
type input "BỊ GÃY TAY CÔN.GIẢM 200K.ko chìa khóa, ko đăng ký"
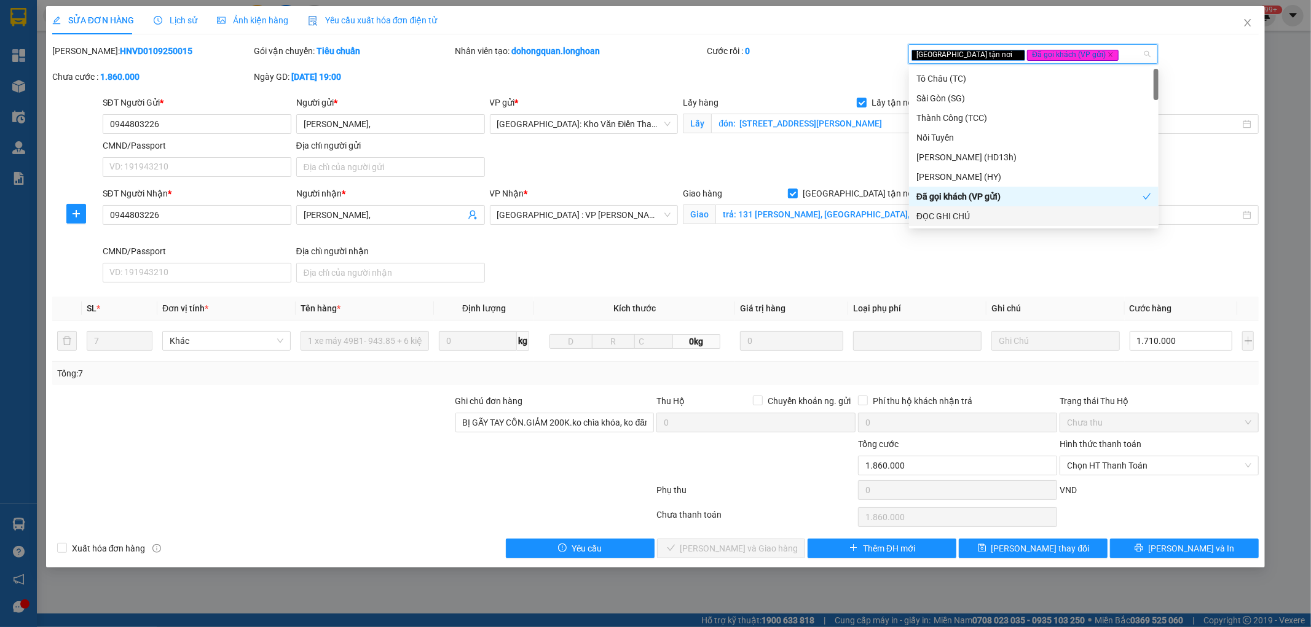
click at [1030, 210] on div "ĐỌC GHI CHÚ" at bounding box center [1033, 217] width 235 height 14
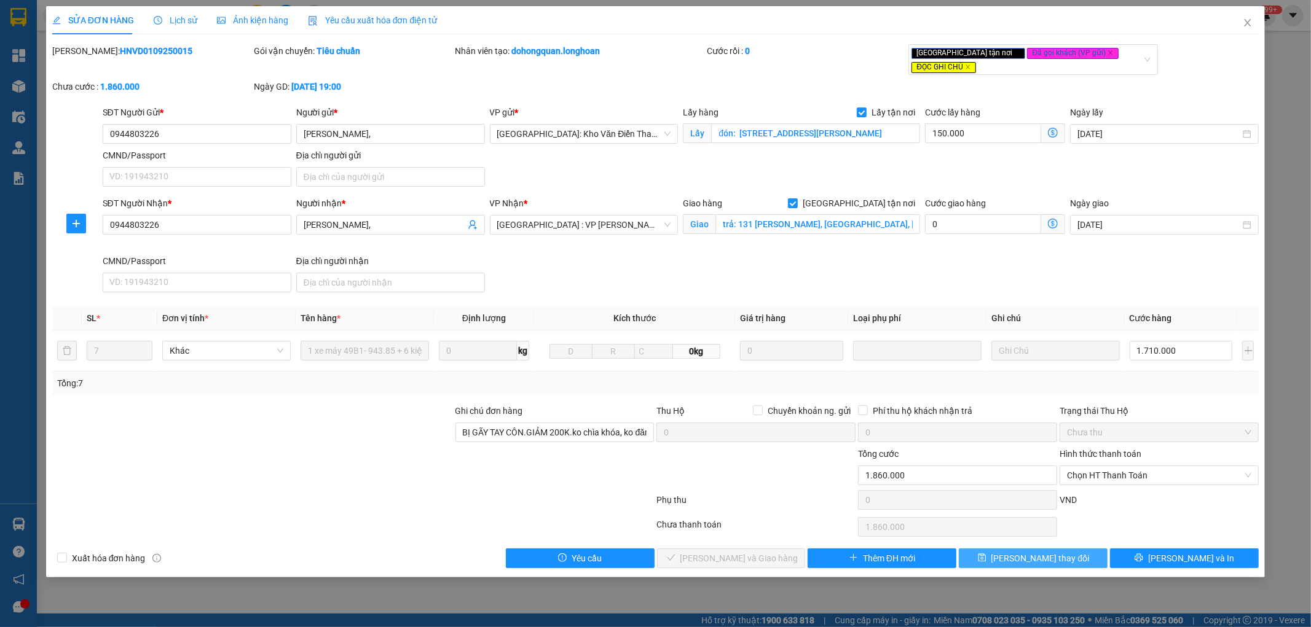
click at [1067, 551] on button "[PERSON_NAME] thay đổi" at bounding box center [1032, 559] width 149 height 20
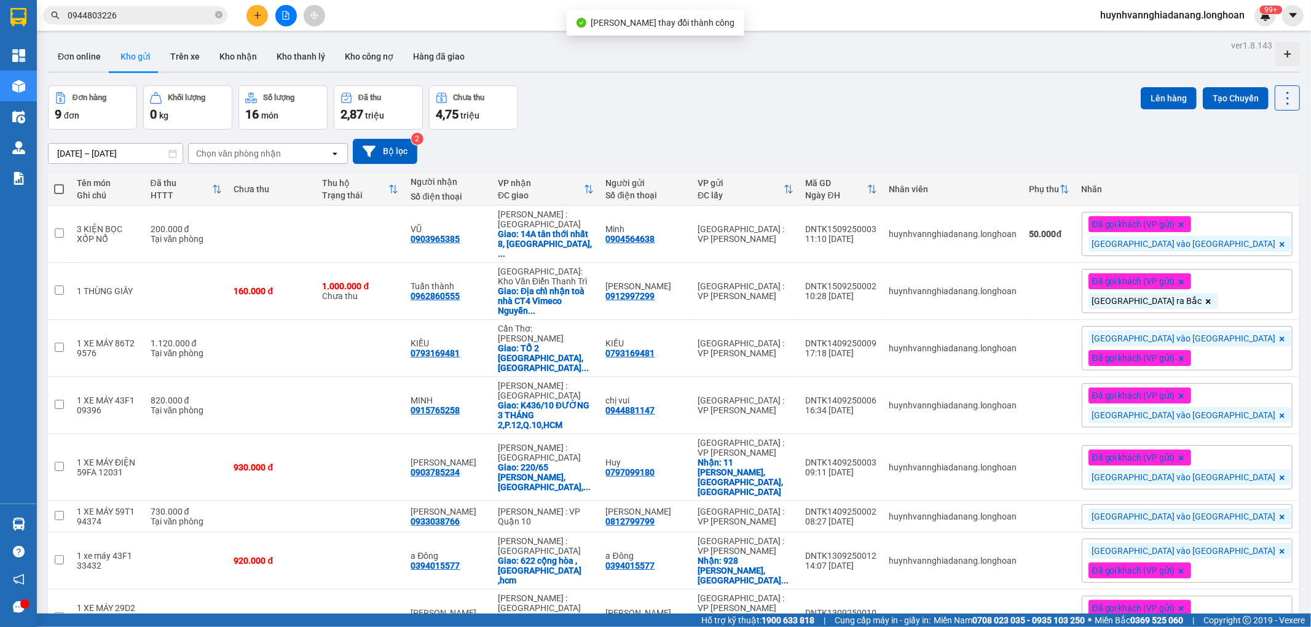
click at [152, 14] on input "0944803226" at bounding box center [140, 16] width 145 height 14
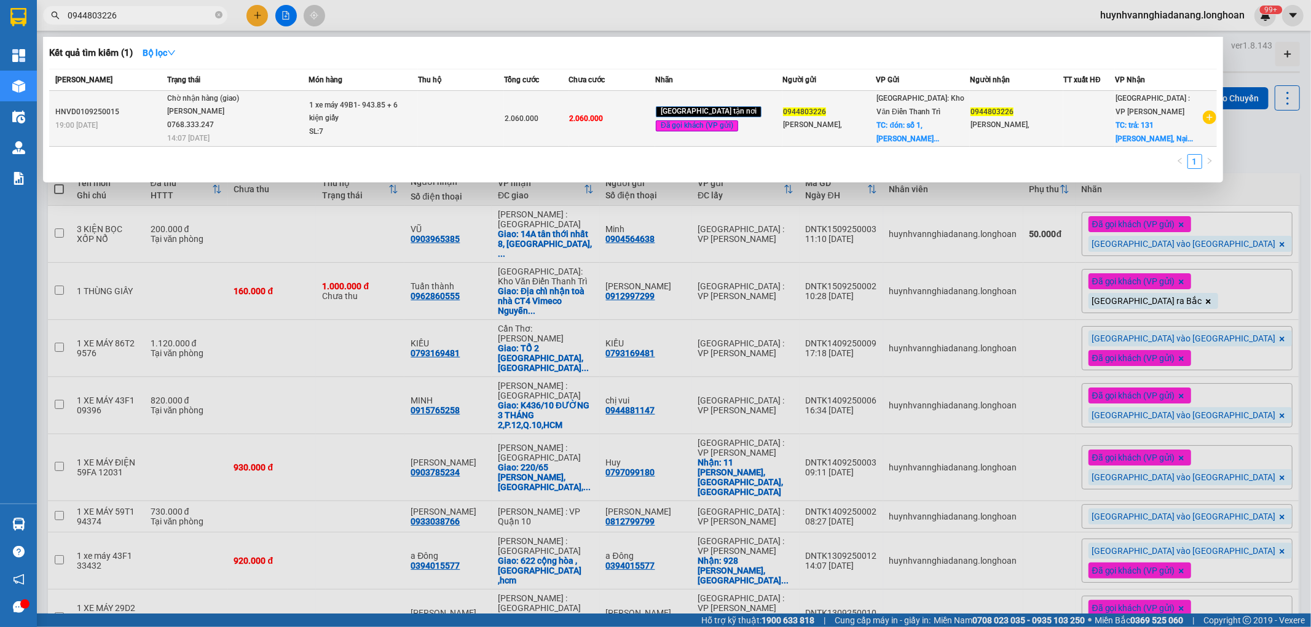
click at [463, 123] on td at bounding box center [461, 119] width 87 height 56
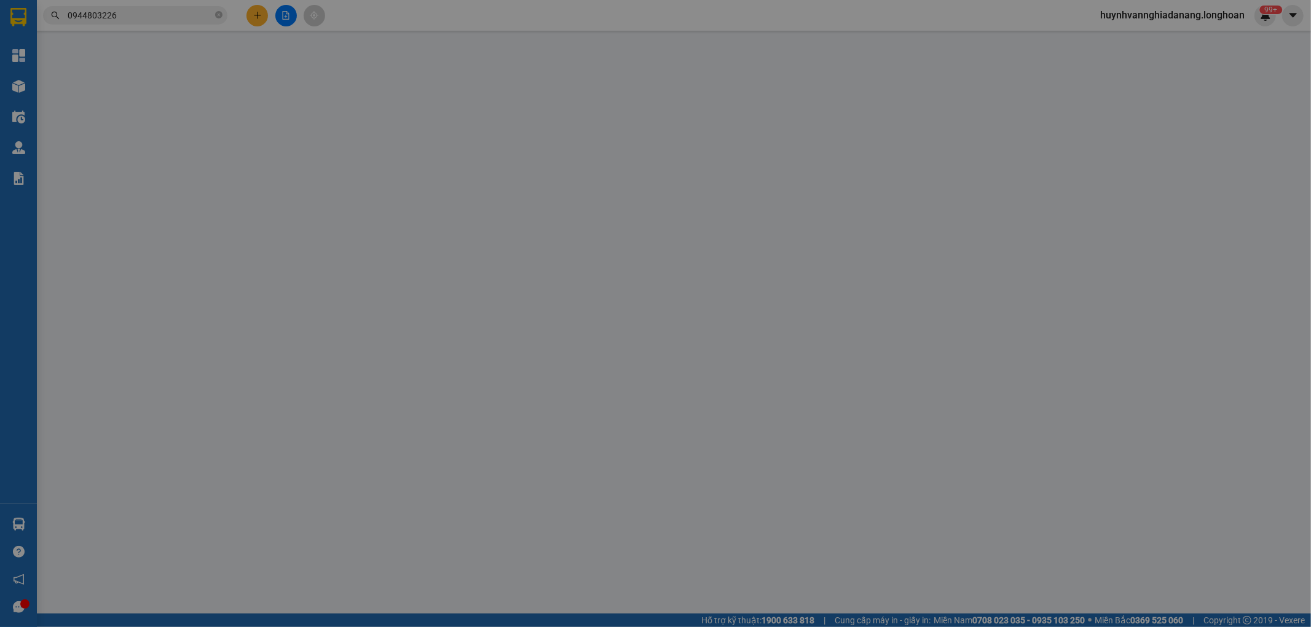
type input "0944803226"
type input "[PERSON_NAME],"
checkbox input "true"
type input "đón: [STREET_ADDRESS][PERSON_NAME]"
type input "0944803226"
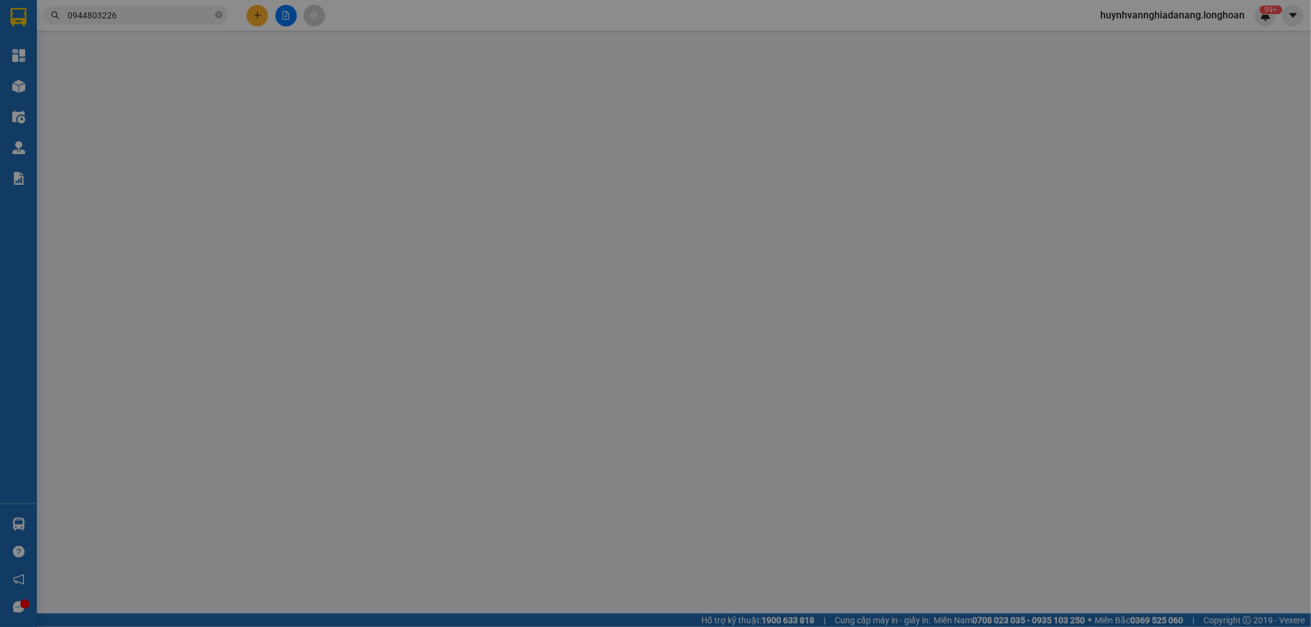
type input "[PERSON_NAME],"
checkbox input "true"
type input "trả: 131 [PERSON_NAME], [GEOGRAPHIC_DATA], [GEOGRAPHIC_DATA], [GEOGRAPHIC_DATA]"
type input "BỊ GÃY TAY CÔN.GIẢM 200K.ko chìa khóa, ko đăng ký"
type input "1.860.000"
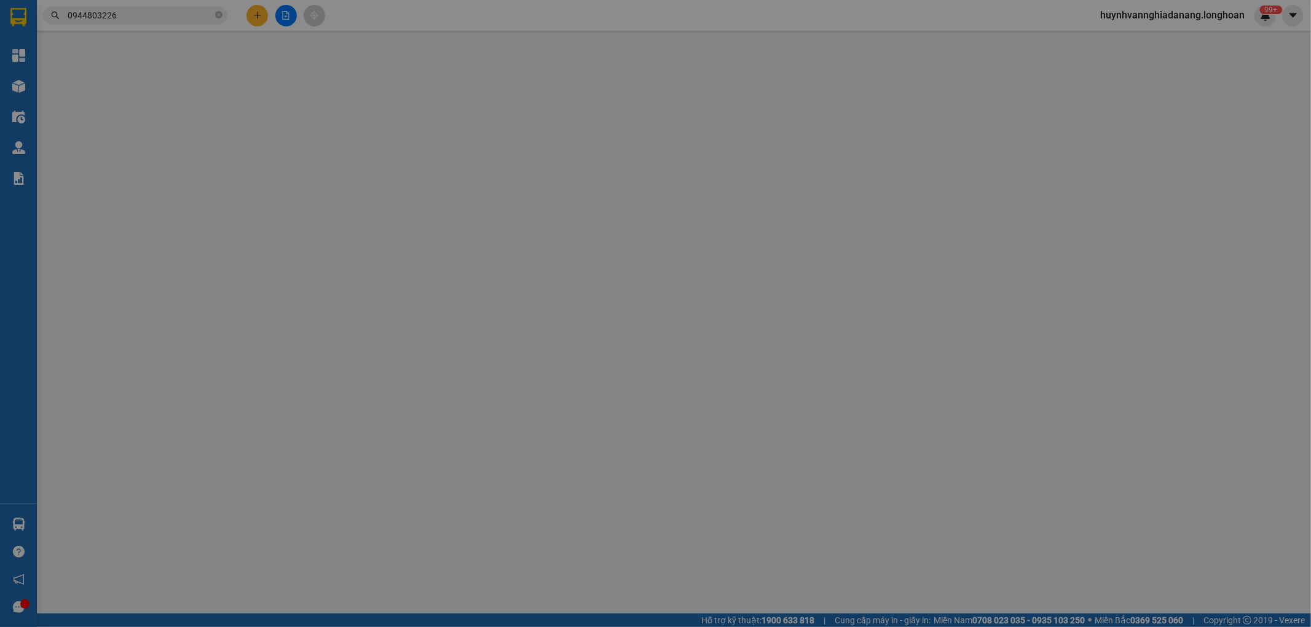
type input "1.860.000"
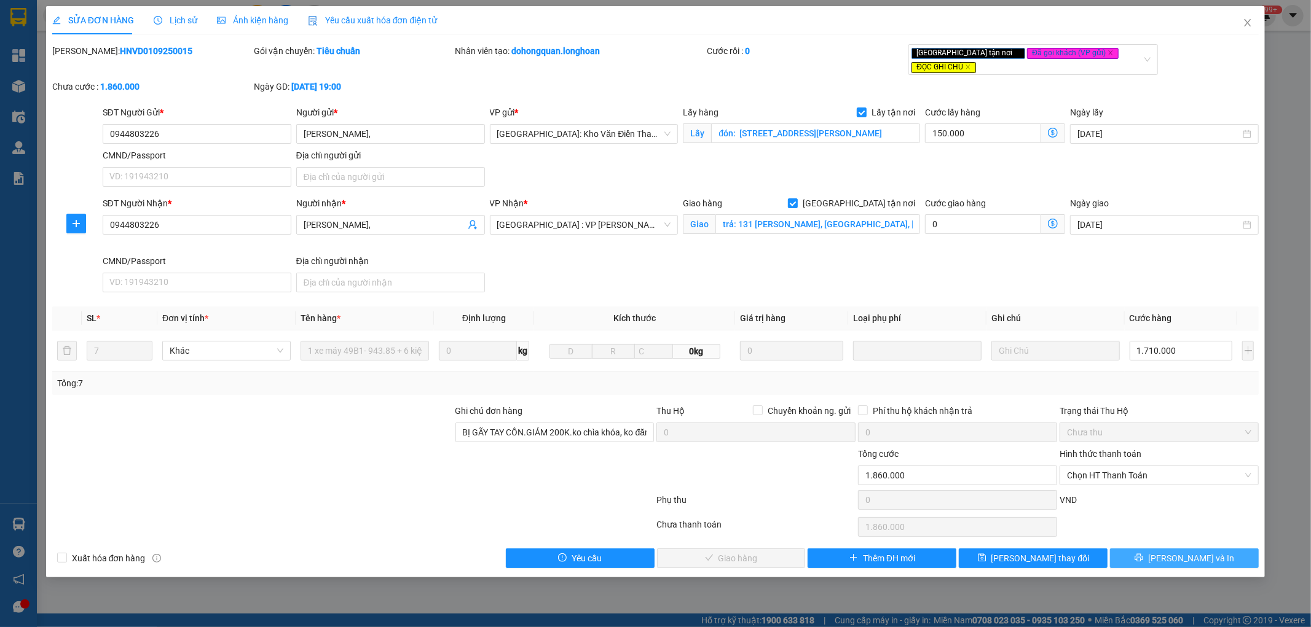
click at [1143, 554] on span "printer" at bounding box center [1138, 559] width 9 height 10
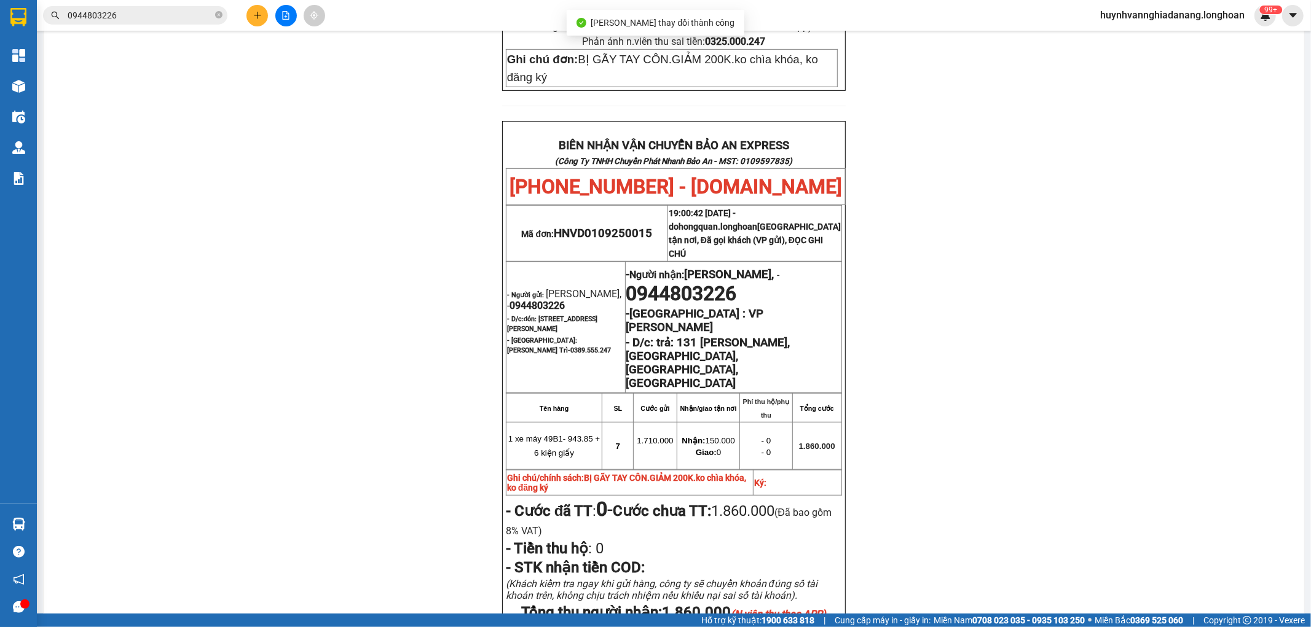
scroll to position [614, 0]
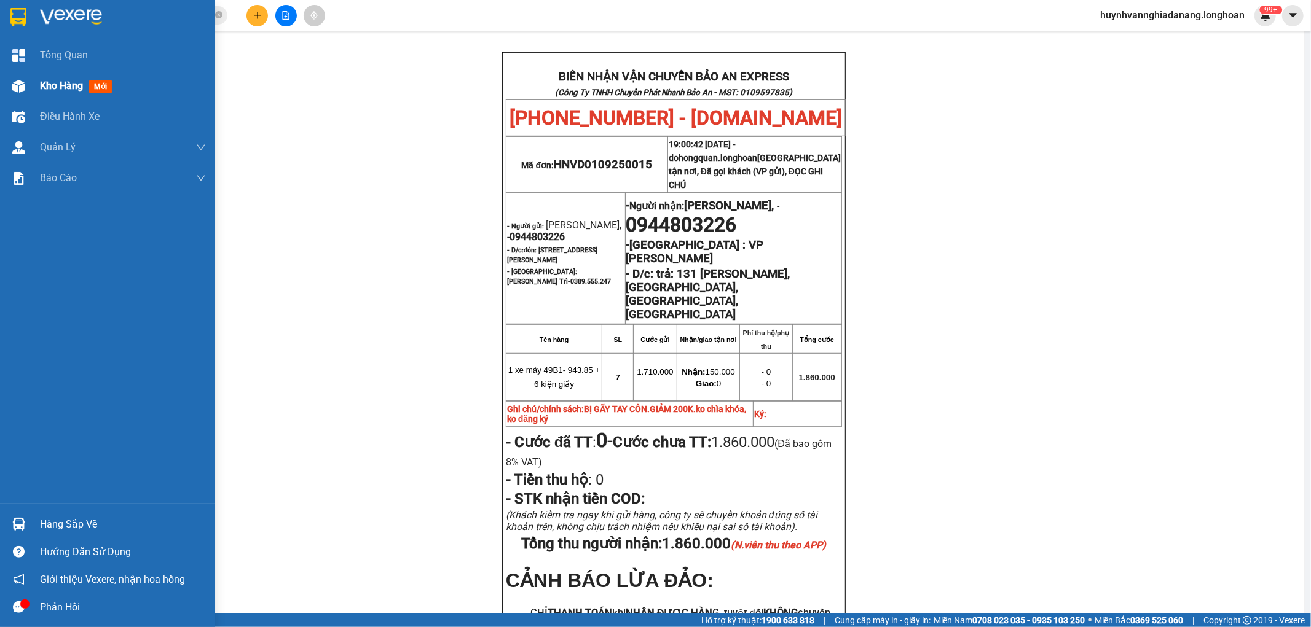
click at [55, 85] on span "Kho hàng" at bounding box center [61, 86] width 43 height 12
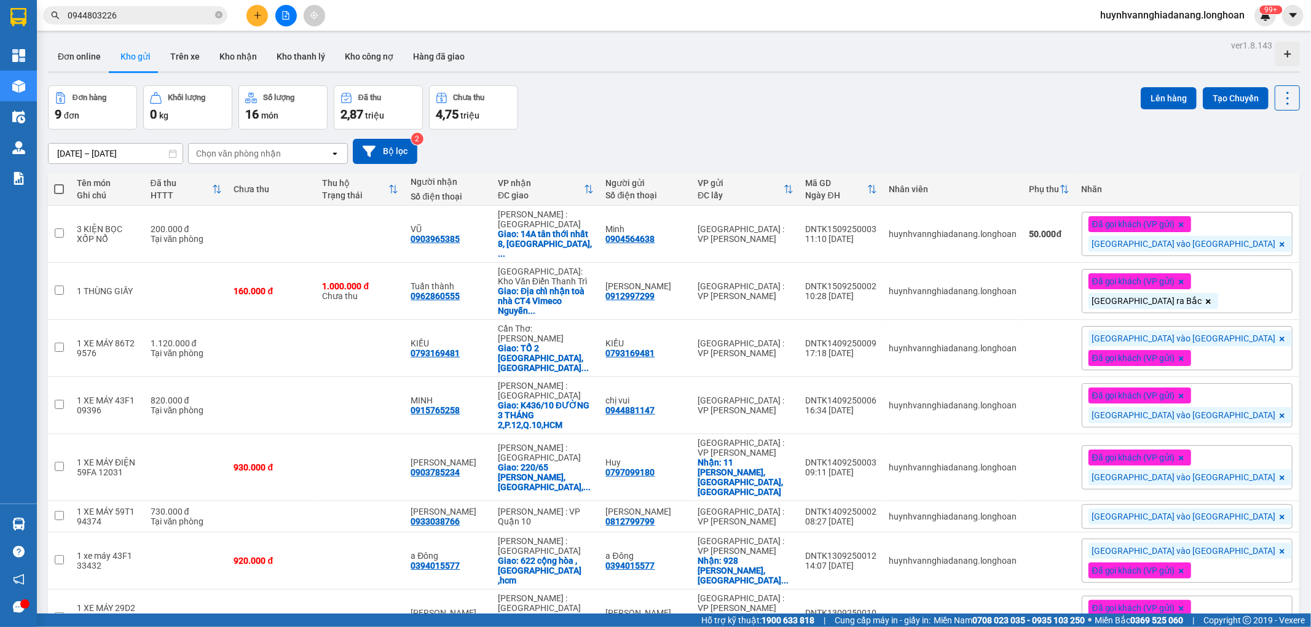
click at [150, 17] on input "0944803226" at bounding box center [140, 16] width 145 height 14
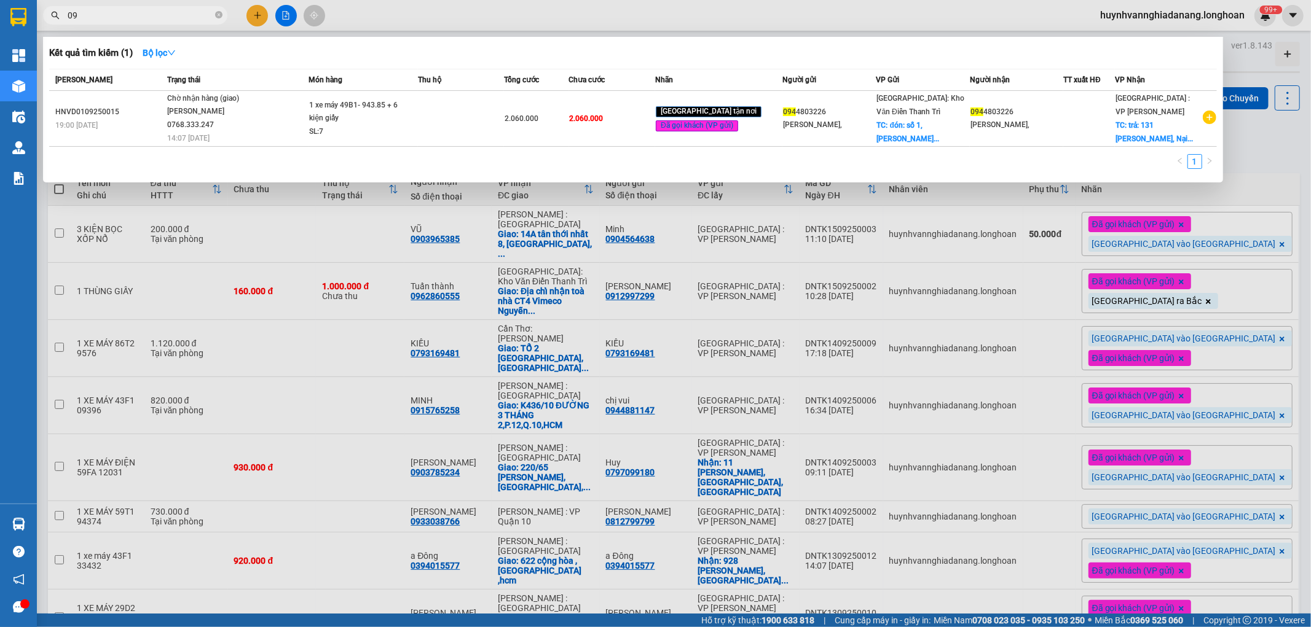
type input "0"
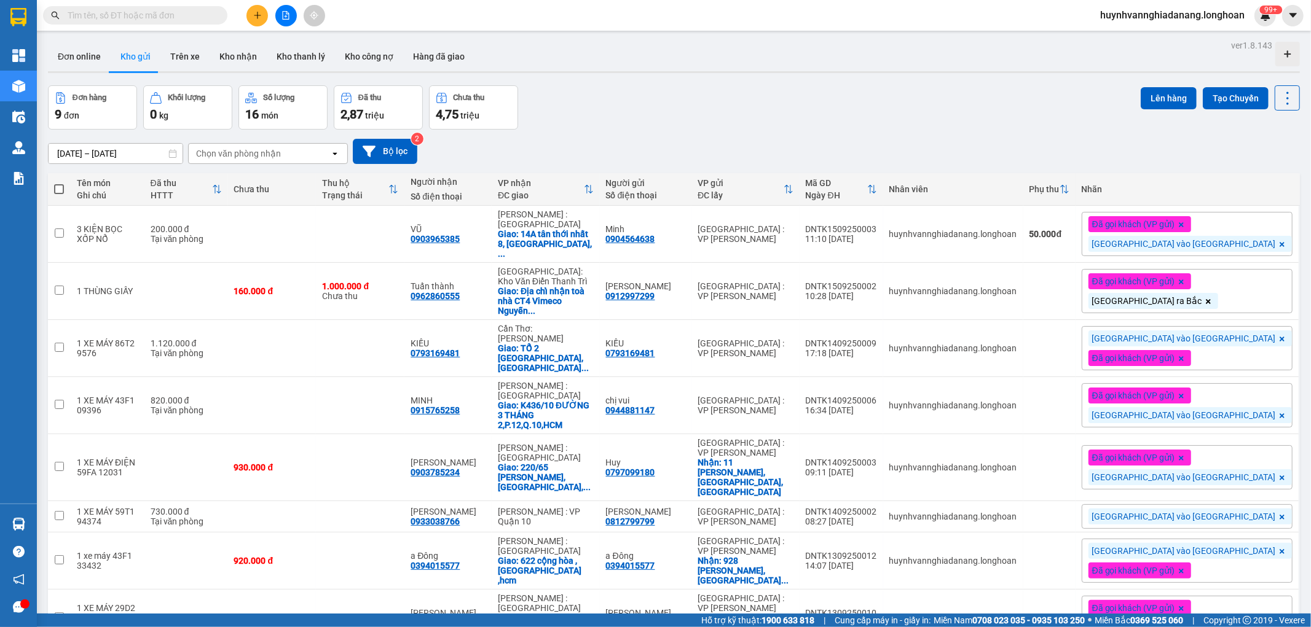
click at [105, 12] on input "text" at bounding box center [140, 16] width 145 height 14
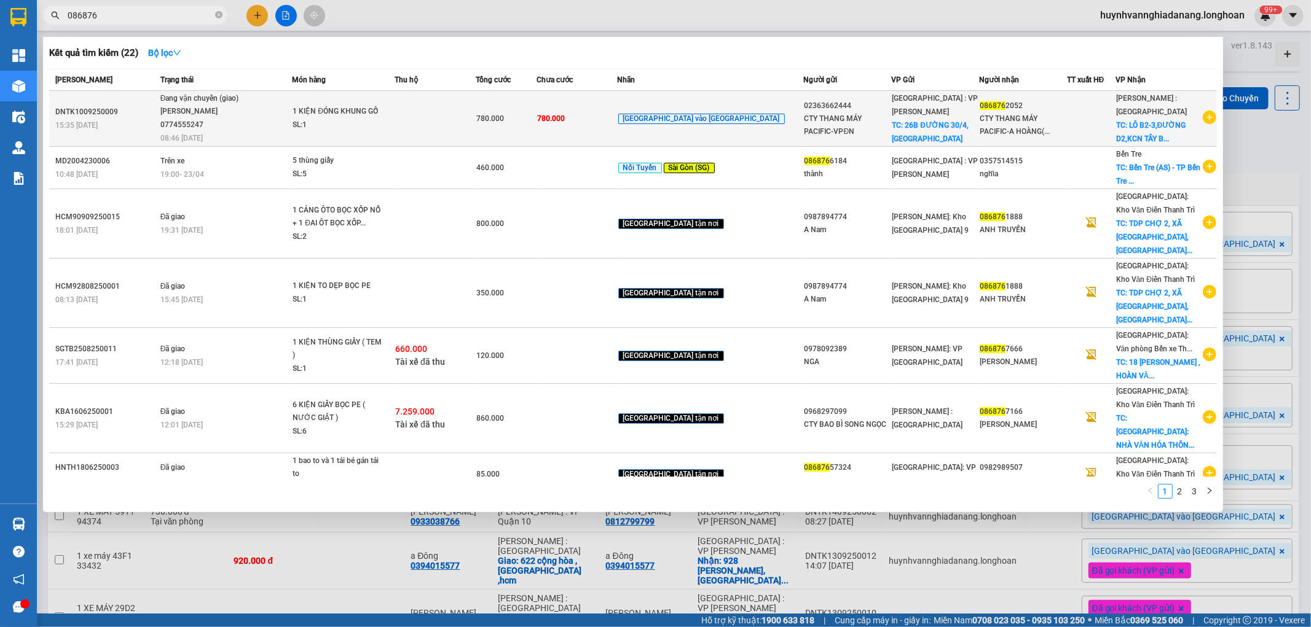
type input "086876"
click at [443, 119] on td at bounding box center [434, 119] width 81 height 56
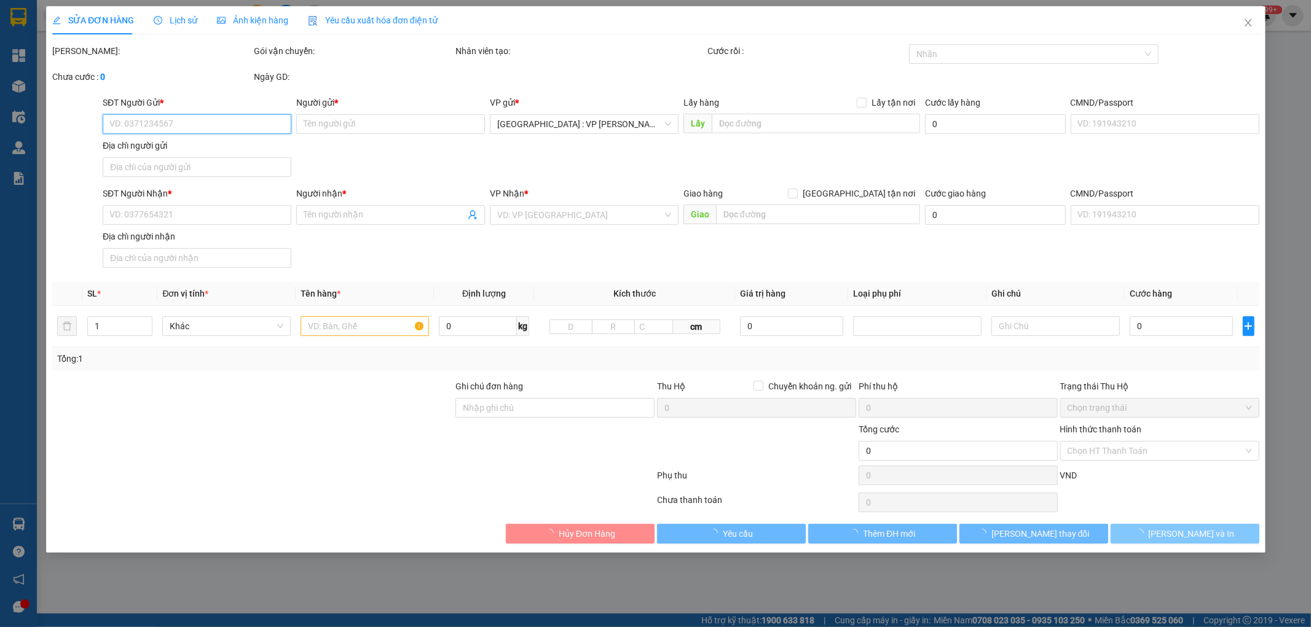
type input "02363662444"
type input "CTY THANG MÁY PACIFIC-VPĐN"
checkbox input "true"
type input "26B ĐƯỜNG 30/4,[GEOGRAPHIC_DATA]"
type input "0868762052"
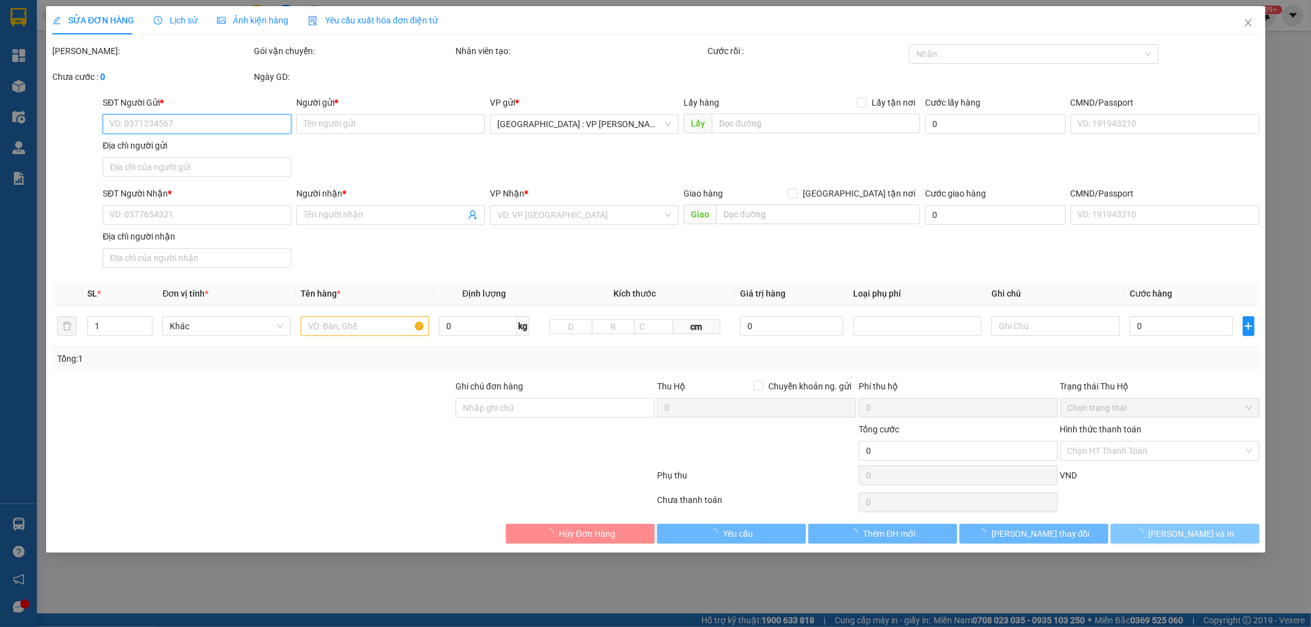
type input "CTY THANG MÁY PACIFIC-A HOÀNG(NHÀ MÁY SẢN XUẤT)"
checkbox input "true"
type input "LÔ B2-3,ĐƯỜNG D2,KCN TÂY BẮC [GEOGRAPHIC_DATA],XÃ [GEOGRAPHIC_DATA],HUYỆN [GEOG…"
type input "KHÔNG BAO HƯ VỠ,MÓP MÉO"
type input "780.000"
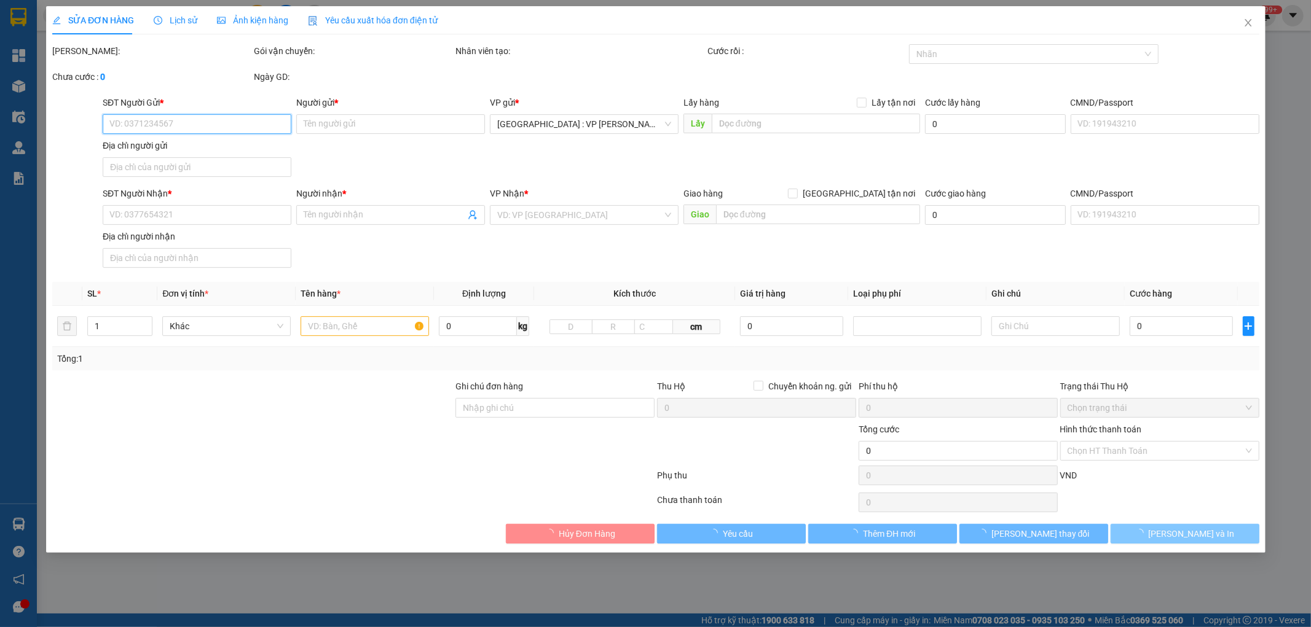
type input "780.000"
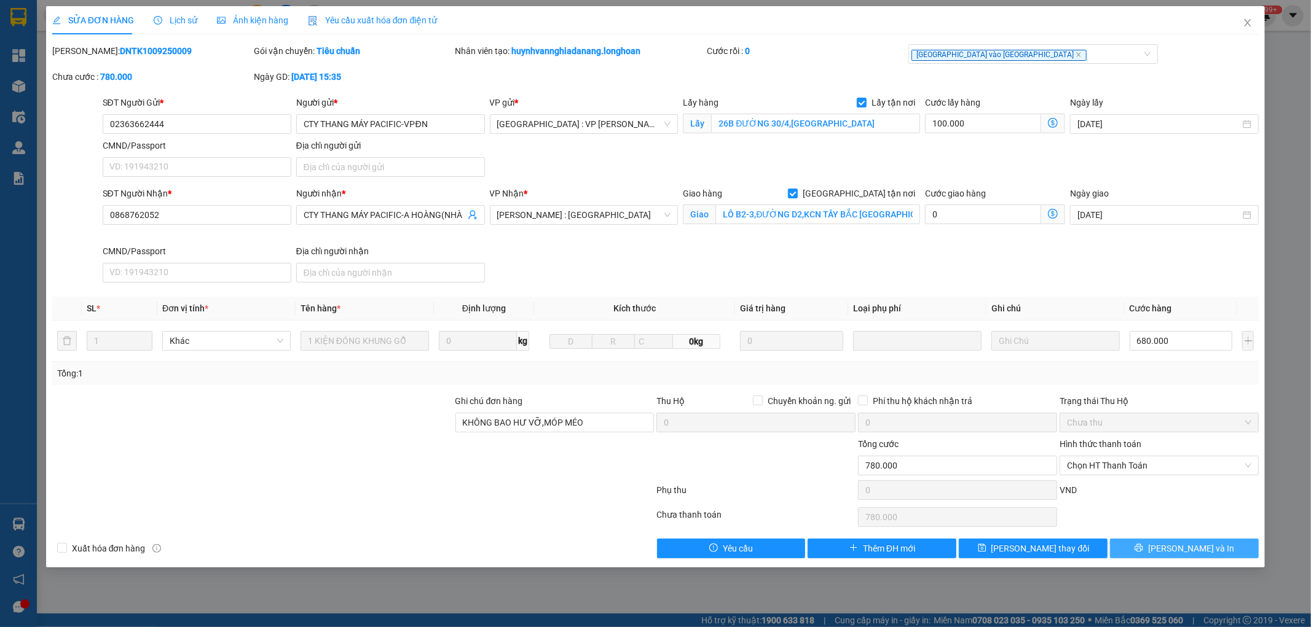
click at [1183, 550] on span "[PERSON_NAME] và In" at bounding box center [1191, 549] width 86 height 14
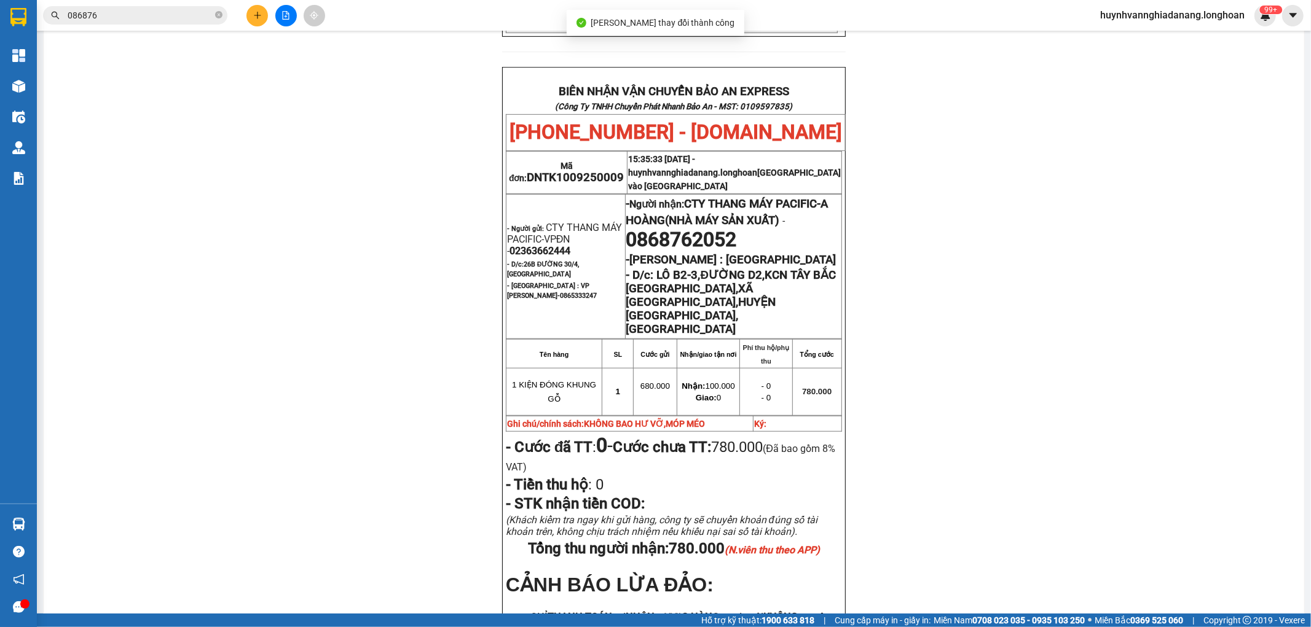
scroll to position [614, 0]
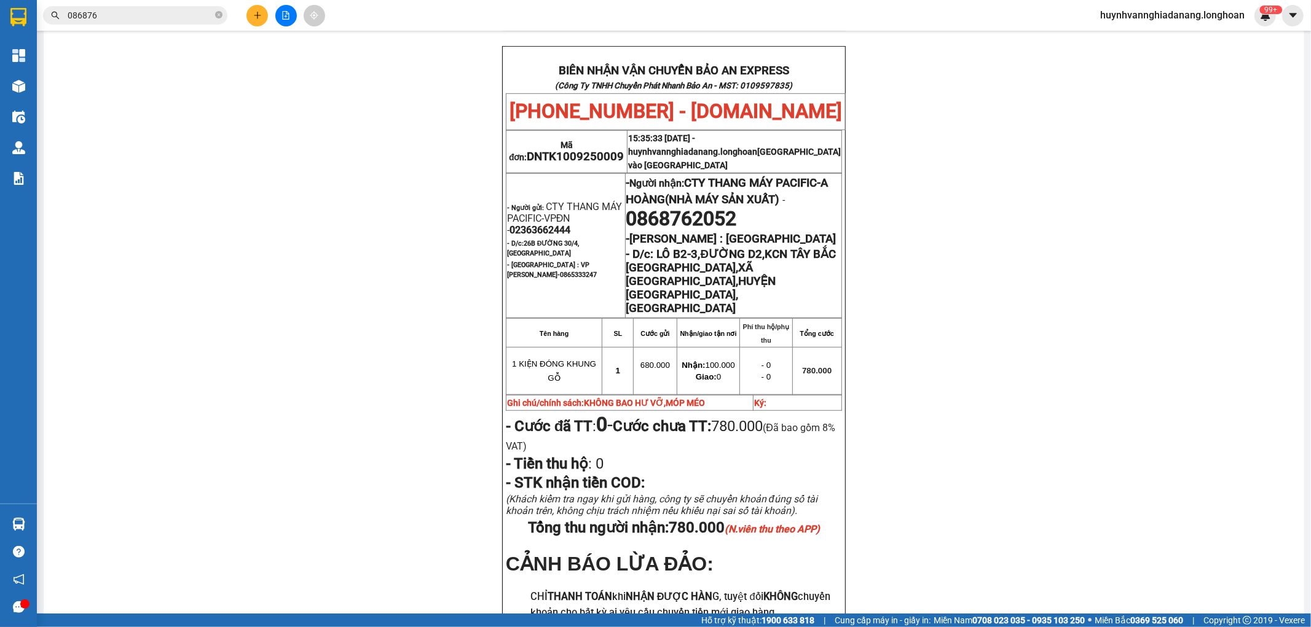
click at [134, 19] on input "086876" at bounding box center [140, 16] width 145 height 14
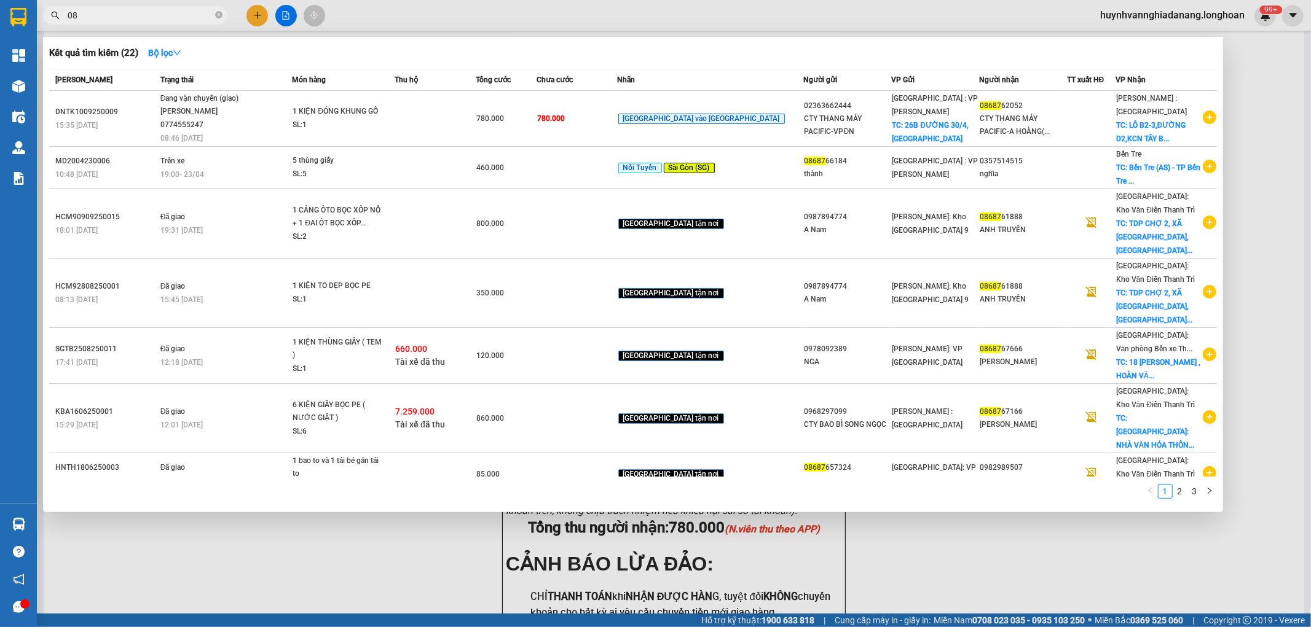
type input "0"
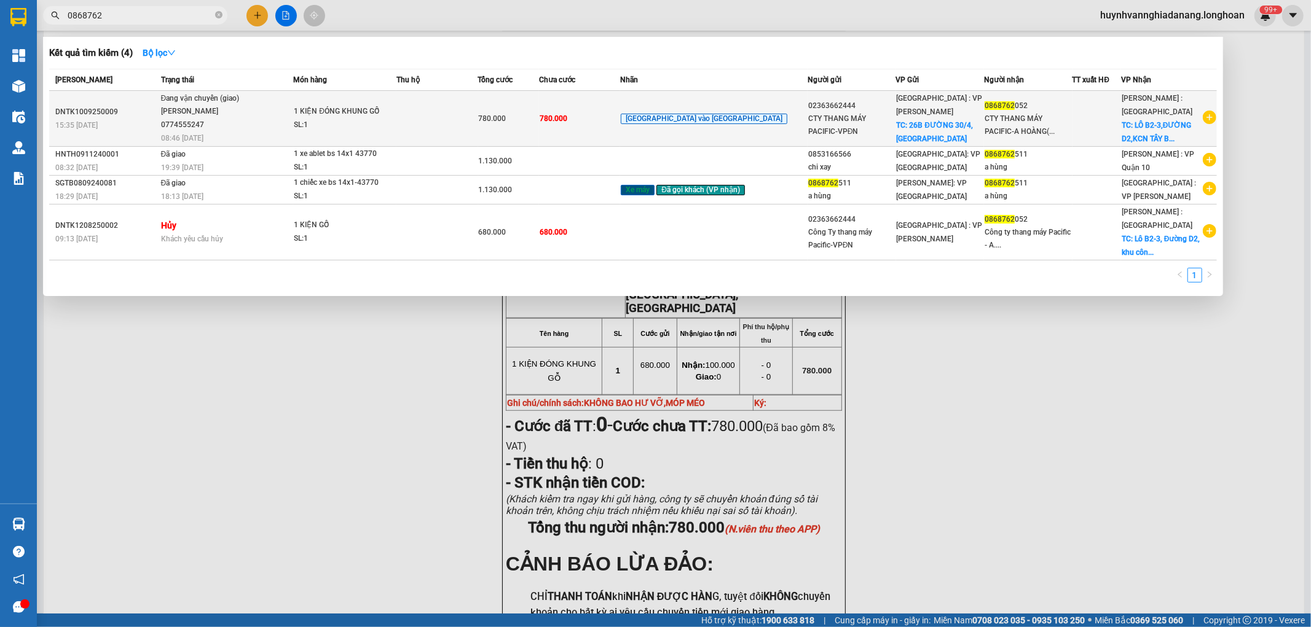
type input "0868762"
click at [444, 130] on td at bounding box center [436, 119] width 81 height 56
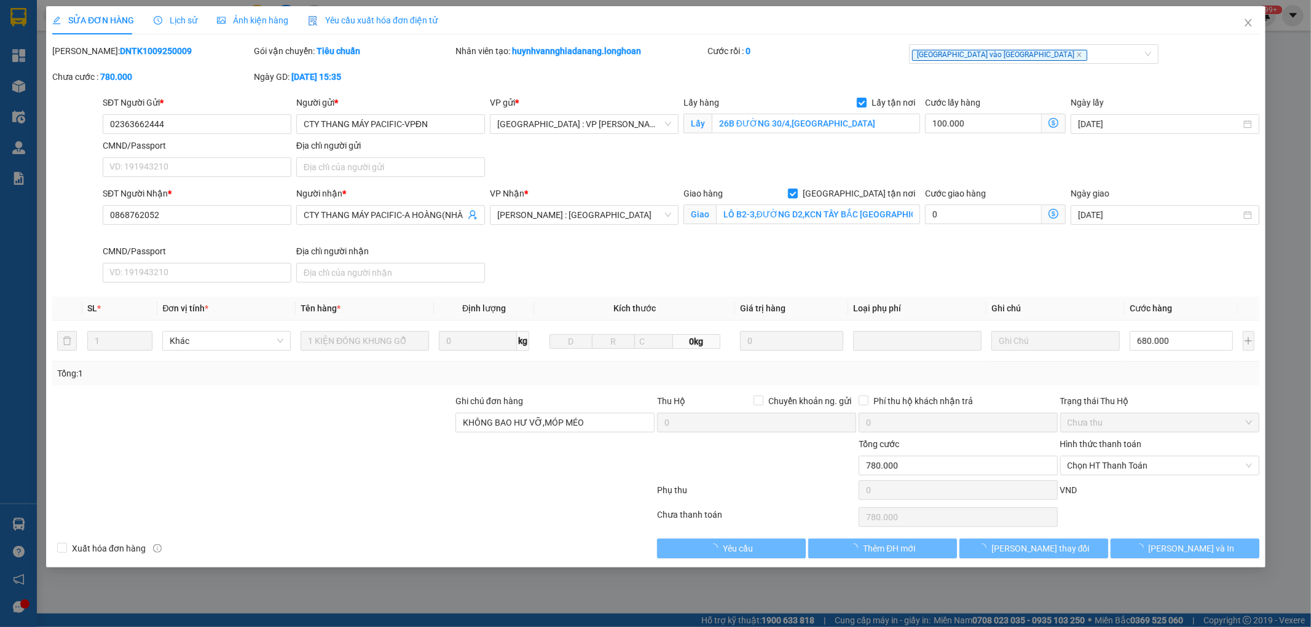
type input "02363662444"
type input "CTY THANG MÁY PACIFIC-VPĐN"
checkbox input "true"
type input "26B ĐƯỜNG 30/4,[GEOGRAPHIC_DATA]"
type input "0868762052"
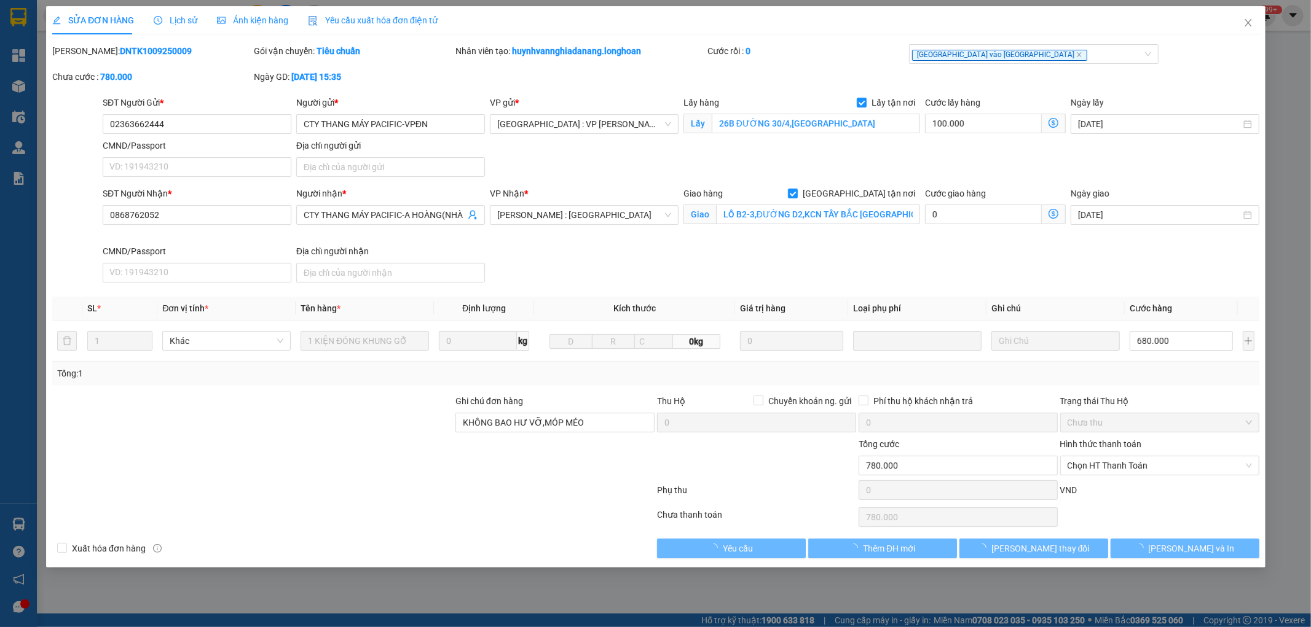
type input "CTY THANG MÁY PACIFIC-A HOÀNG(NHÀ MÁY SẢN XUẤT)"
checkbox input "true"
type input "LÔ B2-3,ĐƯỜNG D2,KCN TÂY BẮC [GEOGRAPHIC_DATA],XÃ [GEOGRAPHIC_DATA],HUYỆN [GEOG…"
type input "KHÔNG BAO HƯ VỠ,MÓP MÉO"
type input "780.000"
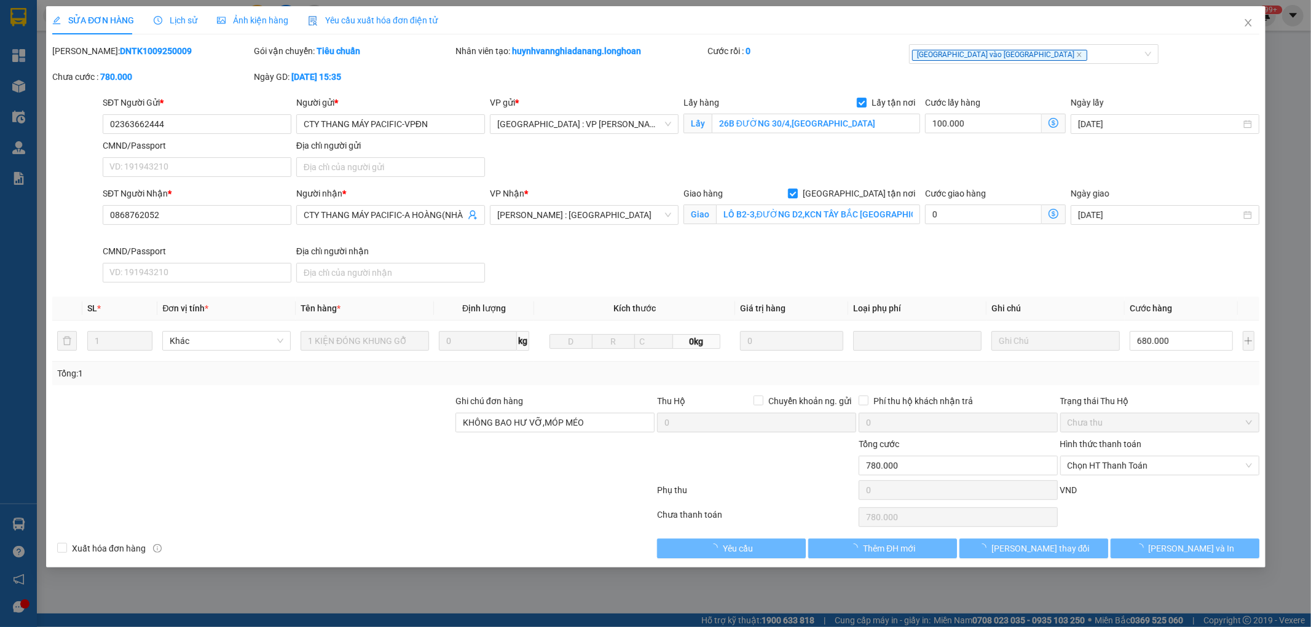
type input "780.000"
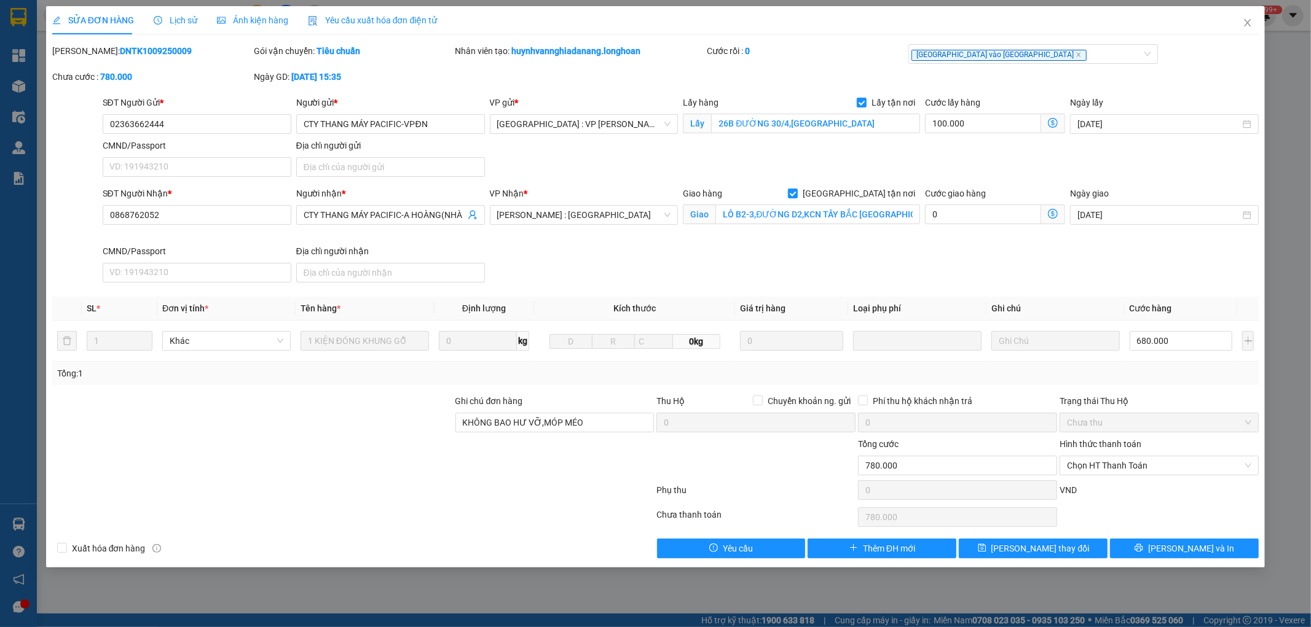
click at [180, 15] on span "Lịch sử" at bounding box center [176, 20] width 44 height 10
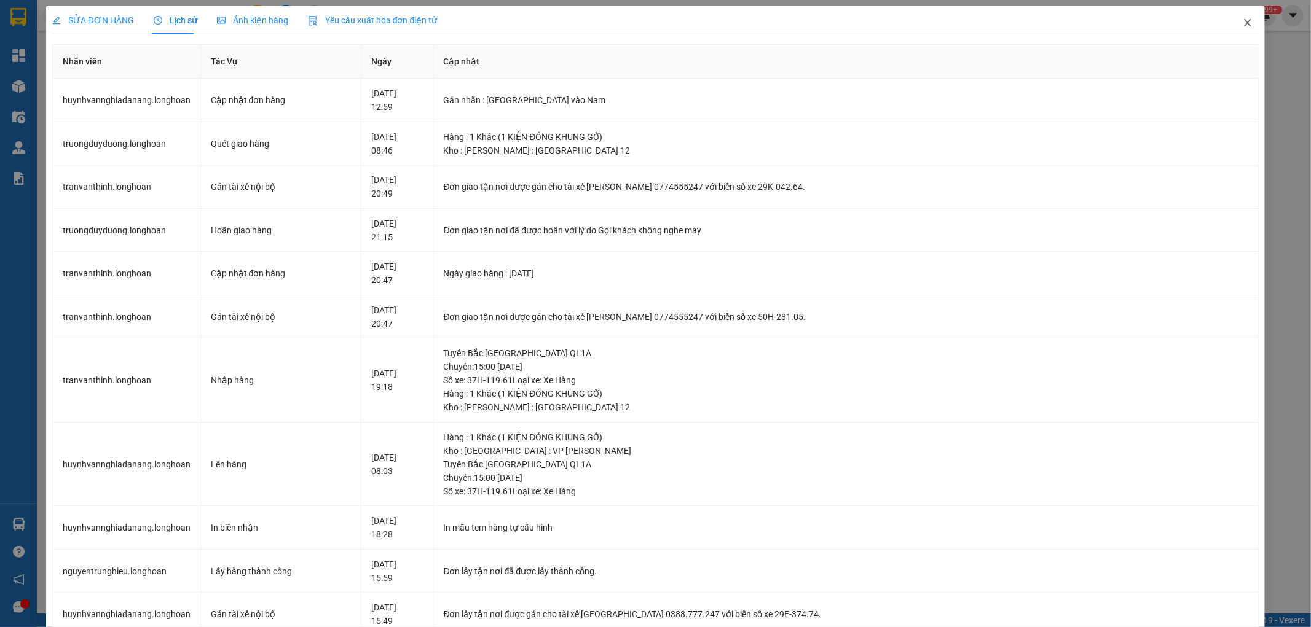
click at [1242, 19] on icon "close" at bounding box center [1247, 23] width 10 height 10
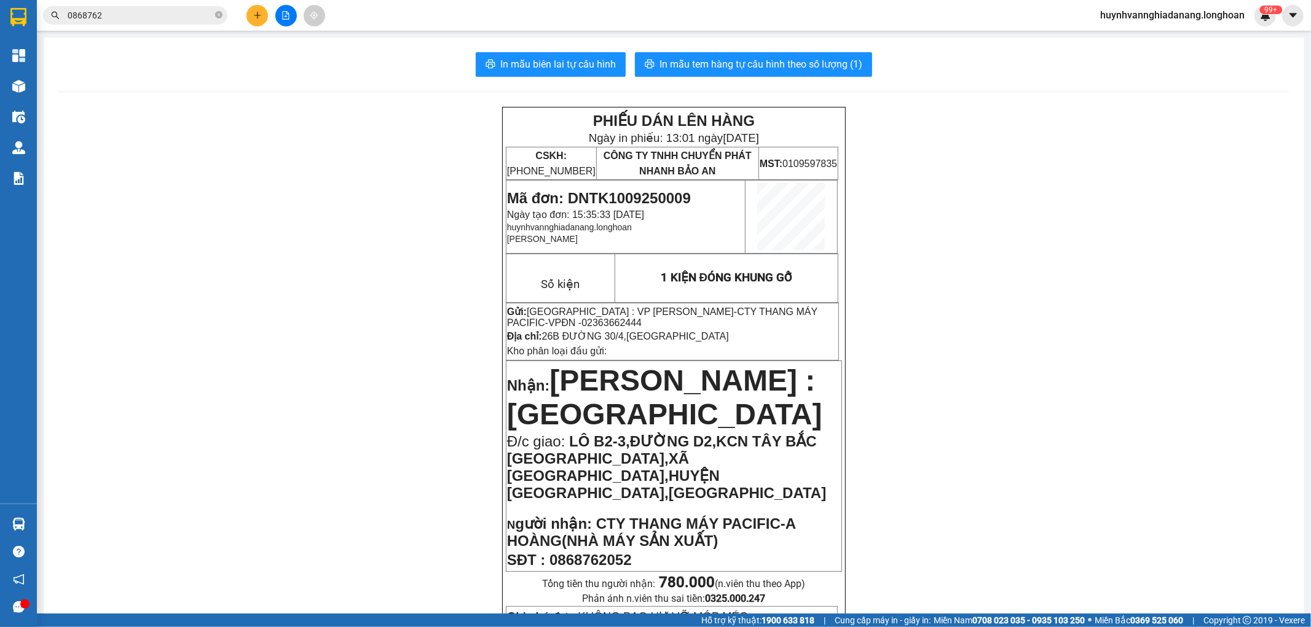
click at [140, 20] on input "0868762" at bounding box center [140, 16] width 145 height 14
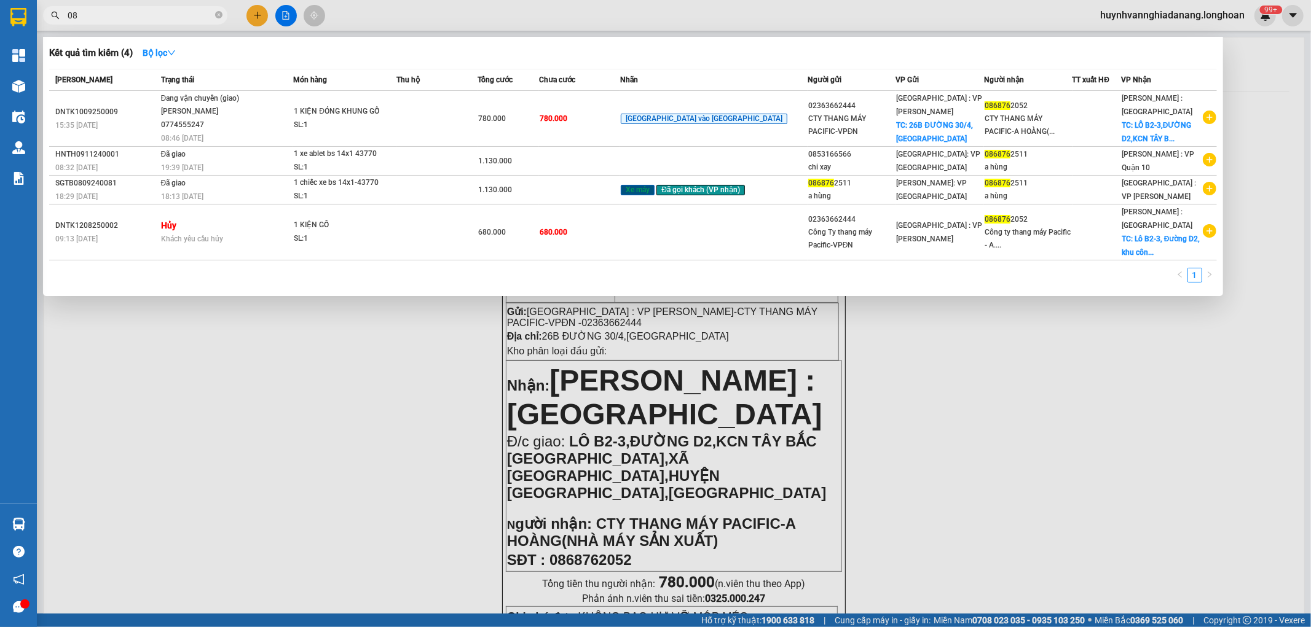
type input "0"
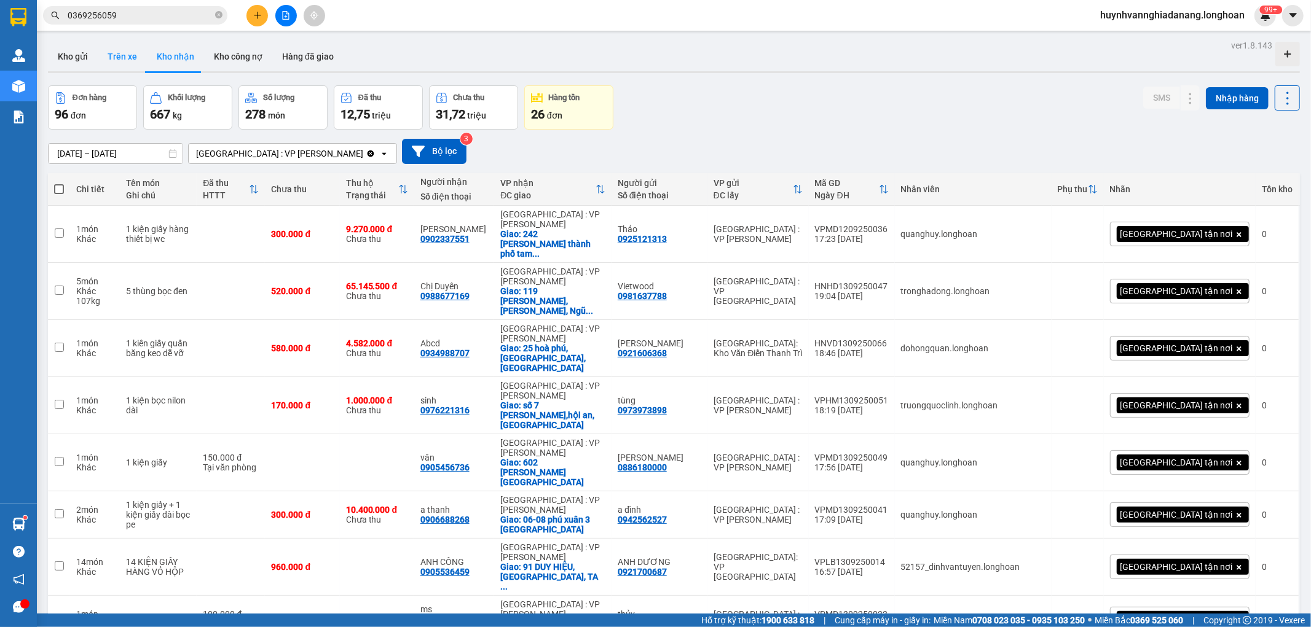
drag, startPoint x: 84, startPoint y: 57, endPoint x: 123, endPoint y: 58, distance: 39.4
click at [85, 57] on button "Kho gửi" at bounding box center [73, 56] width 50 height 29
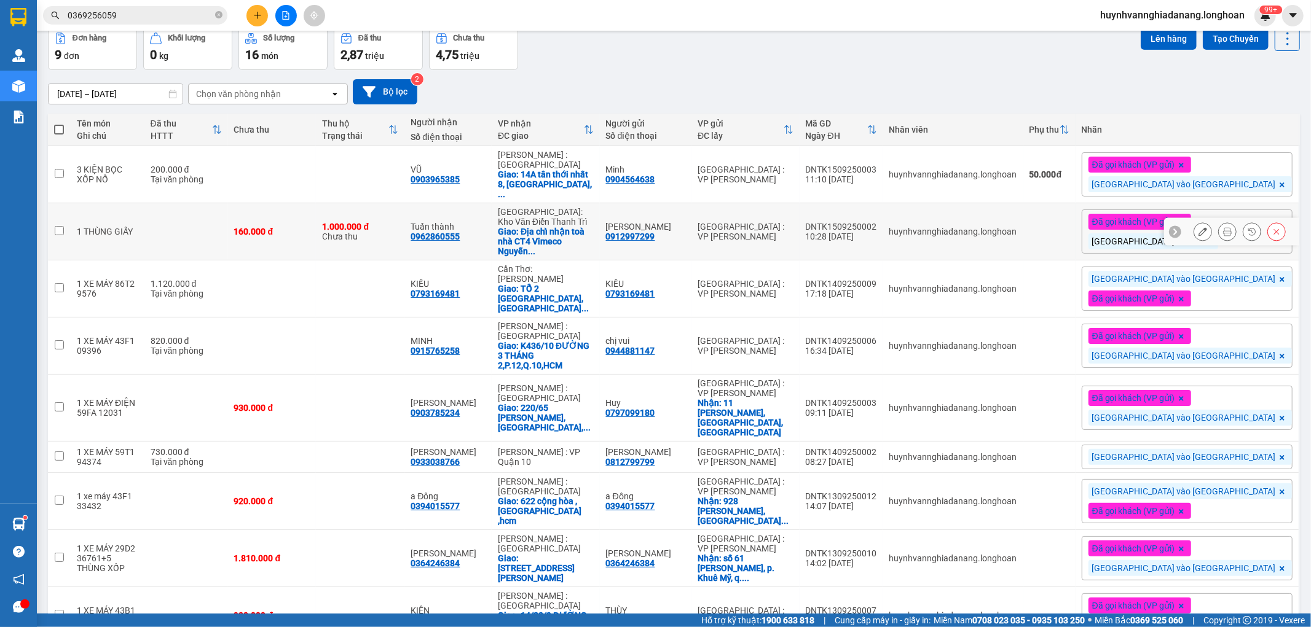
scroll to position [96, 0]
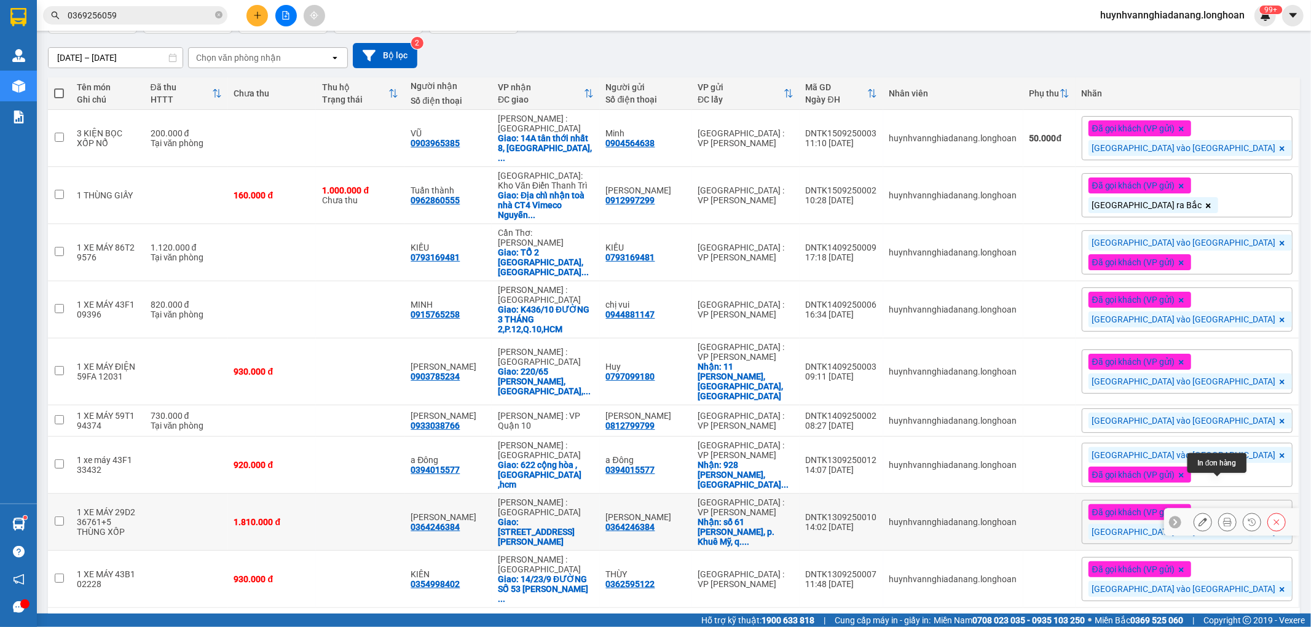
click at [1223, 518] on icon at bounding box center [1227, 522] width 9 height 9
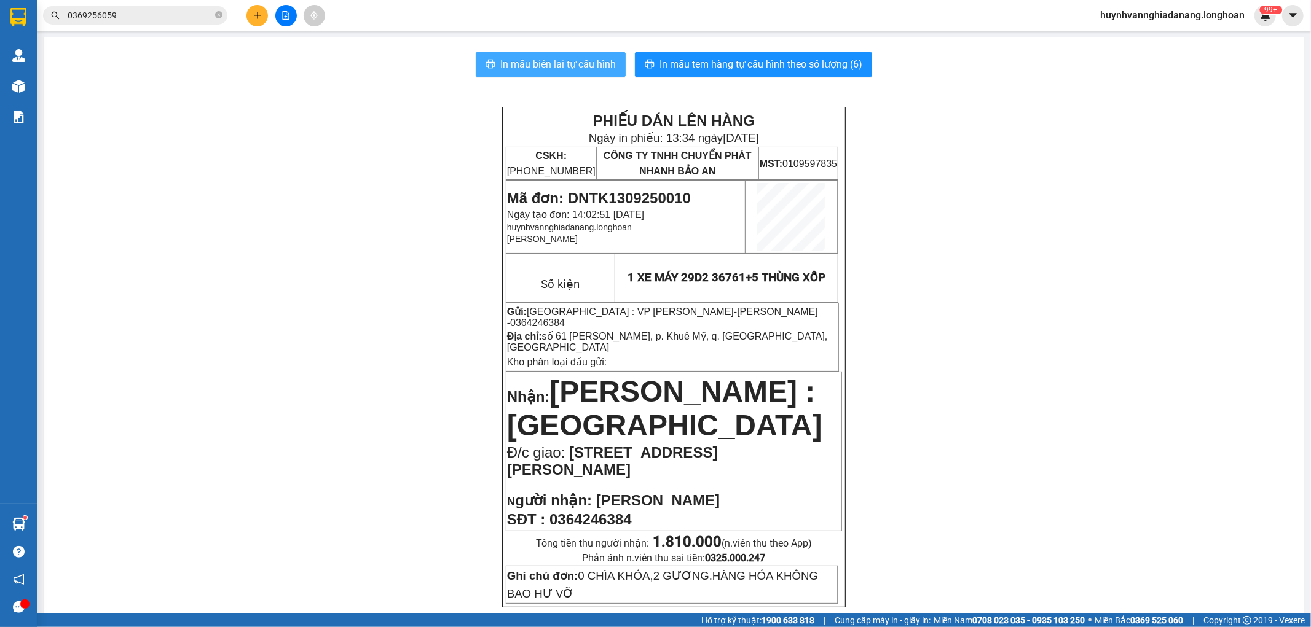
click at [520, 63] on span "In mẫu biên lai tự cấu hình" at bounding box center [558, 64] width 116 height 15
click at [162, 17] on input "0369256059" at bounding box center [140, 16] width 145 height 14
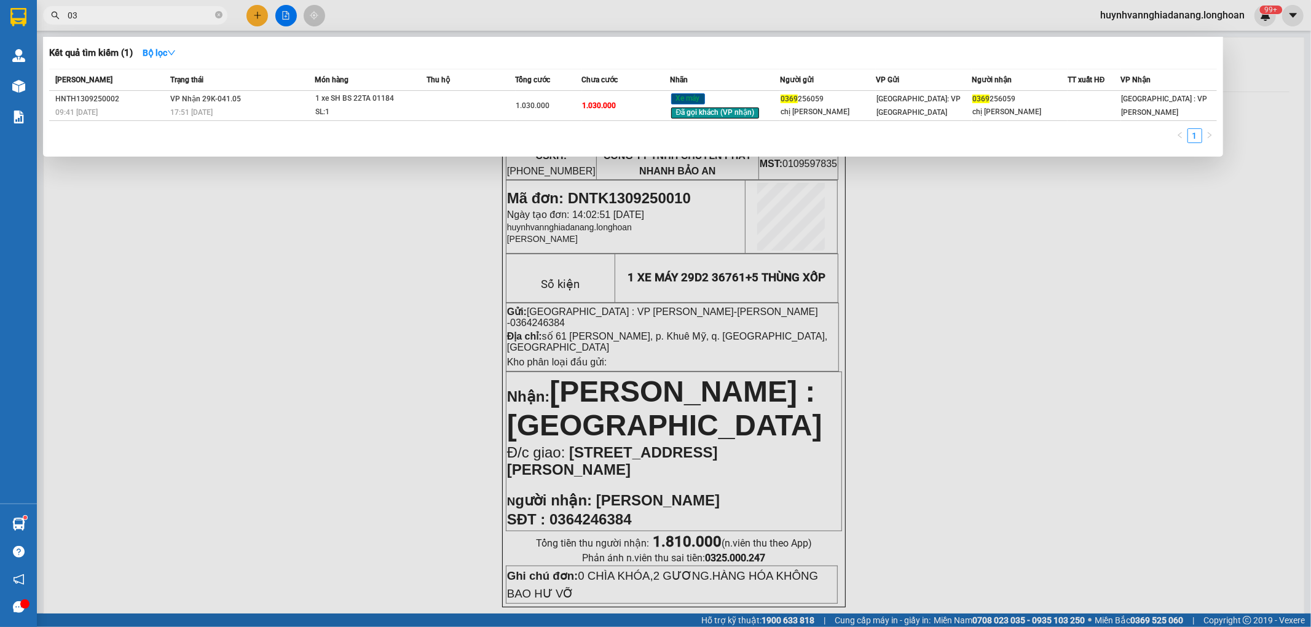
type input "0"
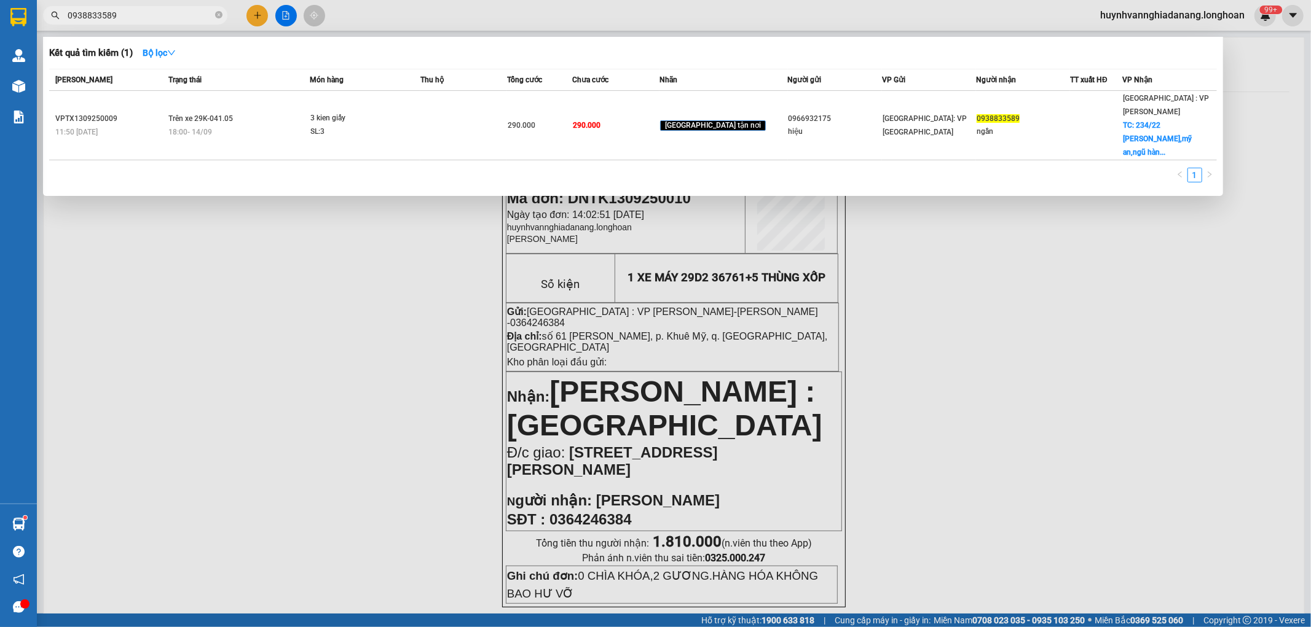
type input "0938833589"
click at [363, 280] on div at bounding box center [655, 313] width 1311 height 627
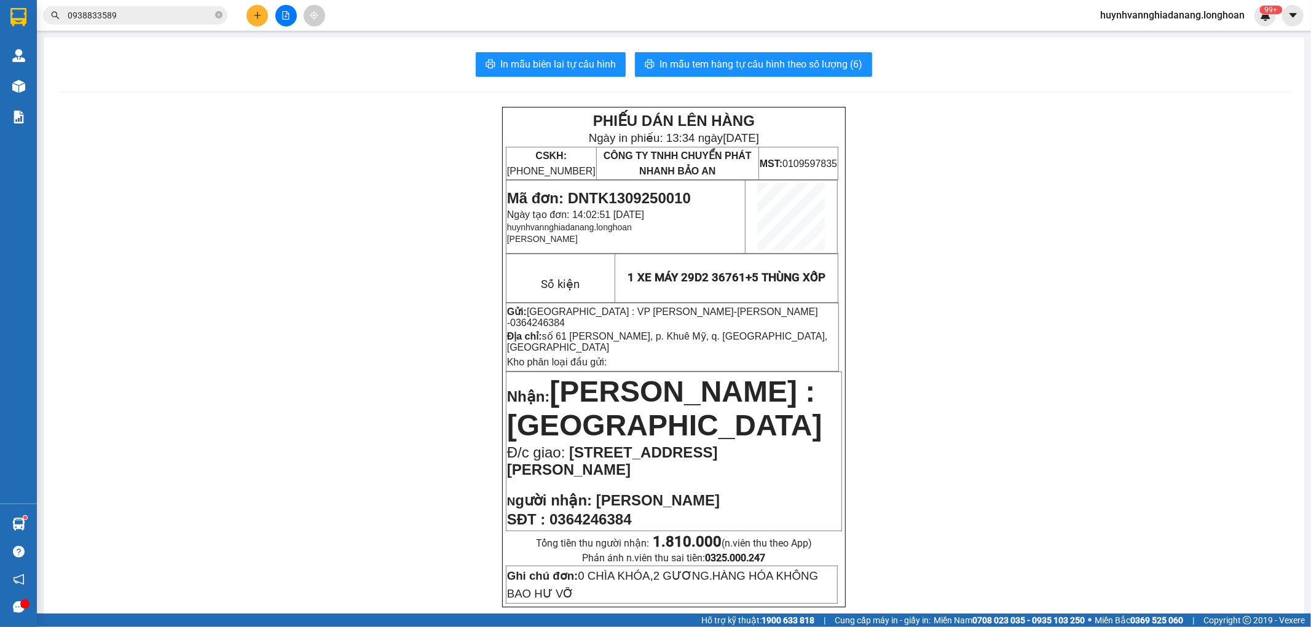
click at [280, 17] on button at bounding box center [286, 16] width 22 height 22
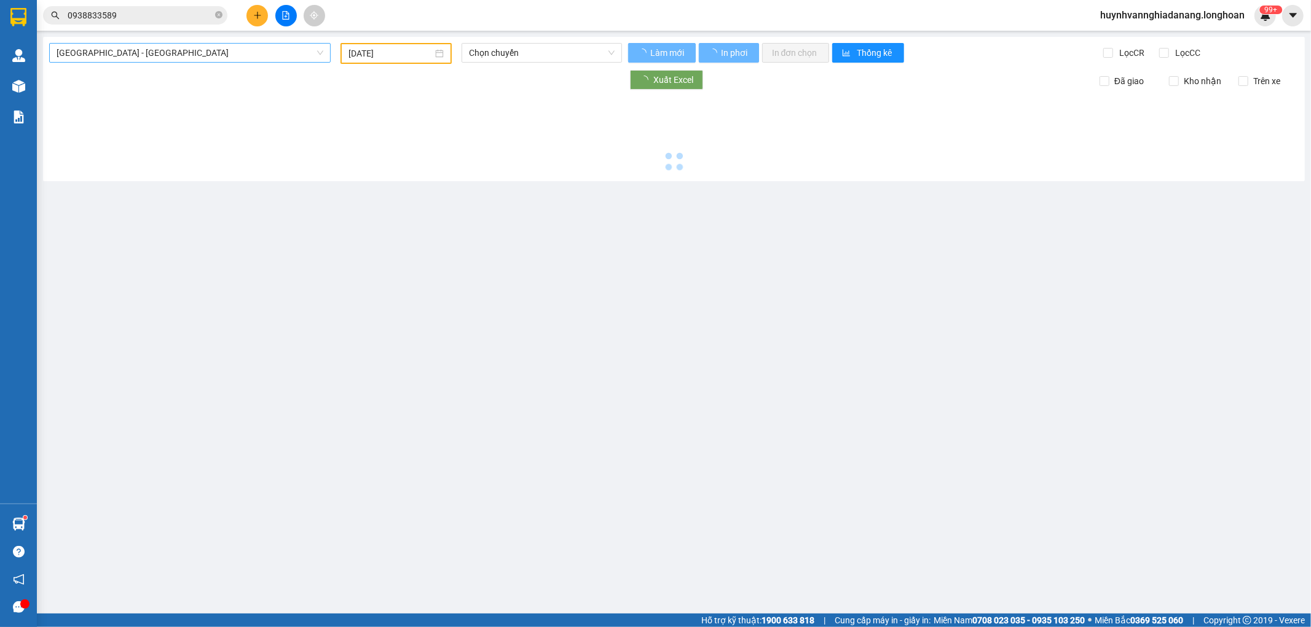
click at [259, 50] on span "[GEOGRAPHIC_DATA] - [GEOGRAPHIC_DATA]" at bounding box center [190, 53] width 267 height 18
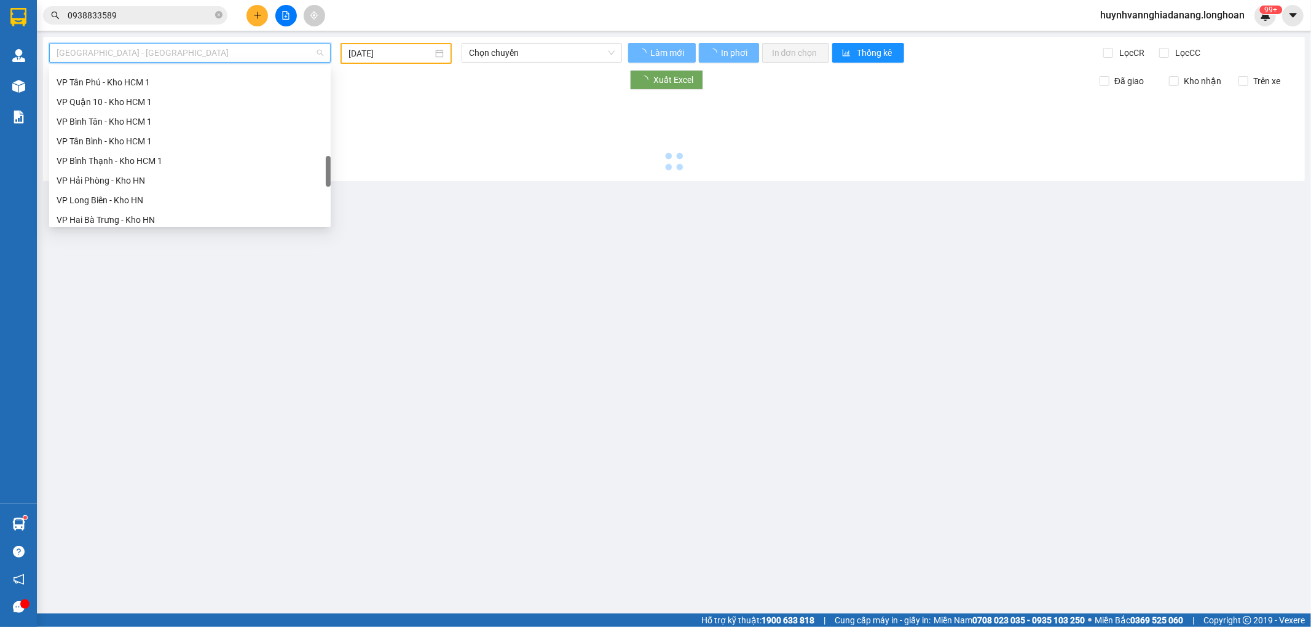
scroll to position [845, 0]
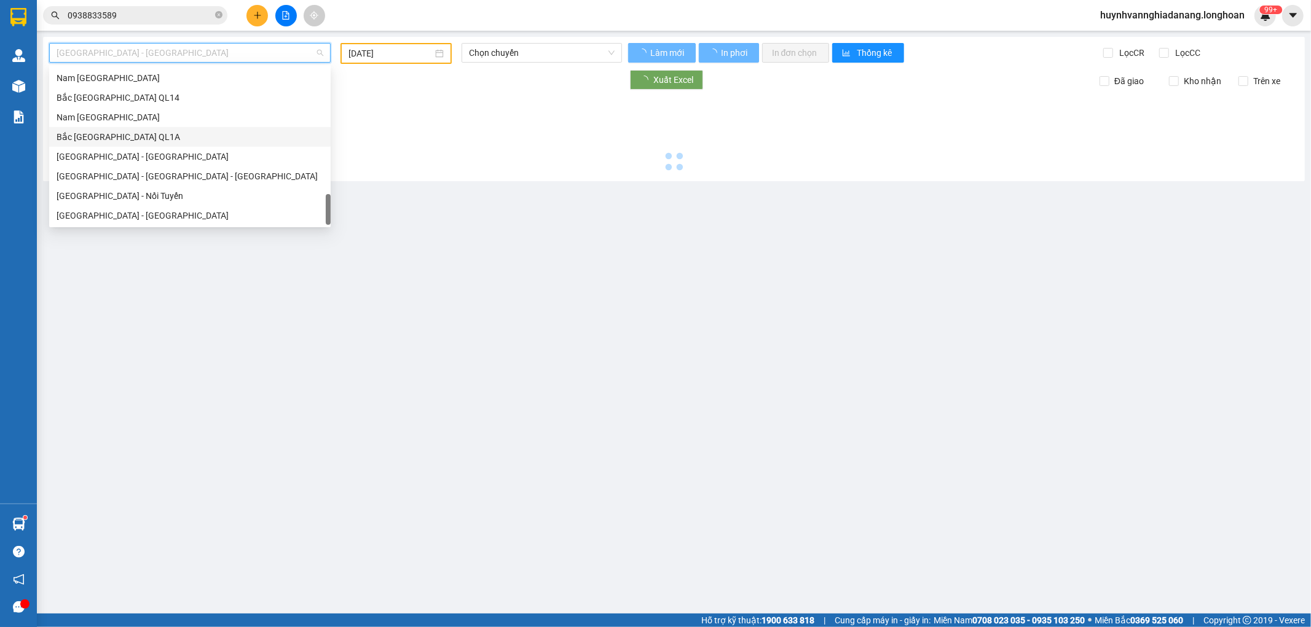
click at [139, 136] on div "Bắc [GEOGRAPHIC_DATA] QL1A" at bounding box center [190, 137] width 267 height 14
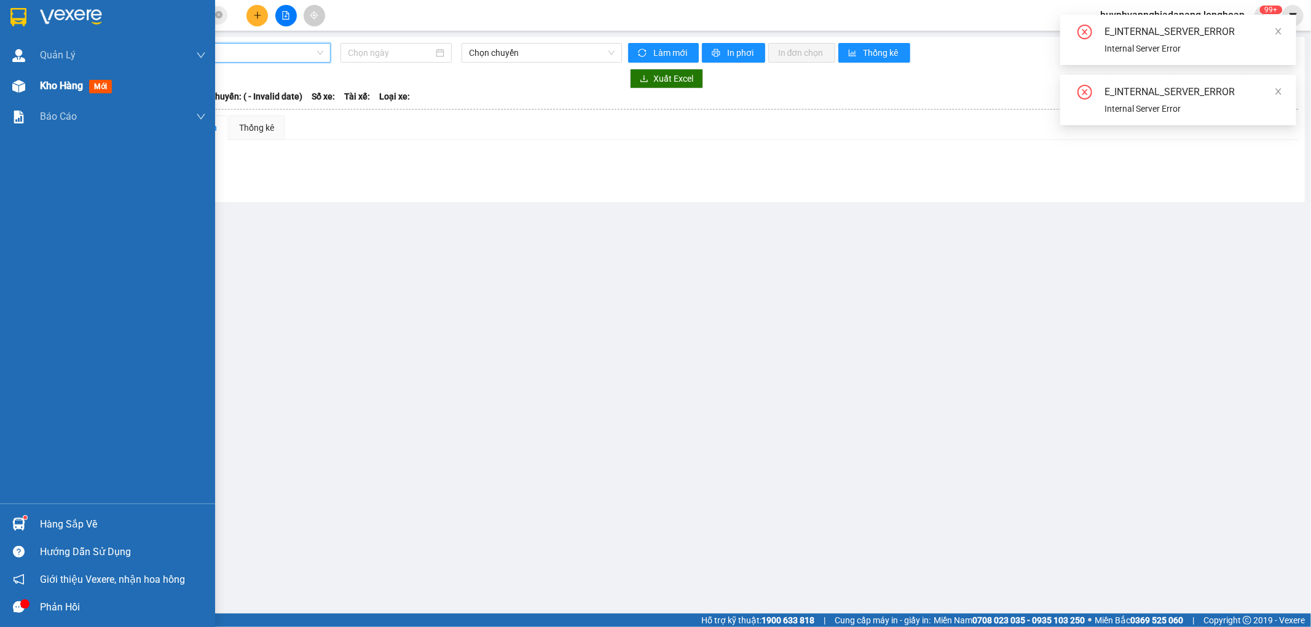
click at [53, 88] on span "Kho hàng" at bounding box center [61, 86] width 43 height 12
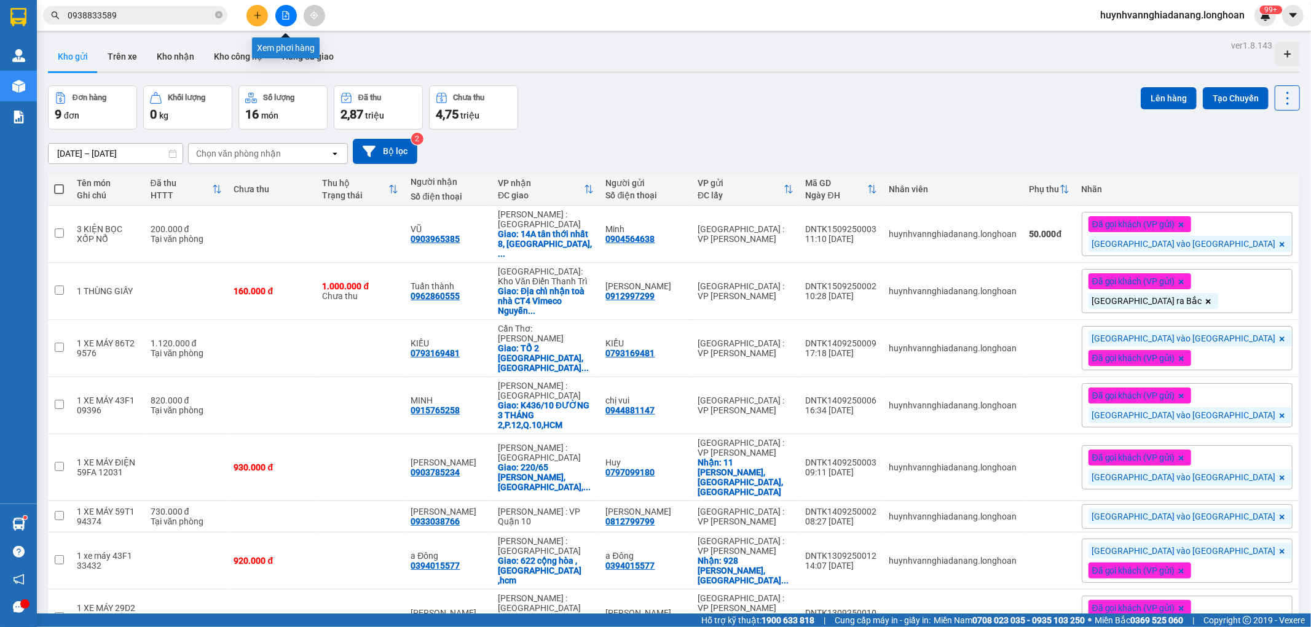
click at [285, 11] on icon "file-add" at bounding box center [285, 15] width 9 height 9
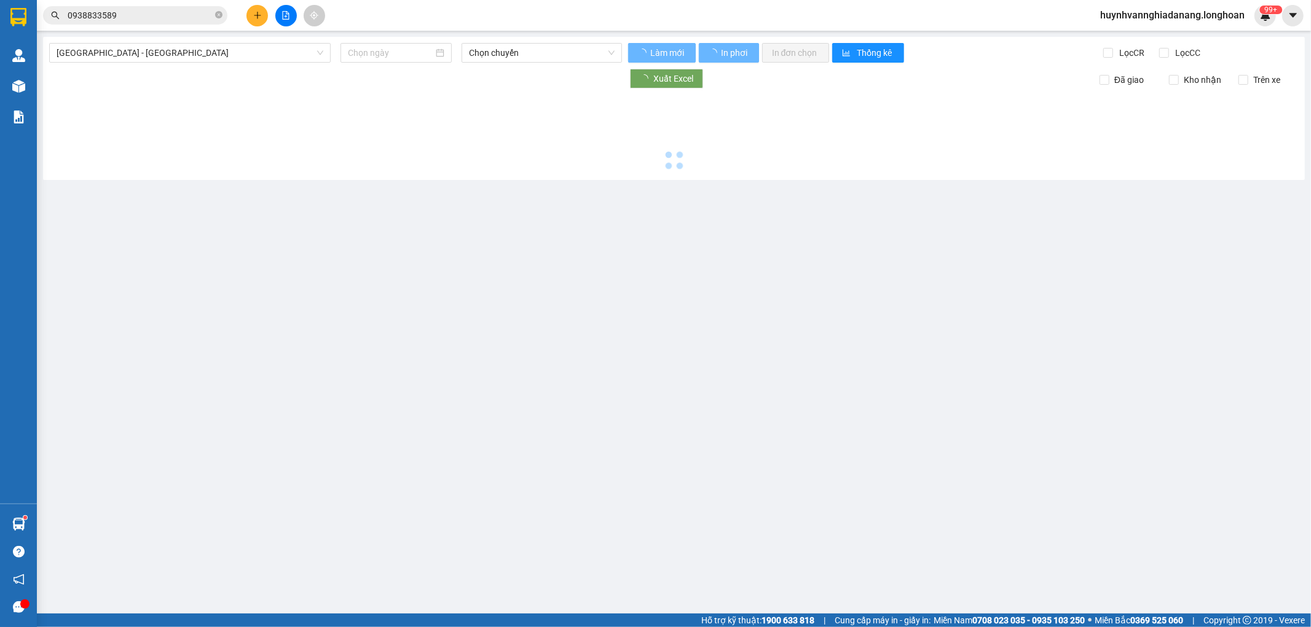
type input "[DATE]"
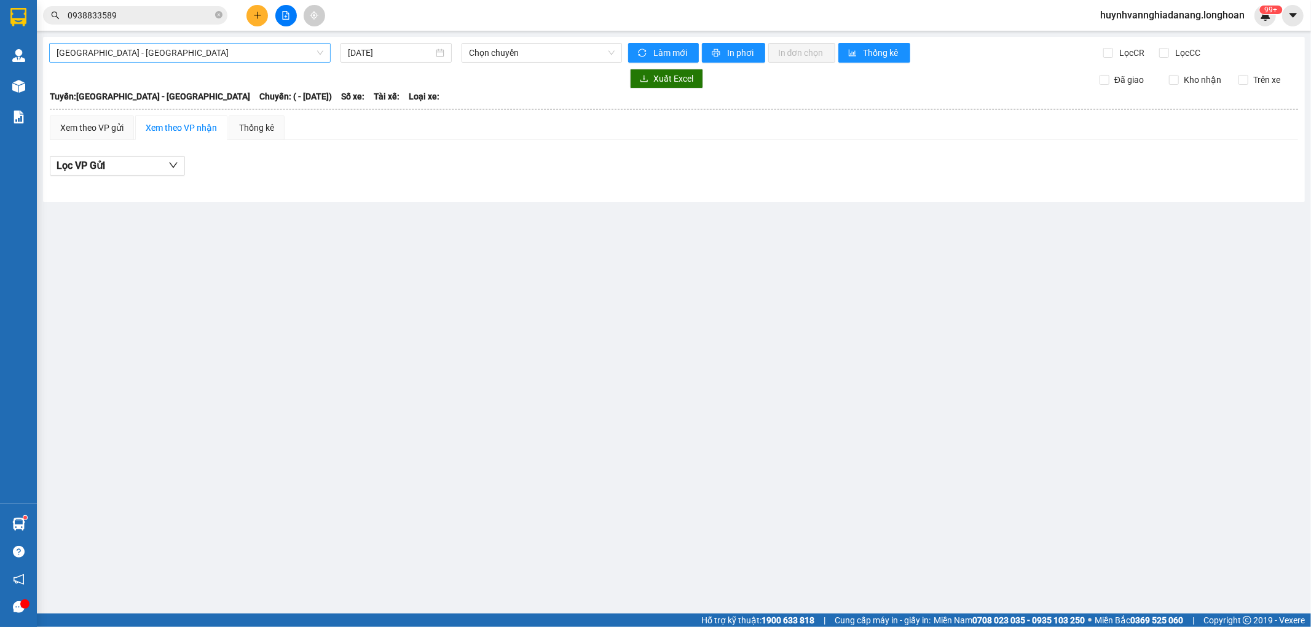
click at [241, 57] on span "[GEOGRAPHIC_DATA] - [GEOGRAPHIC_DATA]" at bounding box center [190, 53] width 267 height 18
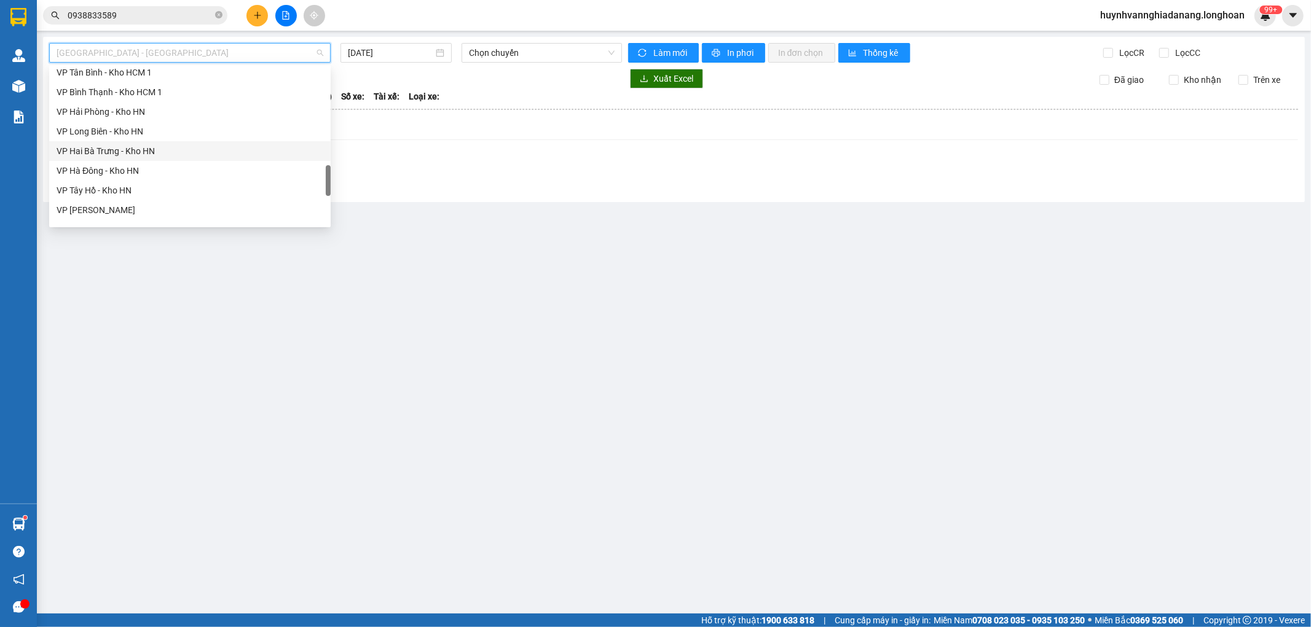
scroll to position [845, 0]
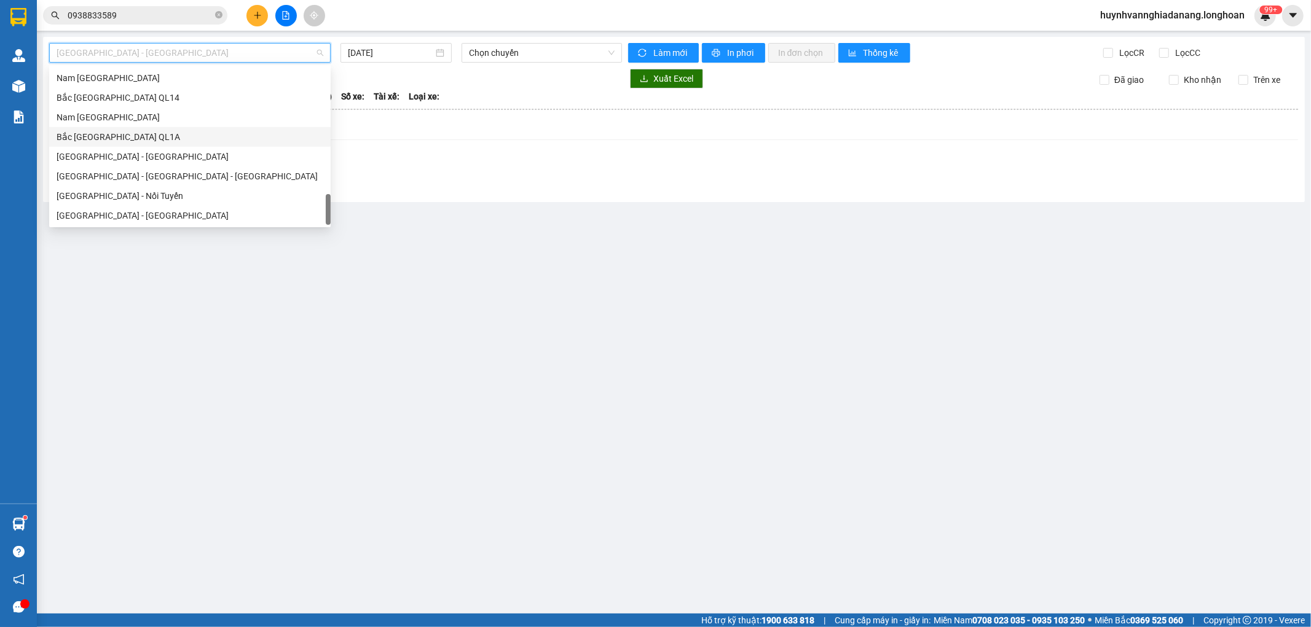
click at [144, 136] on div "Bắc [GEOGRAPHIC_DATA] QL1A" at bounding box center [190, 137] width 267 height 14
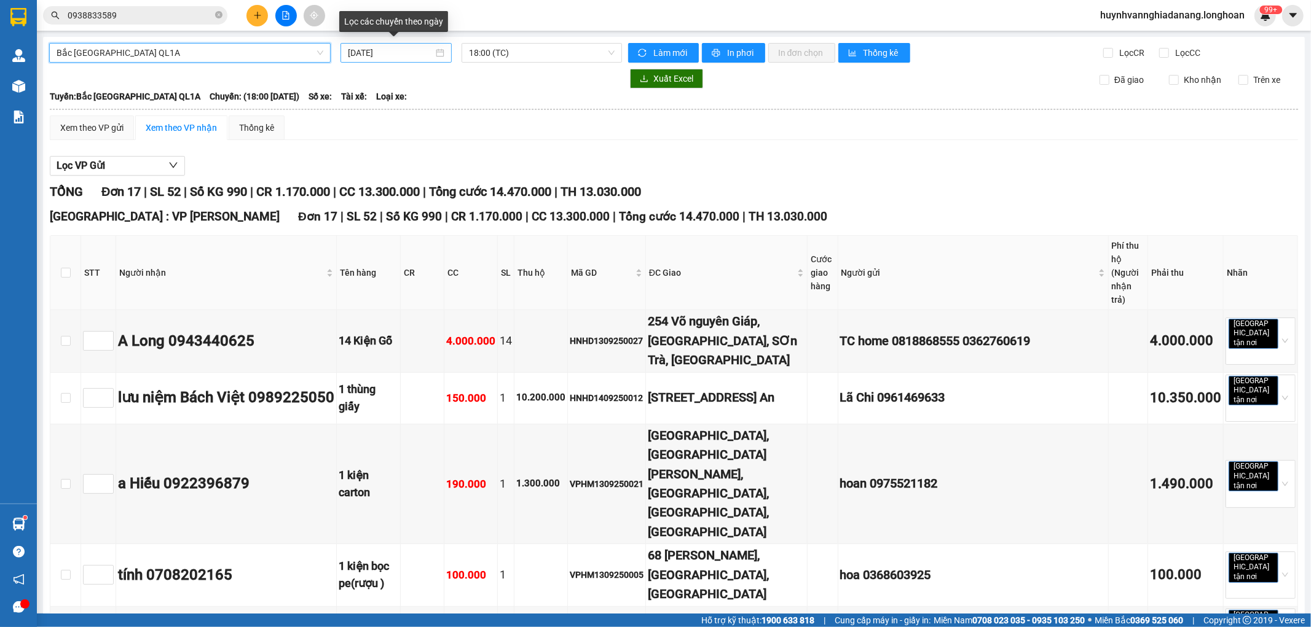
click at [417, 50] on input "[DATE]" at bounding box center [390, 53] width 85 height 14
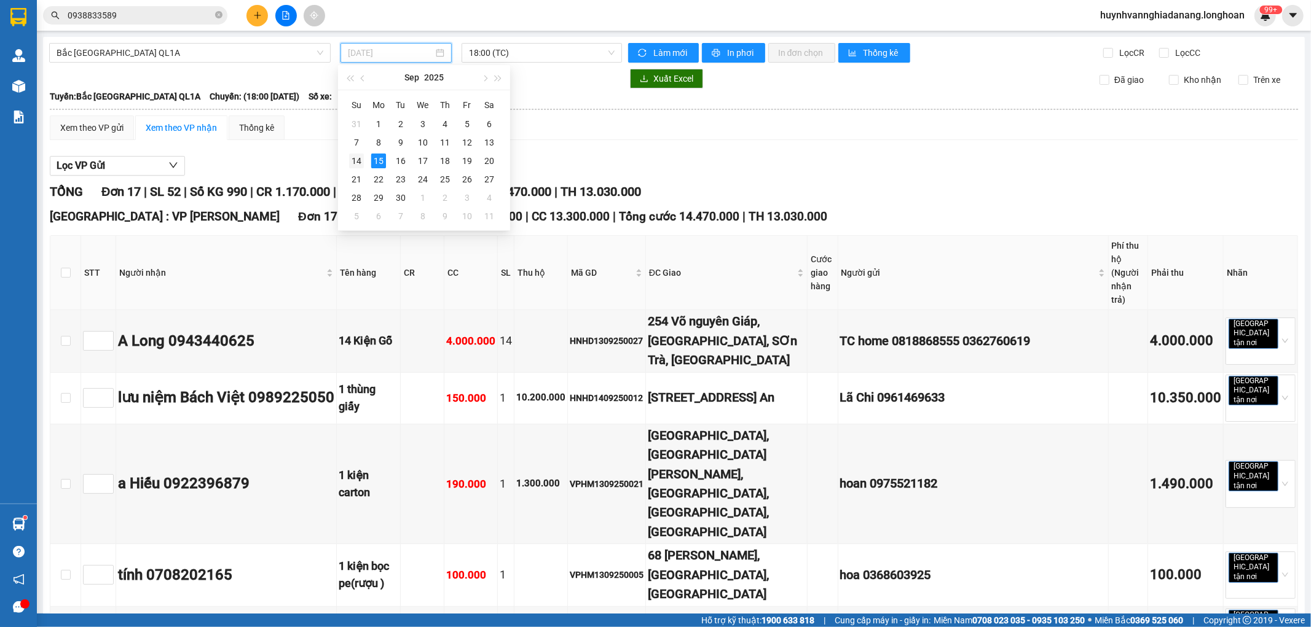
click at [353, 160] on div "14" at bounding box center [356, 161] width 15 height 15
type input "[DATE]"
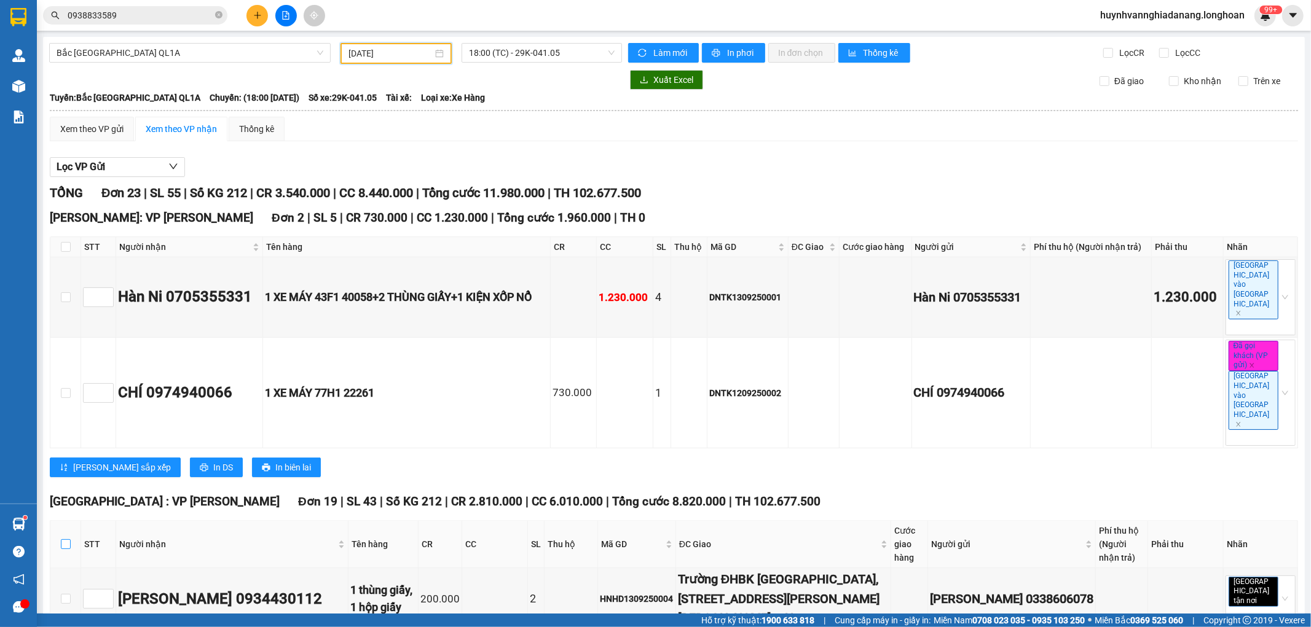
click at [65, 539] on input "checkbox" at bounding box center [66, 544] width 10 height 10
checkbox input "true"
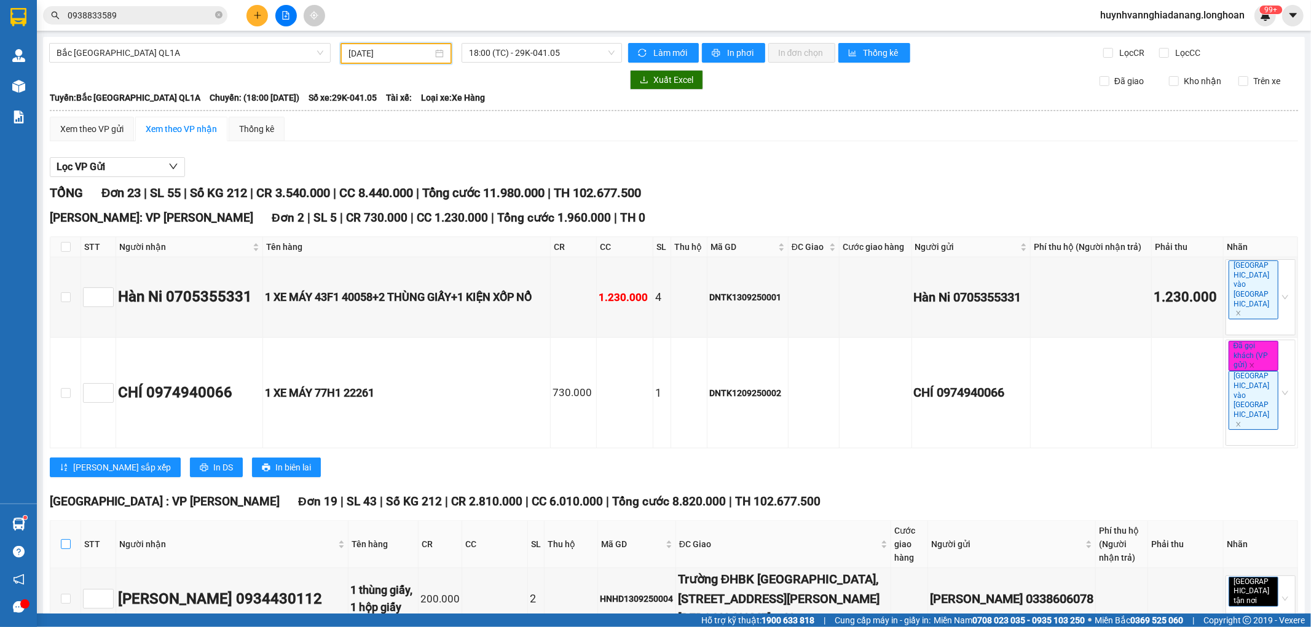
checkbox input "true"
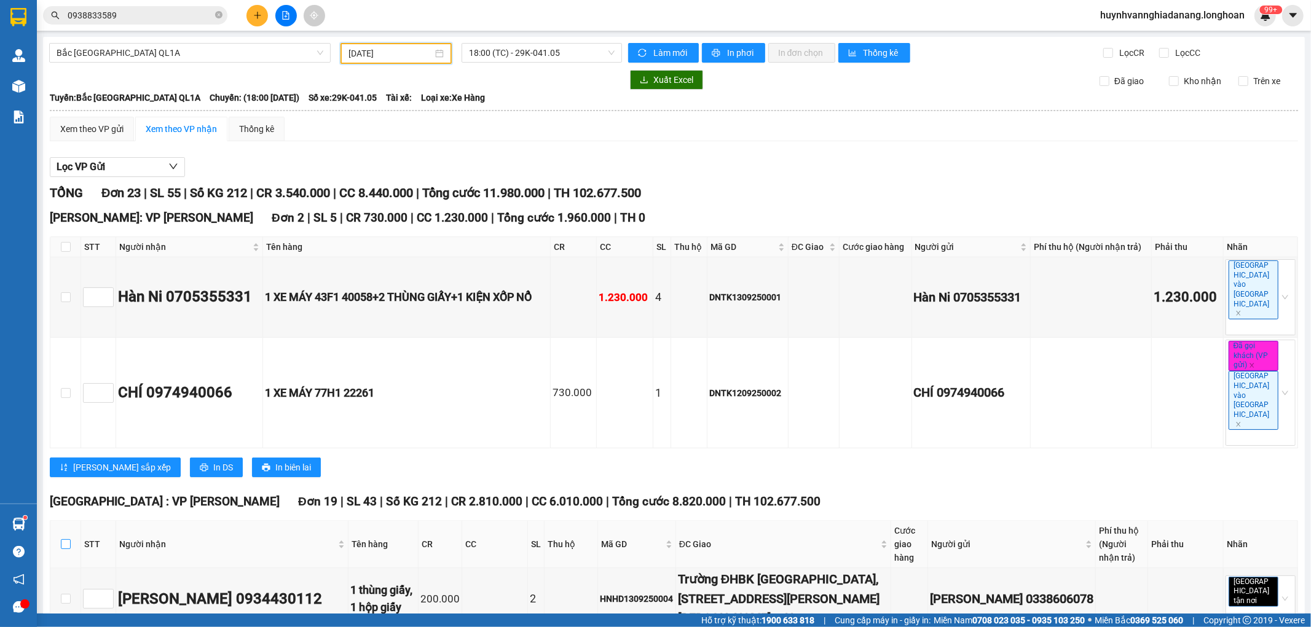
checkbox input "true"
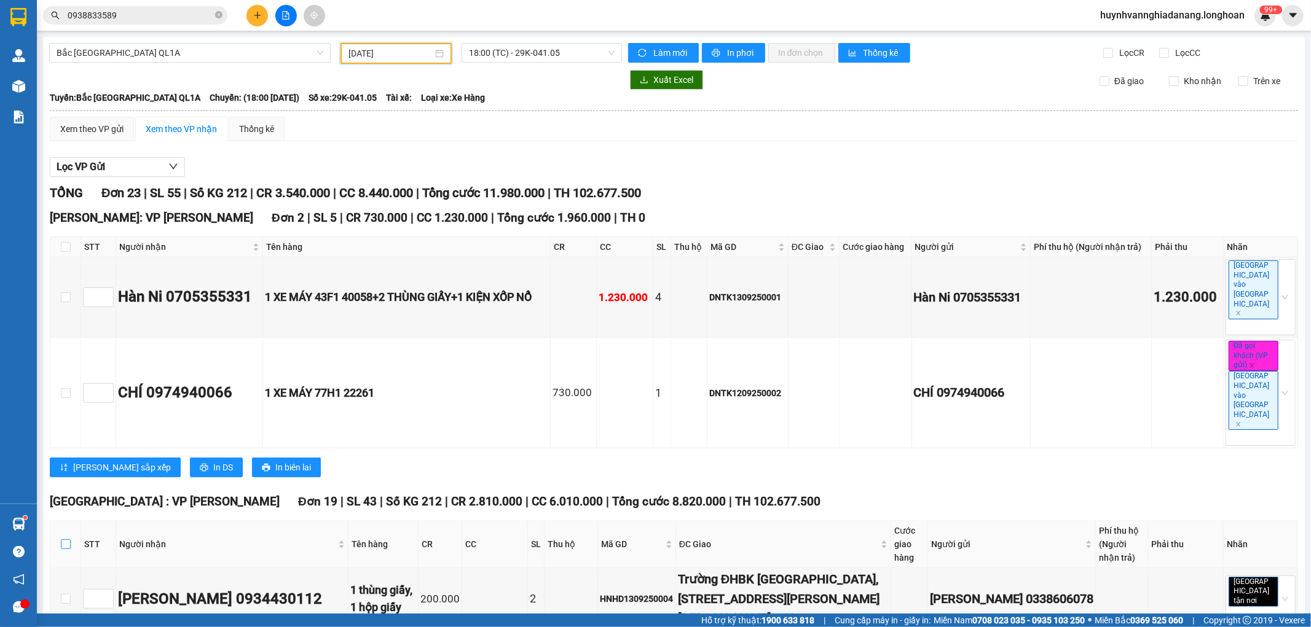
checkbox input "true"
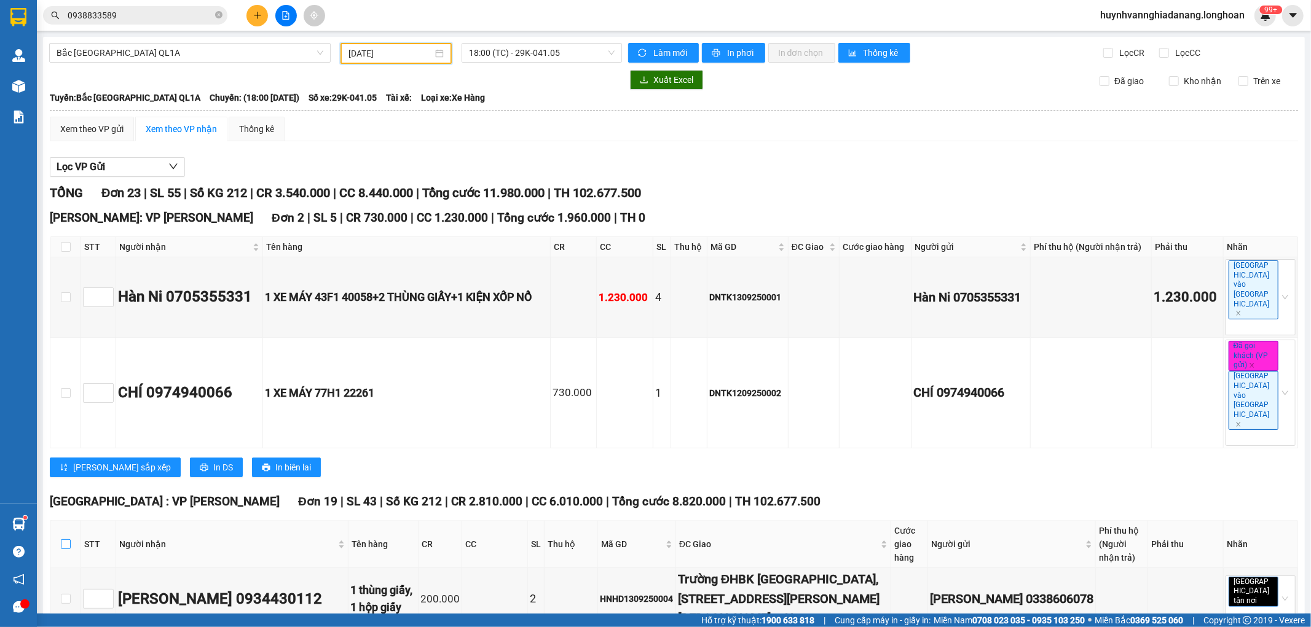
checkbox input "true"
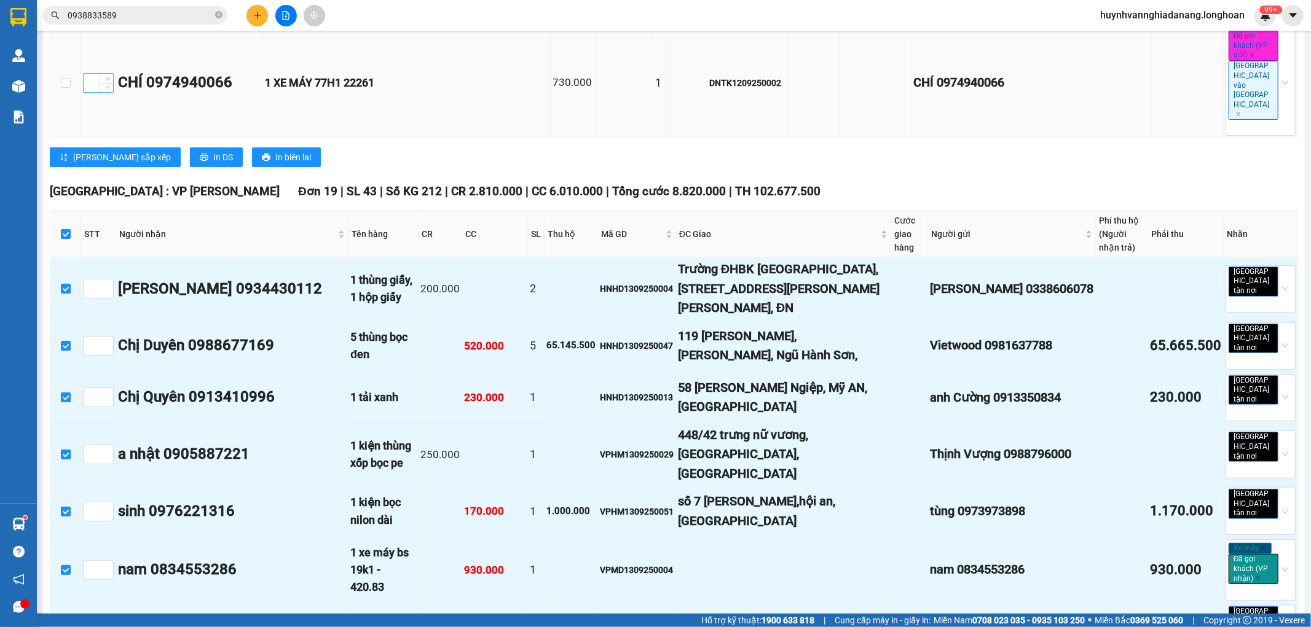
scroll to position [205, 0]
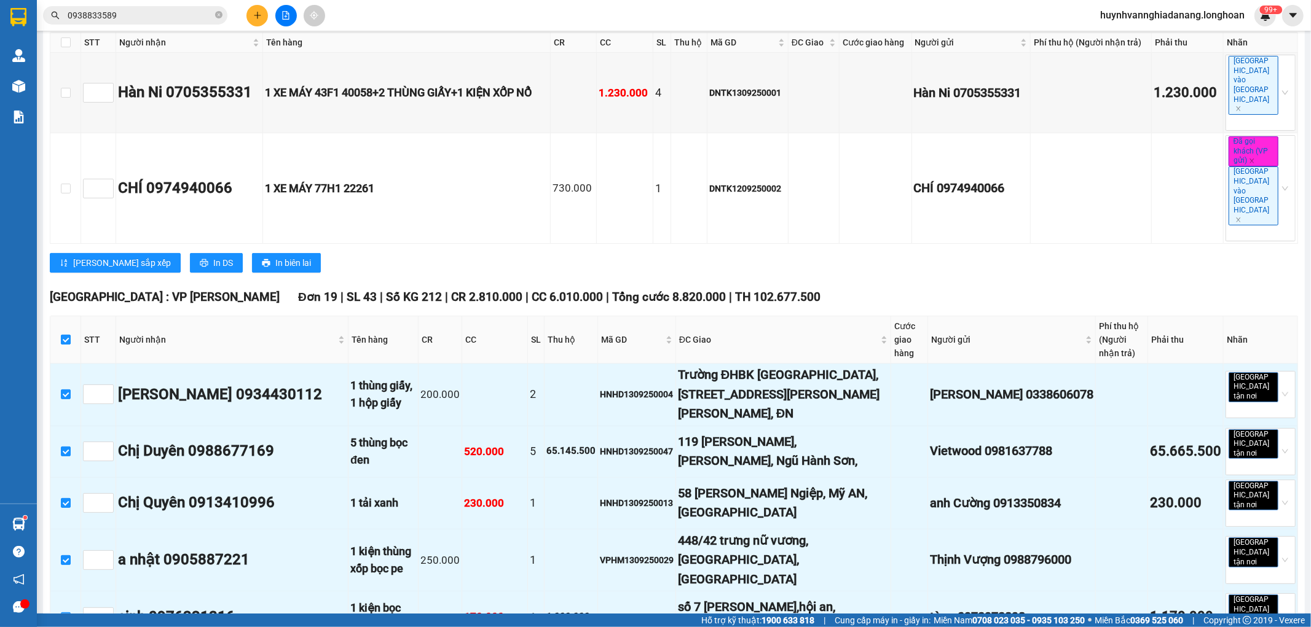
click at [65, 335] on input "checkbox" at bounding box center [66, 340] width 10 height 10
checkbox input "false"
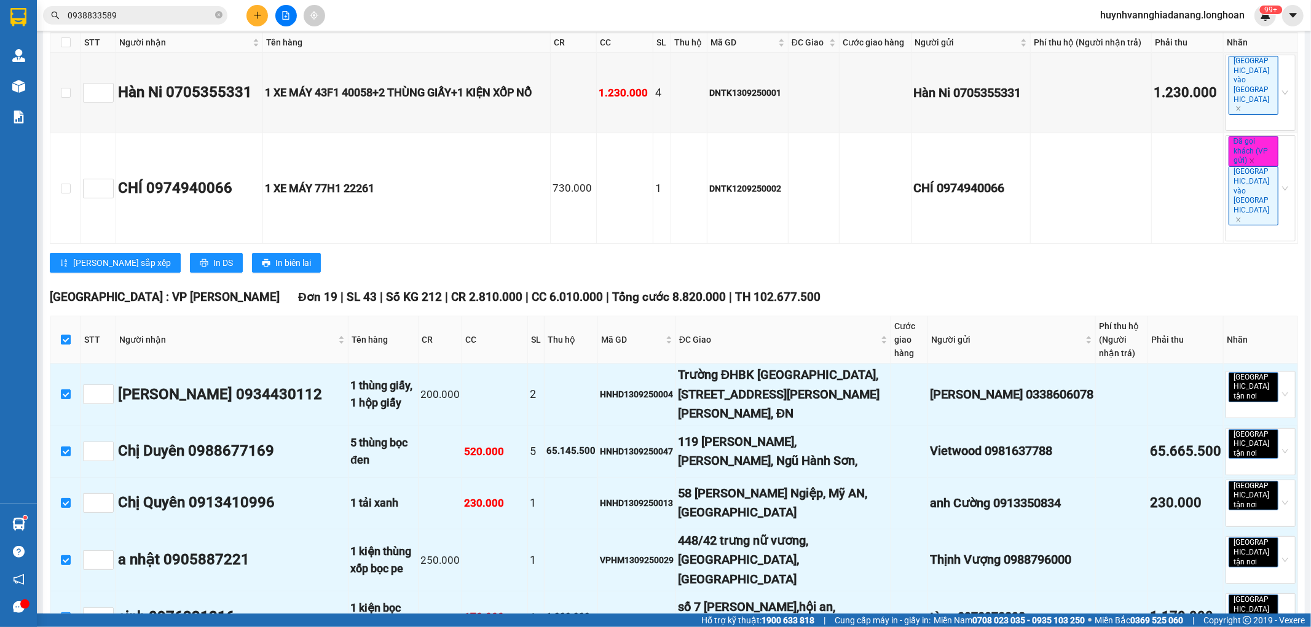
checkbox input "false"
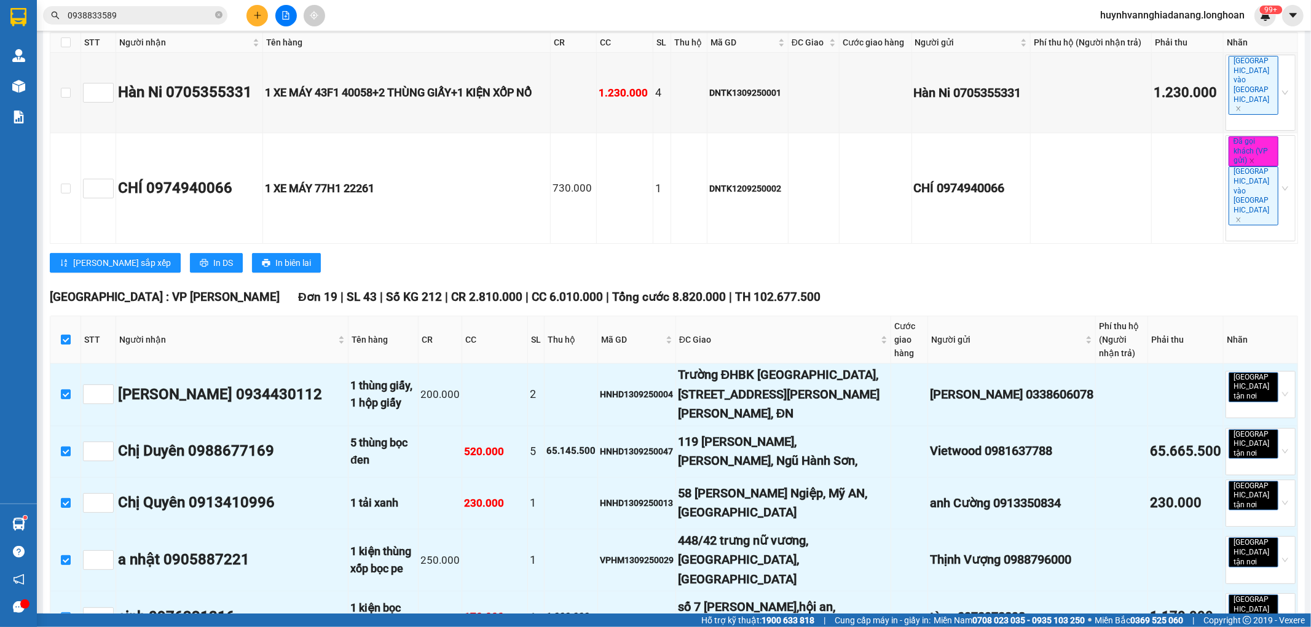
checkbox input "false"
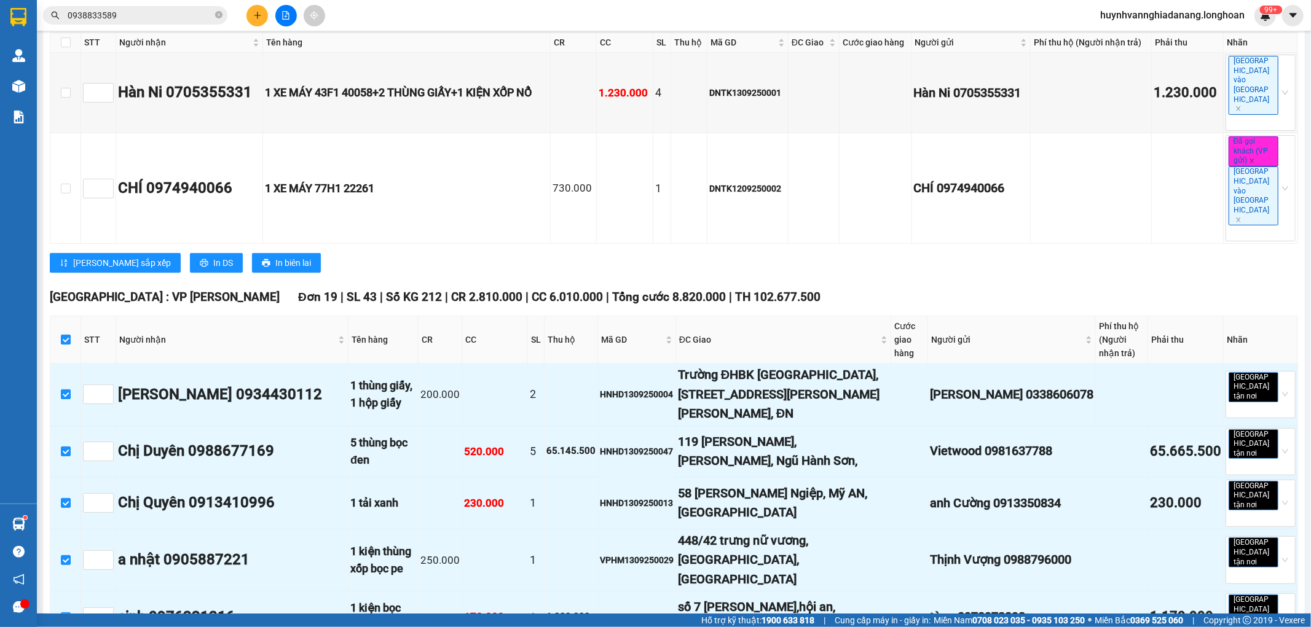
checkbox input "false"
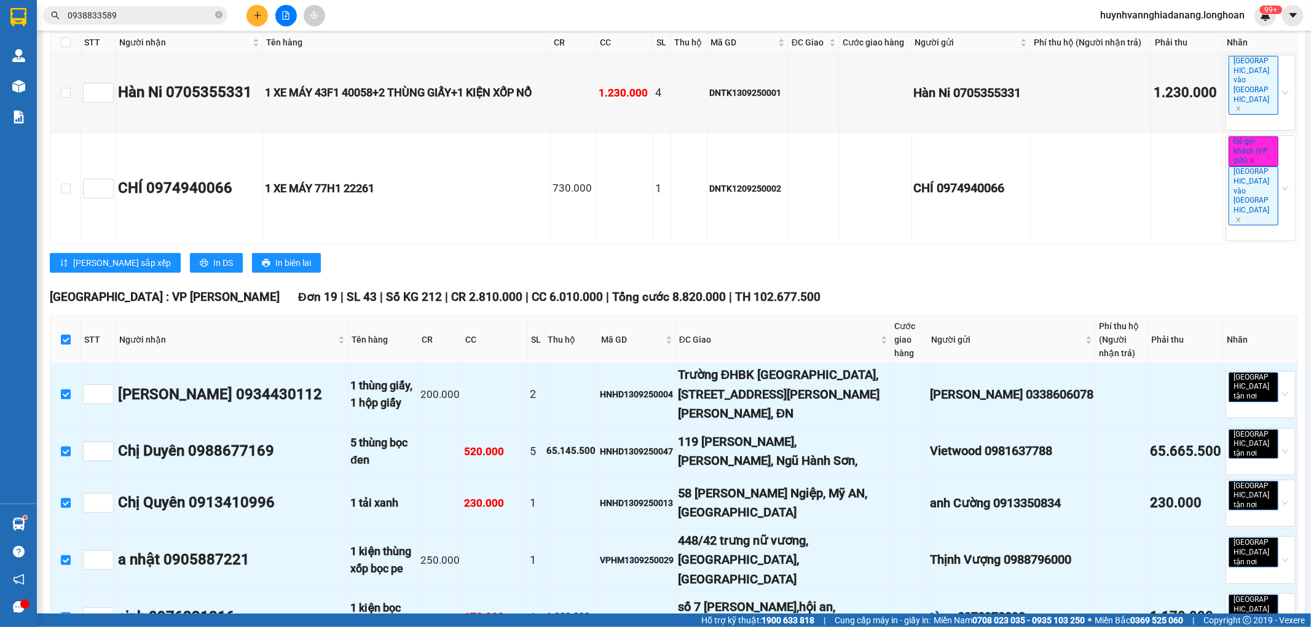
checkbox input "false"
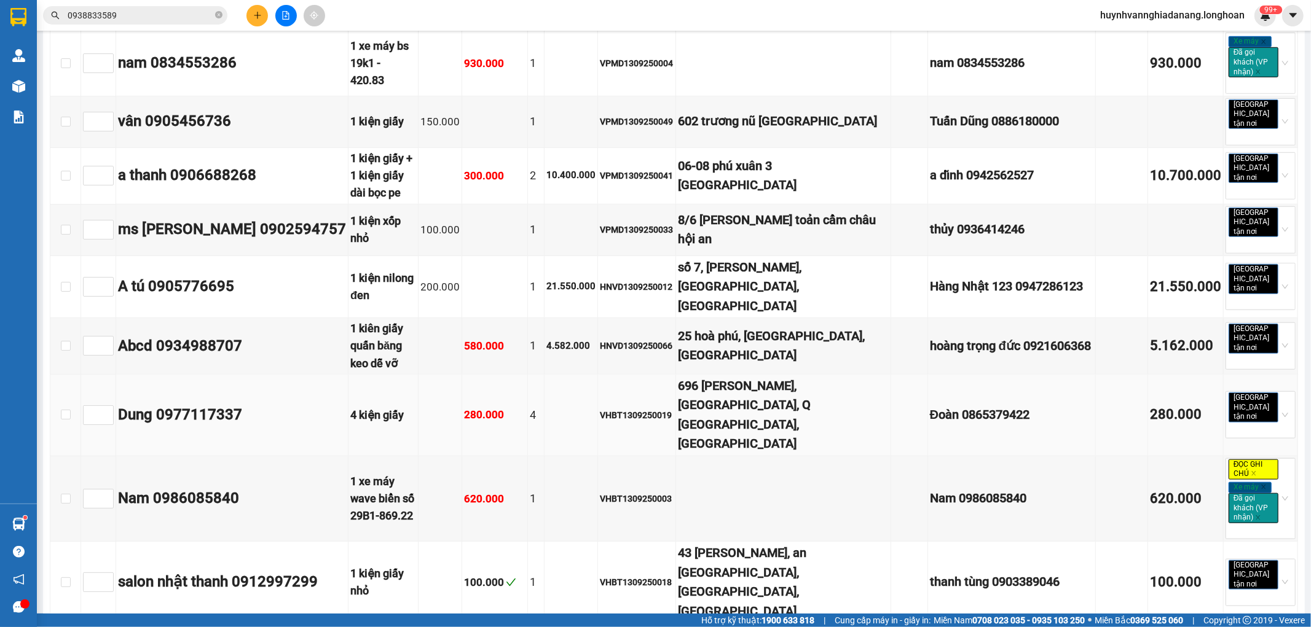
scroll to position [819, 0]
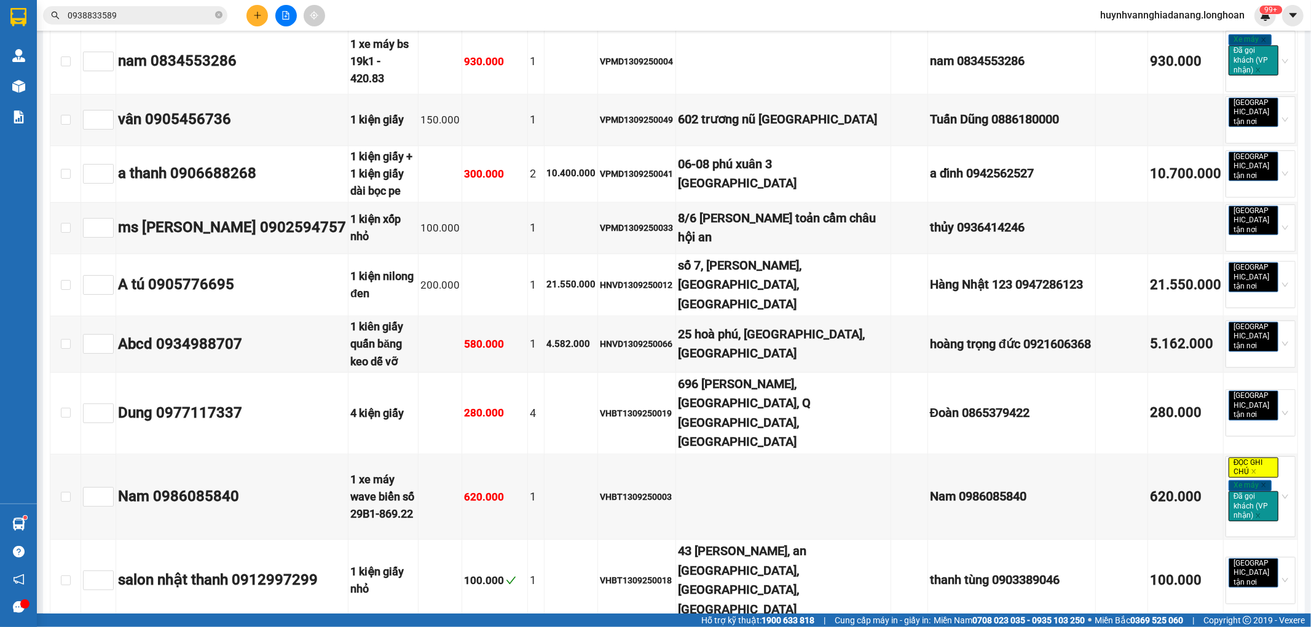
checkbox input "true"
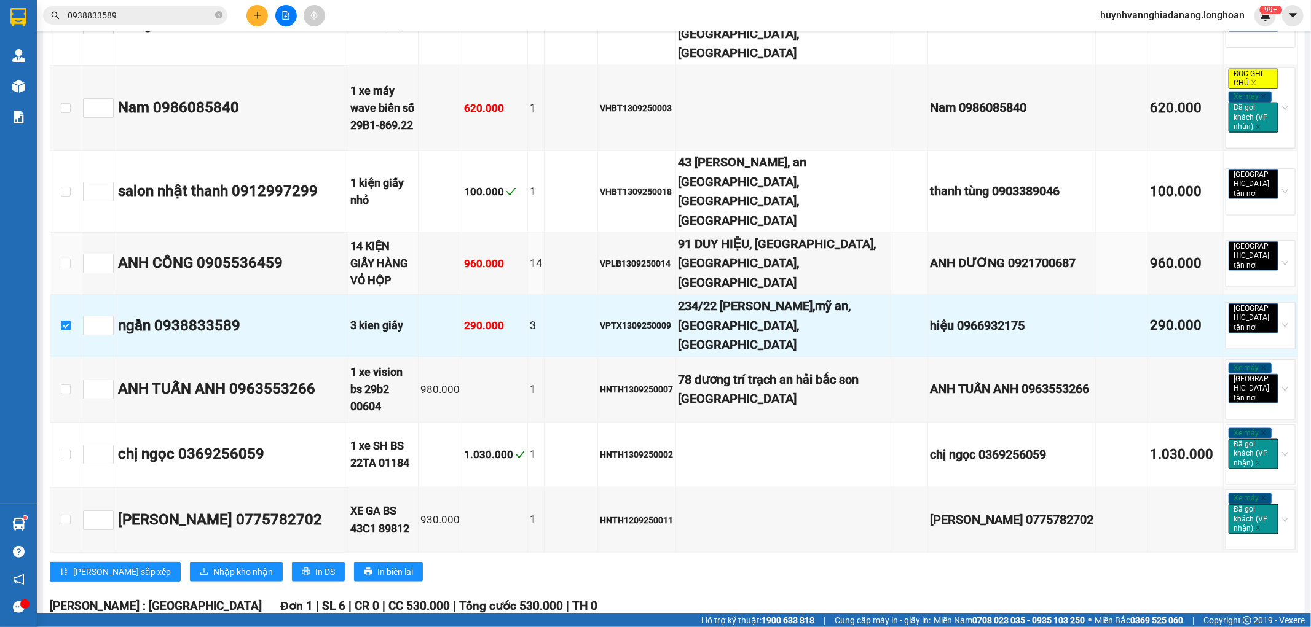
scroll to position [1322, 0]
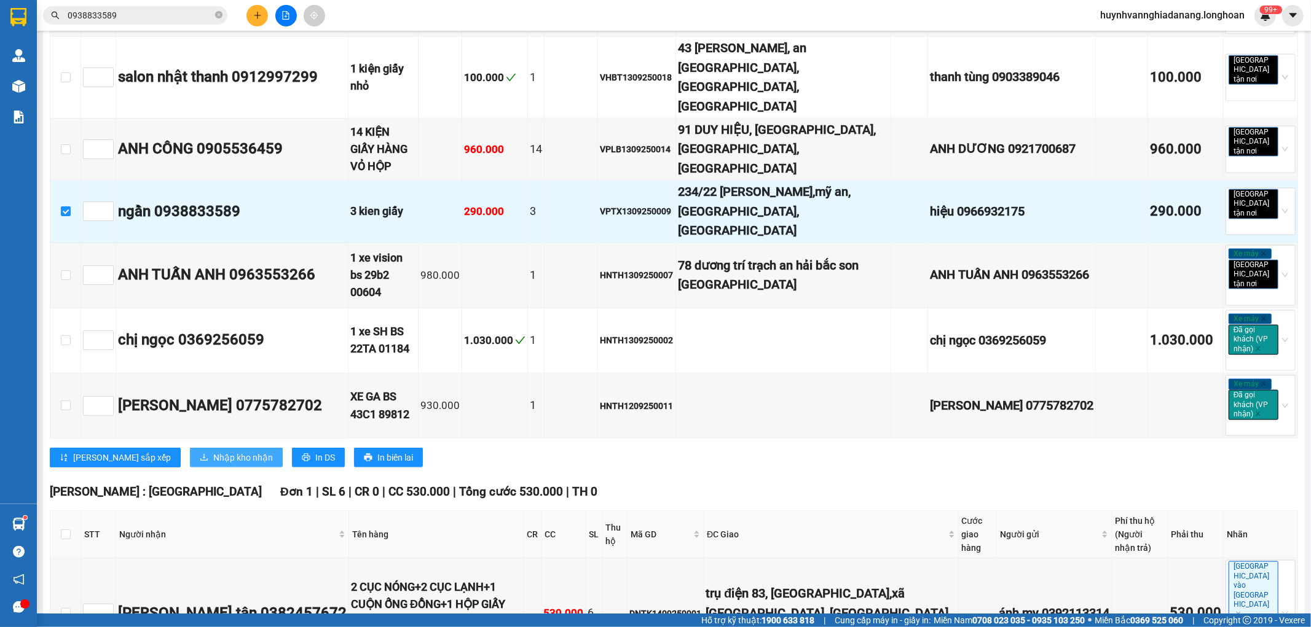
click at [213, 451] on span "Nhập kho nhận" at bounding box center [243, 458] width 60 height 14
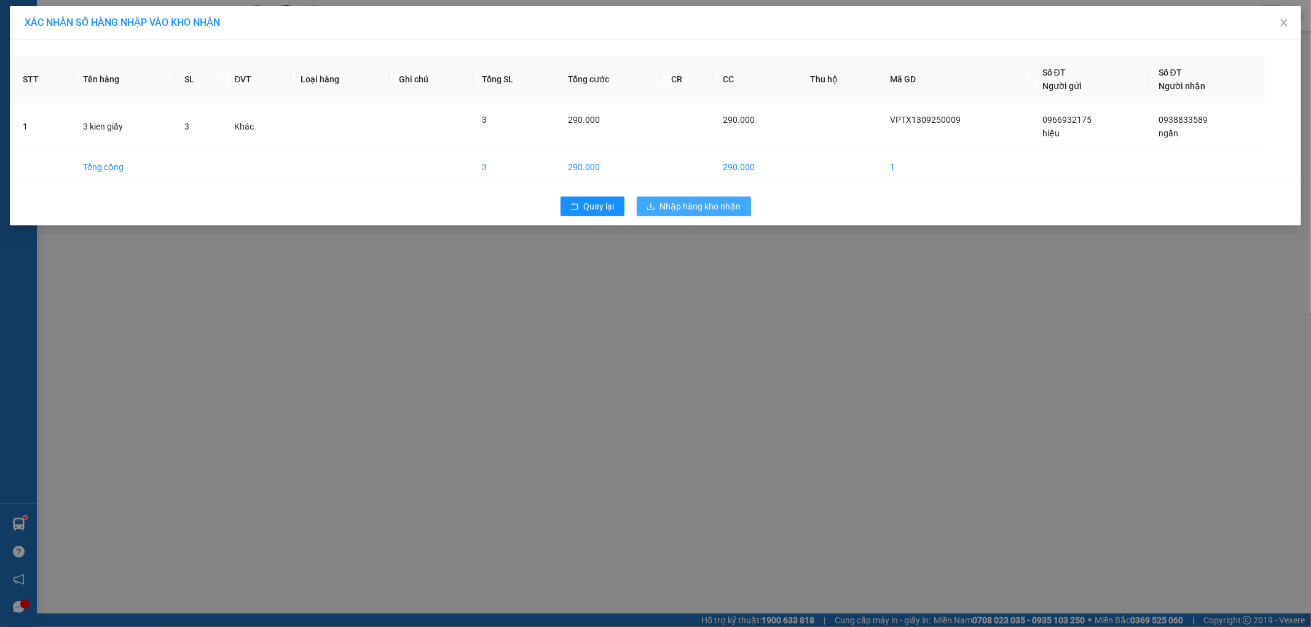
click at [683, 210] on span "Nhập hàng kho nhận" at bounding box center [700, 207] width 81 height 14
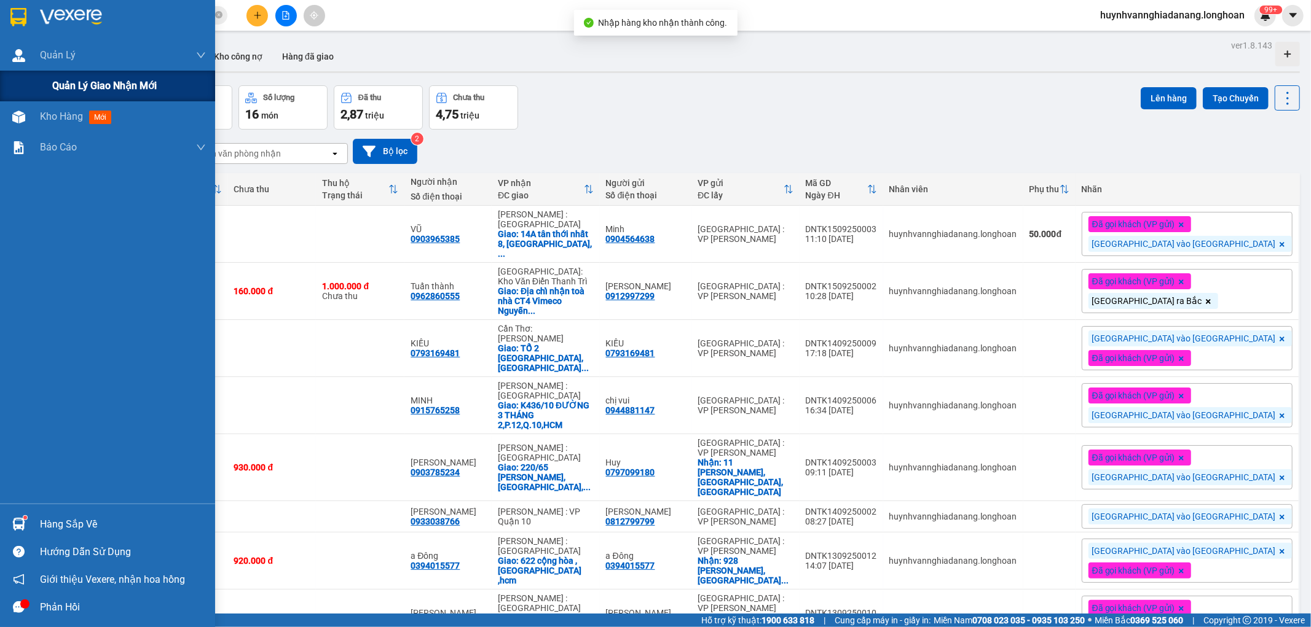
click at [65, 90] on span "Quản lý giao nhận mới" at bounding box center [104, 85] width 104 height 15
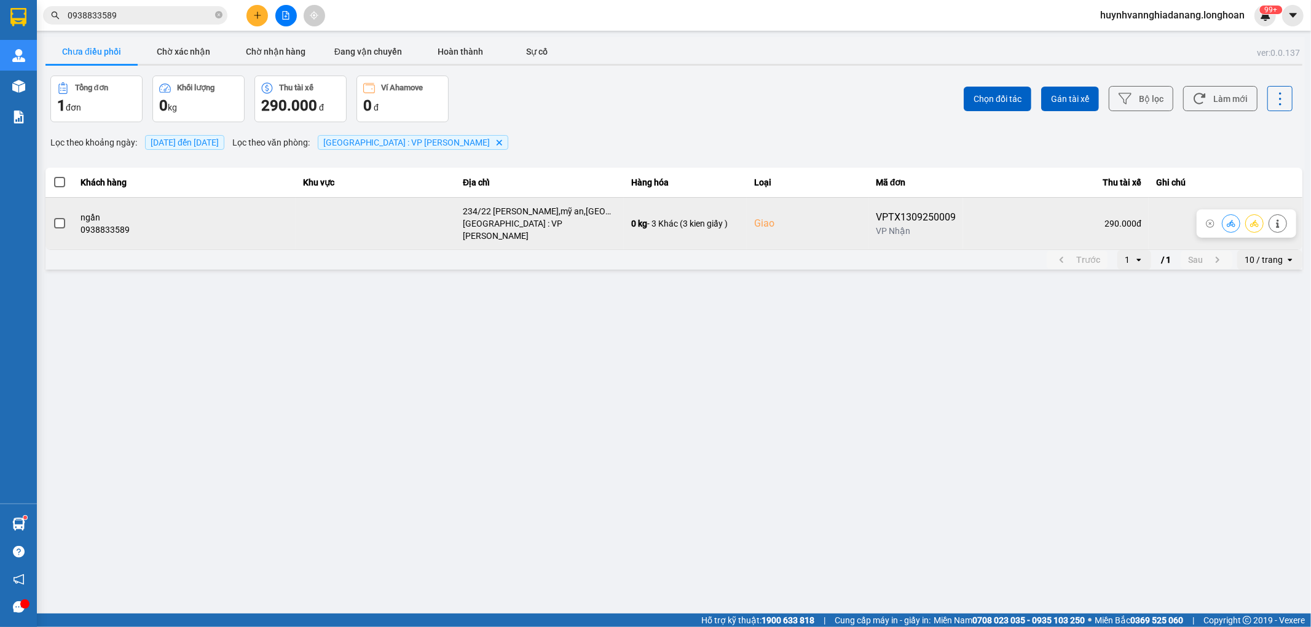
click at [60, 225] on label at bounding box center [60, 224] width 14 height 14
click at [53, 217] on input "checkbox" at bounding box center [53, 217] width 0 height 0
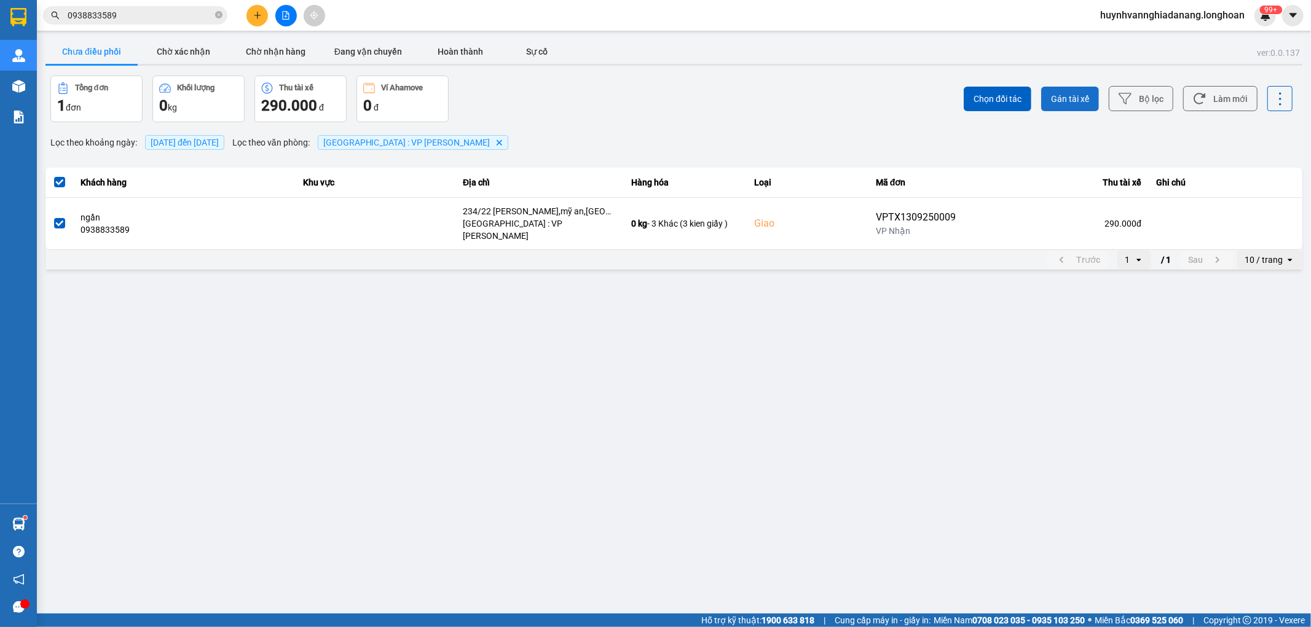
click at [1078, 93] on span "Gán tài xế" at bounding box center [1070, 99] width 38 height 12
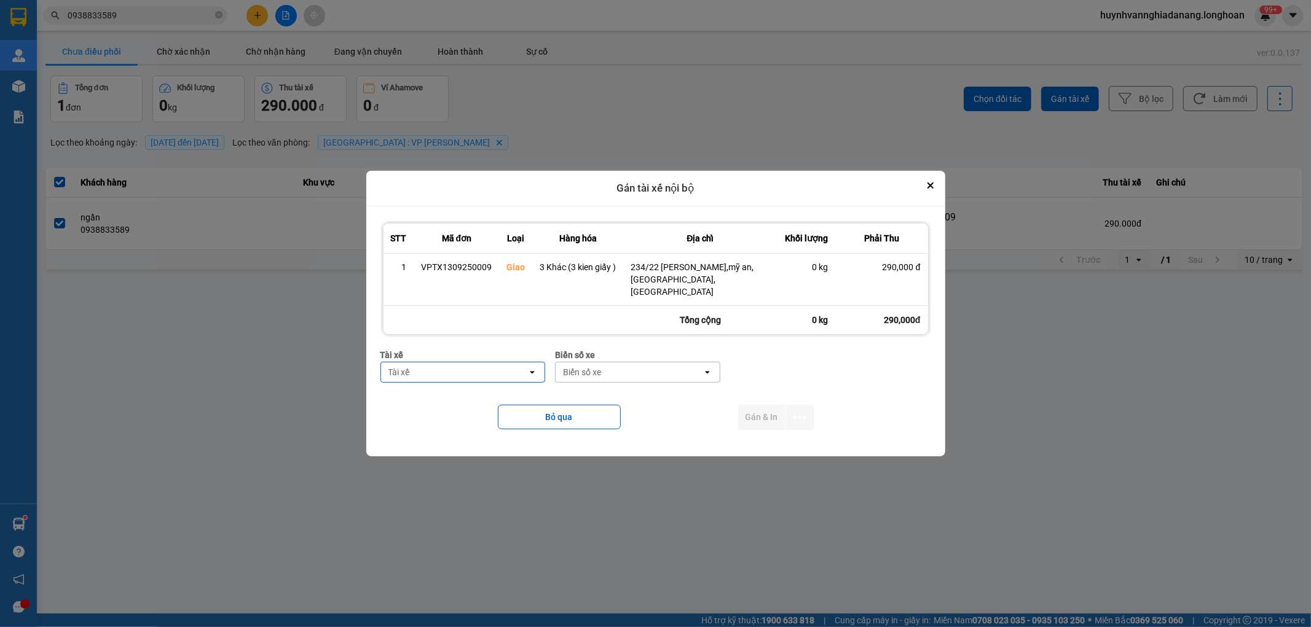
click at [474, 366] on div "Tài xế" at bounding box center [454, 373] width 147 height 20
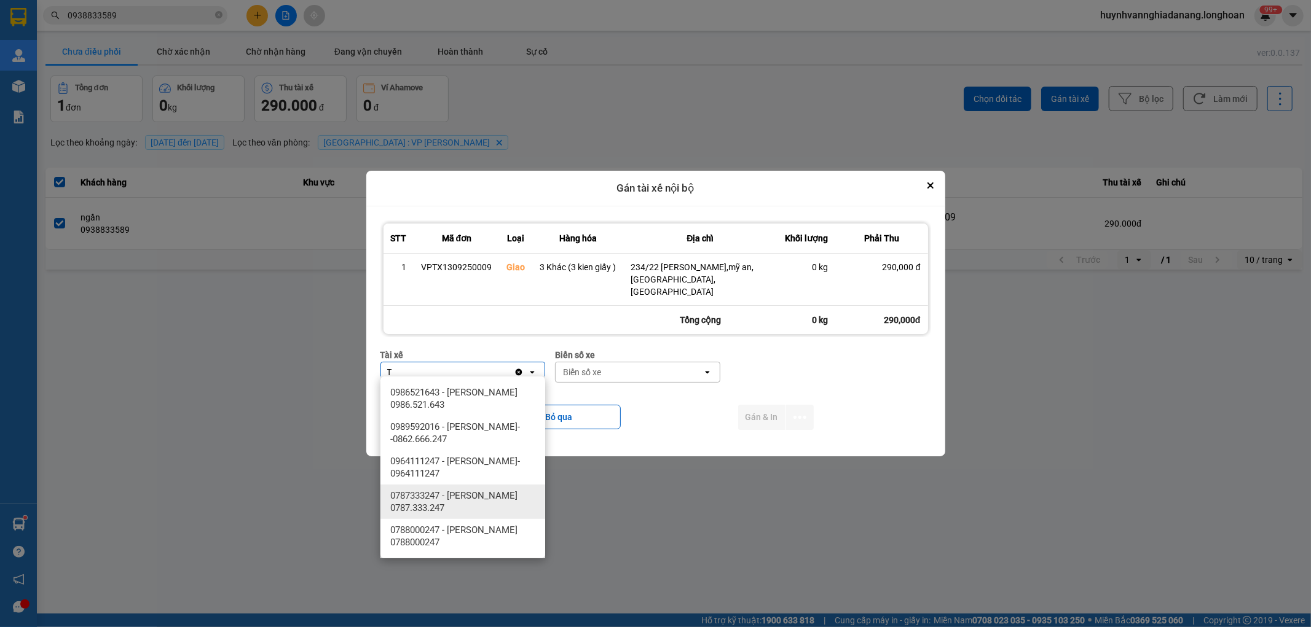
type input "T"
drag, startPoint x: 475, startPoint y: 492, endPoint x: 648, endPoint y: 370, distance: 211.7
click at [476, 492] on span "0787333247 - [PERSON_NAME] 0787.333.247" at bounding box center [465, 502] width 150 height 25
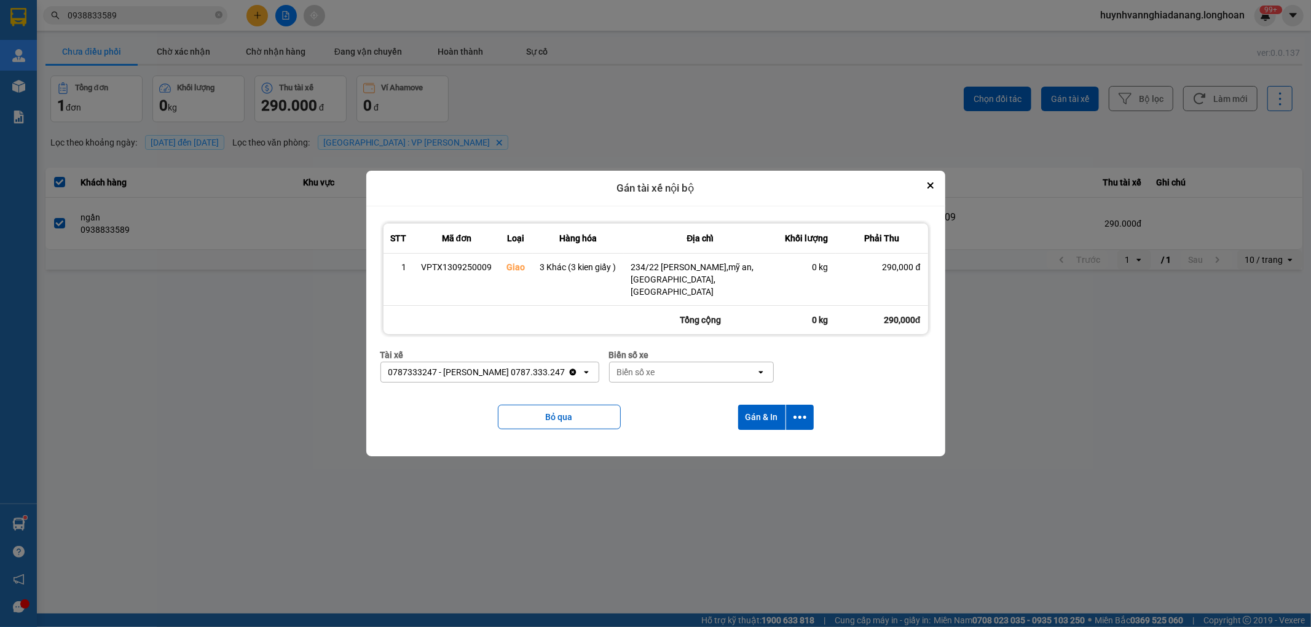
click at [648, 369] on div "Biển số xe" at bounding box center [636, 372] width 38 height 12
type input "6268"
click at [696, 391] on div "29H-962.68" at bounding box center [693, 393] width 165 height 22
click at [796, 412] on icon "dialog" at bounding box center [799, 417] width 13 height 13
click at [755, 441] on span "Chỉ gán tài" at bounding box center [751, 445] width 41 height 12
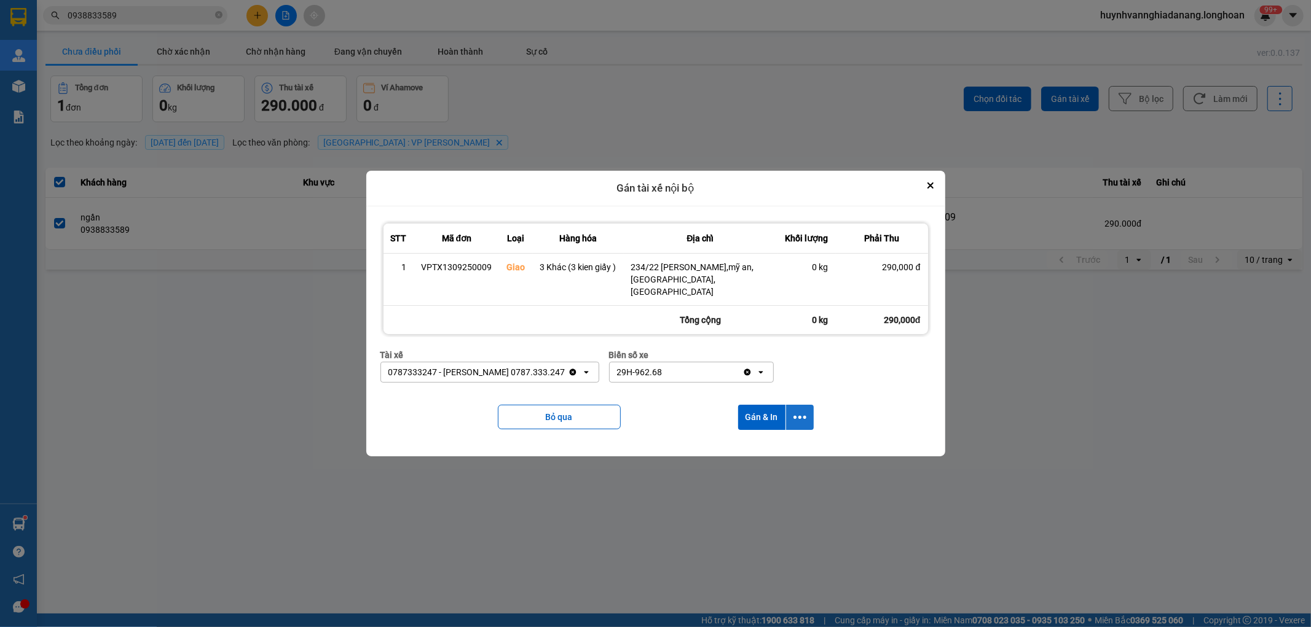
click at [800, 416] on icon "dialog" at bounding box center [799, 417] width 13 height 3
click at [759, 444] on span "Chỉ gán tài" at bounding box center [751, 445] width 41 height 12
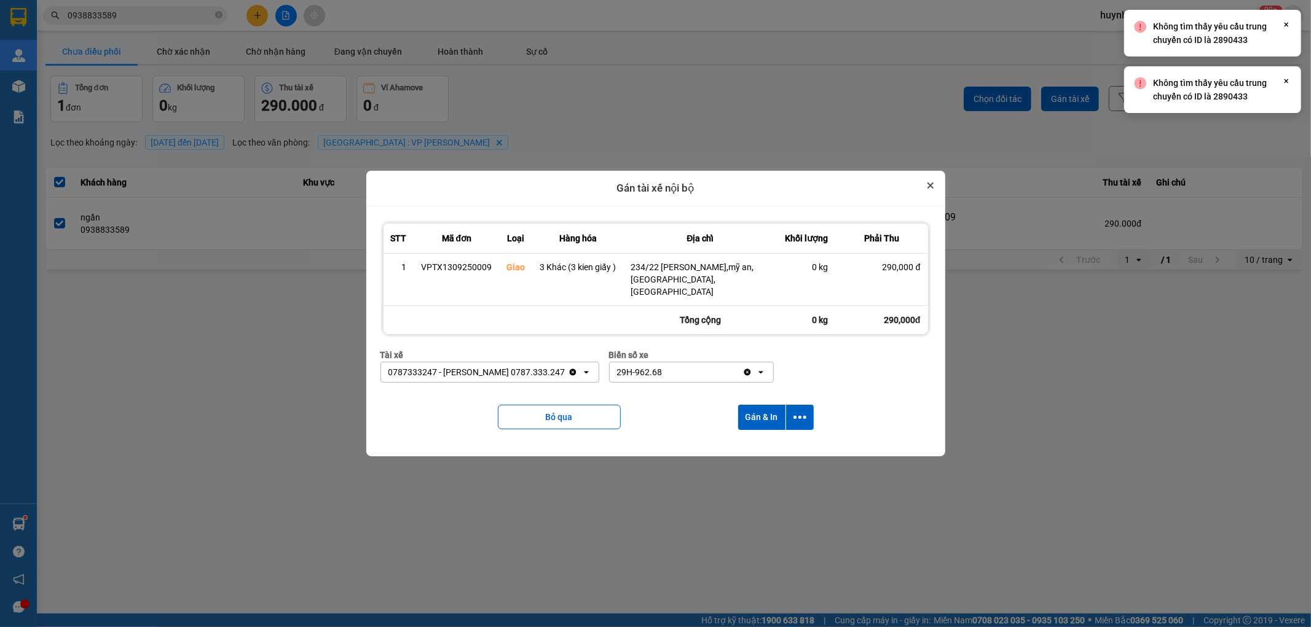
click at [925, 185] on div "Gán tài xế nội bộ STT Mã đơn Loại Hàng hóa Địa chỉ Khối lượng Phải Thu 1 VPTX13…" at bounding box center [655, 314] width 579 height 286
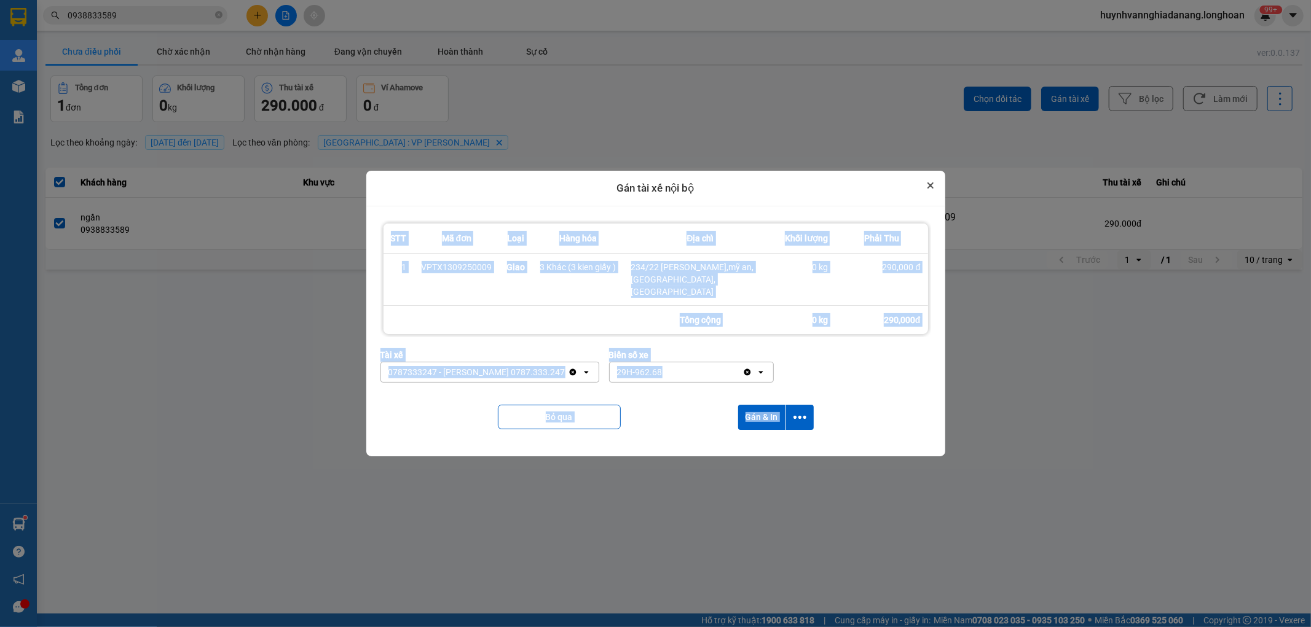
click at [930, 187] on button "Close" at bounding box center [930, 185] width 15 height 15
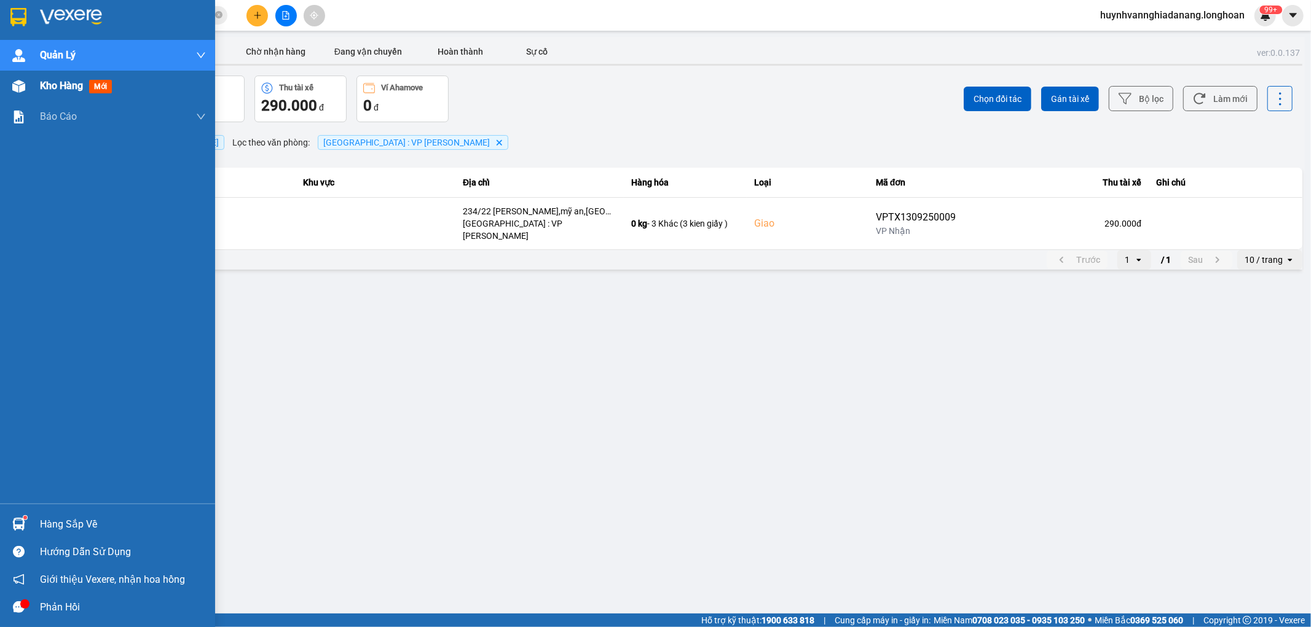
click at [53, 91] on span "Kho hàng" at bounding box center [61, 86] width 43 height 12
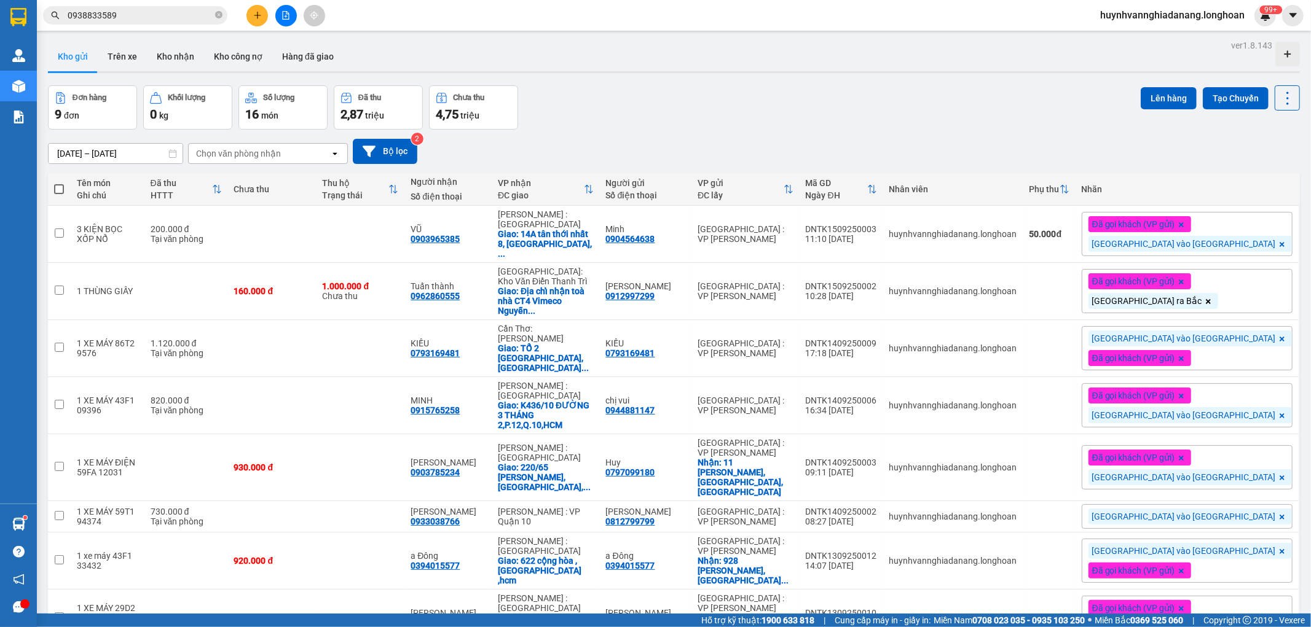
click at [1202, 16] on span "huynhvannghiadanang.longhoan" at bounding box center [1172, 14] width 164 height 15
click at [1166, 37] on span "Đăng xuất" at bounding box center [1176, 38] width 139 height 14
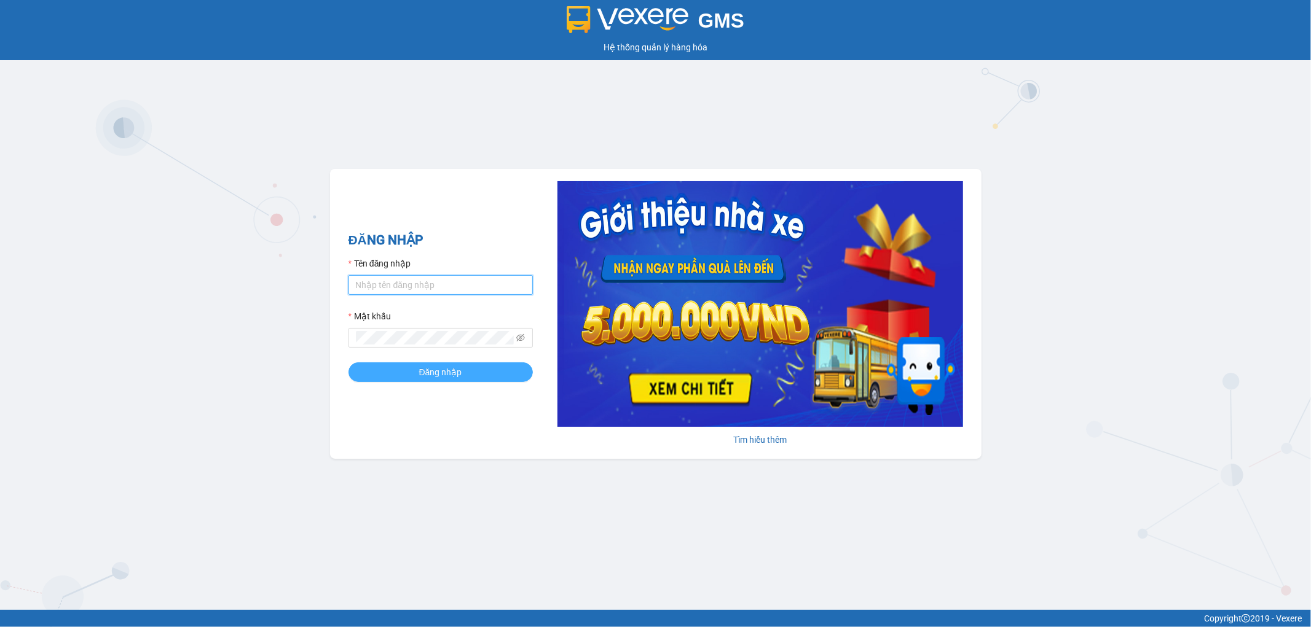
type input "huynhvannghiadanang.longhoan"
click at [465, 372] on button "Đăng nhập" at bounding box center [440, 373] width 184 height 20
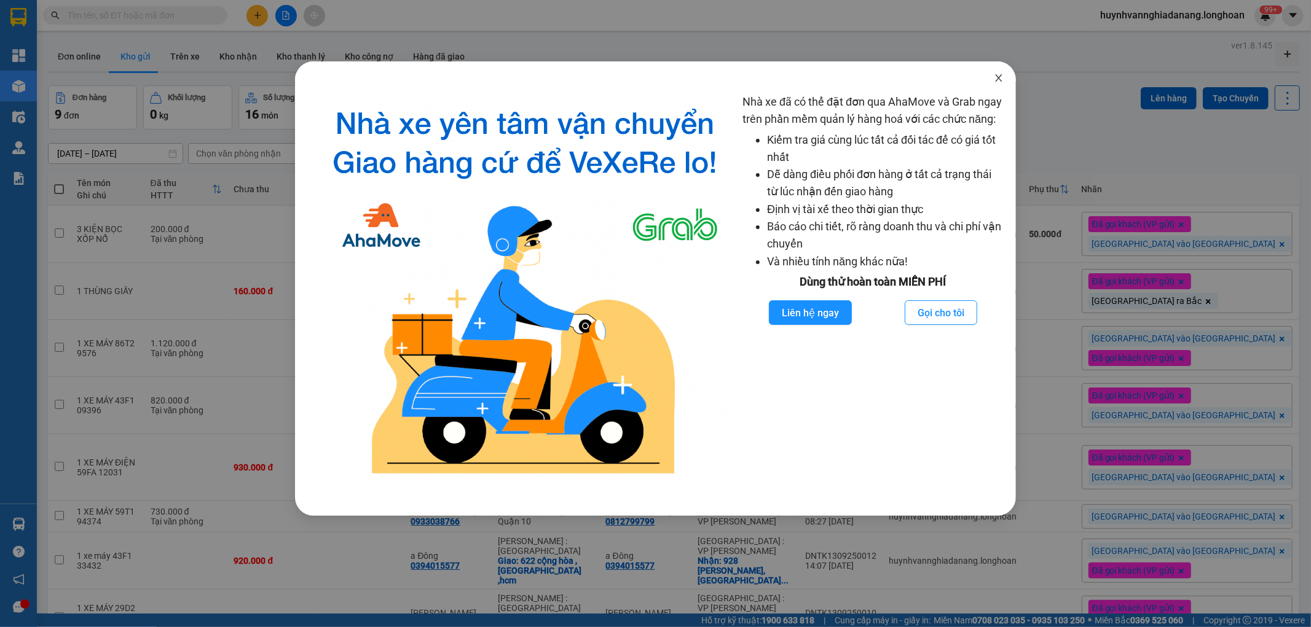
click at [1000, 80] on icon "close" at bounding box center [999, 78] width 10 height 10
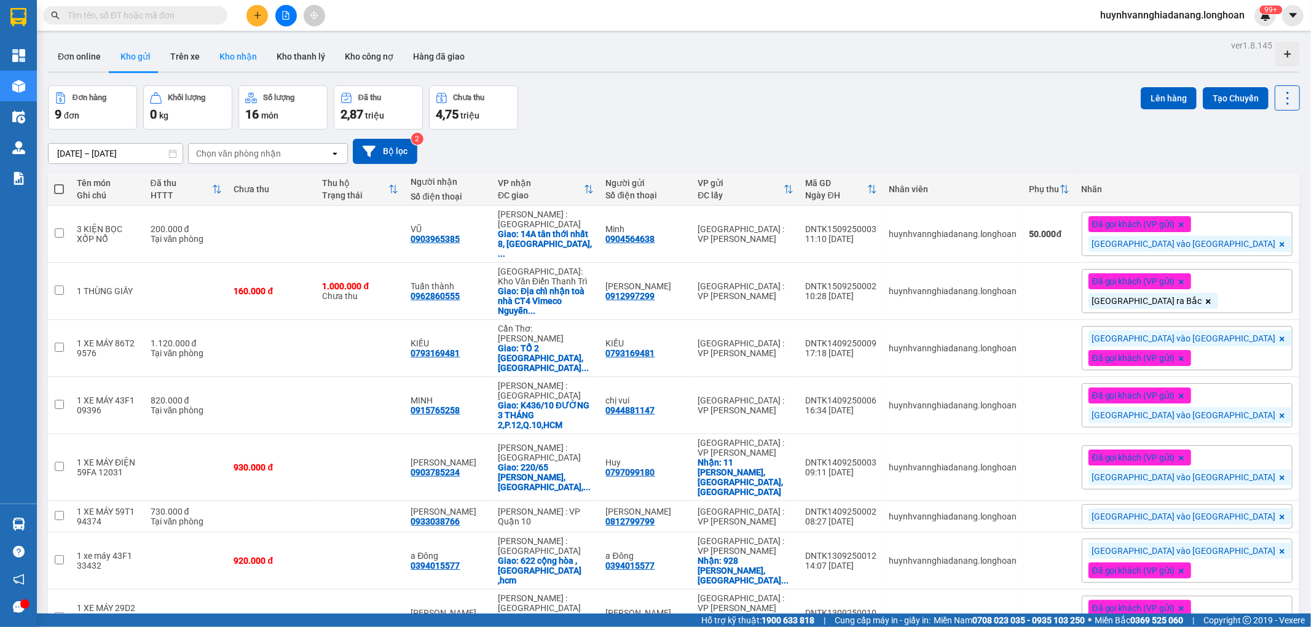
click at [244, 59] on button "Kho nhận" at bounding box center [238, 56] width 57 height 29
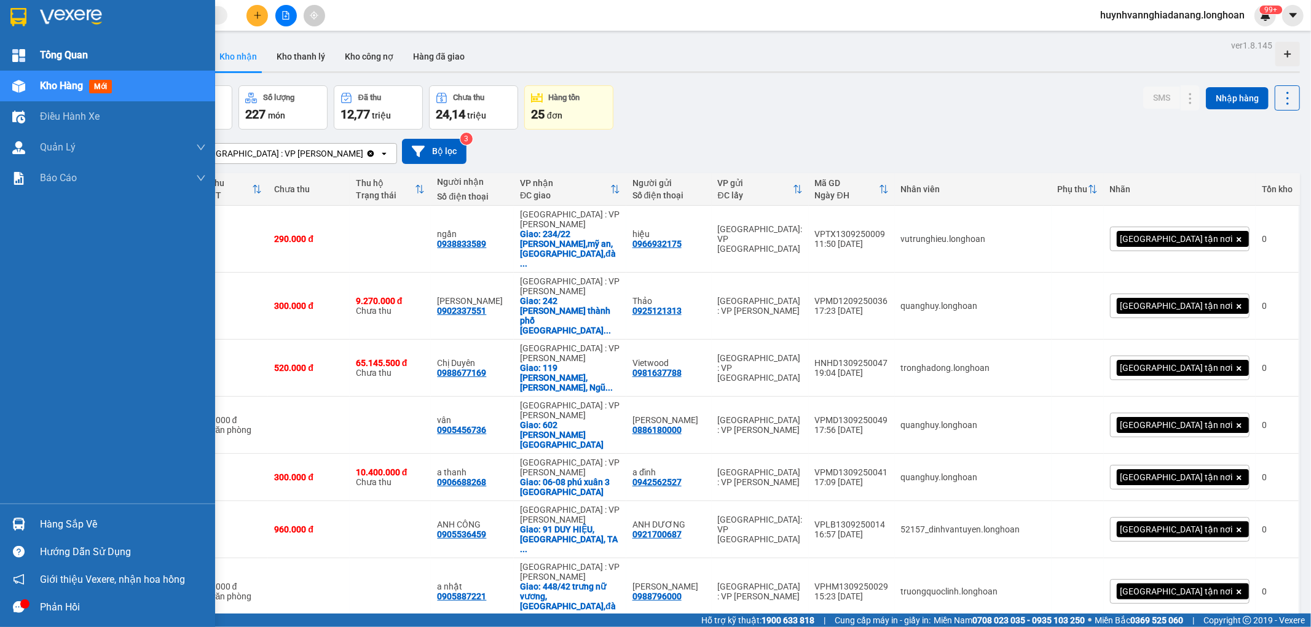
click at [79, 60] on span "Tổng Quan" at bounding box center [64, 54] width 48 height 15
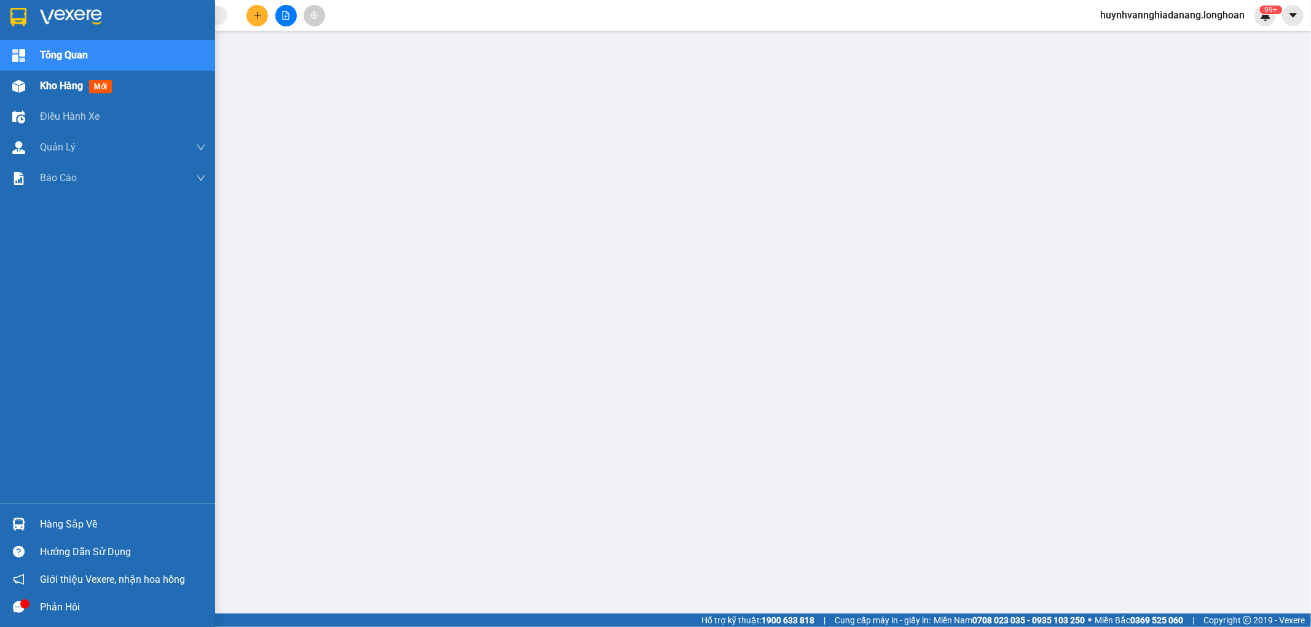
click at [66, 82] on span "Kho hàng" at bounding box center [61, 86] width 43 height 12
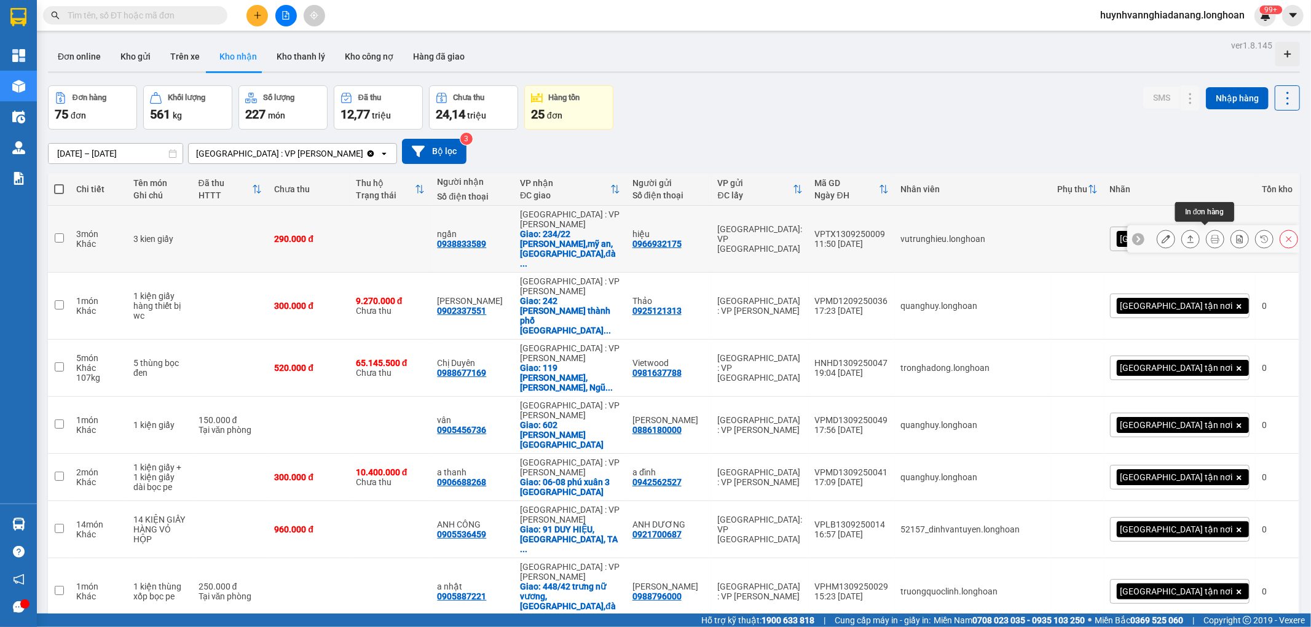
click at [1210, 235] on icon at bounding box center [1214, 239] width 9 height 9
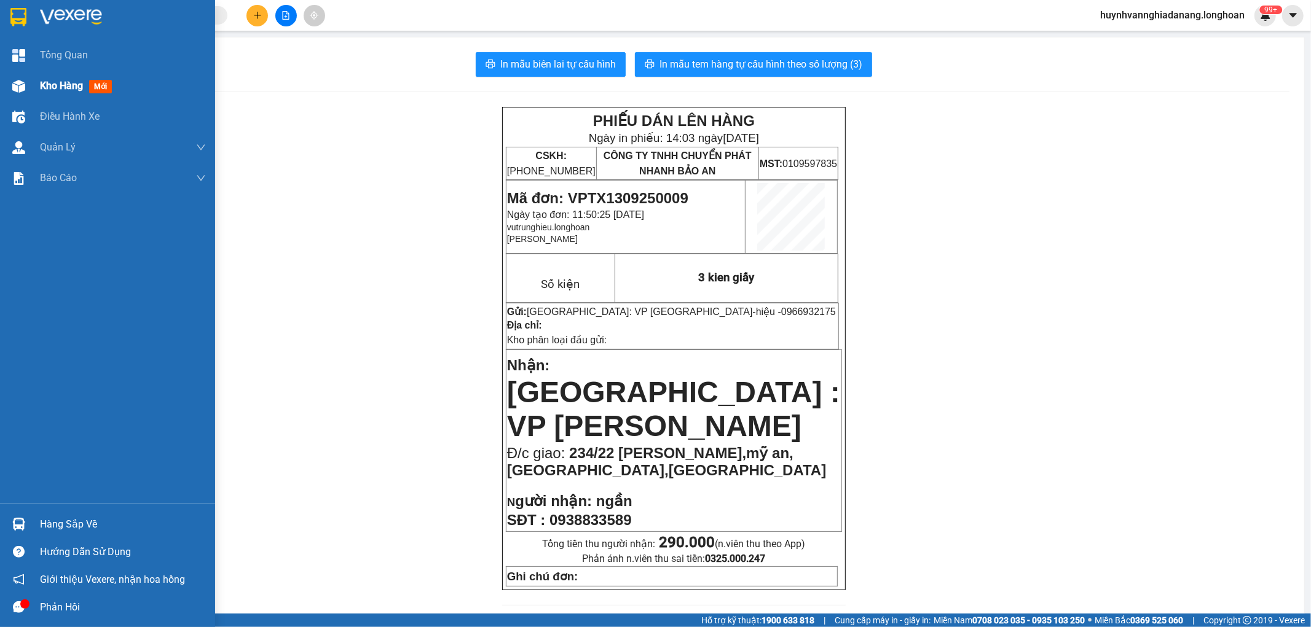
click at [50, 82] on span "Kho hàng" at bounding box center [61, 86] width 43 height 12
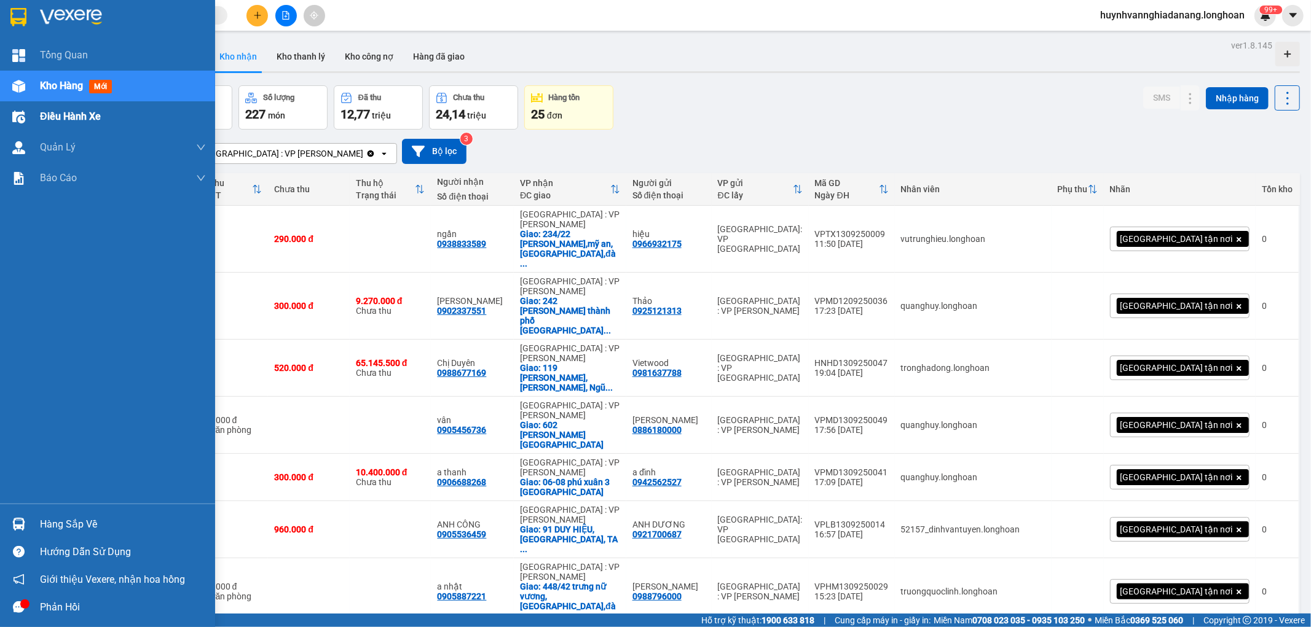
click at [107, 115] on div "Điều hành xe" at bounding box center [123, 116] width 166 height 31
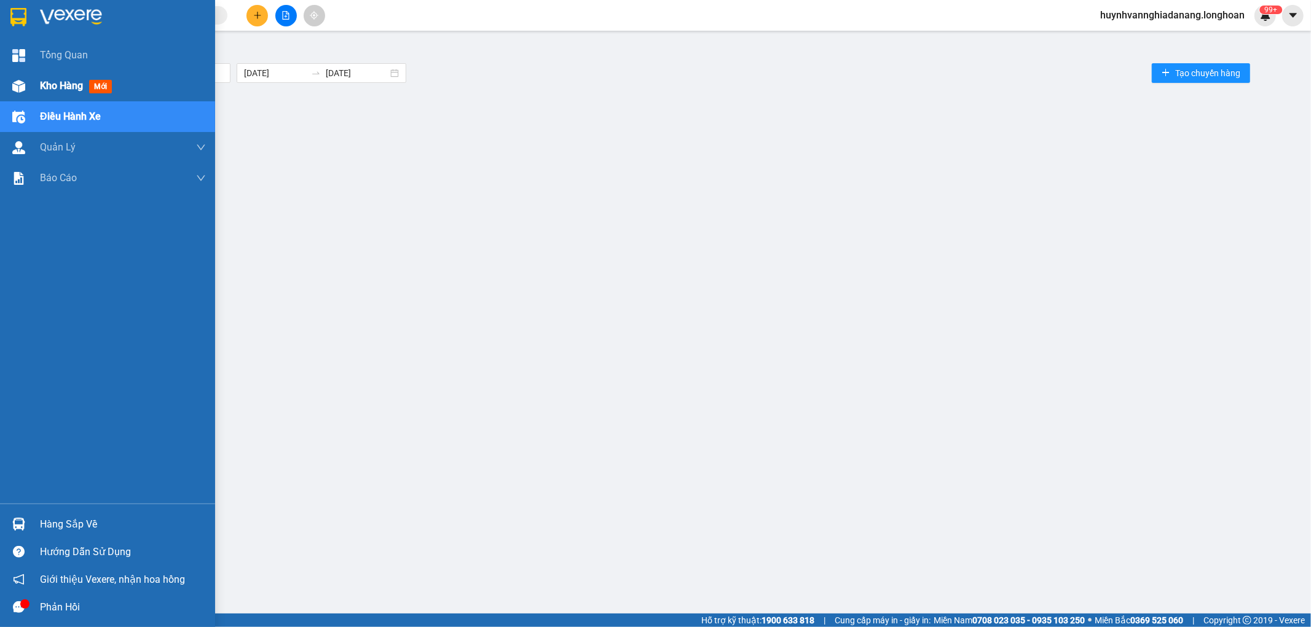
click at [65, 85] on span "Kho hàng" at bounding box center [61, 86] width 43 height 12
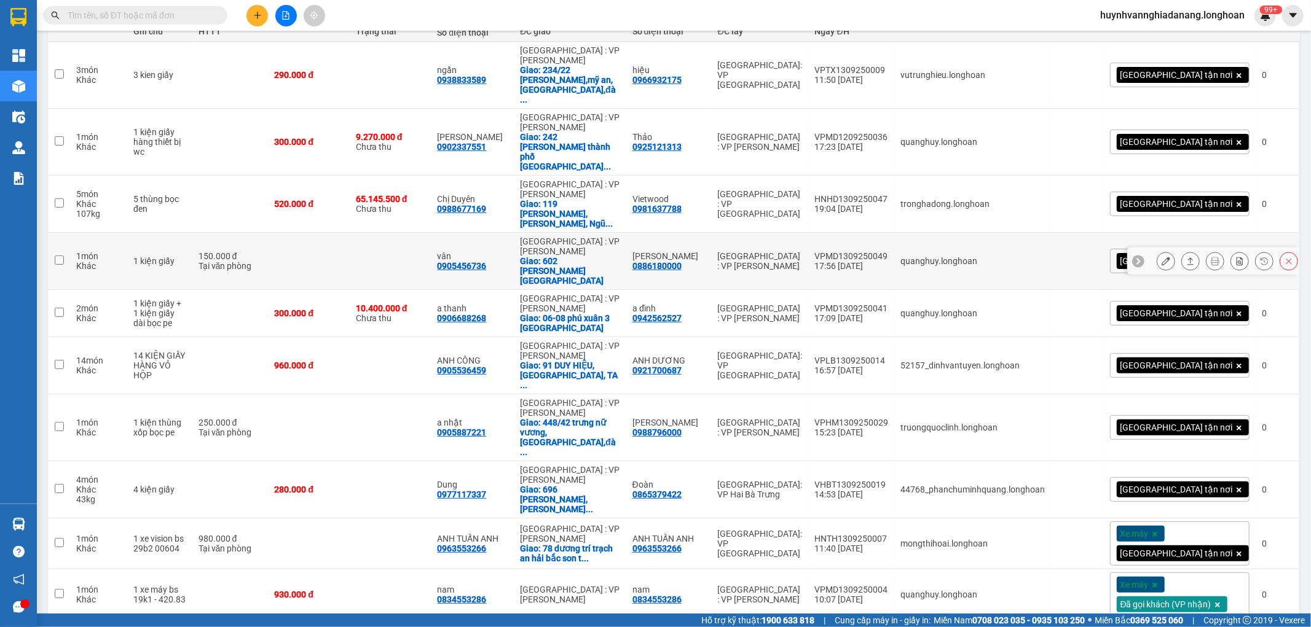
scroll to position [179, 0]
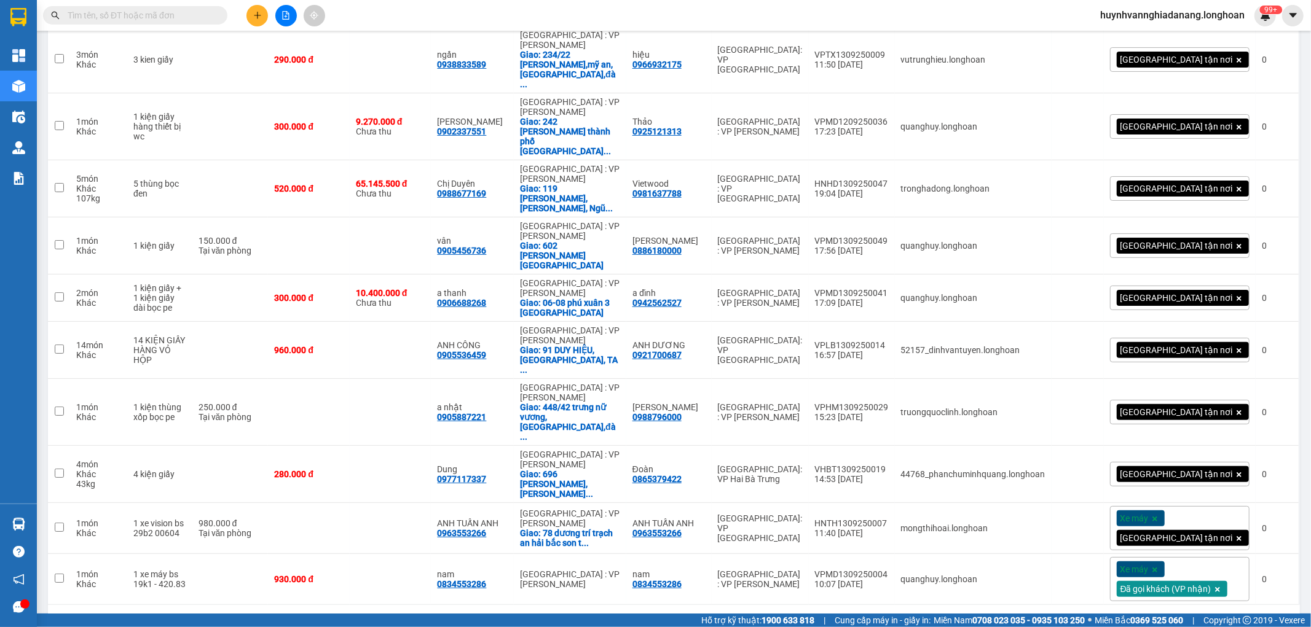
click at [1229, 619] on div "10 / trang" at bounding box center [1248, 625] width 38 height 12
click at [1231, 552] on span "100 / trang" at bounding box center [1242, 556] width 44 height 12
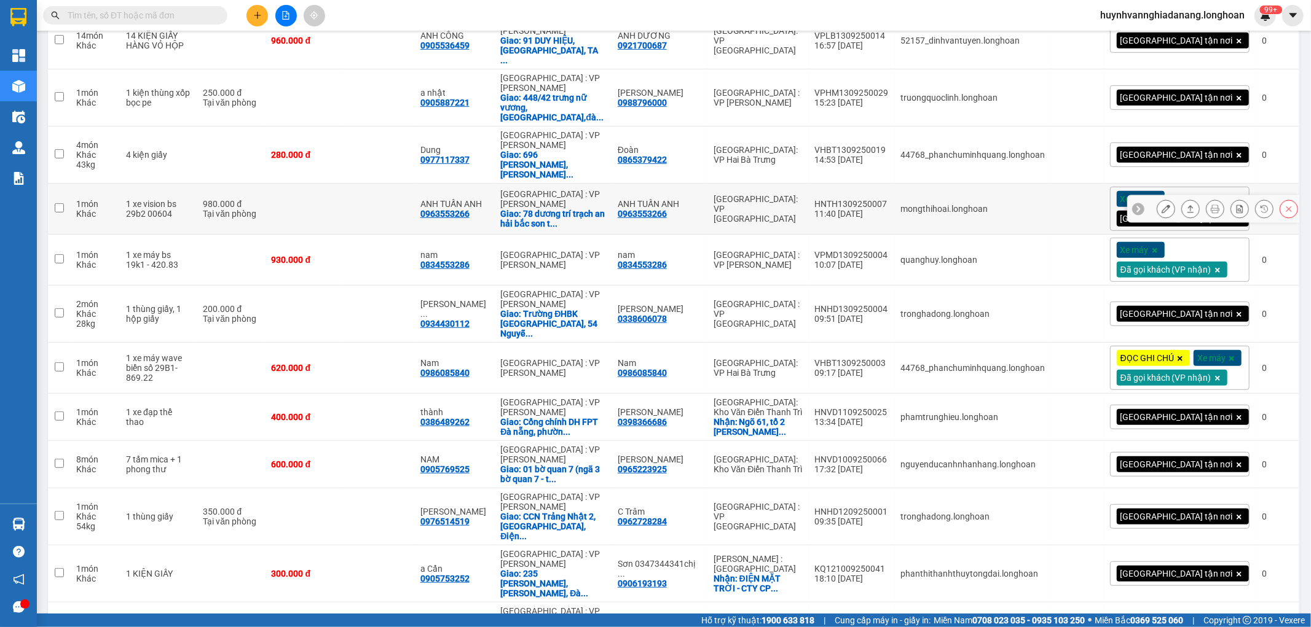
scroll to position [726, 0]
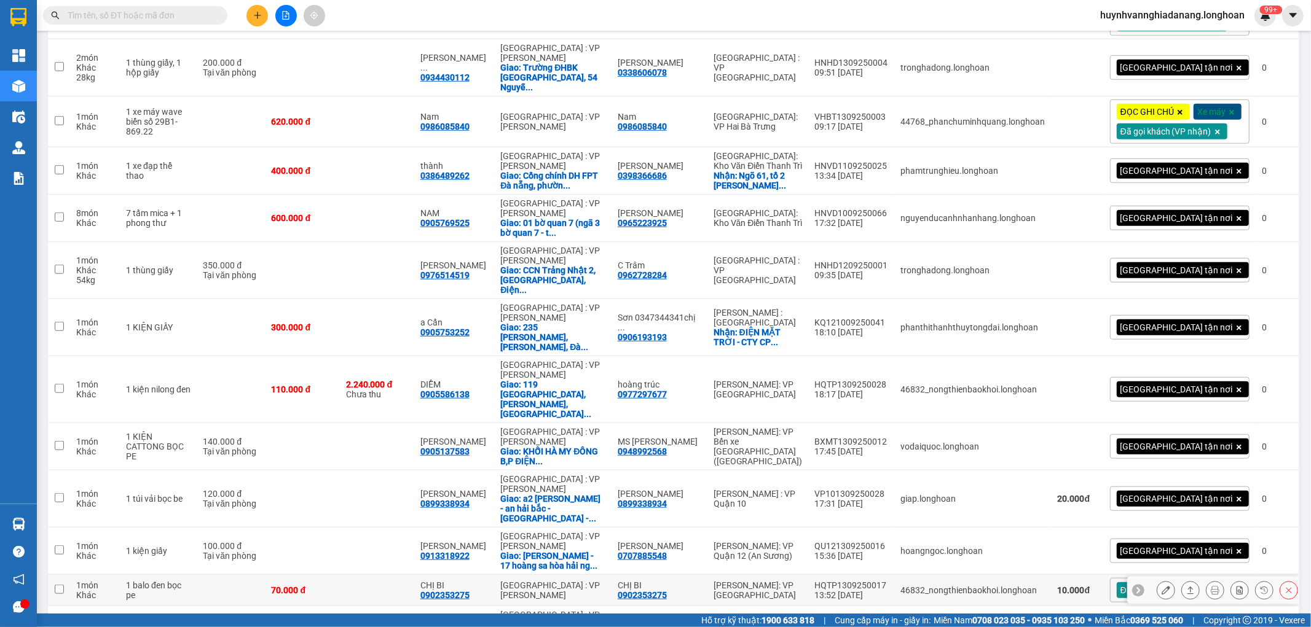
click at [1161, 586] on icon at bounding box center [1165, 590] width 9 height 9
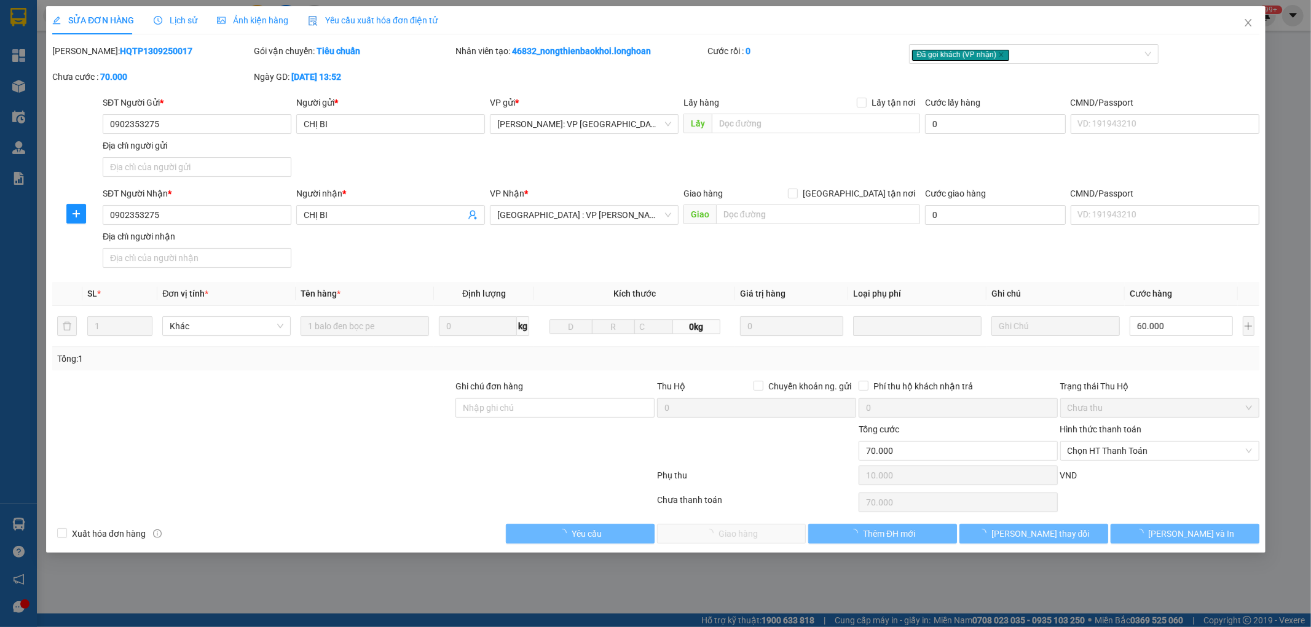
type input "0902353275"
type input "CHỊ BI"
type input "0902353275"
type input "CHỊ BI"
type input "70.000"
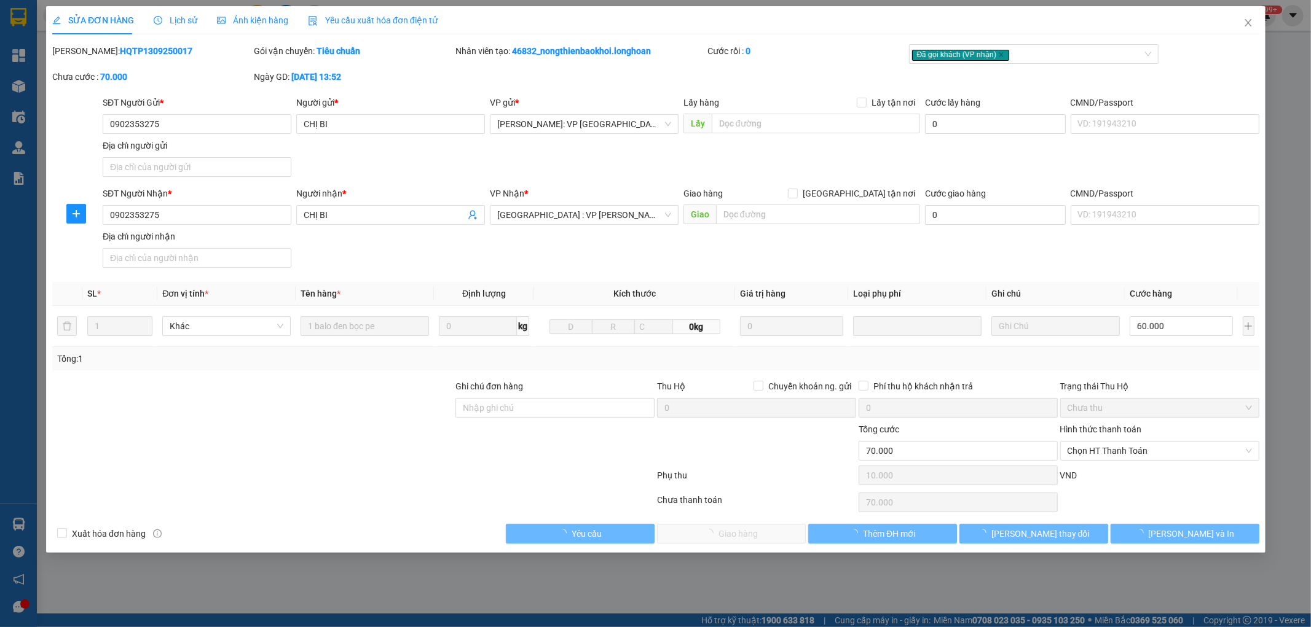
type input "10.000"
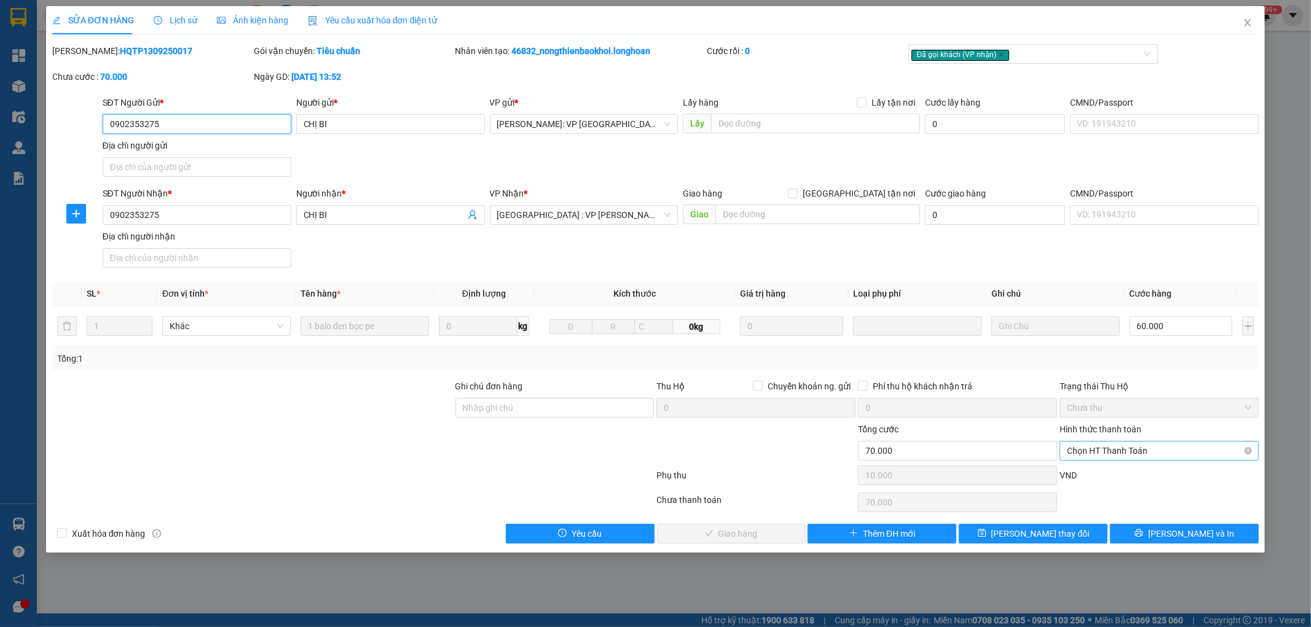
click at [1149, 452] on span "Chọn HT Thanh Toán" at bounding box center [1159, 451] width 184 height 18
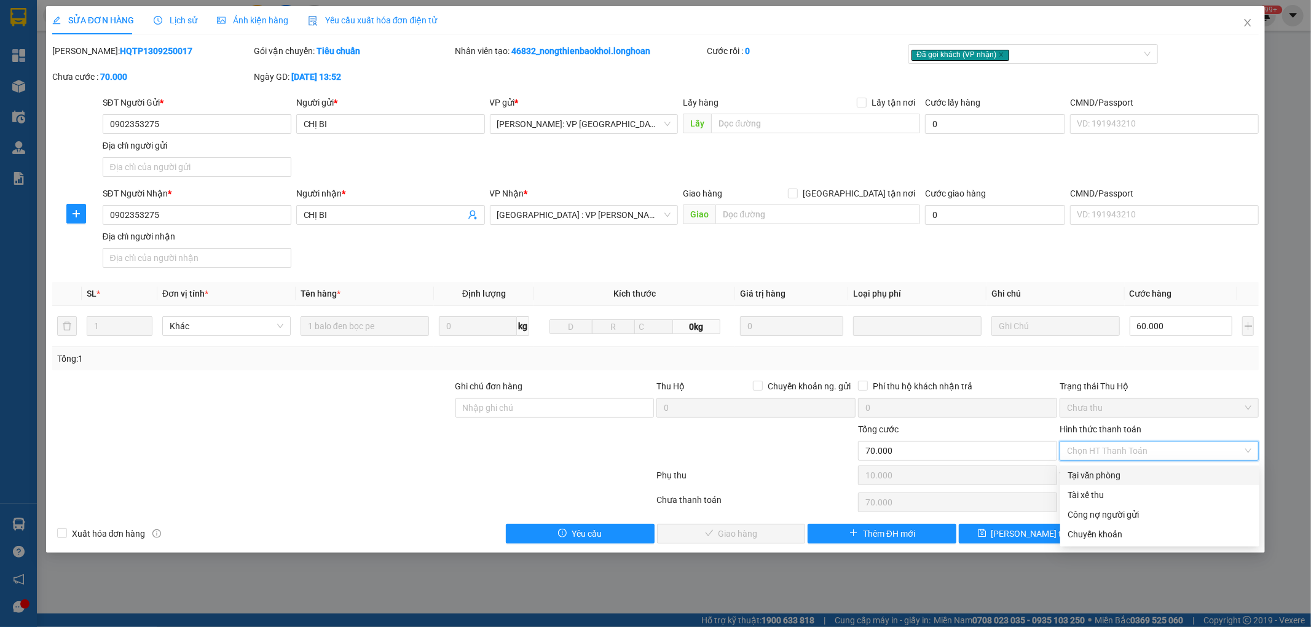
click at [1139, 473] on div "Tại văn phòng" at bounding box center [1159, 476] width 184 height 14
type input "0"
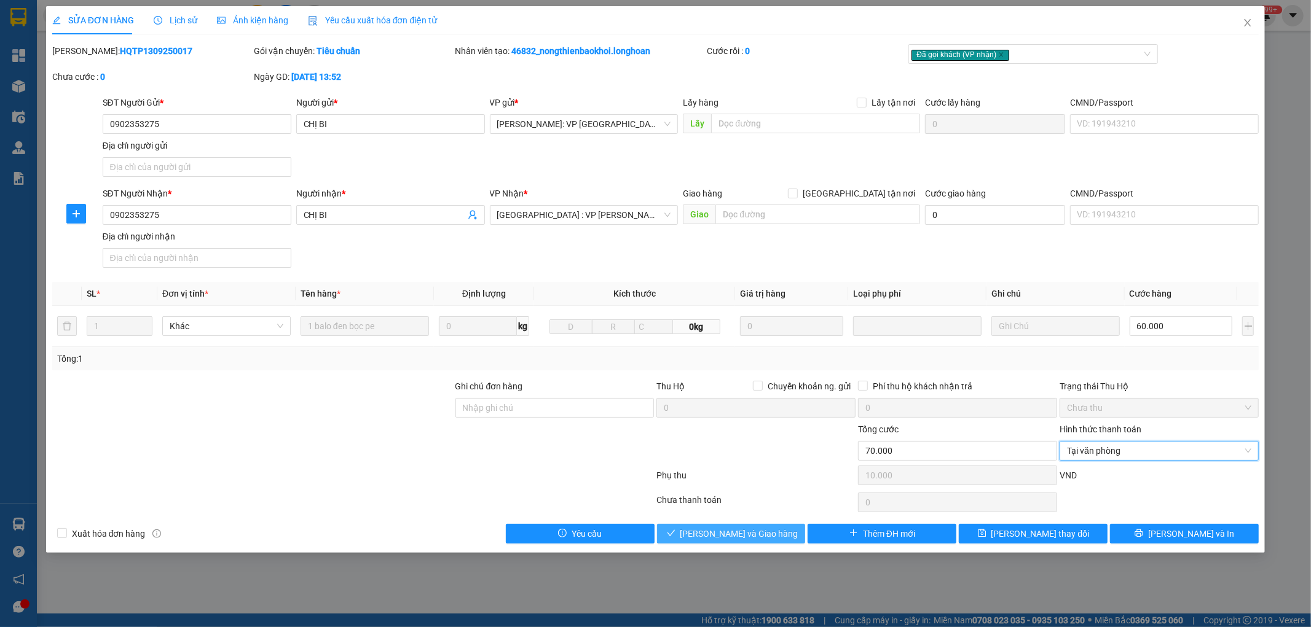
click at [769, 533] on span "Lưu và Giao hàng" at bounding box center [739, 534] width 118 height 14
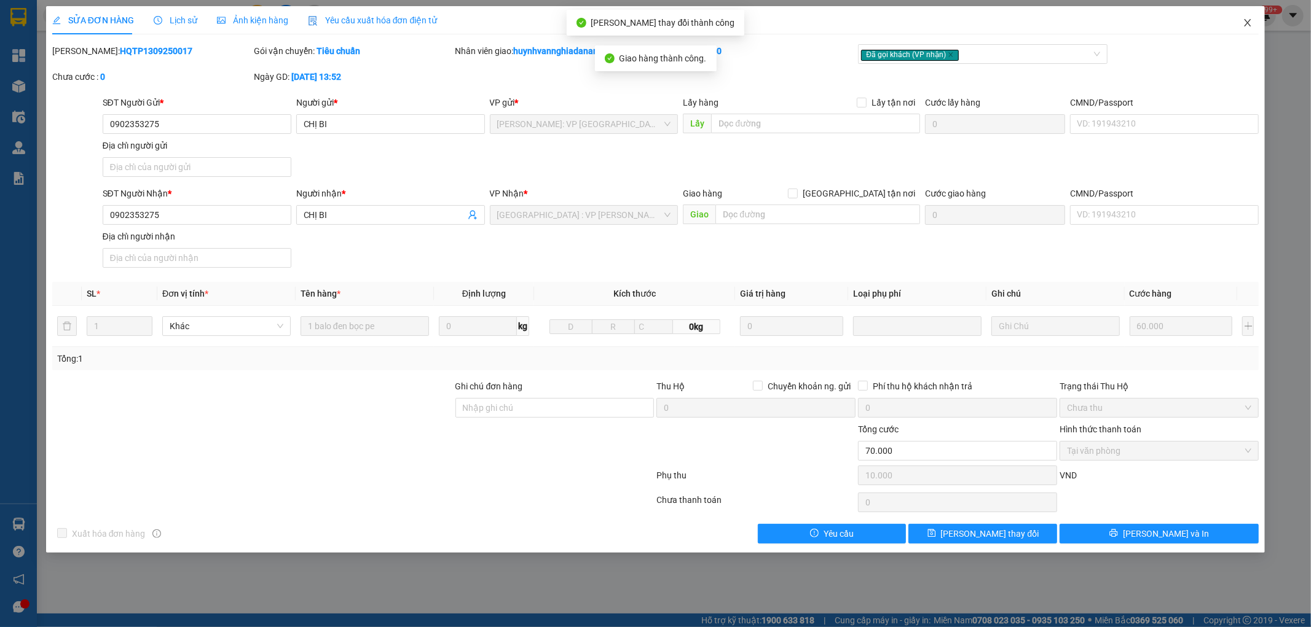
click at [1248, 17] on span "Close" at bounding box center [1247, 23] width 34 height 34
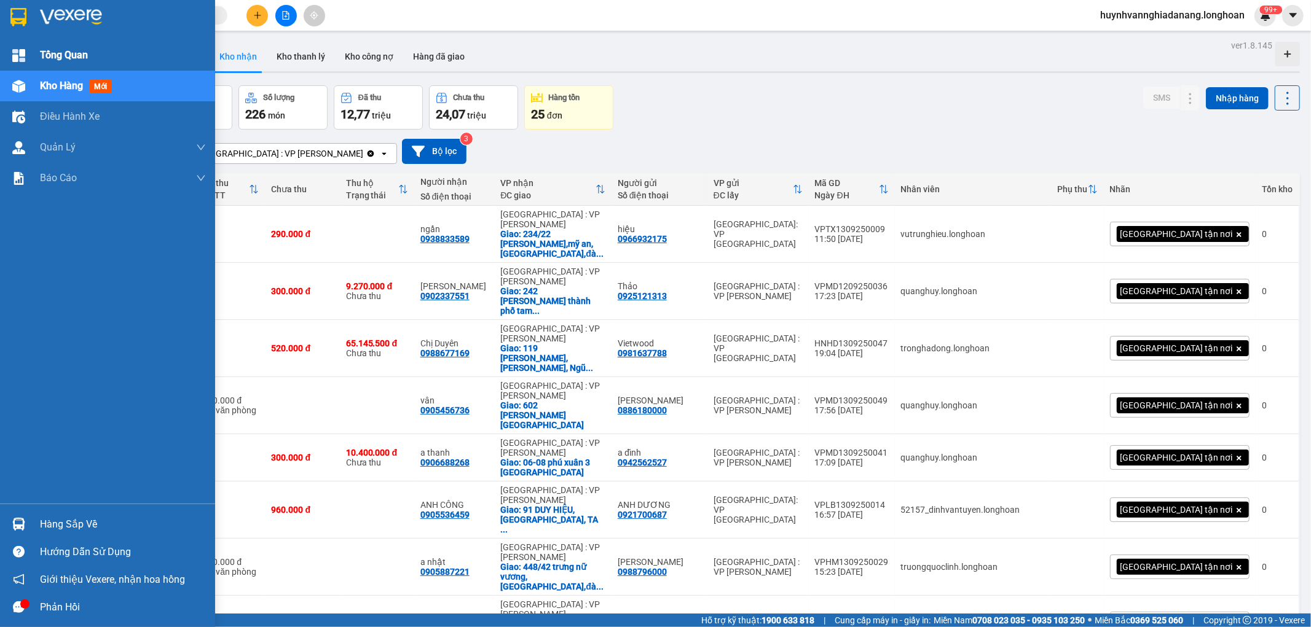
click at [80, 60] on span "Tổng Quan" at bounding box center [64, 54] width 48 height 15
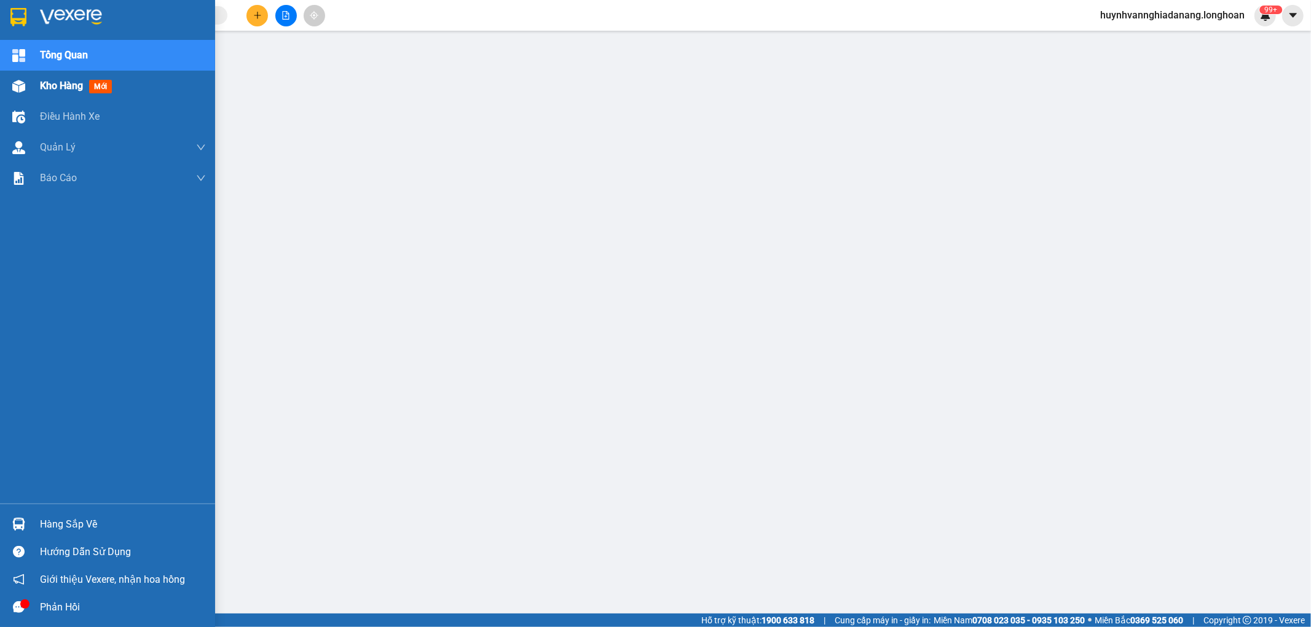
click at [48, 84] on span "Kho hàng" at bounding box center [61, 86] width 43 height 12
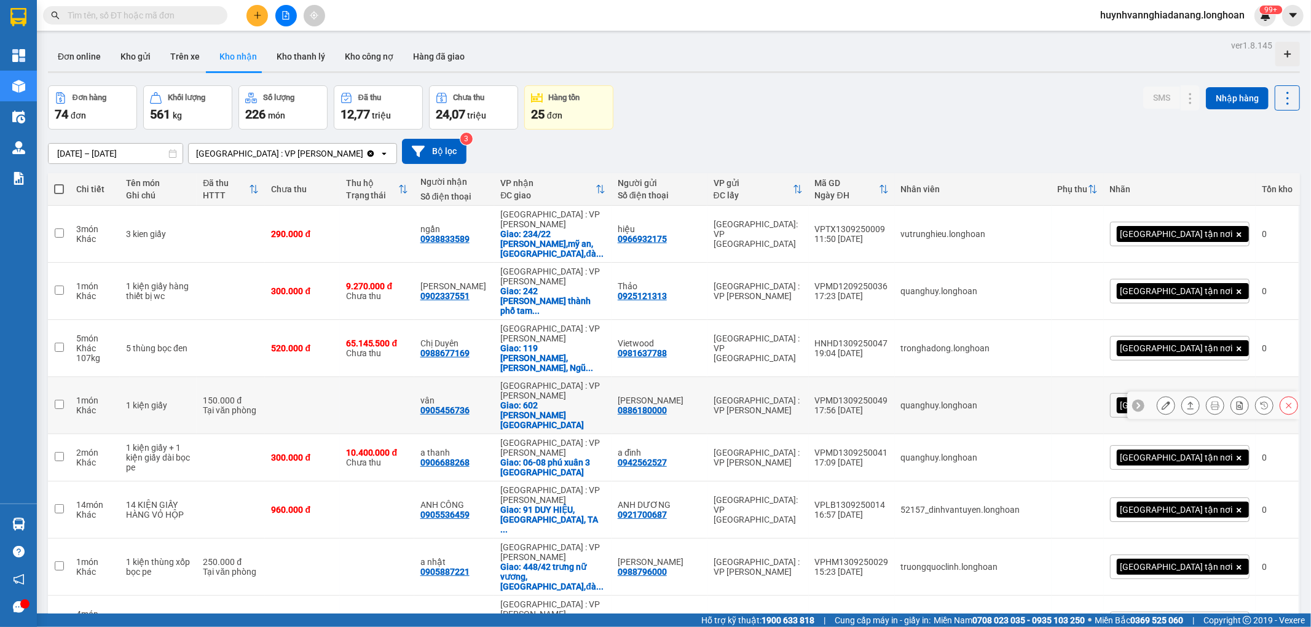
click at [1210, 401] on icon at bounding box center [1214, 405] width 9 height 9
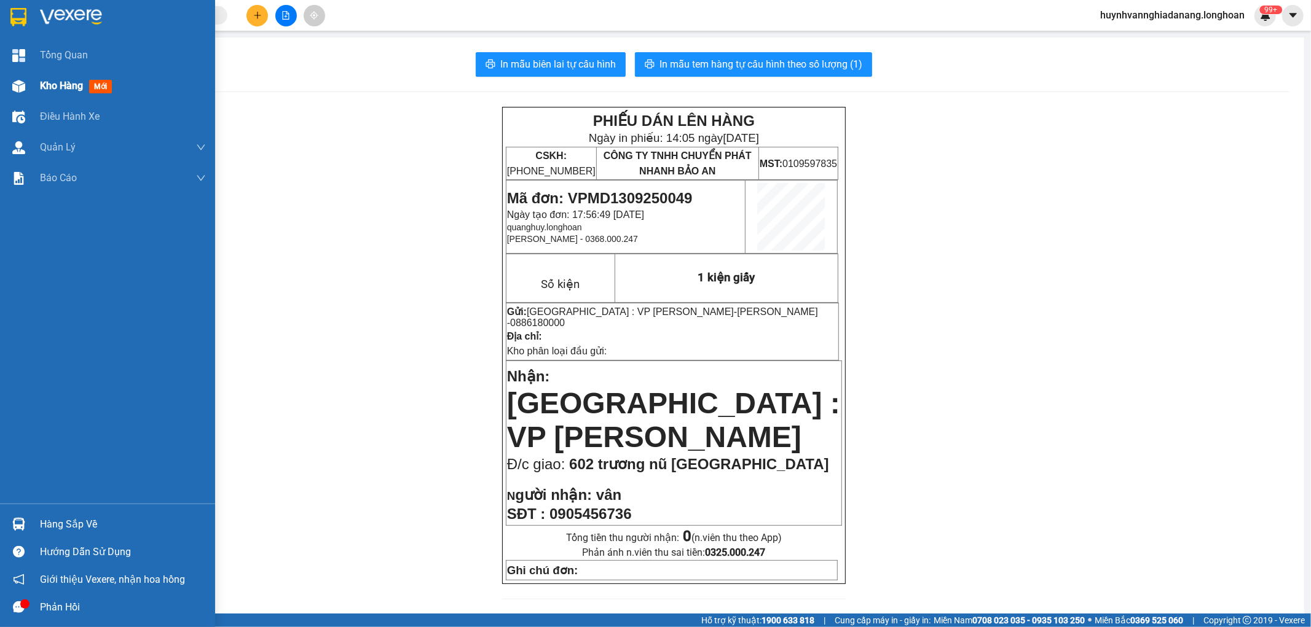
click at [56, 93] on div "Kho hàng mới" at bounding box center [78, 85] width 77 height 15
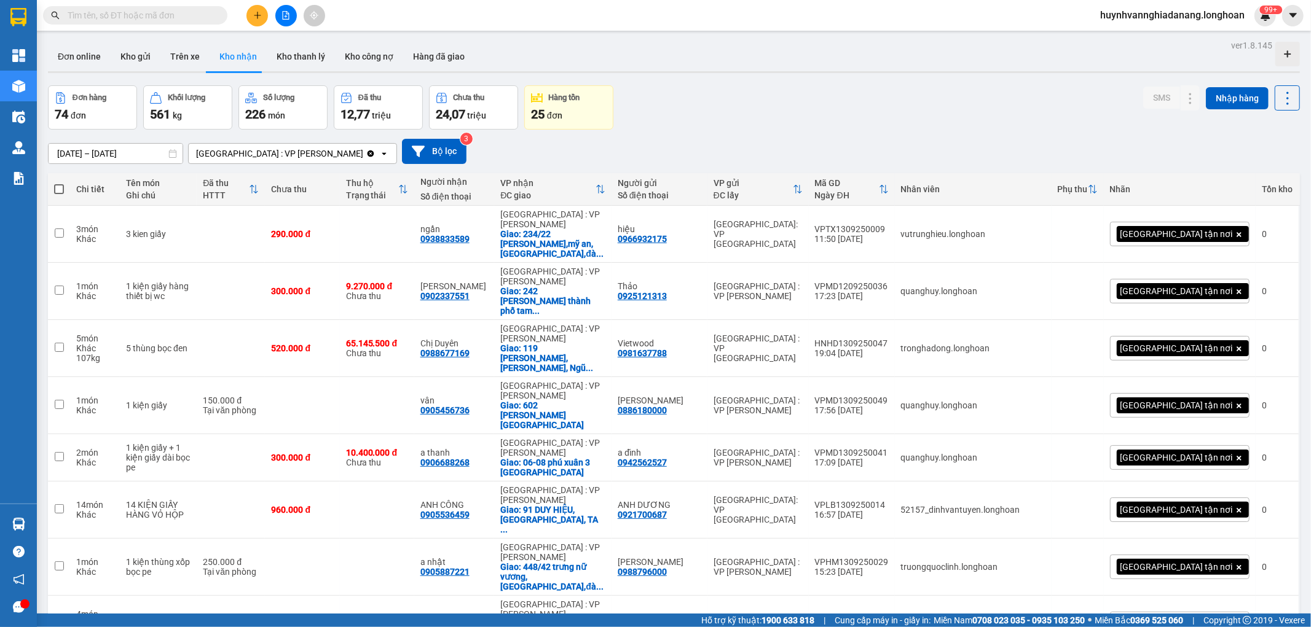
click at [1176, 9] on span "huynhvannghiadanang.longhoan" at bounding box center [1172, 14] width 164 height 15
click at [1145, 34] on span "Đăng xuất" at bounding box center [1176, 38] width 139 height 14
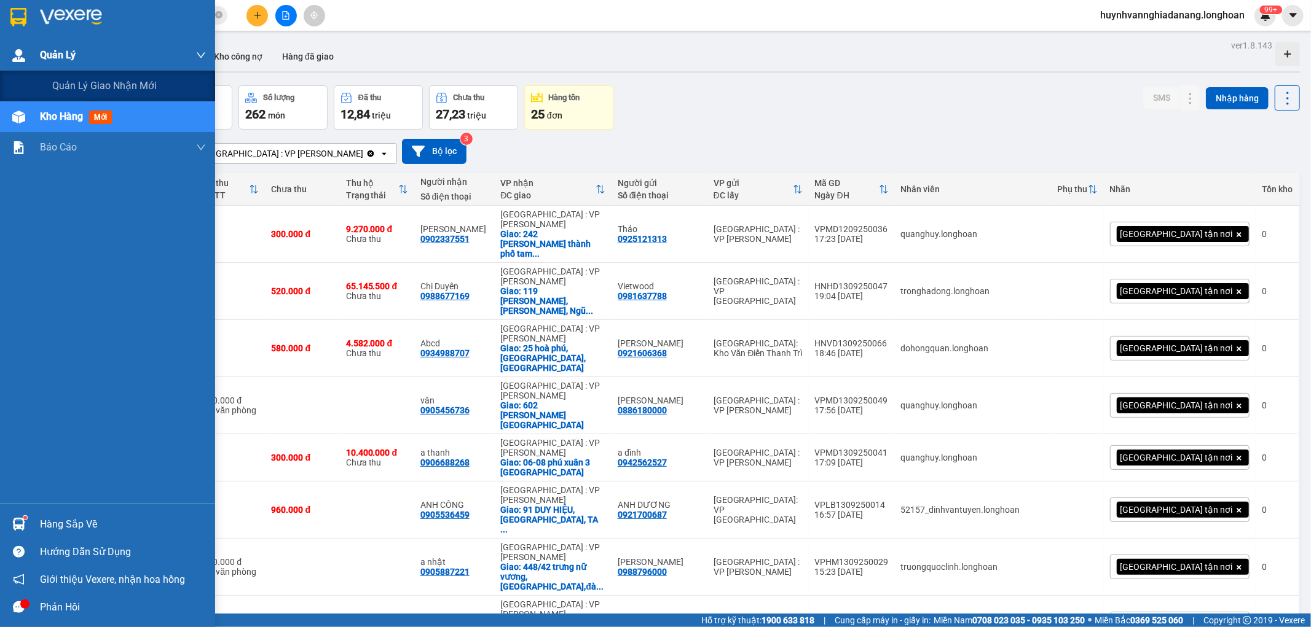
click at [22, 53] on img at bounding box center [18, 55] width 13 height 13
drag, startPoint x: 61, startPoint y: 72, endPoint x: 123, endPoint y: 101, distance: 68.7
click at [62, 73] on div "Quản lý giao nhận mới" at bounding box center [129, 86] width 154 height 31
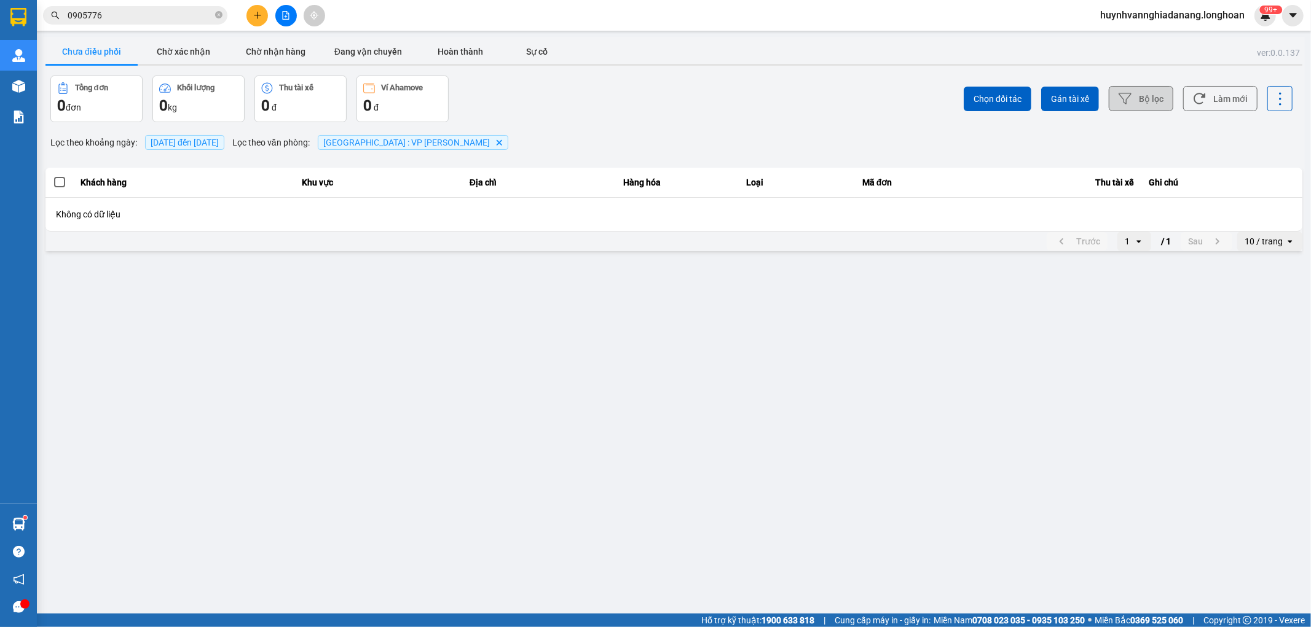
click at [1143, 102] on button "Bộ lọc" at bounding box center [1140, 98] width 65 height 25
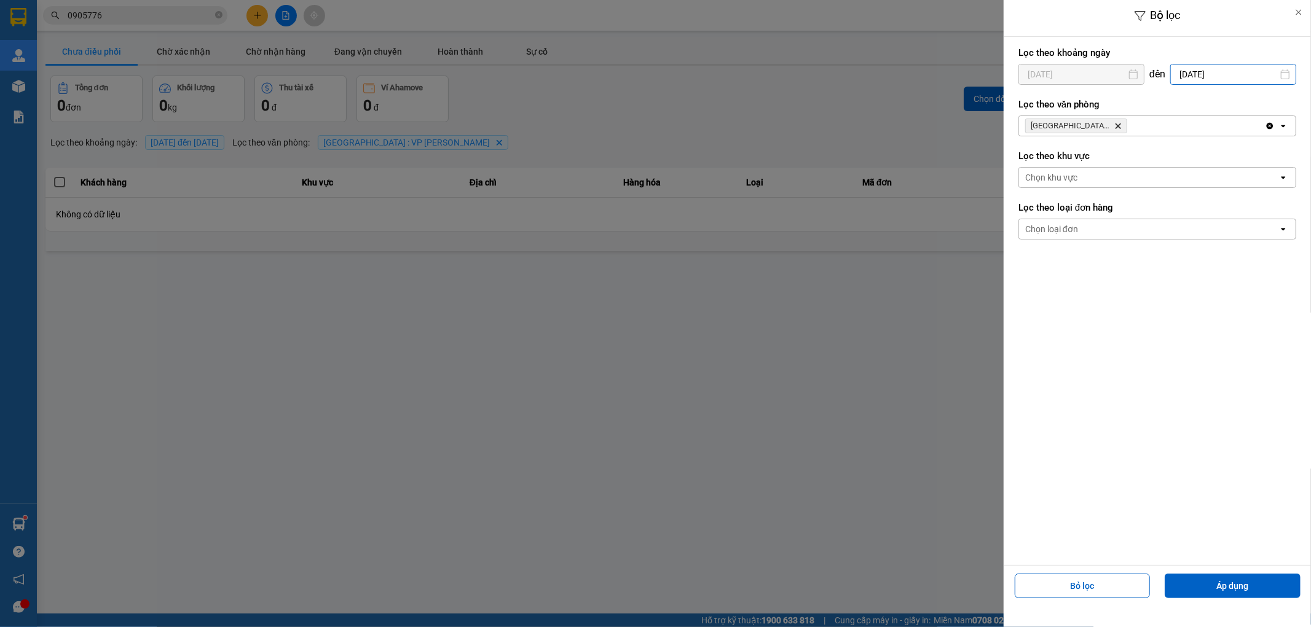
click at [1241, 254] on div "Bộ lọc Lọc theo khoảng ngày 15/09/2025 Press the down arrow key to interact wit…" at bounding box center [673, 254] width 1261 height 0
click at [1140, 220] on div "15" at bounding box center [1140, 218] width 17 height 15
click at [1123, 582] on button "Bỏ lọc" at bounding box center [1082, 586] width 136 height 25
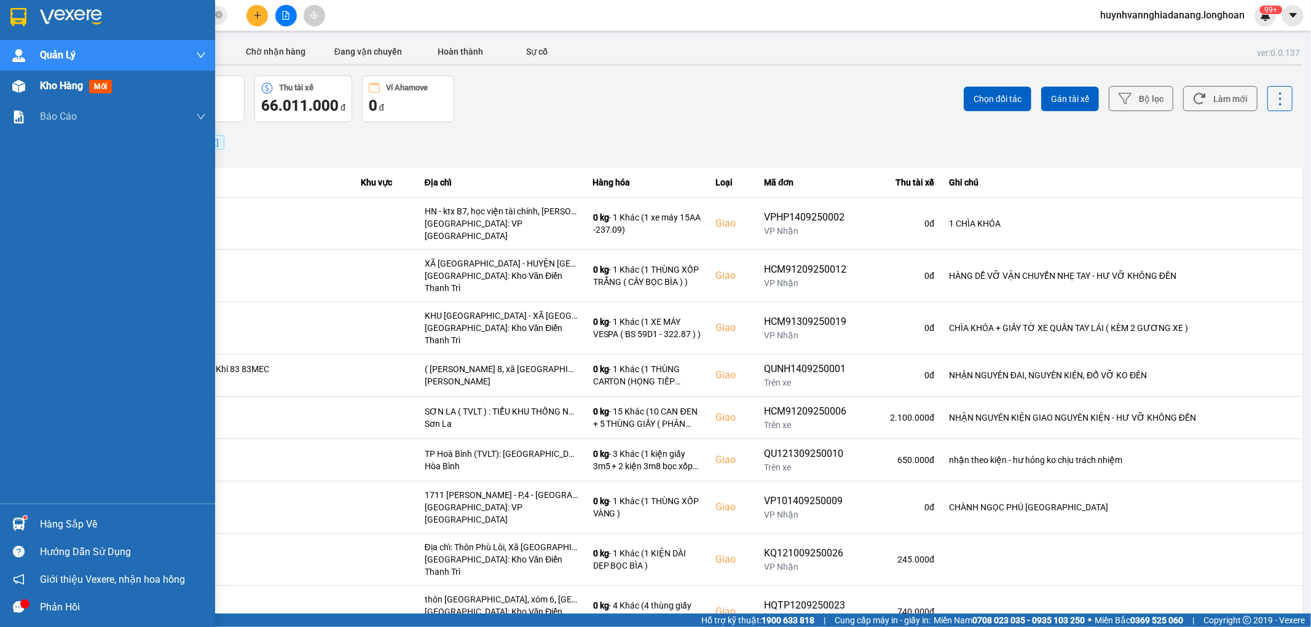
click at [76, 88] on span "Kho hàng" at bounding box center [61, 86] width 43 height 12
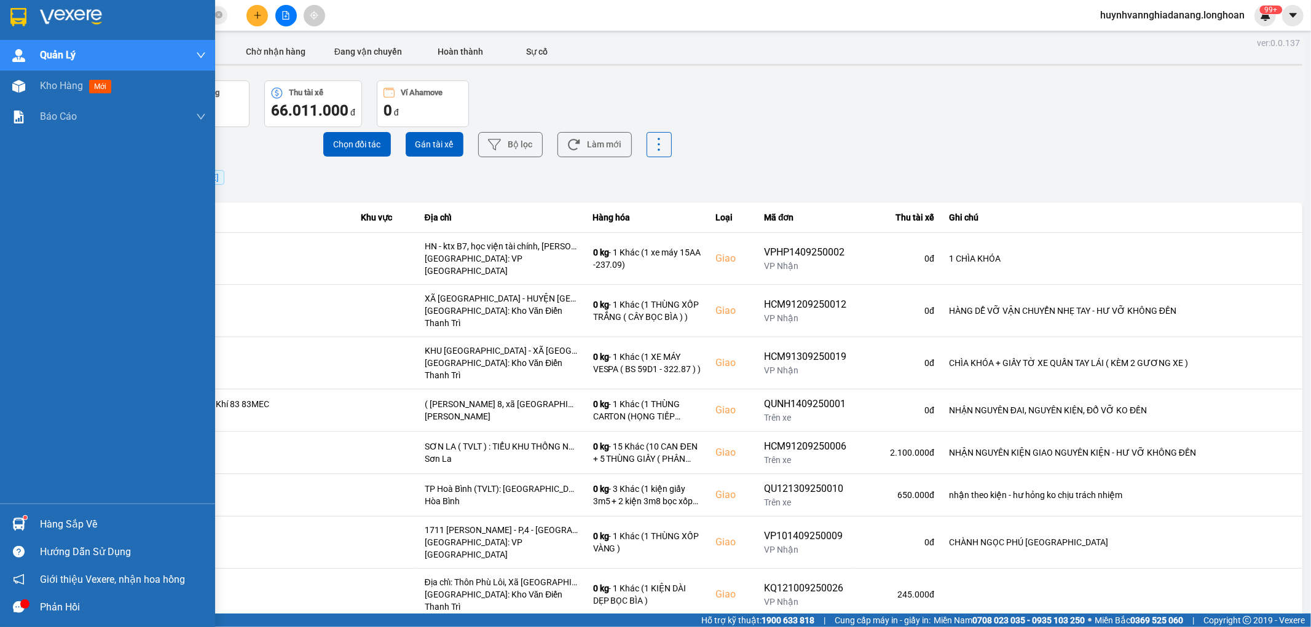
click at [71, 82] on span "Kho hàng" at bounding box center [61, 86] width 43 height 12
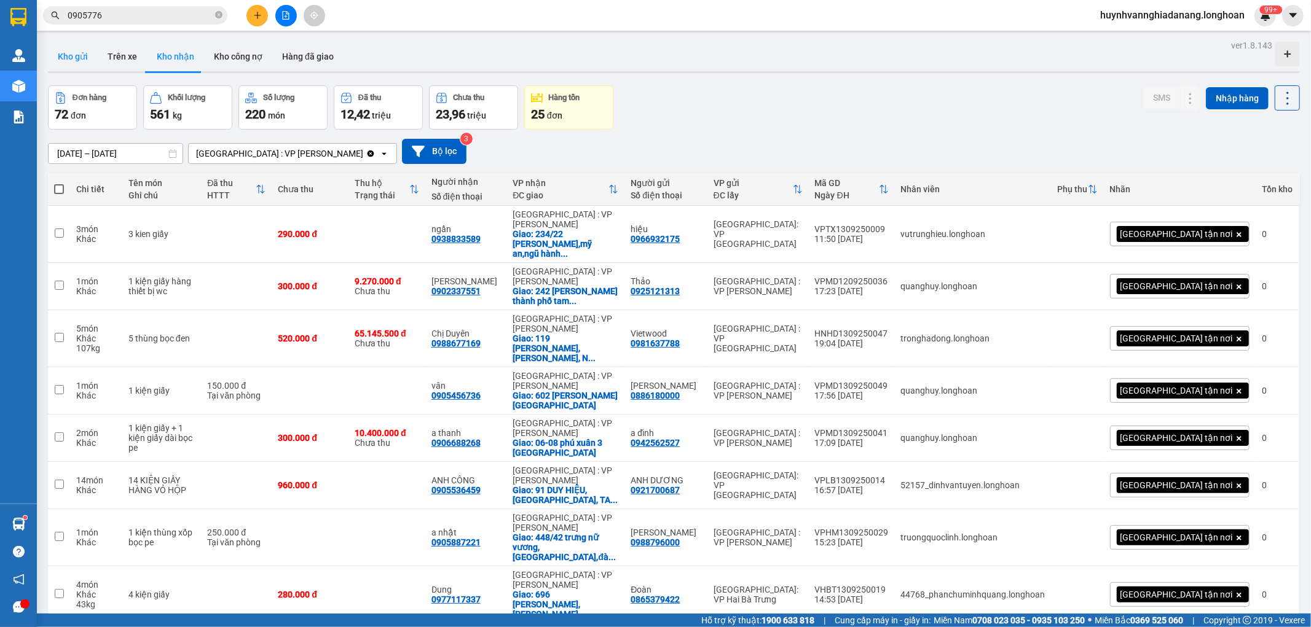
click at [86, 57] on button "Kho gửi" at bounding box center [73, 56] width 50 height 29
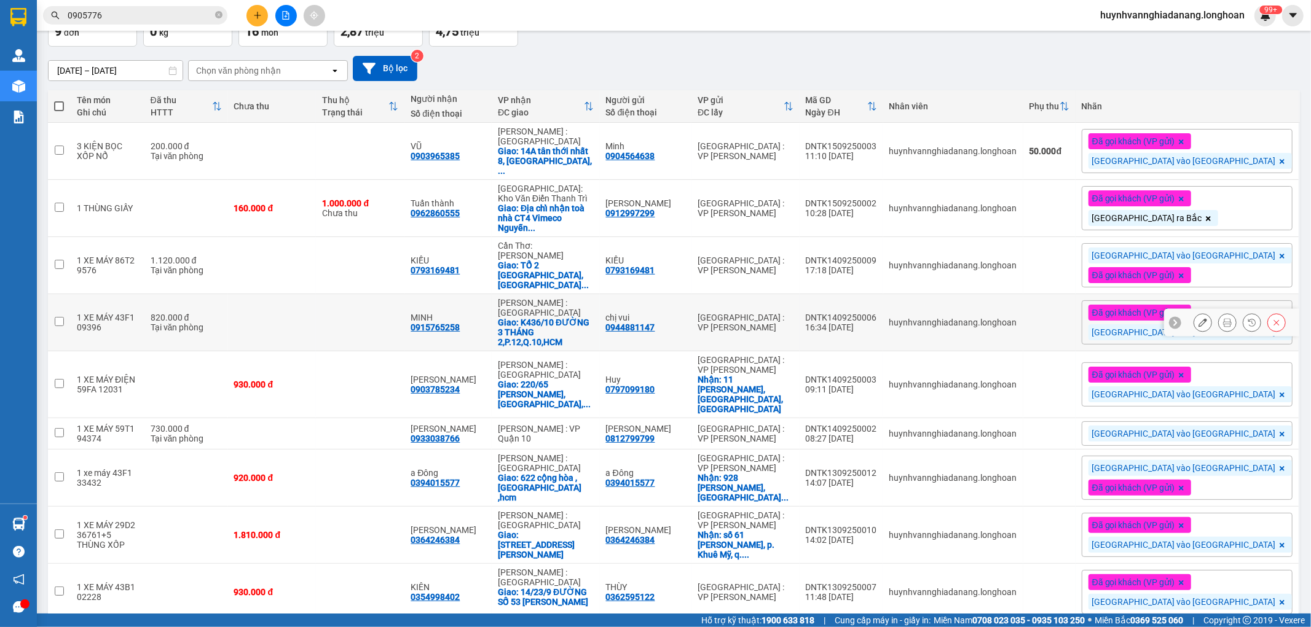
scroll to position [96, 0]
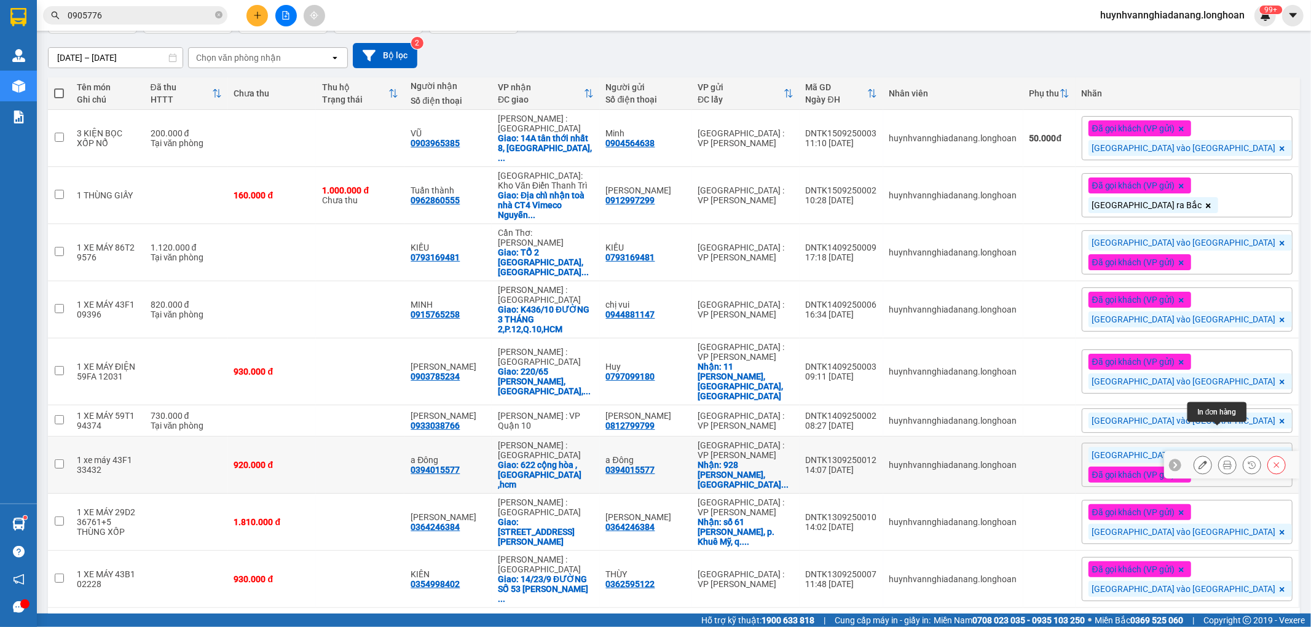
click at [1223, 461] on icon at bounding box center [1227, 465] width 9 height 9
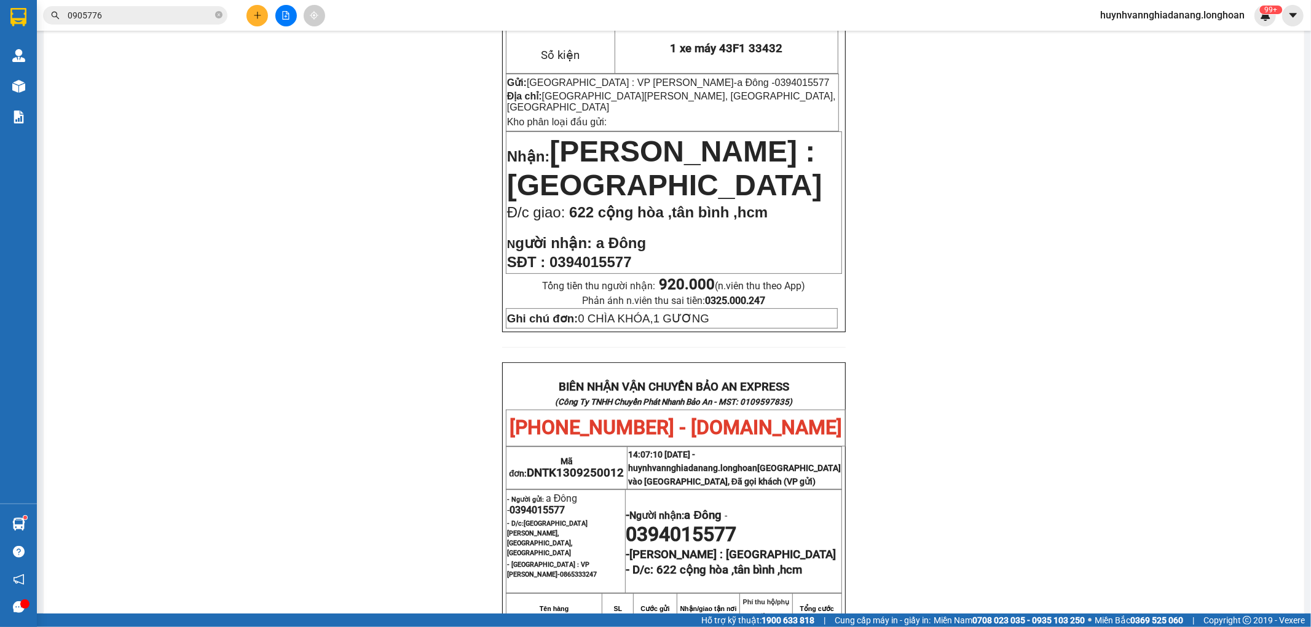
scroll to position [232, 0]
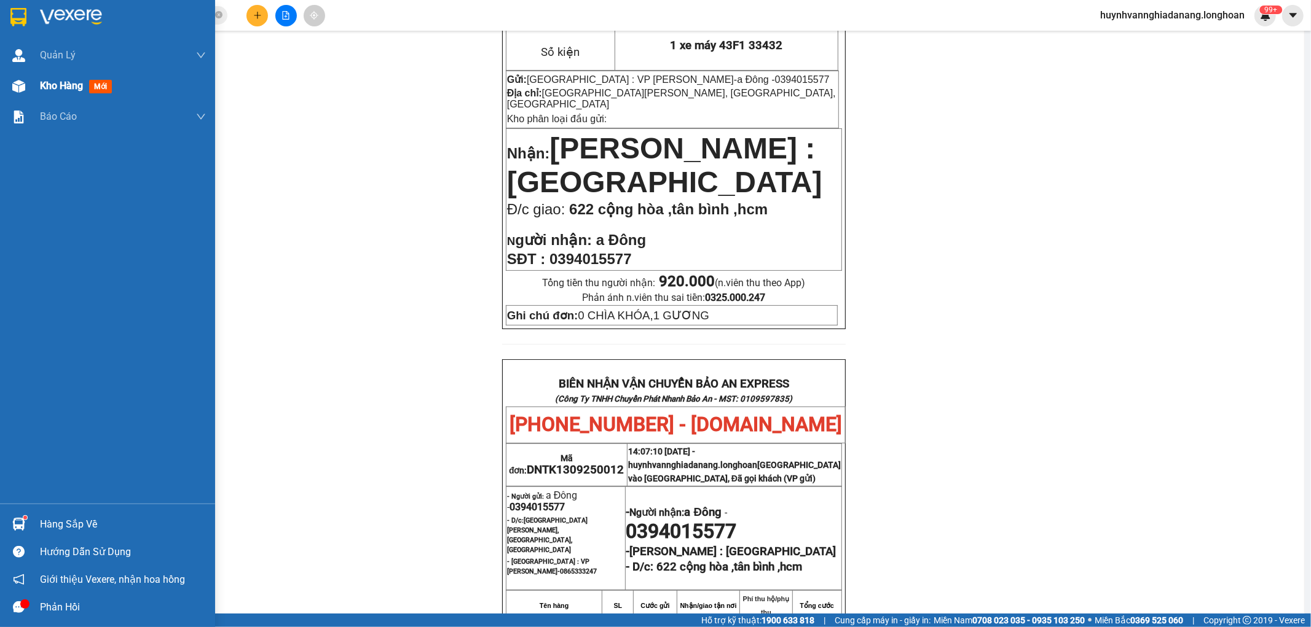
click at [52, 82] on span "Kho hàng" at bounding box center [61, 86] width 43 height 12
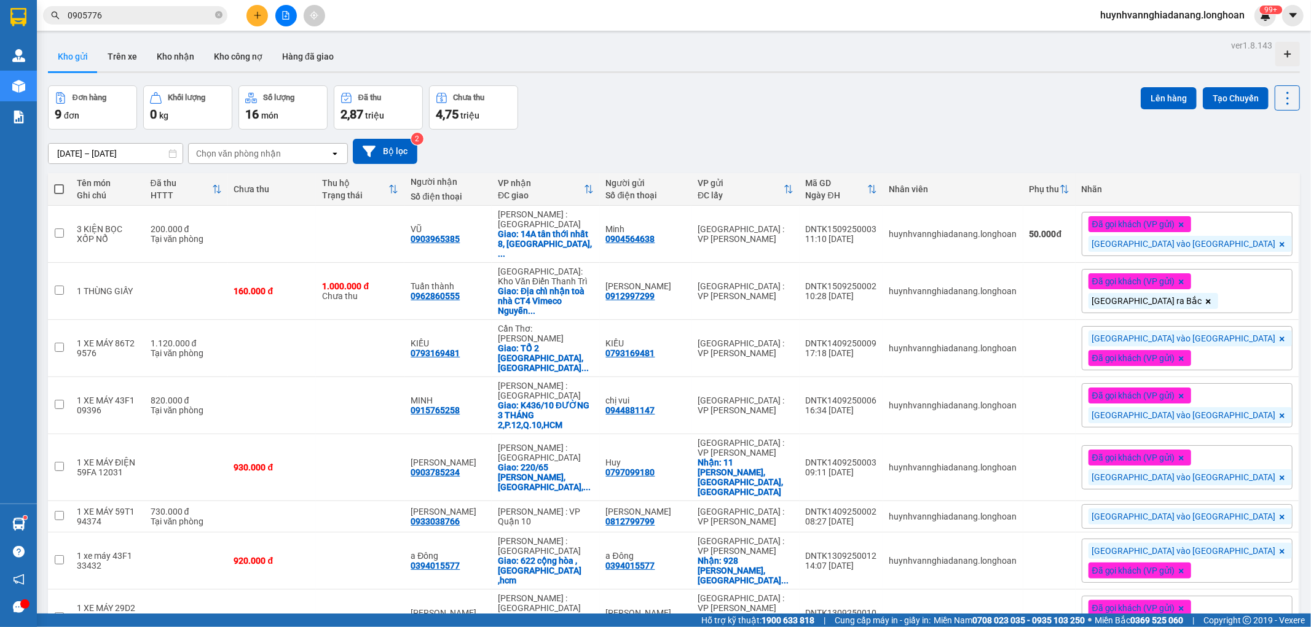
click at [1182, 16] on span "huynhvannghiadanang.longhoan" at bounding box center [1172, 14] width 164 height 15
click at [1143, 37] on span "Đăng xuất" at bounding box center [1176, 38] width 139 height 14
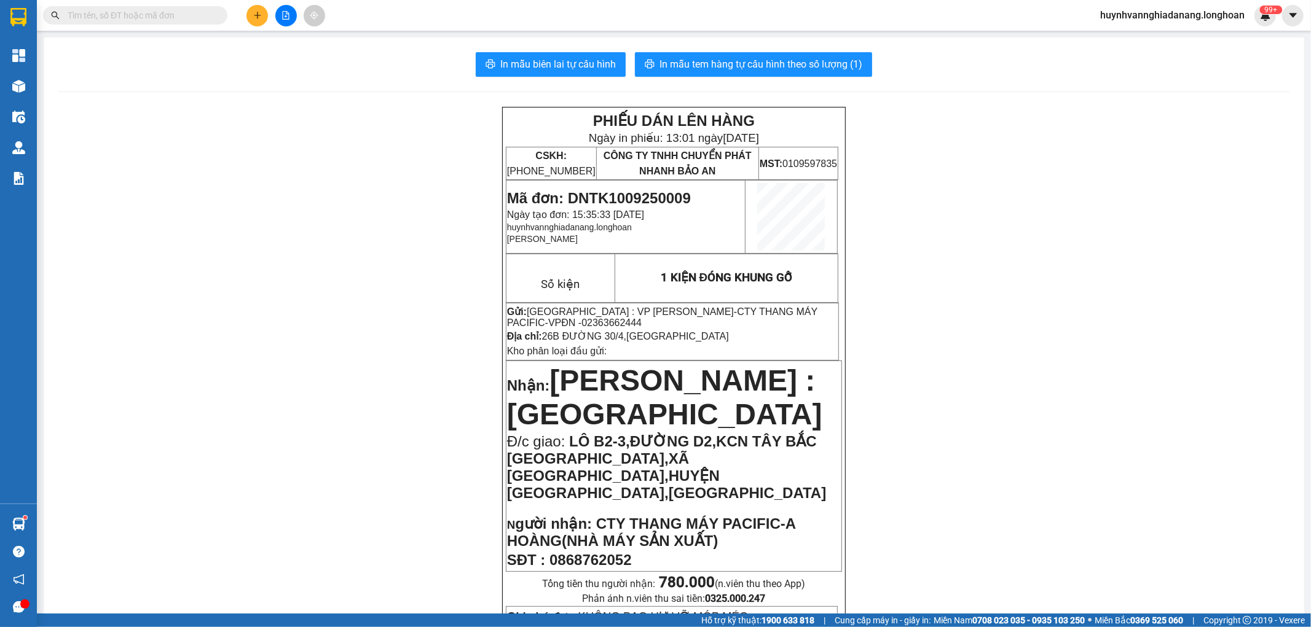
click at [101, 16] on input "text" at bounding box center [140, 16] width 145 height 14
paste input "0905522756"
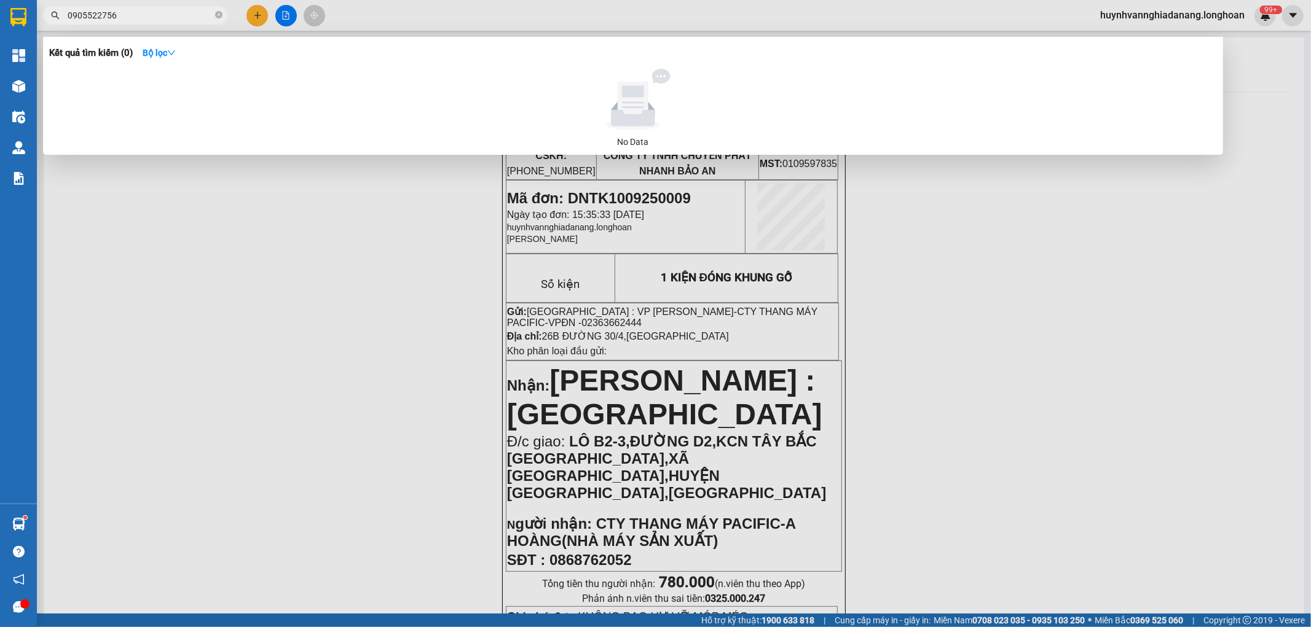
type input "0905522756"
click at [254, 15] on div at bounding box center [655, 313] width 1311 height 627
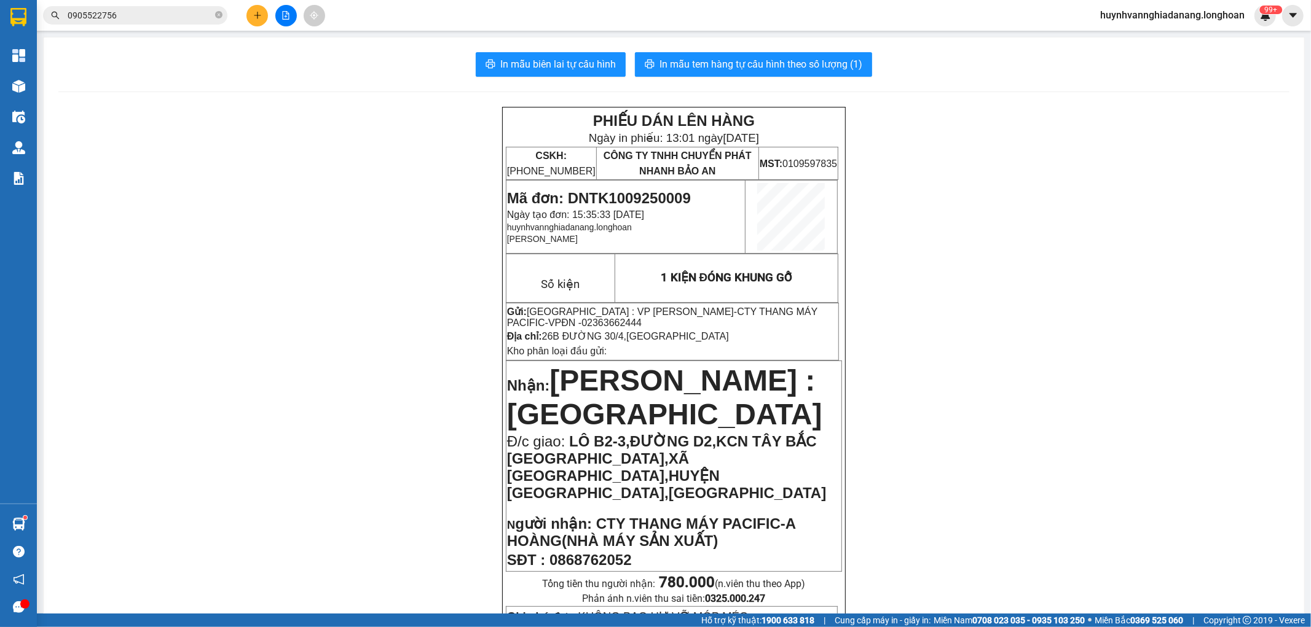
click at [254, 7] on button at bounding box center [257, 16] width 22 height 22
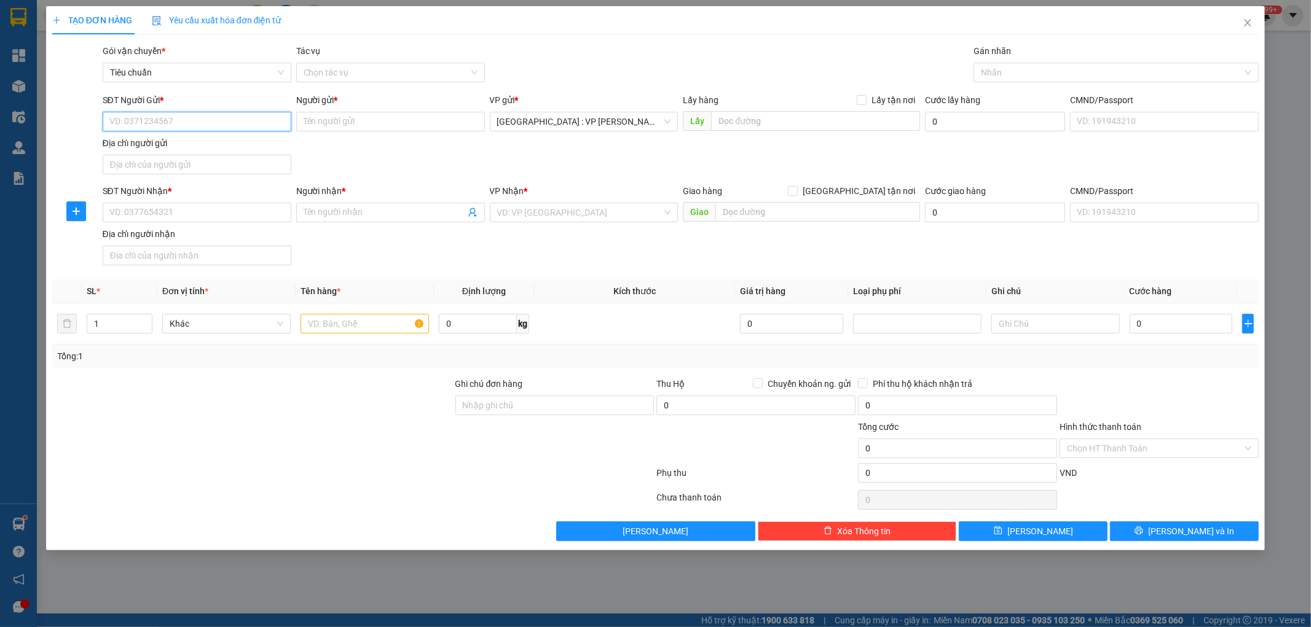
click at [199, 117] on input "SĐT Người Gửi *" at bounding box center [197, 122] width 189 height 20
paste input "0905522756"
type input "0905522756"
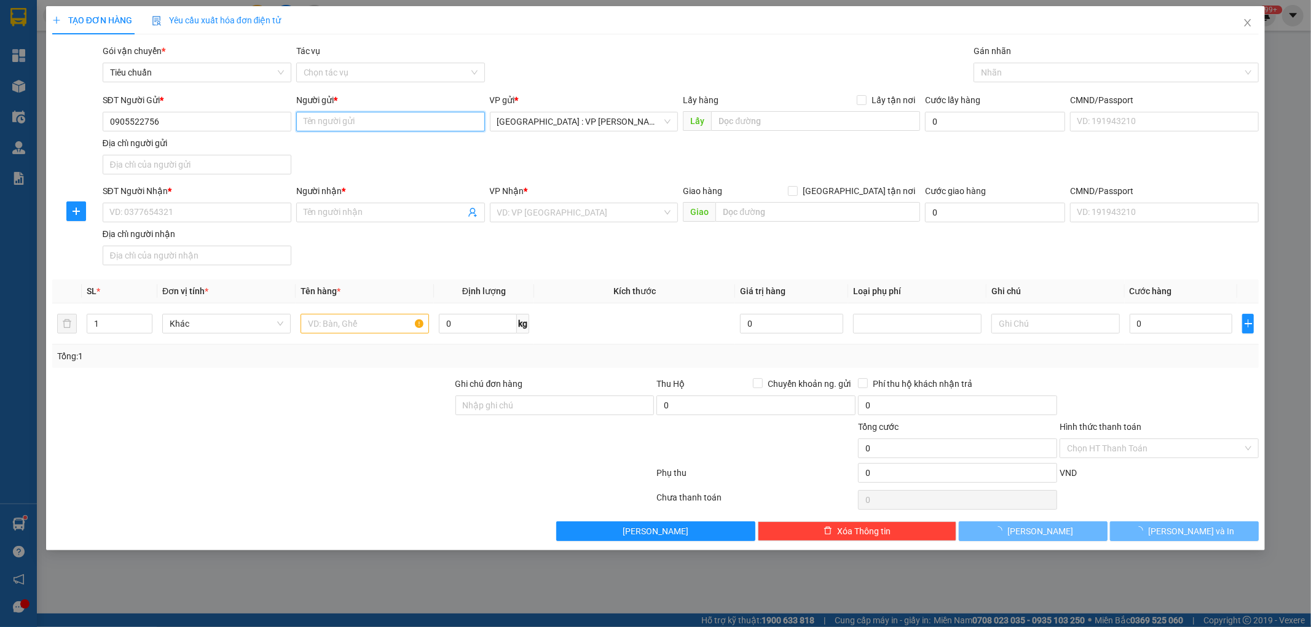
click at [332, 119] on input "Người gửi *" at bounding box center [390, 122] width 189 height 20
click at [318, 118] on input "Người gửi *" at bounding box center [390, 122] width 189 height 20
paste input "Mr.Quang"
type input "Mr.Quang"
click at [169, 216] on input "SĐT Người Nhận *" at bounding box center [197, 213] width 189 height 20
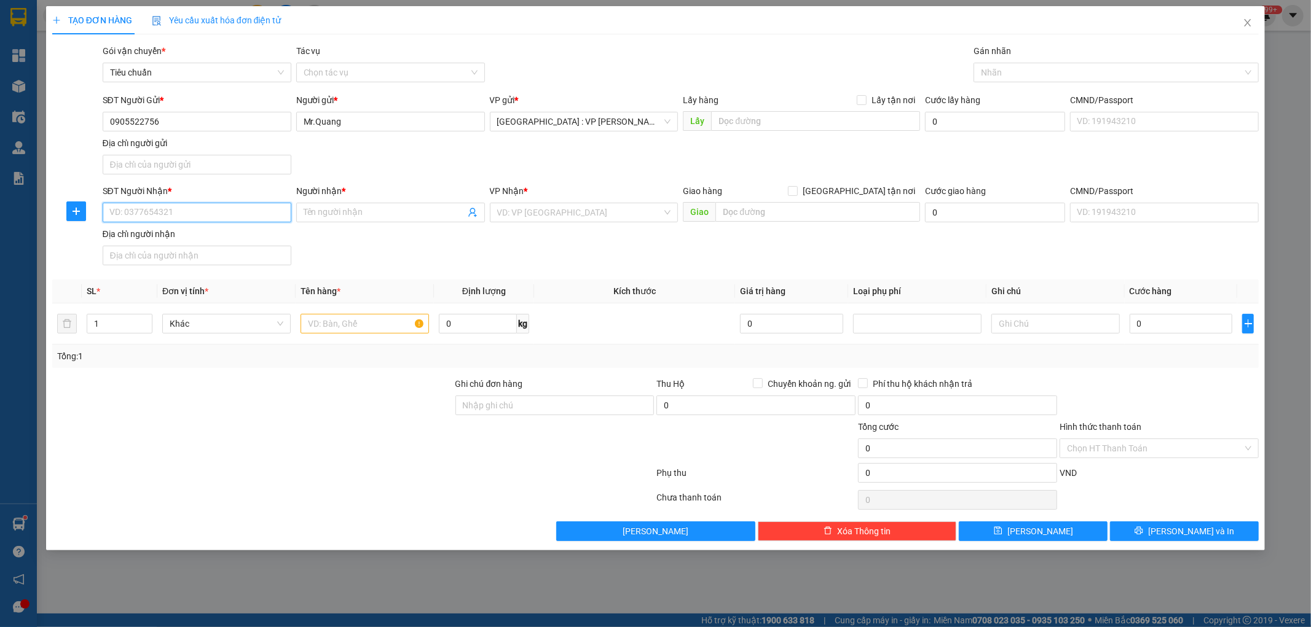
click at [145, 212] on input "SĐT Người Nhận *" at bounding box center [197, 213] width 189 height 20
paste input "090 5601 588"
click at [125, 215] on input "090 5601 588" at bounding box center [197, 213] width 189 height 20
click at [146, 211] on input "0905601 588" at bounding box center [197, 213] width 189 height 20
type input "0905601588"
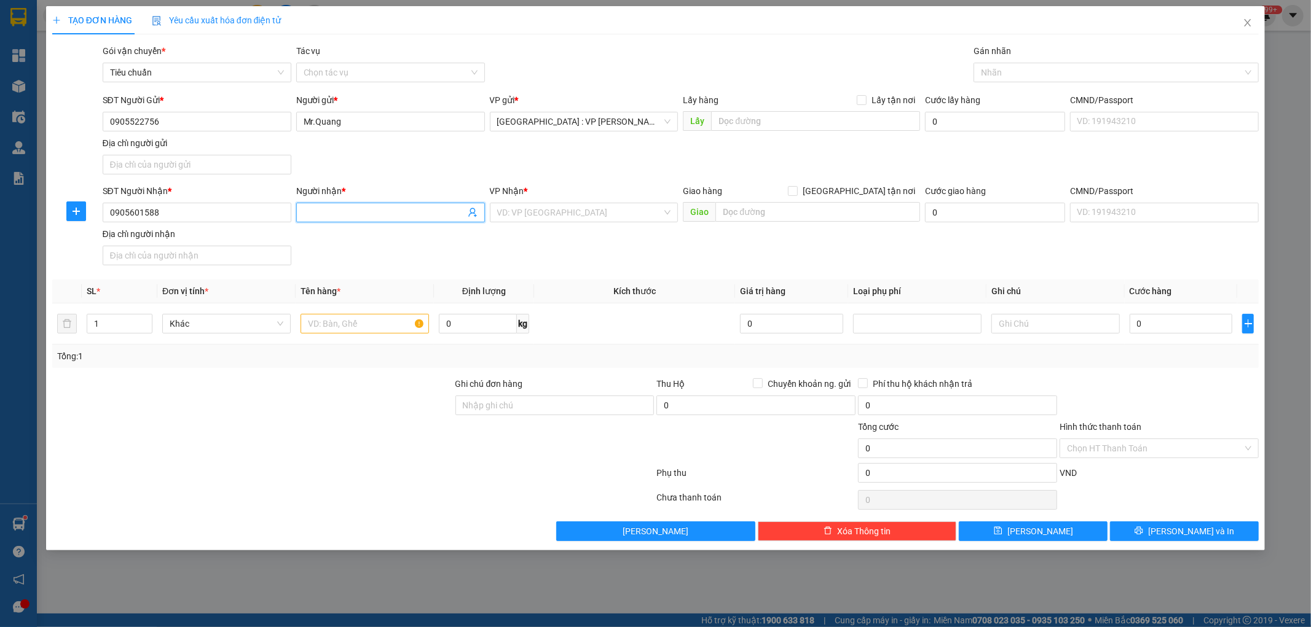
click at [332, 217] on input "Người nhận *" at bounding box center [385, 213] width 162 height 14
click at [330, 215] on input "Người nhận *" at bounding box center [385, 213] width 162 height 14
paste input "Võ Thị Lan"
type input "Võ Thị Lan"
click at [644, 213] on input "search" at bounding box center [579, 212] width 165 height 18
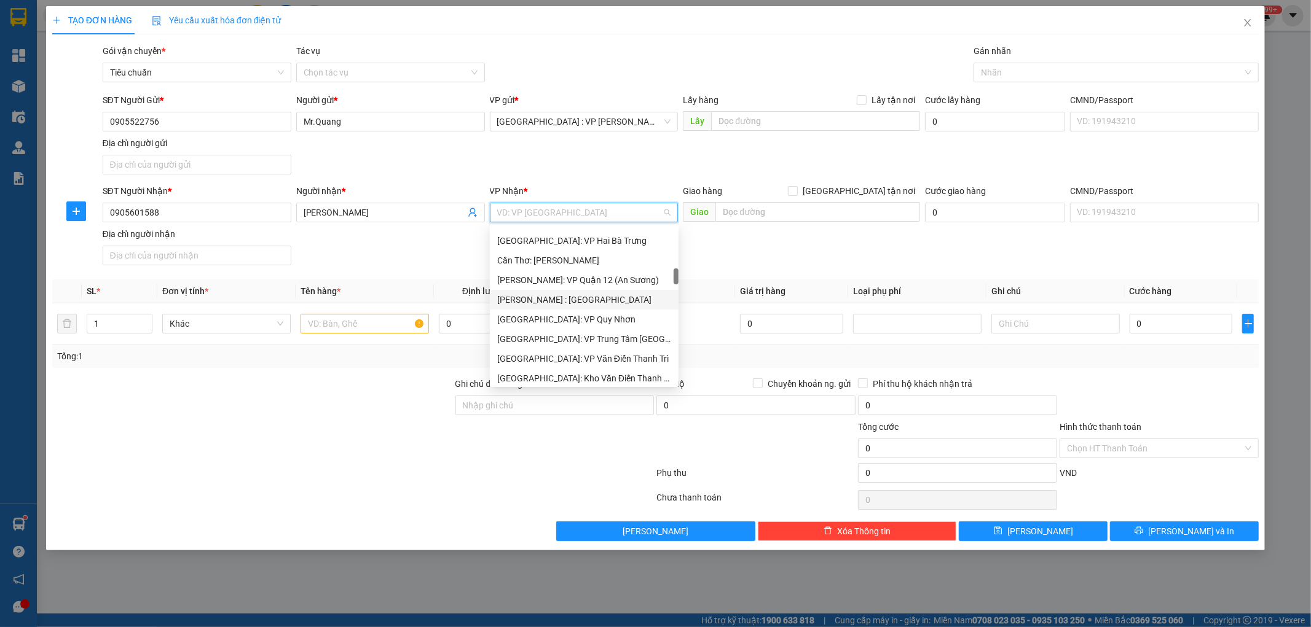
scroll to position [136, 0]
click at [796, 192] on input "[GEOGRAPHIC_DATA] tận nơi" at bounding box center [792, 190] width 9 height 9
checkbox input "true"
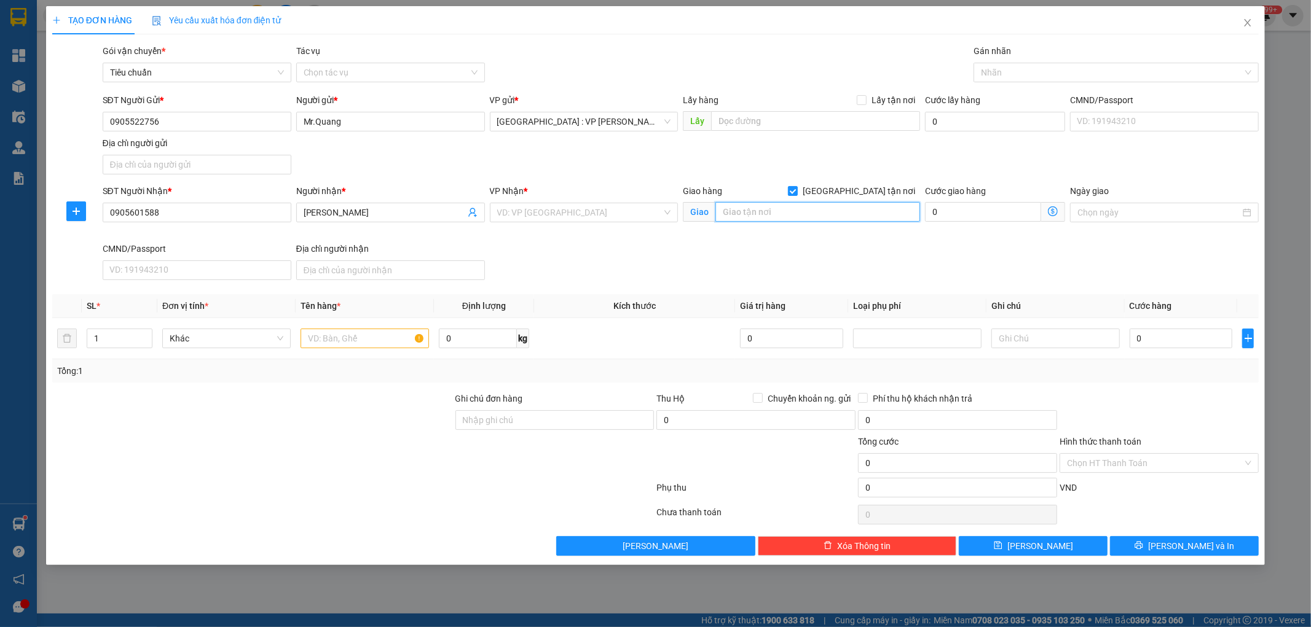
click at [819, 213] on input "text" at bounding box center [817, 212] width 205 height 20
click at [753, 210] on input "text" at bounding box center [817, 212] width 205 height 20
paste input "1102 Huỳnh Tấn Phát, Tân Phú, Q7, HCM"
type input "1102 Huỳnh Tấn Phát, Tân Phú, Q7, HCM"
click at [640, 209] on input "search" at bounding box center [579, 212] width 165 height 18
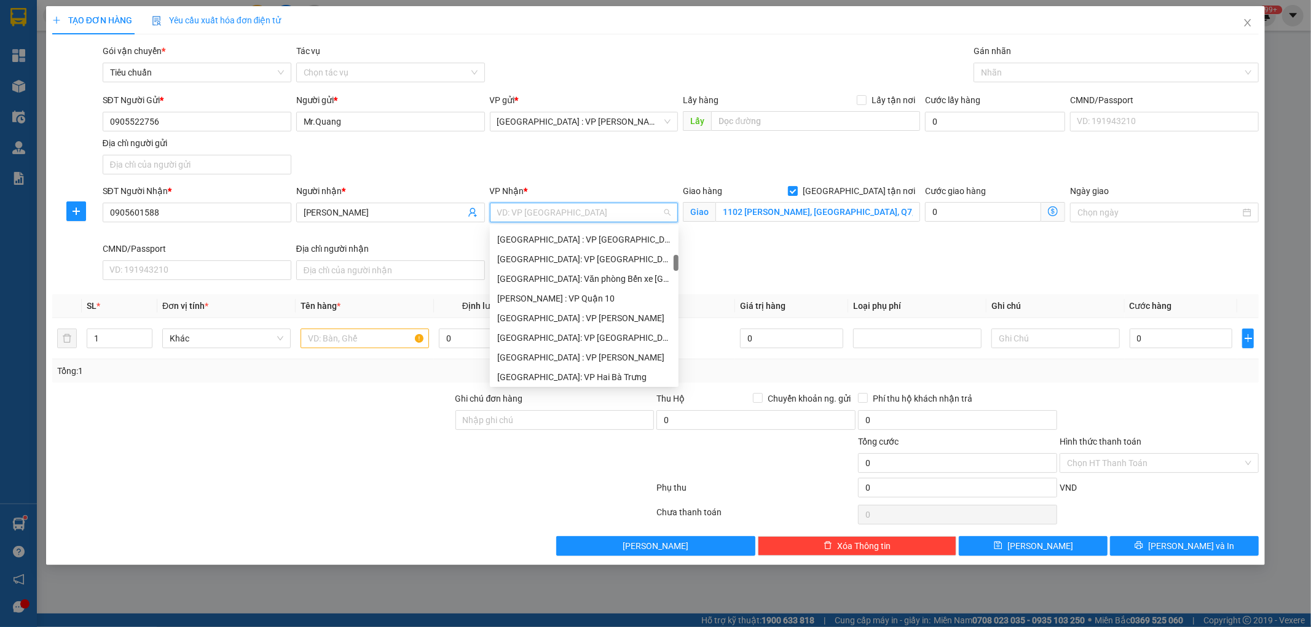
scroll to position [341, 0]
click at [590, 361] on div "[PERSON_NAME] : [GEOGRAPHIC_DATA]" at bounding box center [584, 368] width 174 height 14
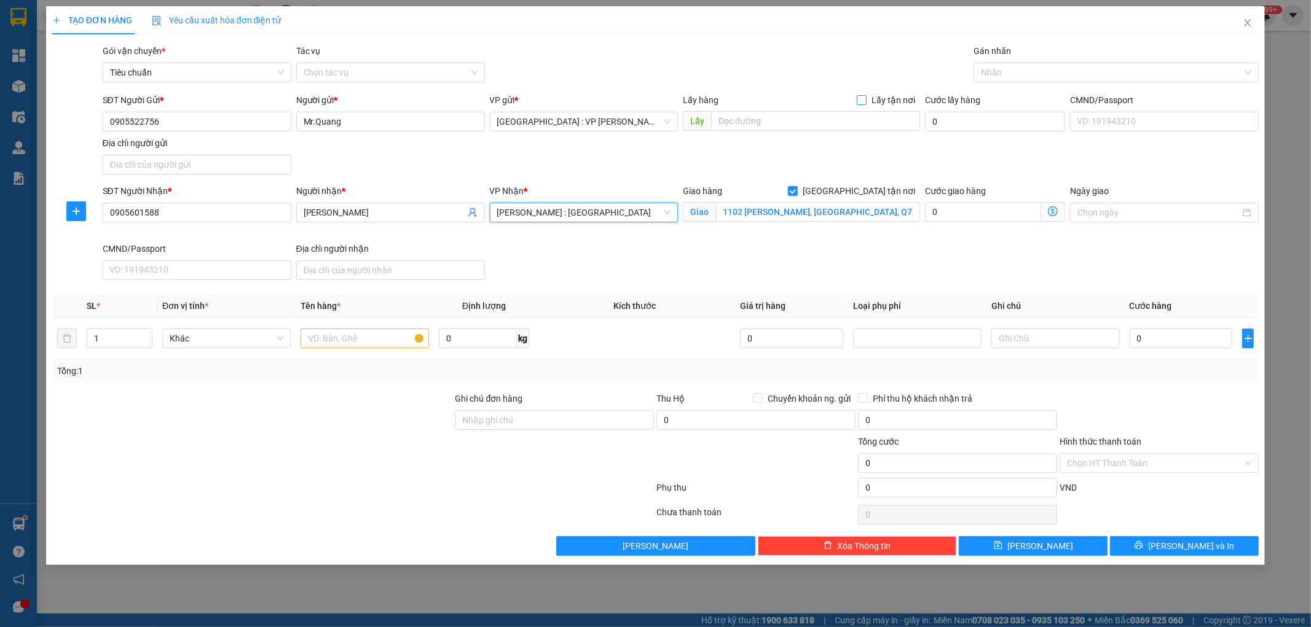
click at [864, 103] on input "Lấy tận nơi" at bounding box center [861, 99] width 9 height 9
checkbox input "true"
click at [852, 113] on input "text" at bounding box center [815, 121] width 209 height 20
click at [757, 118] on input "text" at bounding box center [815, 121] width 209 height 20
paste input "17 [PERSON_NAME] [GEOGRAPHIC_DATA], [GEOGRAPHIC_DATA]"
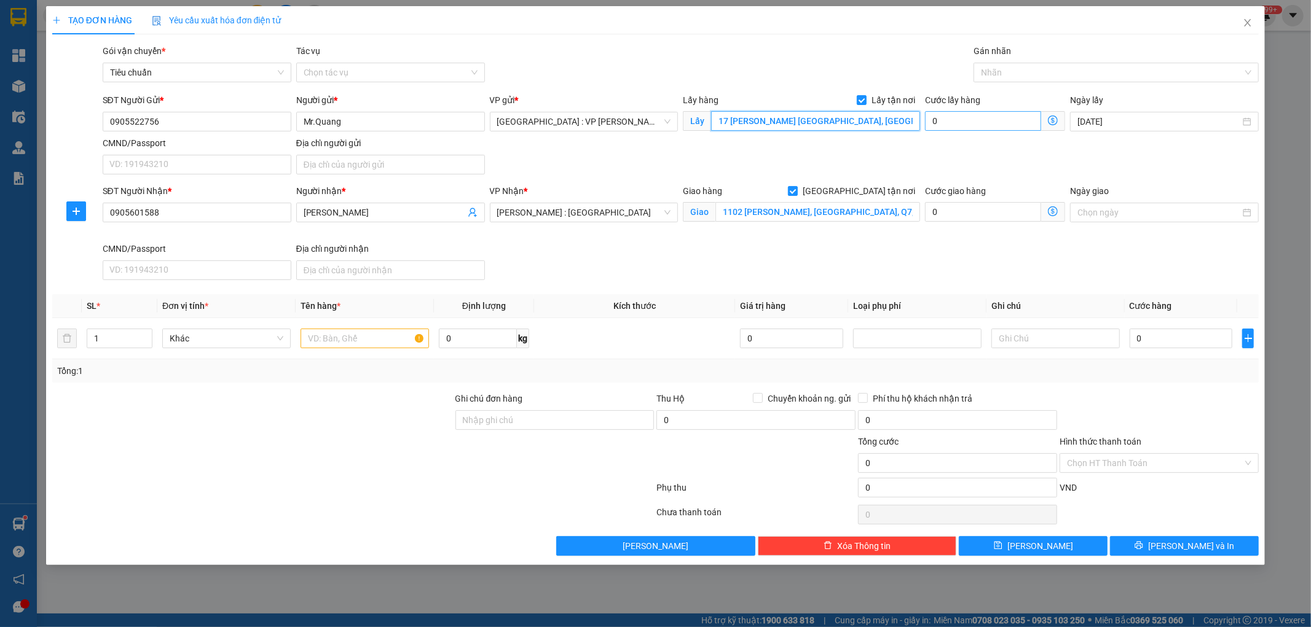
type input "17 [PERSON_NAME] [GEOGRAPHIC_DATA], [GEOGRAPHIC_DATA]"
click at [956, 114] on input "0" at bounding box center [983, 121] width 116 height 20
type input "1"
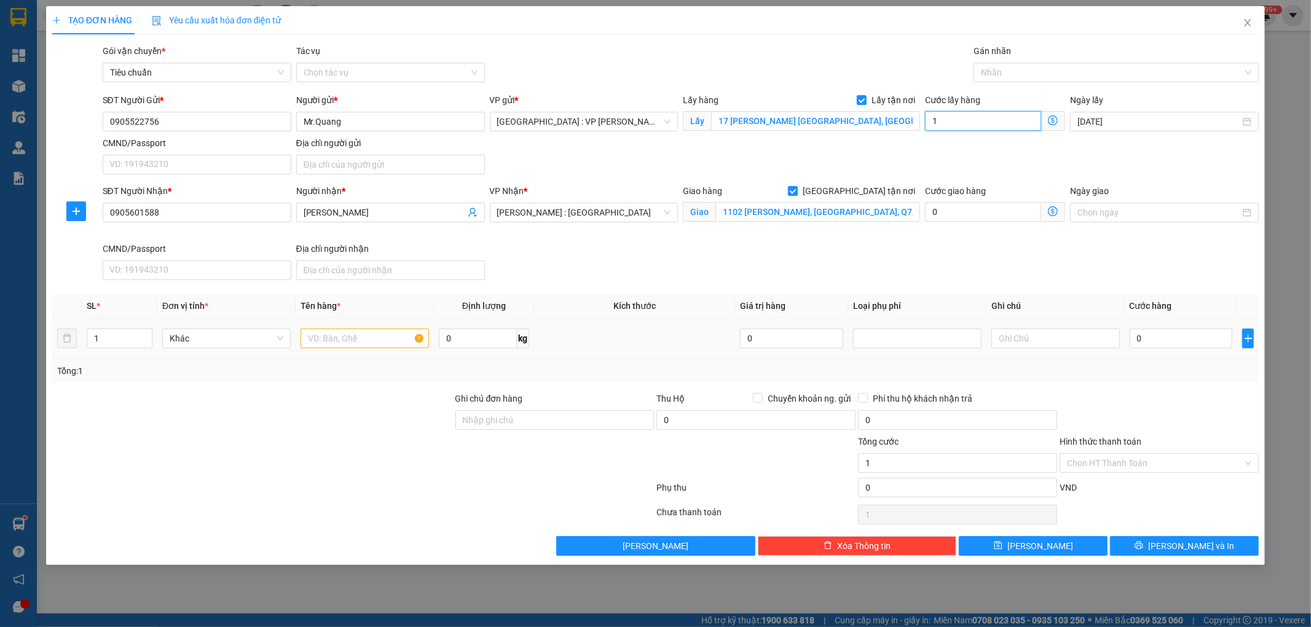
type input "15"
type input "150"
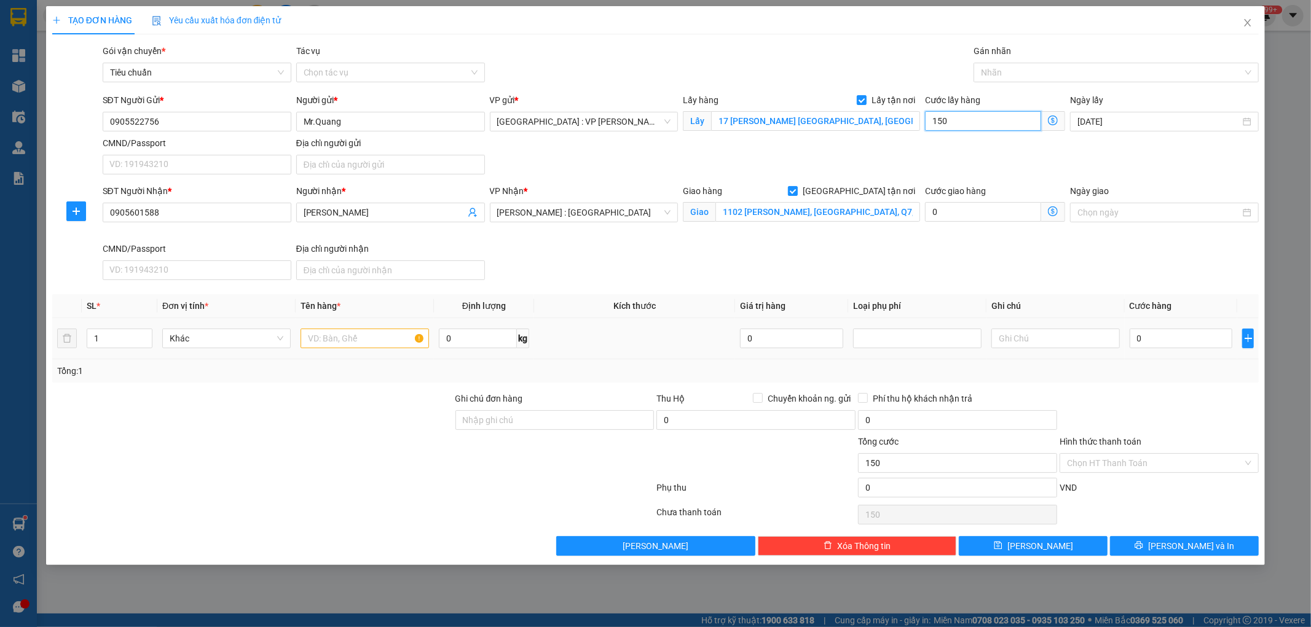
type input "1.500"
type input "15.000"
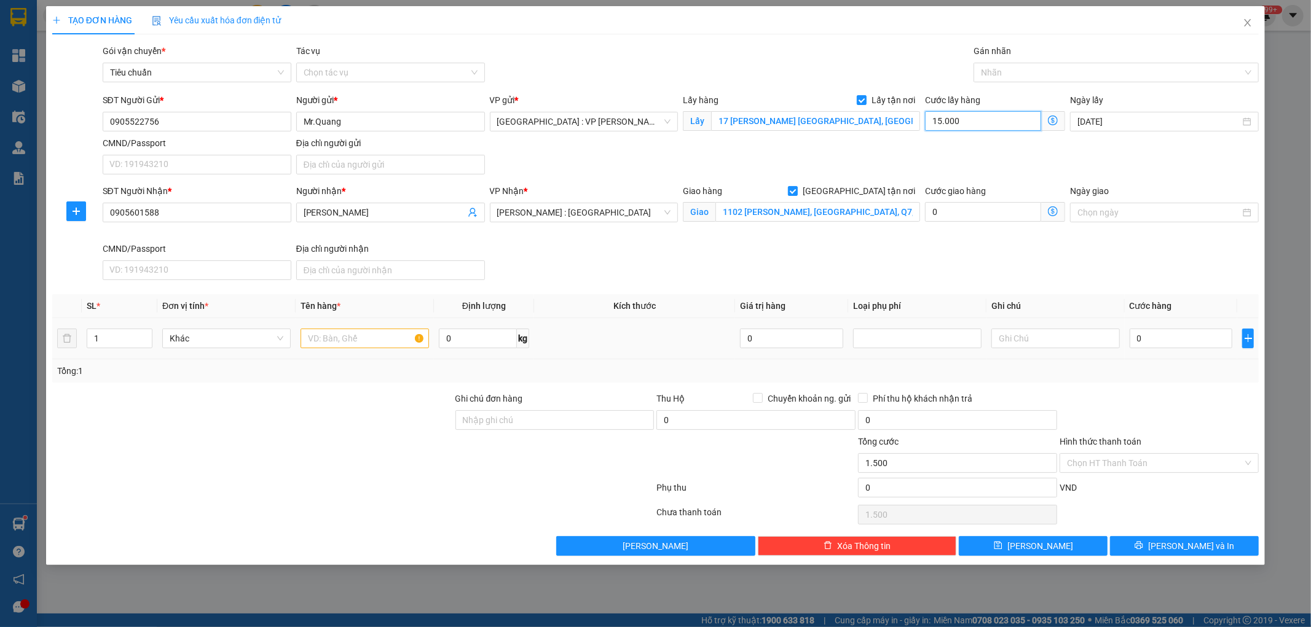
type input "15.000"
type input "150.000"
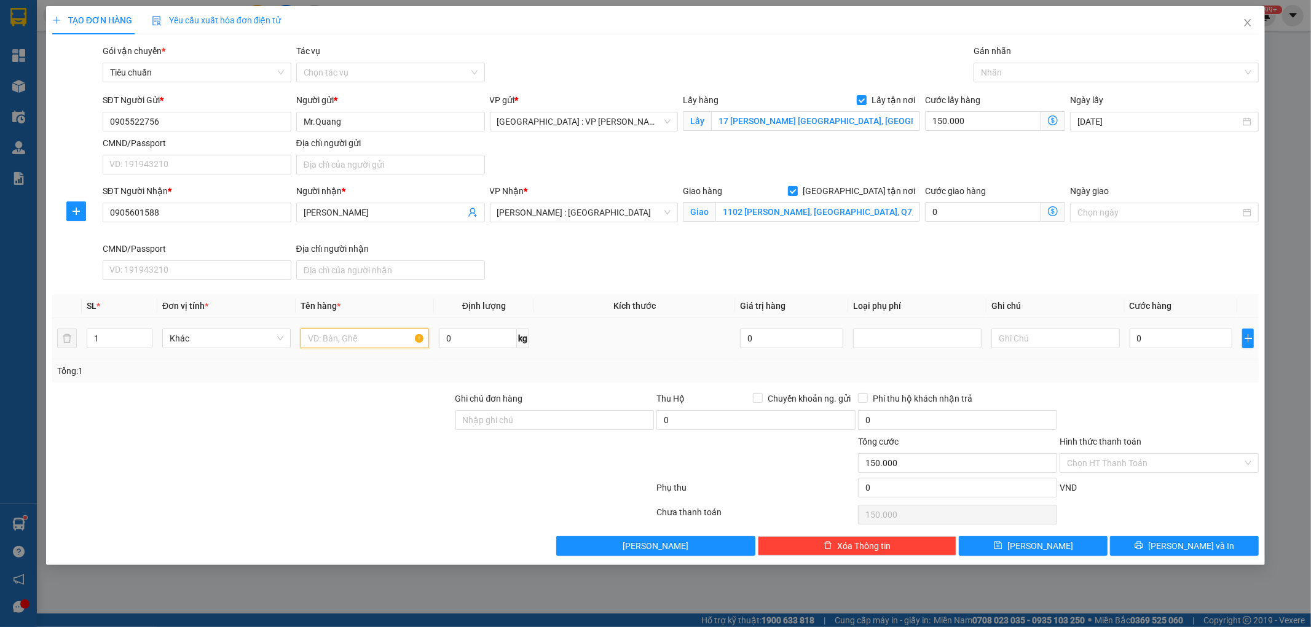
click at [352, 345] on input "text" at bounding box center [364, 339] width 128 height 20
type input "1 XE MÁY"
click at [1155, 341] on input "0" at bounding box center [1180, 339] width 103 height 20
type input "1"
type input "150.001"
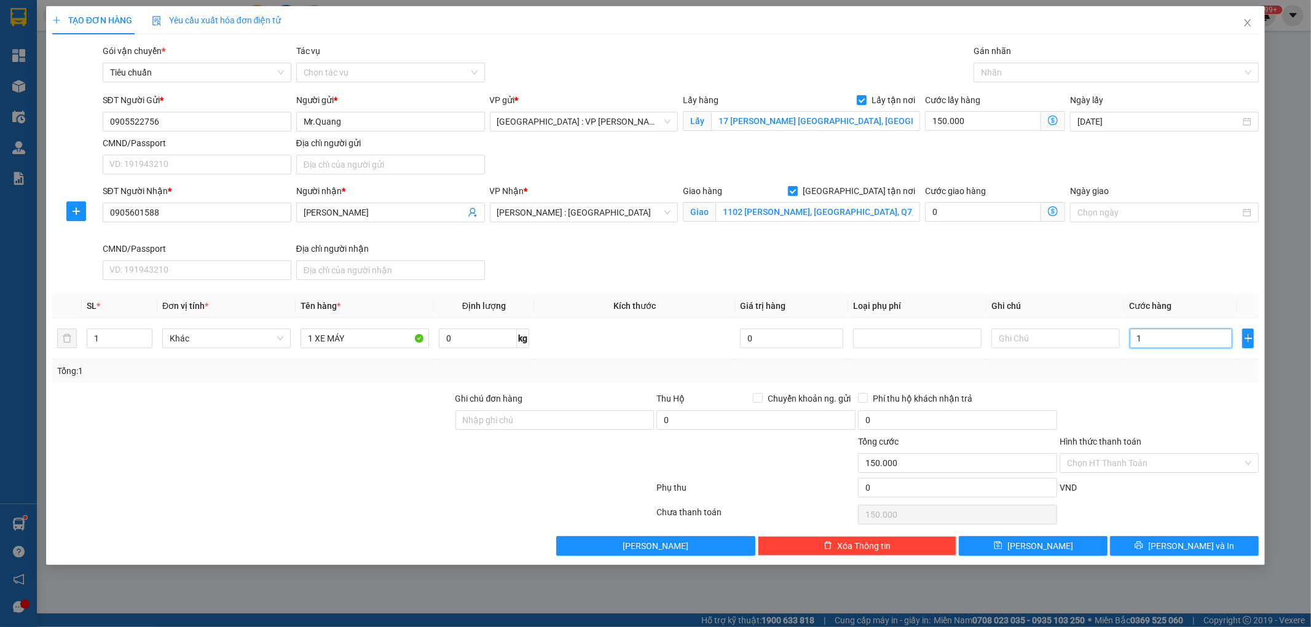
type input "150.001"
type input "10"
type input "150.010"
type input "103"
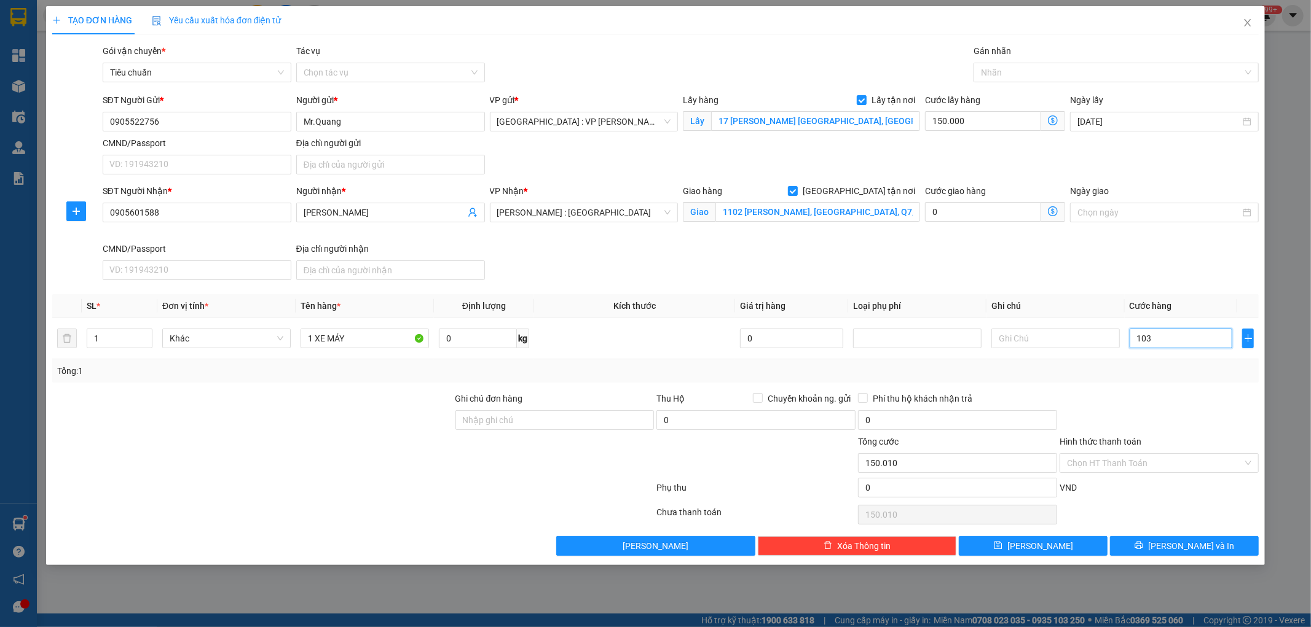
type input "150.103"
type input "1.030"
type input "151.030"
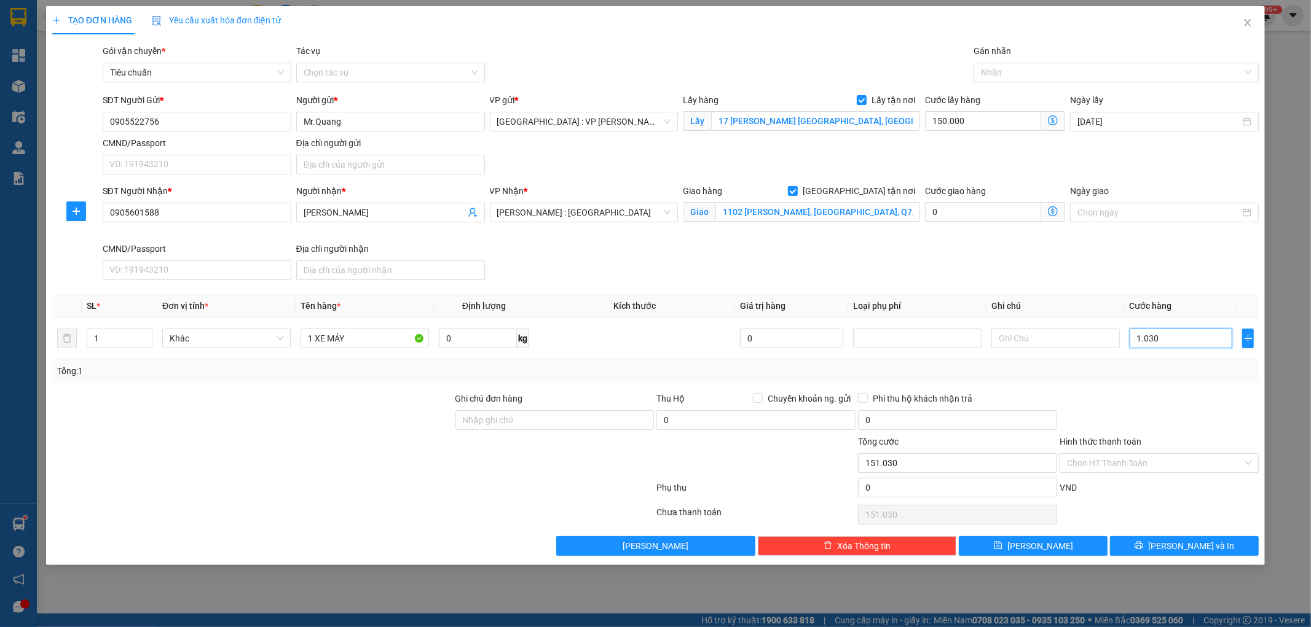
type input "10.300"
type input "160.300"
type input "103.000"
type input "253.000"
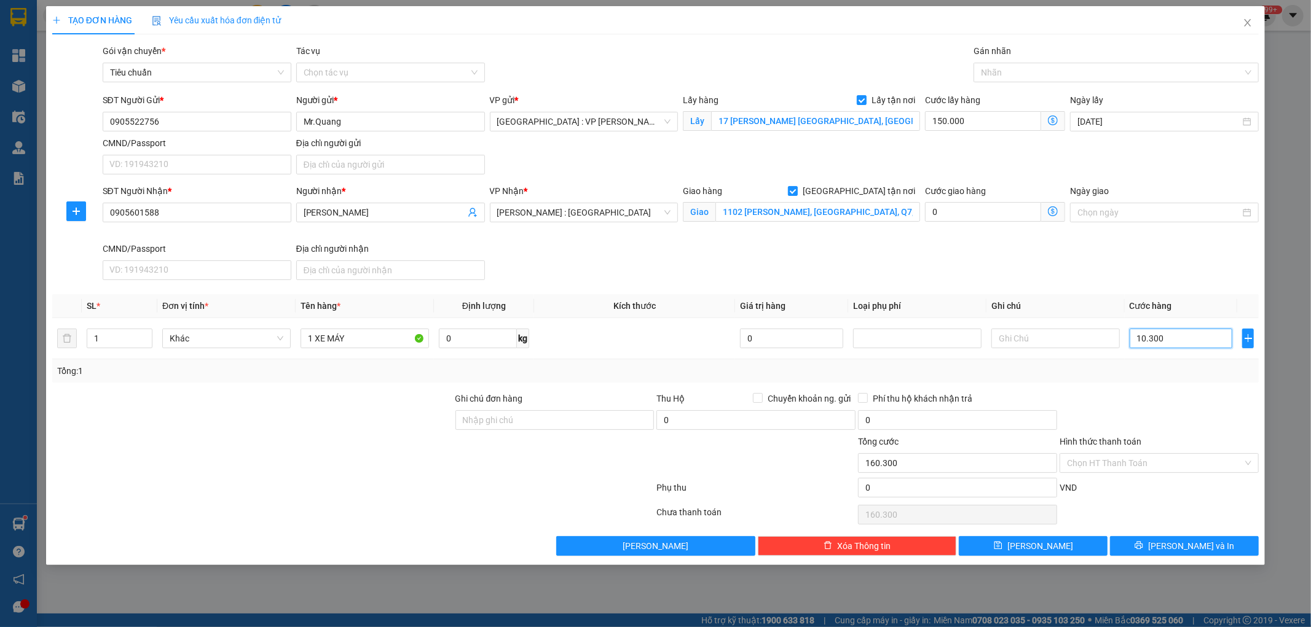
type input "253.000"
type input "1.030.000"
type input "1.180.000"
type input "1.030.000"
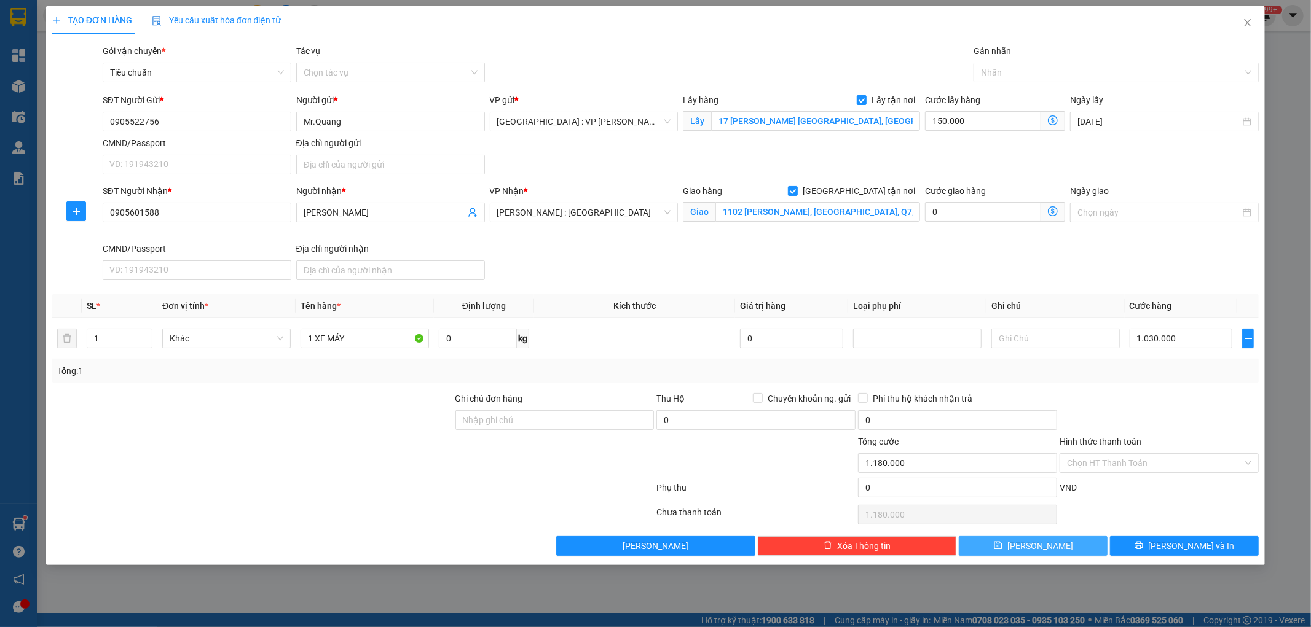
click at [1032, 541] on button "[PERSON_NAME]" at bounding box center [1032, 546] width 149 height 20
checkbox input "false"
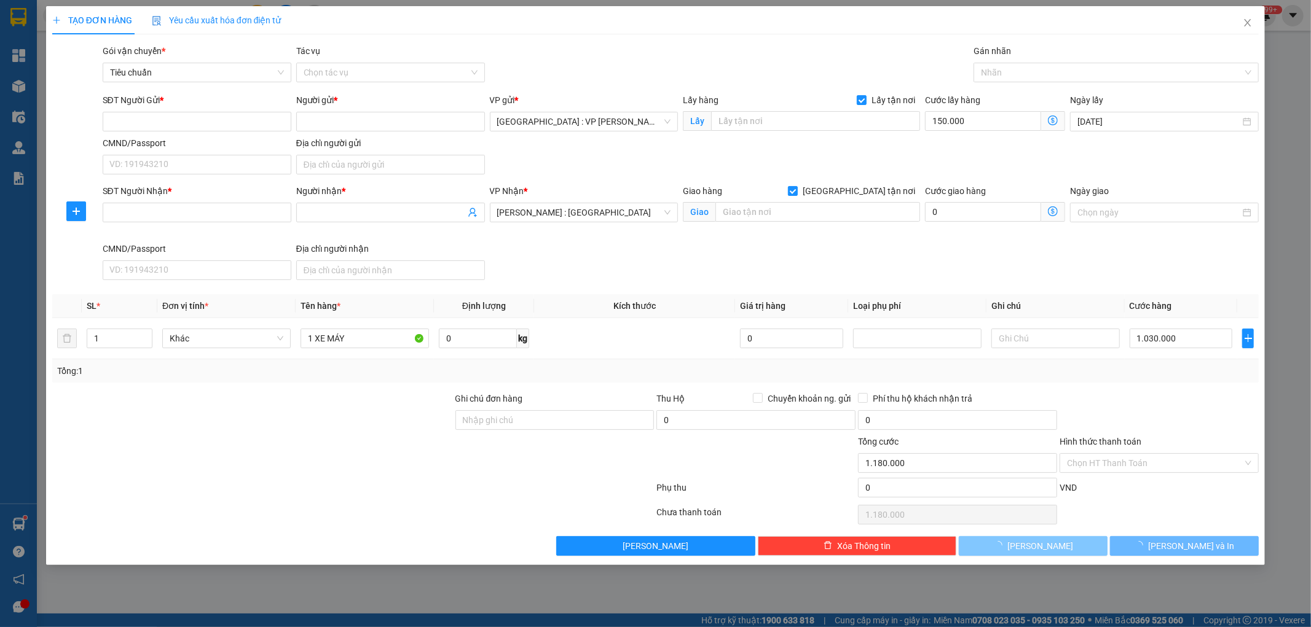
type input "0"
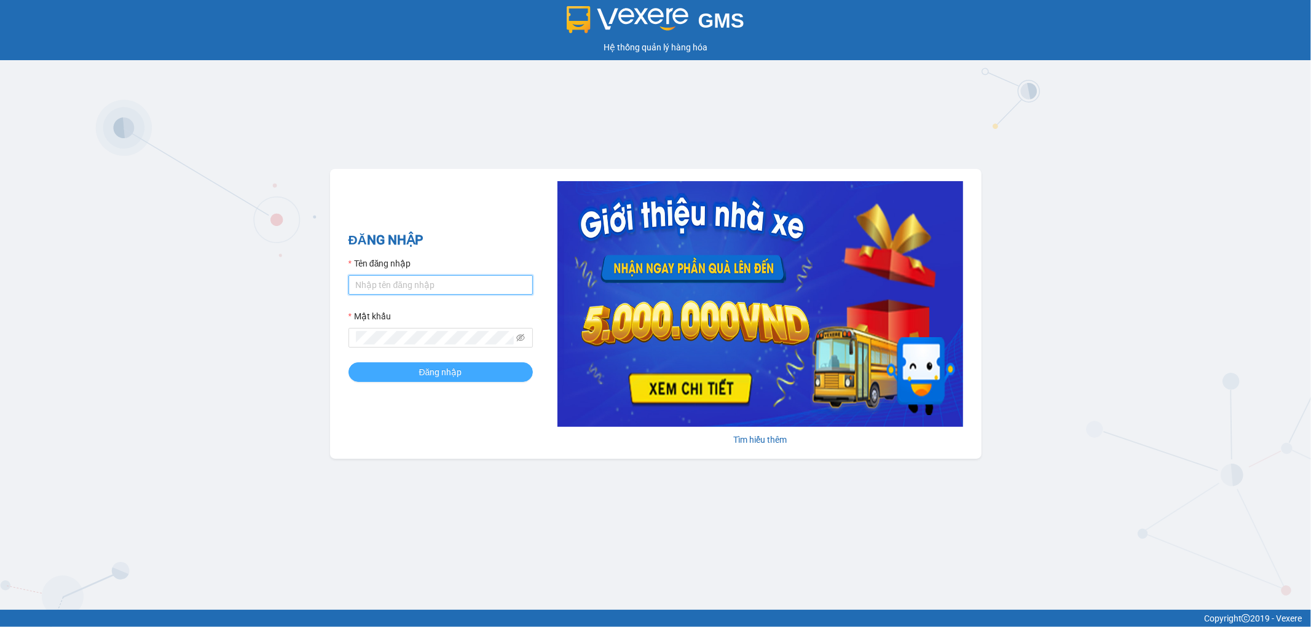
type input "huynhvannghiadanang.longhoan"
click at [420, 373] on span "Đăng nhập" at bounding box center [440, 373] width 43 height 14
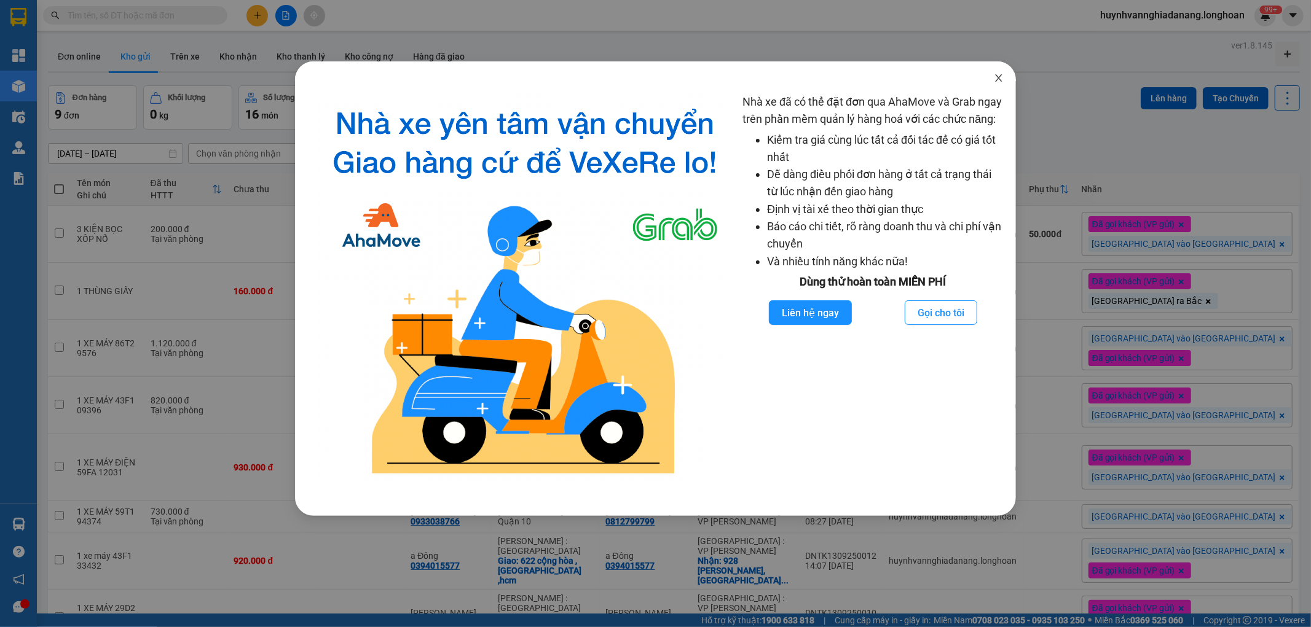
click at [997, 77] on icon "close" at bounding box center [998, 77] width 7 height 7
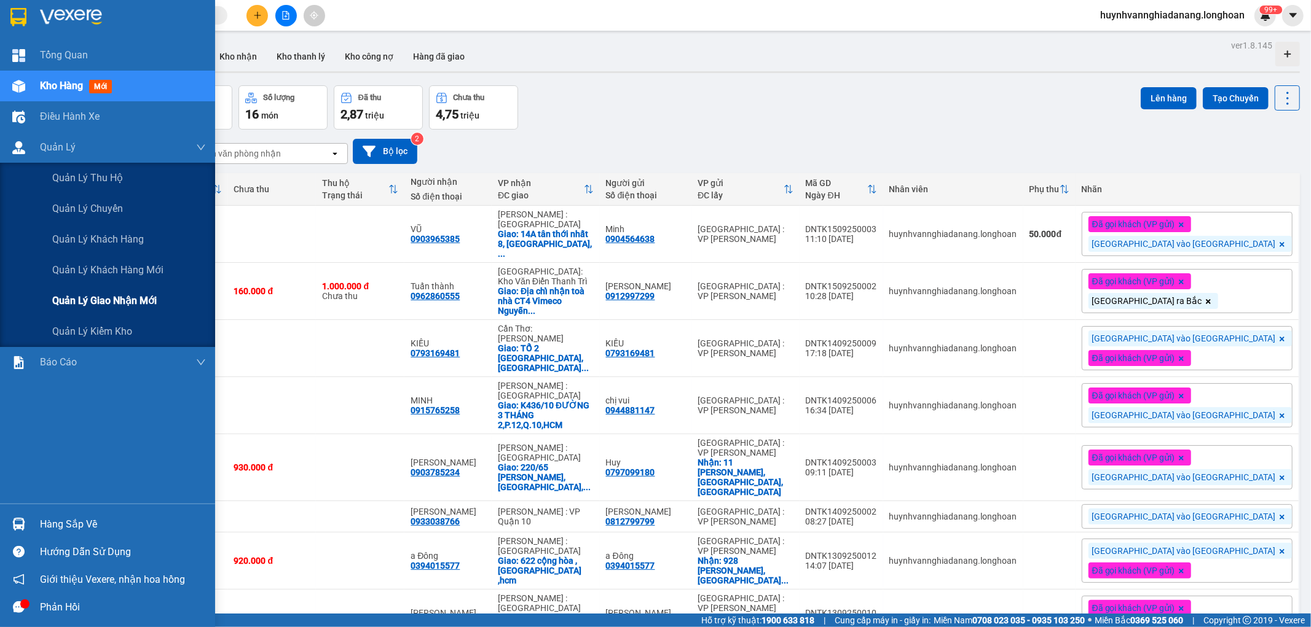
click at [117, 302] on span "Quản lý giao nhận mới" at bounding box center [104, 300] width 104 height 15
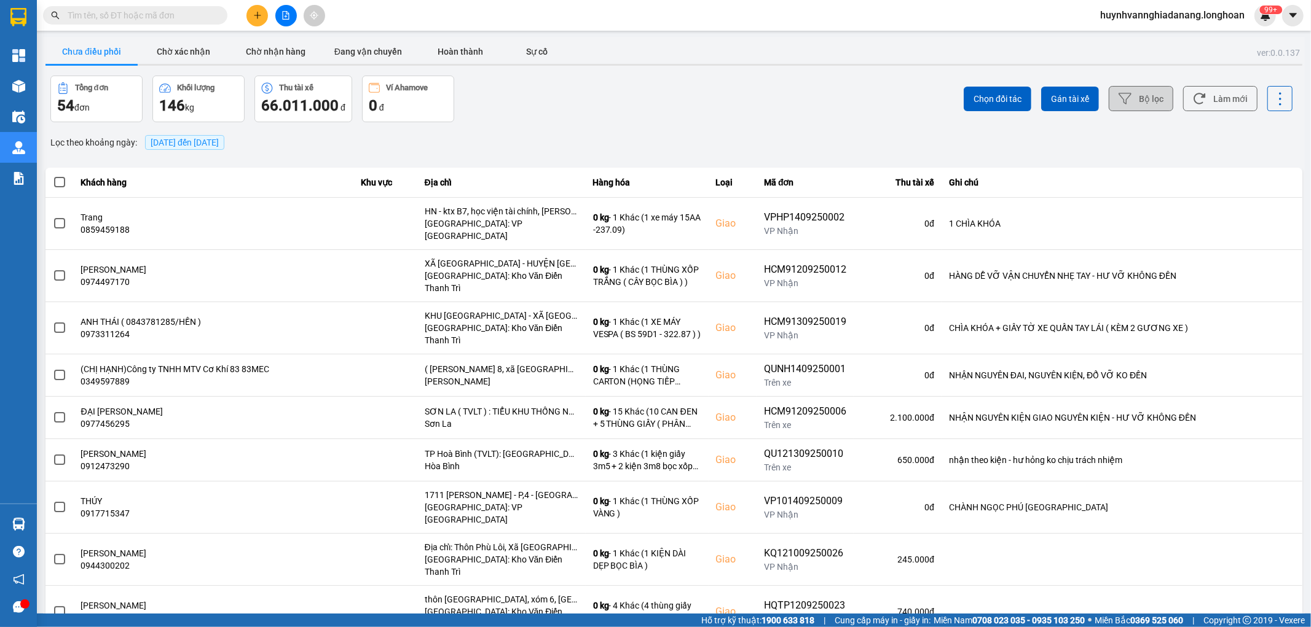
click at [1140, 103] on button "Bộ lọc" at bounding box center [1140, 98] width 65 height 25
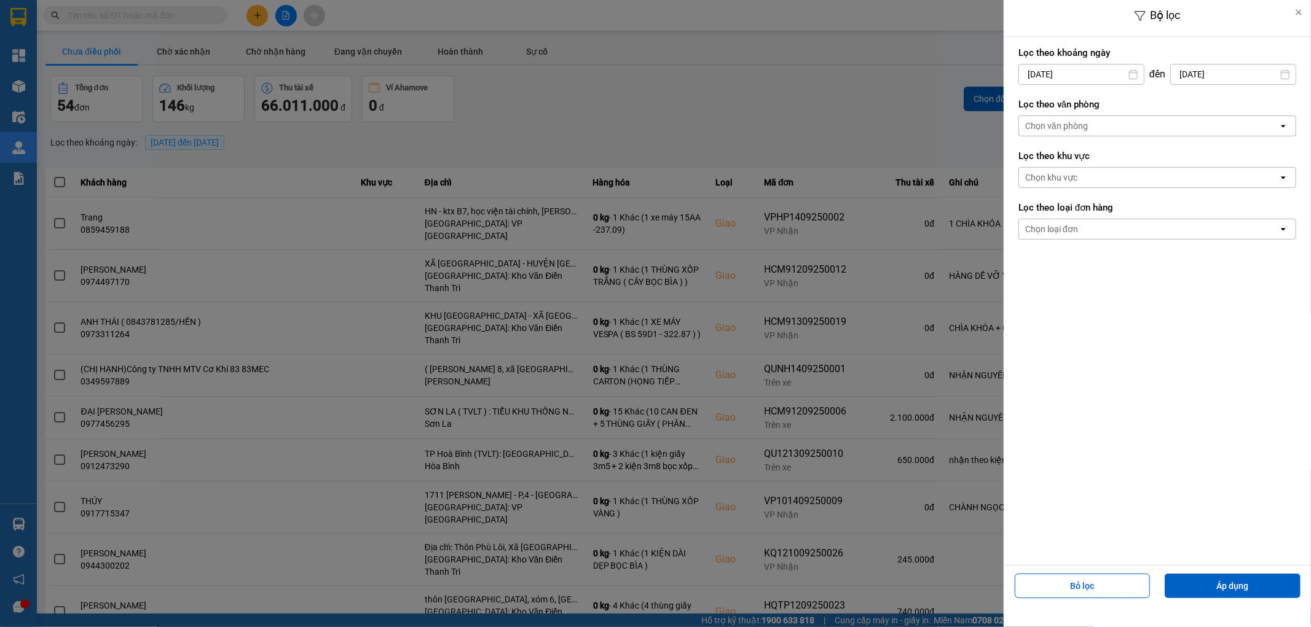
click at [1156, 125] on div "Chọn văn phòng" at bounding box center [1148, 126] width 259 height 20
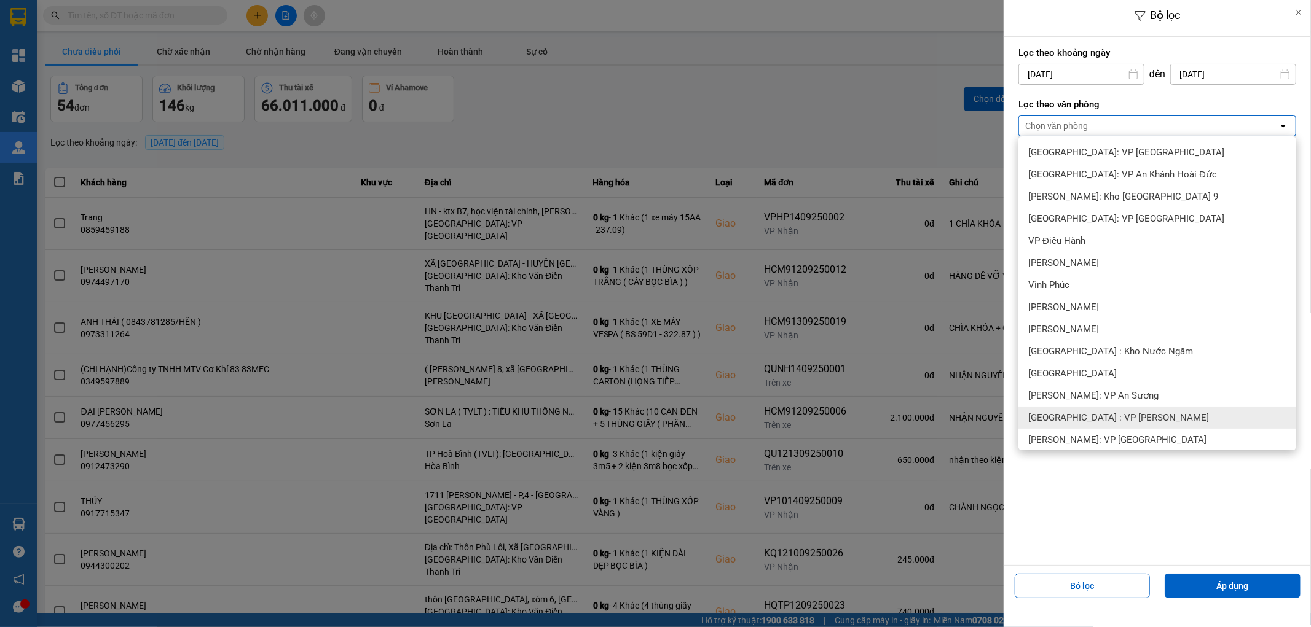
click at [1112, 412] on span "[GEOGRAPHIC_DATA] : VP [PERSON_NAME]" at bounding box center [1118, 418] width 181 height 12
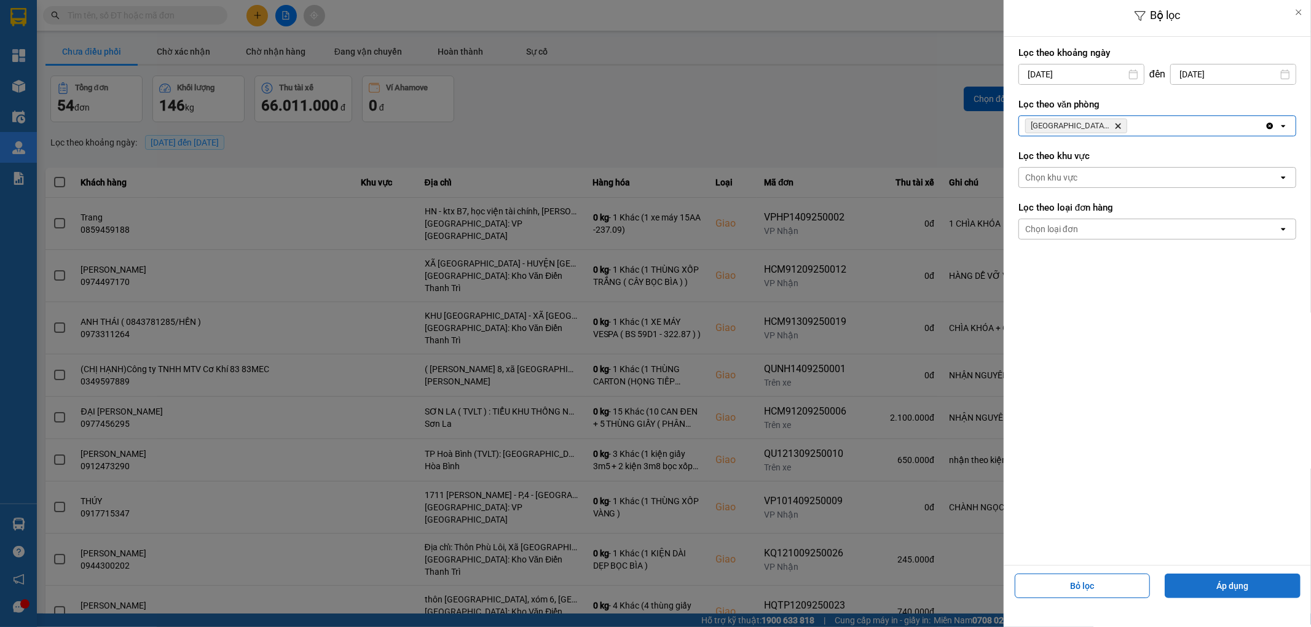
click at [1213, 588] on button "Áp dụng" at bounding box center [1232, 586] width 136 height 25
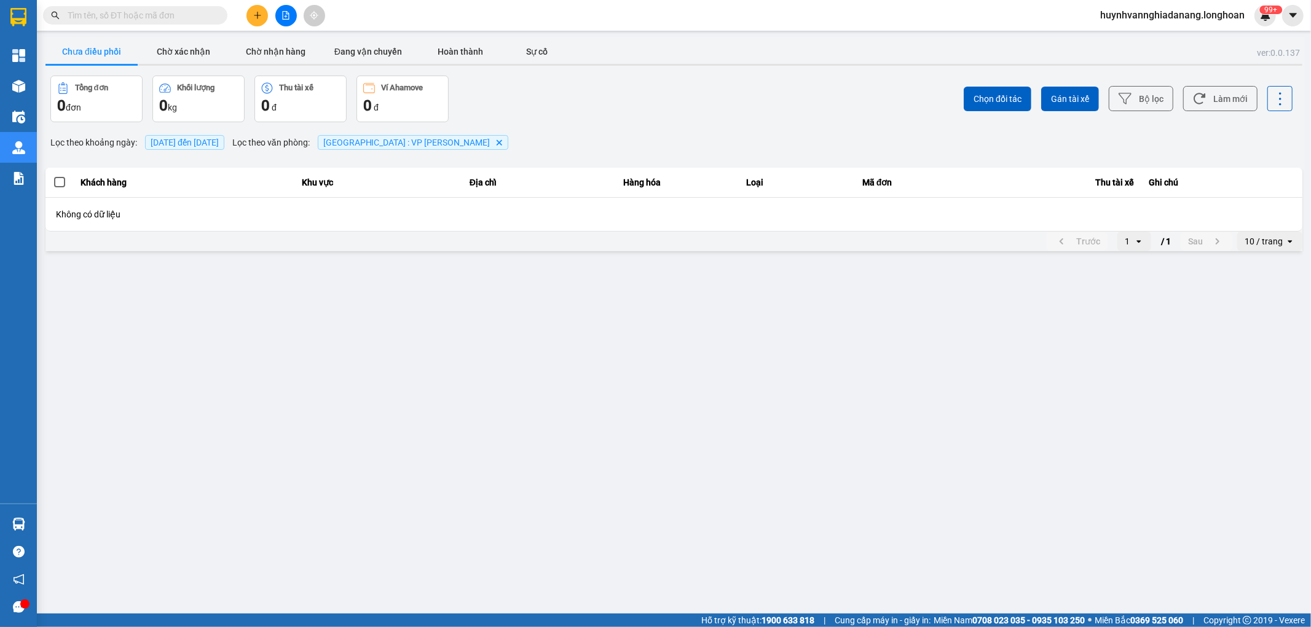
click at [1243, 240] on div "10 / trang" at bounding box center [1261, 242] width 48 height 20
click at [1257, 359] on div "100 / trang" at bounding box center [1269, 356] width 45 height 12
click at [1116, 99] on button "Bộ lọc" at bounding box center [1140, 98] width 65 height 25
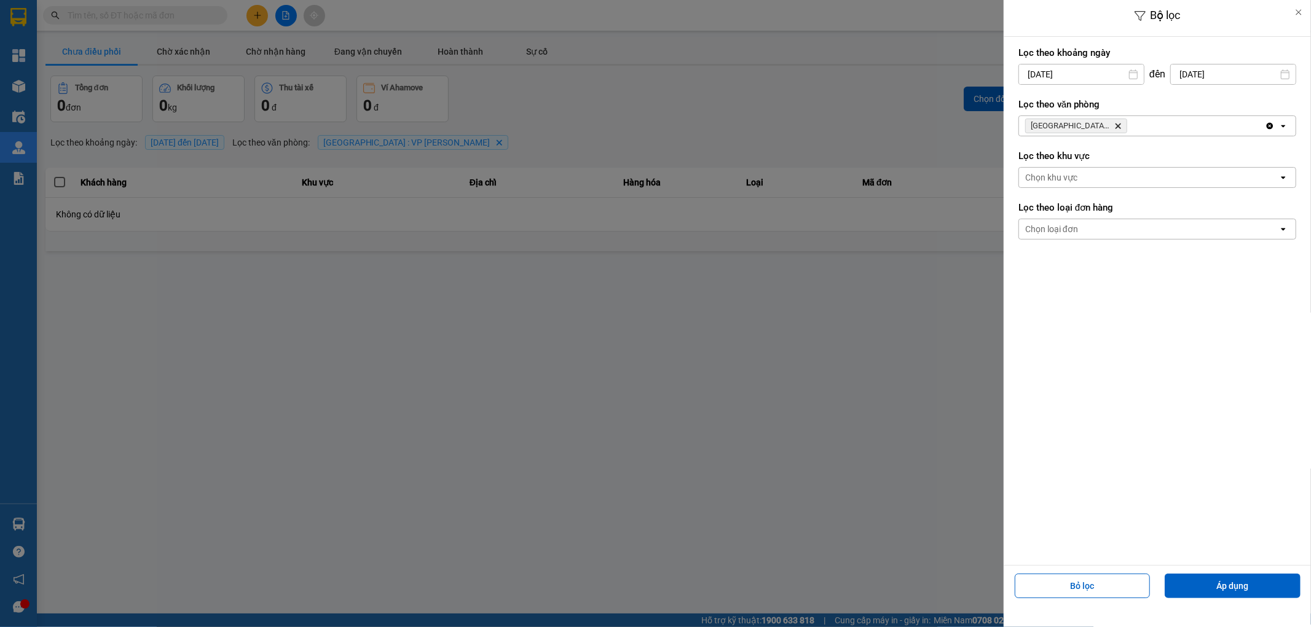
click at [1092, 71] on input "[DATE]" at bounding box center [1081, 75] width 125 height 20
click at [1025, 170] on div "1" at bounding box center [1025, 164] width 17 height 15
type input "[DATE]"
click at [1234, 581] on button "Áp dụng" at bounding box center [1232, 586] width 136 height 25
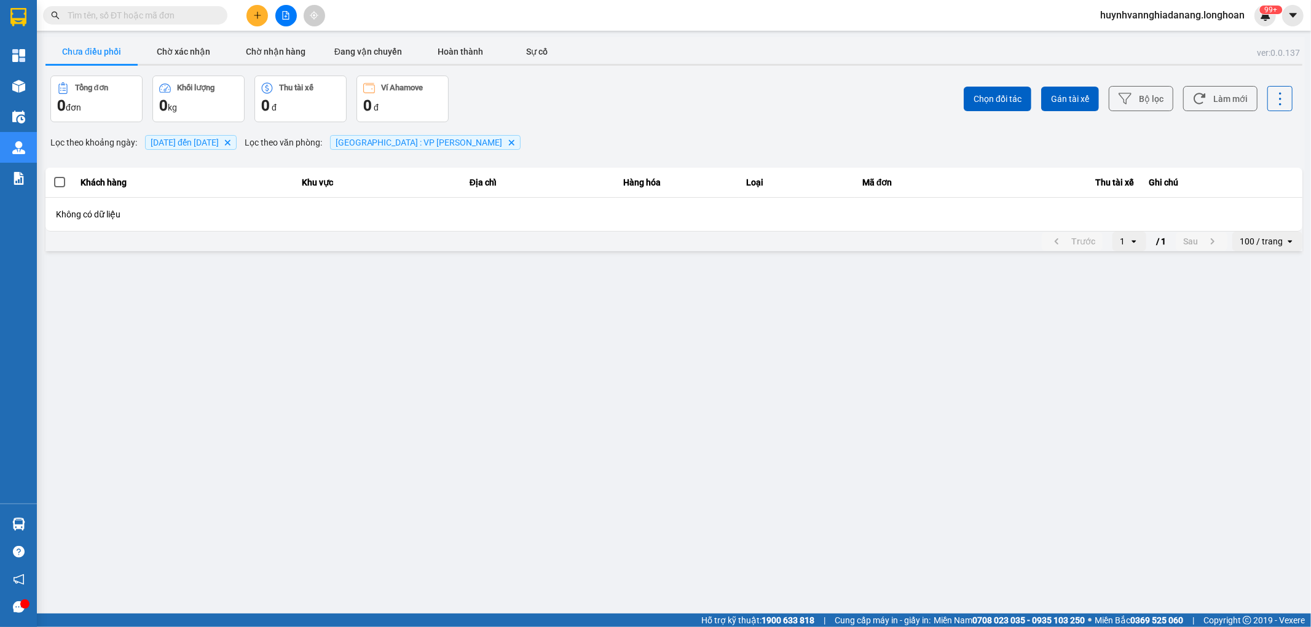
click at [117, 19] on input "text" at bounding box center [140, 16] width 145 height 14
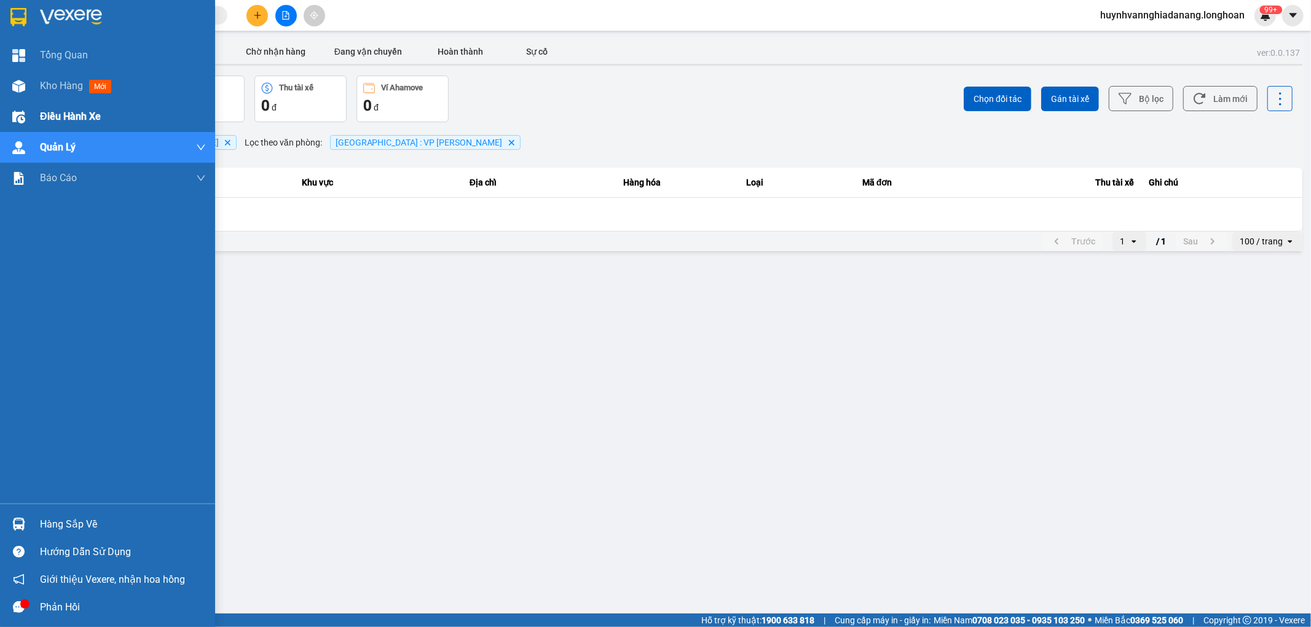
click at [60, 116] on span "Điều hành xe" at bounding box center [70, 116] width 61 height 15
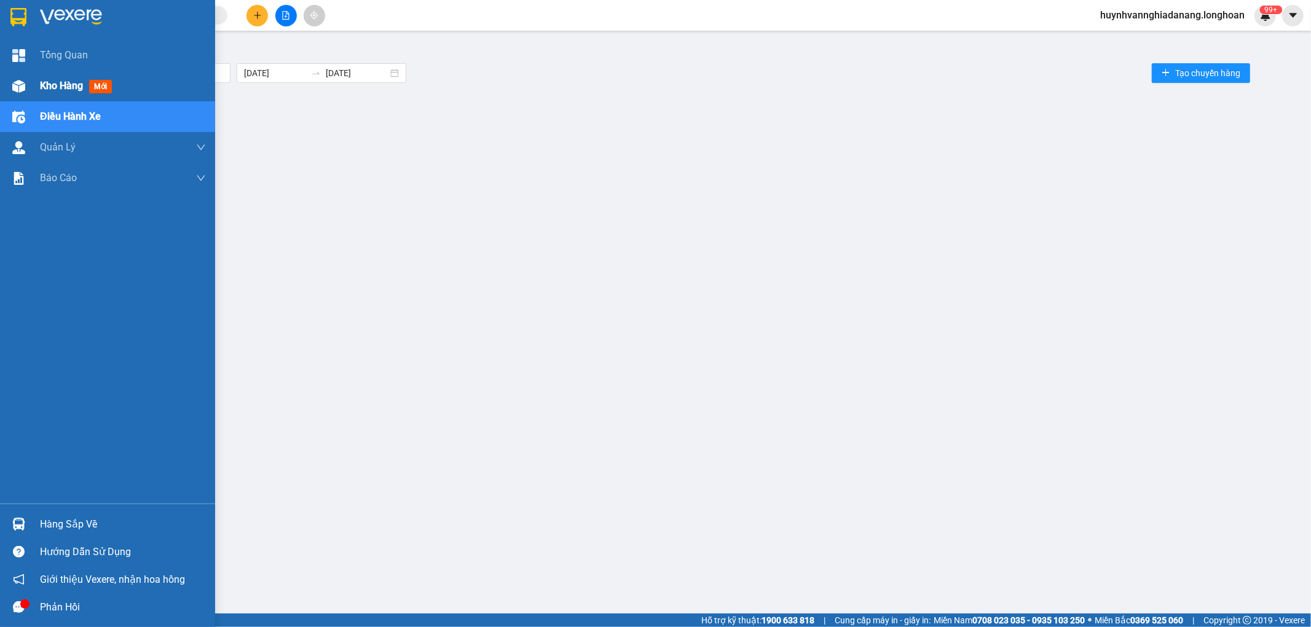
click at [58, 86] on span "Kho hàng" at bounding box center [61, 86] width 43 height 12
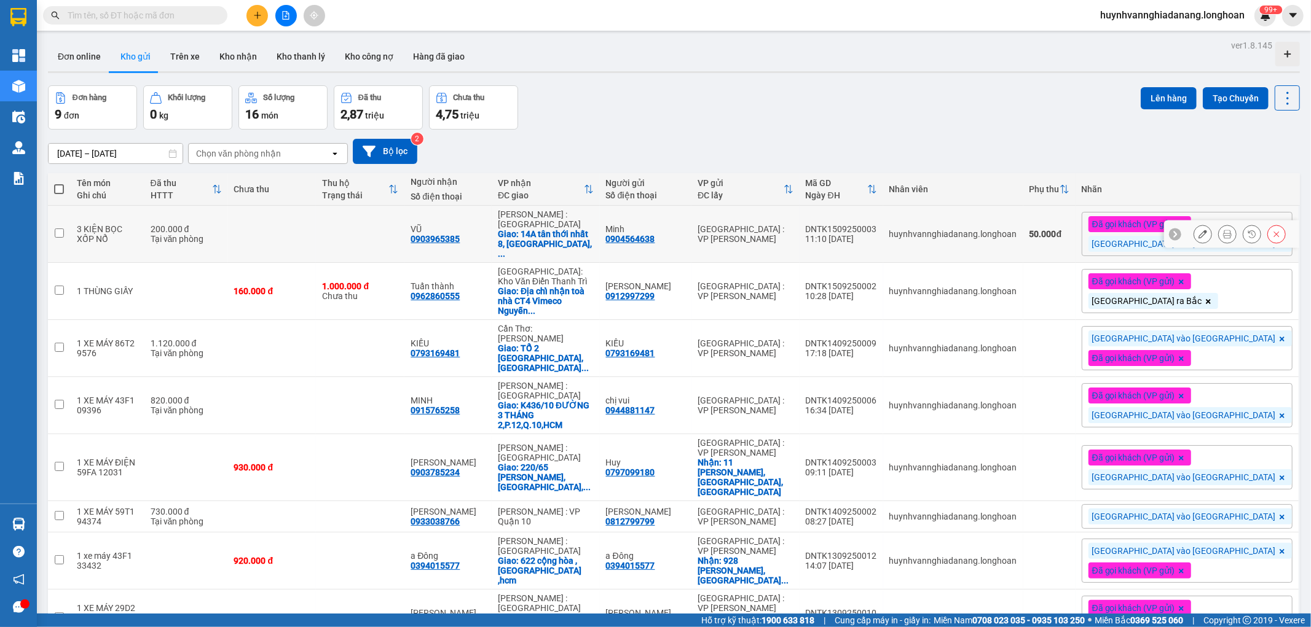
click at [877, 229] on div "DNTK1509250003" at bounding box center [841, 229] width 71 height 10
checkbox input "false"
copy div "DNTK1509250003"
click at [703, 138] on div "[DATE] – [DATE] Press the down arrow key to interact with the calendar and sele…" at bounding box center [674, 152] width 1252 height 44
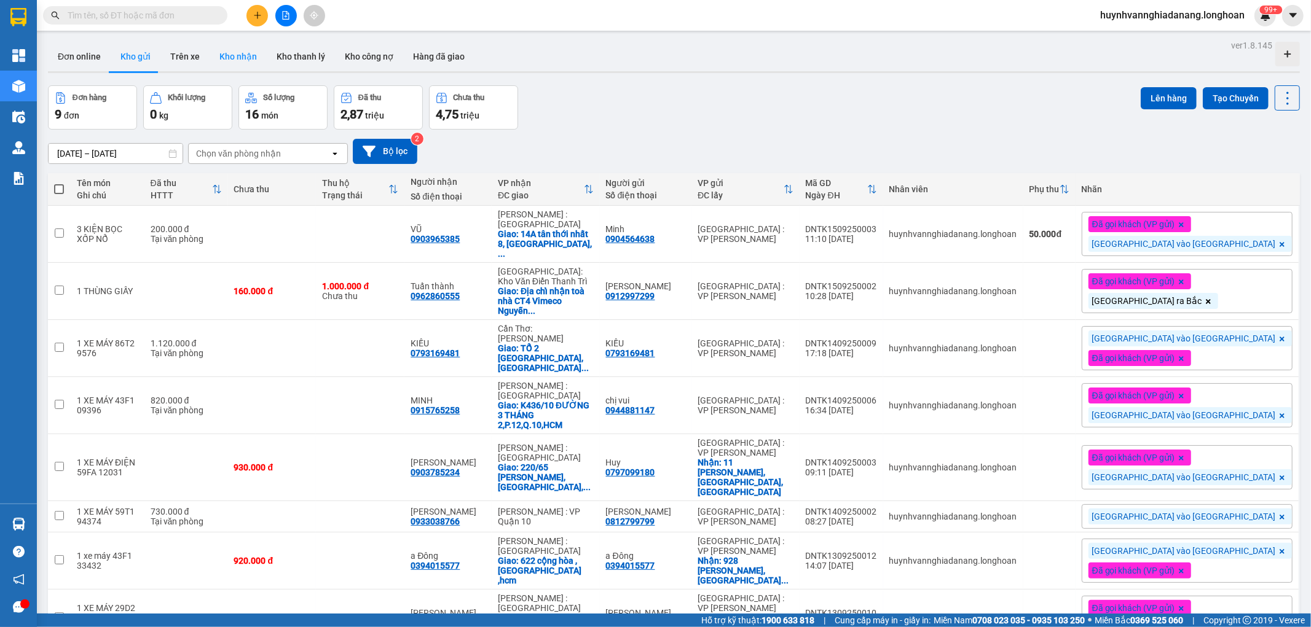
click at [237, 60] on button "Kho nhận" at bounding box center [238, 56] width 57 height 29
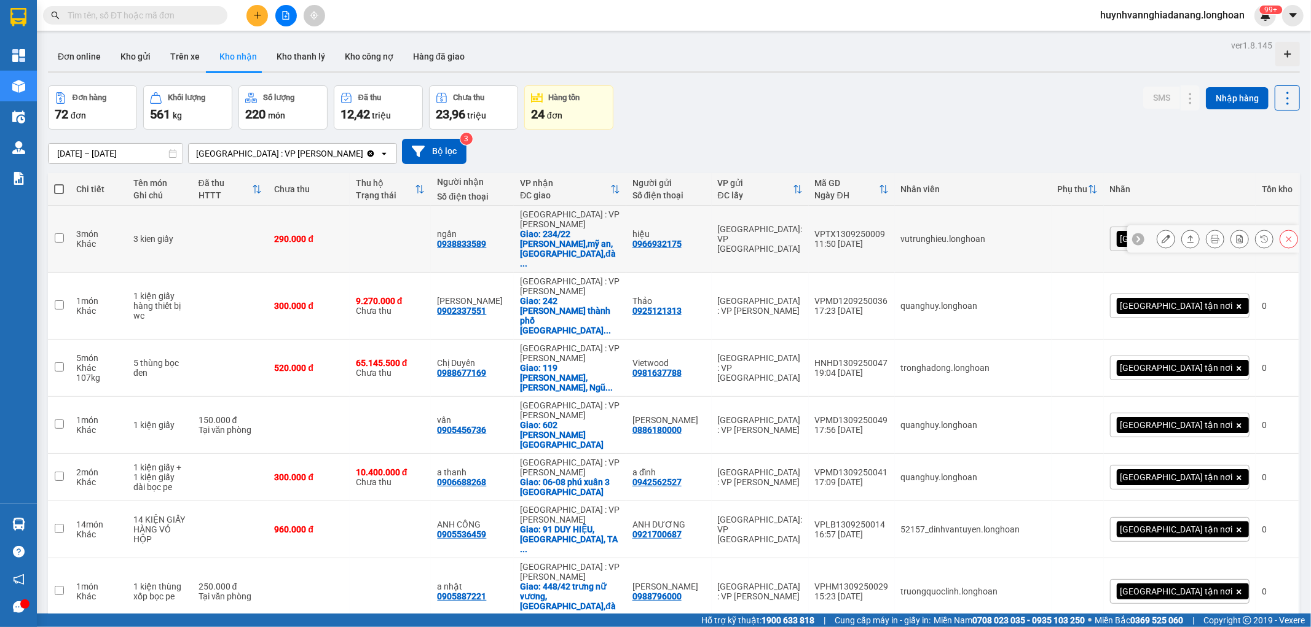
click at [873, 229] on div "VPTX1309250009" at bounding box center [852, 234] width 74 height 10
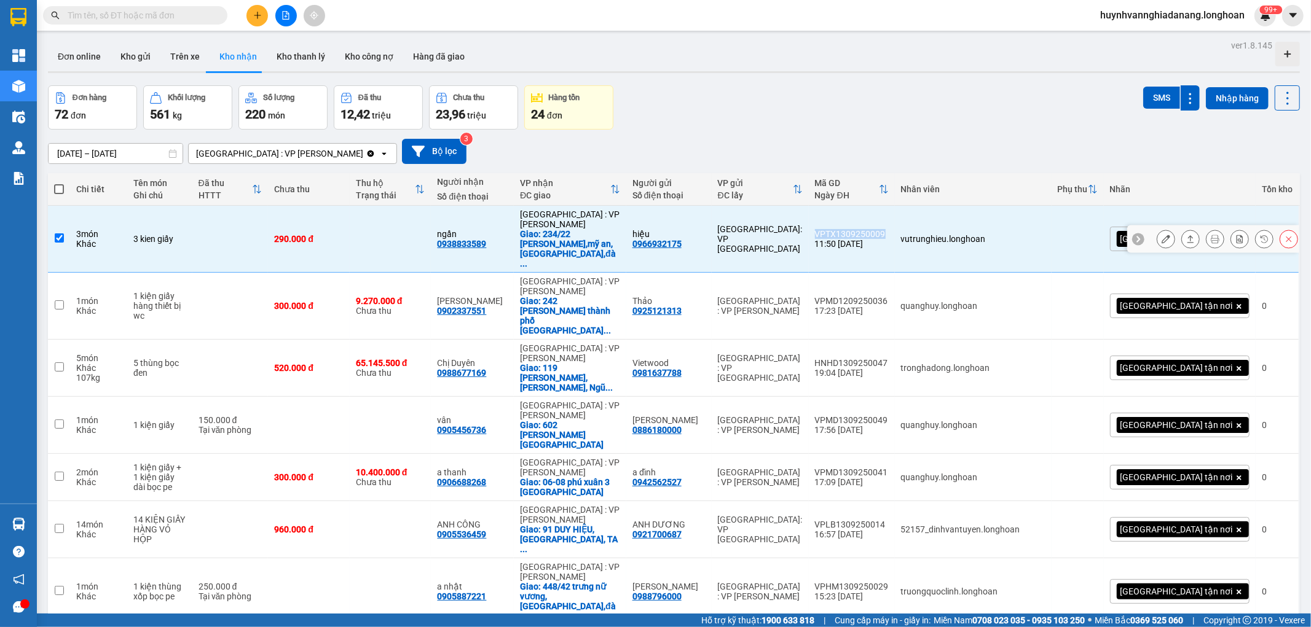
click at [873, 229] on div "VPTX1309250009" at bounding box center [852, 234] width 74 height 10
checkbox input "false"
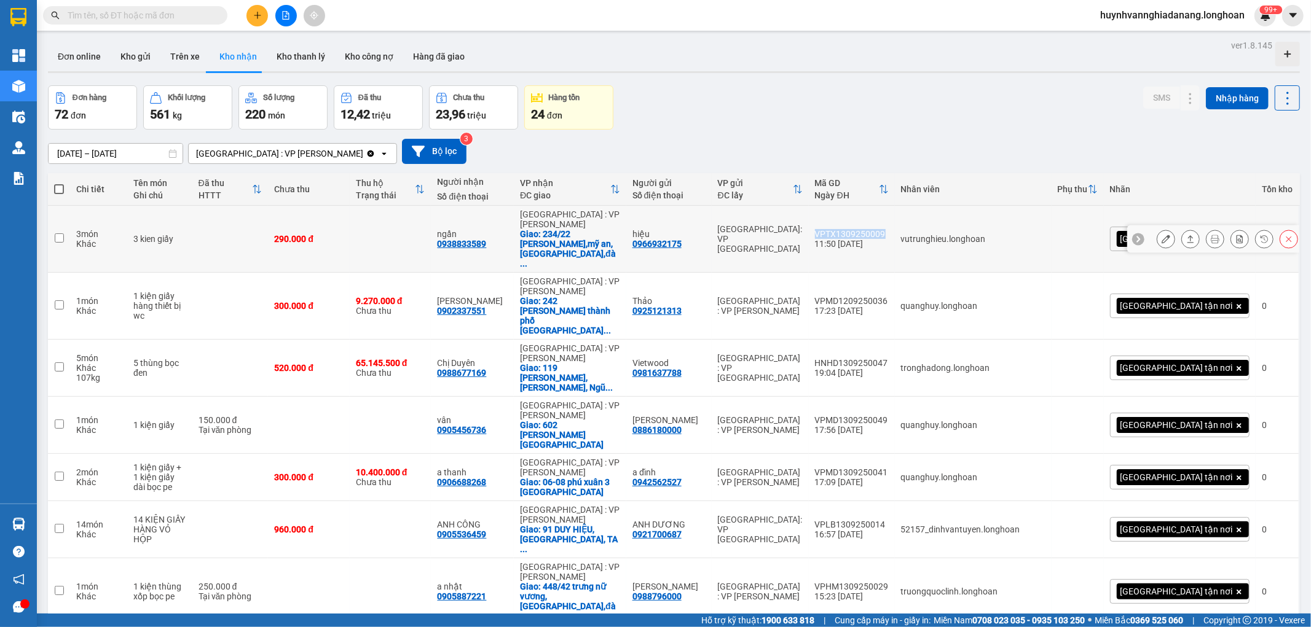
copy div "VPTX1309250009"
click at [131, 13] on input "text" at bounding box center [140, 16] width 145 height 14
paste input "VPTX1309250009"
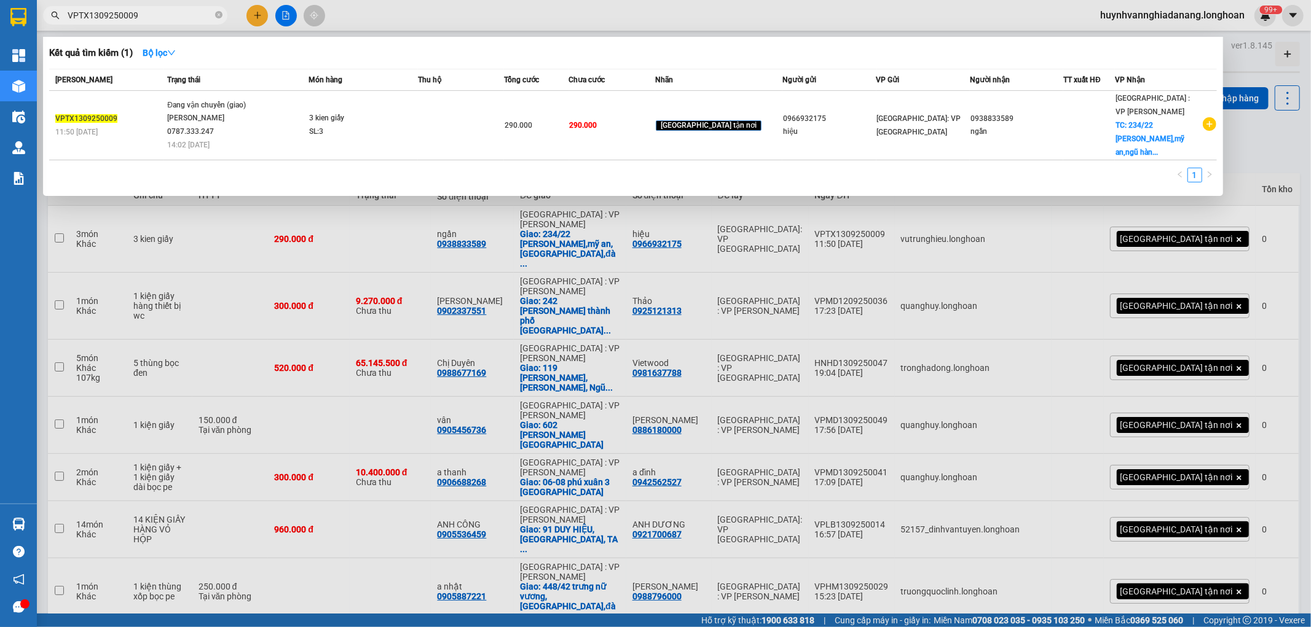
type input "VPTX1309250009"
click at [1288, 137] on div at bounding box center [655, 313] width 1311 height 627
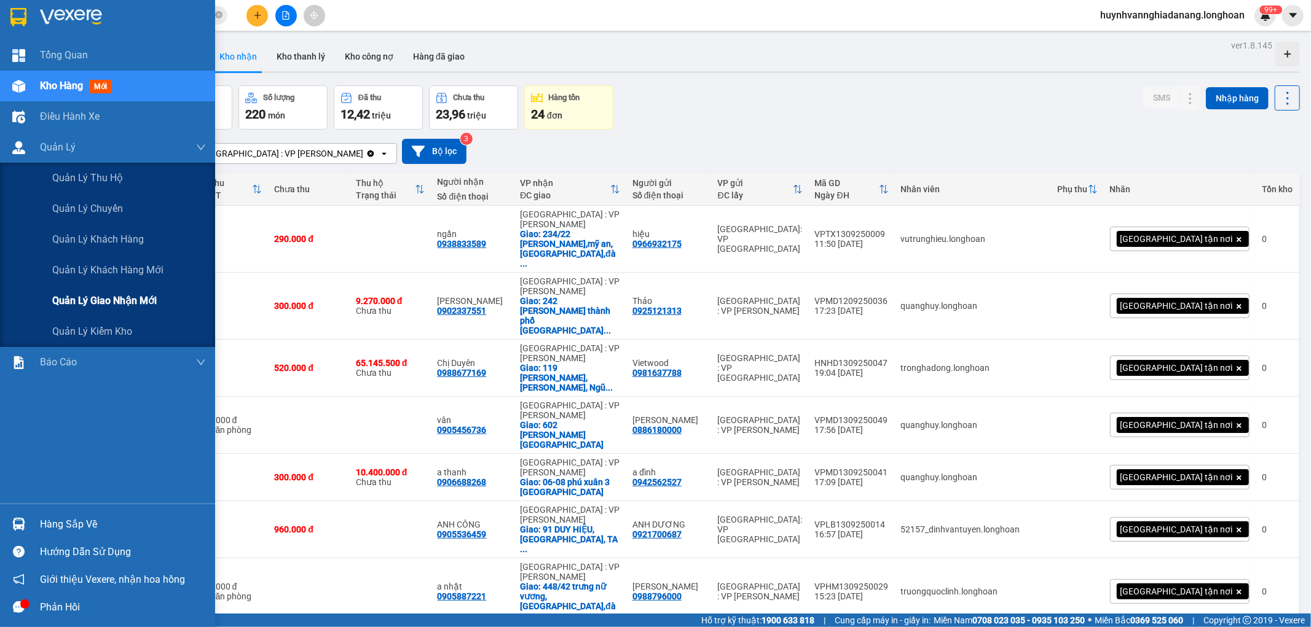
click at [117, 302] on span "Quản lý giao nhận mới" at bounding box center [104, 300] width 104 height 15
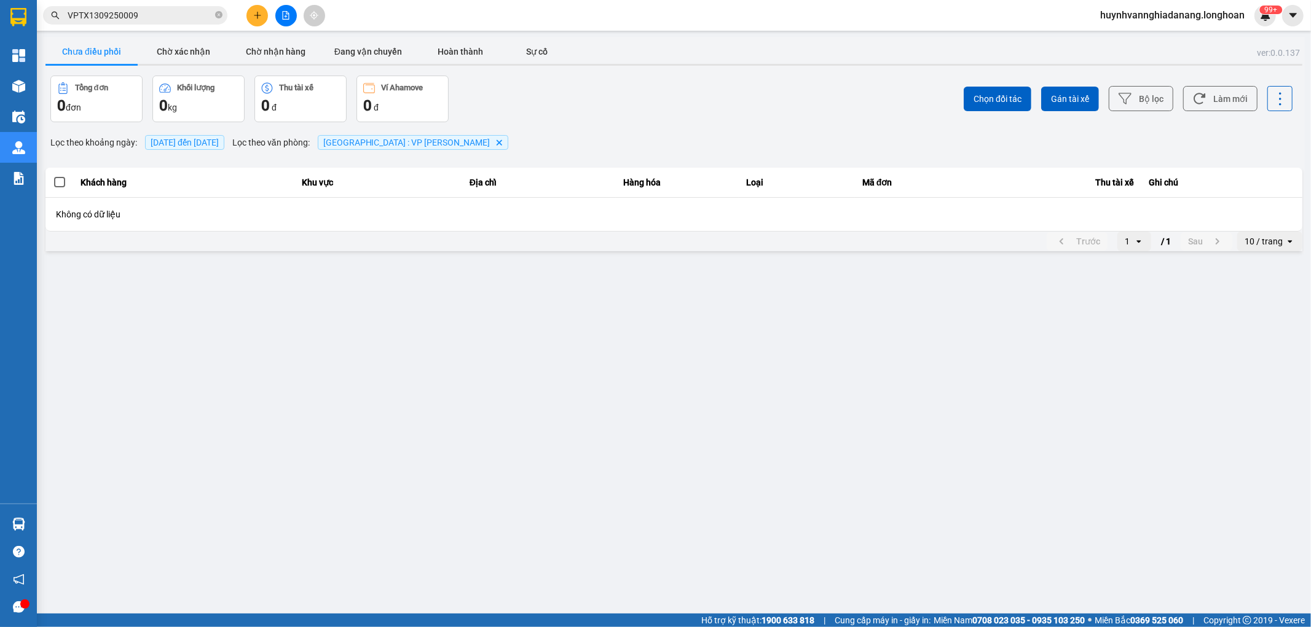
click at [292, 36] on main "ver: 0.0.137 Chưa điều phối Chờ xác nhận Chờ nhận hàng Đang vận chuyển Hoàn thà…" at bounding box center [655, 307] width 1311 height 614
click at [289, 54] on button "Chờ nhận hàng" at bounding box center [276, 51] width 92 height 25
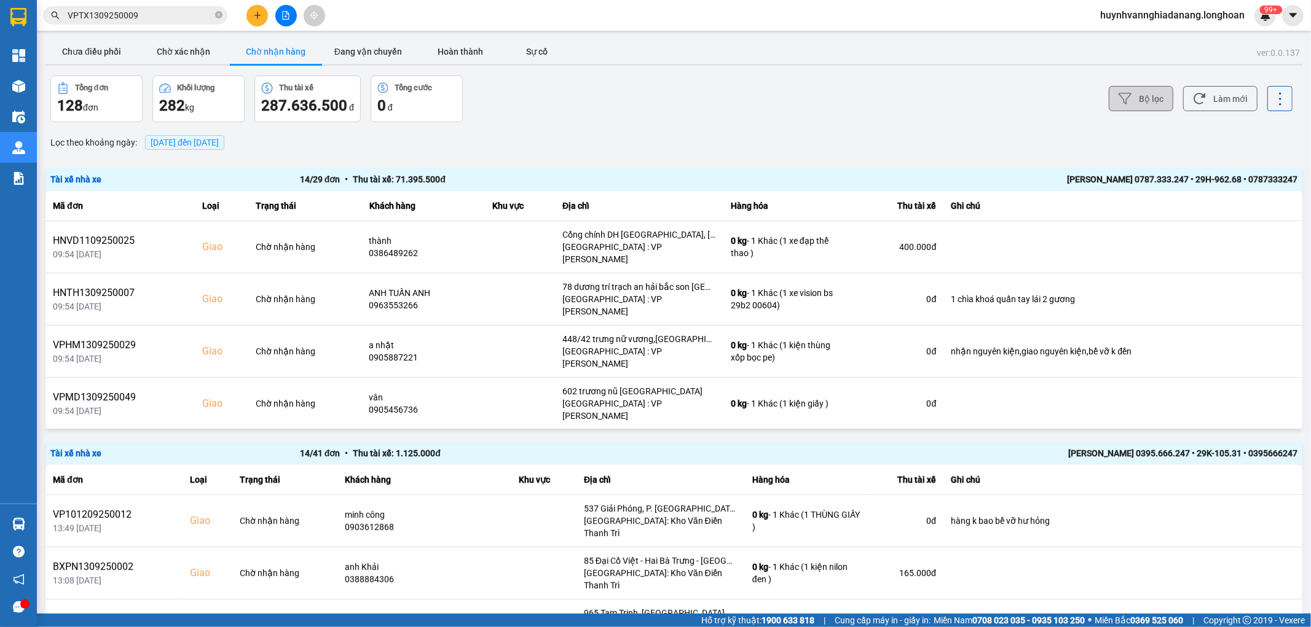
click at [1123, 96] on button "Bộ lọc" at bounding box center [1140, 98] width 65 height 25
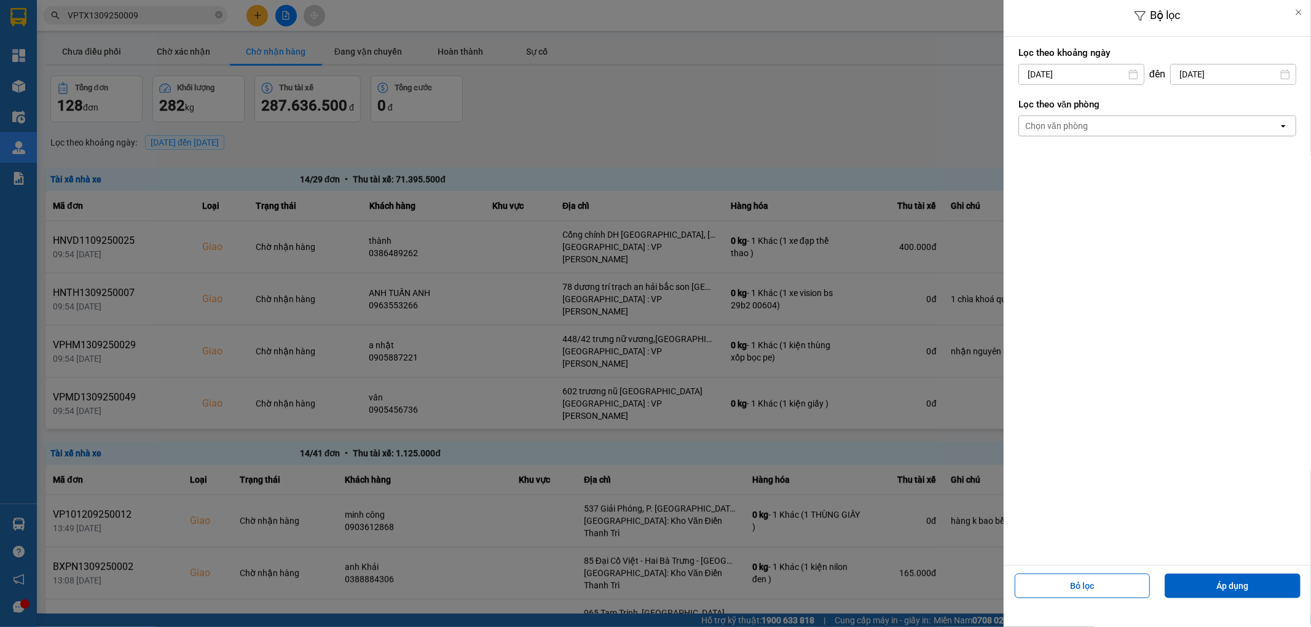
click at [1084, 76] on input "[DATE]" at bounding box center [1081, 75] width 125 height 20
click at [1024, 157] on div "1" at bounding box center [1025, 164] width 17 height 15
type input "01/09/2025"
click at [1084, 130] on div "Chọn văn phòng" at bounding box center [1056, 126] width 63 height 12
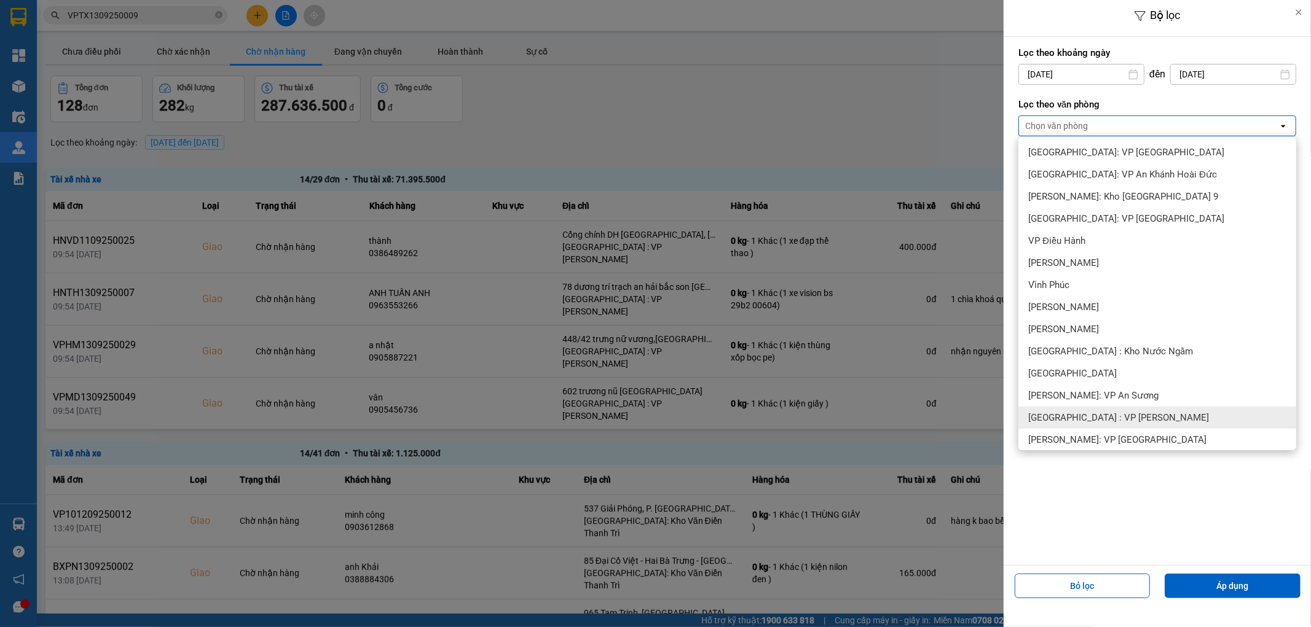
click at [1117, 413] on span "[GEOGRAPHIC_DATA] : VP [PERSON_NAME]" at bounding box center [1118, 418] width 181 height 12
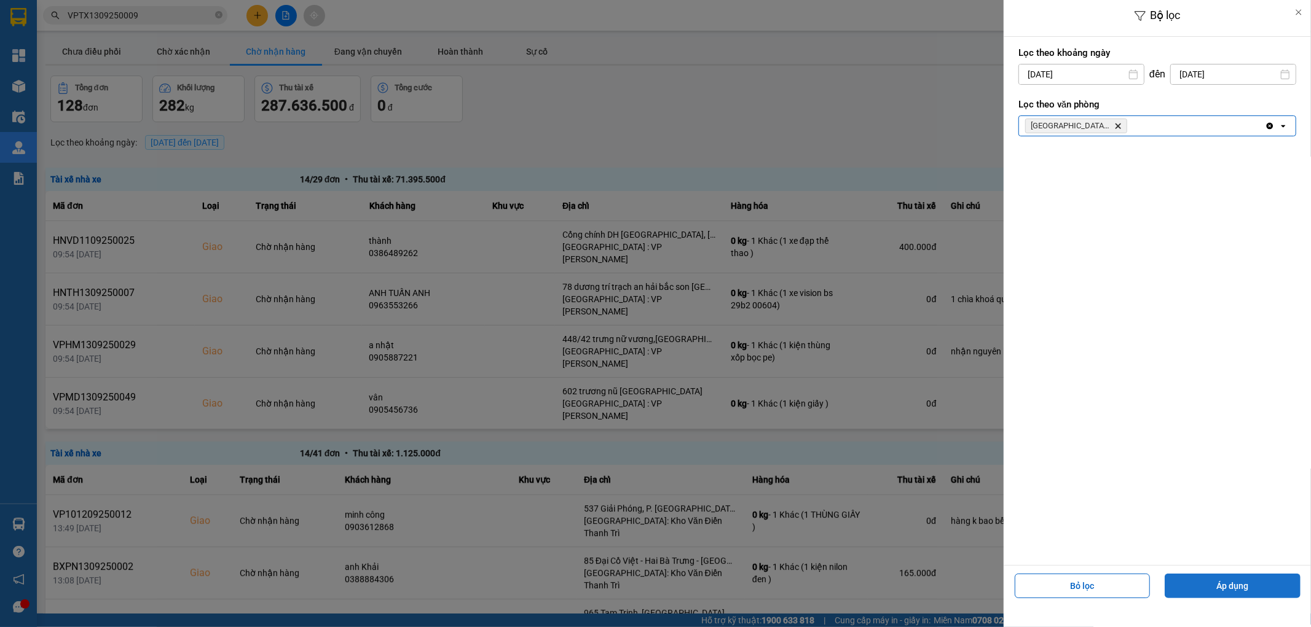
click at [1220, 578] on button "Áp dụng" at bounding box center [1232, 586] width 136 height 25
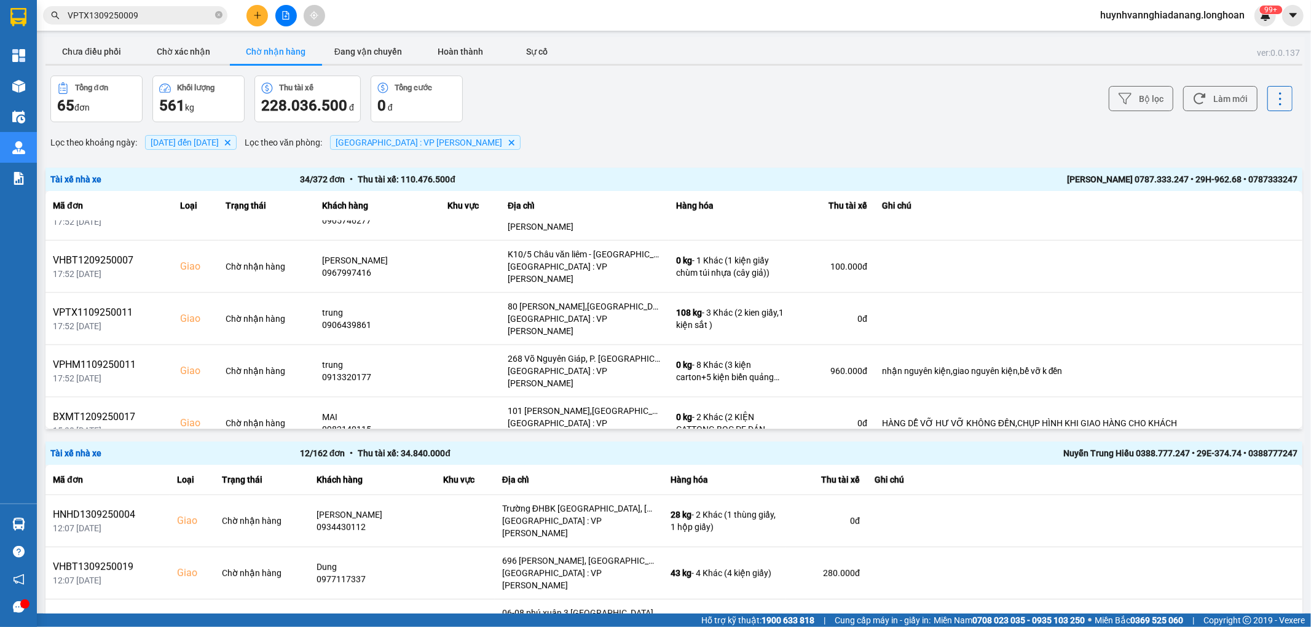
scroll to position [1236, 0]
click at [178, 14] on input "VPTX1309250009" at bounding box center [140, 16] width 145 height 14
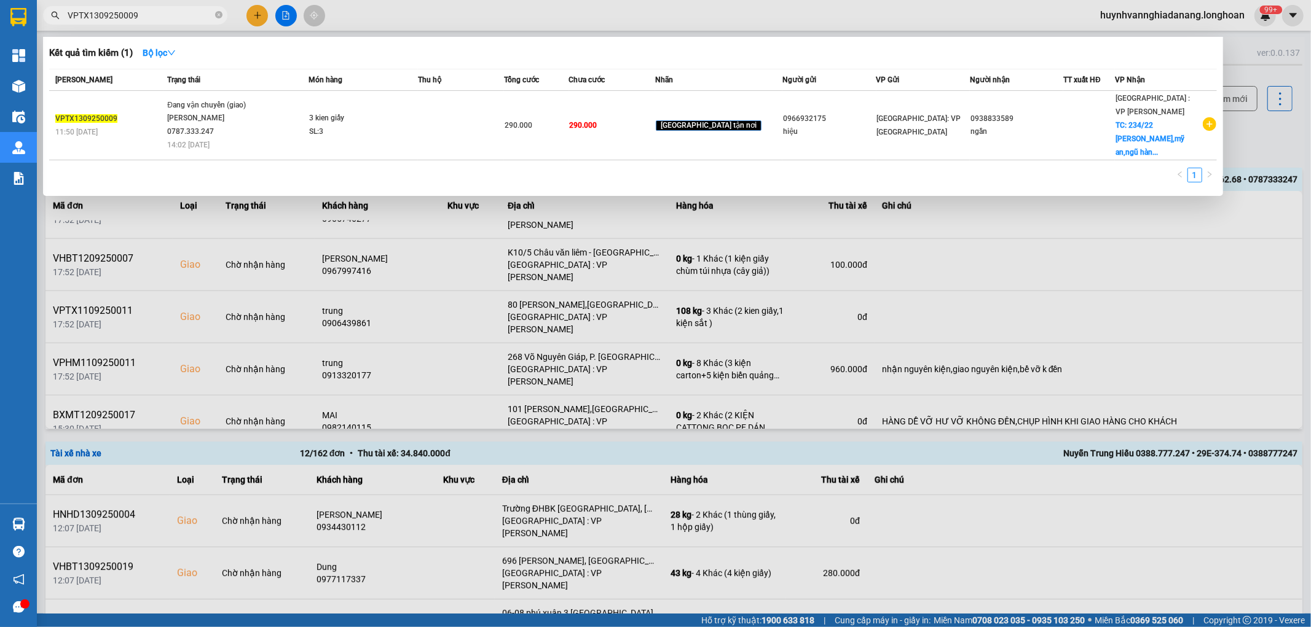
click at [1291, 121] on div at bounding box center [655, 313] width 1311 height 627
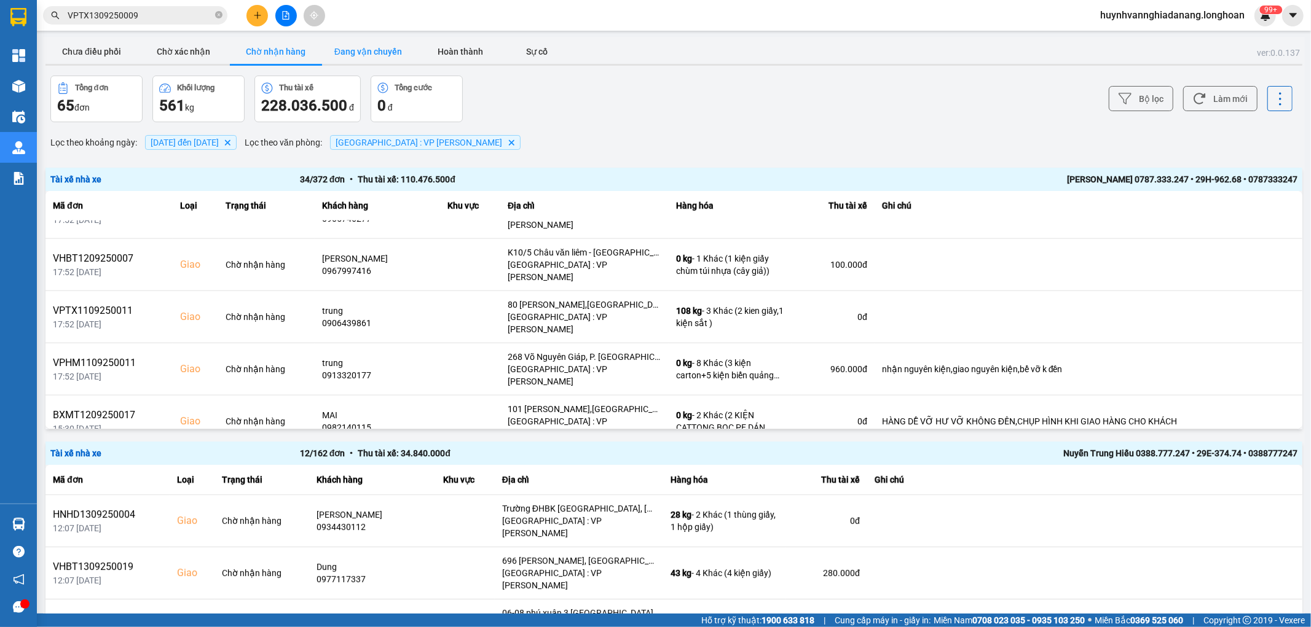
click at [363, 52] on button "Đang vận chuyển" at bounding box center [368, 51] width 92 height 25
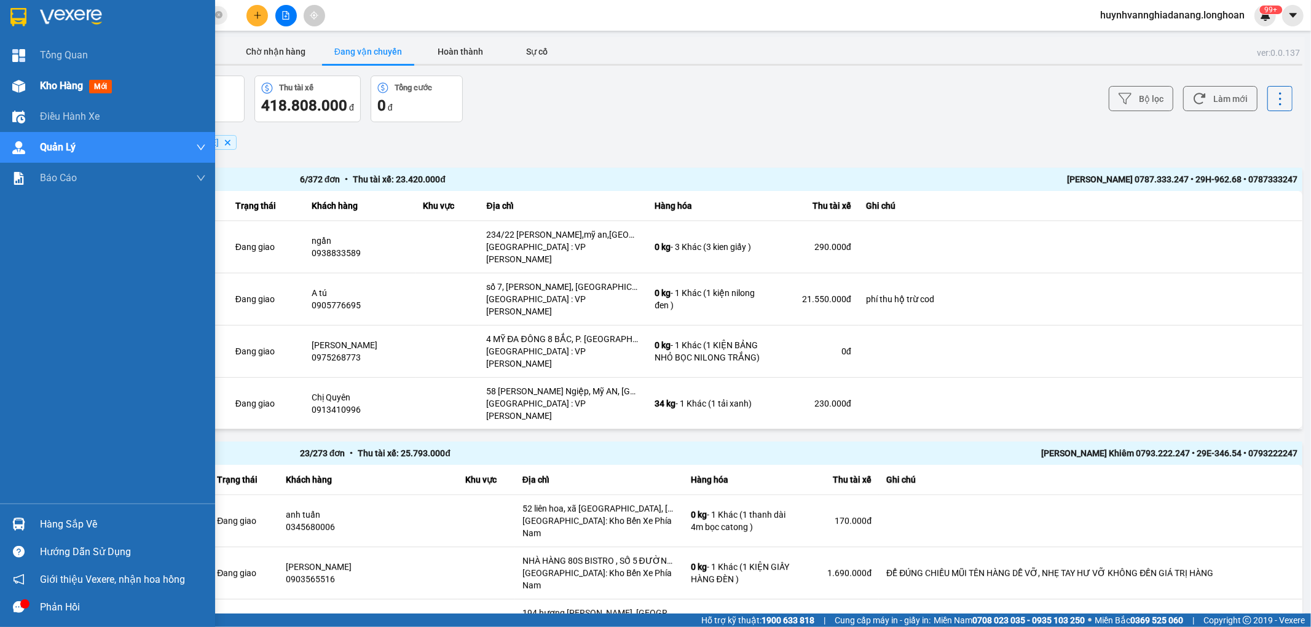
click at [53, 86] on span "Kho hàng" at bounding box center [61, 86] width 43 height 12
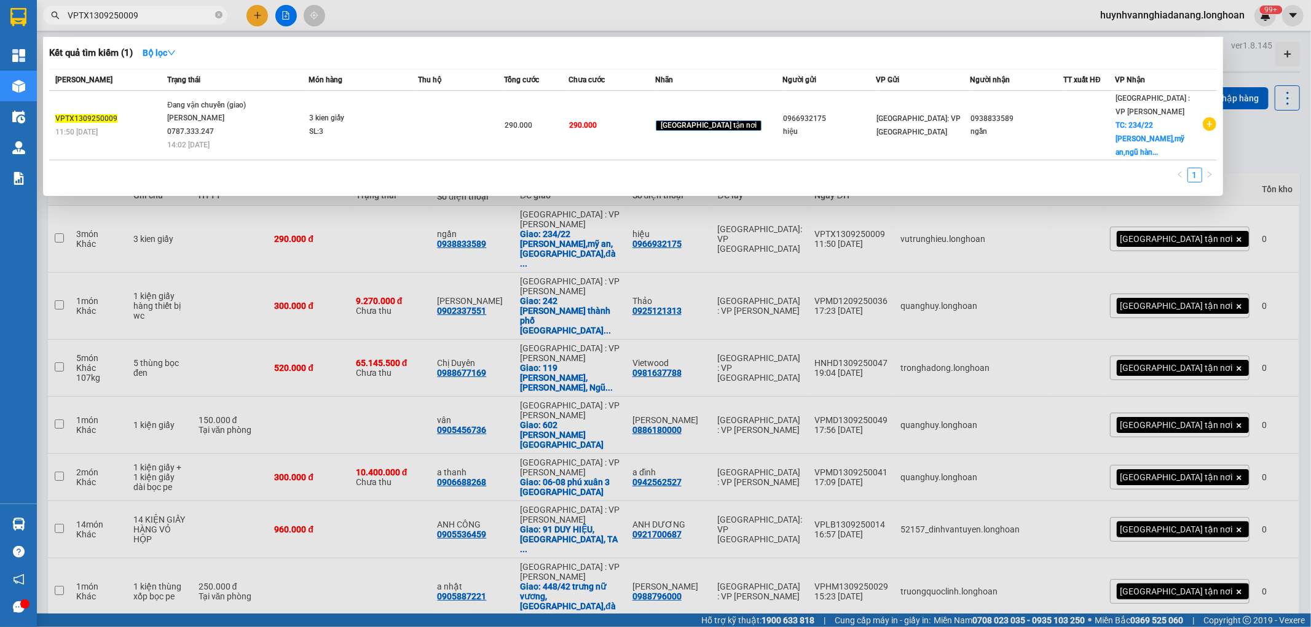
click at [168, 14] on input "VPTX1309250009" at bounding box center [140, 16] width 145 height 14
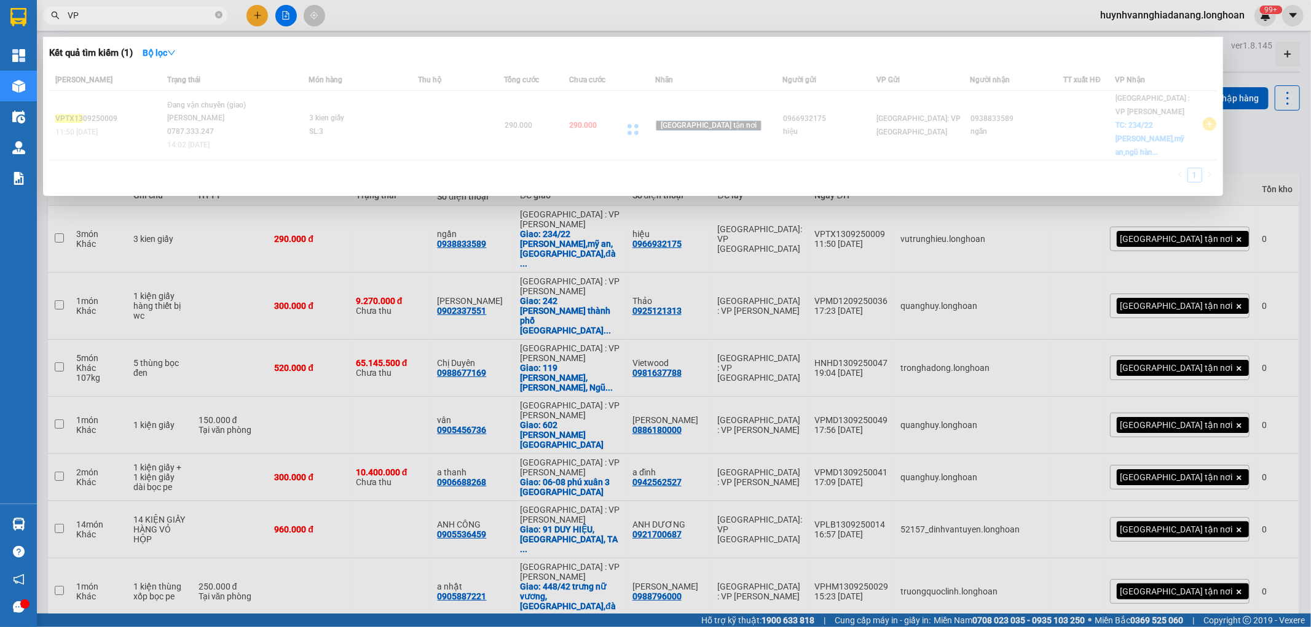
type input "V"
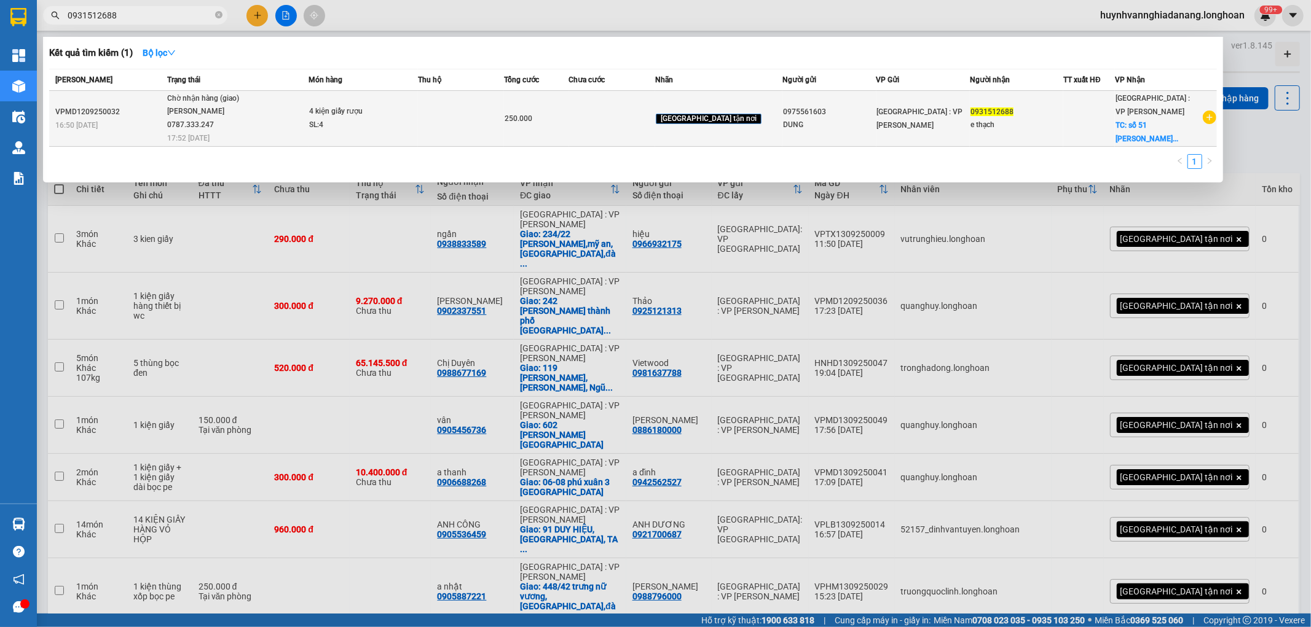
type input "0931512688"
click at [446, 124] on td at bounding box center [461, 119] width 87 height 56
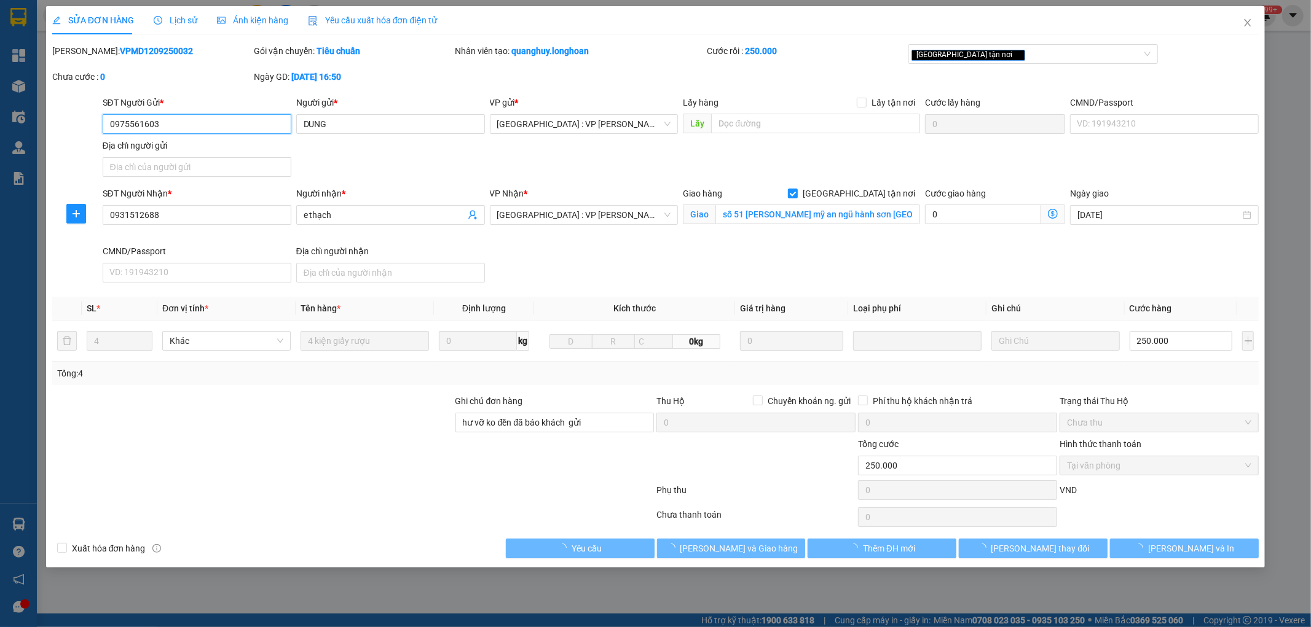
type input "0975561603"
type input "DUNG"
type input "0931512688"
type input "e thạch"
checkbox input "true"
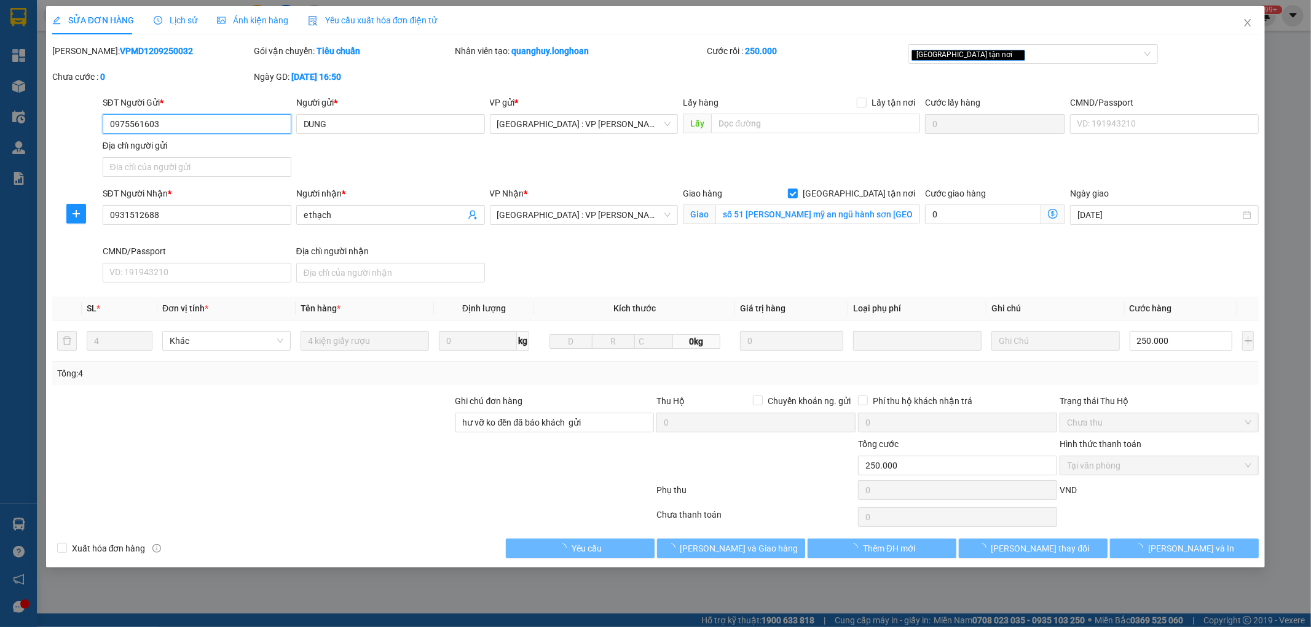
type input "số 51 trần bạch đằng mỹ an ngũ hành sơn đà nẵng"
type input "hư vỡ ko đền đã báo khách gửi"
type input "250.000"
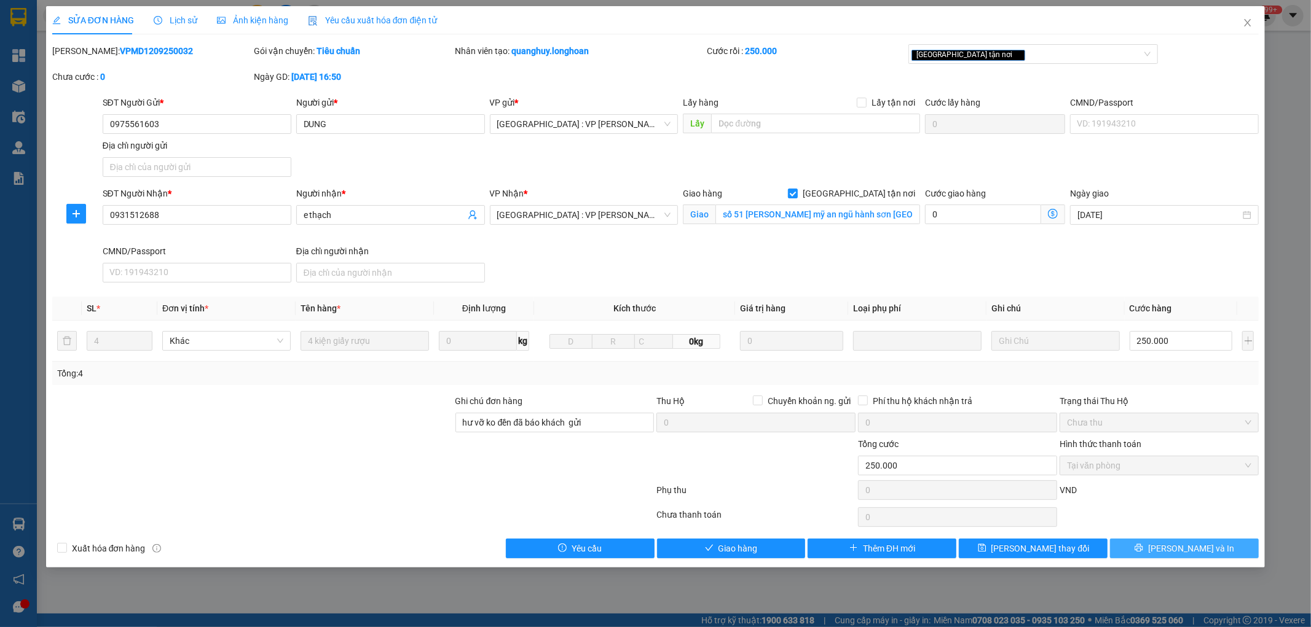
click at [1182, 549] on span "Lưu và In" at bounding box center [1191, 549] width 86 height 14
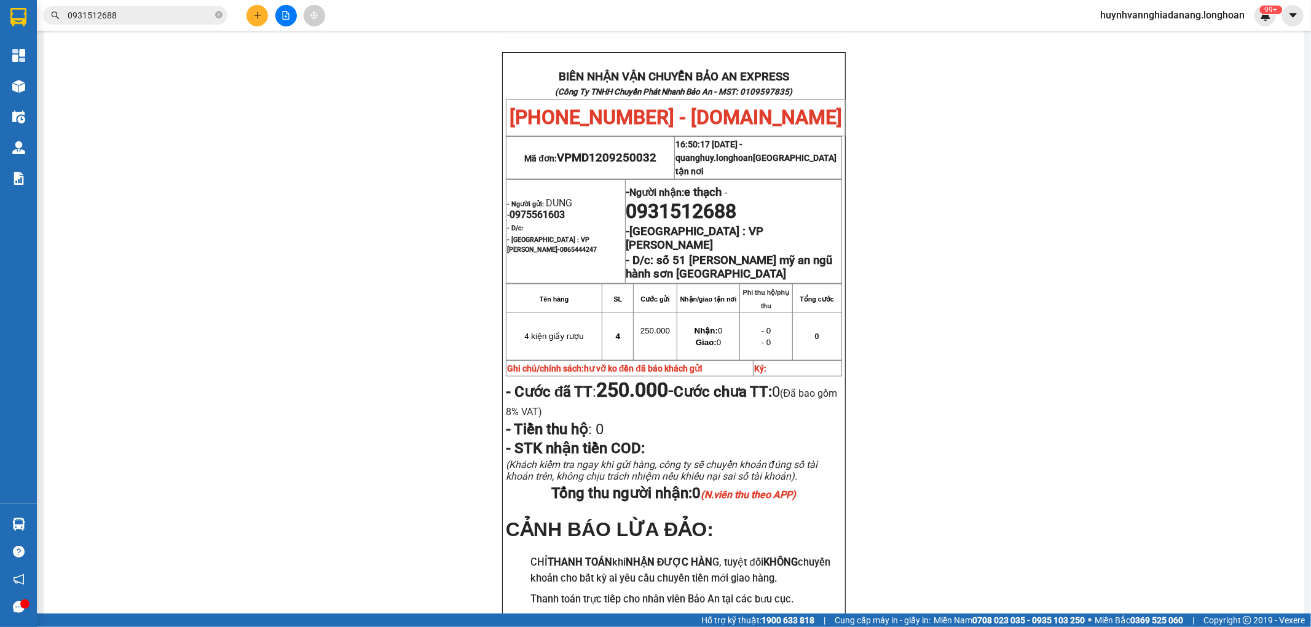
scroll to position [546, 0]
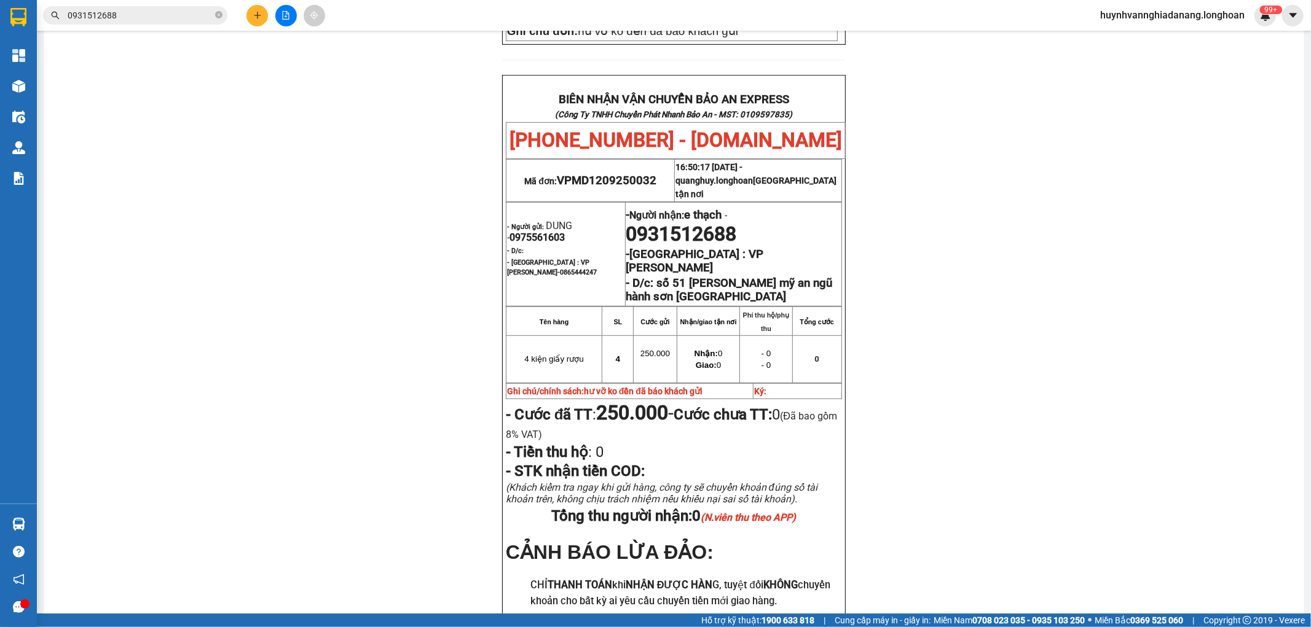
click at [262, 14] on button at bounding box center [257, 16] width 22 height 22
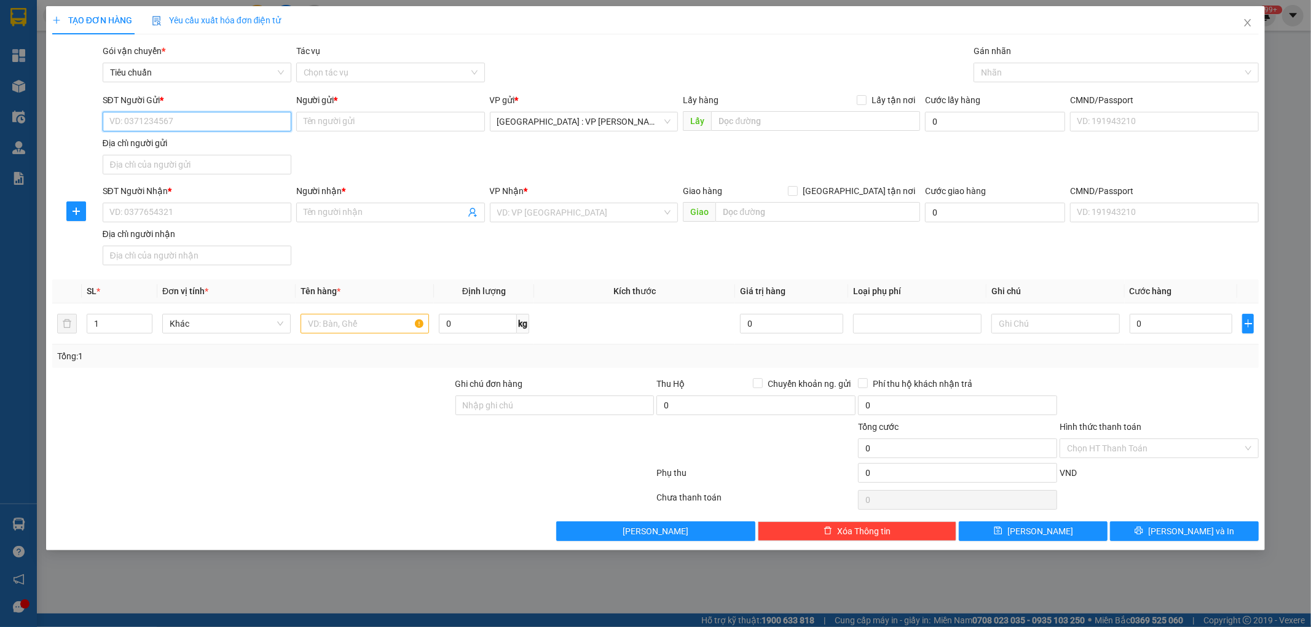
click at [176, 123] on input "SĐT Người Gửi *" at bounding box center [197, 122] width 189 height 20
paste input "0968493570"
type input "0968493570"
click at [152, 213] on input "SĐT Người Nhận *" at bounding box center [197, 213] width 189 height 20
paste input "0968493570"
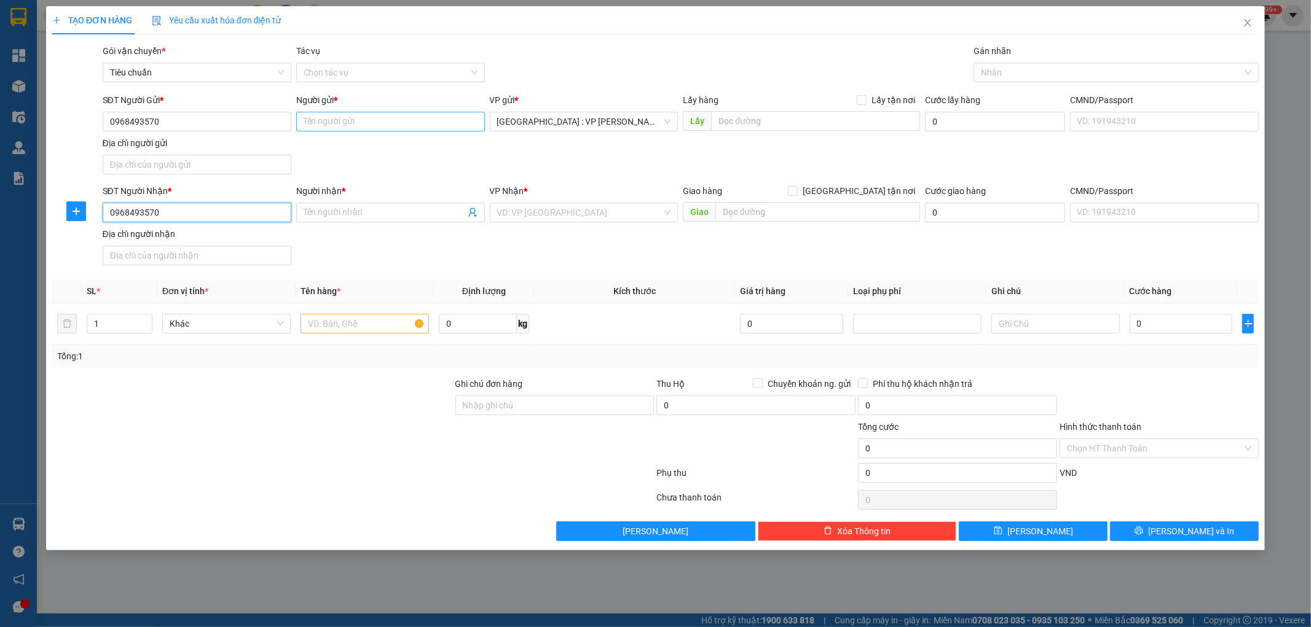
type input "0968493570"
click at [351, 114] on input "Người gửi *" at bounding box center [390, 122] width 189 height 20
click at [315, 123] on input "Người gửi *" at bounding box center [390, 122] width 189 height 20
paste input "Nguyễn Thị Lợi"
type input "Nguyễn Thị Lợi"
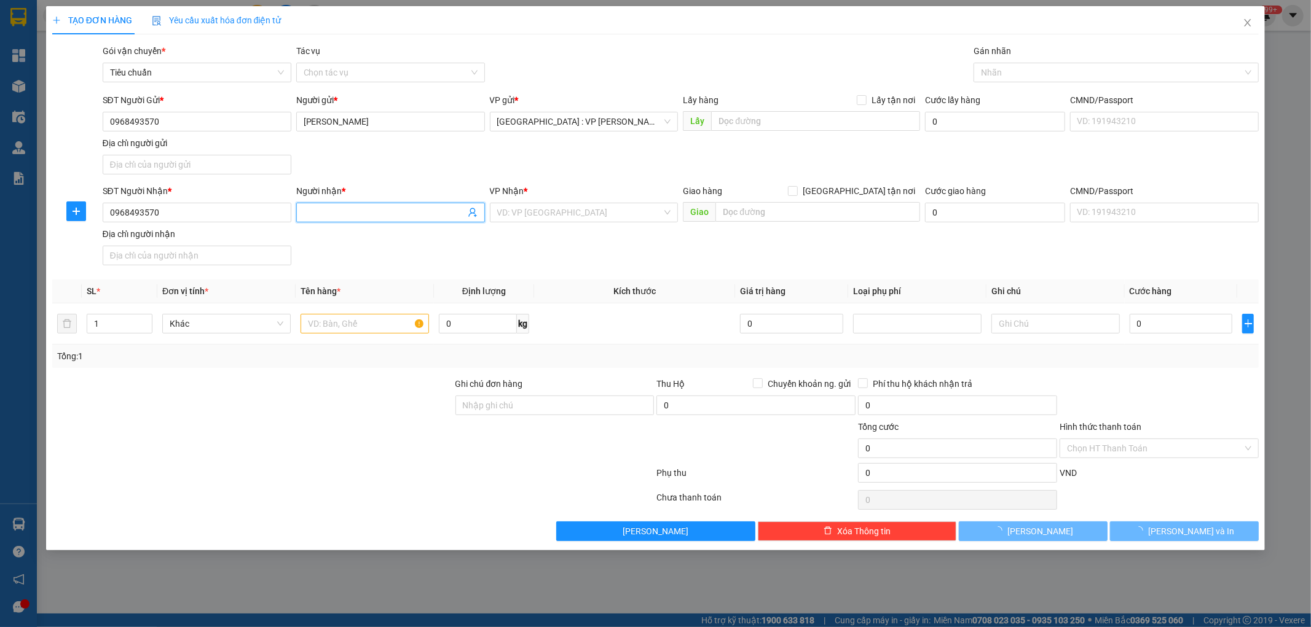
click at [332, 210] on input "Người nhận *" at bounding box center [385, 213] width 162 height 14
paste input "Nguyễn Thị Lợi"
type input "Nguyễn Thị Lợi"
click at [863, 103] on input "Lấy tận nơi" at bounding box center [861, 99] width 9 height 9
checkbox input "true"
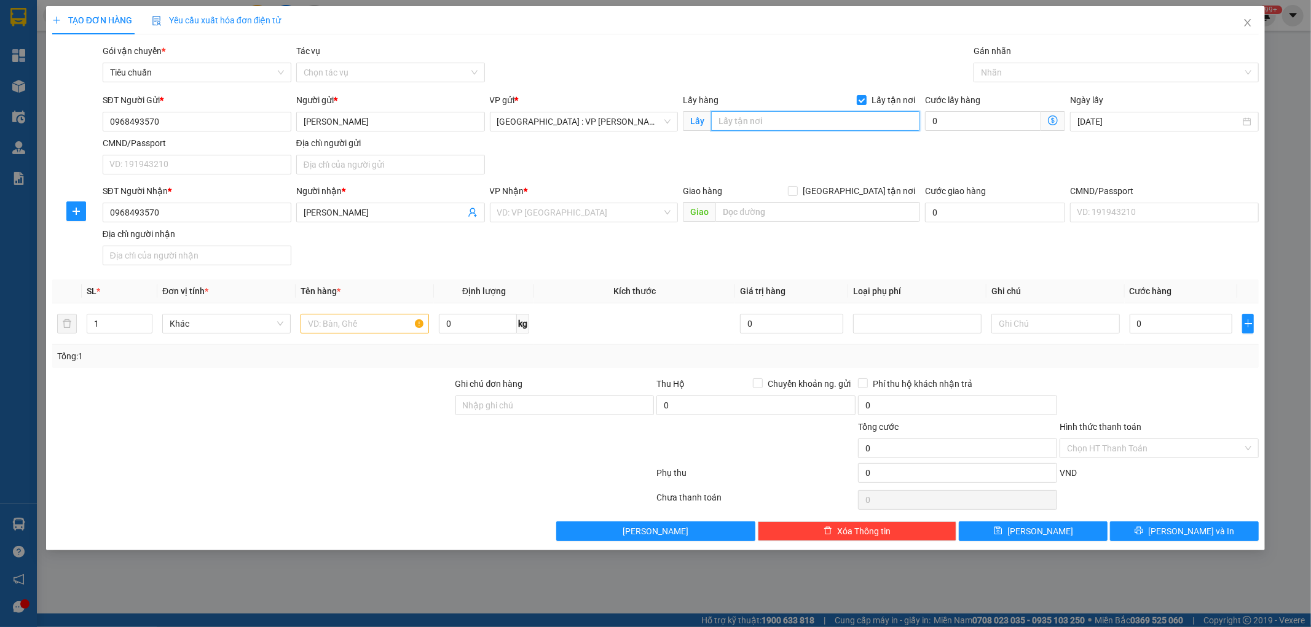
click at [857, 117] on input "text" at bounding box center [815, 121] width 209 height 20
click at [743, 211] on input "text" at bounding box center [817, 212] width 205 height 20
paste input "Chung cư vinhome skylake S2 Đường phạm hùng, mỹ đình1, hà nộ"
type input "Chung cư vinhome skylake S2 Đường phạm hùng, mỹ đình1, hà nộ"
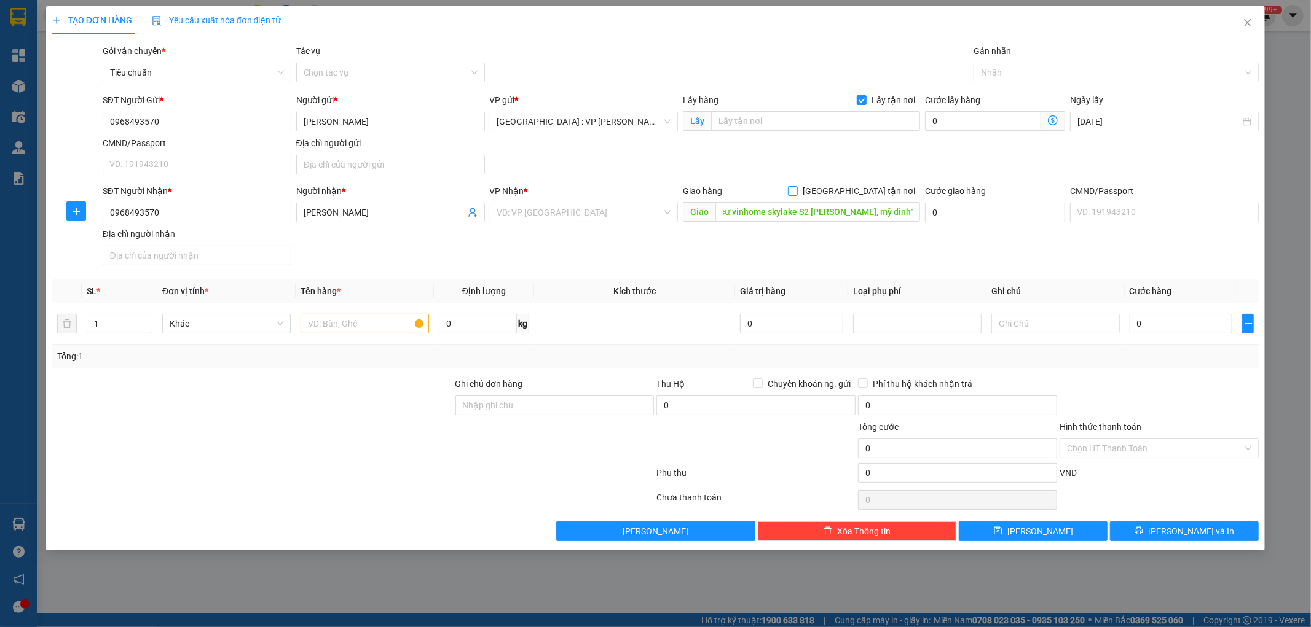
scroll to position [0, 0]
click at [796, 188] on input "Giao tận nơi" at bounding box center [792, 190] width 9 height 9
checkbox input "true"
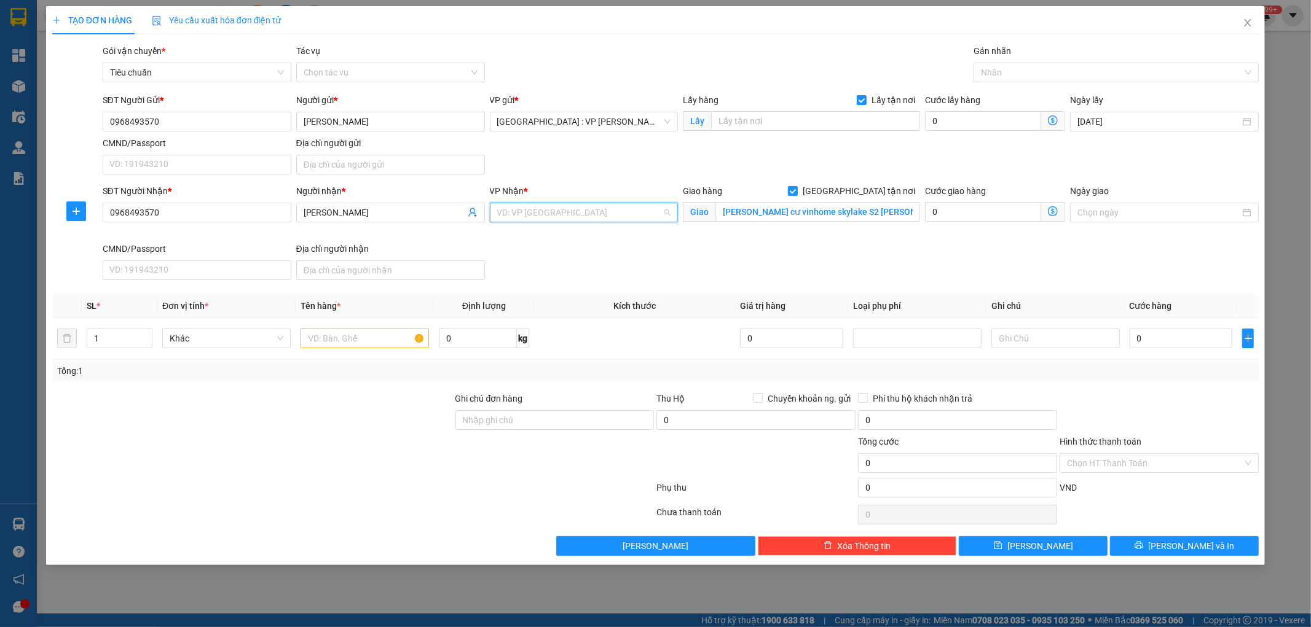
click at [627, 205] on input "search" at bounding box center [579, 212] width 165 height 18
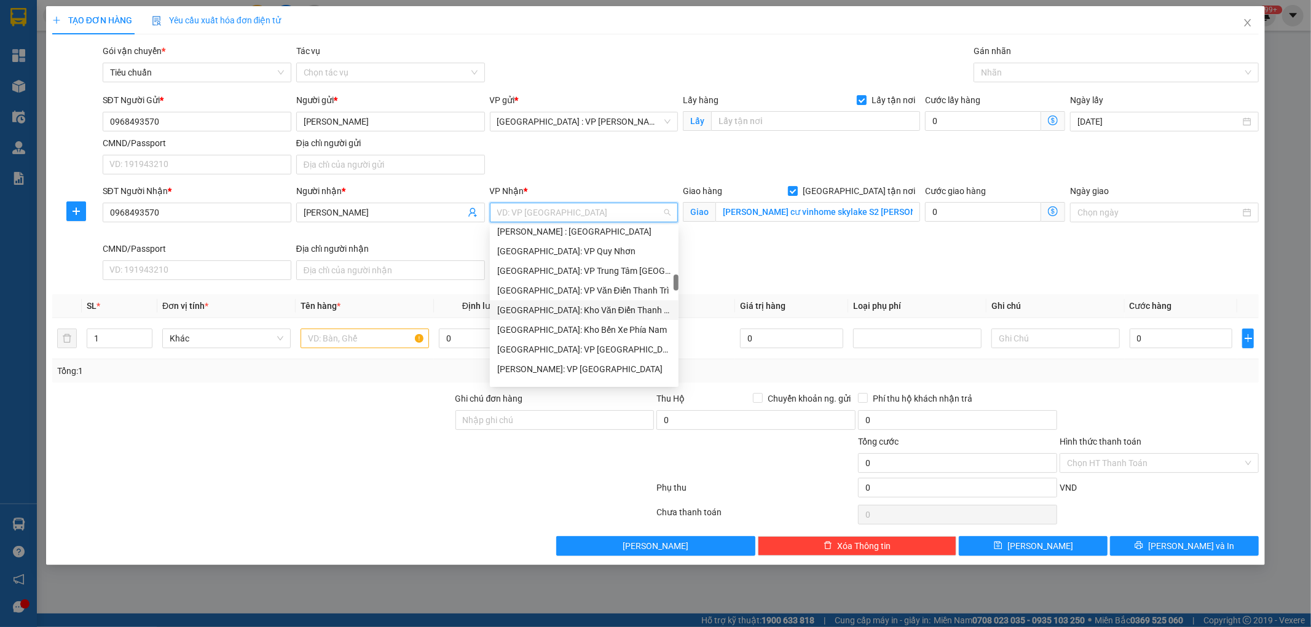
click at [623, 302] on div "[GEOGRAPHIC_DATA]: Kho Văn Điển Thanh Trì" at bounding box center [584, 310] width 189 height 20
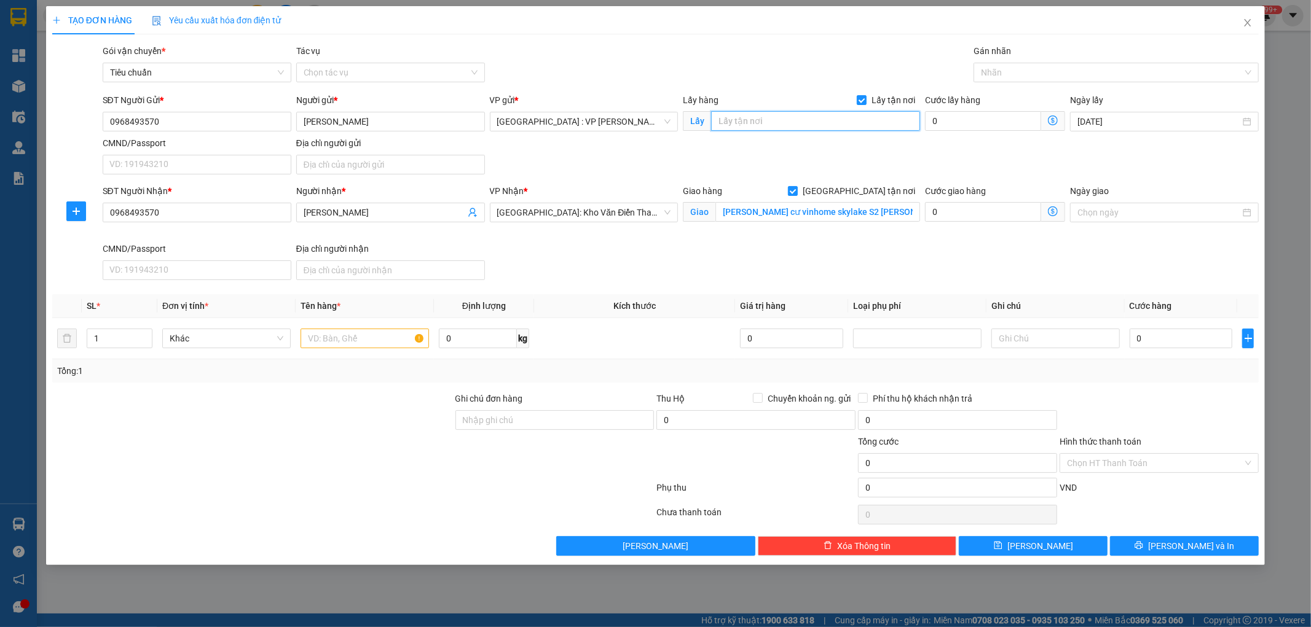
click at [844, 116] on input "text" at bounding box center [815, 121] width 209 height 20
click at [777, 118] on input "text" at bounding box center [815, 121] width 209 height 20
paste input "02 võ văn kiệt"
type input "02 võ văn kiệt"
click at [965, 122] on input "0" at bounding box center [983, 121] width 116 height 20
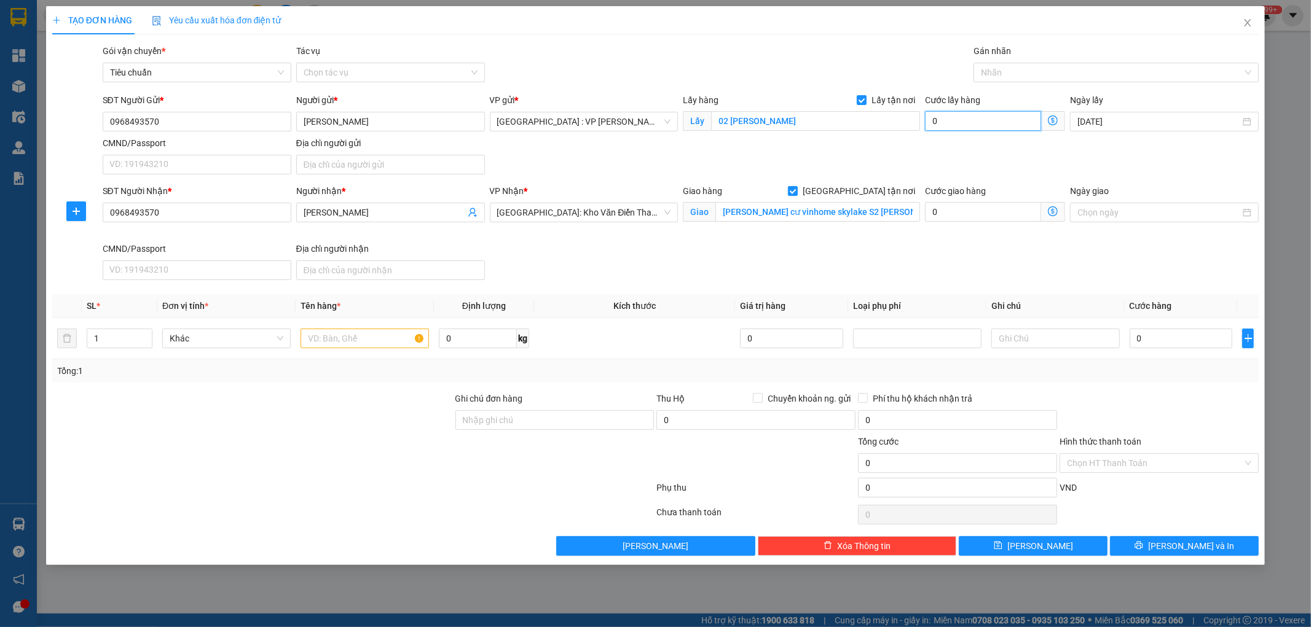
type input "1"
type input "15"
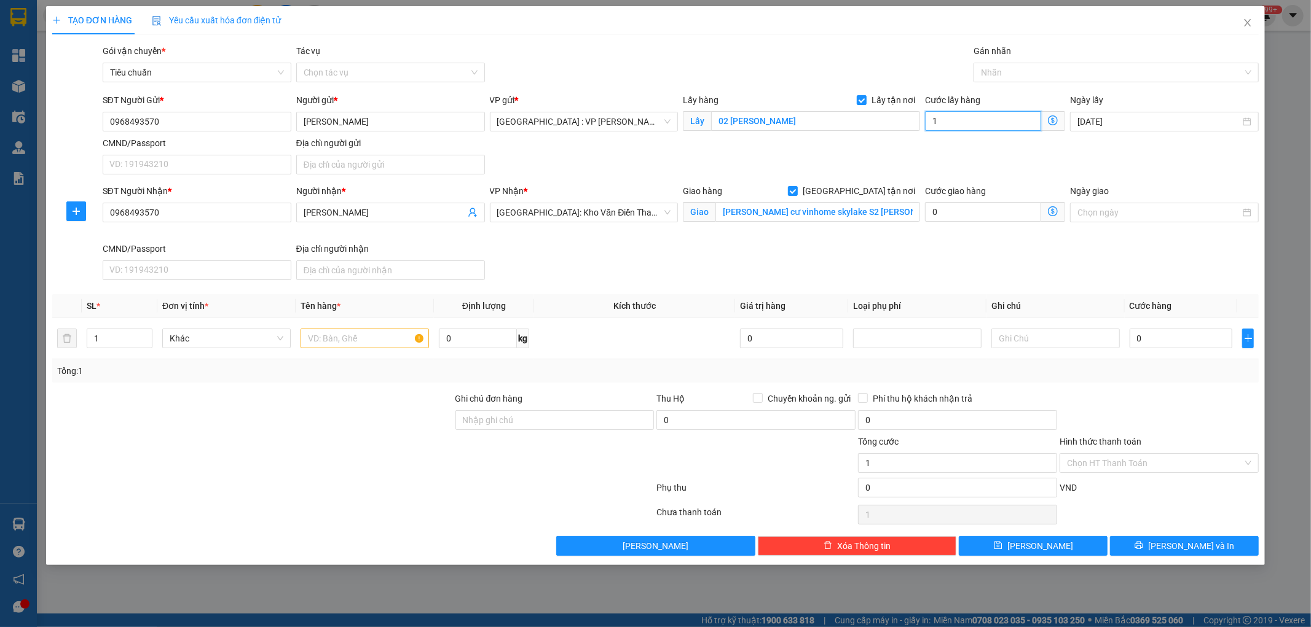
type input "15"
type input "150"
type input "1.500"
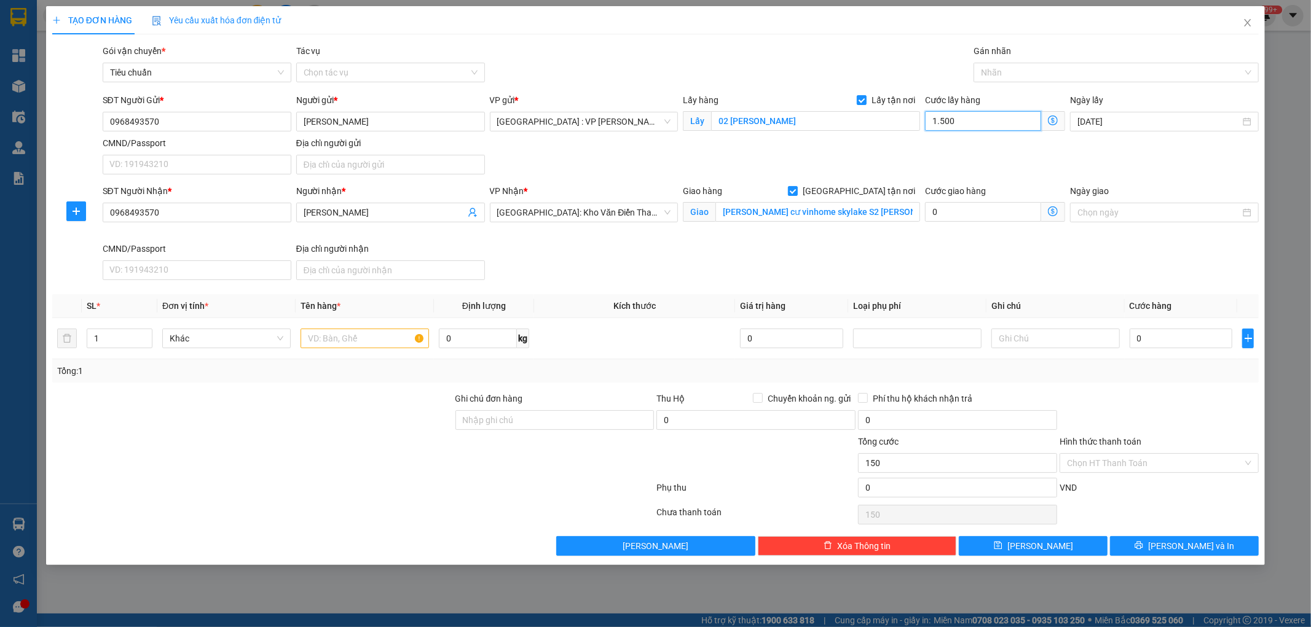
type input "1.500"
type input "15.000"
type input "150.000"
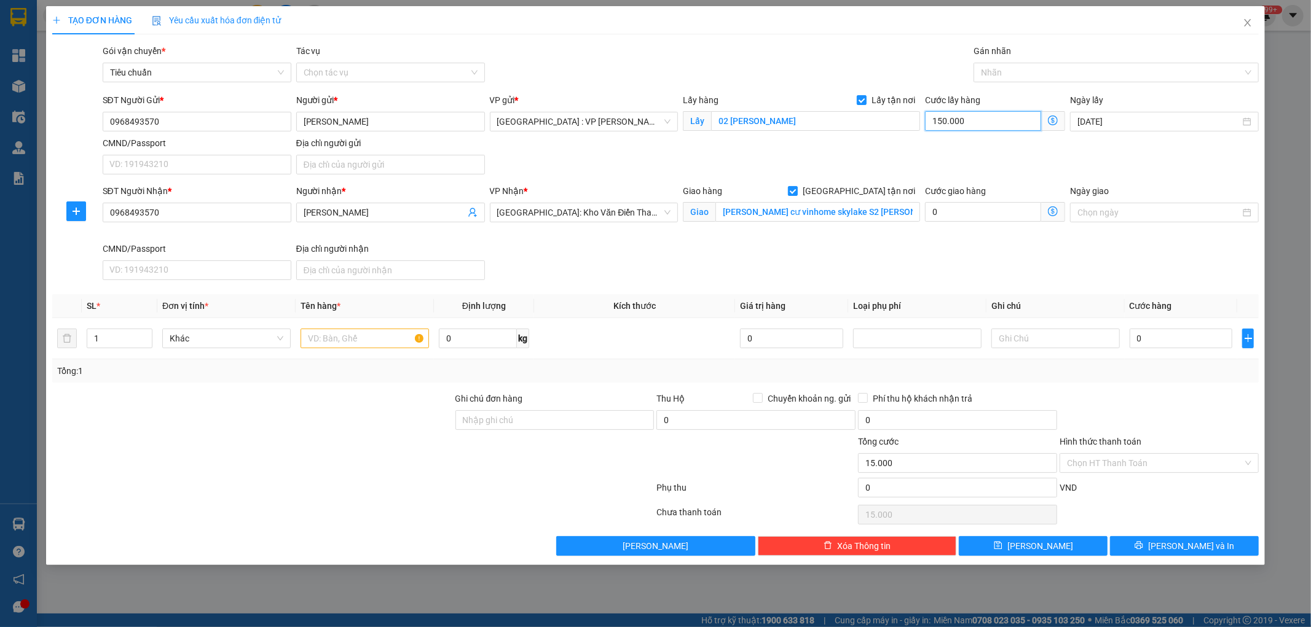
type input "150.000"
click at [381, 345] on input "text" at bounding box center [364, 339] width 128 height 20
type input "1 XE MÁY"
click at [1180, 339] on input "0" at bounding box center [1180, 339] width 103 height 20
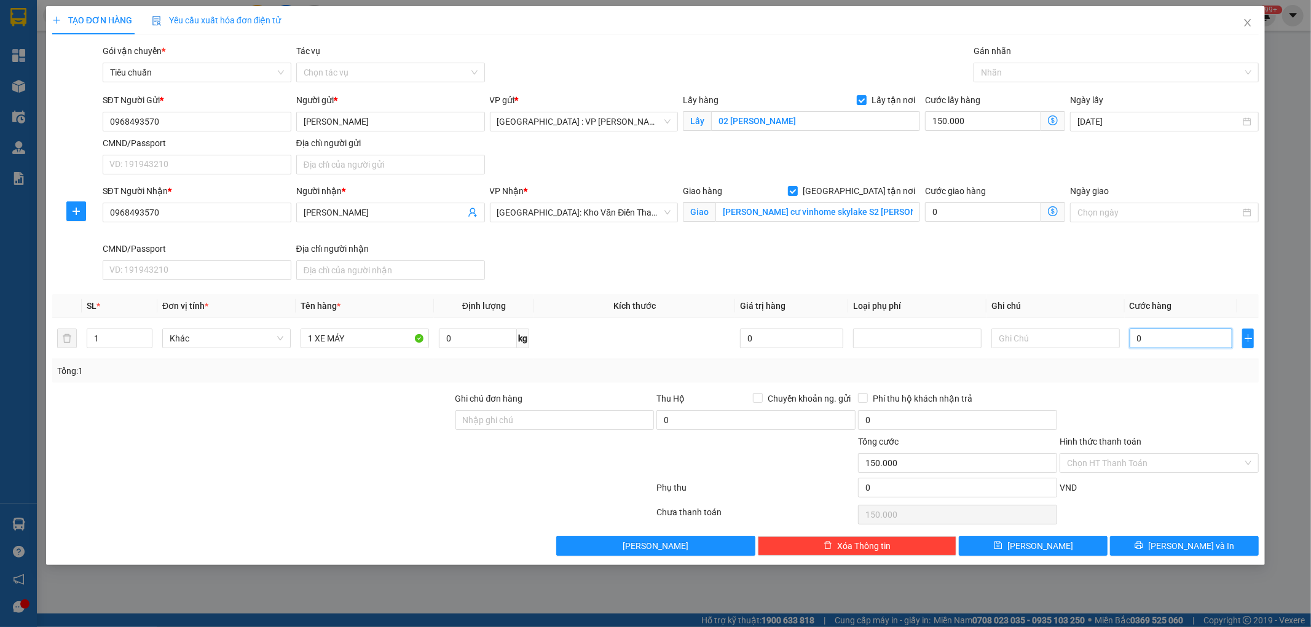
type input "1"
type input "150.001"
type input "11"
type input "150.011"
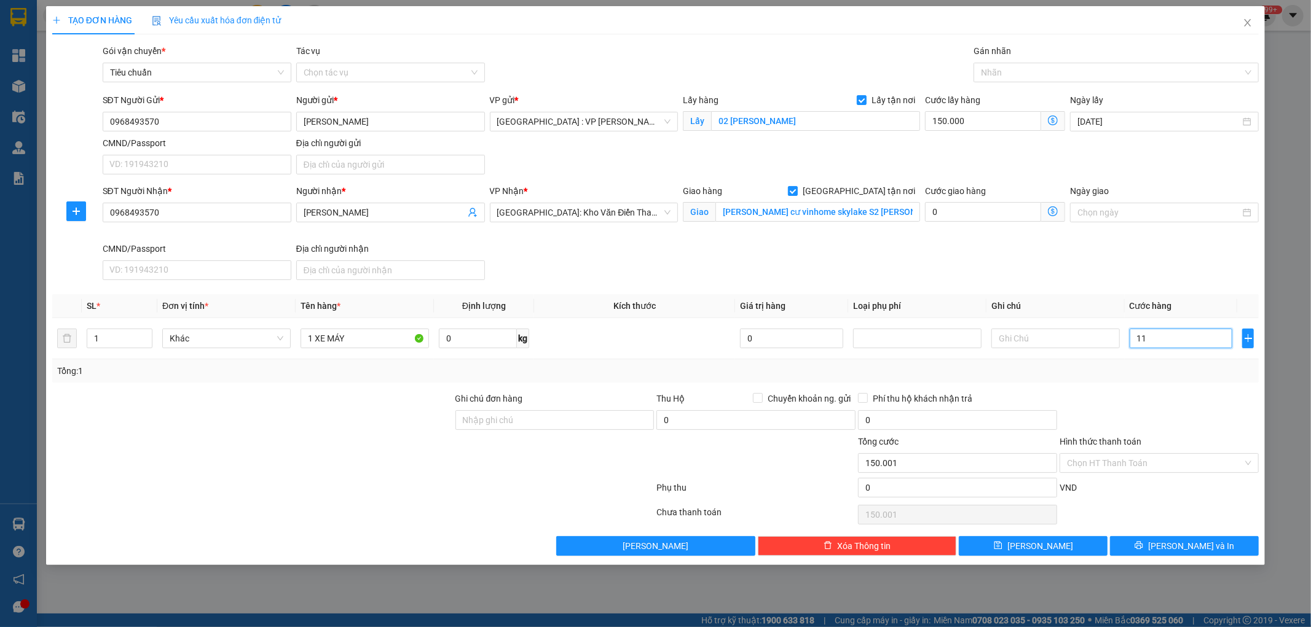
type input "150.011"
type input "118"
type input "150.118"
type input "1.180"
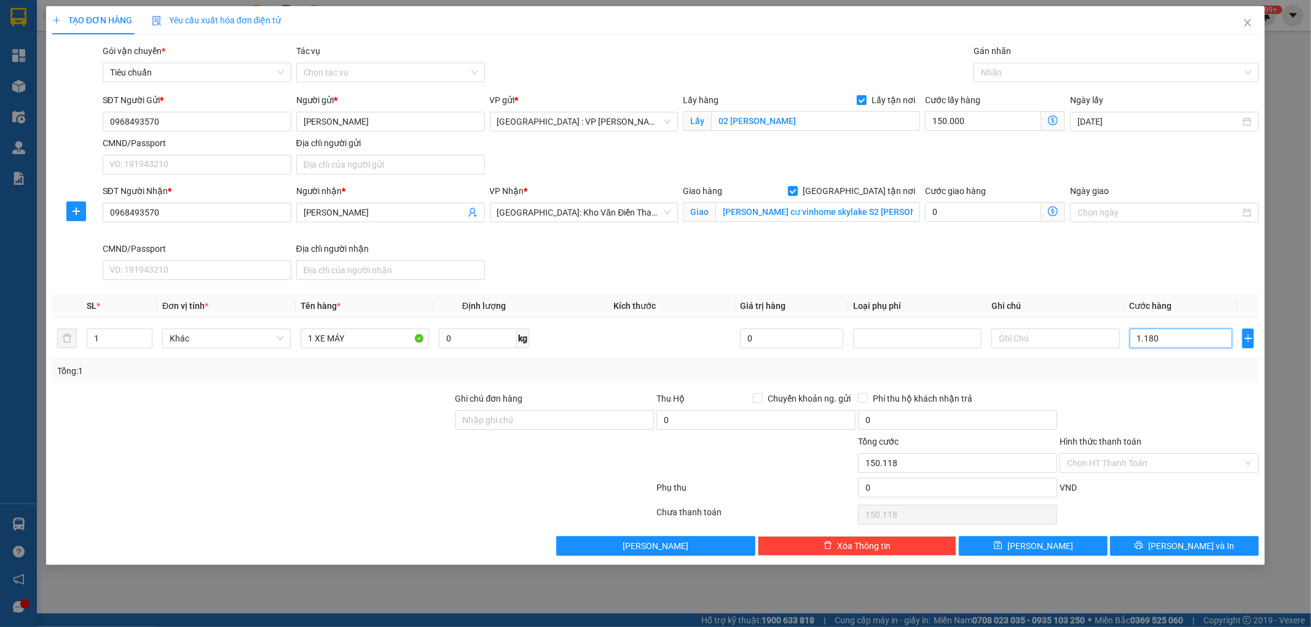
type input "151.180"
type input "11.800"
type input "161.800"
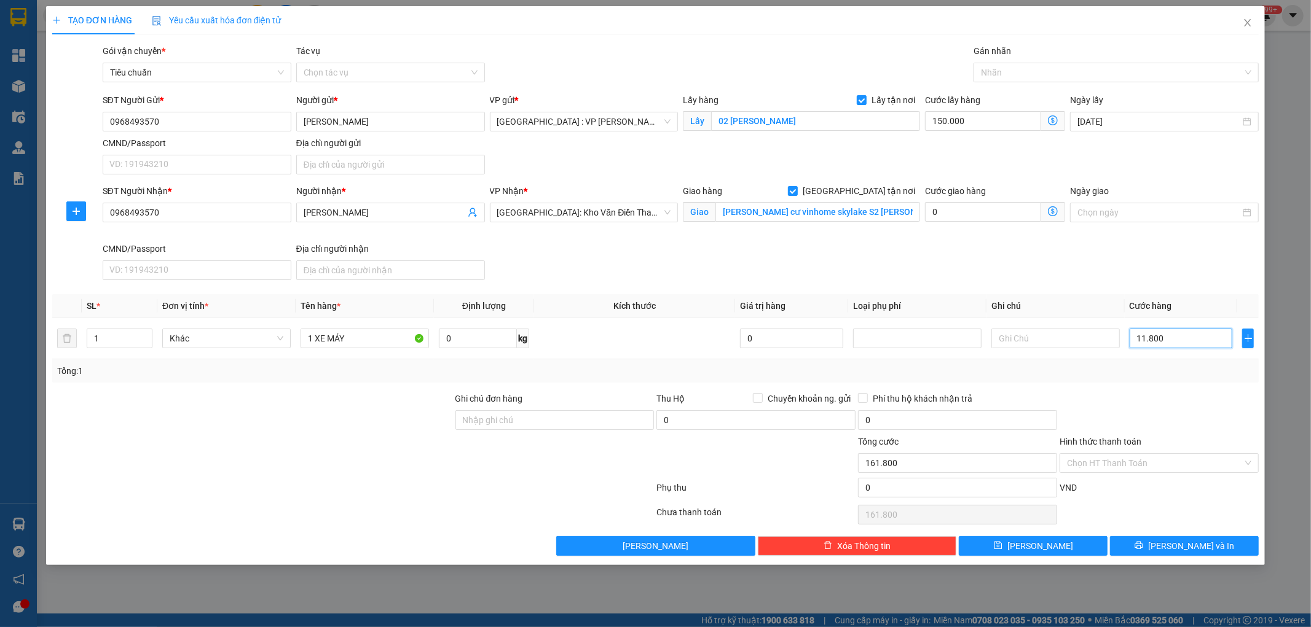
type input "118.000"
type input "268.000"
type input "1.180.000"
type input "1.330.000"
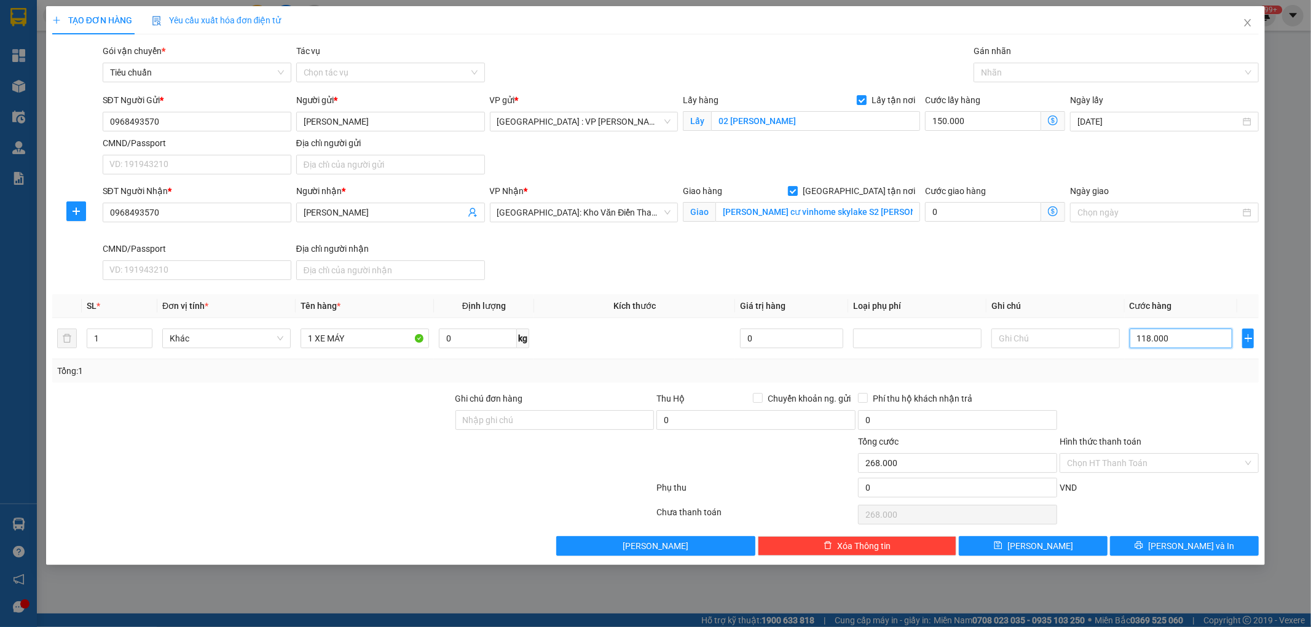
type input "1.330.000"
type input "1.180.000"
click at [535, 424] on input "Ghi chú đơn hàng" at bounding box center [554, 420] width 199 height 20
click at [486, 423] on input "Ghi chú đơn hàng" at bounding box center [554, 420] width 199 height 20
type input "KHOẢNG NGÀY 24 KHÁCH NHẬN ĐƯỢC"
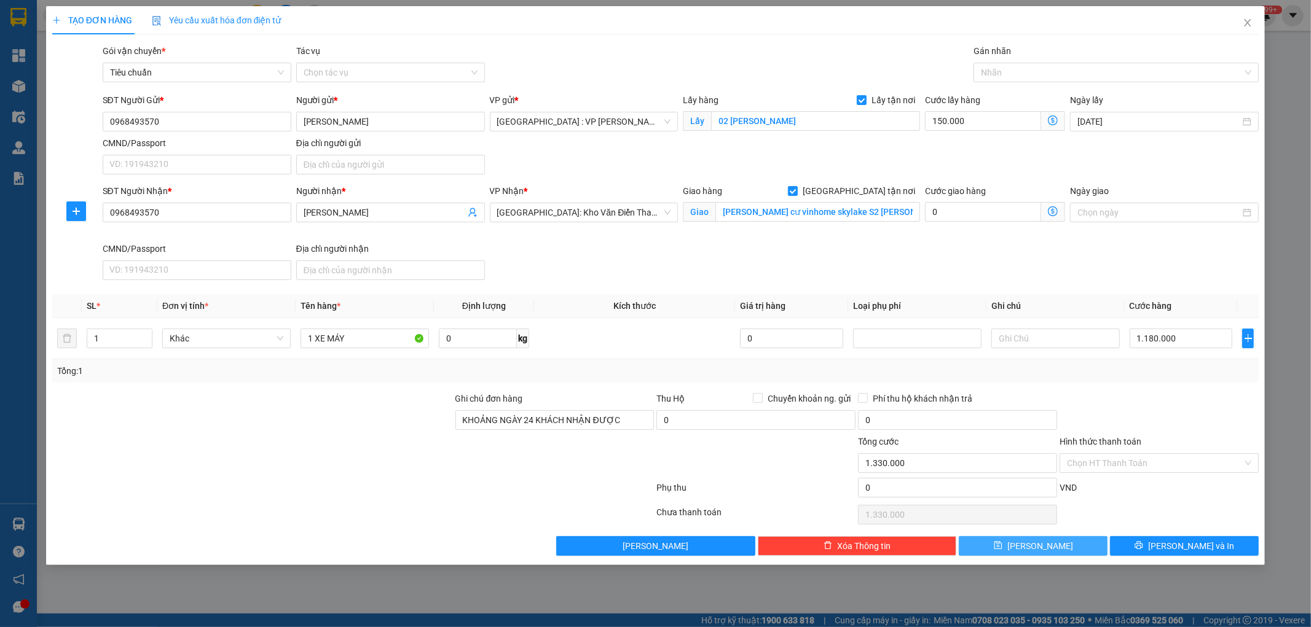
click at [1009, 546] on button "Lưu" at bounding box center [1032, 546] width 149 height 20
checkbox input "false"
type input "0"
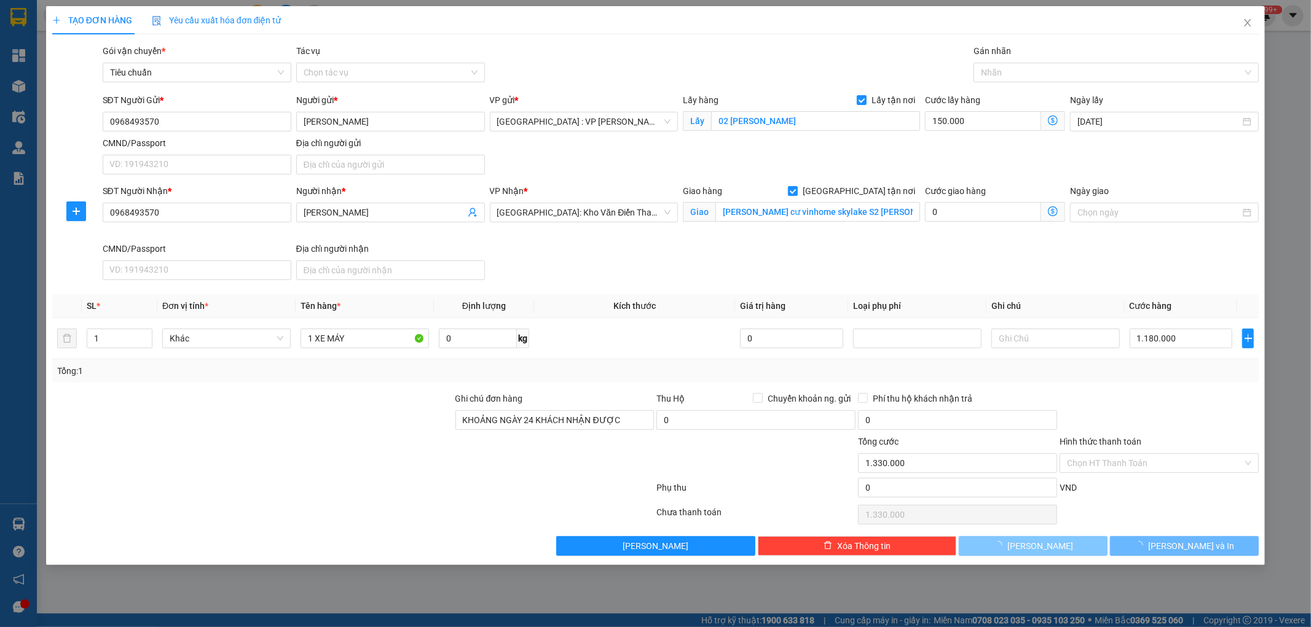
type input "0"
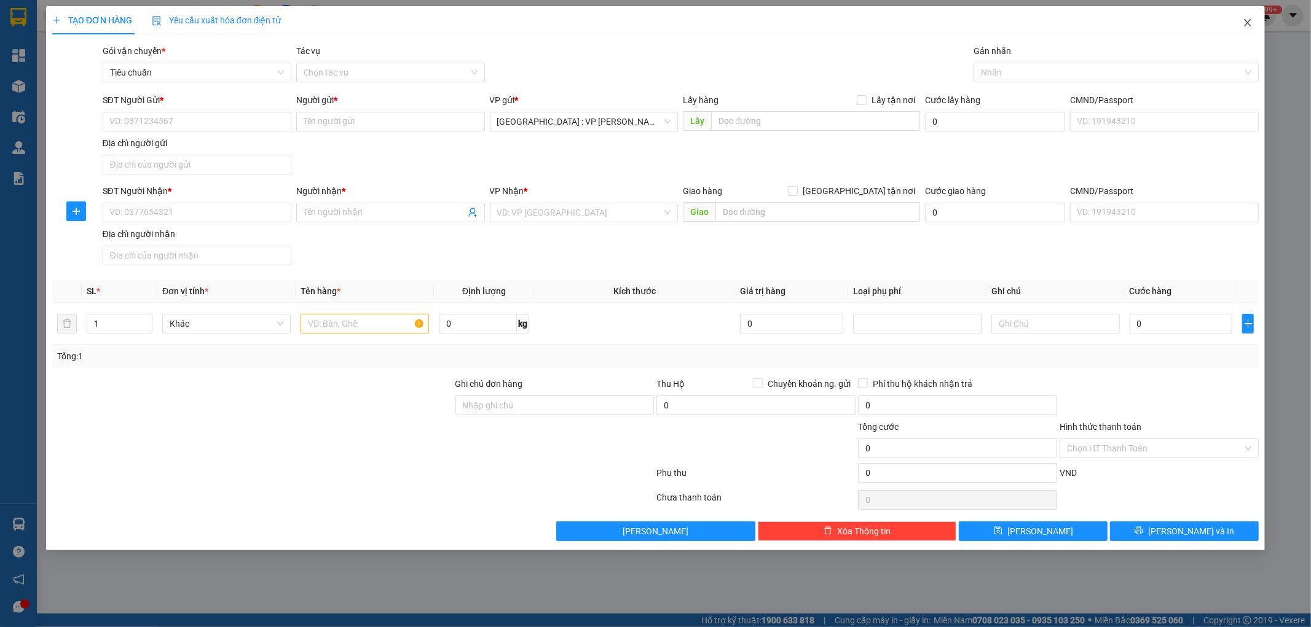
click at [1246, 22] on icon "close" at bounding box center [1247, 22] width 7 height 7
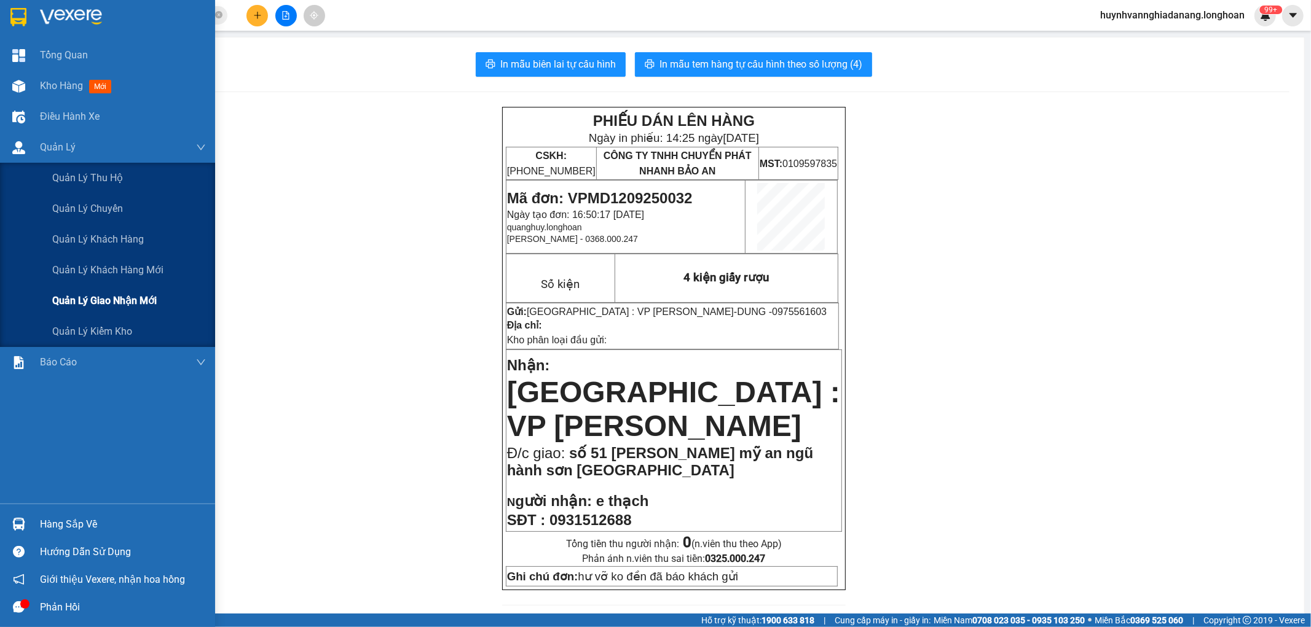
click at [115, 298] on span "Quản lý giao nhận mới" at bounding box center [104, 300] width 104 height 15
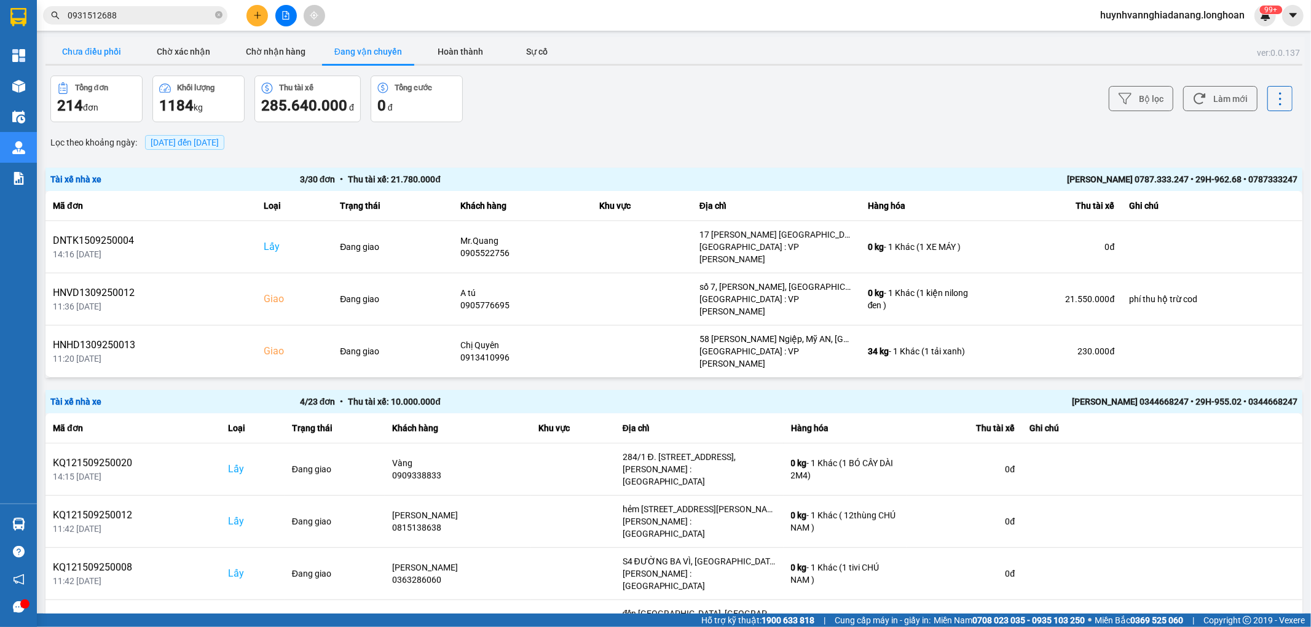
click at [111, 52] on button "Chưa điều phối" at bounding box center [91, 51] width 92 height 25
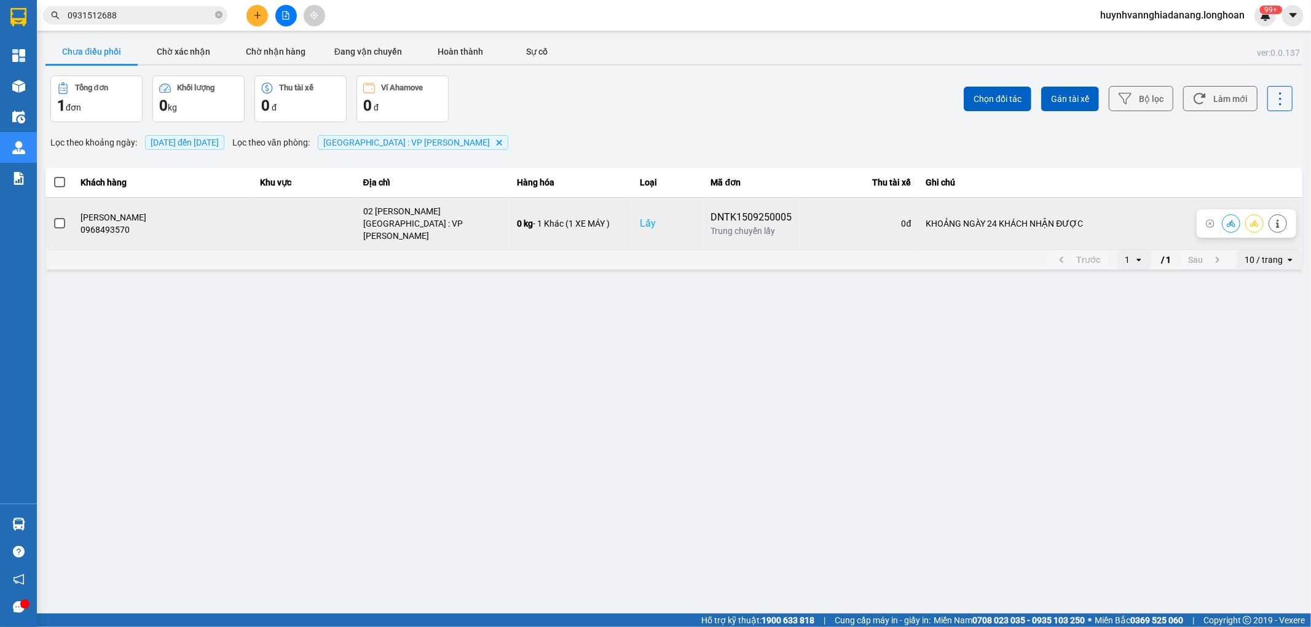
click at [57, 218] on span at bounding box center [59, 223] width 11 height 11
click at [53, 217] on input "checkbox" at bounding box center [53, 217] width 0 height 0
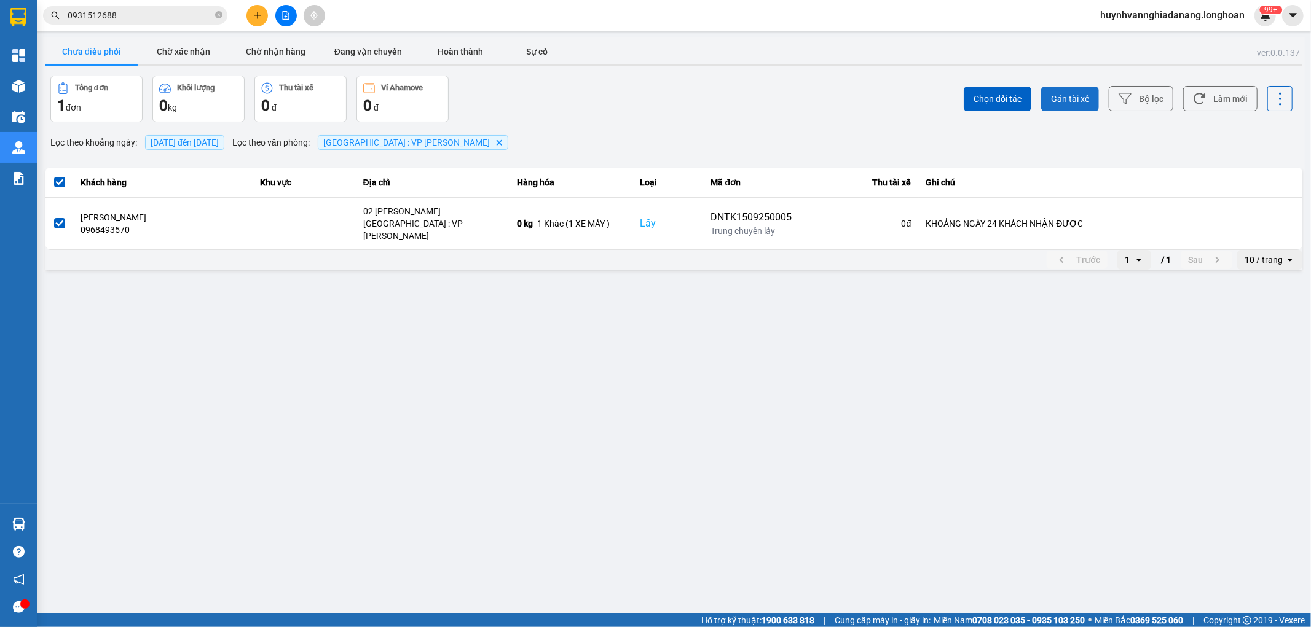
drag, startPoint x: 1072, startPoint y: 84, endPoint x: 1083, endPoint y: 87, distance: 10.9
click at [1073, 86] on div "Chọn đối tác Gán tài xế Bộ lọc Làm mới" at bounding box center [982, 99] width 621 height 47
click at [1084, 95] on span "Gán tài xế" at bounding box center [1070, 99] width 38 height 12
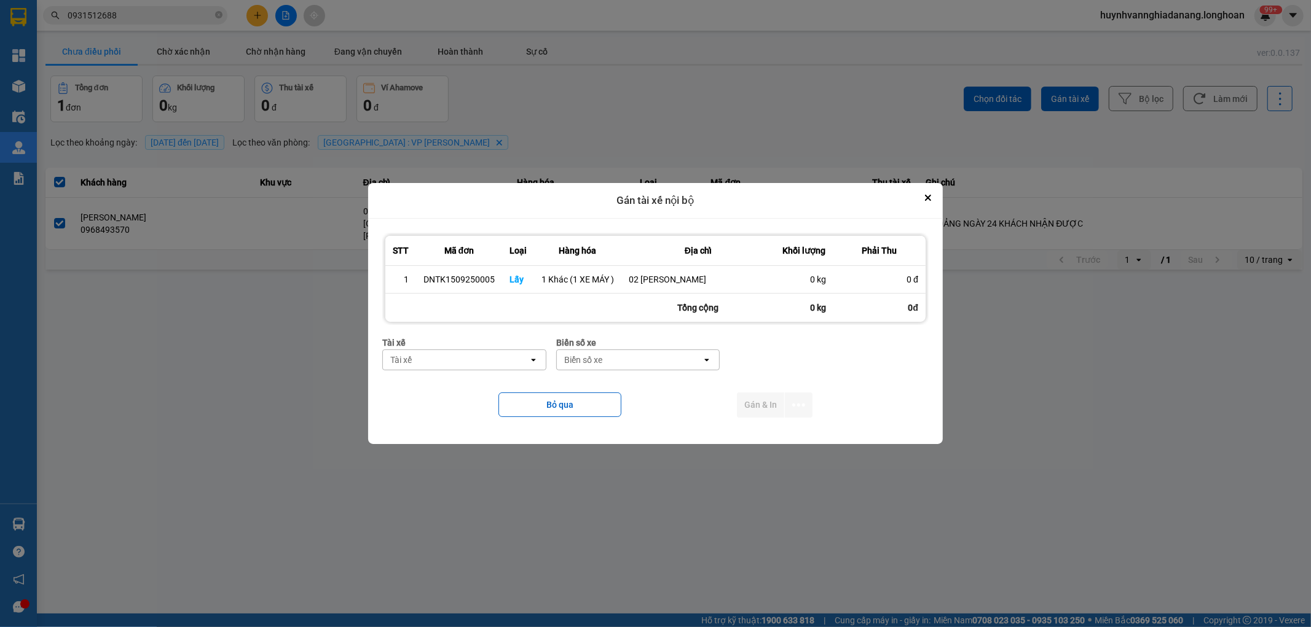
click at [457, 358] on div "Tài xế" at bounding box center [456, 360] width 146 height 20
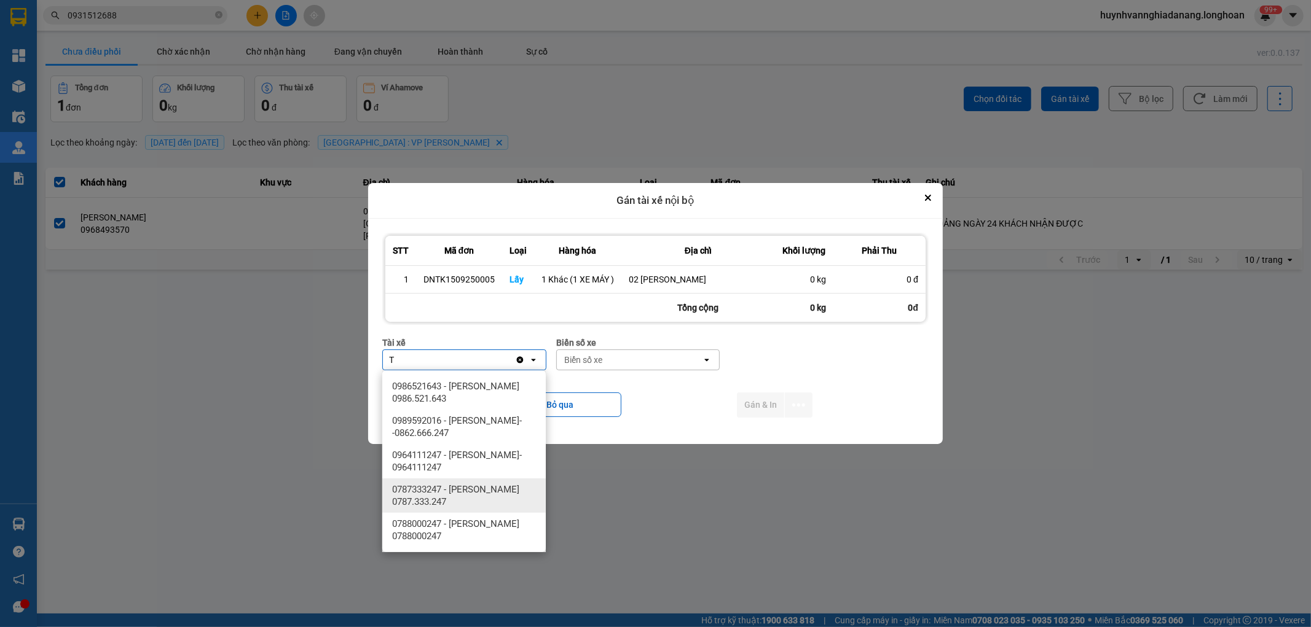
type input "T"
drag, startPoint x: 487, startPoint y: 498, endPoint x: 501, endPoint y: 490, distance: 15.9
click at [492, 495] on span "0787333247 - [PERSON_NAME] 0787.333.247" at bounding box center [466, 496] width 149 height 25
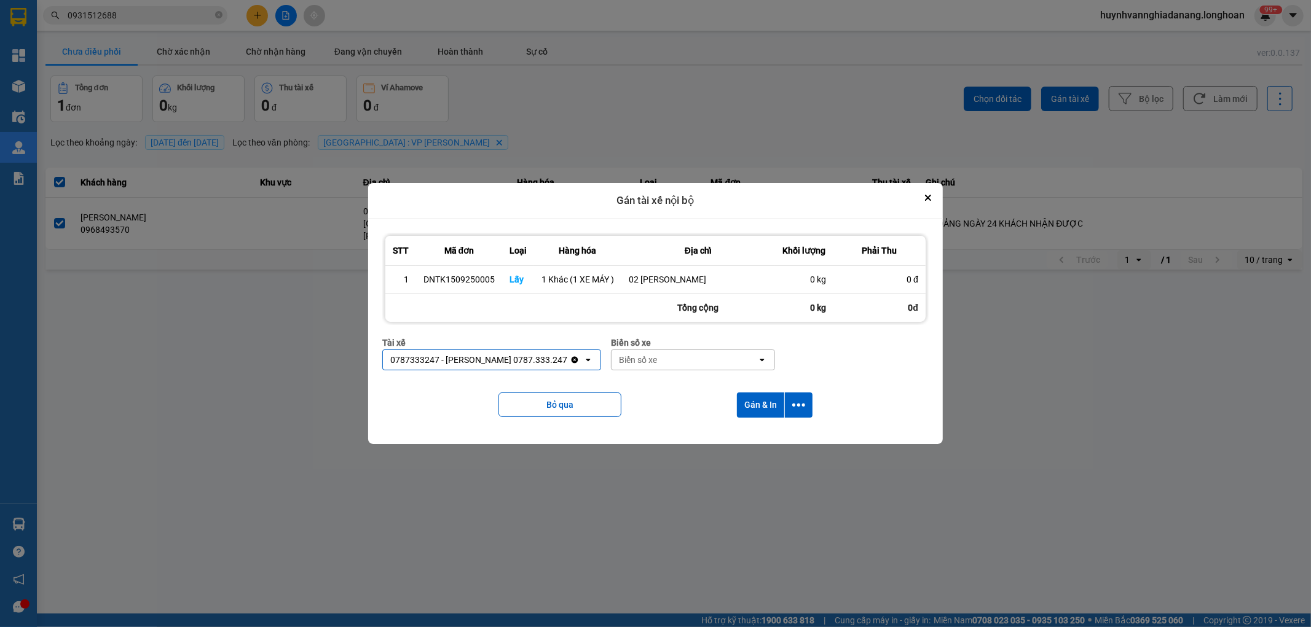
click at [662, 358] on div "Biển số xe" at bounding box center [684, 360] width 146 height 20
type input "6268"
drag, startPoint x: 684, startPoint y: 381, endPoint x: 700, endPoint y: 380, distance: 16.6
click at [686, 382] on div "29H-962.68" at bounding box center [694, 386] width 163 height 22
click at [798, 402] on icon "dialog" at bounding box center [798, 405] width 13 height 13
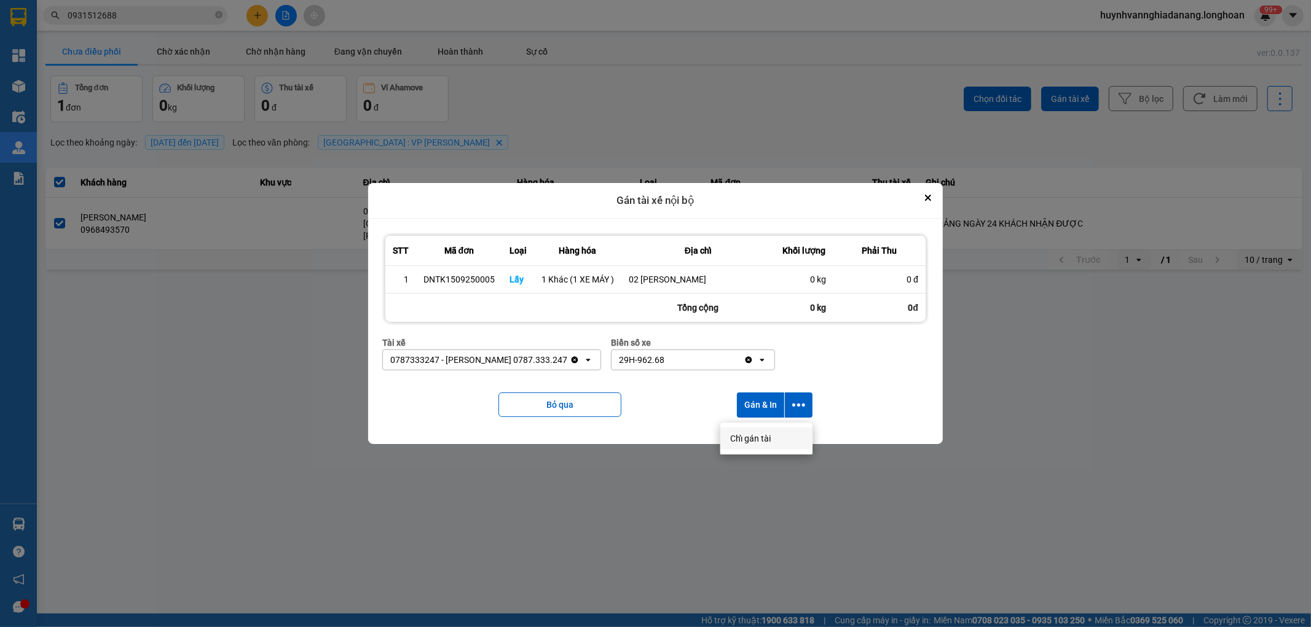
click at [761, 442] on span "Chỉ gán tài" at bounding box center [750, 439] width 41 height 12
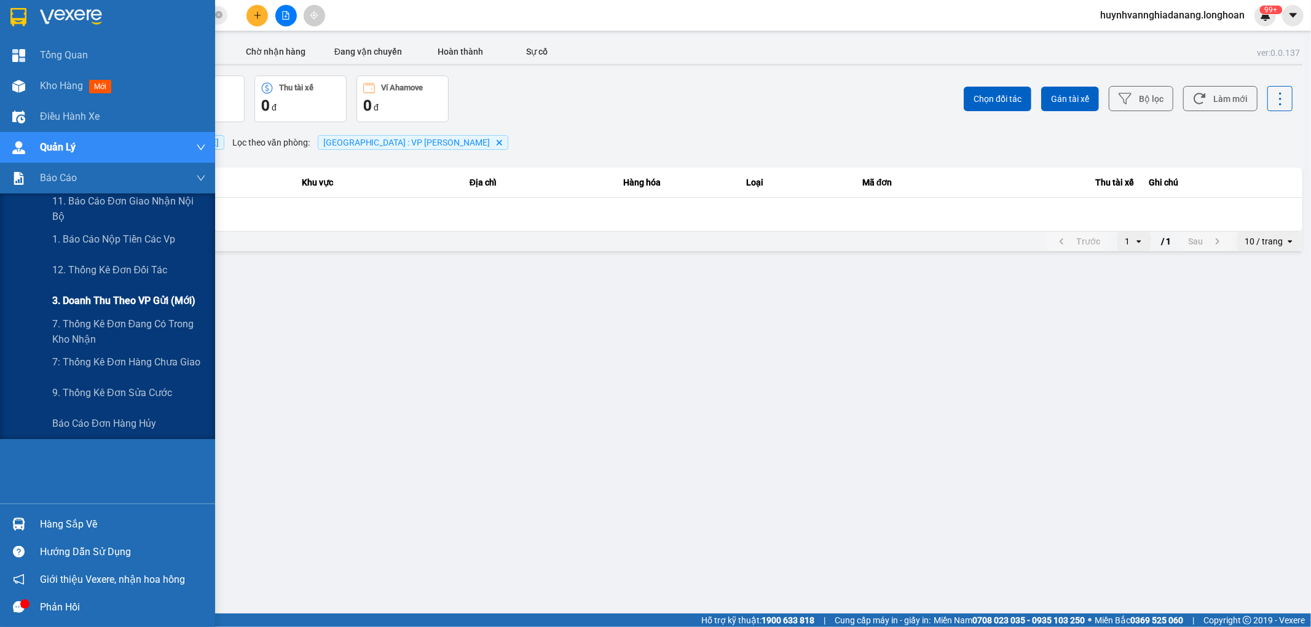
click at [144, 304] on span "3. Doanh Thu theo VP Gửi (mới)" at bounding box center [123, 300] width 143 height 15
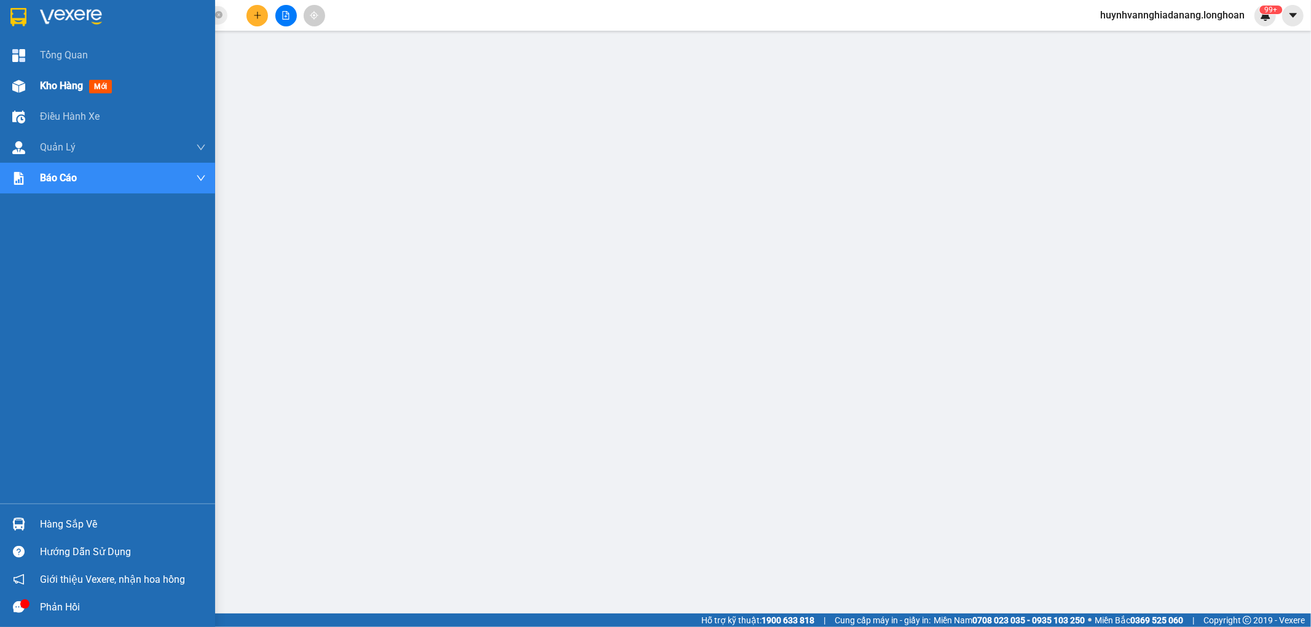
click at [69, 82] on span "Kho hàng" at bounding box center [61, 86] width 43 height 12
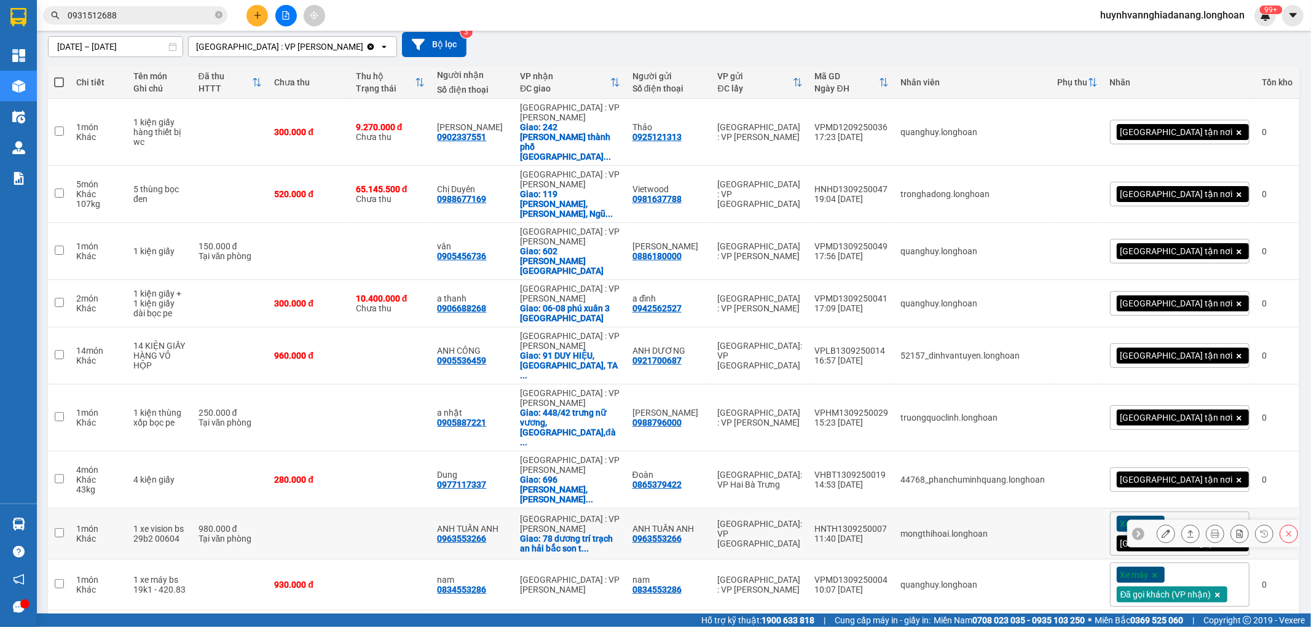
scroll to position [179, 0]
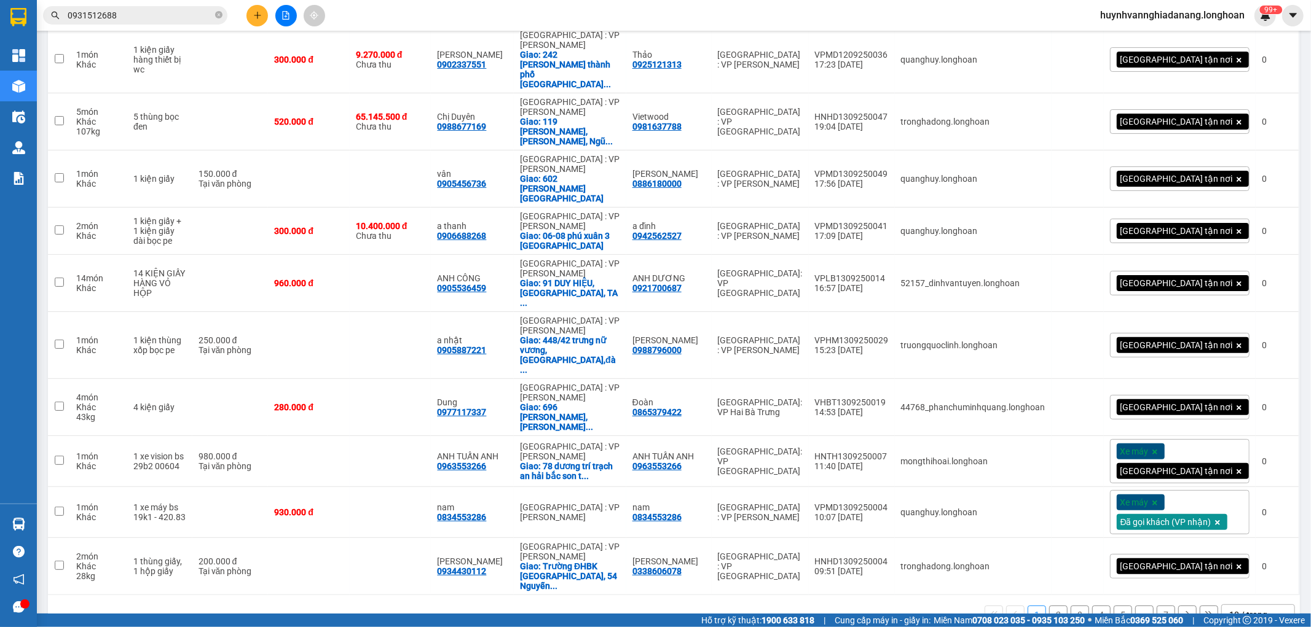
drag, startPoint x: 1237, startPoint y: 585, endPoint x: 1249, endPoint y: 573, distance: 16.5
click at [1240, 609] on div "10 / trang" at bounding box center [1248, 615] width 38 height 12
click at [1249, 561] on span "100 / trang" at bounding box center [1242, 556] width 44 height 12
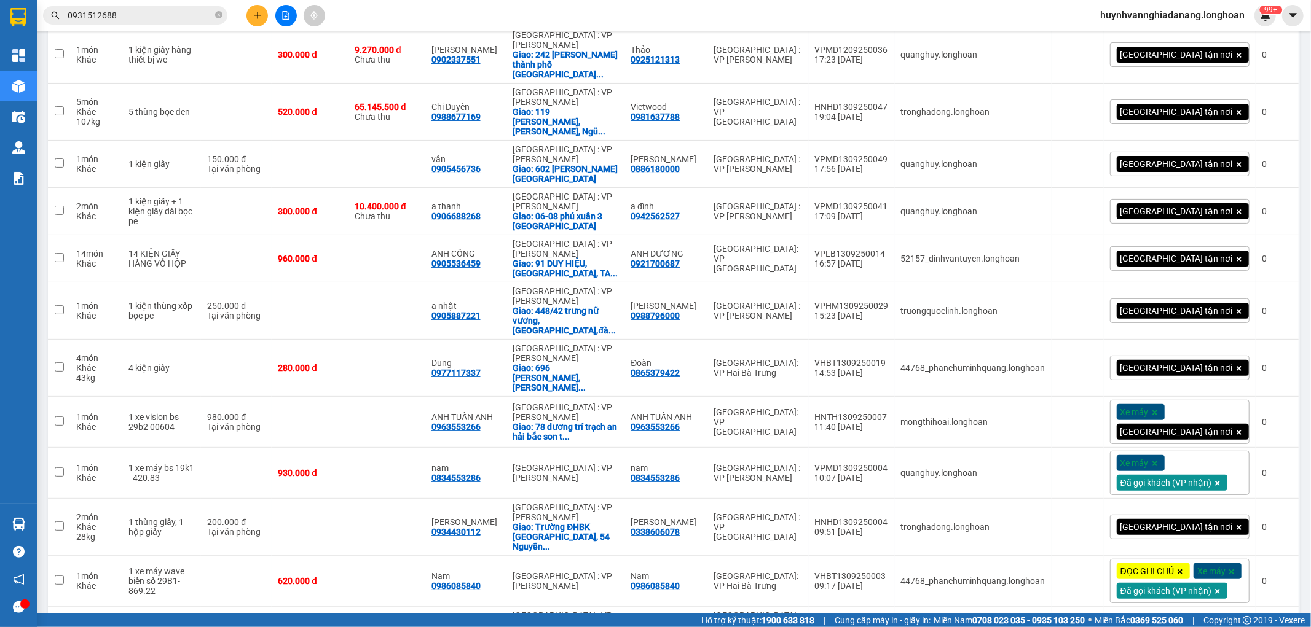
click at [129, 14] on input "0931512688" at bounding box center [140, 16] width 145 height 14
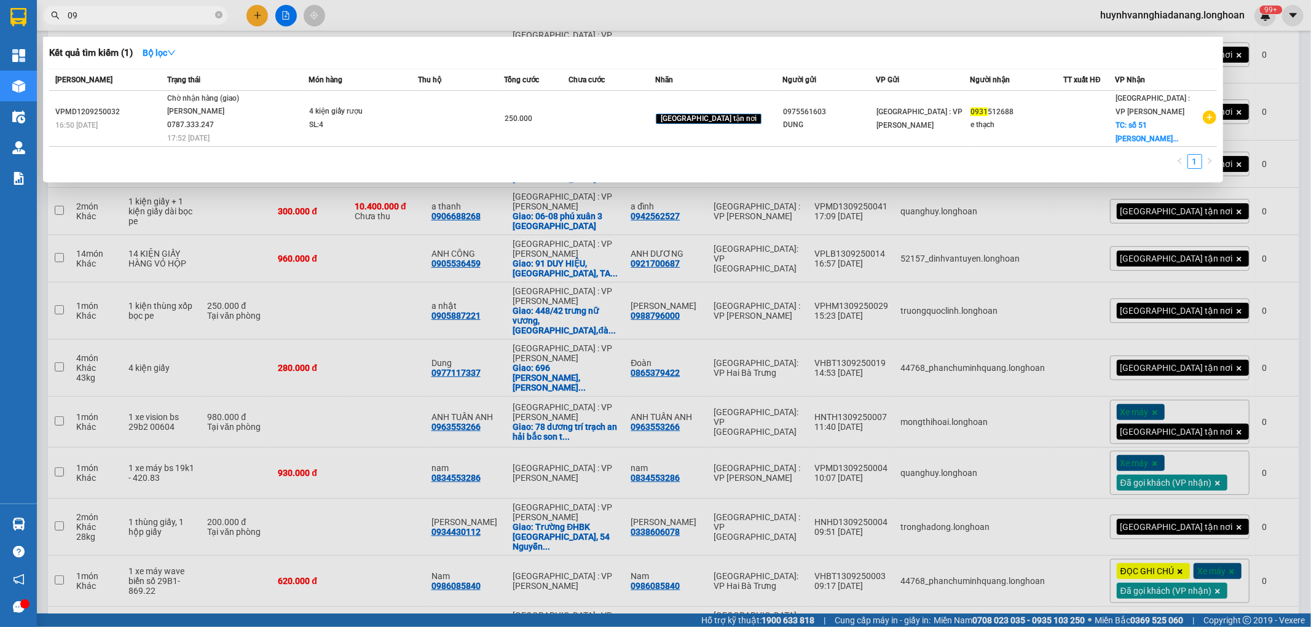
type input "0"
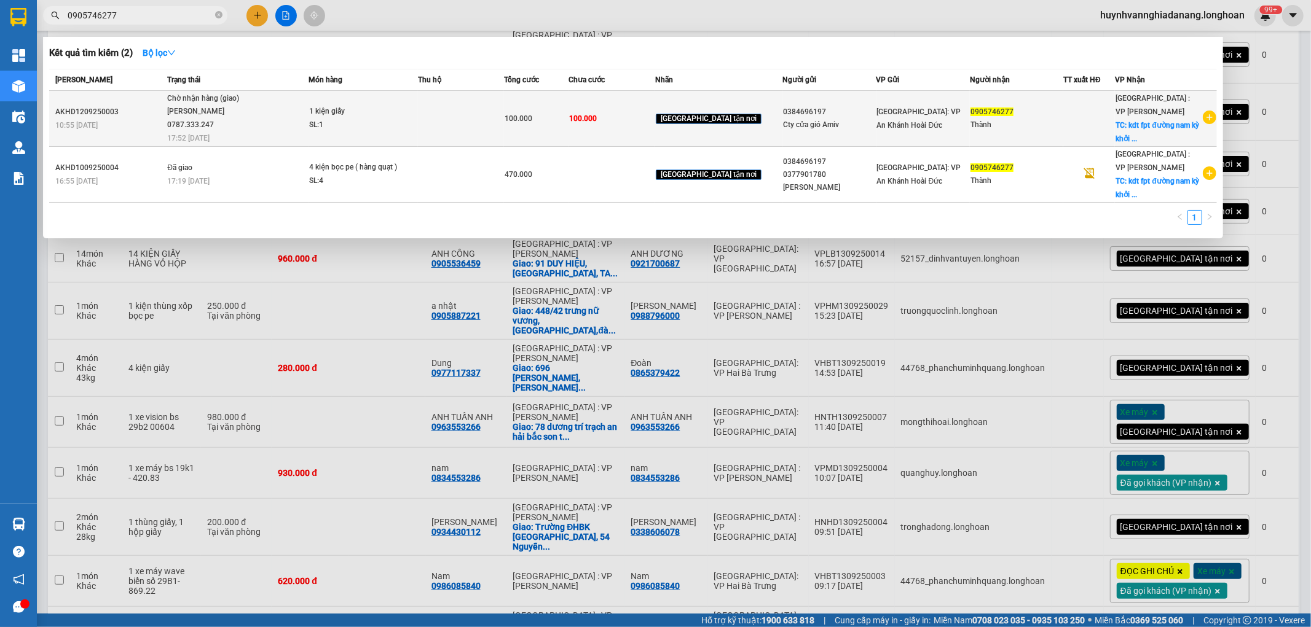
type input "0905746277"
click at [444, 125] on td at bounding box center [461, 119] width 87 height 56
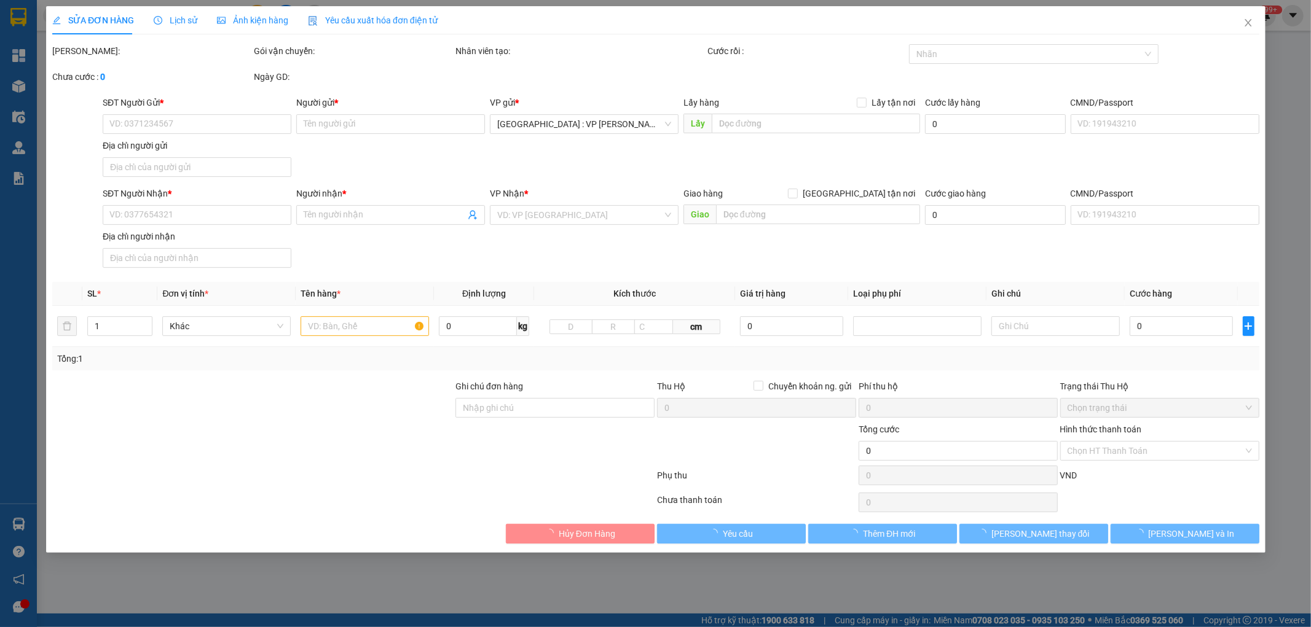
type input "0384696197"
type input "Cty cửa gió Amiv"
type input "0905746277"
type input "Thành"
checkbox input "true"
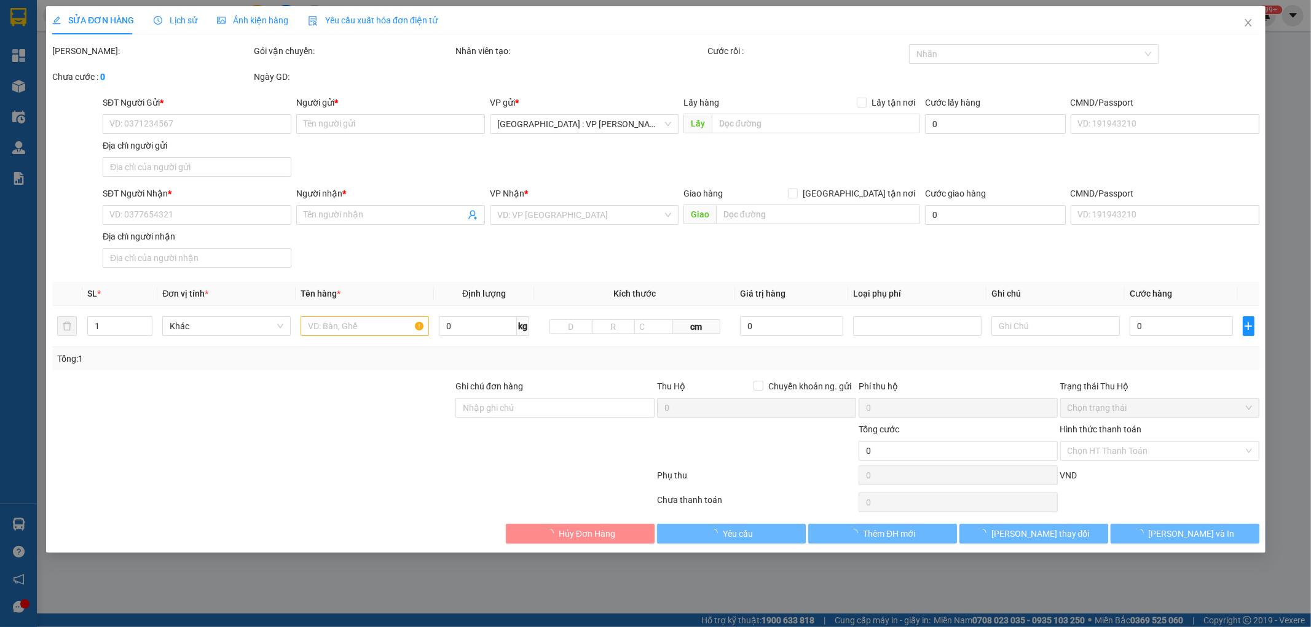
type input "kdt fpt đường nam kỳ khởi nghĩa quận ngũ hành sơn đà nẵng"
type input "Hàng không đồng kiểm, đơn giao nguyên kiện, hư vỡ không đền (đã báo người gửi)"
type input "100.000"
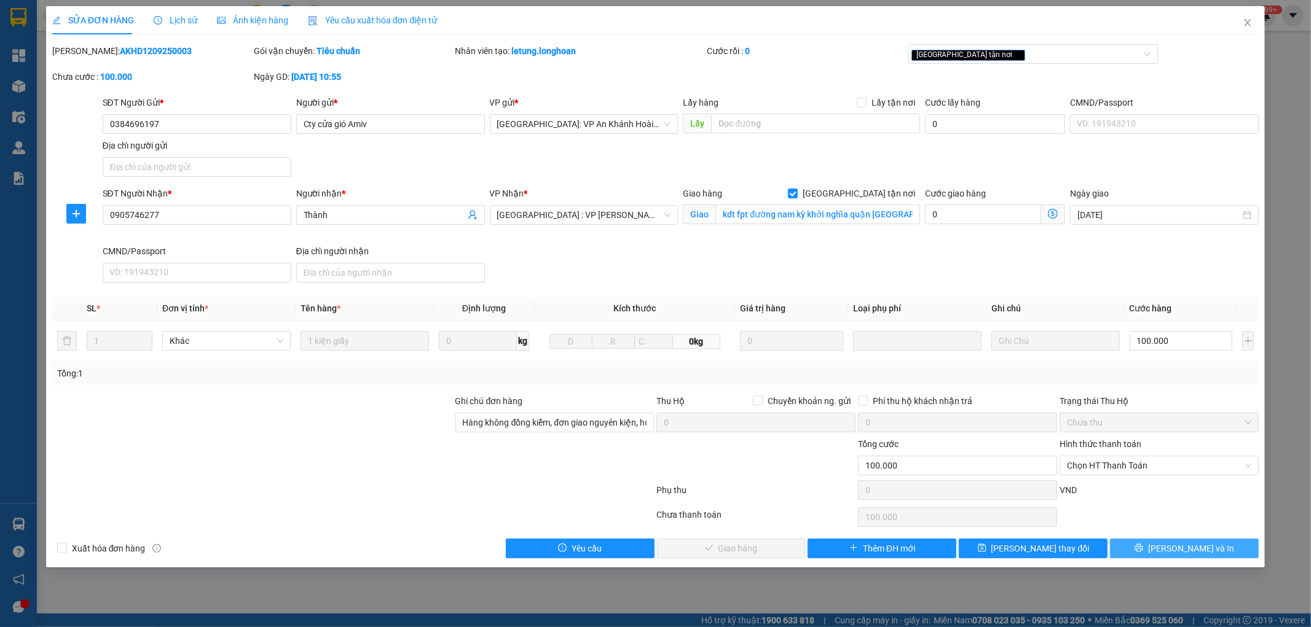
click at [1185, 549] on span "Lưu và In" at bounding box center [1191, 549] width 86 height 14
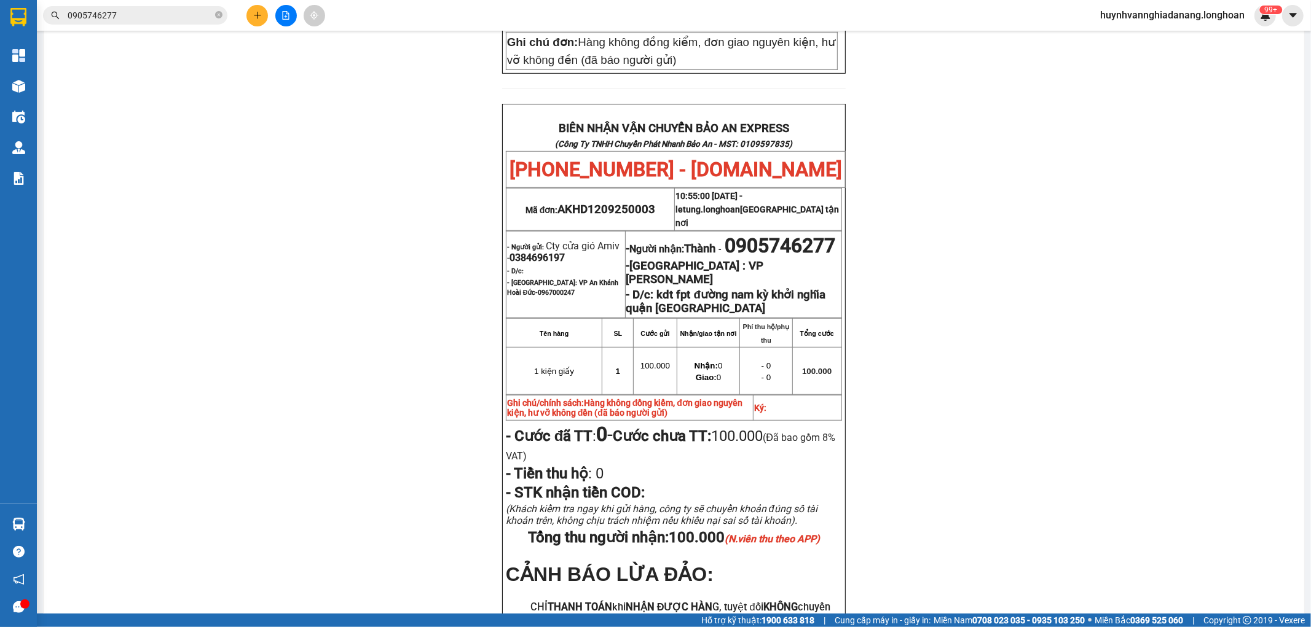
scroll to position [614, 0]
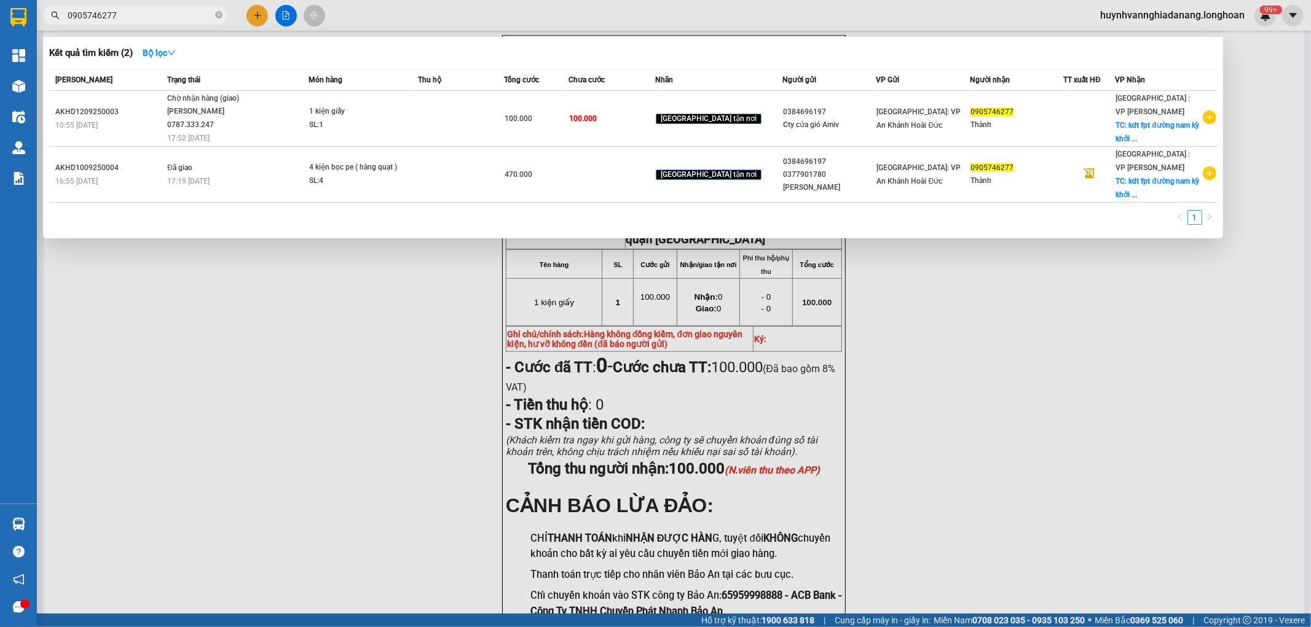
click at [144, 19] on input "0905746277" at bounding box center [140, 16] width 145 height 14
click at [352, 345] on div at bounding box center [655, 313] width 1311 height 627
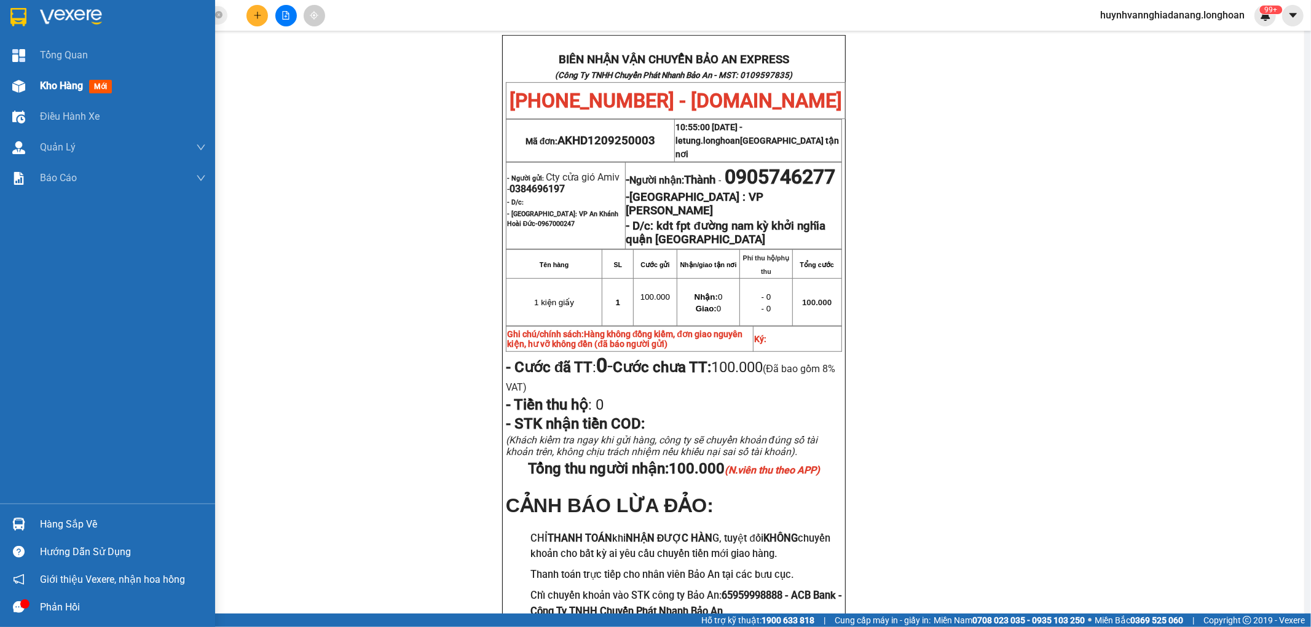
click at [65, 82] on span "Kho hàng" at bounding box center [61, 86] width 43 height 12
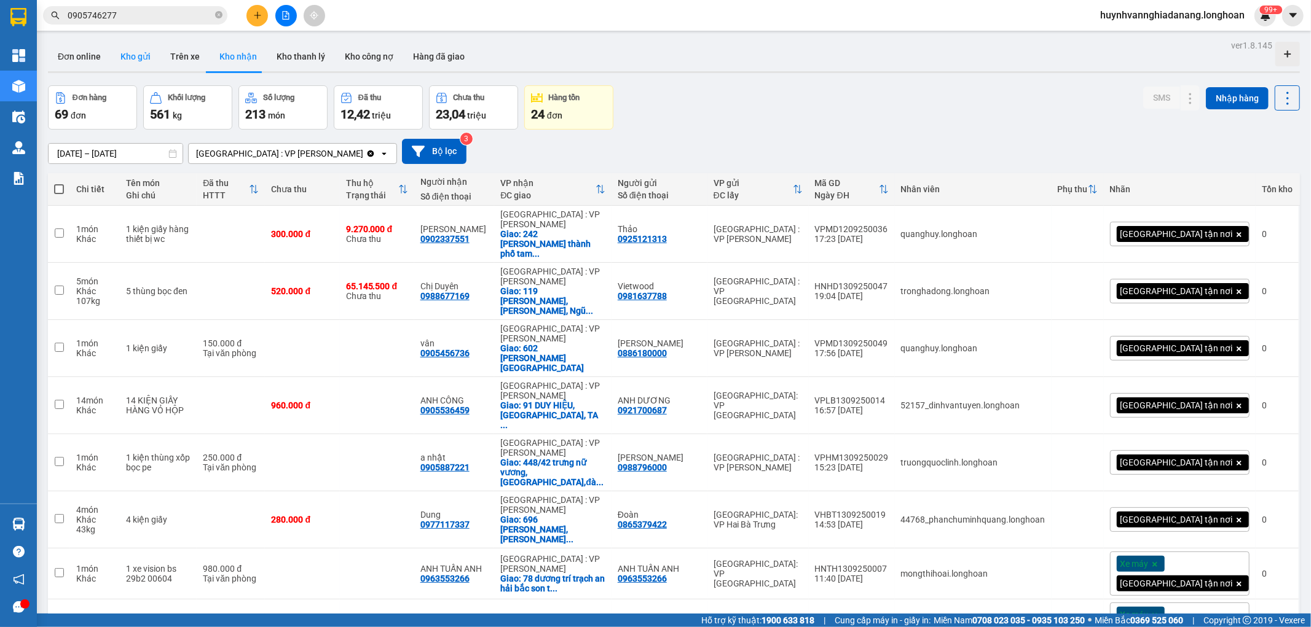
click at [144, 60] on button "Kho gửi" at bounding box center [136, 56] width 50 height 29
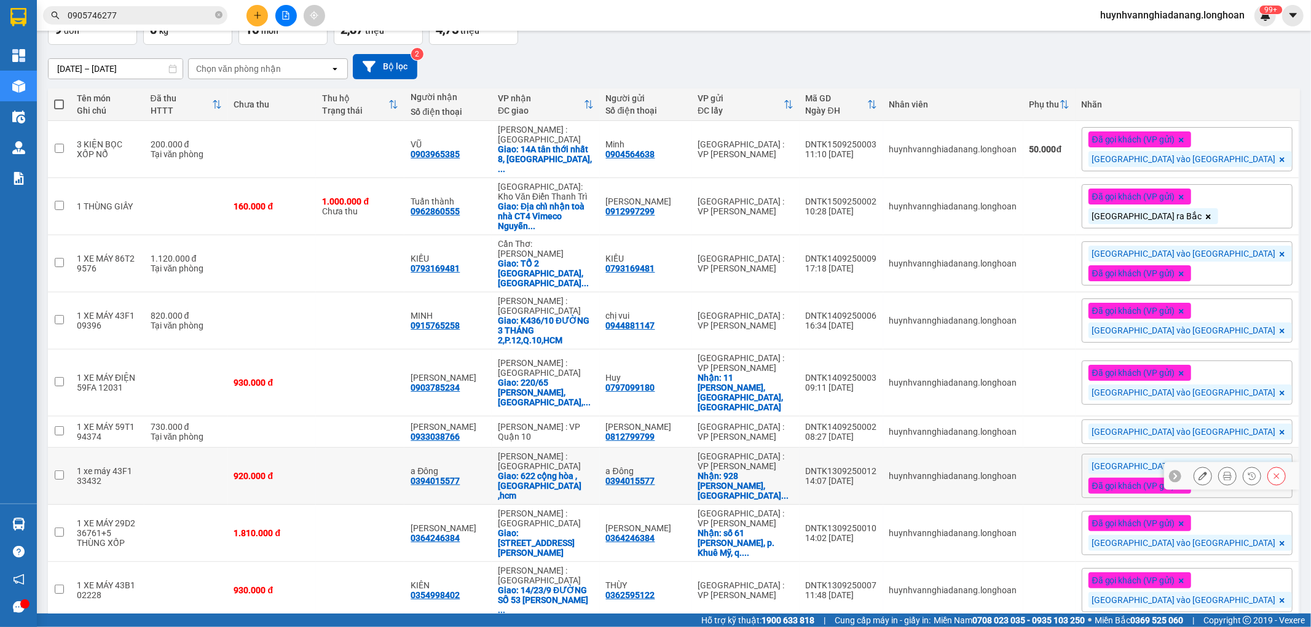
scroll to position [96, 0]
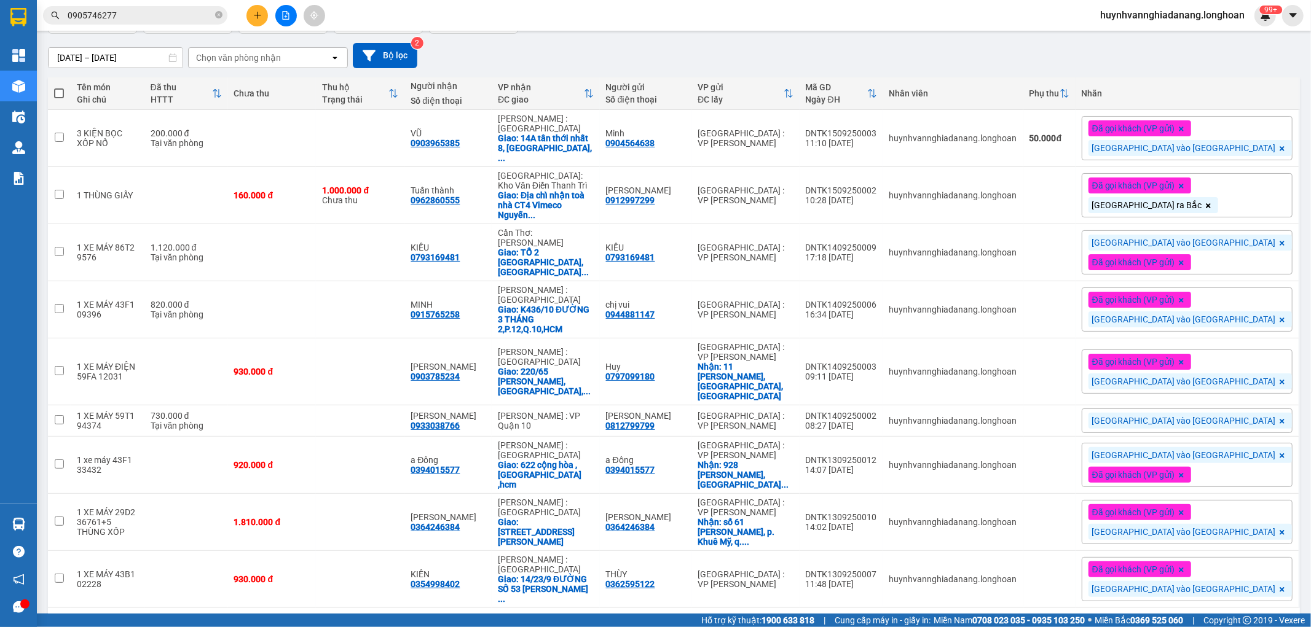
click at [1255, 622] on div "10 / trang" at bounding box center [1248, 628] width 38 height 12
click at [1255, 562] on div "100 / trang" at bounding box center [1247, 556] width 74 height 22
click at [1223, 367] on icon at bounding box center [1227, 371] width 9 height 9
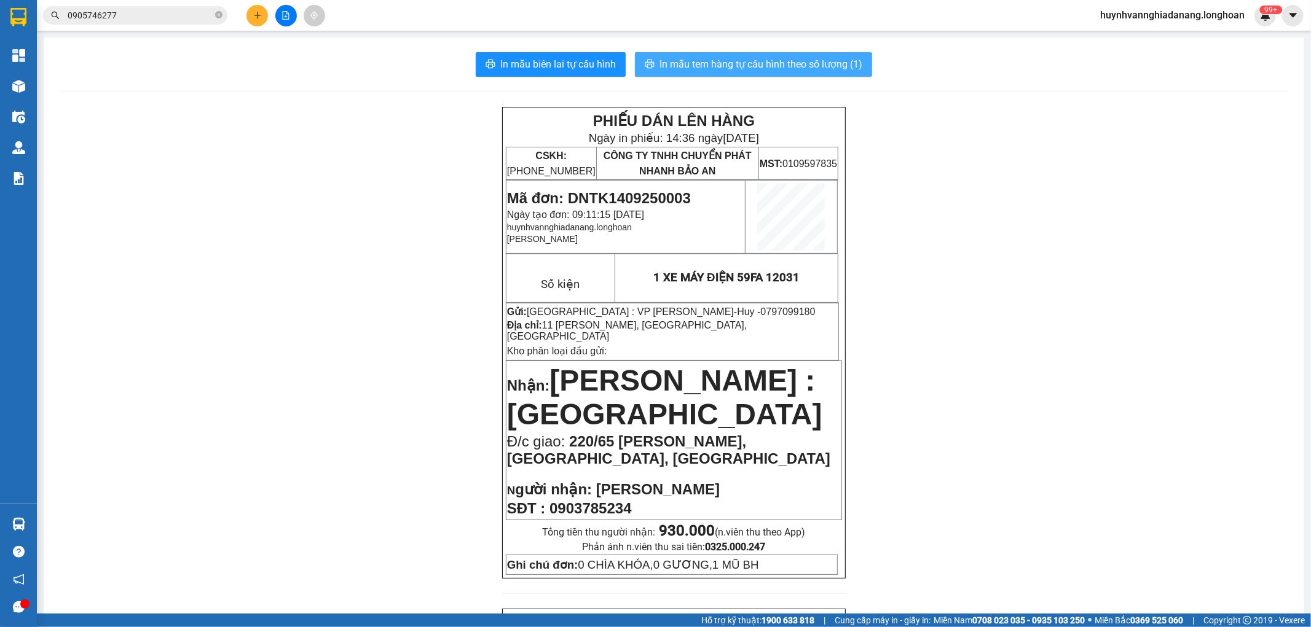
click at [742, 65] on span "In mẫu tem hàng tự cấu hình theo số lượng (1)" at bounding box center [760, 64] width 203 height 15
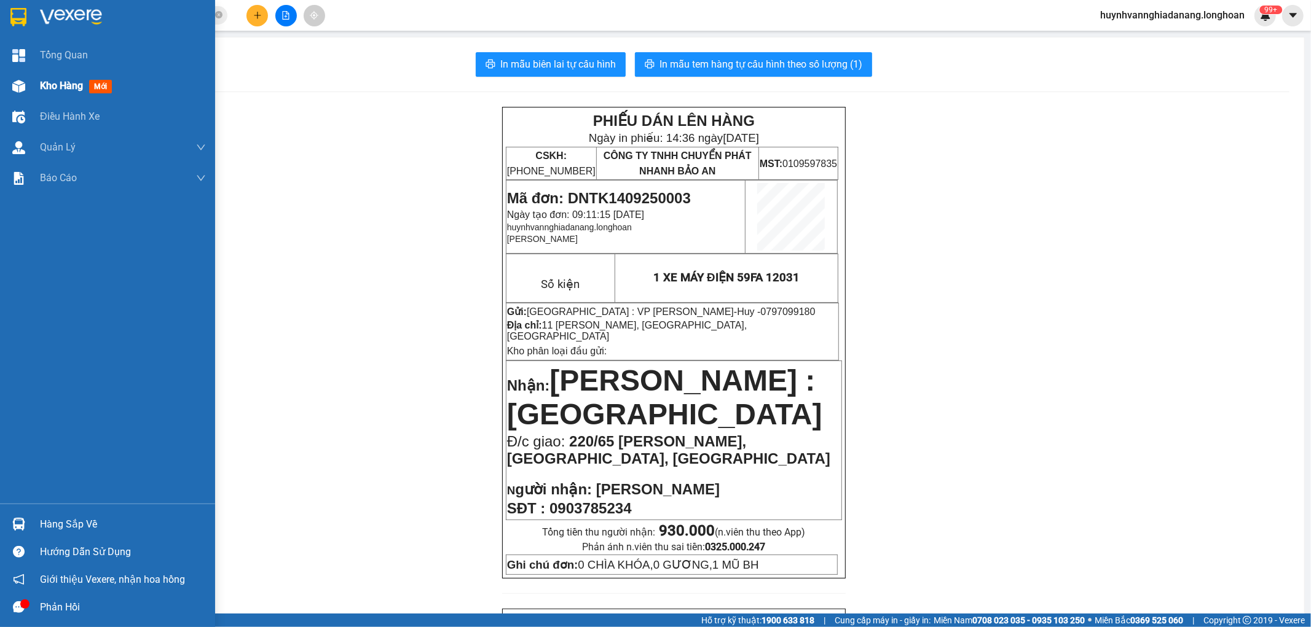
click at [66, 83] on span "Kho hàng" at bounding box center [61, 86] width 43 height 12
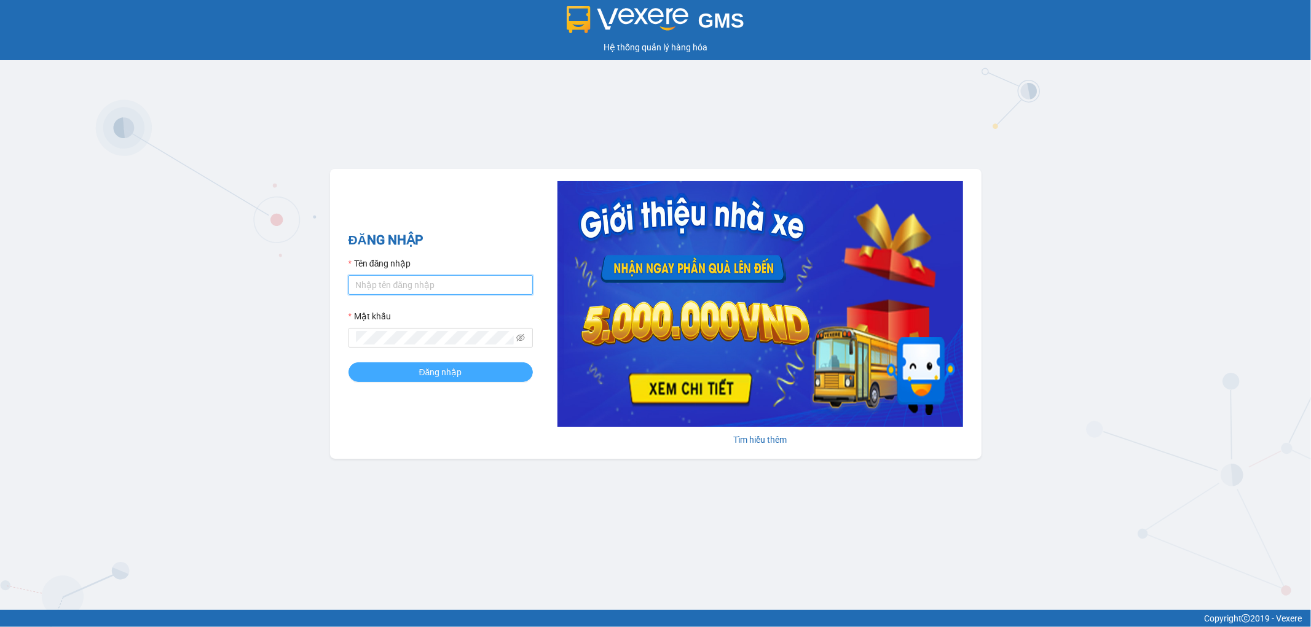
type input "huynhvannghiadanang.longhoan"
click at [437, 375] on span "Đăng nhập" at bounding box center [440, 373] width 43 height 14
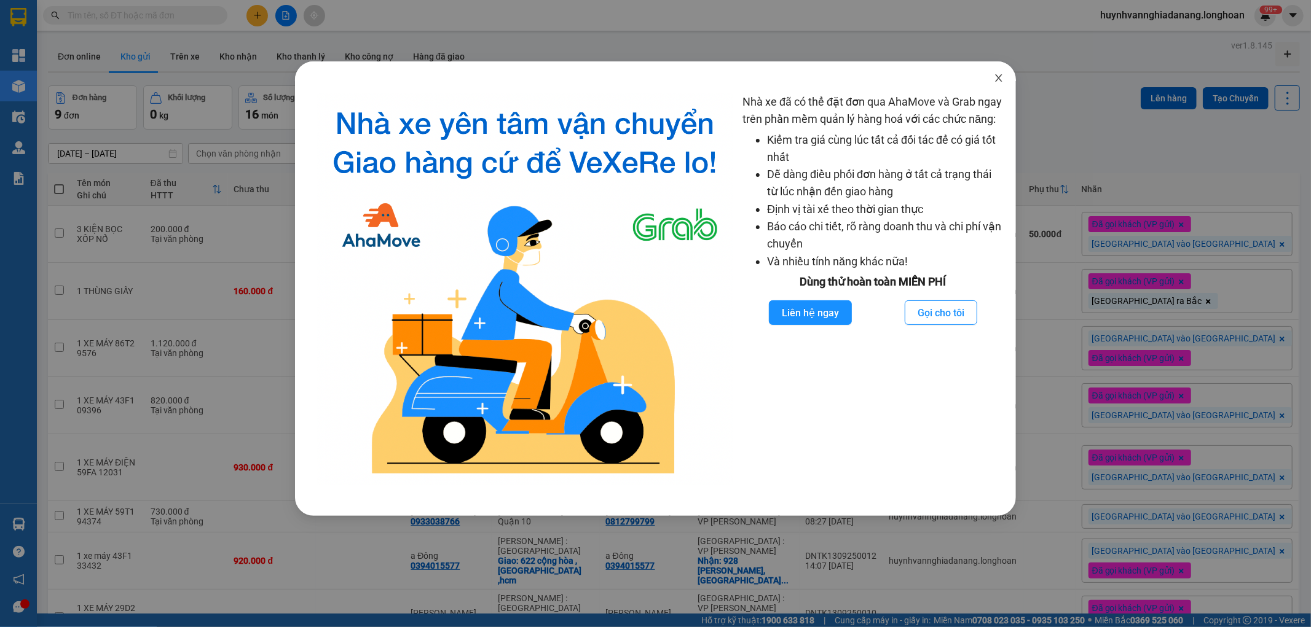
click at [997, 76] on icon "close" at bounding box center [999, 78] width 10 height 10
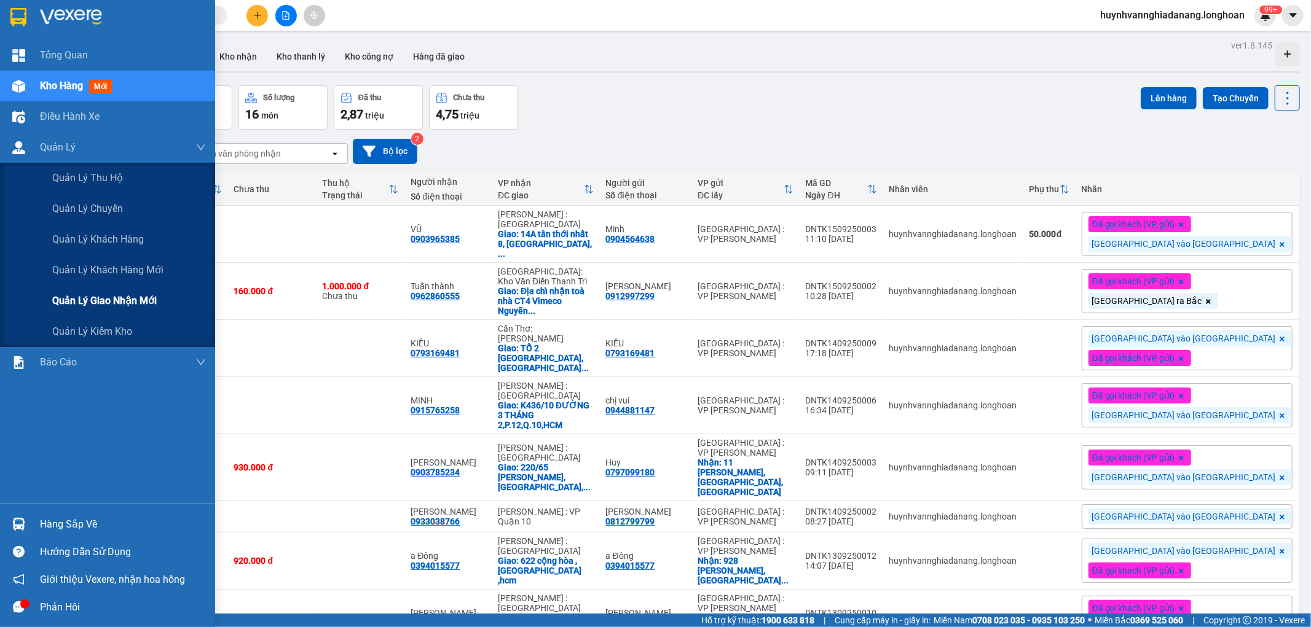
click at [120, 304] on span "Quản lý giao nhận mới" at bounding box center [104, 300] width 104 height 15
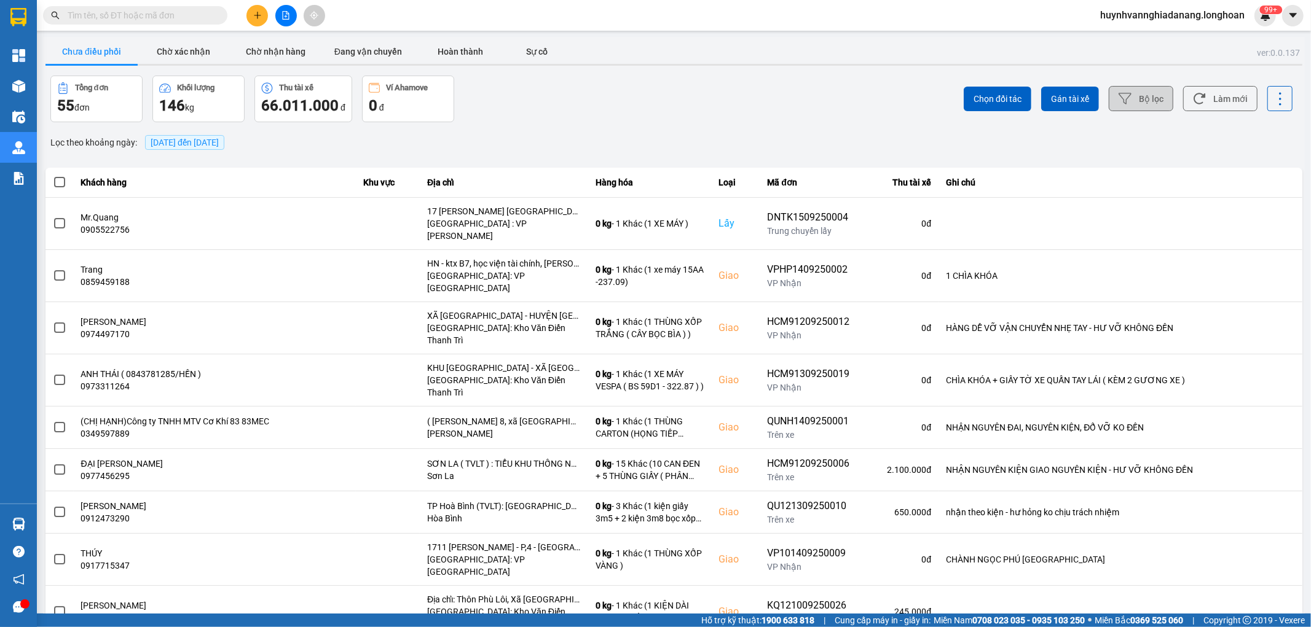
click at [1126, 99] on button "Bộ lọc" at bounding box center [1140, 98] width 65 height 25
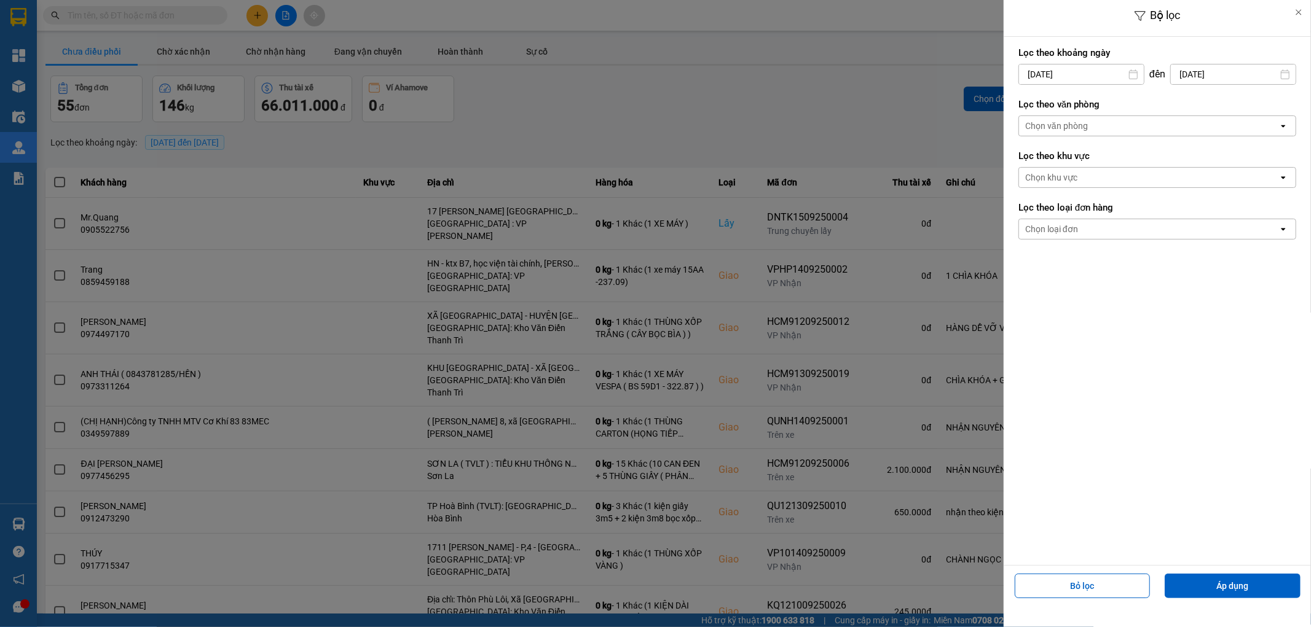
click at [1113, 123] on div "Chọn văn phòng" at bounding box center [1148, 126] width 259 height 20
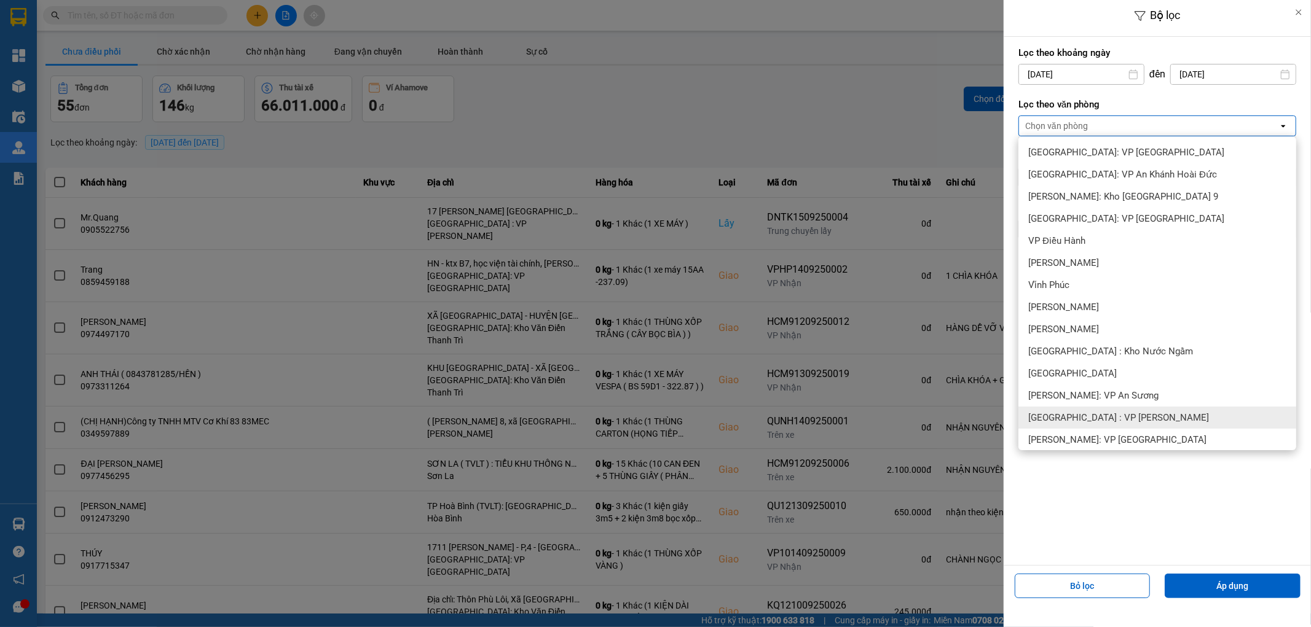
drag, startPoint x: 1116, startPoint y: 414, endPoint x: 1158, endPoint y: 464, distance: 65.4
click at [1117, 419] on span "[GEOGRAPHIC_DATA] : VP [PERSON_NAME]" at bounding box center [1118, 418] width 181 height 12
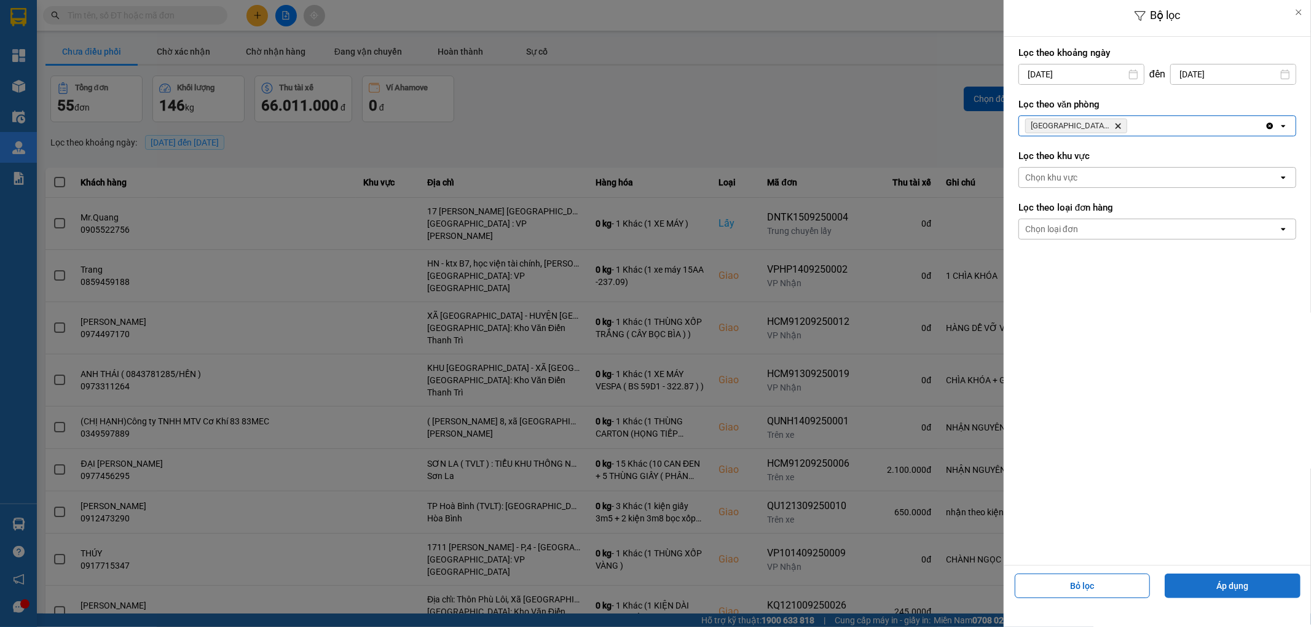
click at [1215, 587] on button "Áp dụng" at bounding box center [1232, 586] width 136 height 25
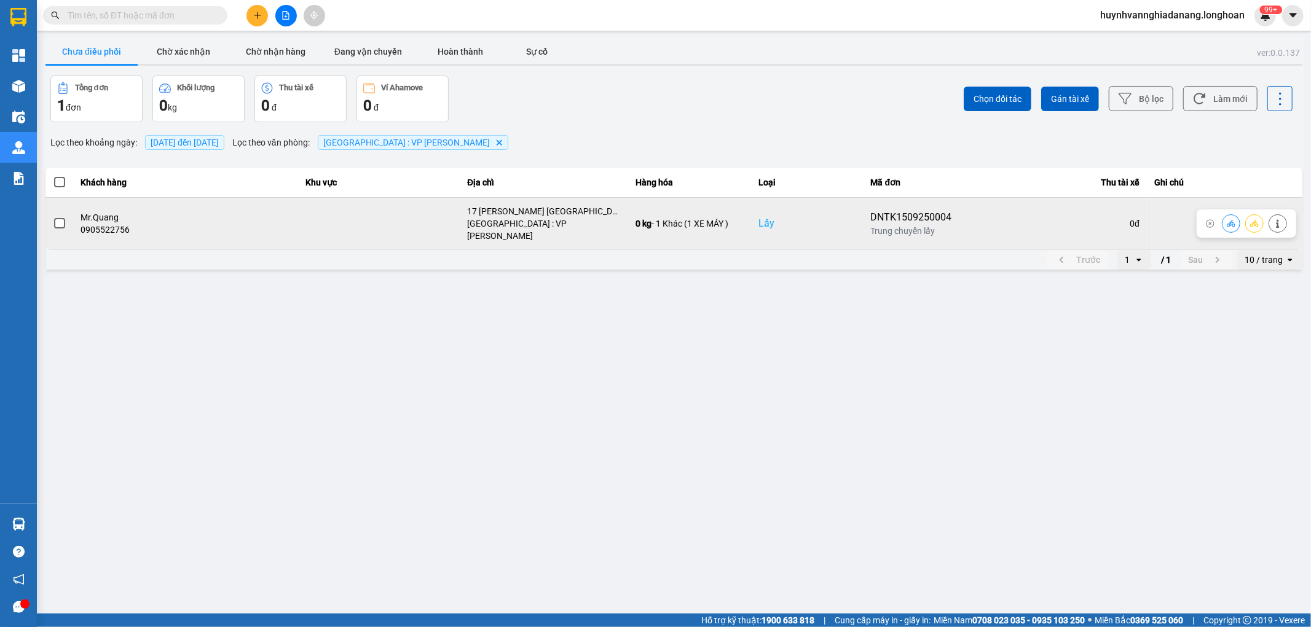
click at [62, 222] on span at bounding box center [59, 223] width 11 height 11
click at [53, 217] on input "checkbox" at bounding box center [53, 217] width 0 height 0
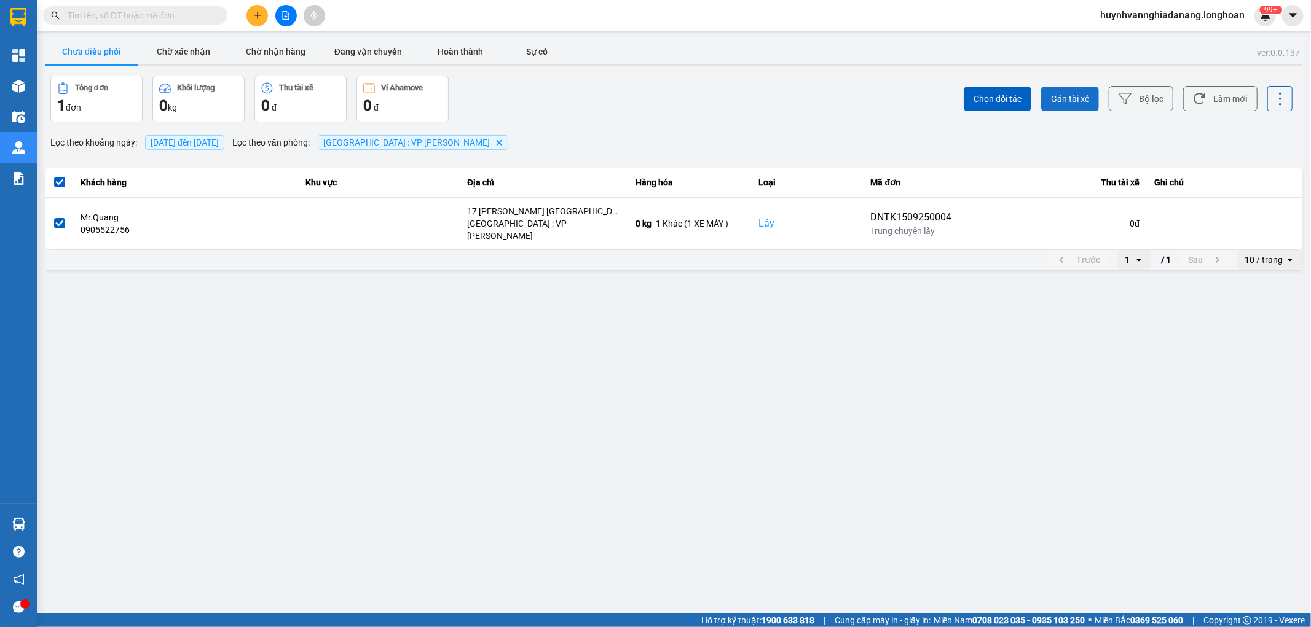
click at [1085, 101] on span "Gán tài xế" at bounding box center [1070, 99] width 38 height 12
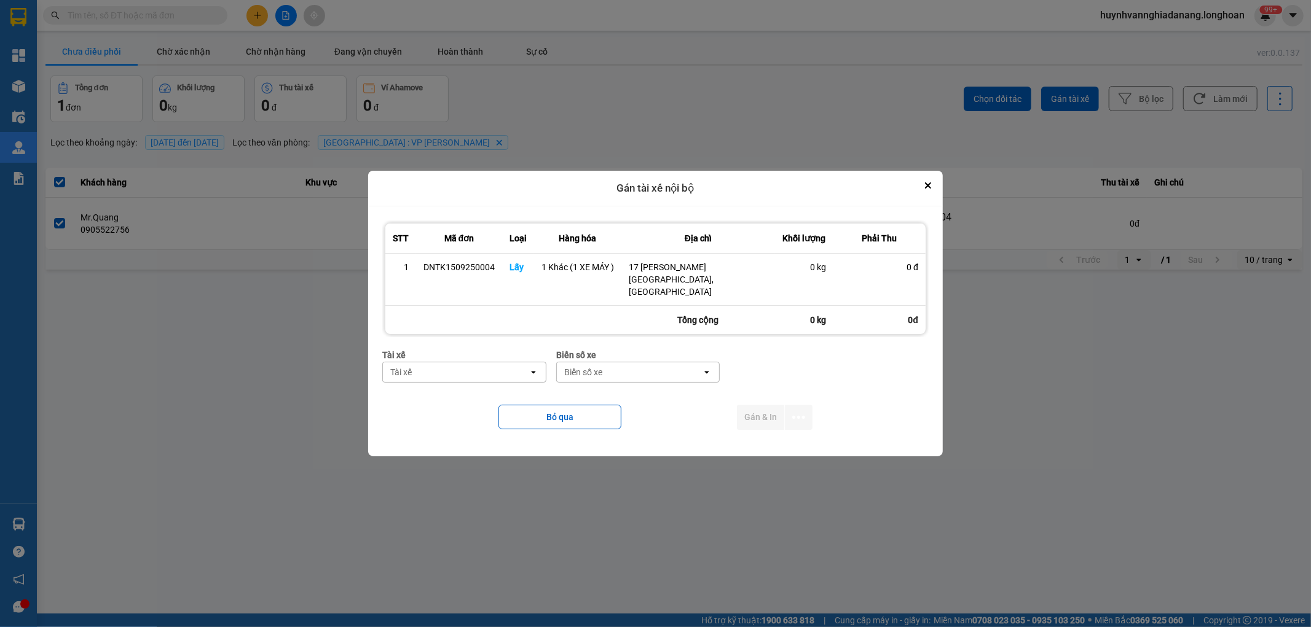
click at [508, 363] on div "Tài xế" at bounding box center [456, 373] width 146 height 20
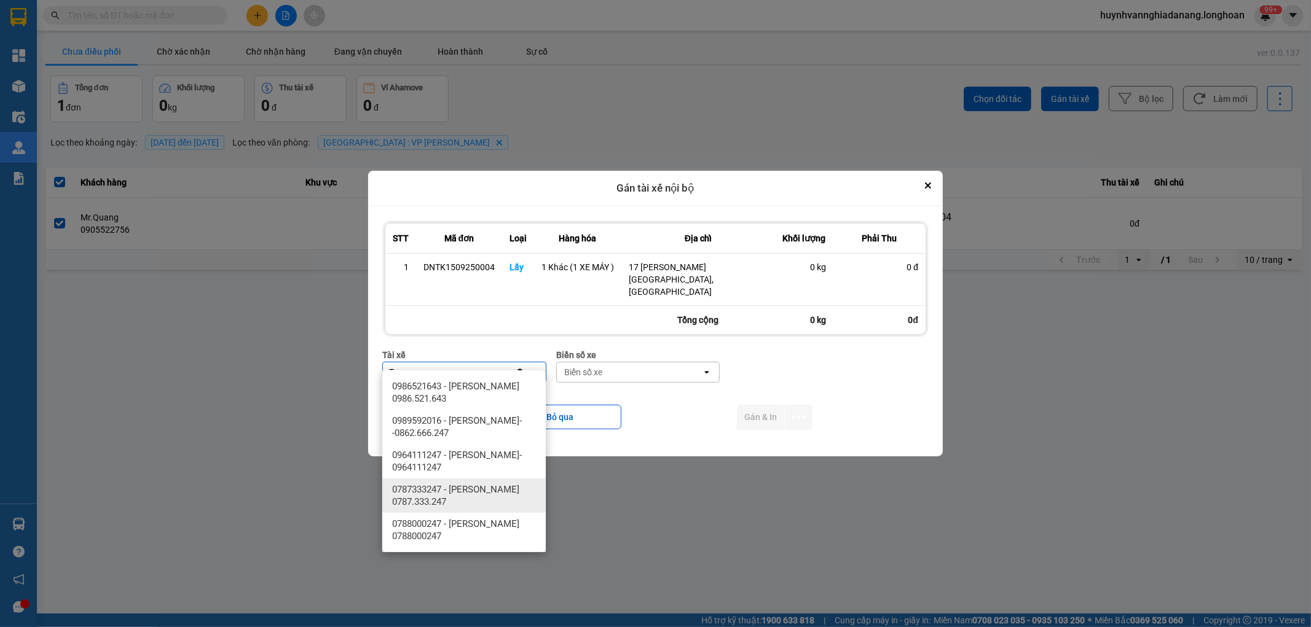
type input "T"
drag, startPoint x: 490, startPoint y: 495, endPoint x: 555, endPoint y: 419, distance: 99.8
click at [490, 494] on span "0787333247 - [PERSON_NAME] 0787.333.247" at bounding box center [466, 496] width 149 height 25
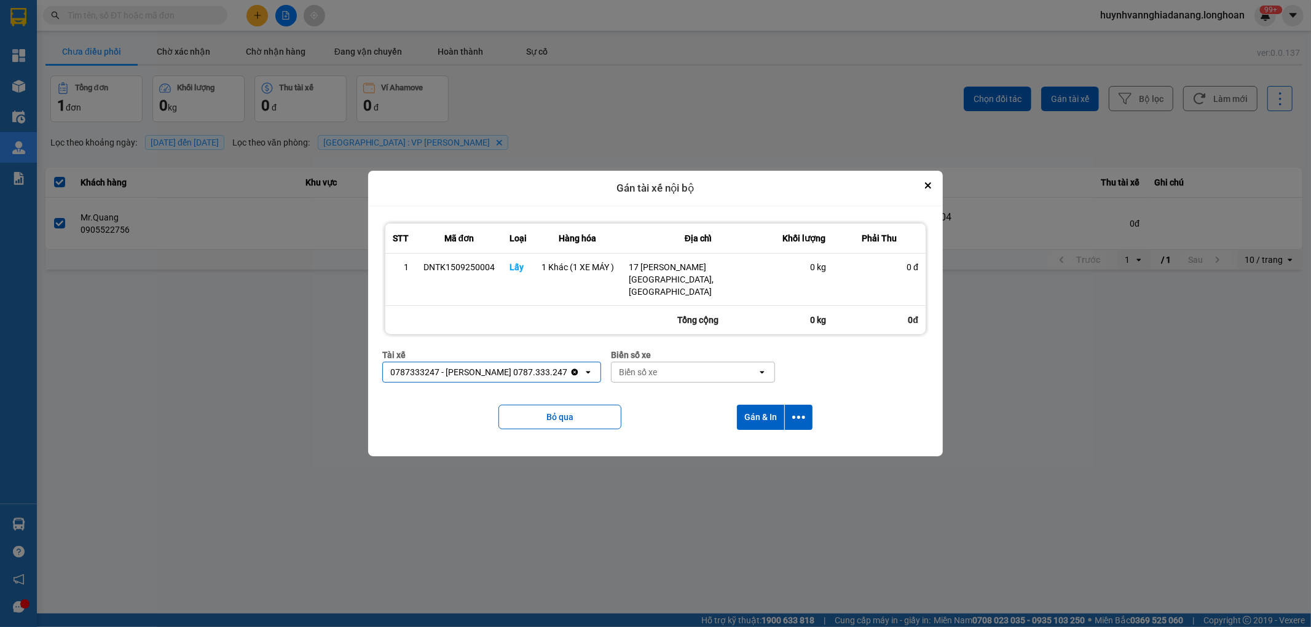
click at [661, 363] on div "Biển số xe" at bounding box center [684, 373] width 146 height 20
type input "6268"
click at [676, 383] on div "29H-962.68" at bounding box center [694, 386] width 163 height 22
click at [808, 405] on button "dialog" at bounding box center [799, 417] width 28 height 25
click at [772, 439] on div "Chỉ gán tài" at bounding box center [766, 439] width 73 height 12
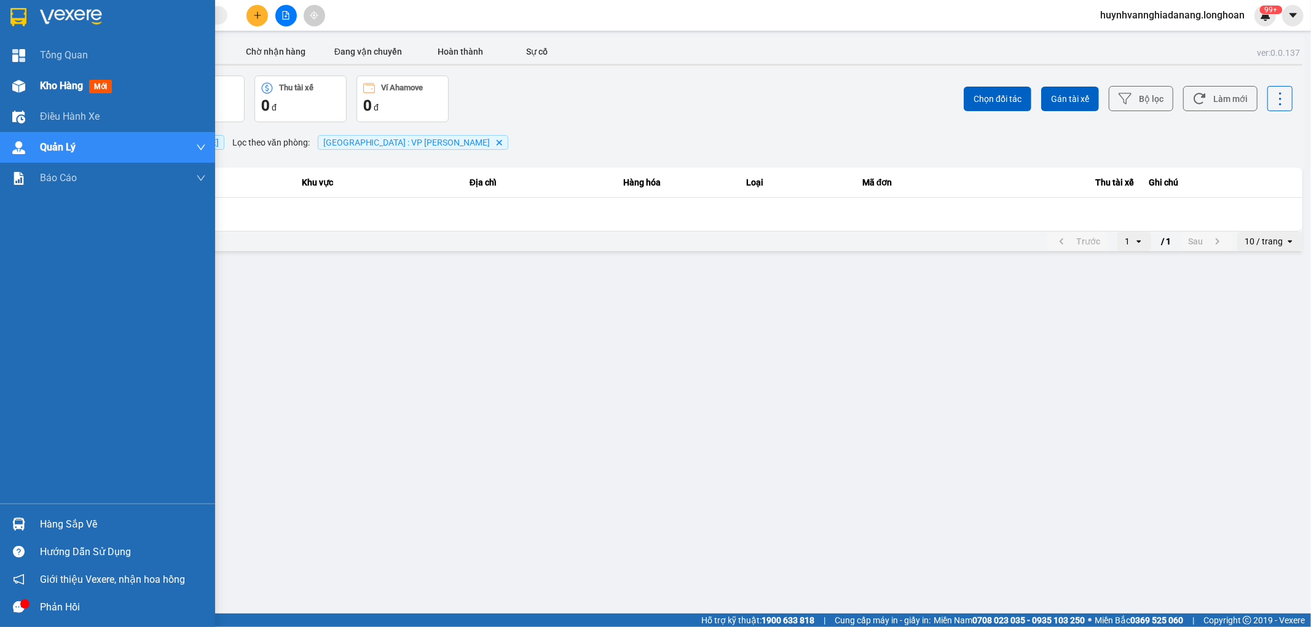
click at [54, 85] on span "Kho hàng" at bounding box center [61, 86] width 43 height 12
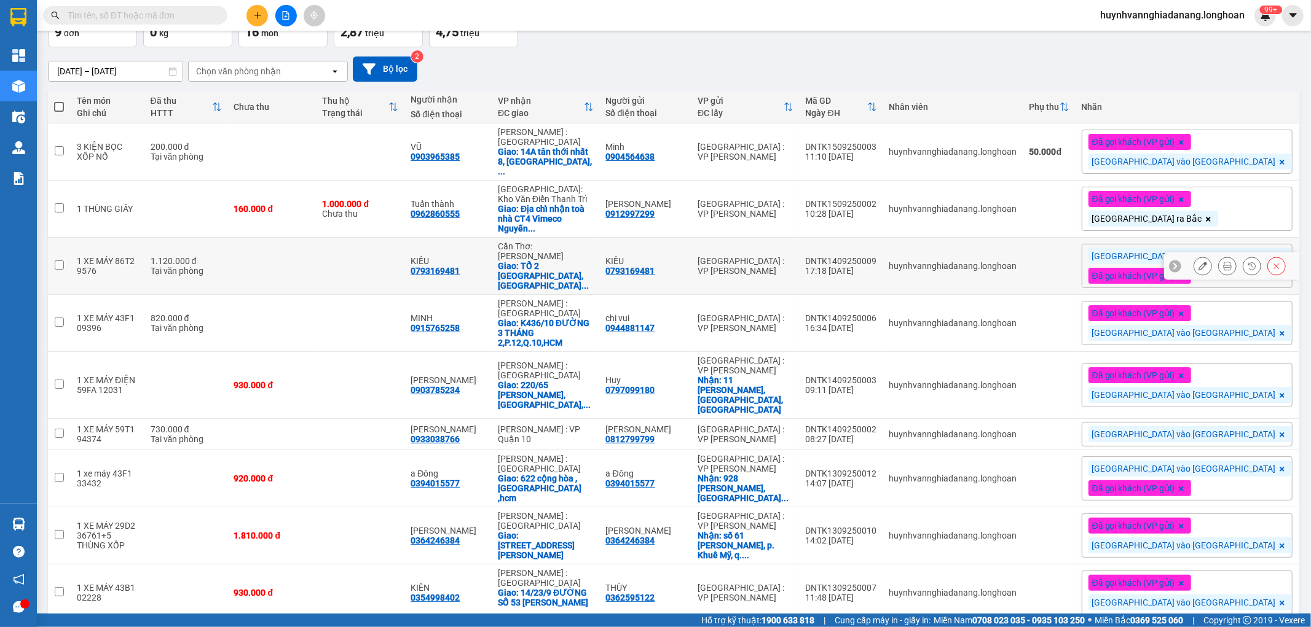
scroll to position [96, 0]
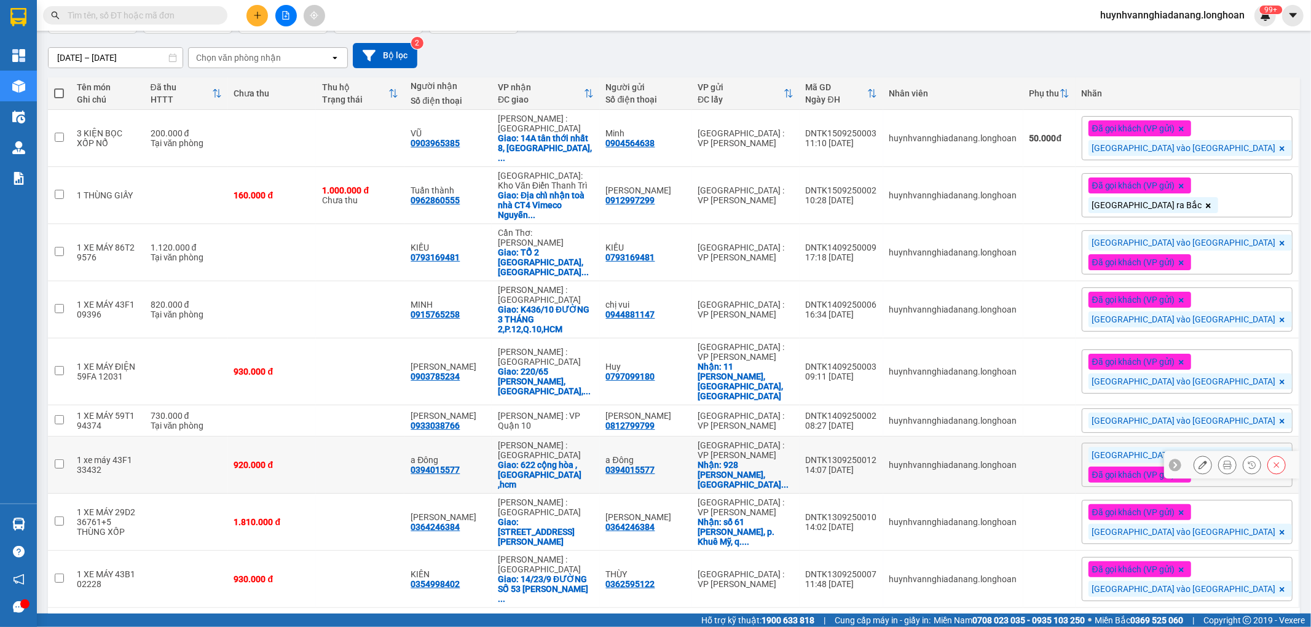
click at [1223, 461] on icon at bounding box center [1227, 465] width 9 height 9
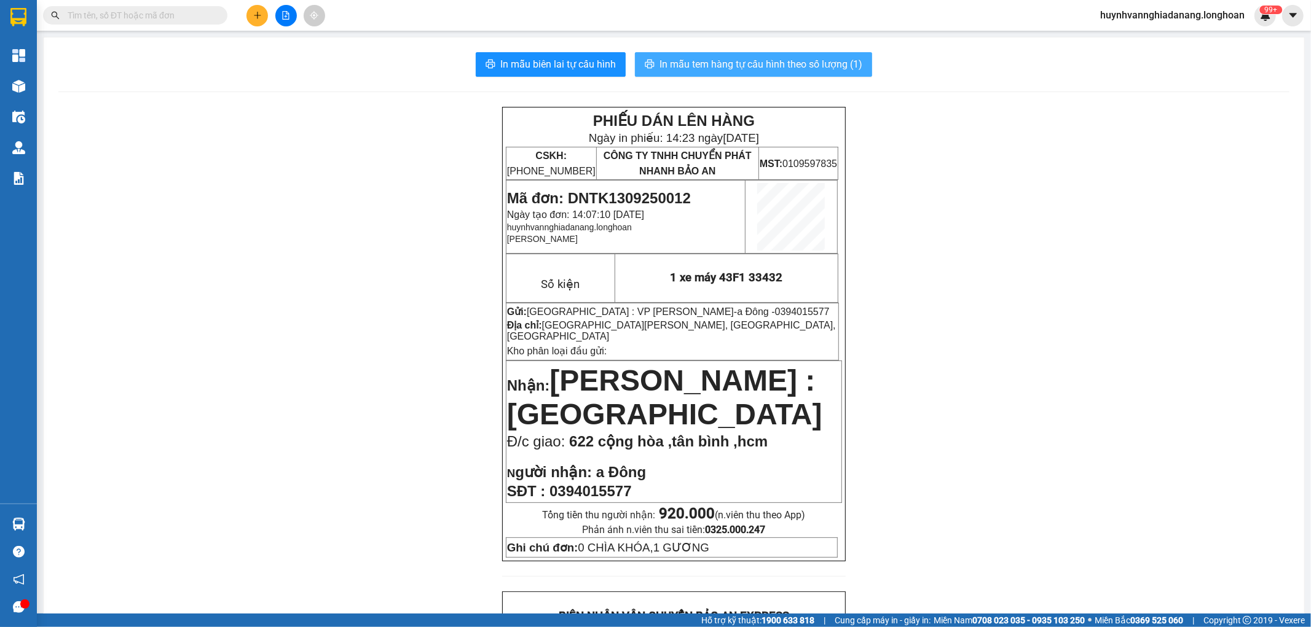
click at [739, 61] on span "In mẫu tem hàng tự cấu hình theo số lượng (1)" at bounding box center [760, 64] width 203 height 15
